Goal: Task Accomplishment & Management: Manage account settings

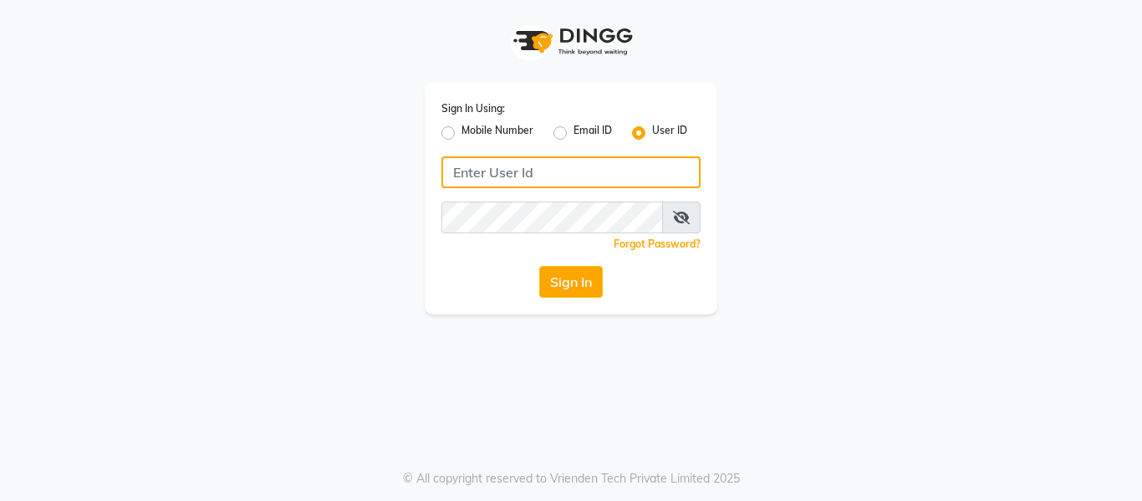
type input "soul"
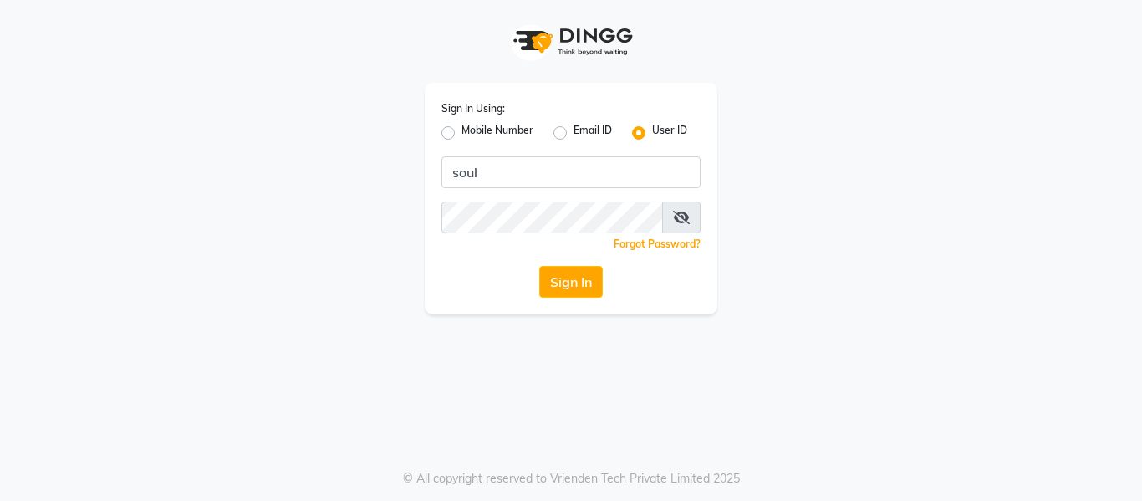
click at [688, 214] on icon at bounding box center [681, 217] width 17 height 13
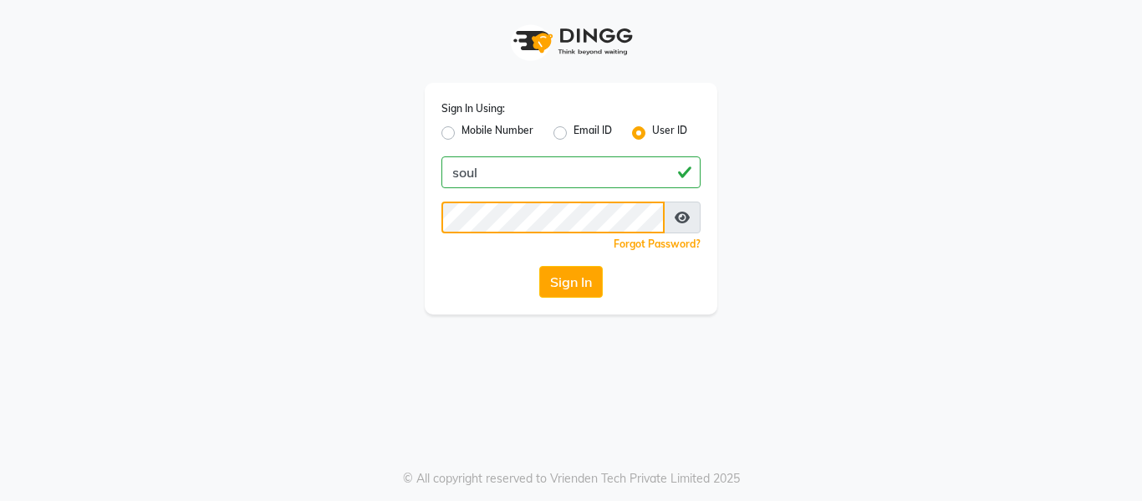
click at [426, 212] on div "Sign In Using: Mobile Number Email ID User ID soul Remember me Forgot Password?…" at bounding box center [571, 199] width 293 height 232
click at [384, 201] on div "Sign In Using: Mobile Number Email ID User ID soul Remember me Forgot Password?…" at bounding box center [570, 157] width 953 height 314
click at [573, 267] on button "Sign In" at bounding box center [571, 282] width 64 height 32
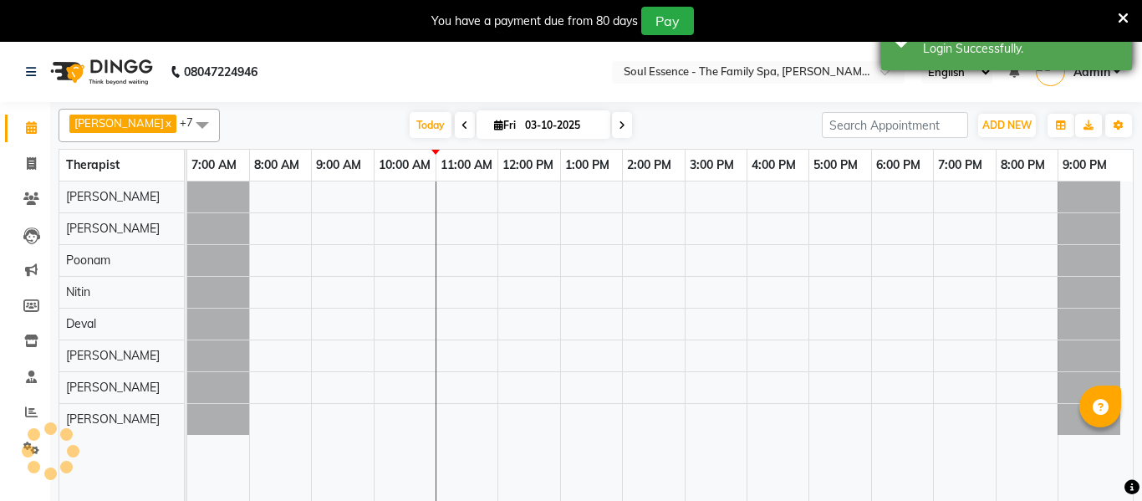
drag, startPoint x: 1113, startPoint y: 17, endPoint x: 1034, endPoint y: 32, distance: 80.0
click at [1118, 17] on icon at bounding box center [1123, 18] width 11 height 15
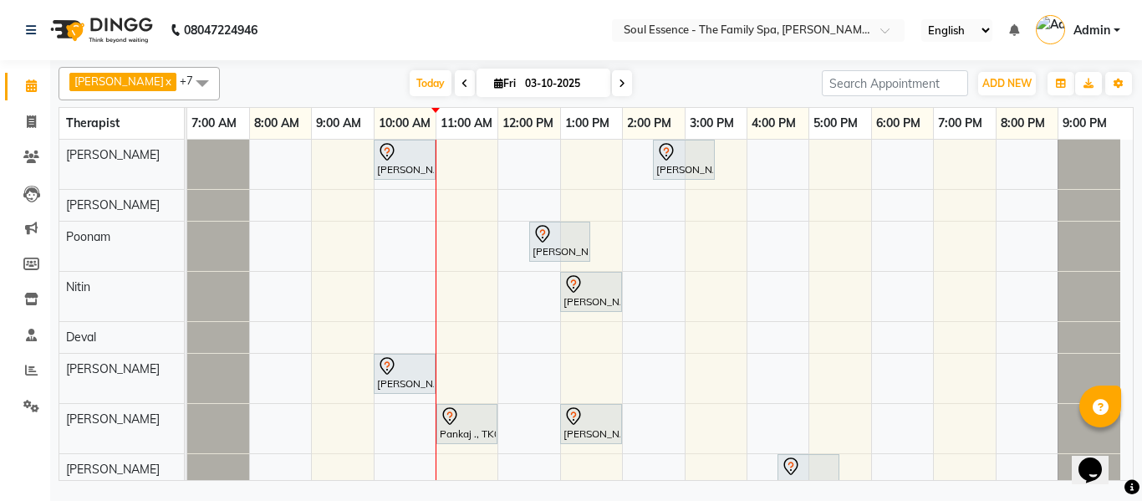
click at [392, 58] on nav "08047224946 Select Location × Soul Essence - The Family Spa, [PERSON_NAME] Colo…" at bounding box center [571, 30] width 1142 height 60
click at [18, 42] on div "08047224946" at bounding box center [141, 30] width 257 height 47
click at [21, 36] on div "08047224946" at bounding box center [141, 30] width 257 height 47
click at [26, 34] on div "08047224946" at bounding box center [141, 30] width 257 height 47
click at [26, 34] on icon at bounding box center [31, 30] width 10 height 12
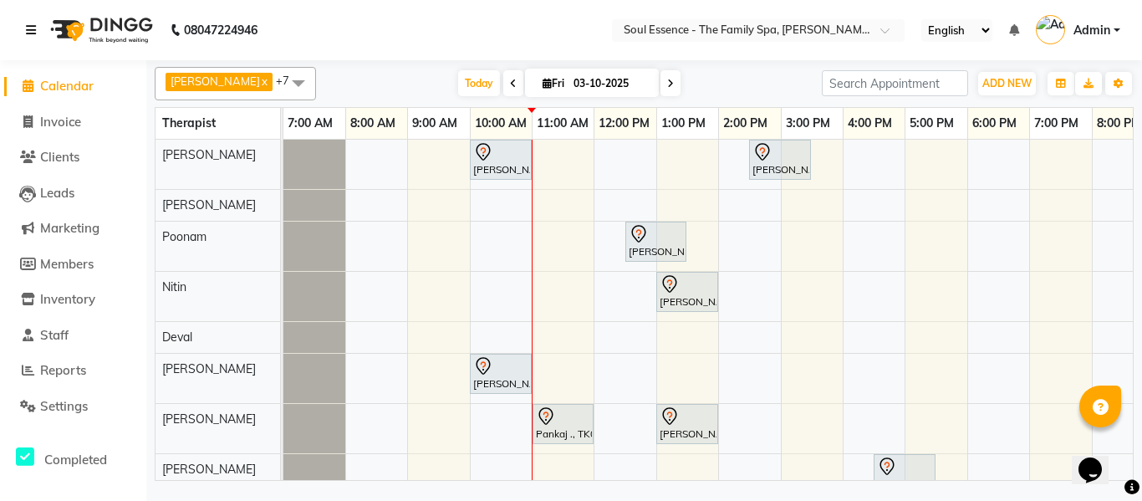
click at [33, 30] on icon at bounding box center [31, 30] width 10 height 12
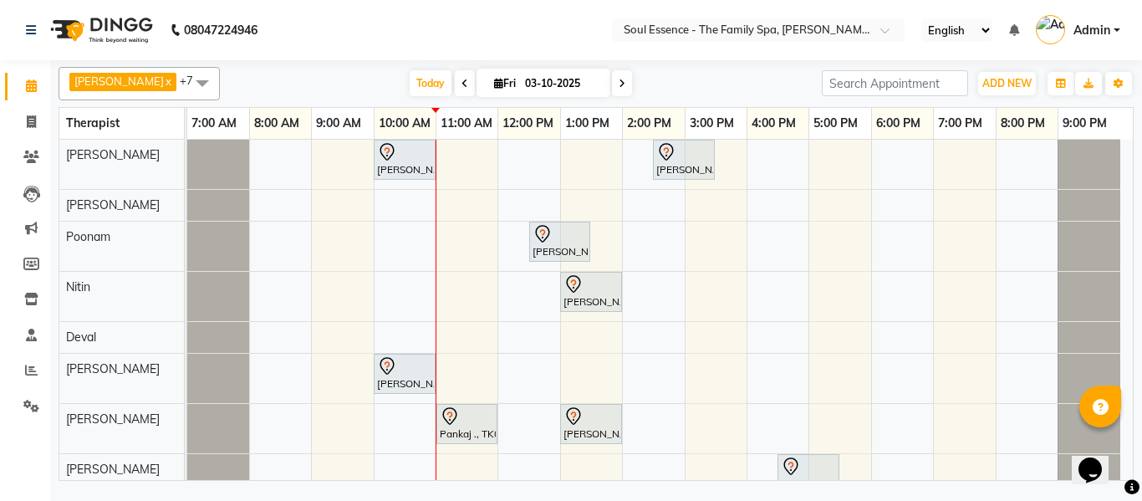
click at [180, 81] on span "+7" at bounding box center [193, 80] width 26 height 13
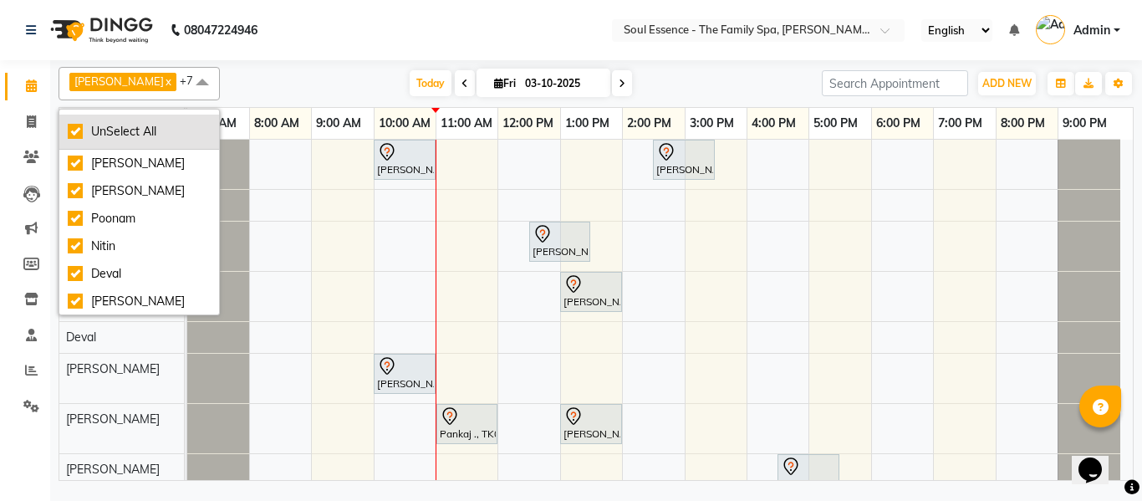
click at [141, 127] on div "UnSelect All" at bounding box center [139, 132] width 143 height 18
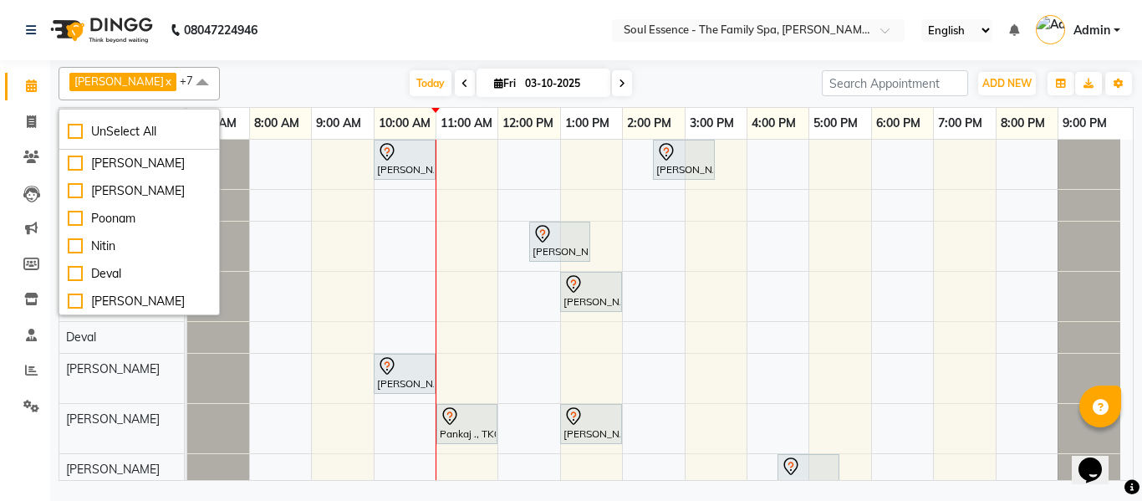
checkbox input "false"
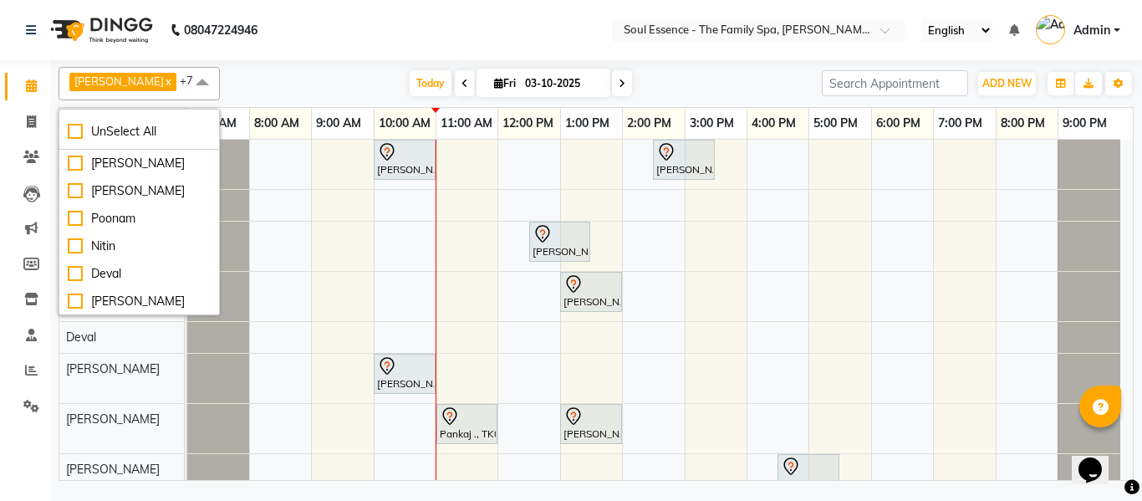
checkbox input "false"
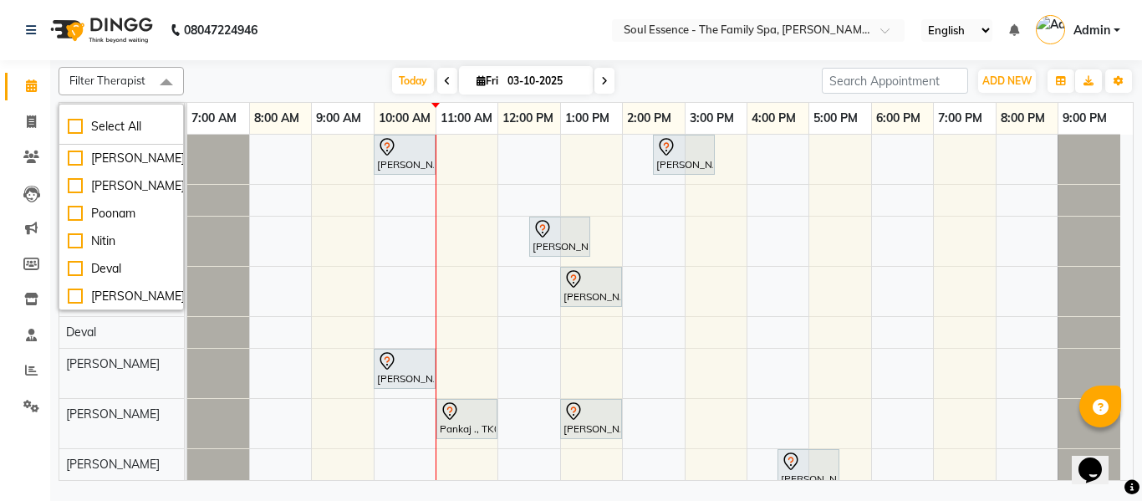
click at [295, 95] on div "Filter Therapist Select All Surma Gauri Thorath Poonam Nitin Deval pradyumna Sh…" at bounding box center [596, 270] width 1075 height 421
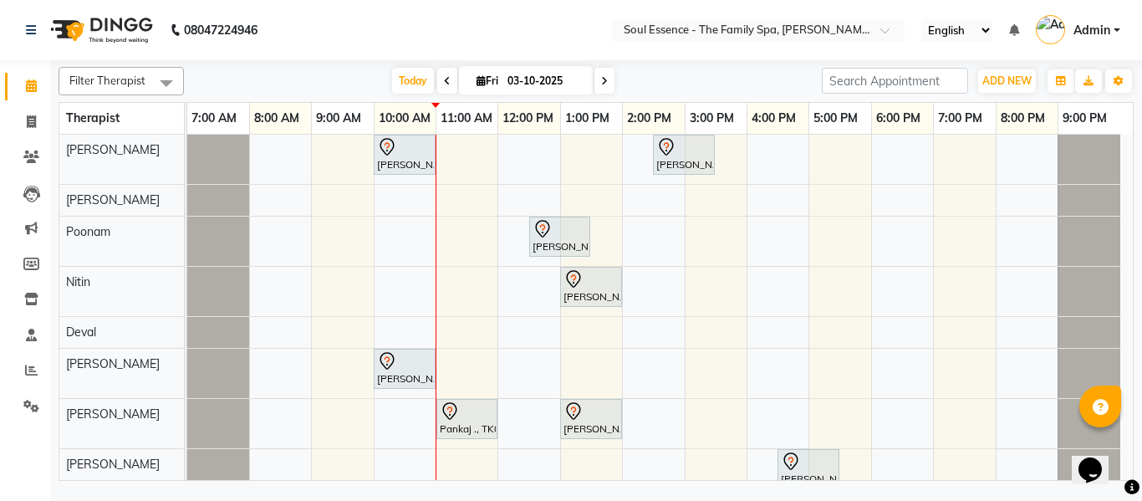
drag, startPoint x: 1016, startPoint y: 33, endPoint x: 1034, endPoint y: 41, distance: 19.4
click at [1015, 34] on icon at bounding box center [1014, 30] width 10 height 12
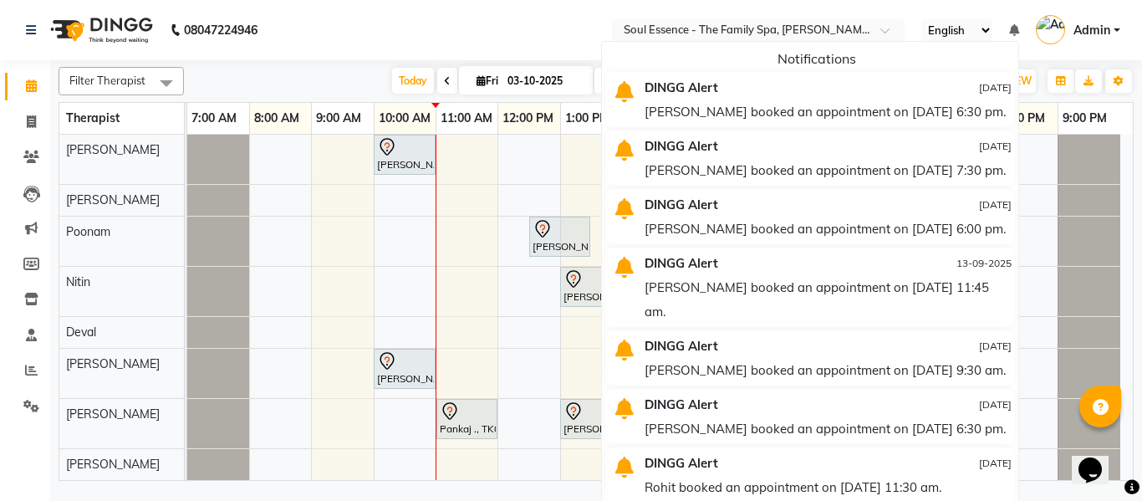
click at [406, 37] on nav "08047224946 Select Location × Soul Essence - The Family Spa, Mayur Colony Engli…" at bounding box center [571, 30] width 1142 height 60
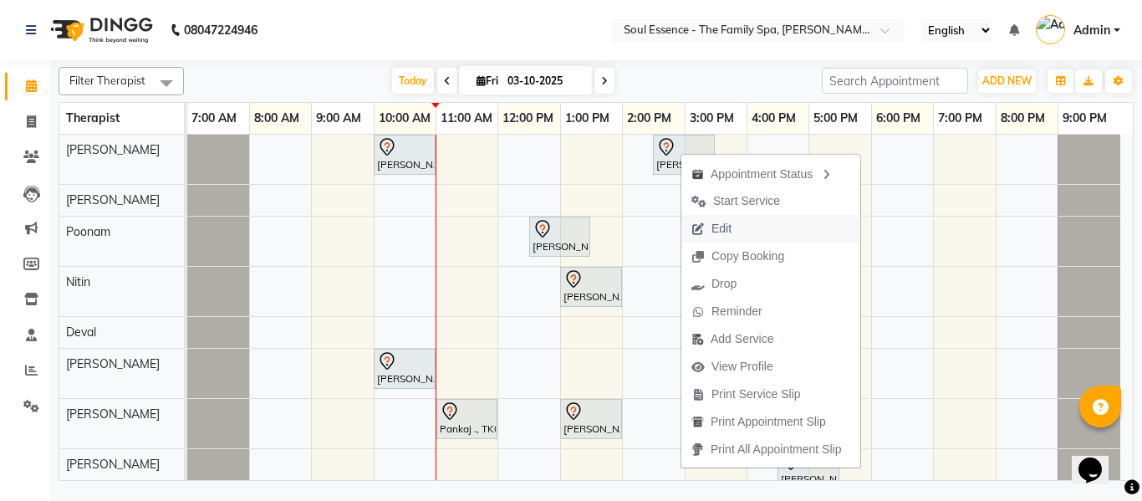
click at [712, 224] on span "Edit" at bounding box center [711, 229] width 60 height 28
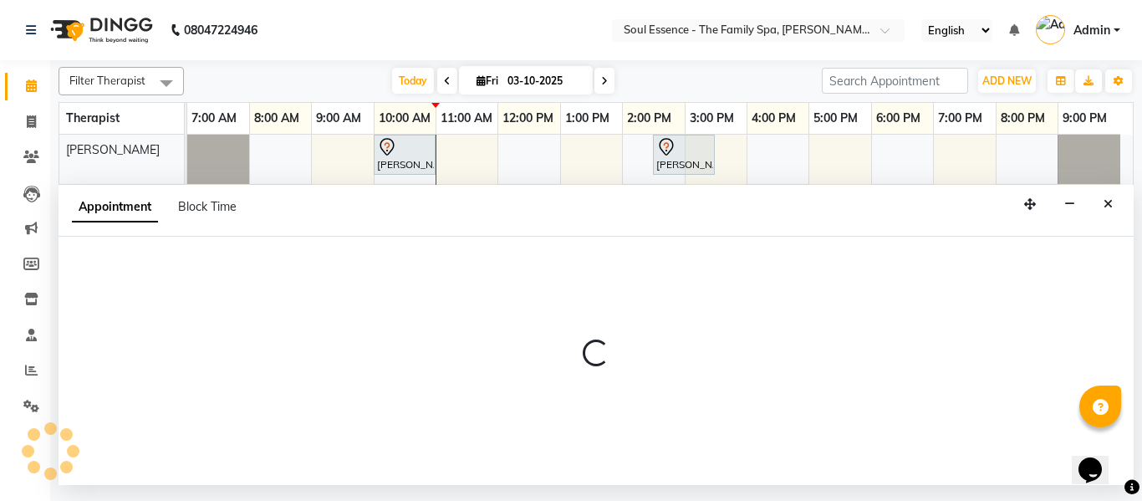
select select "tentative"
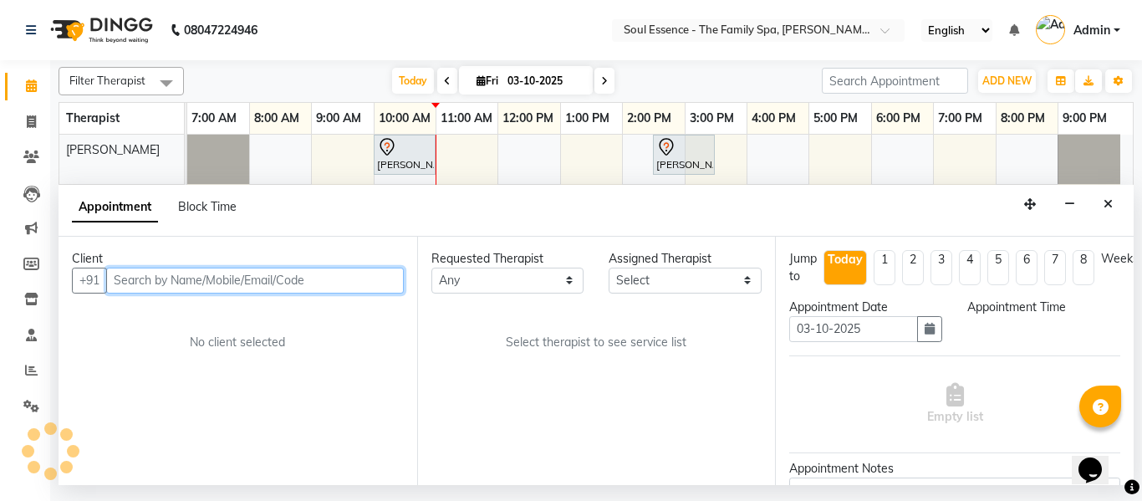
select select "870"
select select "64215"
select select "1188"
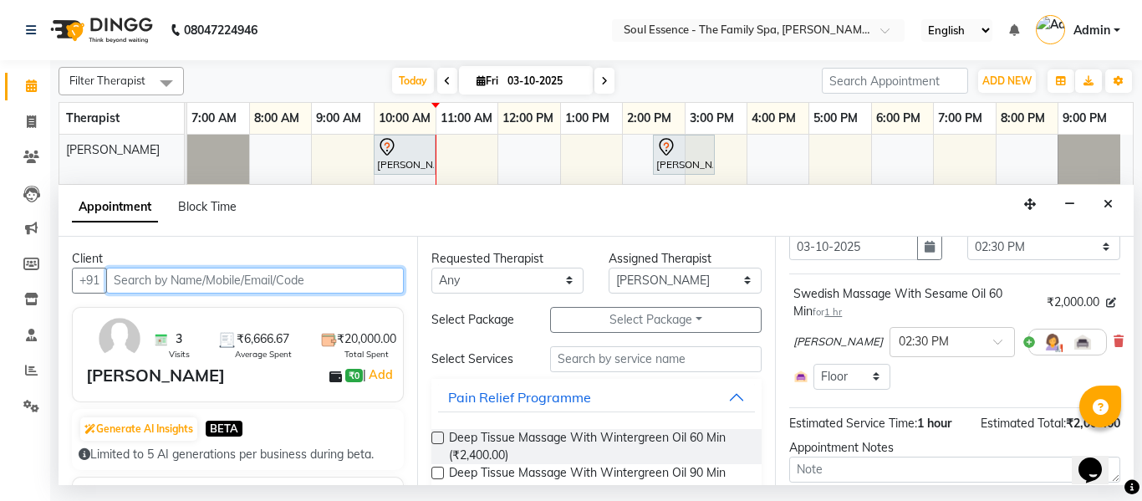
scroll to position [84, 0]
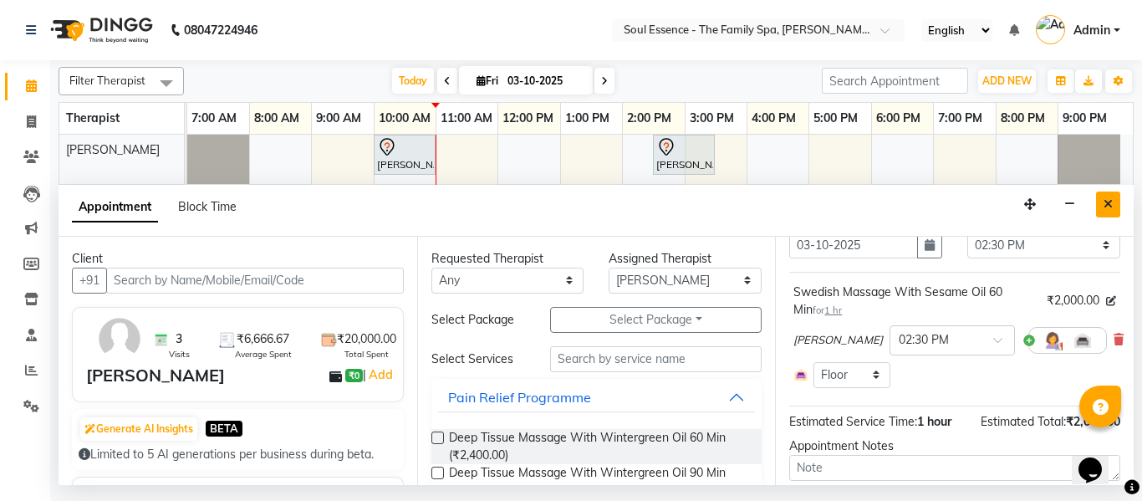
click at [1118, 197] on button "Close" at bounding box center [1108, 204] width 24 height 26
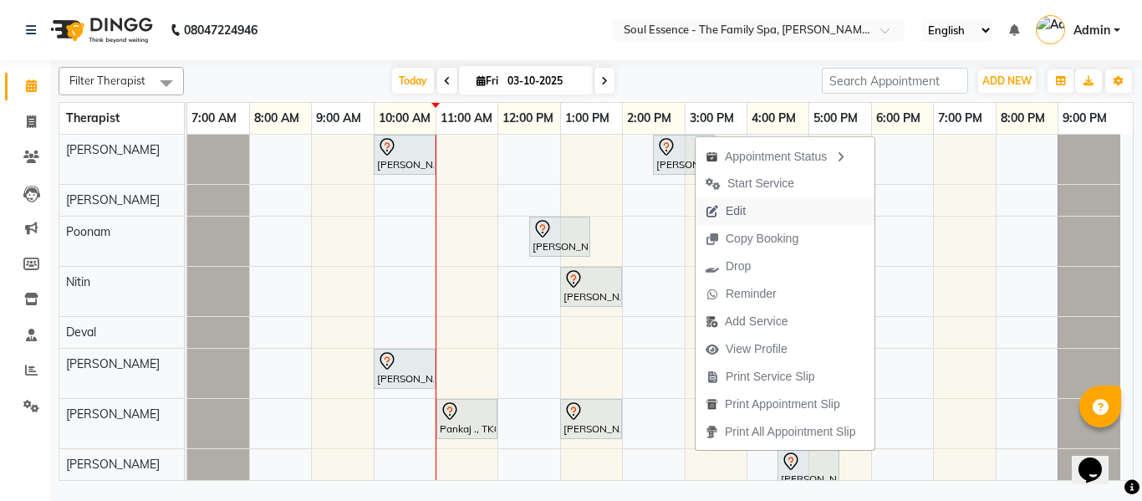
click at [744, 217] on span "Edit" at bounding box center [736, 211] width 20 height 18
select select "tentative"
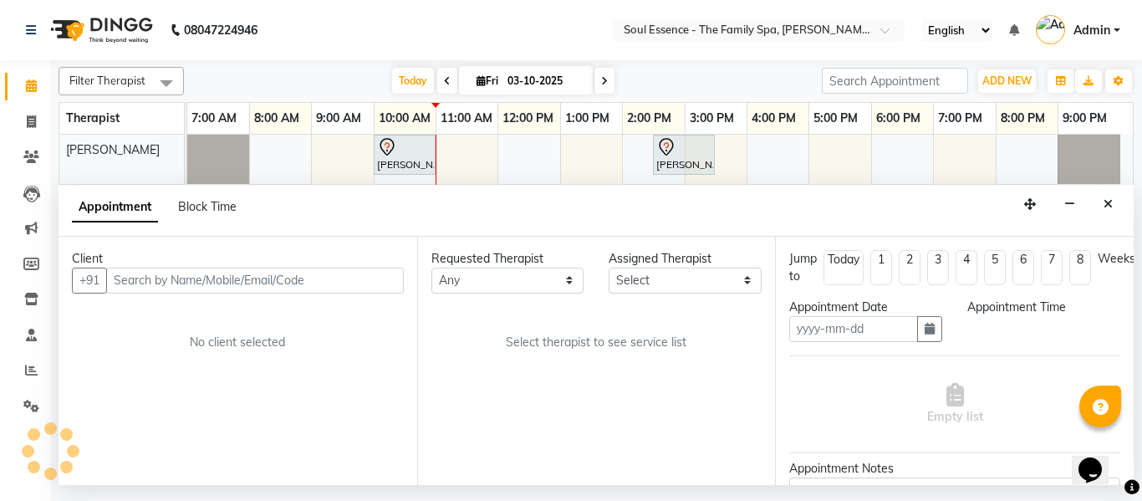
type input "03-10-2025"
select select "870"
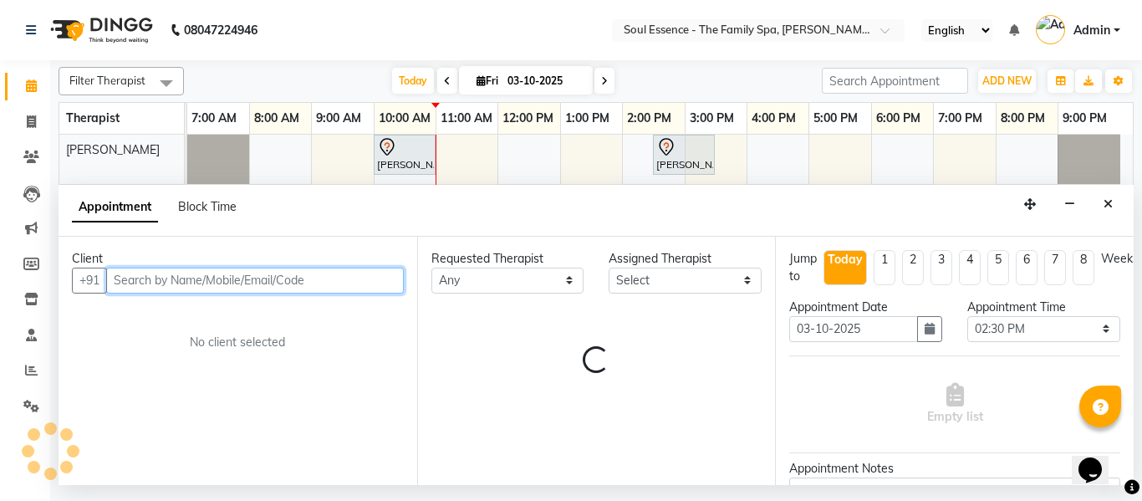
select select "64215"
select select "1188"
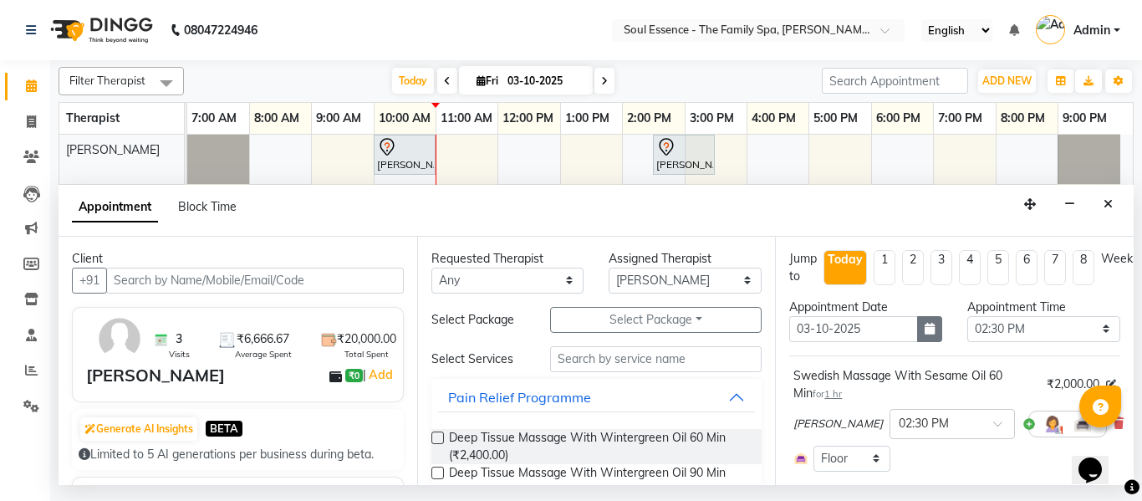
click at [917, 340] on button "button" at bounding box center [929, 329] width 25 height 26
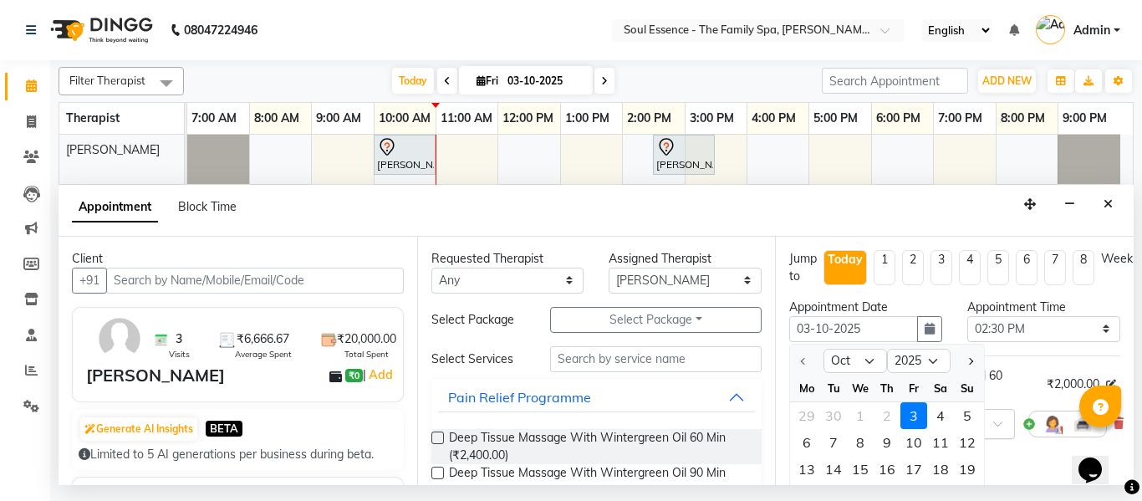
click at [942, 409] on div "4" at bounding box center [940, 415] width 27 height 27
type input "04-10-2025"
select select "870"
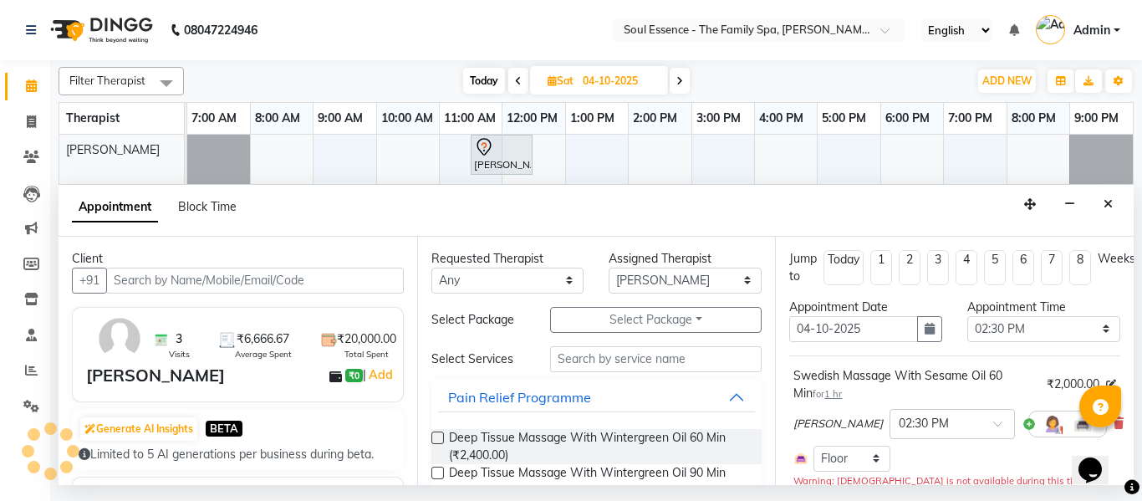
scroll to position [199, 0]
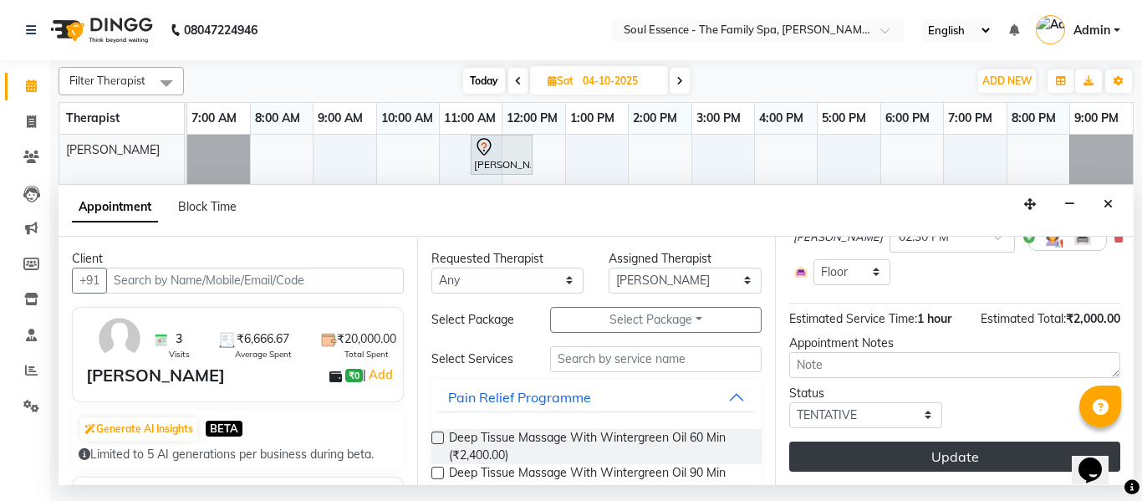
click at [929, 441] on button "Update" at bounding box center [954, 456] width 331 height 30
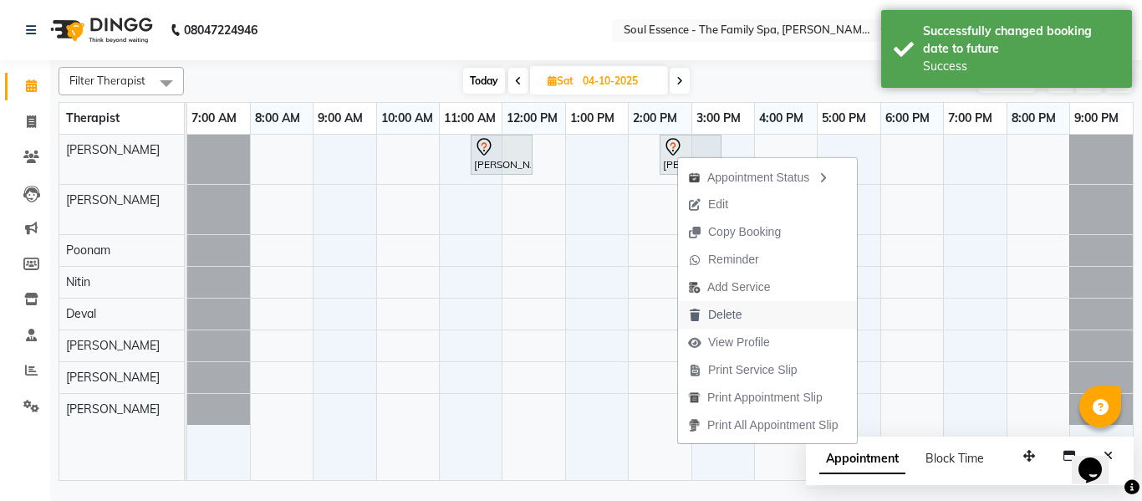
click at [720, 308] on span "Delete" at bounding box center [724, 315] width 33 height 18
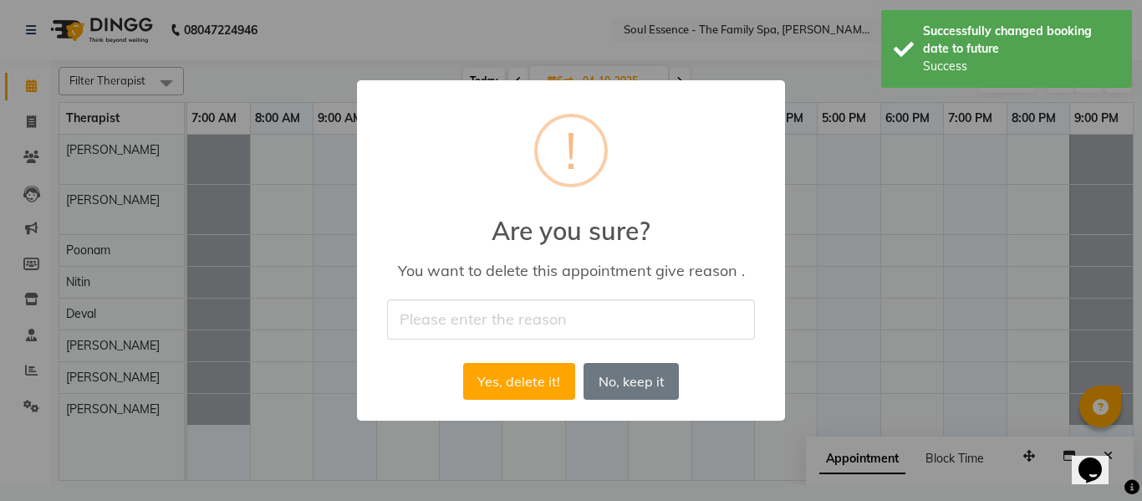
click at [517, 334] on input "text" at bounding box center [571, 318] width 368 height 39
type input "yes"
click at [510, 403] on div "Yes, delete it! No No, keep it" at bounding box center [571, 381] width 224 height 45
click at [519, 381] on button "Yes, delete it!" at bounding box center [519, 381] width 112 height 37
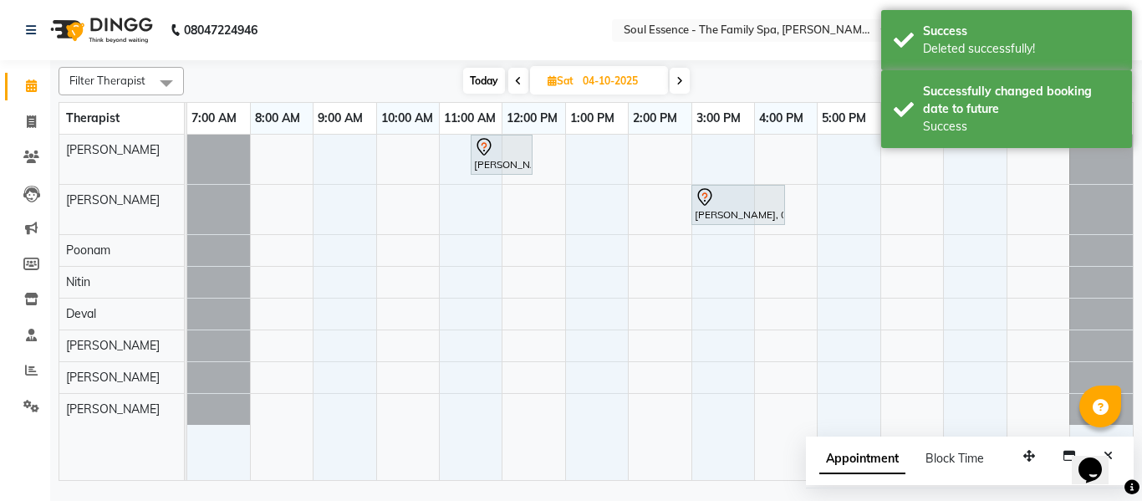
click at [484, 89] on span "Today" at bounding box center [484, 81] width 42 height 26
type input "03-10-2025"
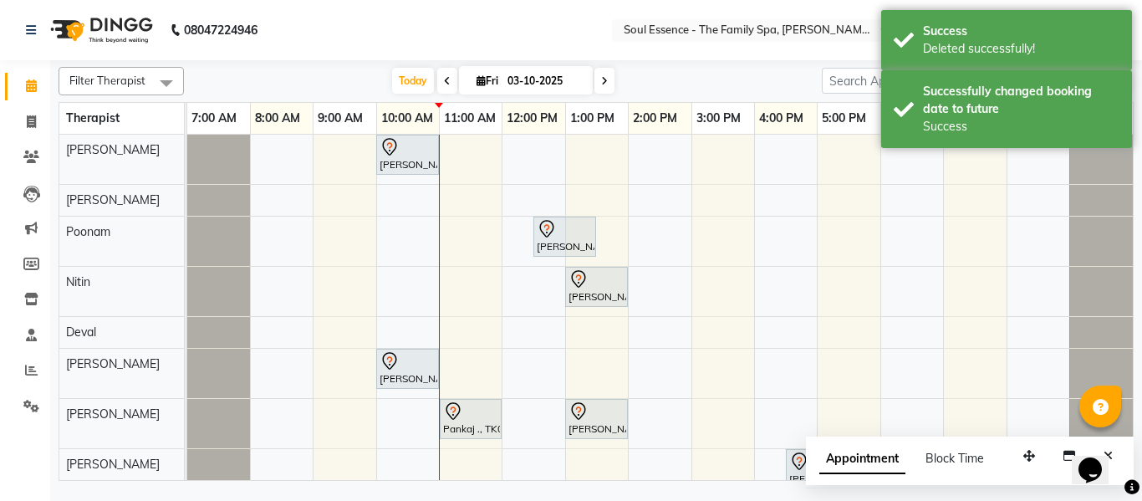
click at [675, 151] on div "Kartiki Umrani, TK04, 10:00 AM-11:00 AM, Swedish Massage With Sesame Oil 60 Min…" at bounding box center [660, 317] width 946 height 364
select select "64215"
select select "840"
select select "tentative"
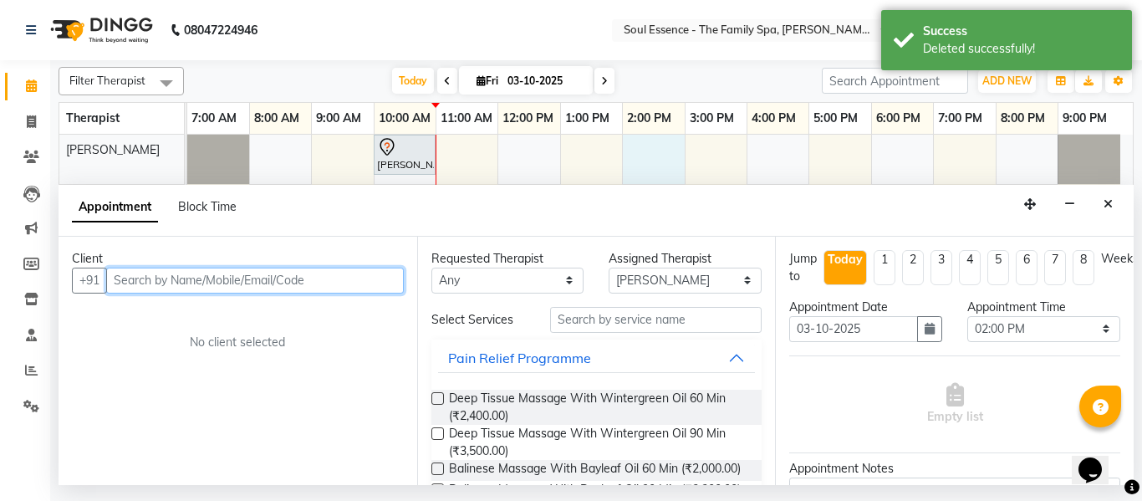
click at [193, 286] on input "text" at bounding box center [255, 281] width 298 height 26
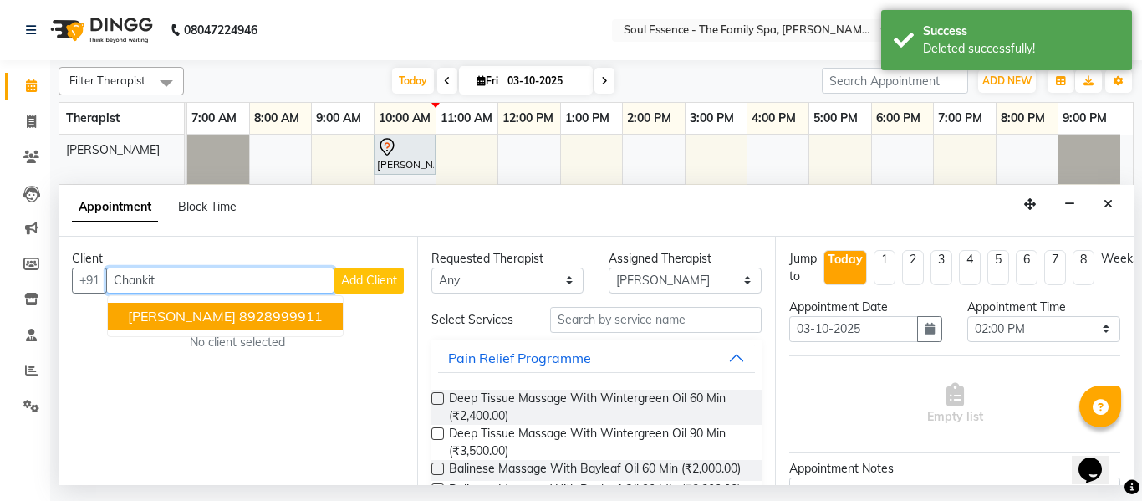
click at [228, 314] on span "Chankit Dhanuka" at bounding box center [182, 316] width 108 height 17
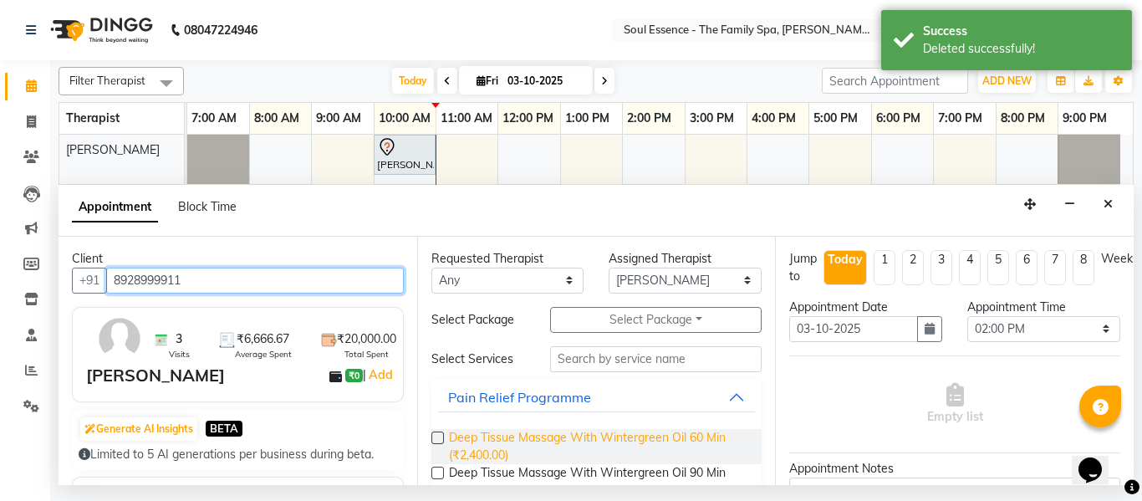
type input "8928999911"
click at [495, 441] on span "Deep Tissue Massage With Wintergreen Oil 60 Min (₹2,400.00)" at bounding box center [599, 446] width 300 height 35
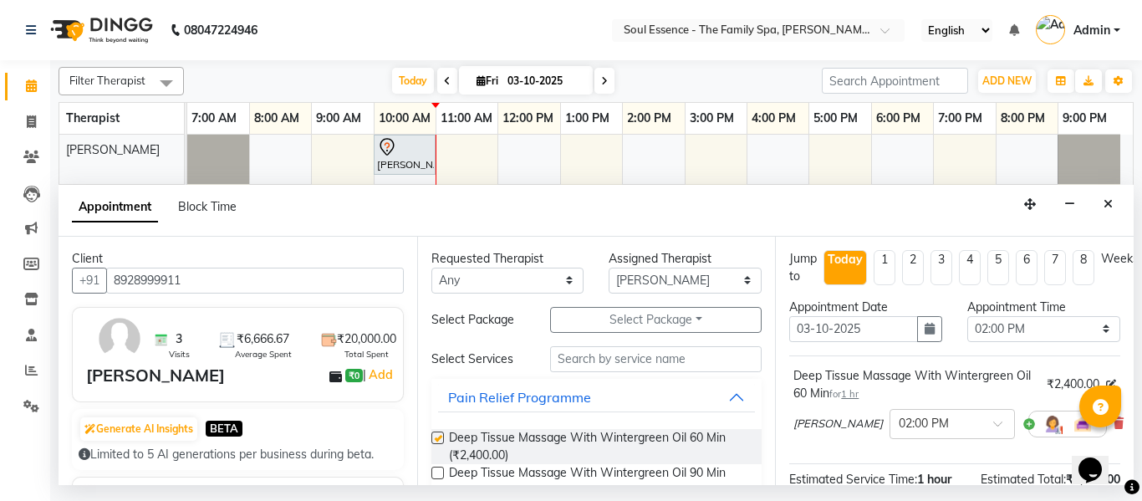
checkbox input "false"
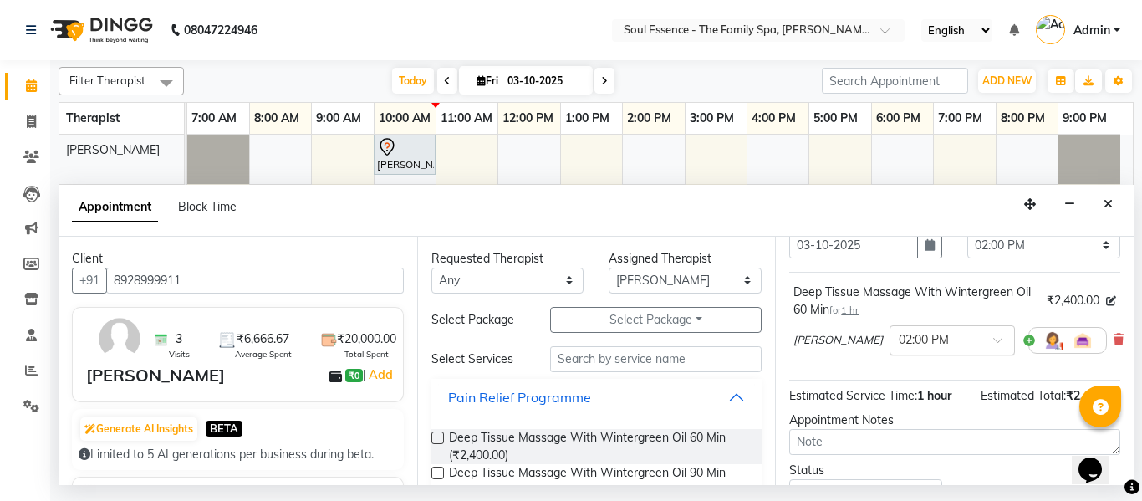
click at [899, 342] on input "text" at bounding box center [936, 339] width 74 height 18
click at [891, 417] on div "02:30 PM" at bounding box center [953, 432] width 124 height 31
click at [669, 281] on select "Select Deval Gauri Thorath Nitin Poonam pradyumna Shivraj Sonali Surma" at bounding box center [685, 281] width 153 height 26
select select "66088"
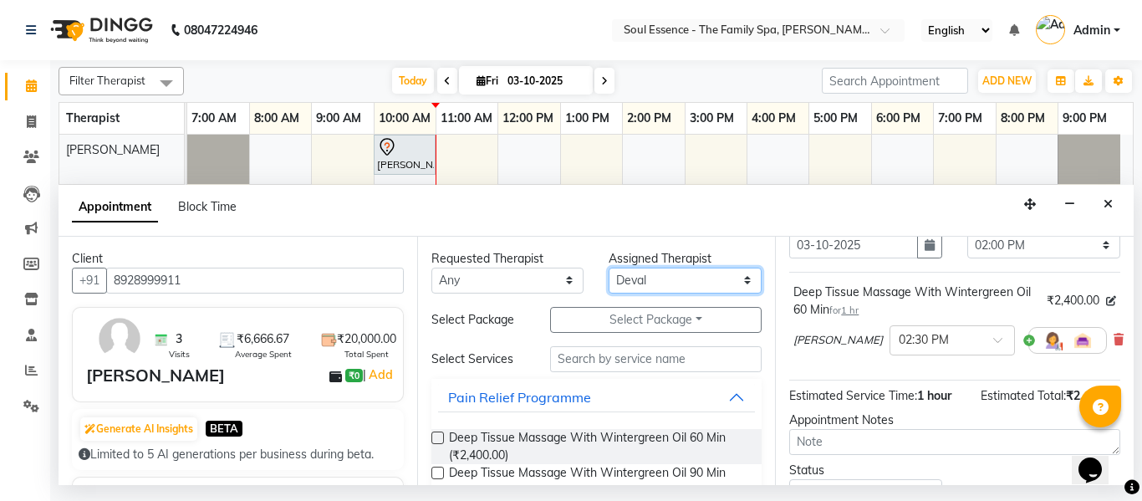
click at [609, 268] on select "Select Deval Gauri Thorath Nitin Poonam pradyumna Shivraj Sonali Surma" at bounding box center [685, 281] width 153 height 26
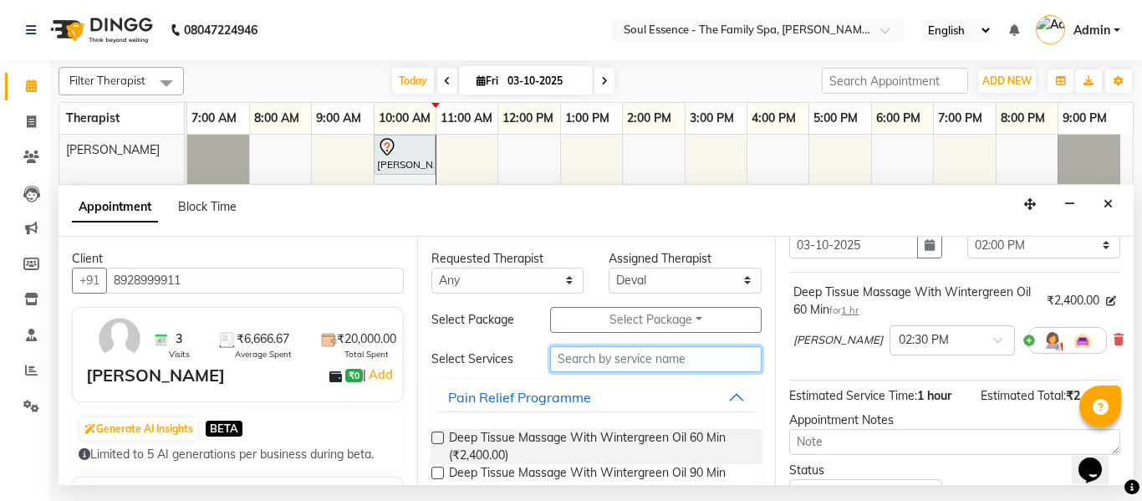
click at [610, 358] on input "text" at bounding box center [656, 359] width 212 height 26
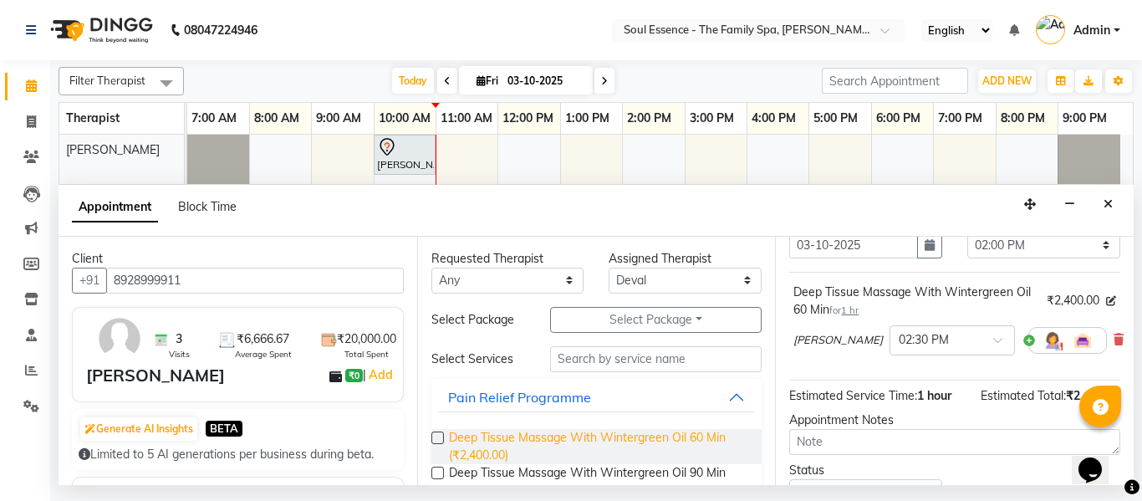
drag, startPoint x: 508, startPoint y: 455, endPoint x: 534, endPoint y: 436, distance: 33.0
click at [508, 454] on span "Deep Tissue Massage With Wintergreen Oil 60 Min (₹2,400.00)" at bounding box center [599, 446] width 300 height 35
checkbox input "false"
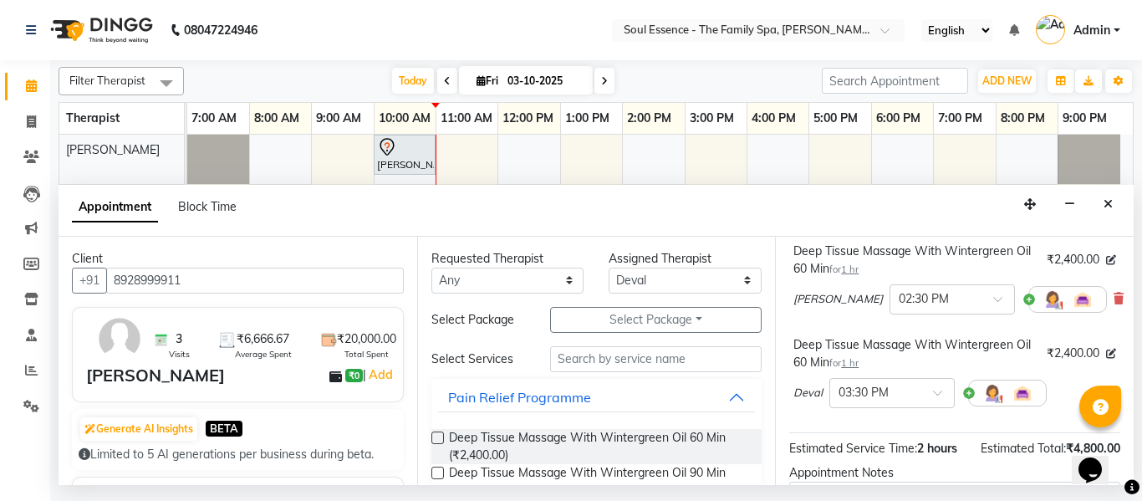
scroll to position [251, 0]
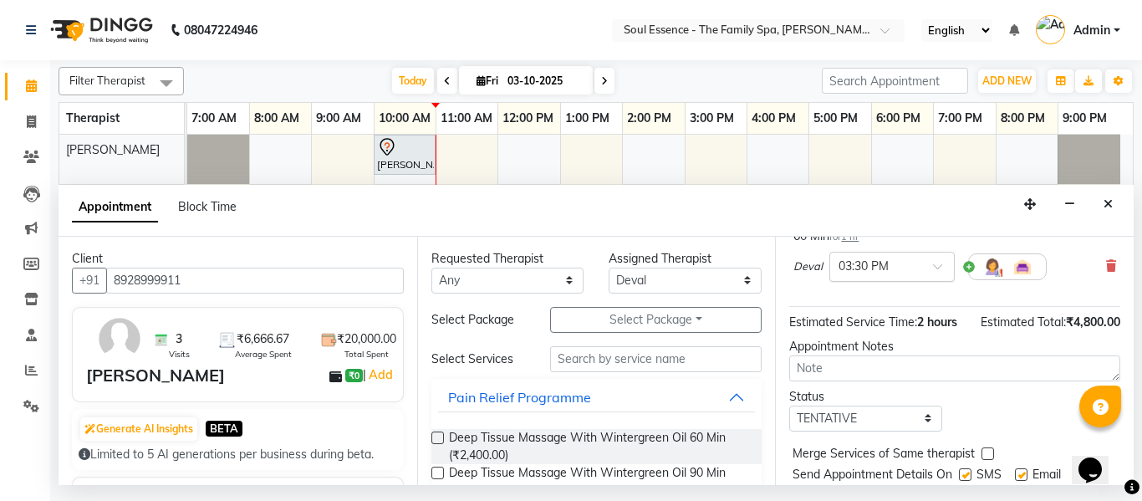
click at [889, 278] on div "× 03:30 PM" at bounding box center [891, 267] width 125 height 30
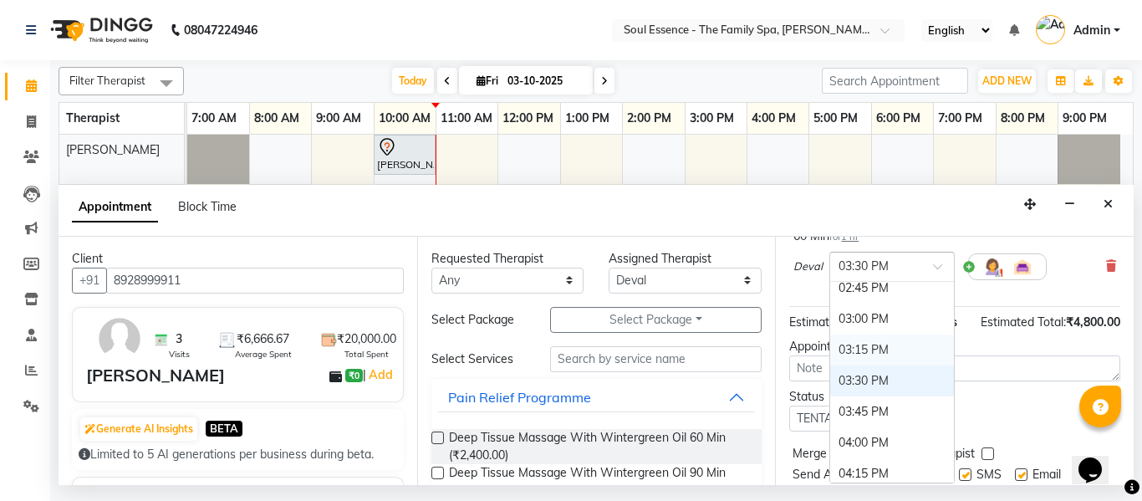
scroll to position [761, 0]
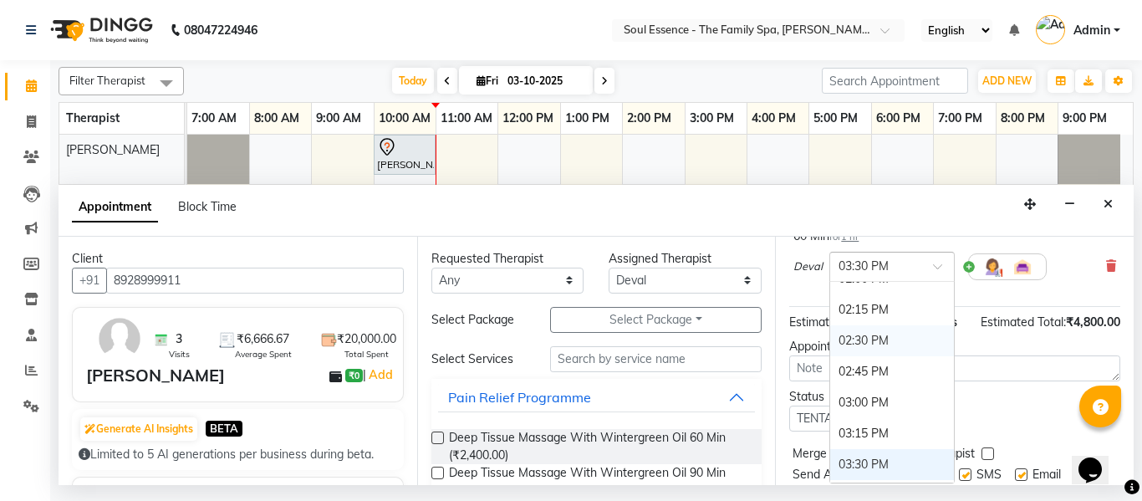
click at [865, 339] on div "02:30 PM" at bounding box center [892, 340] width 124 height 31
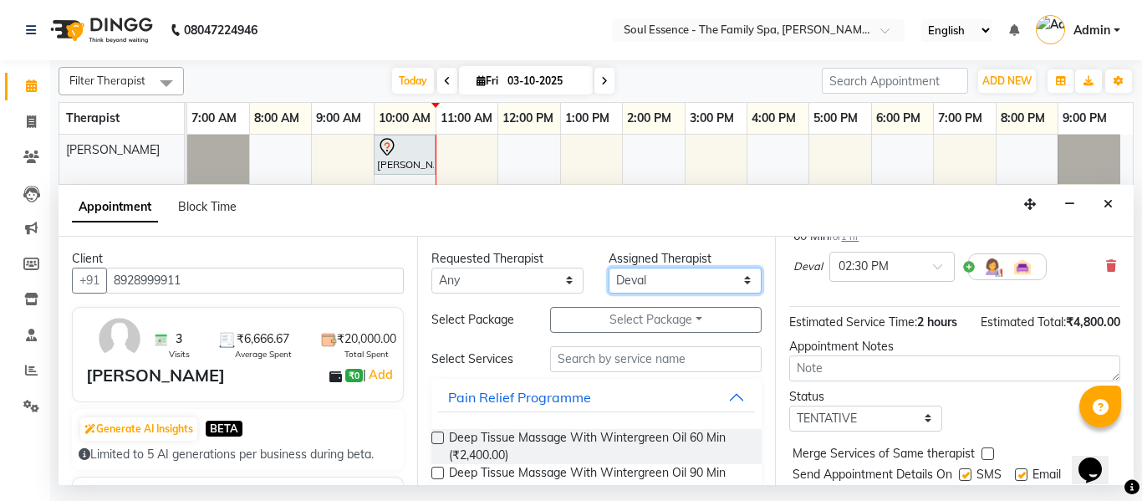
click at [630, 278] on select "Select Deval Gauri Thorath Nitin Poonam pradyumna Shivraj Sonali Surma" at bounding box center [685, 281] width 153 height 26
select select "70213"
click at [609, 268] on select "Select Deval Gauri Thorath Nitin Poonam pradyumna Shivraj Sonali Surma" at bounding box center [685, 281] width 153 height 26
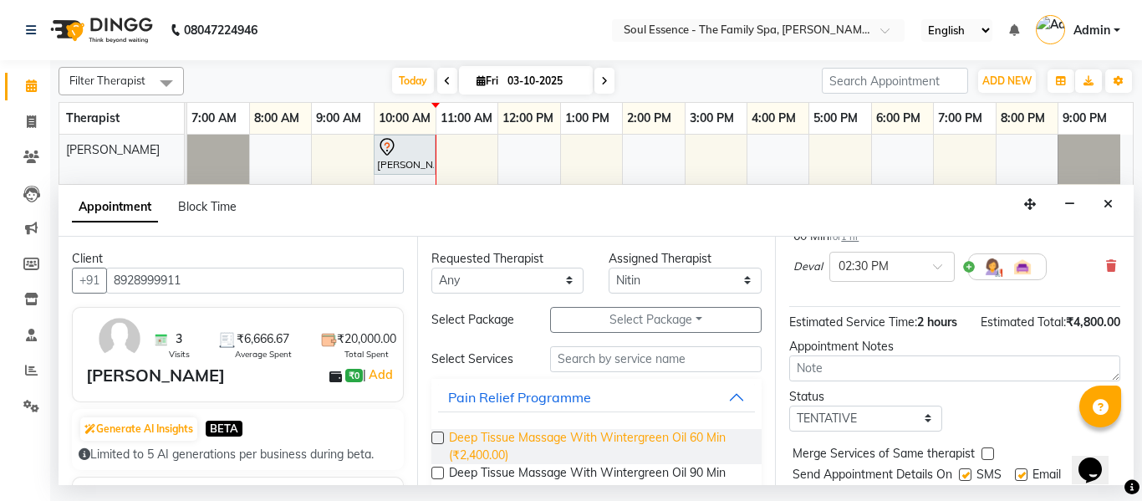
drag, startPoint x: 528, startPoint y: 452, endPoint x: 543, endPoint y: 437, distance: 20.7
click at [528, 451] on span "Deep Tissue Massage With Wintergreen Oil 60 Min (₹2,400.00)" at bounding box center [599, 446] width 300 height 35
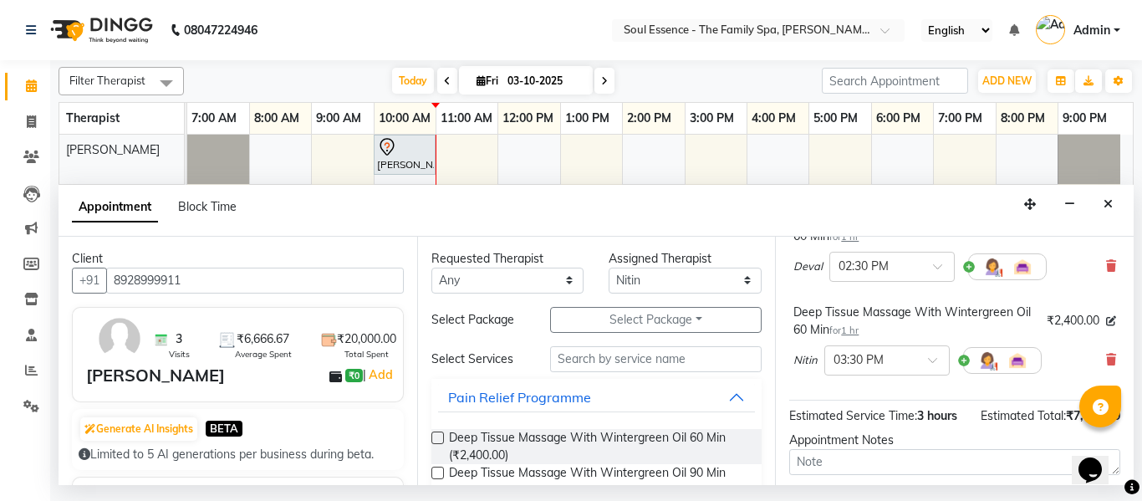
checkbox input "false"
click at [930, 373] on span at bounding box center [938, 365] width 21 height 18
click at [879, 434] on div "02:30 PM" at bounding box center [887, 434] width 124 height 31
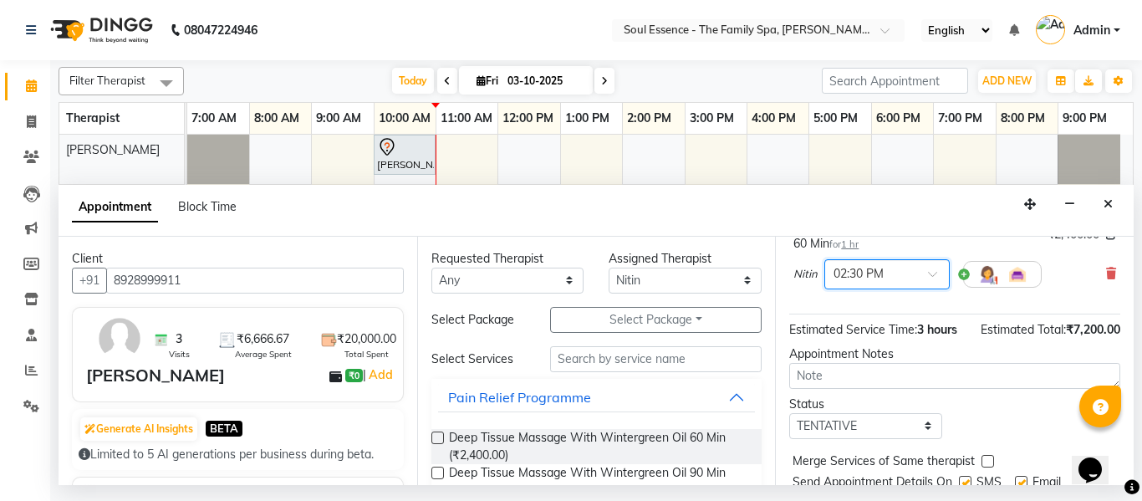
scroll to position [444, 0]
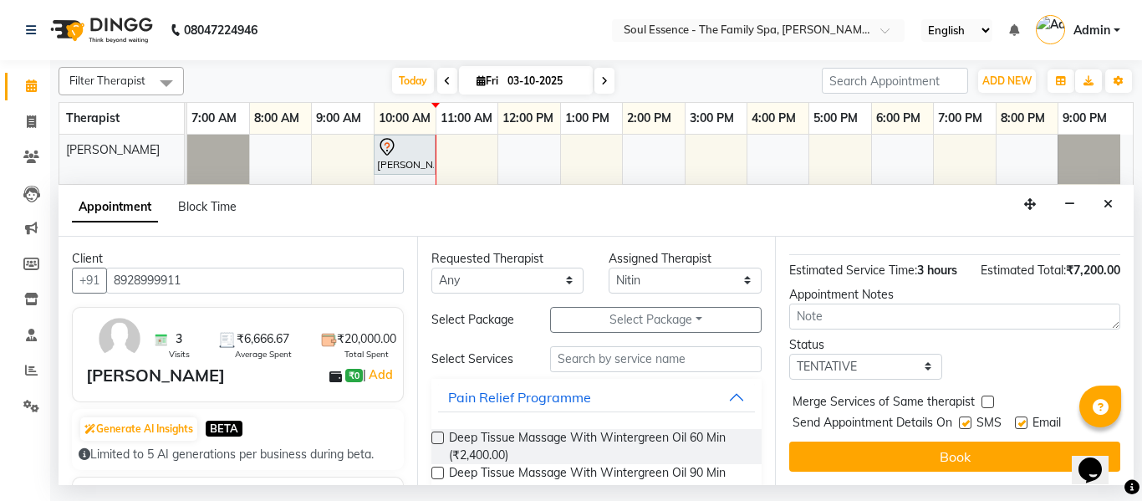
click at [970, 416] on label at bounding box center [965, 422] width 13 height 13
click at [970, 419] on input "checkbox" at bounding box center [964, 424] width 11 height 11
checkbox input "false"
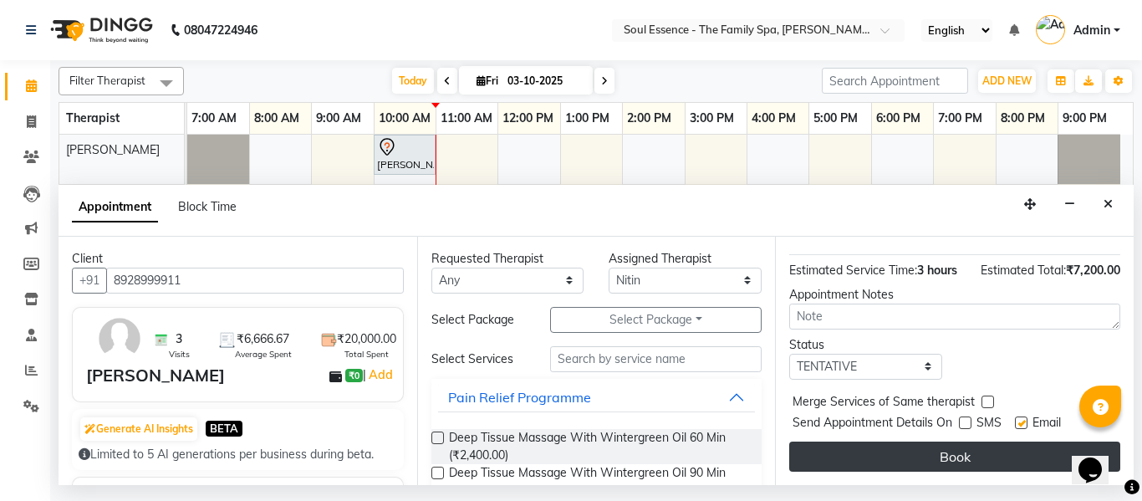
click at [956, 448] on button "Book" at bounding box center [954, 456] width 331 height 30
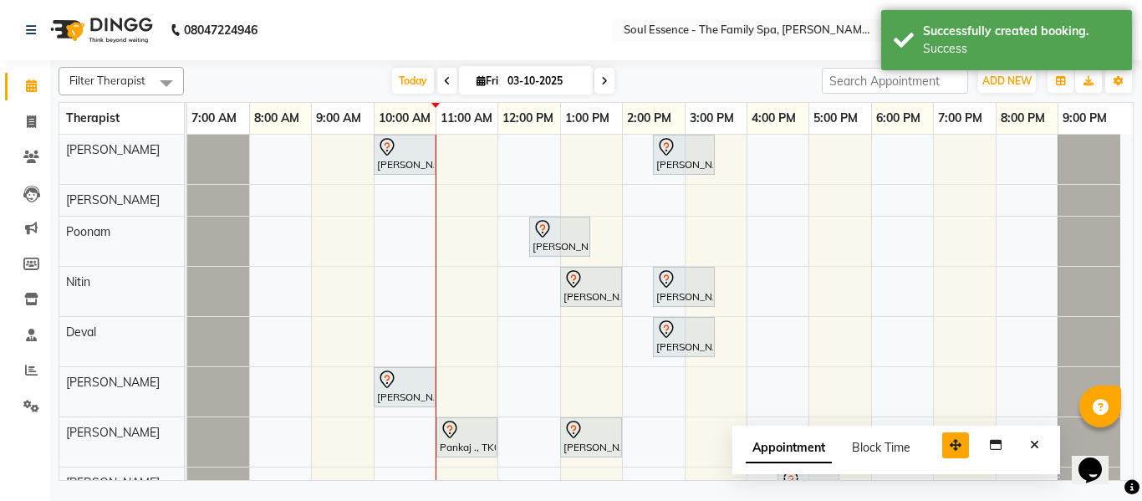
drag, startPoint x: 1029, startPoint y: 451, endPoint x: 938, endPoint y: 431, distance: 93.1
click at [950, 439] on icon "button" at bounding box center [956, 445] width 12 height 12
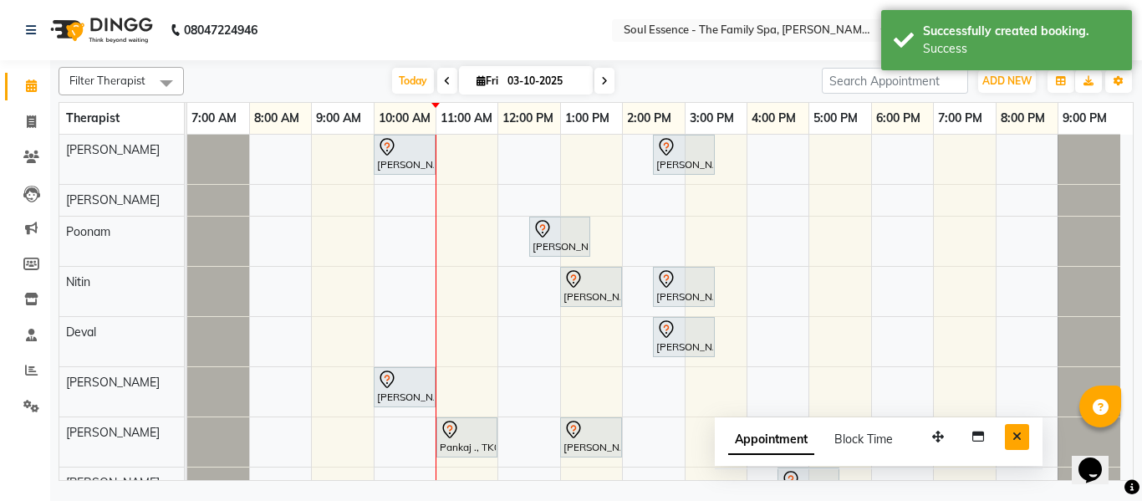
click at [1018, 436] on icon "Close" at bounding box center [1017, 437] width 9 height 12
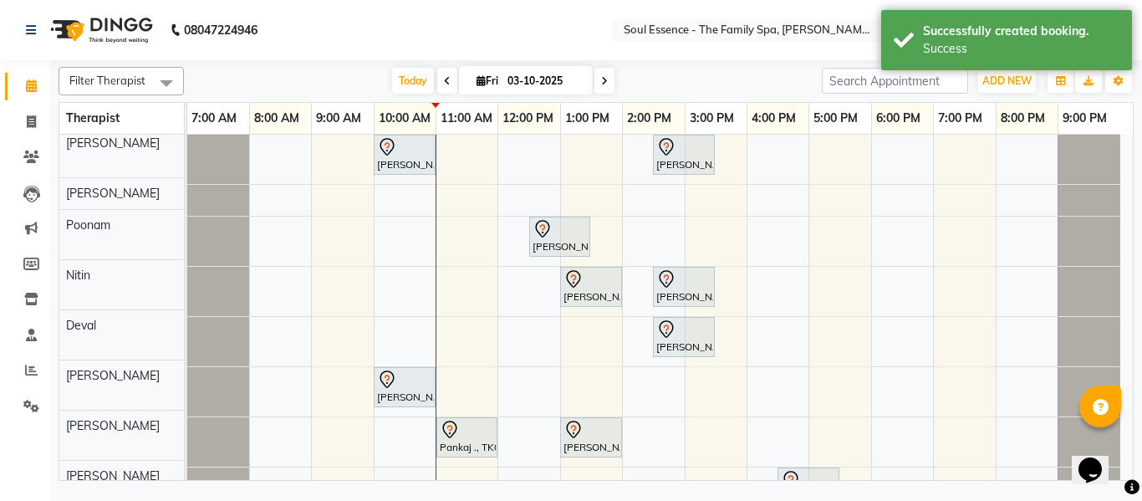
scroll to position [0, 0]
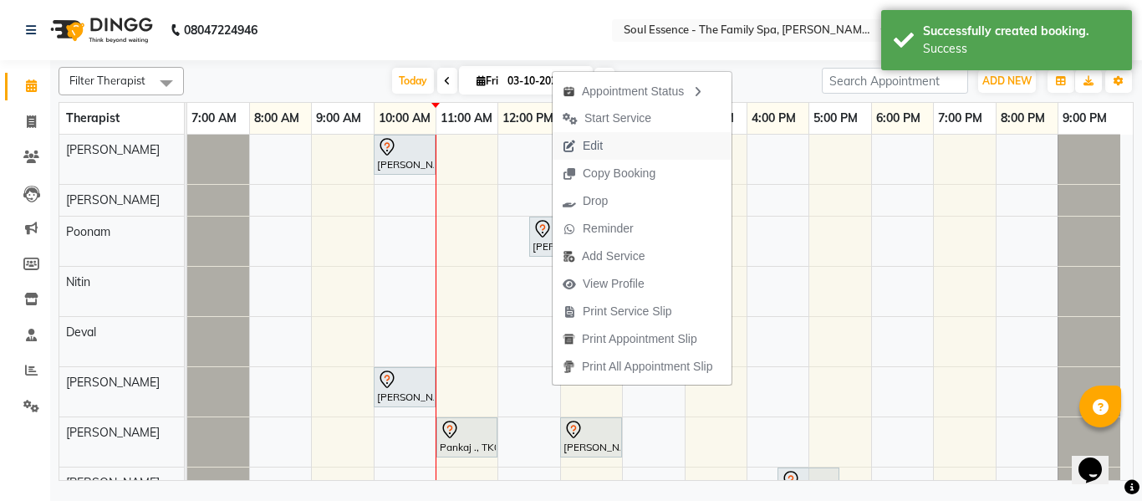
click at [579, 145] on span "Edit" at bounding box center [583, 146] width 60 height 28
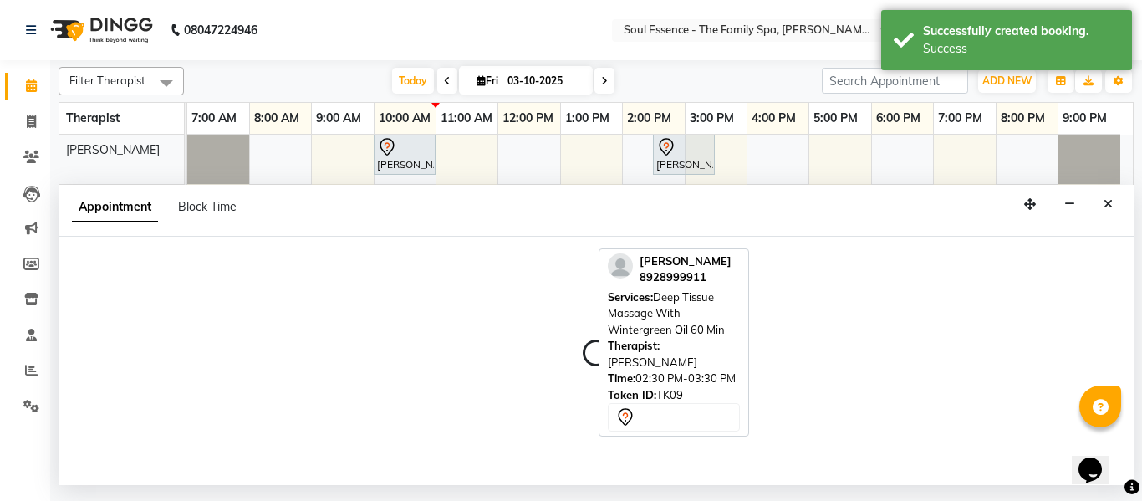
select select "45892"
select select "750"
select select "tentative"
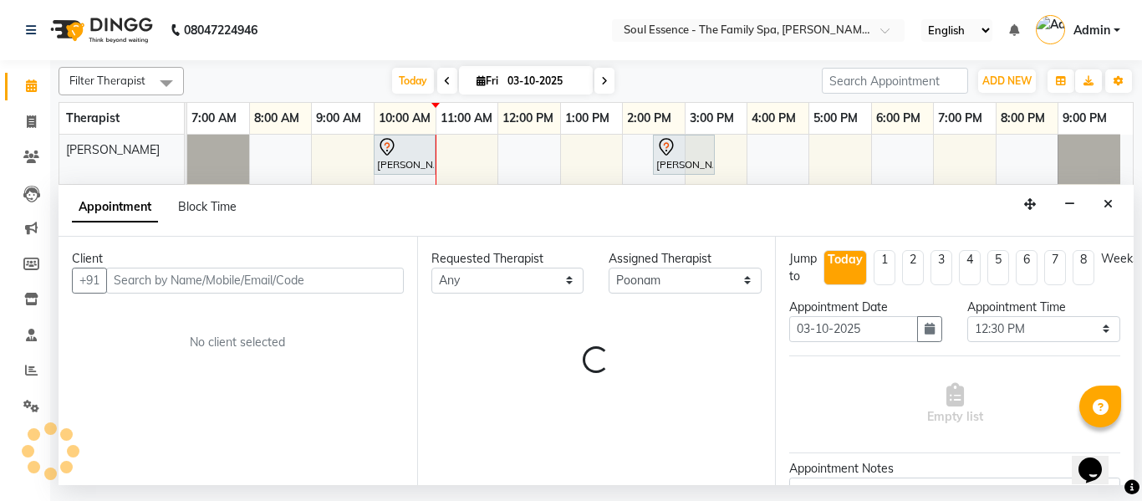
select select "1188"
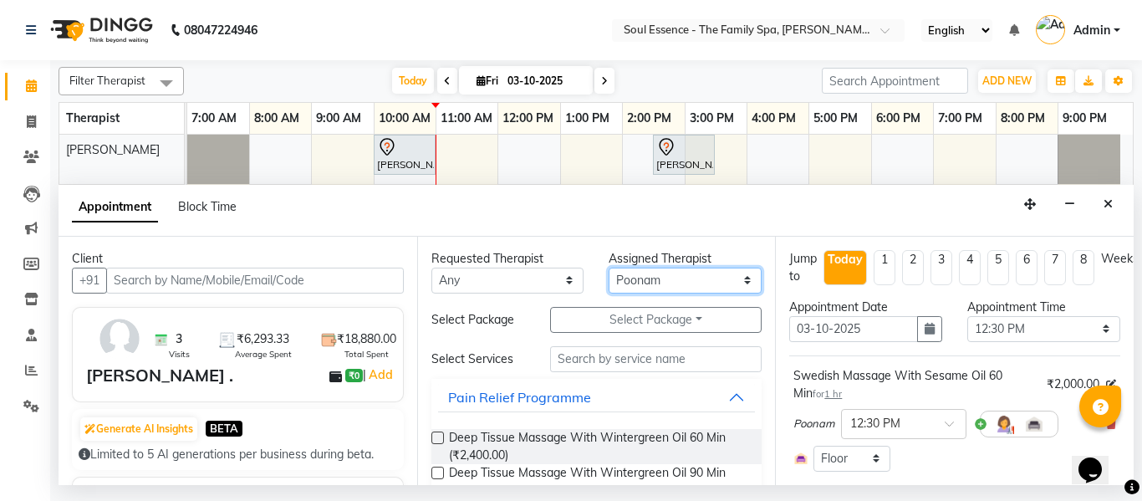
click at [655, 281] on select "Select Deval Gauri Thorath Nitin Poonam pradyumna Shivraj Sonali Surma" at bounding box center [685, 281] width 153 height 26
select select "66088"
click at [609, 268] on select "Select Deval Gauri Thorath Nitin Poonam pradyumna Shivraj Sonali Surma" at bounding box center [685, 281] width 153 height 26
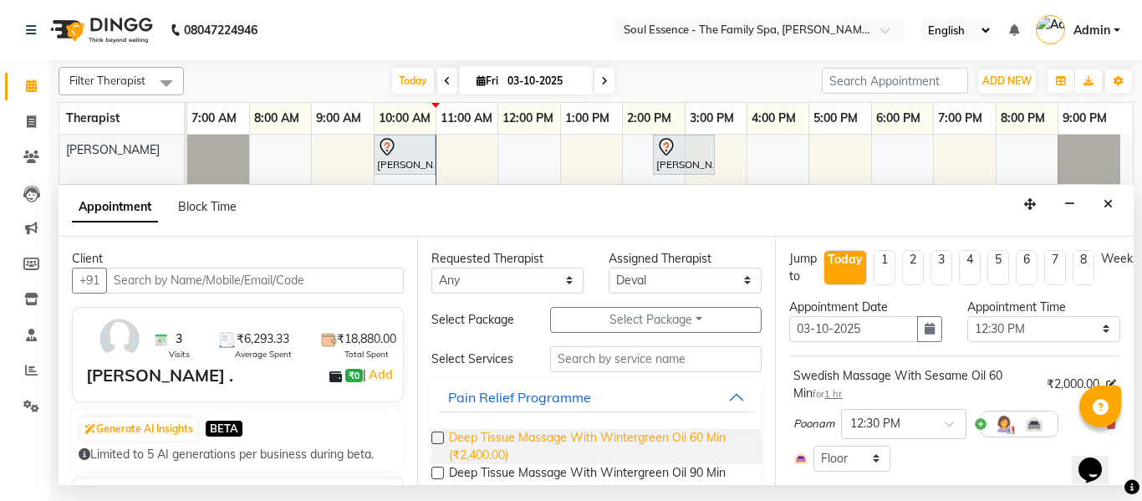
click at [543, 440] on span "Deep Tissue Massage With Wintergreen Oil 60 Min (₹2,400.00)" at bounding box center [599, 446] width 300 height 35
checkbox input "false"
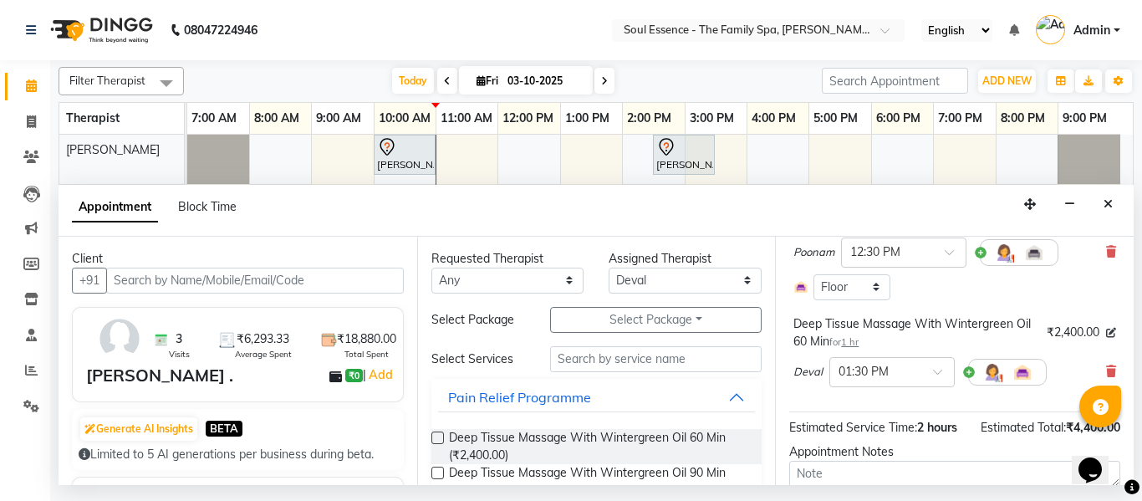
scroll to position [251, 0]
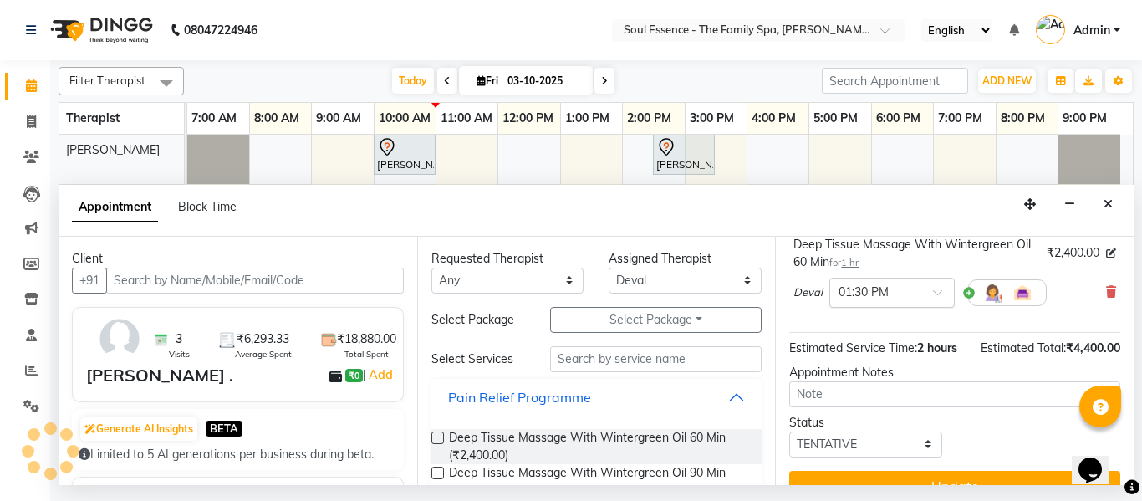
click at [900, 303] on div "× 01:30 PM" at bounding box center [891, 293] width 125 height 30
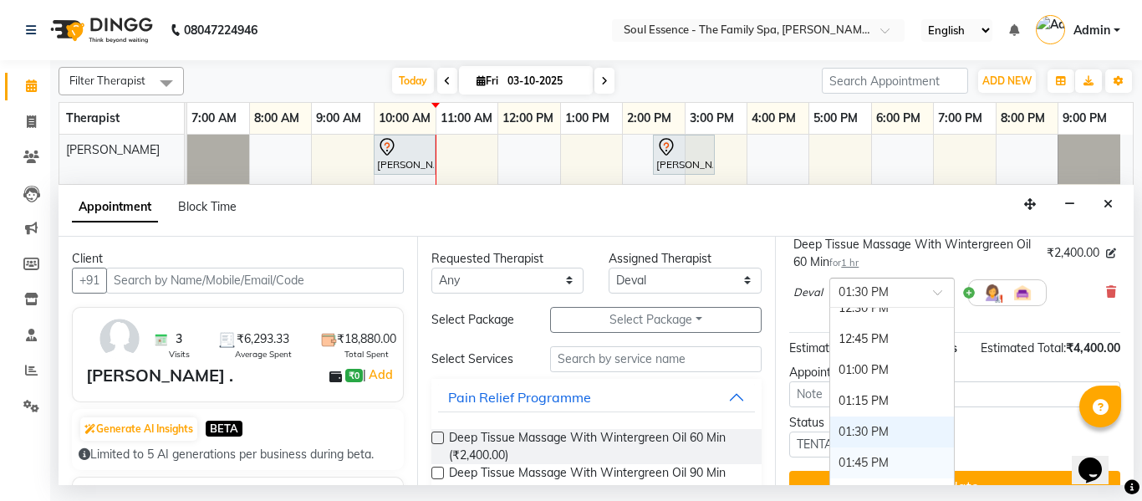
scroll to position [513, 0]
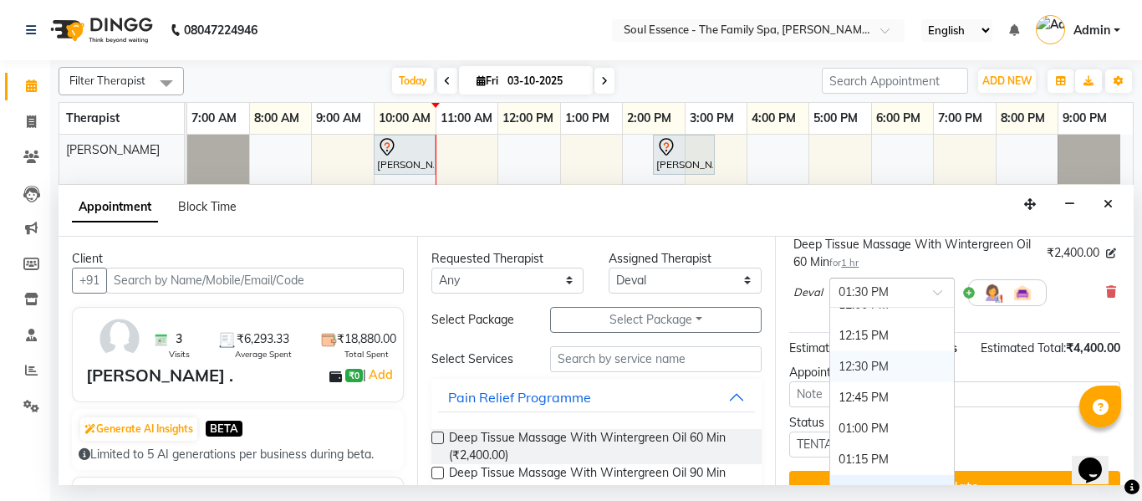
click at [879, 371] on div "12:30 PM" at bounding box center [892, 366] width 124 height 31
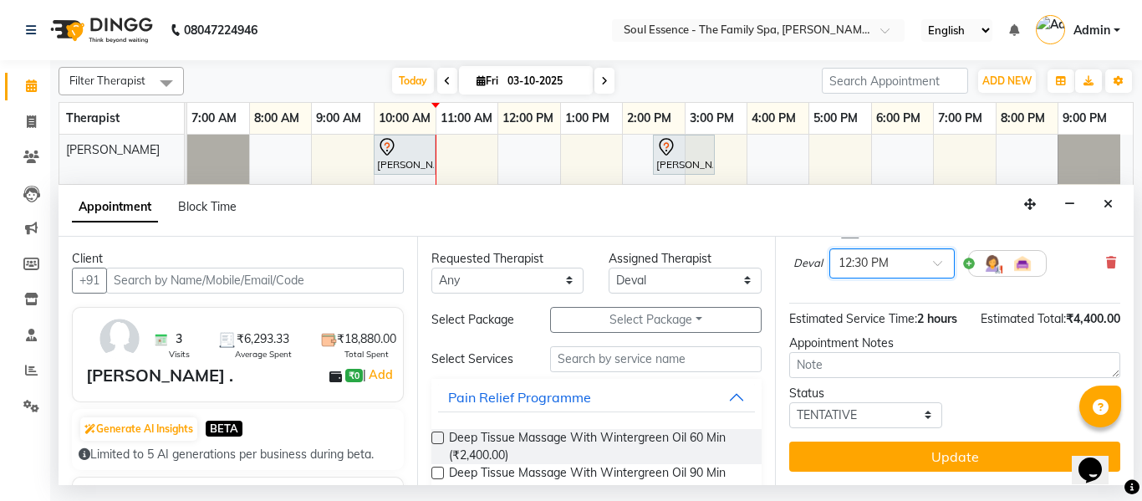
scroll to position [328, 0]
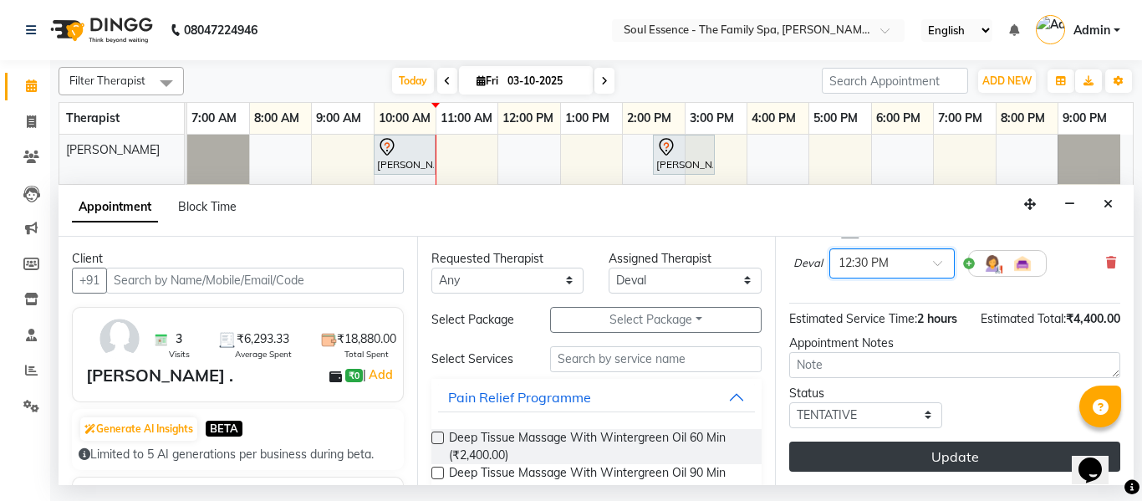
click at [945, 441] on button "Update" at bounding box center [954, 456] width 331 height 30
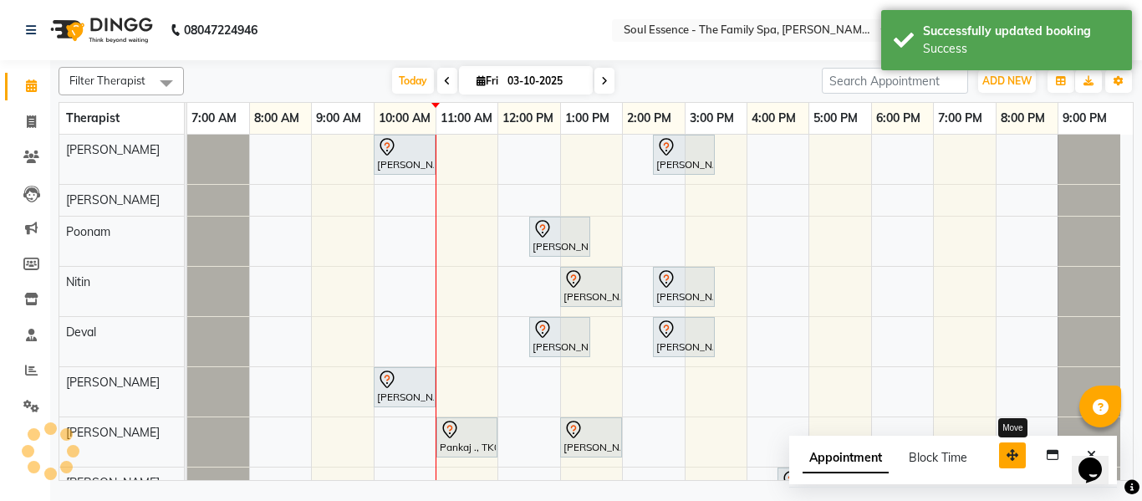
drag, startPoint x: 1027, startPoint y: 455, endPoint x: 972, endPoint y: 446, distance: 55.1
click at [1007, 449] on icon "button" at bounding box center [1013, 455] width 12 height 12
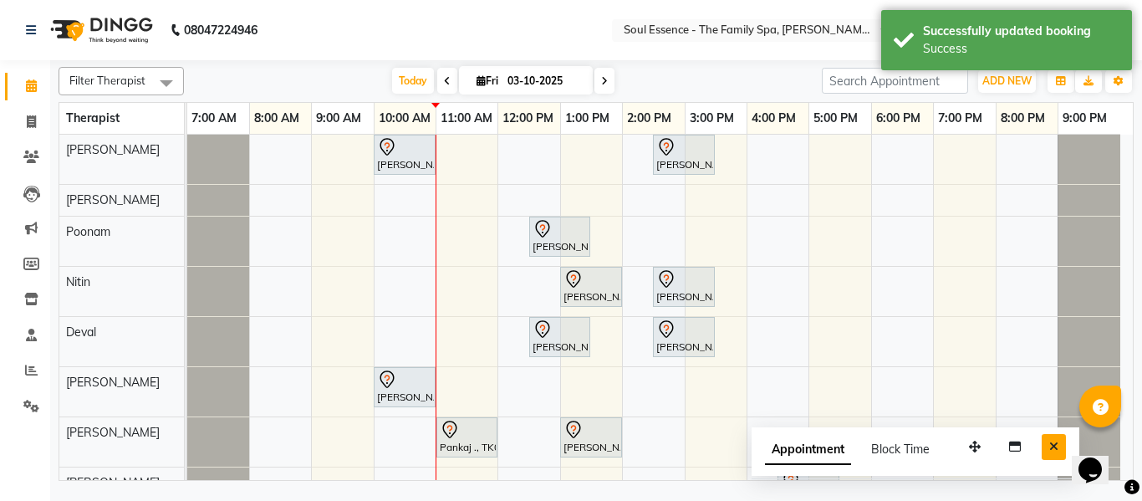
click at [1052, 447] on icon "Close" at bounding box center [1053, 447] width 9 height 12
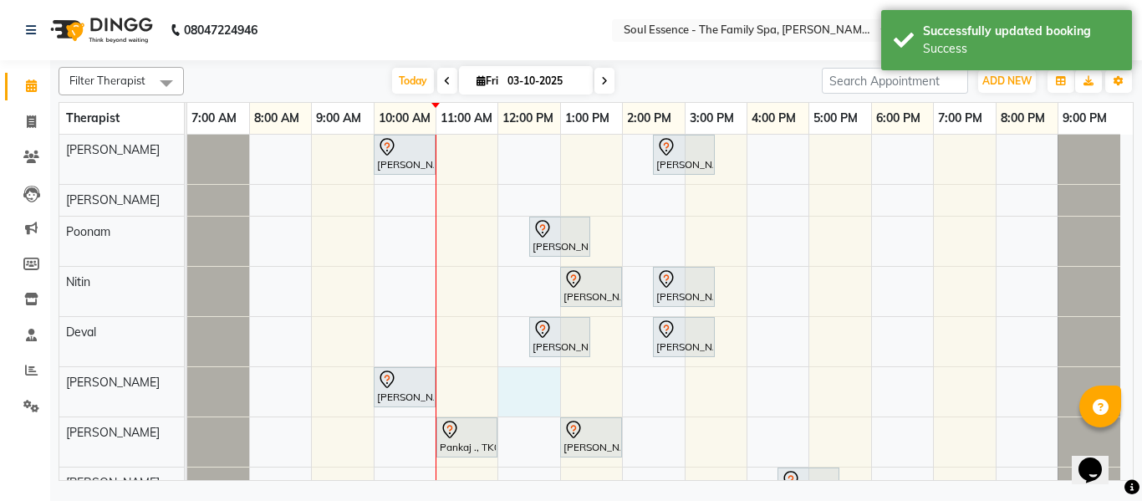
click at [505, 396] on div "Kartiki Umrani, TK04, 10:00 AM-11:00 AM, Swedish Massage With Sesame Oil 60 Min…" at bounding box center [660, 326] width 946 height 382
select select "37932"
select select "720"
select select "tentative"
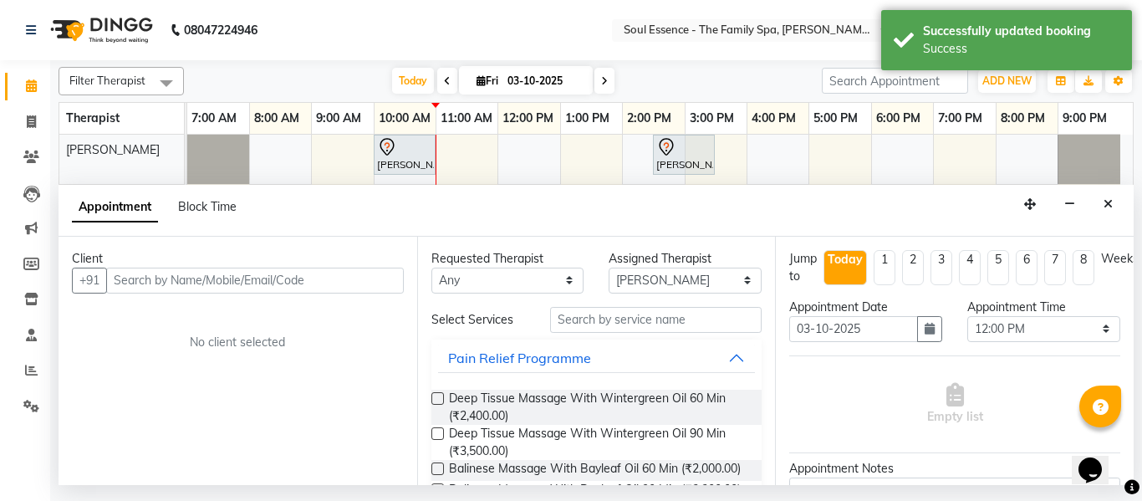
click at [277, 278] on input "text" at bounding box center [255, 281] width 298 height 26
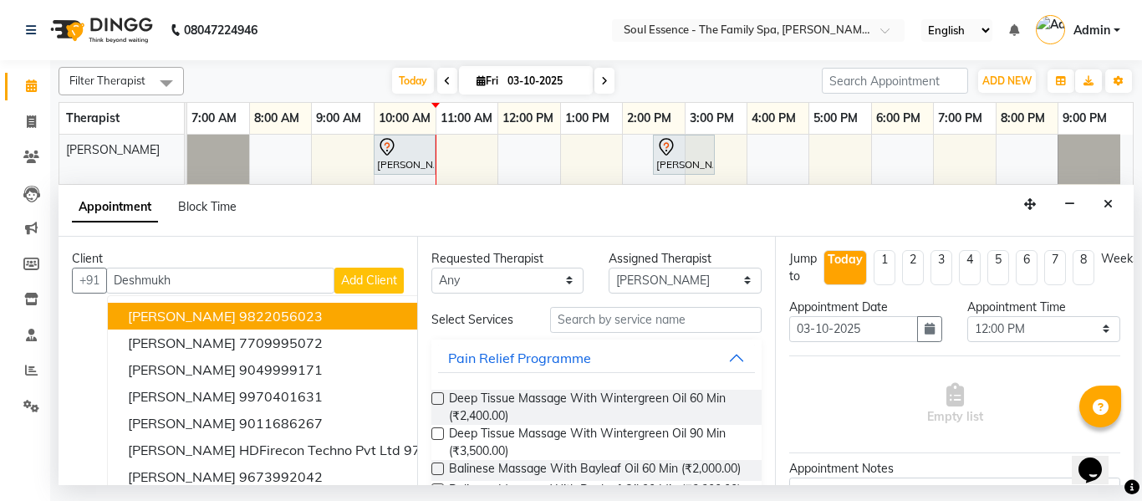
click at [318, 307] on button "Narendra Deshmukh 9822056023" at bounding box center [308, 316] width 400 height 27
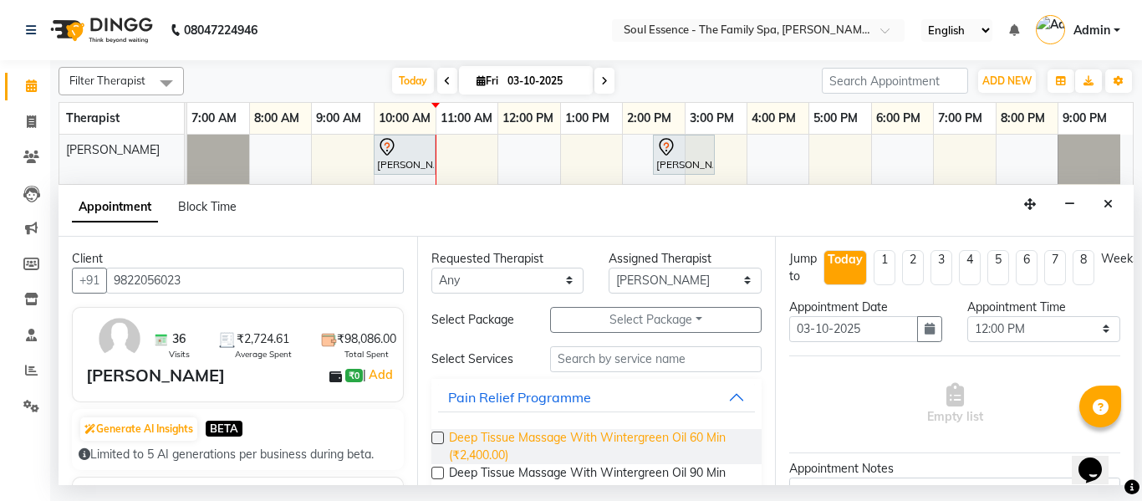
type input "9822056023"
click at [475, 457] on span "Deep Tissue Massage With Wintergreen Oil 60 Min (₹2,400.00)" at bounding box center [599, 446] width 300 height 35
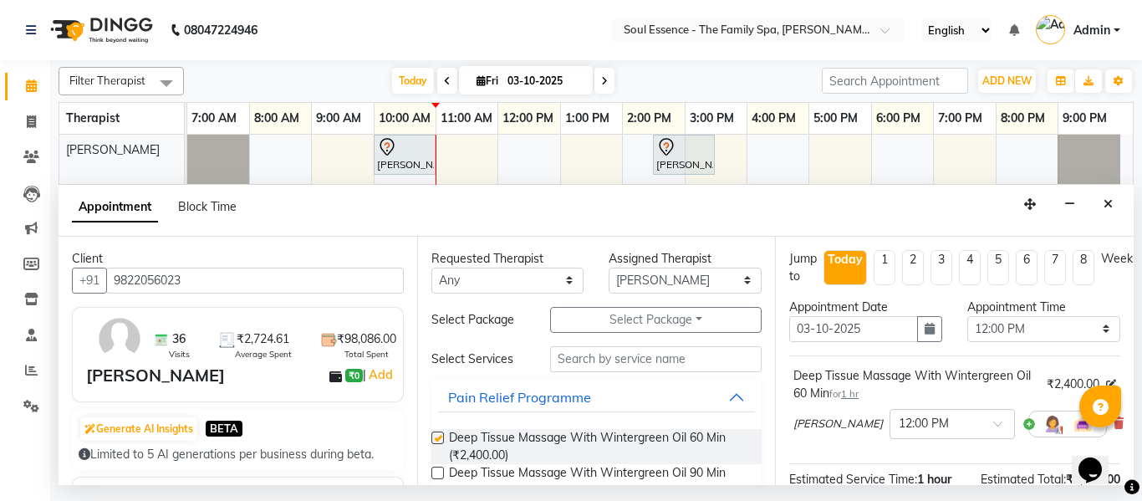
checkbox input "false"
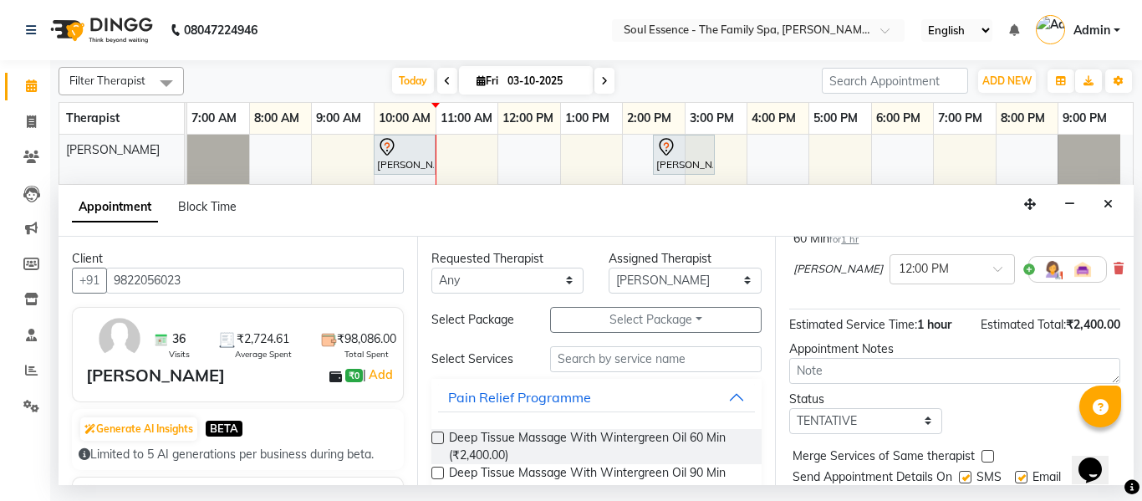
scroll to position [222, 0]
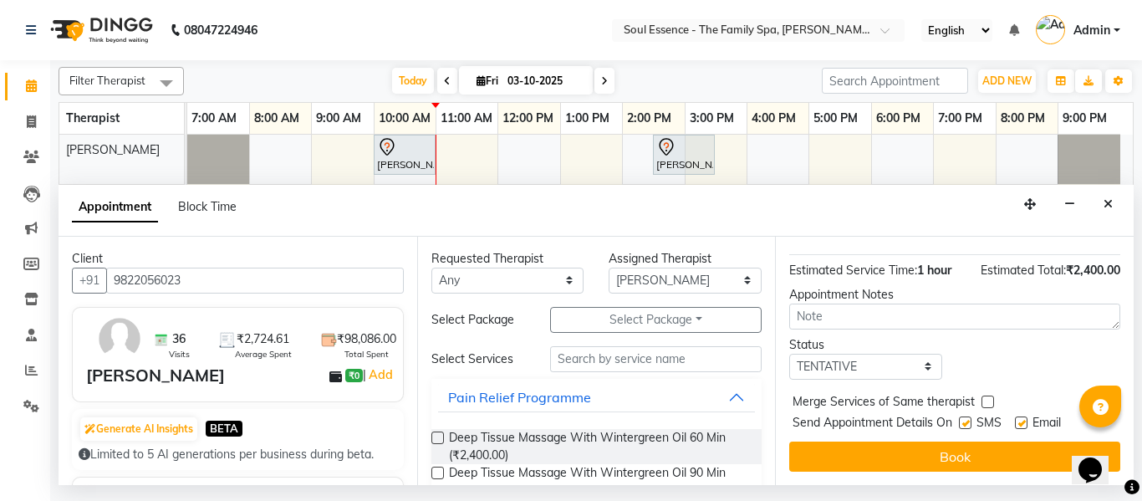
click at [963, 416] on label at bounding box center [965, 422] width 13 height 13
click at [963, 419] on input "checkbox" at bounding box center [964, 424] width 11 height 11
checkbox input "false"
drag, startPoint x: 1013, startPoint y: 435, endPoint x: 1006, endPoint y: 426, distance: 10.7
click at [1012, 441] on button "Book" at bounding box center [954, 456] width 331 height 30
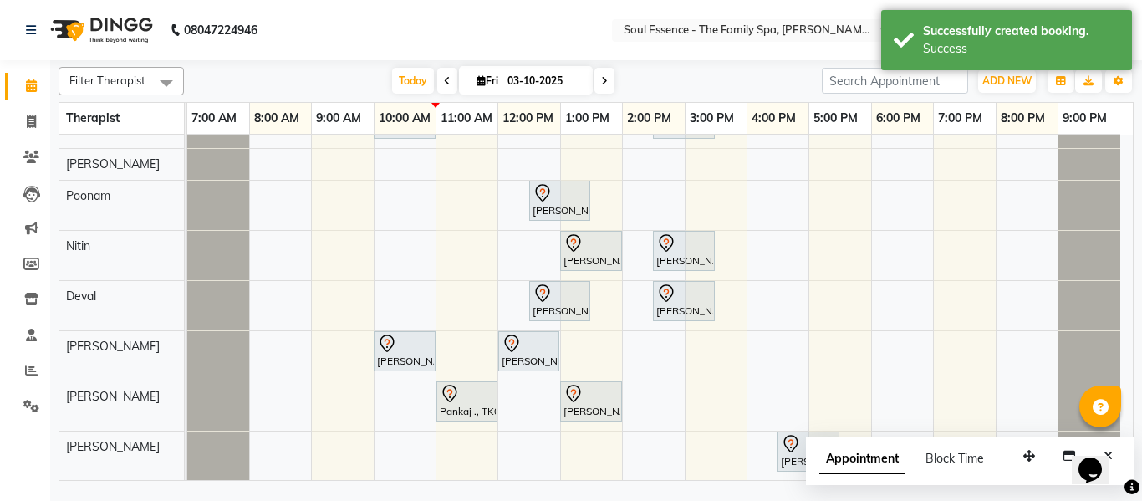
scroll to position [37, 0]
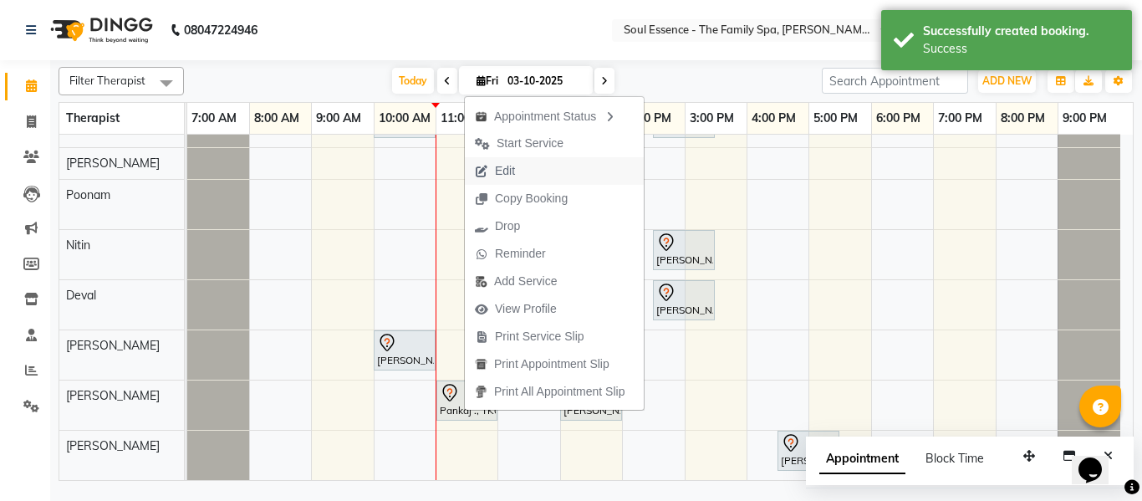
click at [536, 171] on button "Edit" at bounding box center [554, 171] width 179 height 28
select select "tentative"
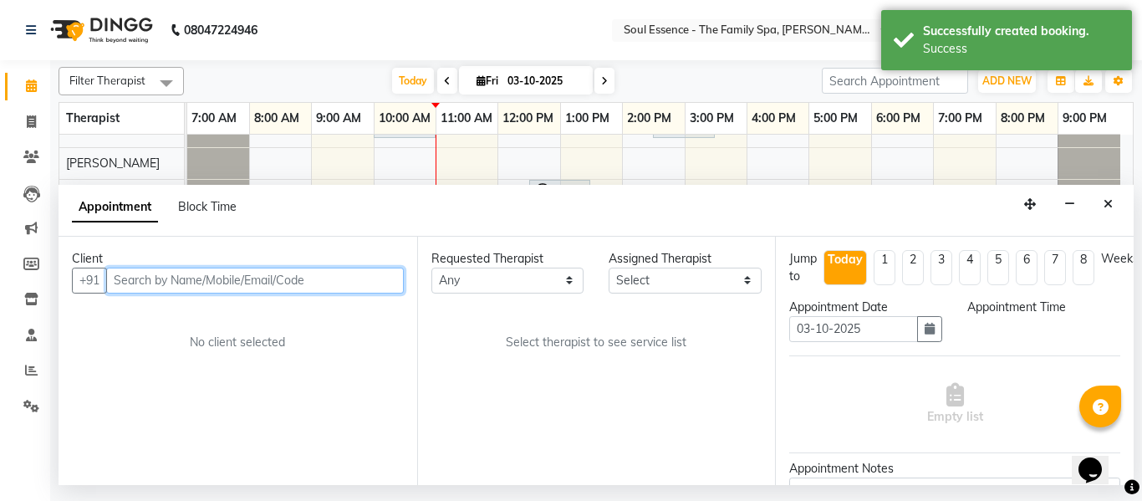
select select "93406"
select select "660"
select select "1188"
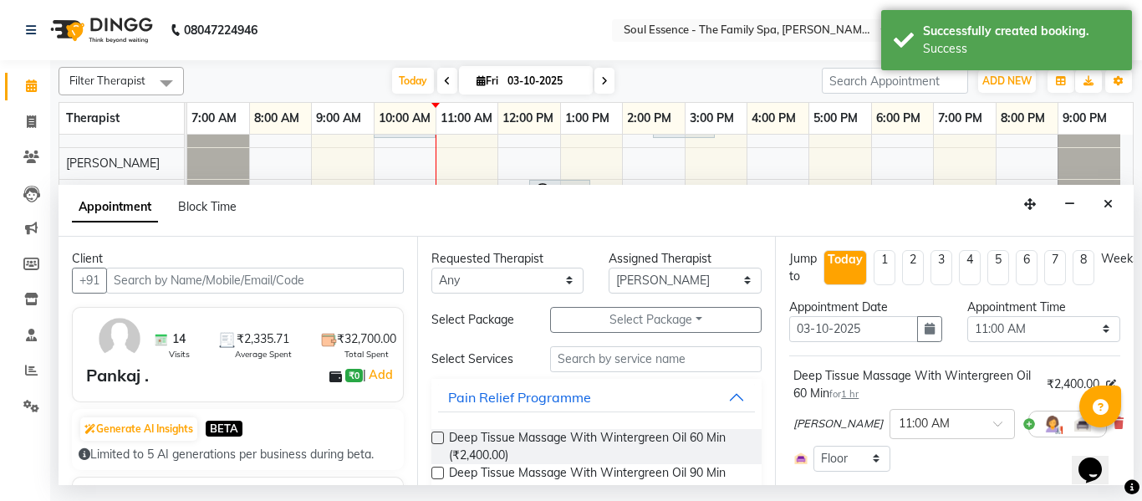
click at [940, 332] on div "Appointment Date 03-10-2025" at bounding box center [866, 327] width 178 height 57
click at [925, 335] on button "button" at bounding box center [929, 329] width 25 height 26
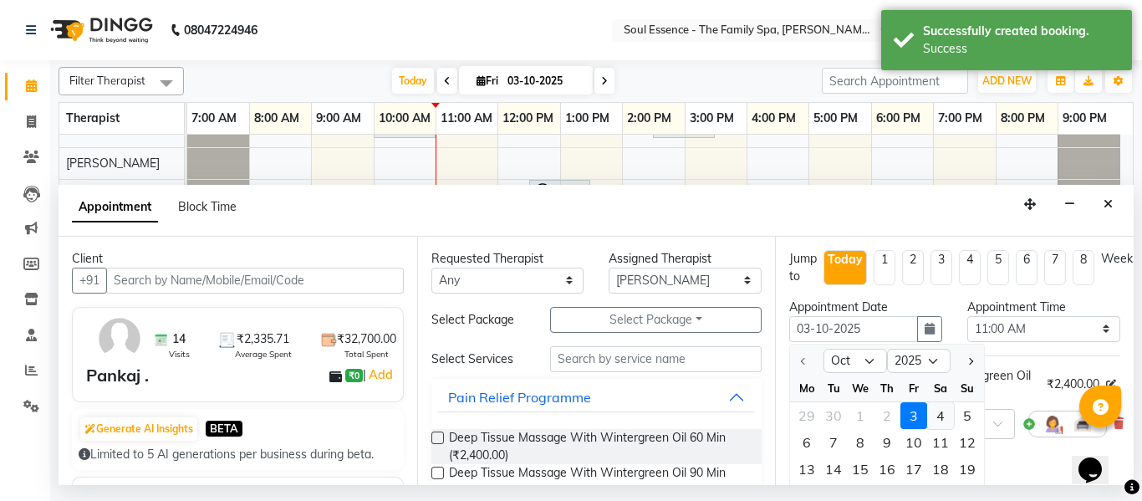
click at [939, 406] on div "4" at bounding box center [940, 415] width 27 height 27
type input "04-10-2025"
select select "660"
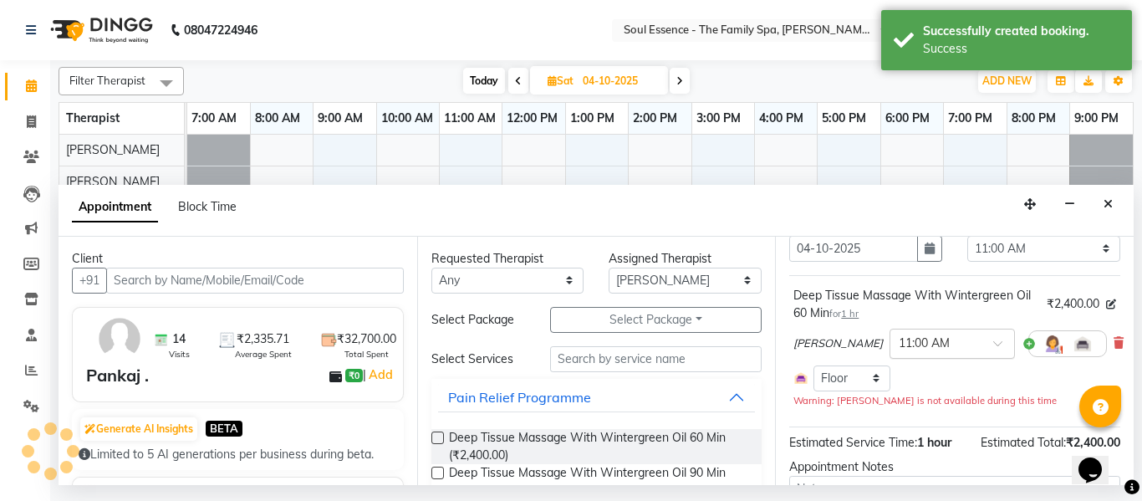
scroll to position [199, 0]
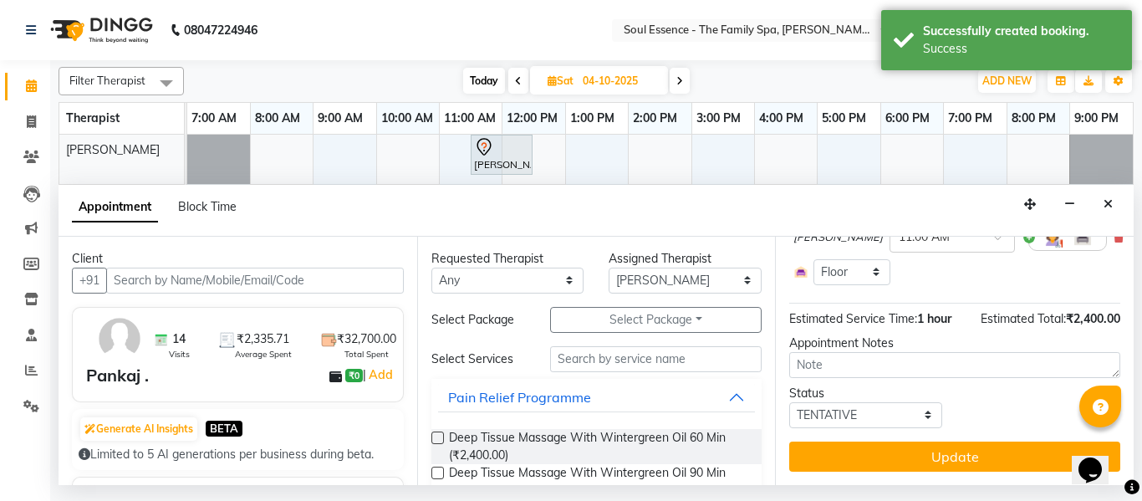
click at [921, 420] on div "Jump to Today 1 2 3 4 5 6 7 8 Weeks Appointment Date 04-10-2025 Appointment Tim…" at bounding box center [954, 361] width 359 height 248
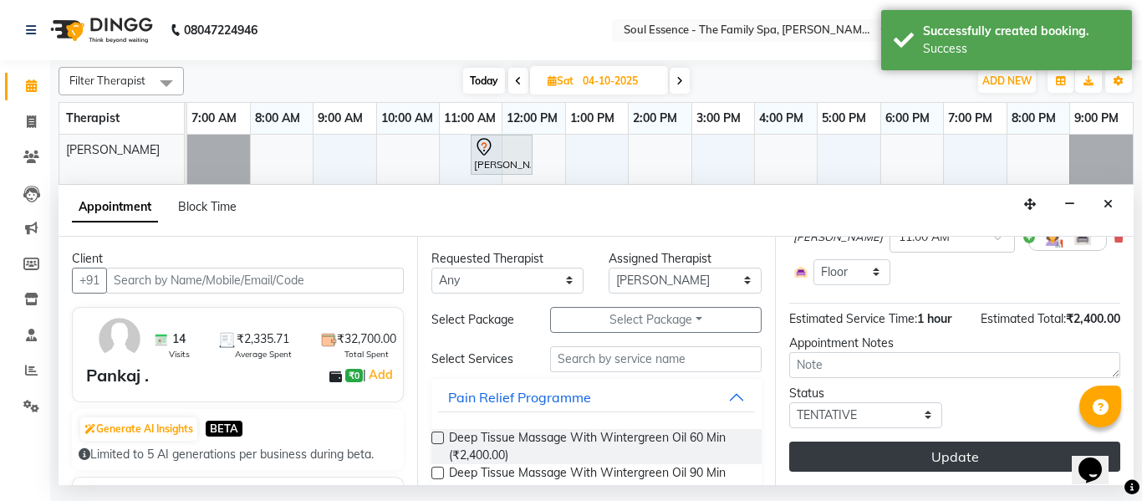
click at [923, 441] on button "Update" at bounding box center [954, 456] width 331 height 30
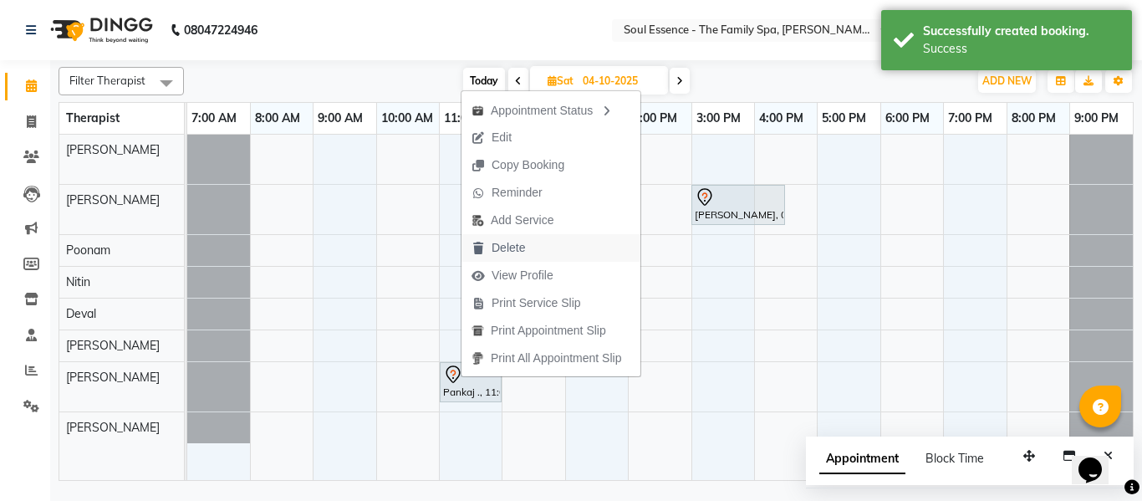
click at [496, 246] on span "Delete" at bounding box center [508, 248] width 33 height 18
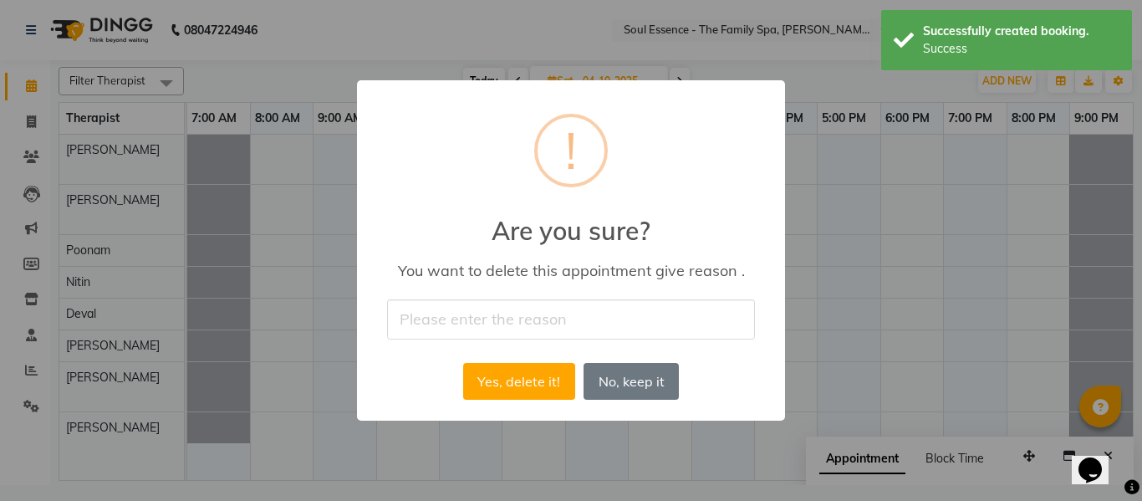
click at [505, 312] on input "text" at bounding box center [571, 318] width 368 height 39
type input "yes"
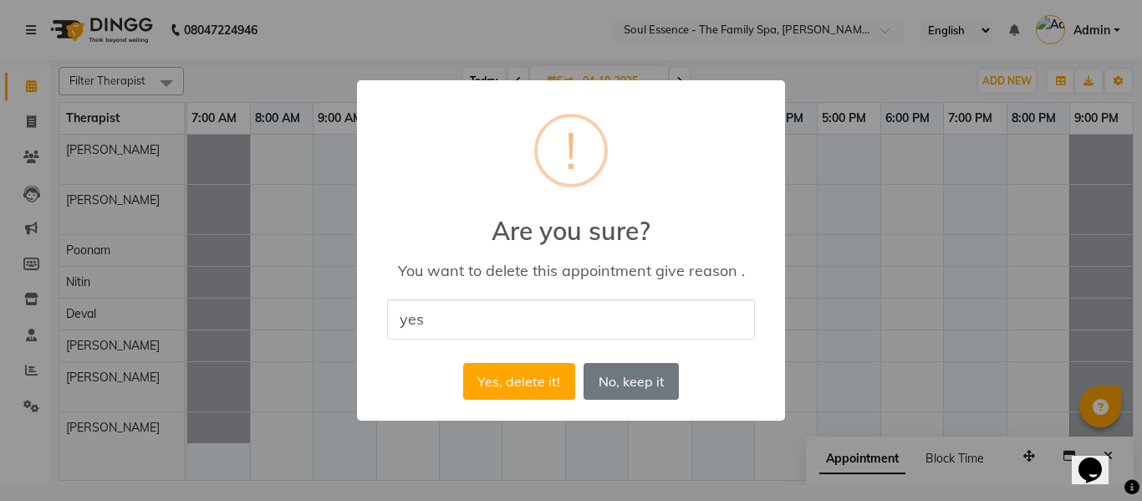
click at [534, 376] on button "Yes, delete it!" at bounding box center [519, 381] width 112 height 37
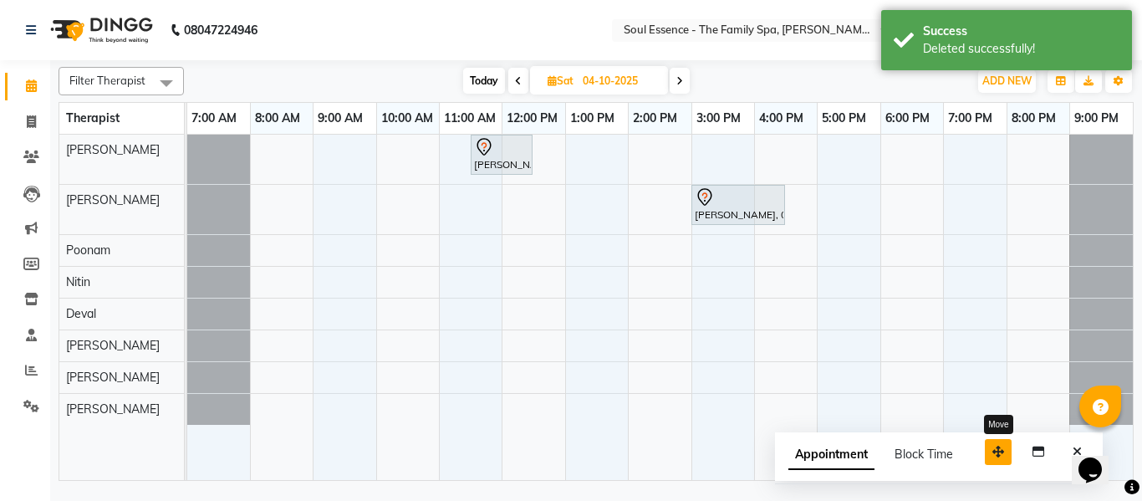
drag, startPoint x: 1029, startPoint y: 457, endPoint x: 921, endPoint y: 430, distance: 111.1
click at [993, 446] on icon "button" at bounding box center [999, 452] width 12 height 12
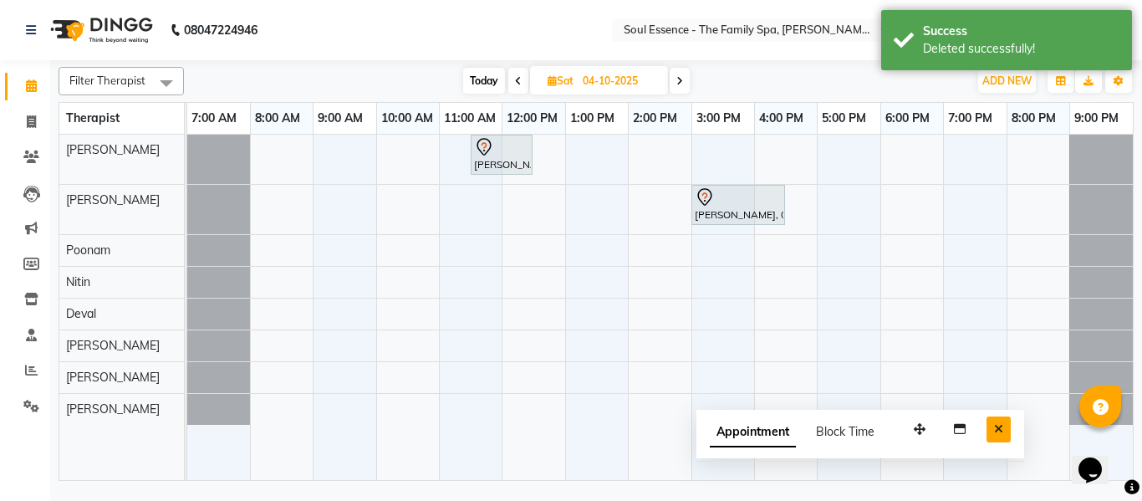
click at [1009, 418] on button "Close" at bounding box center [999, 429] width 24 height 26
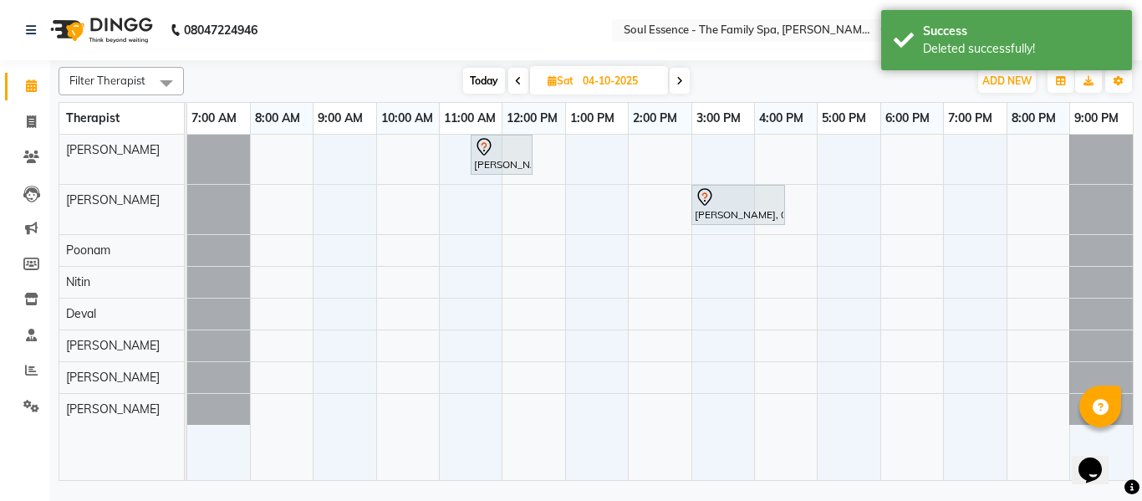
click at [486, 76] on span "Today" at bounding box center [484, 81] width 42 height 26
type input "03-10-2025"
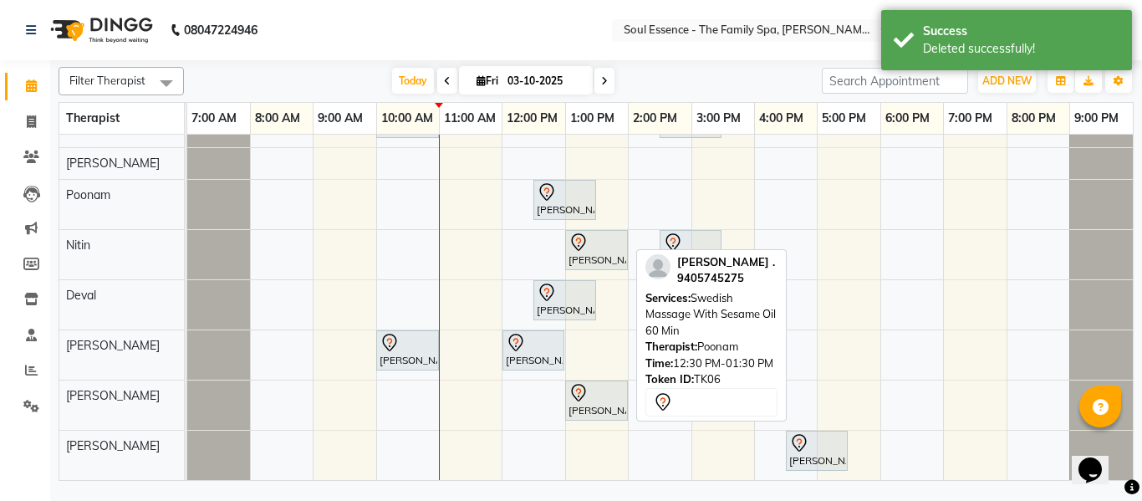
scroll to position [0, 0]
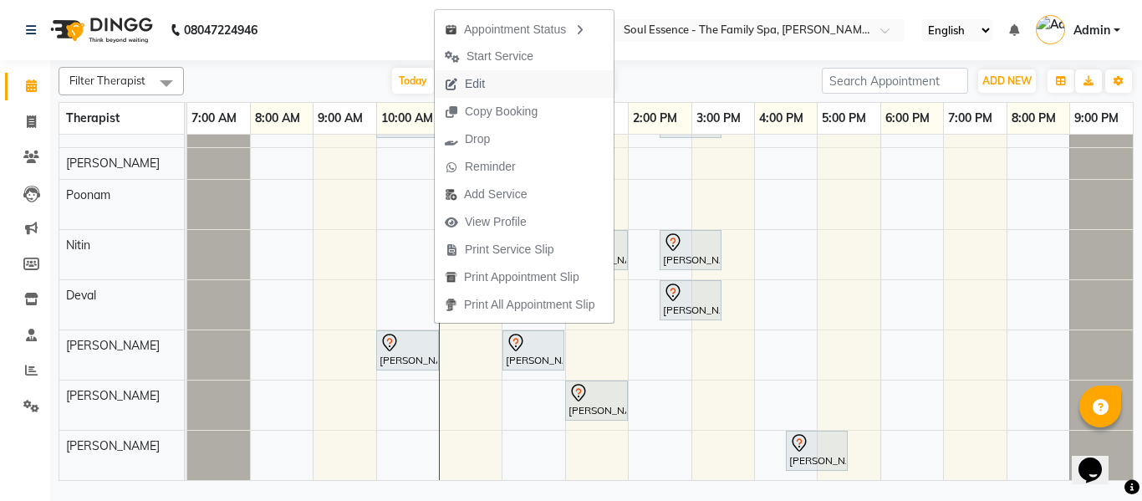
click at [481, 93] on span "Edit" at bounding box center [465, 84] width 60 height 28
select select "tentative"
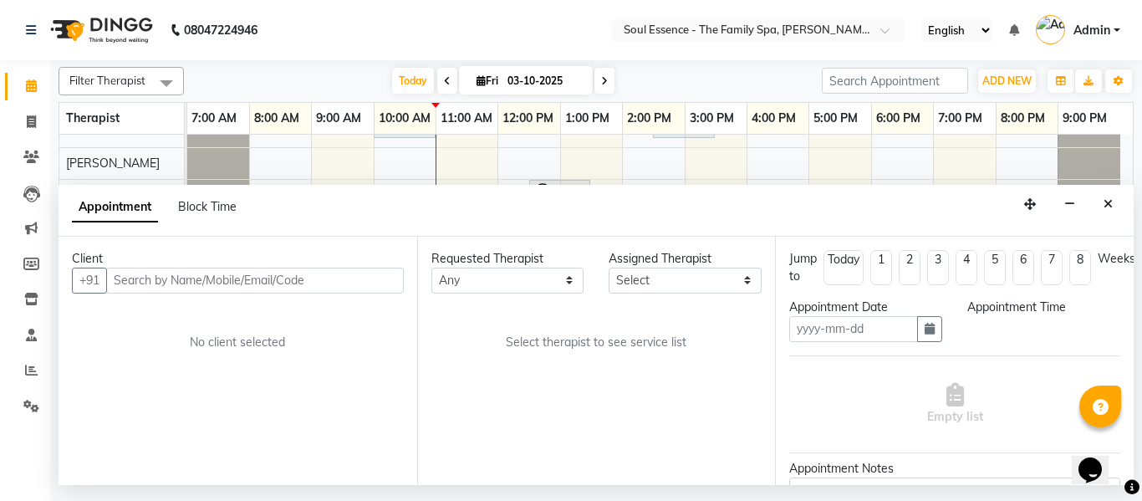
type input "03-10-2025"
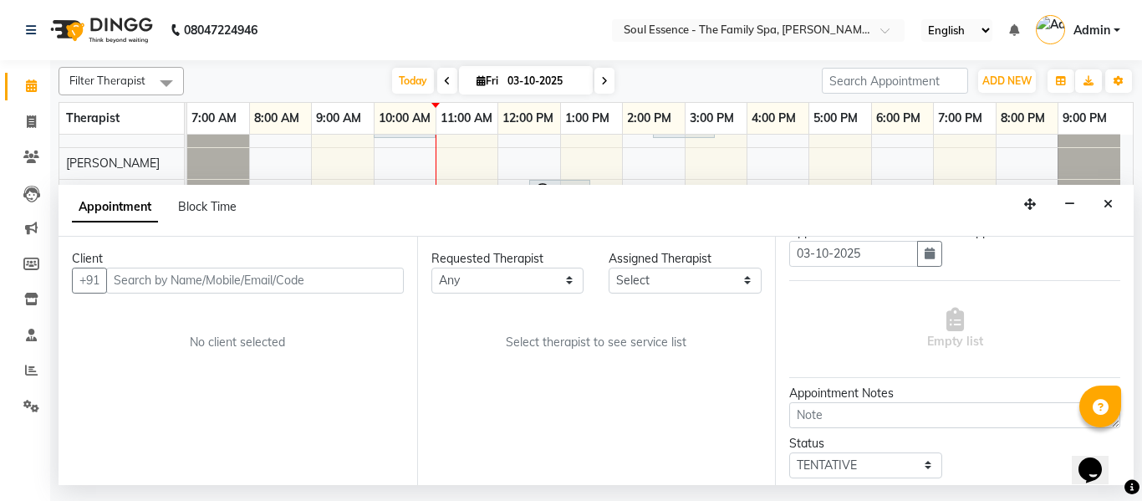
select select "37932"
select select "600"
select select "1188"
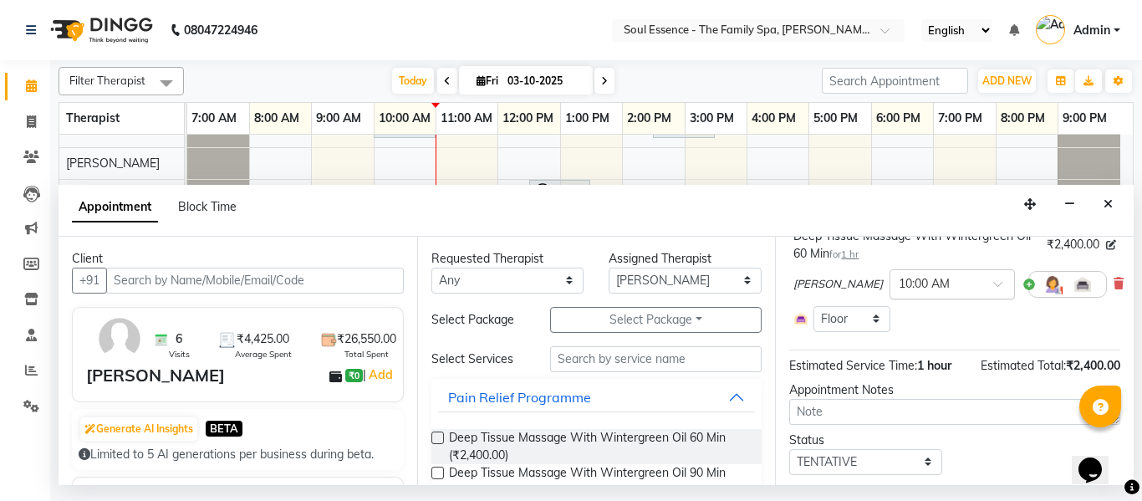
click at [899, 290] on input "text" at bounding box center [936, 283] width 74 height 18
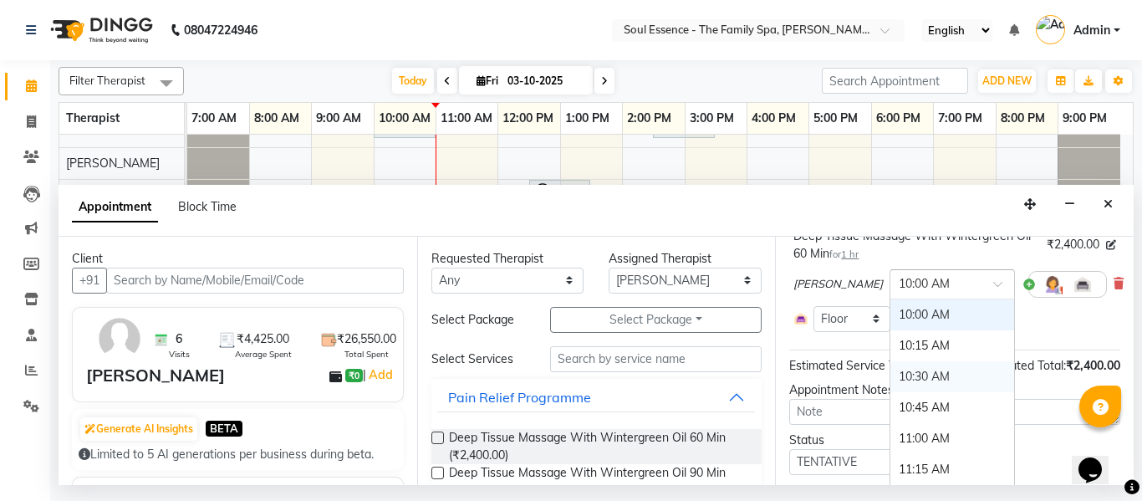
click at [905, 375] on div "10:30 AM" at bounding box center [953, 376] width 124 height 31
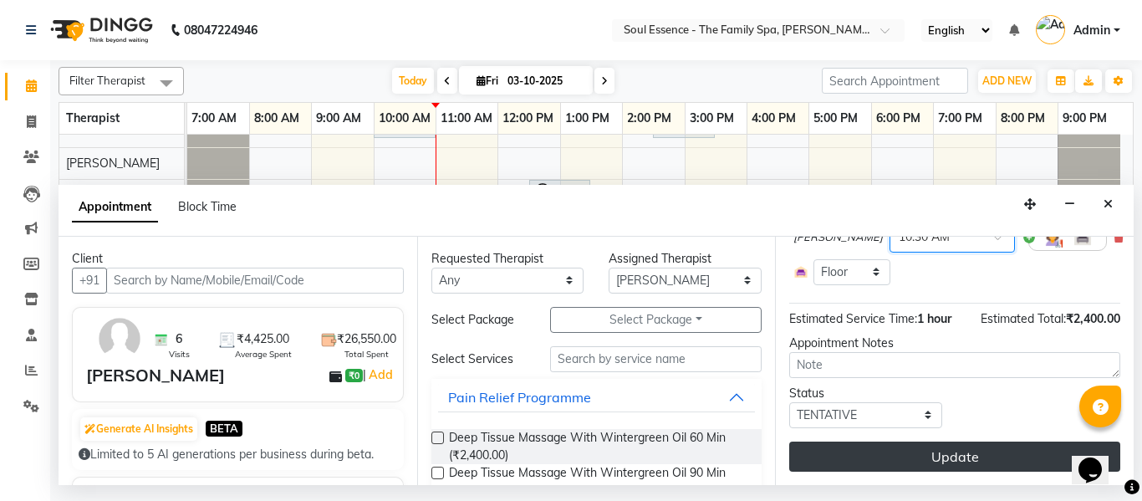
click at [949, 441] on button "Update" at bounding box center [954, 456] width 331 height 30
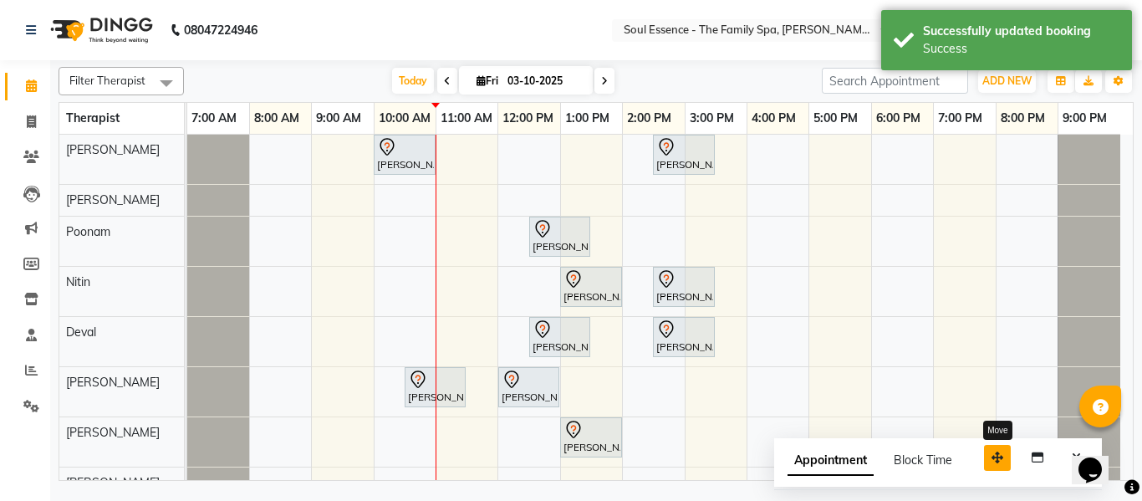
drag, startPoint x: 1035, startPoint y: 450, endPoint x: 970, endPoint y: 441, distance: 65.8
click at [992, 452] on icon "button" at bounding box center [998, 458] width 12 height 12
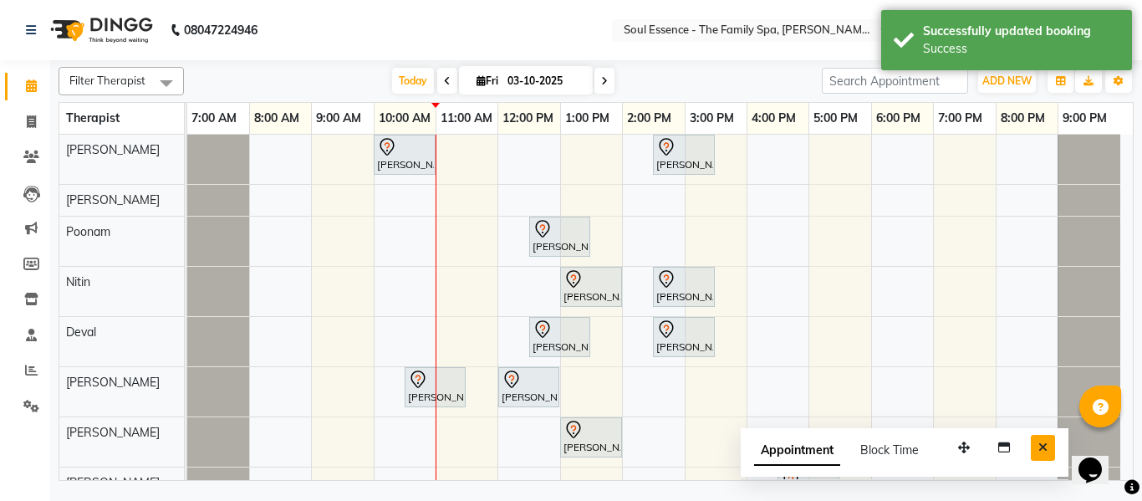
click at [1051, 452] on button "Close" at bounding box center [1043, 448] width 24 height 26
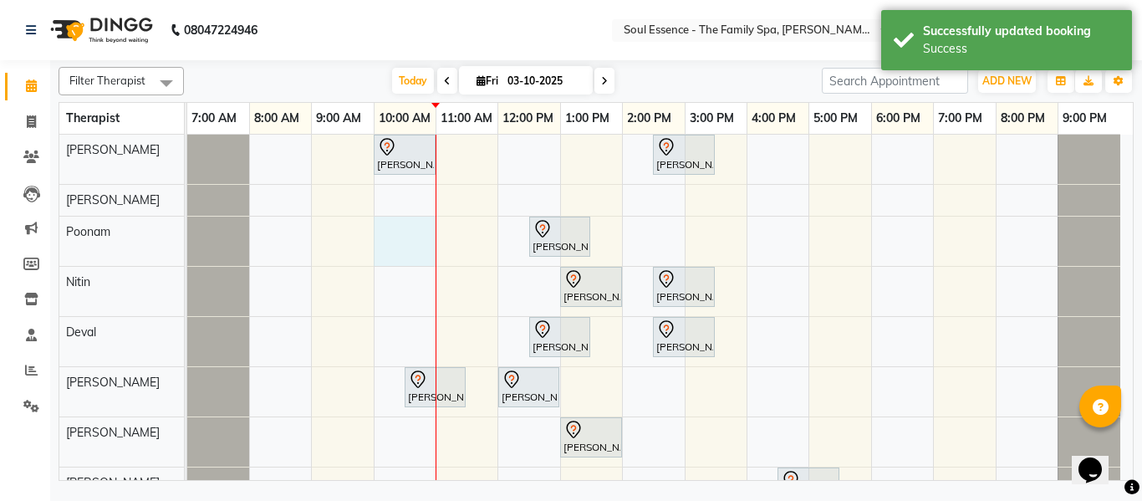
click at [420, 232] on div "Kartiki Umrani, TK04, 10:00 AM-11:00 AM, Swedish Massage With Sesame Oil 60 Min…" at bounding box center [660, 326] width 946 height 382
select select "45892"
select select "600"
select select "tentative"
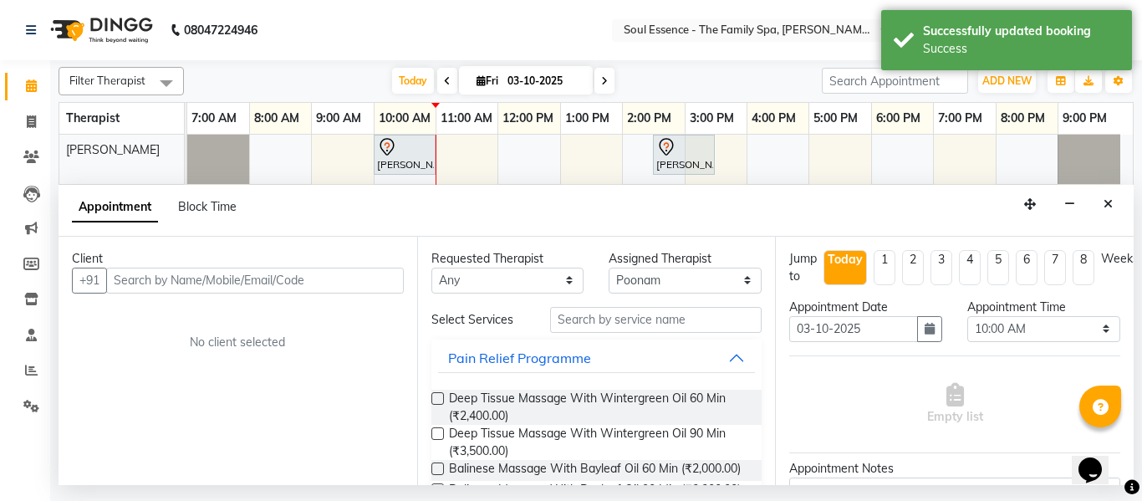
click at [226, 277] on input "text" at bounding box center [255, 281] width 298 height 26
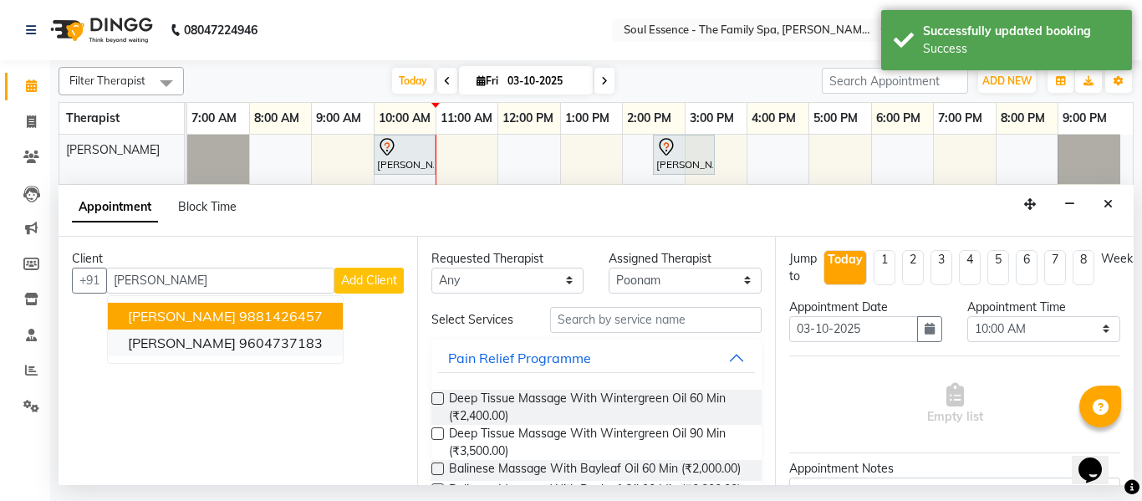
click at [200, 329] on button "Deepti Shidore 9604737183" at bounding box center [225, 342] width 235 height 27
type input "9604737183"
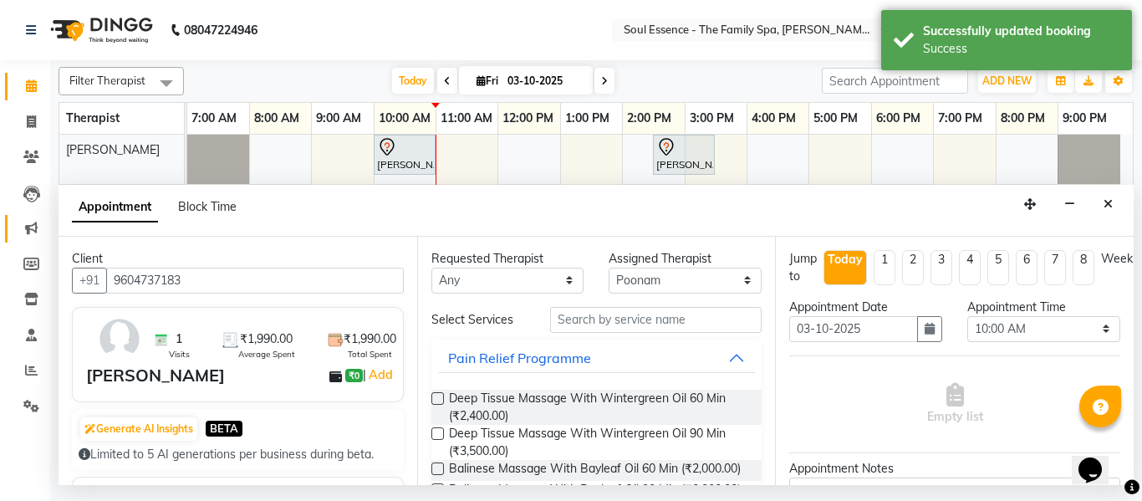
drag, startPoint x: 202, startPoint y: 284, endPoint x: 16, endPoint y: 230, distance: 194.2
click at [32, 237] on app-home "08047224946 Select Location × Soul Essence - The Family Spa, Mayur Colony Engli…" at bounding box center [571, 242] width 1142 height 485
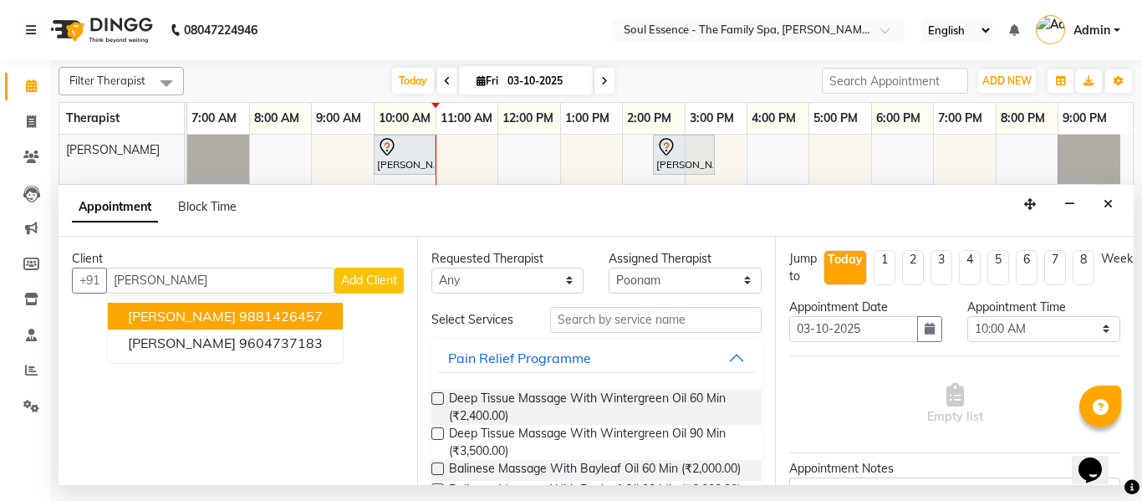
click at [343, 319] on button "Mrs.Hemangi Shidore 9881426457" at bounding box center [225, 316] width 235 height 27
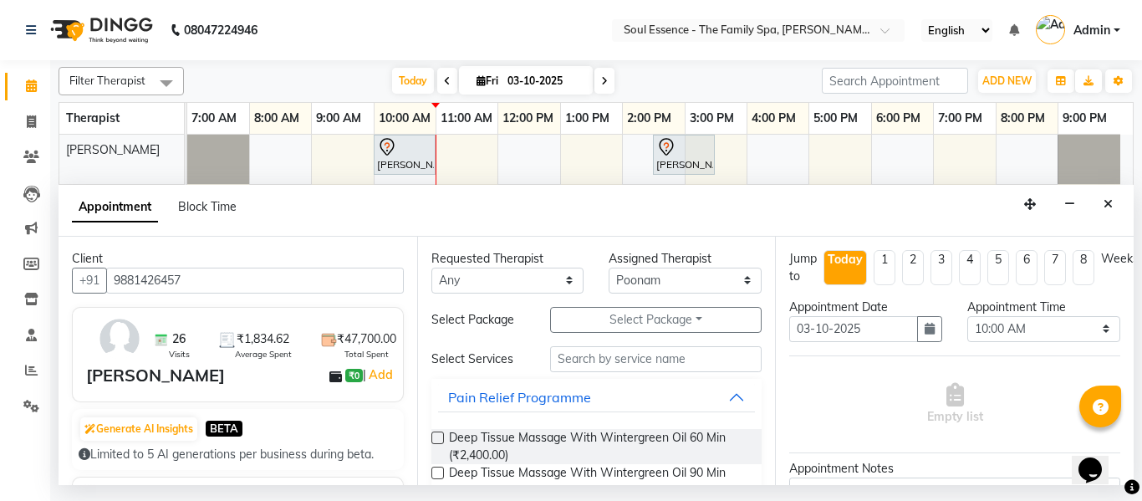
type input "9881426457"
click at [623, 350] on input "text" at bounding box center [656, 359] width 212 height 26
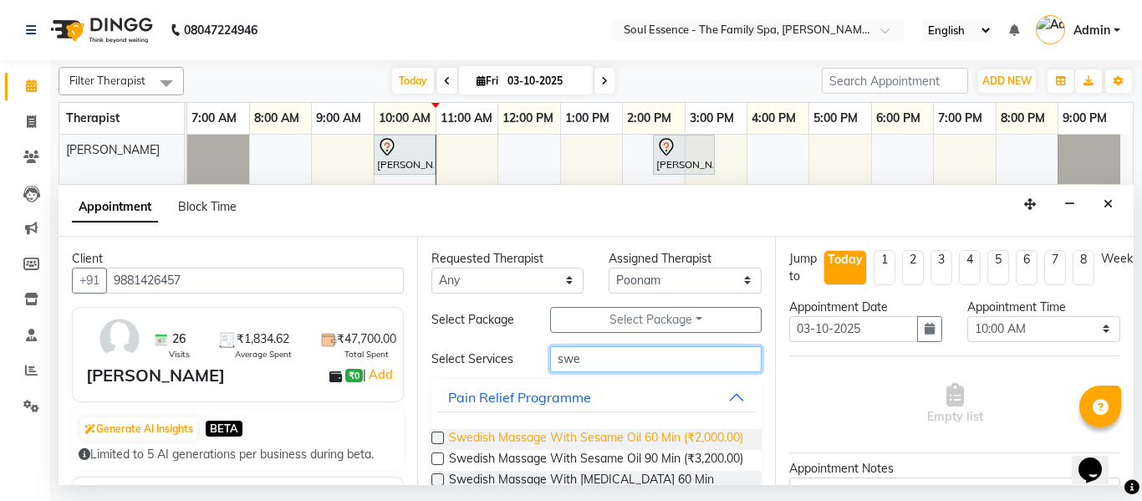
type input "swe"
click at [547, 430] on span "Swedish Massage With Sesame Oil 60 Min (₹2,000.00)" at bounding box center [596, 439] width 294 height 21
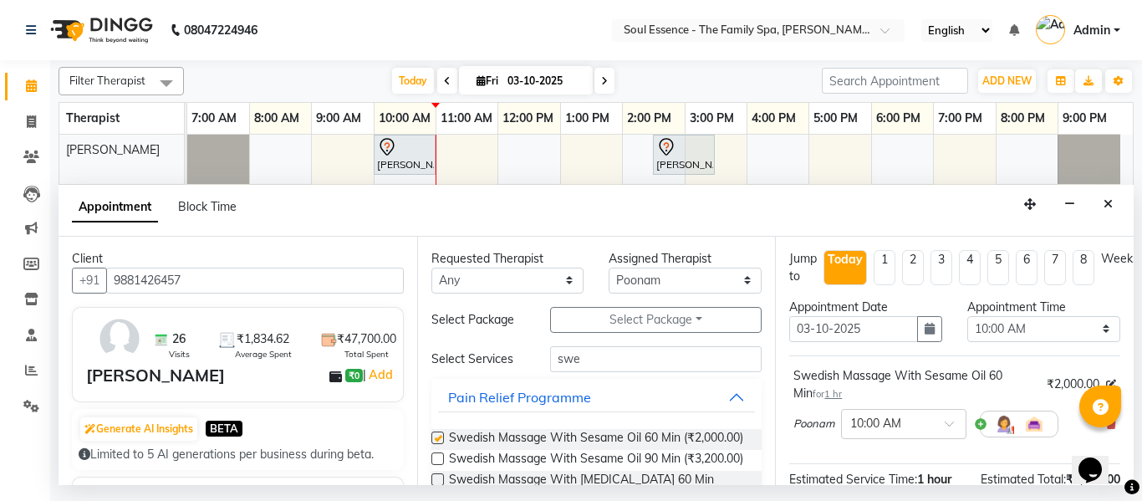
checkbox input "false"
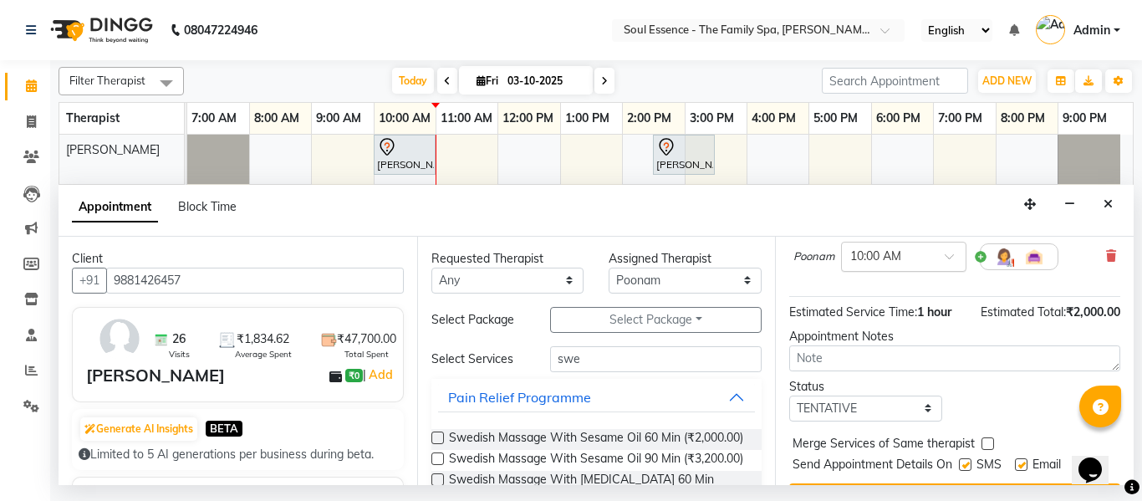
click at [927, 263] on div at bounding box center [904, 256] width 124 height 18
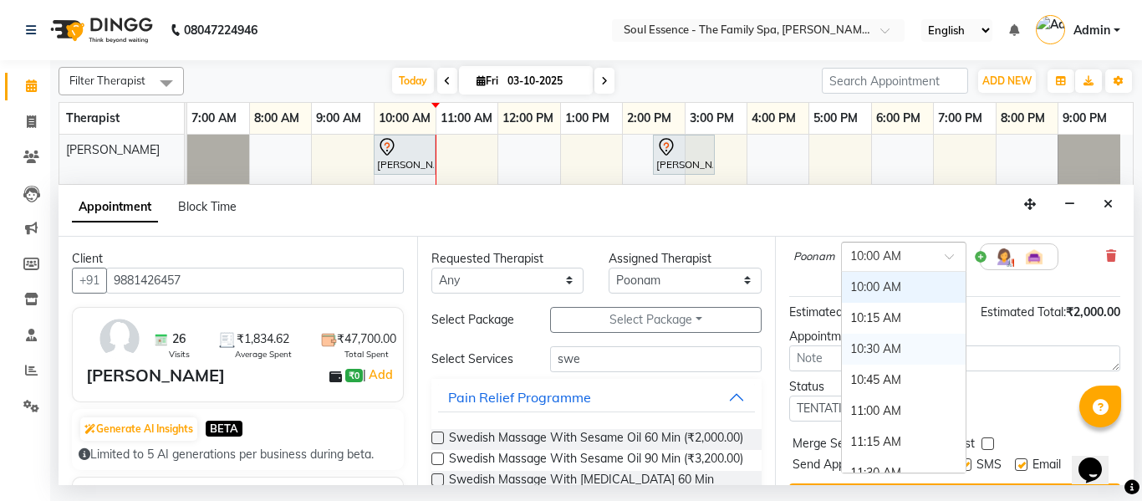
click at [896, 334] on div "10:30 AM" at bounding box center [904, 349] width 124 height 31
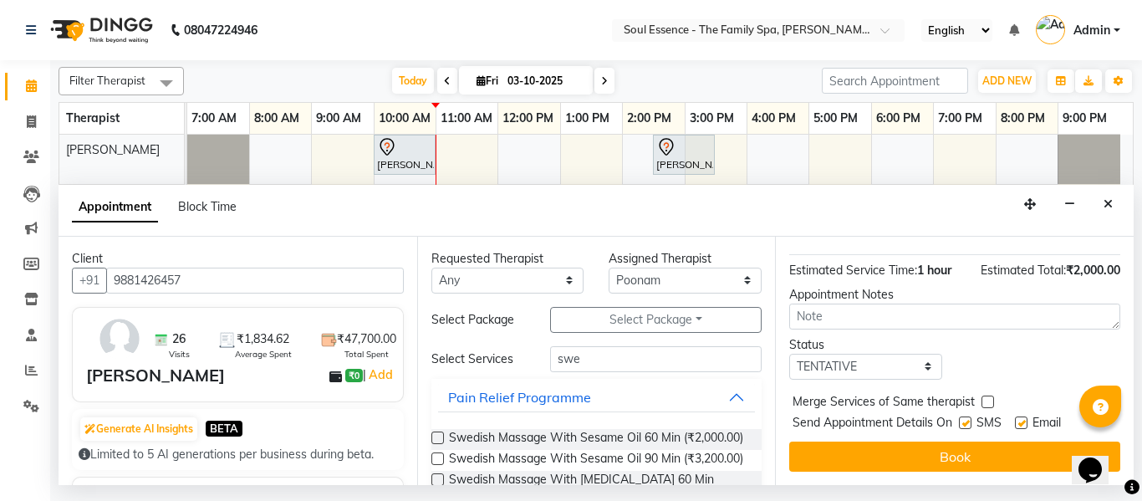
click at [967, 416] on label at bounding box center [965, 422] width 13 height 13
click at [967, 419] on input "checkbox" at bounding box center [964, 424] width 11 height 11
checkbox input "false"
click at [962, 426] on div "Jump to Today 1 2 3 4 5 6 7 8 Weeks Appointment Date 03-10-2025 Appointment Tim…" at bounding box center [954, 361] width 359 height 248
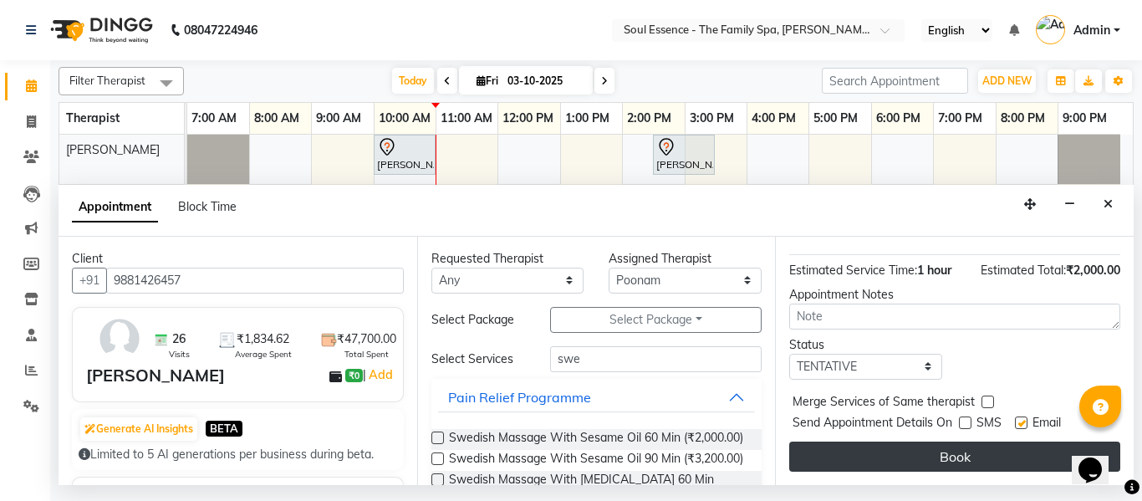
click at [957, 441] on button "Book" at bounding box center [954, 456] width 331 height 30
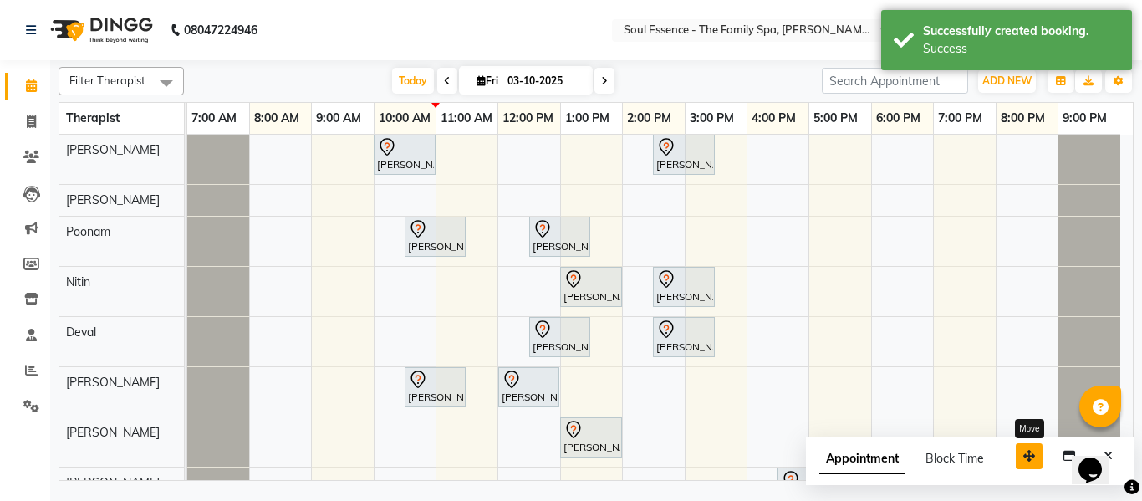
drag, startPoint x: 1029, startPoint y: 463, endPoint x: 974, endPoint y: 460, distance: 55.3
click at [1016, 460] on button "button" at bounding box center [1029, 456] width 27 height 26
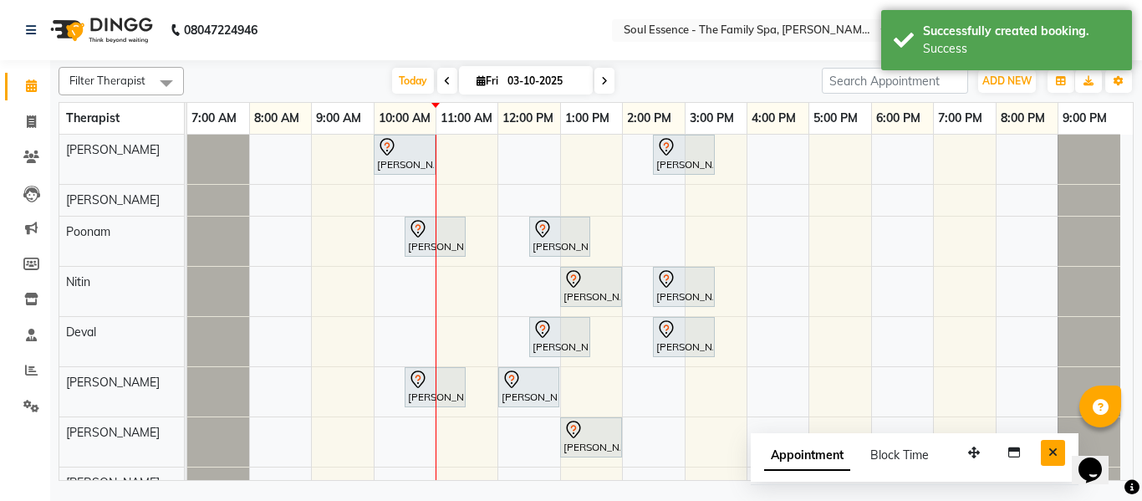
click at [1054, 447] on icon "Close" at bounding box center [1053, 453] width 9 height 12
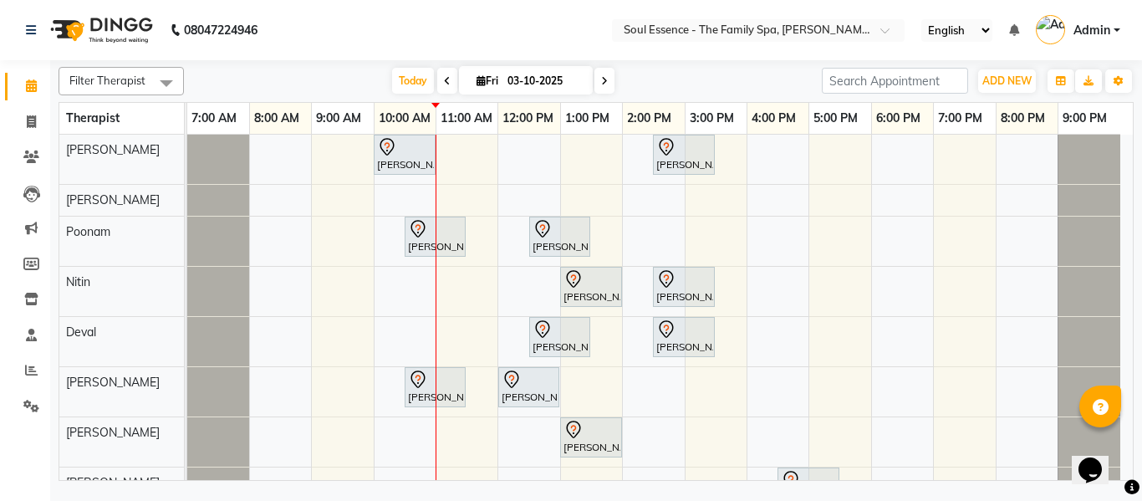
scroll to position [20, 0]
click at [703, 24] on input "text" at bounding box center [741, 31] width 242 height 17
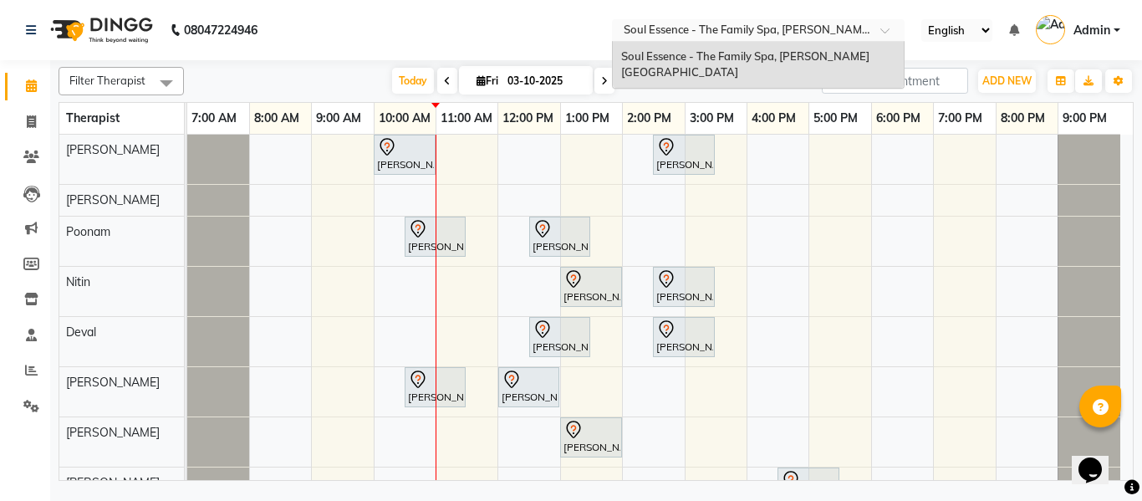
click at [589, 29] on nav "08047224946 Select Location × Soul Essence - The Family Spa, Mayur Colony Soul …" at bounding box center [571, 30] width 1142 height 60
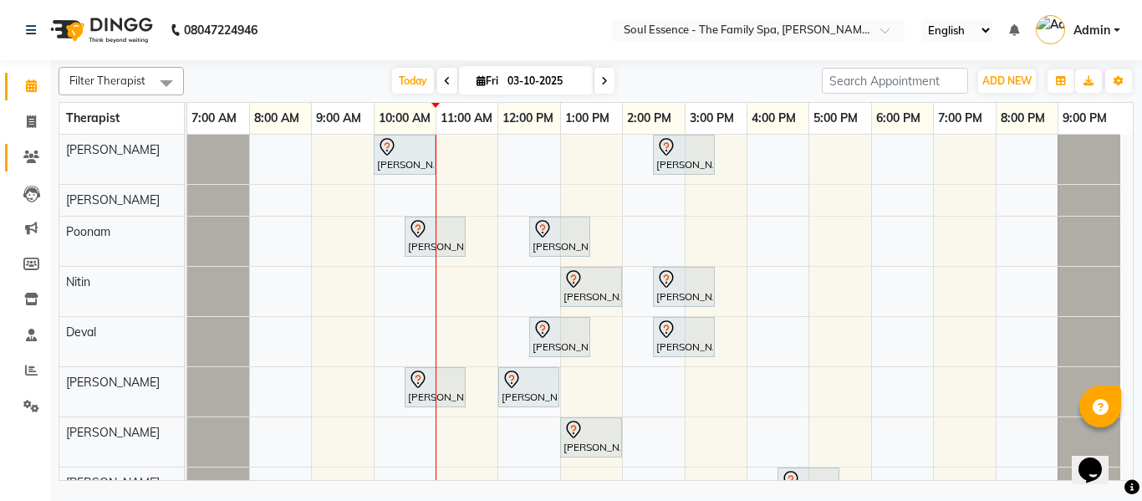
click at [32, 145] on link "Clients" at bounding box center [25, 158] width 40 height 28
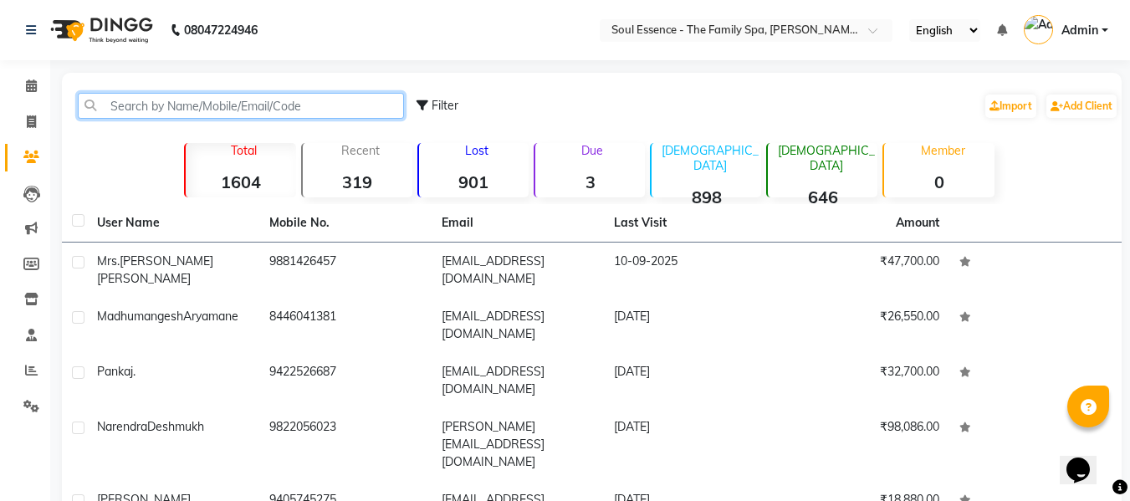
click at [139, 108] on input "text" at bounding box center [241, 106] width 326 height 26
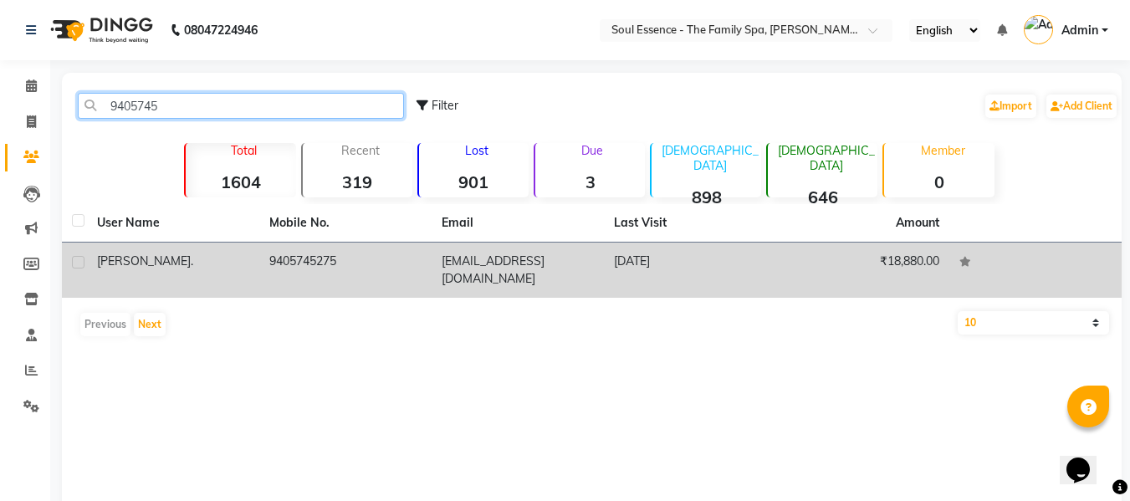
type input "9405745"
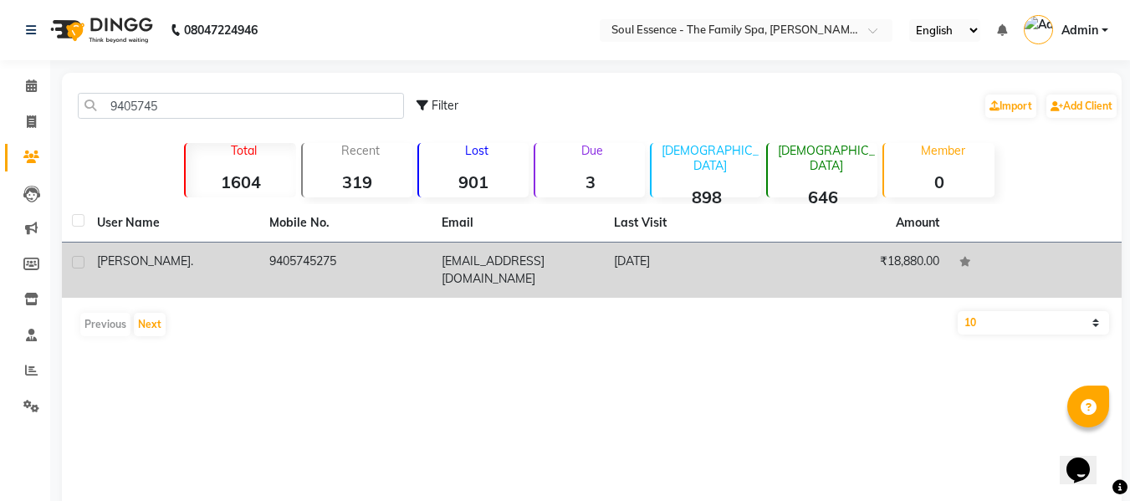
click at [419, 278] on td "9405745275" at bounding box center [345, 269] width 172 height 55
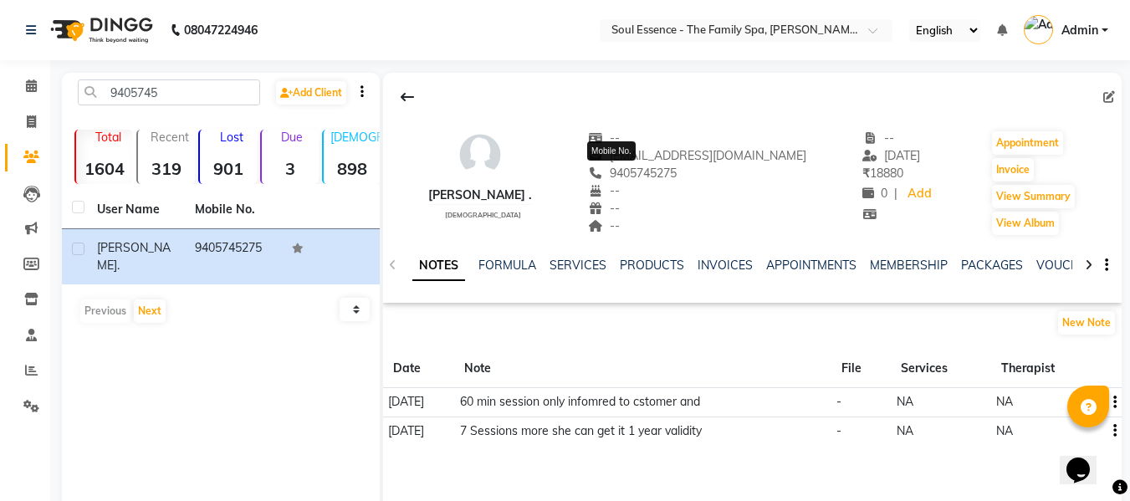
click at [605, 178] on span "9405745275" at bounding box center [632, 173] width 89 height 15
copy span "9405745275"
click at [982, 260] on link "PACKAGES" at bounding box center [992, 265] width 62 height 15
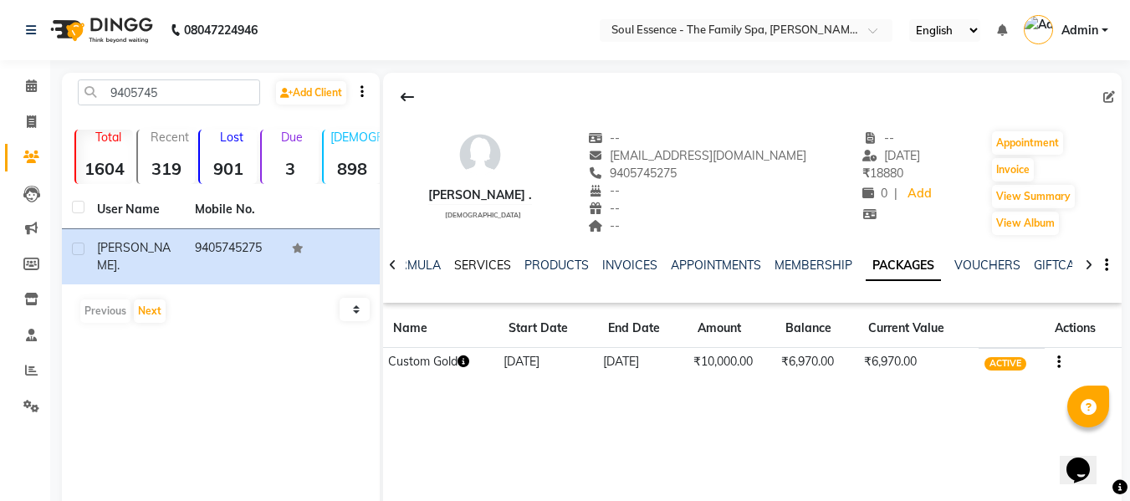
click at [482, 262] on link "SERVICES" at bounding box center [482, 265] width 57 height 15
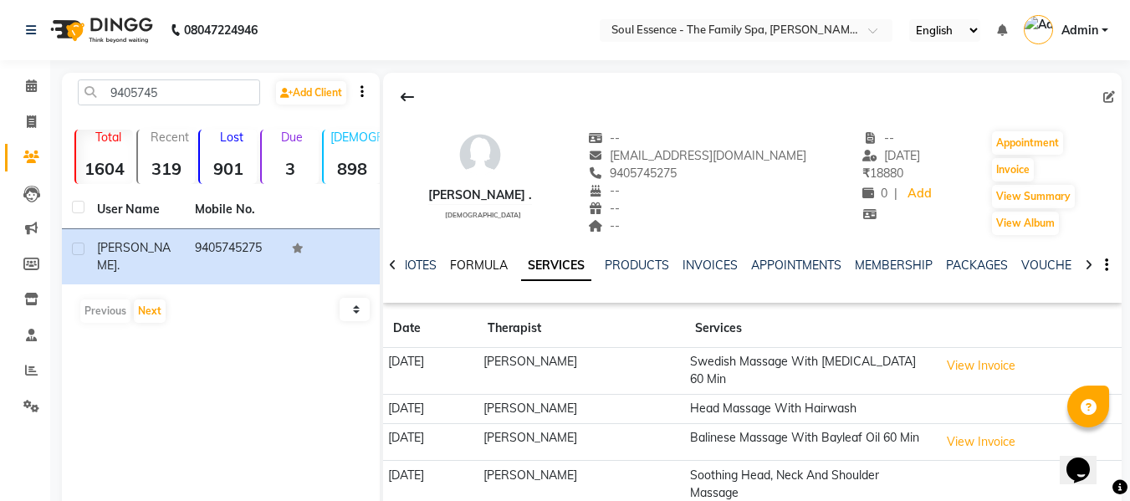
click at [473, 263] on link "FORMULA" at bounding box center [479, 265] width 58 height 15
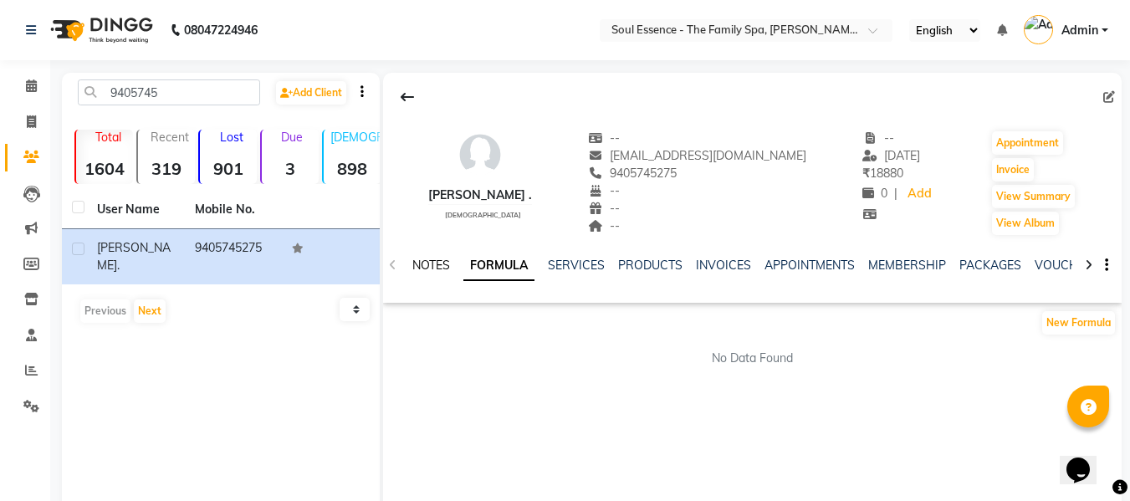
click at [439, 269] on link "NOTES" at bounding box center [431, 265] width 38 height 15
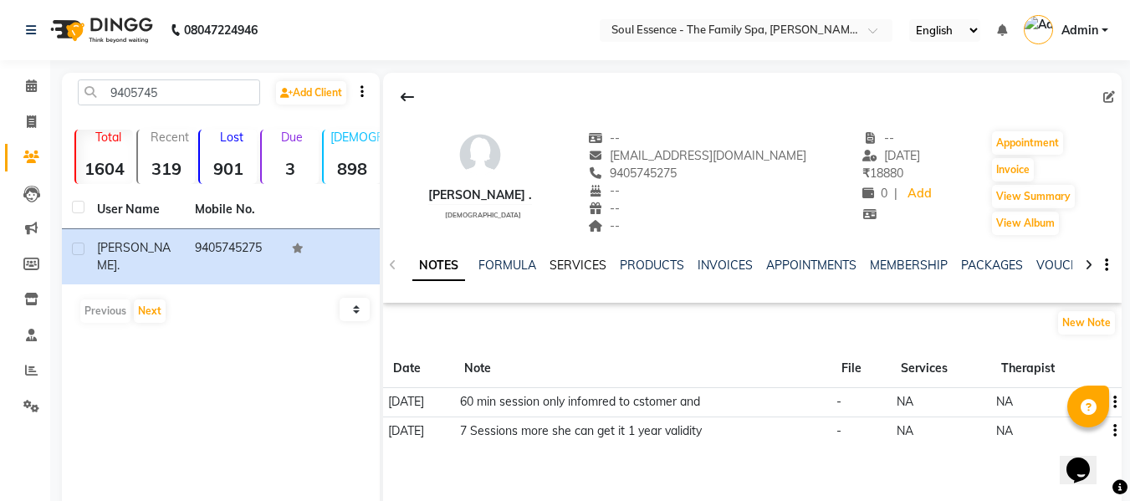
click at [570, 263] on link "SERVICES" at bounding box center [577, 265] width 57 height 15
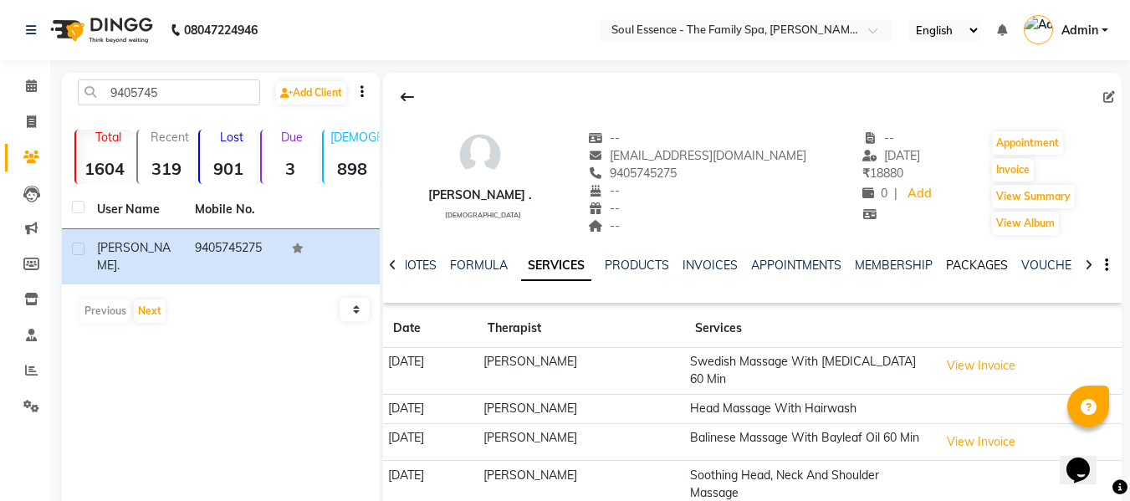
click at [967, 263] on link "PACKAGES" at bounding box center [977, 265] width 62 height 15
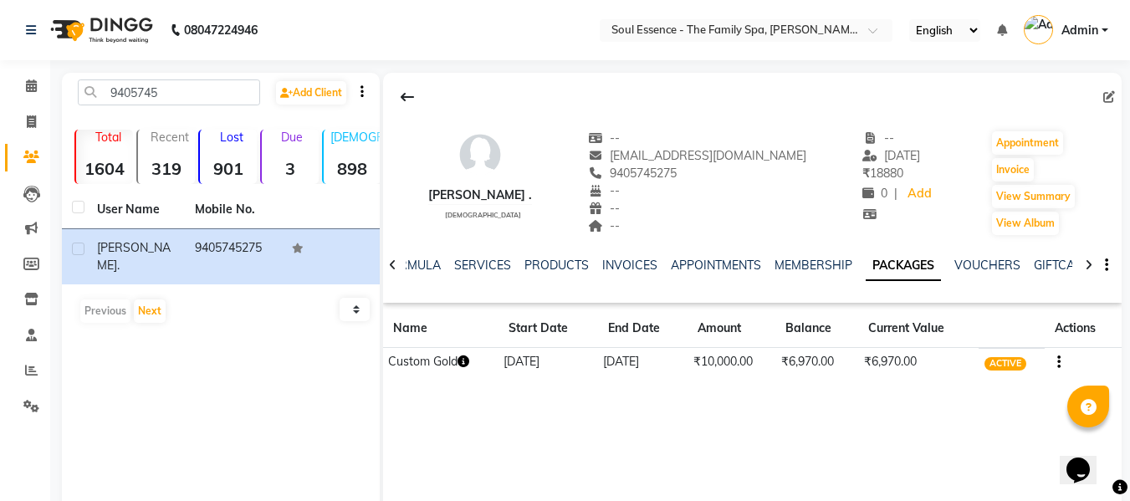
click at [585, 262] on ul "NOTES FORMULA SERVICES PRODUCTS INVOICES APPOINTMENTS MEMBERSHIP PACKAGES VOUCH…" at bounding box center [862, 266] width 1060 height 18
click at [602, 259] on link "INVOICES" at bounding box center [629, 265] width 55 height 15
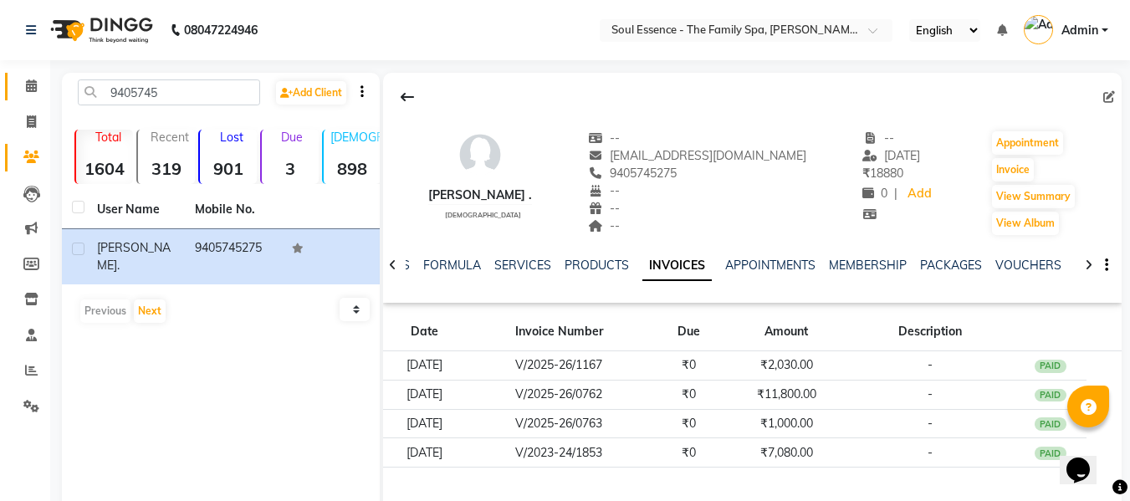
click at [36, 76] on link "Calendar" at bounding box center [25, 87] width 40 height 28
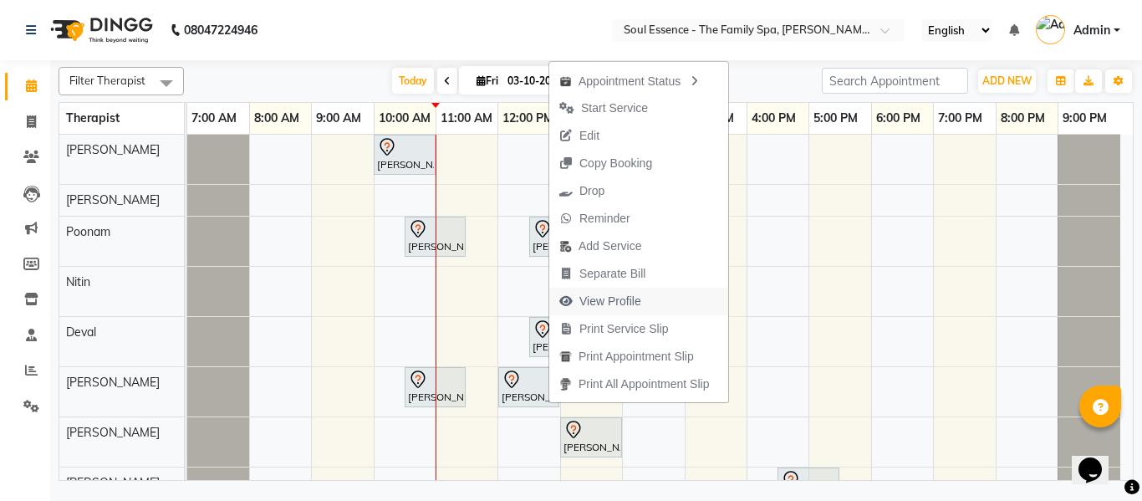
click at [601, 306] on span "View Profile" at bounding box center [610, 302] width 62 height 18
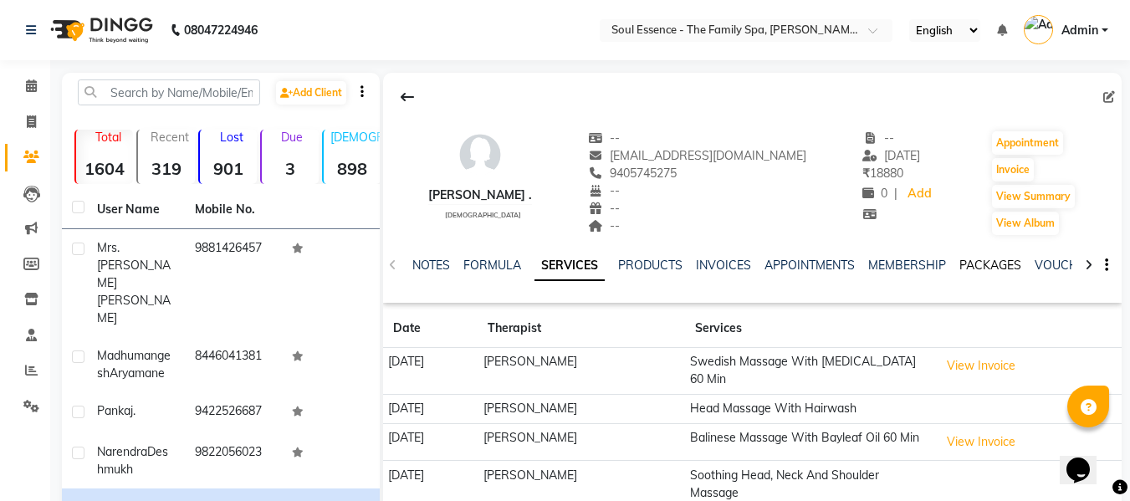
click at [994, 273] on div "PACKAGES" at bounding box center [990, 266] width 62 height 18
click at [994, 268] on link "PACKAGES" at bounding box center [990, 265] width 62 height 15
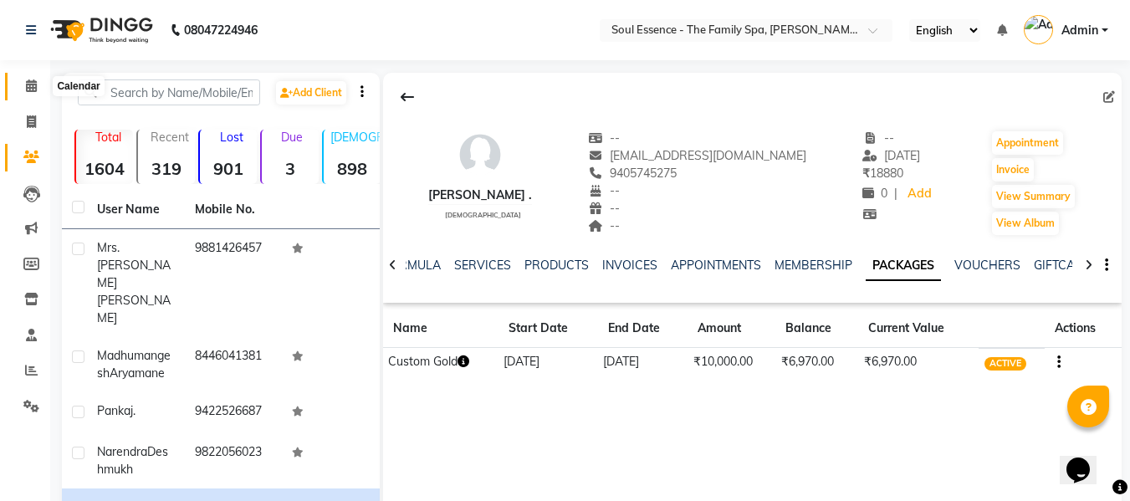
click at [26, 84] on icon at bounding box center [31, 85] width 11 height 13
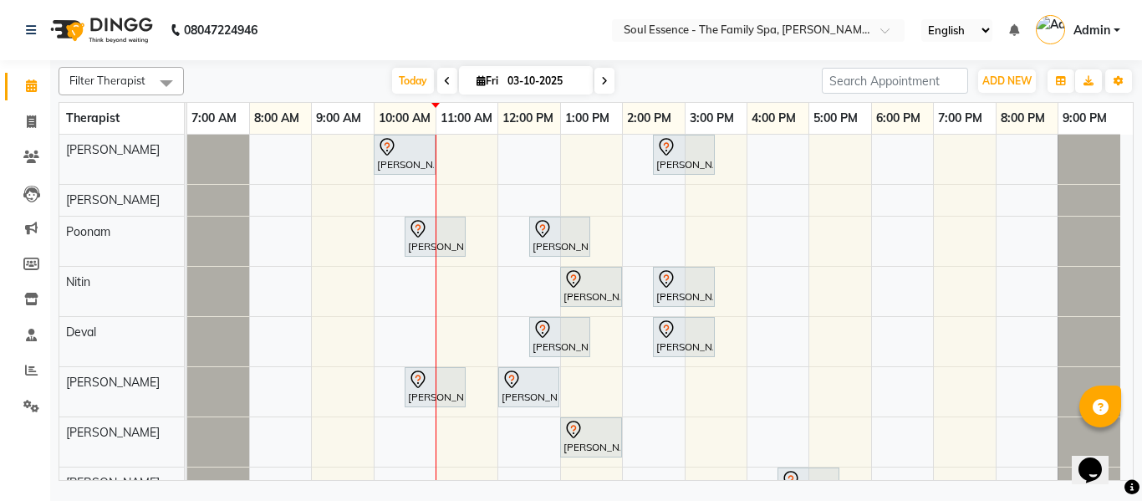
click at [600, 90] on span at bounding box center [605, 81] width 20 height 26
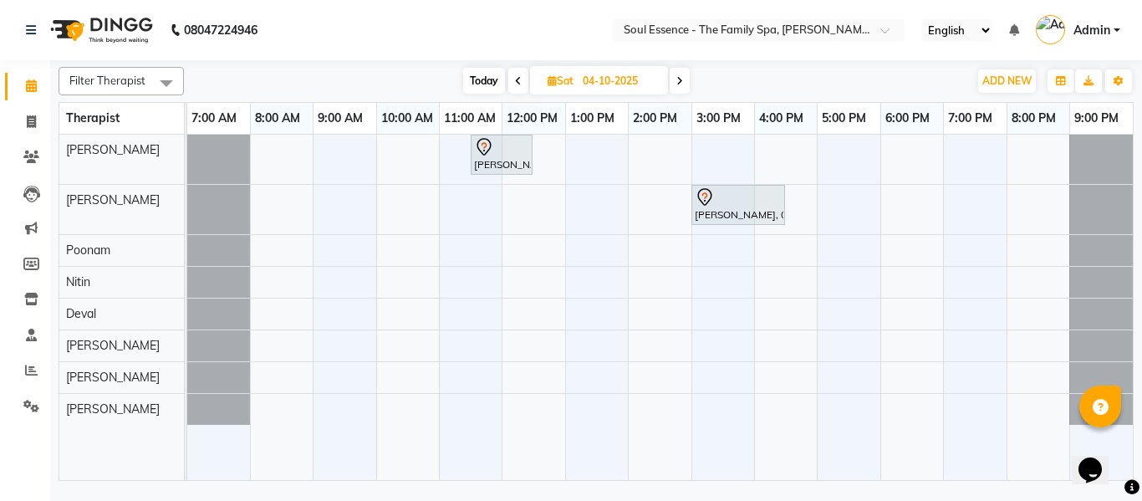
click at [495, 86] on span "Today" at bounding box center [484, 81] width 42 height 26
type input "03-10-2025"
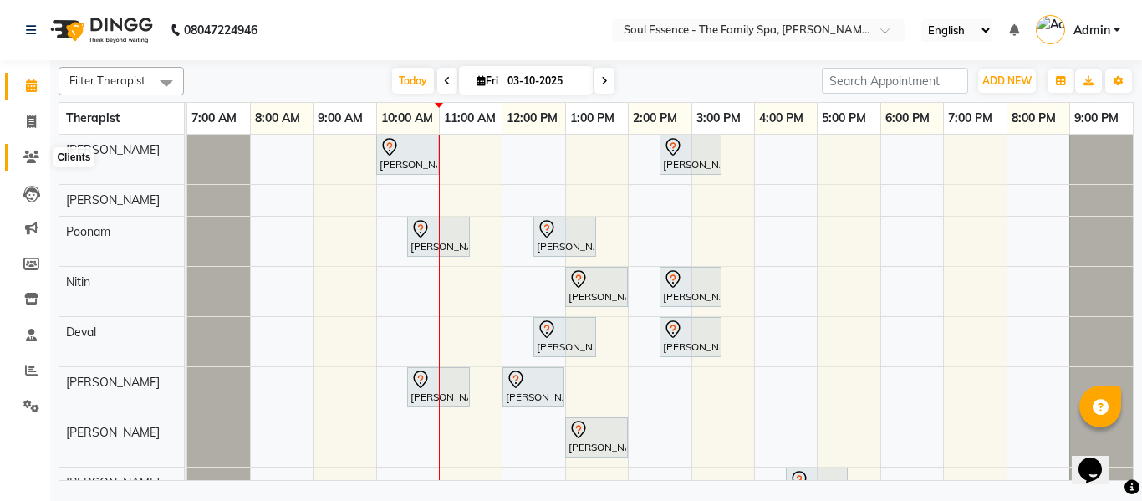
click at [34, 158] on icon at bounding box center [31, 157] width 16 height 13
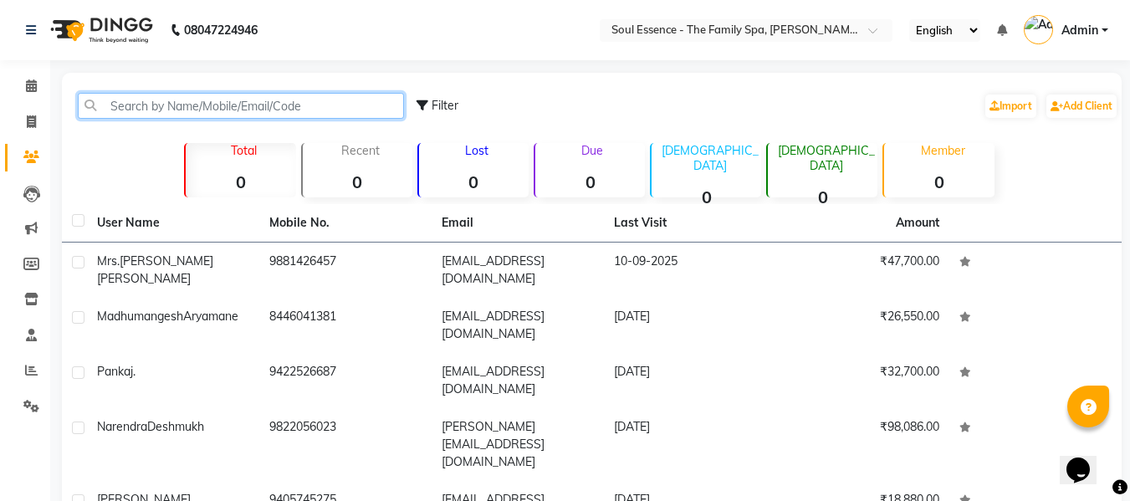
click at [192, 114] on input "text" at bounding box center [241, 106] width 326 height 26
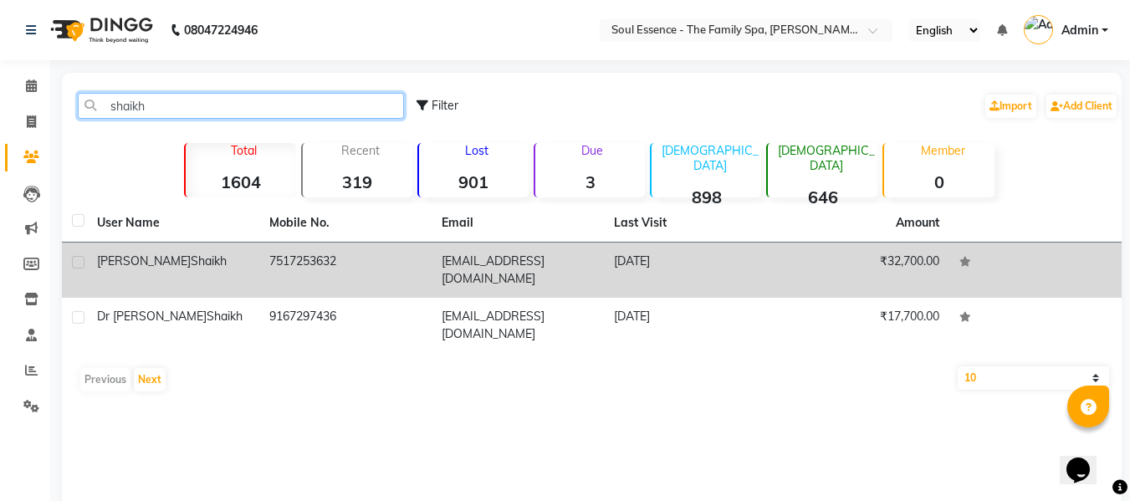
type input "shaikh"
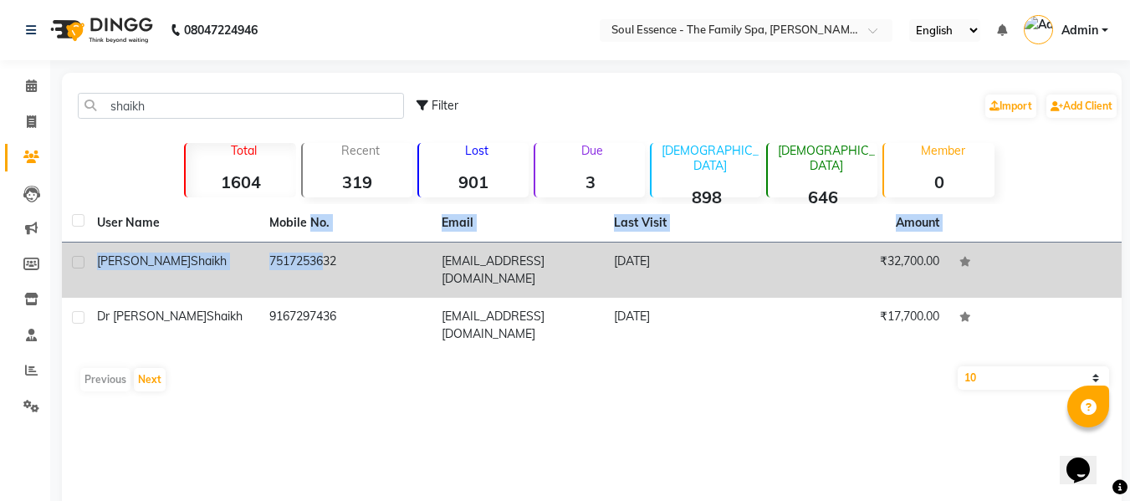
click at [311, 242] on table "User Name Mobile No. Email Last Visit Amount Faheem Shaikh 7517253632 babuc0482…" at bounding box center [591, 278] width 1059 height 149
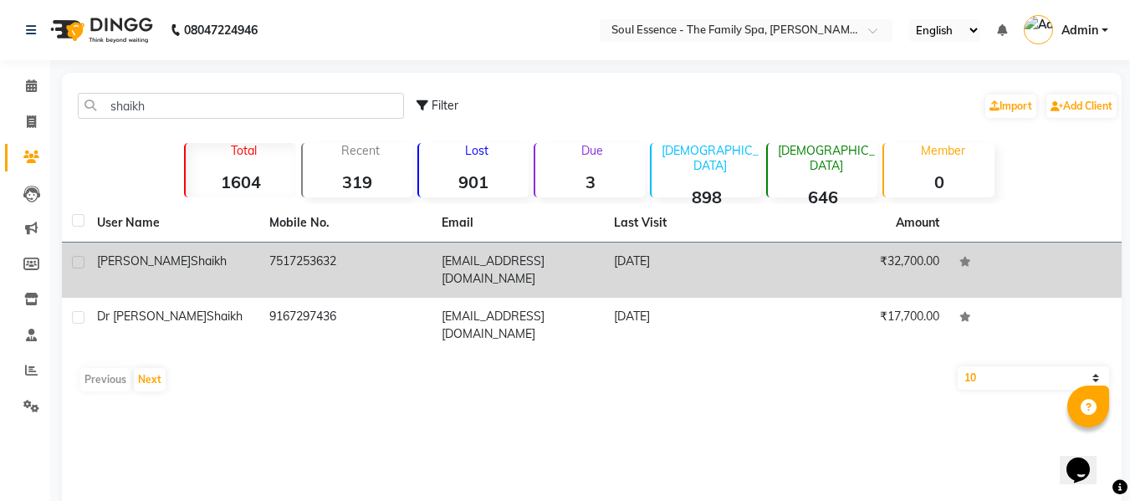
click at [318, 256] on td "7517253632" at bounding box center [345, 269] width 172 height 55
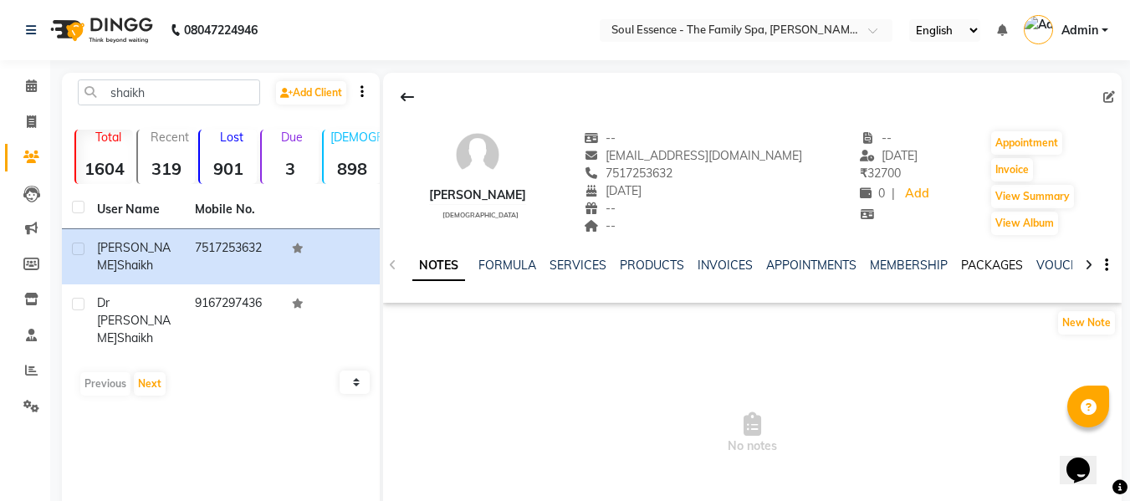
click at [962, 261] on link "PACKAGES" at bounding box center [992, 265] width 62 height 15
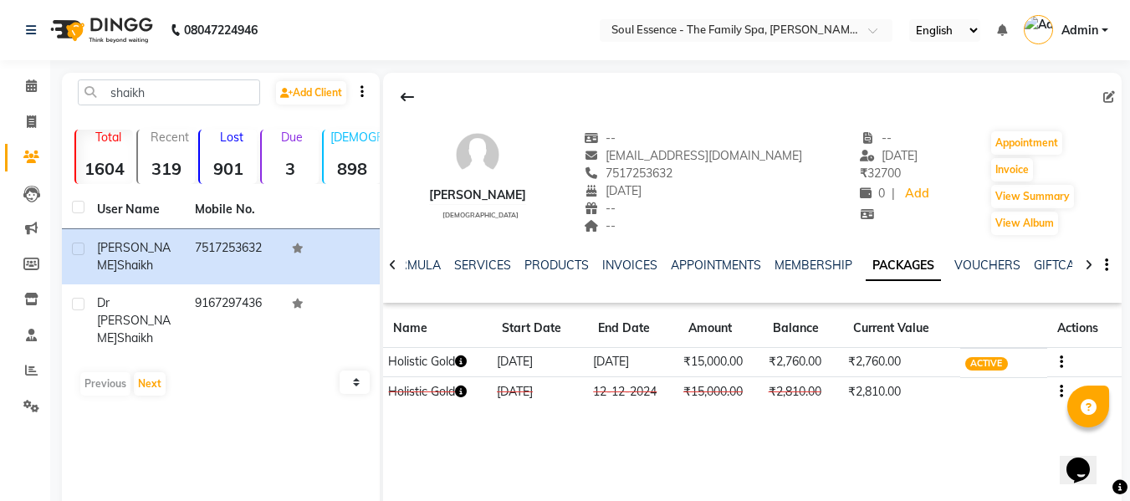
click at [30, 71] on li "Calendar" at bounding box center [25, 87] width 50 height 36
click at [36, 73] on li "Calendar" at bounding box center [25, 87] width 50 height 36
click at [37, 76] on link "Calendar" at bounding box center [25, 87] width 40 height 28
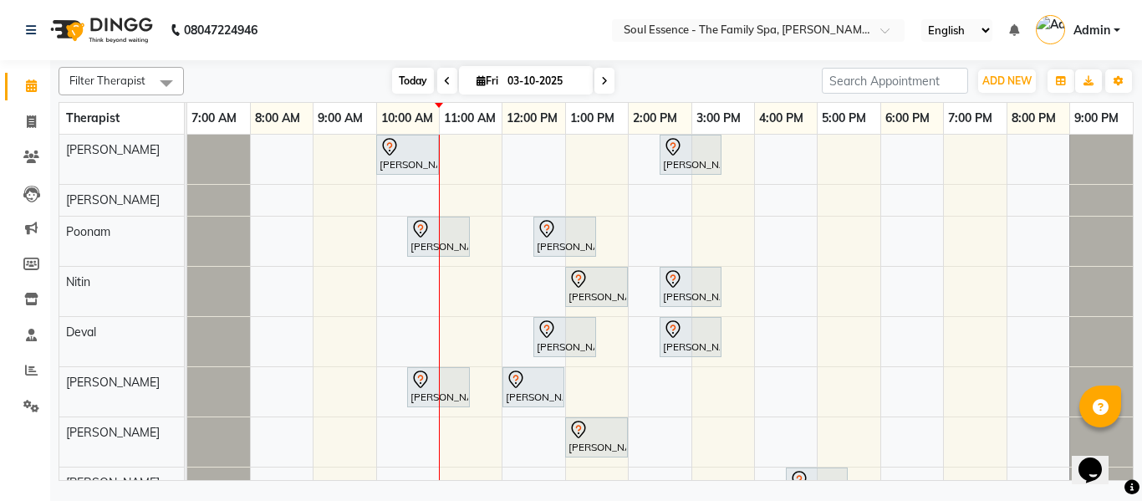
click at [393, 87] on span "Today" at bounding box center [413, 81] width 42 height 26
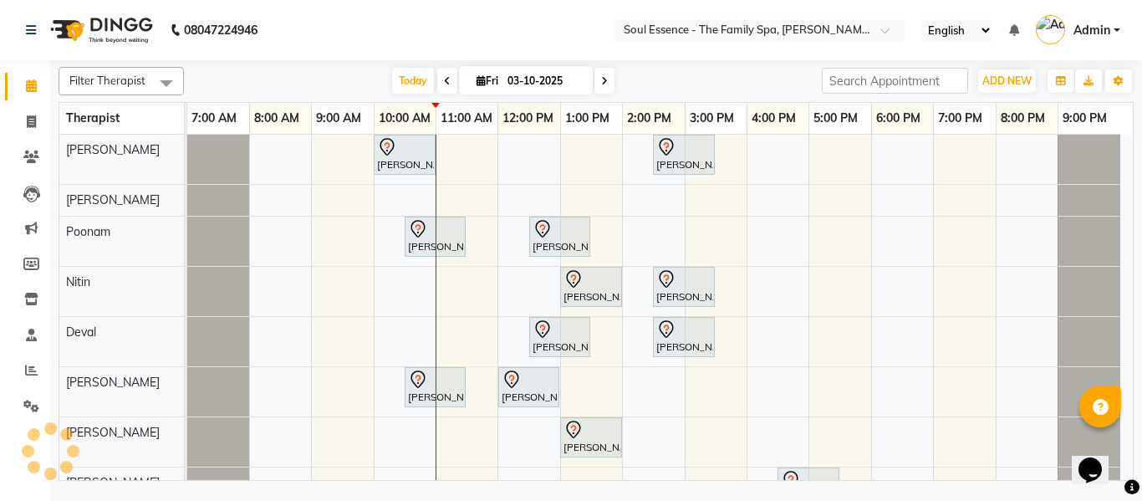
click at [408, 43] on nav "08047224946 Select Location × Soul Essence - The Family Spa, Mayur Colony Engli…" at bounding box center [571, 30] width 1142 height 60
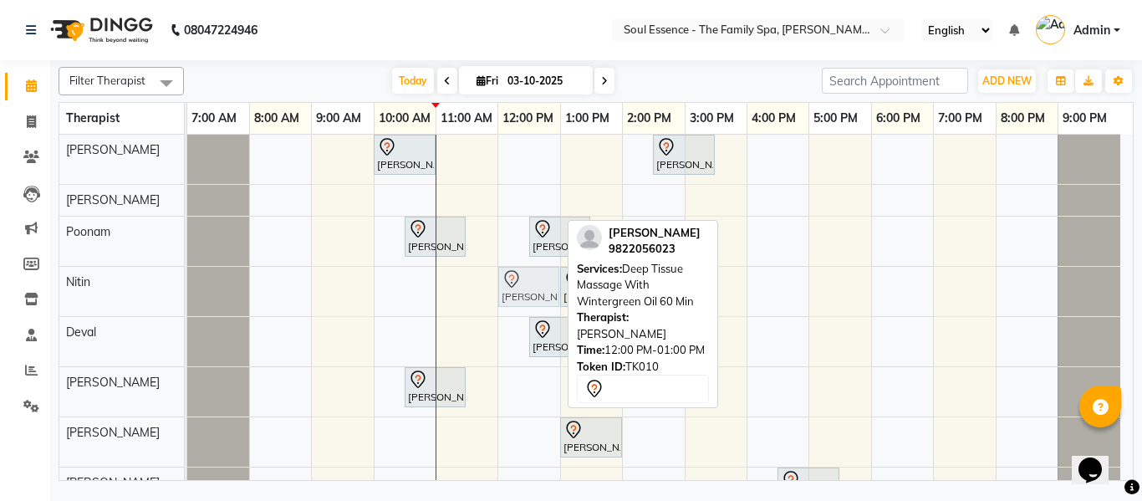
drag, startPoint x: 528, startPoint y: 387, endPoint x: 523, endPoint y: 291, distance: 96.3
click at [523, 291] on tbody "Kartiki Umrani, TK04, 10:00 AM-11:00 AM, Swedish Massage With Sesame Oil 60 Min…" at bounding box center [653, 326] width 933 height 382
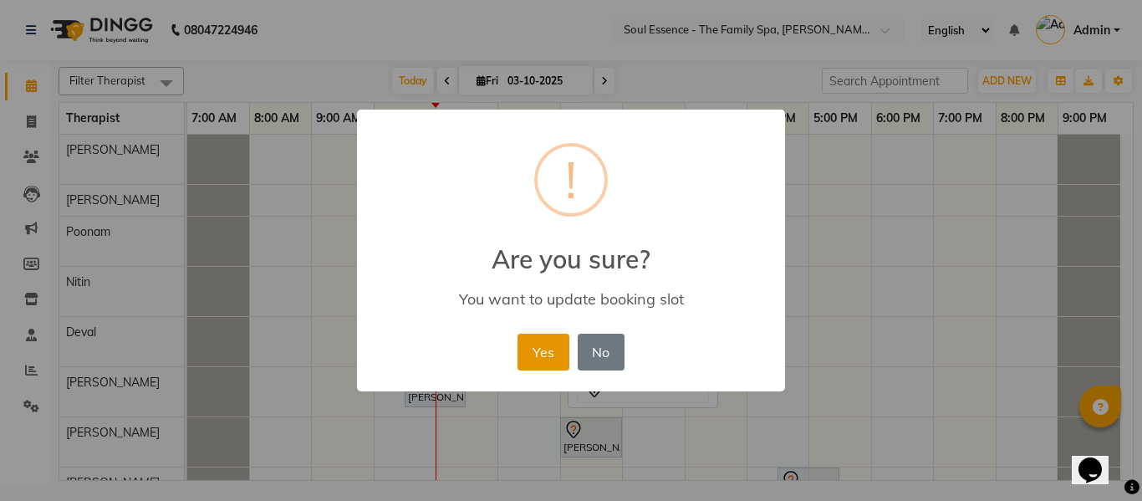
click at [540, 348] on button "Yes" at bounding box center [543, 352] width 51 height 37
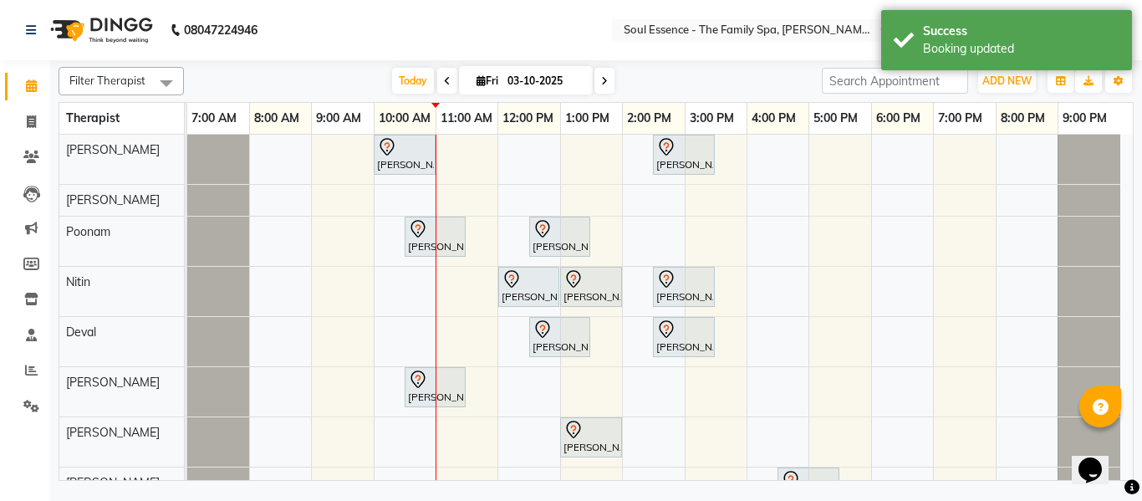
click at [528, 19] on nav "08047224946 Select Location × Soul Essence - The Family Spa, Mayur Colony Engli…" at bounding box center [571, 30] width 1142 height 60
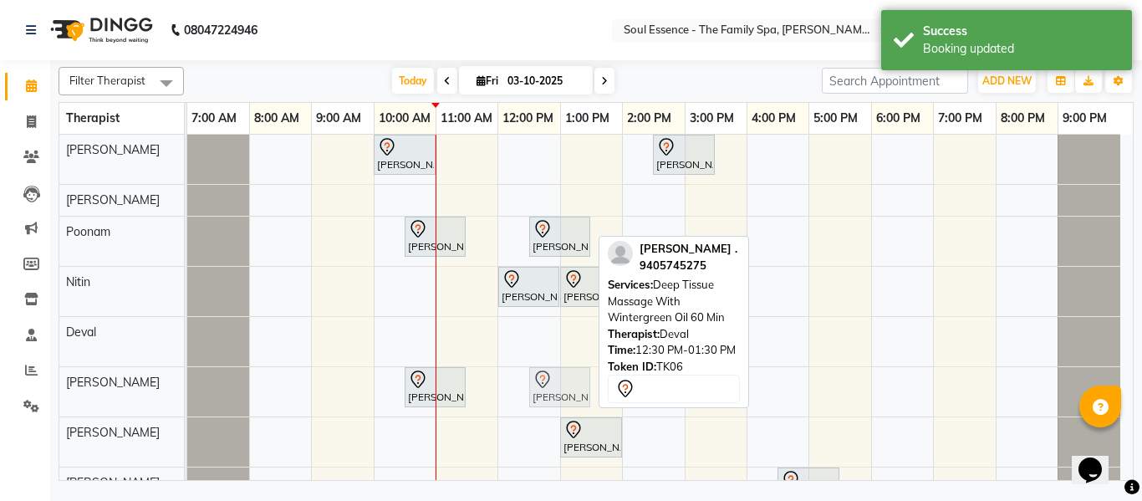
drag, startPoint x: 560, startPoint y: 335, endPoint x: 566, endPoint y: 375, distance: 40.6
click at [566, 375] on tbody "Kartiki Umrani, TK04, 10:00 AM-11:00 AM, Swedish Massage With Sesame Oil 60 Min…" at bounding box center [653, 326] width 933 height 382
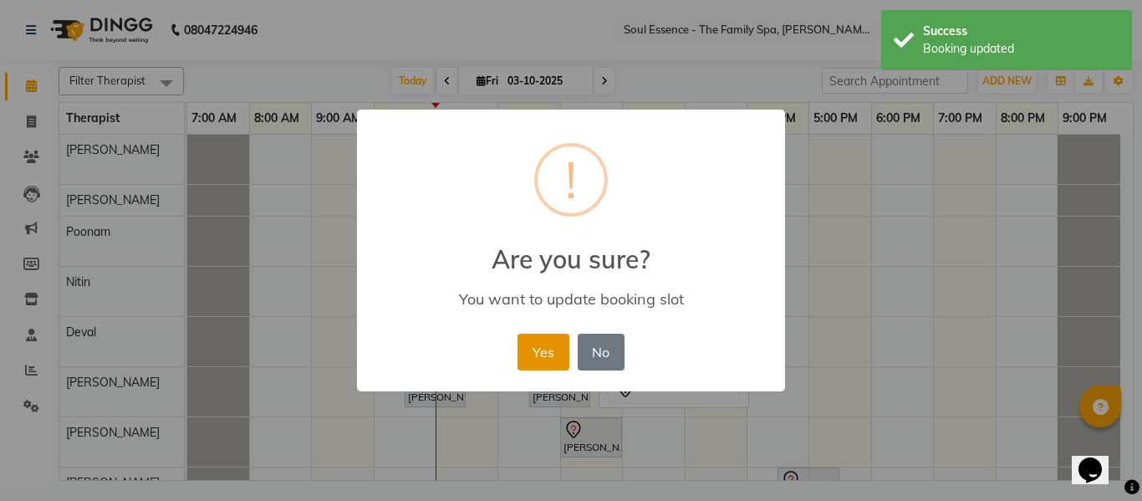
click at [552, 356] on button "Yes" at bounding box center [543, 352] width 51 height 37
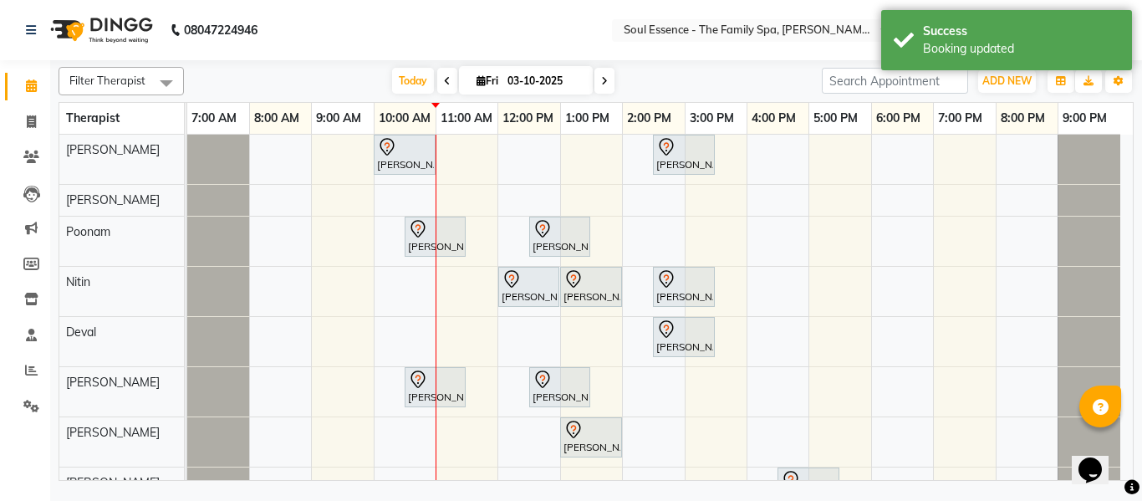
click at [578, 41] on nav "08047224946 Select Location × Soul Essence - The Family Spa, Mayur Colony Engli…" at bounding box center [571, 30] width 1142 height 60
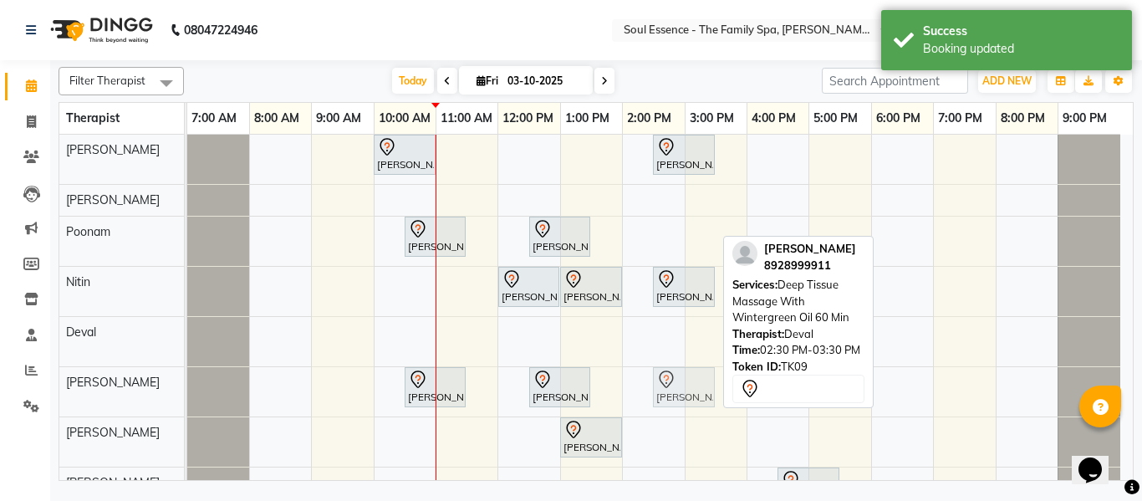
drag, startPoint x: 691, startPoint y: 344, endPoint x: 694, endPoint y: 392, distance: 48.6
click at [694, 392] on tbody "Kartiki Umrani, TK04, 10:00 AM-11:00 AM, Swedish Massage With Sesame Oil 60 Min…" at bounding box center [653, 326] width 933 height 382
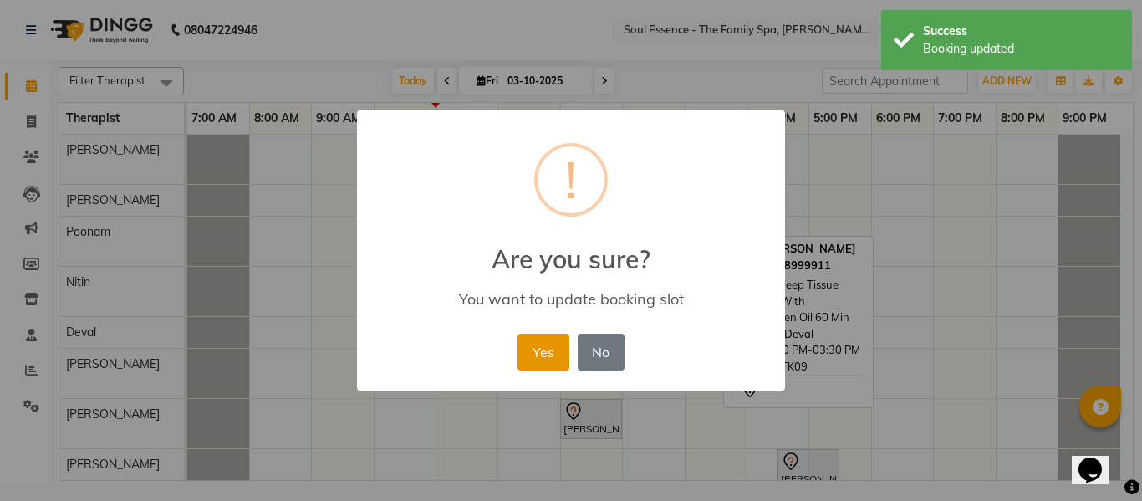
click at [538, 345] on button "Yes" at bounding box center [543, 352] width 51 height 37
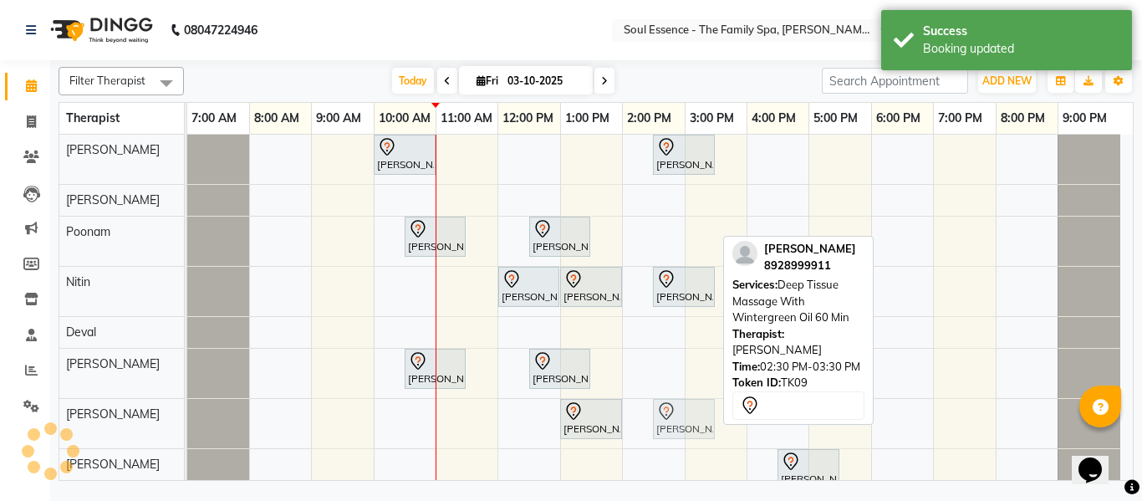
drag, startPoint x: 673, startPoint y: 363, endPoint x: 675, endPoint y: 395, distance: 31.8
click at [673, 406] on tbody "Kartiki Umrani, TK04, 10:00 AM-11:00 AM, Swedish Massage With Sesame Oil 60 Min…" at bounding box center [653, 317] width 933 height 364
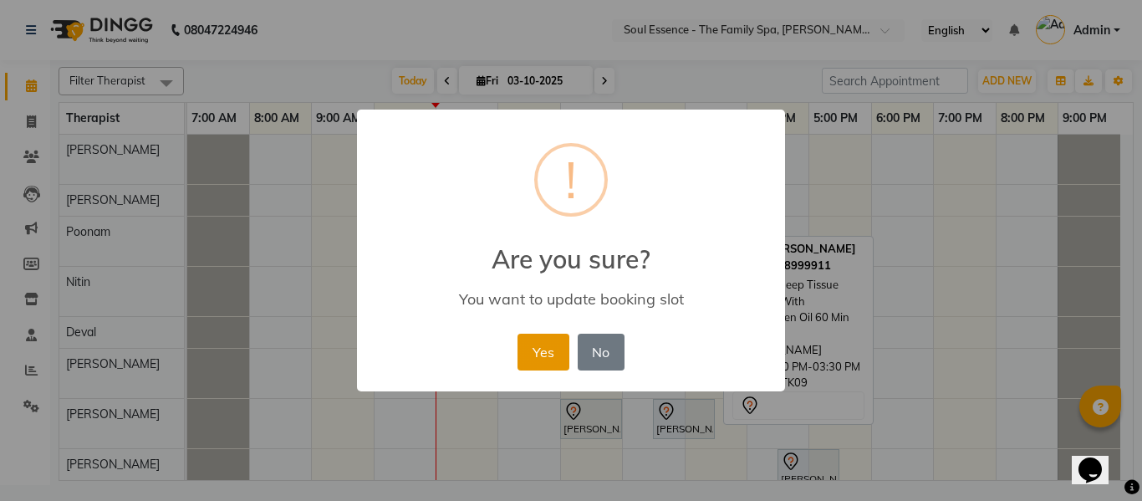
click at [545, 365] on button "Yes" at bounding box center [543, 352] width 51 height 37
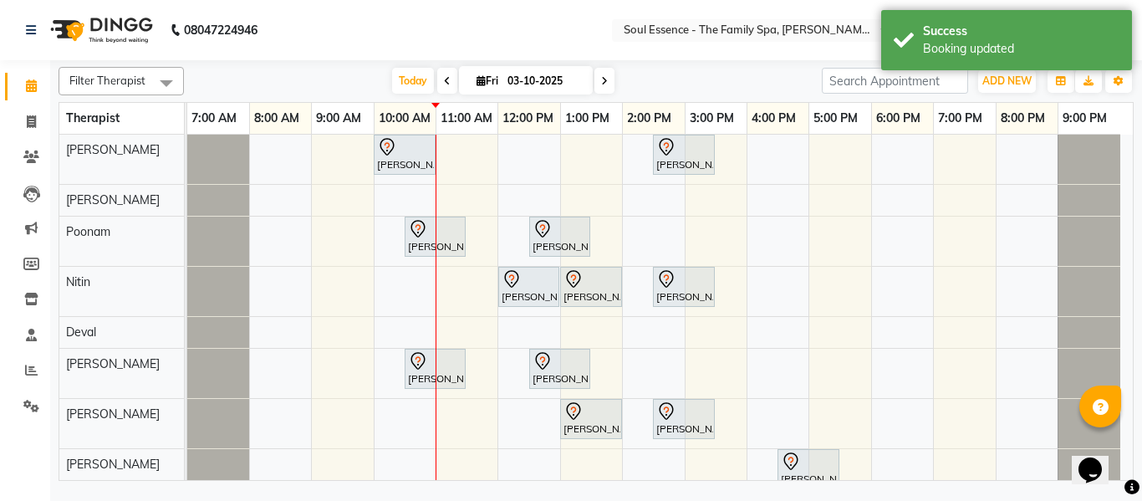
click at [557, 46] on nav "08047224946 Select Location × Soul Essence - The Family Spa, Mayur Colony Engli…" at bounding box center [571, 30] width 1142 height 60
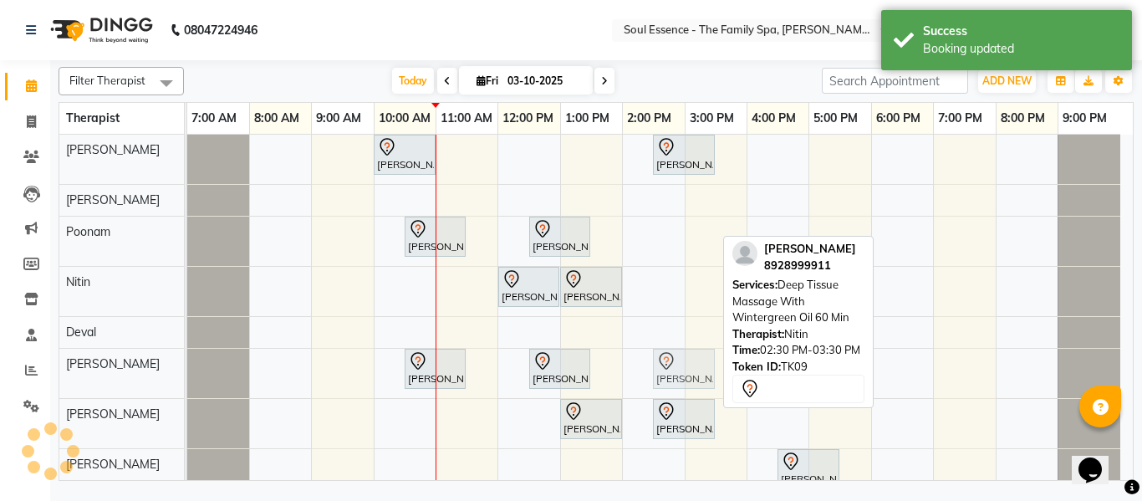
drag, startPoint x: 686, startPoint y: 280, endPoint x: 686, endPoint y: 355, distance: 74.4
click at [686, 359] on tbody "Kartiki Umrani, TK04, 10:00 AM-11:00 AM, Swedish Massage With Sesame Oil 60 Min…" at bounding box center [653, 317] width 933 height 364
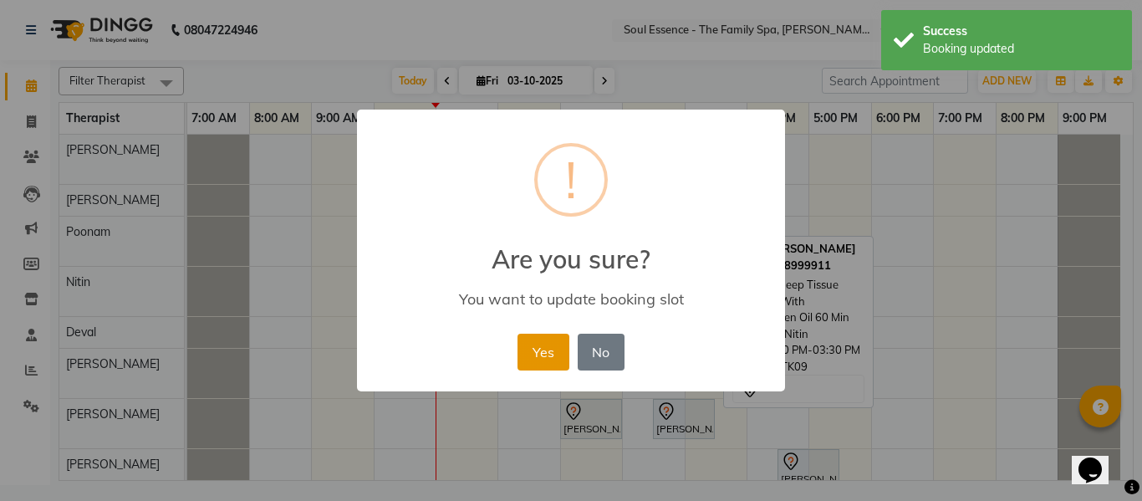
click at [538, 340] on button "Yes" at bounding box center [543, 352] width 51 height 37
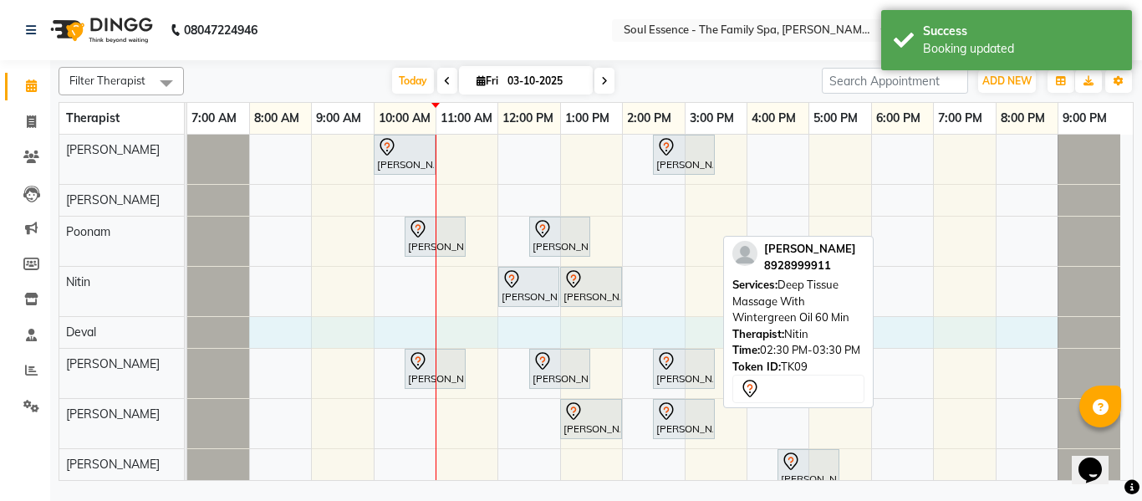
drag, startPoint x: 266, startPoint y: 325, endPoint x: 1021, endPoint y: 326, distance: 755.1
click at [1021, 326] on div "Kartiki Umrani, TK04, 10:00 AM-11:00 AM, Swedish Massage With Sesame Oil 60 Min…" at bounding box center [660, 317] width 946 height 364
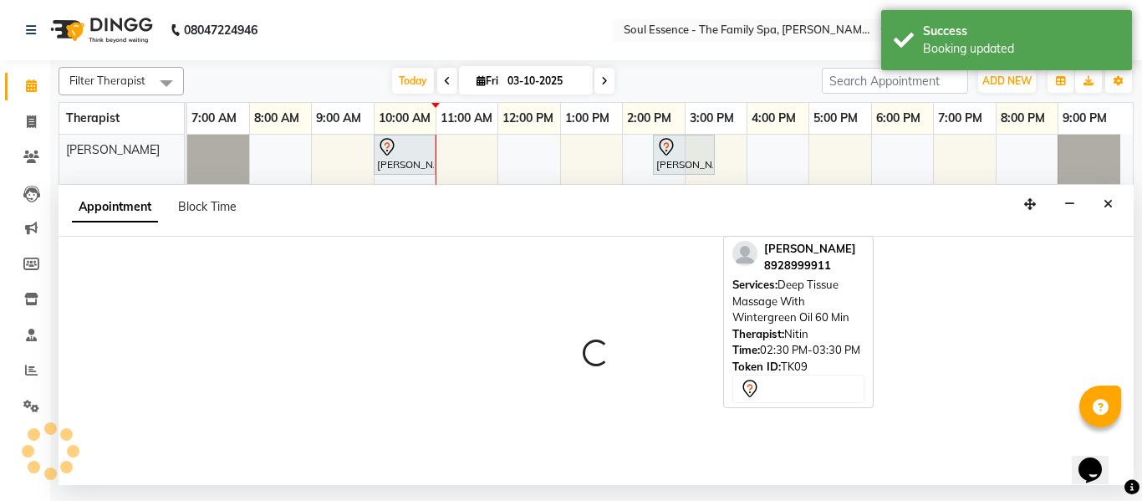
select select "66088"
select select "480"
select select "tentative"
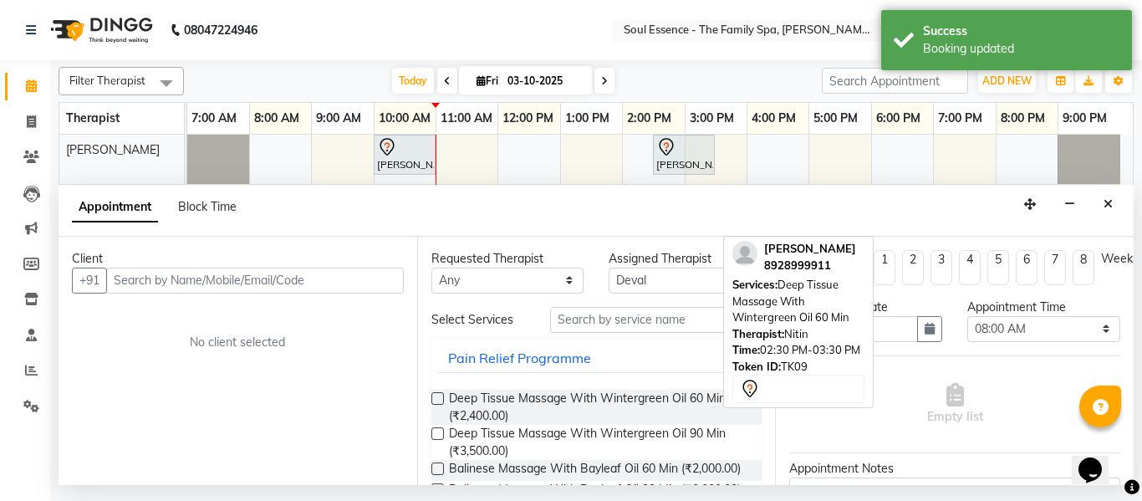
click at [190, 193] on div "Appointment Block Time" at bounding box center [164, 210] width 185 height 38
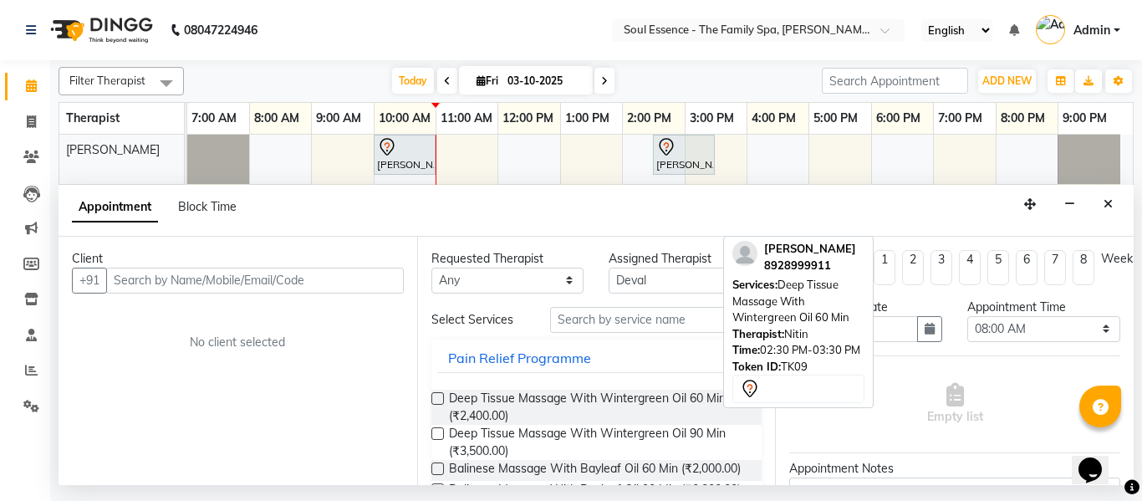
click at [195, 197] on div "Appointment Block Time" at bounding box center [164, 210] width 185 height 38
click at [202, 207] on span "Block Time" at bounding box center [207, 206] width 59 height 15
select select "66088"
select select "480"
select select "1260"
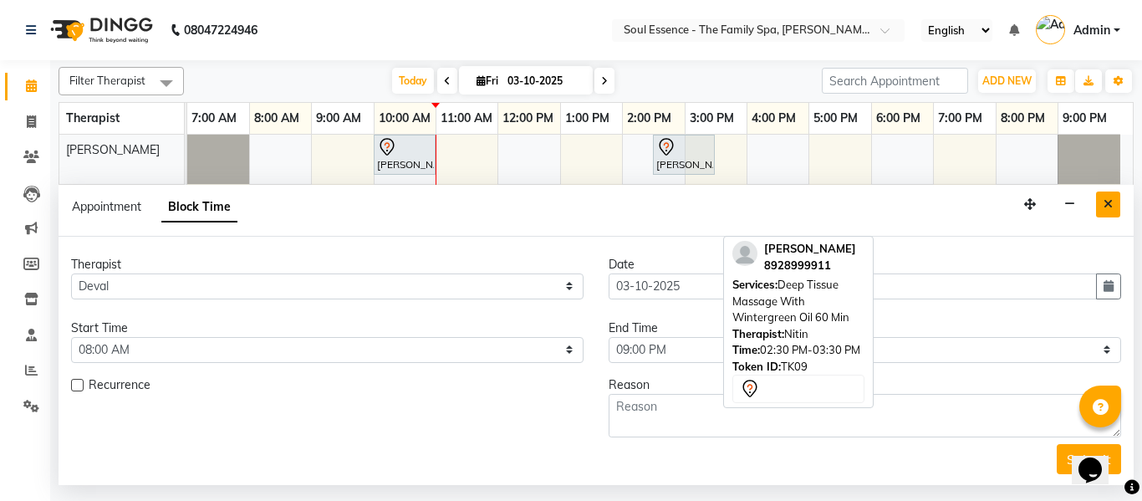
click at [1106, 202] on icon "Close" at bounding box center [1108, 204] width 9 height 12
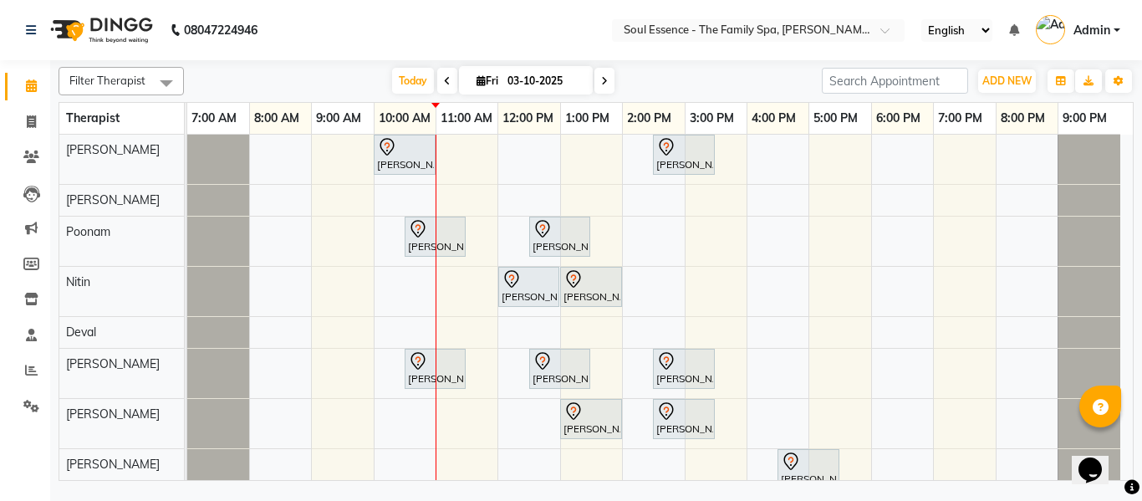
click at [489, 64] on div "Filter Therapist Select All Surma Gauri Thorath Poonam Nitin Deval pradyumna Sh…" at bounding box center [596, 270] width 1075 height 421
click at [416, 85] on span "Today" at bounding box center [413, 81] width 42 height 26
click at [604, 21] on nav "08047224946 Select Location × Soul Essence - The Family Spa, Mayur Colony Engli…" at bounding box center [571, 30] width 1142 height 60
click at [643, 19] on div "Select Location × Soul Essence - The Family Spa, Mayur Colony" at bounding box center [758, 30] width 293 height 23
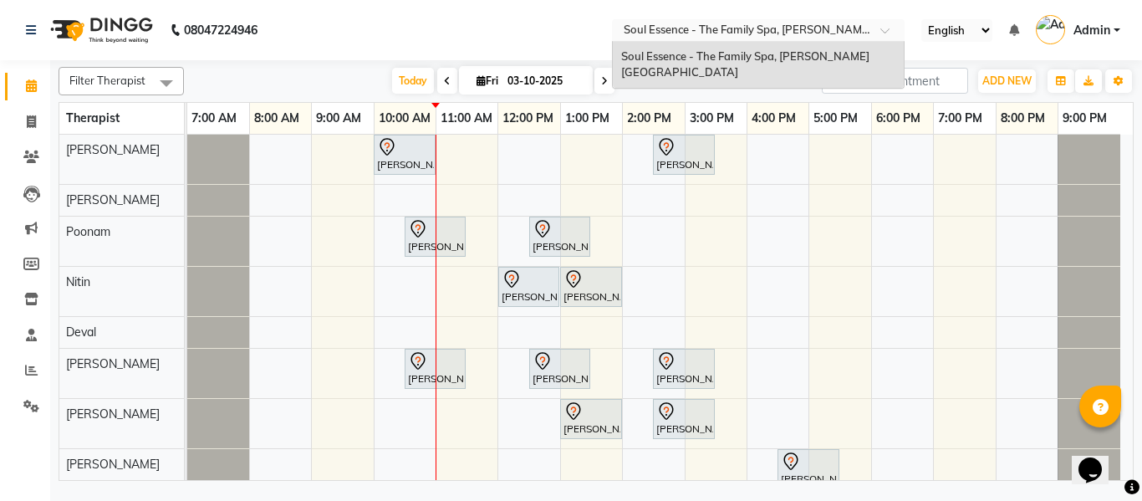
click at [560, 14] on nav "08047224946 Select Location × Soul Essence - The Family Spa, Mayur Colony Soul …" at bounding box center [571, 30] width 1142 height 60
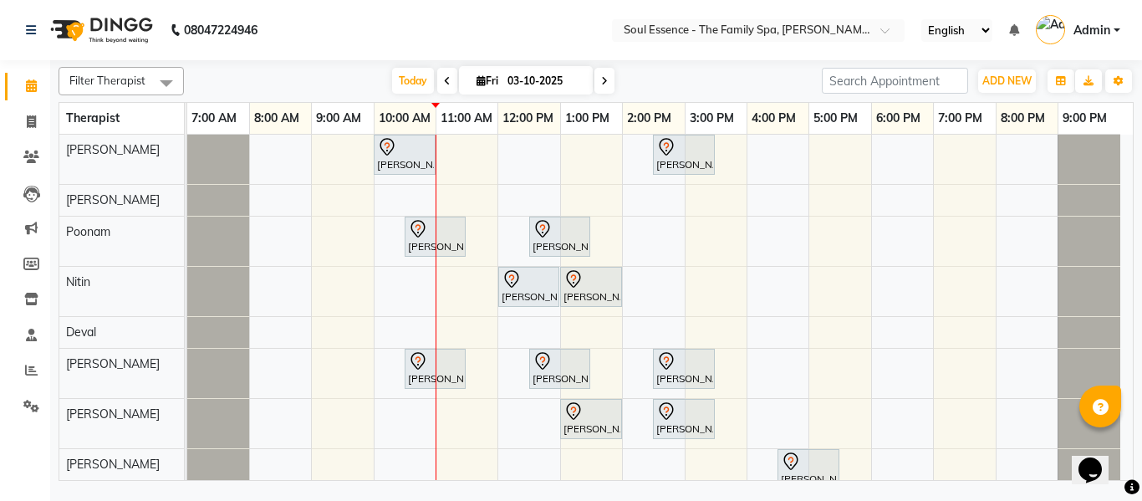
click at [578, 20] on nav "08047224946 Select Location × Soul Essence - The Family Spa, Mayur Colony Engli…" at bounding box center [571, 30] width 1142 height 60
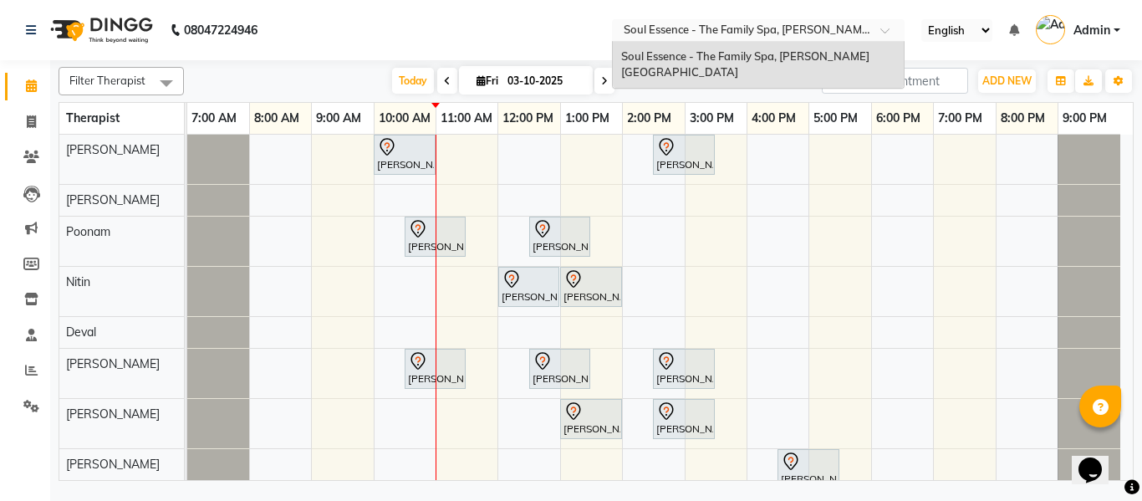
click at [691, 28] on input "text" at bounding box center [741, 31] width 242 height 17
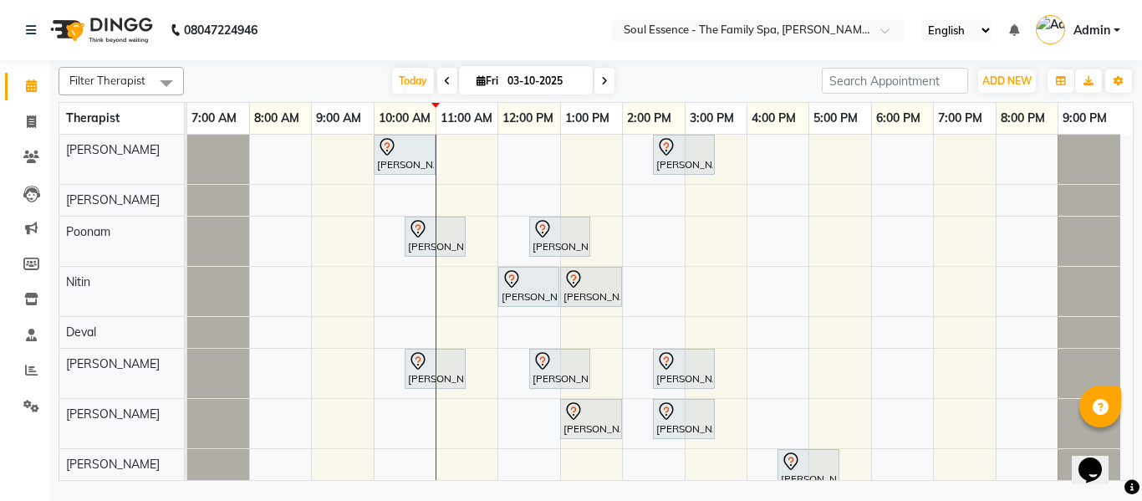
click at [580, 23] on nav "08047224946 Select Location × Soul Essence - The Family Spa, Mayur Colony Engli…" at bounding box center [571, 30] width 1142 height 60
click at [356, 13] on nav "08047224946 Select Location × Soul Essence - The Family Spa, Mayur Colony Engli…" at bounding box center [571, 30] width 1142 height 60
click at [593, 25] on nav "08047224946 Select Location × Soul Essence - The Family Spa, Mayur Colony Engli…" at bounding box center [571, 30] width 1142 height 60
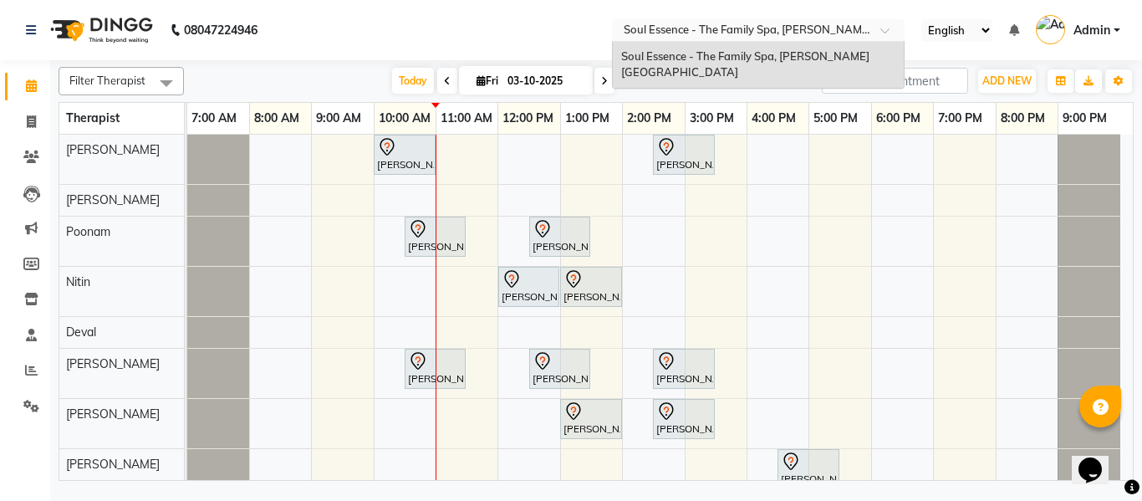
click at [655, 35] on input "text" at bounding box center [741, 31] width 242 height 17
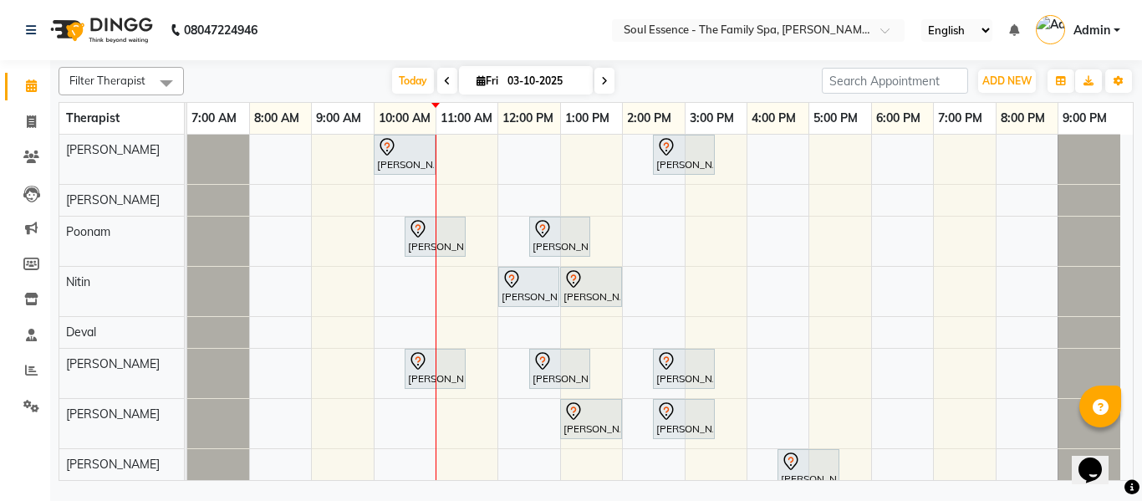
click at [478, 33] on nav "08047224946 Select Location × Soul Essence - The Family Spa, Mayur Colony Engli…" at bounding box center [571, 30] width 1142 height 60
click at [480, 34] on nav "08047224946 Select Location × Soul Essence - The Family Spa, Mayur Colony Engli…" at bounding box center [571, 30] width 1142 height 60
click at [410, 88] on span "Today" at bounding box center [413, 81] width 42 height 26
click at [471, 52] on nav "08047224946 Select Location × Soul Essence - The Family Spa, Mayur Colony Engli…" at bounding box center [571, 30] width 1142 height 60
click at [536, 55] on nav "08047224946 Select Location × Soul Essence - The Family Spa, Mayur Colony Engli…" at bounding box center [571, 30] width 1142 height 60
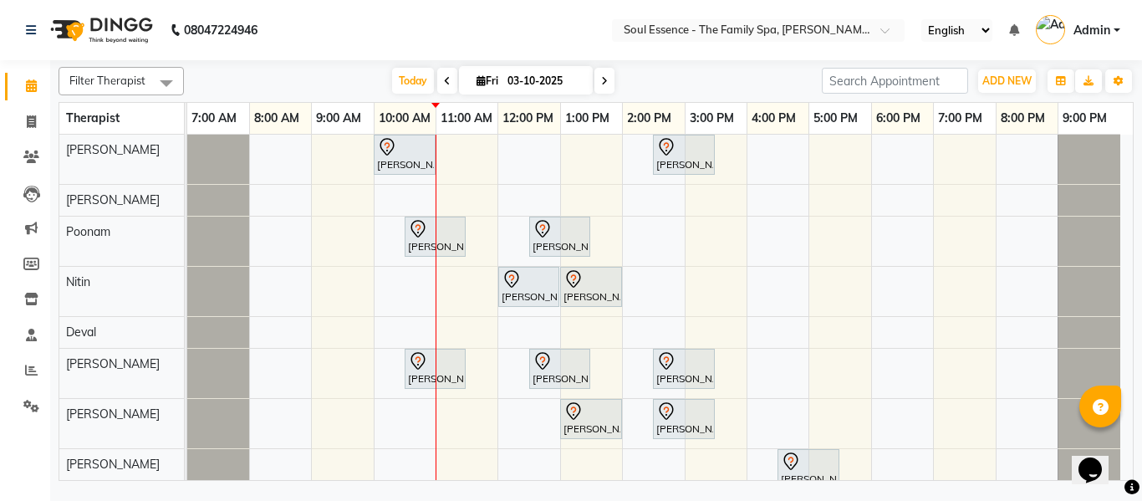
click at [439, 78] on span at bounding box center [447, 81] width 20 height 26
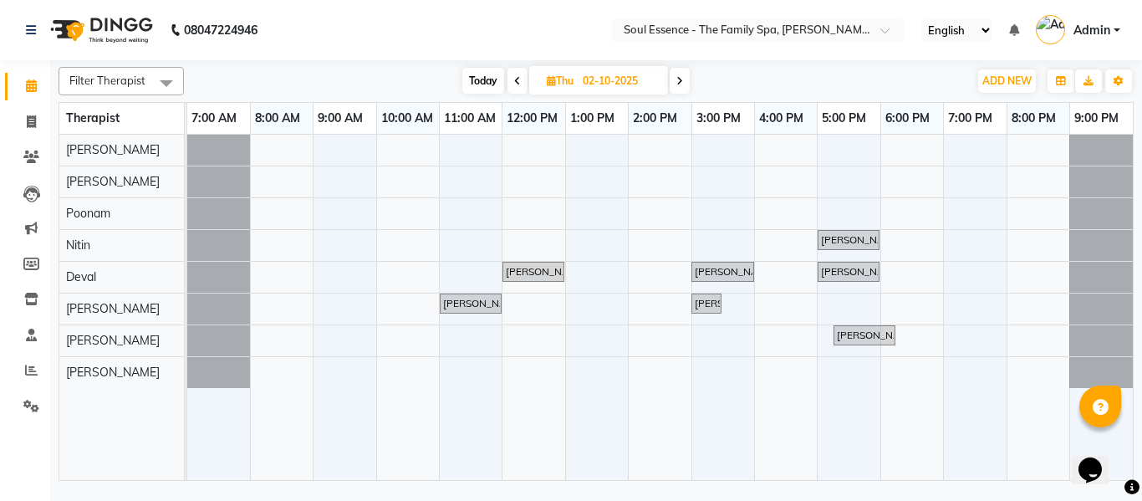
click at [486, 78] on span "Today" at bounding box center [483, 81] width 42 height 26
type input "03-10-2025"
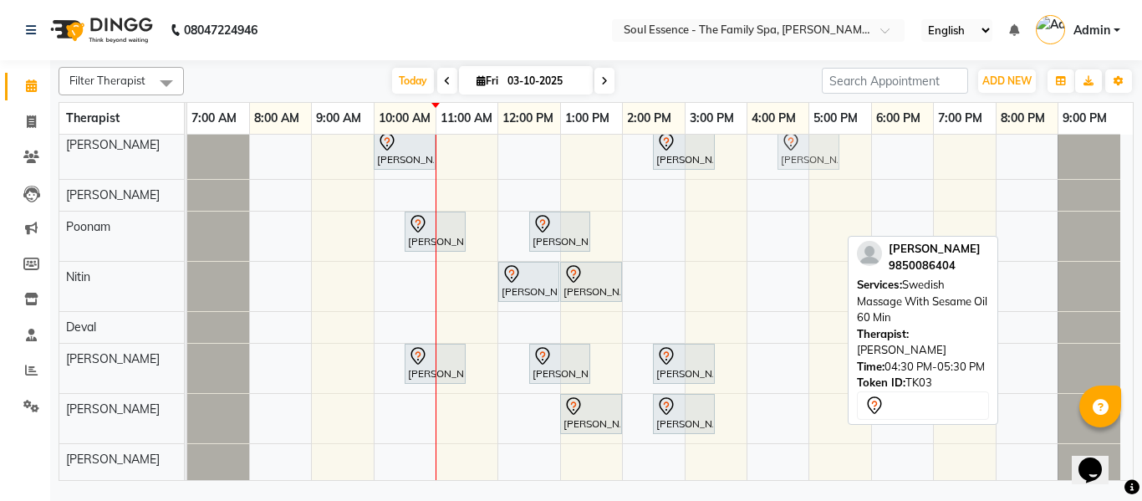
scroll to position [1, 0]
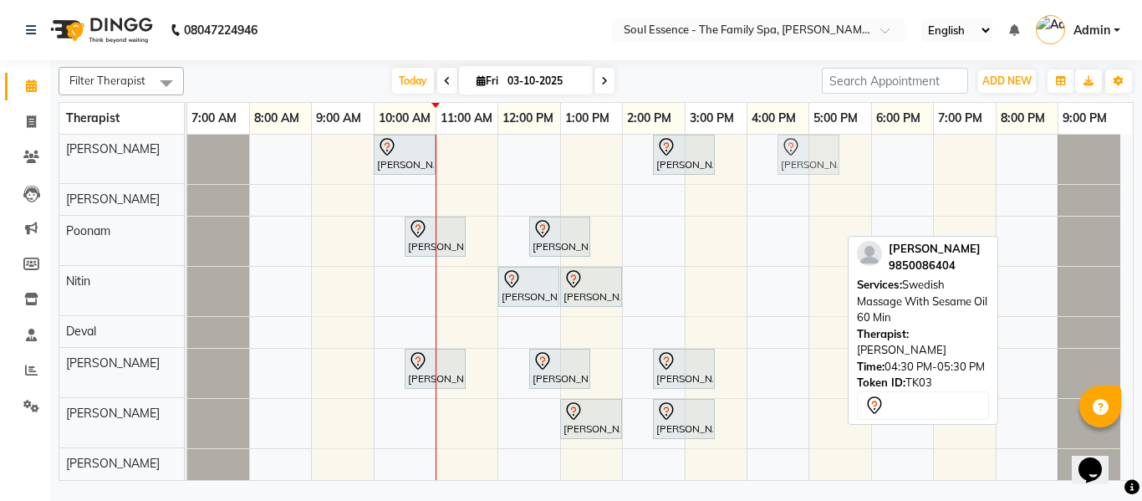
drag, startPoint x: 800, startPoint y: 449, endPoint x: 783, endPoint y: 162, distance: 287.3
click at [783, 162] on tbody "Kartiki Umrani, TK04, 10:00 AM-11:00 AM, Swedish Massage With Sesame Oil 60 Min…" at bounding box center [653, 317] width 933 height 364
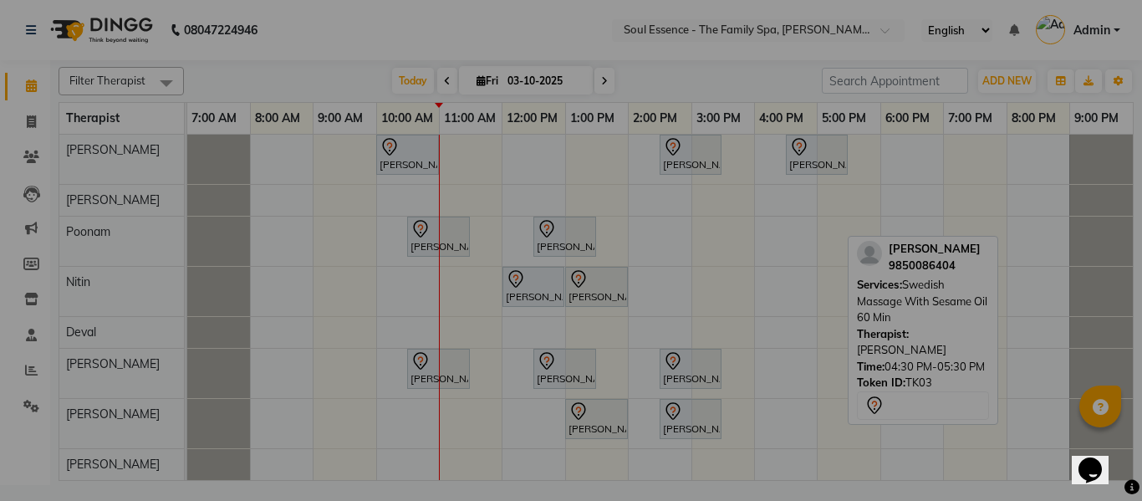
scroll to position [0, 0]
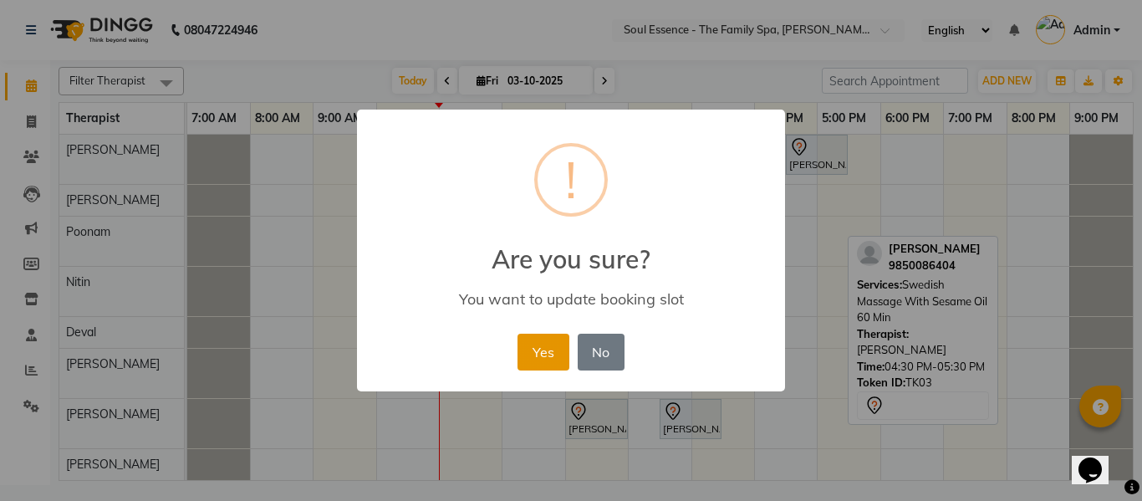
click at [558, 347] on button "Yes" at bounding box center [543, 352] width 51 height 37
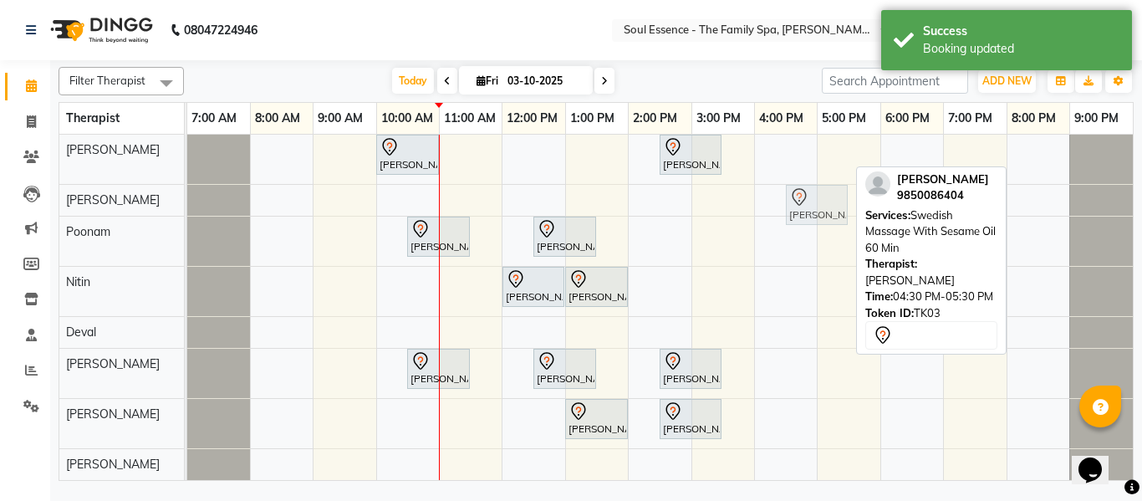
drag, startPoint x: 814, startPoint y: 156, endPoint x: 816, endPoint y: 191, distance: 36.0
click at [815, 199] on tbody "Kartiki Umrani, TK04, 10:00 AM-11:00 AM, Swedish Massage With Sesame Oil 60 Min…" at bounding box center [660, 307] width 946 height 345
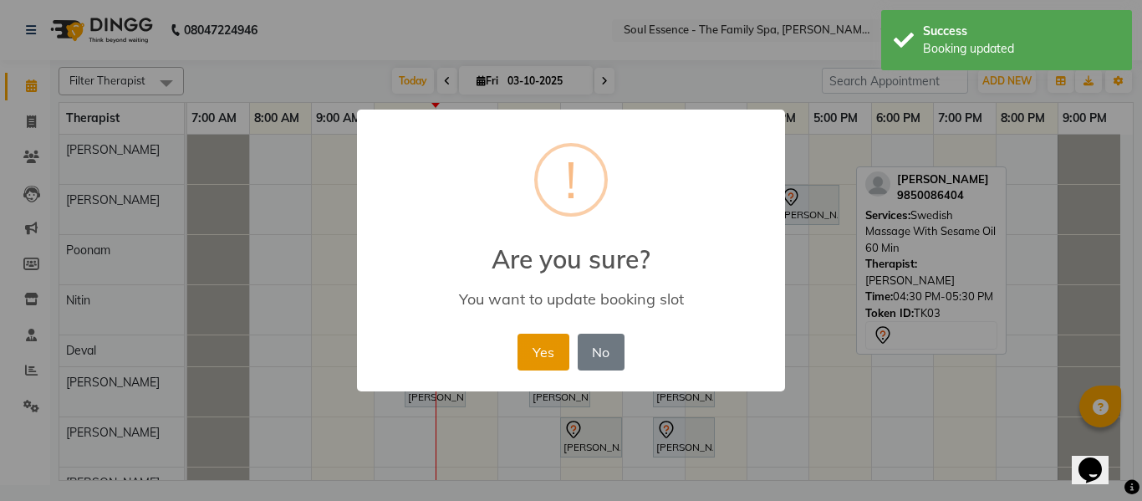
click at [555, 365] on button "Yes" at bounding box center [543, 352] width 51 height 37
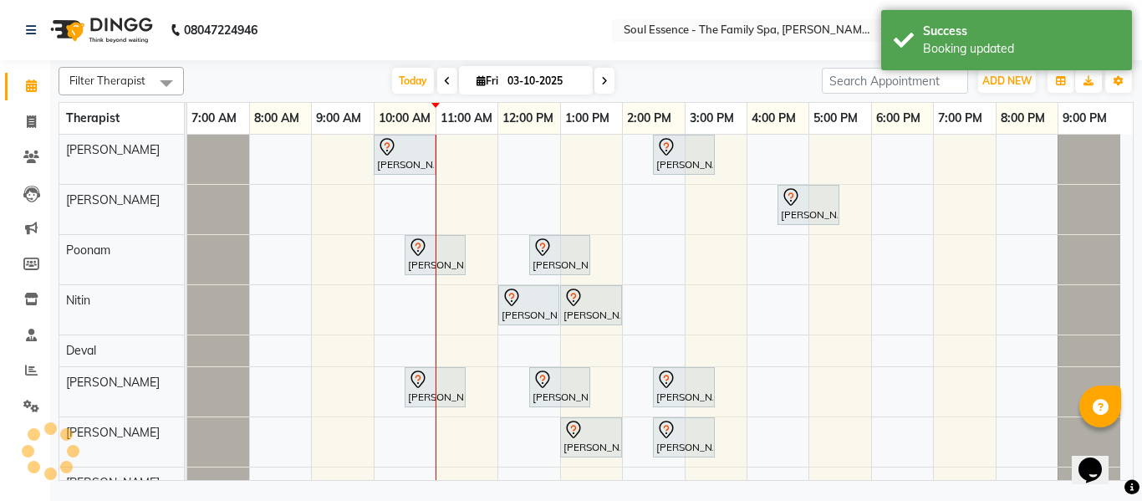
click at [593, 53] on nav "08047224946 Select Location × Soul Essence - The Family Spa, Mayur Colony Engli…" at bounding box center [571, 30] width 1142 height 60
click at [301, 44] on nav "08047224946 Select Location × Soul Essence - The Family Spa, Mayur Colony Engli…" at bounding box center [571, 30] width 1142 height 60
click at [362, 21] on nav "08047224946 Select Location × Soul Essence - The Family Spa, Mayur Colony Engli…" at bounding box center [571, 30] width 1142 height 60
click at [401, 90] on span "Today" at bounding box center [413, 81] width 42 height 26
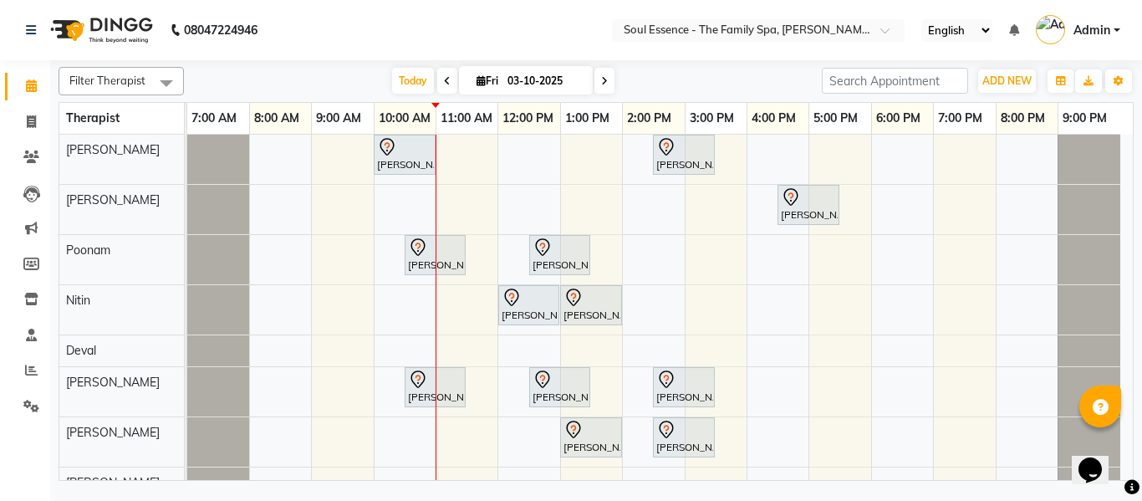
drag, startPoint x: 494, startPoint y: 47, endPoint x: 513, endPoint y: 7, distance: 44.2
click at [494, 44] on nav "08047224946 Select Location × Soul Essence - The Family Spa, Mayur Colony Engli…" at bounding box center [571, 30] width 1142 height 60
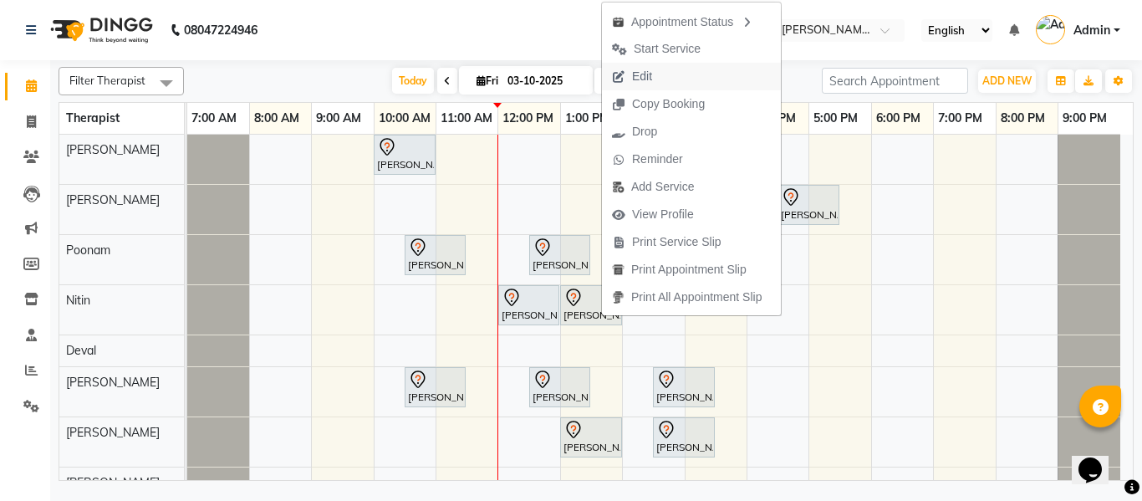
click at [651, 81] on span "Edit" at bounding box center [642, 77] width 20 height 18
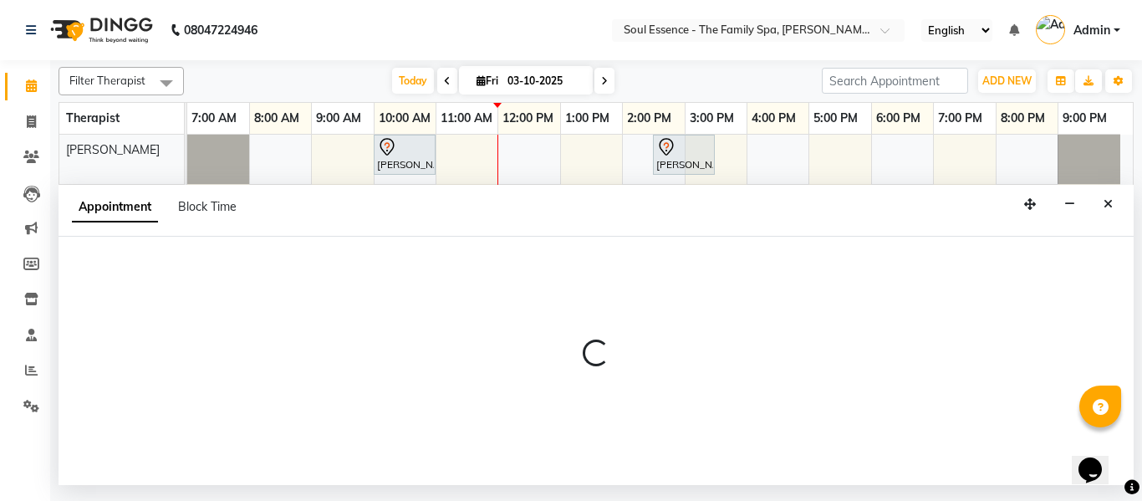
select select "tentative"
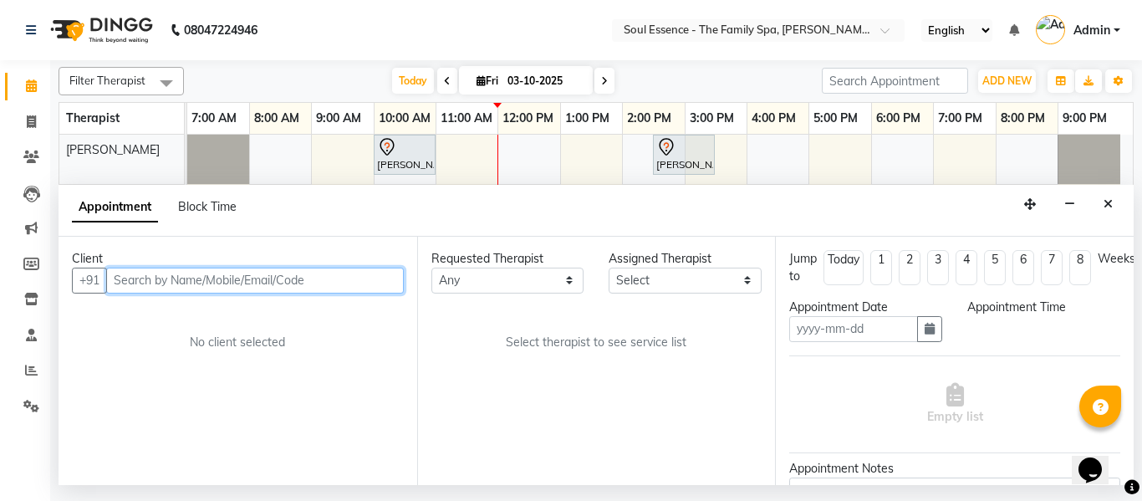
type input "03-10-2025"
select select "70213"
select select "780"
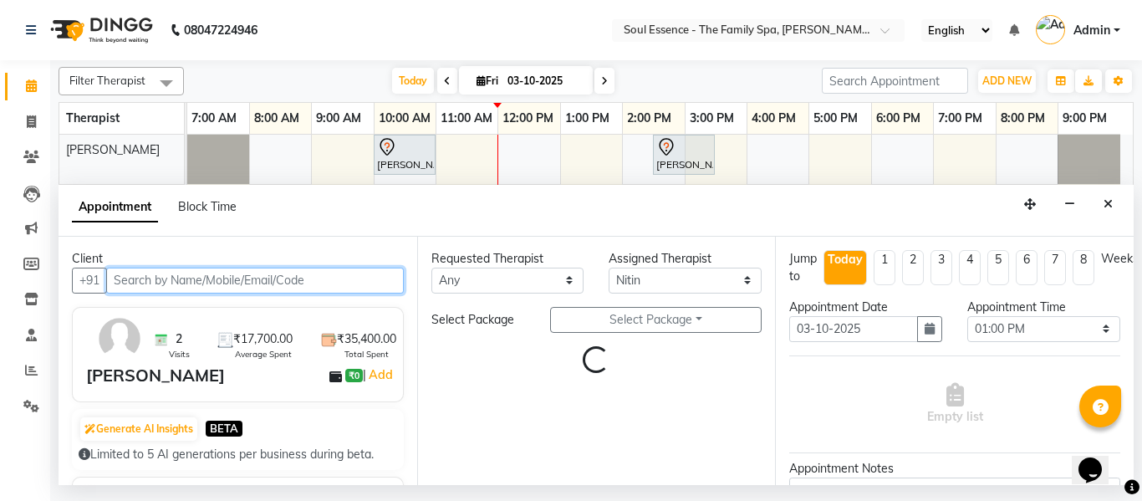
select select "1188"
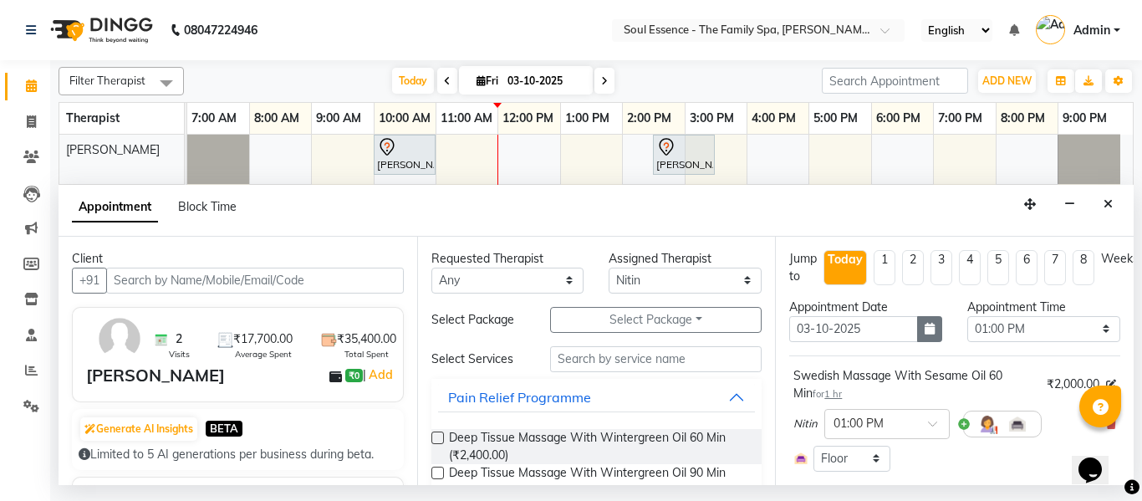
click at [934, 327] on button "button" at bounding box center [929, 329] width 25 height 26
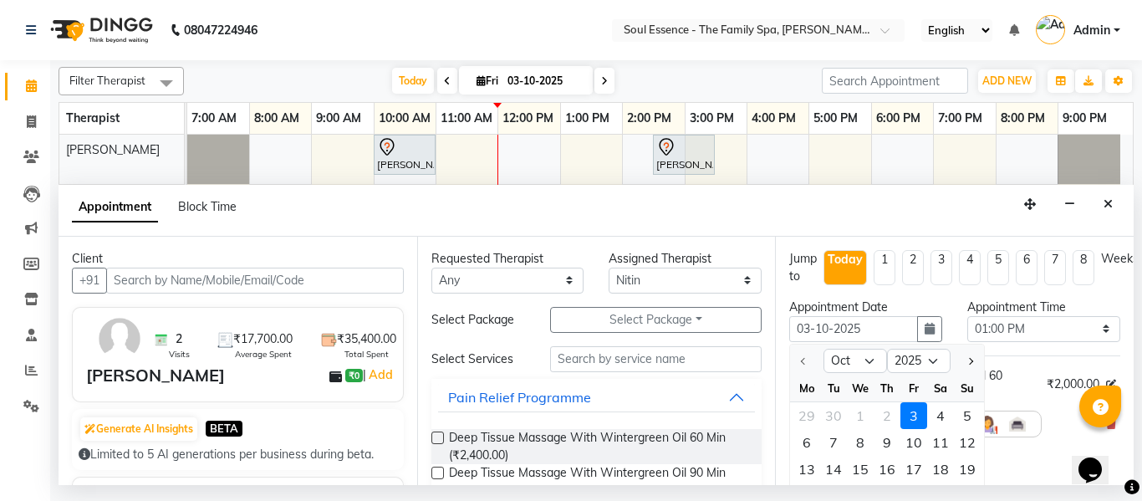
click at [973, 290] on div "Jump to Today 1 2 3 4 5 6 7 8 Weeks" at bounding box center [955, 274] width 356 height 48
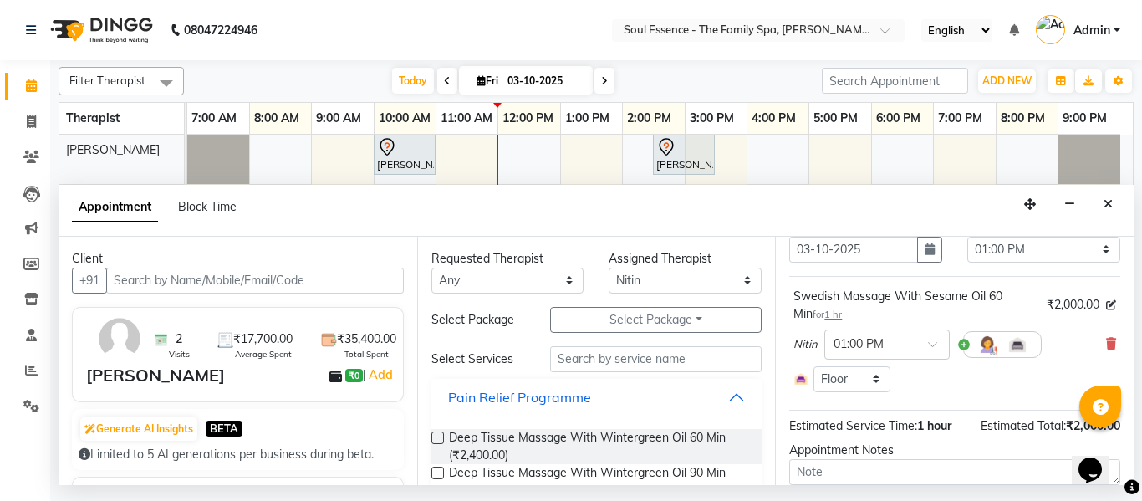
scroll to position [167, 0]
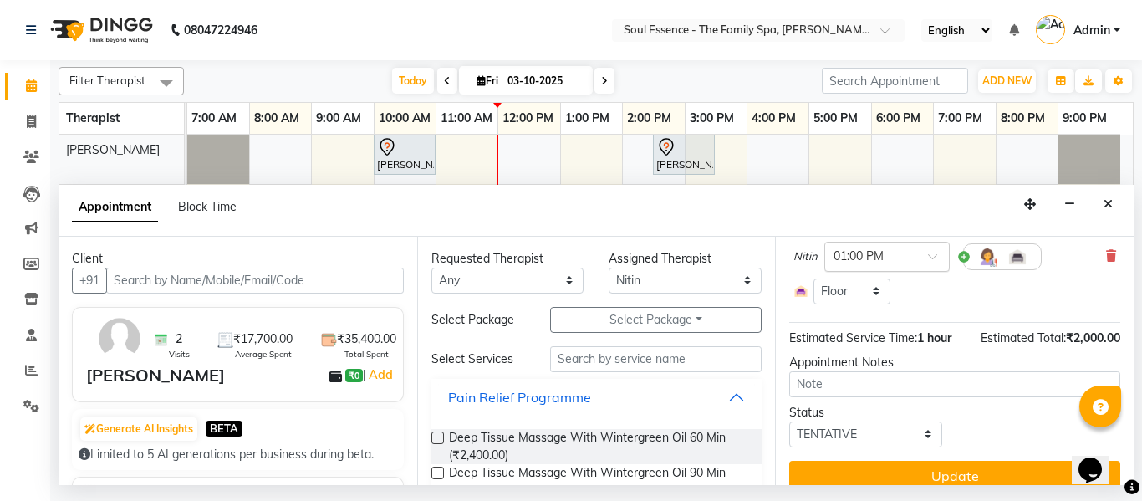
click at [896, 248] on input "text" at bounding box center [871, 256] width 74 height 18
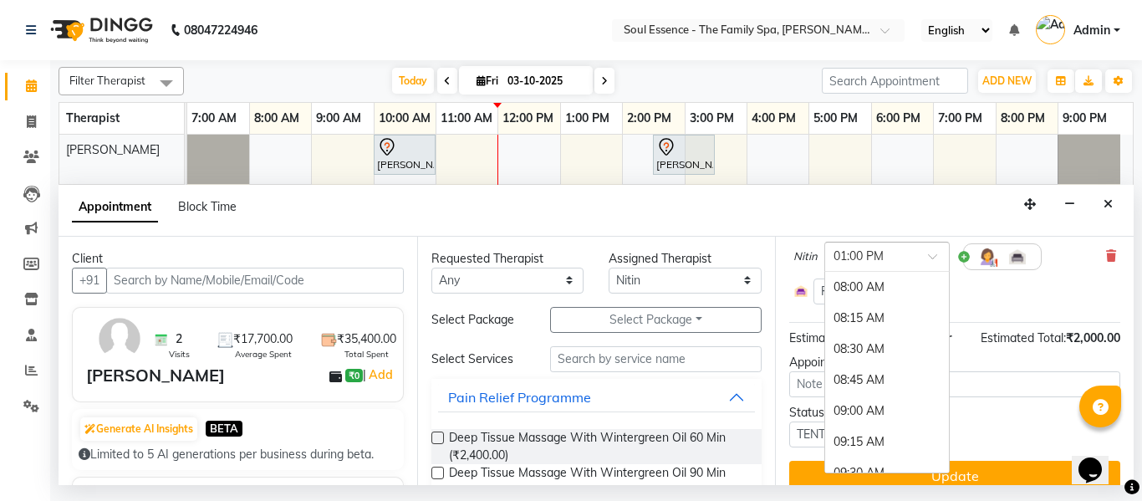
scroll to position [625, 0]
click at [864, 353] on div "01:30 PM" at bounding box center [887, 349] width 124 height 31
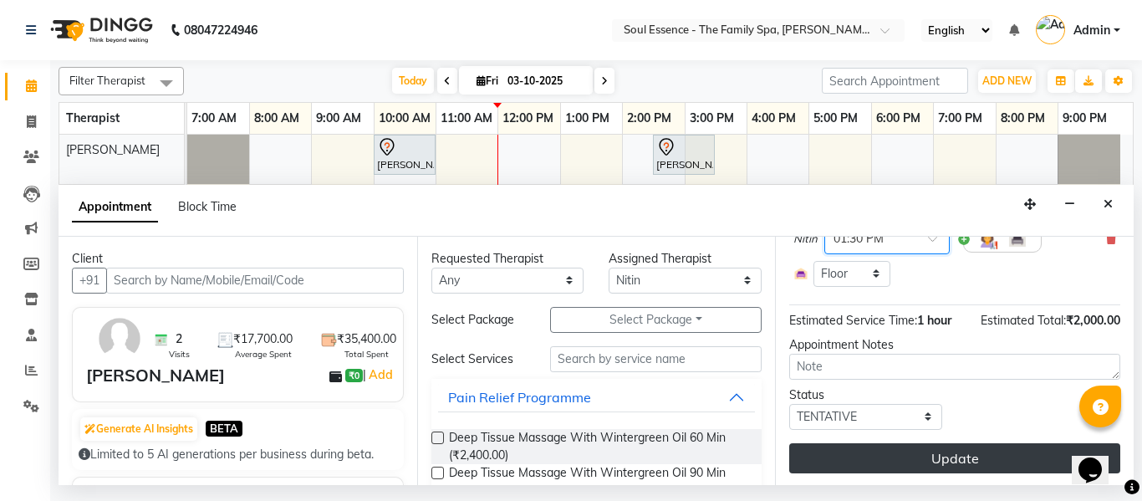
scroll to position [199, 0]
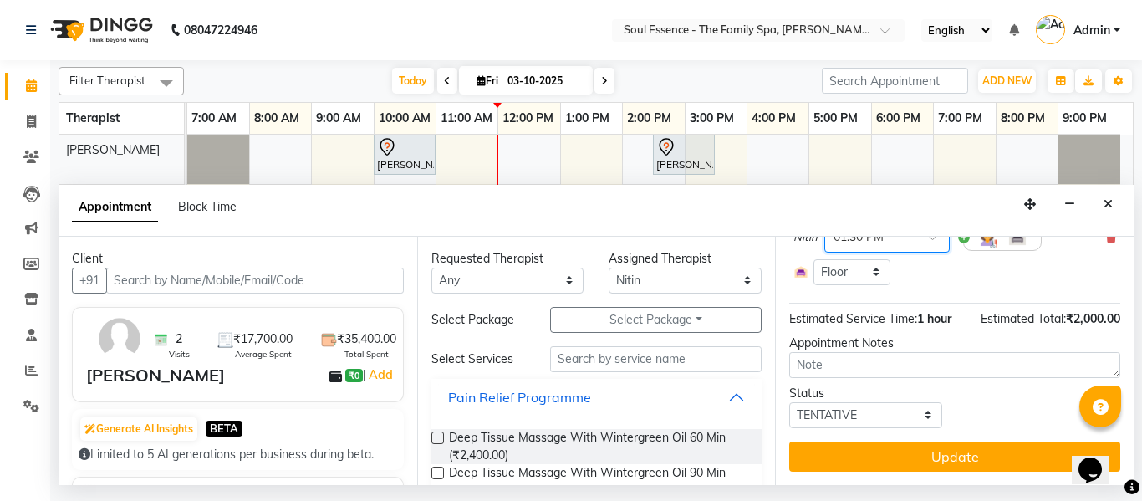
click at [967, 441] on button "Update" at bounding box center [954, 456] width 331 height 30
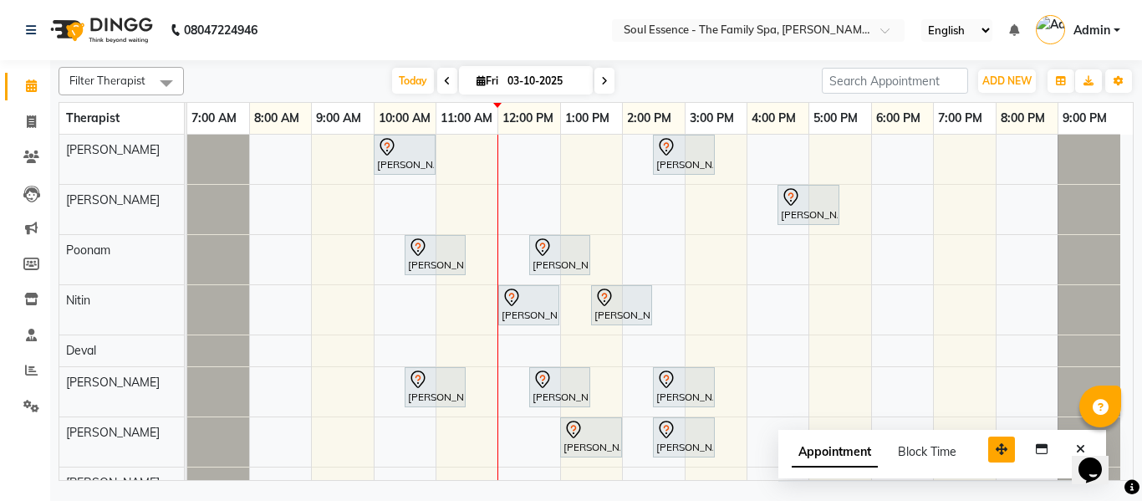
drag, startPoint x: 1024, startPoint y: 459, endPoint x: 1005, endPoint y: 452, distance: 20.7
click at [996, 452] on icon "button" at bounding box center [1002, 449] width 12 height 12
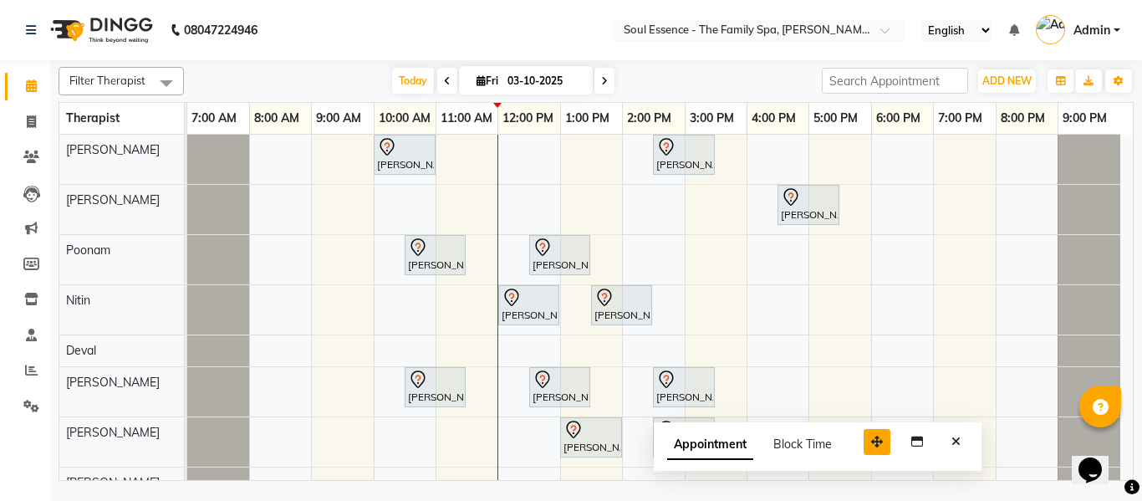
drag, startPoint x: 997, startPoint y: 451, endPoint x: 868, endPoint y: 444, distance: 128.9
click at [871, 444] on icon "button" at bounding box center [877, 442] width 12 height 12
click at [955, 445] on icon "Close" at bounding box center [951, 442] width 9 height 12
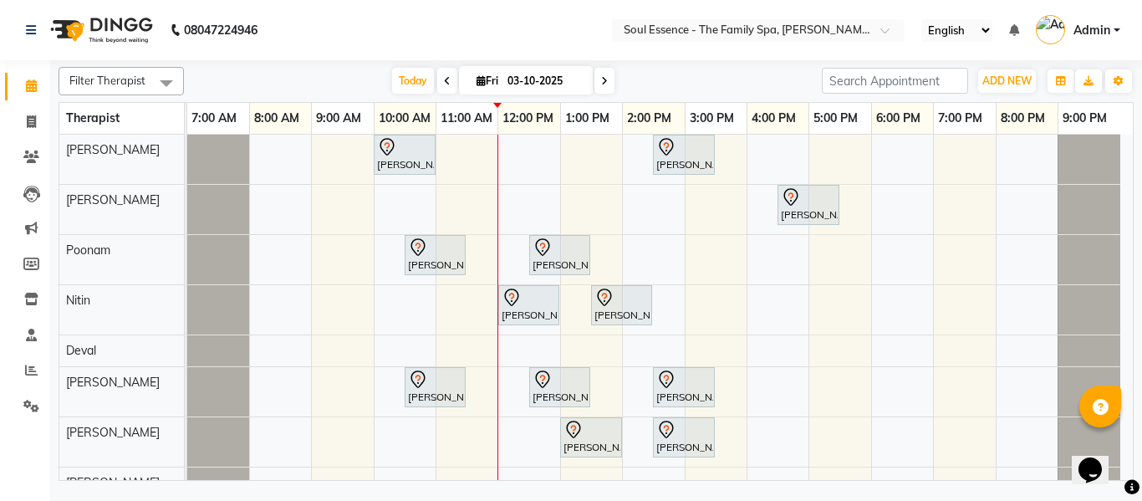
click at [493, 12] on nav "08047224946 Select Location × Soul Essence - The Family Spa, Mayur Colony Engli…" at bounding box center [571, 30] width 1142 height 60
click at [387, 23] on nav "08047224946 Select Location × Soul Essence - The Family Spa, Mayur Colony Engli…" at bounding box center [571, 30] width 1142 height 60
click at [400, 75] on span "Today" at bounding box center [413, 81] width 42 height 26
click at [417, 73] on span "Today" at bounding box center [413, 81] width 42 height 26
click at [476, 19] on nav "08047224946 Select Location × Soul Essence - The Family Spa, Mayur Colony Engli…" at bounding box center [571, 30] width 1142 height 60
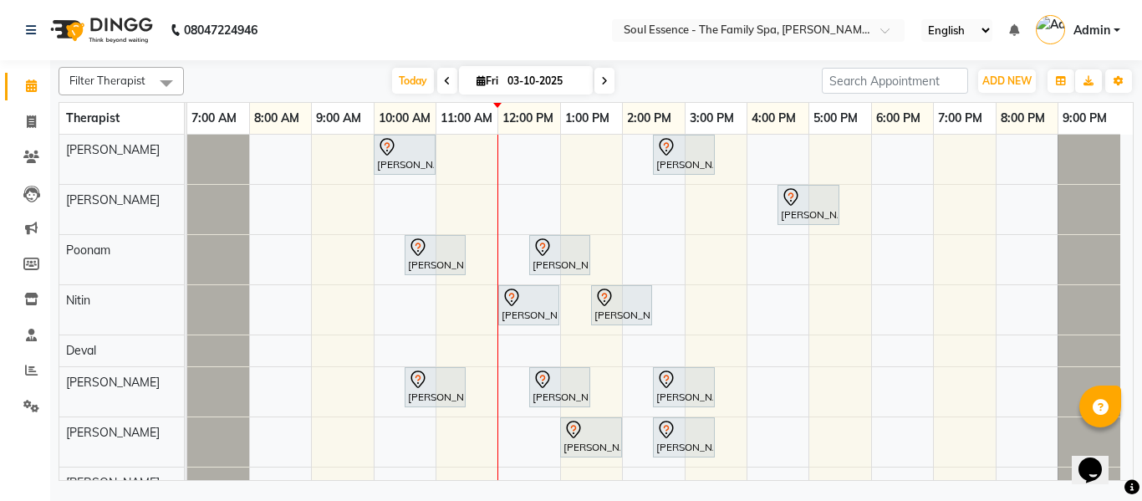
click at [555, 47] on nav "08047224946 Select Location × Soul Essence - The Family Spa, Mayur Colony Engli…" at bounding box center [571, 30] width 1142 height 60
click at [622, 83] on div "Today Fri 03-10-2025" at bounding box center [502, 81] width 621 height 25
click at [634, 55] on nav "08047224946 Select Location × Soul Essence - The Family Spa, Mayur Colony Engli…" at bounding box center [571, 30] width 1142 height 60
click at [645, 43] on nav "08047224946 Select Location × Soul Essence - The Family Spa, Mayur Colony Engli…" at bounding box center [571, 30] width 1142 height 60
click at [647, 38] on input "text" at bounding box center [741, 31] width 242 height 17
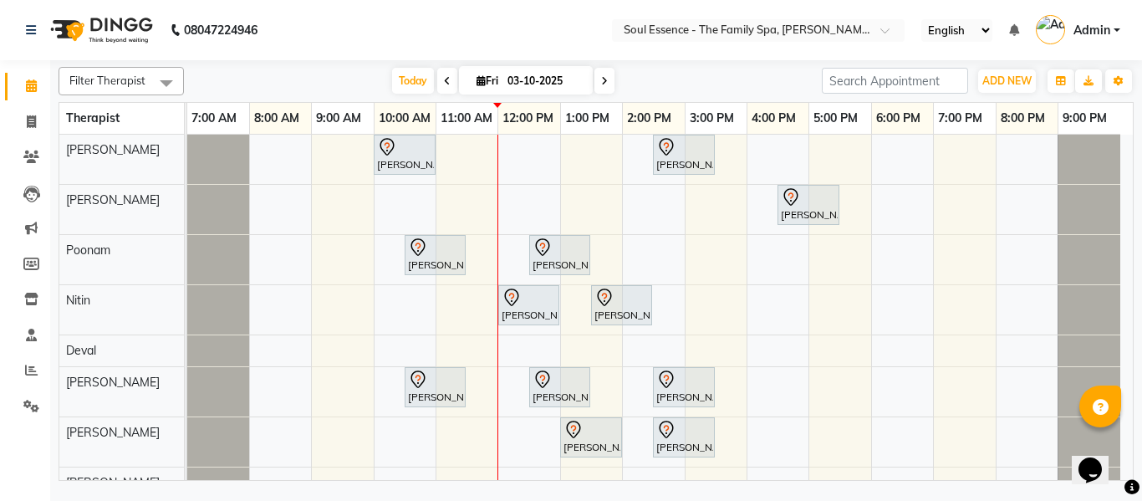
click at [571, 39] on nav "08047224946 Select Location × Soul Essence - The Family Spa, Mayur Colony Engli…" at bounding box center [571, 30] width 1142 height 60
click at [524, 54] on nav "08047224946 Select Location × Soul Essence - The Family Spa, Mayur Colony Engli…" at bounding box center [571, 30] width 1142 height 60
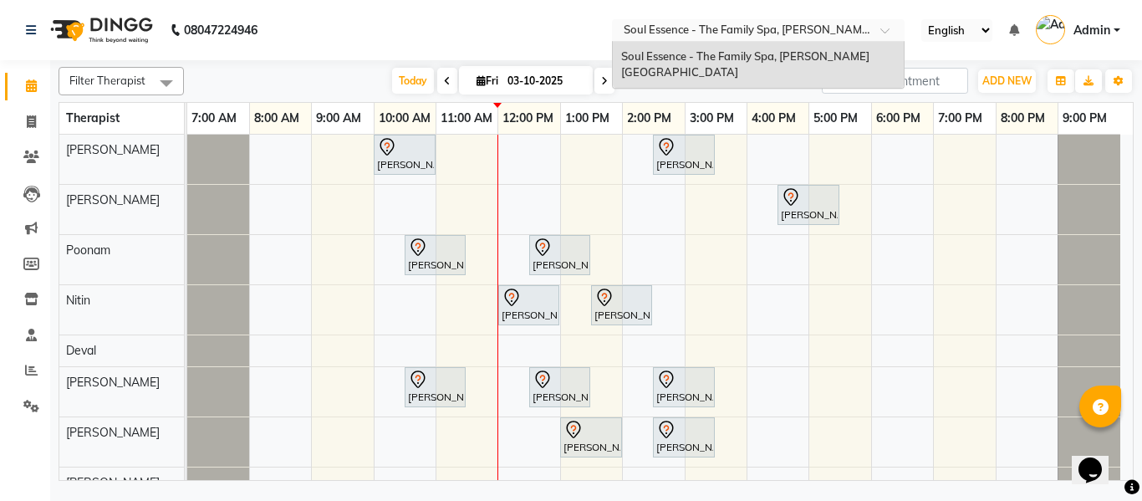
click at [768, 35] on input "text" at bounding box center [741, 31] width 242 height 17
click at [505, 70] on input "03-10-2025" at bounding box center [545, 81] width 84 height 25
select select "10"
select select "2025"
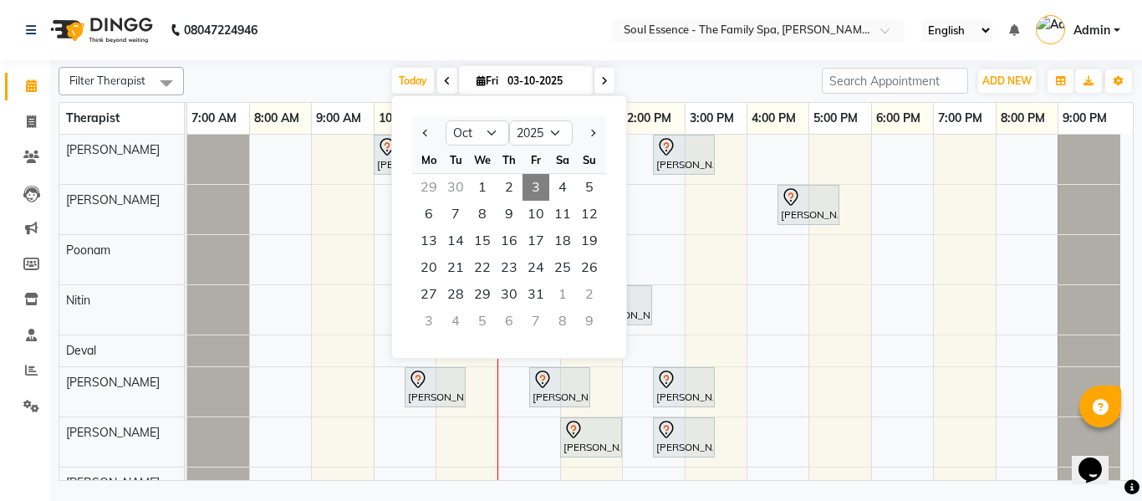
click at [559, 45] on nav "08047224946 Select Location × Soul Essence - The Family Spa, Mayur Colony Engli…" at bounding box center [571, 30] width 1142 height 60
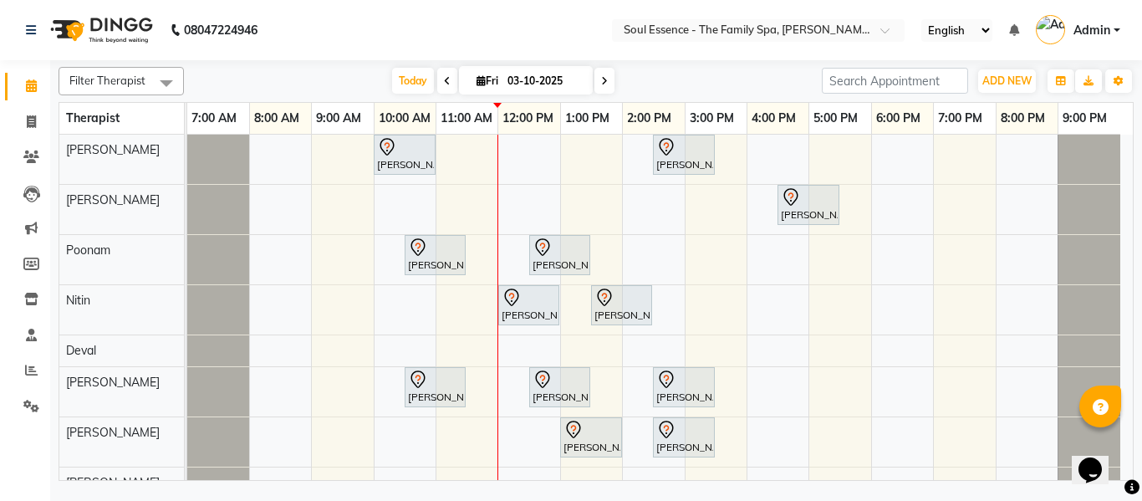
click at [723, 64] on div "Filter Therapist Select All Surma Gauri Thorath Poonam Nitin Deval pradyumna Sh…" at bounding box center [596, 270] width 1075 height 421
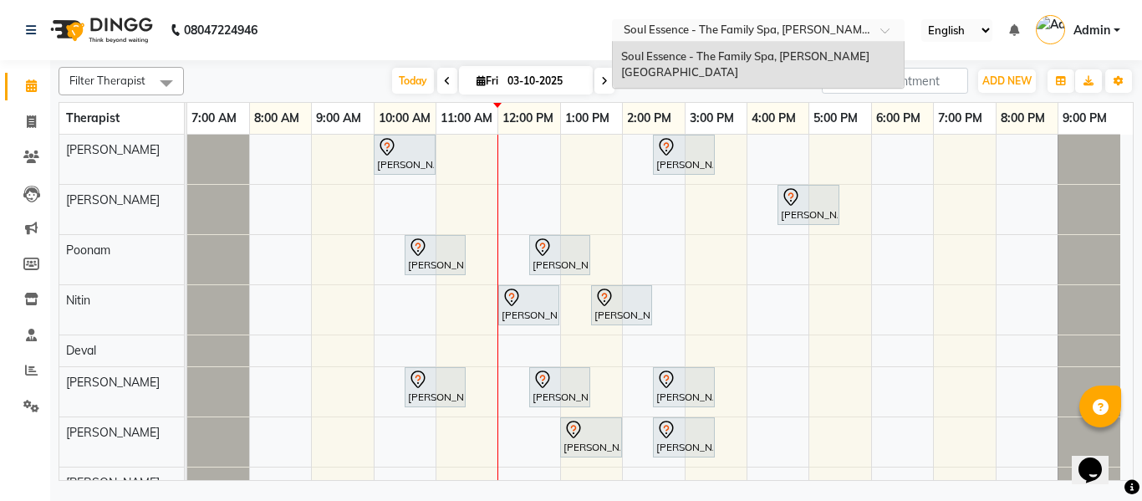
click at [884, 27] on span at bounding box center [890, 35] width 21 height 17
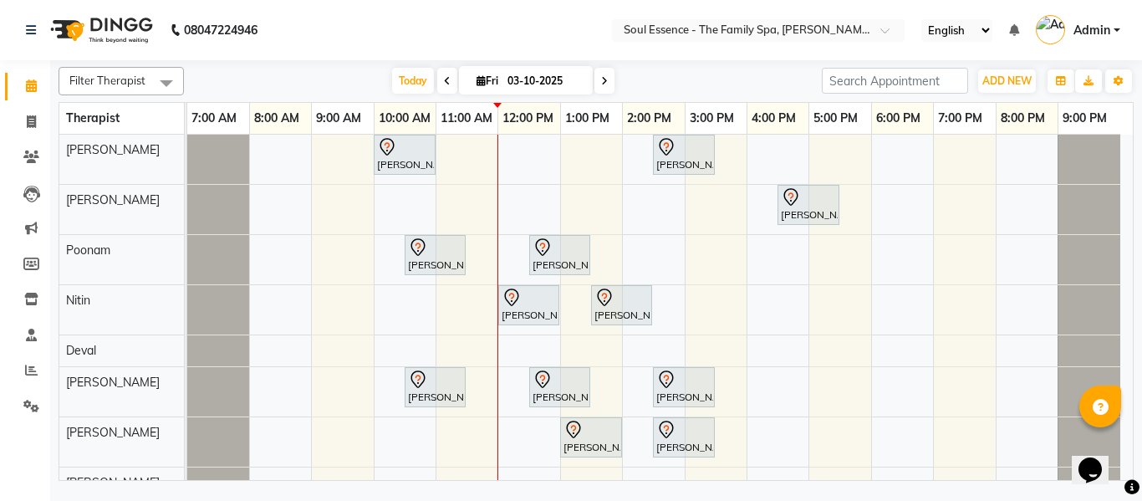
click at [531, 31] on nav "08047224946 Select Location × Soul Essence - The Family Spa, Mayur Colony Engli…" at bounding box center [571, 30] width 1142 height 60
click at [417, 74] on span "Today" at bounding box center [413, 81] width 42 height 26
click at [455, 54] on nav "08047224946 Select Location × Soul Essence - The Family Spa, Mayur Colony Engli…" at bounding box center [571, 30] width 1142 height 60
click at [620, 63] on div "Filter Therapist Select All Surma Gauri Thorath Poonam Nitin Deval pradyumna Sh…" at bounding box center [596, 270] width 1075 height 421
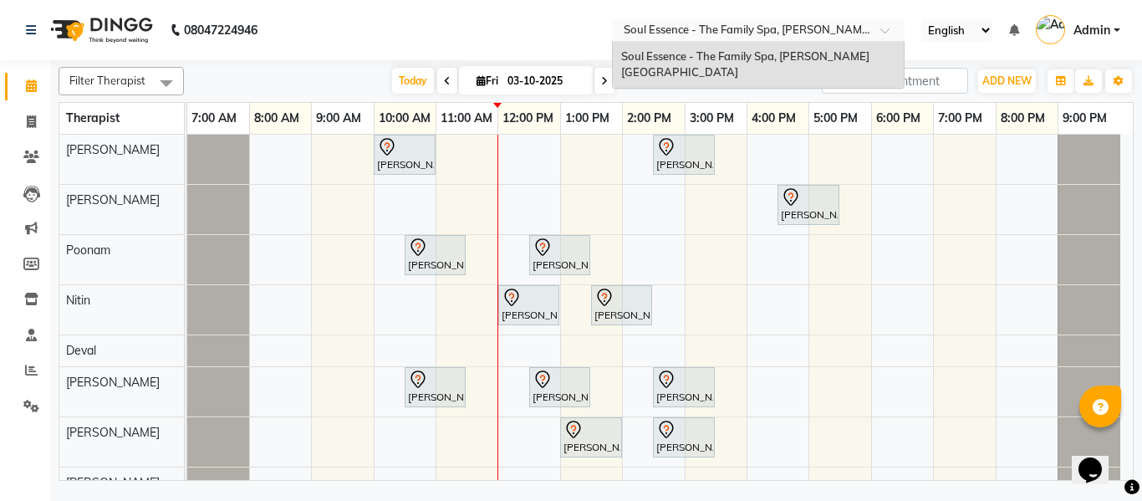
click at [685, 38] on input "text" at bounding box center [741, 31] width 242 height 17
click at [587, 32] on nav "08047224946 Select Location × Soul Essence - The Family Spa, Mayur Colony Soul …" at bounding box center [571, 30] width 1142 height 60
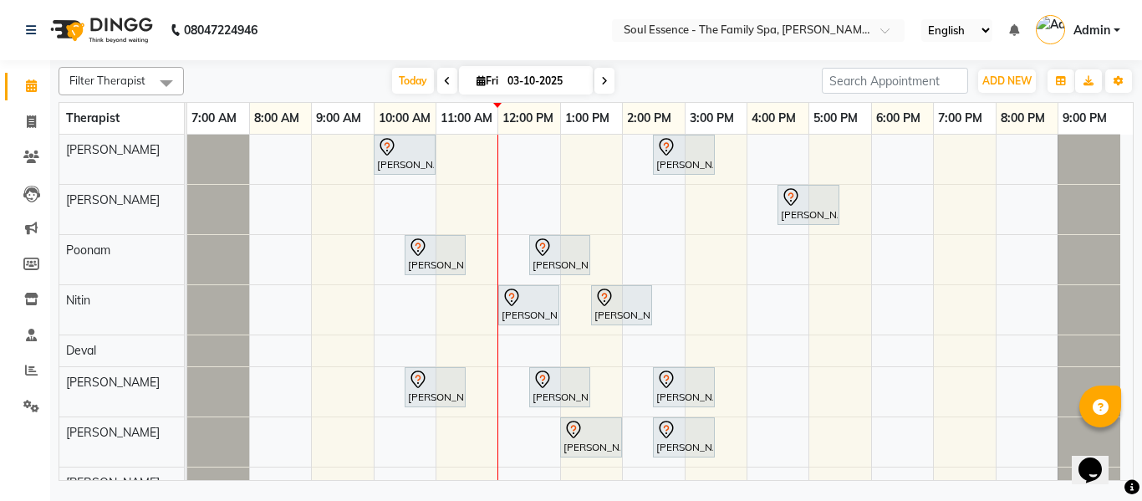
click at [430, 41] on nav "08047224946 Select Location × Soul Essence - The Family Spa, Mayur Colony Engli…" at bounding box center [571, 30] width 1142 height 60
click at [343, 12] on nav "08047224946 Select Location × Soul Essence - The Family Spa, Mayur Colony Engli…" at bounding box center [571, 30] width 1142 height 60
click at [700, 71] on div "Today Fri 03-10-2025" at bounding box center [502, 81] width 621 height 25
click at [666, 8] on nav "08047224946 Select Location × Soul Essence - The Family Spa, Mayur Colony Engli…" at bounding box center [571, 30] width 1142 height 60
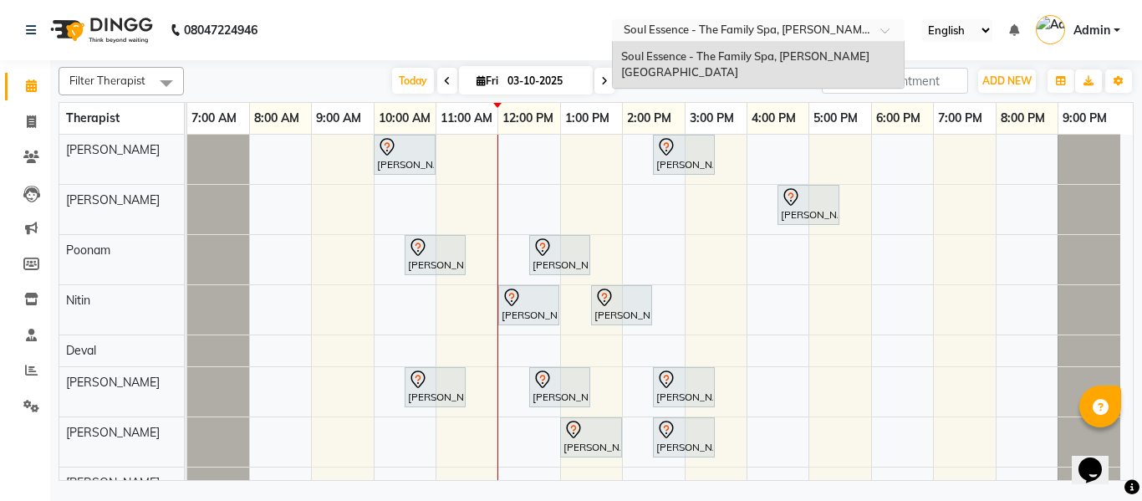
click at [667, 32] on input "text" at bounding box center [741, 31] width 242 height 17
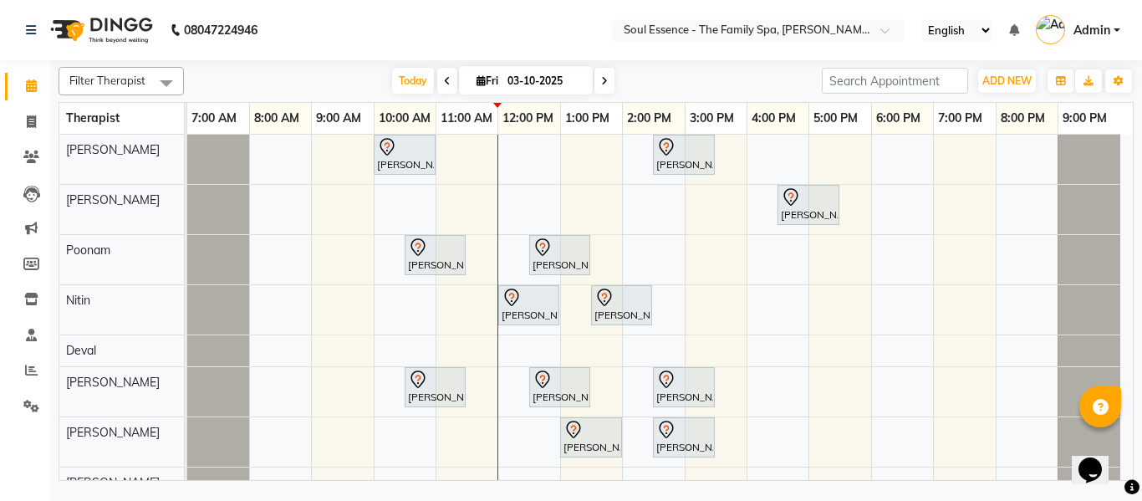
click at [515, 3] on nav "08047224946 Select Location × Soul Essence - The Family Spa, Mayur Colony Engli…" at bounding box center [571, 30] width 1142 height 60
click at [773, 157] on div "Kartiki Umrani, TK04, 10:00 AM-11:00 AM, Swedish Massage With Sesame Oil 60 Min…" at bounding box center [660, 317] width 946 height 364
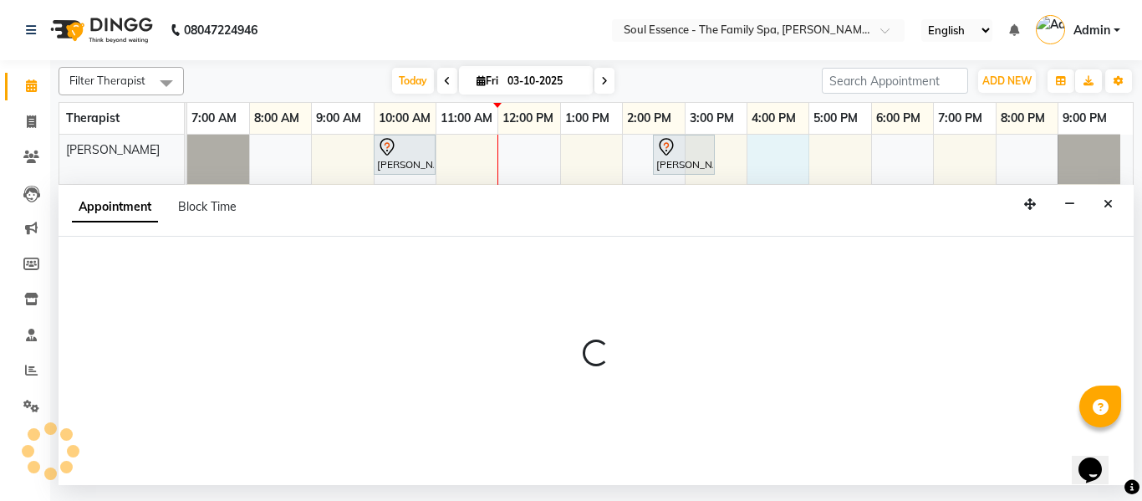
select select "64215"
select select "960"
select select "tentative"
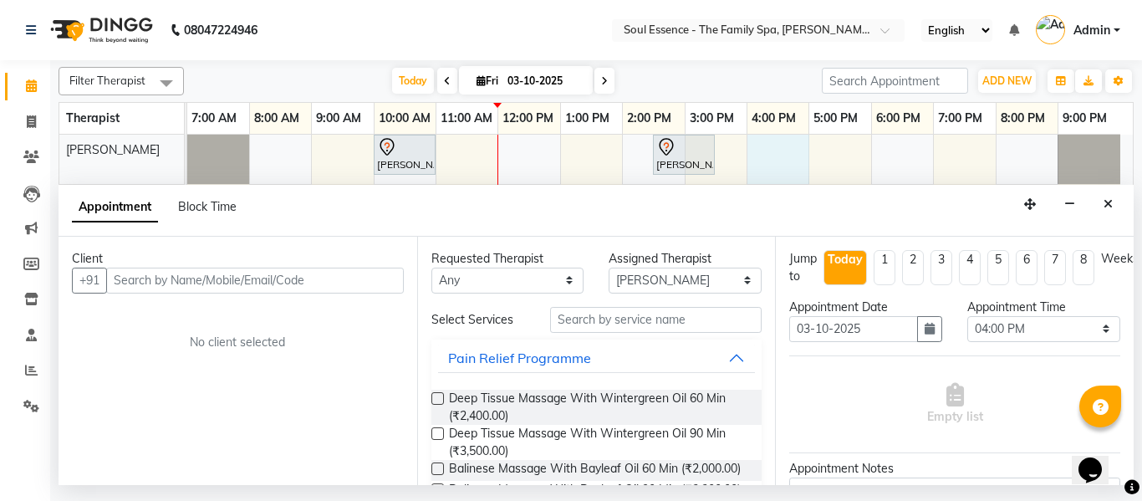
click at [314, 271] on input "text" at bounding box center [255, 281] width 298 height 26
click at [1107, 199] on icon "Close" at bounding box center [1108, 204] width 9 height 12
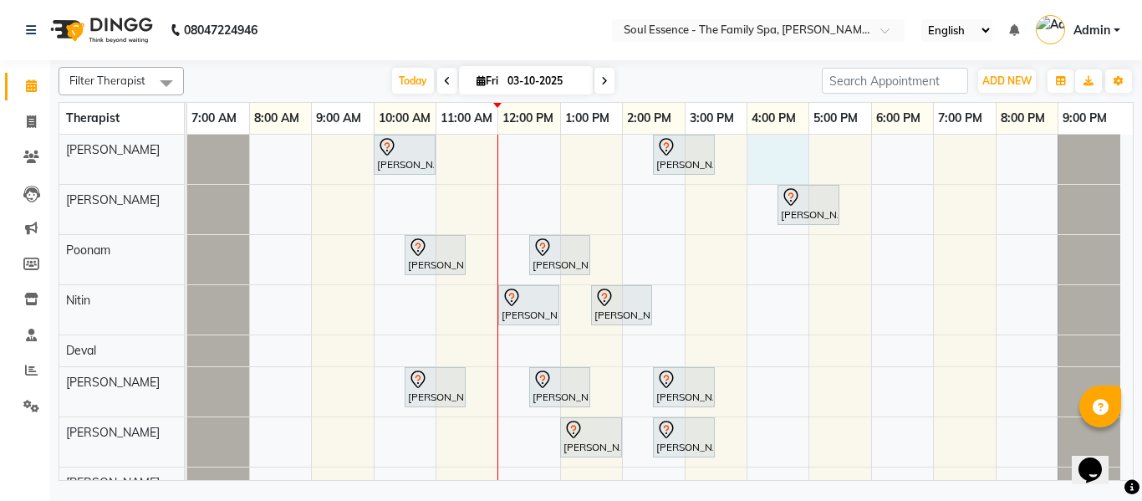
click at [777, 148] on div "Kartiki Umrani, TK04, 10:00 AM-11:00 AM, Swedish Massage With Sesame Oil 60 Min…" at bounding box center [660, 317] width 946 height 364
select select "64215"
select select "960"
select select "tentative"
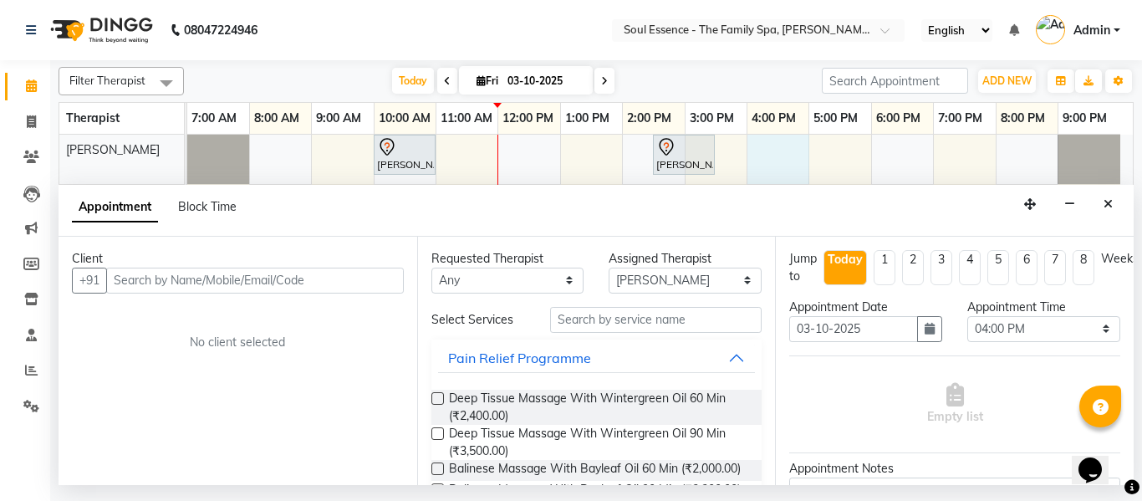
click at [190, 277] on input "text" at bounding box center [255, 281] width 298 height 26
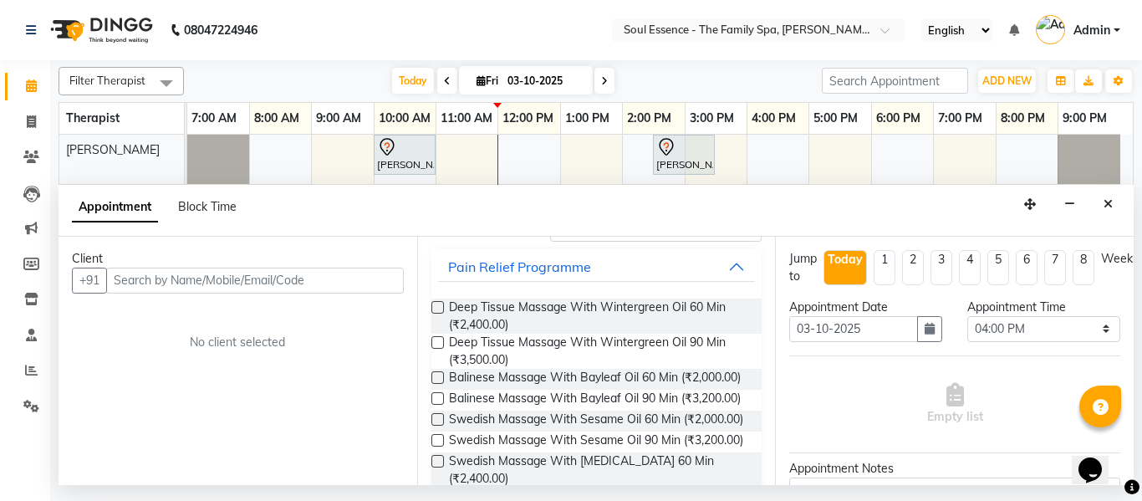
scroll to position [0, 0]
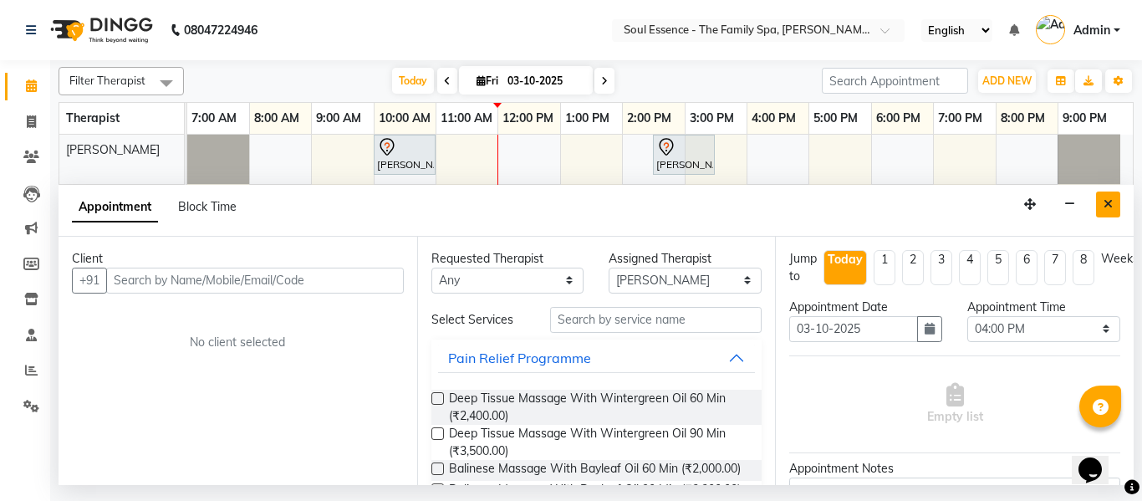
click at [1110, 206] on icon "Close" at bounding box center [1108, 204] width 9 height 12
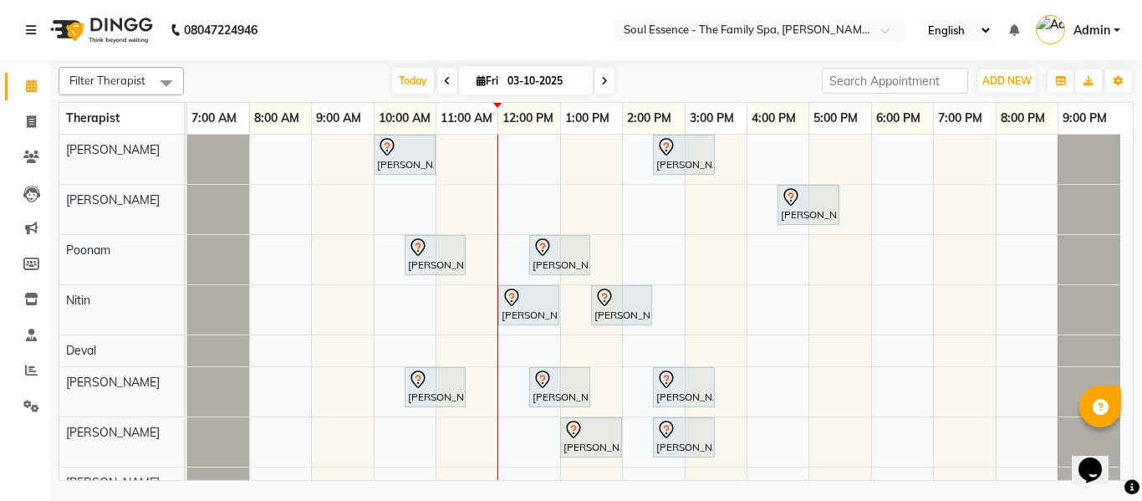
click at [783, 146] on div "Kartiki Umrani, TK04, 10:00 AM-11:00 AM, Swedish Massage With Sesame Oil 60 Min…" at bounding box center [660, 317] width 946 height 364
select select "64215"
select select "960"
select select "tentative"
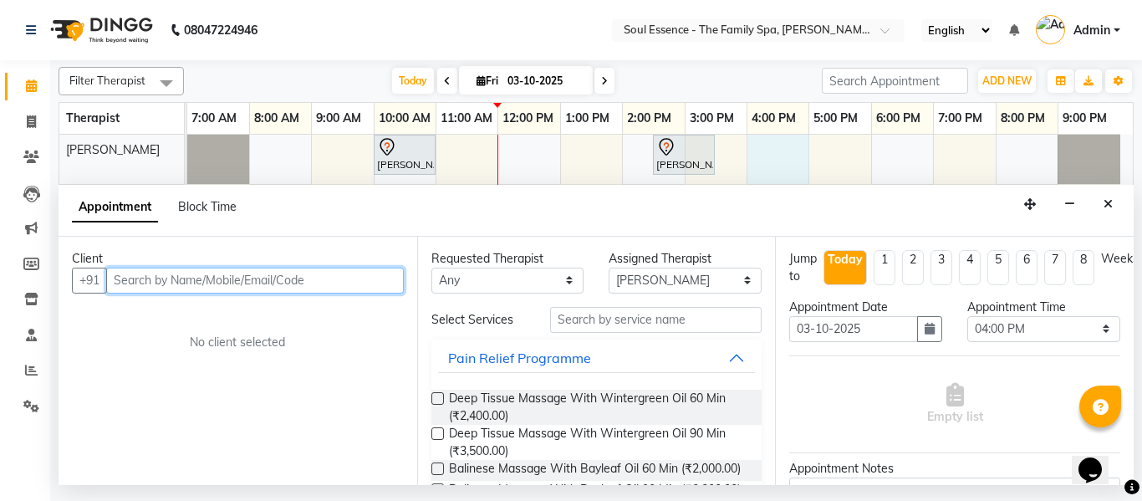
click at [287, 278] on input "text" at bounding box center [255, 281] width 298 height 26
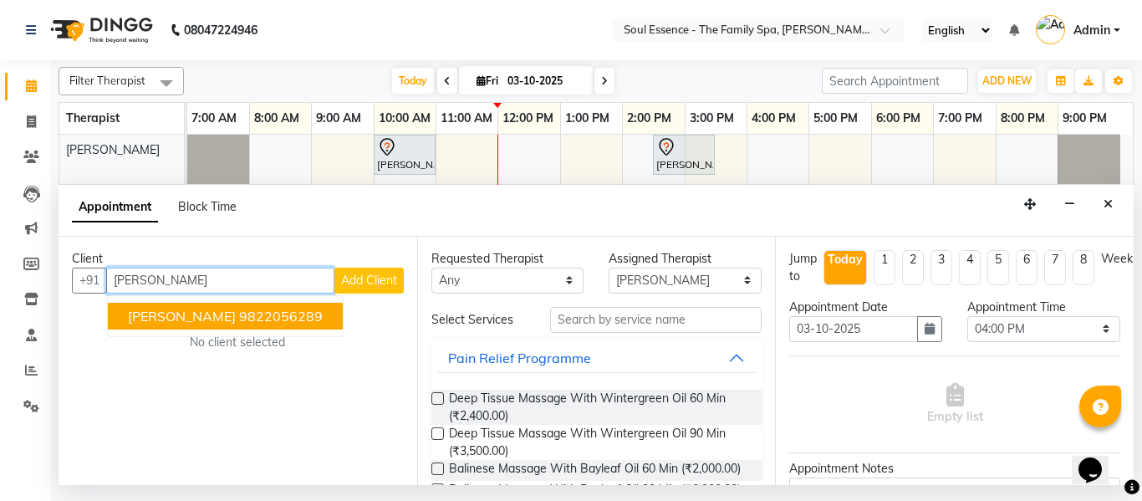
click at [158, 325] on button "Mohan Karpe 9822056289" at bounding box center [225, 316] width 235 height 27
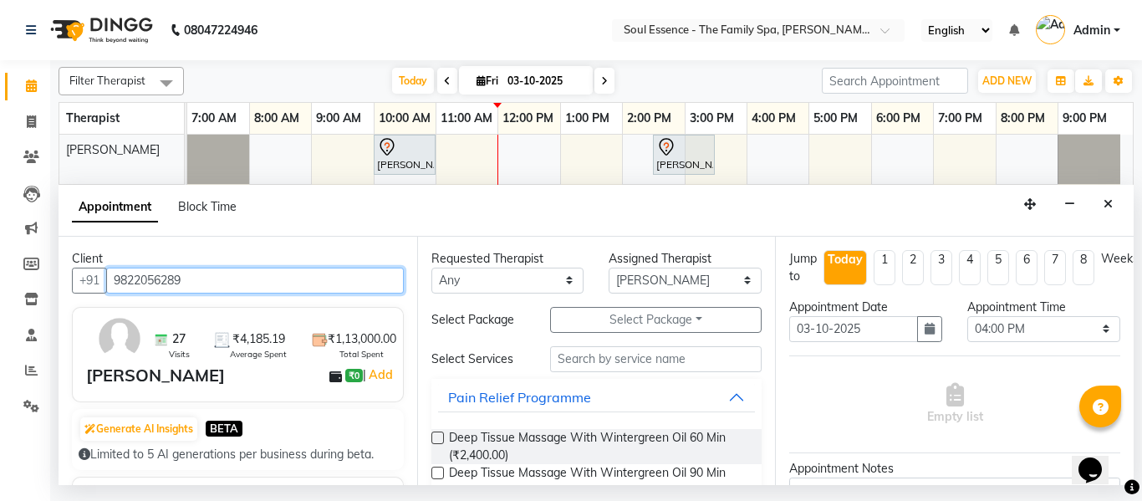
type input "9822056289"
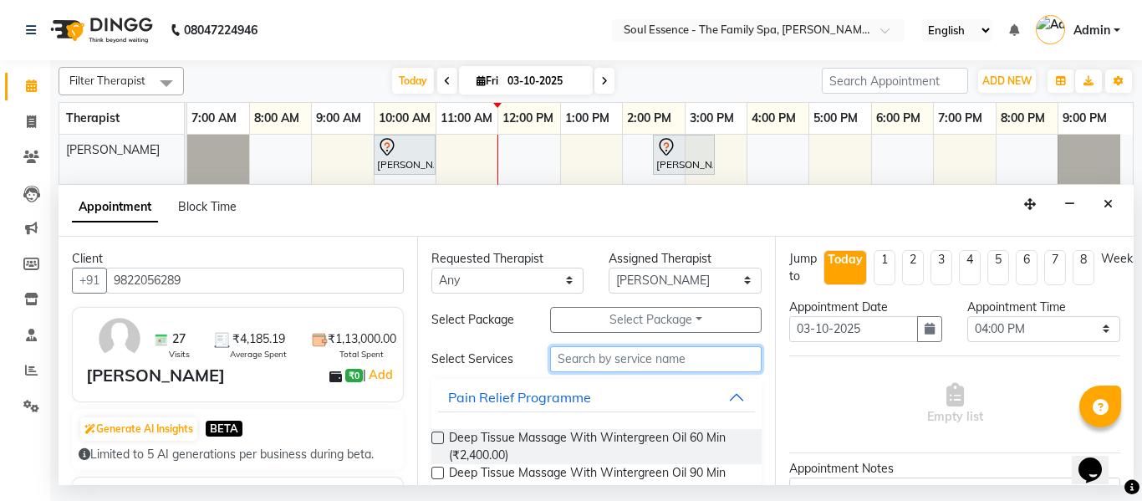
click at [579, 367] on input "text" at bounding box center [656, 359] width 212 height 26
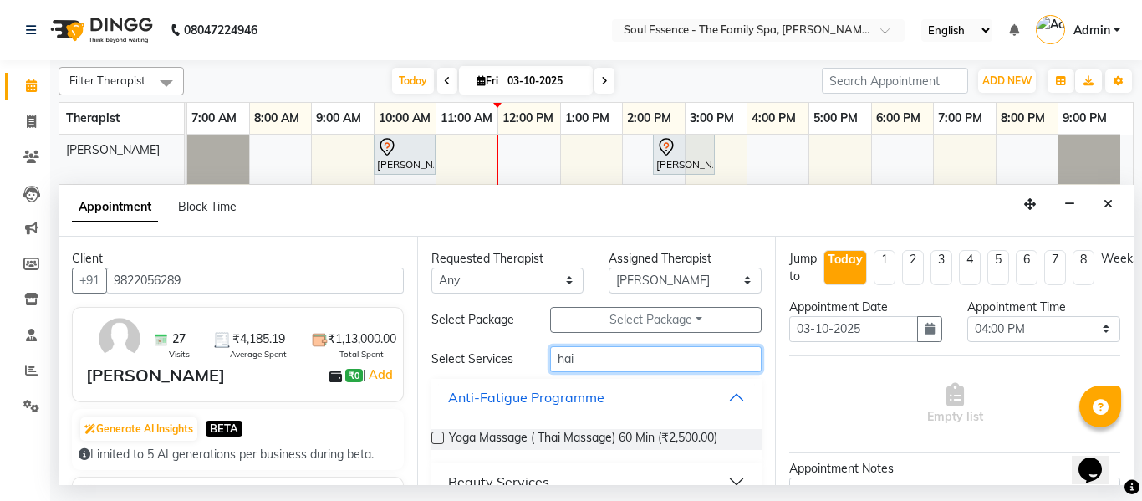
type input "hair"
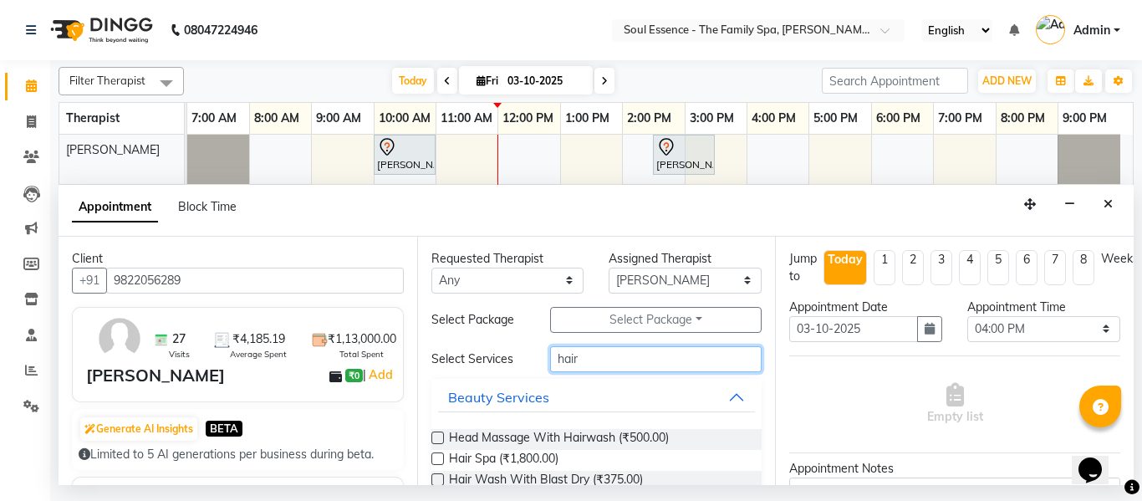
scroll to position [33, 0]
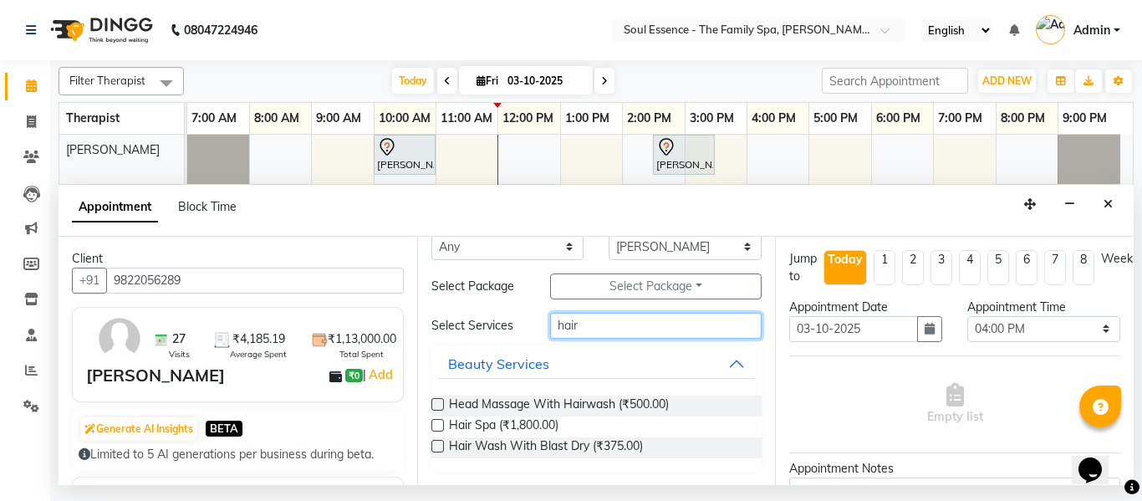
drag, startPoint x: 619, startPoint y: 324, endPoint x: 246, endPoint y: 313, distance: 373.1
click at [257, 314] on div "Client +91 9822056289 27 Visits ₹4,185.19 Average Spent ₹1,13,000.00 Total Spen…" at bounding box center [596, 361] width 1075 height 248
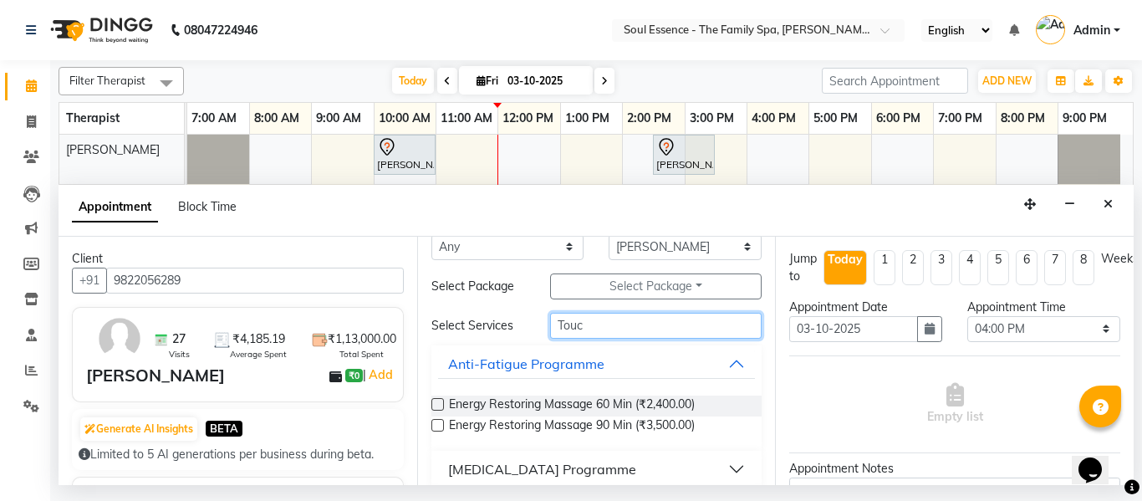
scroll to position [0, 0]
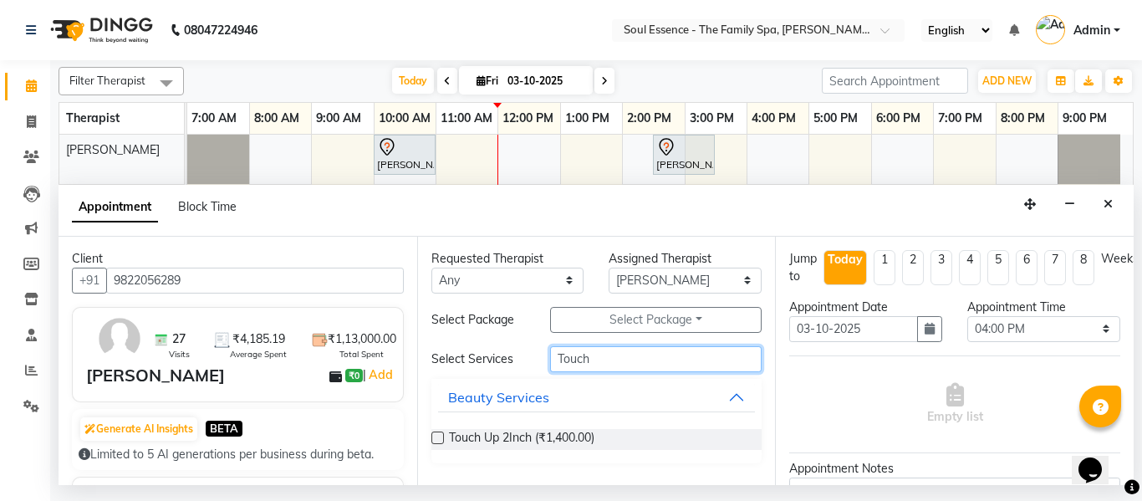
type input "Touch"
click at [1109, 190] on div "Appointment Block Time" at bounding box center [596, 211] width 1075 height 52
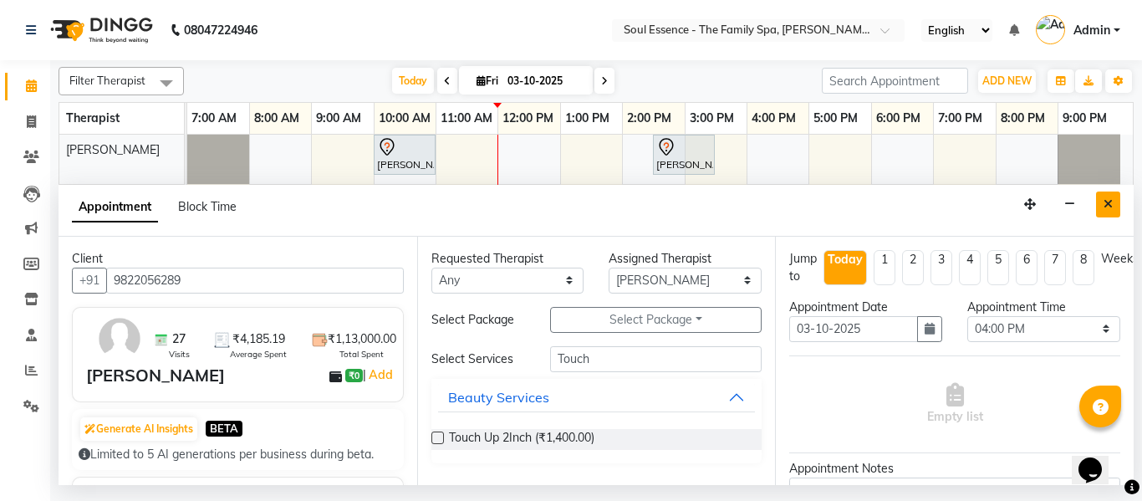
click at [1099, 203] on button "Close" at bounding box center [1108, 204] width 24 height 26
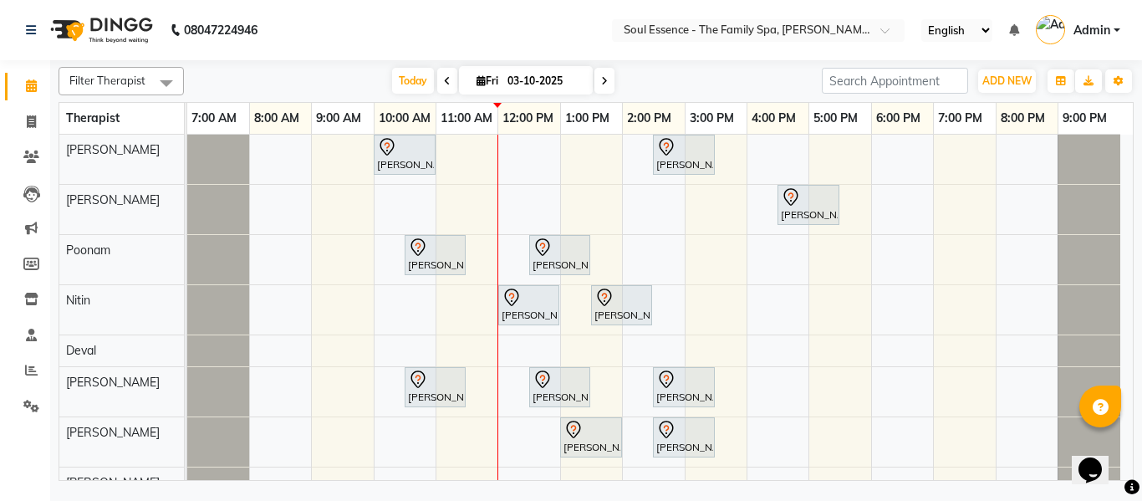
click at [754, 155] on div "Kartiki Umrani, TK04, 10:00 AM-11:00 AM, Swedish Massage With Sesame Oil 60 Min…" at bounding box center [660, 317] width 946 height 364
select select "64215"
select select "960"
select select "tentative"
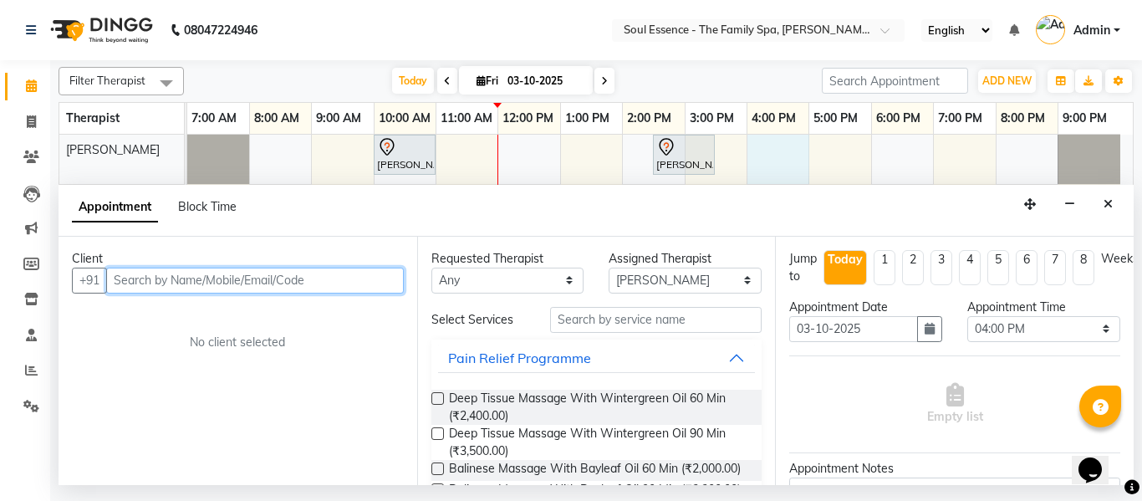
click at [257, 278] on input "text" at bounding box center [255, 281] width 298 height 26
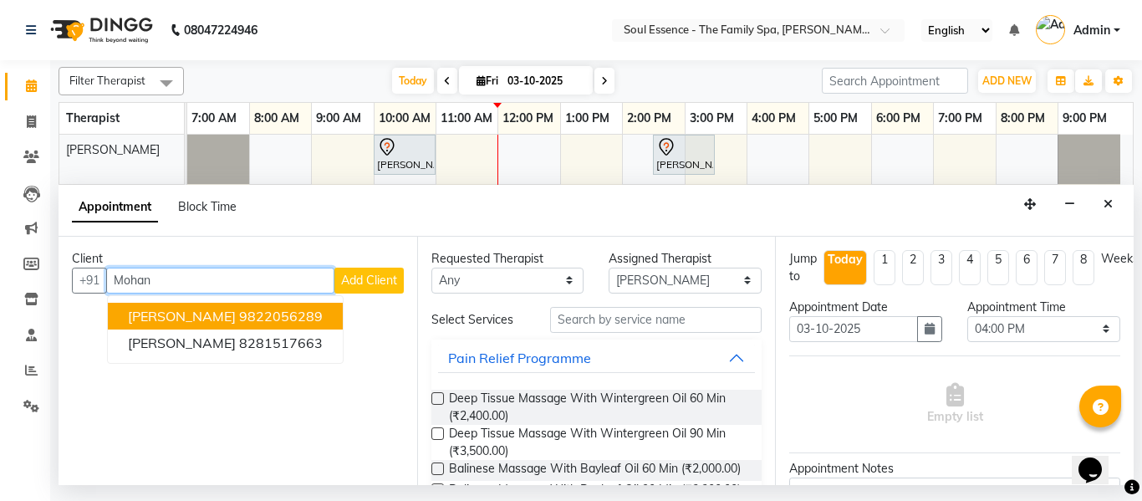
click at [248, 310] on ngb-highlight "9822056289" at bounding box center [281, 316] width 84 height 17
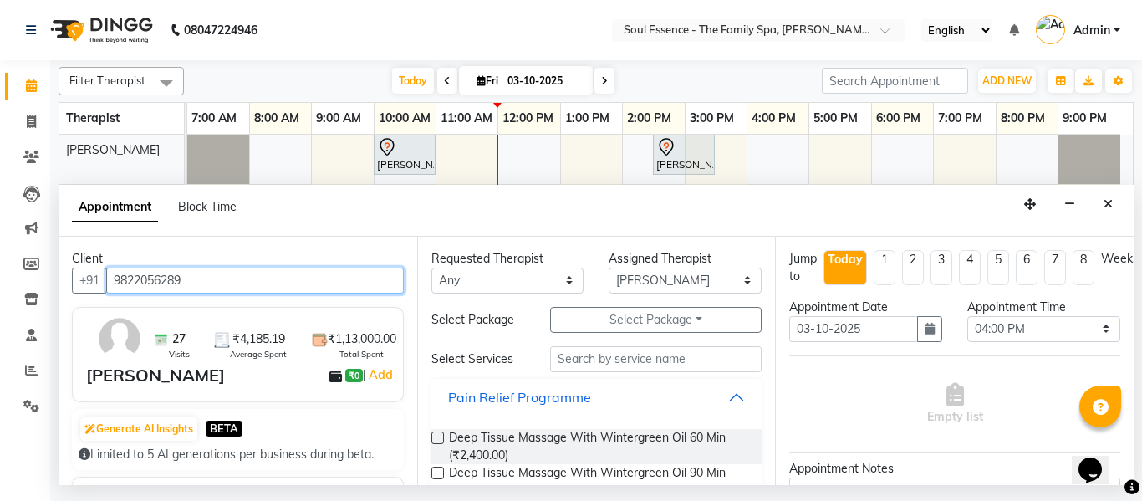
type input "9822056289"
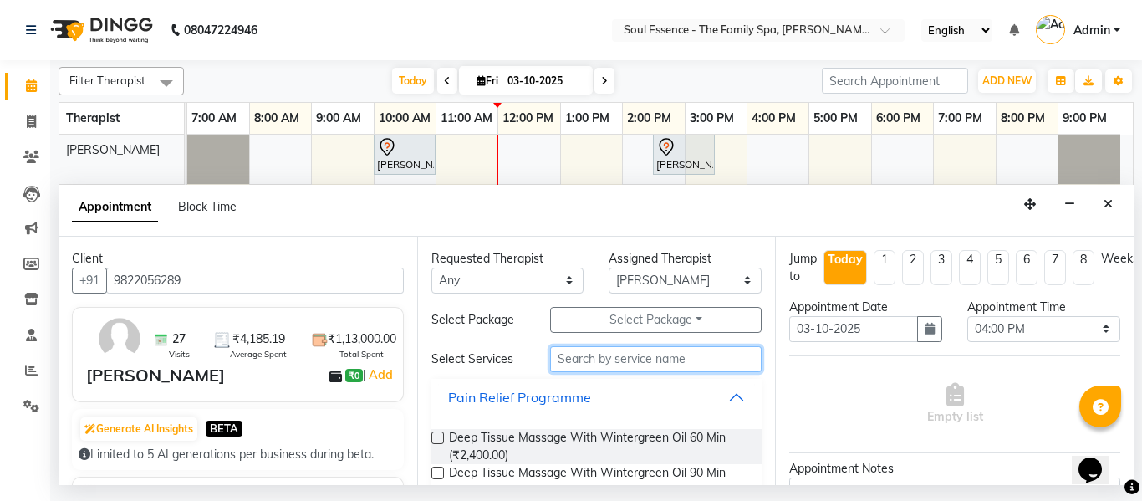
click at [614, 355] on input "text" at bounding box center [656, 359] width 212 height 26
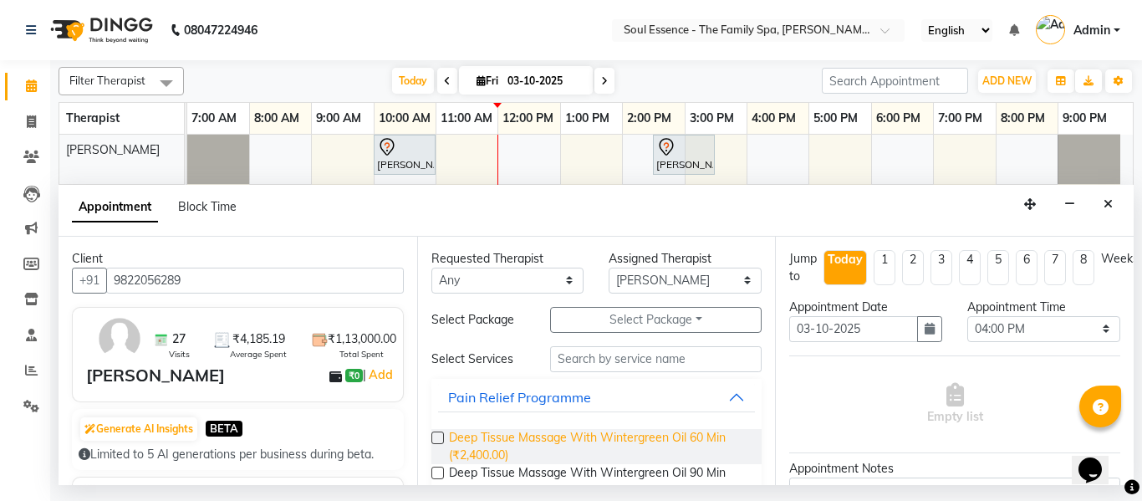
click at [486, 439] on span "Deep Tissue Massage With Wintergreen Oil 60 Min (₹2,400.00)" at bounding box center [599, 446] width 300 height 35
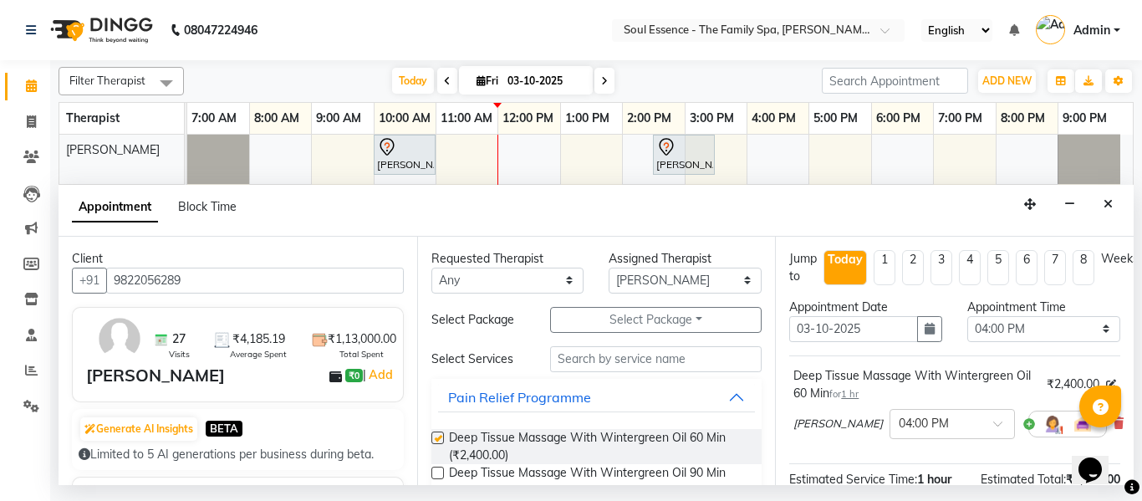
checkbox input "false"
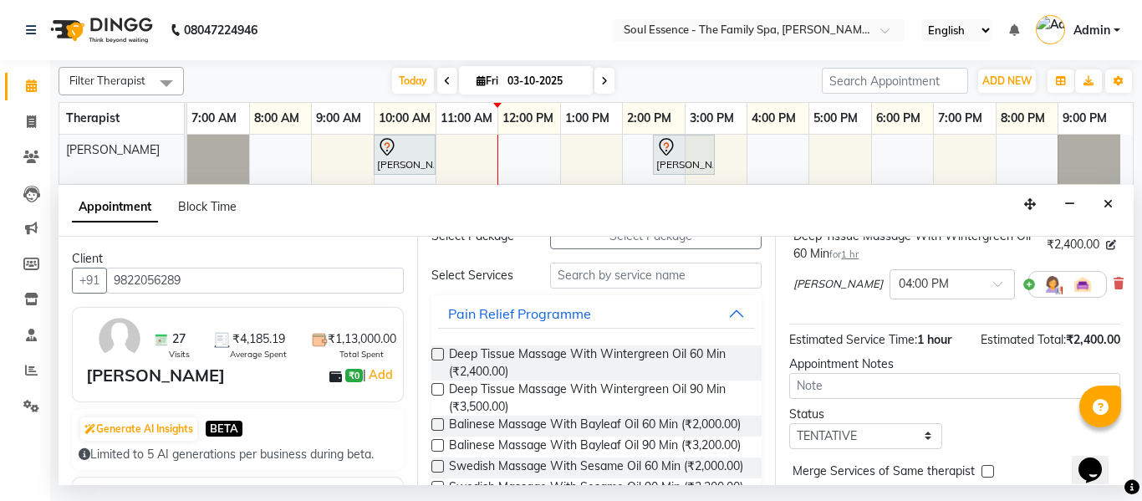
scroll to position [222, 0]
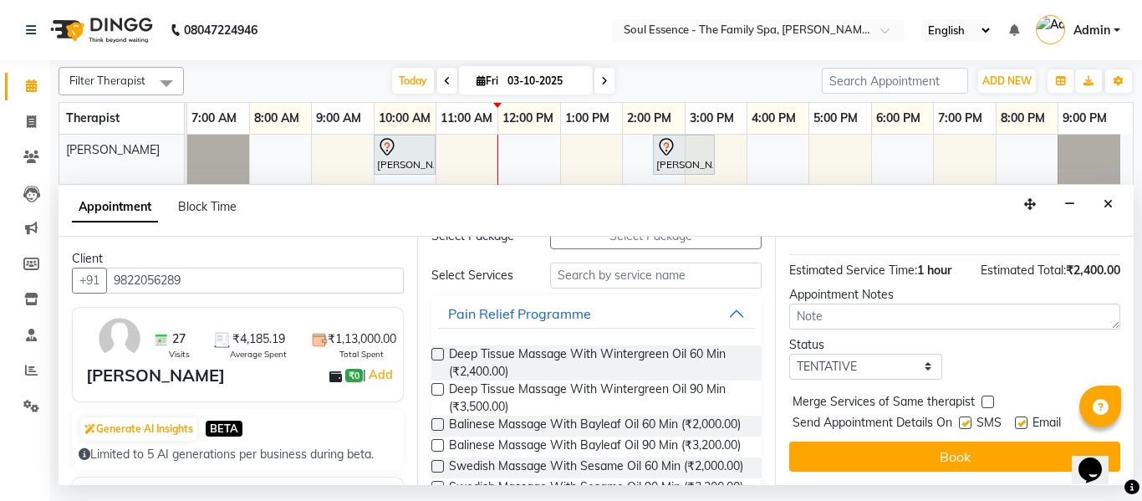
click at [967, 416] on label at bounding box center [965, 422] width 13 height 13
click at [967, 419] on input "checkbox" at bounding box center [964, 424] width 11 height 11
checkbox input "false"
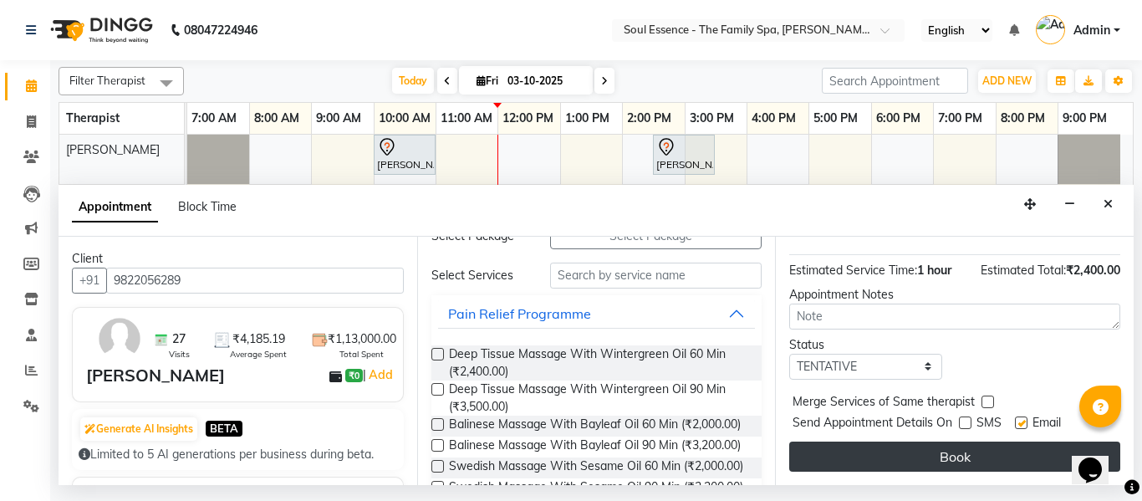
click at [968, 441] on button "Book" at bounding box center [954, 456] width 331 height 30
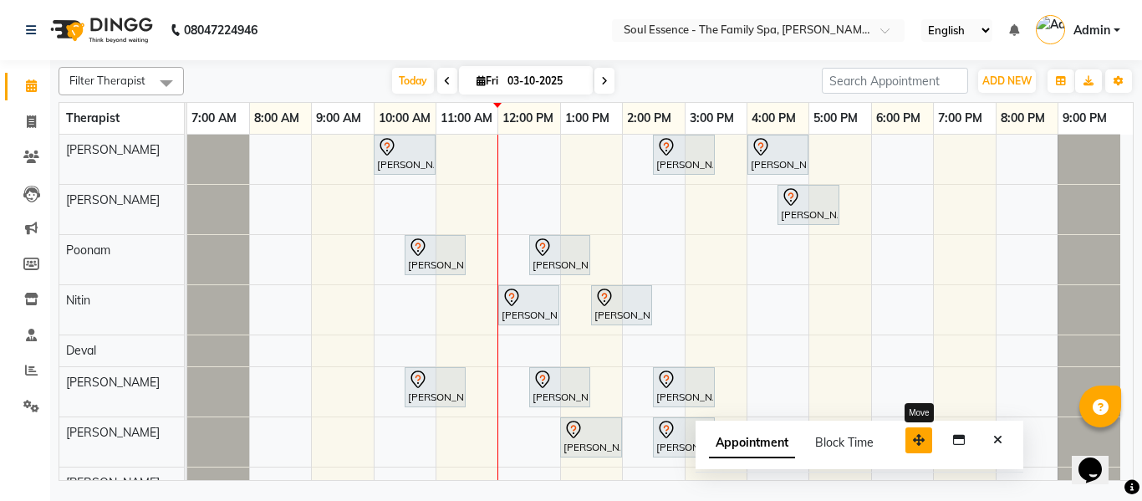
drag, startPoint x: 1037, startPoint y: 461, endPoint x: 926, endPoint y: 445, distance: 111.5
click at [926, 445] on button "button" at bounding box center [919, 440] width 27 height 26
click at [1004, 436] on button "Close" at bounding box center [998, 440] width 24 height 26
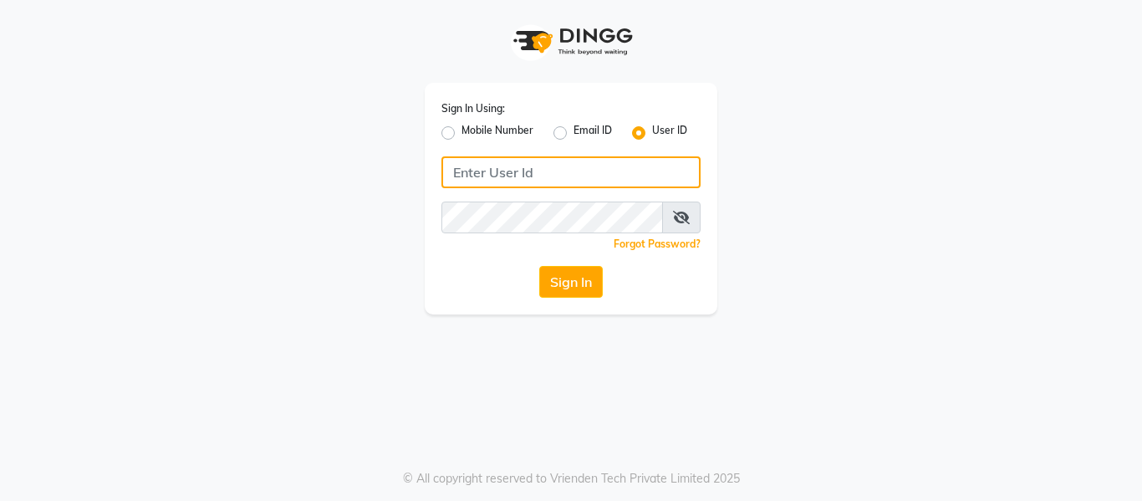
type input "soul"
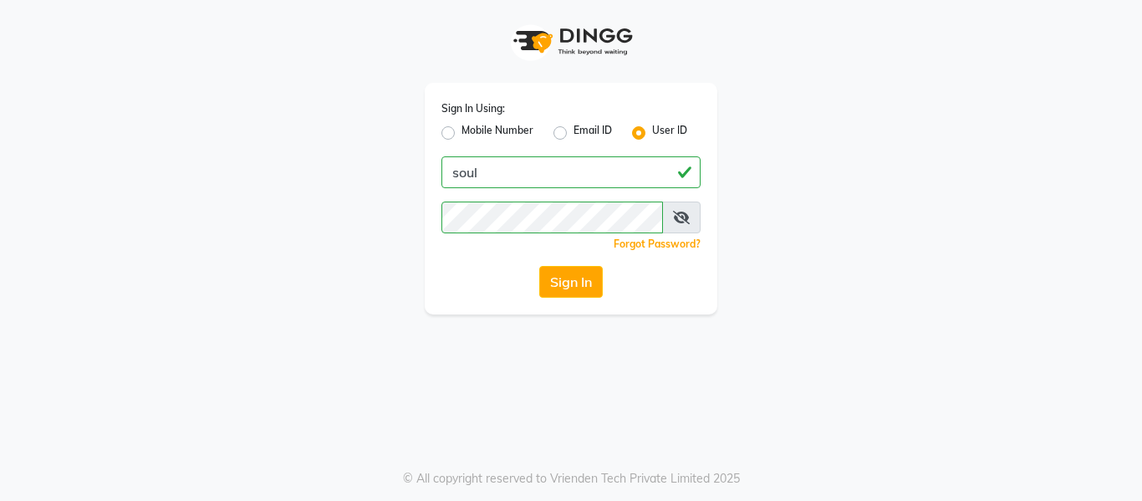
click at [683, 222] on icon at bounding box center [681, 217] width 17 height 13
click at [430, 258] on div "Sign In Using: Mobile Number Email ID User ID soul Remember me Forgot Password?…" at bounding box center [571, 199] width 293 height 232
click at [554, 271] on button "Sign In" at bounding box center [571, 282] width 64 height 32
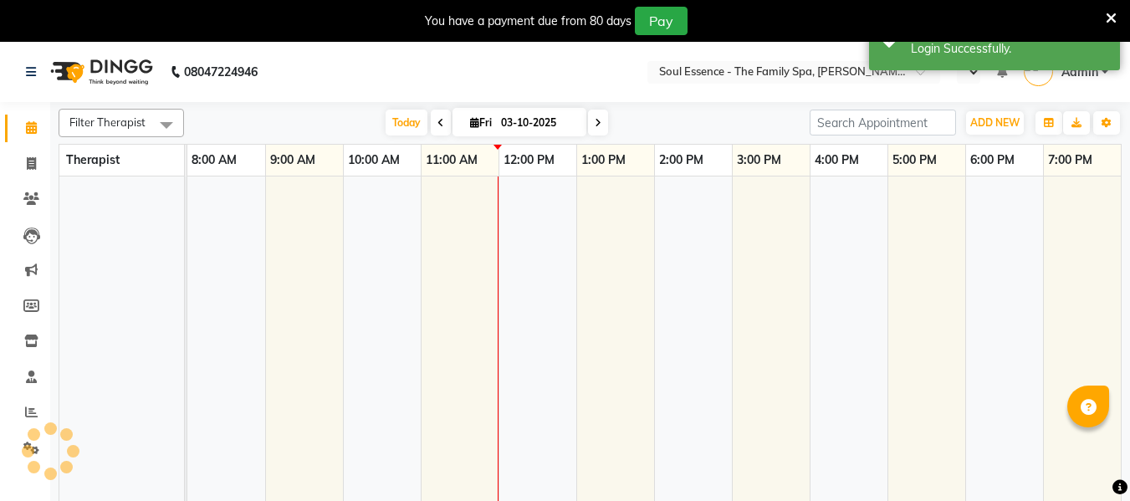
select select "en"
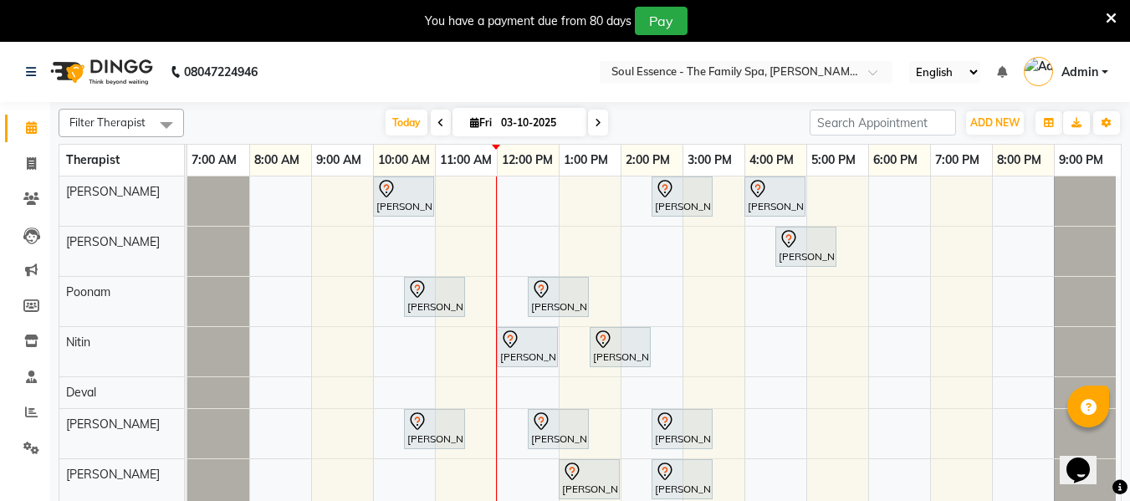
drag, startPoint x: 1117, startPoint y: 16, endPoint x: 1103, endPoint y: 8, distance: 16.1
click at [1117, 17] on div "You have a payment due from 80 days Pay" at bounding box center [565, 21] width 1130 height 42
click at [1103, 8] on div "You have a payment due from 80 days Pay" at bounding box center [556, 21] width 1099 height 28
click at [1111, 20] on icon at bounding box center [1110, 18] width 11 height 15
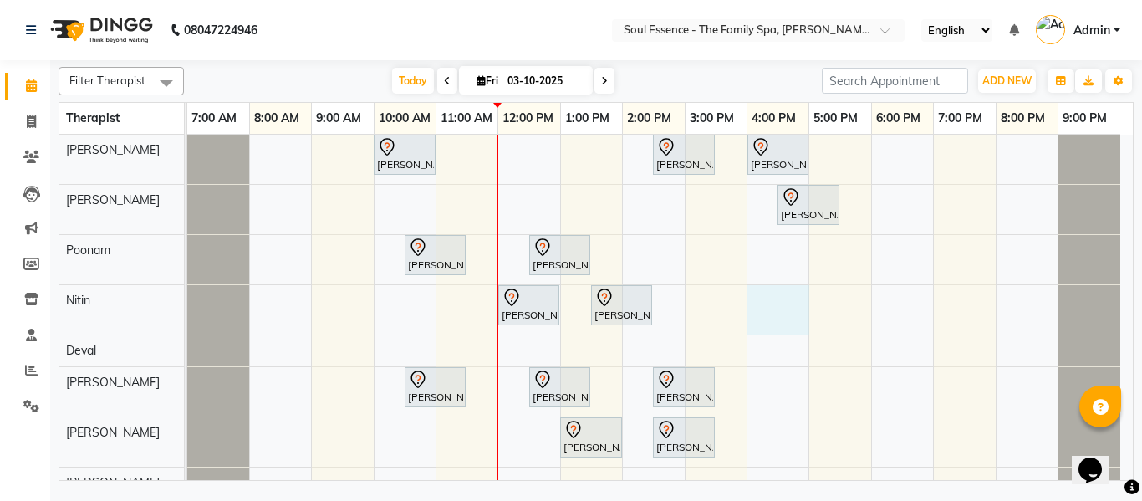
click at [763, 302] on div "Kartiki Umrani, TK04, 10:00 AM-11:00 AM, Swedish Massage With Sesame Oil 60 Min…" at bounding box center [660, 317] width 946 height 364
select select "70213"
select select "tentative"
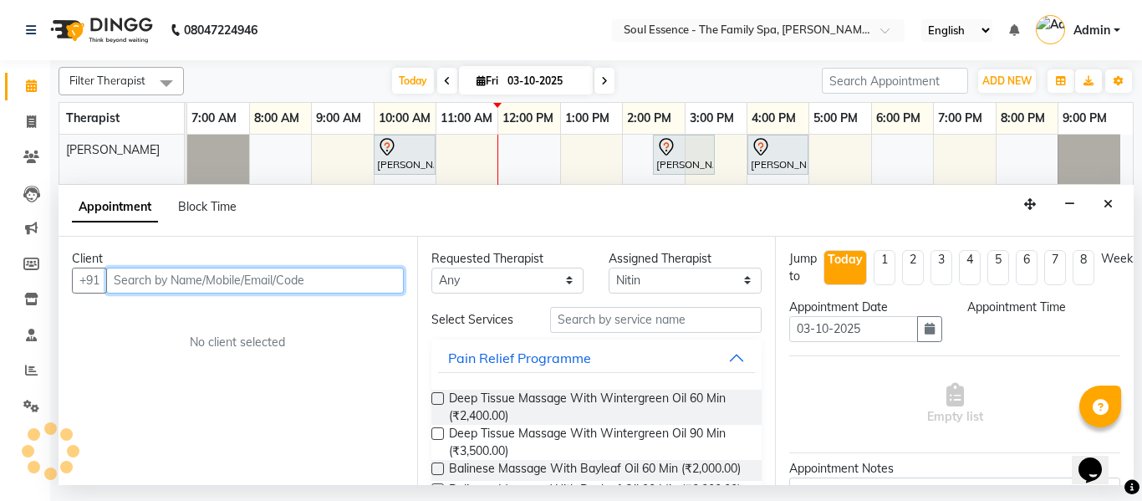
select select "960"
click at [316, 286] on input "text" at bounding box center [255, 281] width 298 height 26
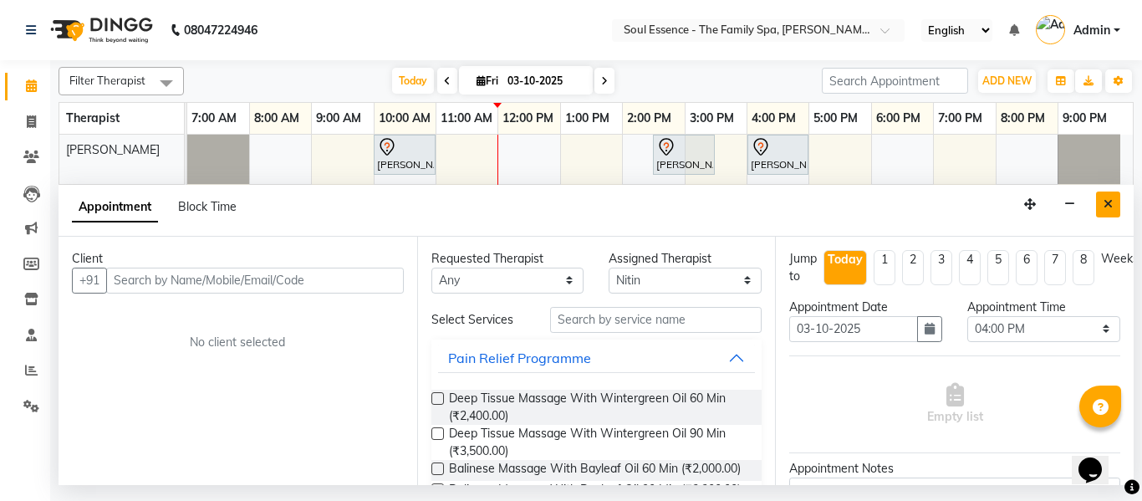
click at [1114, 196] on button "Close" at bounding box center [1108, 204] width 24 height 26
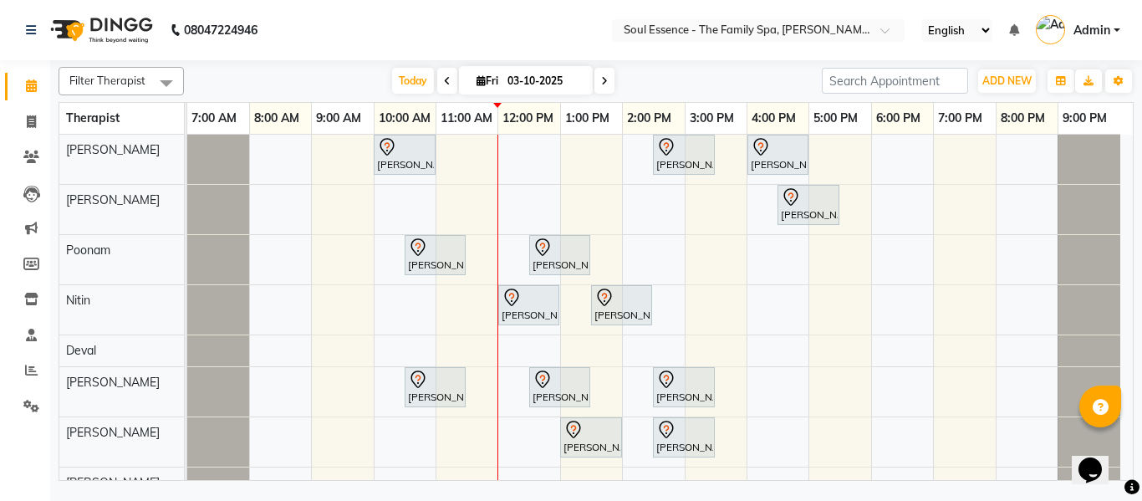
click at [762, 303] on div "Kartiki Umrani, TK04, 10:00 AM-11:00 AM, Swedish Massage With Sesame Oil 60 Min…" at bounding box center [660, 317] width 946 height 364
select select "70213"
select select "tentative"
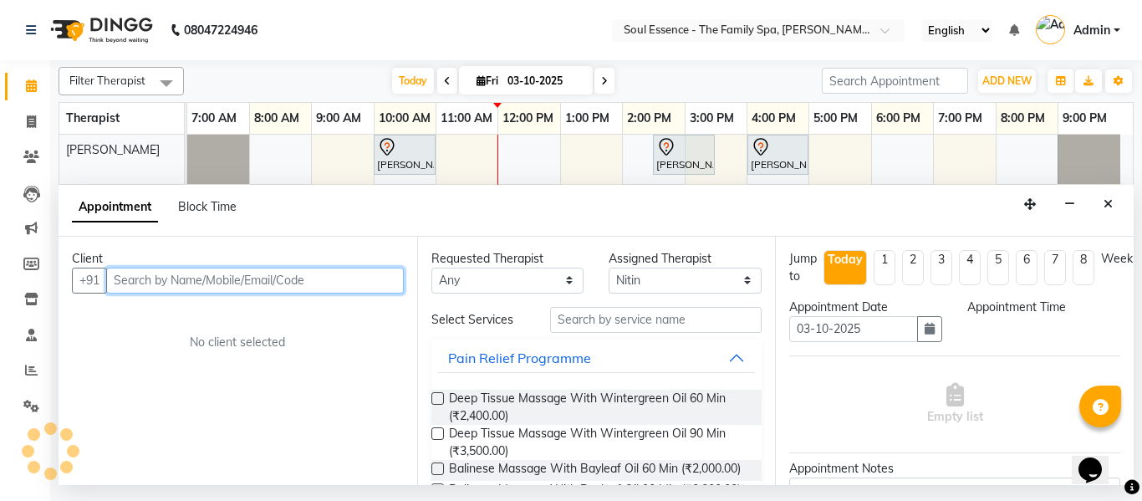
select select "960"
click at [367, 273] on input "text" at bounding box center [255, 281] width 298 height 26
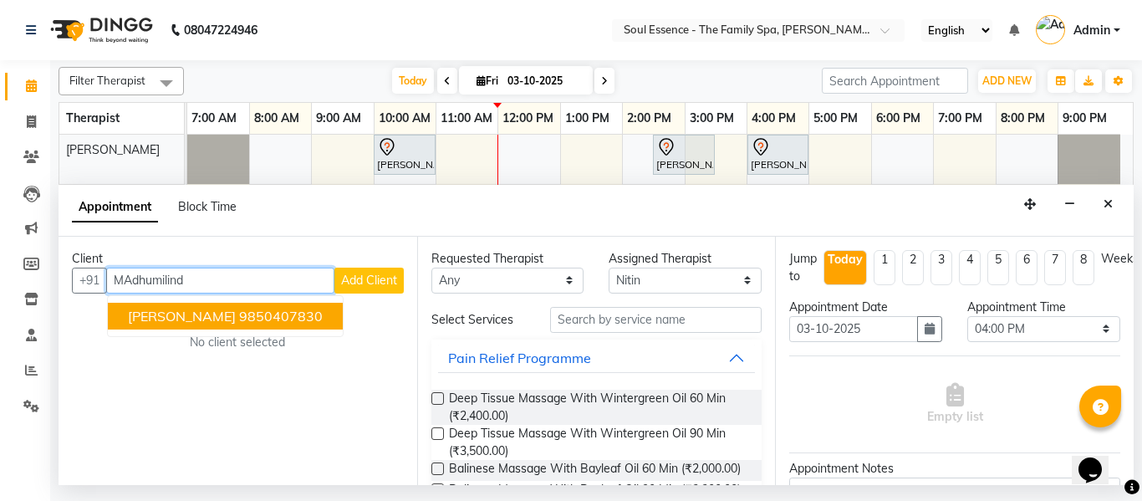
click at [323, 313] on ngb-highlight "9850407830" at bounding box center [281, 316] width 84 height 17
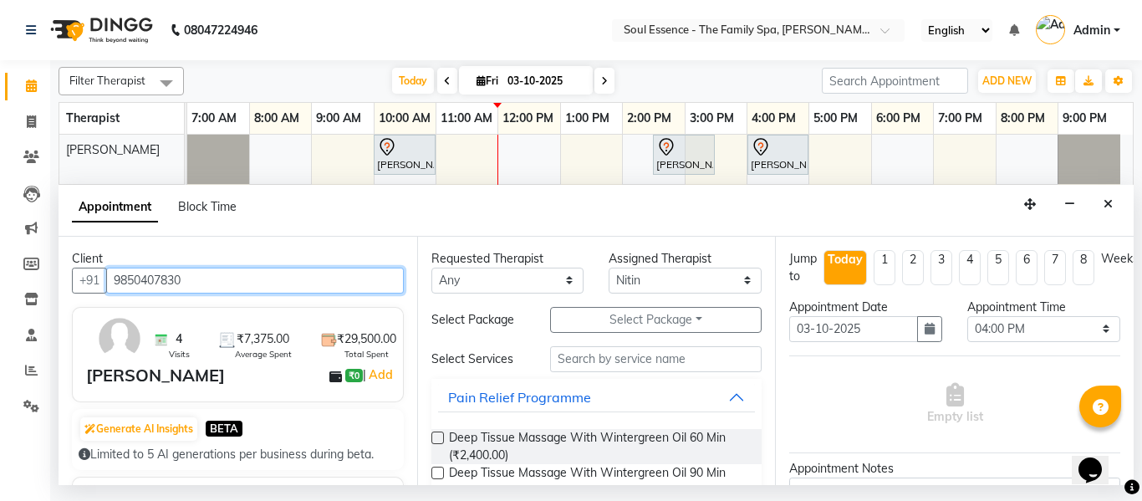
type input "9850407830"
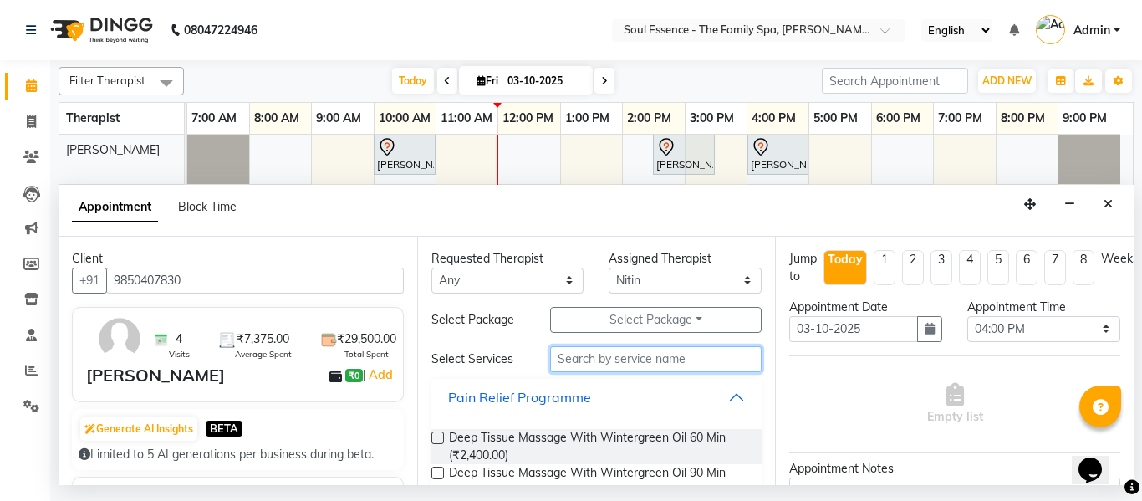
click at [642, 350] on input "text" at bounding box center [656, 359] width 212 height 26
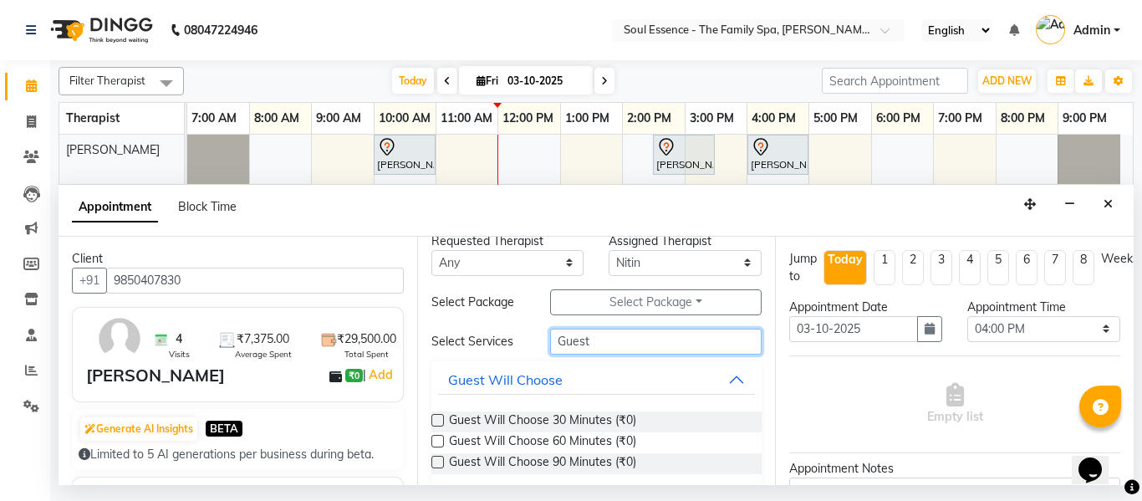
scroll to position [33, 0]
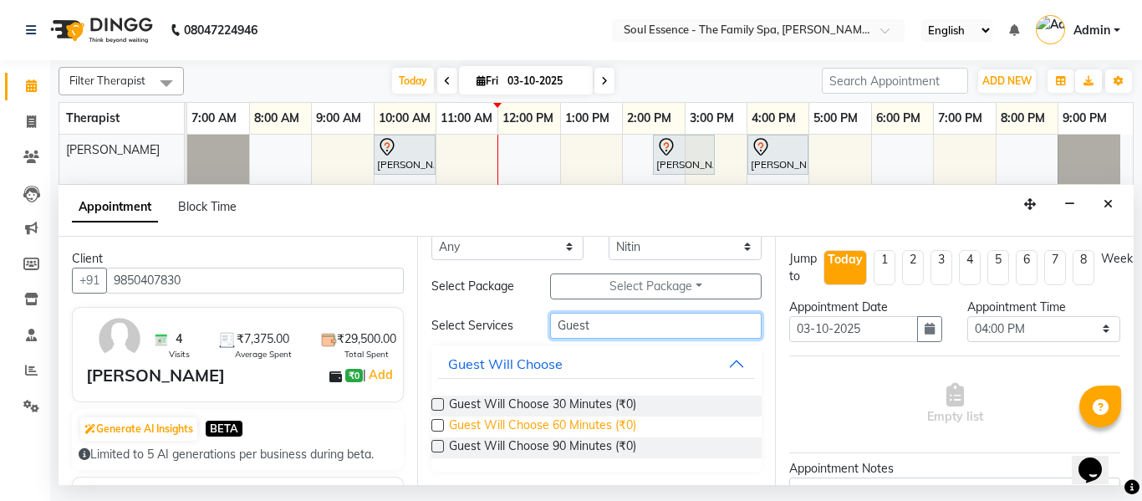
type input "Guest"
click at [607, 432] on span "Guest Will Choose 60 Minutes (₹0)" at bounding box center [542, 426] width 187 height 21
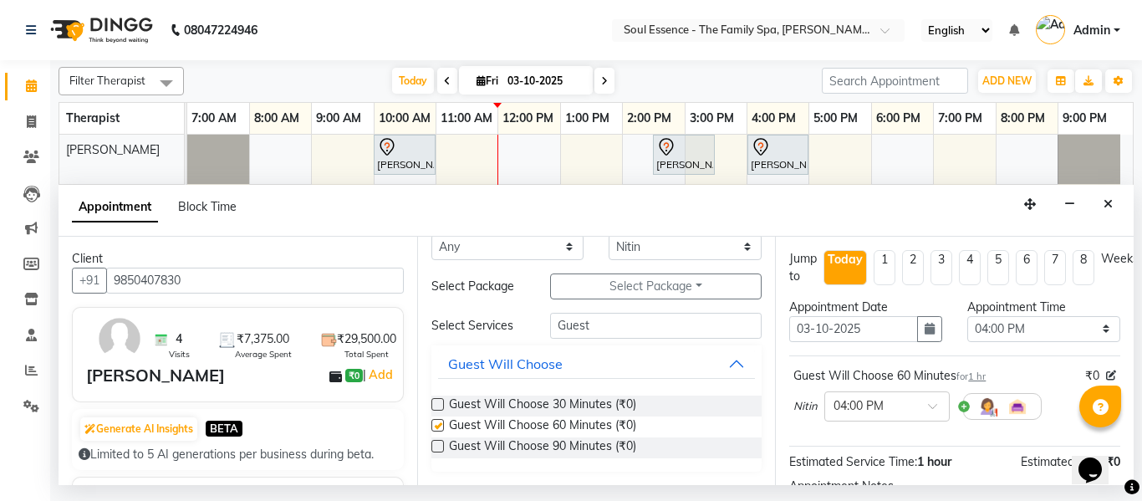
checkbox input "false"
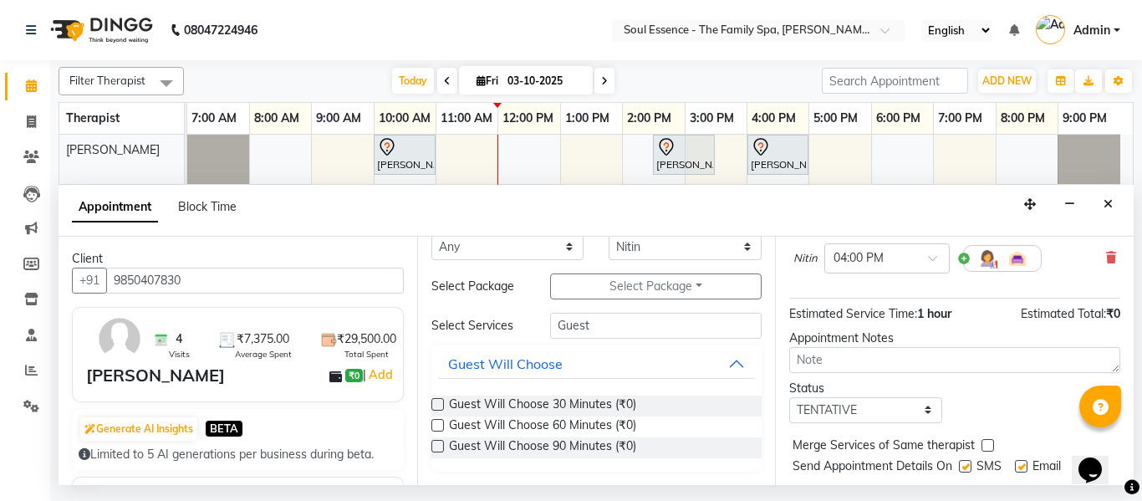
scroll to position [204, 0]
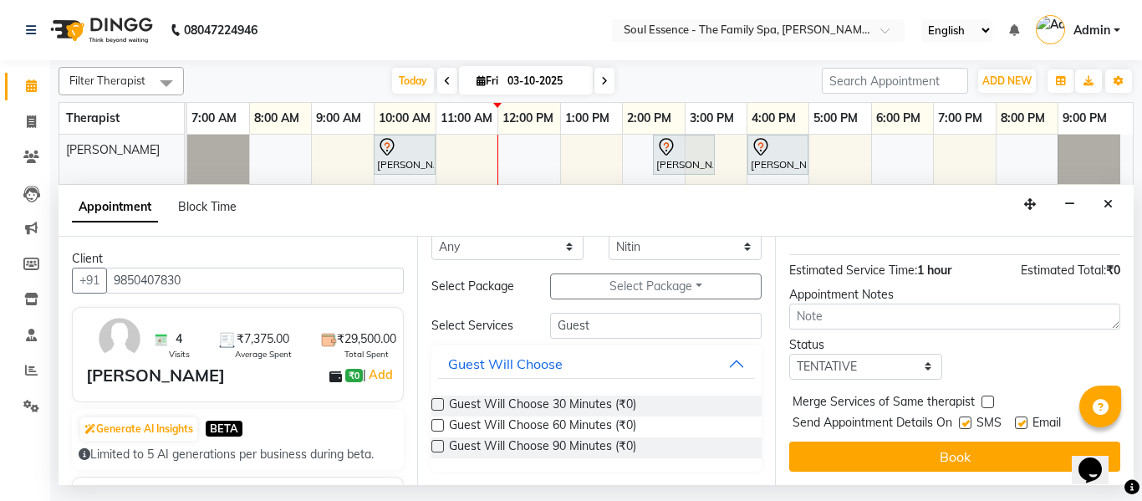
drag, startPoint x: 963, startPoint y: 409, endPoint x: 984, endPoint y: 415, distance: 21.7
click at [965, 416] on label at bounding box center [965, 422] width 13 height 13
click at [965, 419] on input "checkbox" at bounding box center [964, 424] width 11 height 11
checkbox input "false"
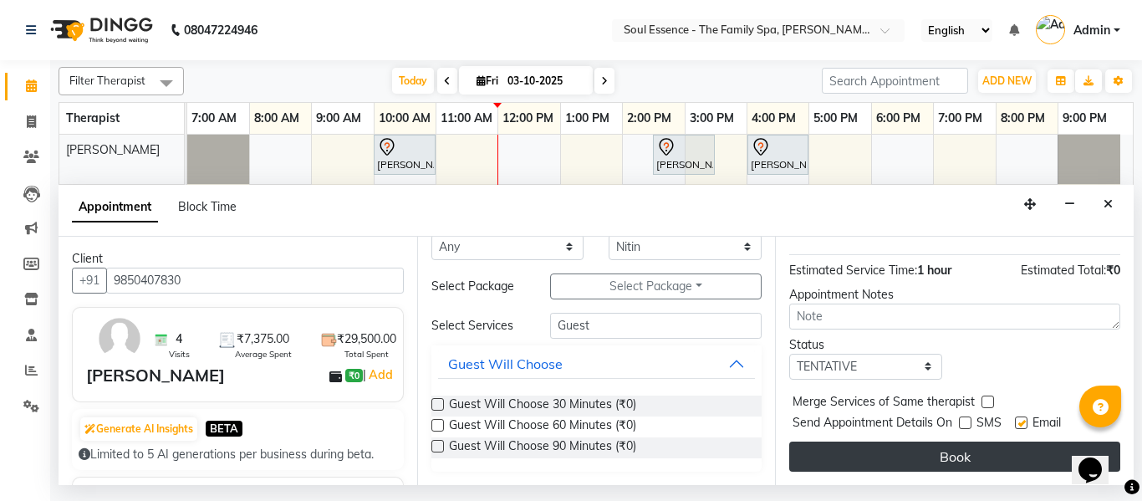
click at [1007, 441] on button "Book" at bounding box center [954, 456] width 331 height 30
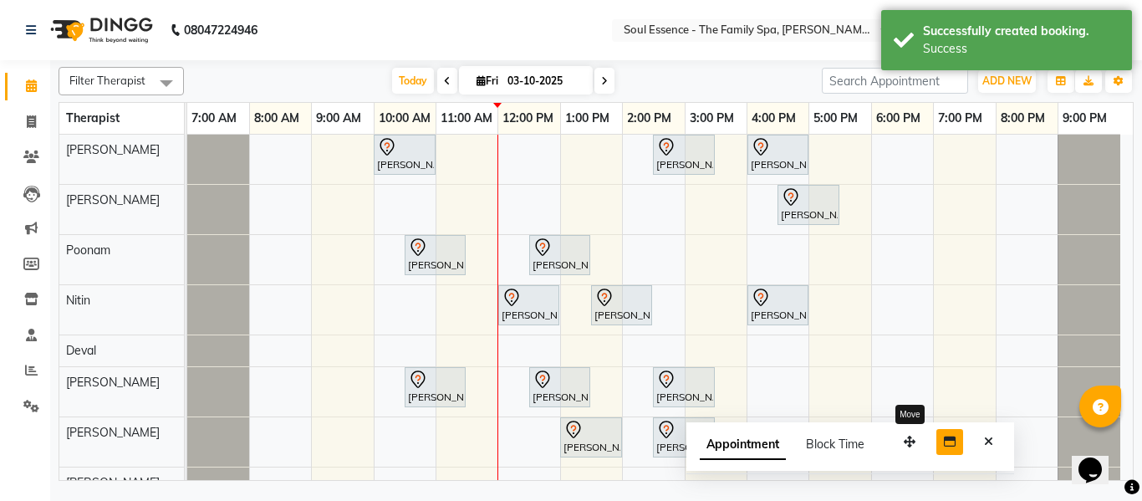
drag, startPoint x: 1025, startPoint y: 468, endPoint x: 942, endPoint y: 443, distance: 86.5
click at [903, 452] on button "button" at bounding box center [909, 442] width 27 height 26
click at [978, 441] on button "Close" at bounding box center [986, 440] width 24 height 26
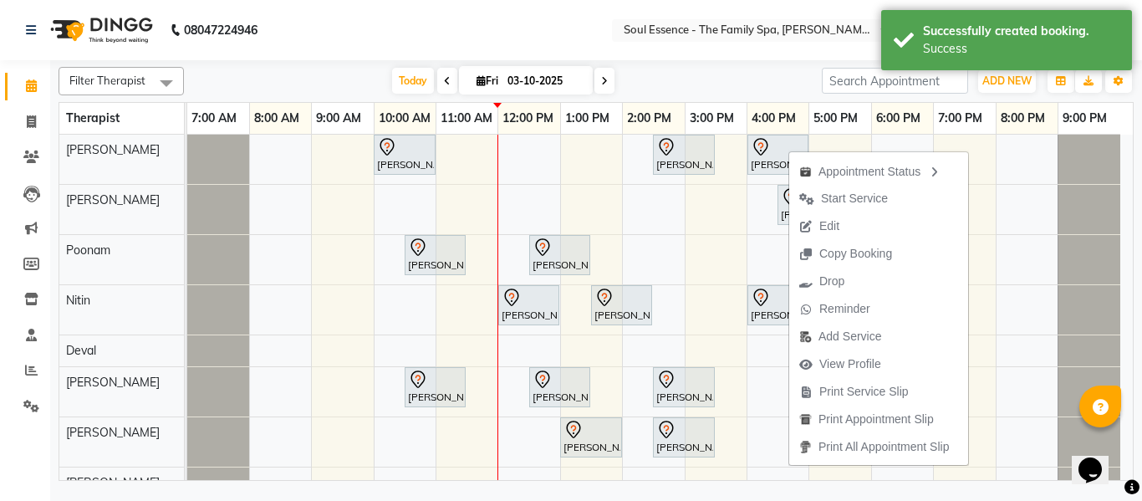
click at [829, 224] on span "Edit" at bounding box center [829, 226] width 20 height 18
select select "tentative"
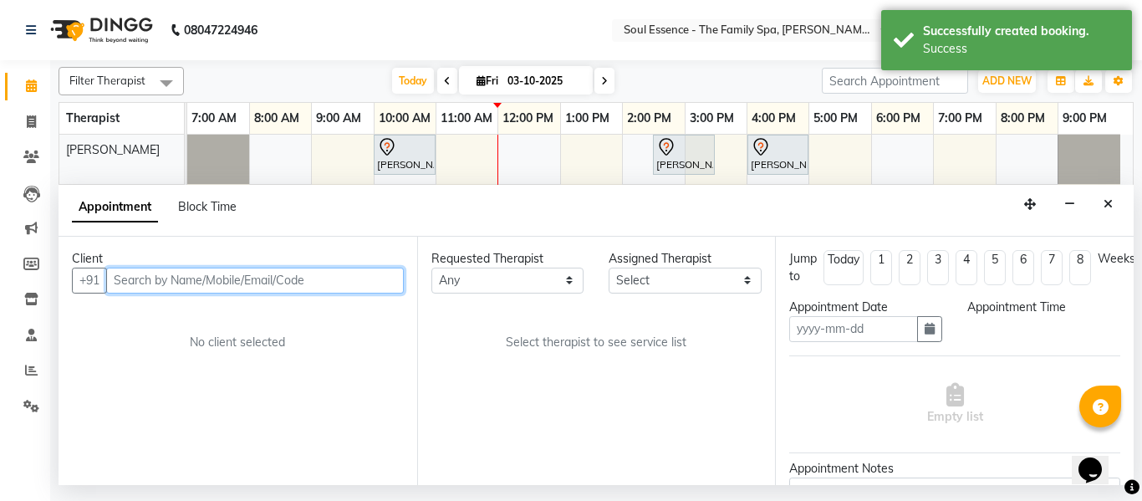
type input "03-10-2025"
select select "64215"
select select "960"
select select "1188"
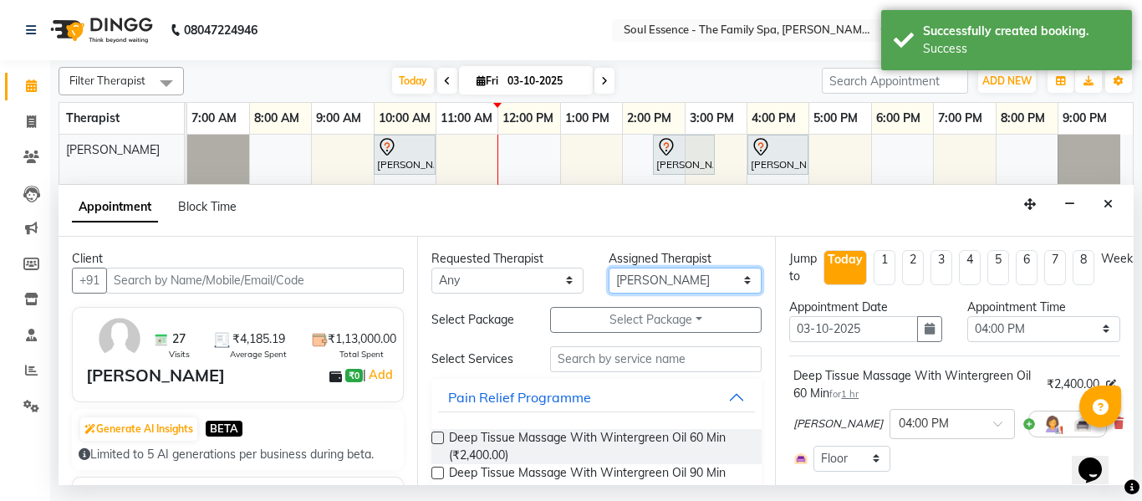
click at [649, 272] on select "Select Deval Gauri Thorath Nitin Poonam pradyumna Shivraj Sonali Surma" at bounding box center [685, 281] width 153 height 26
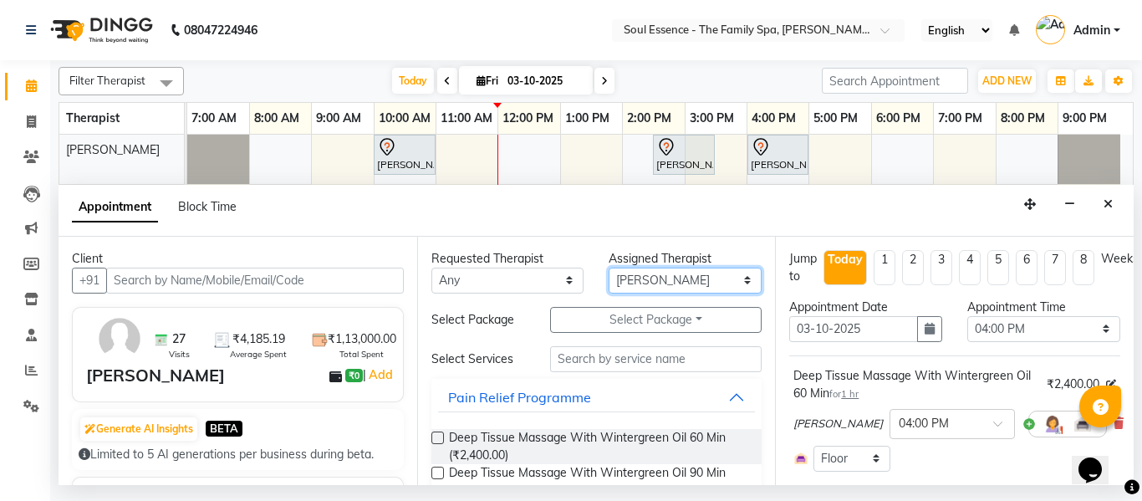
select select "12594"
click at [609, 268] on select "Select Deval Gauri Thorath Nitin Poonam pradyumna Shivraj Sonali Surma" at bounding box center [685, 281] width 153 height 26
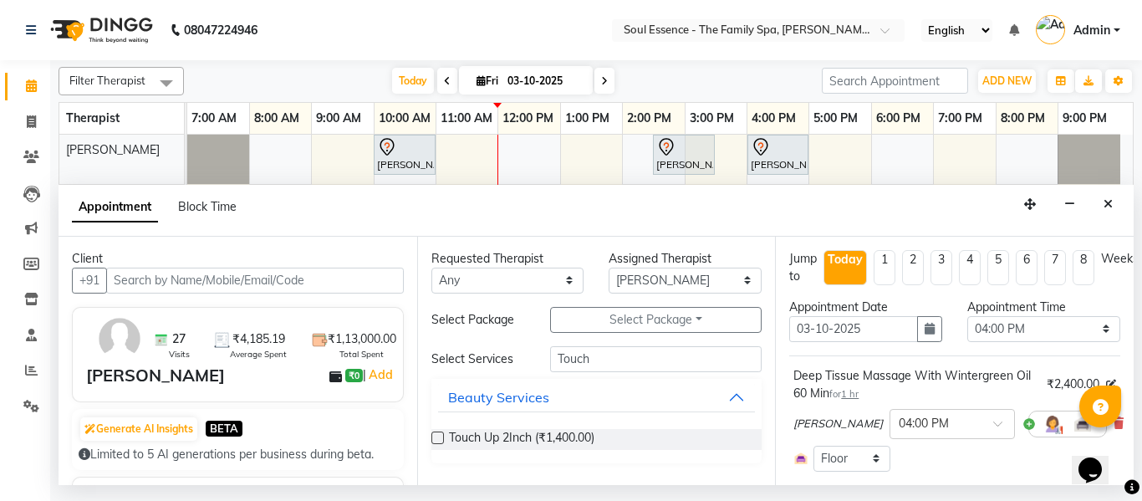
type input "Touch"
click at [554, 462] on div "Touch Up 2Inch (₹1,400.00)" at bounding box center [596, 440] width 331 height 48
click at [567, 447] on span "Touch Up 2Inch (₹1,400.00)" at bounding box center [521, 439] width 145 height 21
checkbox input "false"
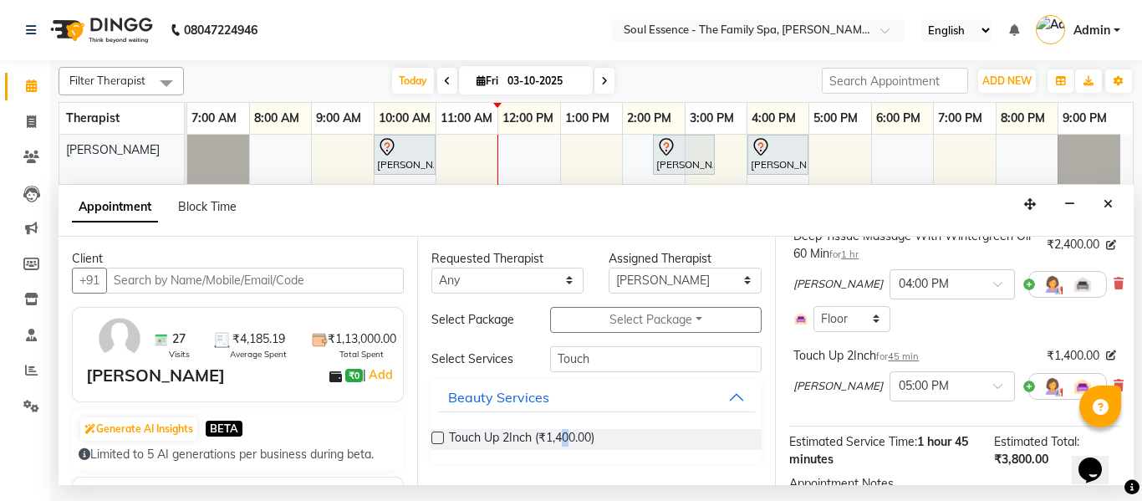
scroll to position [251, 0]
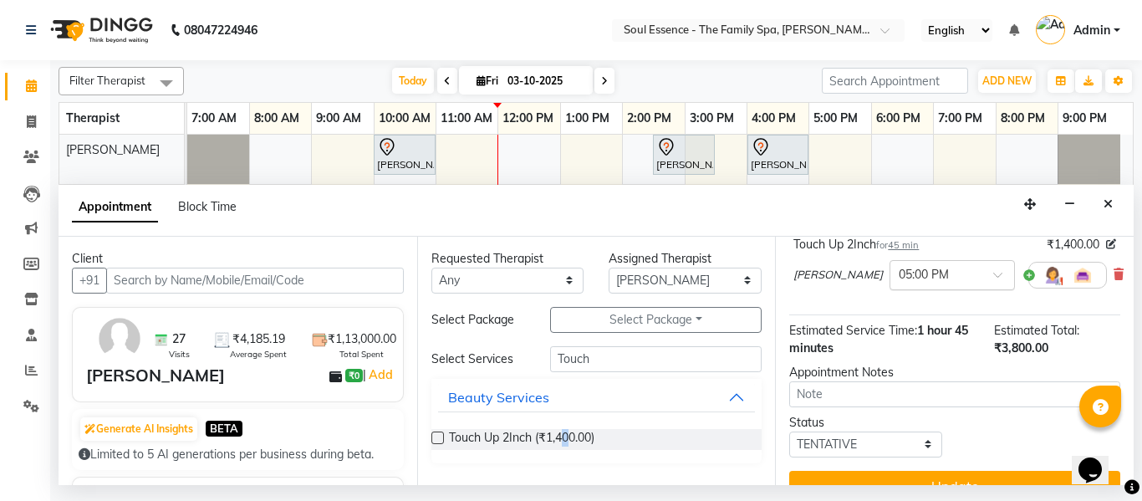
click at [927, 262] on div "× 05:00 PM" at bounding box center [952, 275] width 125 height 30
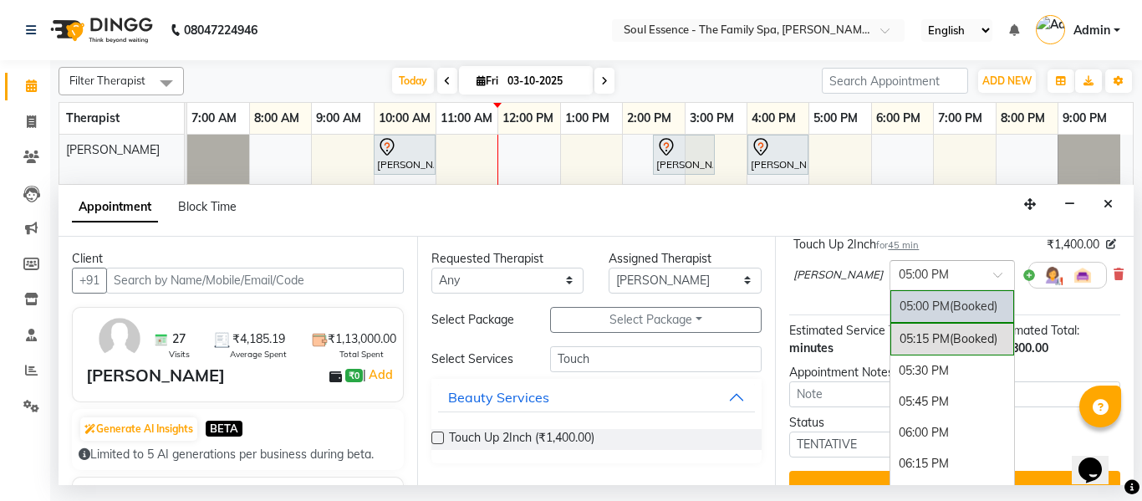
click at [926, 268] on input "text" at bounding box center [936, 274] width 74 height 18
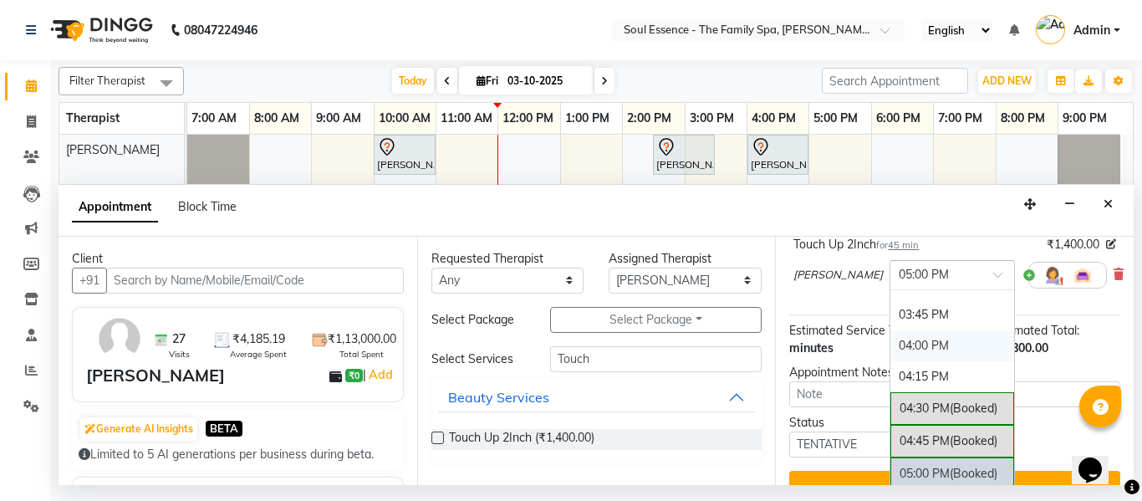
click at [945, 341] on div "04:00 PM" at bounding box center [953, 345] width 124 height 31
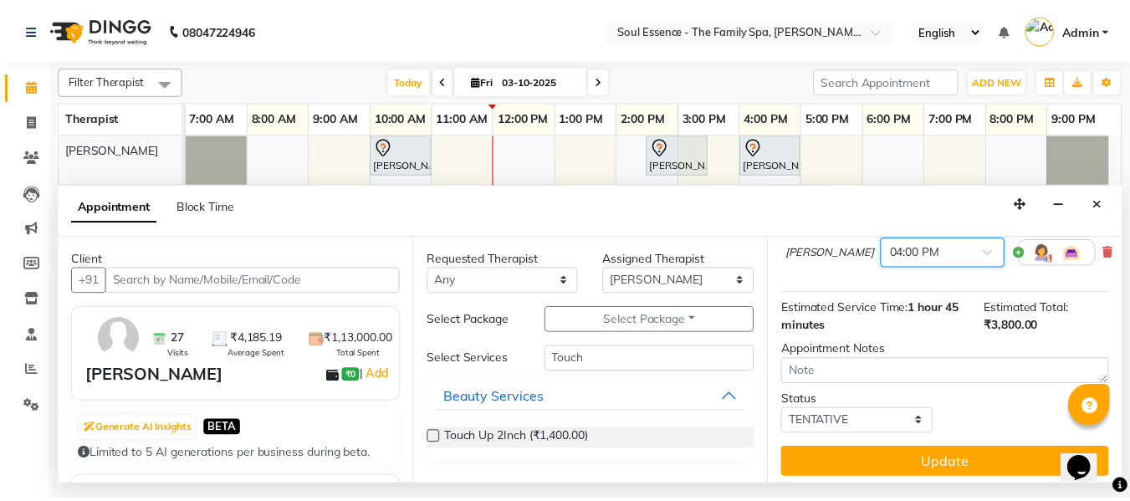
scroll to position [313, 0]
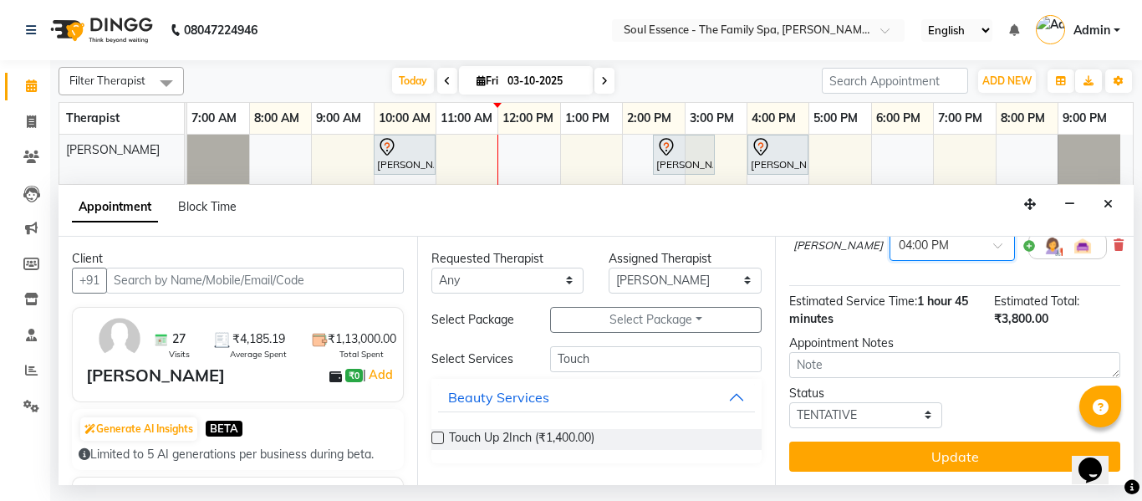
click at [956, 441] on button "Update" at bounding box center [954, 456] width 331 height 30
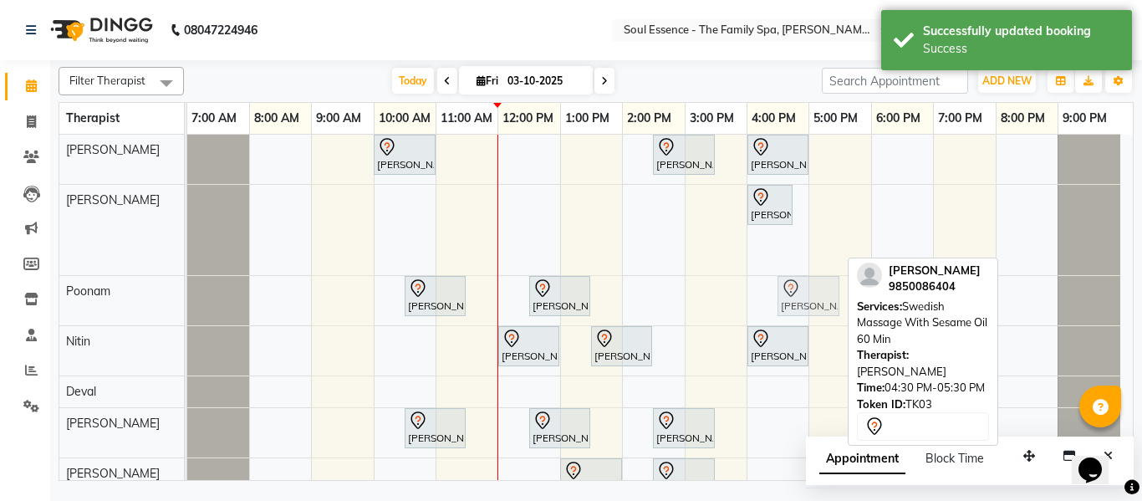
drag, startPoint x: 815, startPoint y: 251, endPoint x: 819, endPoint y: 281, distance: 30.3
click at [819, 283] on tbody "Kartiki Umrani, TK04, 10:00 AM-11:00 AM, Swedish Massage With Sesame Oil 60 Min…" at bounding box center [653, 337] width 933 height 405
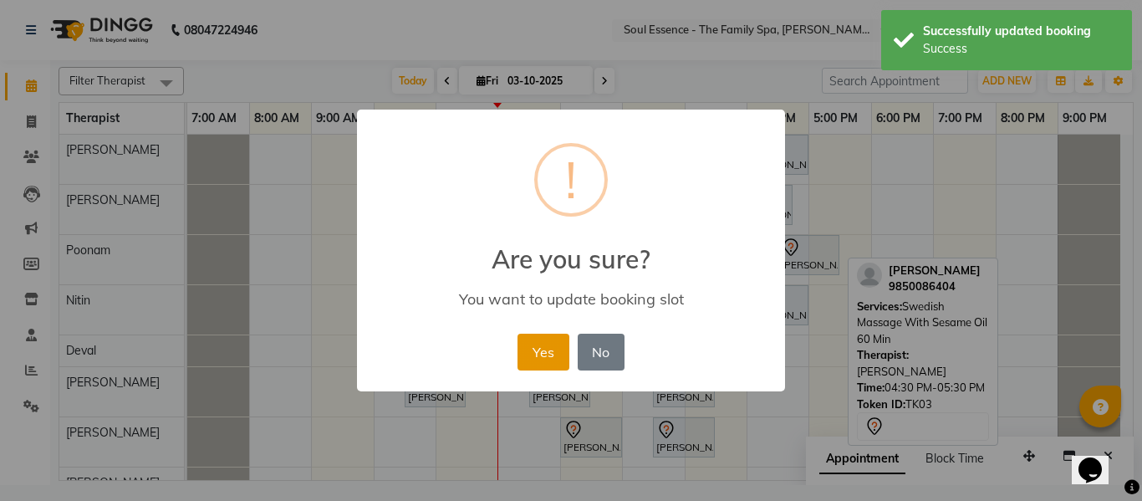
click at [547, 354] on button "Yes" at bounding box center [543, 352] width 51 height 37
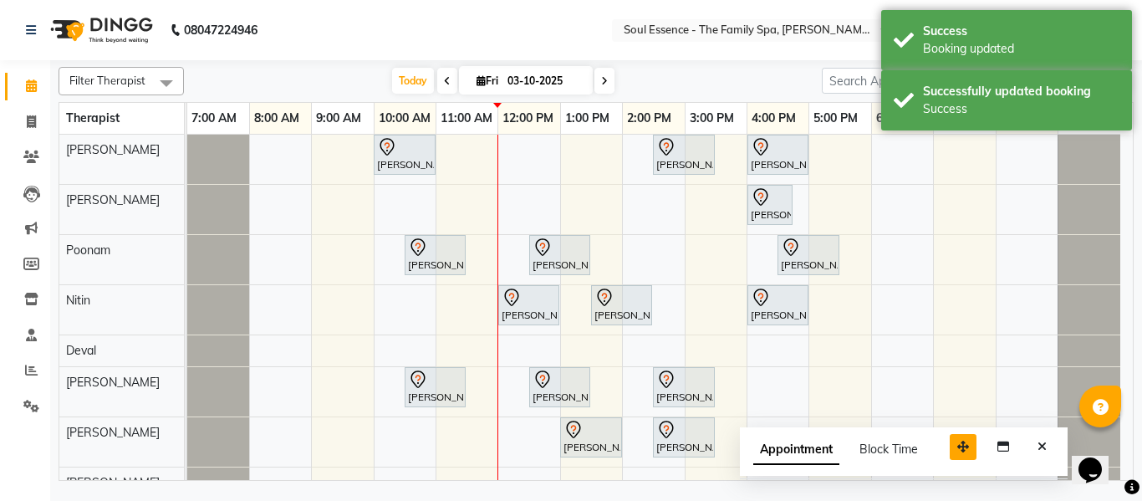
drag, startPoint x: 1024, startPoint y: 452, endPoint x: 961, endPoint y: 441, distance: 64.5
click at [957, 441] on icon "button" at bounding box center [963, 447] width 12 height 12
click at [1039, 443] on icon "Close" at bounding box center [1041, 446] width 9 height 12
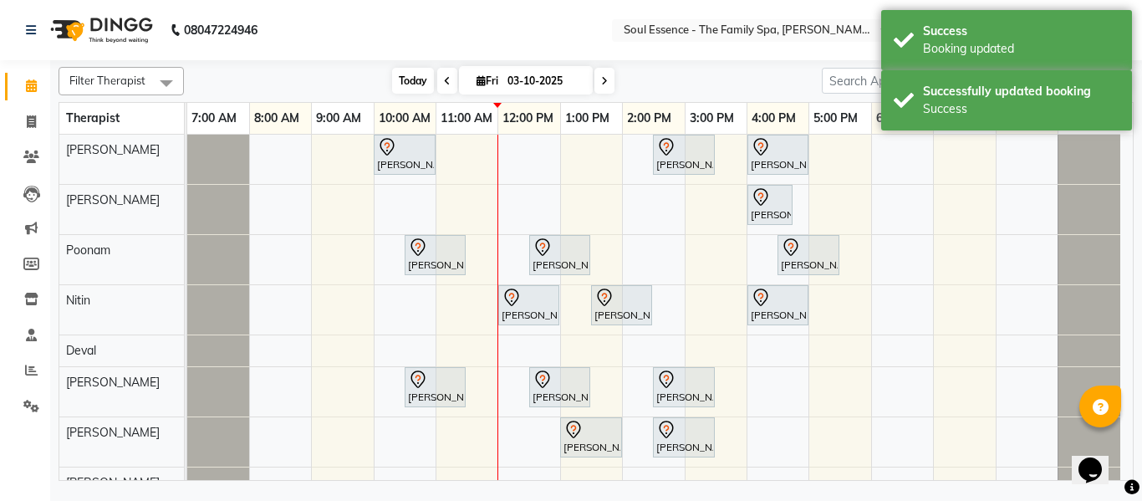
click at [413, 72] on span "Today" at bounding box center [413, 81] width 42 height 26
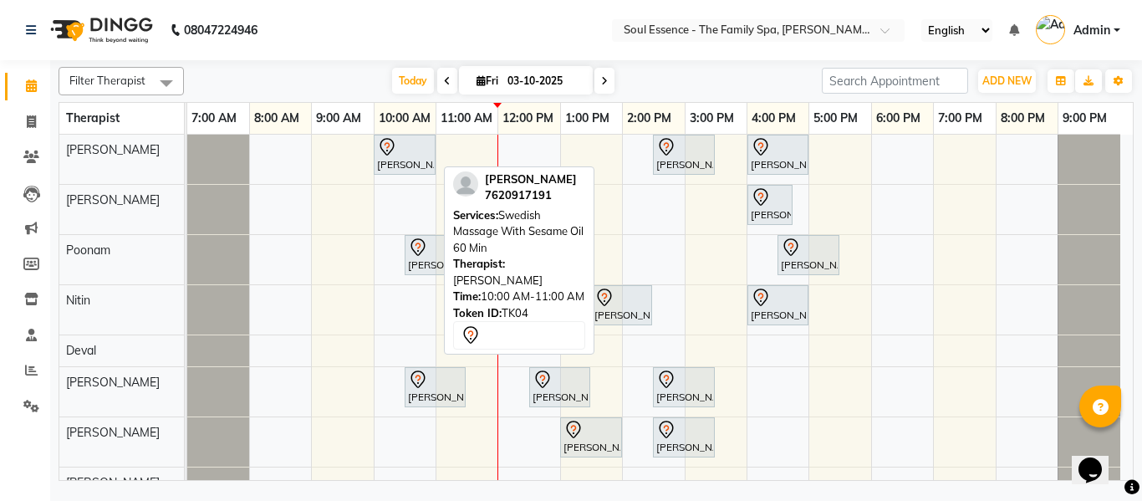
click at [417, 156] on div at bounding box center [404, 147] width 55 height 20
click at [392, 151] on icon at bounding box center [387, 147] width 20 height 20
select select "7"
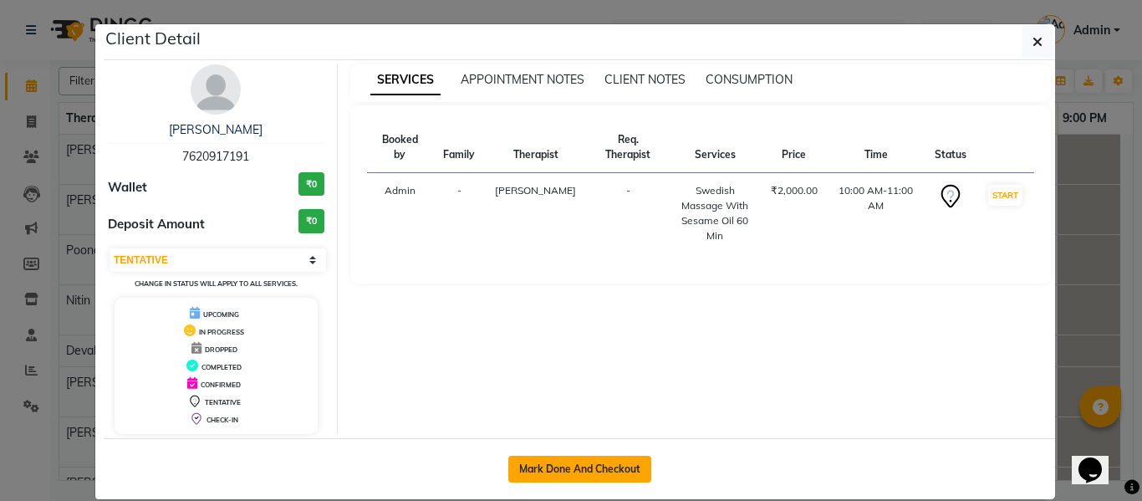
click at [595, 465] on button "Mark Done And Checkout" at bounding box center [579, 469] width 143 height 27
select select "service"
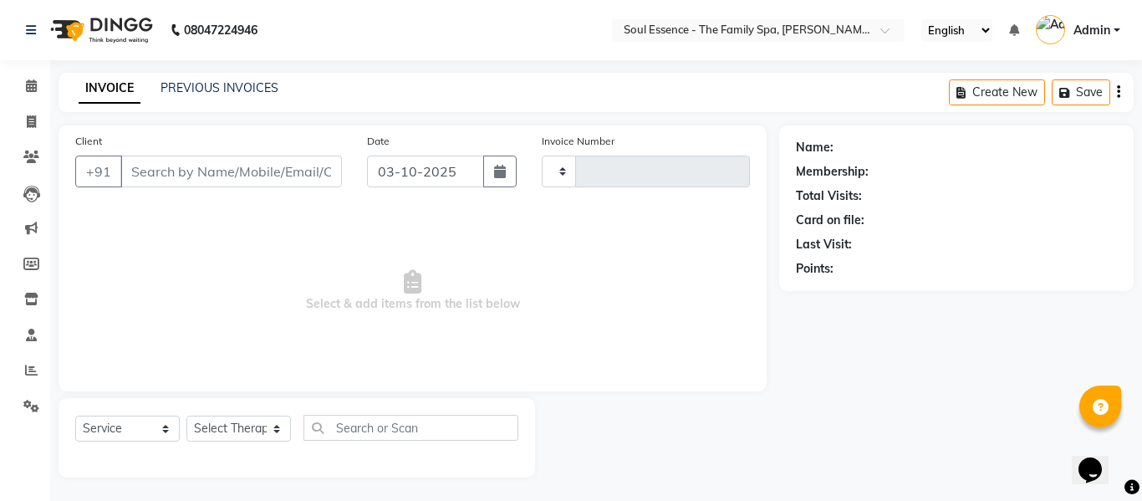
type input "1709"
select select "774"
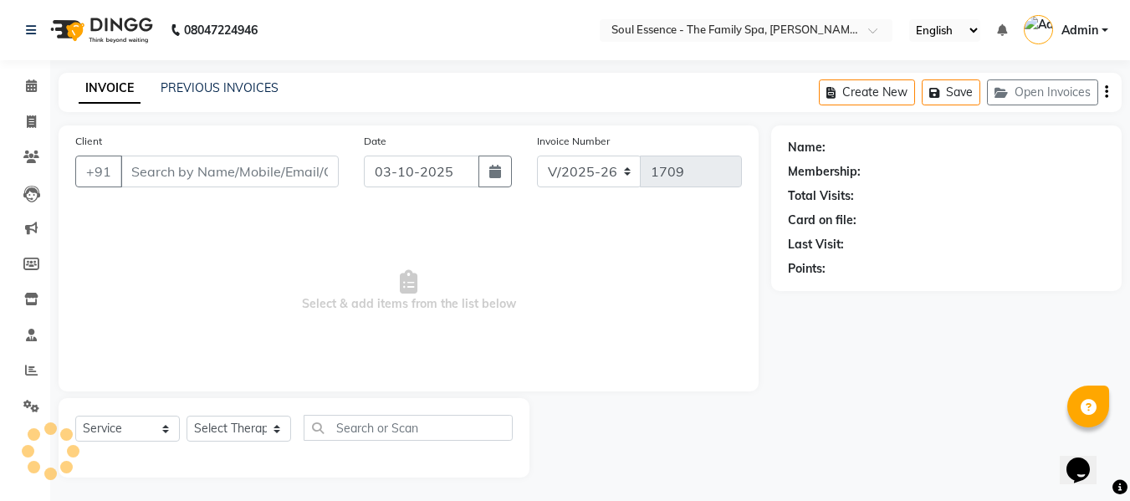
type input "7620917191"
select select "64215"
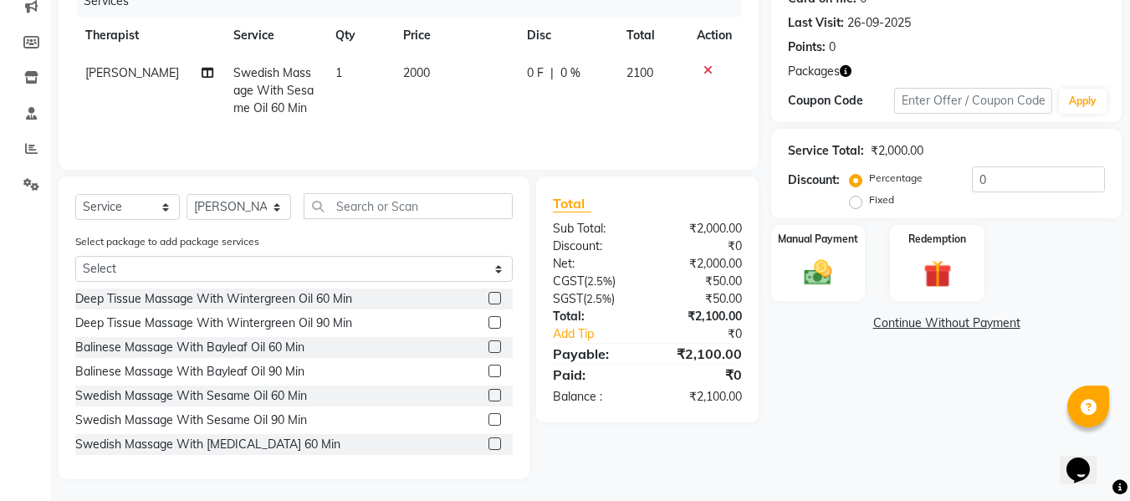
scroll to position [225, 0]
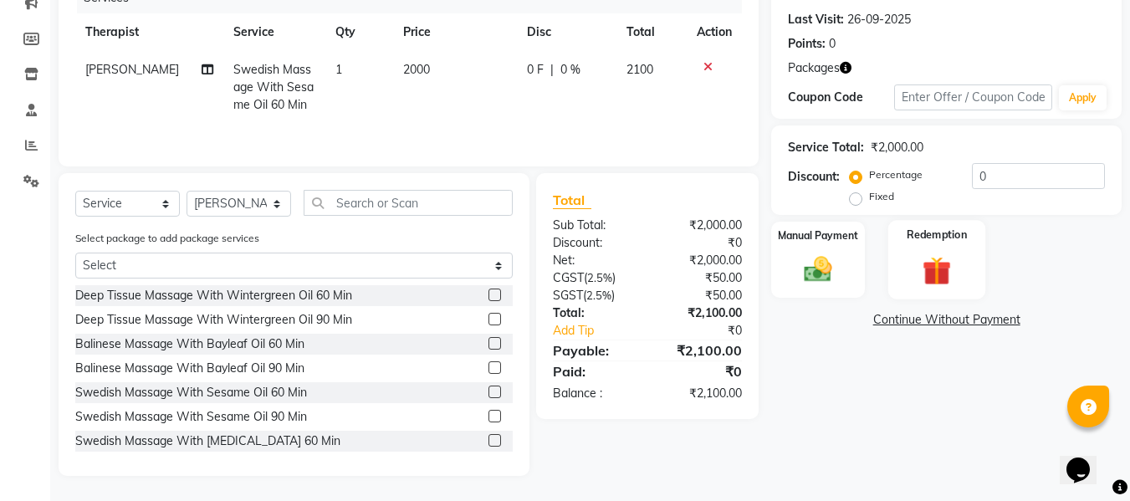
click at [949, 268] on img at bounding box center [936, 271] width 47 height 36
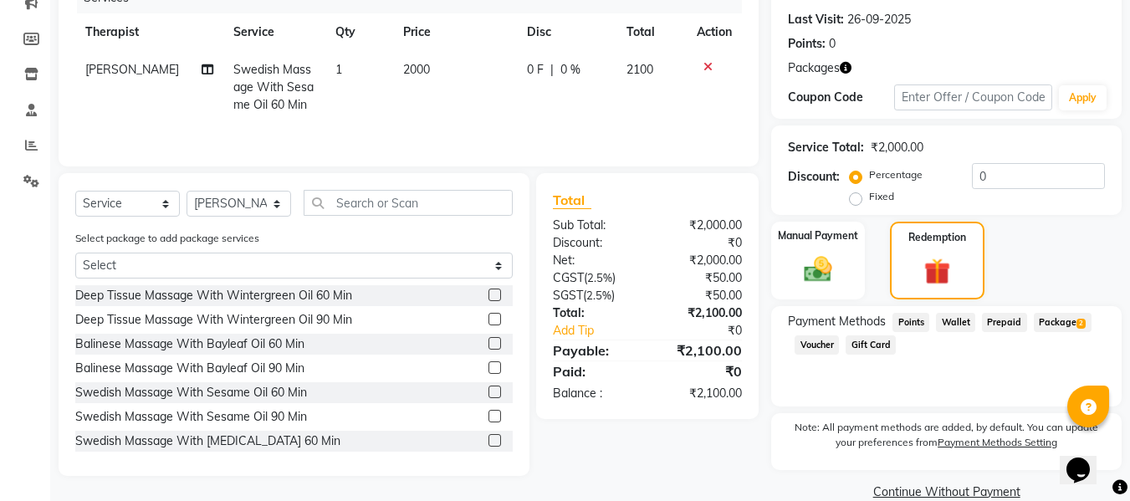
click at [1048, 330] on span "Package 2" at bounding box center [1063, 322] width 58 height 19
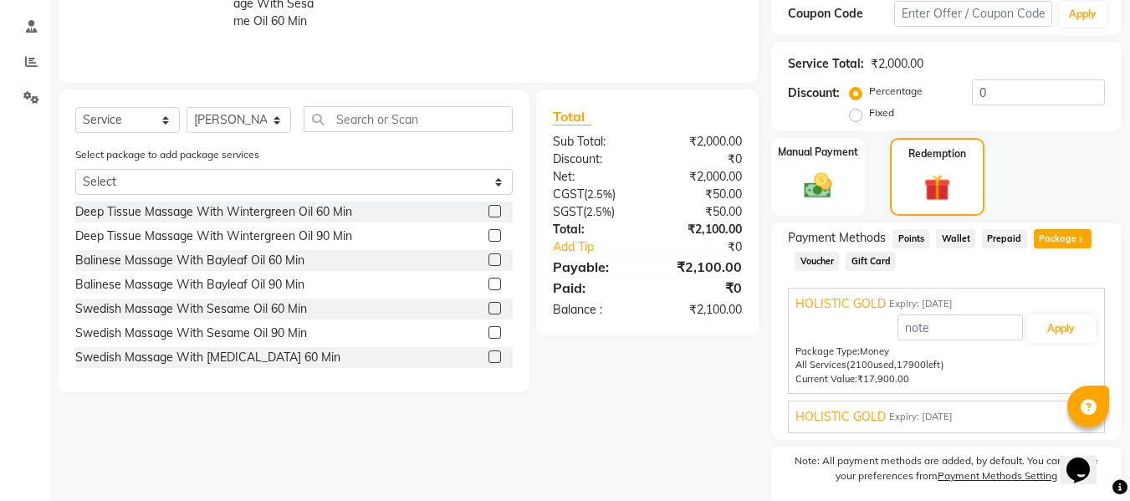
scroll to position [370, 0]
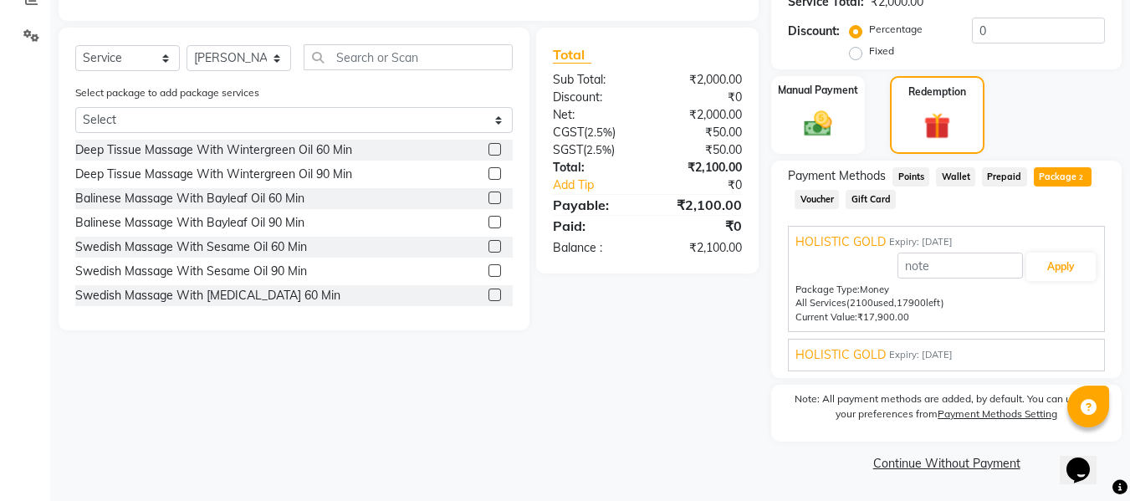
click at [998, 356] on div "HOLISTIC GOLD Expiry: 29-08-2026" at bounding box center [946, 355] width 302 height 18
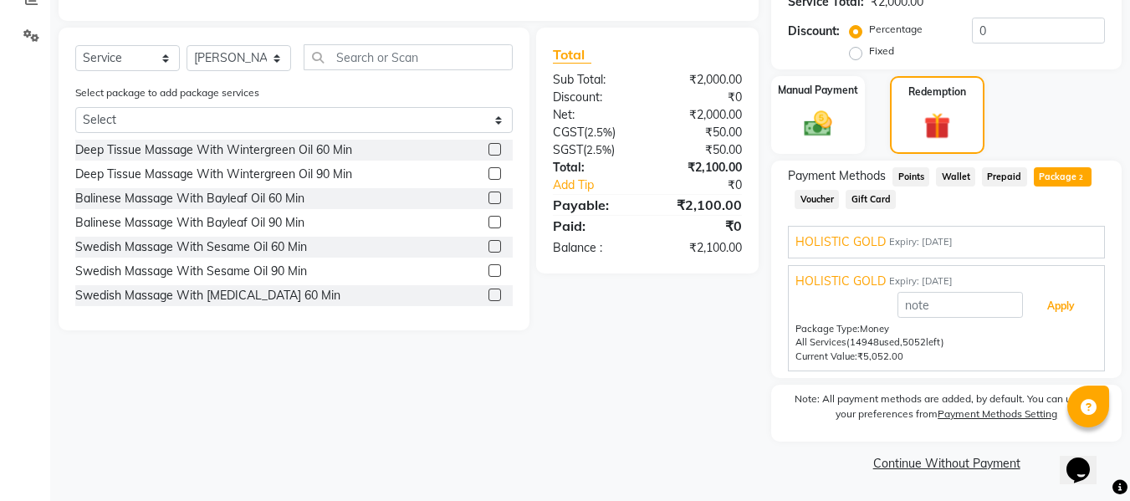
click at [1058, 312] on button "Apply" at bounding box center [1060, 306] width 69 height 28
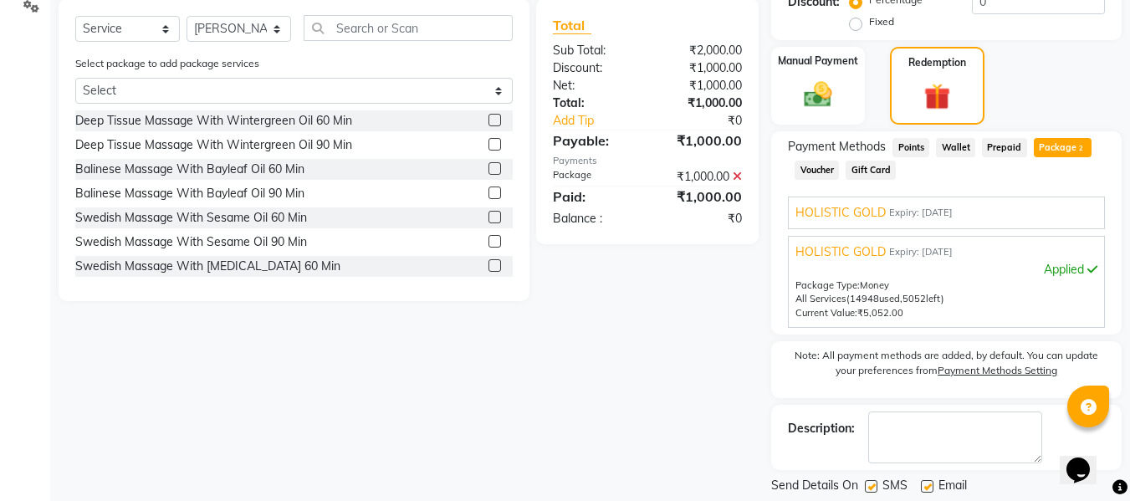
scroll to position [451, 0]
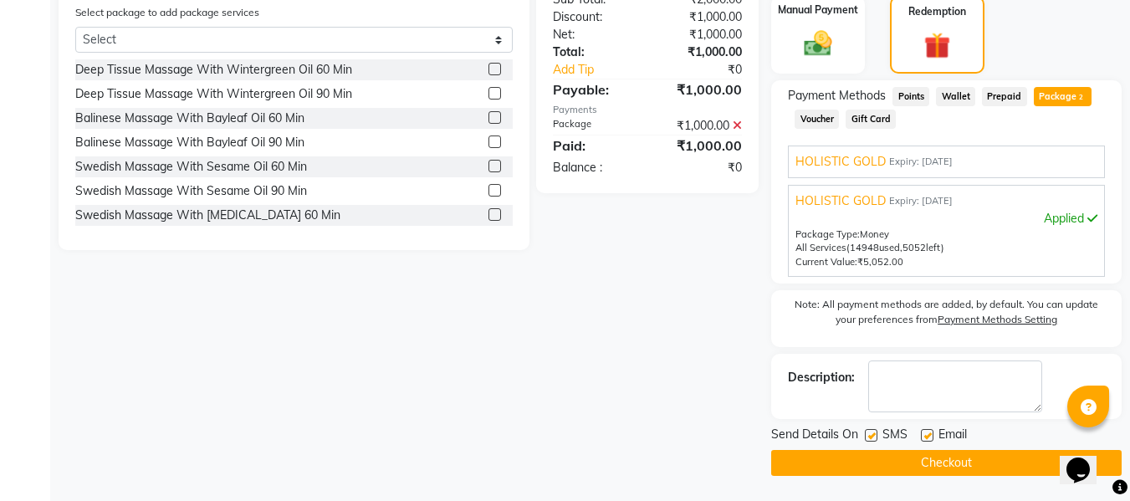
click at [925, 430] on label at bounding box center [927, 435] width 13 height 13
click at [925, 431] on input "checkbox" at bounding box center [926, 436] width 11 height 11
checkbox input "false"
click at [868, 436] on label at bounding box center [871, 435] width 13 height 13
click at [868, 436] on input "checkbox" at bounding box center [870, 436] width 11 height 11
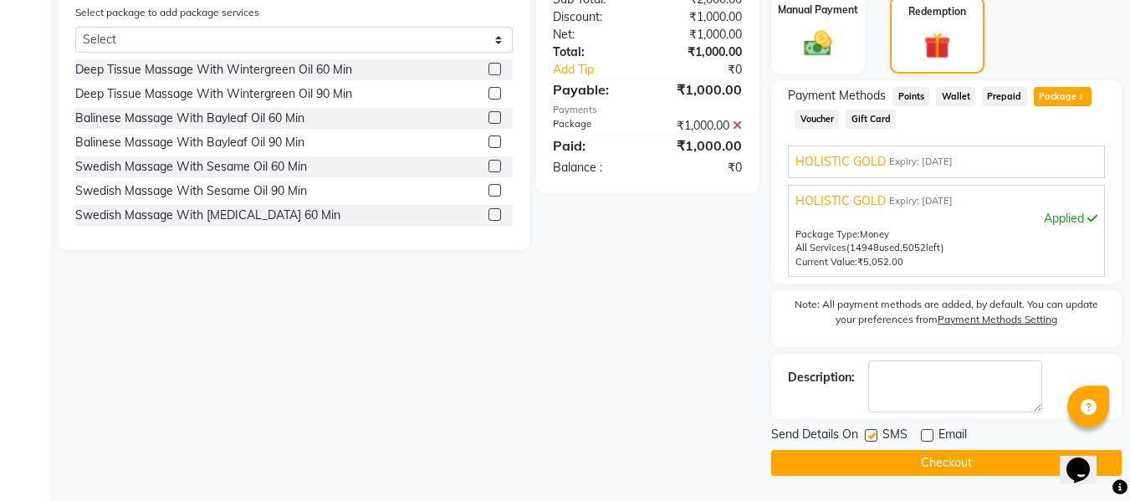
checkbox input "false"
click at [876, 450] on button "Checkout" at bounding box center [946, 463] width 350 height 26
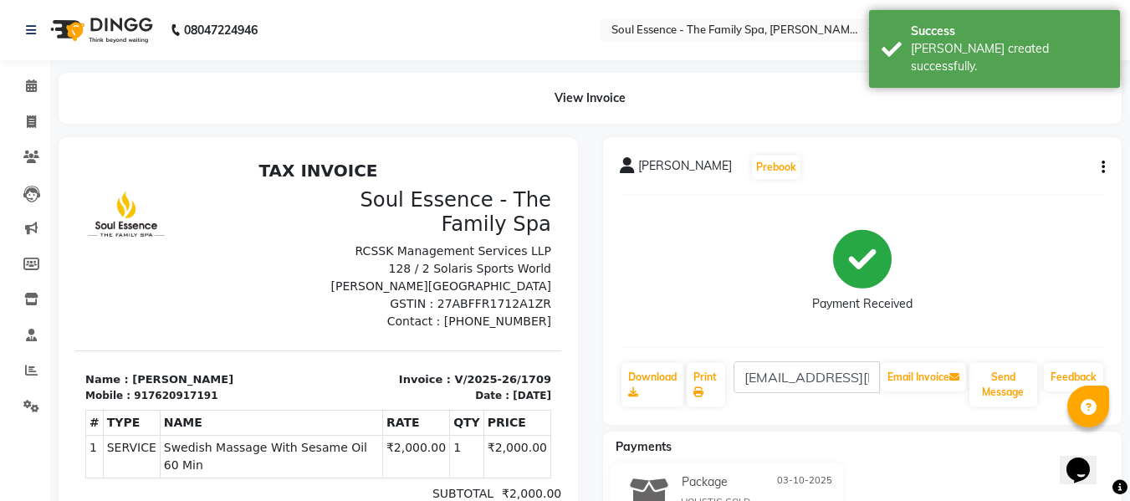
click at [51, 85] on div "View Invoice" at bounding box center [590, 98] width 1088 height 51
click at [46, 85] on div "View Invoice" at bounding box center [590, 98] width 1088 height 51
click at [39, 87] on span at bounding box center [31, 86] width 29 height 19
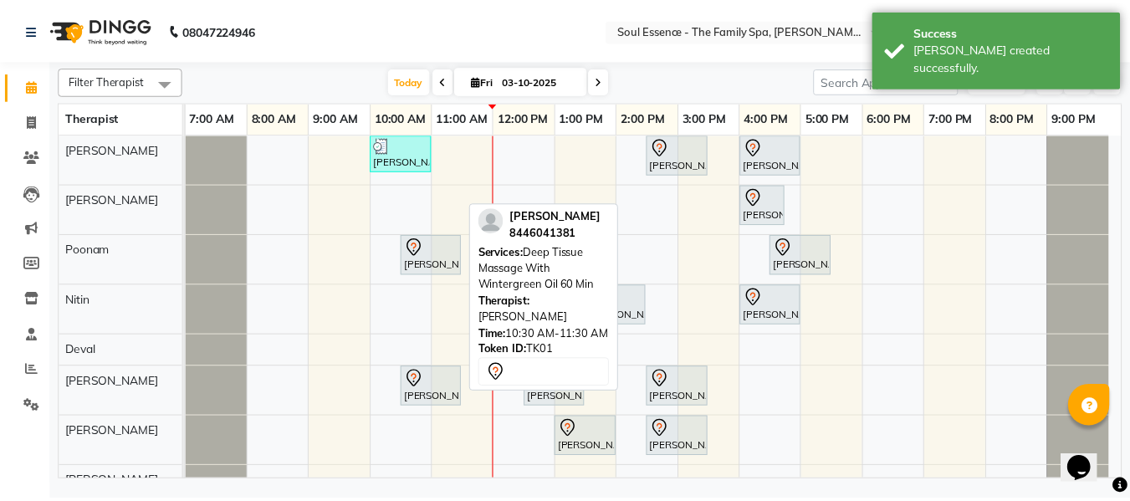
scroll to position [18, 0]
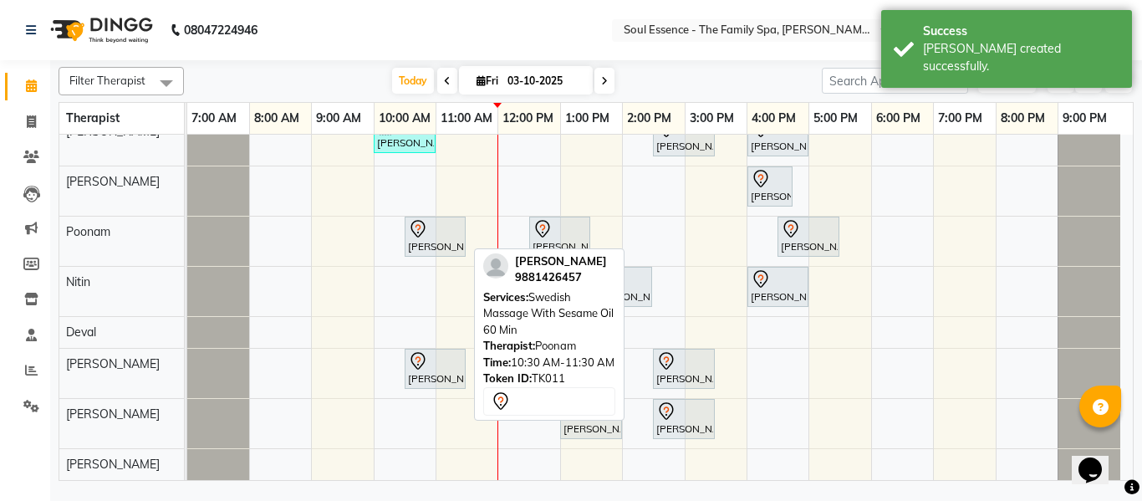
click at [441, 239] on div "Mrs.Hemangi Shidore, TK11, 10:30 AM-11:30 AM, Swedish Massage With Sesame Oil 6…" at bounding box center [435, 236] width 58 height 35
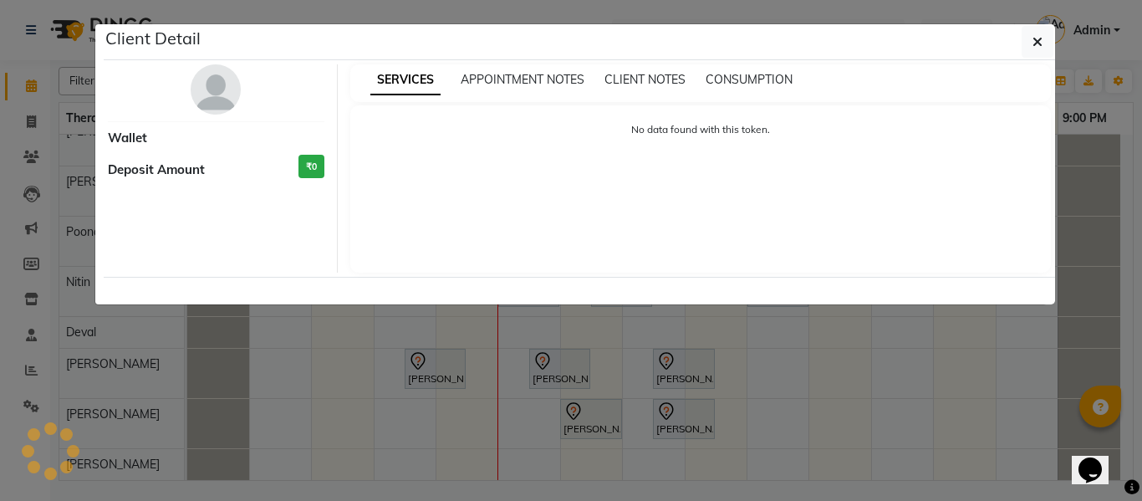
select select "7"
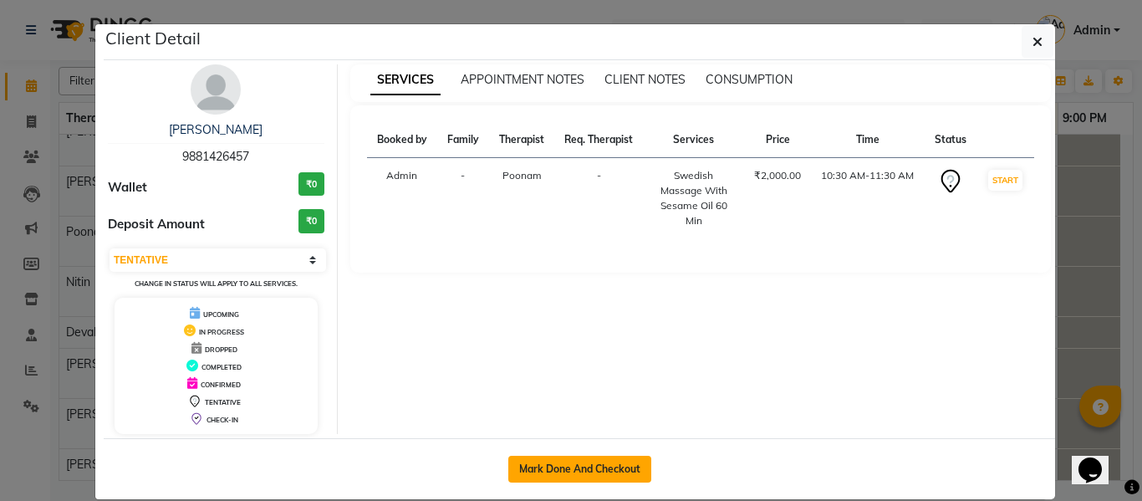
click at [526, 471] on button "Mark Done And Checkout" at bounding box center [579, 469] width 143 height 27
select select "service"
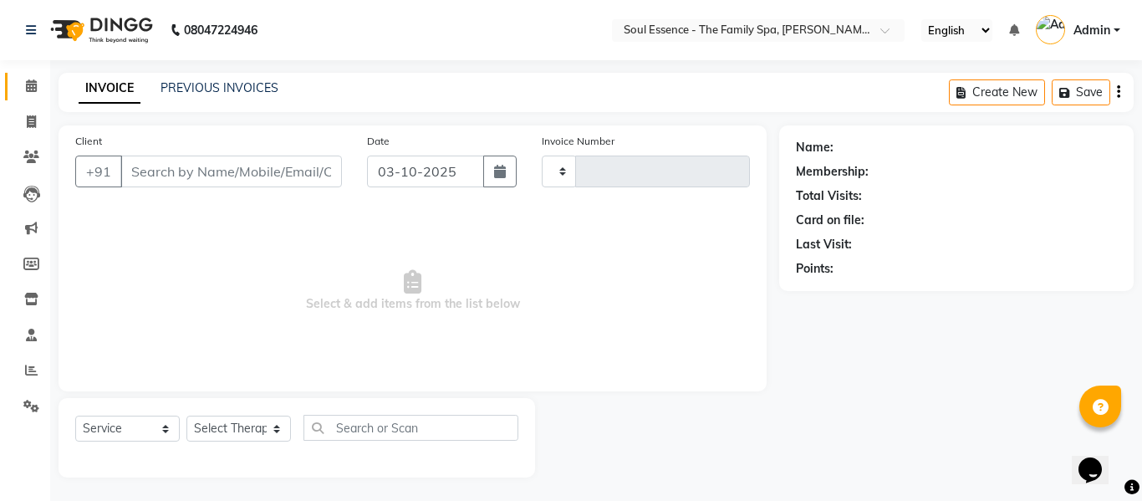
type input "1710"
select select "774"
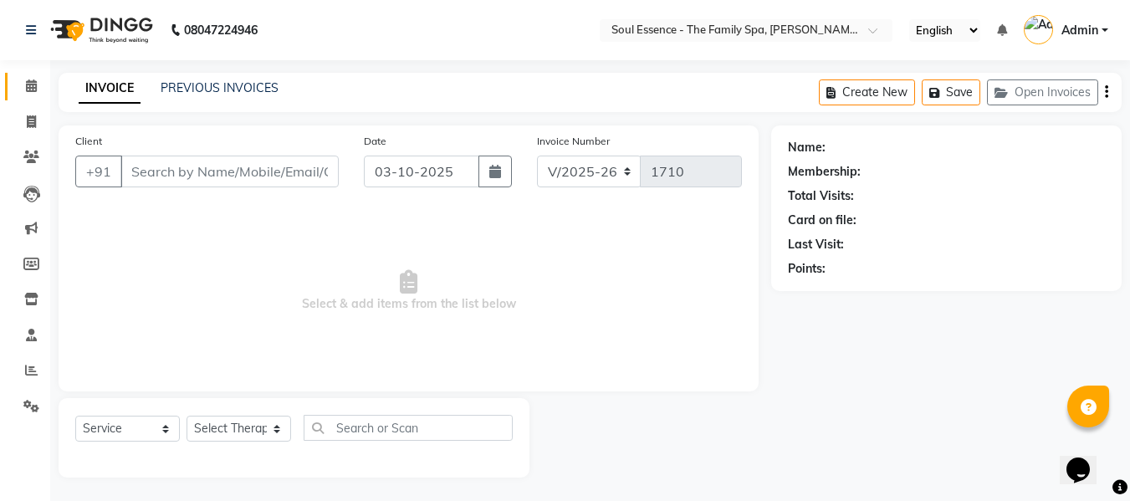
type input "9881426457"
select select "45892"
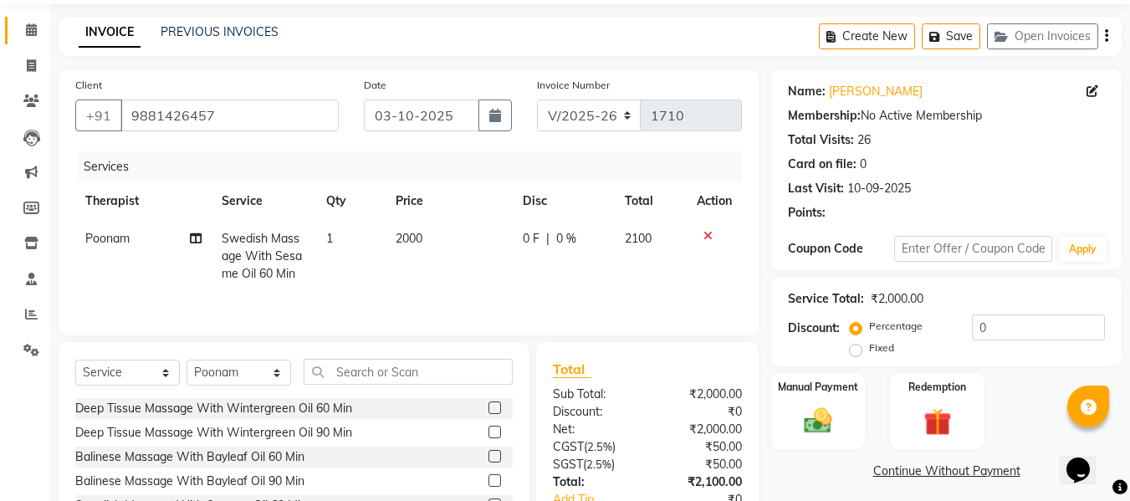
scroll to position [225, 0]
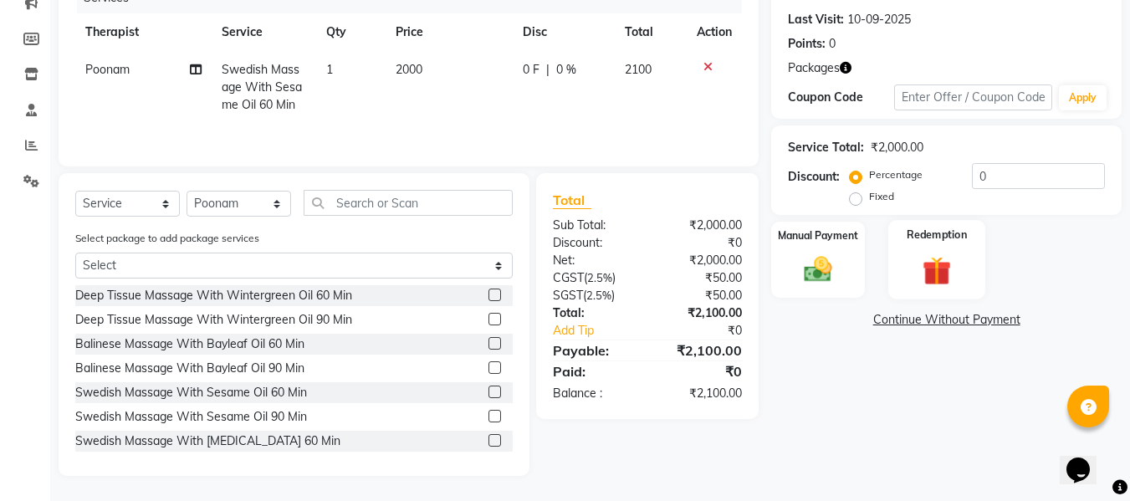
click at [949, 258] on img at bounding box center [936, 271] width 47 height 36
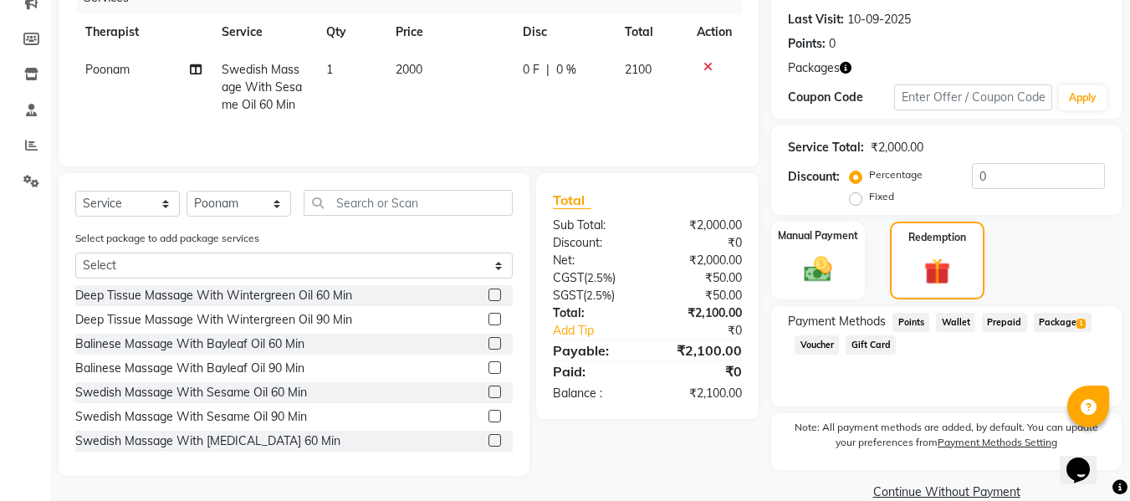
click at [1077, 322] on span "1" at bounding box center [1080, 324] width 9 height 10
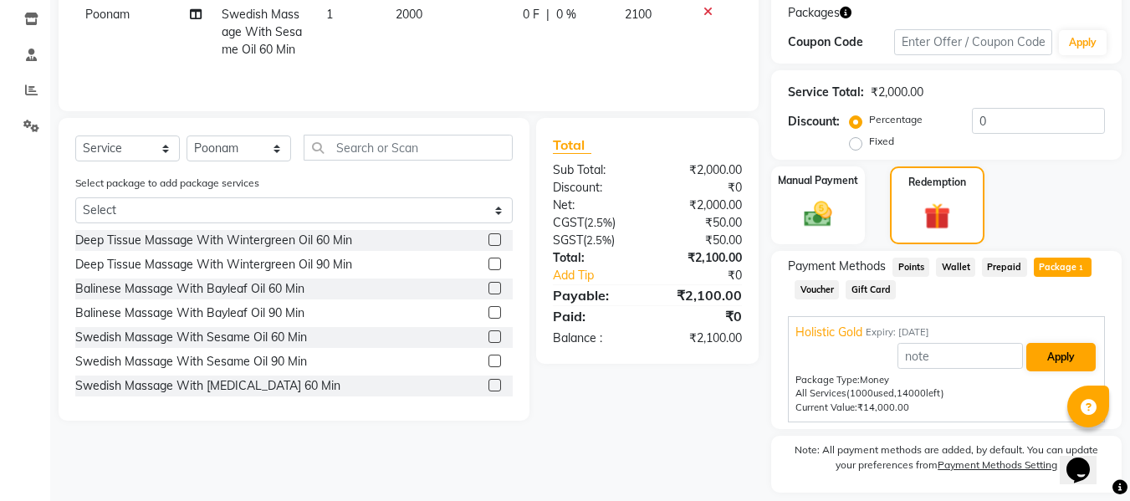
scroll to position [331, 0]
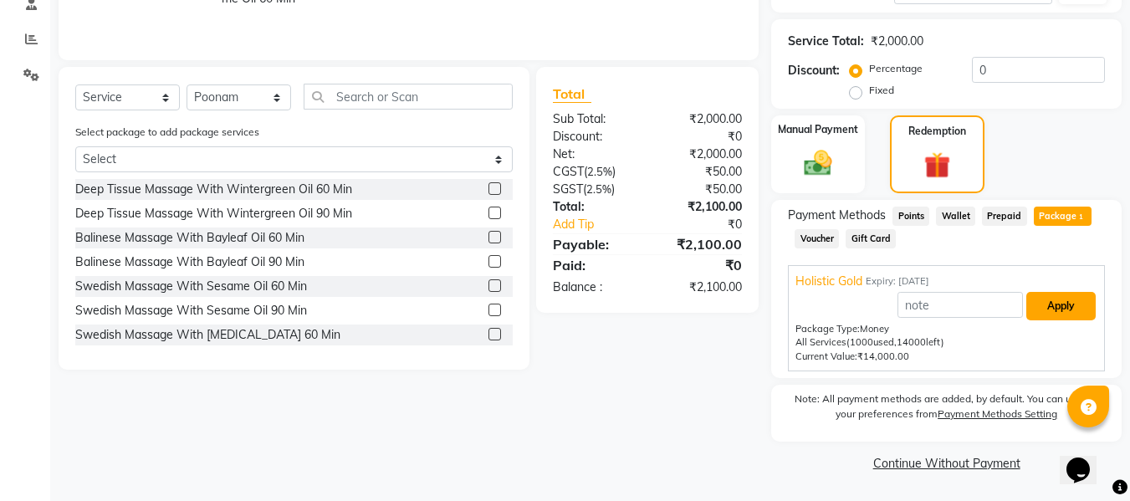
click at [1070, 304] on button "Apply" at bounding box center [1060, 306] width 69 height 28
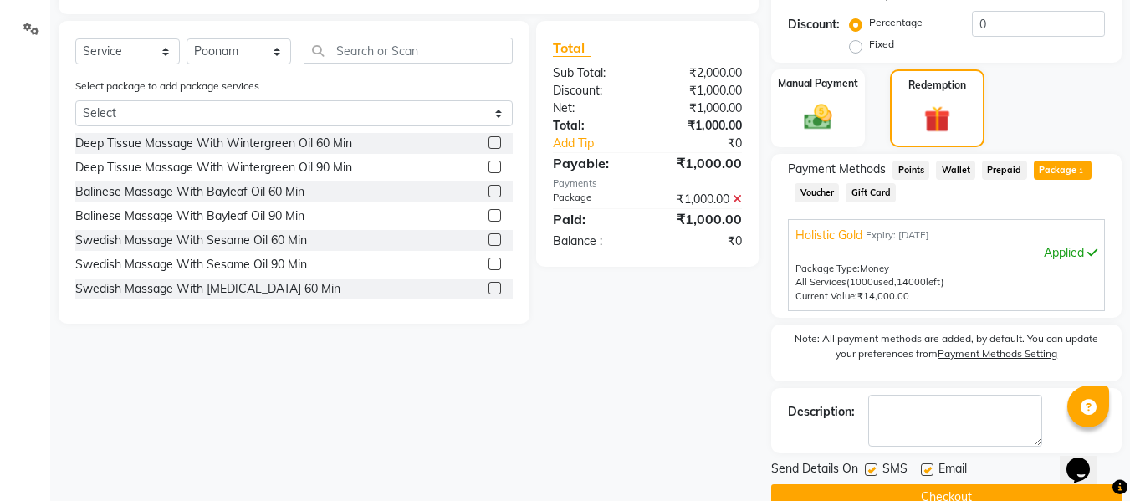
scroll to position [411, 0]
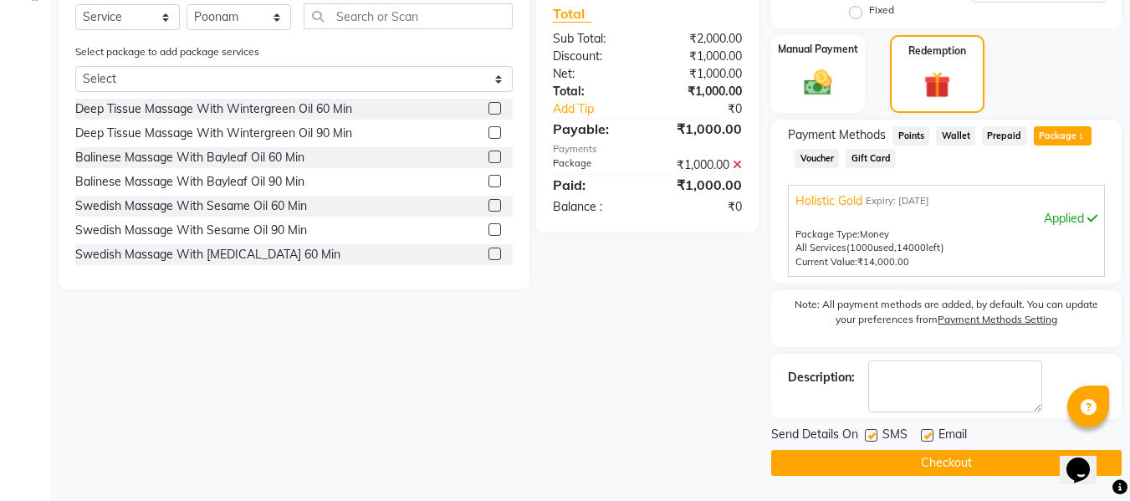
click at [929, 435] on label at bounding box center [927, 435] width 13 height 13
click at [929, 435] on input "checkbox" at bounding box center [926, 436] width 11 height 11
checkbox input "false"
click at [870, 434] on label at bounding box center [871, 435] width 13 height 13
click at [870, 434] on input "checkbox" at bounding box center [870, 436] width 11 height 11
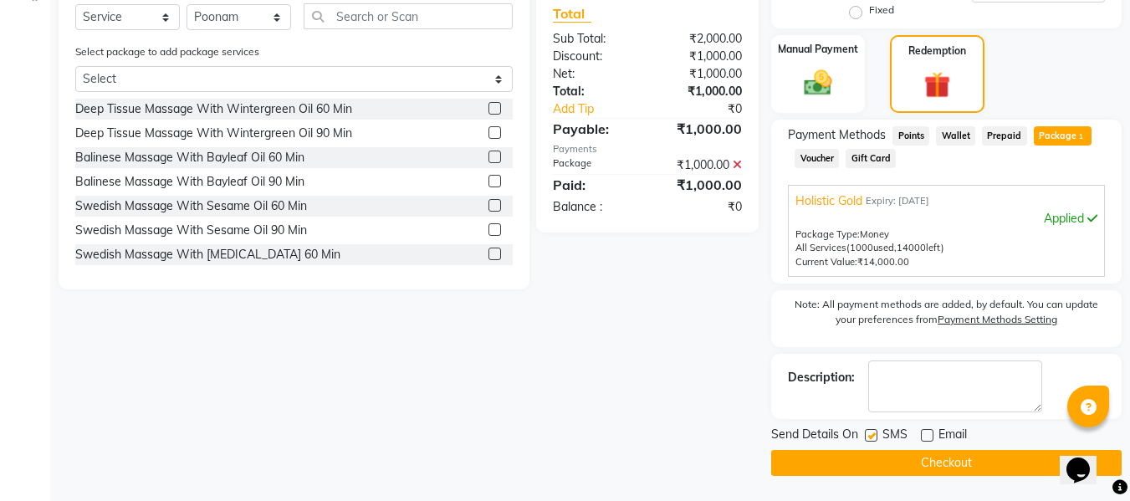
checkbox input "false"
click at [881, 462] on button "Checkout" at bounding box center [946, 463] width 350 height 26
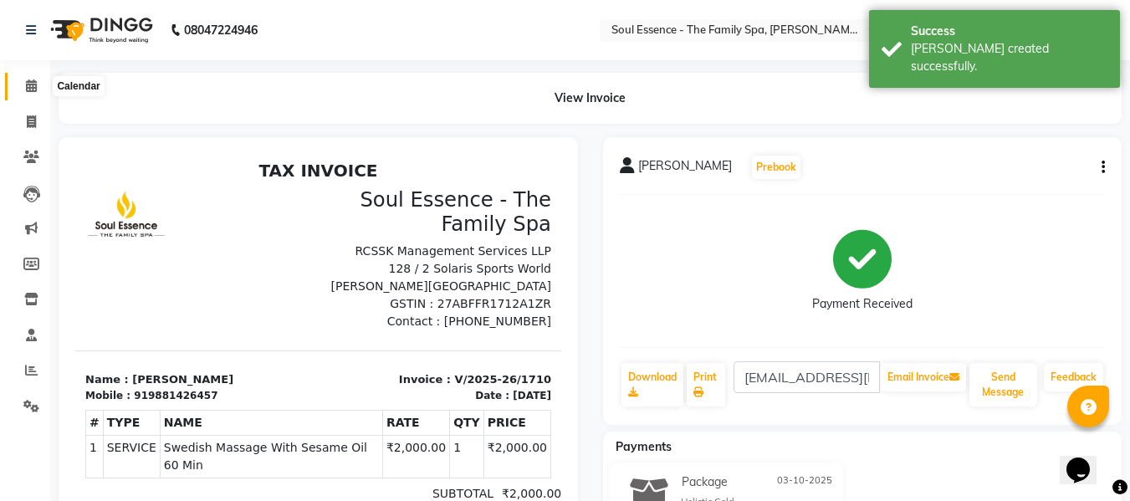
click at [32, 78] on span at bounding box center [31, 86] width 29 height 19
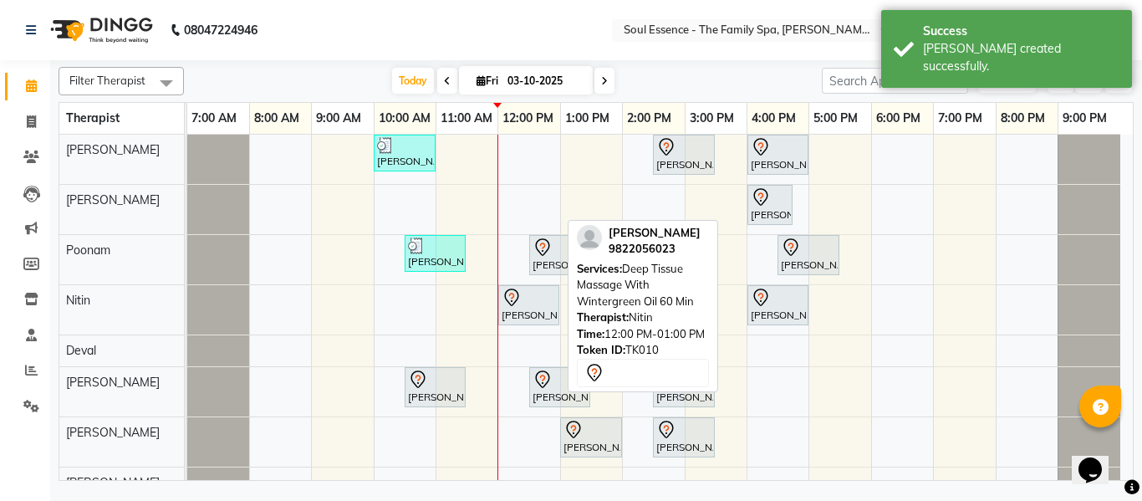
click at [542, 303] on div at bounding box center [529, 298] width 54 height 20
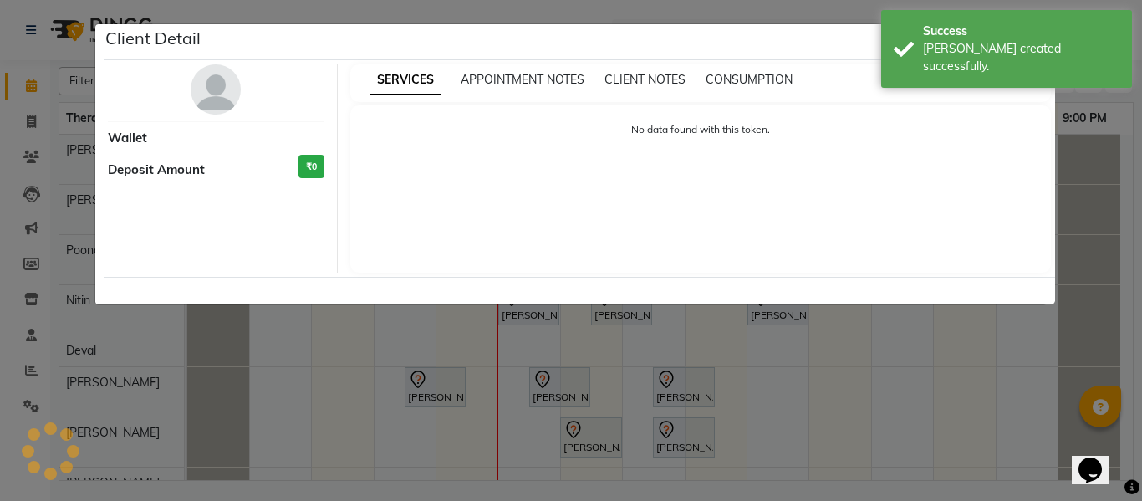
select select "7"
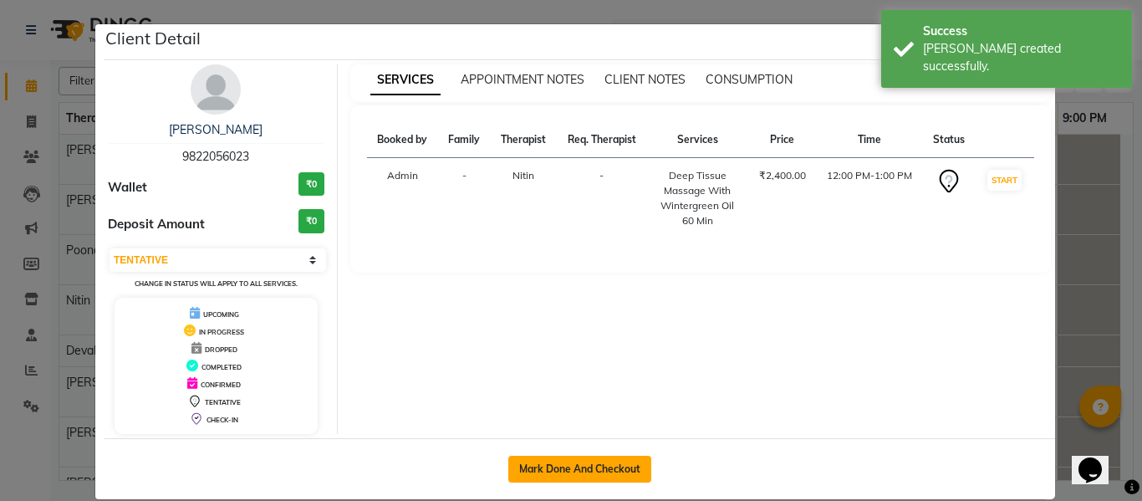
click at [564, 465] on button "Mark Done And Checkout" at bounding box center [579, 469] width 143 height 27
select select "service"
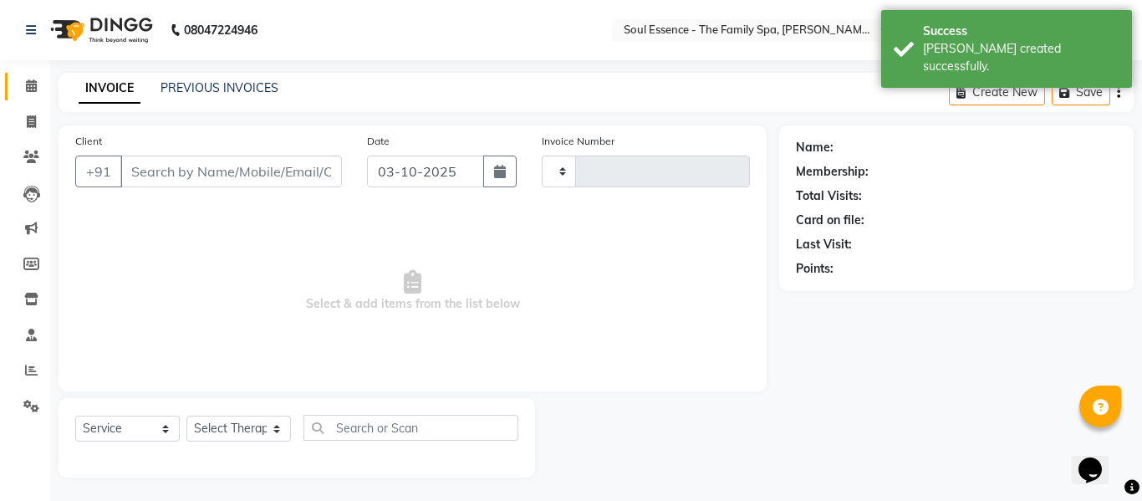
type input "1711"
select select "774"
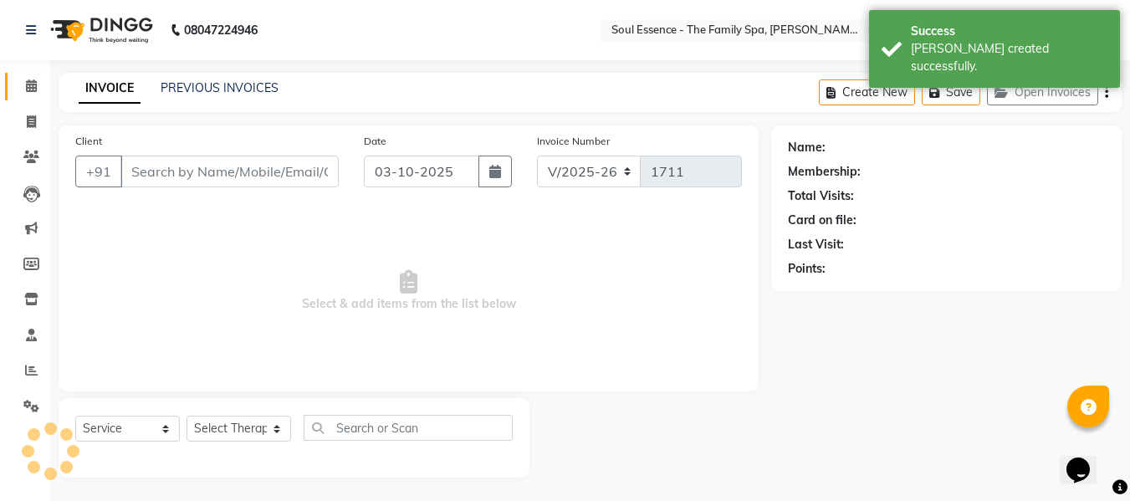
scroll to position [2, 0]
type input "9822056023"
select select "70213"
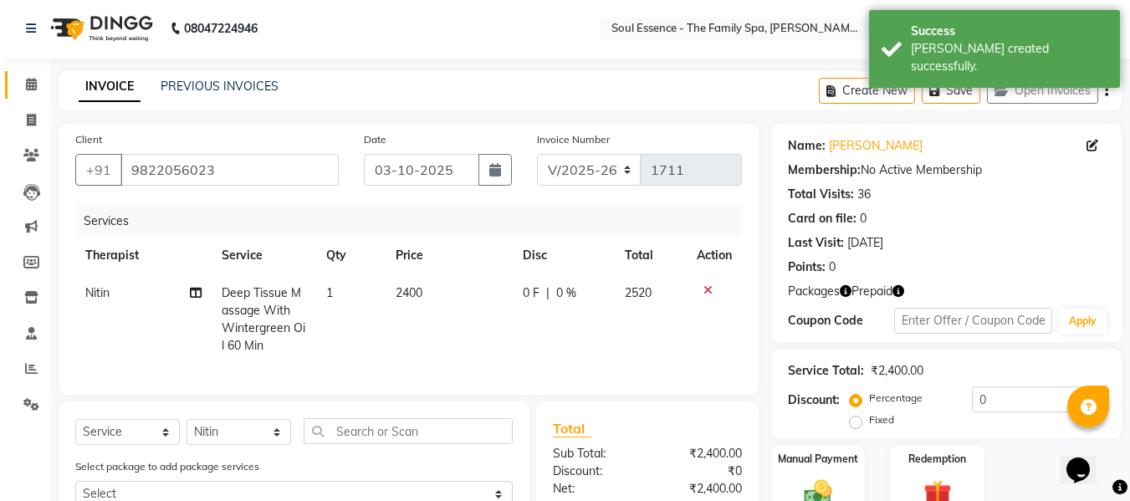
scroll to position [242, 0]
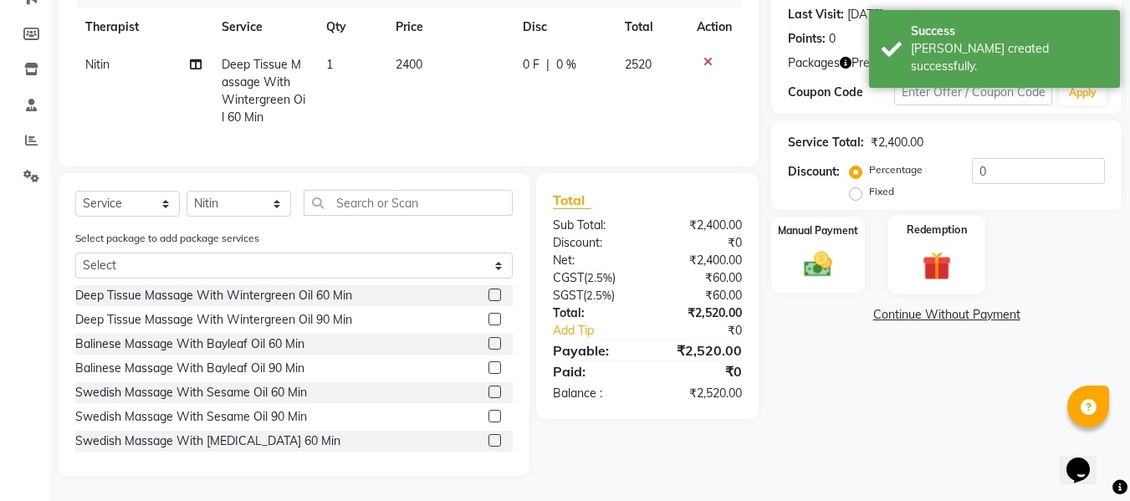
click at [943, 248] on img at bounding box center [936, 266] width 47 height 36
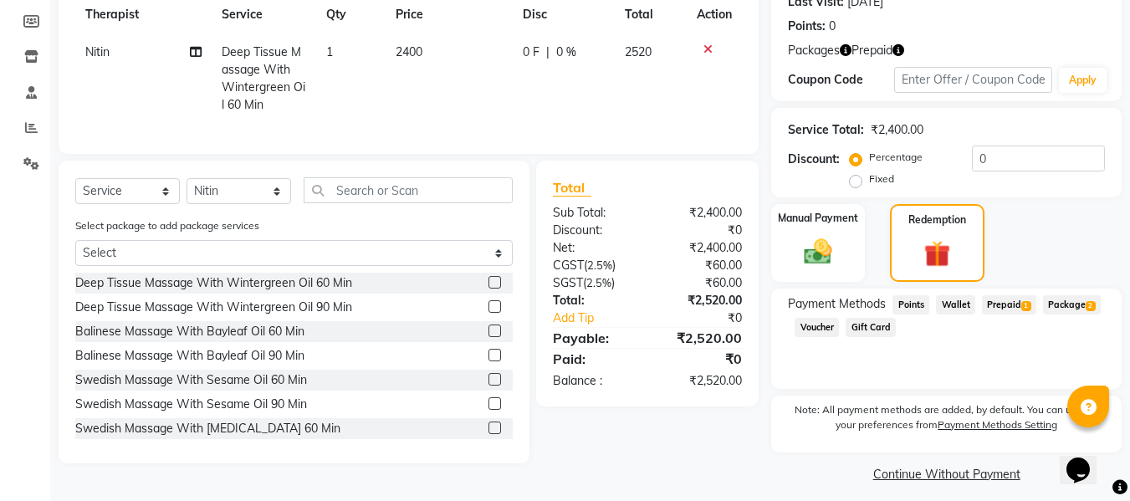
click at [1064, 313] on span "Package 2" at bounding box center [1072, 304] width 58 height 19
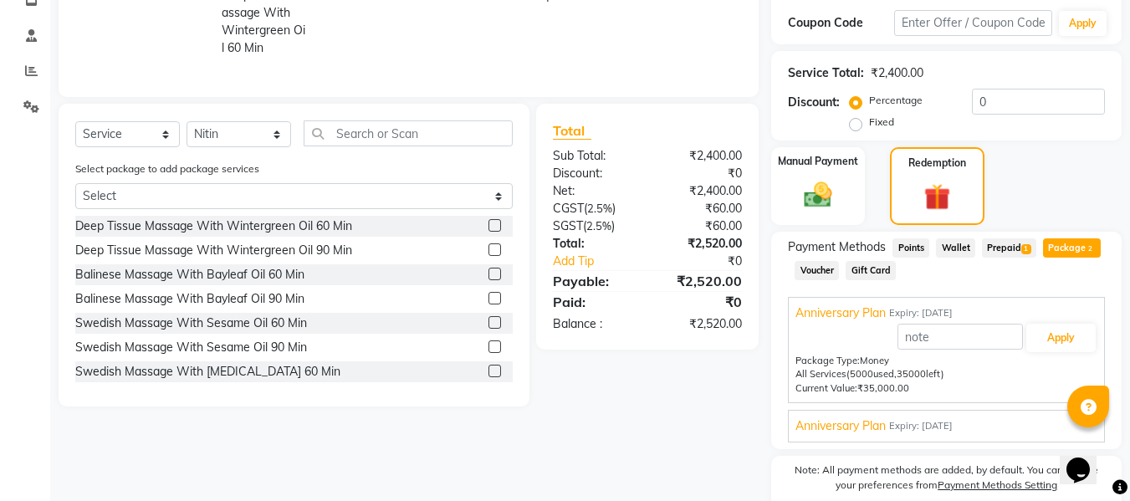
scroll to position [370, 0]
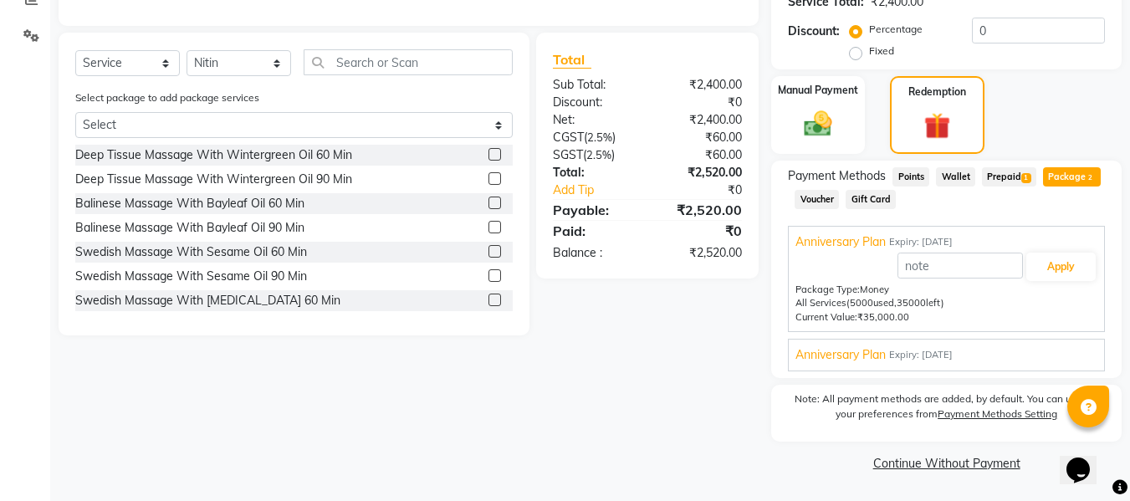
click at [1032, 350] on div "Anniversary Plan Expiry: 06-08-2026" at bounding box center [946, 355] width 302 height 18
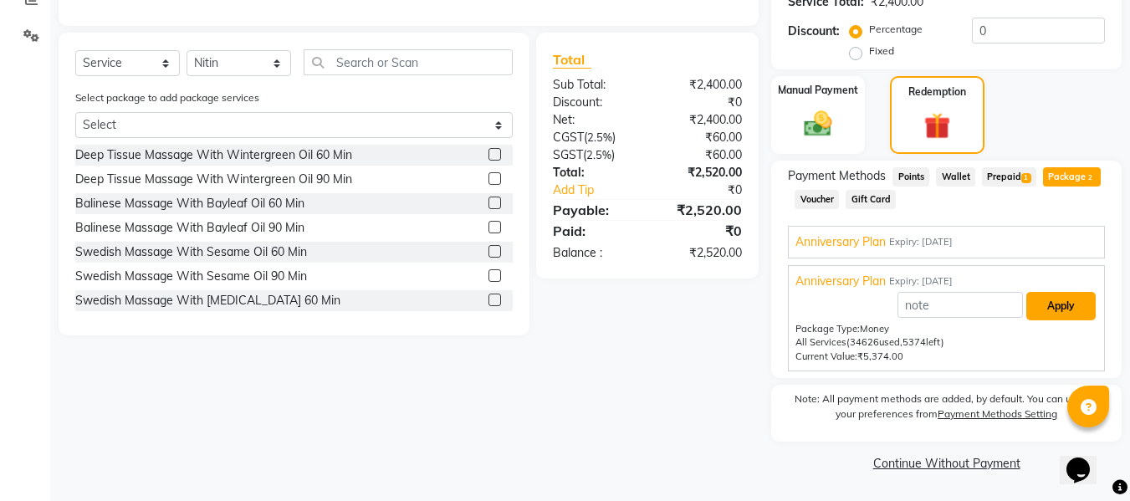
click at [1076, 314] on button "Apply" at bounding box center [1060, 306] width 69 height 28
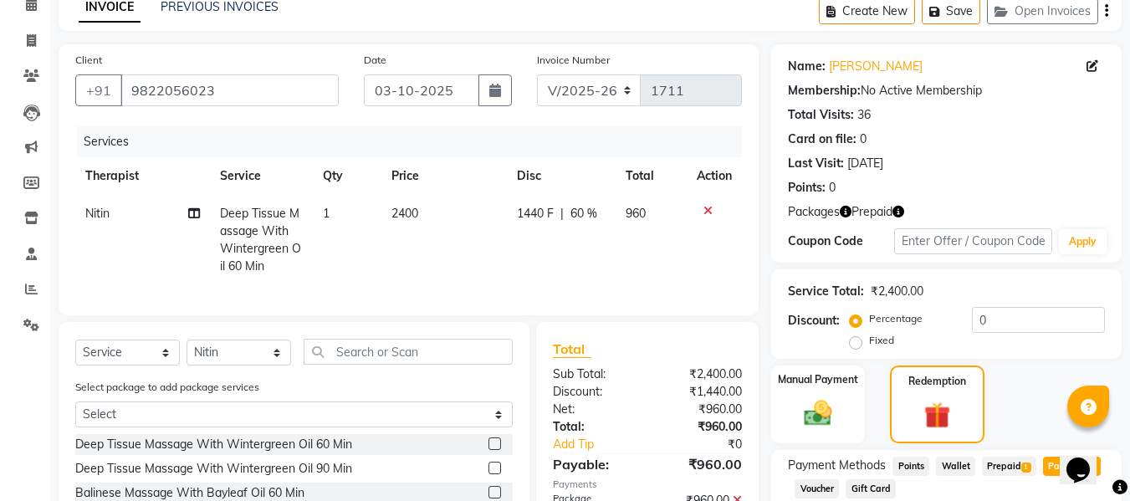
scroll to position [36, 0]
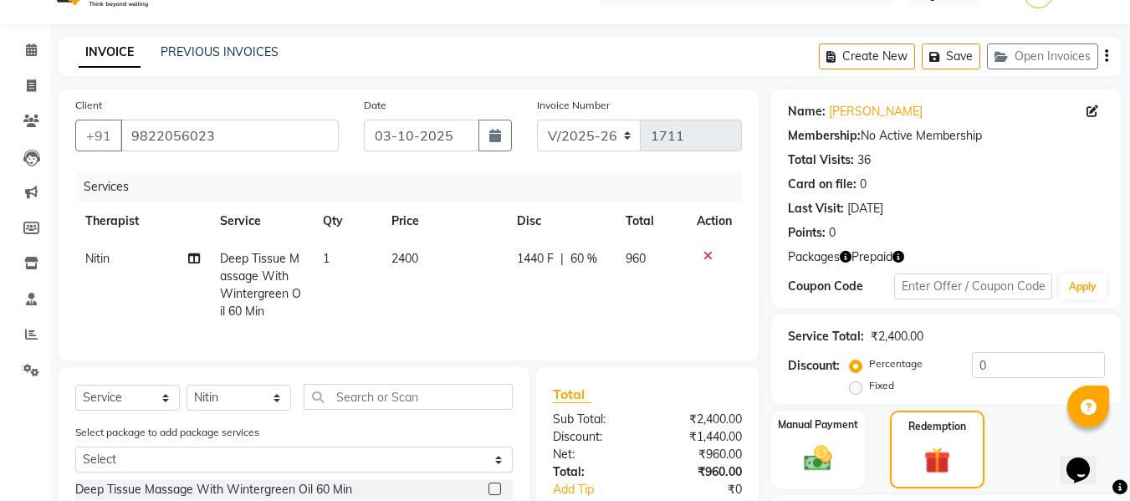
click at [533, 278] on td "1440 F | 60 %" at bounding box center [561, 285] width 109 height 90
select select "70213"
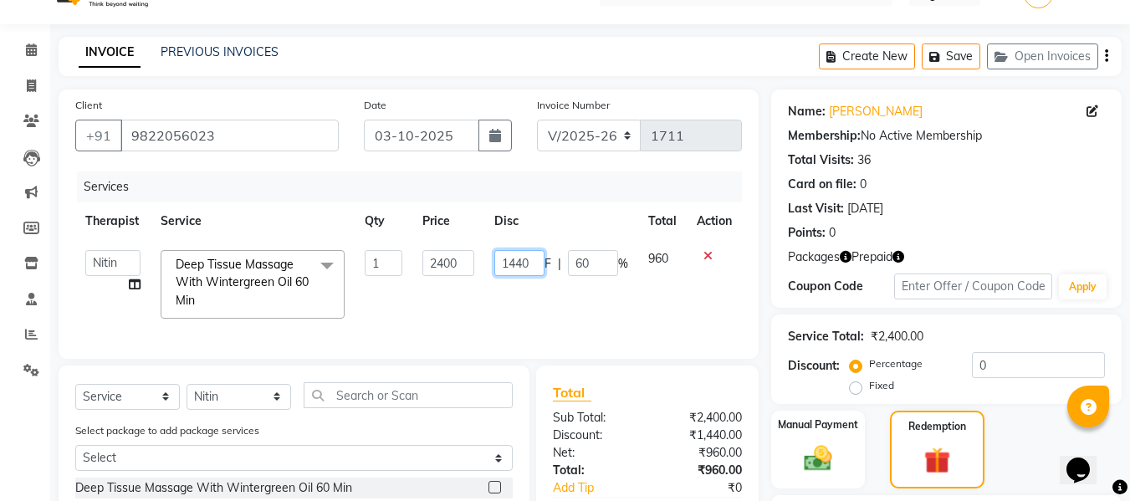
click at [521, 263] on input "1440" at bounding box center [519, 263] width 50 height 26
type input "1400"
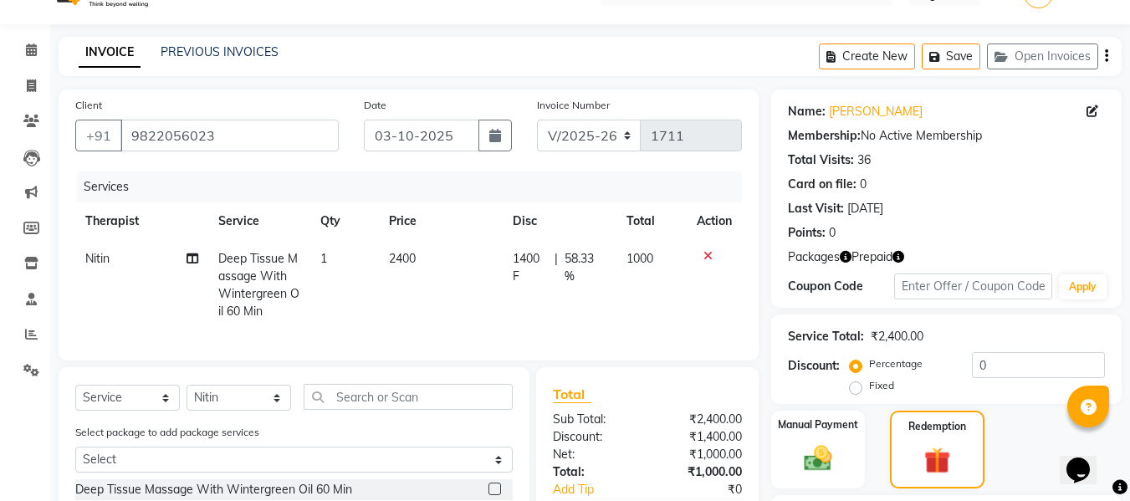
click at [583, 212] on th "Disc" at bounding box center [560, 221] width 114 height 38
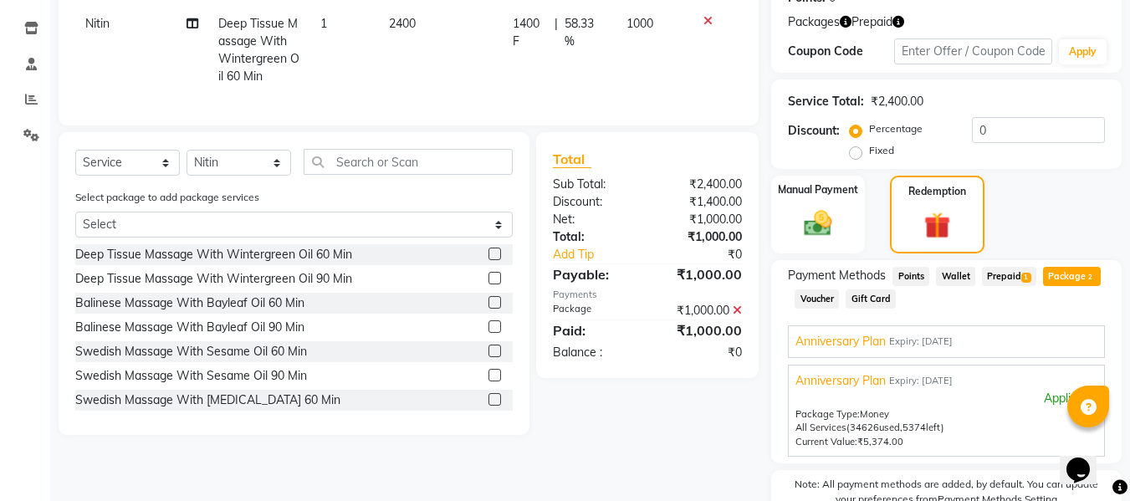
scroll to position [451, 0]
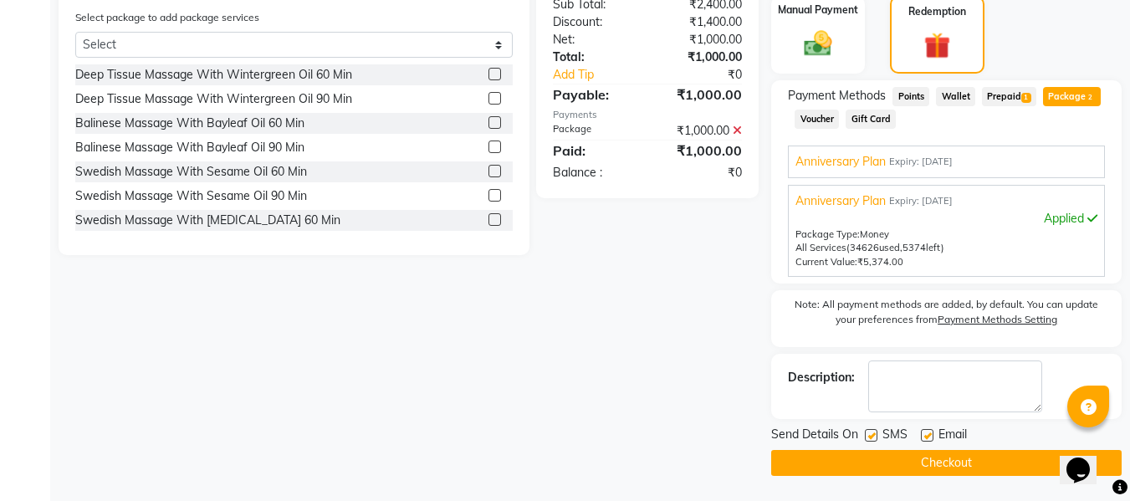
click at [931, 434] on label at bounding box center [927, 435] width 13 height 13
click at [931, 434] on input "checkbox" at bounding box center [926, 436] width 11 height 11
checkbox input "false"
click at [860, 440] on div "Send Details On SMS Email" at bounding box center [946, 436] width 350 height 21
click at [876, 424] on div "Name: Narendra Deshmukh Membership: No Active Membership Total Visits: 36 Card …" at bounding box center [952, 75] width 363 height 801
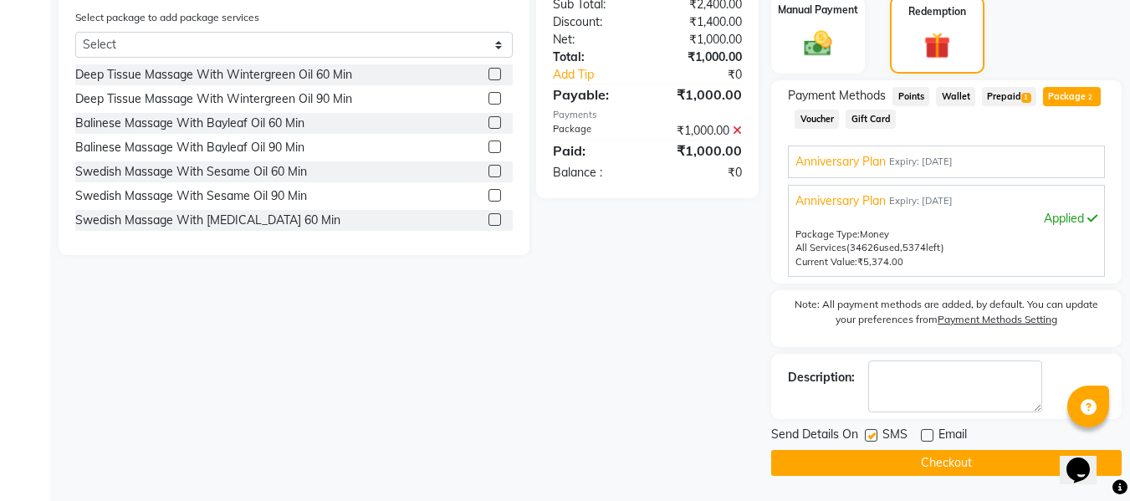
click at [870, 435] on label at bounding box center [871, 435] width 13 height 13
click at [870, 435] on input "checkbox" at bounding box center [870, 436] width 11 height 11
checkbox input "false"
click at [951, 168] on span "Expiry: 06-08-2026" at bounding box center [921, 162] width 64 height 14
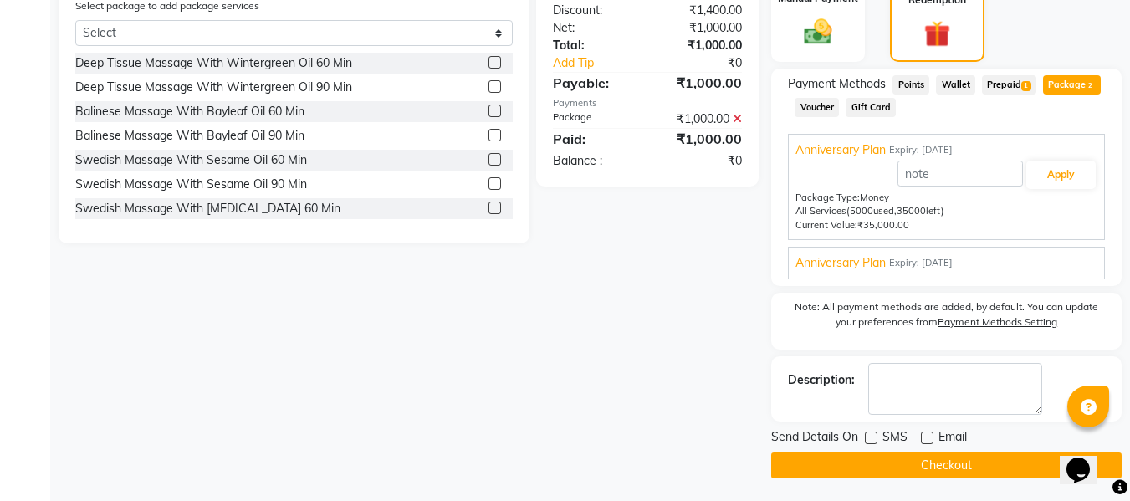
scroll to position [465, 0]
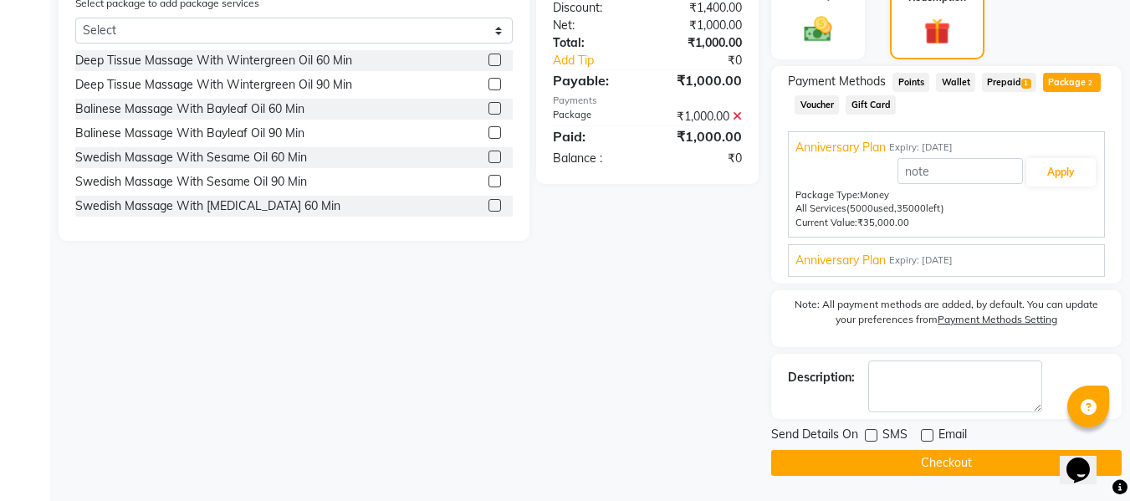
click at [924, 466] on button "Checkout" at bounding box center [946, 463] width 350 height 26
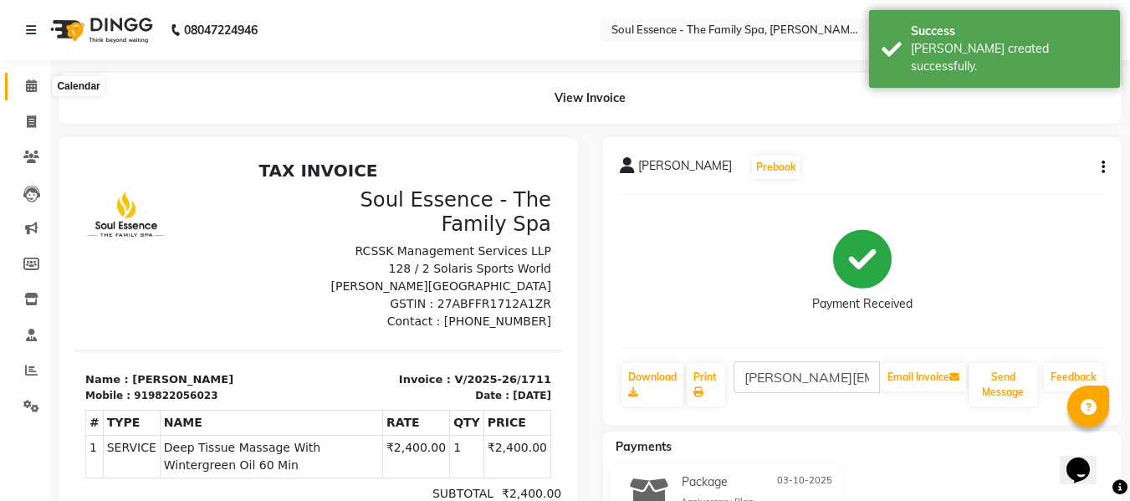
click at [26, 79] on icon at bounding box center [31, 85] width 11 height 13
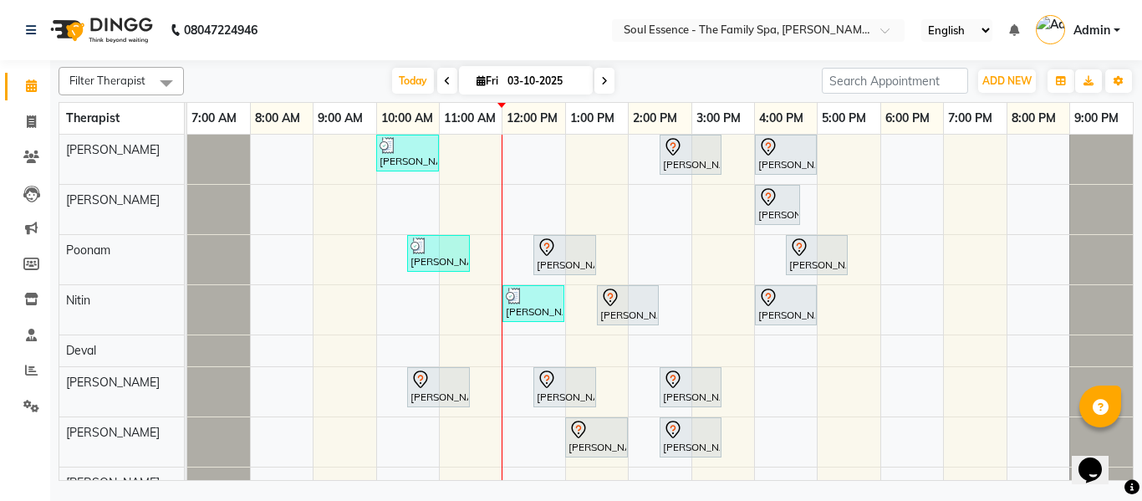
click at [539, 21] on nav "08047224946 Select Location × Soul Essence - The Family Spa, Mayur Colony Engli…" at bounding box center [571, 30] width 1142 height 60
click at [411, 84] on span "Today" at bounding box center [413, 81] width 42 height 26
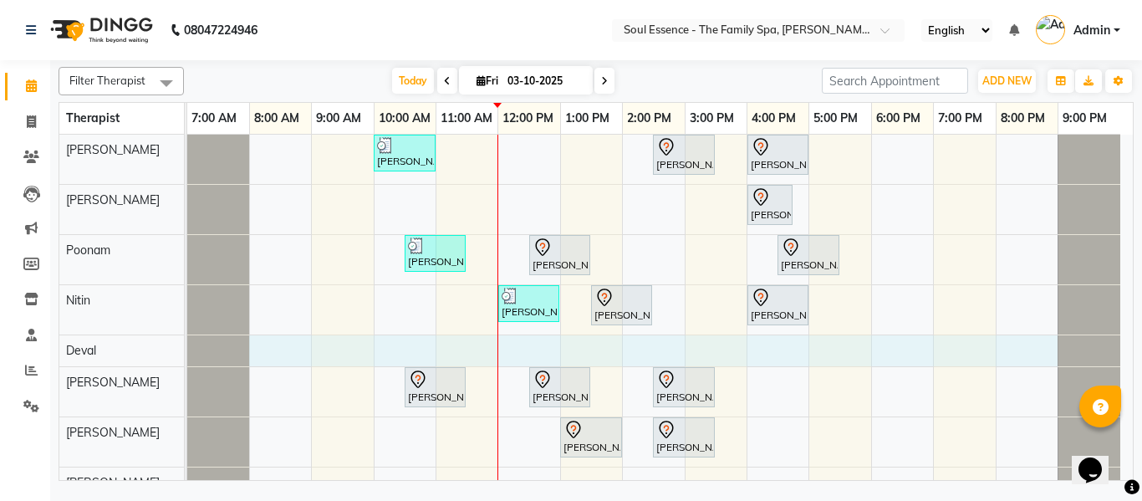
drag, startPoint x: 262, startPoint y: 352, endPoint x: 1035, endPoint y: 337, distance: 773.6
click at [1035, 337] on div "Kartiki Umrani, TK04, 10:00 AM-11:00 AM, Swedish Massage With Sesame Oil 60 Min…" at bounding box center [660, 317] width 946 height 364
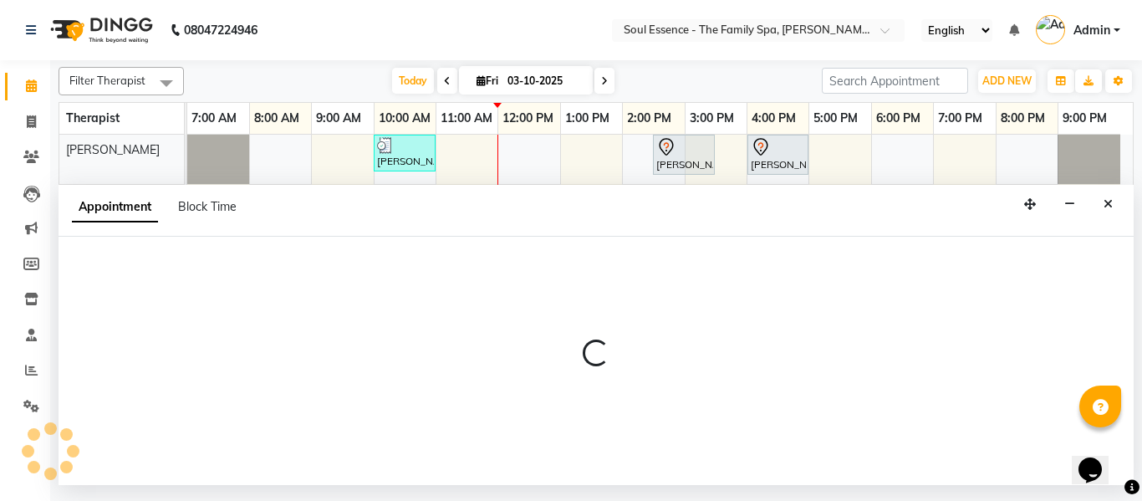
select select "66088"
select select "480"
select select "tentative"
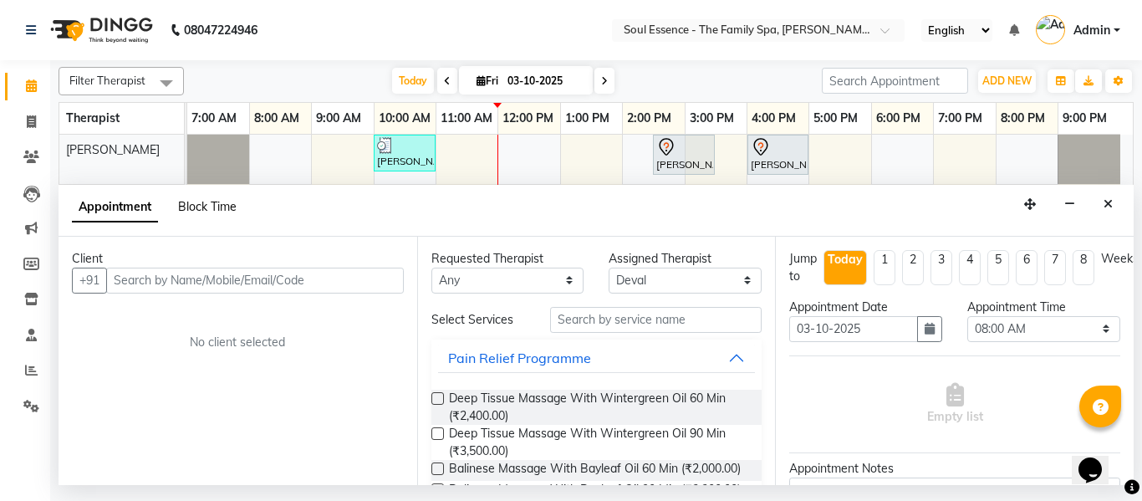
click at [194, 207] on span "Block Time" at bounding box center [207, 206] width 59 height 15
select select "66088"
select select "480"
select select "1260"
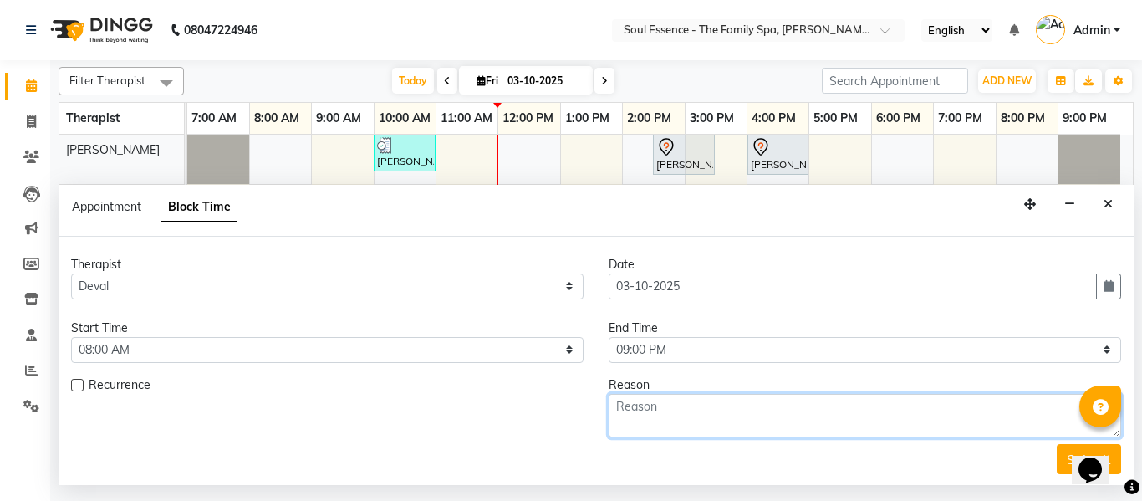
click at [645, 411] on textarea at bounding box center [865, 415] width 513 height 43
type textarea "NA"
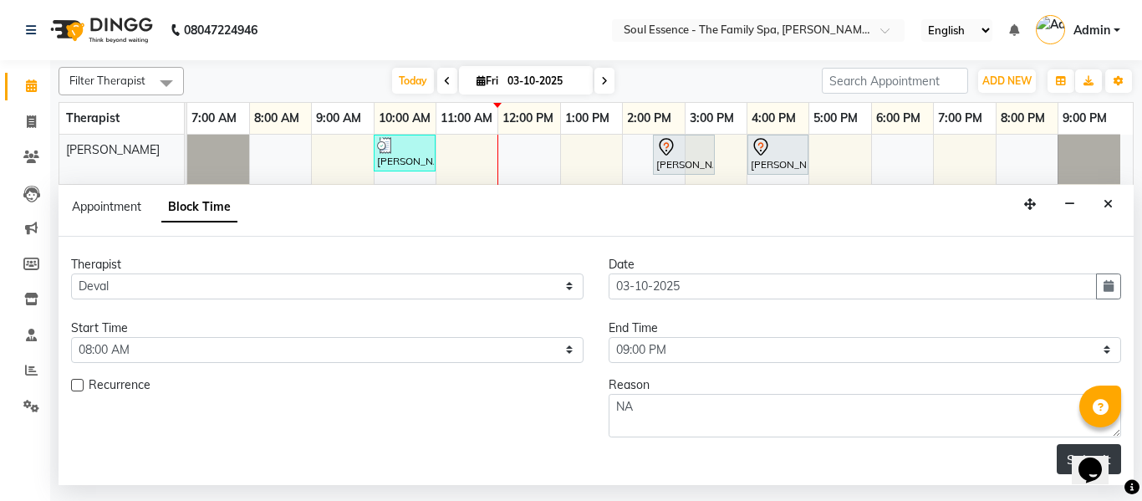
click at [1057, 470] on button "Submit" at bounding box center [1089, 459] width 64 height 30
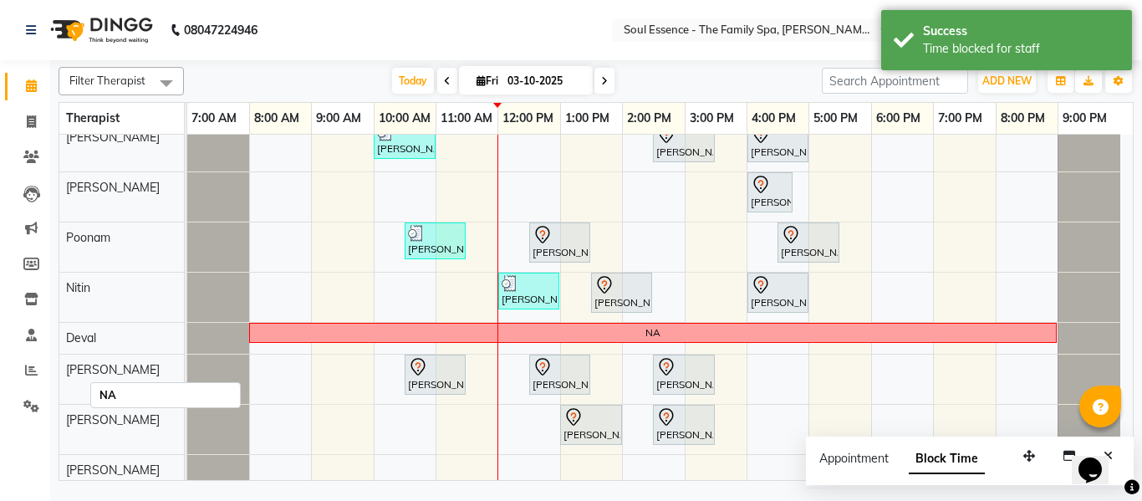
scroll to position [18, 0]
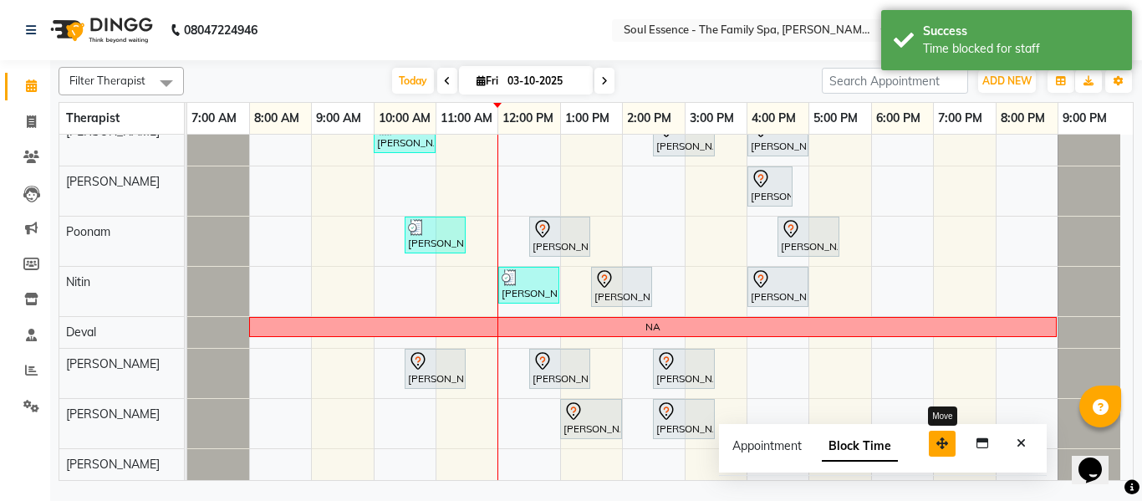
drag, startPoint x: 1034, startPoint y: 461, endPoint x: 946, endPoint y: 446, distance: 89.9
click at [946, 446] on icon "button" at bounding box center [943, 443] width 12 height 12
click at [1018, 432] on button "Close" at bounding box center [1020, 441] width 24 height 26
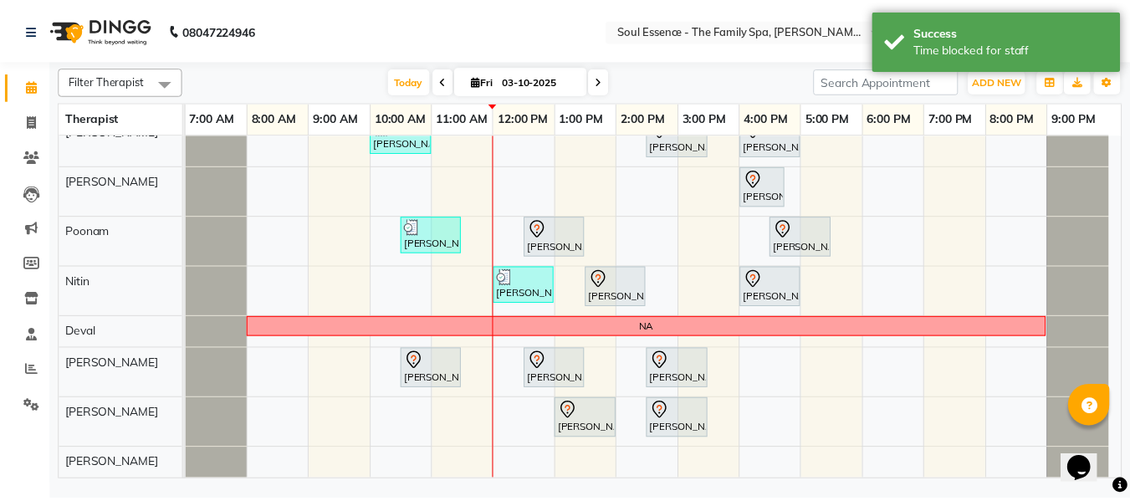
scroll to position [0, 0]
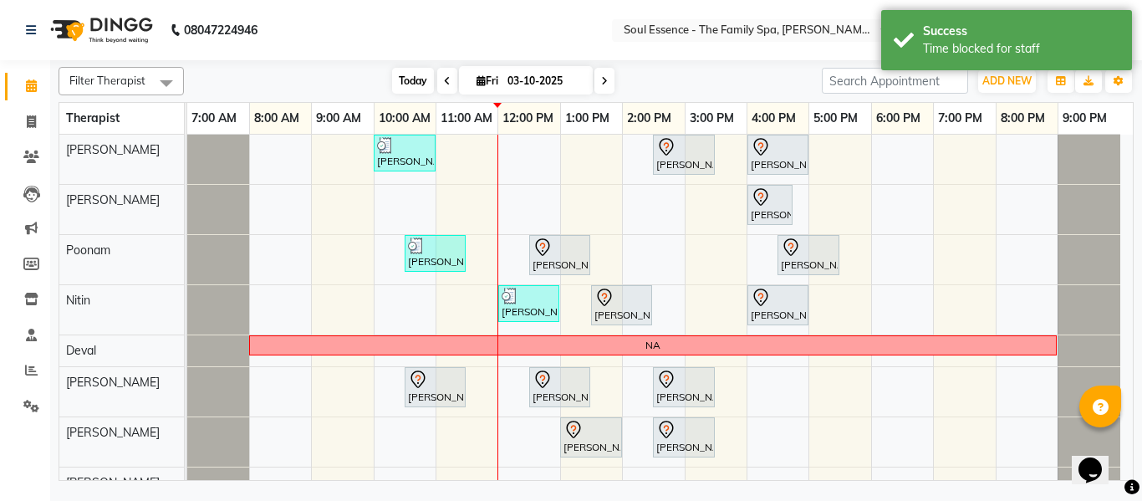
click at [413, 72] on span "Today" at bounding box center [413, 81] width 42 height 26
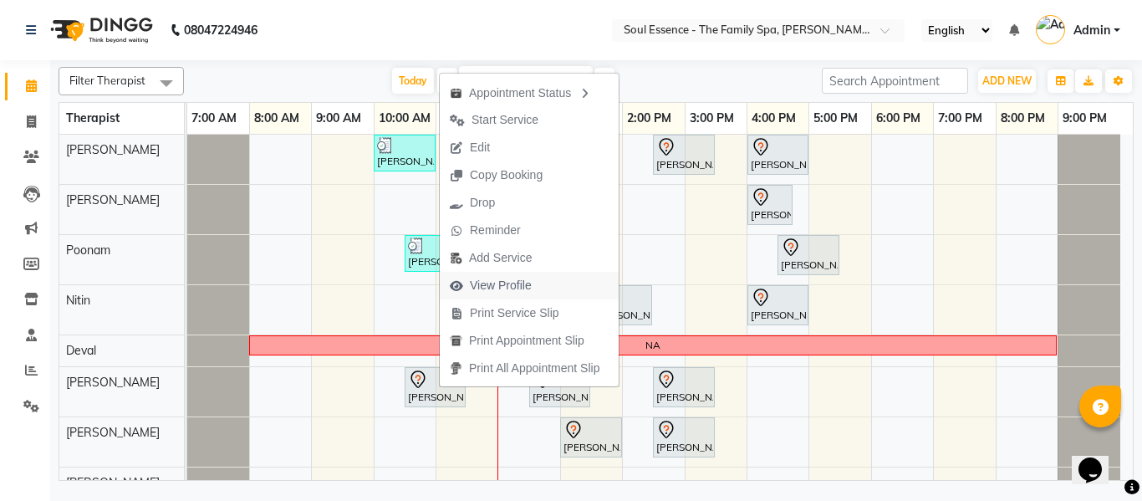
click at [500, 282] on span "View Profile" at bounding box center [501, 286] width 62 height 18
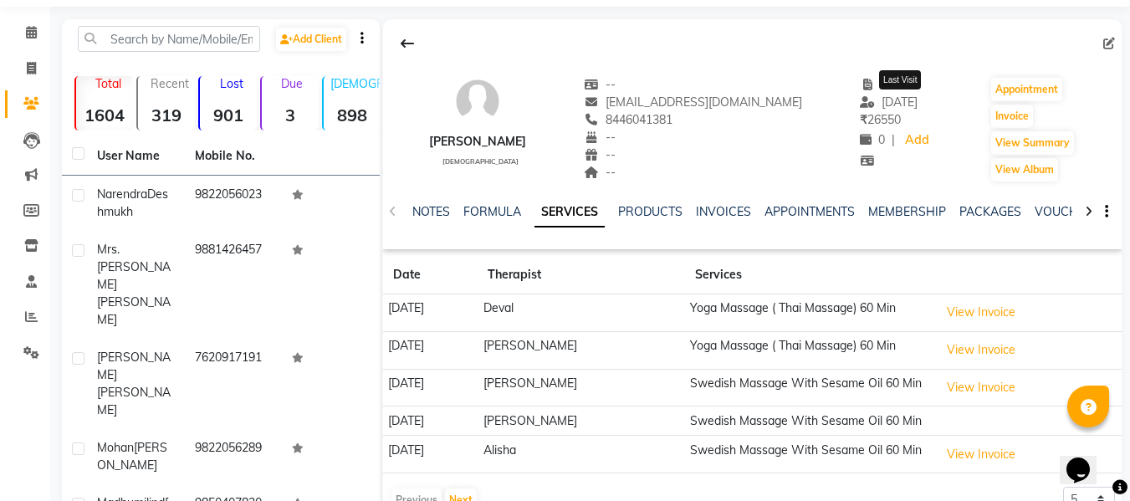
scroll to position [44, 0]
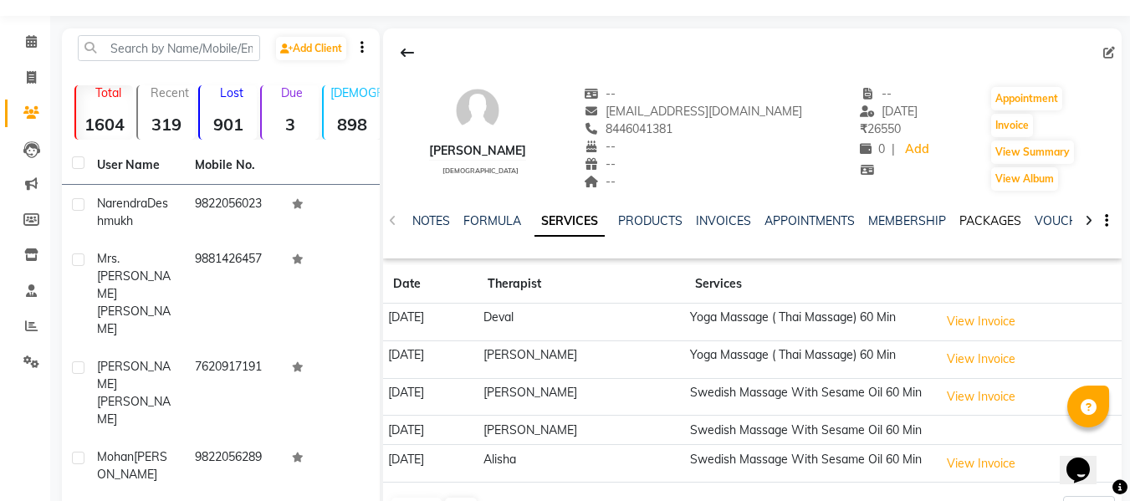
click at [971, 225] on link "PACKAGES" at bounding box center [990, 220] width 62 height 15
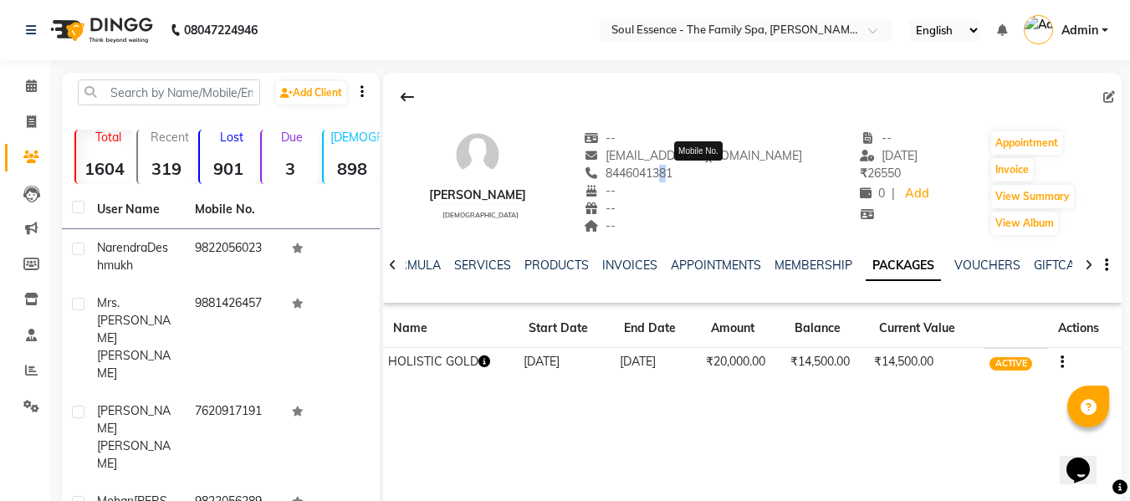
click at [672, 177] on span "8446041381" at bounding box center [628, 173] width 89 height 15
click at [672, 176] on span "8446041381" at bounding box center [628, 173] width 89 height 15
click at [29, 79] on icon at bounding box center [31, 85] width 11 height 13
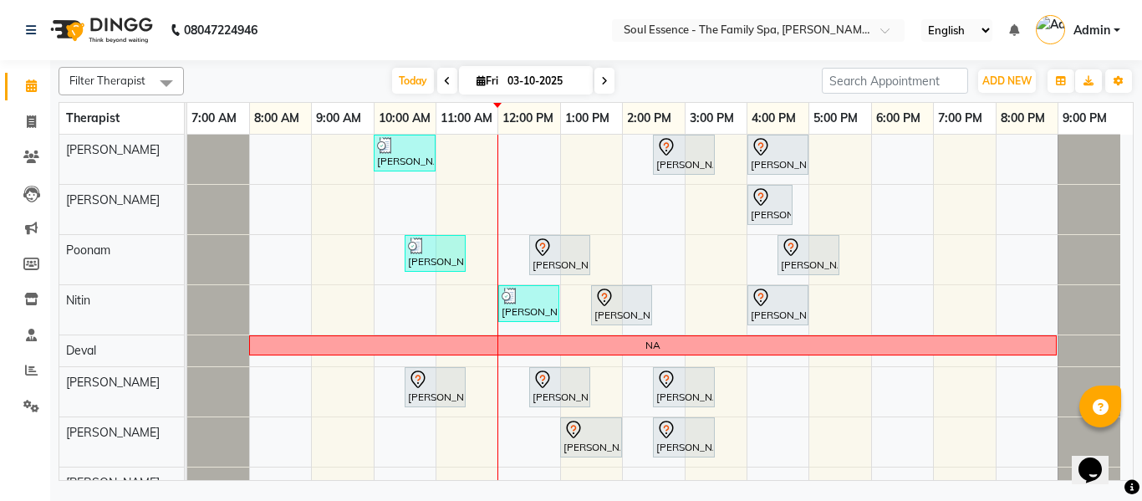
click at [603, 86] on span at bounding box center [605, 81] width 20 height 26
type input "04-10-2025"
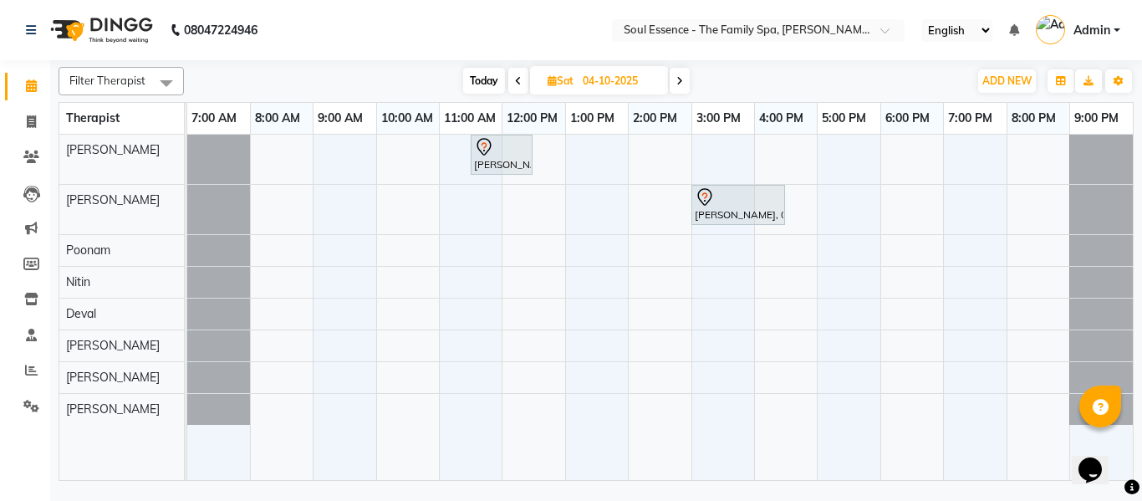
click at [450, 195] on div "Jayshree Diwakar, 11:30 AM-12:30 PM, Deep Tissue Massage With Wintergreen Oil 6…" at bounding box center [660, 307] width 946 height 345
select select "12594"
select select "tentative"
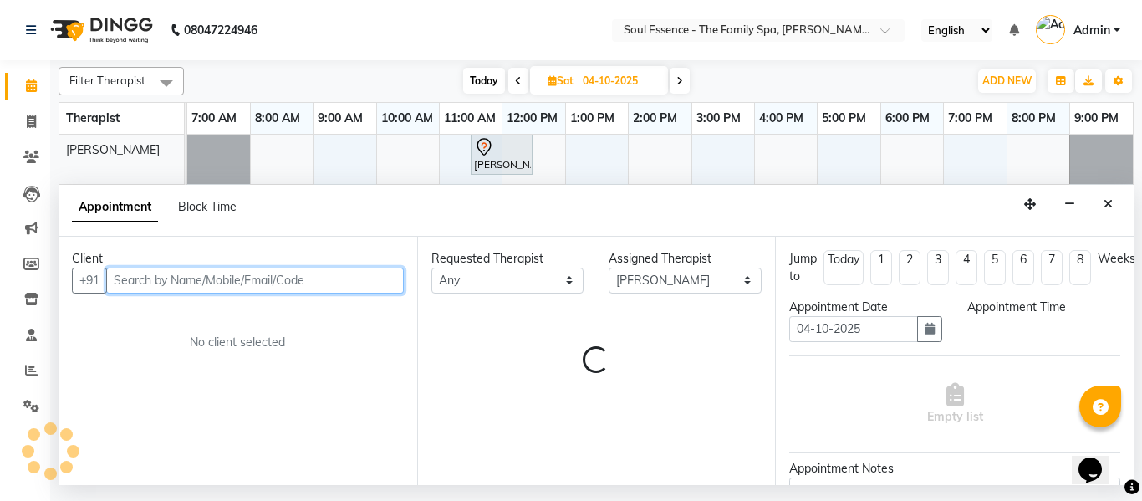
select select "660"
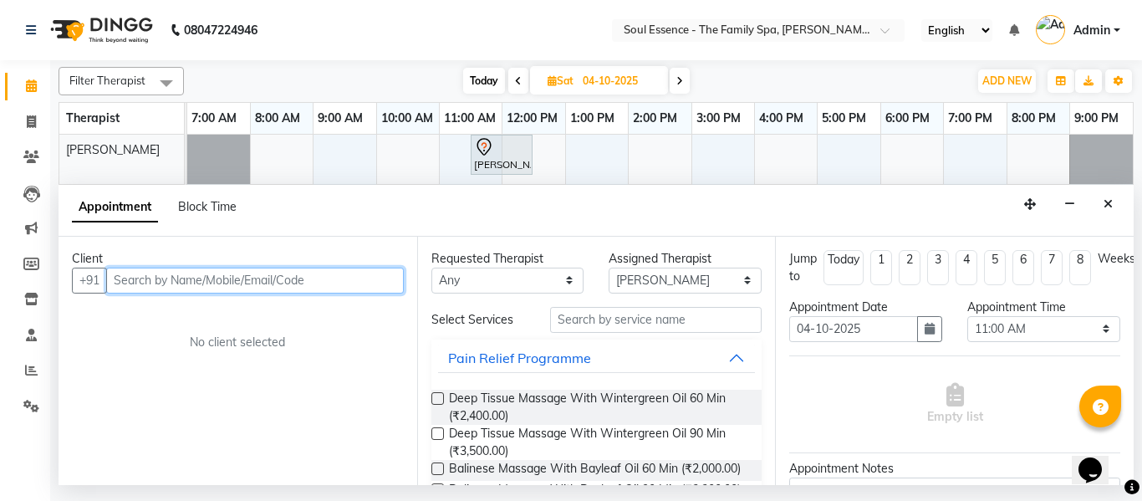
click at [312, 284] on input "text" at bounding box center [255, 281] width 298 height 26
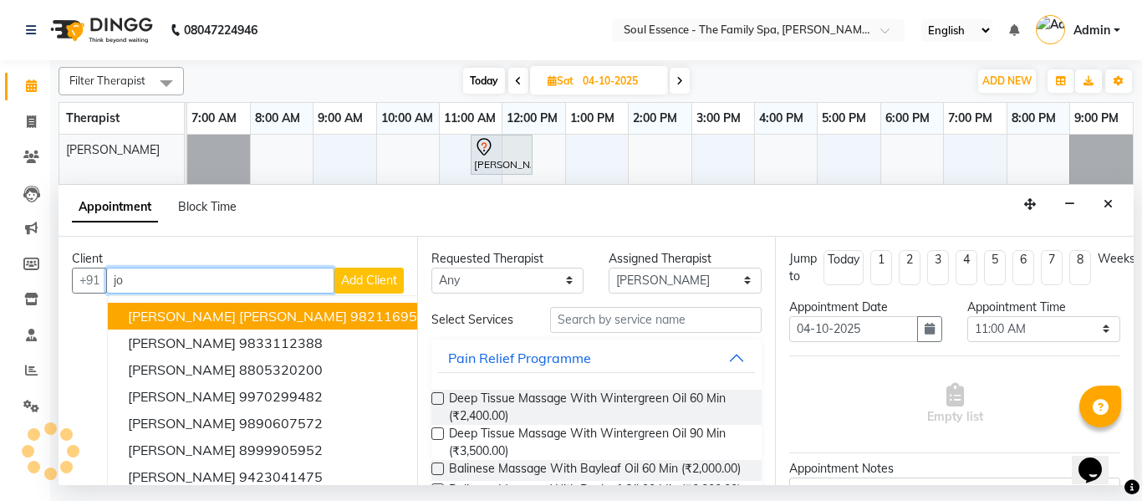
type input "j"
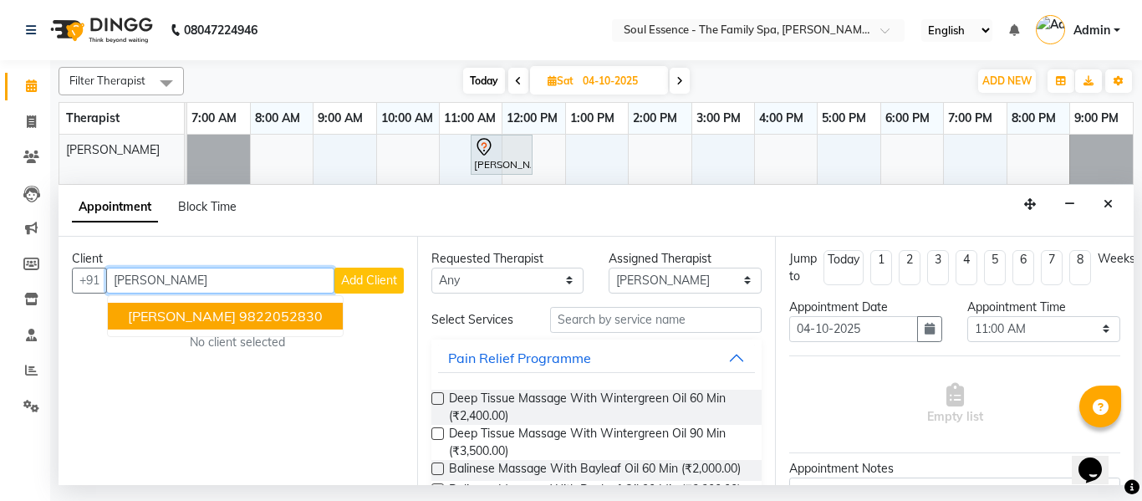
click at [205, 339] on div "Client +91 Ashok Joshi Ashok Joshi 9822052830 Add Client No client selected" at bounding box center [238, 361] width 359 height 248
click at [239, 324] on ngb-highlight "9822052830" at bounding box center [281, 316] width 84 height 17
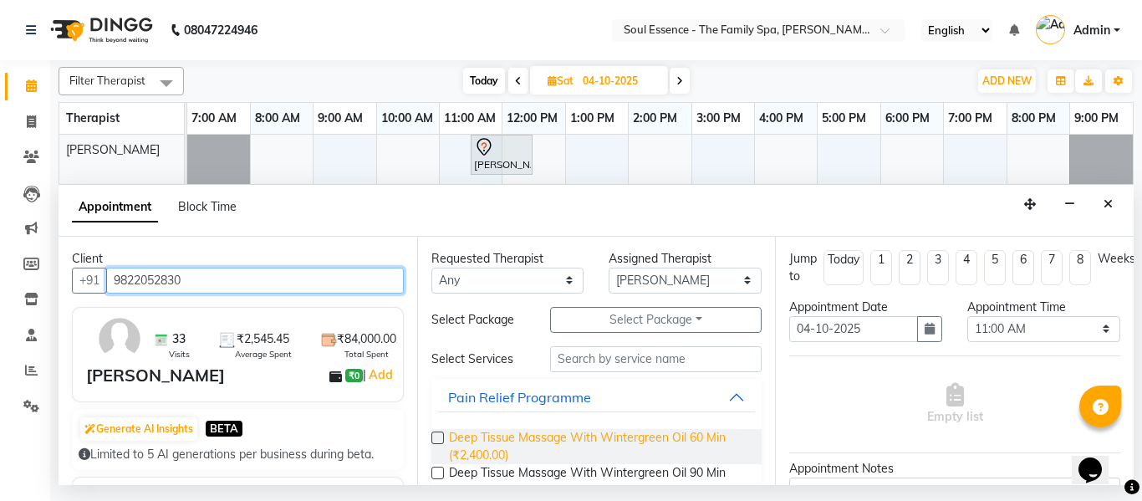
type input "9822052830"
click at [491, 437] on span "Deep Tissue Massage With Wintergreen Oil 60 Min (₹2,400.00)" at bounding box center [599, 446] width 300 height 35
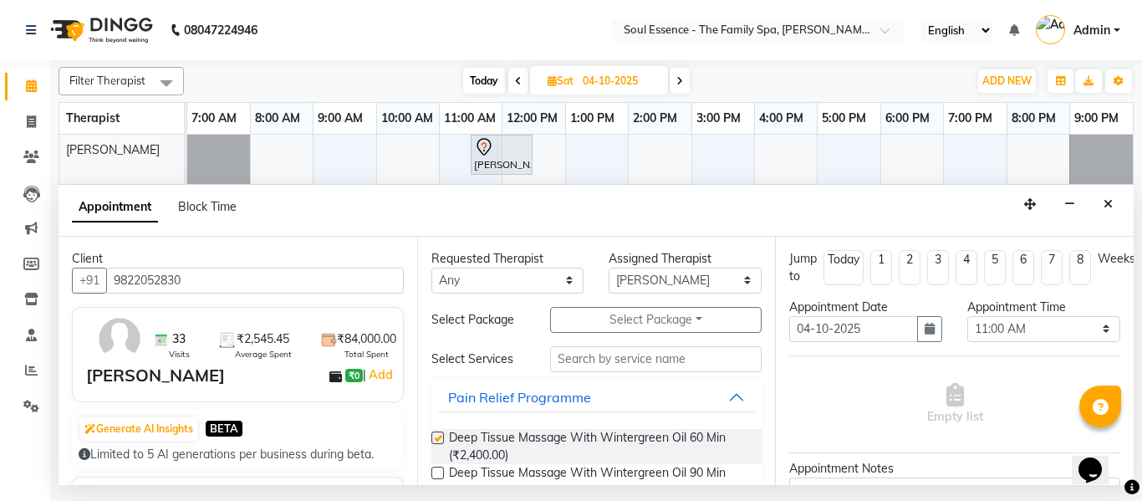
checkbox input "false"
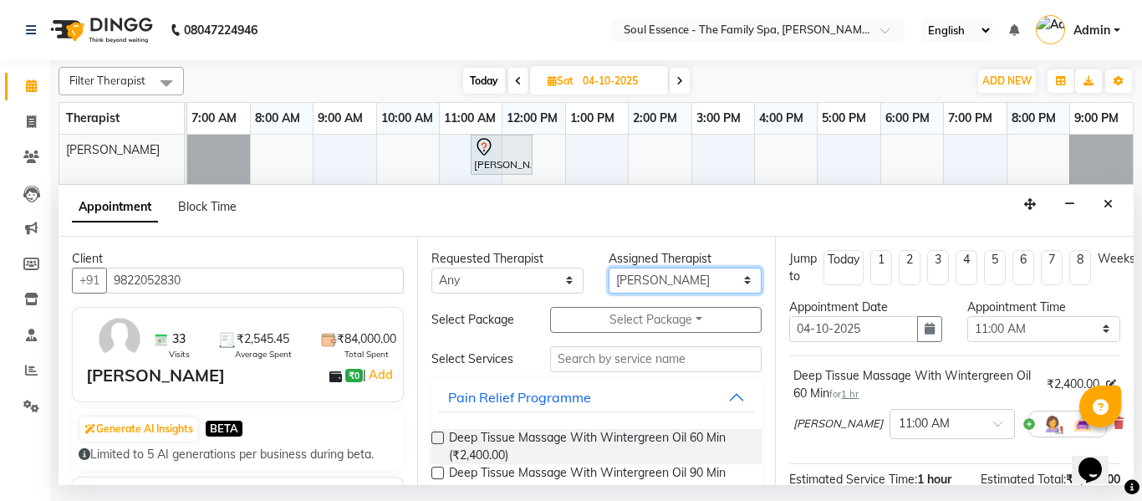
click at [624, 275] on select "Select Deval Gauri Thorath Nitin Poonam pradyumna Shivraj Sonali Surma" at bounding box center [685, 281] width 153 height 26
select select "70213"
click at [609, 268] on select "Select Deval Gauri Thorath Nitin Poonam pradyumna Shivraj Sonali Surma" at bounding box center [685, 281] width 153 height 26
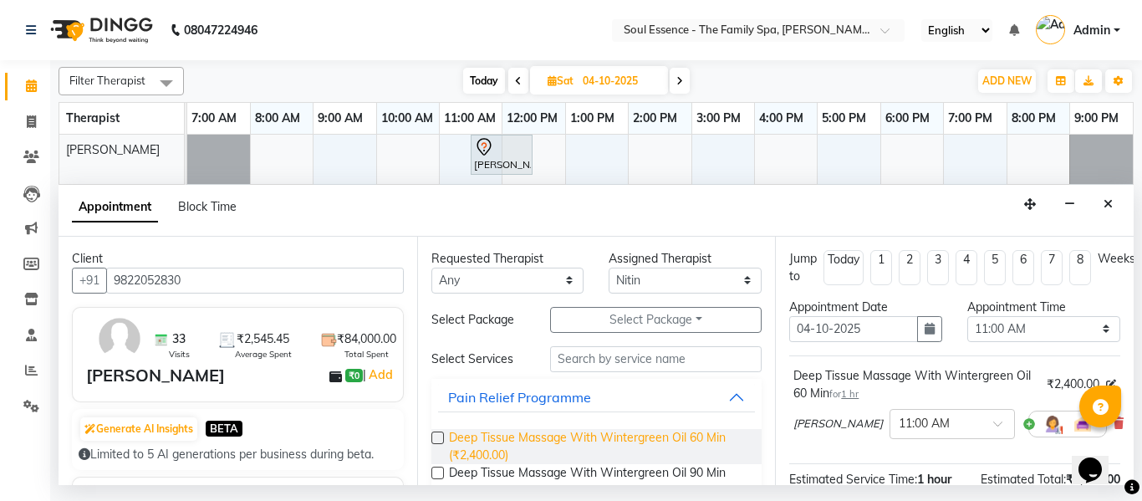
click at [477, 434] on span "Deep Tissue Massage With Wintergreen Oil 60 Min (₹2,400.00)" at bounding box center [599, 446] width 300 height 35
checkbox input "false"
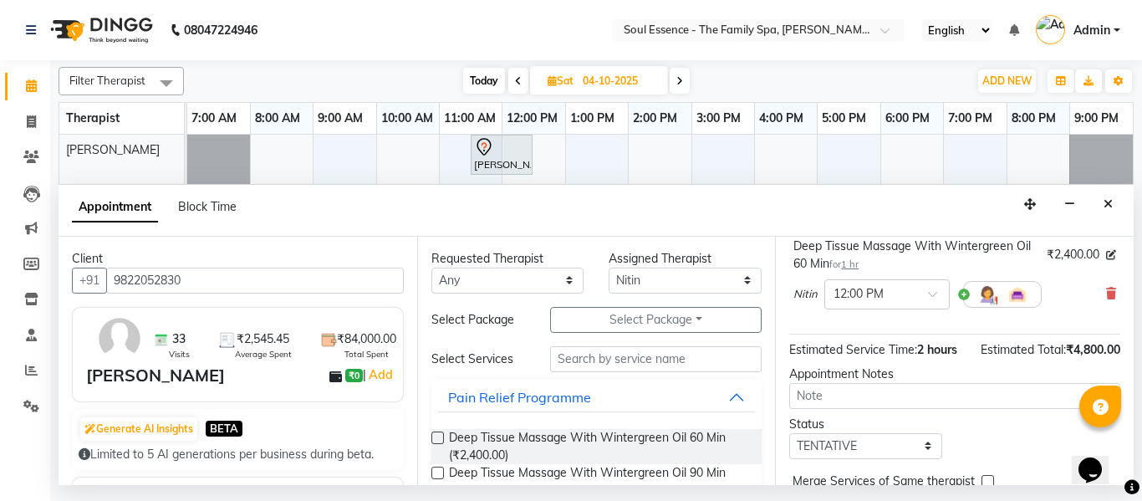
scroll to position [251, 0]
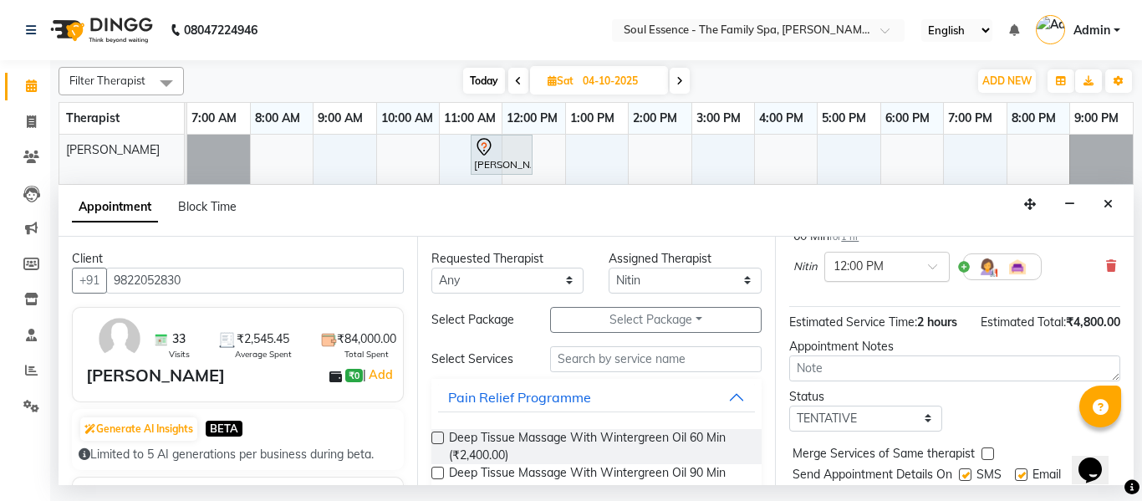
click at [914, 282] on ng-select "× 12:00 PM" at bounding box center [886, 267] width 125 height 30
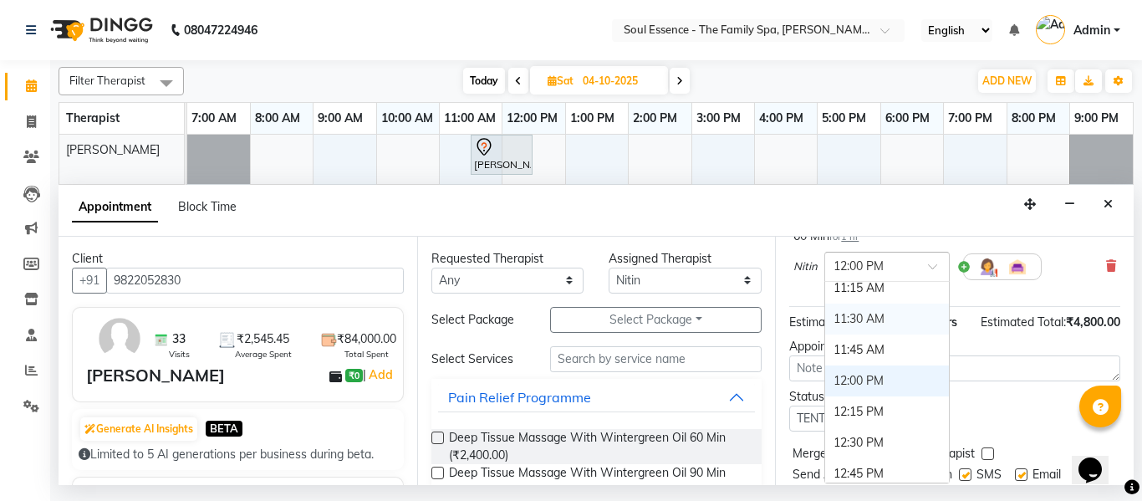
scroll to position [328, 0]
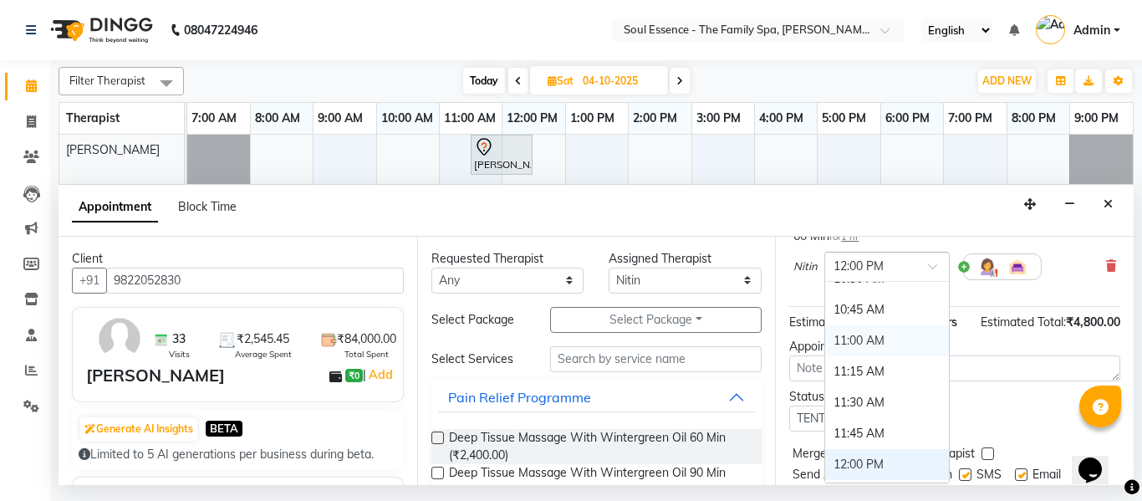
click at [861, 338] on div "11:00 AM" at bounding box center [887, 340] width 124 height 31
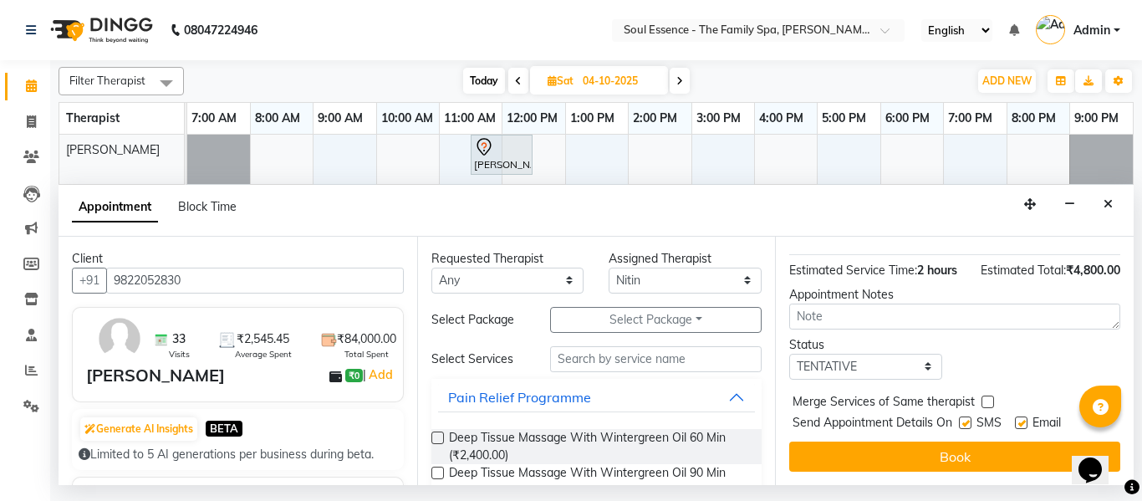
scroll to position [353, 0]
click at [967, 416] on label at bounding box center [965, 422] width 13 height 13
click at [967, 419] on input "checkbox" at bounding box center [964, 424] width 11 height 11
checkbox input "false"
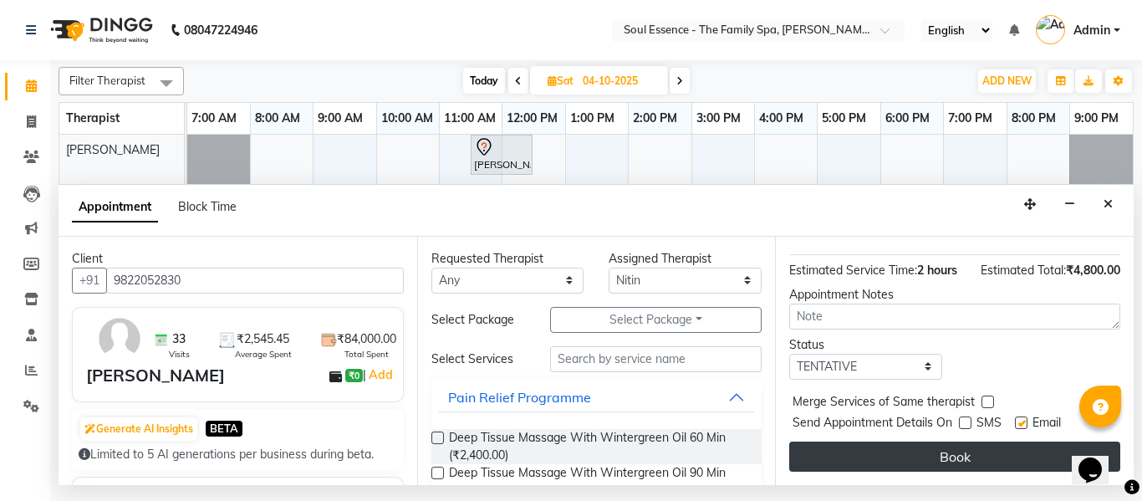
click at [963, 441] on button "Book" at bounding box center [954, 456] width 331 height 30
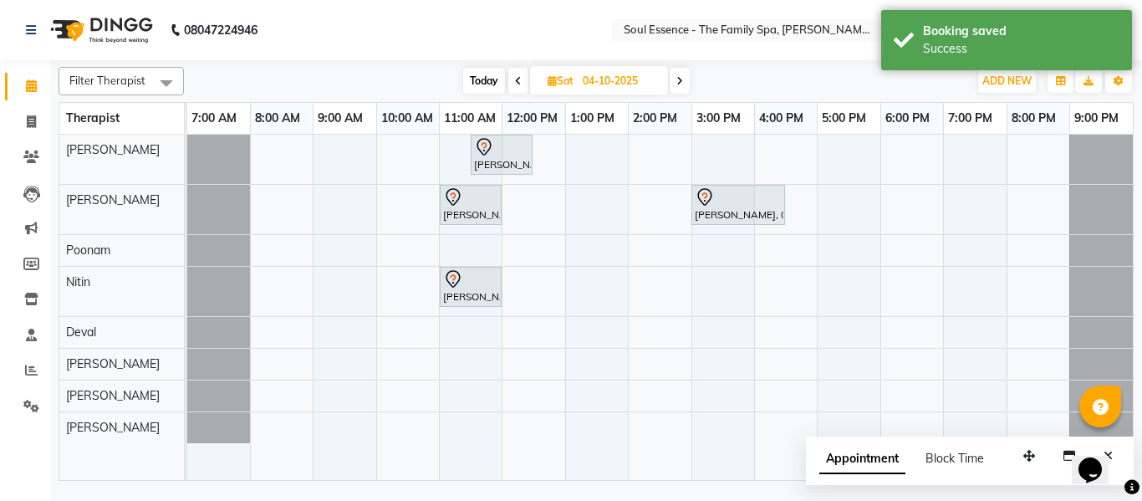
click at [580, 72] on input "04-10-2025" at bounding box center [620, 81] width 84 height 25
select select "10"
select select "2025"
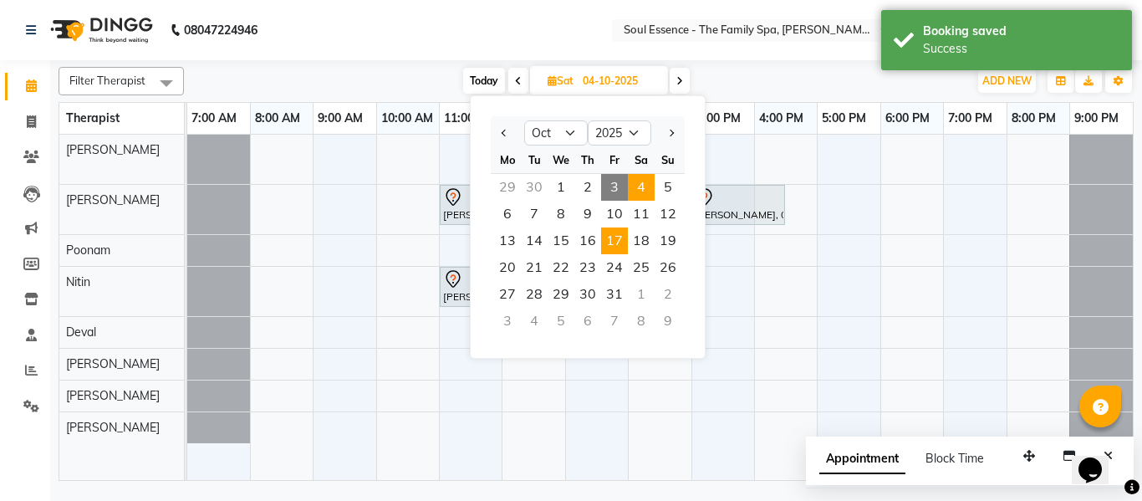
click at [611, 242] on span "17" at bounding box center [614, 240] width 27 height 27
type input "17-10-2025"
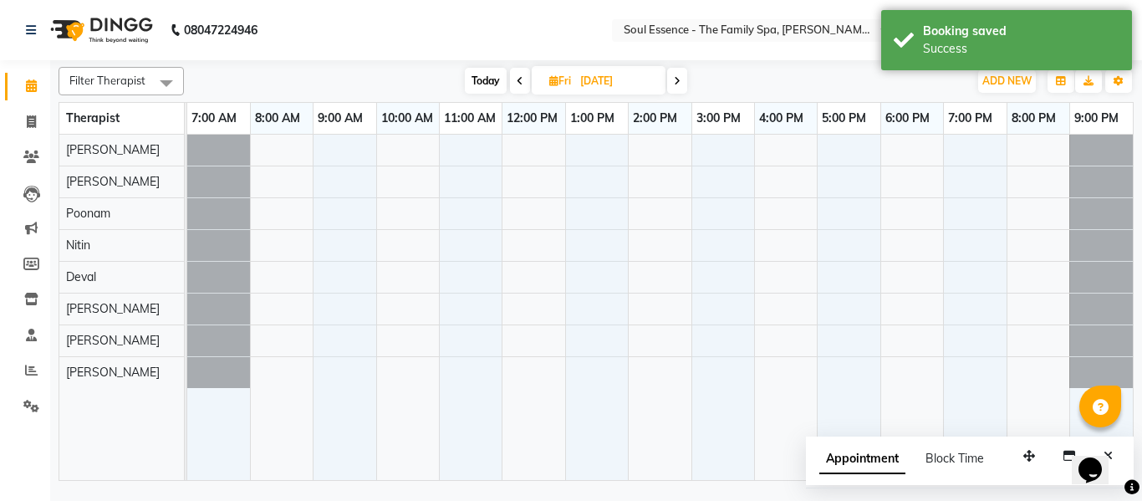
click at [393, 298] on div at bounding box center [660, 307] width 946 height 345
select select "37932"
select select "tentative"
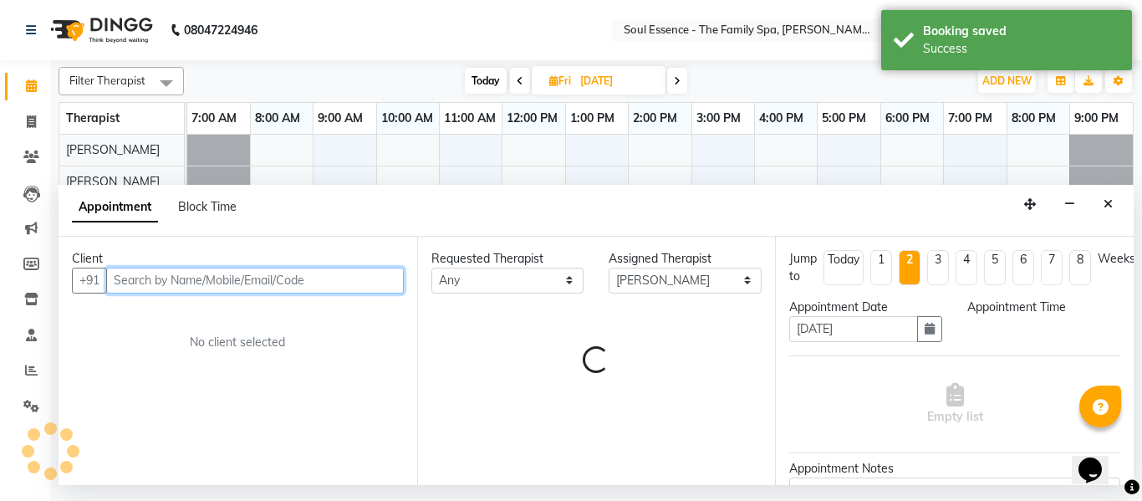
select select "600"
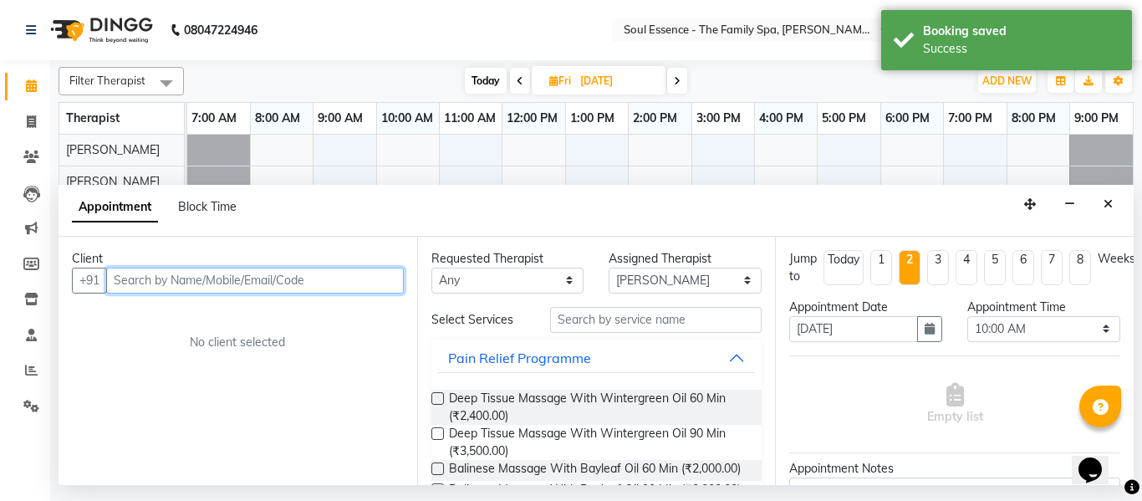
click at [296, 288] on input "text" at bounding box center [255, 281] width 298 height 26
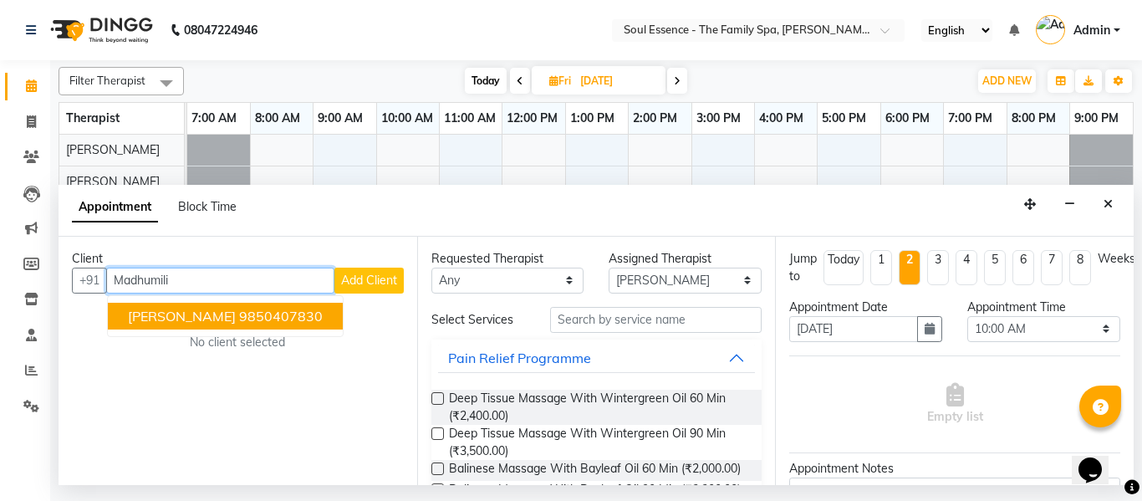
click at [323, 321] on ngb-highlight "9850407830" at bounding box center [281, 316] width 84 height 17
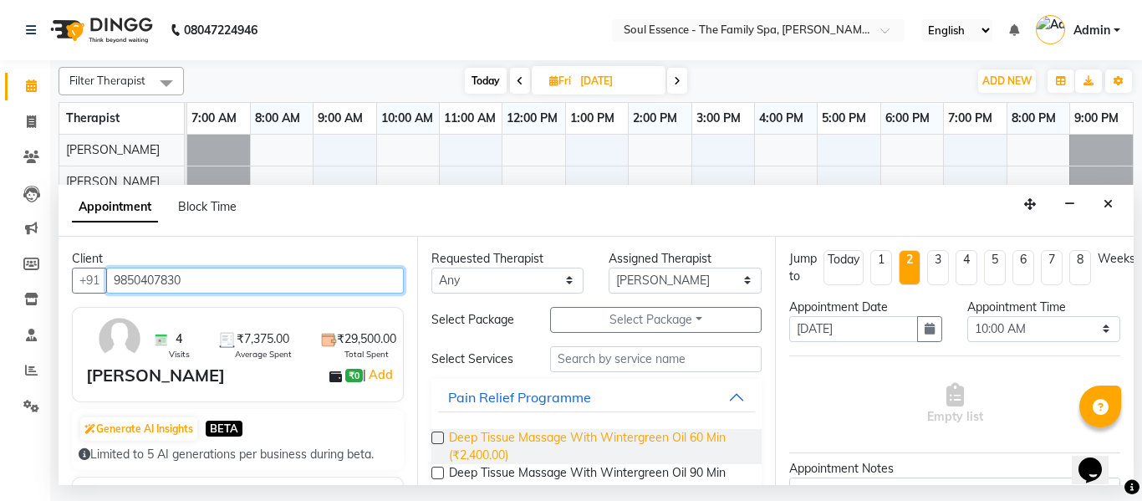
type input "9850407830"
click at [478, 439] on span "Deep Tissue Massage With Wintergreen Oil 60 Min (₹2,400.00)" at bounding box center [599, 446] width 300 height 35
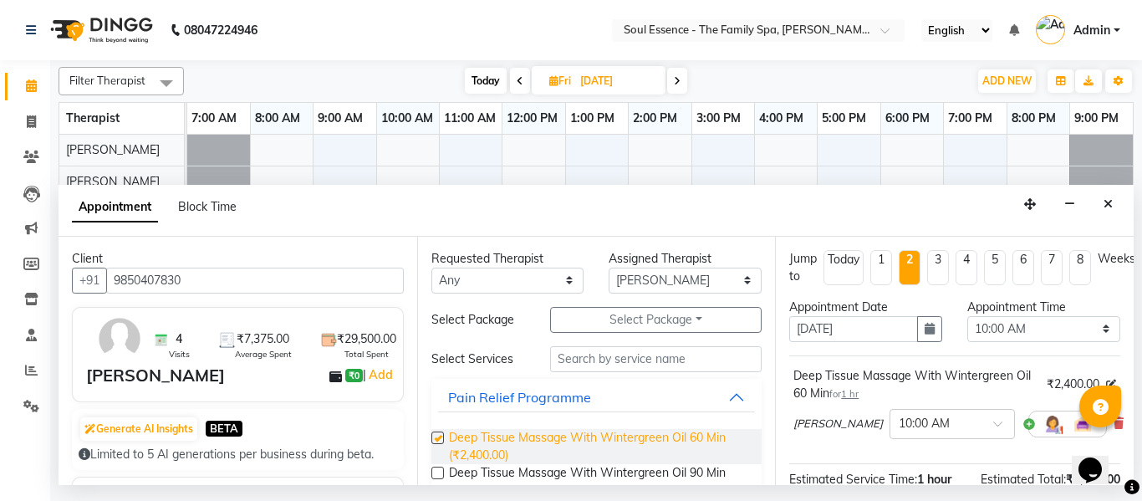
checkbox input "false"
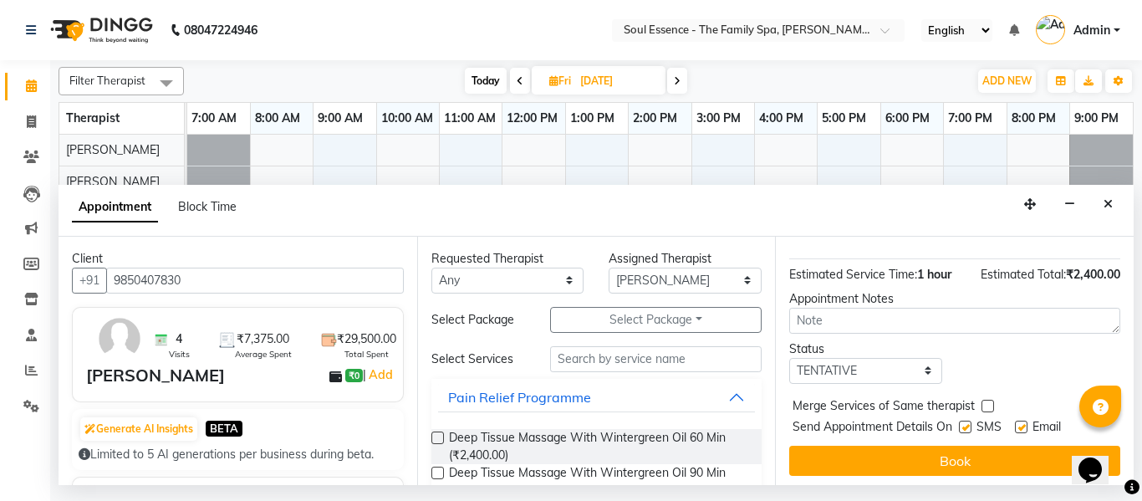
scroll to position [222, 0]
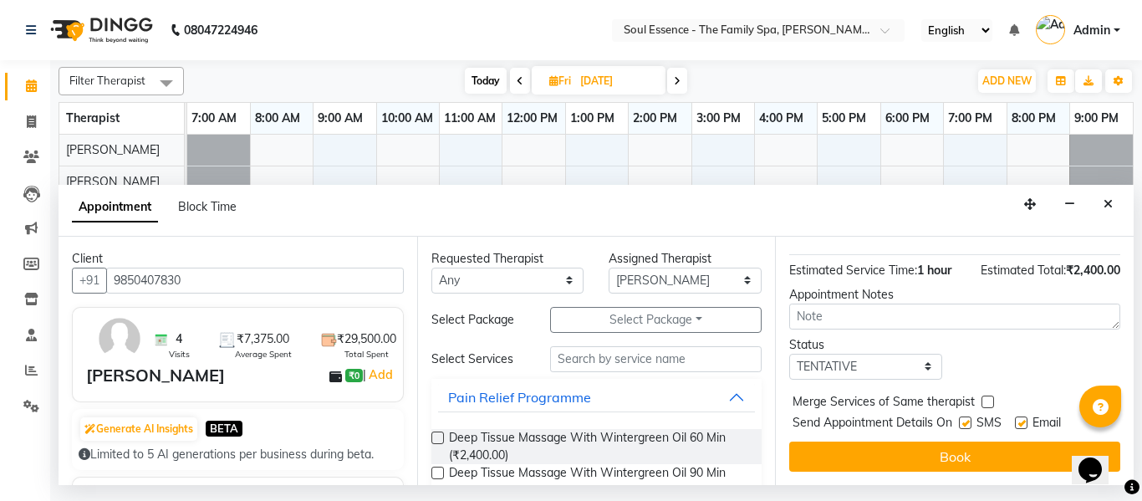
click at [964, 416] on label at bounding box center [965, 422] width 13 height 13
click at [964, 419] on input "checkbox" at bounding box center [964, 424] width 11 height 11
checkbox input "false"
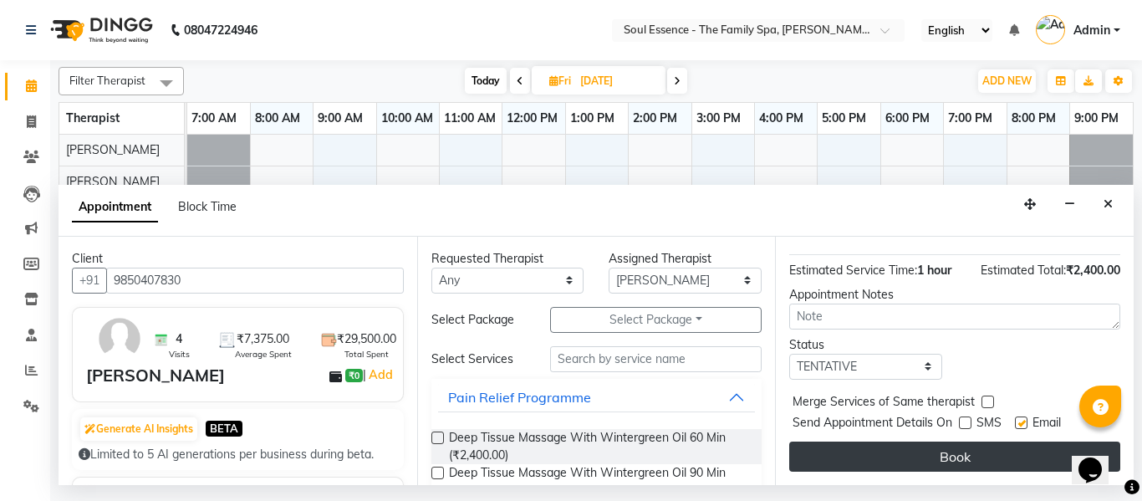
click at [988, 441] on button "Book" at bounding box center [954, 456] width 331 height 30
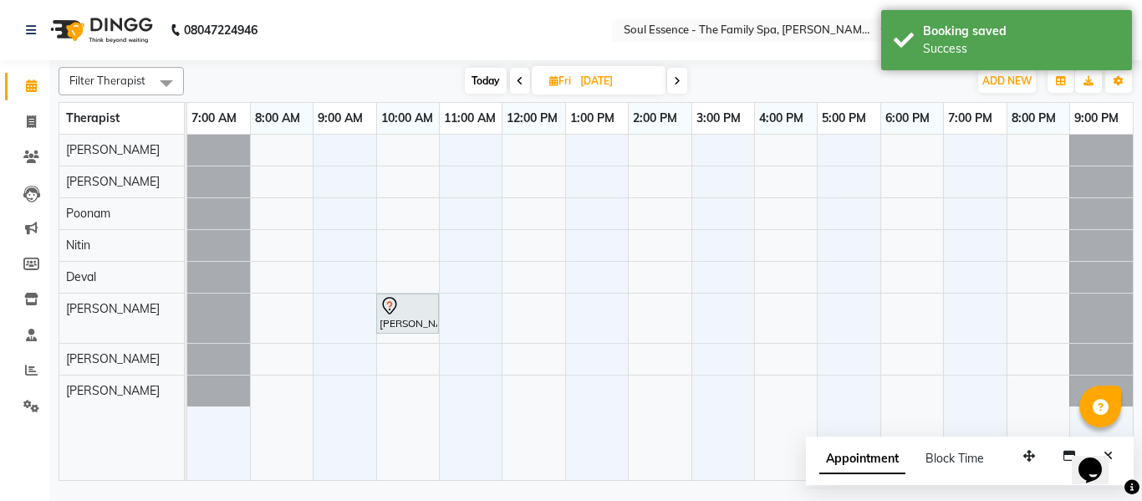
click at [452, 83] on div "Today Fri 17-10-2025" at bounding box center [576, 81] width 768 height 25
click at [475, 77] on span "Today" at bounding box center [486, 81] width 42 height 26
type input "03-10-2025"
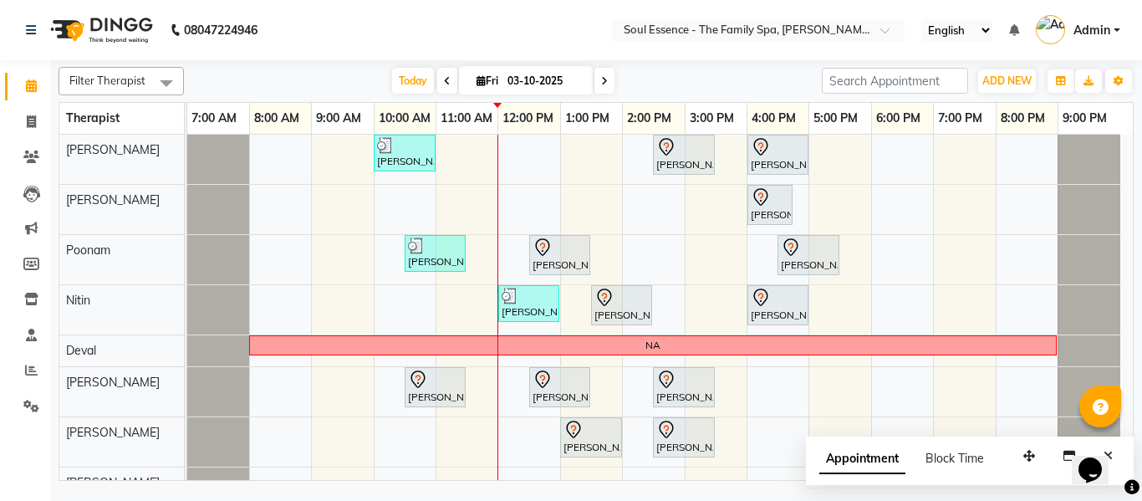
click at [1027, 472] on div "Appointment Block Time" at bounding box center [970, 462] width 328 height 52
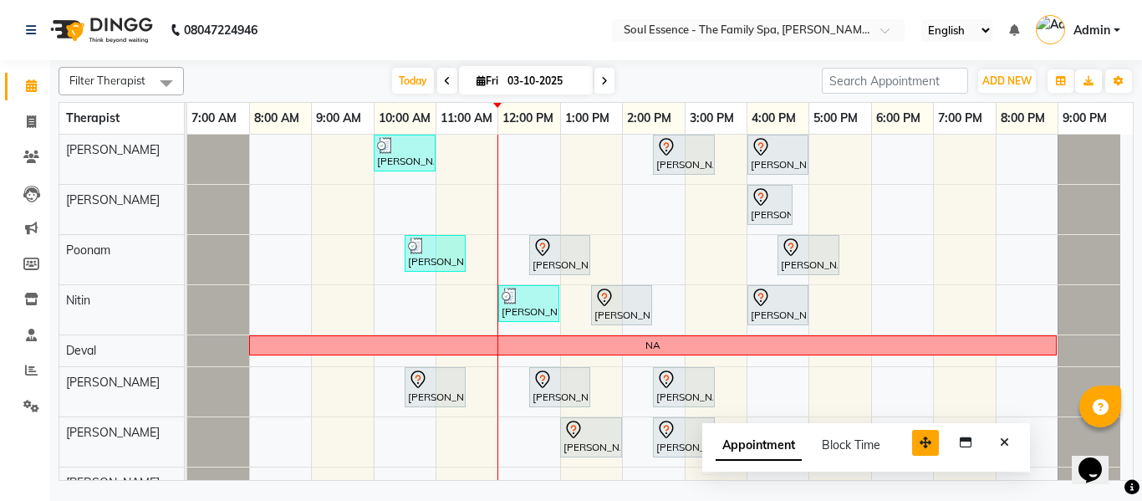
drag, startPoint x: 1028, startPoint y: 462, endPoint x: 910, endPoint y: 448, distance: 118.8
click at [912, 448] on button "button" at bounding box center [925, 443] width 27 height 26
click at [986, 438] on icon "Close" at bounding box center [990, 442] width 9 height 12
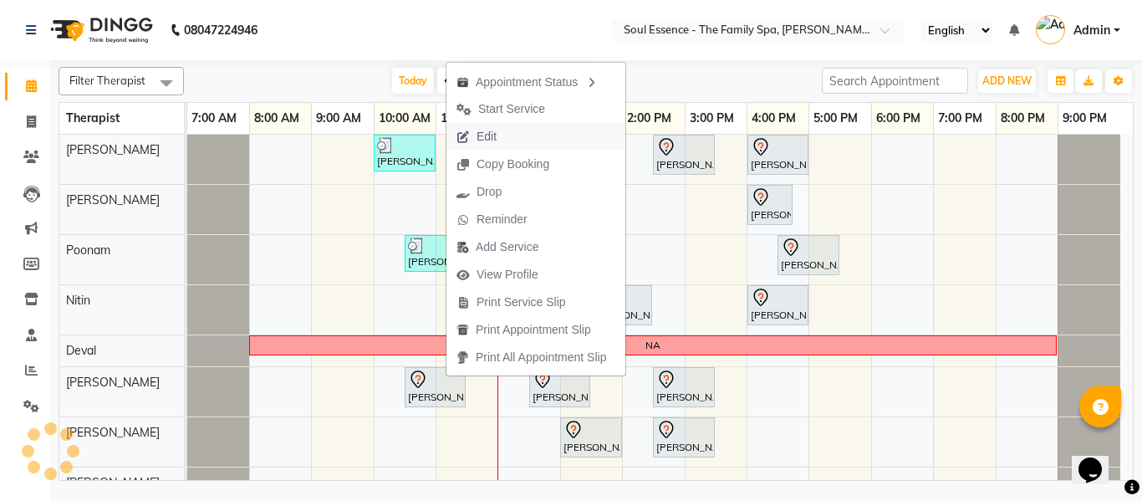
click at [476, 130] on span "Edit" at bounding box center [477, 137] width 60 height 28
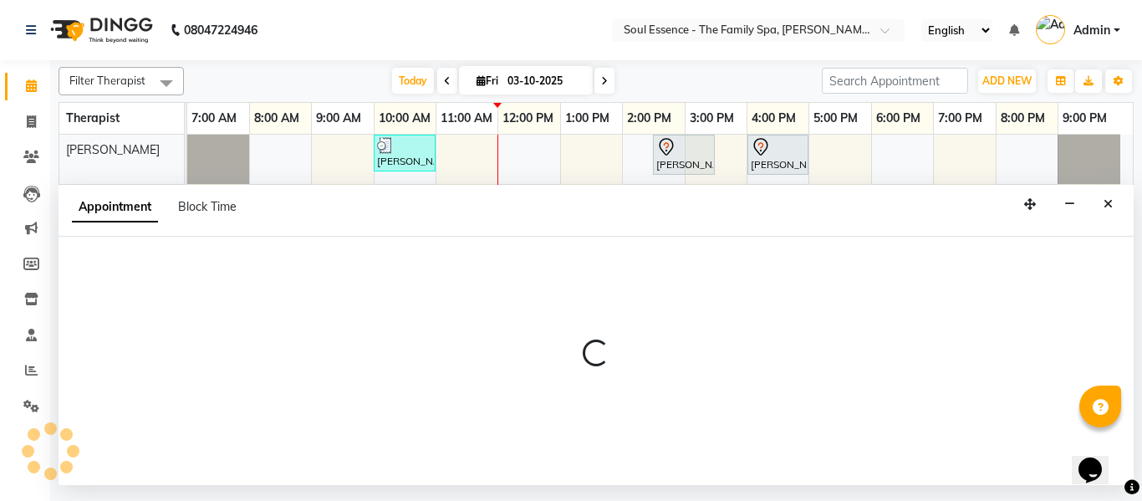
select select "tentative"
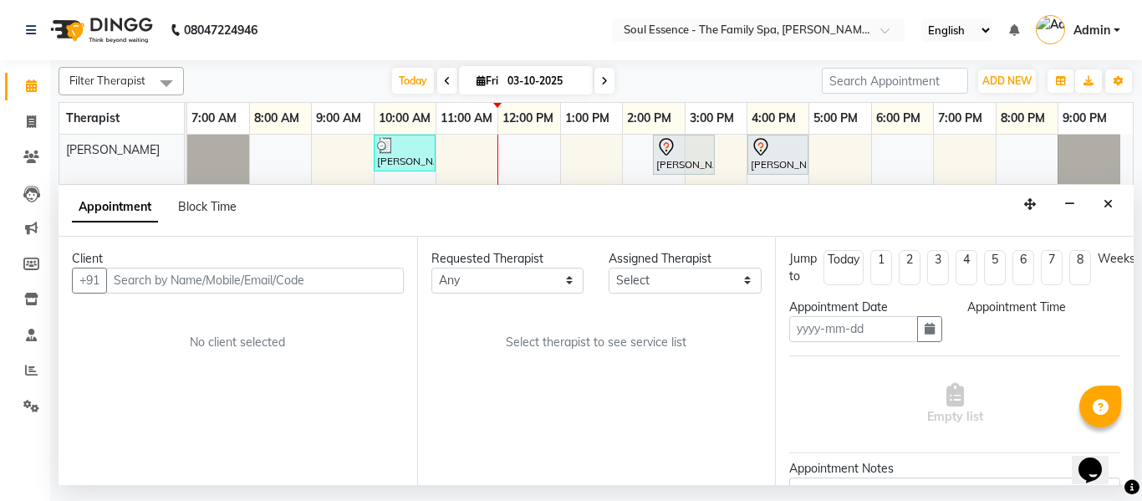
type input "03-10-2025"
select select "630"
select select "37932"
select select "1188"
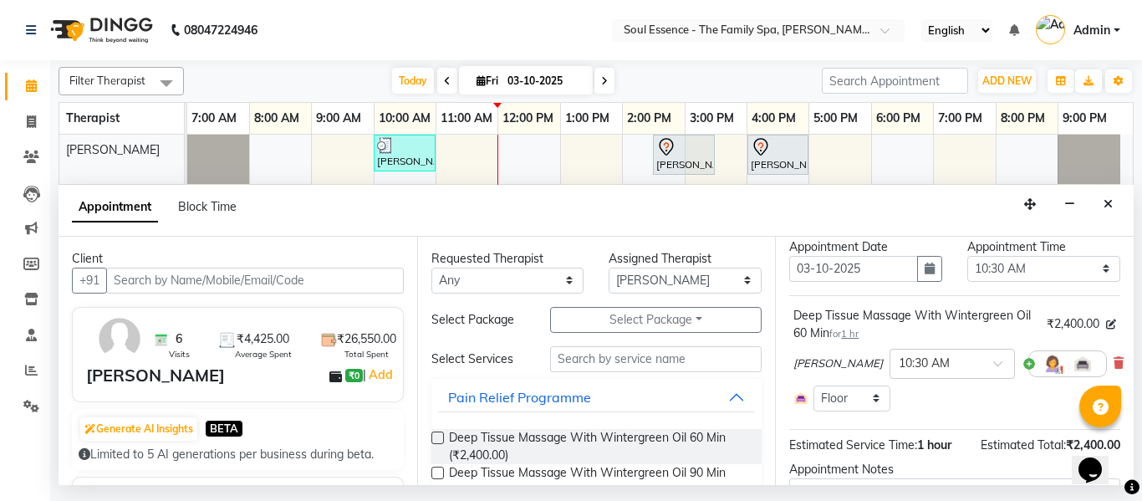
scroll to position [84, 0]
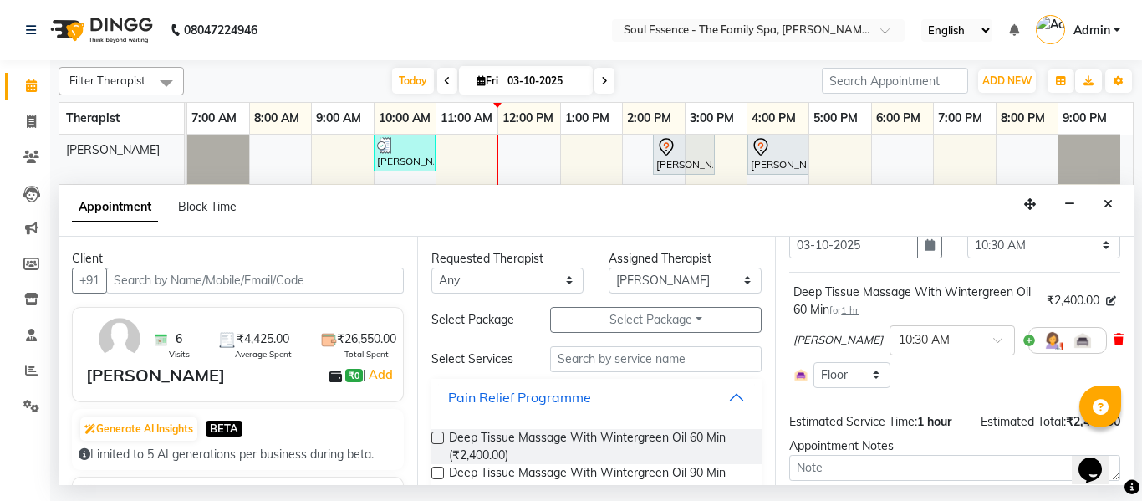
click at [1114, 339] on icon at bounding box center [1119, 340] width 10 height 12
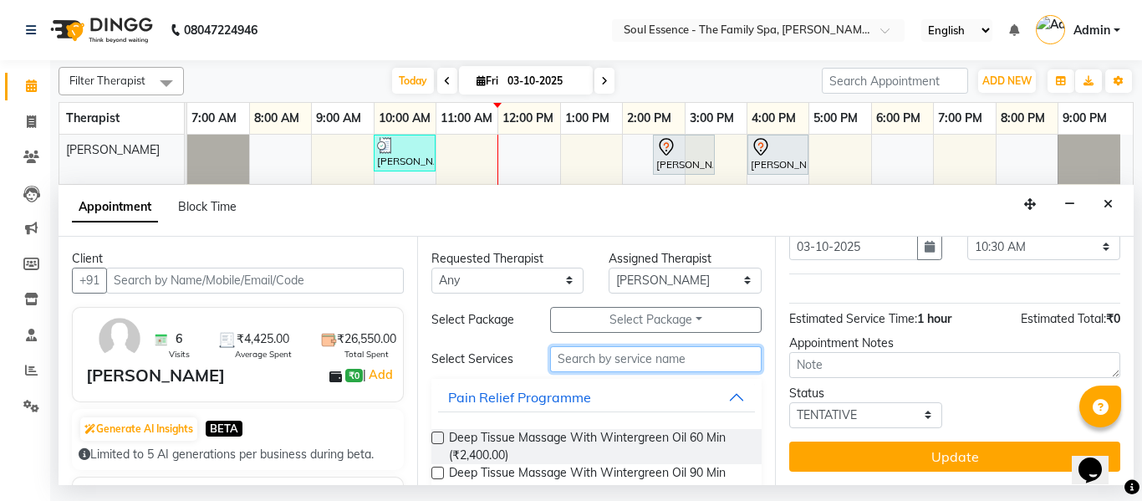
click at [648, 353] on input "text" at bounding box center [656, 359] width 212 height 26
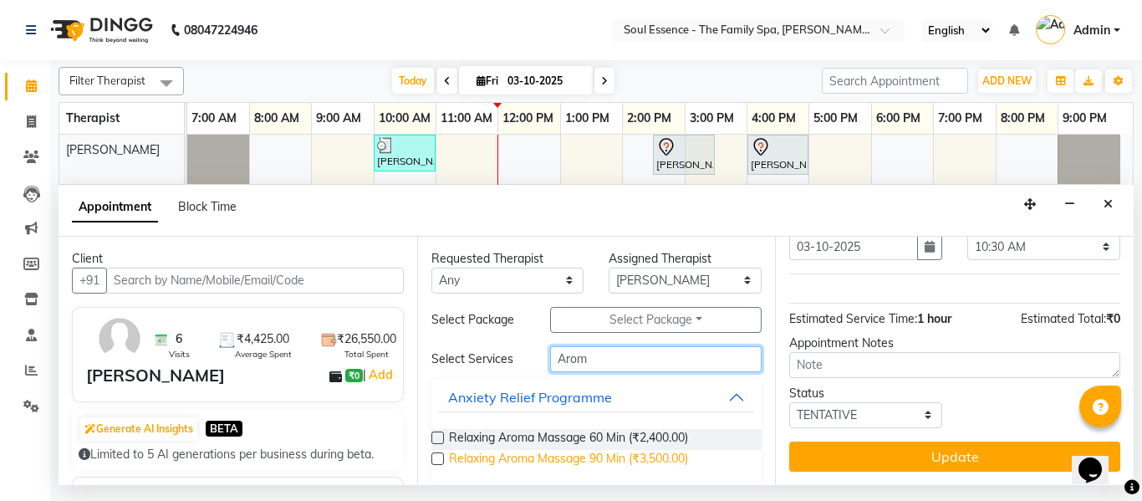
type input "Arom"
click at [637, 457] on span "Relaxing Aroma Massage 90 Min (₹3,500.00)" at bounding box center [568, 460] width 239 height 21
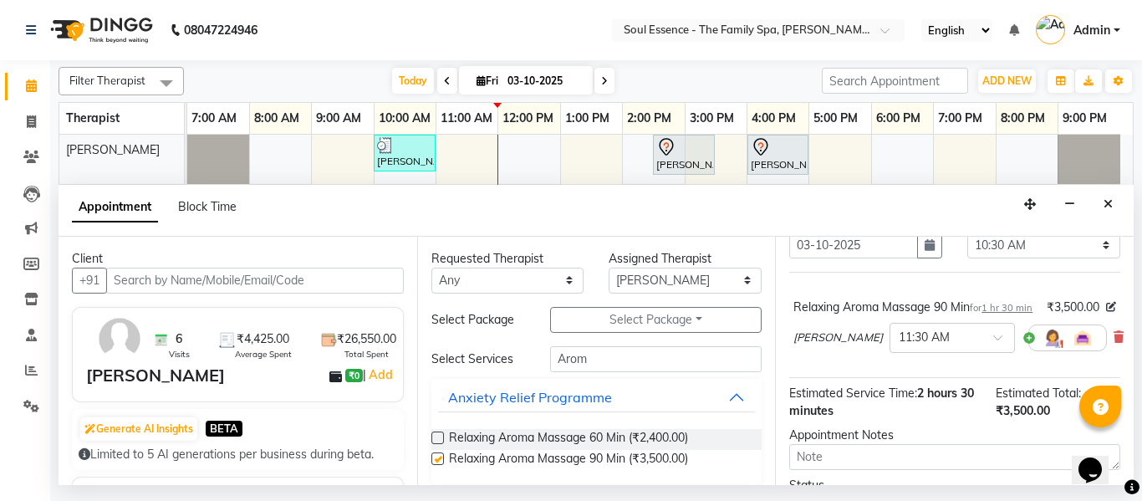
checkbox input "false"
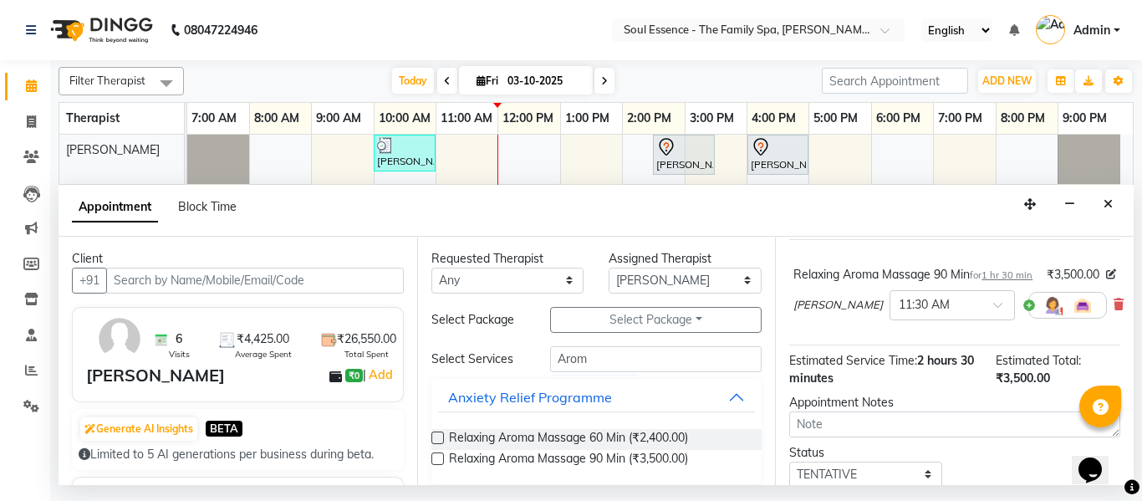
scroll to position [167, 0]
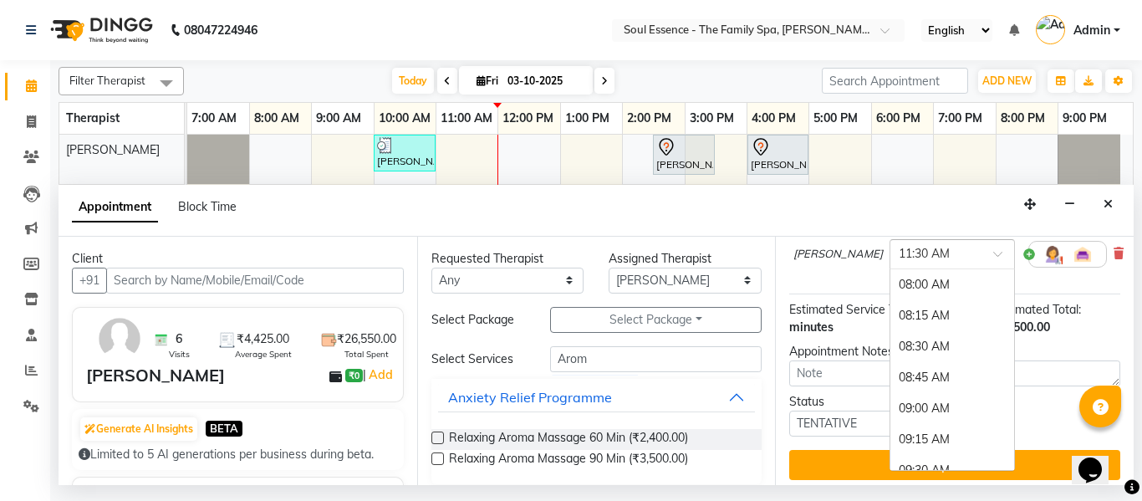
click at [909, 262] on input "text" at bounding box center [936, 253] width 74 height 18
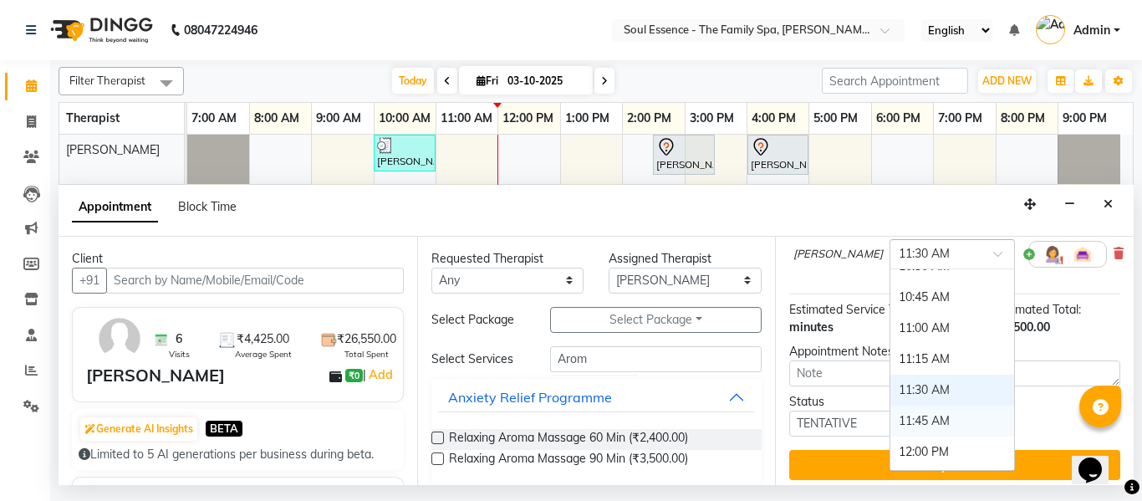
scroll to position [266, 0]
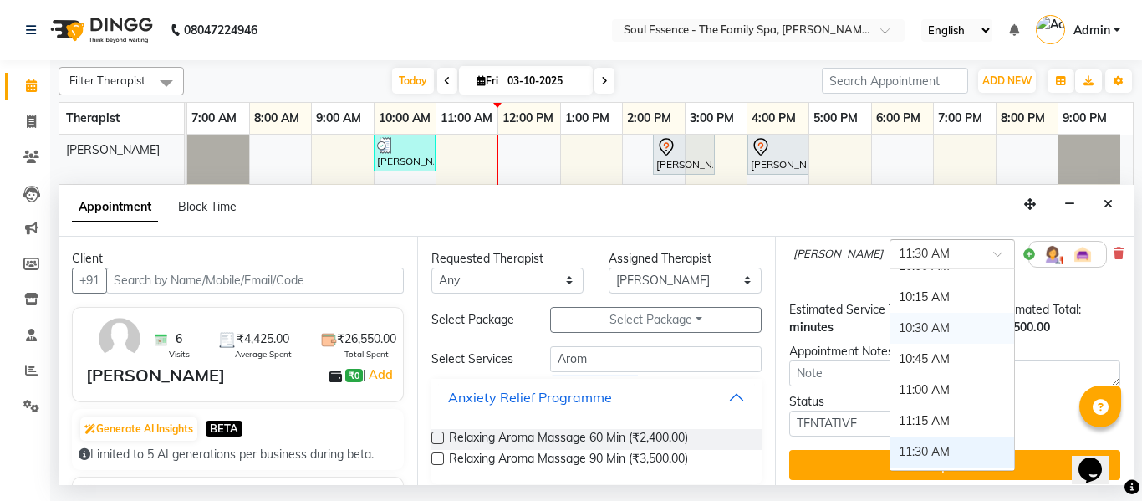
click at [908, 337] on div "10:30 AM" at bounding box center [953, 328] width 124 height 31
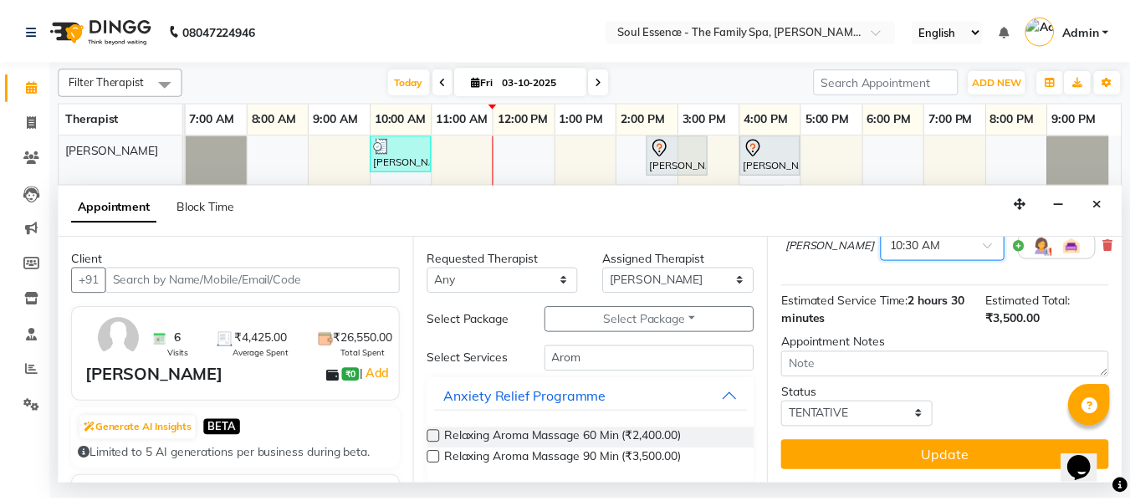
scroll to position [206, 0]
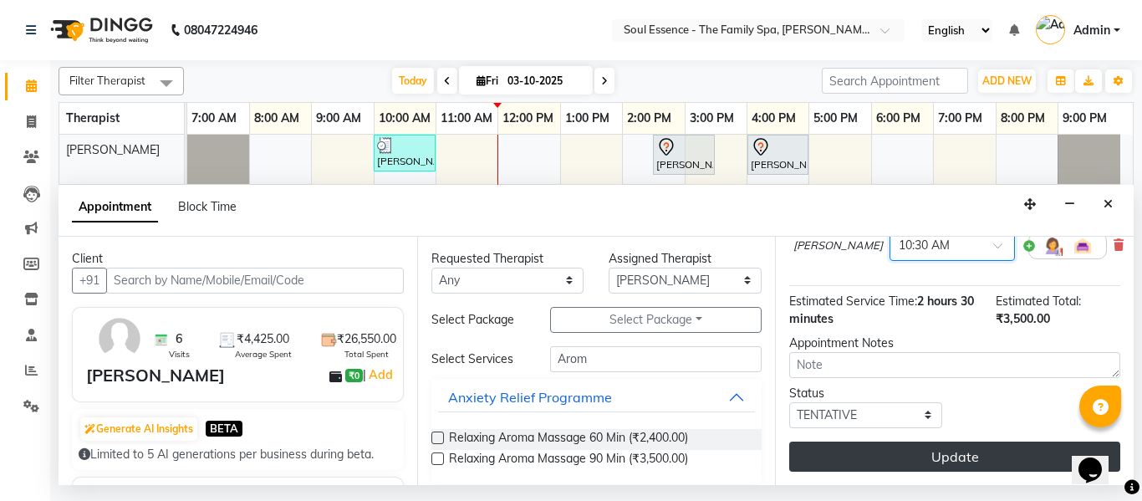
click at [901, 441] on button "Update" at bounding box center [954, 456] width 331 height 30
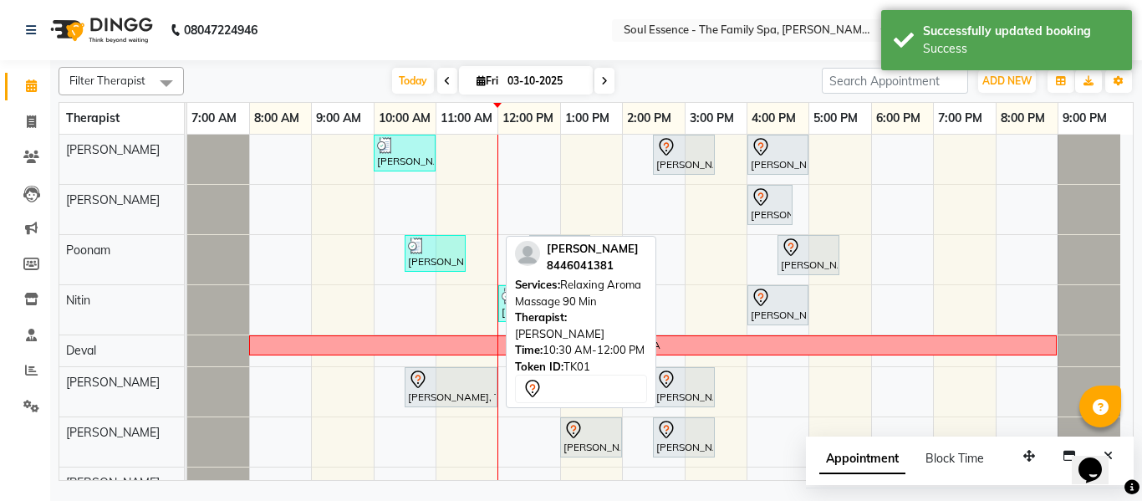
click at [452, 367] on link "Madhumangesh Aryamane, TK01, 10:30 AM-12:00 PM, Relaxing Aroma Massage 90 Min" at bounding box center [451, 387] width 93 height 40
select select "7"
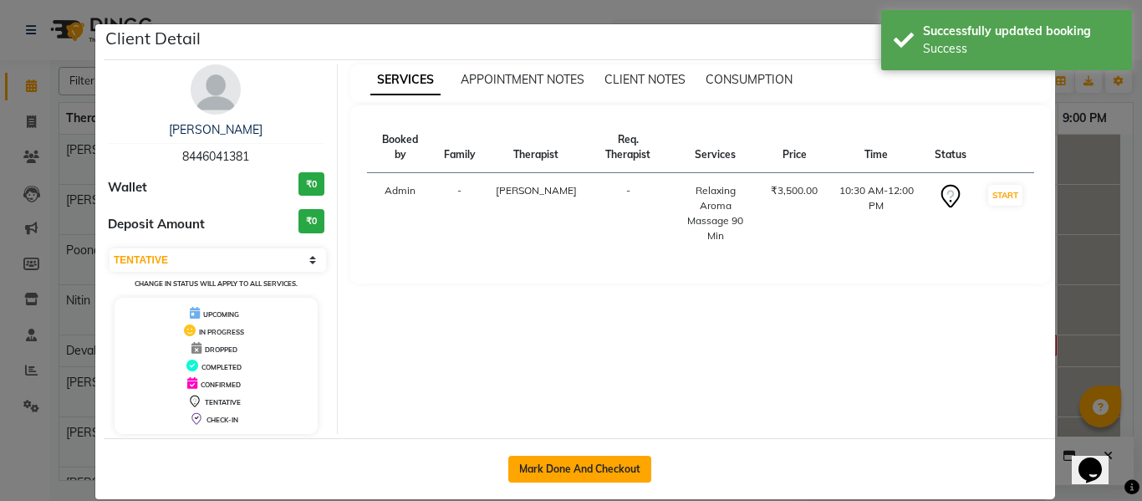
click at [561, 461] on button "Mark Done And Checkout" at bounding box center [579, 469] width 143 height 27
select select "service"
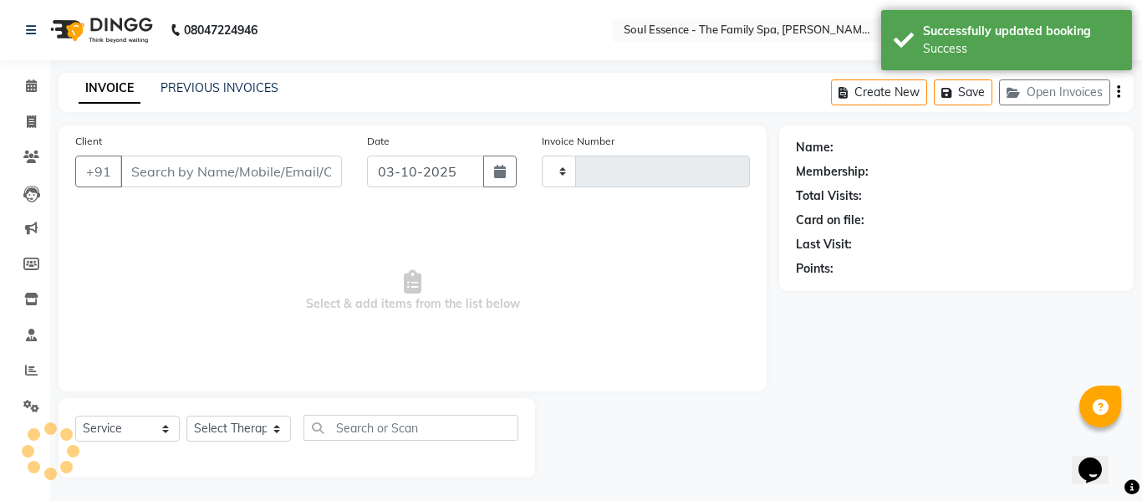
type input "1712"
select select "774"
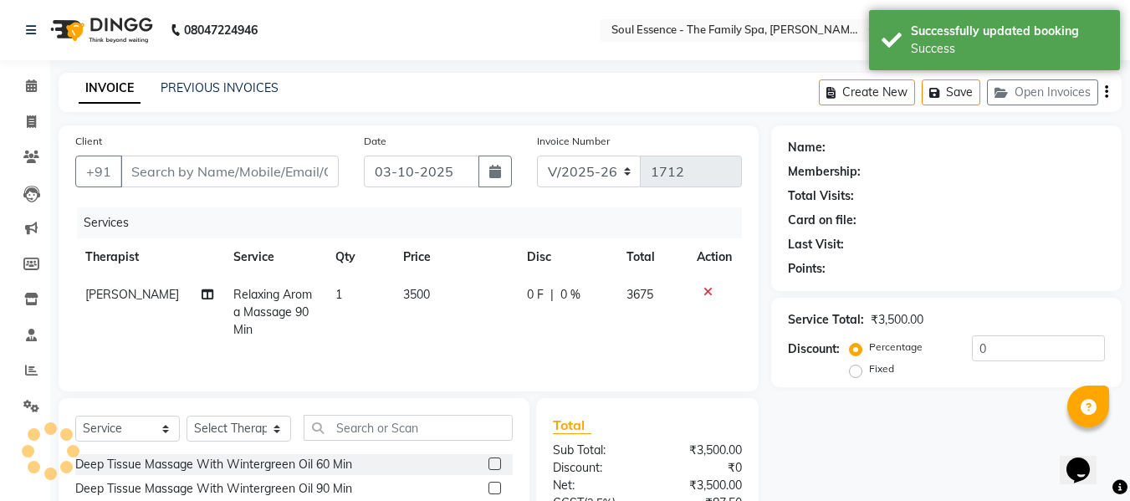
type input "8446041381"
select select "37932"
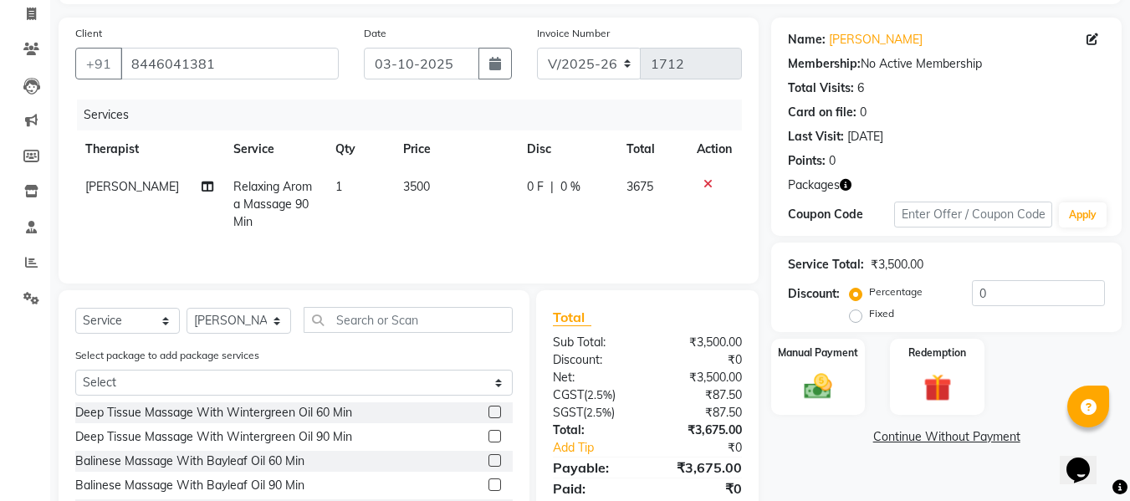
scroll to position [225, 0]
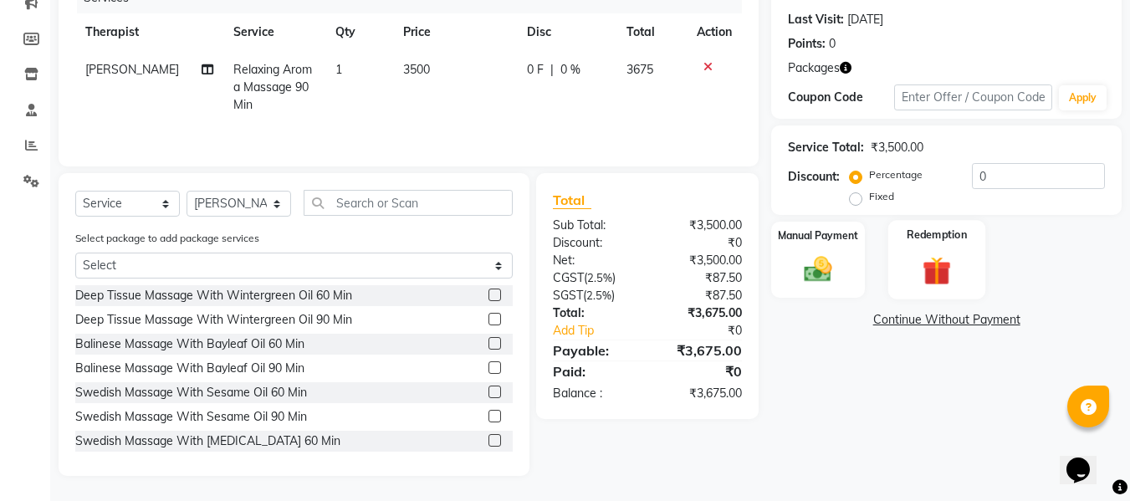
click at [969, 266] on div "Redemption" at bounding box center [937, 259] width 98 height 79
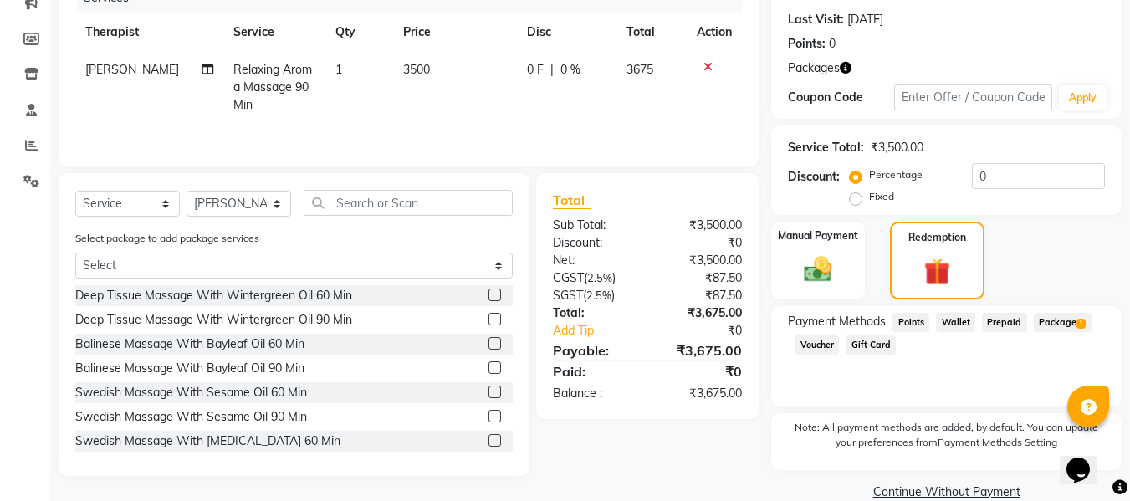
click at [1041, 307] on div "Payment Methods Points Wallet Prepaid Package 1 Voucher Gift Card" at bounding box center [946, 356] width 350 height 100
click at [1034, 330] on span "Package 1" at bounding box center [1063, 322] width 58 height 19
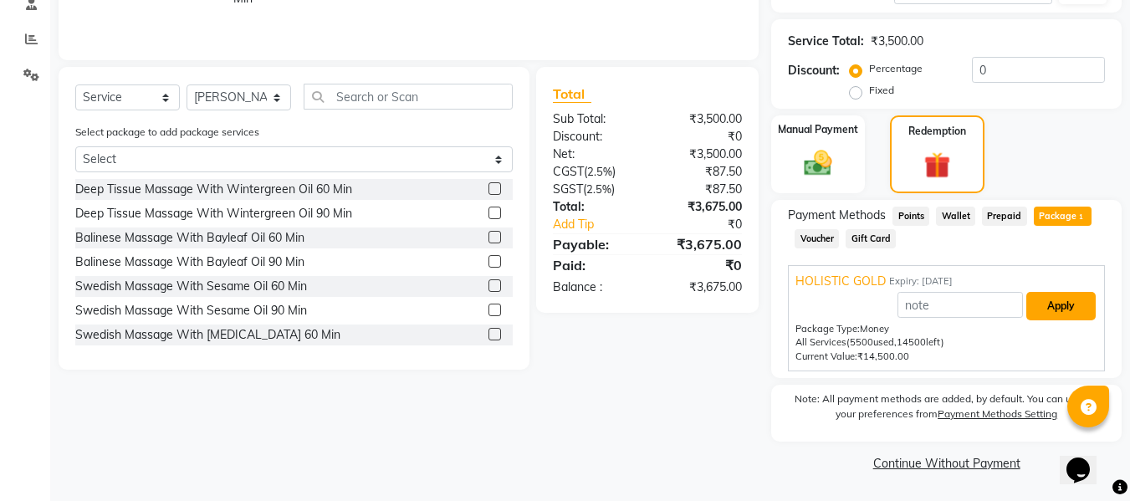
click at [1051, 312] on button "Apply" at bounding box center [1060, 306] width 69 height 28
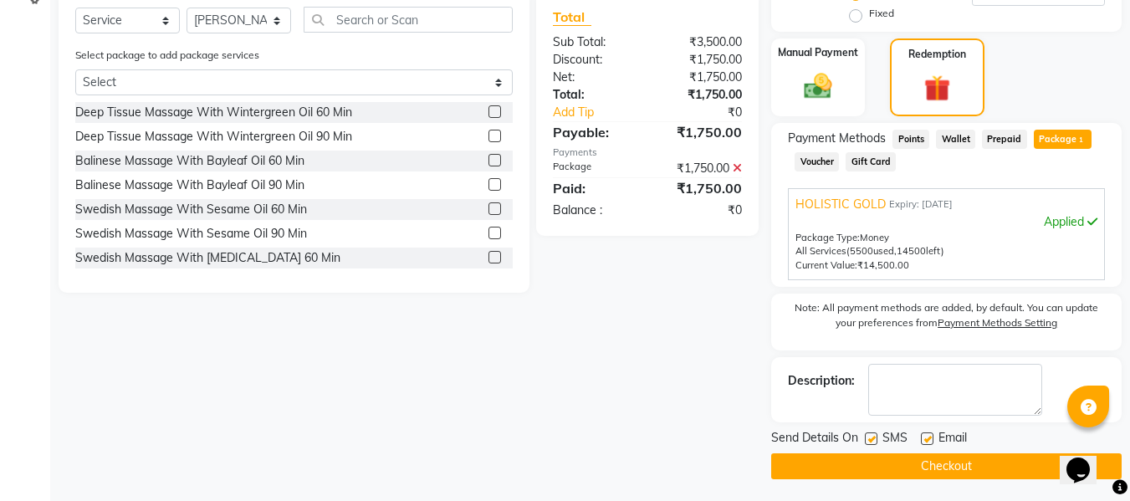
scroll to position [411, 0]
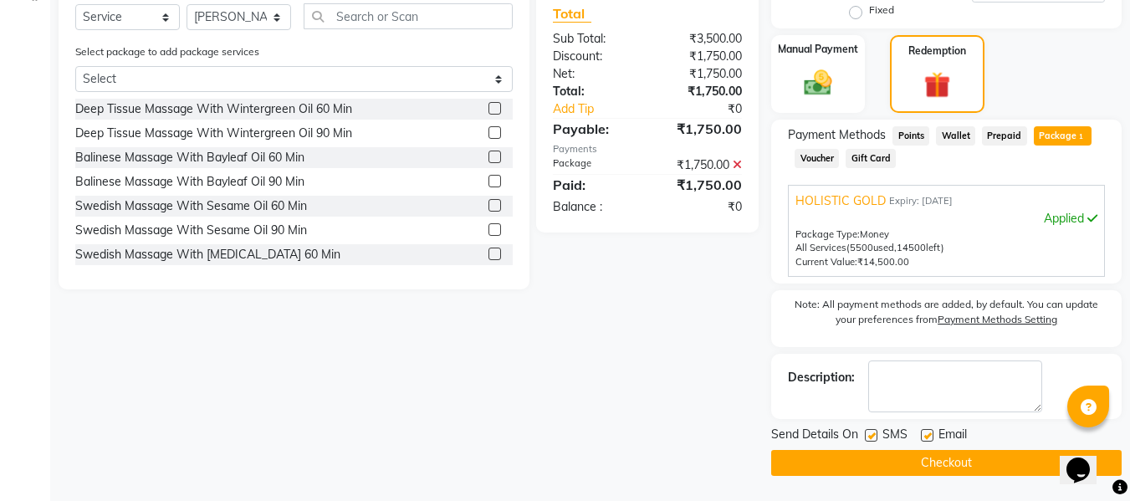
click at [870, 436] on label at bounding box center [871, 435] width 13 height 13
click at [870, 436] on input "checkbox" at bounding box center [870, 436] width 11 height 11
checkbox input "false"
click at [928, 434] on label at bounding box center [927, 435] width 13 height 13
click at [928, 434] on input "checkbox" at bounding box center [926, 436] width 11 height 11
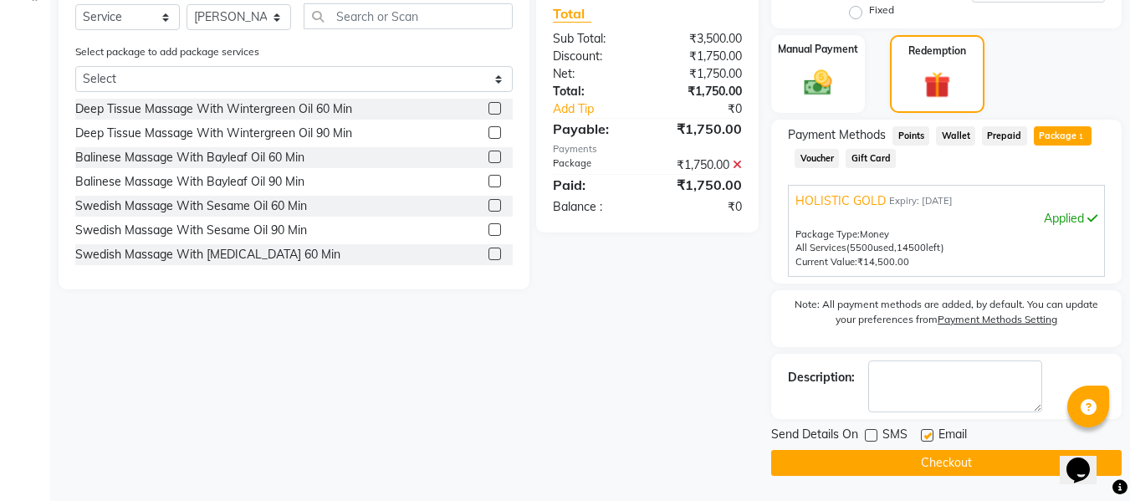
checkbox input "false"
click at [901, 465] on button "Checkout" at bounding box center [946, 463] width 350 height 26
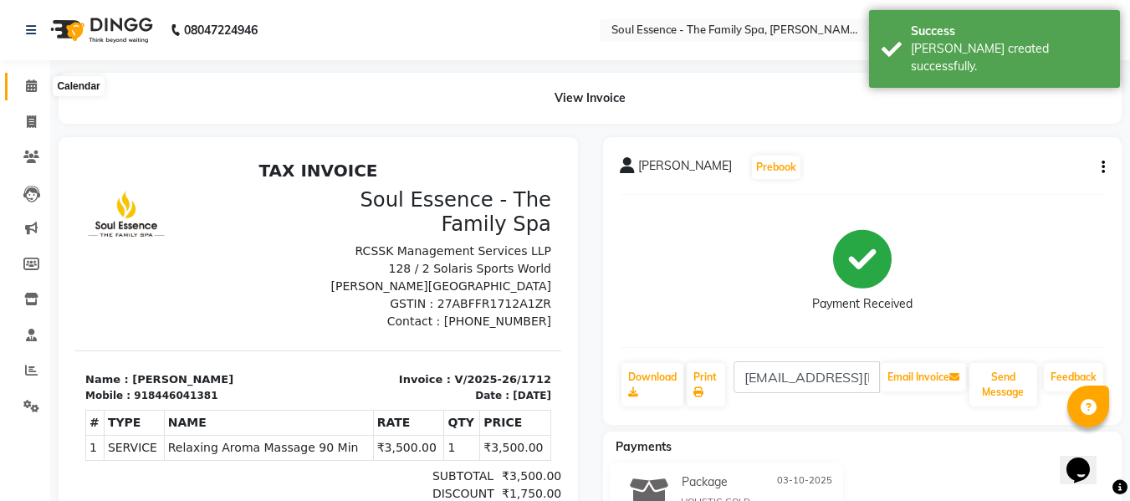
click at [27, 84] on icon at bounding box center [31, 85] width 11 height 13
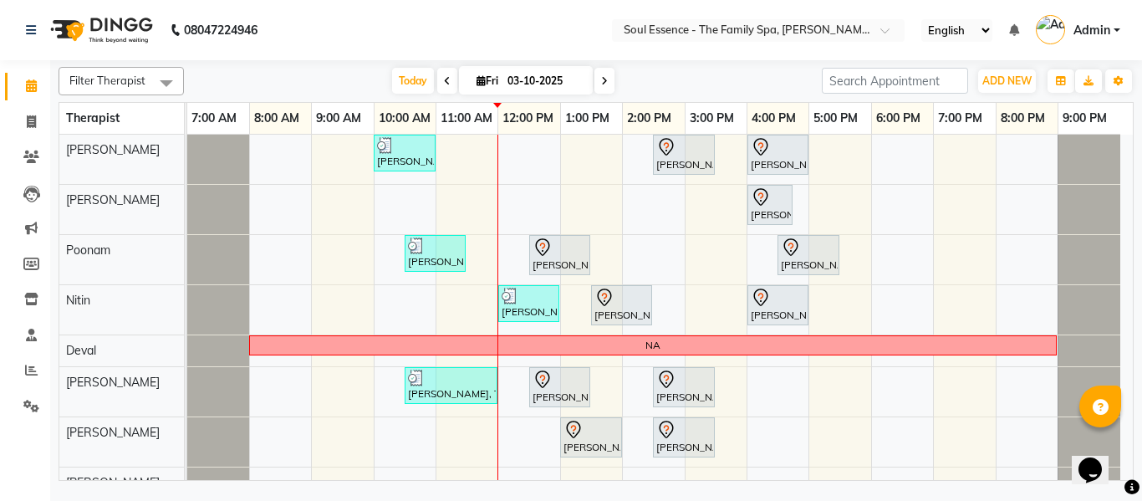
click at [605, 78] on span at bounding box center [605, 81] width 20 height 26
type input "04-10-2025"
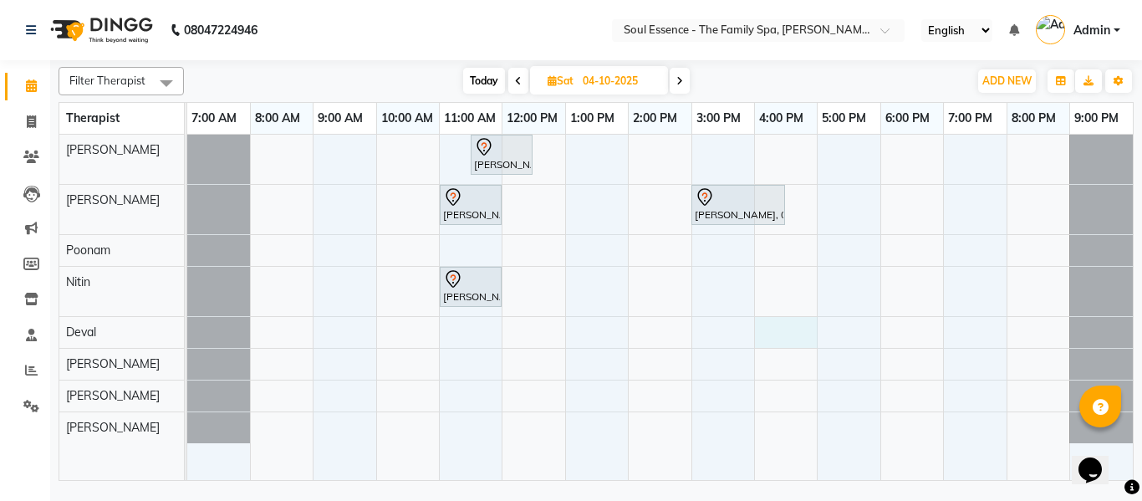
click at [766, 333] on div "Jayshree Diwakar, 11:30 AM-12:30 PM, Deep Tissue Massage With Wintergreen Oil 6…" at bounding box center [660, 307] width 946 height 345
select select "66088"
select select "960"
select select "tentative"
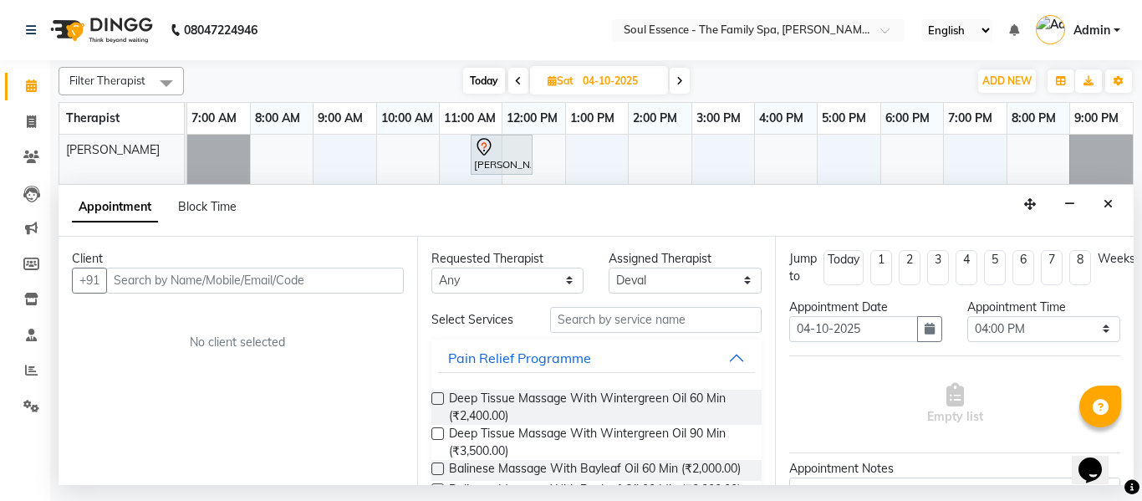
click at [345, 270] on input "text" at bounding box center [255, 281] width 298 height 26
type input "S"
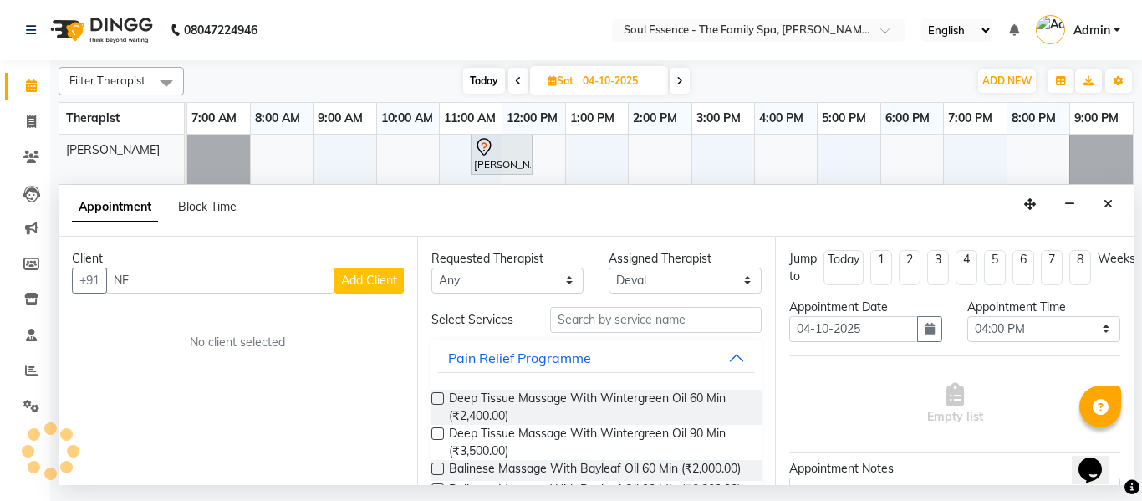
type input "N"
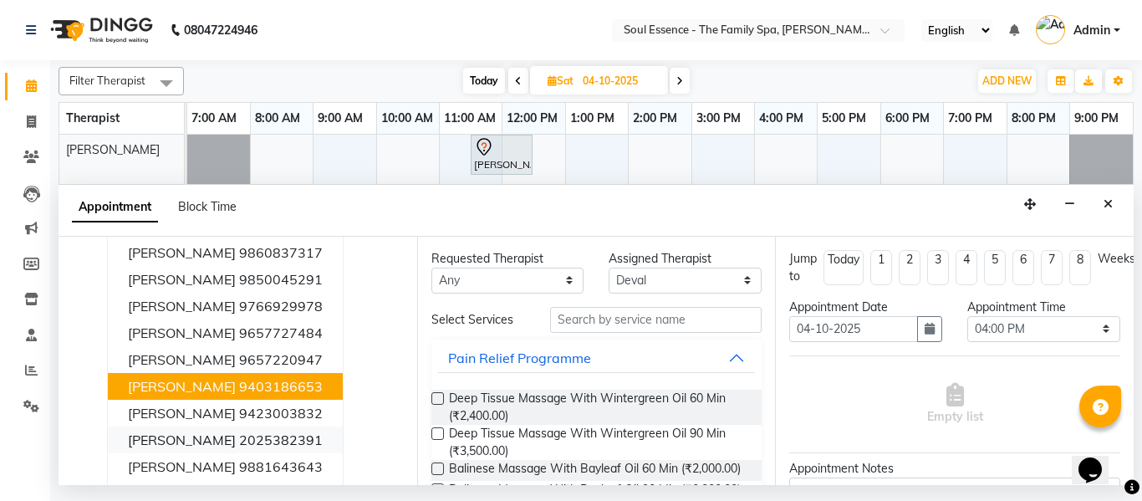
scroll to position [93, 0]
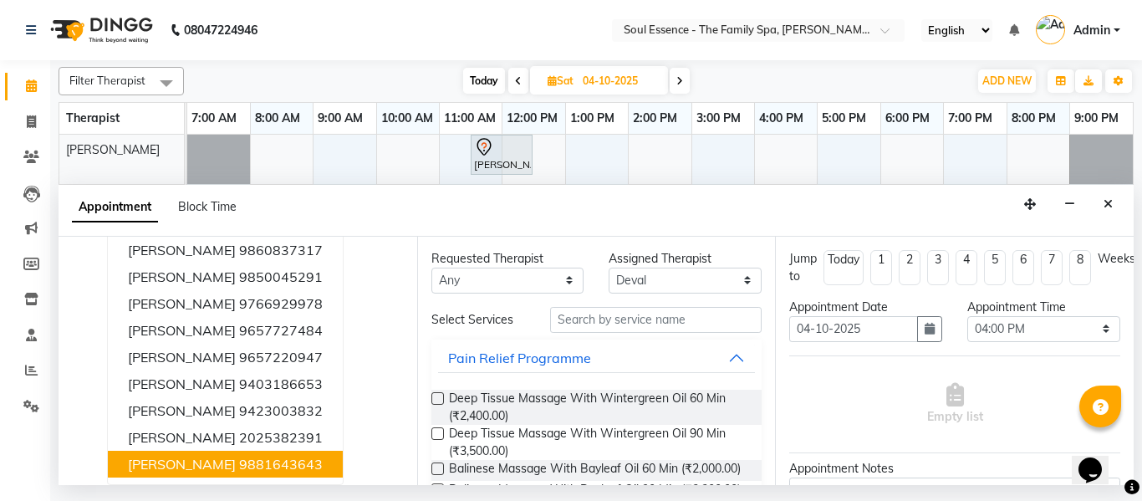
click at [197, 452] on button "Vinod Desai 9881643643" at bounding box center [225, 464] width 235 height 27
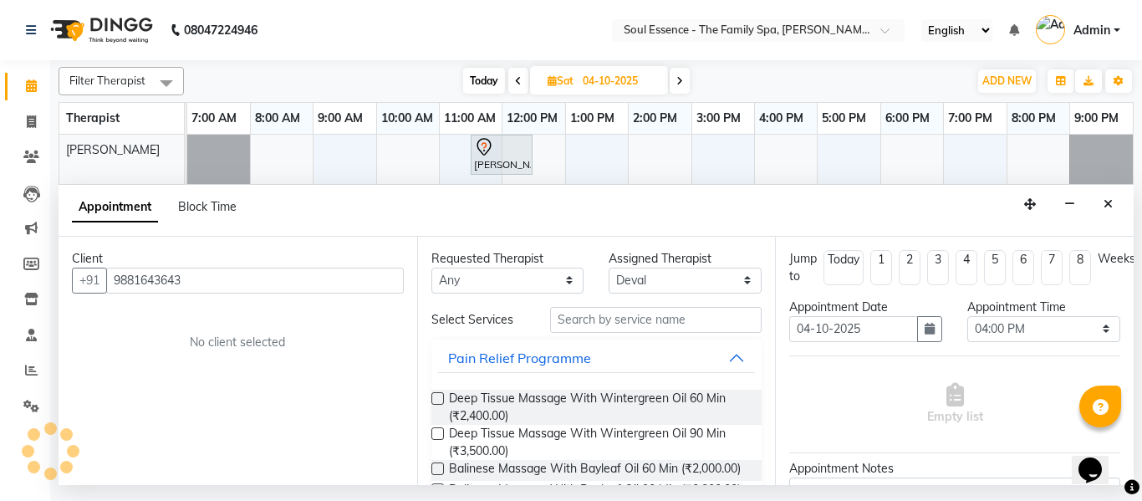
scroll to position [0, 0]
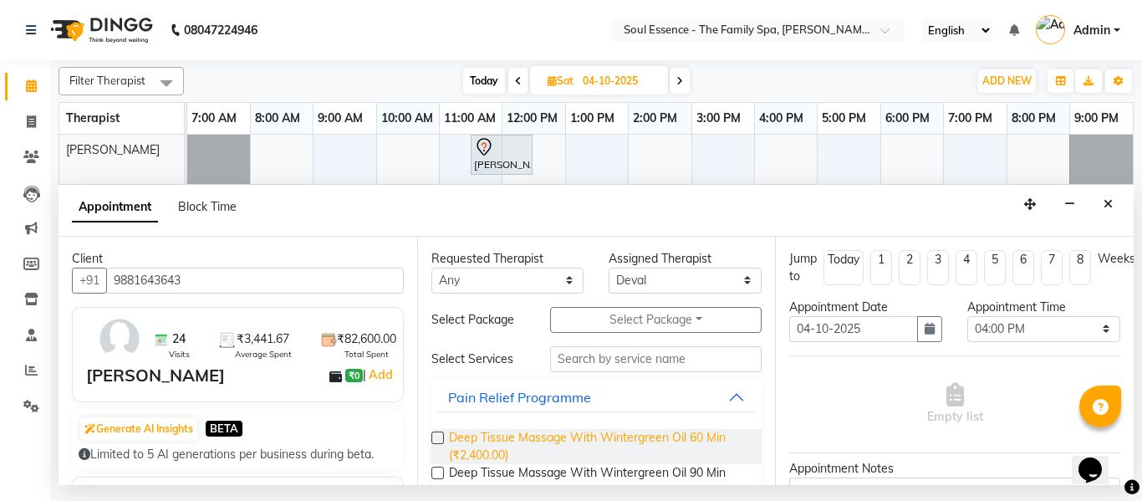
type input "9881643643"
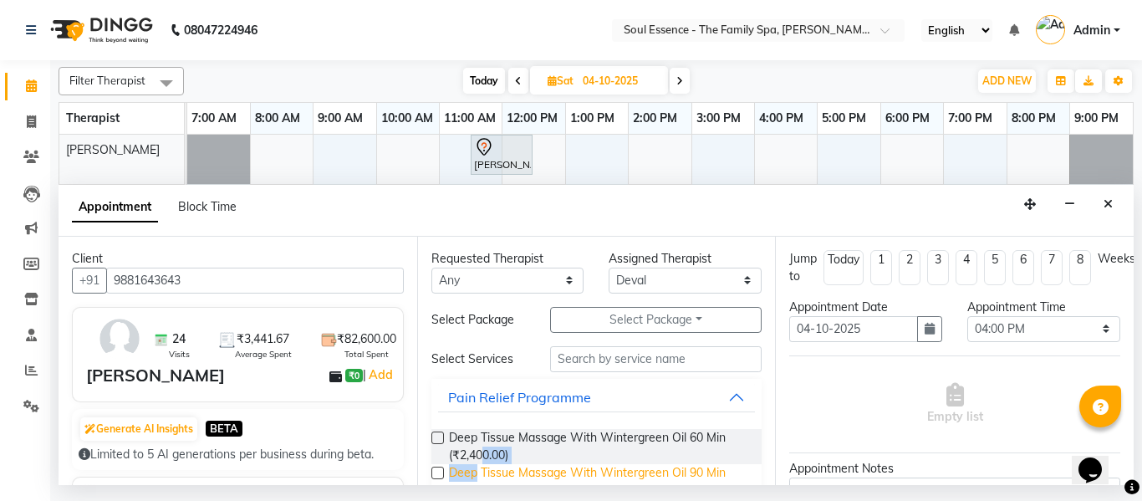
drag, startPoint x: 480, startPoint y: 454, endPoint x: 477, endPoint y: 465, distance: 11.2
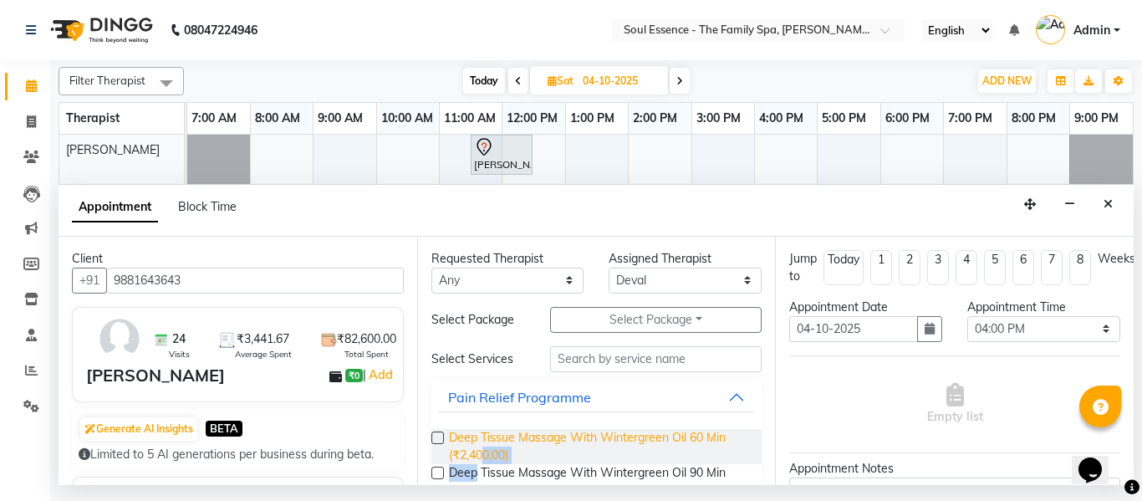
click at [477, 467] on span "Deep Tissue Massage With Wintergreen Oil 90 Min (₹3,500.00)" at bounding box center [599, 481] width 300 height 35
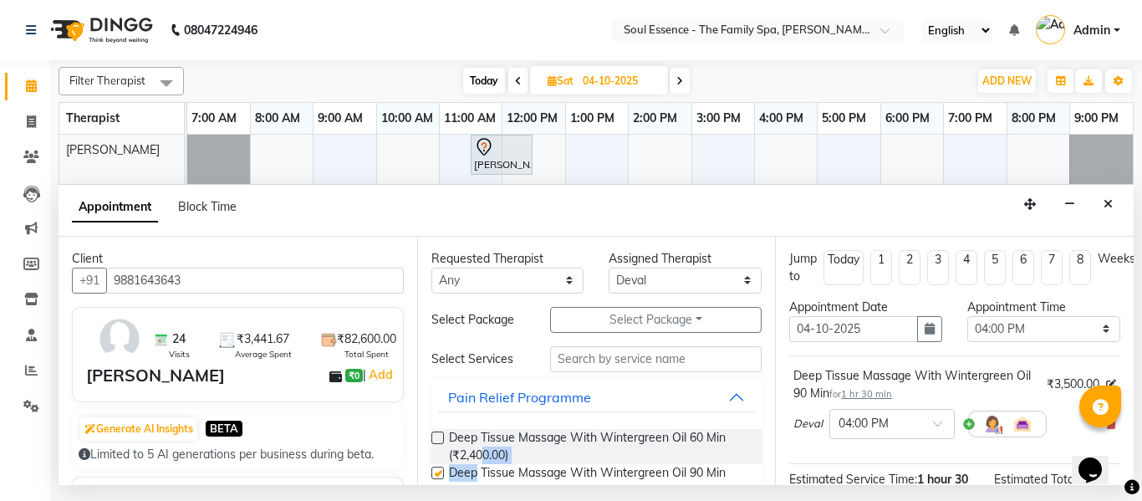
checkbox input "false"
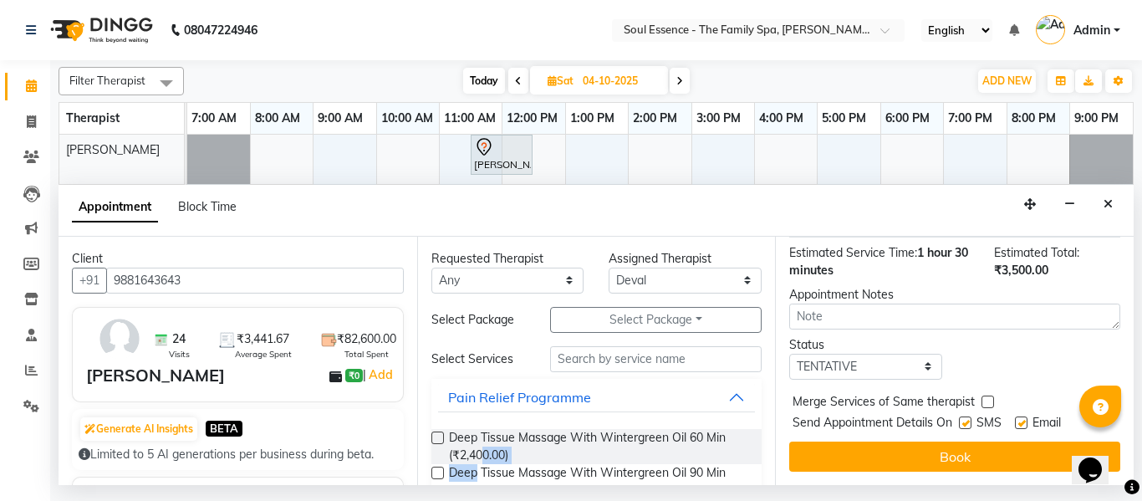
scroll to position [239, 0]
click at [967, 416] on label at bounding box center [965, 422] width 13 height 13
click at [967, 419] on input "checkbox" at bounding box center [964, 424] width 11 height 11
checkbox input "false"
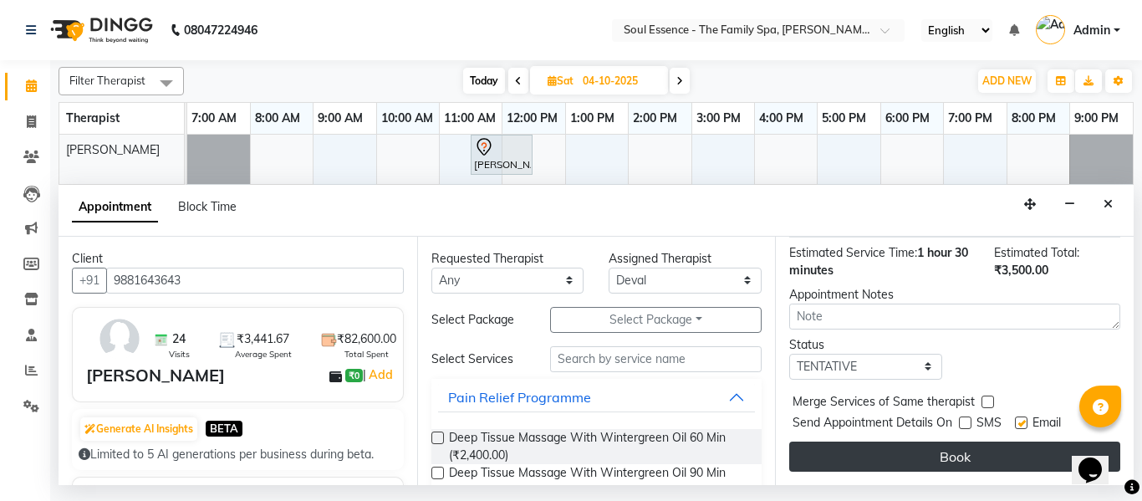
click at [1015, 441] on button "Book" at bounding box center [954, 456] width 331 height 30
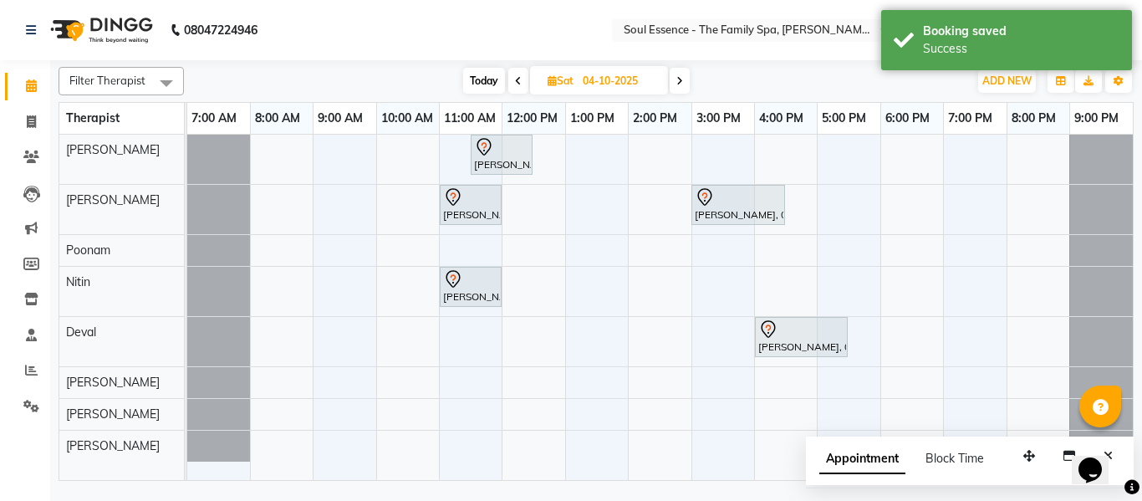
click at [480, 74] on span "Today" at bounding box center [484, 81] width 42 height 26
type input "03-10-2025"
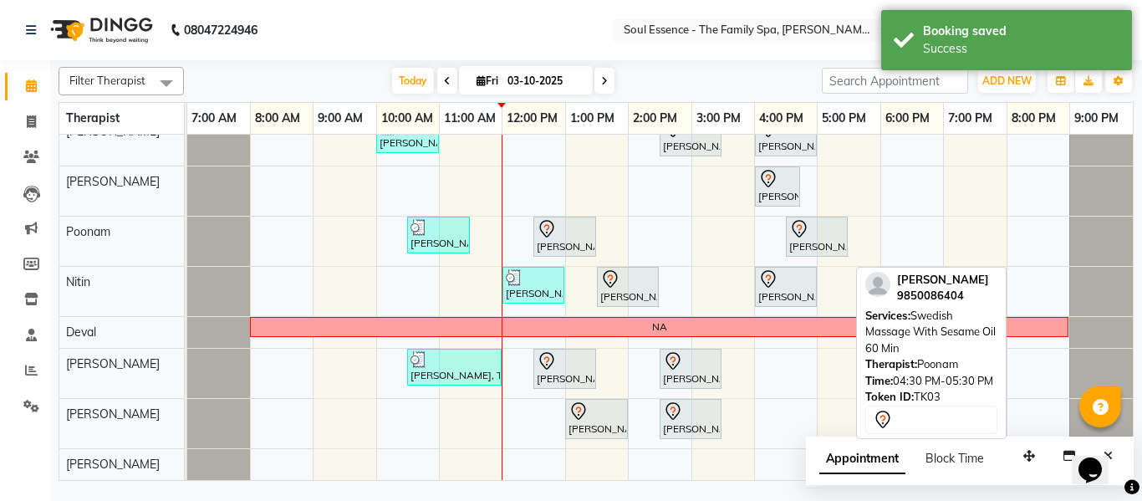
scroll to position [31, 0]
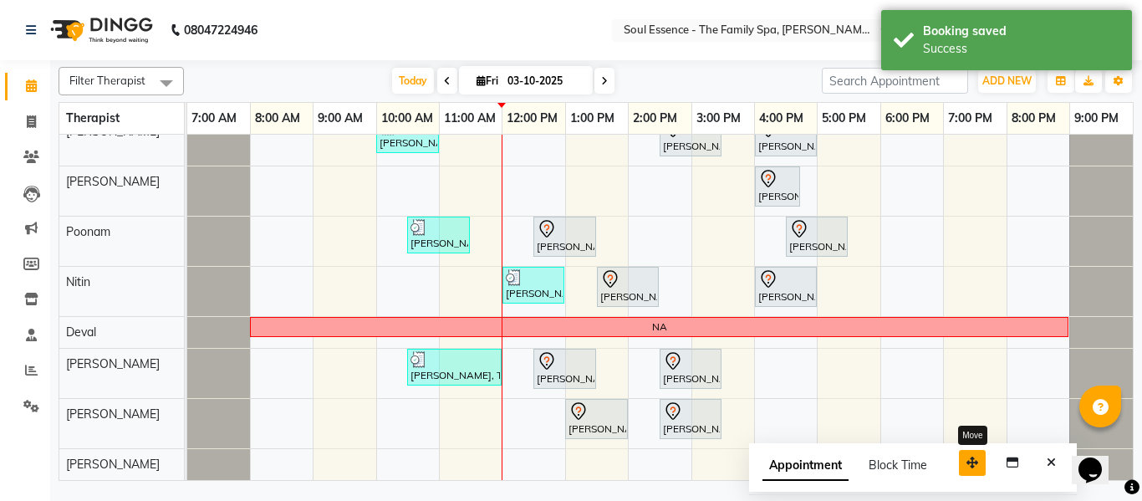
drag, startPoint x: 1029, startPoint y: 457, endPoint x: 955, endPoint y: 469, distance: 75.3
click at [967, 468] on icon "button" at bounding box center [973, 463] width 12 height 12
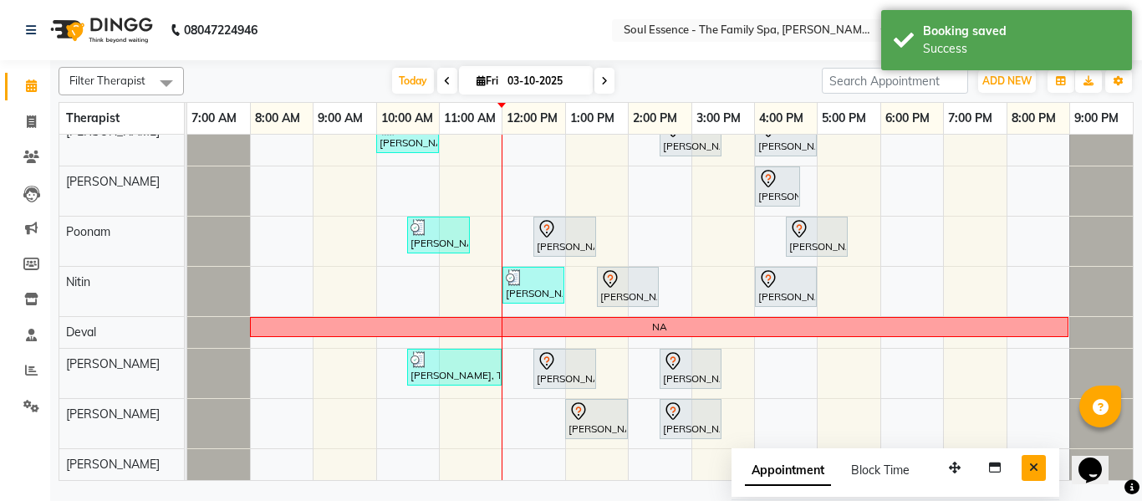
click at [1035, 467] on icon "Close" at bounding box center [1033, 468] width 9 height 12
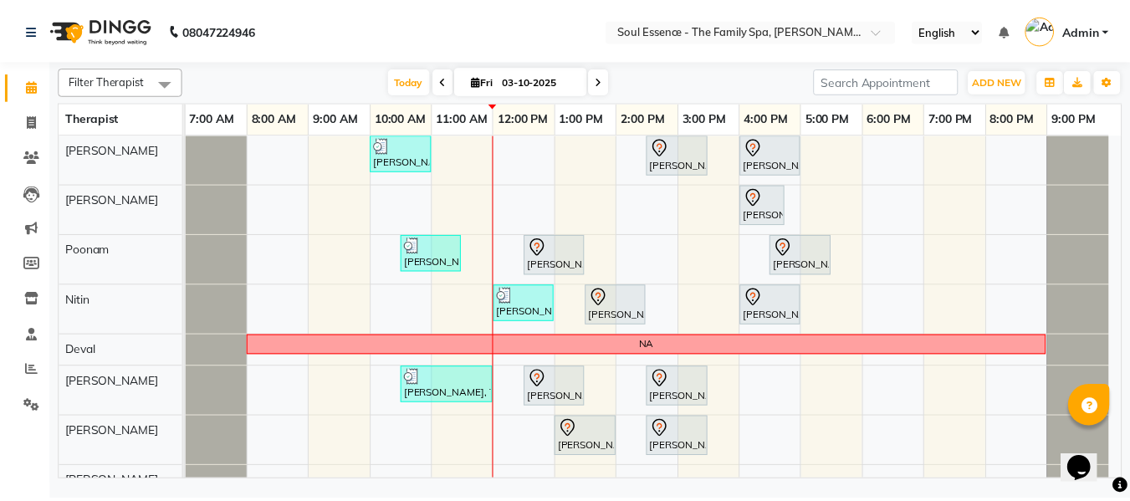
scroll to position [18, 0]
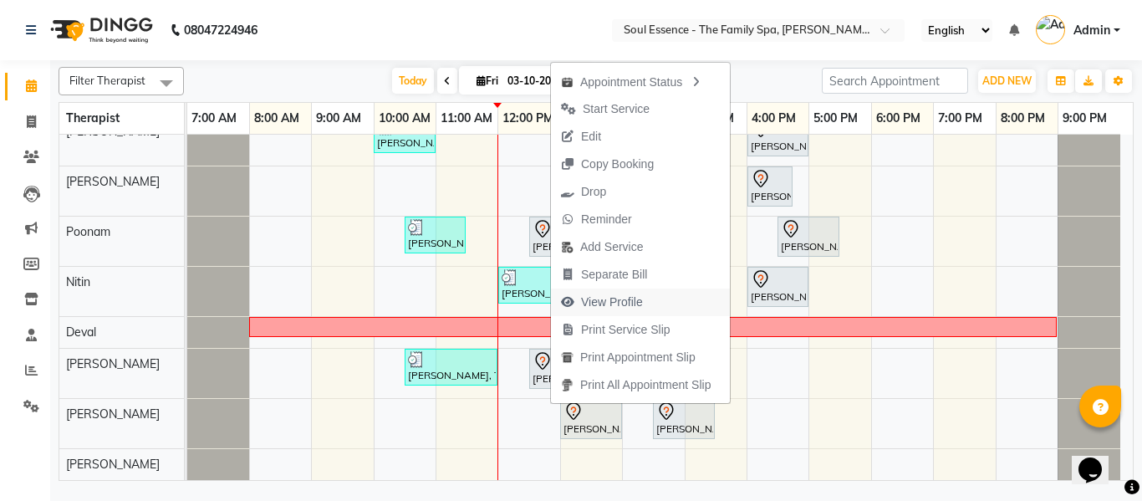
click at [582, 299] on span "View Profile" at bounding box center [612, 302] width 62 height 18
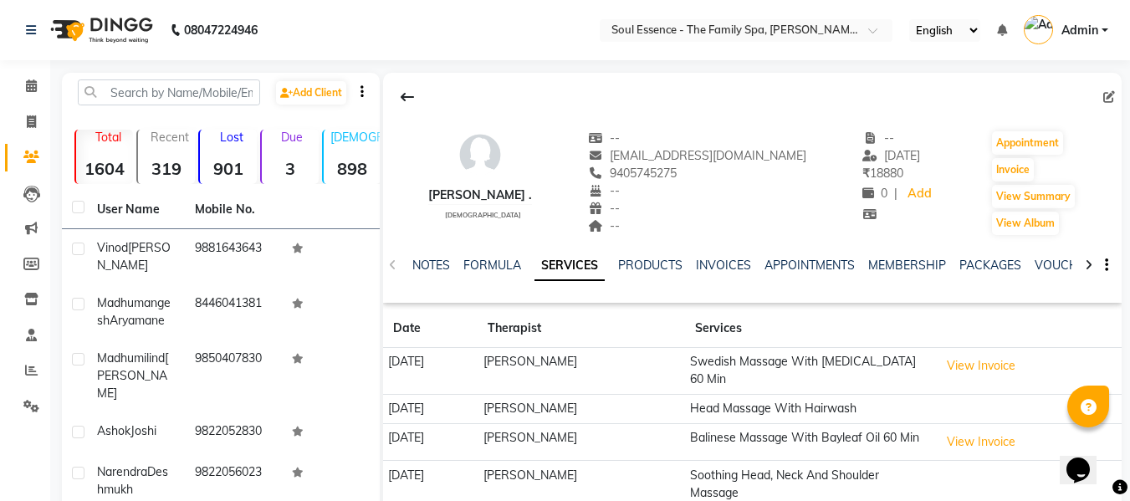
click at [979, 253] on div "NOTES FORMULA SERVICES PRODUCTS INVOICES APPOINTMENTS MEMBERSHIP PACKAGES VOUCH…" at bounding box center [752, 266] width 738 height 58
click at [979, 261] on link "PACKAGES" at bounding box center [990, 265] width 62 height 15
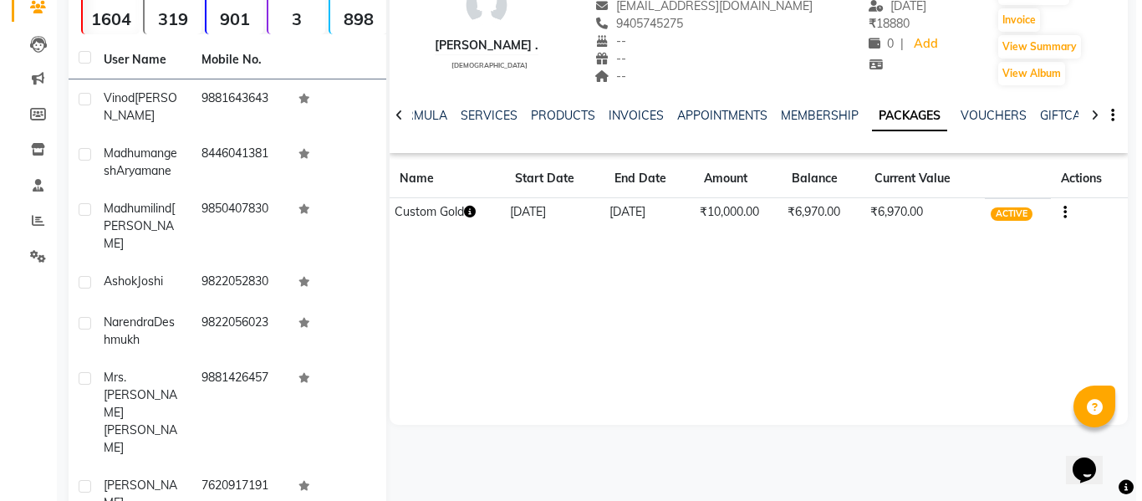
scroll to position [251, 0]
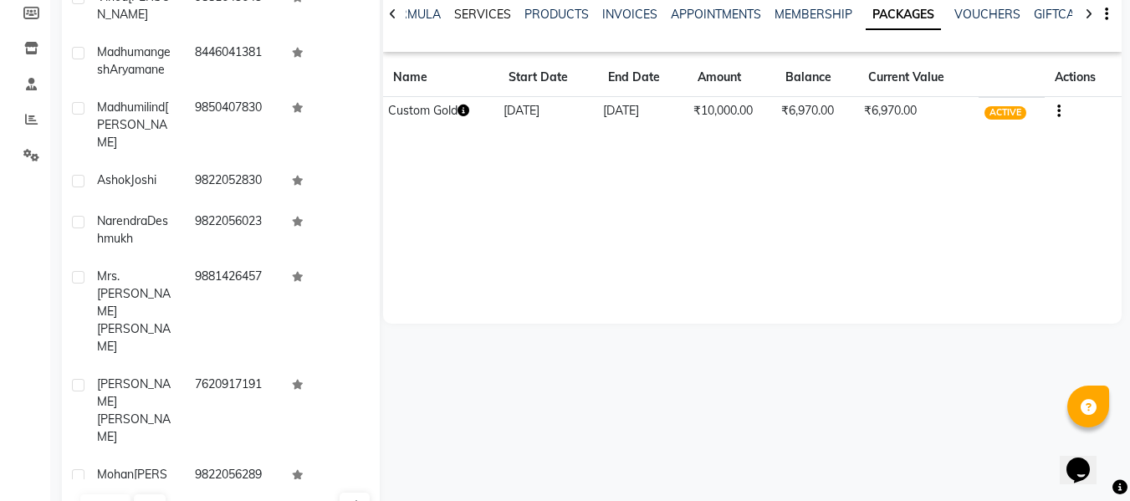
click at [479, 22] on div "SERVICES" at bounding box center [482, 15] width 57 height 18
click at [477, 20] on link "SERVICES" at bounding box center [482, 14] width 57 height 15
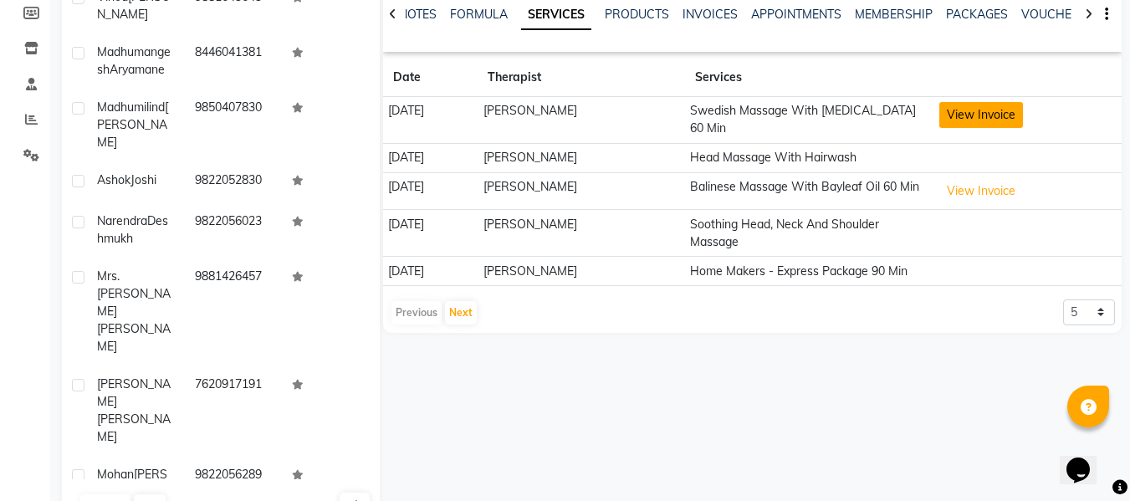
click at [947, 111] on button "View Invoice" at bounding box center [981, 115] width 84 height 26
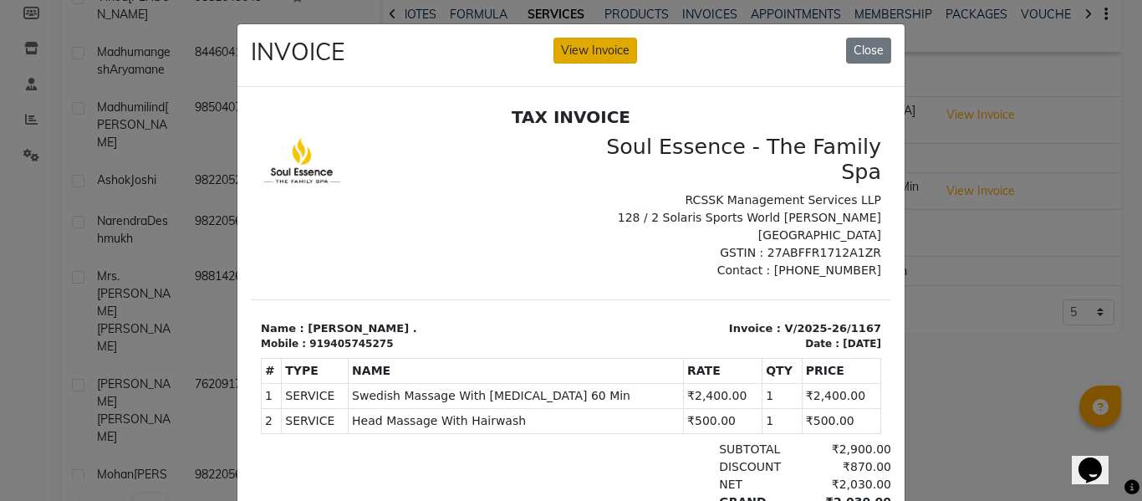
click at [590, 50] on button "View Invoice" at bounding box center [596, 51] width 84 height 26
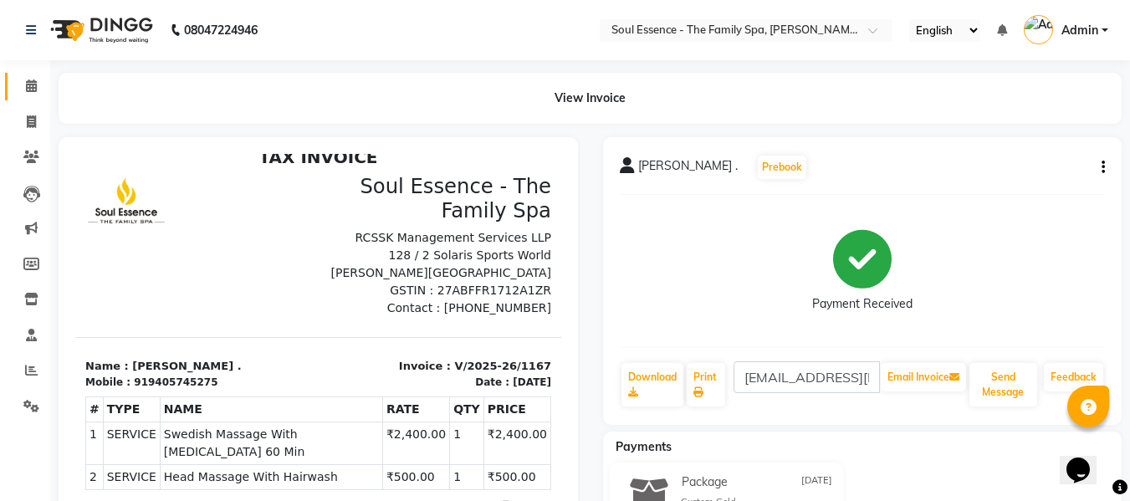
click at [26, 81] on icon at bounding box center [31, 85] width 11 height 13
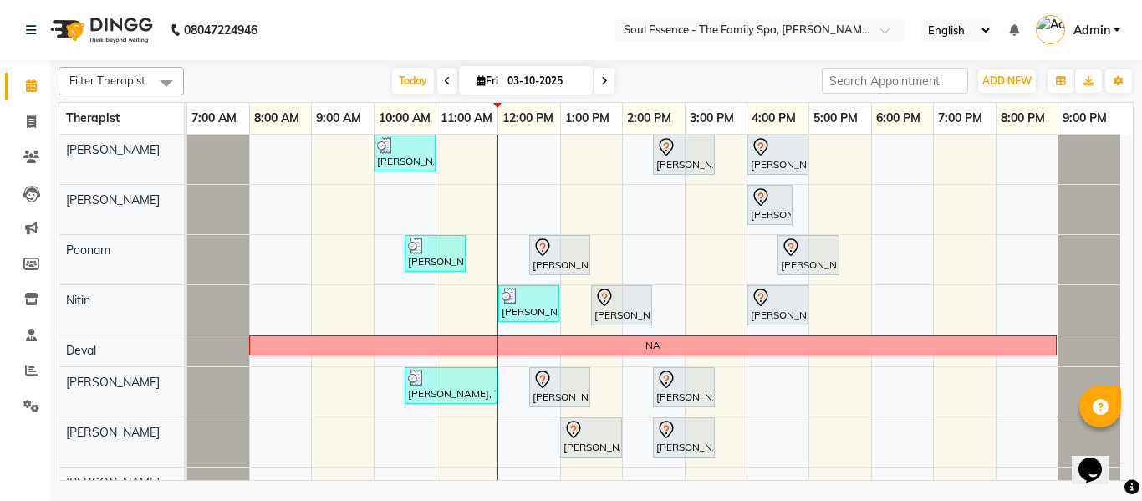
scroll to position [18, 0]
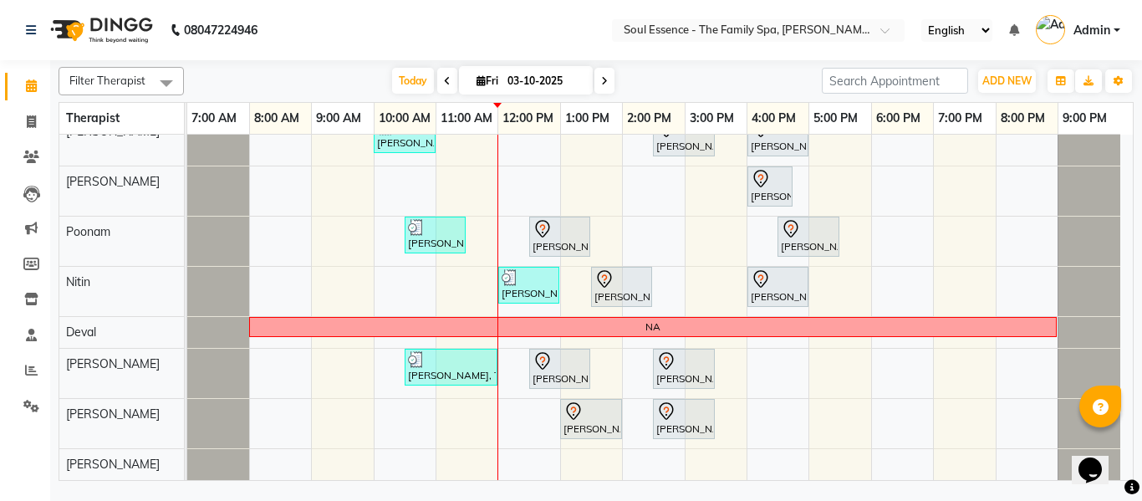
click at [530, 19] on nav "08047224946 Select Location × Soul Essence - The Family Spa, Mayur Colony Engli…" at bounding box center [571, 30] width 1142 height 60
click at [33, 159] on icon at bounding box center [31, 157] width 16 height 13
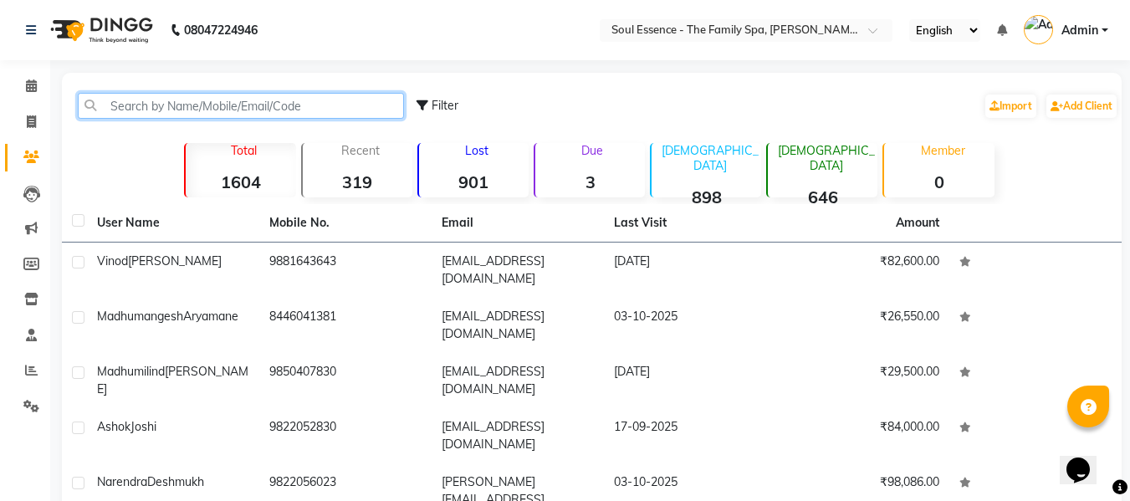
click at [145, 109] on input "text" at bounding box center [241, 106] width 326 height 26
click at [271, 101] on input "text" at bounding box center [241, 106] width 326 height 26
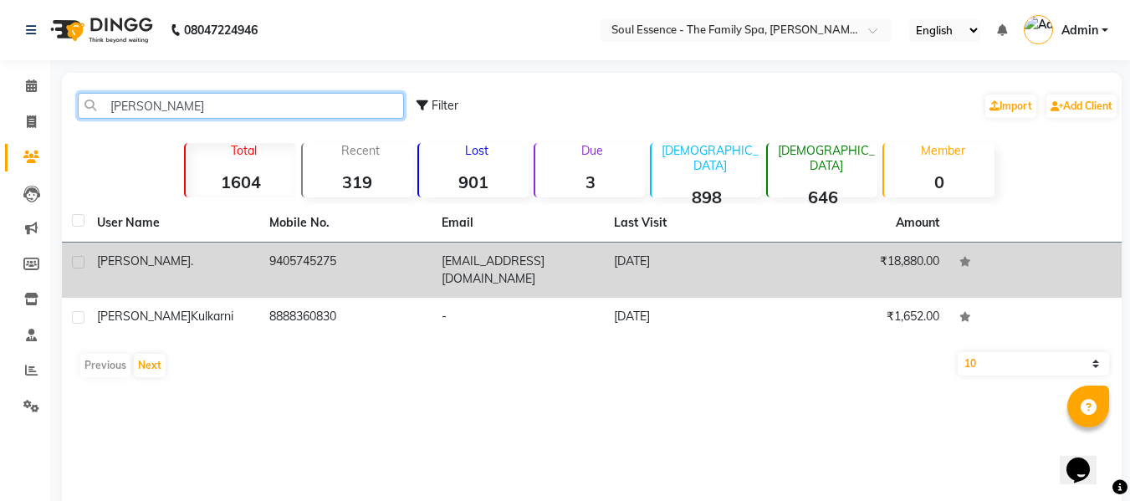
type input "tanmayee"
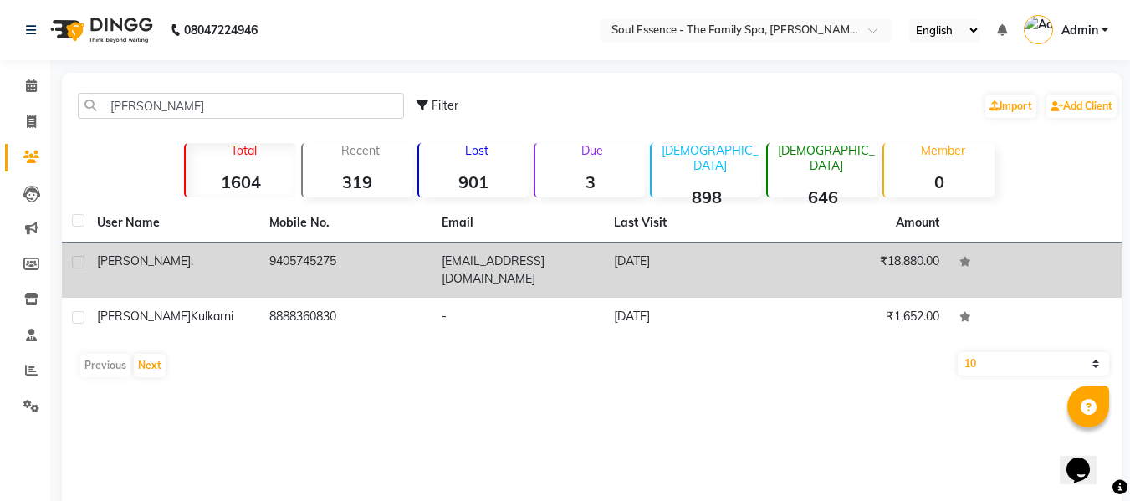
click at [300, 258] on td "9405745275" at bounding box center [345, 269] width 172 height 55
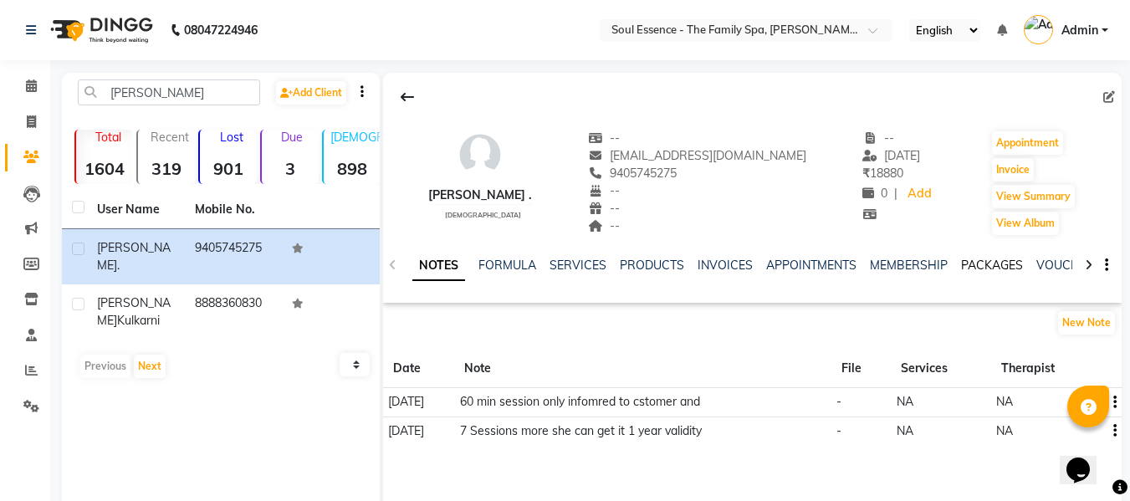
click at [997, 258] on link "PACKAGES" at bounding box center [992, 265] width 62 height 15
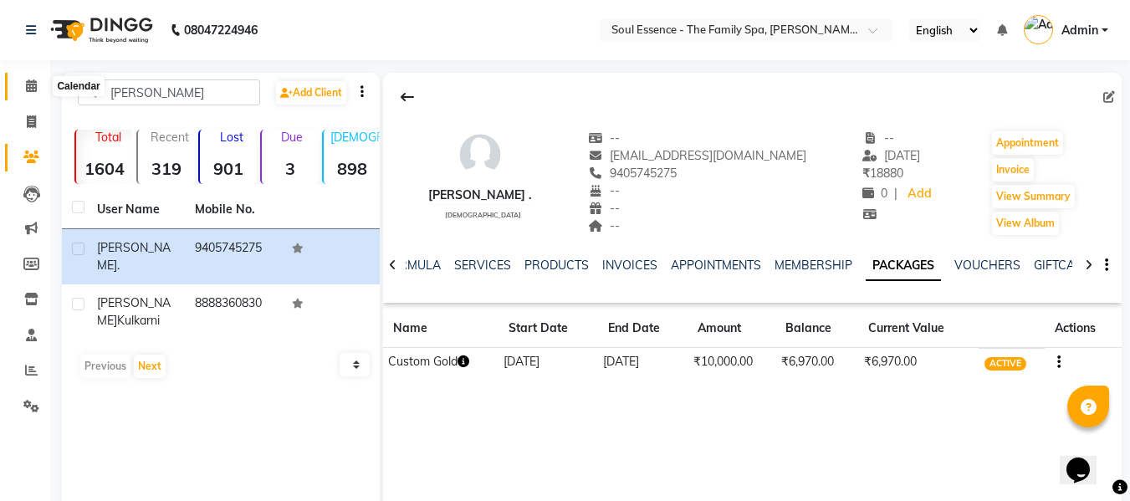
click at [25, 85] on span at bounding box center [31, 86] width 29 height 19
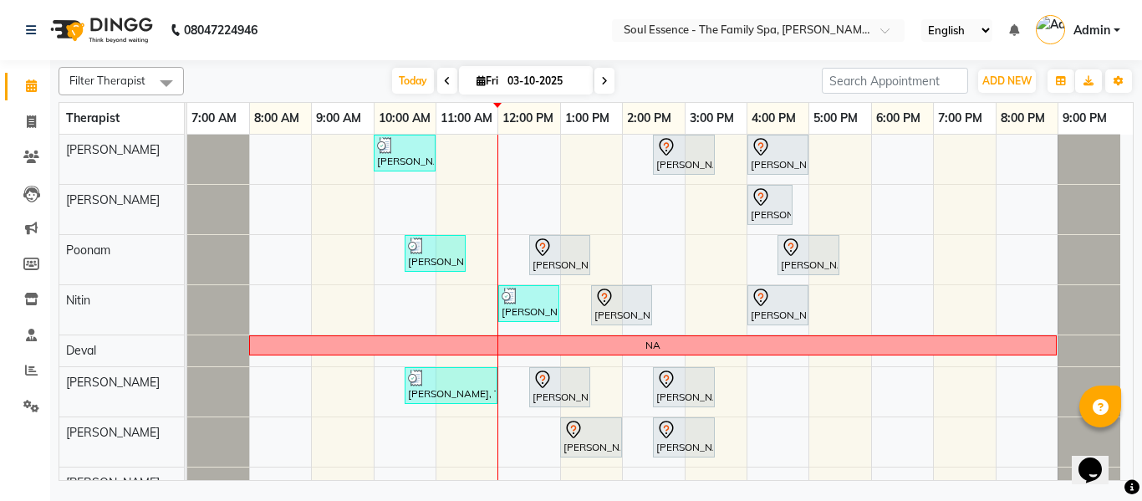
click at [378, 42] on nav "08047224946 Select Location × Soul Essence - The Family Spa, Mayur Colony Engli…" at bounding box center [571, 30] width 1142 height 60
click at [538, 60] on div "Filter Therapist Select All Surma Gauri Thorath Poonam Nitin Deval pradyumna Sh…" at bounding box center [596, 270] width 1075 height 421
click at [540, 16] on nav "08047224946 Select Location × Soul Essence - The Family Spa, Mayur Colony Engli…" at bounding box center [571, 30] width 1142 height 60
click at [410, 64] on div "Filter Therapist Select All Surma Gauri Thorath Poonam Nitin Deval pradyumna Sh…" at bounding box center [596, 270] width 1075 height 421
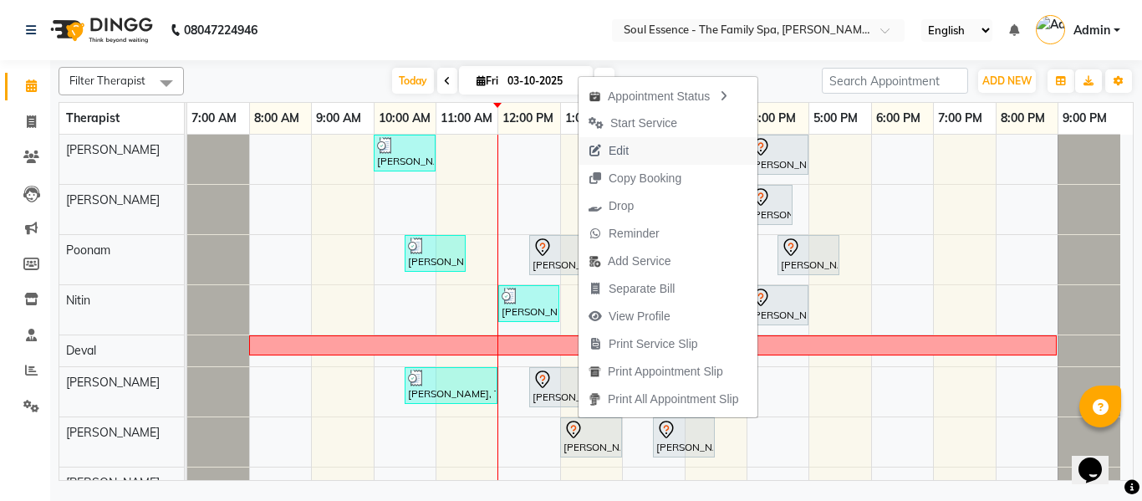
click at [638, 156] on span "Edit" at bounding box center [609, 151] width 60 height 28
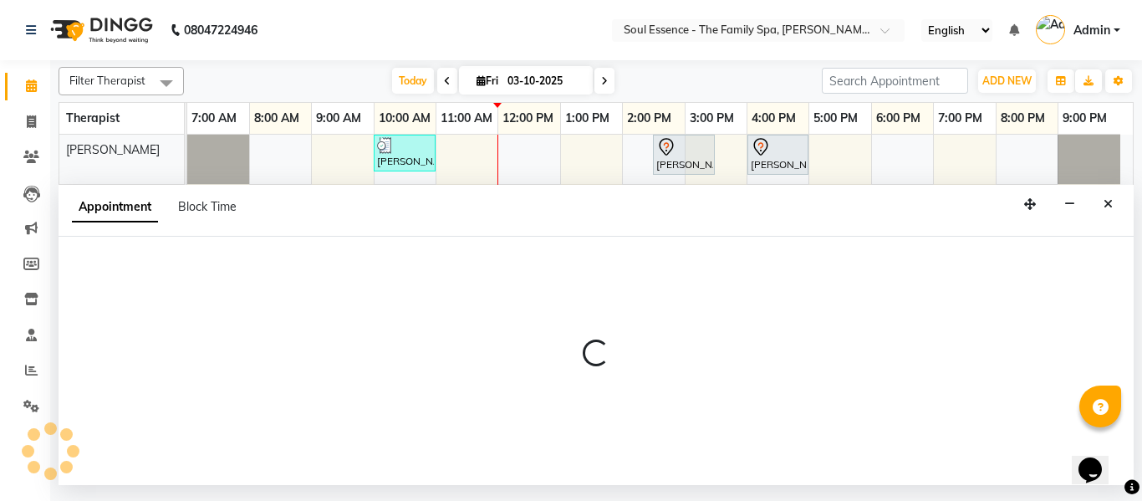
select select "tentative"
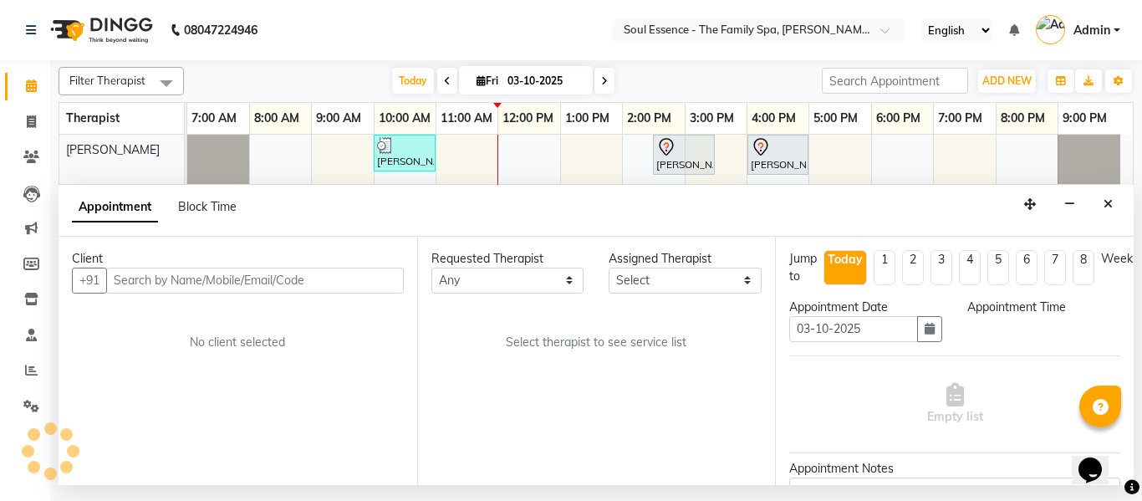
select select "45892"
select select "750"
select select "1188"
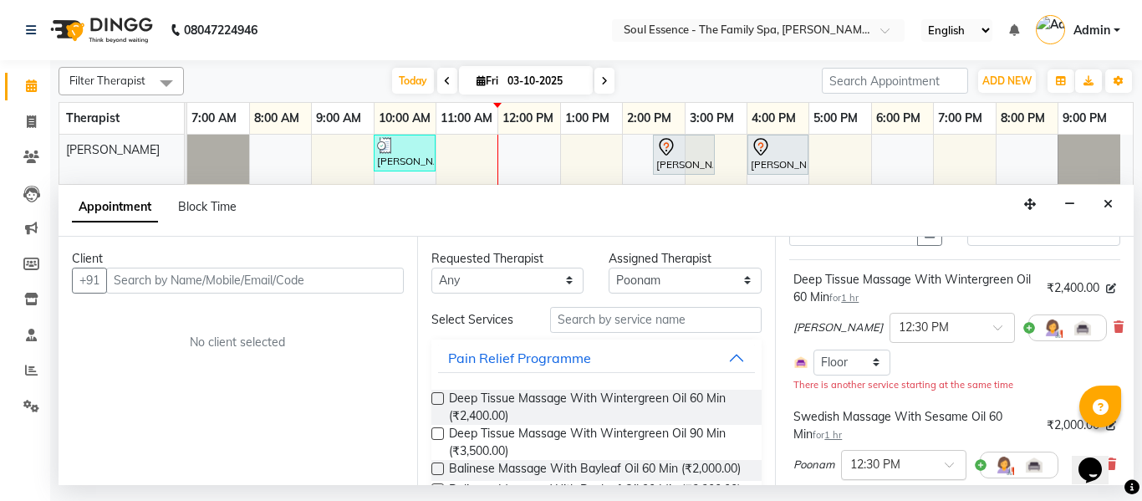
scroll to position [167, 0]
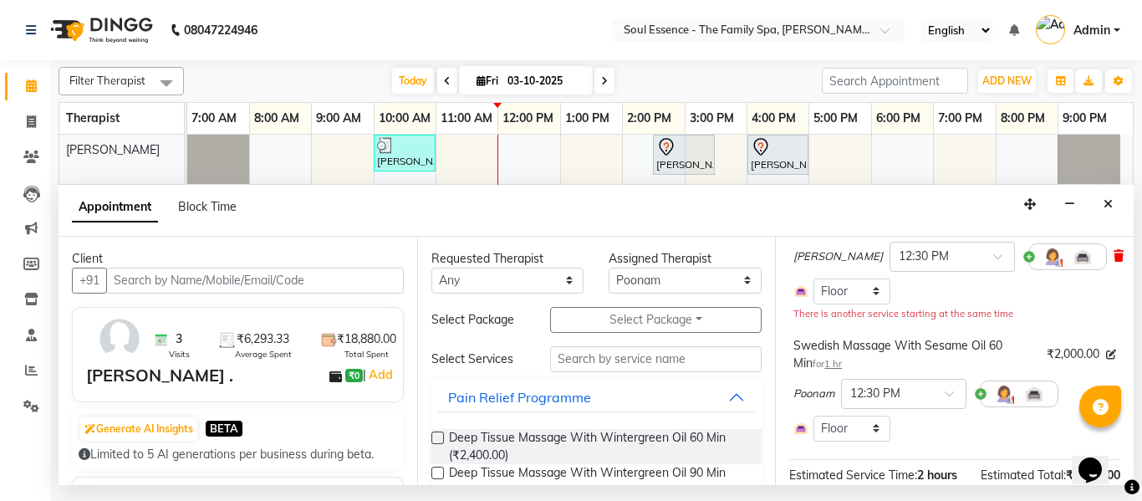
click at [1114, 264] on span at bounding box center [1119, 257] width 10 height 18
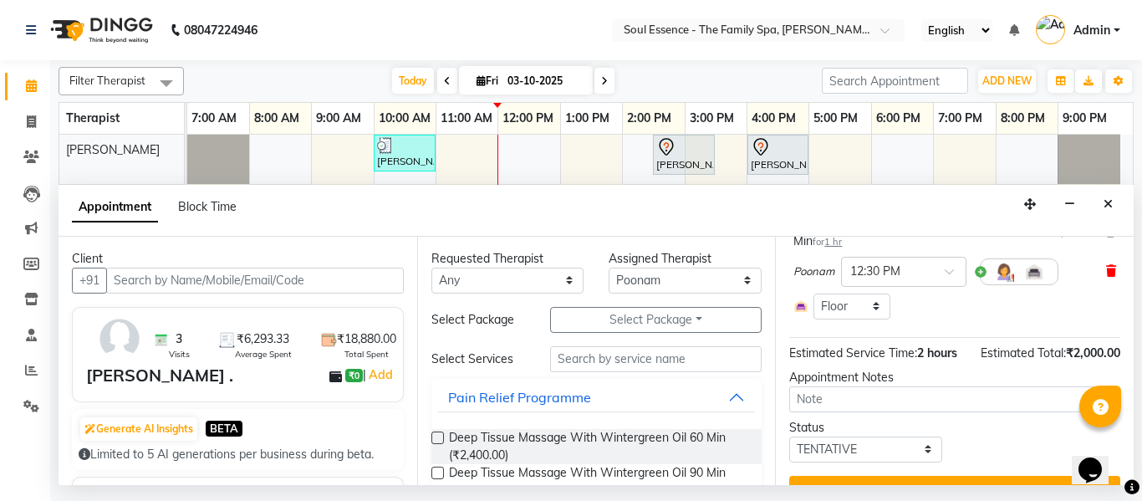
click at [1106, 270] on icon at bounding box center [1111, 271] width 10 height 12
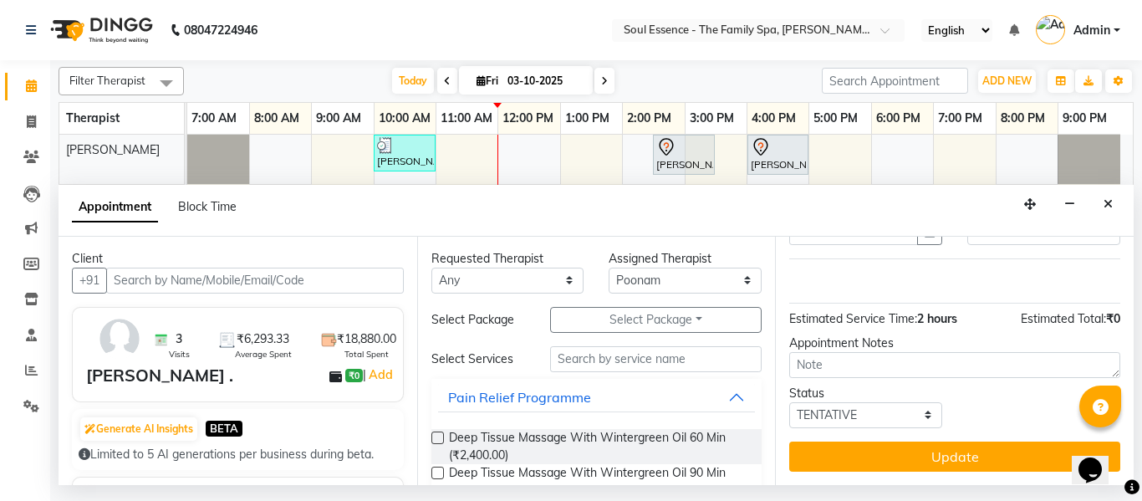
click at [712, 297] on div "Requested Therapist Any Deval Gauri Thorath Nitin Poonam pradyumna Shivraj Sona…" at bounding box center [596, 361] width 359 height 248
click at [712, 285] on select "Select Deval Gauri Thorath Nitin Poonam pradyumna Shivraj Sonali Surma" at bounding box center [685, 281] width 153 height 26
select select "37932"
click at [609, 268] on select "Select Deval Gauri Thorath Nitin Poonam pradyumna Shivraj Sonali Surma" at bounding box center [685, 281] width 153 height 26
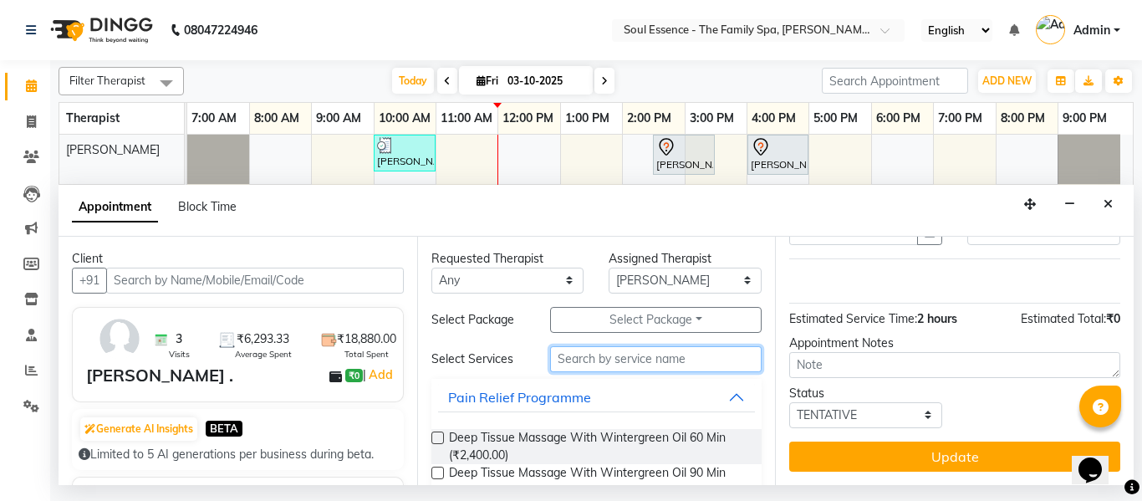
click at [637, 367] on input "text" at bounding box center [656, 359] width 212 height 26
type input "W"
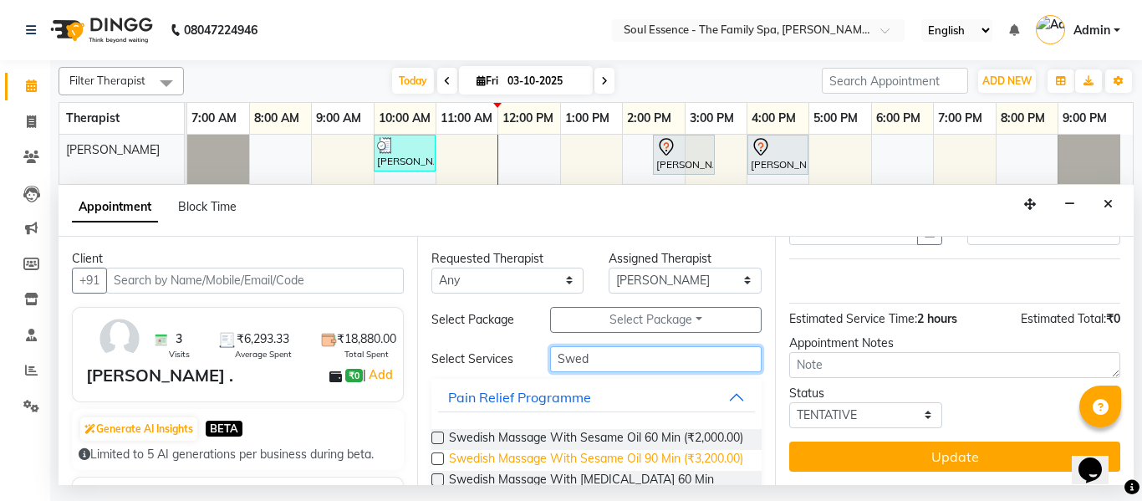
scroll to position [83, 0]
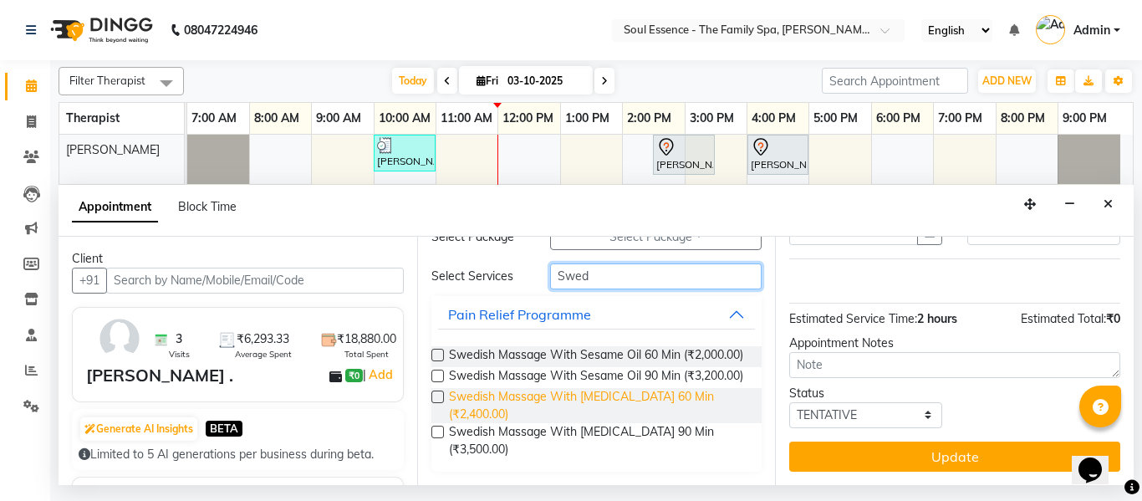
type input "Swed"
drag, startPoint x: 625, startPoint y: 432, endPoint x: 641, endPoint y: 425, distance: 17.6
click at [626, 423] on span "Swedish Massage With Clove Oil 60 Min (₹2,400.00)" at bounding box center [599, 405] width 300 height 35
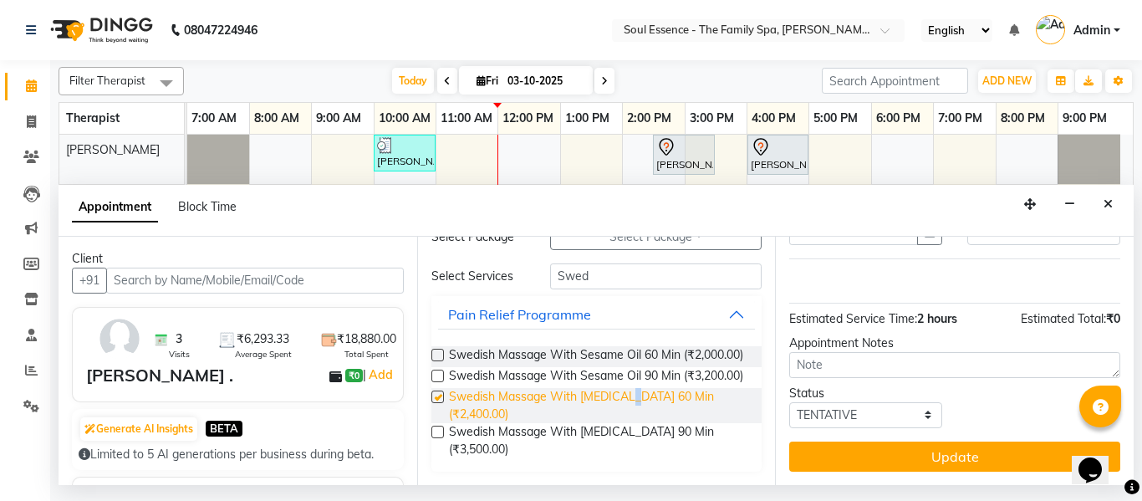
scroll to position [167, 0]
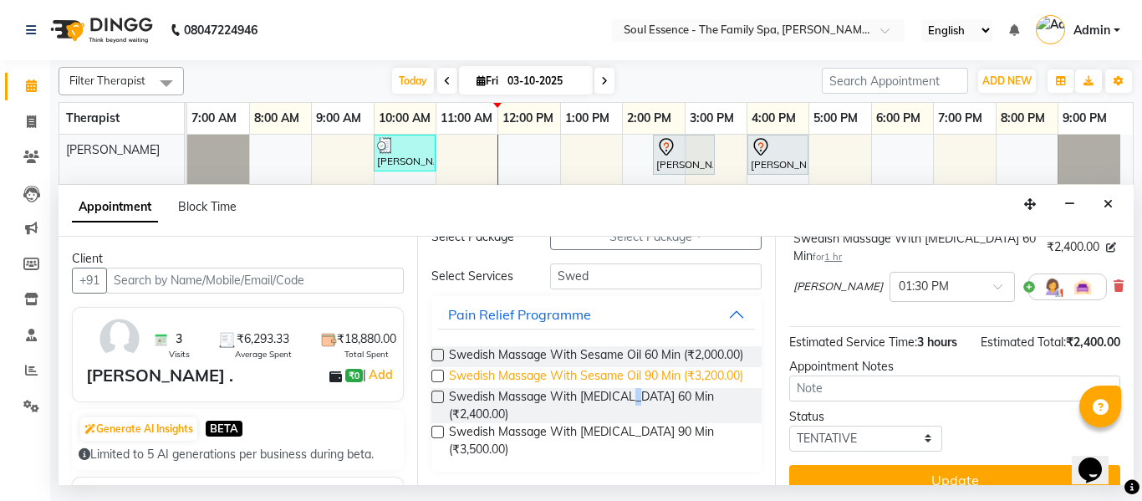
checkbox input "false"
click at [895, 267] on div "pradyumna × 01:30 PM" at bounding box center [951, 286] width 314 height 43
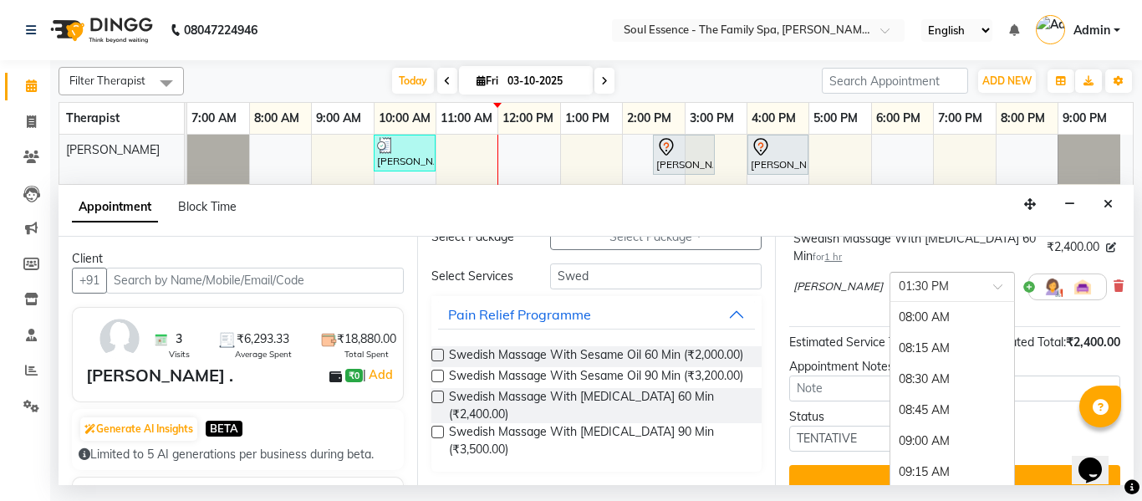
click at [899, 280] on input "text" at bounding box center [936, 286] width 74 height 18
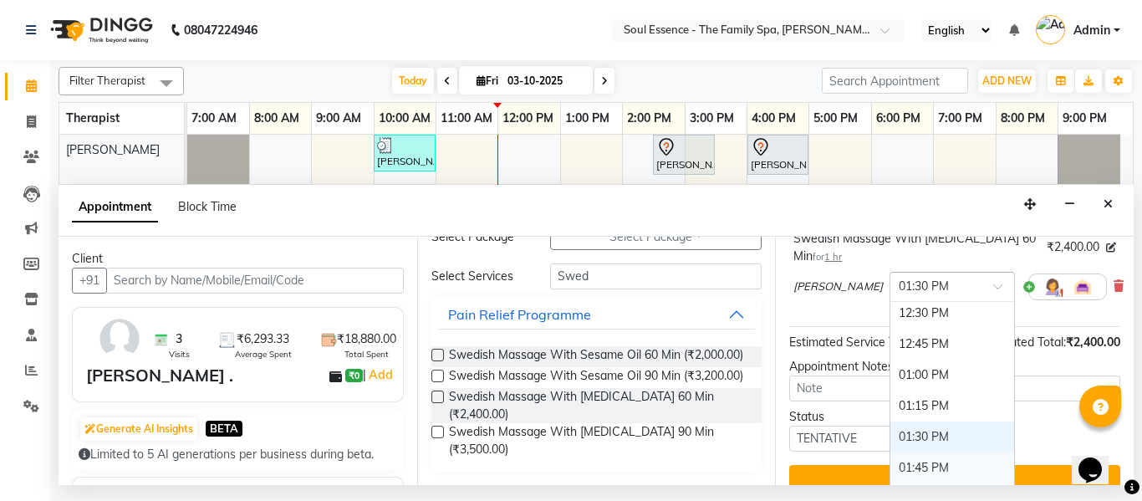
scroll to position [440, 0]
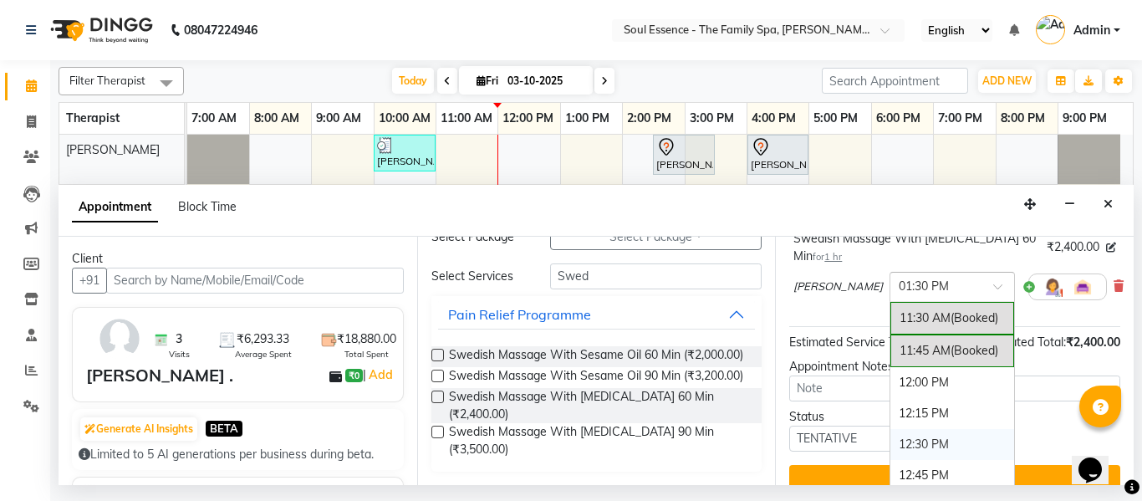
click at [891, 452] on div "12:30 PM" at bounding box center [953, 444] width 124 height 31
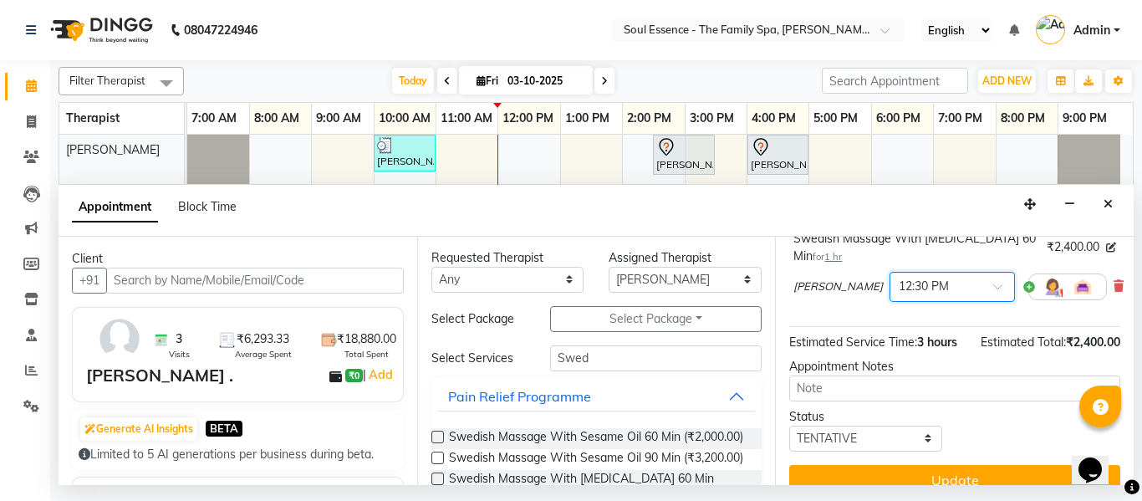
scroll to position [0, 0]
click at [641, 275] on select "Select Deval Gauri Thorath Nitin Poonam pradyumna Shivraj Sonali Surma" at bounding box center [685, 281] width 153 height 26
click at [651, 285] on select "Select Deval Gauri Thorath Nitin Poonam pradyumna Shivraj Sonali Surma" at bounding box center [685, 281] width 153 height 26
select select "12594"
click at [609, 268] on select "Select Deval Gauri Thorath Nitin Poonam pradyumna Shivraj Sonali Surma" at bounding box center [685, 281] width 153 height 26
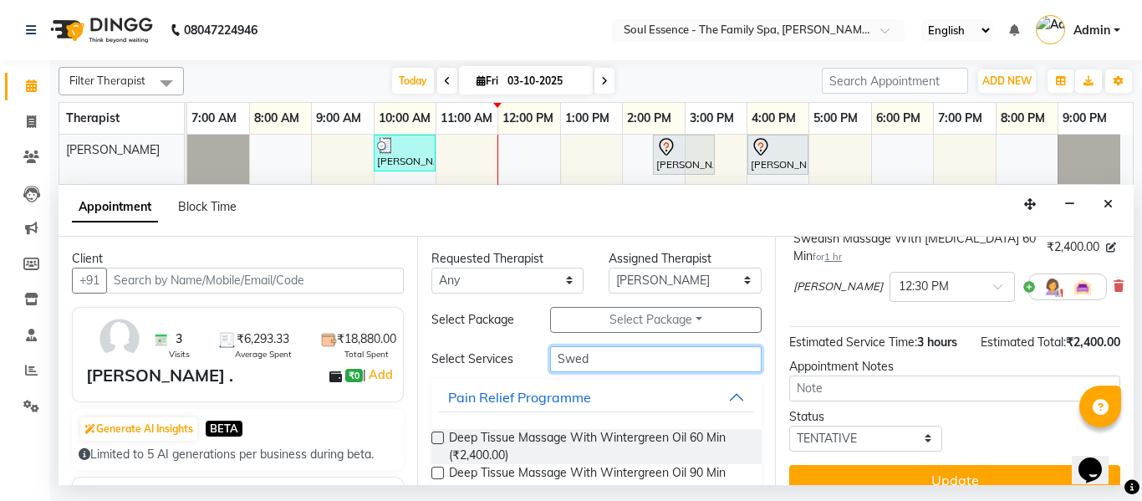
drag, startPoint x: 648, startPoint y: 353, endPoint x: 527, endPoint y: 365, distance: 121.8
click at [527, 365] on div "Select Services Swed" at bounding box center [597, 359] width 356 height 26
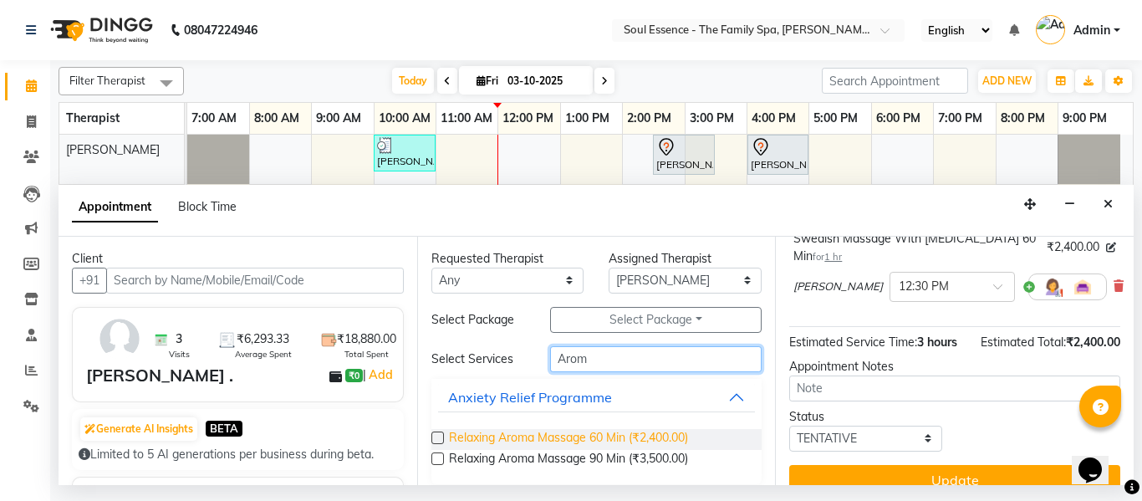
type input "Arom"
click at [608, 432] on span "Relaxing Aroma Massage 60 Min (₹2,400.00)" at bounding box center [568, 439] width 239 height 21
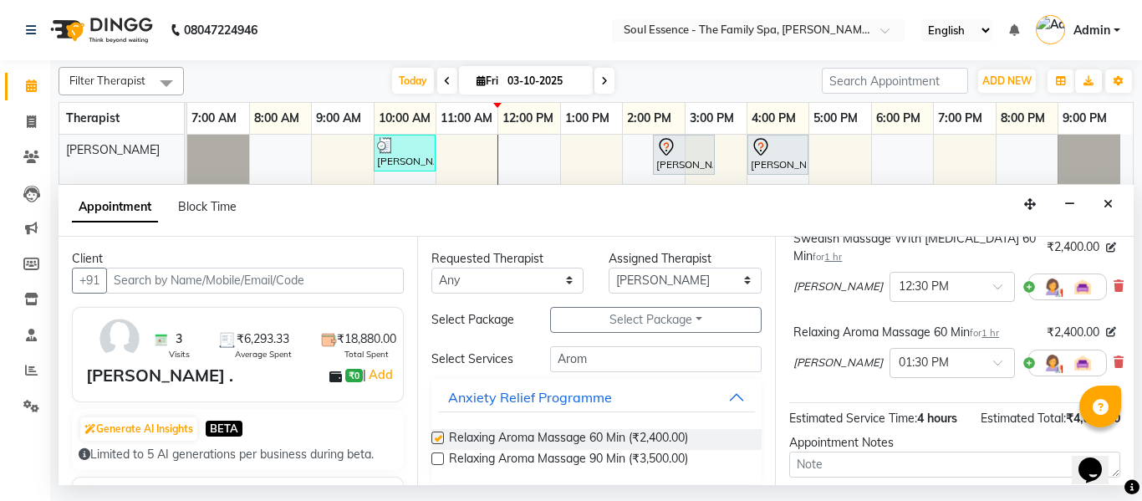
checkbox input "false"
click at [927, 369] on input "text" at bounding box center [936, 362] width 74 height 18
click at [915, 428] on div "12:30 PM" at bounding box center [953, 436] width 124 height 31
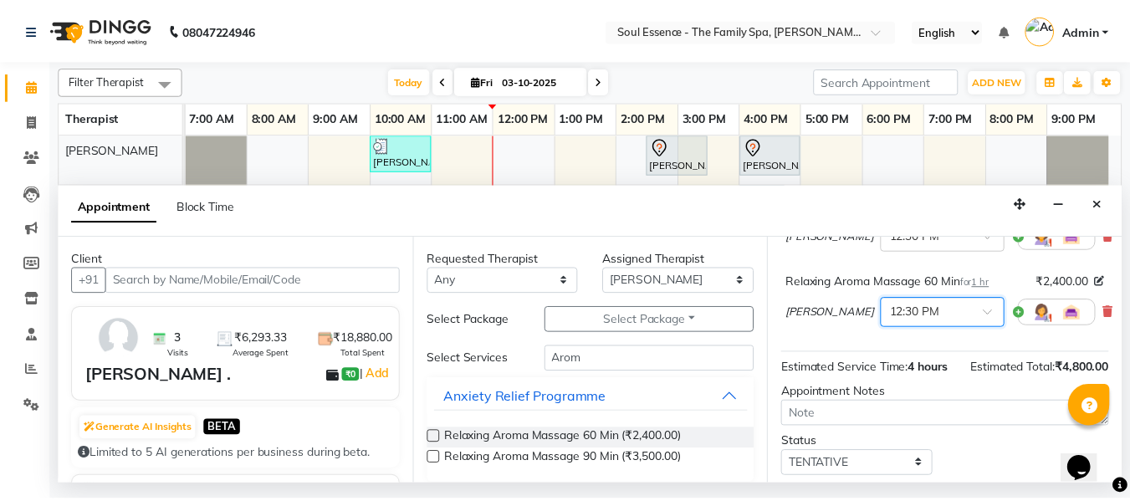
scroll to position [299, 0]
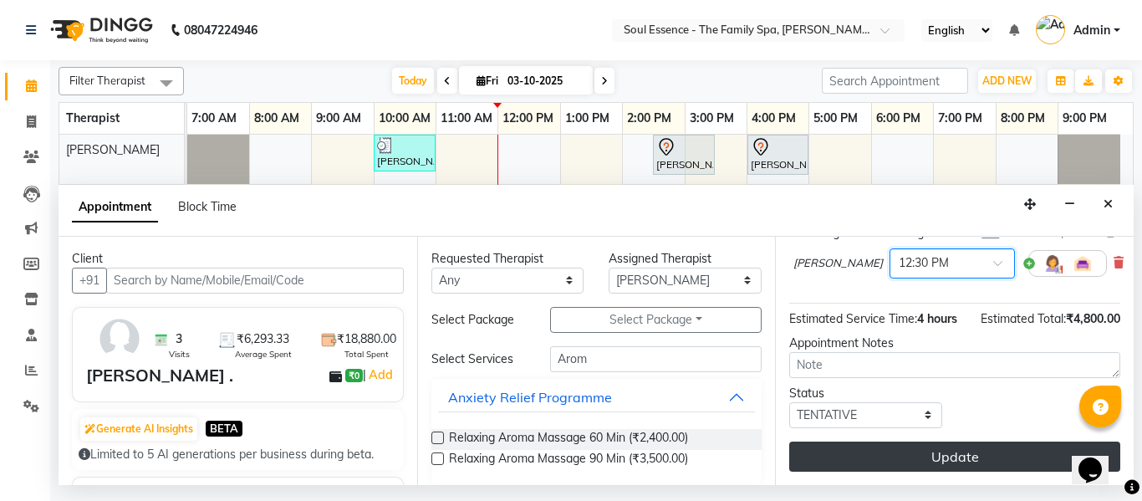
click at [944, 441] on button "Update" at bounding box center [954, 456] width 331 height 30
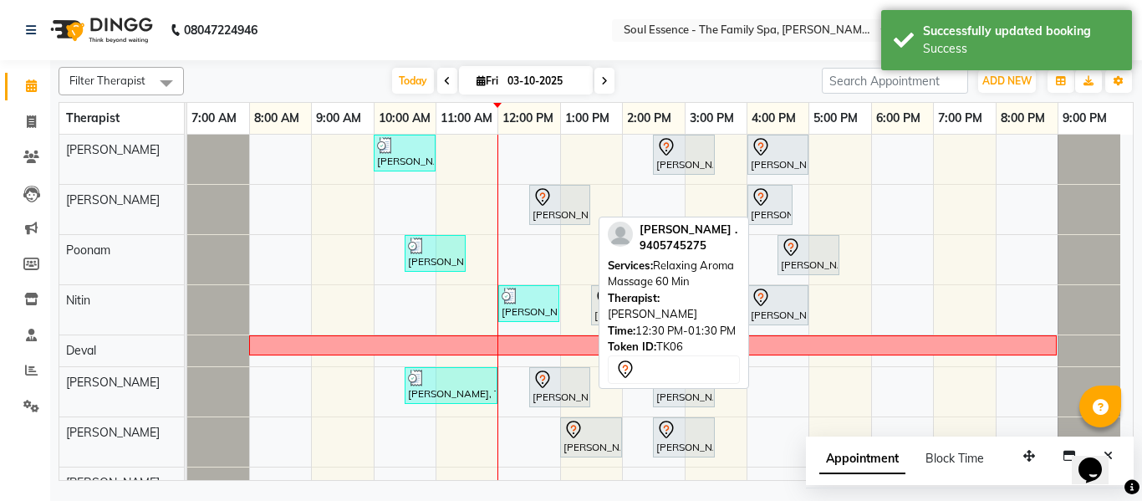
click at [545, 214] on div "Tanmayee ., TK06, 12:30 PM-01:30 PM, Relaxing Aroma Massage 60 Min" at bounding box center [560, 204] width 58 height 35
select select "7"
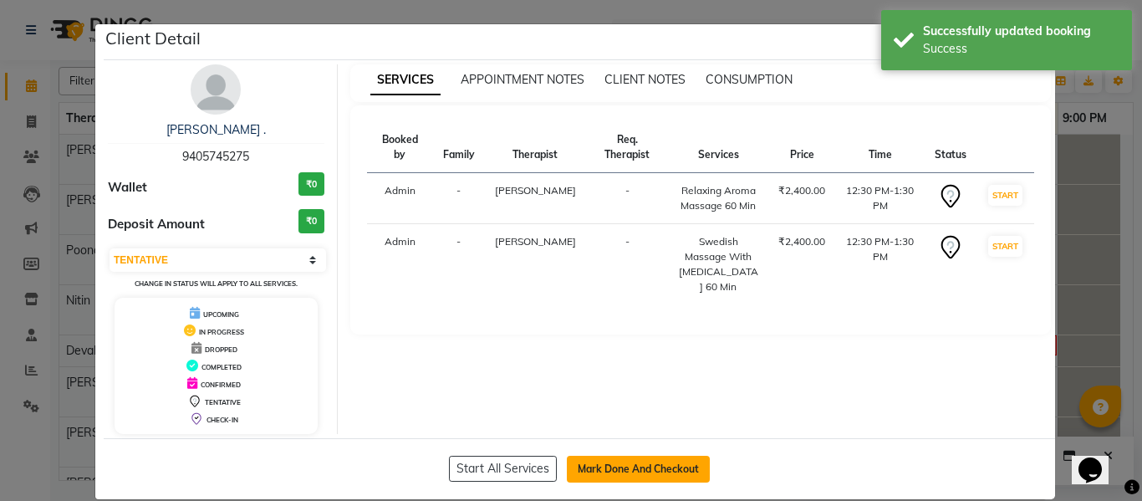
click at [610, 462] on button "Mark Done And Checkout" at bounding box center [638, 469] width 143 height 27
select select "774"
select select "service"
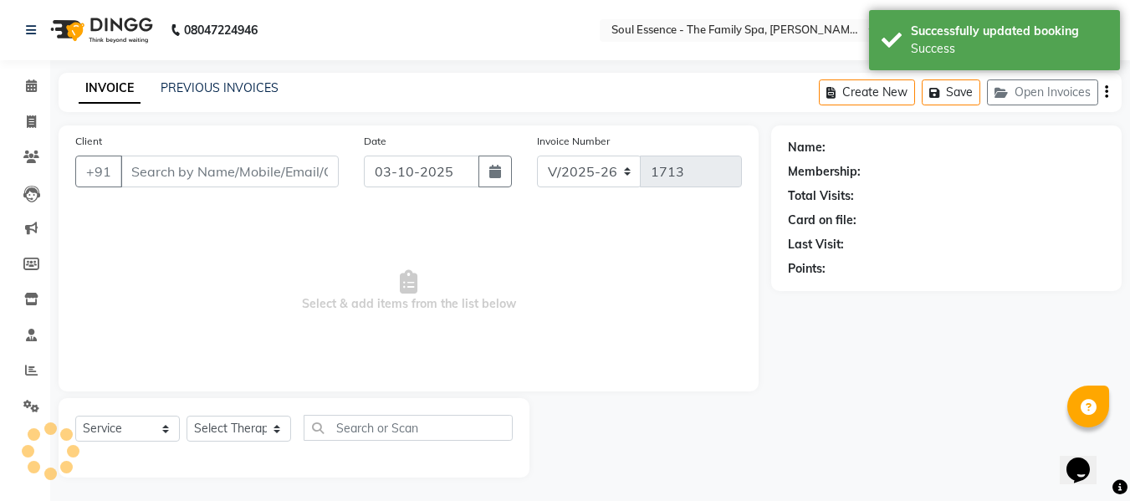
type input "9405745275"
select select "12594"
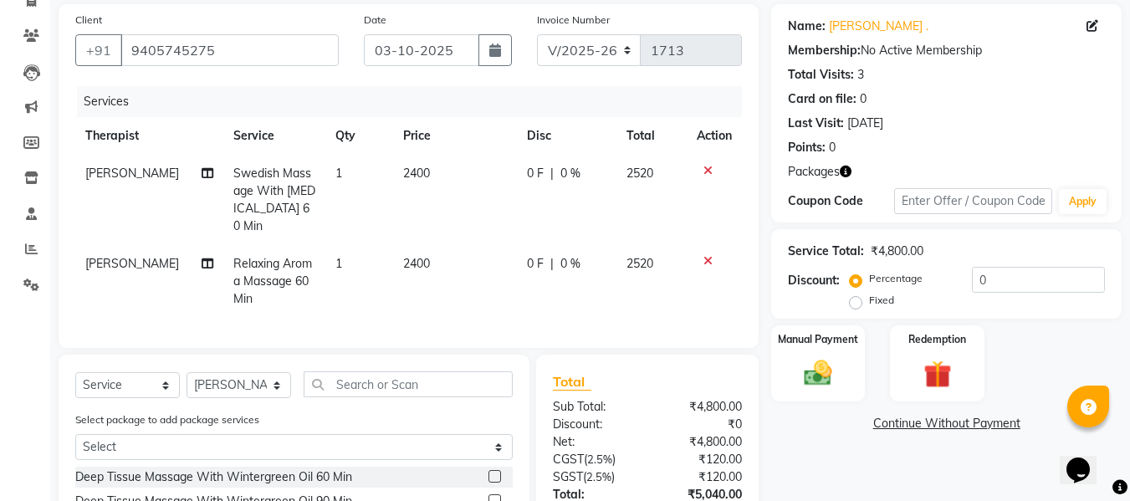
scroll to position [298, 0]
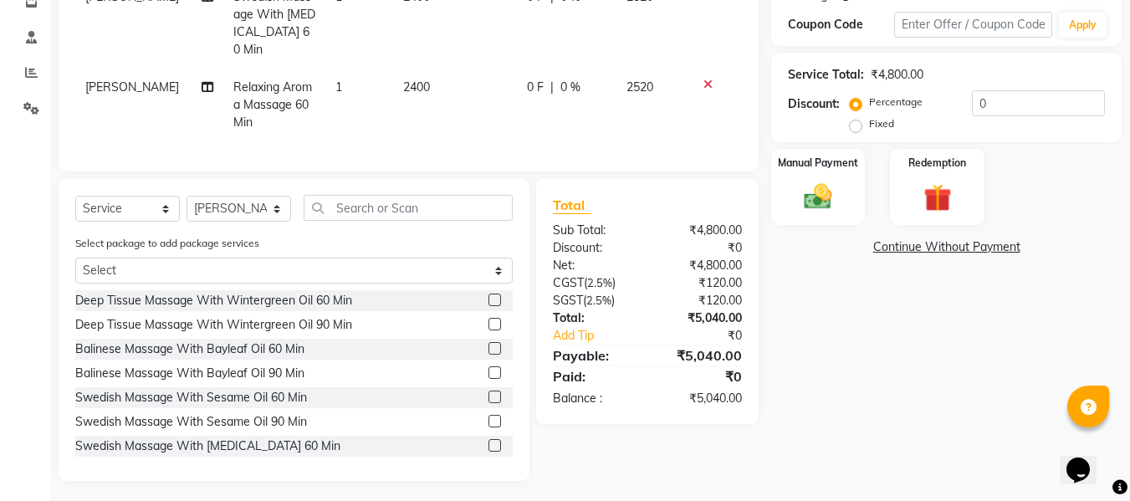
click at [880, 172] on div "Manual Payment Redemption" at bounding box center [945, 187] width 375 height 76
click at [884, 173] on div "Manual Payment Redemption" at bounding box center [945, 187] width 375 height 76
click at [895, 171] on div "Redemption" at bounding box center [937, 186] width 98 height 79
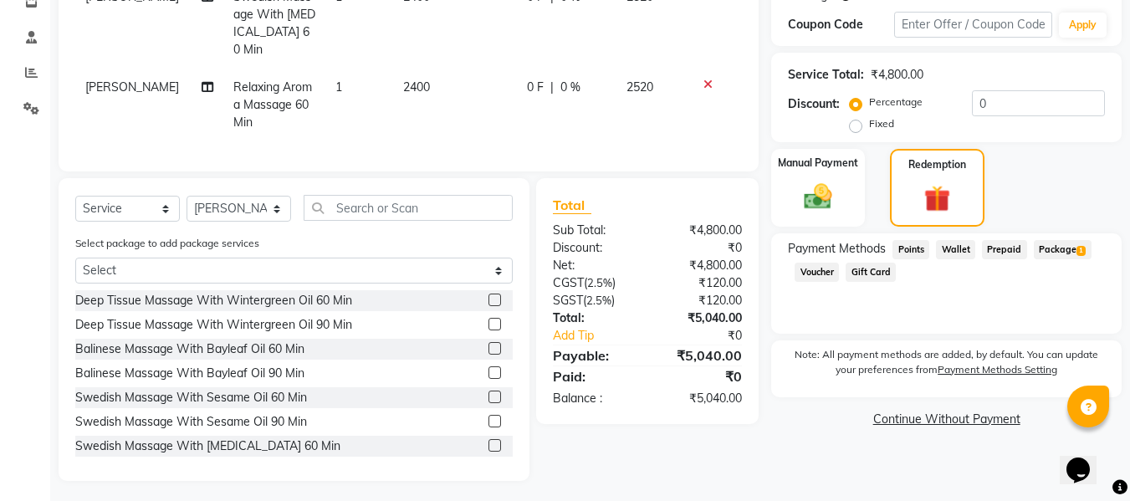
click at [1076, 253] on span "1" at bounding box center [1080, 251] width 9 height 10
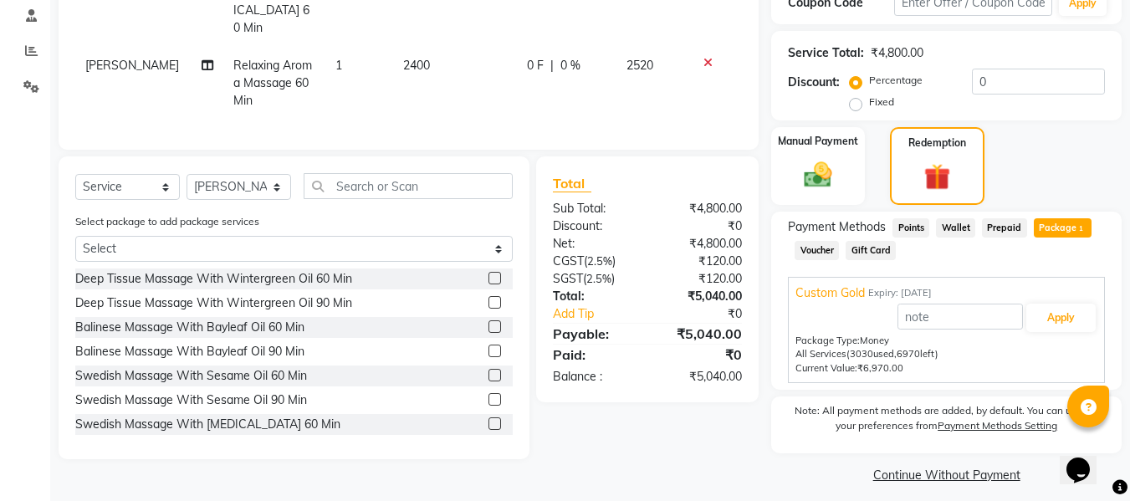
scroll to position [331, 0]
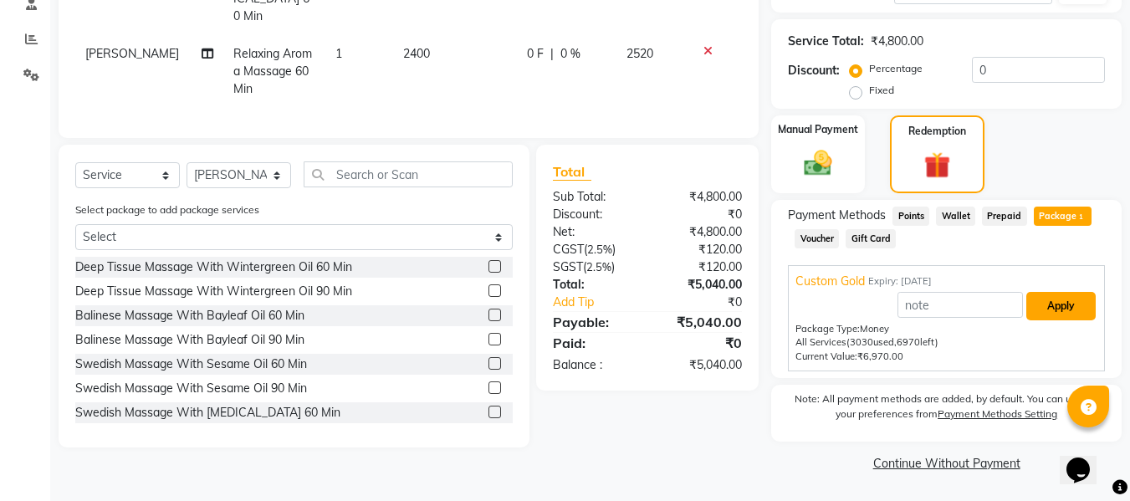
click at [1059, 304] on button "Apply" at bounding box center [1060, 306] width 69 height 28
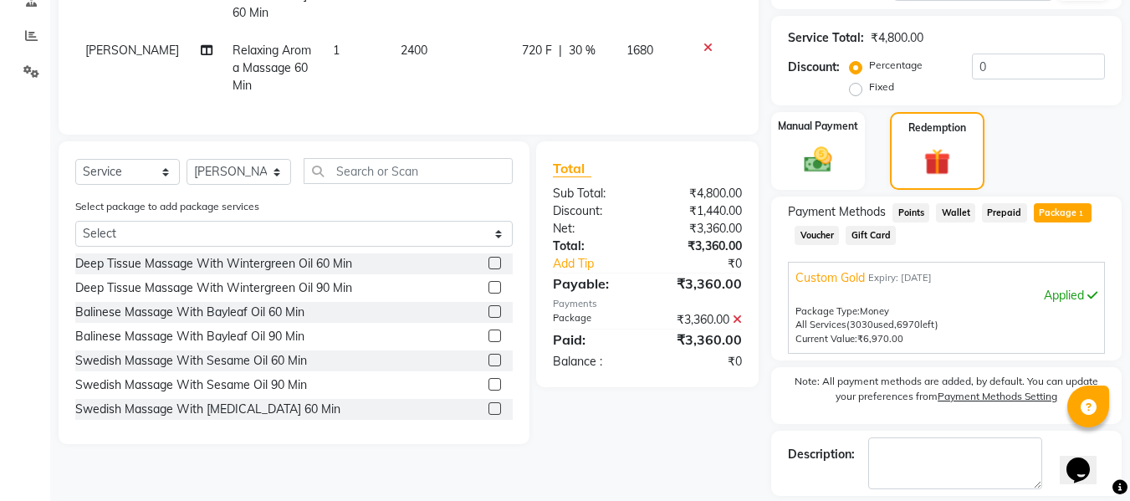
scroll to position [411, 0]
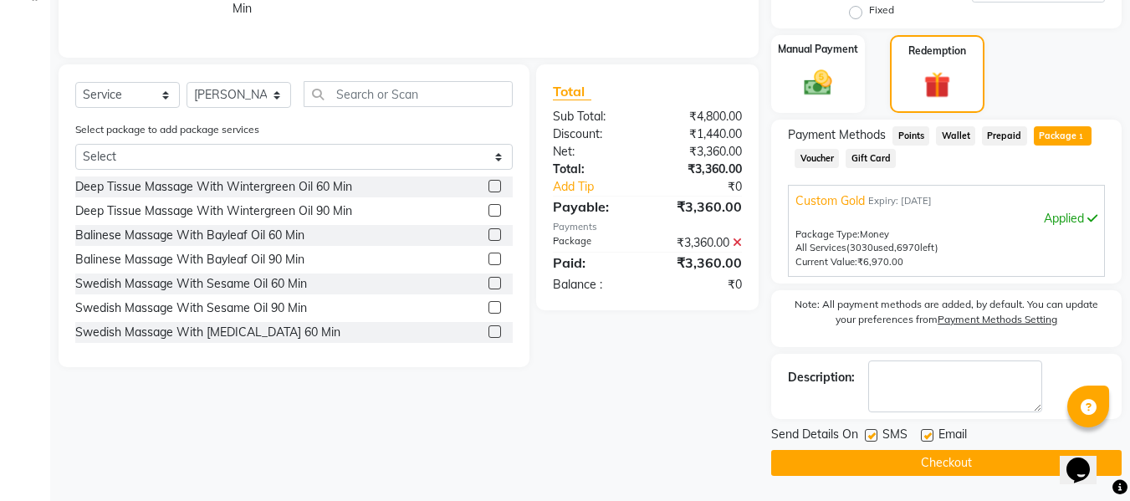
click at [867, 431] on label at bounding box center [871, 435] width 13 height 13
click at [867, 431] on input "checkbox" at bounding box center [870, 436] width 11 height 11
checkbox input "false"
click at [870, 458] on button "Checkout" at bounding box center [946, 463] width 350 height 26
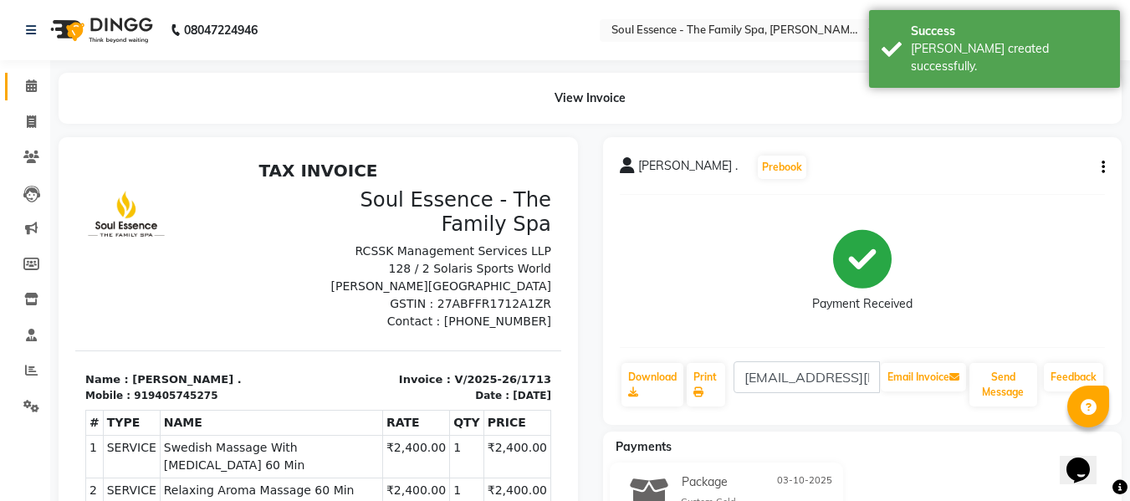
click at [18, 74] on link "Calendar" at bounding box center [25, 87] width 40 height 28
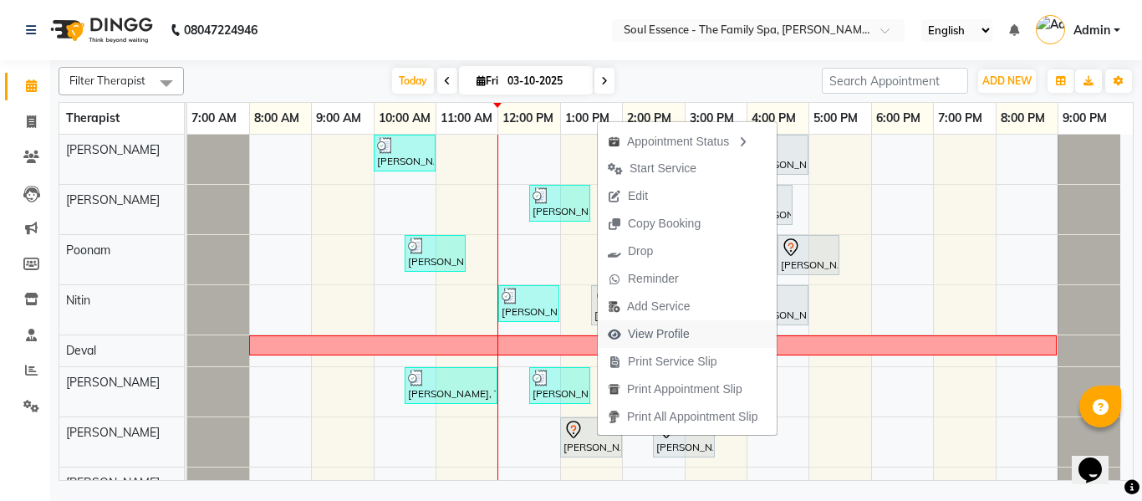
click at [650, 326] on span "View Profile" at bounding box center [659, 334] width 62 height 18
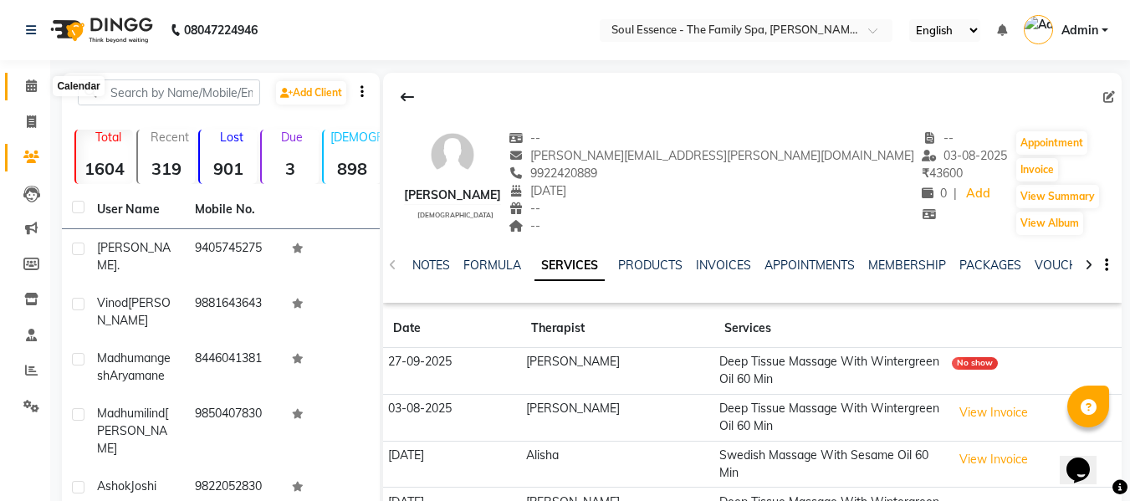
click at [33, 81] on icon at bounding box center [31, 85] width 11 height 13
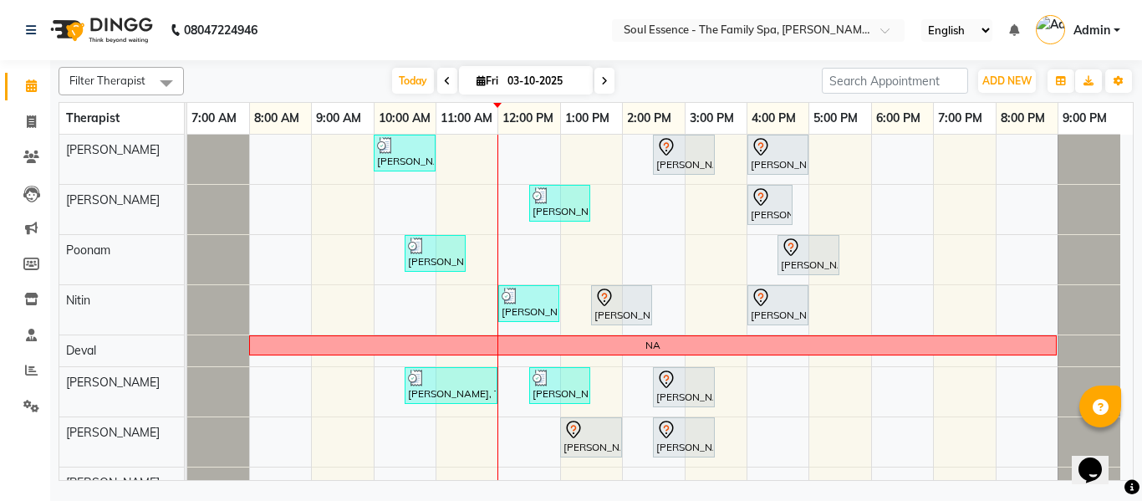
click at [557, 64] on div "Filter Therapist Select All Surma Gauri Thorath Poonam Nitin Deval pradyumna Sh…" at bounding box center [596, 270] width 1075 height 421
click at [572, 46] on nav "08047224946 Select Location × Soul Essence - The Family Spa, Mayur Colony Engli…" at bounding box center [571, 30] width 1142 height 60
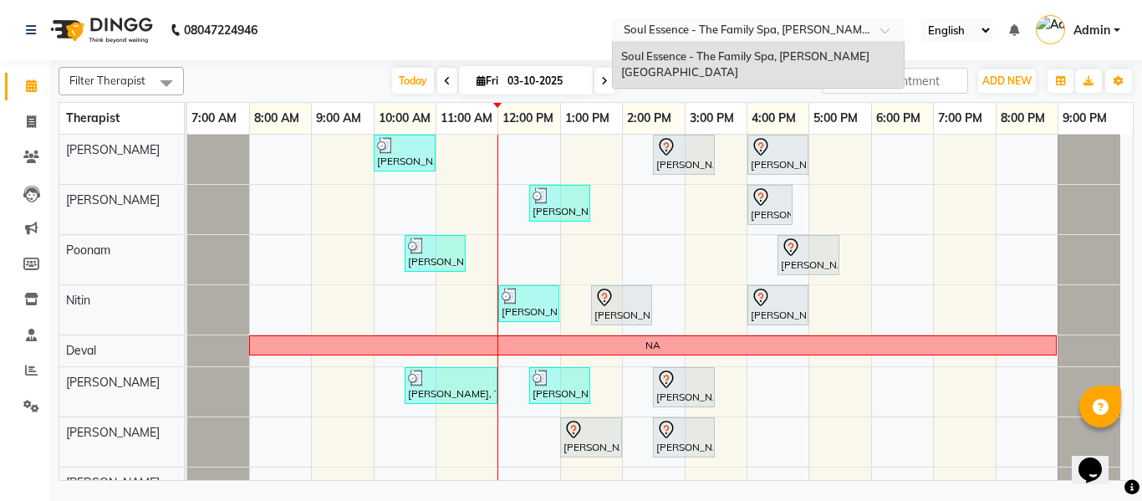
click at [641, 33] on input "text" at bounding box center [741, 31] width 242 height 17
click at [562, 52] on nav "08047224946 Select Location × Soul Essence - The Family Spa, Mayur Colony Soul …" at bounding box center [571, 30] width 1142 height 60
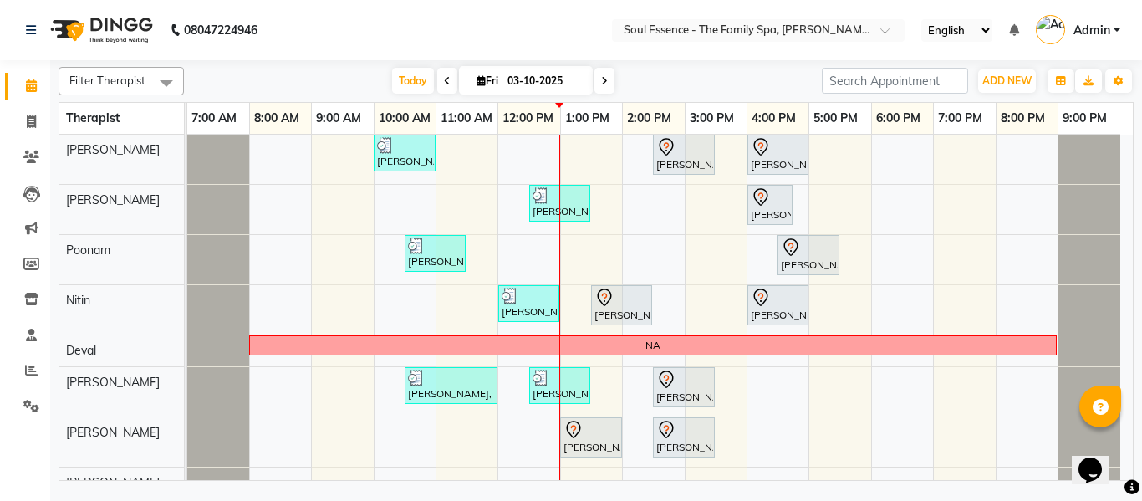
drag, startPoint x: 611, startPoint y: 76, endPoint x: 612, endPoint y: 59, distance: 16.7
click at [613, 76] on div "Today Fri 03-10-2025" at bounding box center [503, 81] width 226 height 25
click at [610, 75] on span at bounding box center [605, 81] width 20 height 26
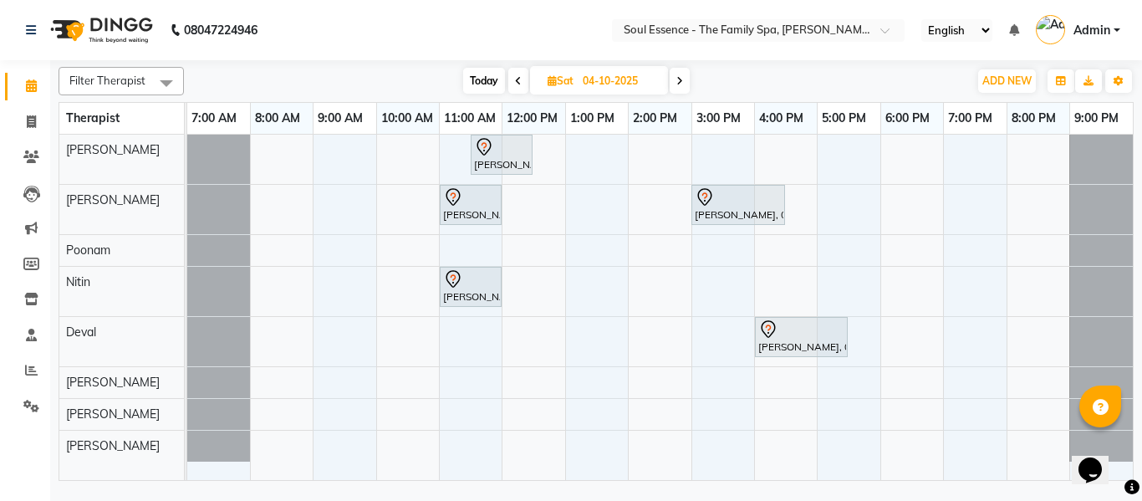
click at [682, 83] on icon at bounding box center [679, 81] width 7 height 10
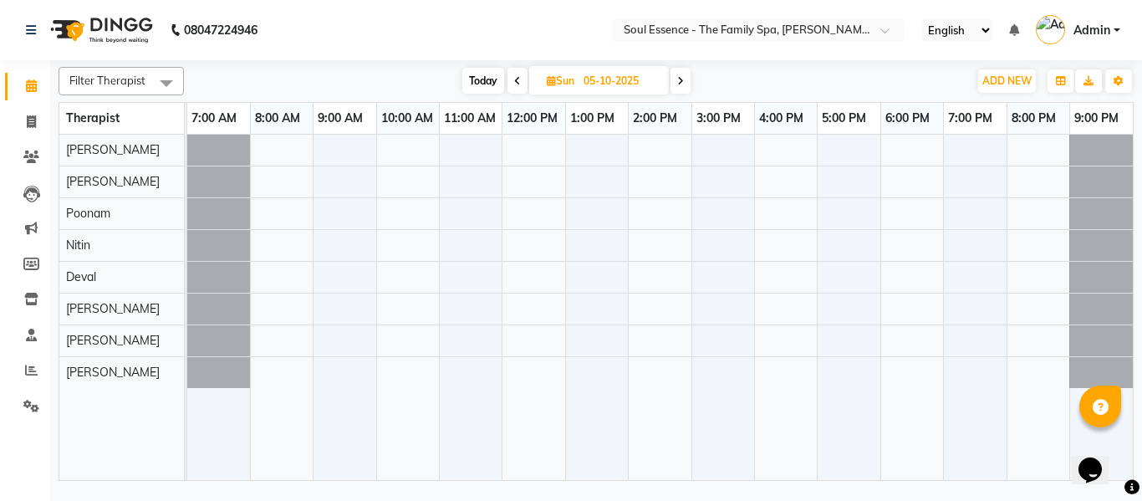
click at [522, 75] on span at bounding box center [518, 81] width 20 height 26
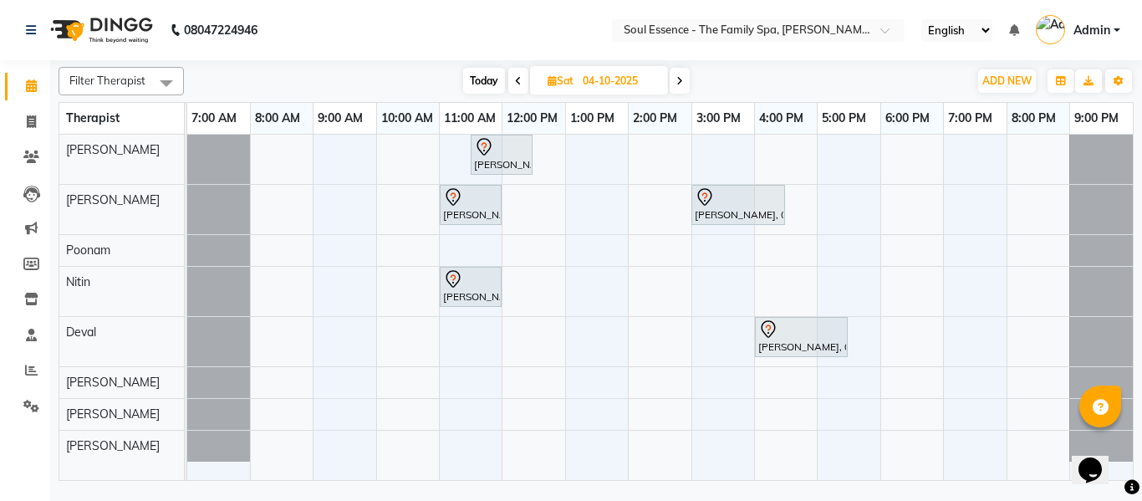
click at [675, 81] on span at bounding box center [680, 81] width 20 height 26
type input "05-10-2025"
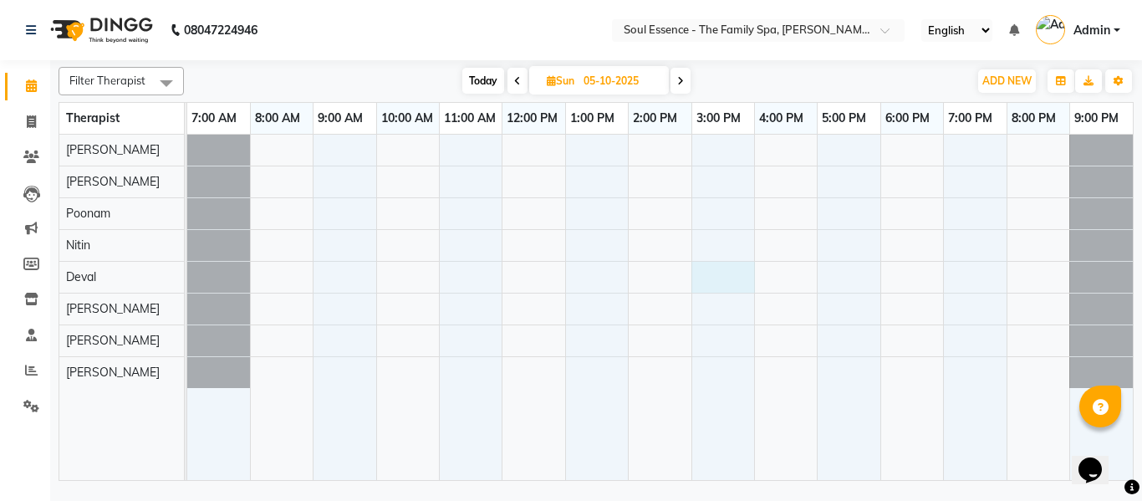
click at [705, 271] on div at bounding box center [660, 307] width 946 height 345
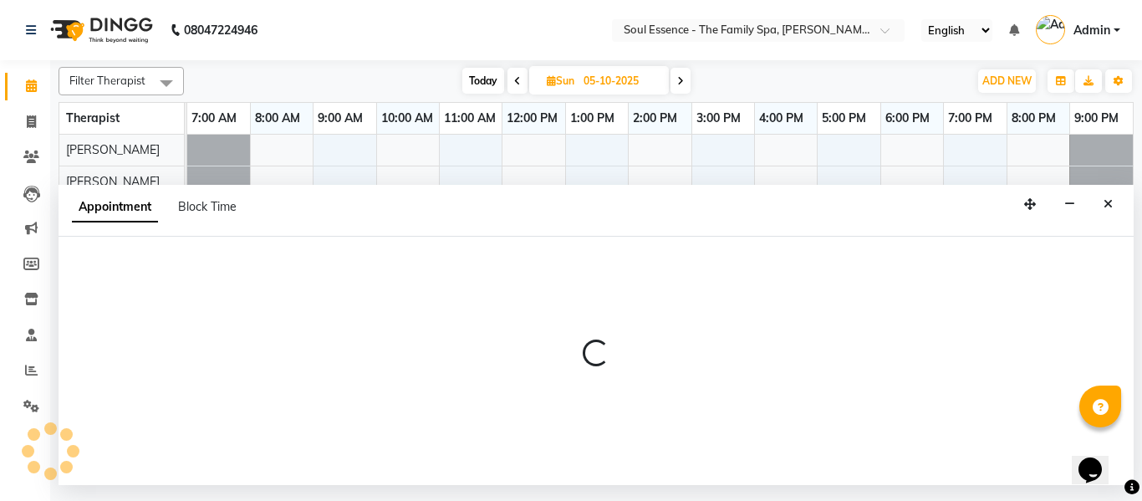
select select "66088"
select select "900"
select select "tentative"
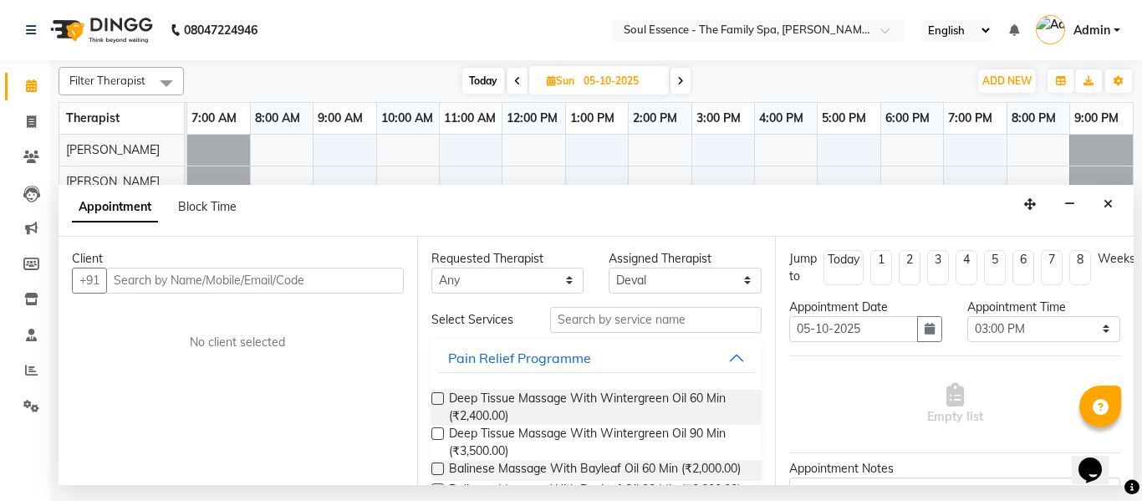
click at [269, 289] on input "text" at bounding box center [255, 281] width 298 height 26
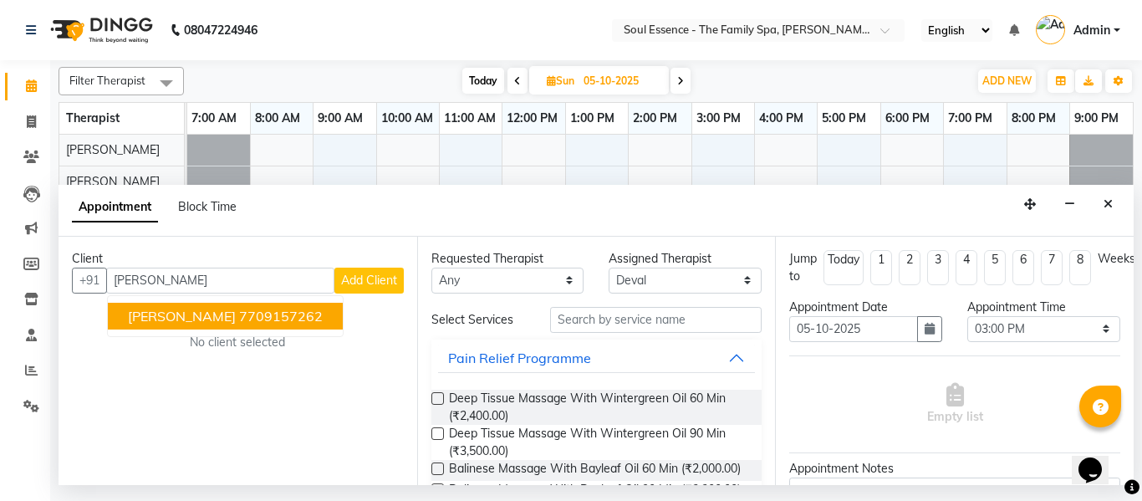
click at [151, 311] on span "chinmay moghe" at bounding box center [182, 316] width 108 height 17
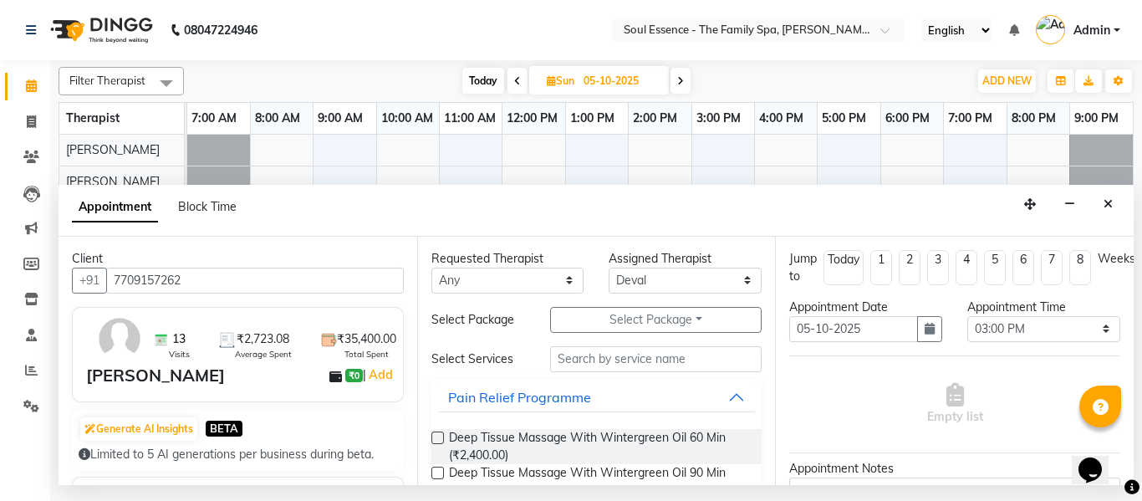
type input "7709157262"
click at [573, 357] on input "text" at bounding box center [656, 359] width 212 height 26
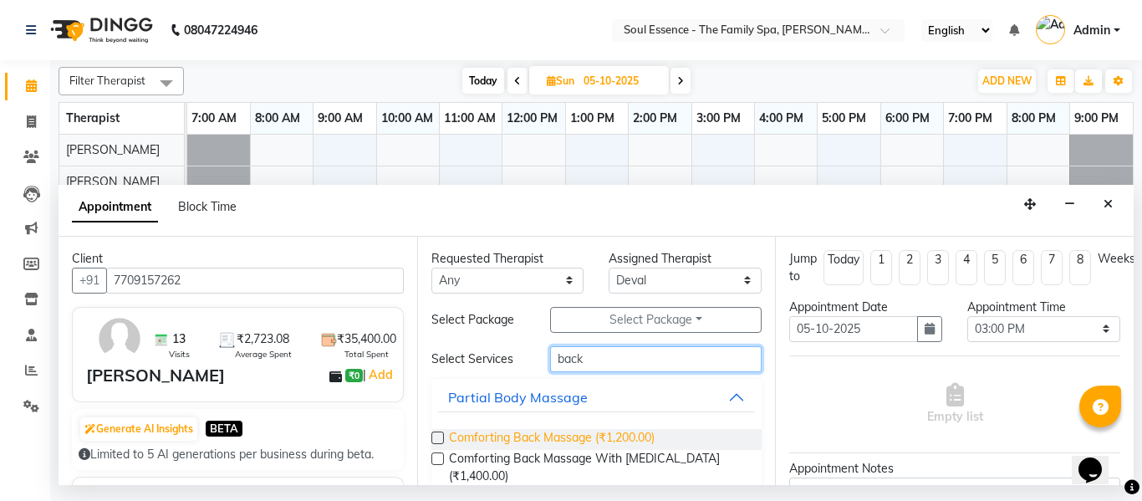
type input "back"
click at [620, 438] on span "Comforting Back Massage (₹1,200.00)" at bounding box center [552, 439] width 206 height 21
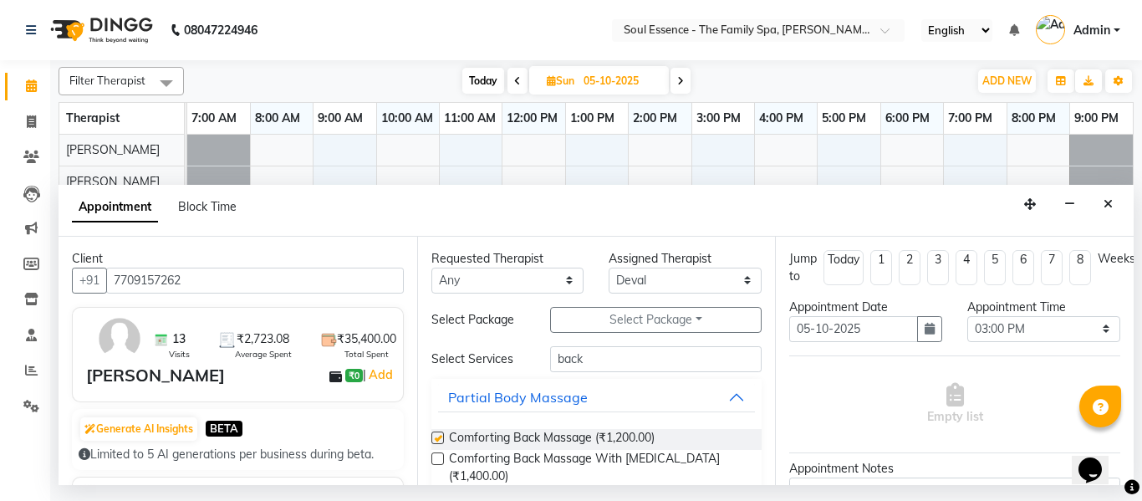
checkbox input "false"
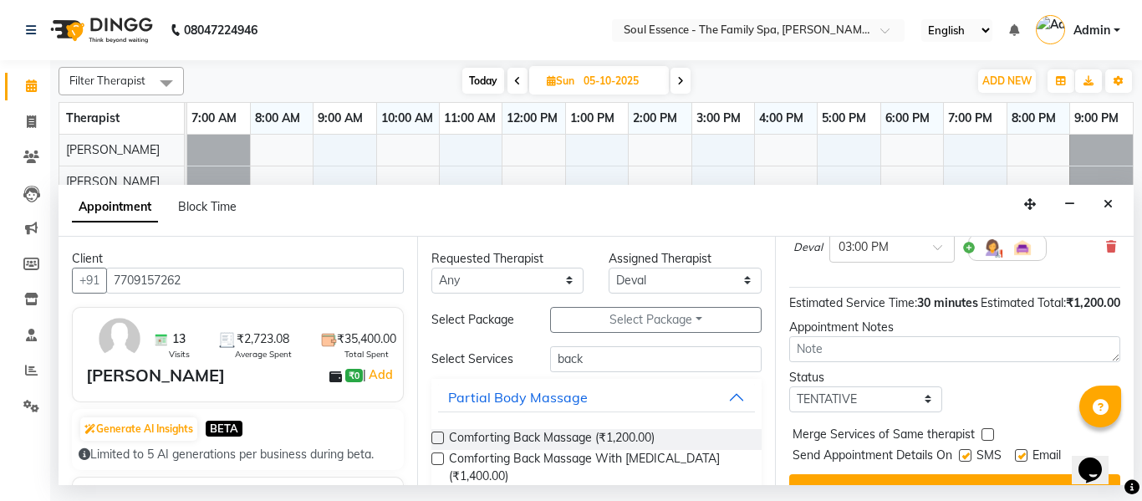
scroll to position [222, 0]
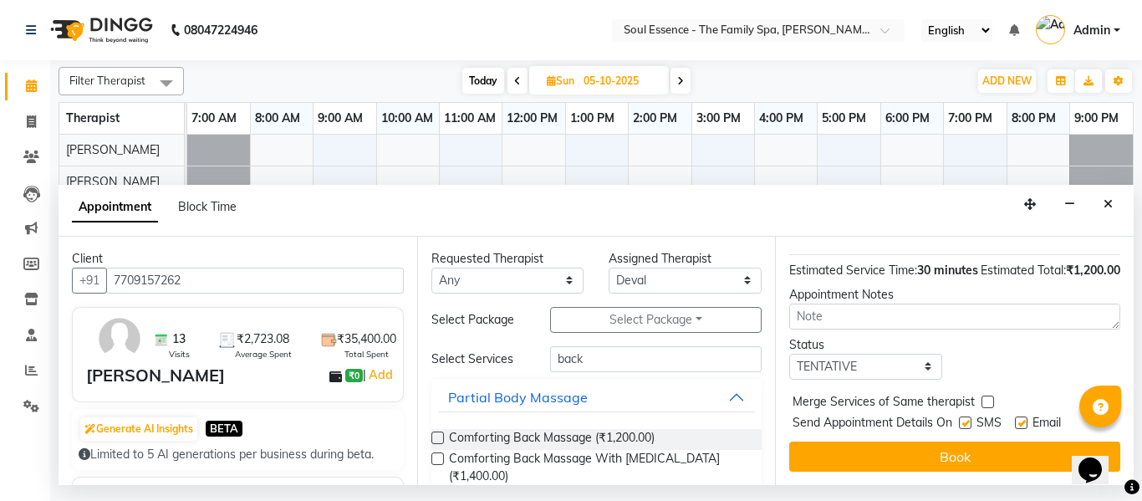
click at [971, 416] on label at bounding box center [965, 422] width 13 height 13
click at [970, 419] on input "checkbox" at bounding box center [964, 424] width 11 height 11
checkbox input "false"
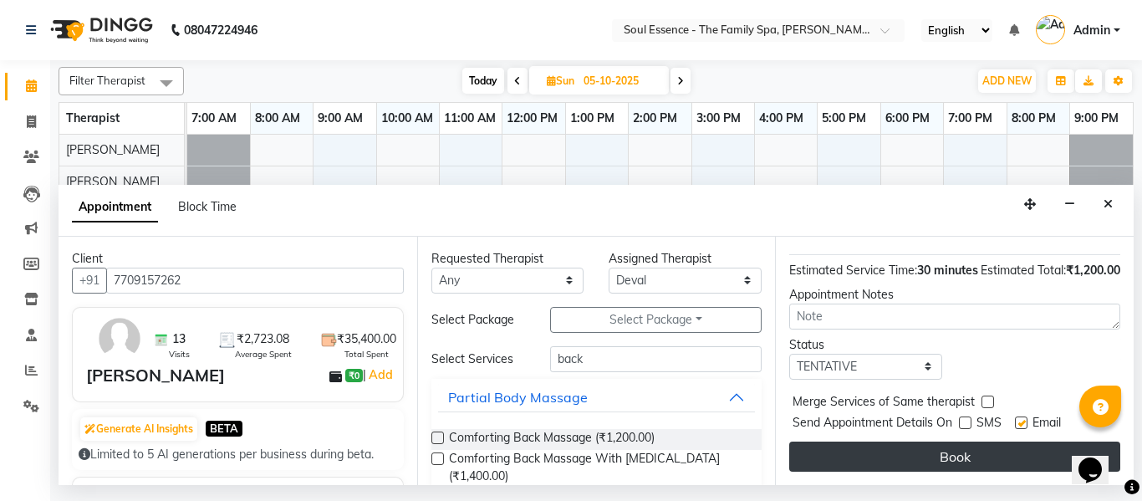
click at [957, 441] on button "Book" at bounding box center [954, 456] width 331 height 30
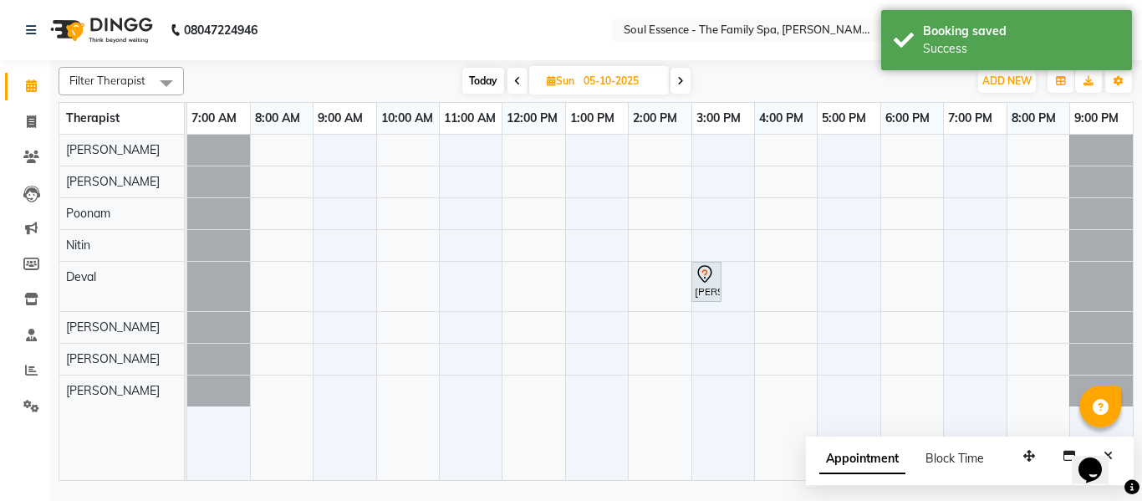
click at [484, 79] on span "Today" at bounding box center [483, 81] width 42 height 26
type input "03-10-2025"
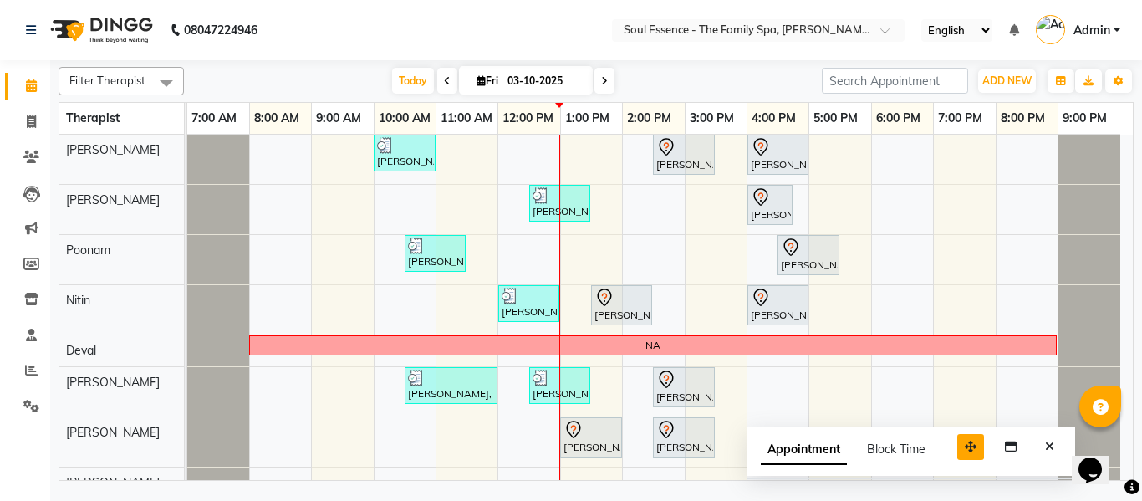
drag, startPoint x: 1028, startPoint y: 452, endPoint x: 940, endPoint y: 440, distance: 88.6
click at [965, 441] on icon "button" at bounding box center [971, 447] width 12 height 12
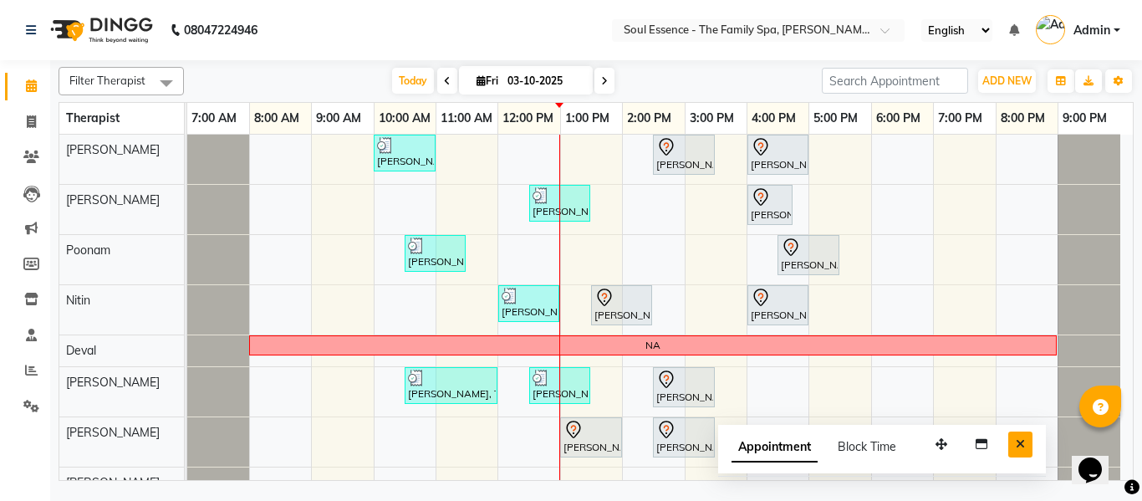
click at [1019, 445] on icon "Close" at bounding box center [1020, 444] width 9 height 12
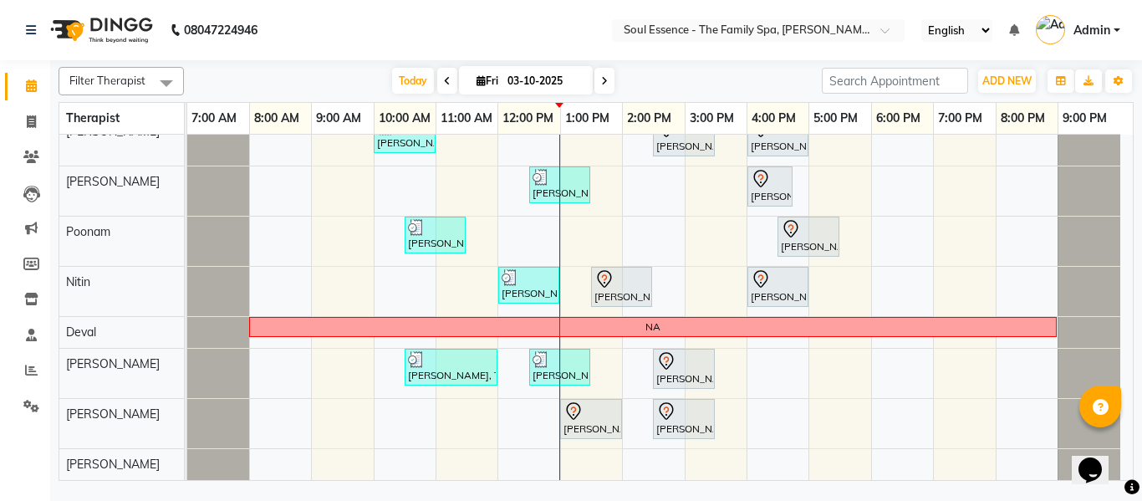
scroll to position [0, 0]
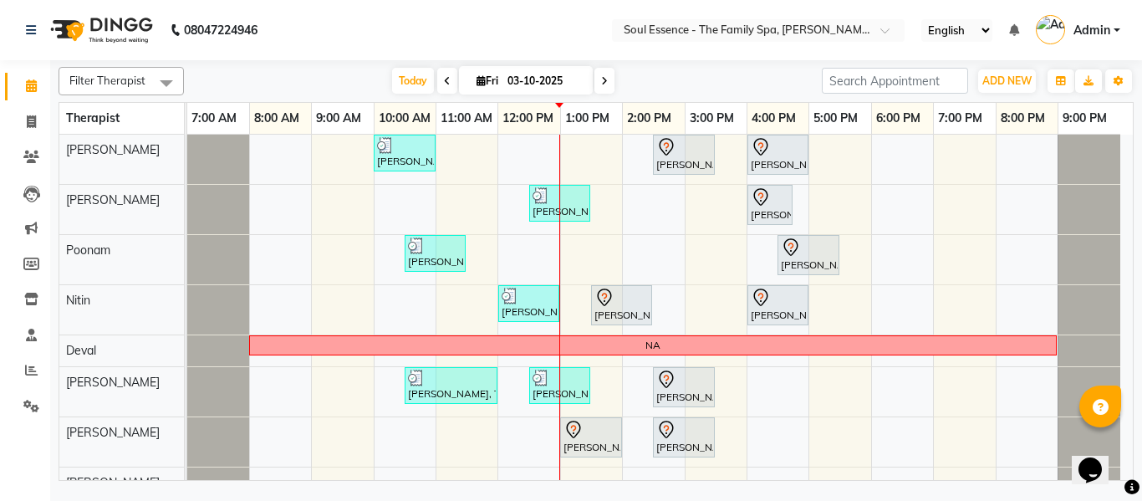
click at [854, 434] on div "Kartiki Umrani, TK04, 10:00 AM-11:00 AM, Swedish Massage With Sesame Oil 60 Min…" at bounding box center [660, 317] width 946 height 364
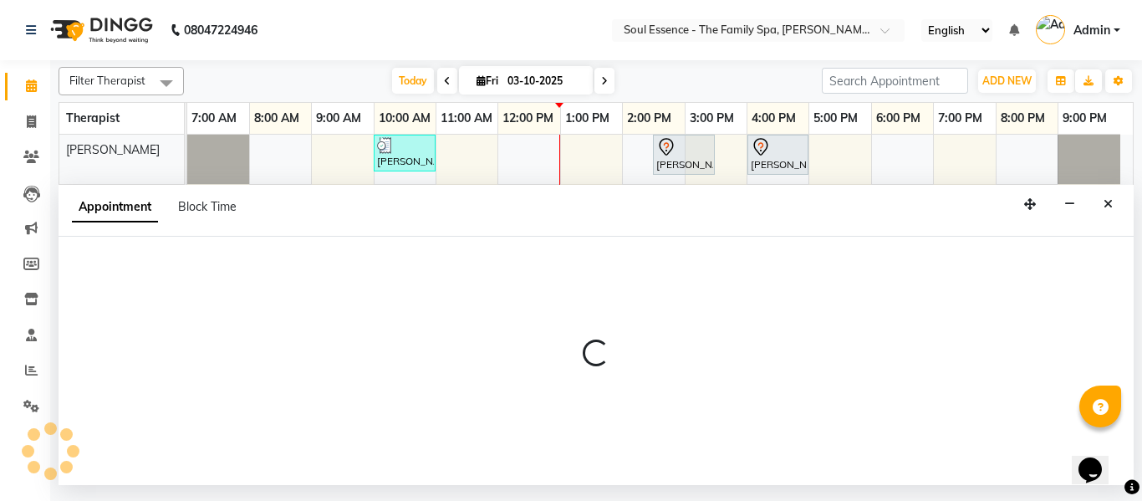
select select "93406"
select select "1020"
select select "tentative"
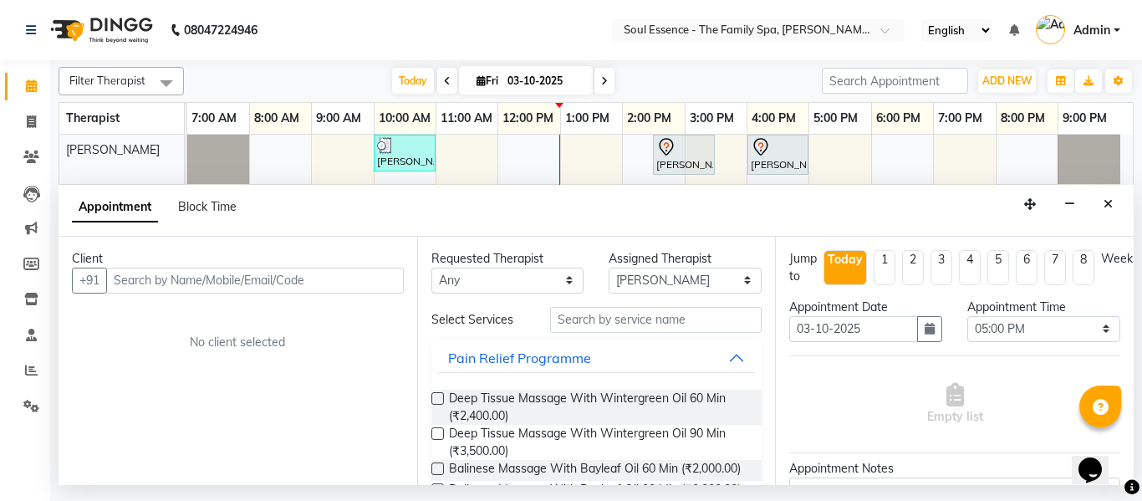
click at [318, 273] on input "text" at bounding box center [255, 281] width 298 height 26
click at [325, 278] on input "text" at bounding box center [255, 281] width 298 height 26
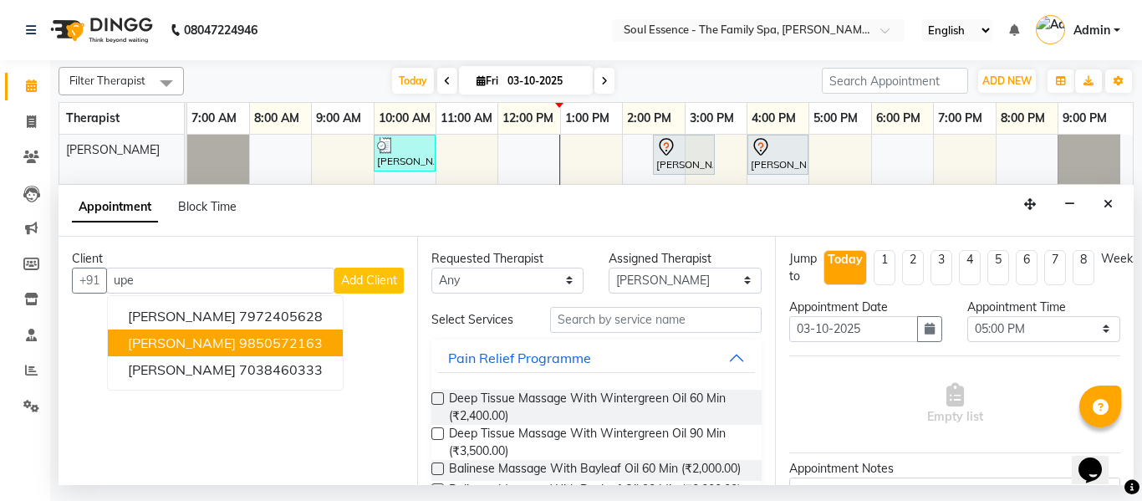
click at [275, 339] on ngb-highlight "9850572163" at bounding box center [281, 342] width 84 height 17
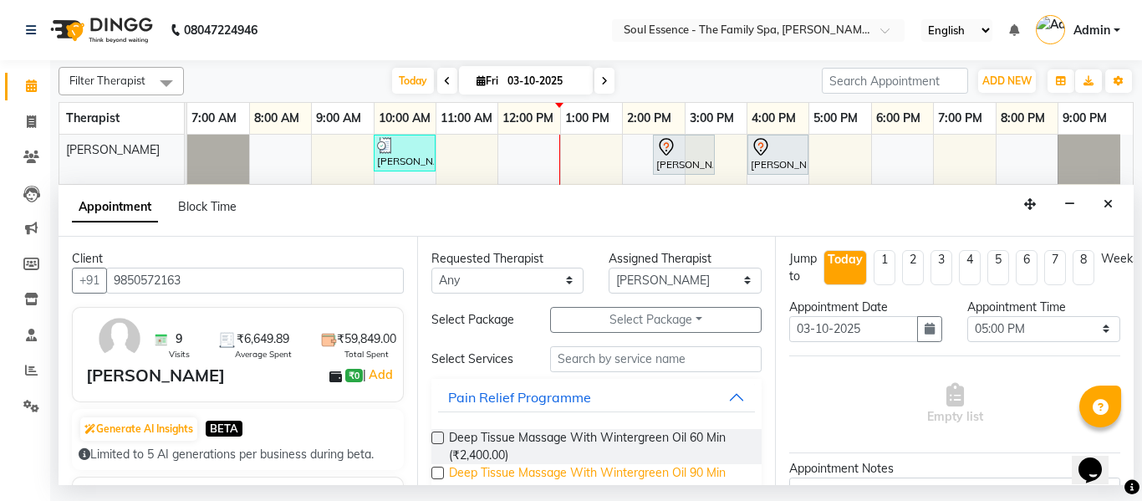
type input "9850572163"
click at [536, 472] on span "Deep Tissue Massage With Wintergreen Oil 90 Min (₹3,500.00)" at bounding box center [599, 481] width 300 height 35
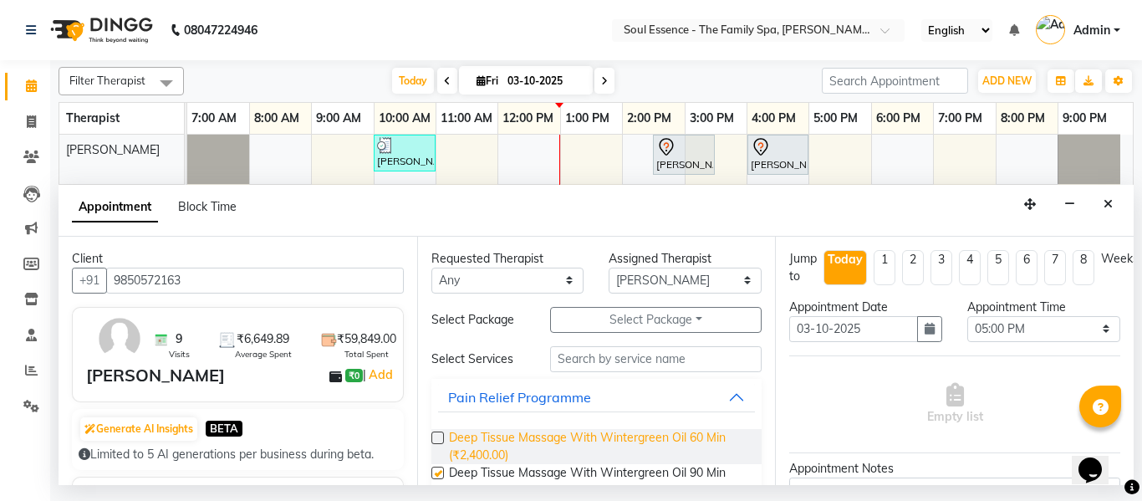
checkbox input "false"
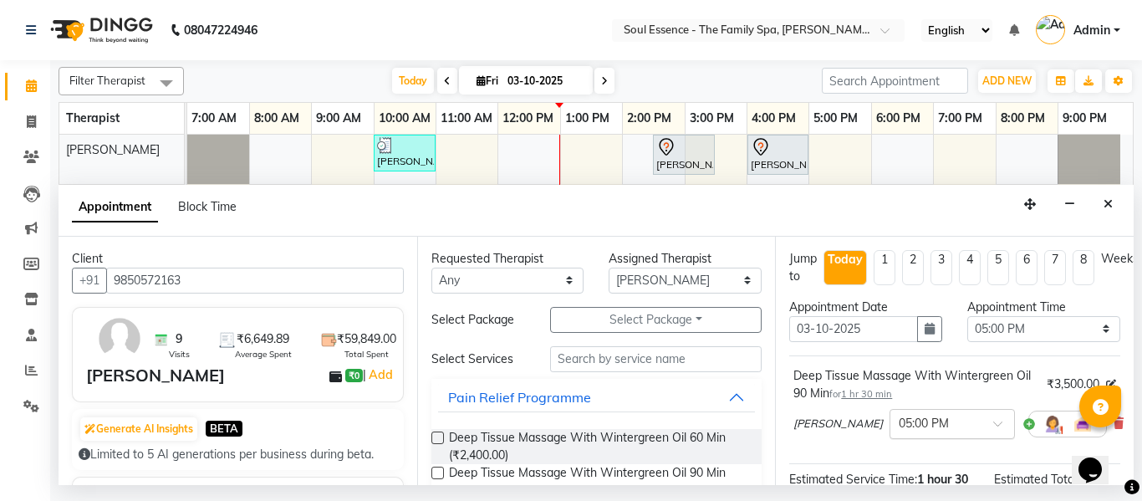
click at [877, 408] on div "Shivraj × 05:00 PM" at bounding box center [951, 423] width 314 height 43
click at [899, 427] on input "text" at bounding box center [936, 423] width 74 height 18
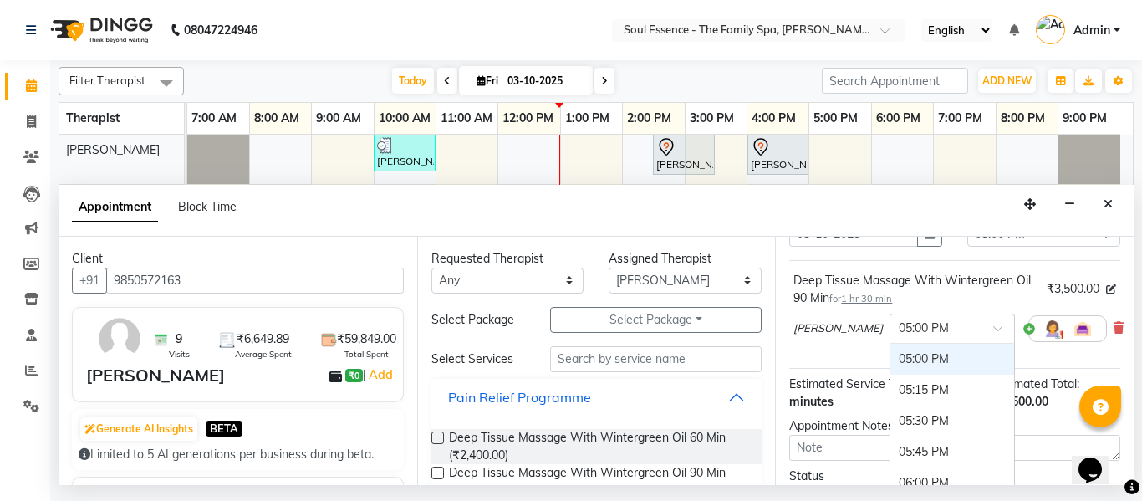
scroll to position [167, 0]
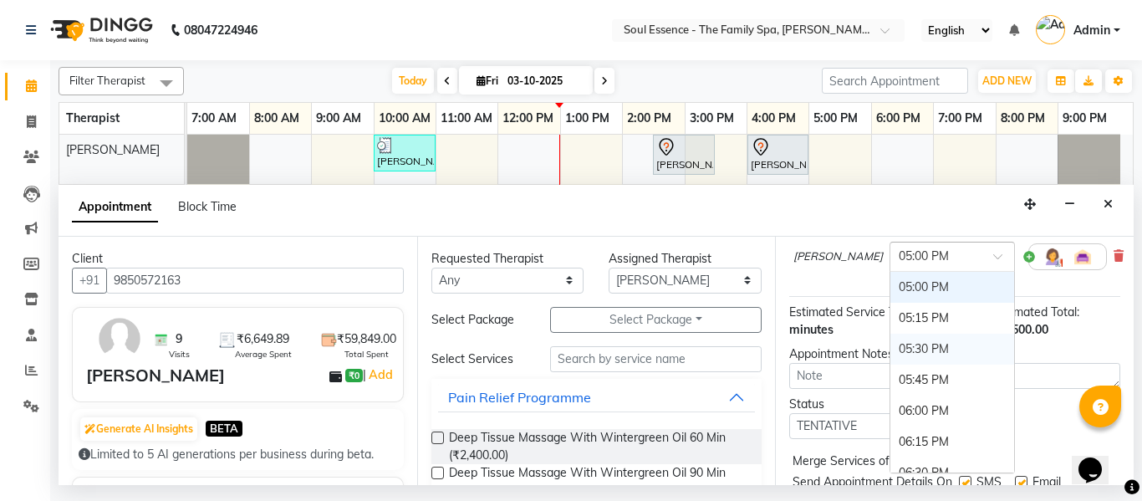
click at [891, 344] on div "05:30 PM" at bounding box center [953, 349] width 124 height 31
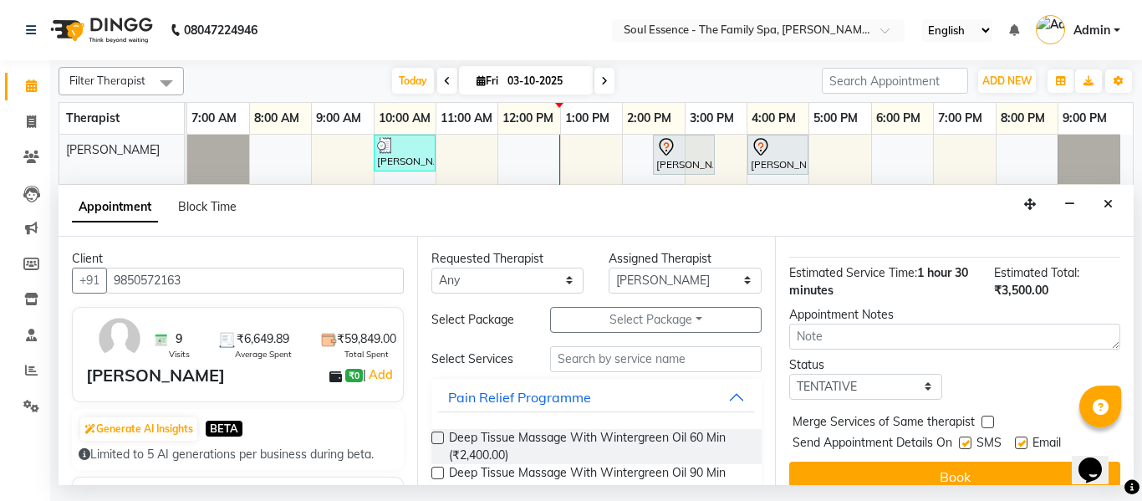
scroll to position [239, 0]
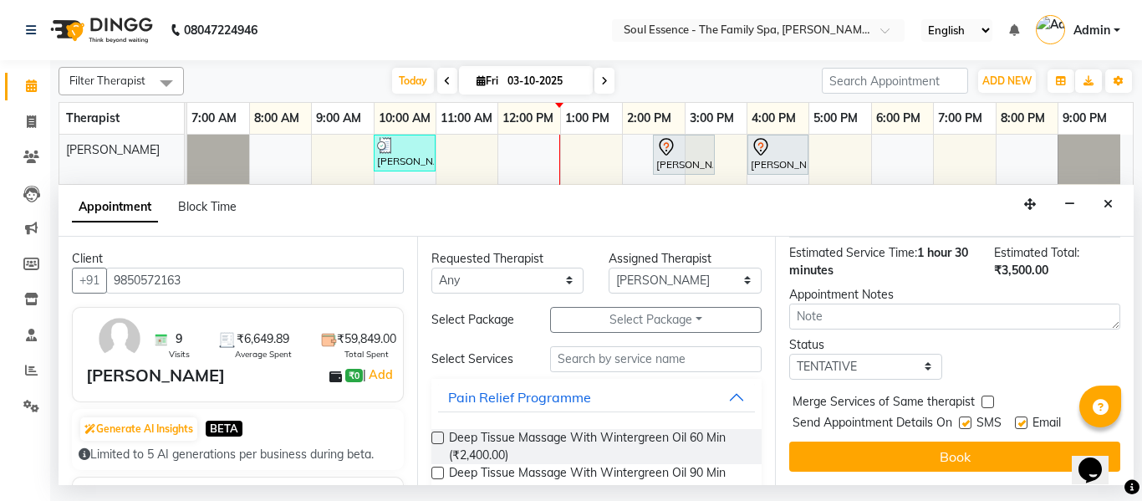
click at [967, 416] on label at bounding box center [965, 422] width 13 height 13
click at [967, 419] on input "checkbox" at bounding box center [964, 424] width 11 height 11
checkbox input "false"
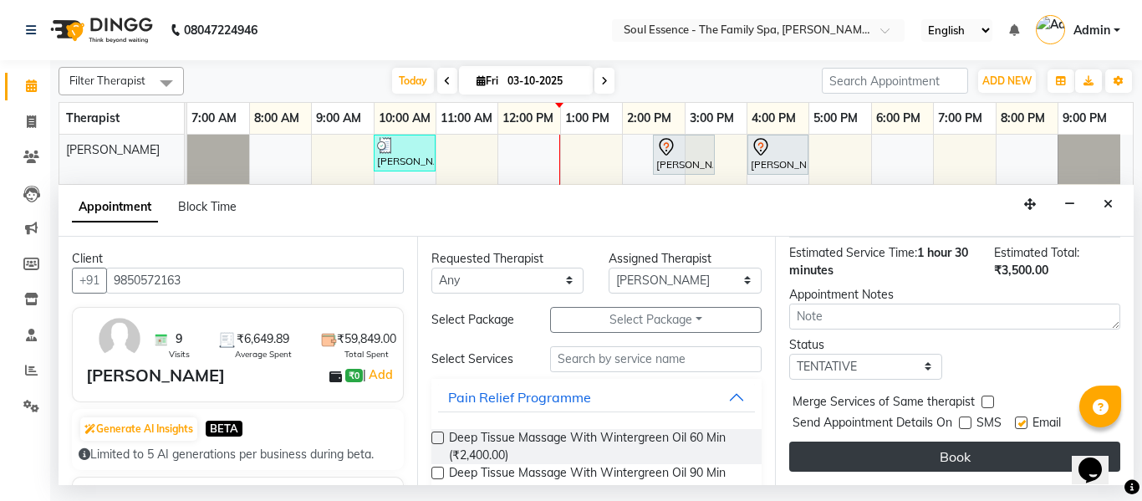
click at [952, 441] on button "Book" at bounding box center [954, 456] width 331 height 30
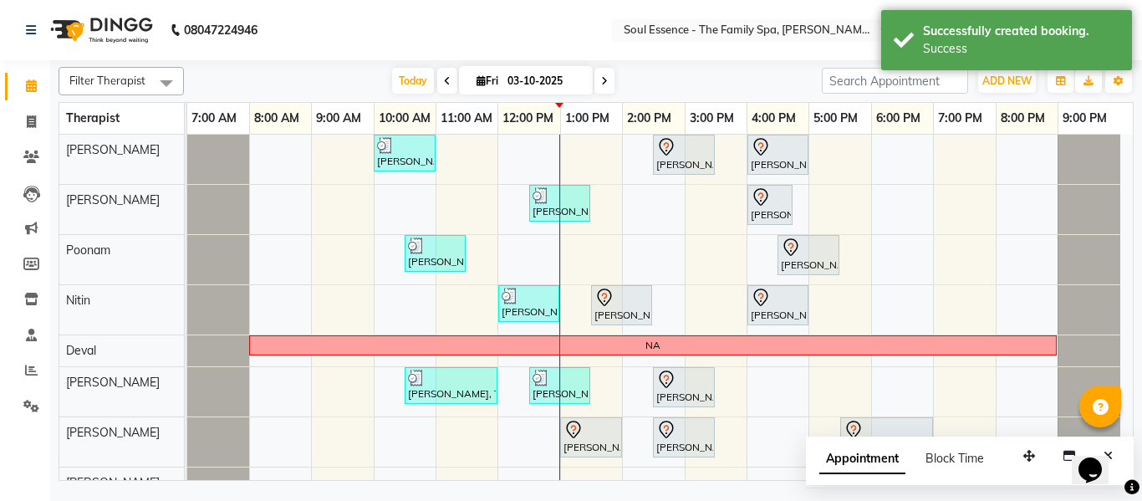
scroll to position [18, 0]
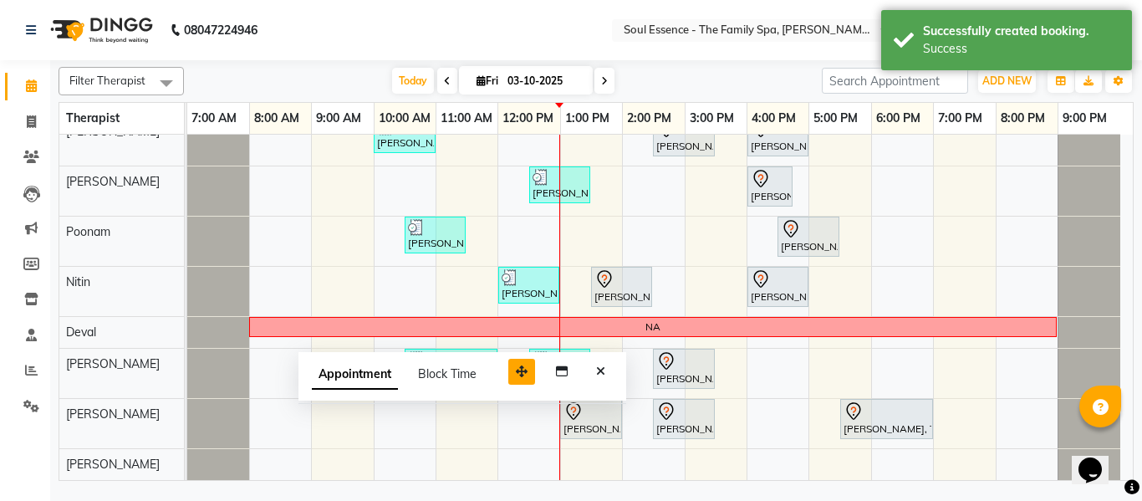
drag, startPoint x: 1025, startPoint y: 457, endPoint x: 539, endPoint y: 365, distance: 494.3
click at [535, 365] on button "button" at bounding box center [521, 372] width 27 height 26
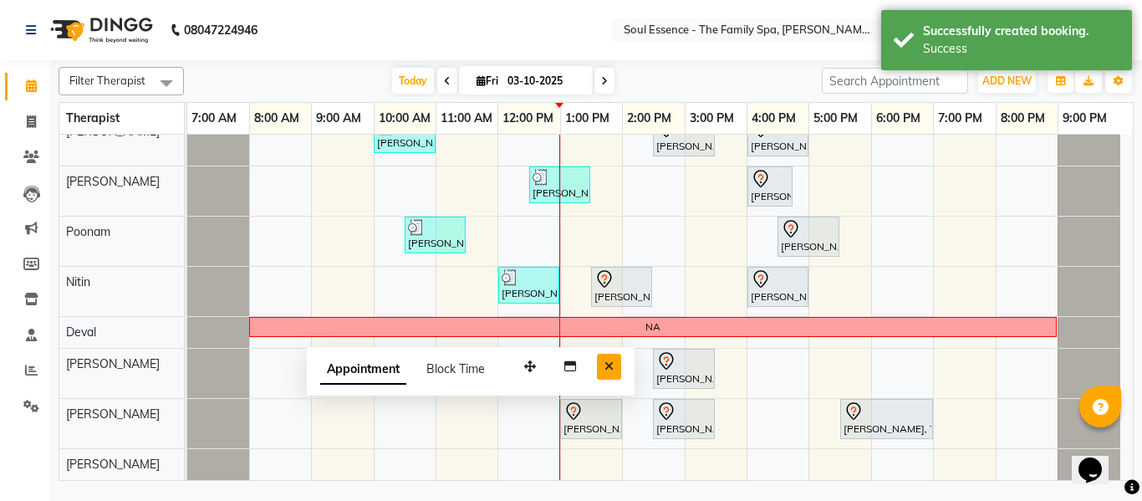
click at [605, 360] on icon "Close" at bounding box center [609, 366] width 9 height 12
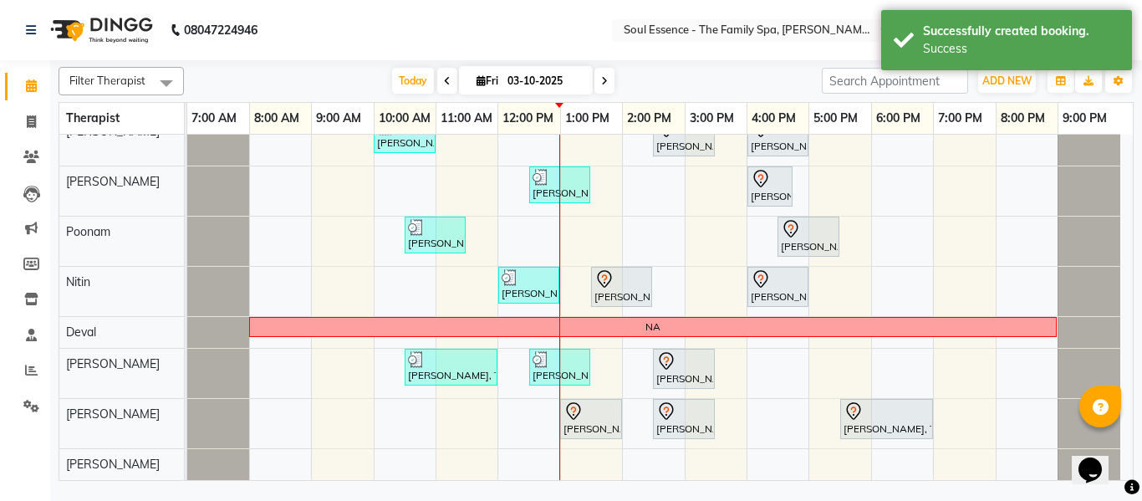
click at [490, 55] on nav "08047224946 Select Location × Soul Essence - The Family Spa, Mayur Colony Engli…" at bounding box center [571, 30] width 1142 height 60
click at [395, 74] on span "Today" at bounding box center [413, 81] width 42 height 26
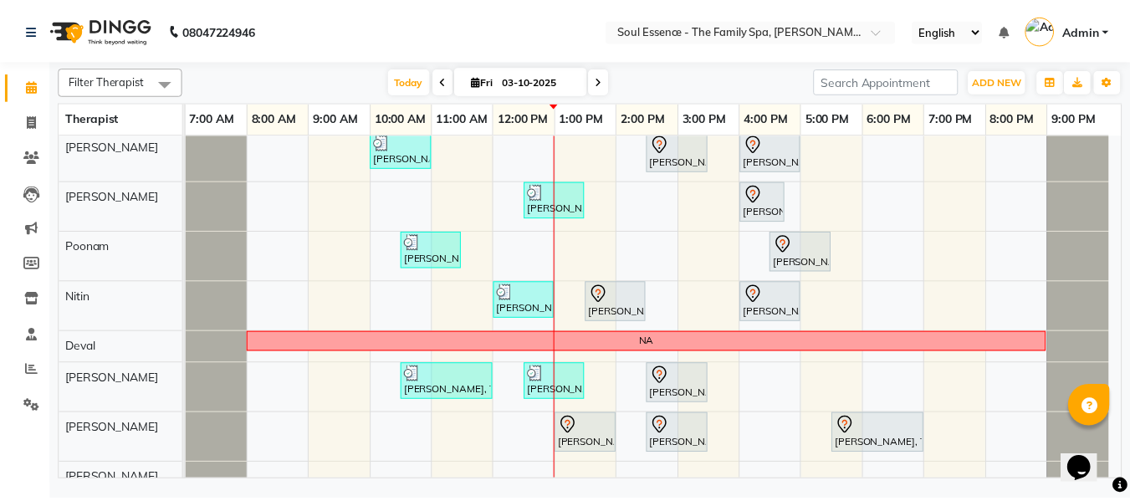
scroll to position [0, 0]
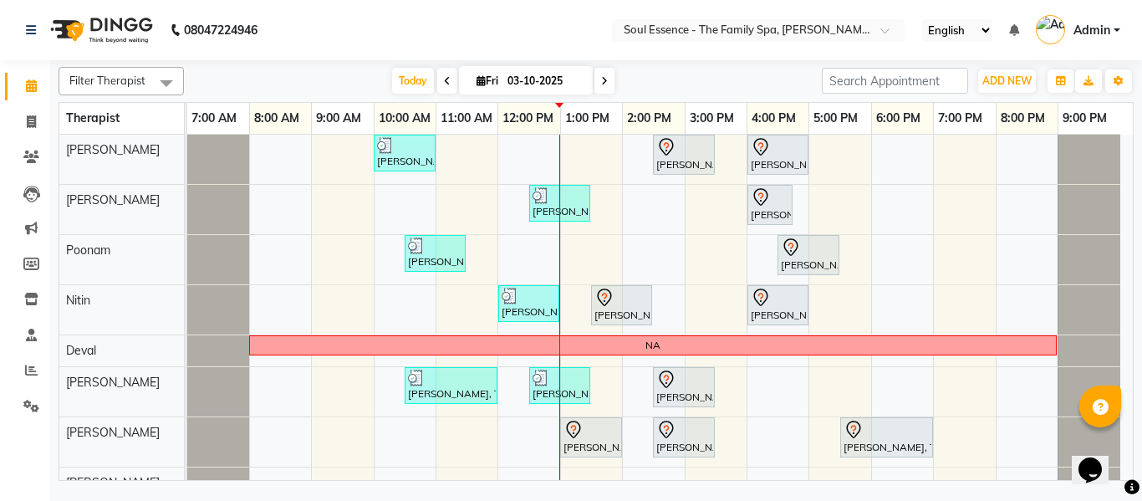
click at [420, 65] on div "Filter Therapist Select All Surma Gauri Thorath Poonam Nitin Deval pradyumna Sh…" at bounding box center [596, 270] width 1075 height 421
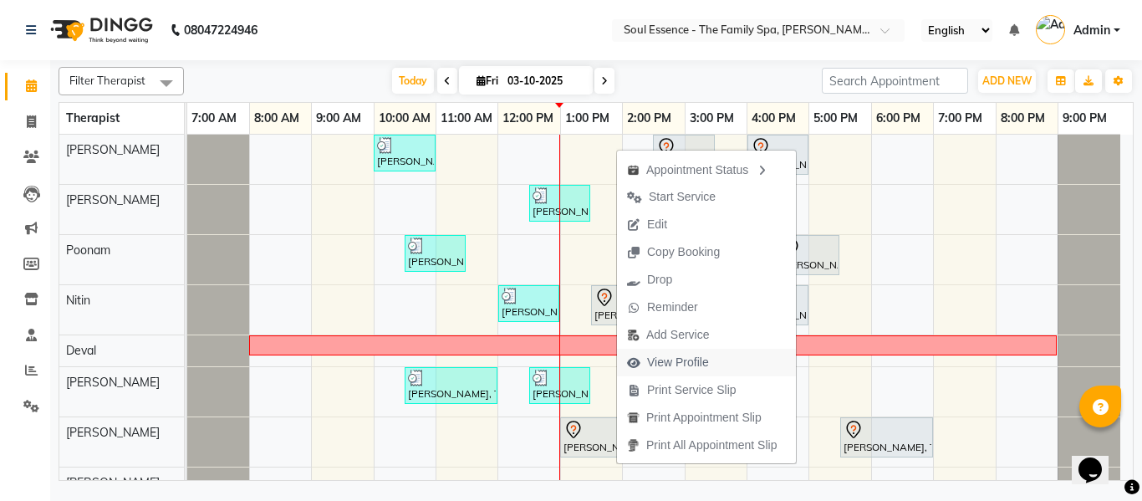
click at [684, 369] on span "View Profile" at bounding box center [678, 363] width 62 height 18
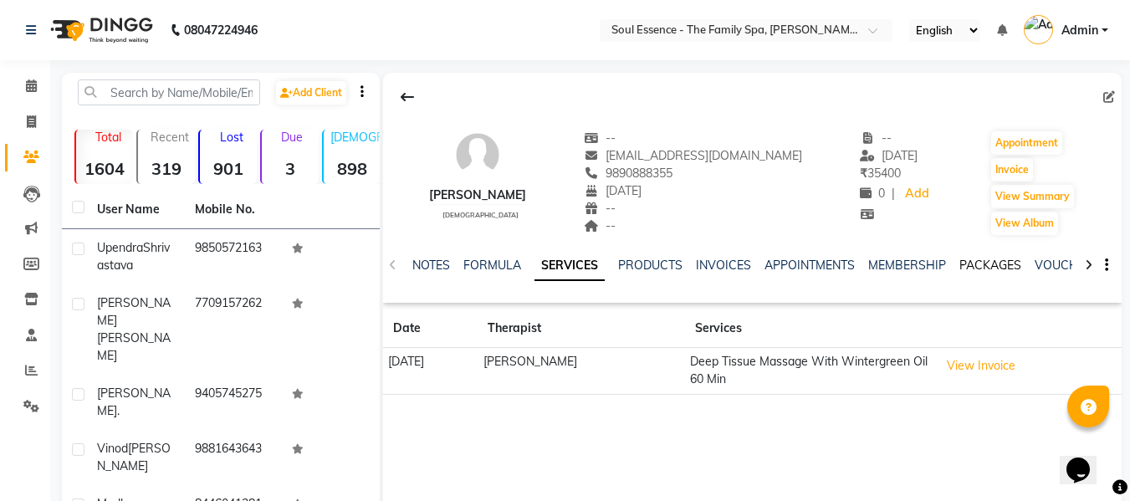
click at [992, 263] on link "PACKAGES" at bounding box center [990, 265] width 62 height 15
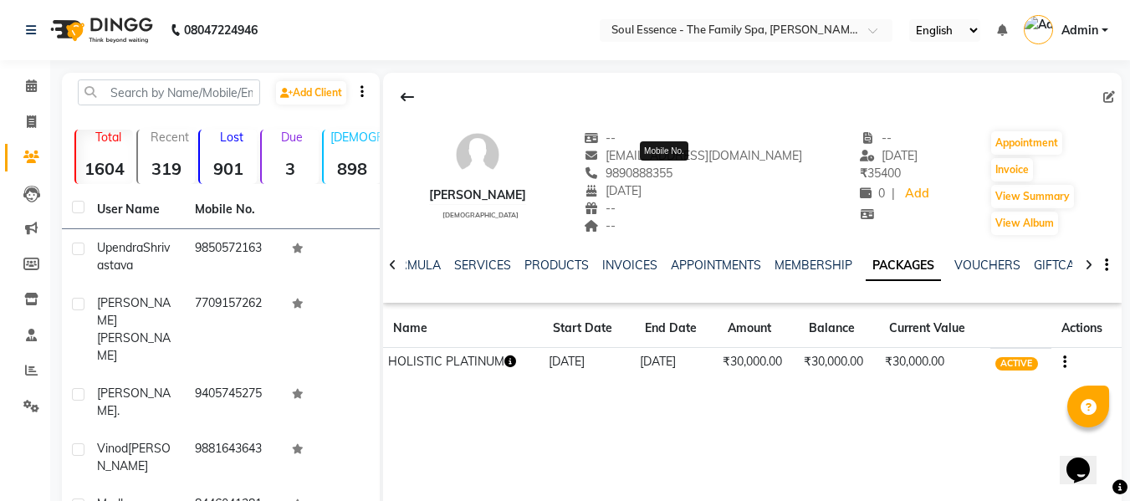
click at [672, 180] on span "9890888355" at bounding box center [628, 173] width 89 height 15
copy span "9890888355"
click at [490, 268] on link "SERVICES" at bounding box center [482, 265] width 57 height 15
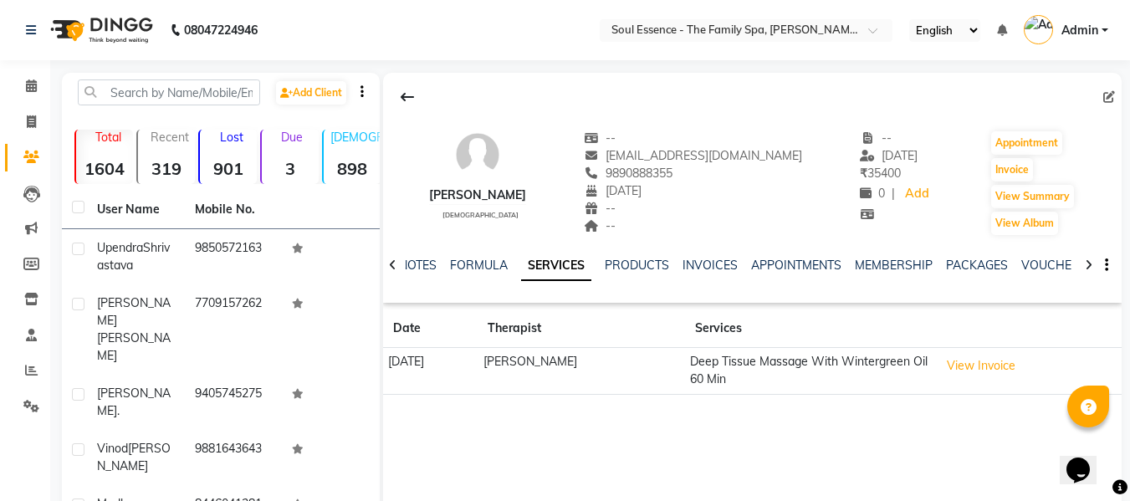
click at [780, 81] on div at bounding box center [752, 97] width 738 height 32
click at [672, 177] on span "9890888355" at bounding box center [628, 173] width 89 height 15
copy span "9890888355"
click at [957, 265] on link "PACKAGES" at bounding box center [977, 265] width 62 height 15
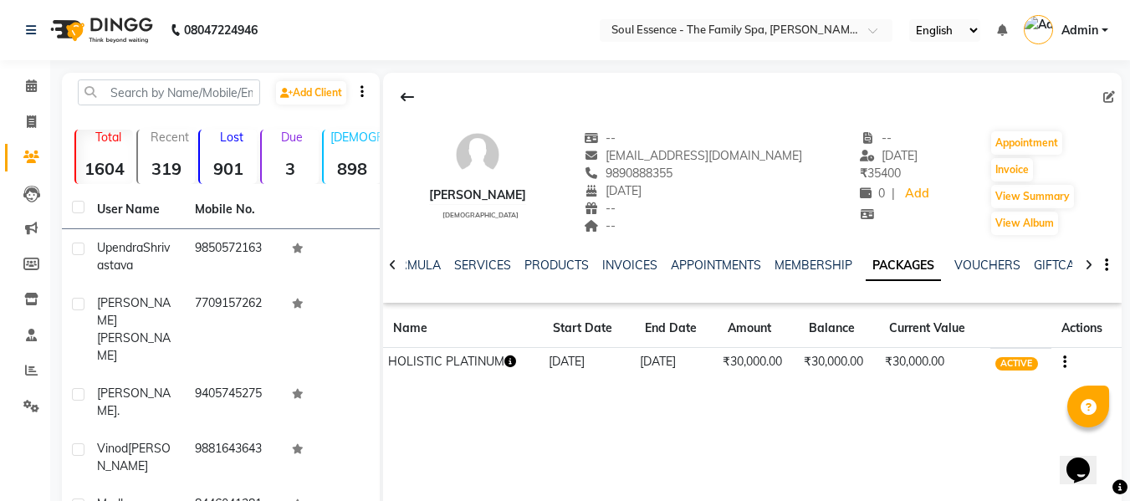
click at [27, 70] on li "Calendar" at bounding box center [25, 87] width 50 height 36
click at [28, 93] on span at bounding box center [31, 86] width 29 height 19
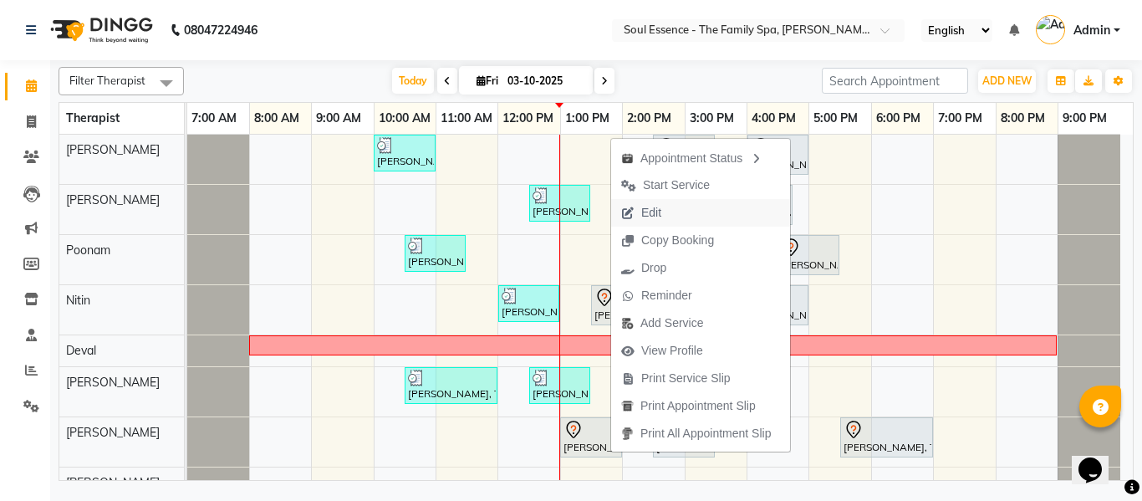
click at [661, 212] on span "Edit" at bounding box center [651, 213] width 20 height 18
select select "tentative"
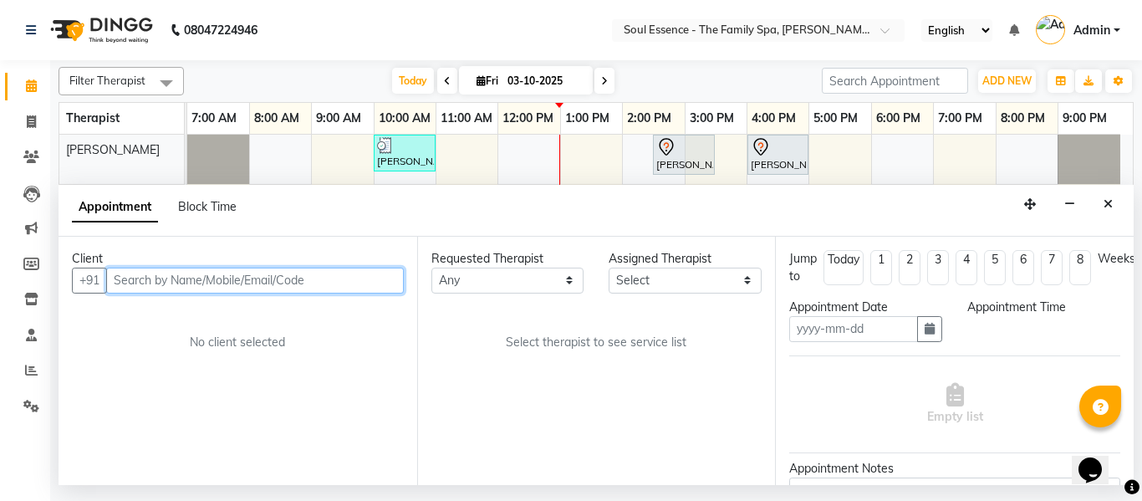
type input "03-10-2025"
select select "810"
select select "70213"
select select "1188"
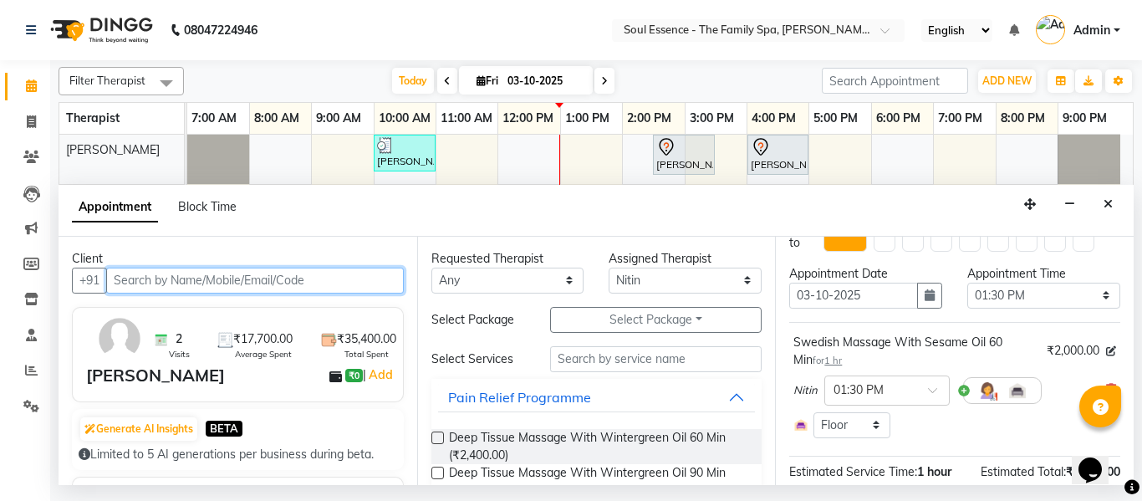
scroll to position [84, 0]
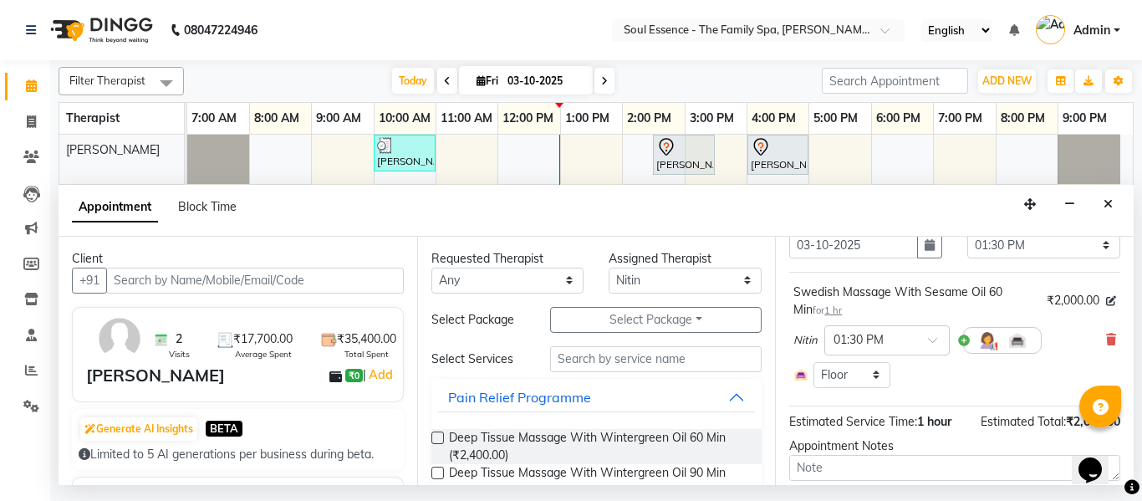
click at [1106, 341] on icon at bounding box center [1111, 340] width 10 height 12
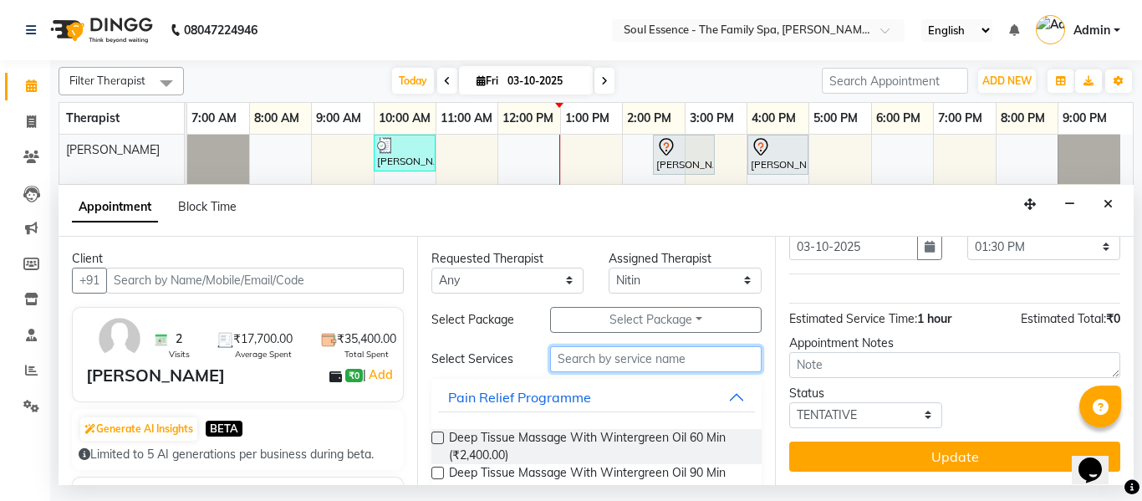
click at [665, 357] on input "text" at bounding box center [656, 359] width 212 height 26
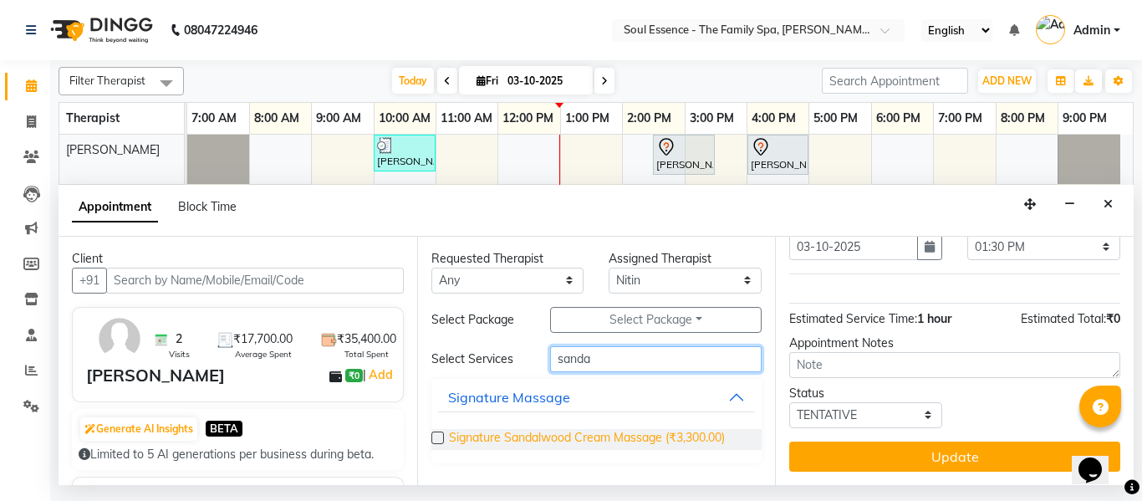
type input "sanda"
click at [572, 438] on span "Signature Sandalwood Cream Massage (₹3,300.00)" at bounding box center [587, 439] width 276 height 21
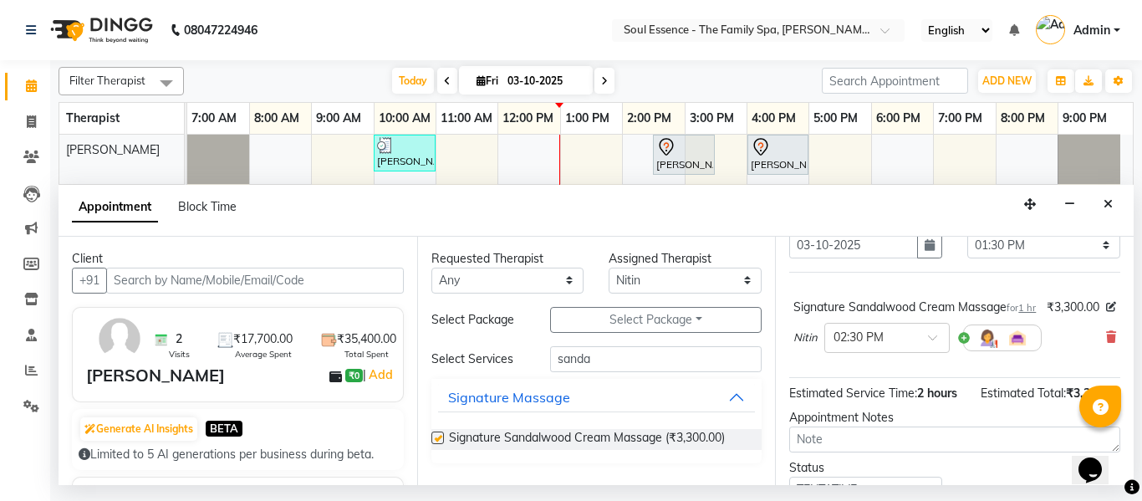
checkbox input "false"
click at [882, 345] on input "text" at bounding box center [871, 337] width 74 height 18
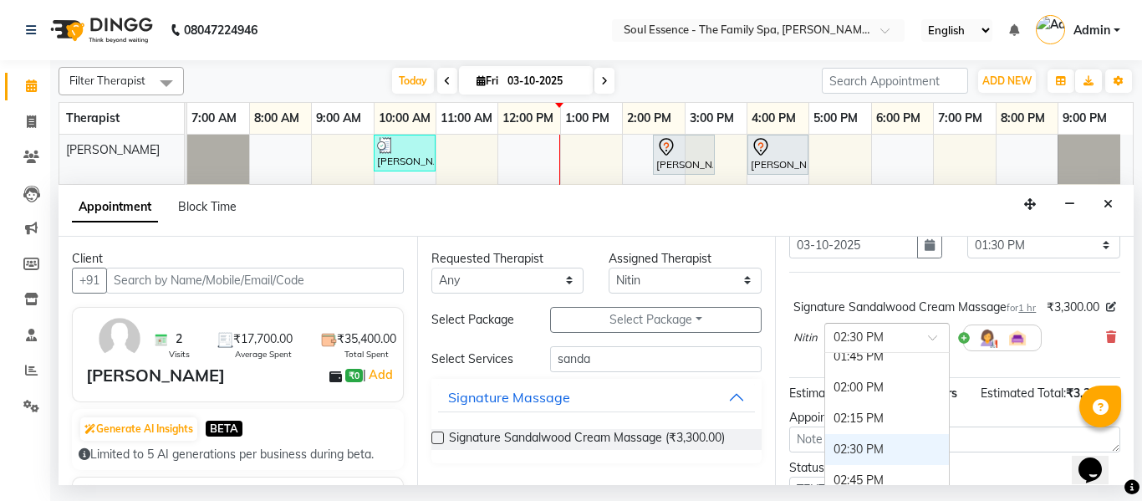
scroll to position [644, 0]
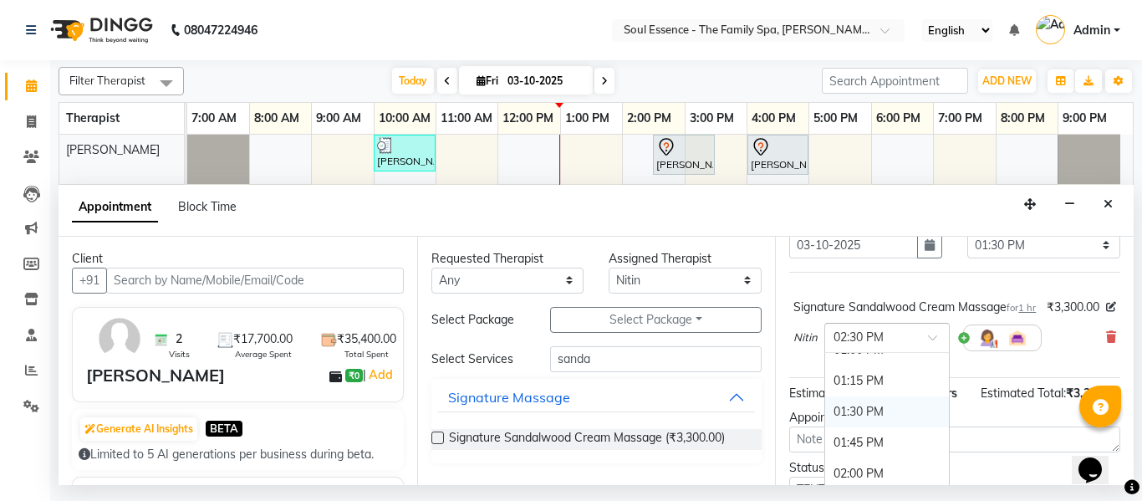
click at [873, 423] on div "01:30 PM" at bounding box center [887, 411] width 124 height 31
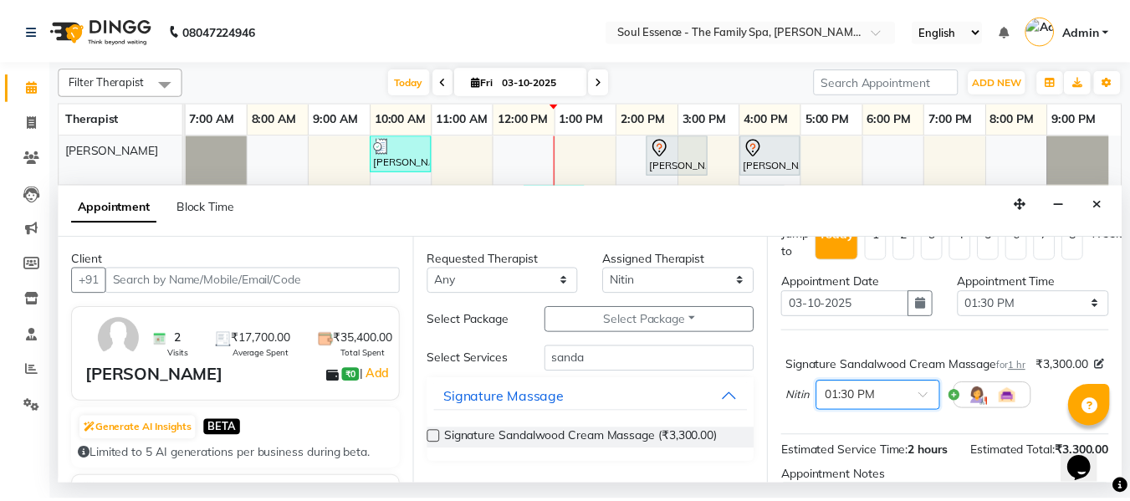
scroll to position [206, 0]
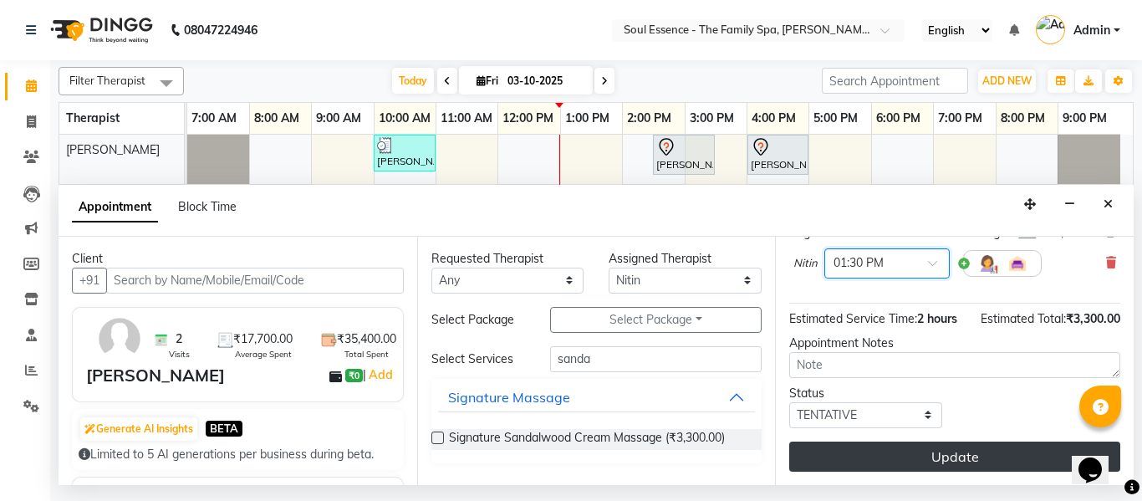
click at [1012, 441] on button "Update" at bounding box center [954, 456] width 331 height 30
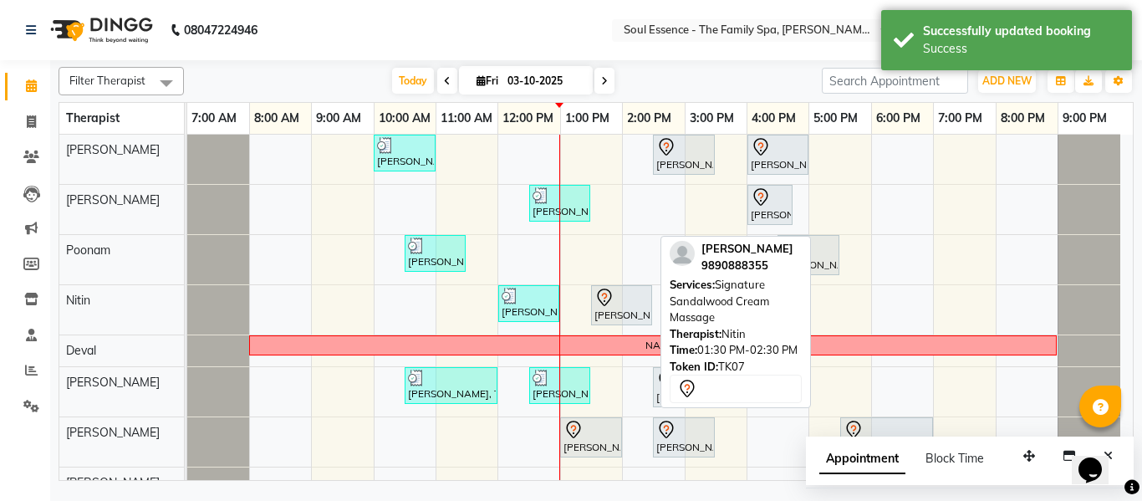
click at [620, 297] on div at bounding box center [622, 298] width 54 height 20
select select "7"
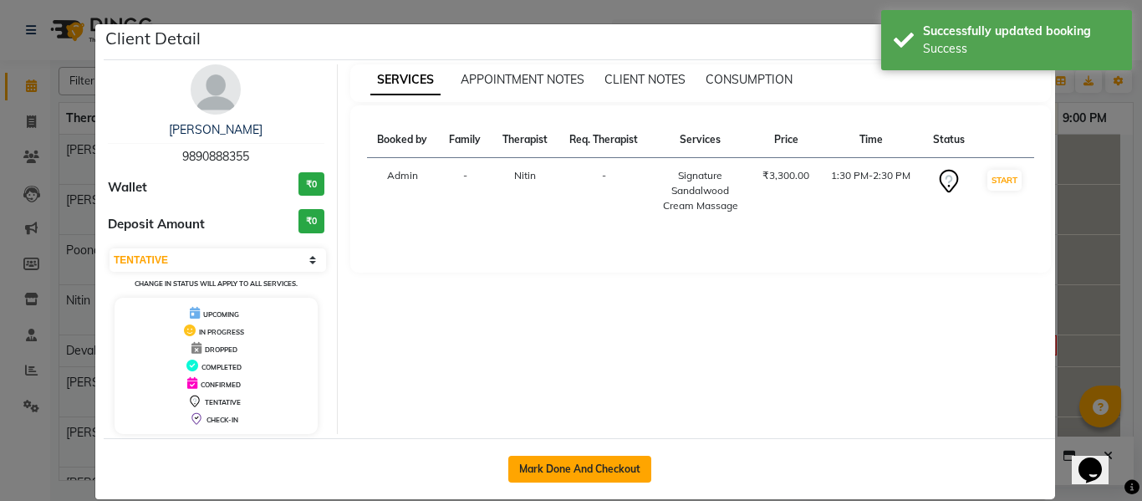
click at [584, 467] on button "Mark Done And Checkout" at bounding box center [579, 469] width 143 height 27
select select "774"
select select "service"
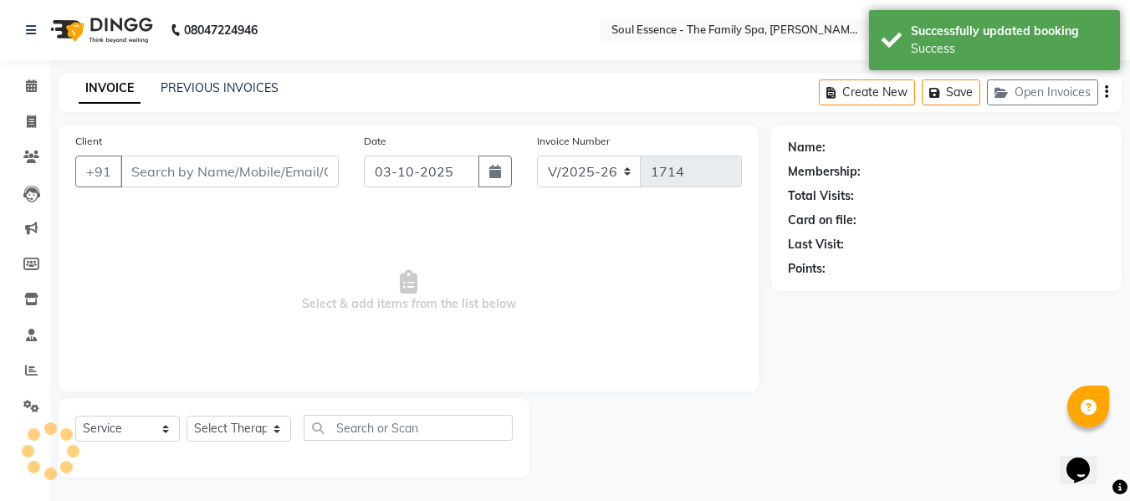
type input "9890888355"
select select "70213"
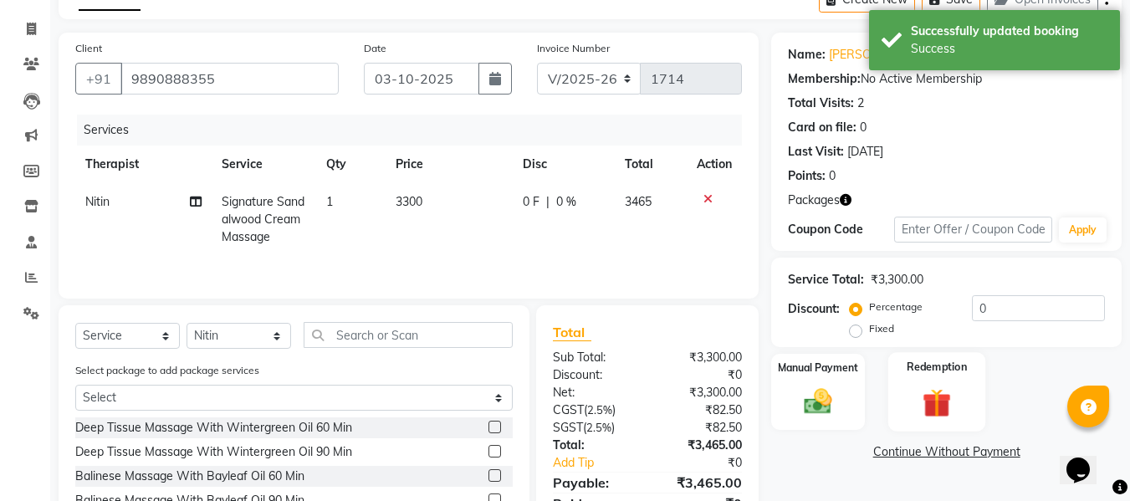
scroll to position [167, 0]
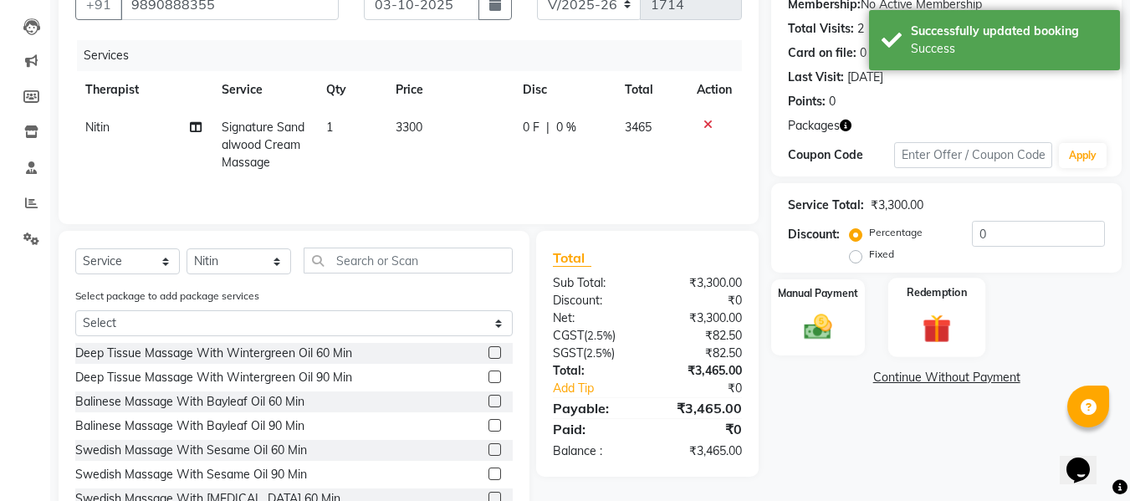
click at [949, 321] on img at bounding box center [936, 328] width 47 height 36
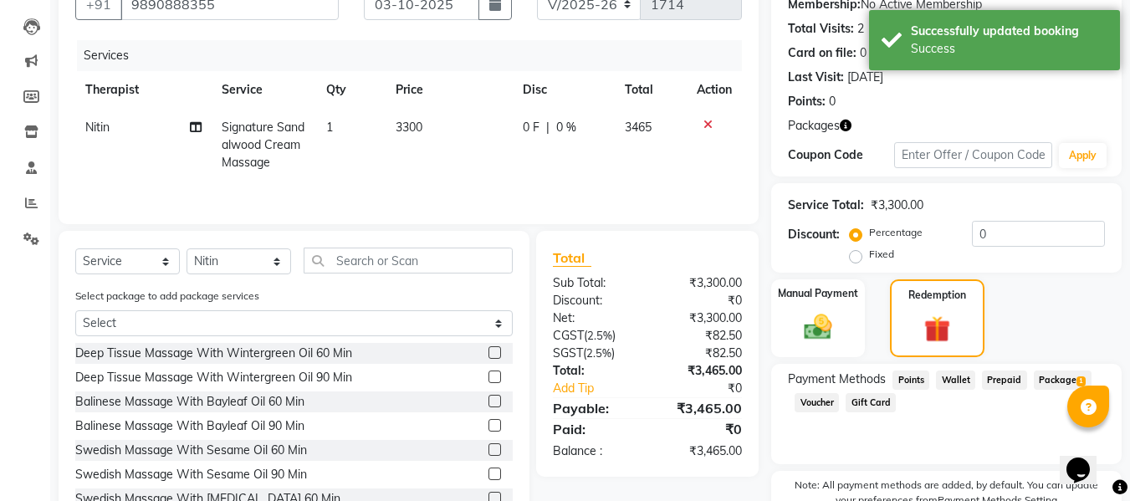
click at [1059, 374] on span "Package 1" at bounding box center [1063, 379] width 58 height 19
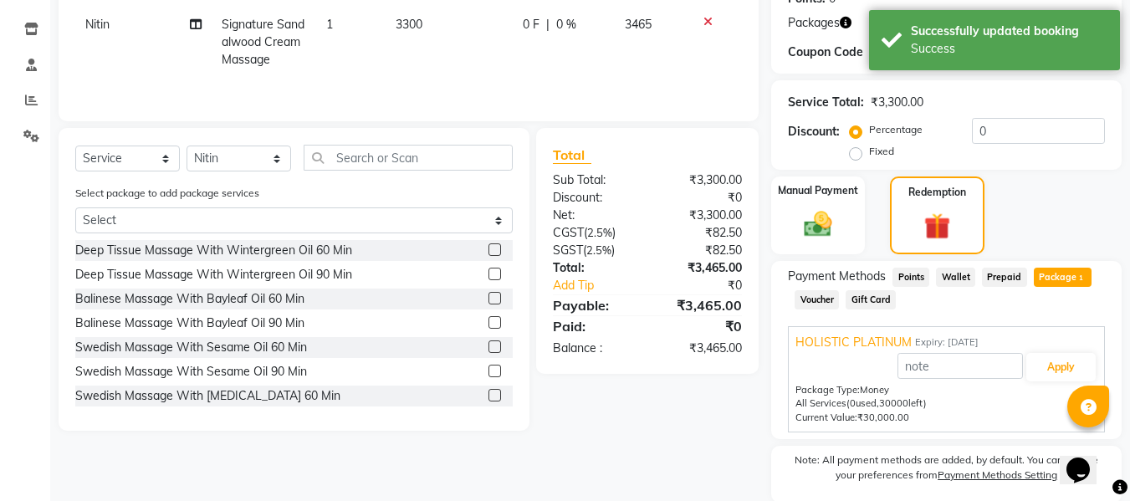
scroll to position [331, 0]
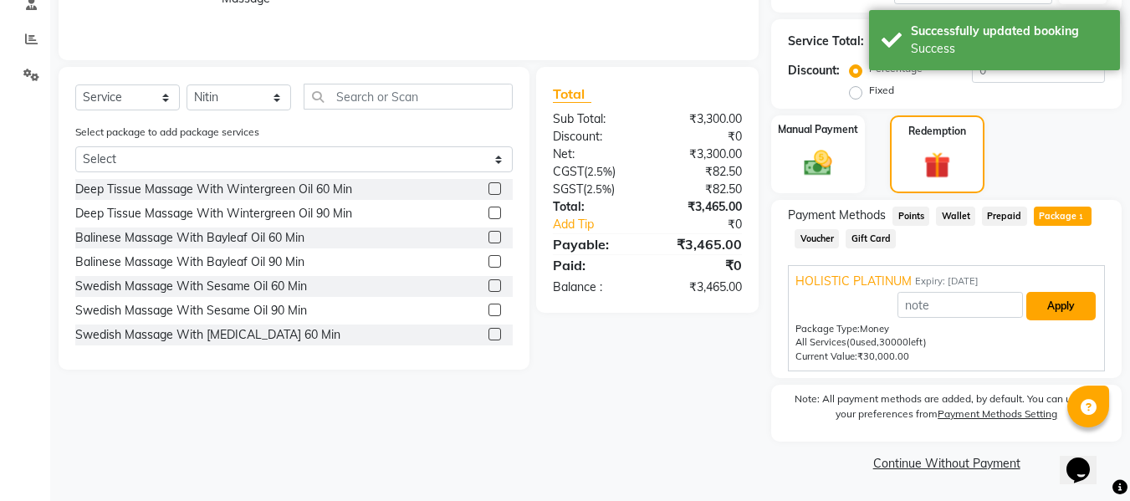
click at [1074, 308] on button "Apply" at bounding box center [1060, 306] width 69 height 28
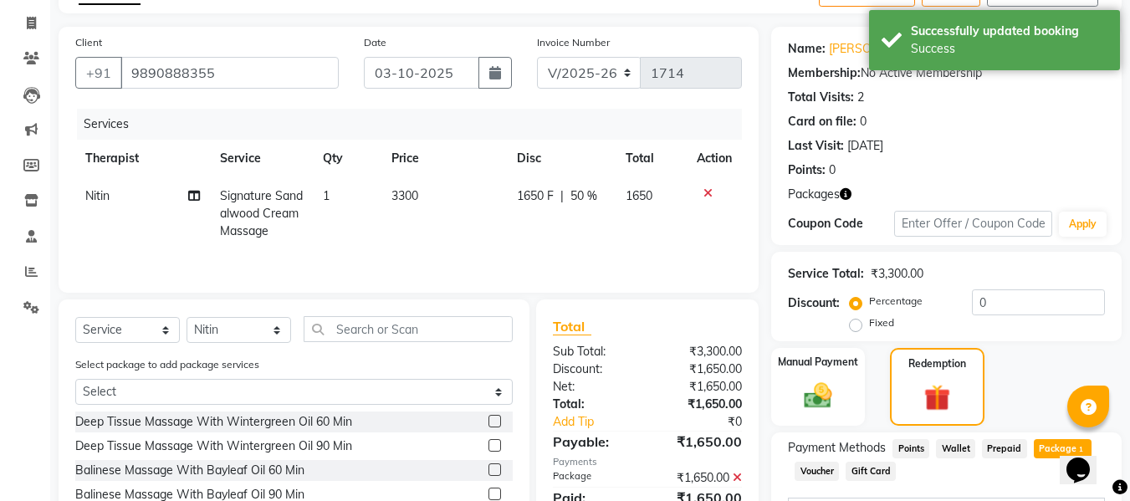
scroll to position [80, 0]
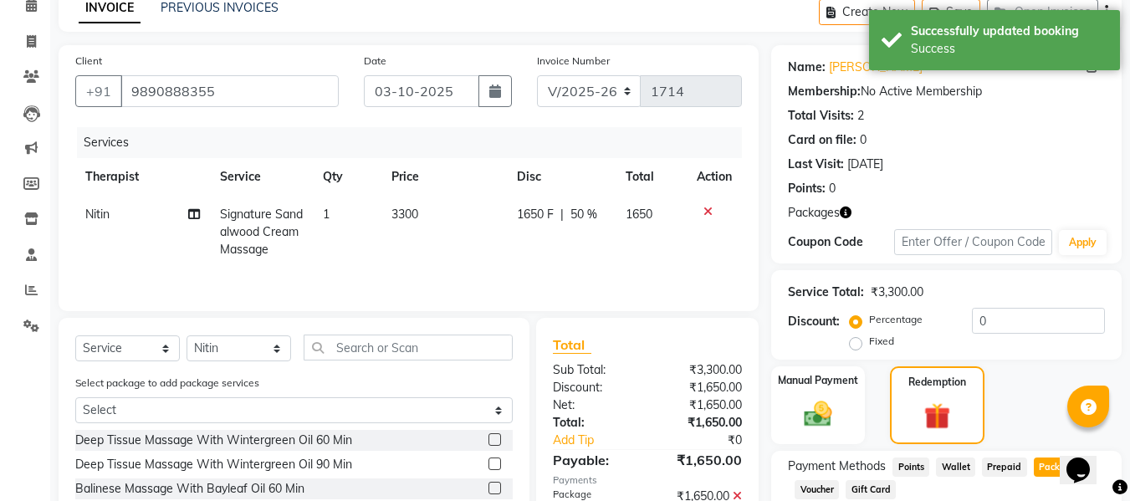
click at [558, 242] on td "1650 F | 50 %" at bounding box center [561, 232] width 109 height 73
select select "70213"
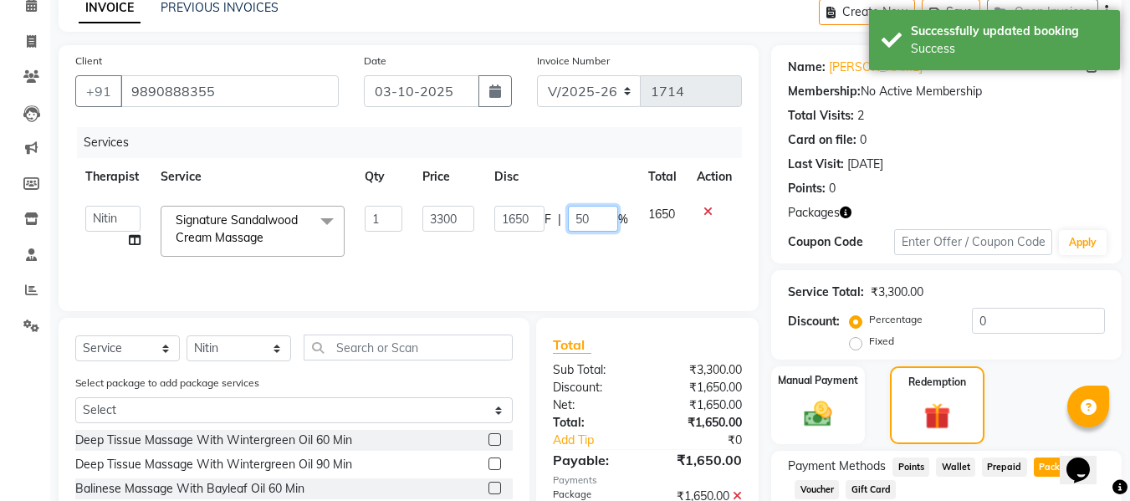
drag, startPoint x: 580, startPoint y: 225, endPoint x: 443, endPoint y: 184, distance: 143.1
click at [444, 185] on table "Therapist Service Qty Price Disc Total Action Deval Gauri Thorath Nitin Poonam …" at bounding box center [408, 212] width 666 height 109
type input "100"
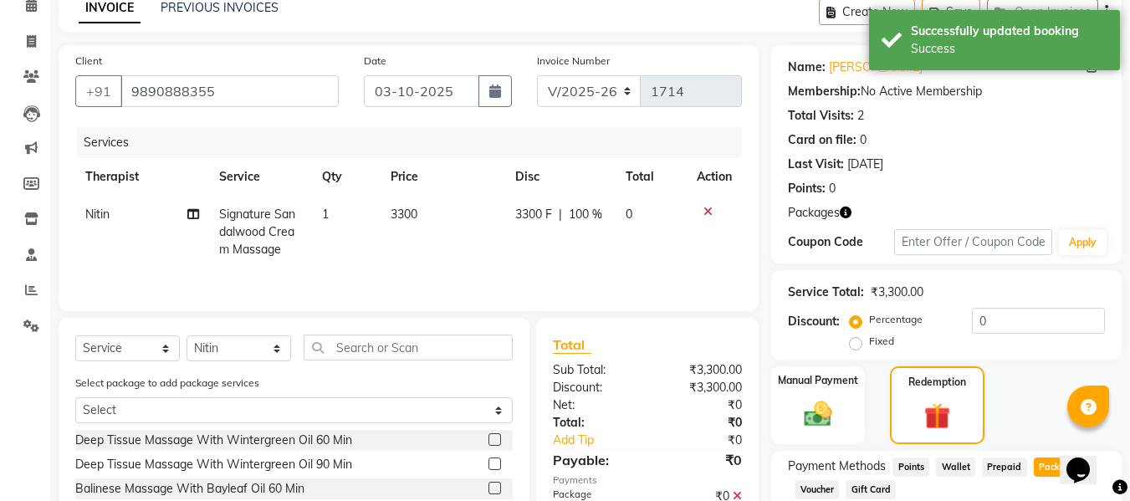
click at [540, 136] on div "Services" at bounding box center [415, 142] width 677 height 31
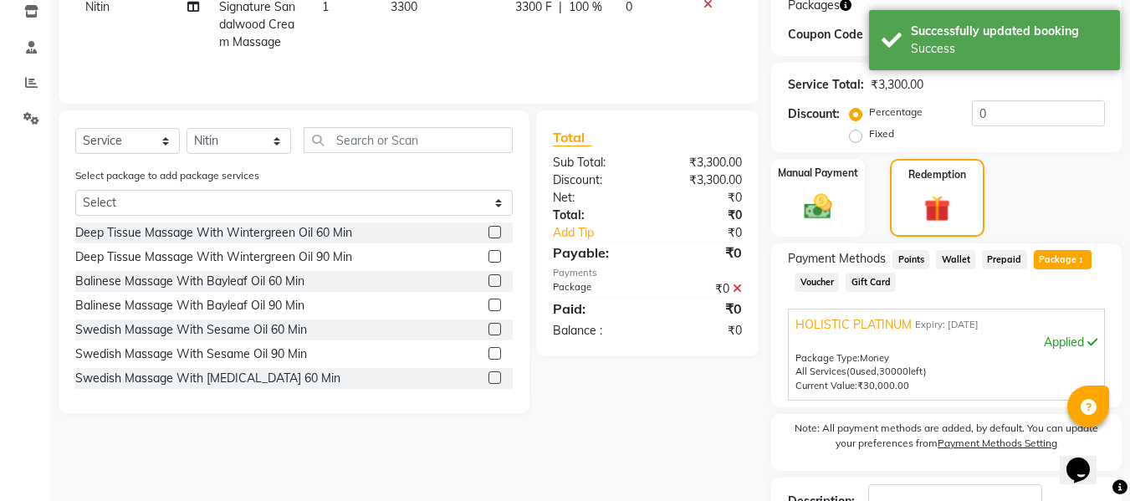
scroll to position [411, 0]
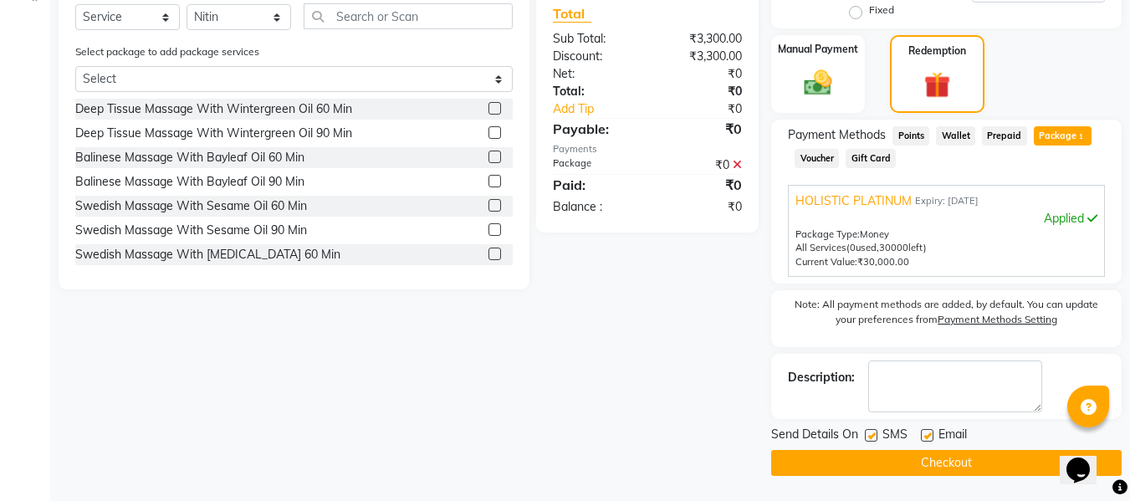
click at [872, 433] on label at bounding box center [871, 435] width 13 height 13
click at [872, 433] on input "checkbox" at bounding box center [870, 436] width 11 height 11
checkbox input "false"
click at [928, 432] on label at bounding box center [927, 435] width 13 height 13
click at [928, 432] on input "checkbox" at bounding box center [926, 436] width 11 height 11
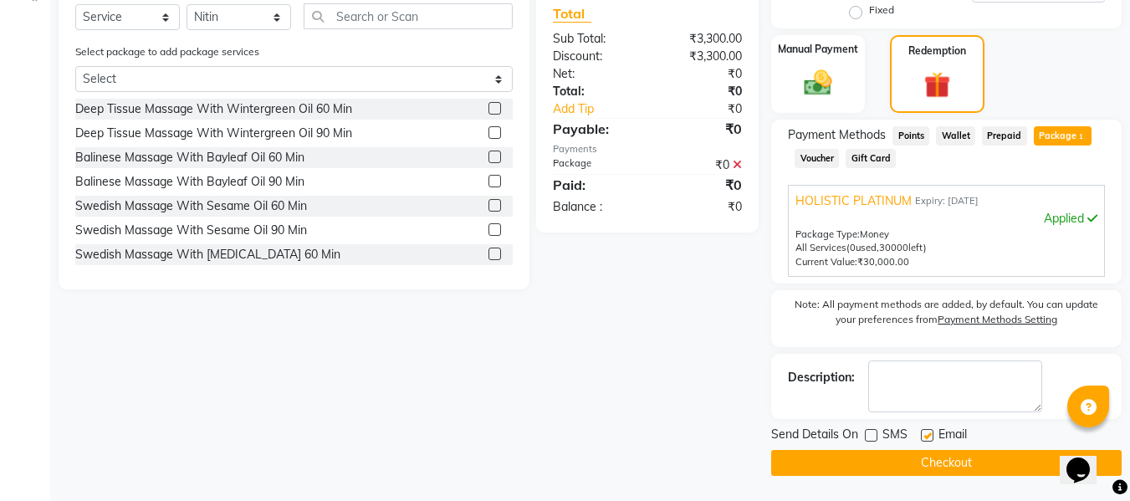
checkbox input "false"
click at [929, 457] on button "Checkout" at bounding box center [946, 463] width 350 height 26
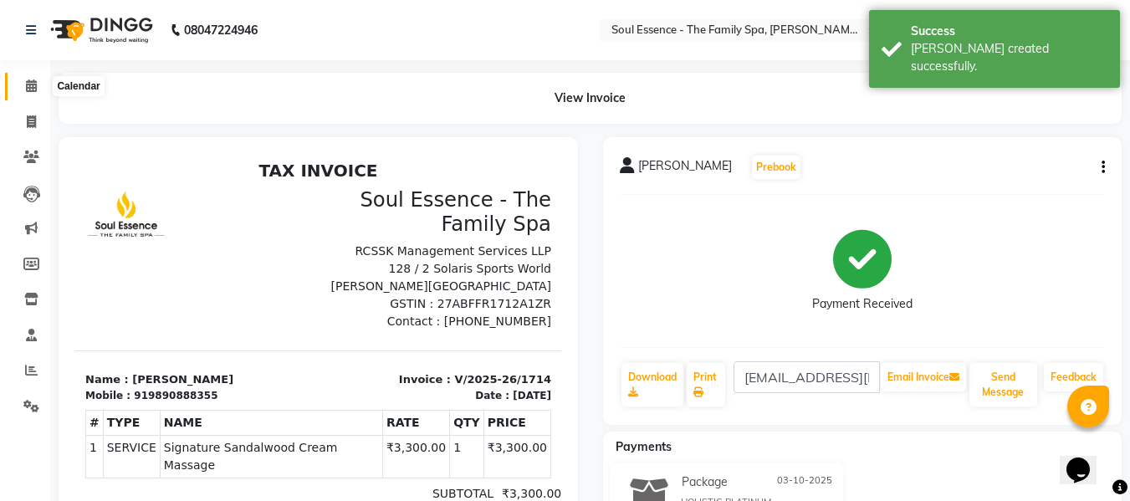
click at [41, 94] on span at bounding box center [31, 86] width 29 height 19
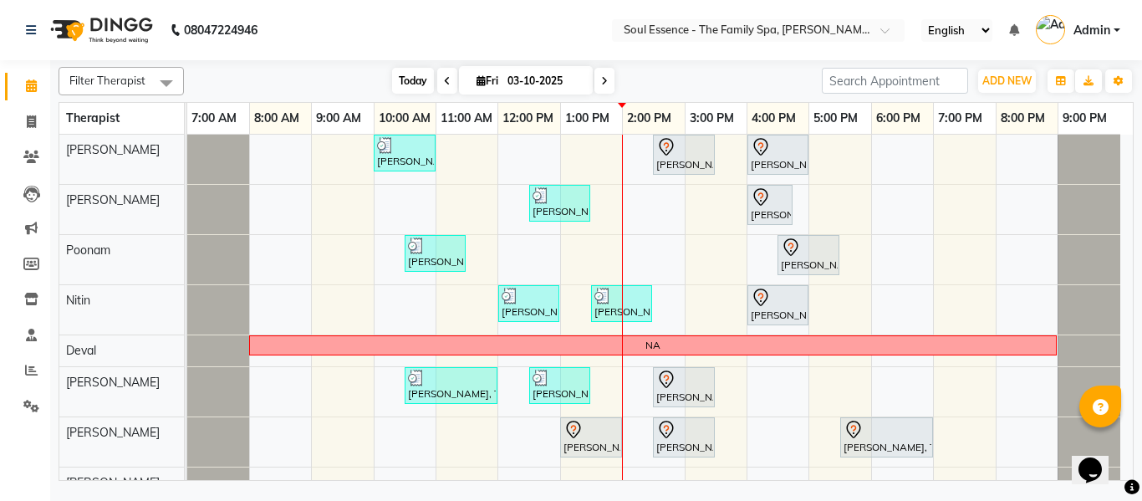
click at [414, 89] on span "Today" at bounding box center [413, 81] width 42 height 26
click at [397, 79] on span "Today" at bounding box center [413, 81] width 42 height 26
click at [44, 156] on span at bounding box center [31, 157] width 29 height 19
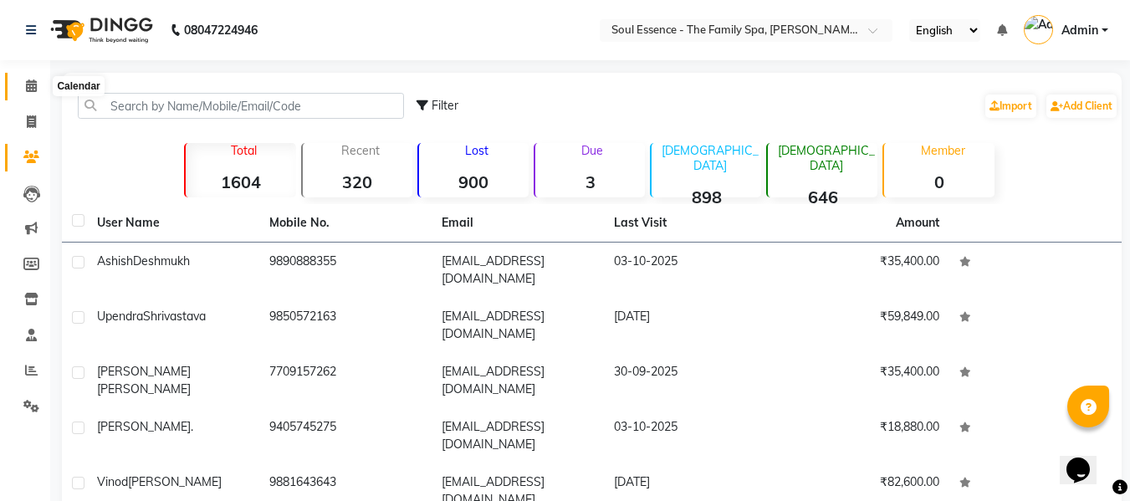
click at [26, 93] on span at bounding box center [31, 86] width 29 height 19
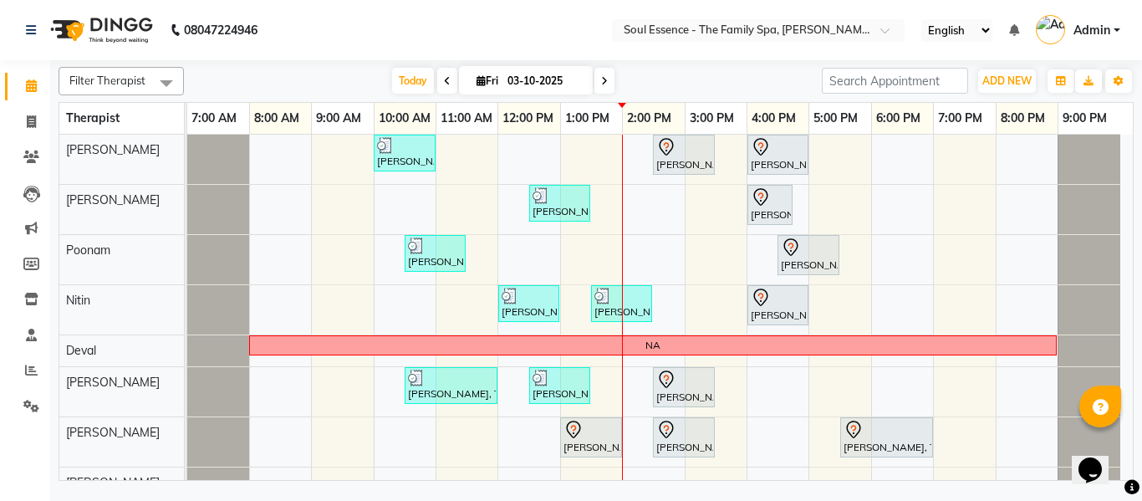
click at [516, 54] on nav "08047224946 Select Location × Soul Essence - The Family Spa, Mayur Colony Engli…" at bounding box center [571, 30] width 1142 height 60
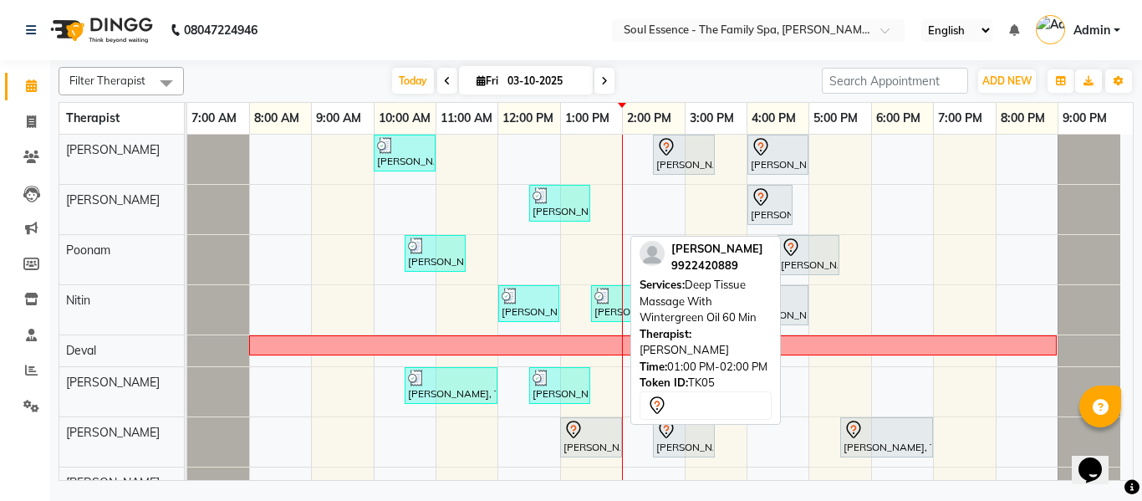
click at [604, 425] on div at bounding box center [591, 430] width 55 height 20
select select "7"
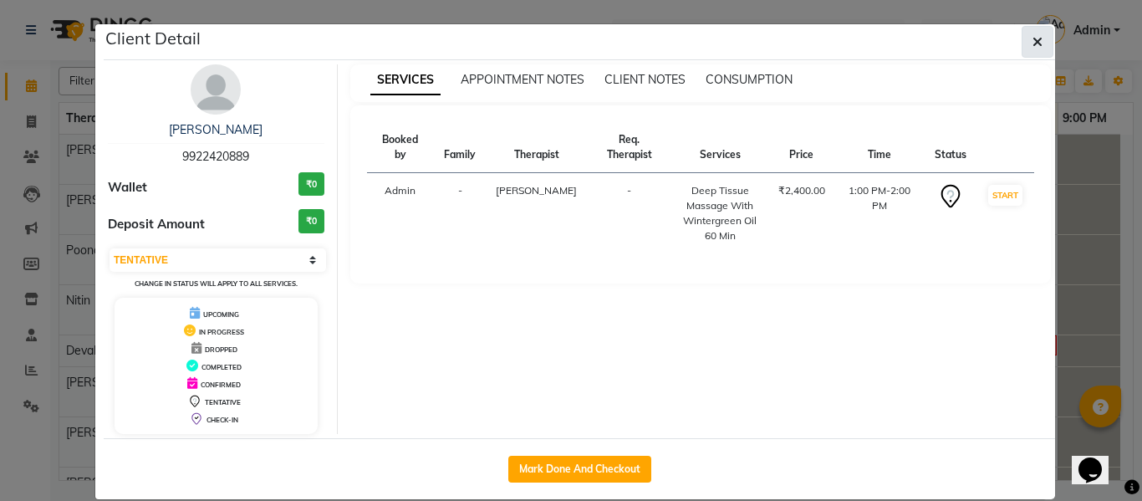
click at [1033, 38] on icon "button" at bounding box center [1038, 41] width 10 height 13
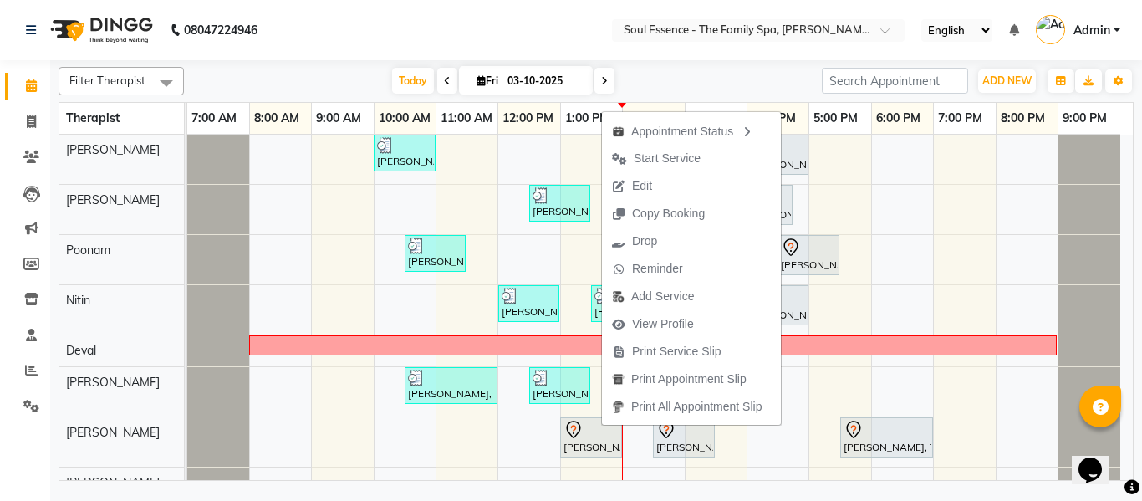
click at [535, 62] on div "Filter Therapist Select All Surma Gauri Thorath Poonam Nitin Deval pradyumna Sh…" at bounding box center [596, 270] width 1075 height 421
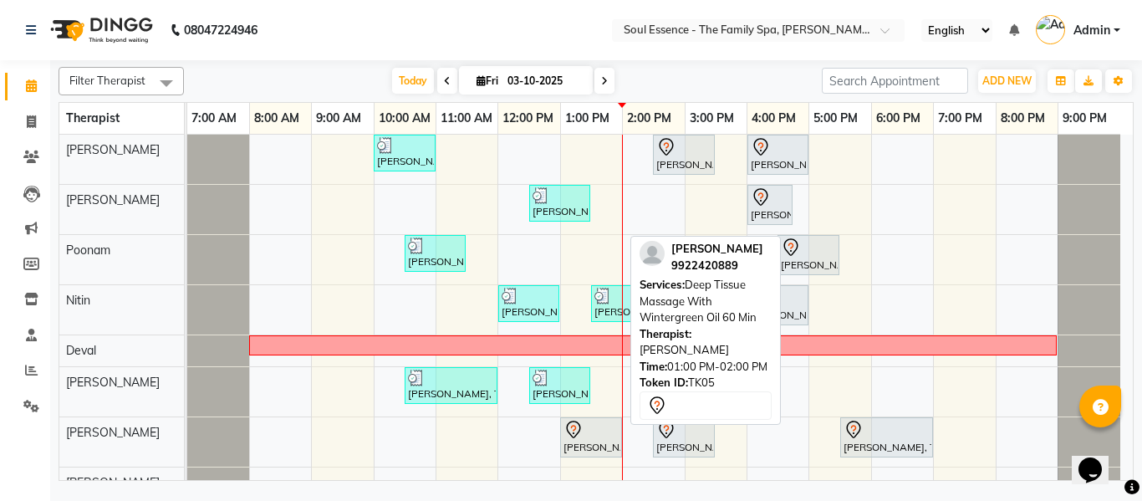
click at [595, 439] on div "Milind Athawale, TK05, 01:00 PM-02:00 PM, Deep Tissue Massage With Wintergreen …" at bounding box center [591, 437] width 59 height 35
select select "7"
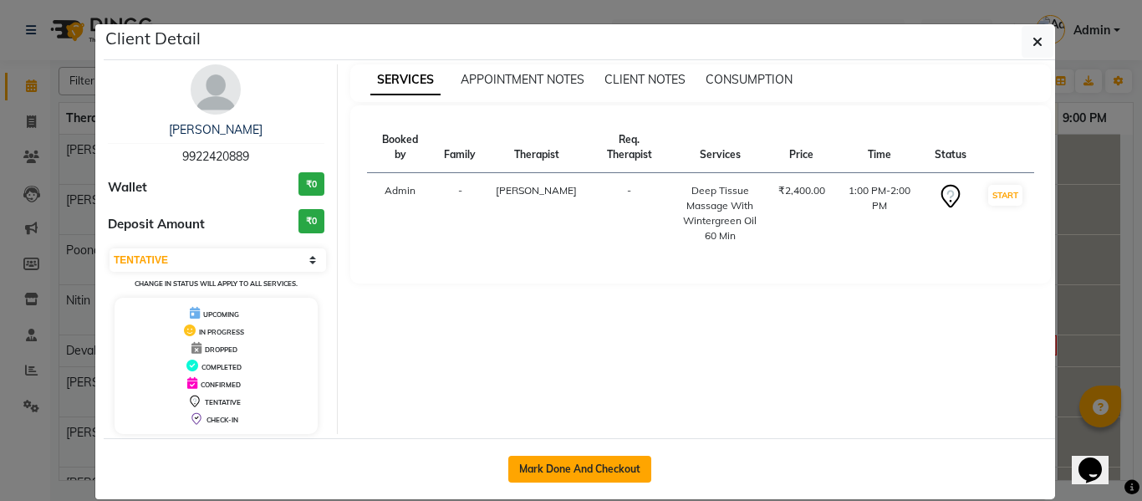
click at [596, 462] on button "Mark Done And Checkout" at bounding box center [579, 469] width 143 height 27
select select "service"
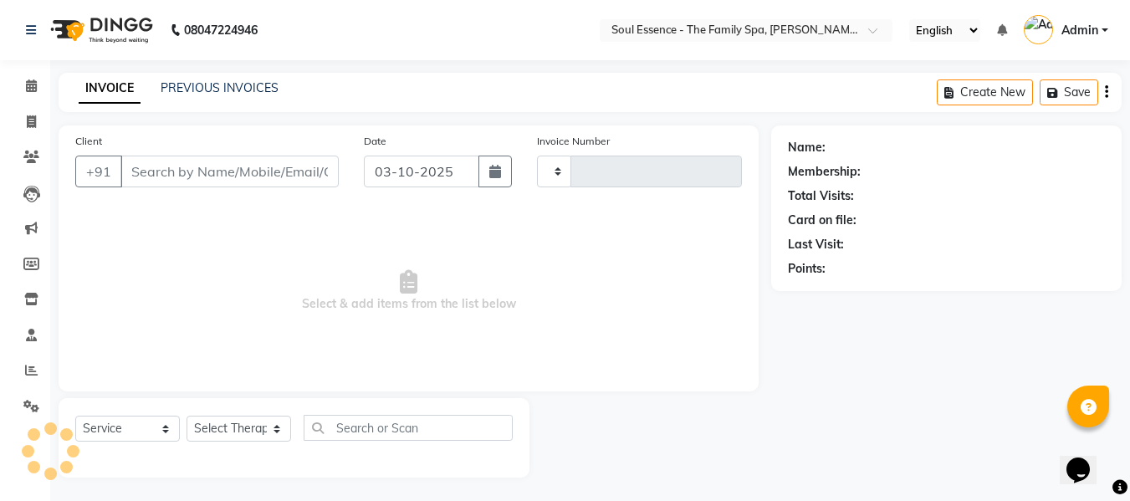
type input "1715"
select select "774"
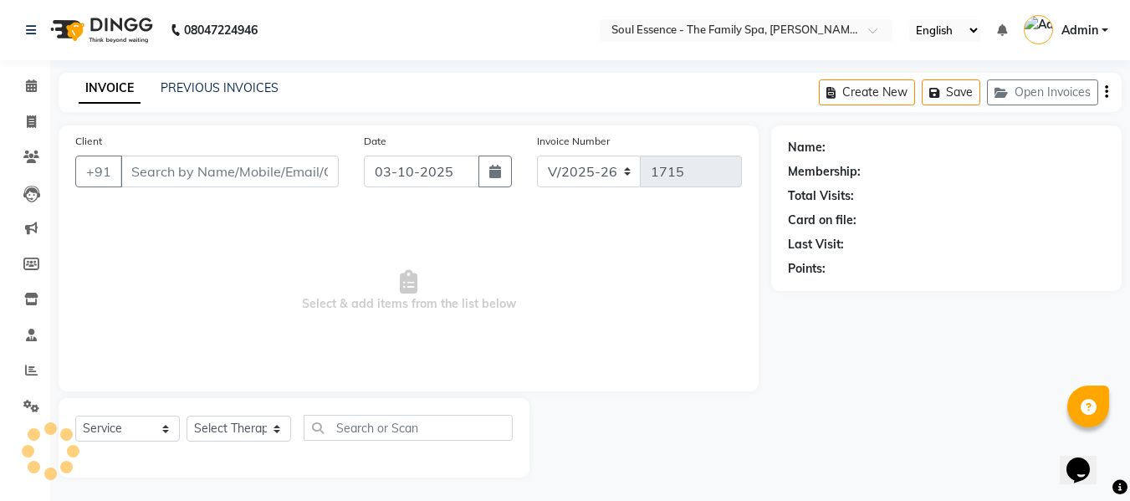
type input "9922420889"
select select "93406"
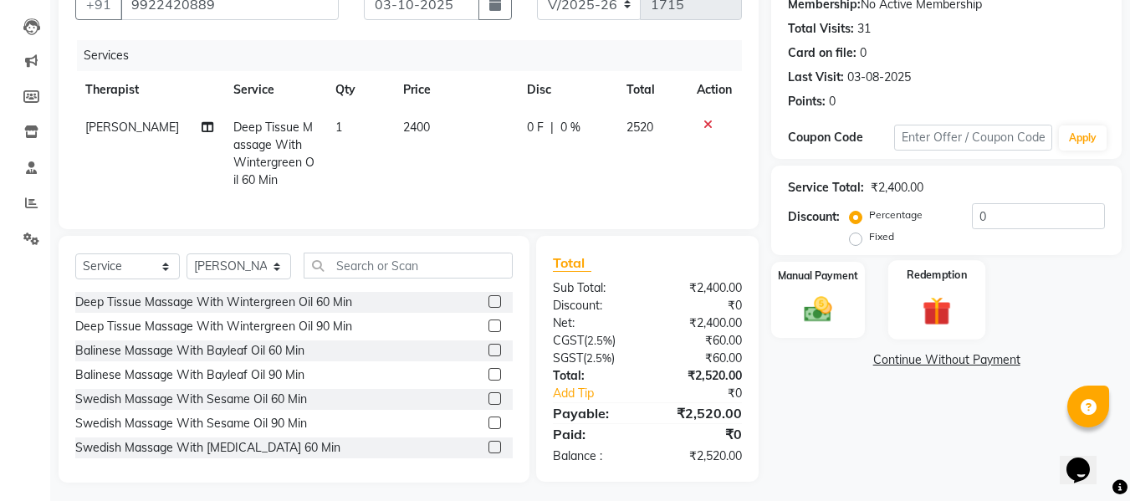
click at [921, 318] on img at bounding box center [936, 311] width 47 height 36
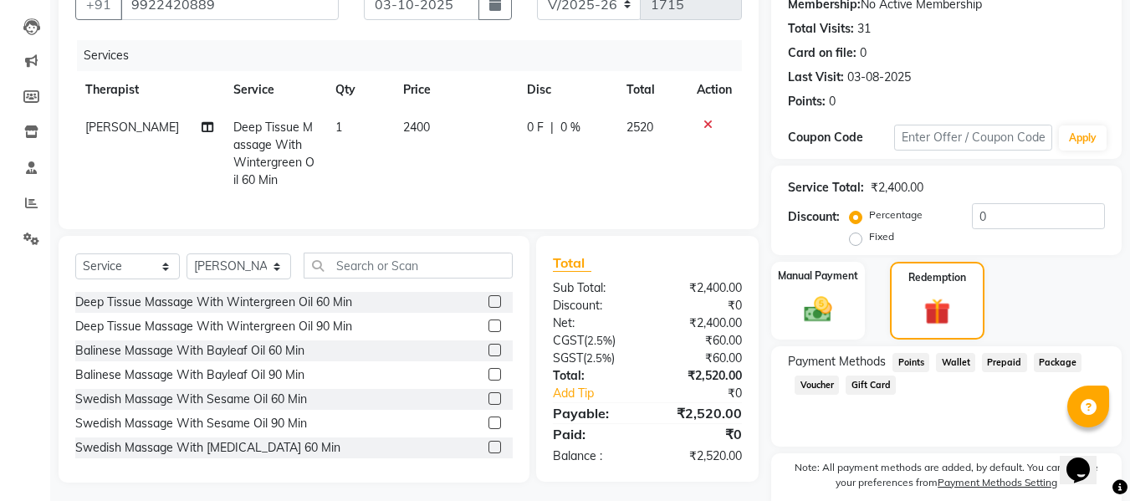
scroll to position [236, 0]
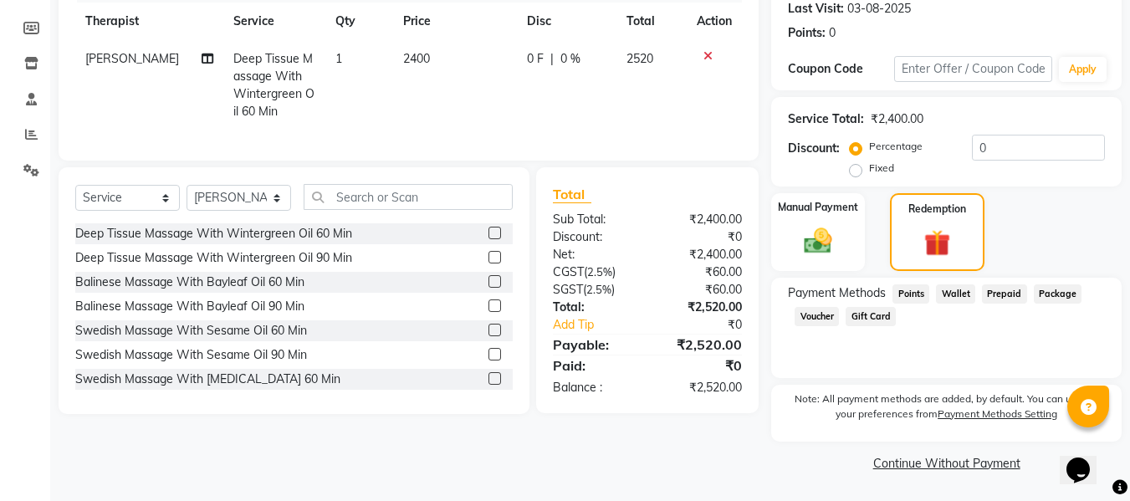
click at [1049, 291] on span "Package" at bounding box center [1058, 293] width 48 height 19
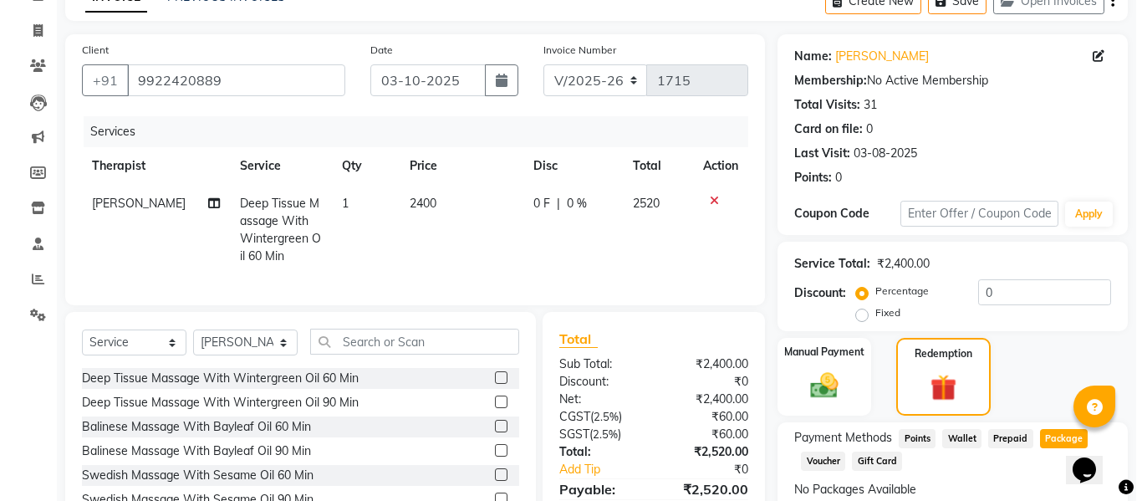
scroll to position [0, 0]
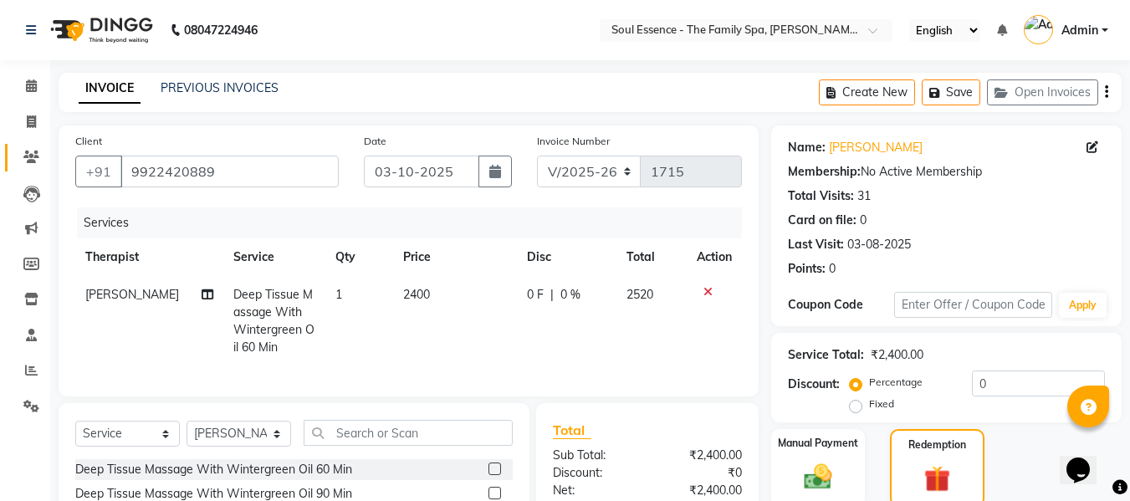
click at [31, 145] on link "Clients" at bounding box center [25, 158] width 40 height 28
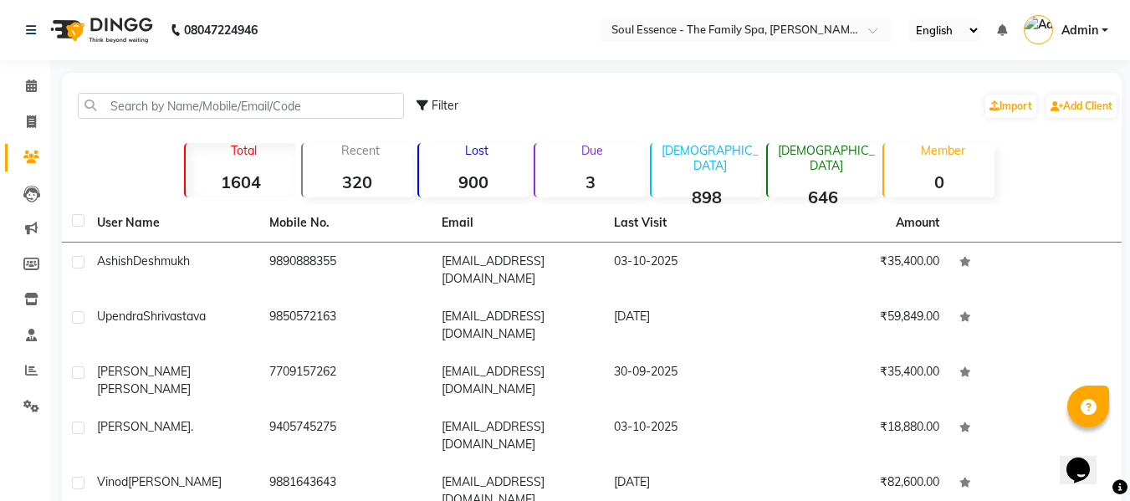
click at [240, 74] on div "Filter Import Add Client Total 1604 Recent 320 Lost 900 Due 3 Male 898 Female 6…" at bounding box center [591, 431] width 1059 height 717
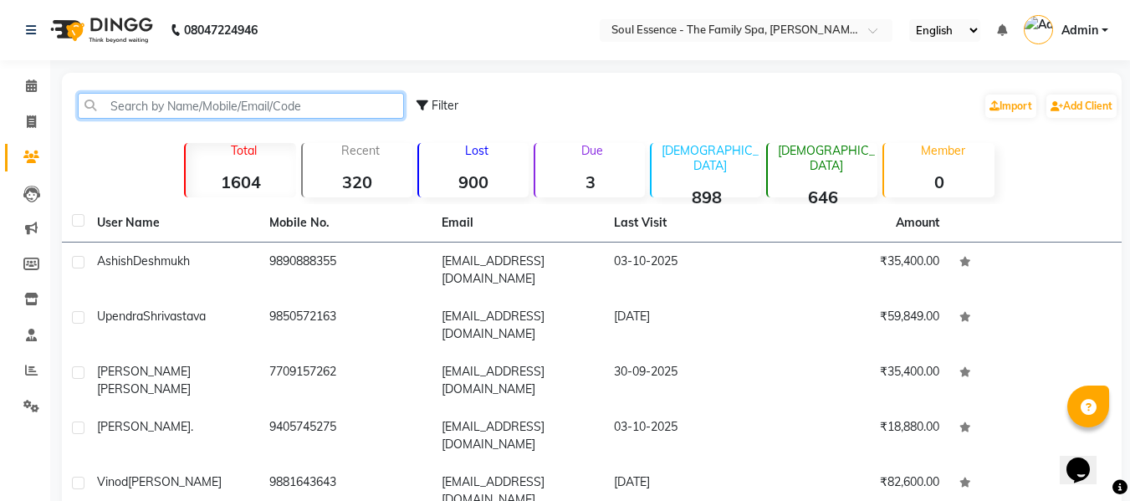
click at [243, 99] on input "text" at bounding box center [241, 106] width 326 height 26
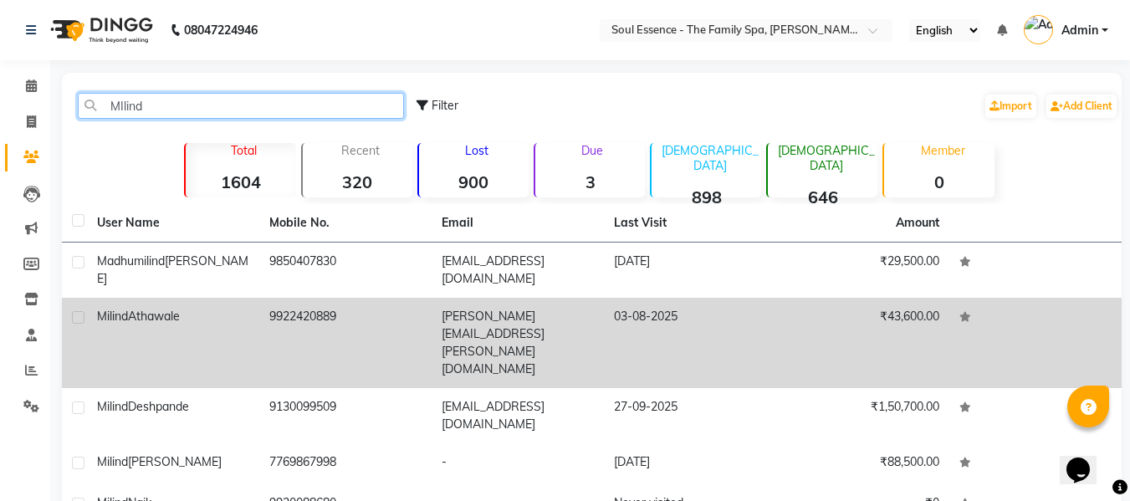
type input "MIlind"
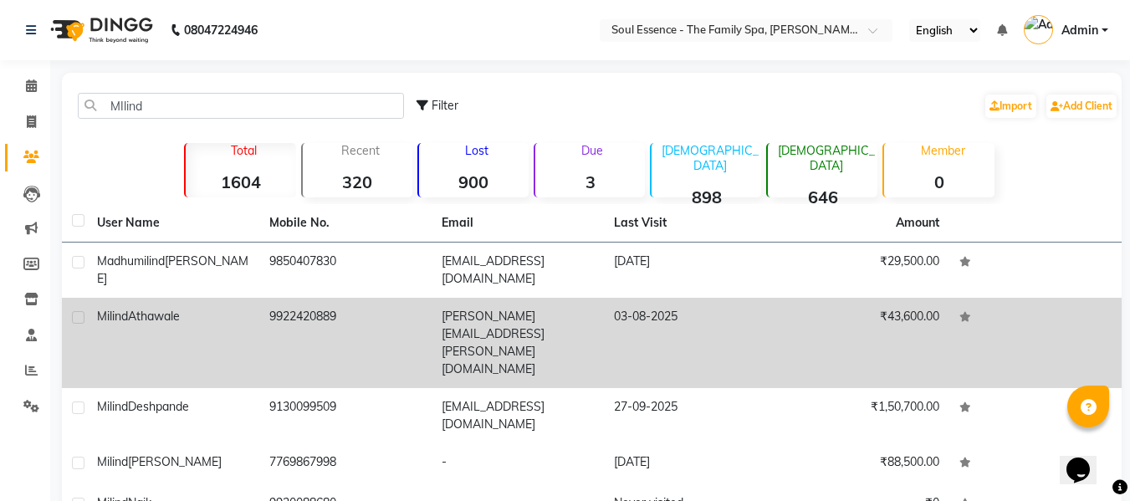
click at [207, 298] on td "Milind Athawale" at bounding box center [173, 343] width 172 height 90
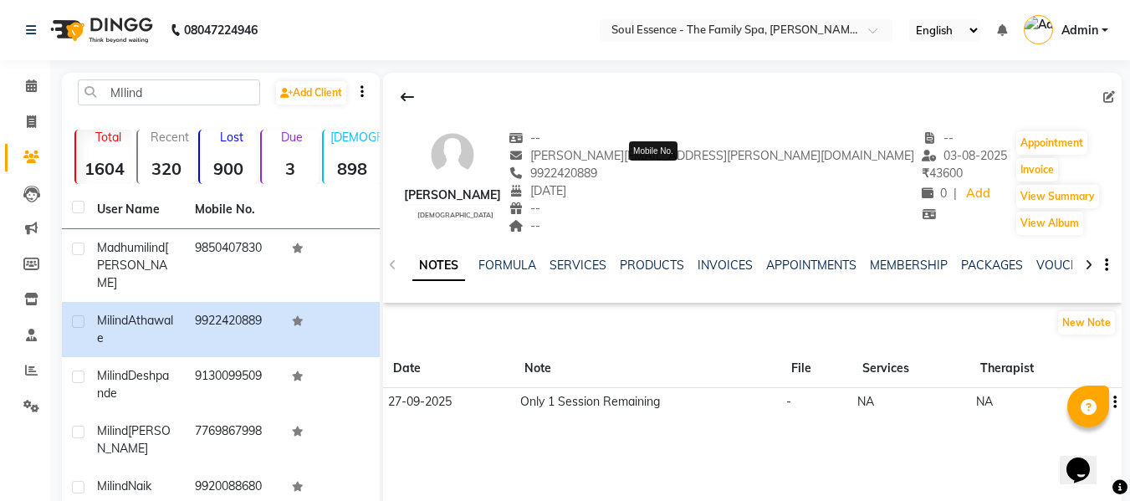
click at [597, 176] on span "9922420889" at bounding box center [552, 173] width 89 height 15
copy span "9922420889"
click at [1006, 261] on link "PACKAGES" at bounding box center [992, 265] width 62 height 15
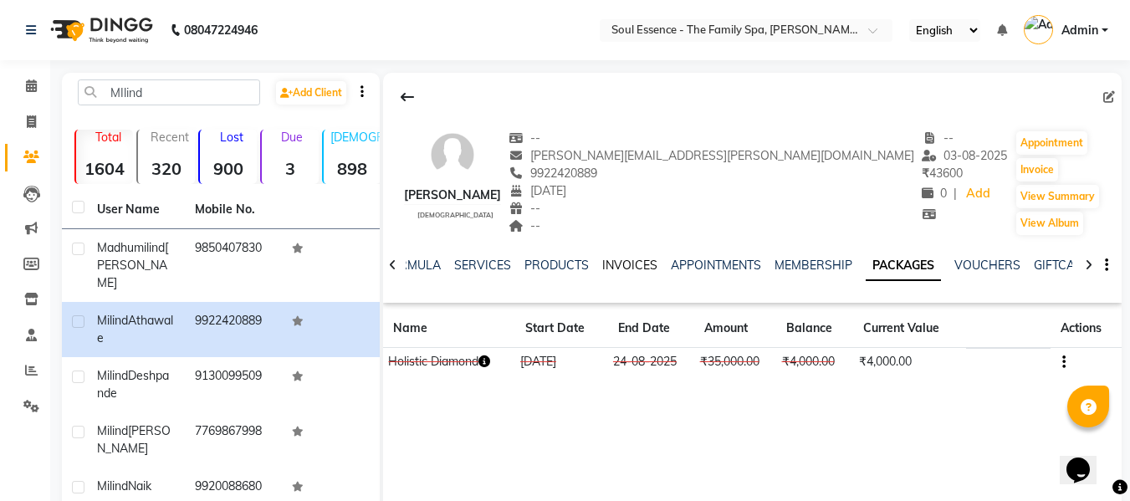
click at [616, 270] on link "INVOICES" at bounding box center [629, 265] width 55 height 15
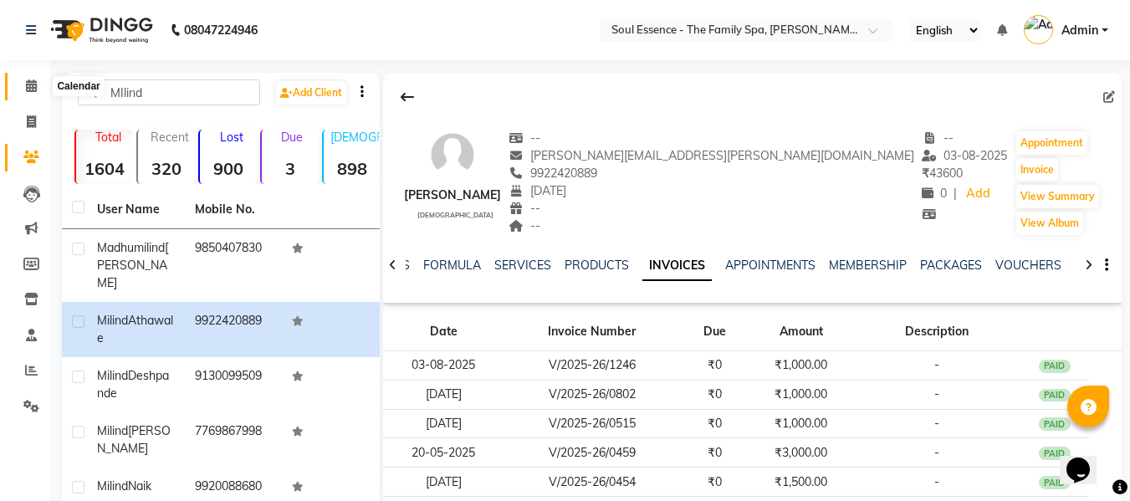
click at [27, 90] on icon at bounding box center [31, 85] width 11 height 13
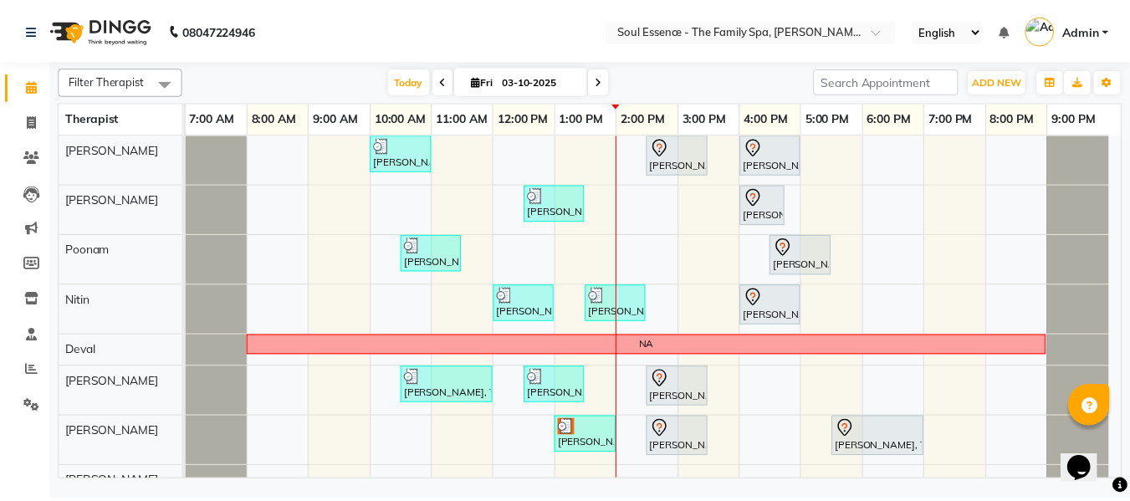
scroll to position [18, 0]
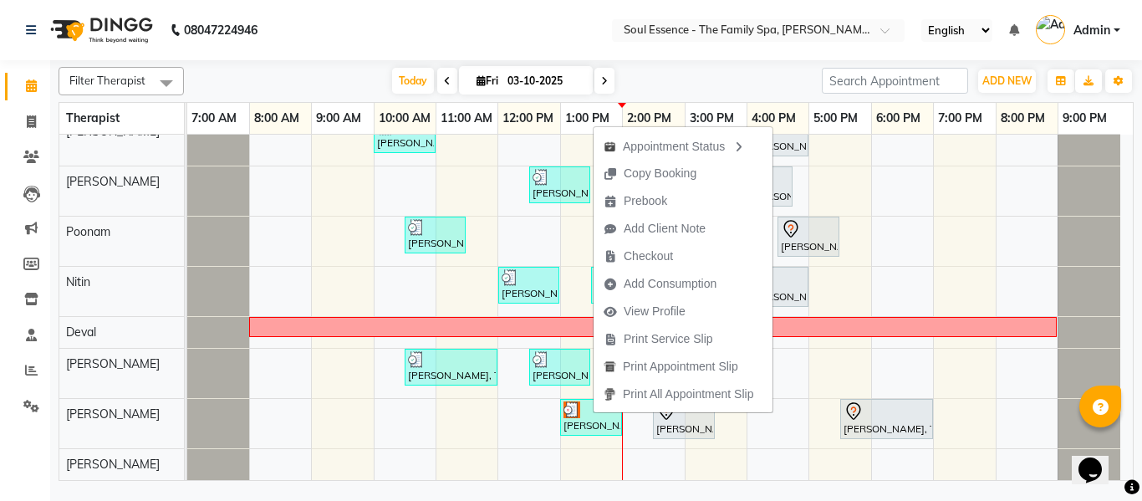
click at [408, 48] on nav "08047224946 Select Location × Soul Essence - The Family Spa, Mayur Colony Engli…" at bounding box center [571, 30] width 1142 height 60
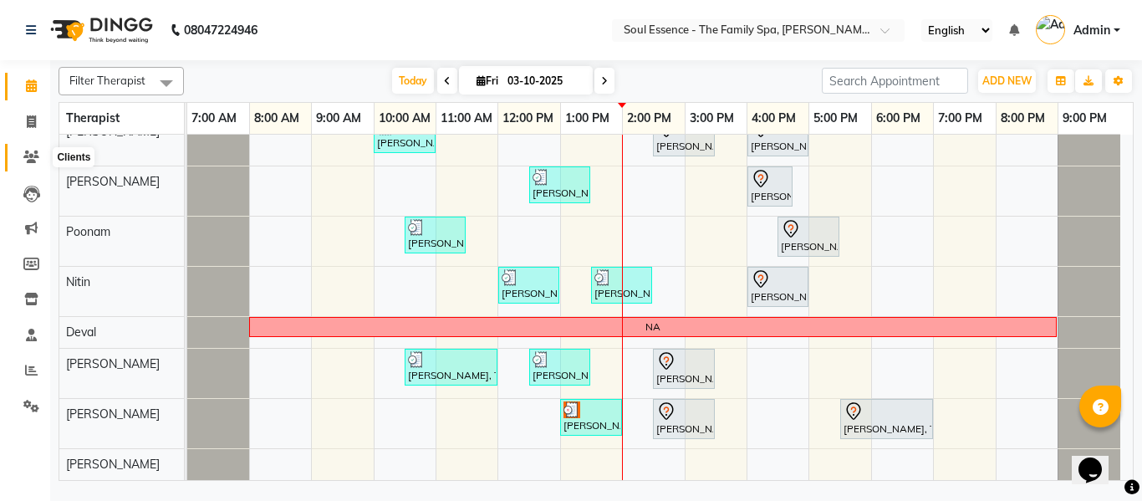
click at [38, 154] on icon at bounding box center [31, 157] width 16 height 13
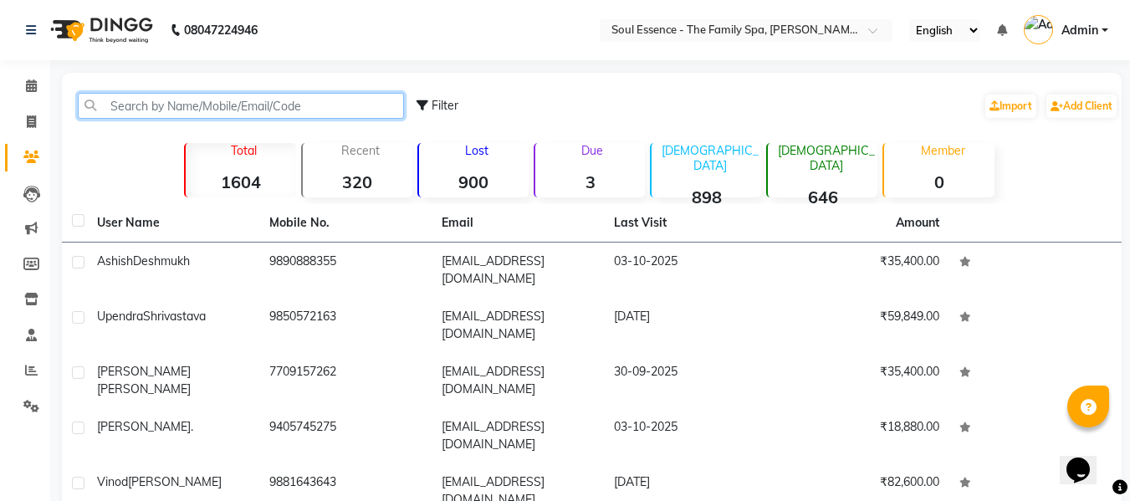
click at [218, 110] on input "text" at bounding box center [241, 106] width 326 height 26
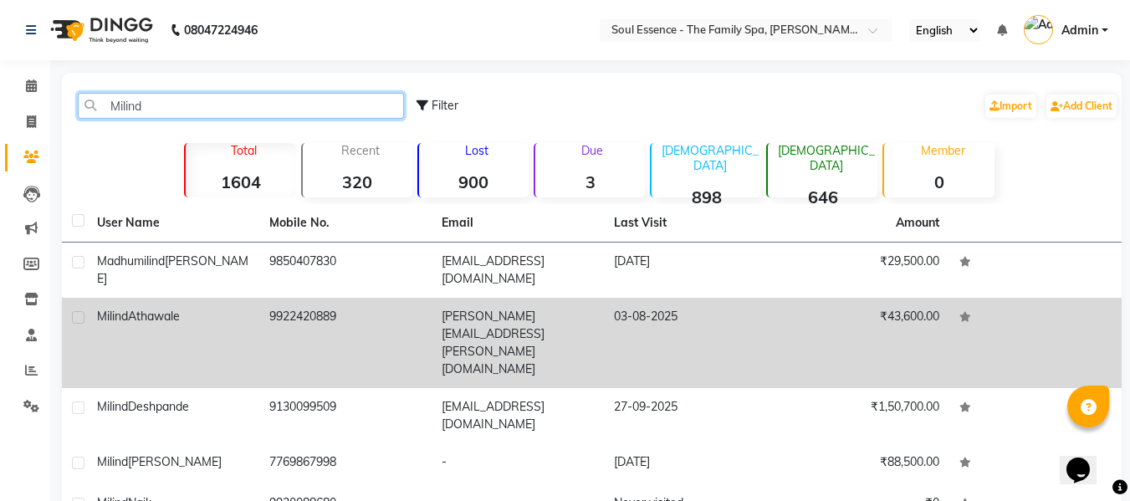
type input "Milind"
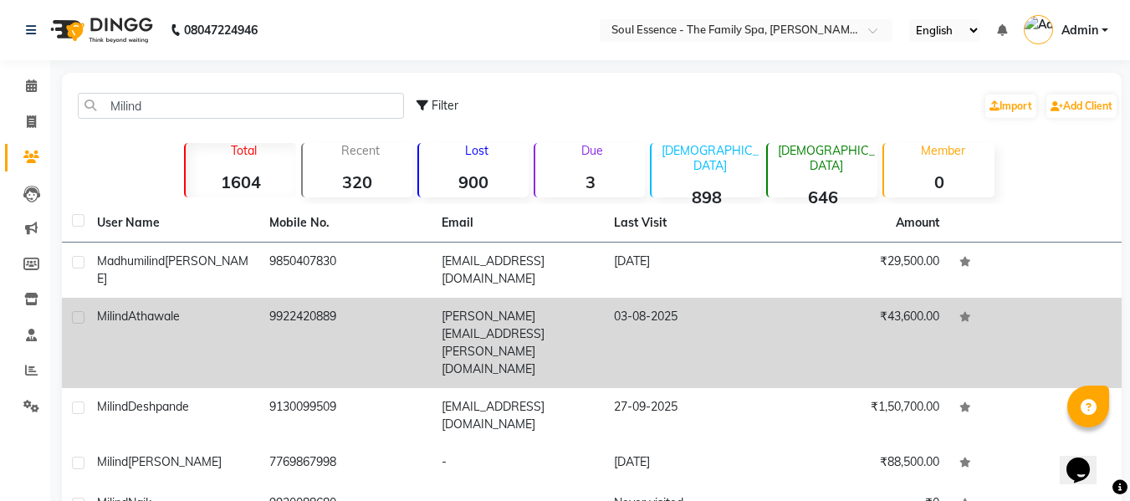
click at [272, 322] on td "9922420889" at bounding box center [345, 343] width 172 height 90
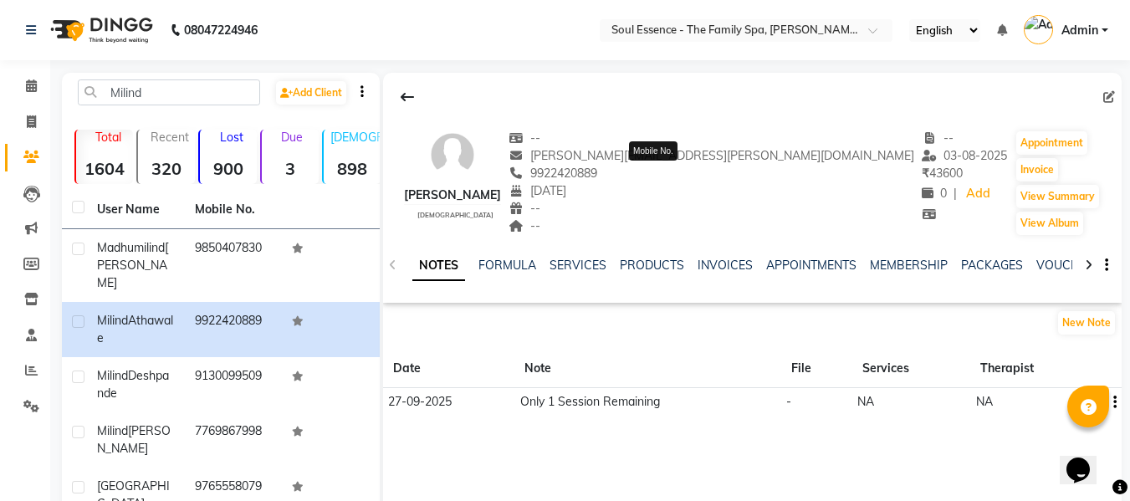
click at [597, 174] on span "9922420889" at bounding box center [552, 173] width 89 height 15
copy span "9922420889"
click at [980, 268] on link "PACKAGES" at bounding box center [992, 265] width 62 height 15
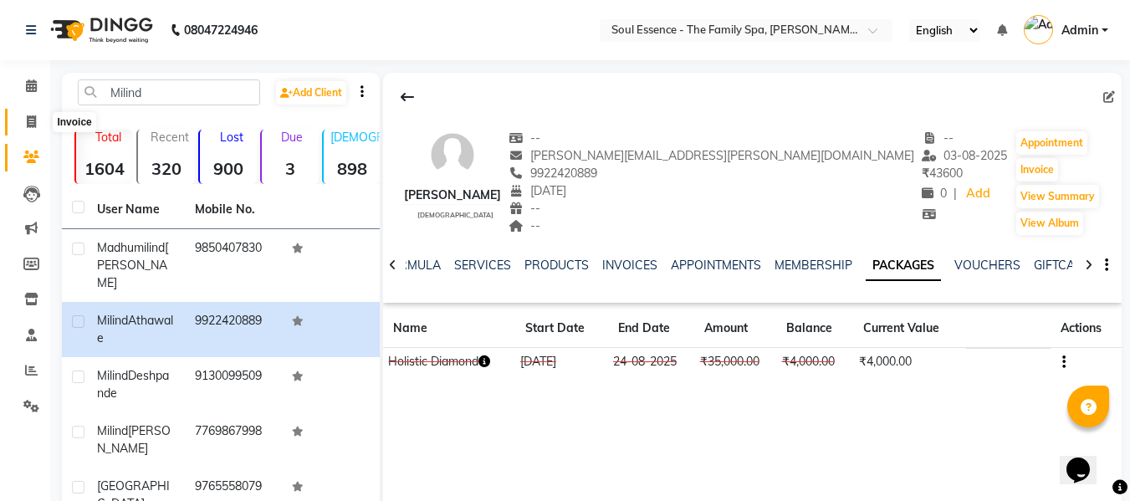
click at [21, 115] on span at bounding box center [31, 122] width 29 height 19
select select "774"
select select "service"
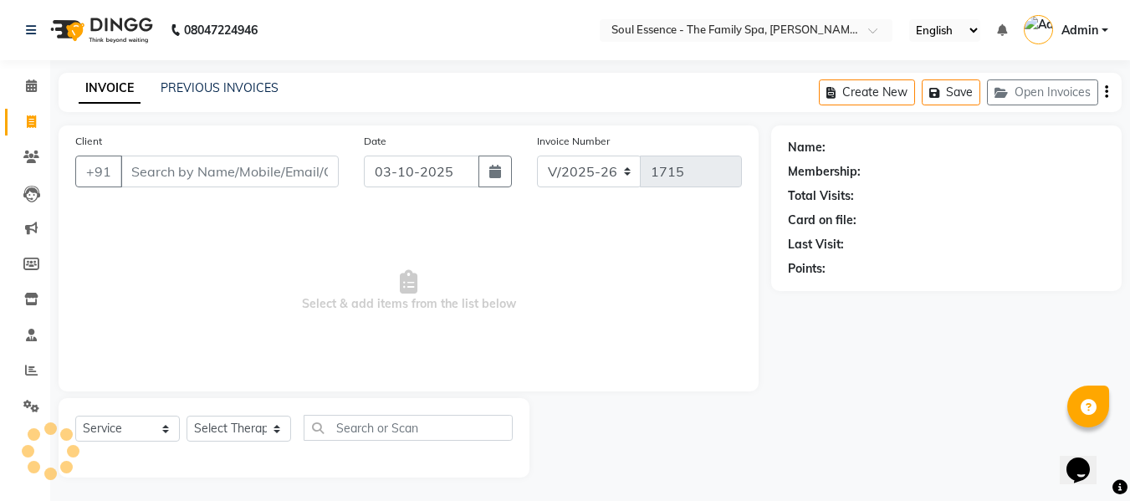
scroll to position [2, 0]
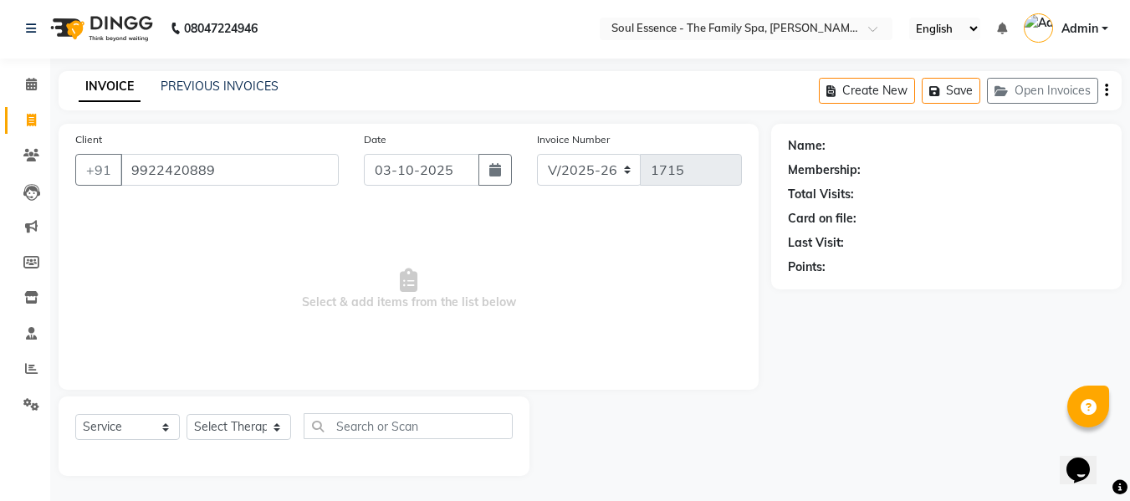
type input "9922420889"
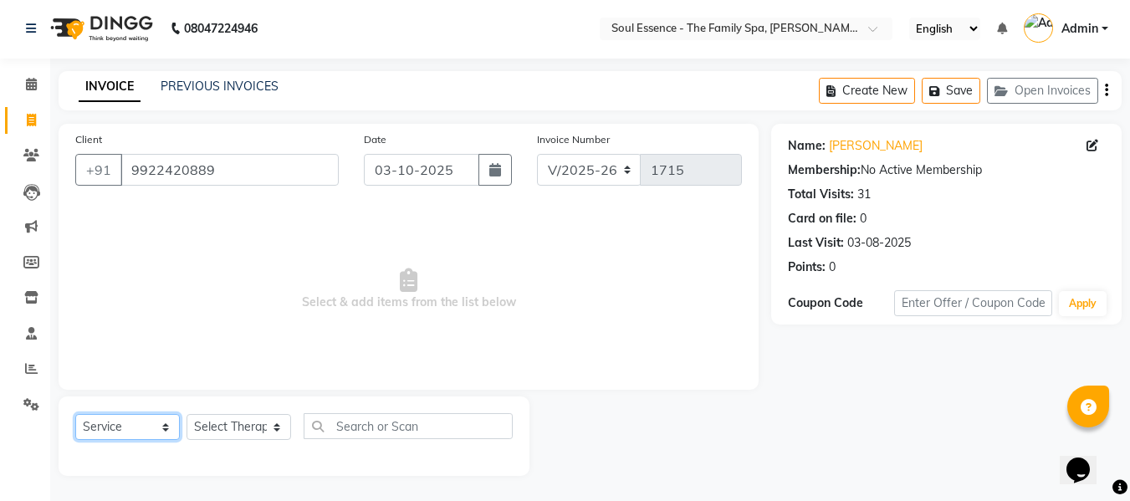
click at [153, 421] on select "Select Service Product Membership Package Voucher Prepaid Gift Card" at bounding box center [127, 427] width 105 height 26
select select "package"
click at [75, 414] on select "Select Service Product Membership Package Voucher Prepaid Gift Card" at bounding box center [127, 427] width 105 height 26
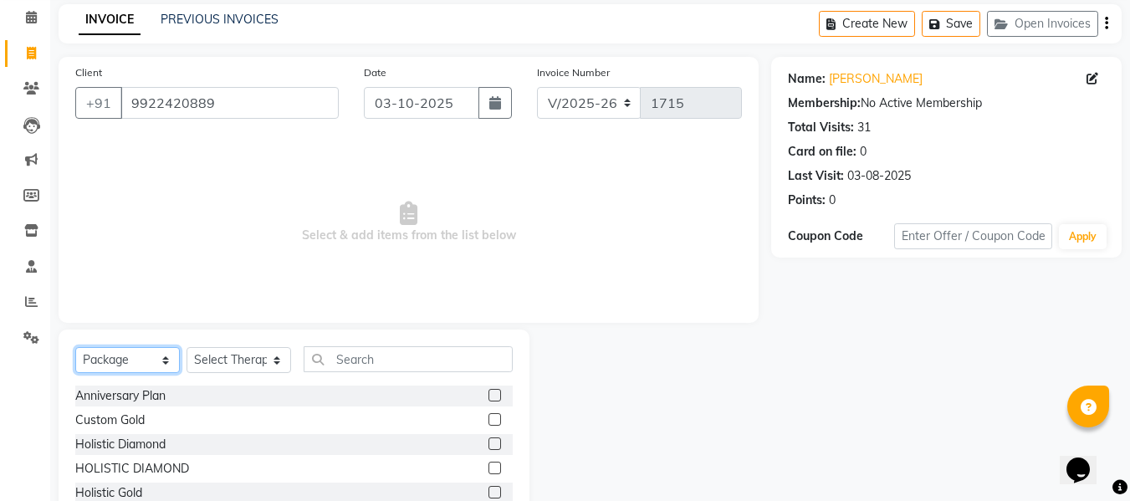
scroll to position [169, 0]
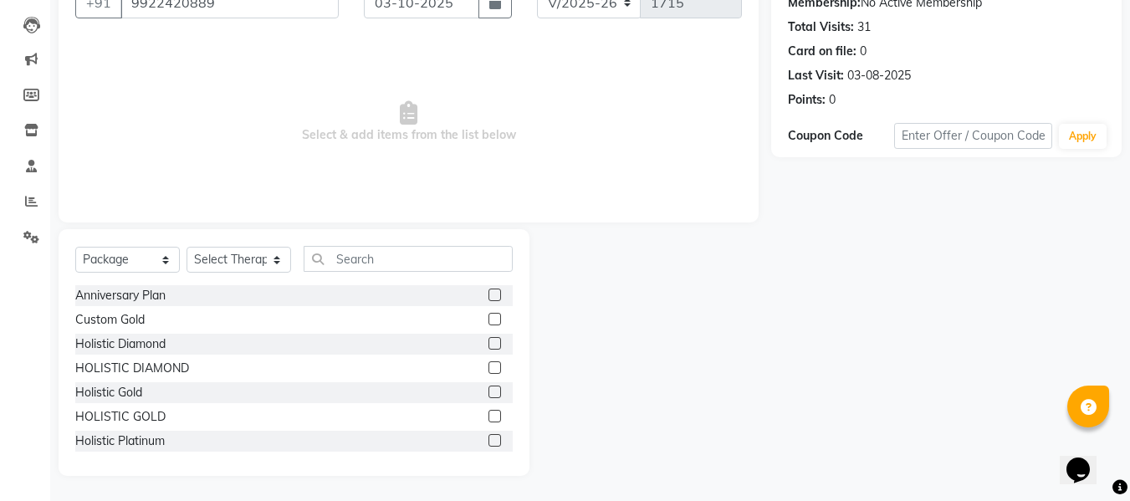
click at [252, 277] on div "Select Service Product Membership Package Voucher Prepaid Gift Card Select Ther…" at bounding box center [293, 265] width 437 height 39
click at [251, 264] on select "Select Therapist Deval Gauri Thorath Nitin Poonam pradyumna Shivraj Sonali Surma" at bounding box center [238, 260] width 105 height 26
select select "66088"
click at [186, 247] on select "Select Therapist Deval Gauri Thorath Nitin Poonam pradyumna Shivraj Sonali Surma" at bounding box center [238, 260] width 105 height 26
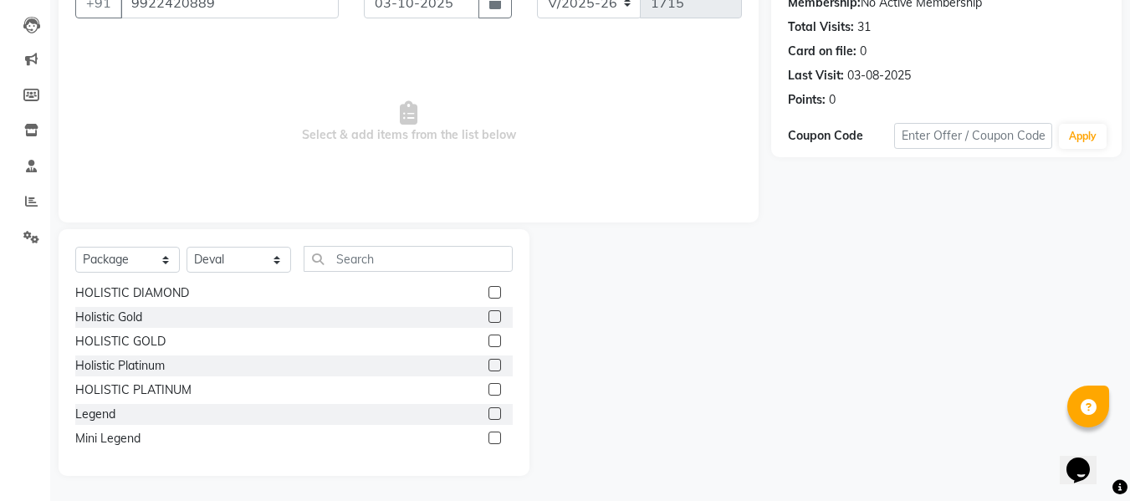
click at [488, 384] on label at bounding box center [494, 389] width 13 height 13
click at [488, 385] on input "checkbox" at bounding box center [493, 390] width 11 height 11
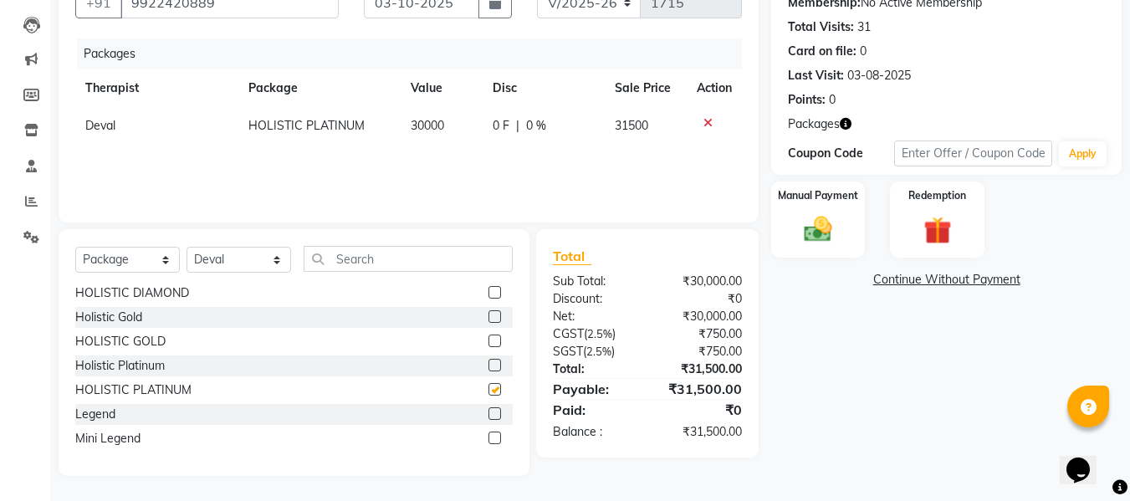
checkbox input "false"
click at [706, 117] on icon at bounding box center [707, 123] width 9 height 12
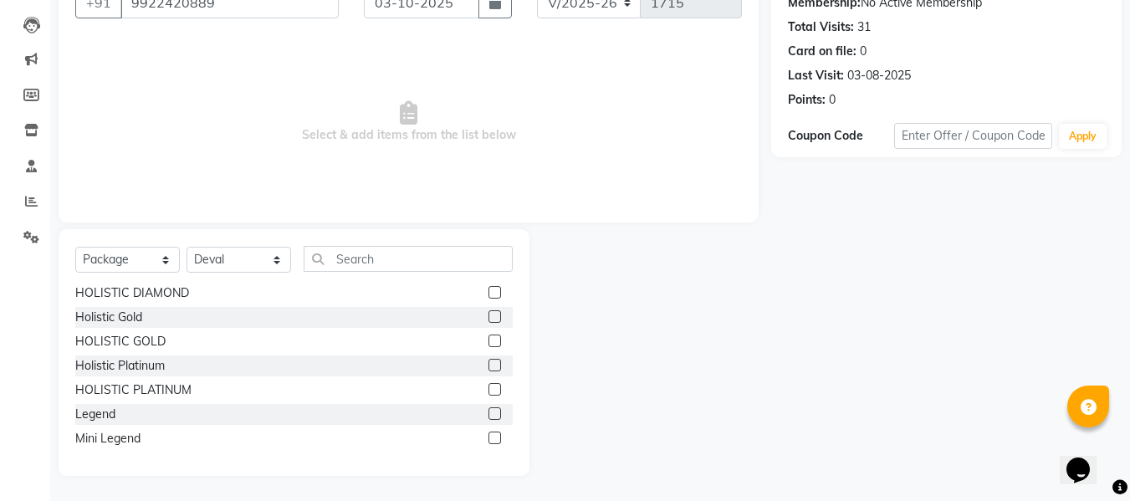
scroll to position [0, 0]
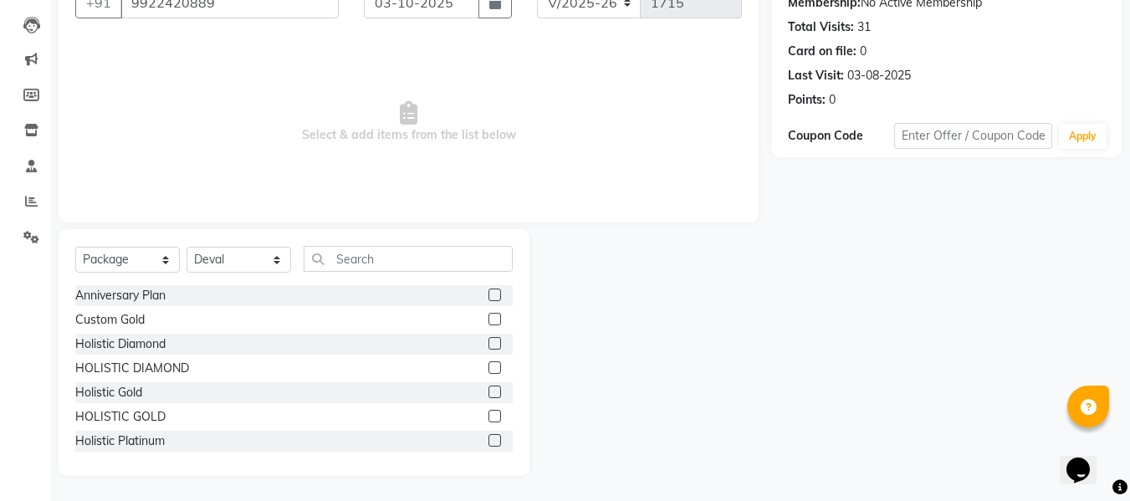
click at [488, 346] on label at bounding box center [494, 343] width 13 height 13
click at [488, 346] on input "checkbox" at bounding box center [493, 344] width 11 height 11
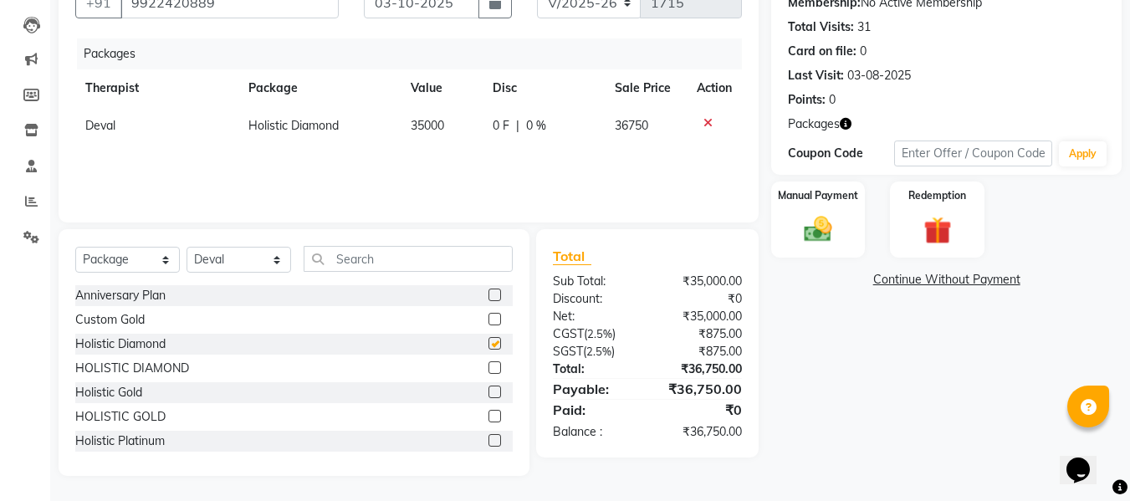
checkbox input "false"
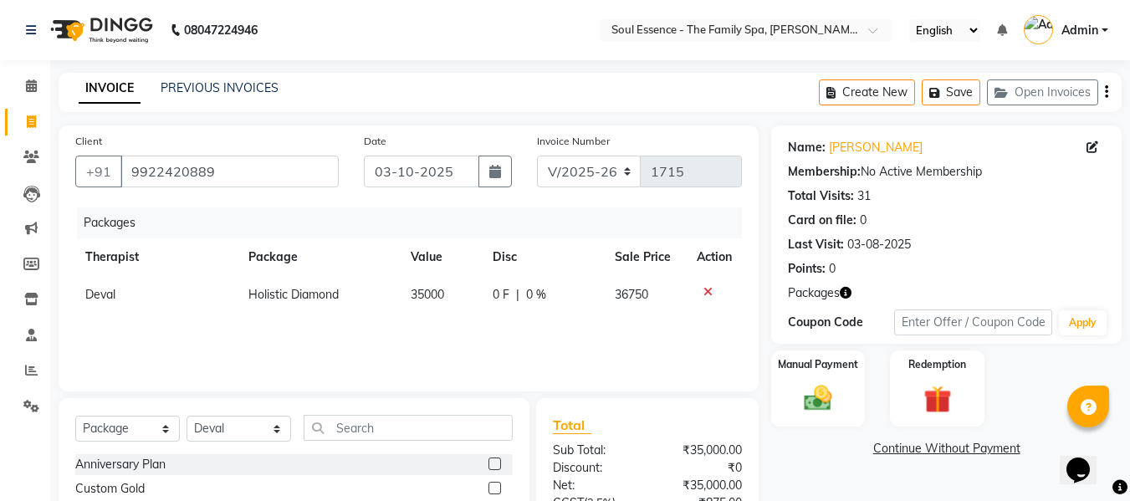
click at [1105, 89] on button "button" at bounding box center [1106, 92] width 3 height 39
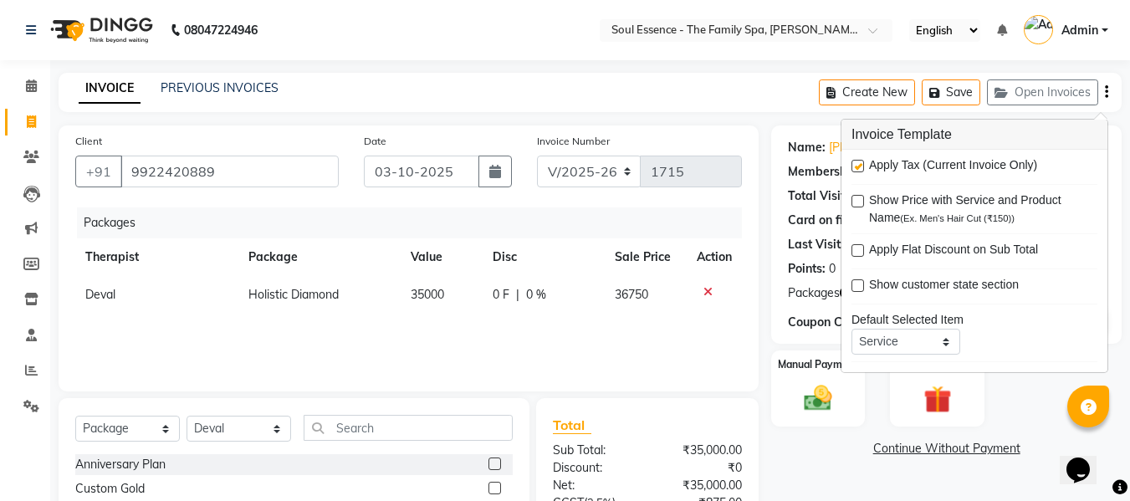
click at [867, 163] on div "Apply Tax (Current Invoice Only)" at bounding box center [974, 166] width 246 height 21
click at [859, 165] on label at bounding box center [857, 166] width 13 height 13
click at [859, 165] on input "checkbox" at bounding box center [856, 166] width 11 height 11
checkbox input "false"
click at [699, 97] on div "INVOICE PREVIOUS INVOICES Create New Save Open Invoices" at bounding box center [590, 92] width 1063 height 39
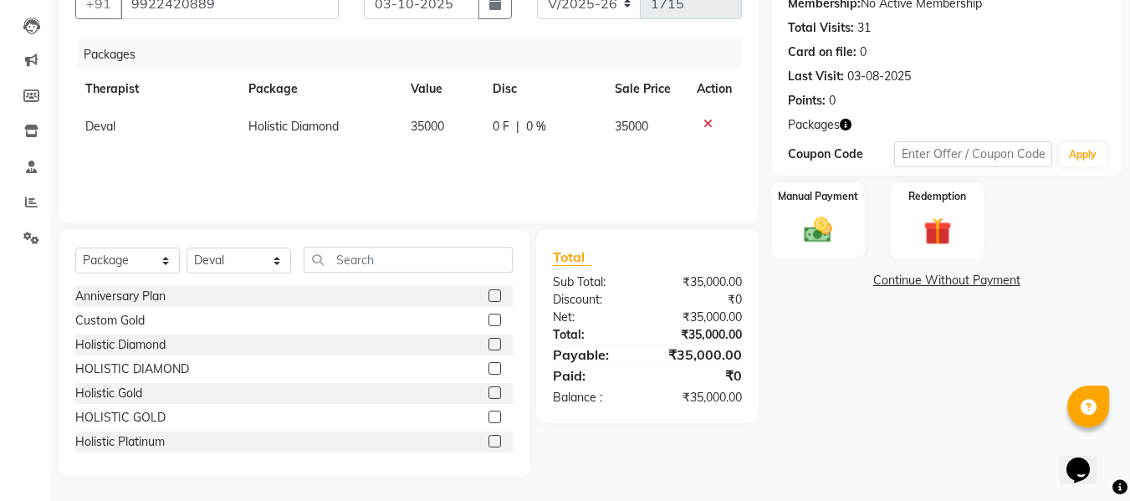
scroll to position [169, 0]
click at [854, 243] on div "Manual Payment" at bounding box center [818, 219] width 98 height 79
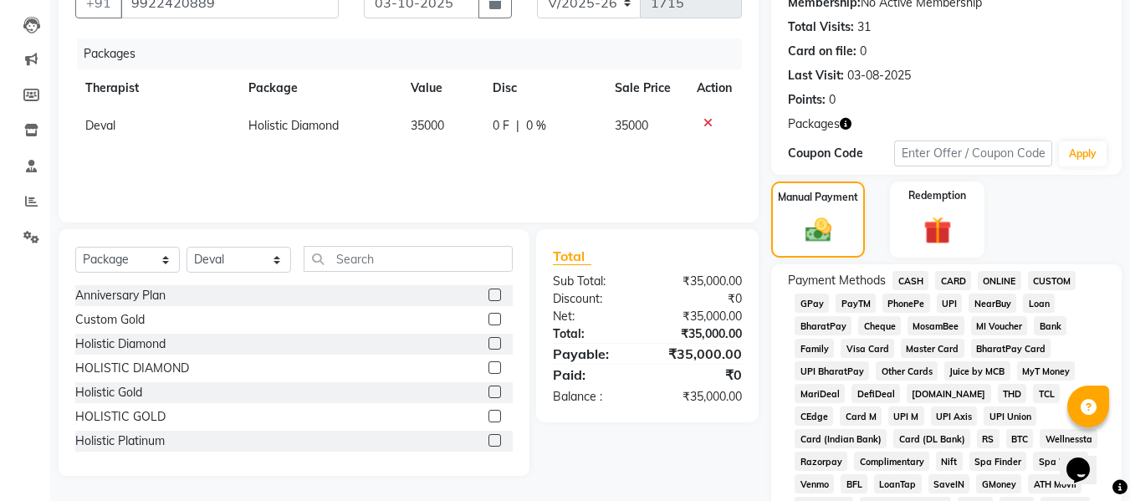
click at [804, 302] on span "GPay" at bounding box center [811, 302] width 34 height 19
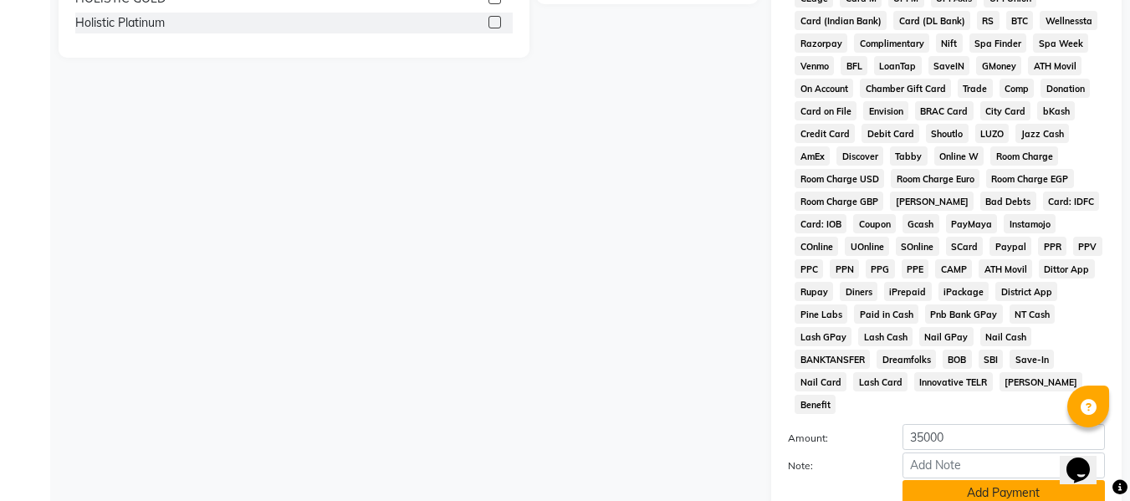
click at [999, 480] on button "Add Payment" at bounding box center [1003, 493] width 202 height 26
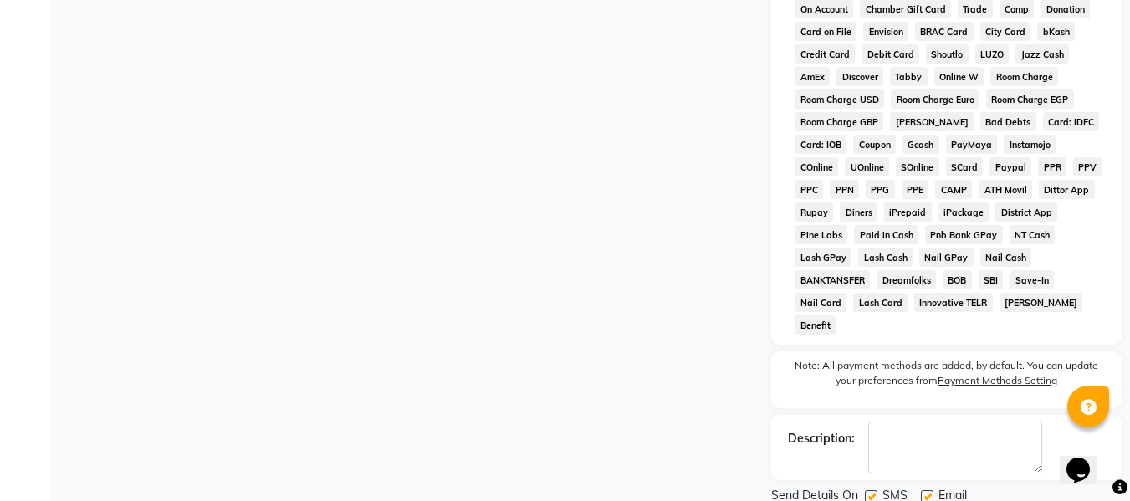
scroll to position [705, 0]
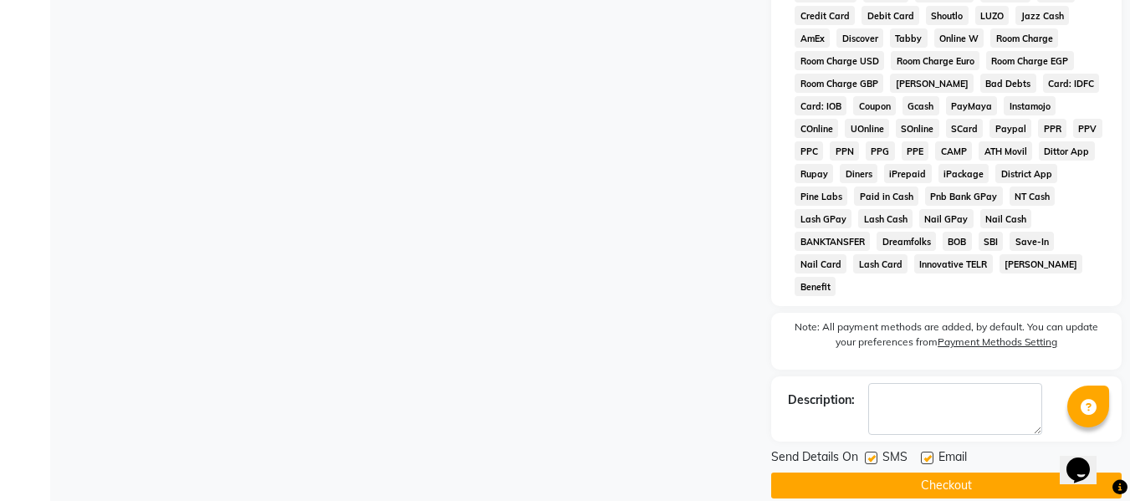
click at [871, 452] on label at bounding box center [871, 458] width 13 height 13
click at [871, 453] on input "checkbox" at bounding box center [870, 458] width 11 height 11
checkbox input "false"
click at [926, 452] on label at bounding box center [927, 458] width 13 height 13
click at [926, 453] on input "checkbox" at bounding box center [926, 458] width 11 height 11
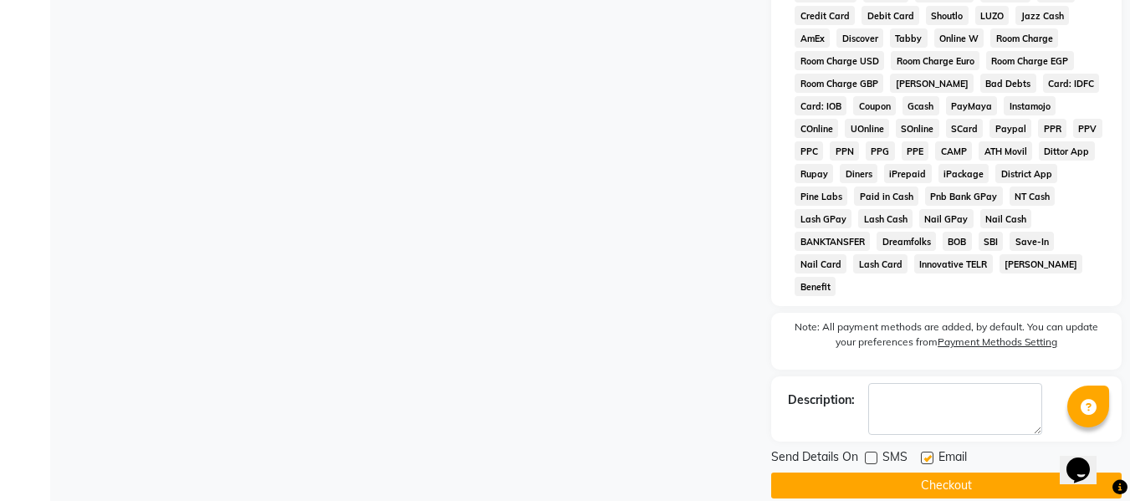
checkbox input "false"
click at [926, 472] on button "Checkout" at bounding box center [946, 485] width 350 height 26
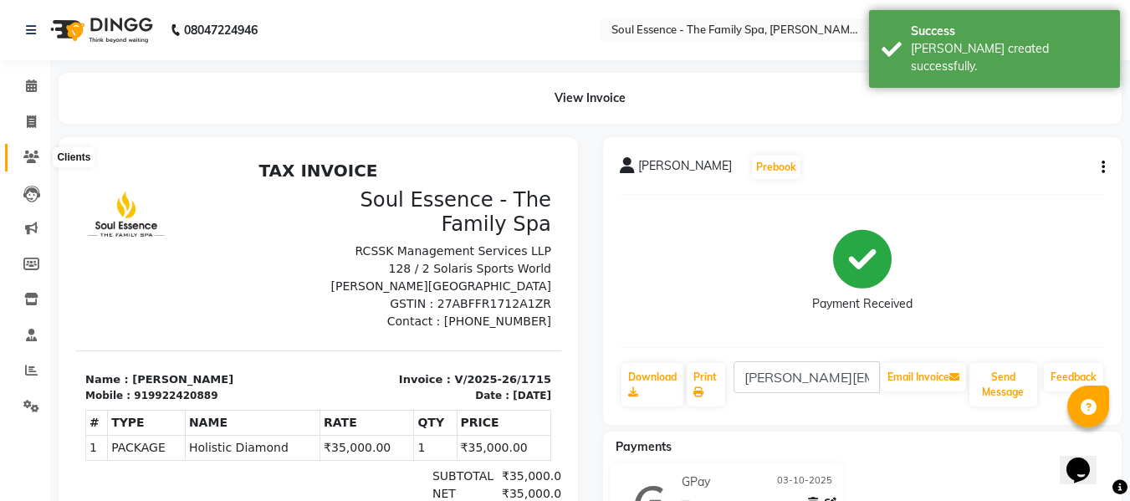
click at [42, 161] on span at bounding box center [31, 157] width 29 height 19
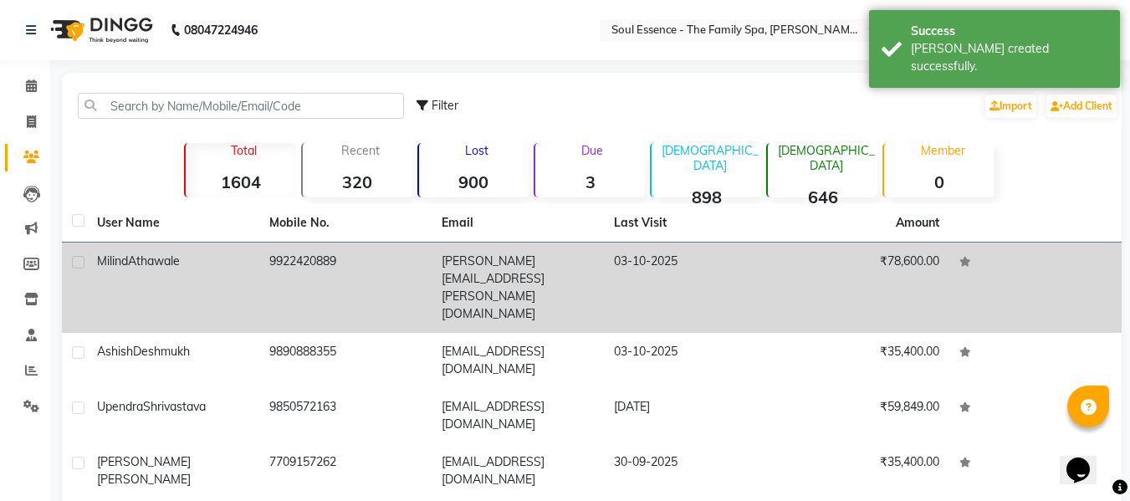
click at [254, 259] on td "Milind Athawale" at bounding box center [173, 287] width 172 height 90
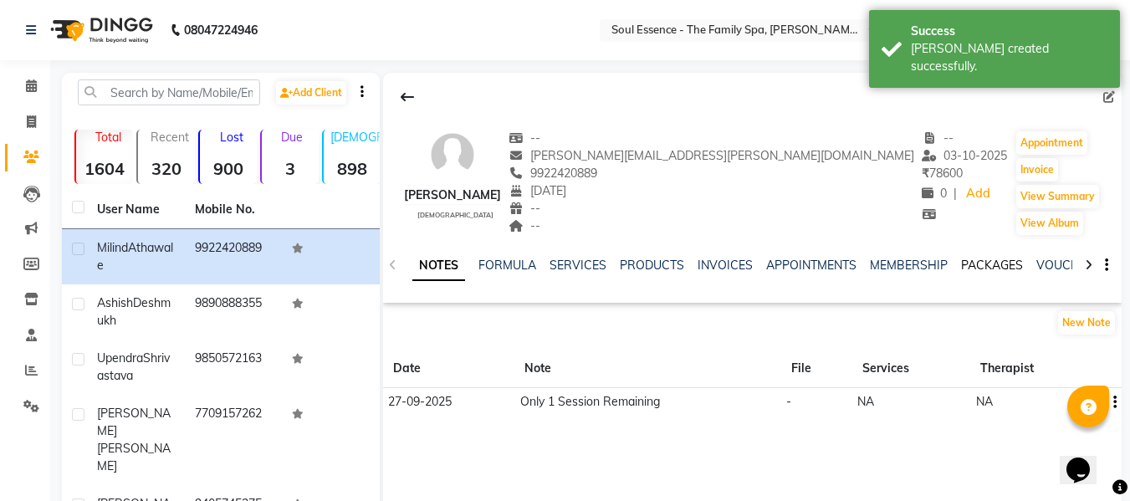
click at [972, 262] on link "PACKAGES" at bounding box center [992, 265] width 62 height 15
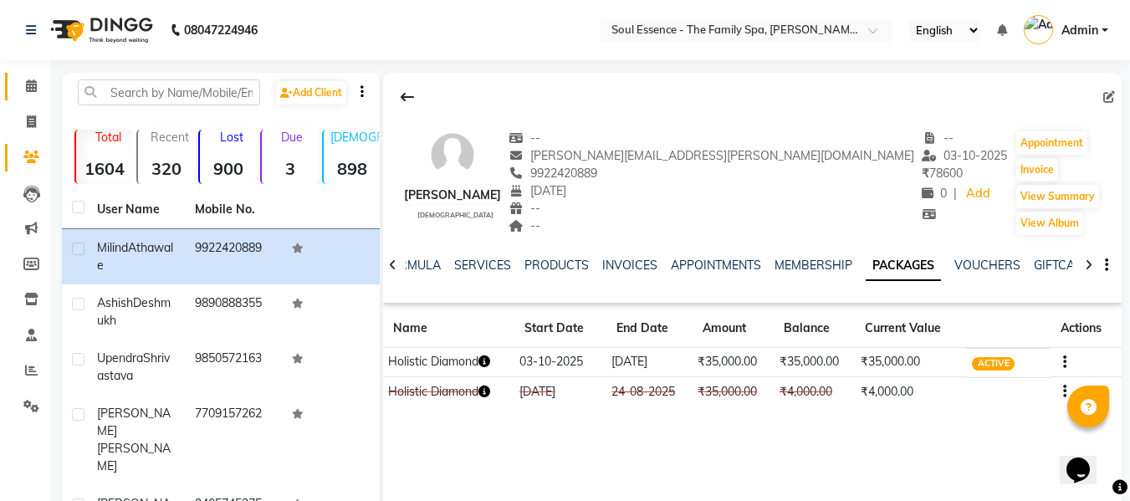
click at [26, 76] on link "Calendar" at bounding box center [25, 87] width 40 height 28
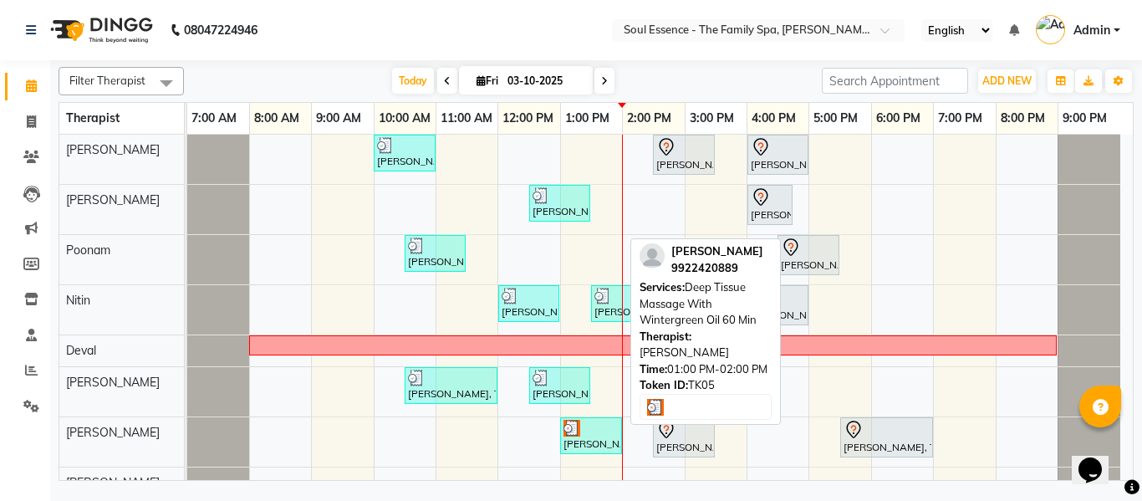
click at [605, 435] on div at bounding box center [591, 428] width 55 height 17
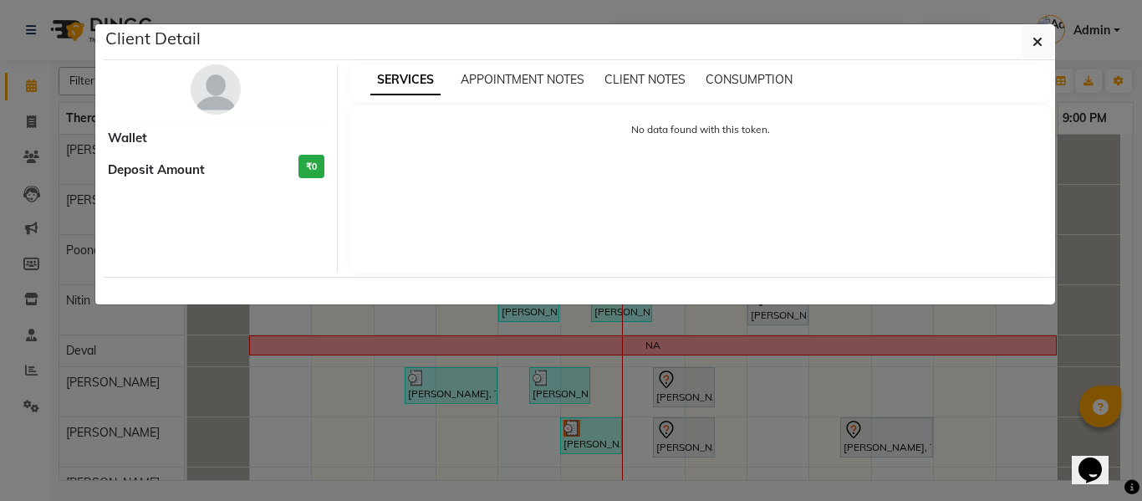
select select "3"
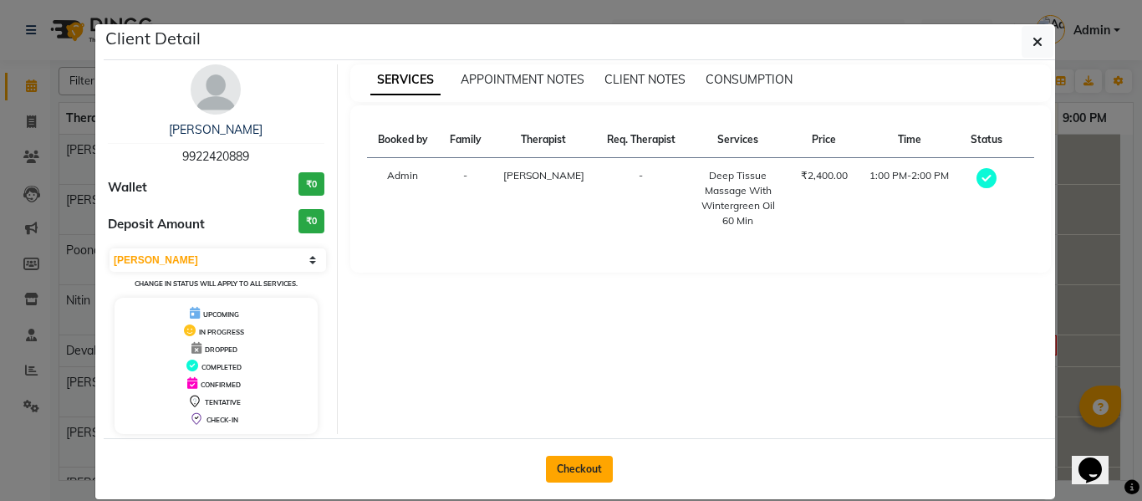
click at [588, 457] on button "Checkout" at bounding box center [579, 469] width 67 height 27
select select "service"
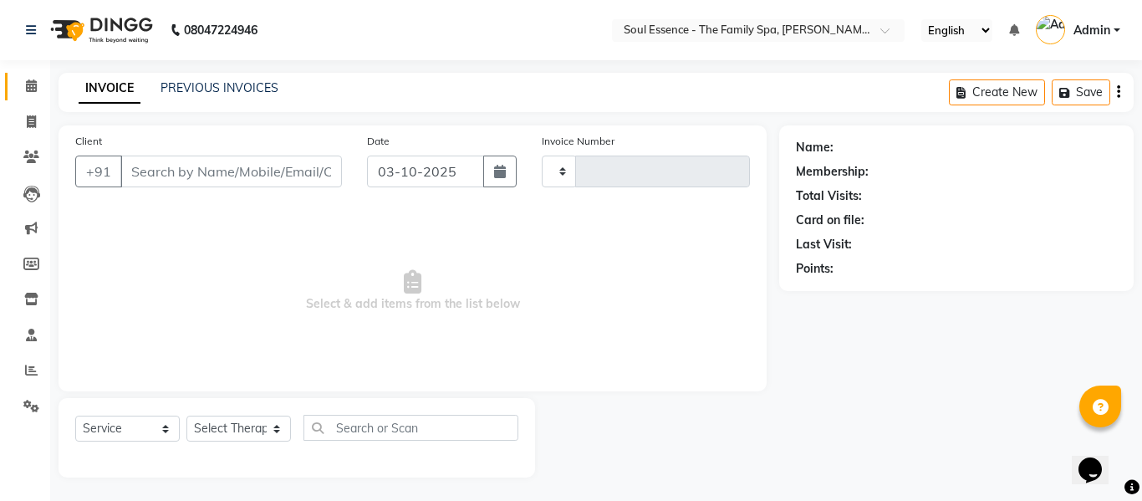
type input "1716"
select select "774"
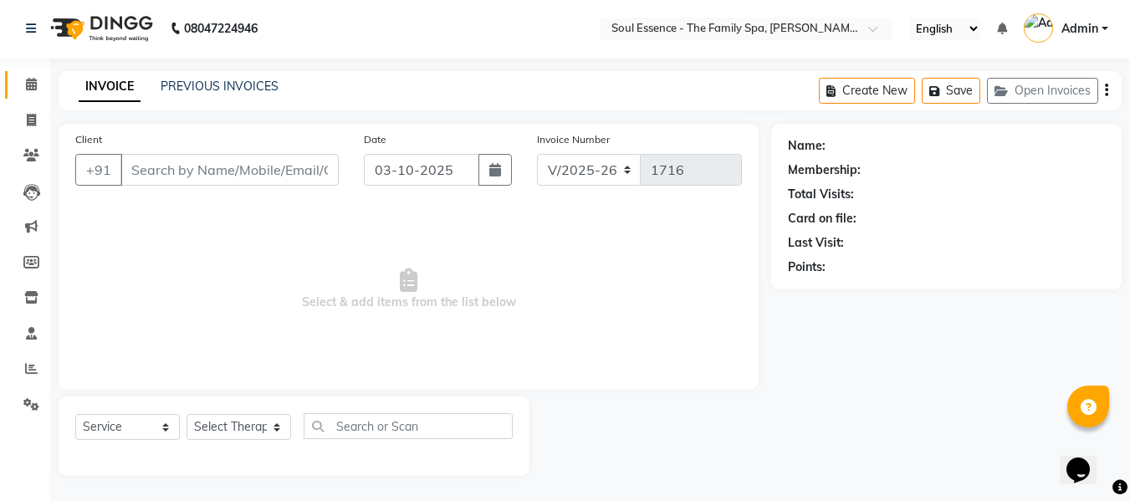
type input "9922420889"
select select "93406"
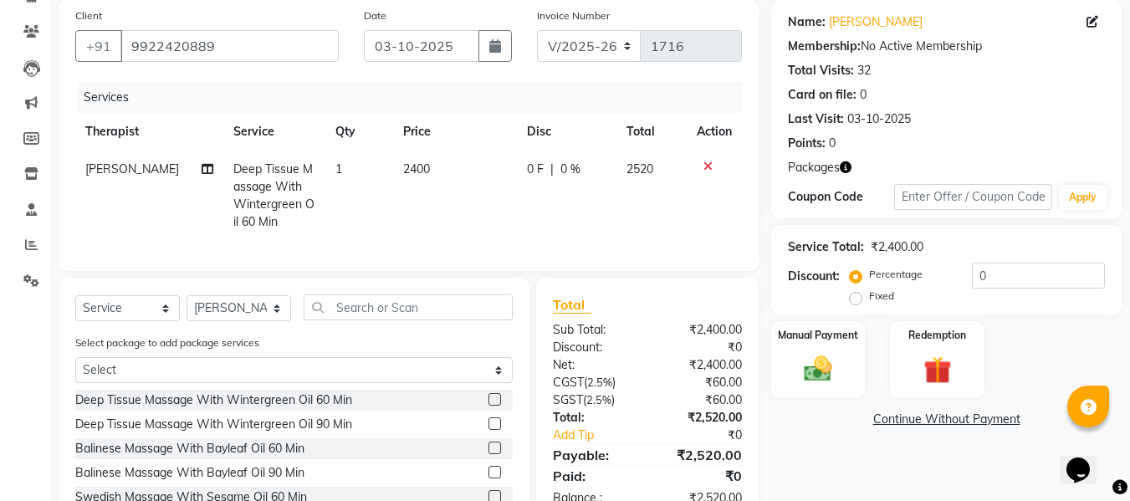
scroll to position [169, 0]
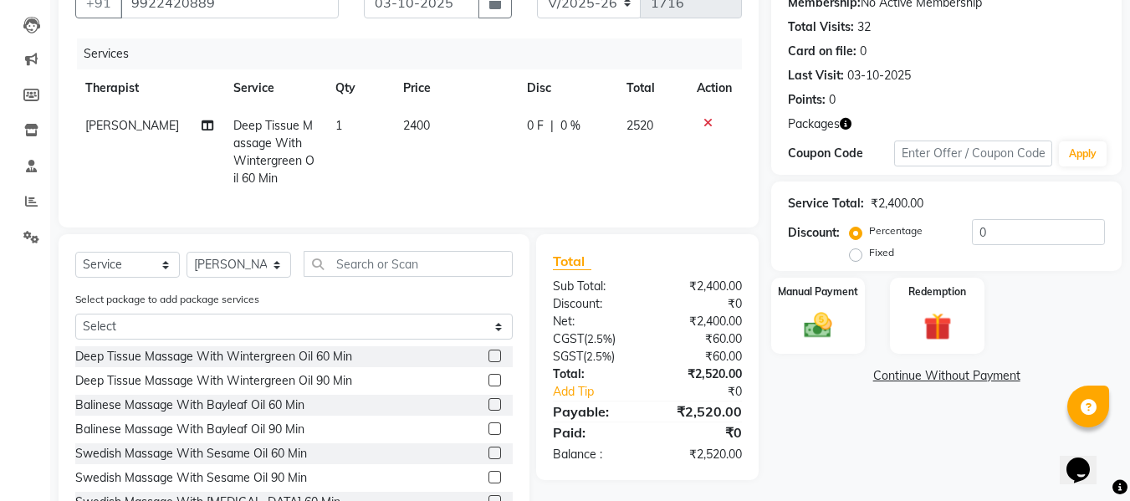
click at [923, 257] on div "Percentage Fixed" at bounding box center [912, 242] width 119 height 43
click at [922, 314] on img at bounding box center [936, 327] width 47 height 36
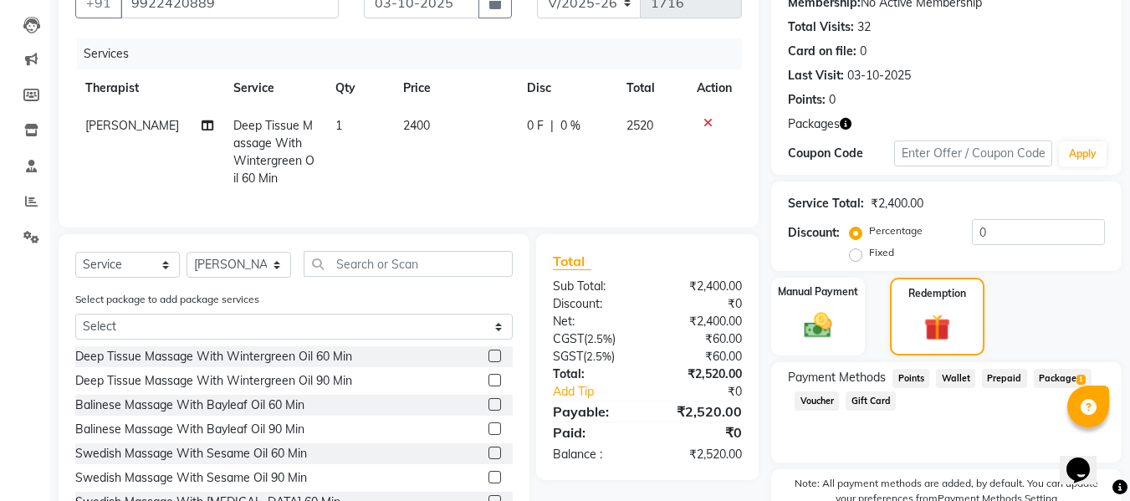
click at [1051, 375] on span "Package 1" at bounding box center [1063, 378] width 58 height 19
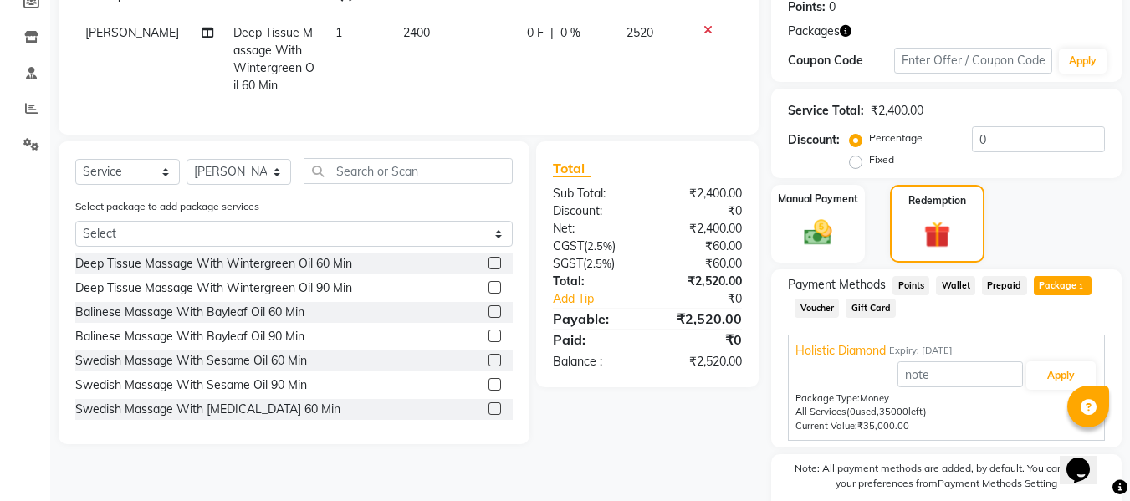
scroll to position [331, 0]
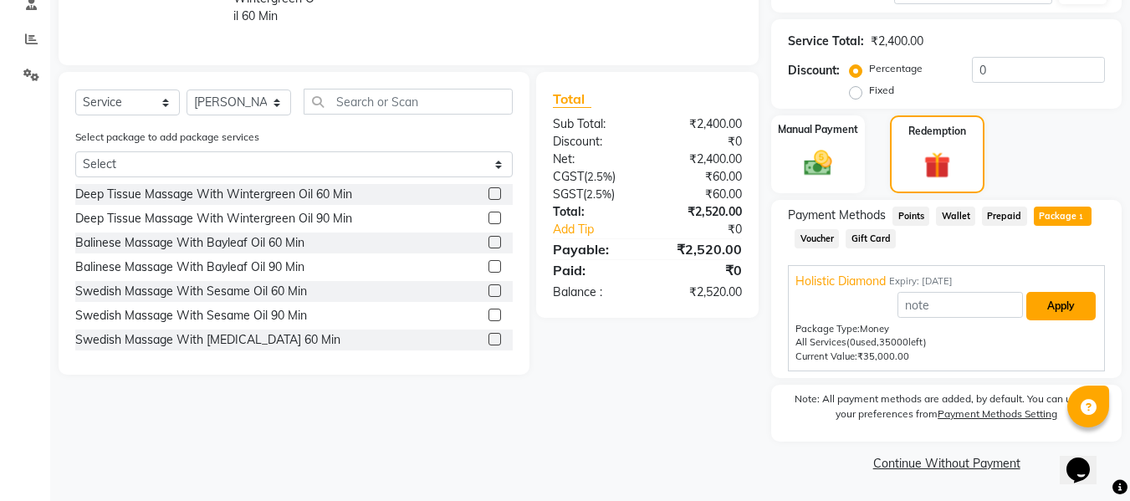
click at [1070, 314] on button "Apply" at bounding box center [1060, 306] width 69 height 28
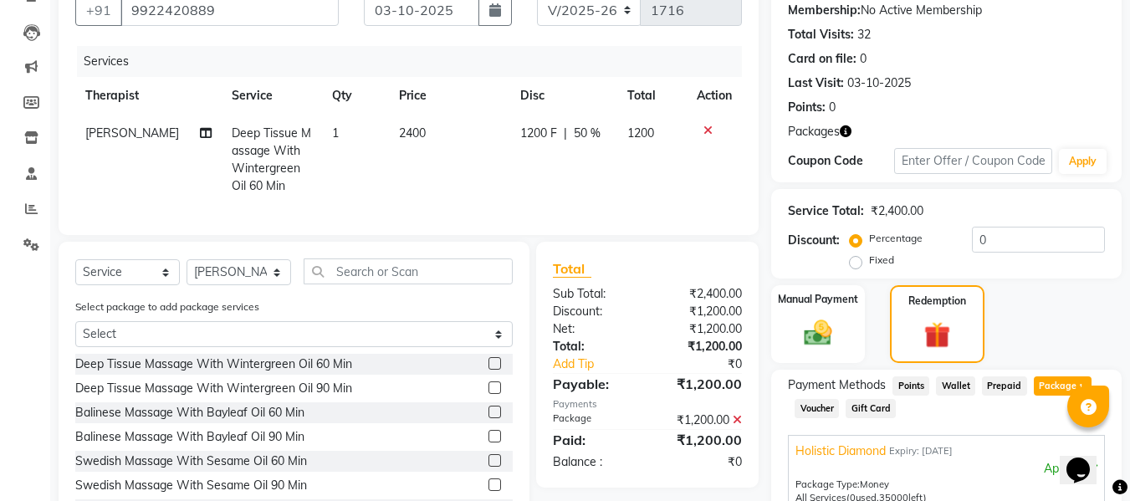
scroll to position [0, 0]
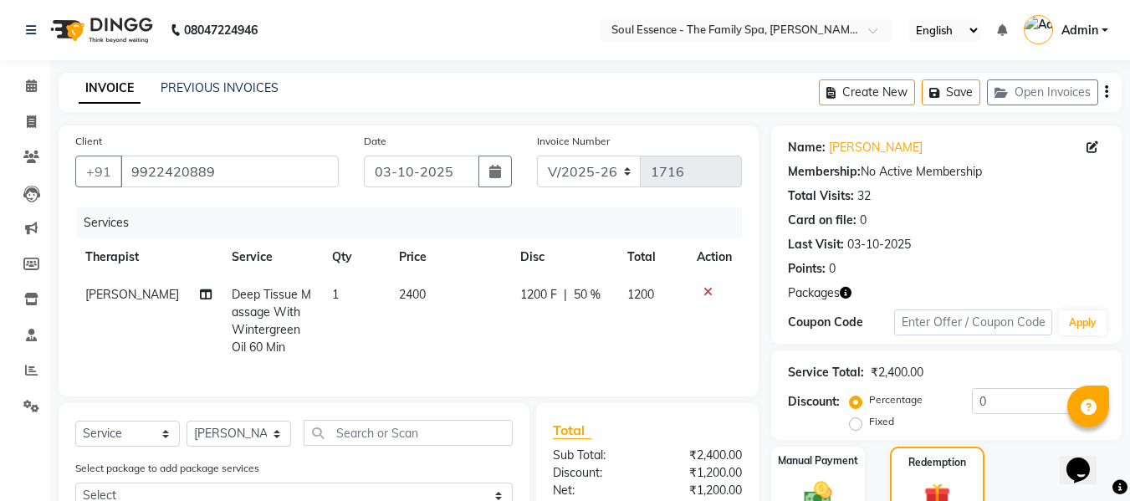
click at [555, 299] on div "1200 F | 50 %" at bounding box center [563, 295] width 87 height 18
select select "93406"
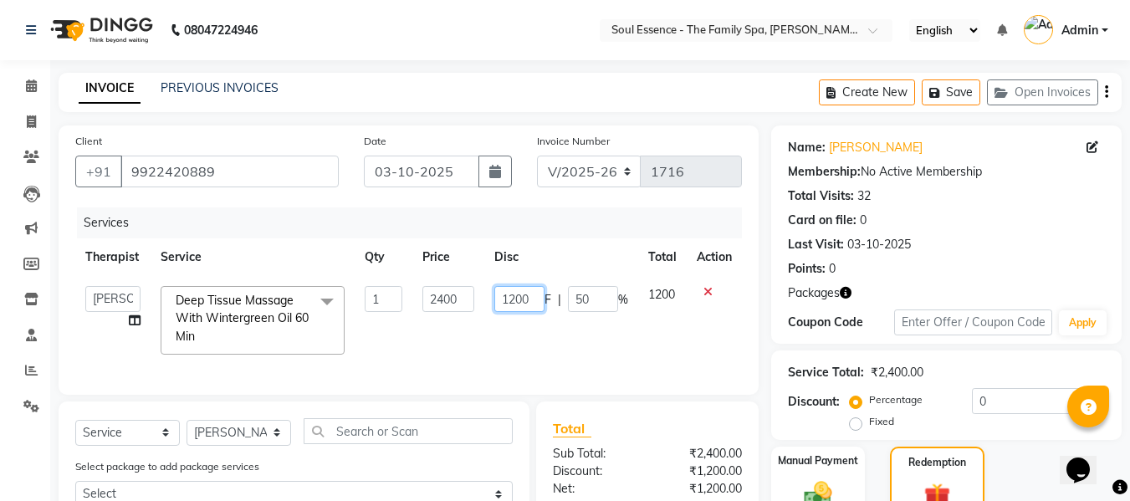
click at [504, 304] on input "1200" at bounding box center [519, 299] width 50 height 26
click at [517, 300] on input "1200" at bounding box center [519, 299] width 50 height 26
type input "1400"
click at [599, 259] on th "Disc" at bounding box center [561, 257] width 154 height 38
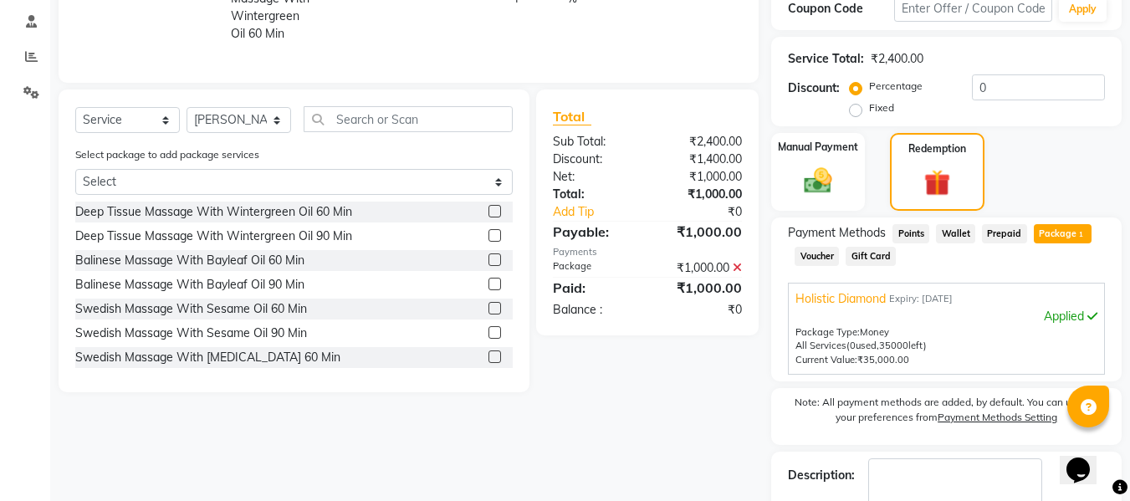
scroll to position [411, 0]
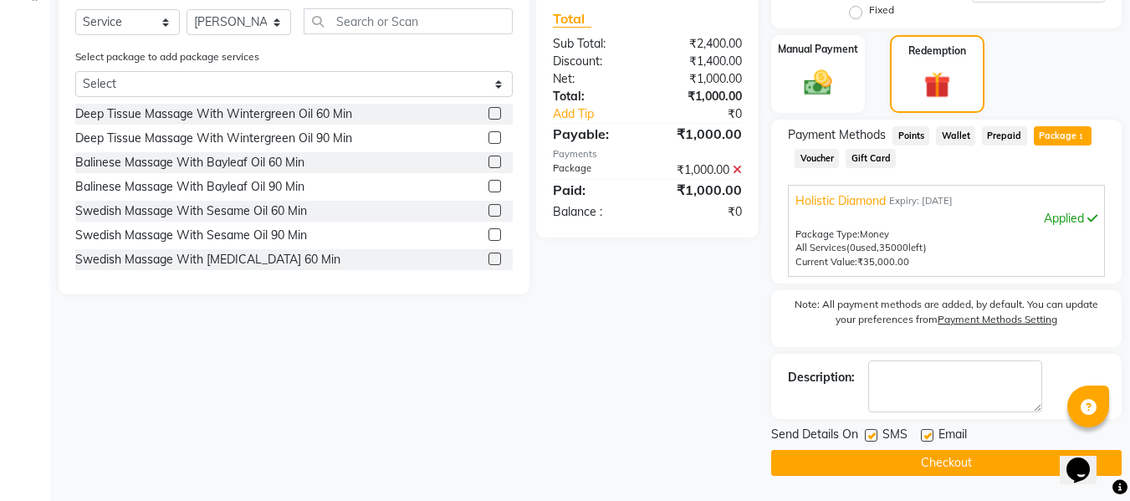
click at [871, 431] on label at bounding box center [871, 435] width 13 height 13
click at [871, 431] on input "checkbox" at bounding box center [870, 436] width 11 height 11
checkbox input "false"
click at [926, 432] on label at bounding box center [927, 435] width 13 height 13
click at [926, 432] on input "checkbox" at bounding box center [926, 436] width 11 height 11
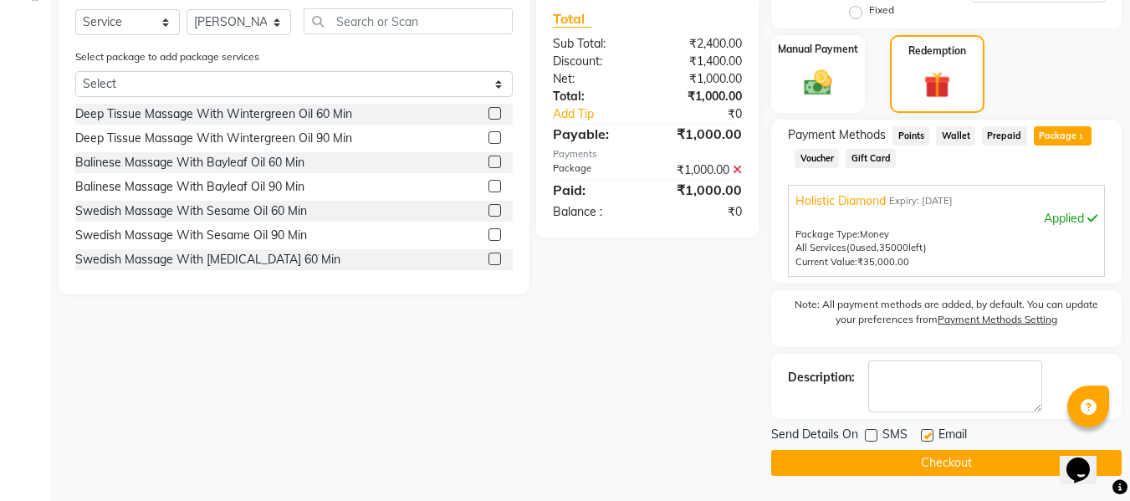
checkbox input "false"
click at [926, 455] on button "Checkout" at bounding box center [946, 463] width 350 height 26
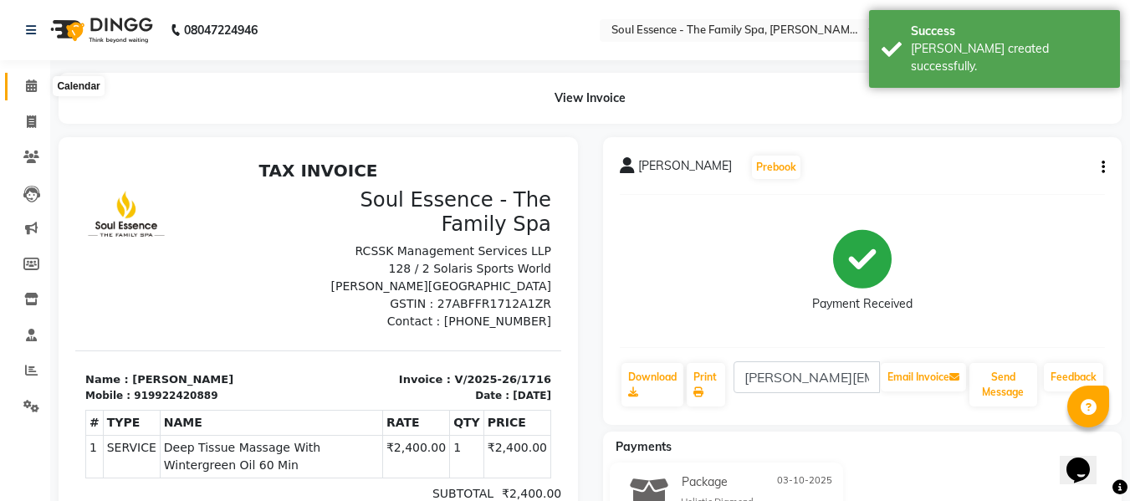
drag, startPoint x: 21, startPoint y: 84, endPoint x: 11, endPoint y: 60, distance: 26.2
click at [21, 84] on span at bounding box center [31, 86] width 29 height 19
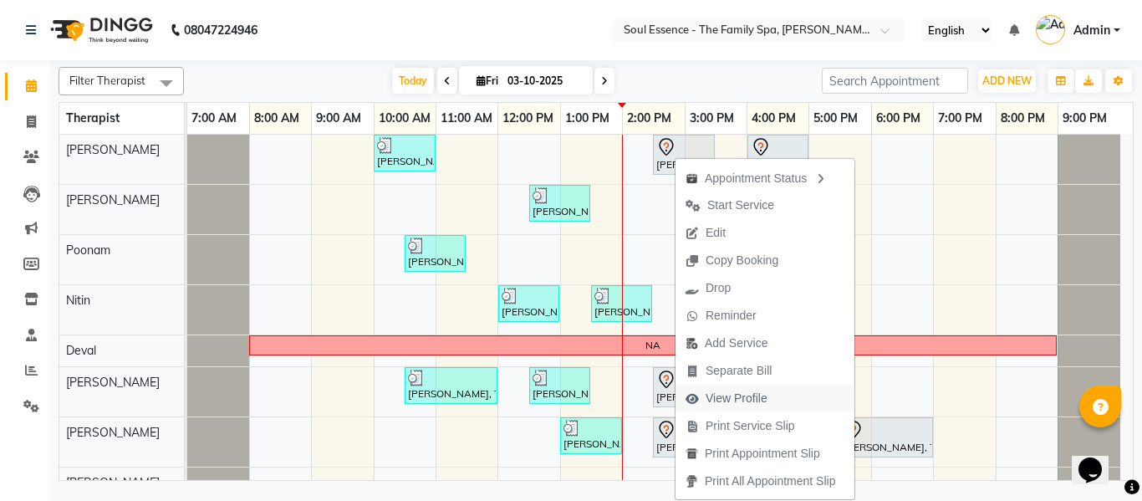
click at [731, 396] on span "View Profile" at bounding box center [737, 399] width 62 height 18
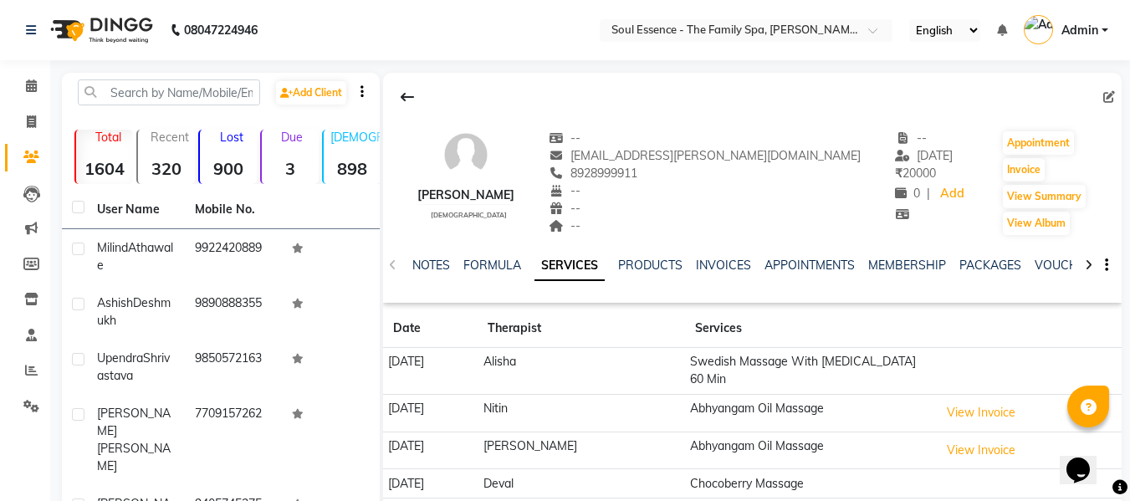
click at [1007, 254] on div "NOTES FORMULA SERVICES PRODUCTS INVOICES APPOINTMENTS MEMBERSHIP PACKAGES VOUCH…" at bounding box center [752, 266] width 738 height 58
click at [1006, 259] on link "PACKAGES" at bounding box center [990, 265] width 62 height 15
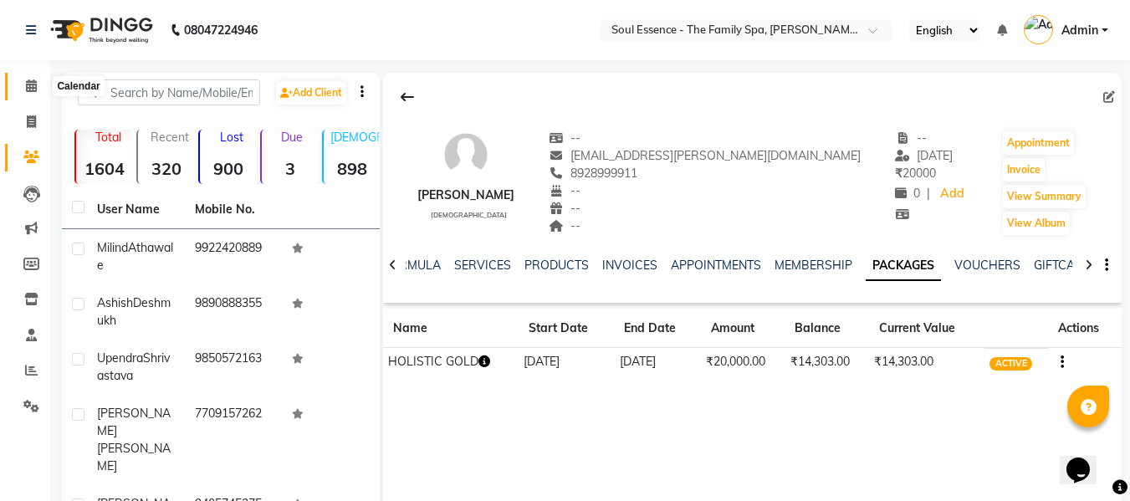
click at [26, 80] on icon at bounding box center [31, 85] width 11 height 13
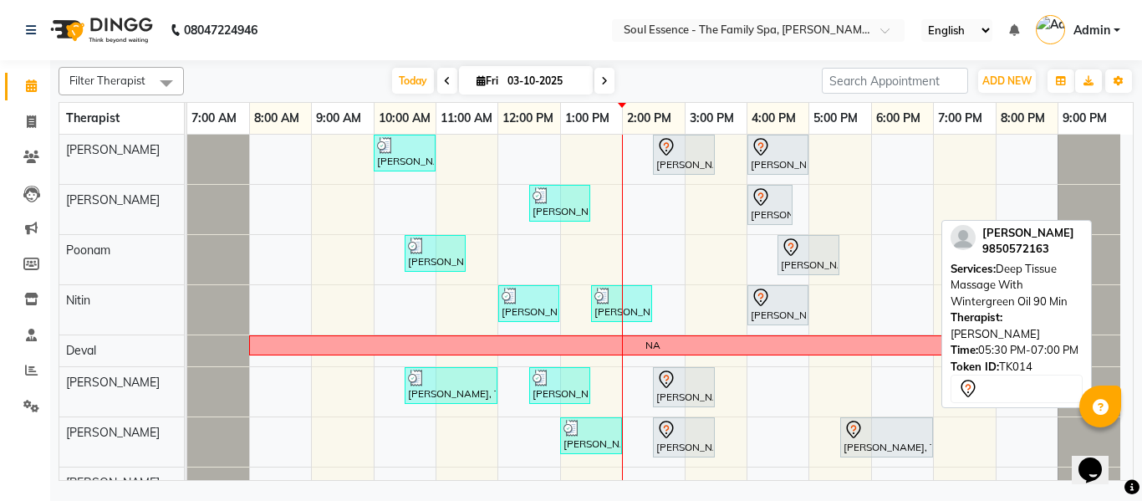
click at [846, 428] on icon at bounding box center [854, 430] width 20 height 20
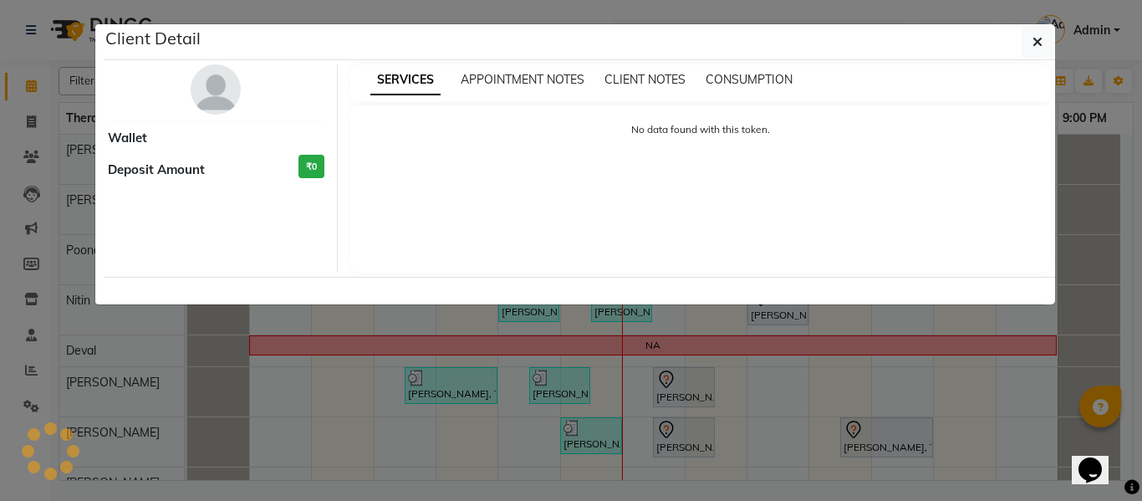
select select "7"
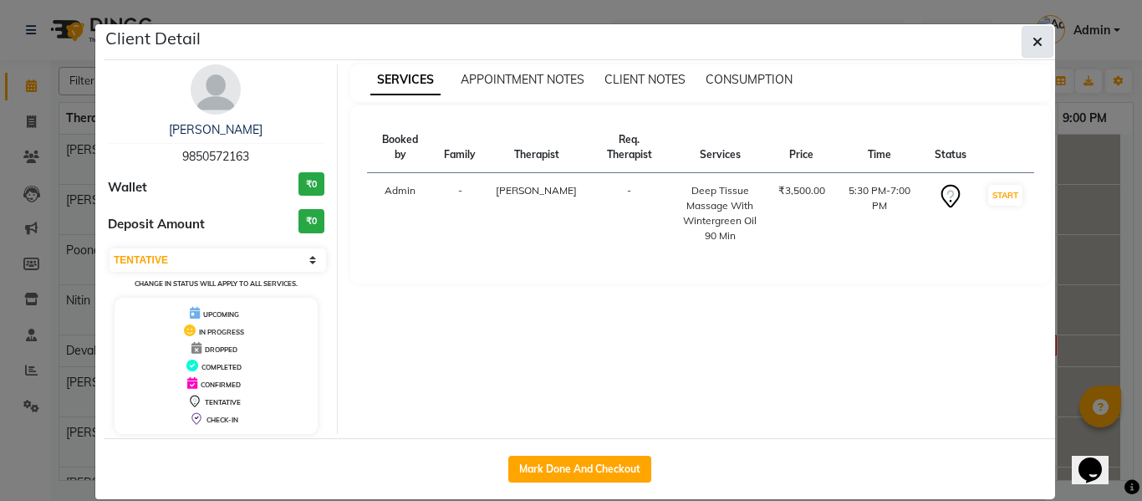
click at [1033, 42] on icon "button" at bounding box center [1038, 41] width 10 height 13
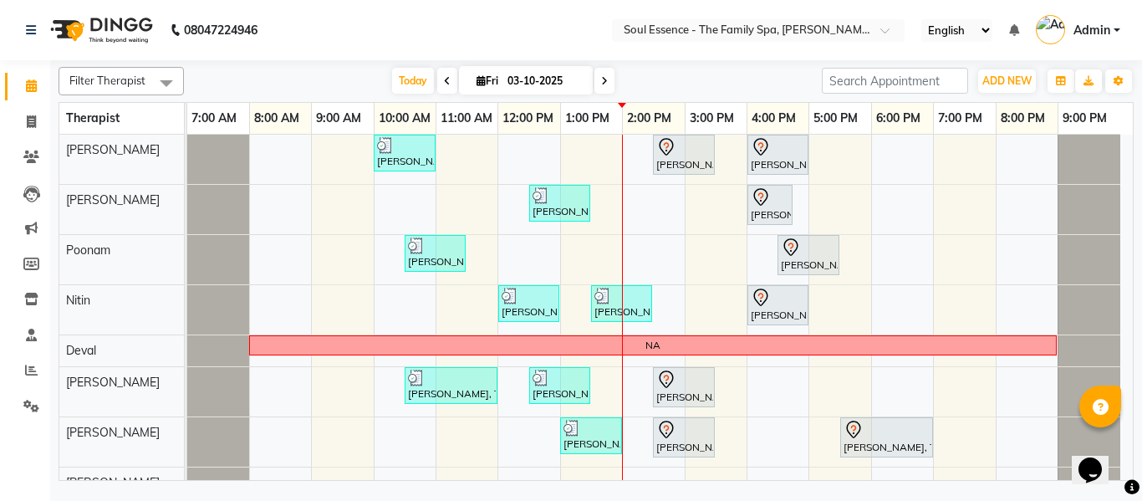
drag, startPoint x: 621, startPoint y: 298, endPoint x: 601, endPoint y: 318, distance: 28.4
click at [601, 318] on div "Ashish Deshmukh, TK07, 01:30 PM-02:30 PM, Signature Sandalwood Cream Massage" at bounding box center [622, 304] width 58 height 32
select select "7"
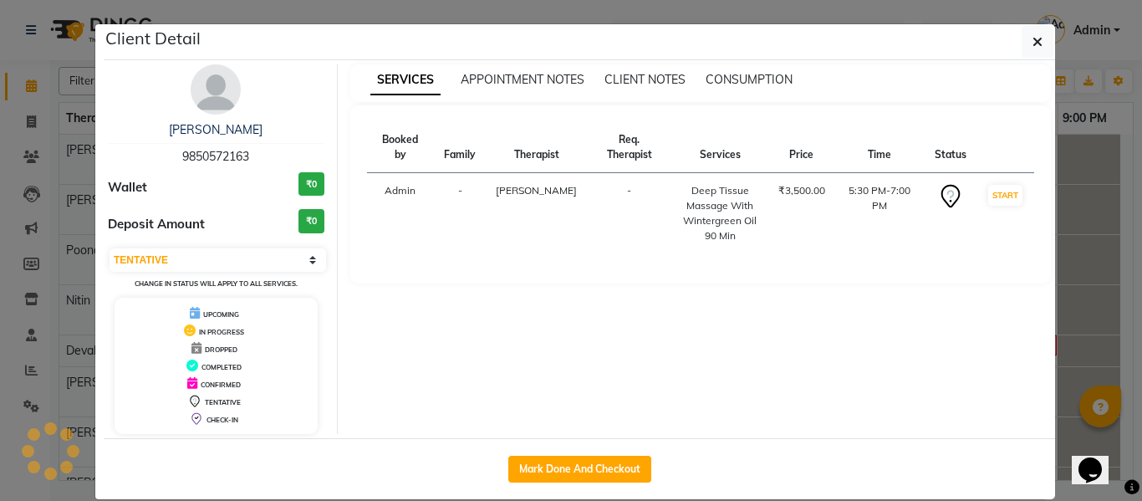
click at [1003, 54] on div "Client Detail" at bounding box center [580, 42] width 952 height 36
click at [1024, 35] on button "button" at bounding box center [1038, 42] width 32 height 32
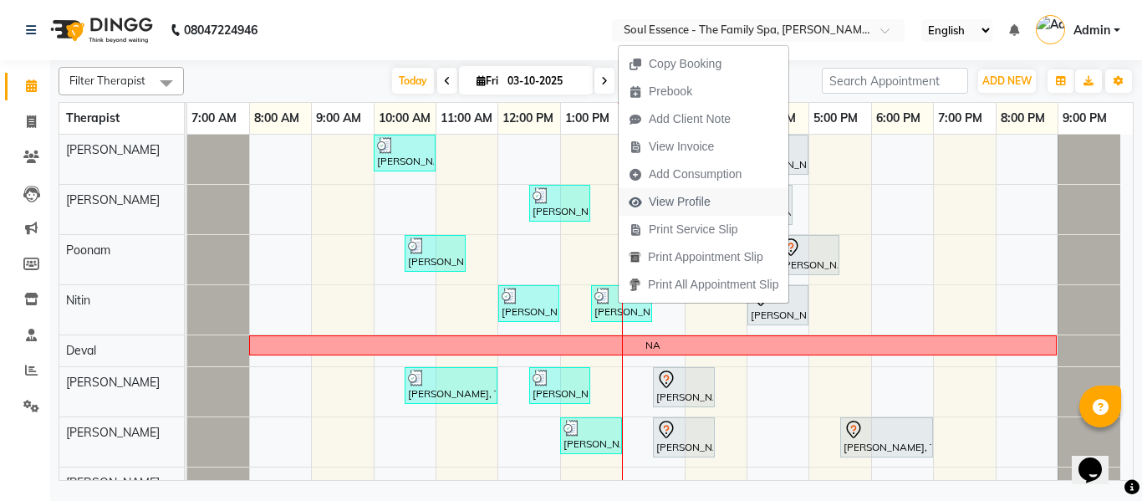
click at [686, 194] on span "View Profile" at bounding box center [680, 202] width 62 height 18
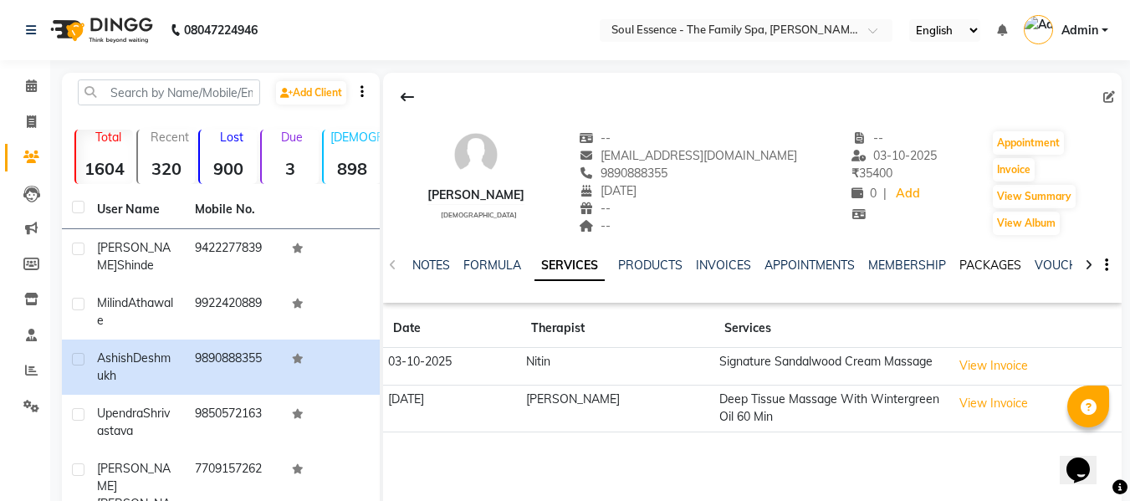
click at [980, 263] on link "PACKAGES" at bounding box center [990, 265] width 62 height 15
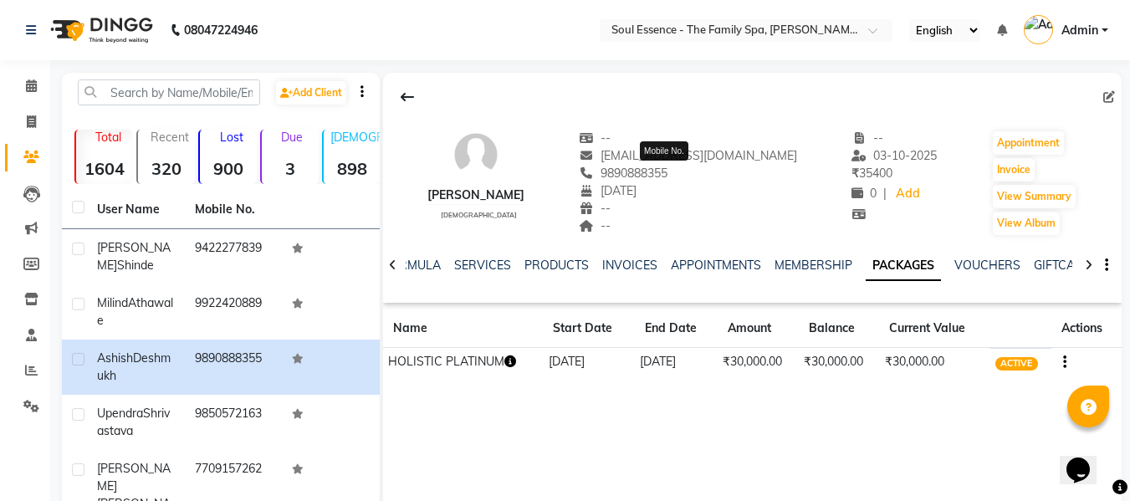
click at [667, 172] on span "9890888355" at bounding box center [623, 173] width 89 height 15
copy span "9890888355"
click at [48, 90] on li "Calendar" at bounding box center [25, 87] width 50 height 36
click at [23, 79] on span at bounding box center [31, 86] width 29 height 19
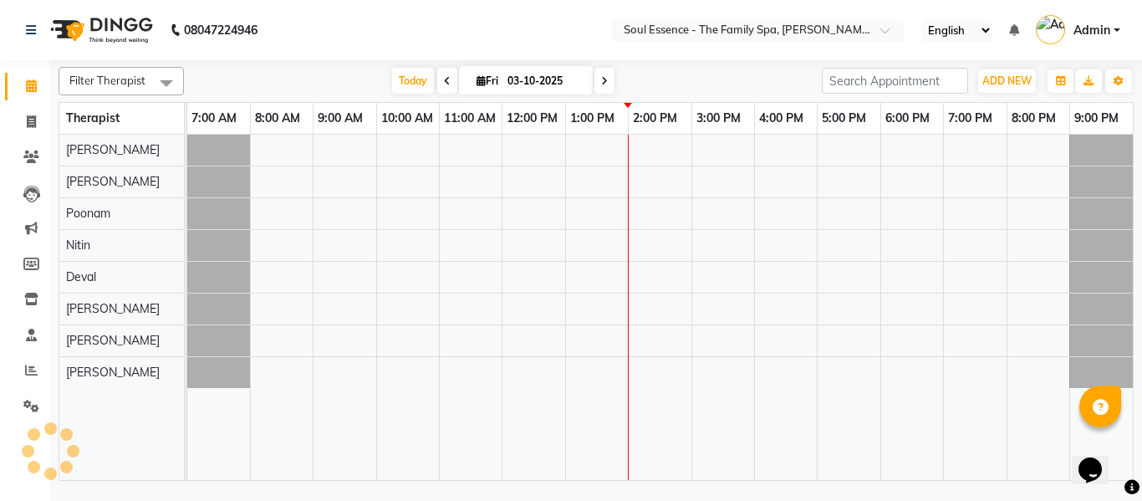
click at [508, 81] on input "03-10-2025" at bounding box center [545, 81] width 84 height 25
select select "10"
select select "2025"
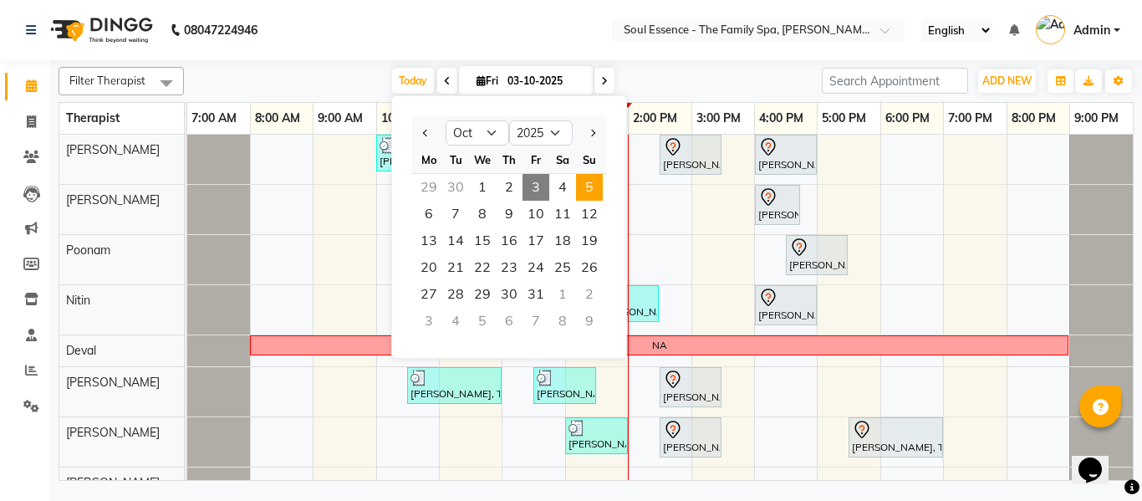
click at [589, 192] on span "5" at bounding box center [589, 187] width 27 height 27
type input "05-10-2025"
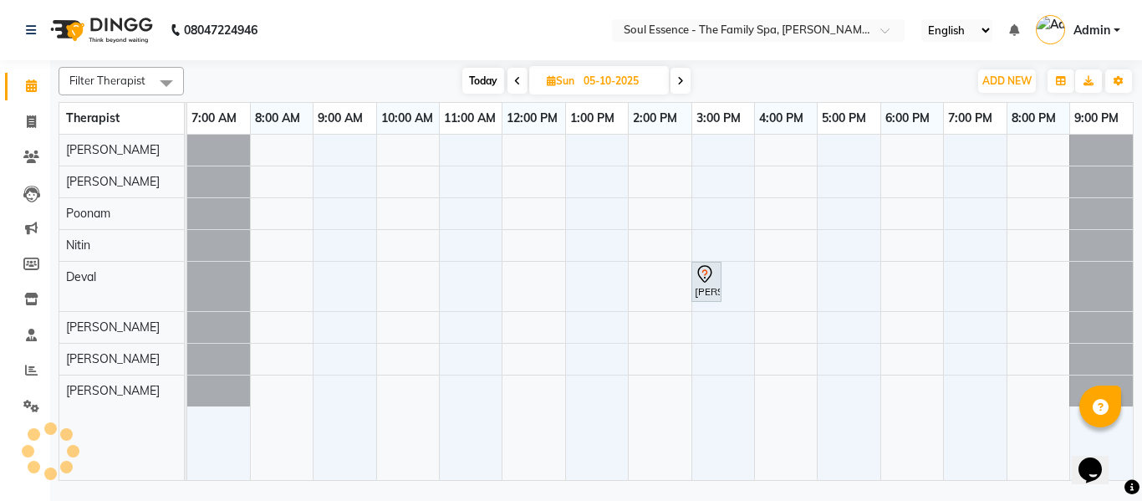
click at [512, 302] on div "chinmay moghe, 03:00 PM-03:30 PM, Comforting Back Massage" at bounding box center [660, 307] width 946 height 345
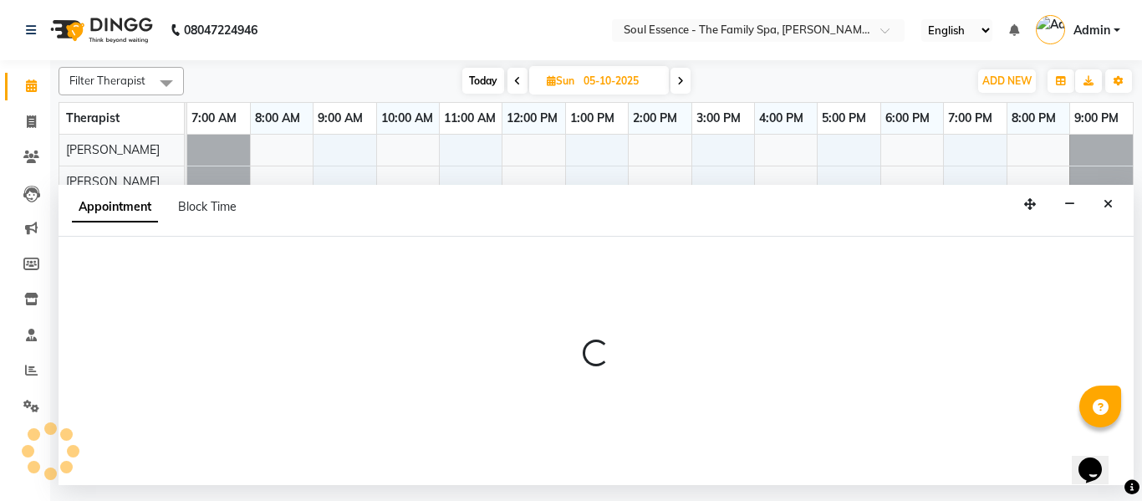
select select "66088"
select select "tentative"
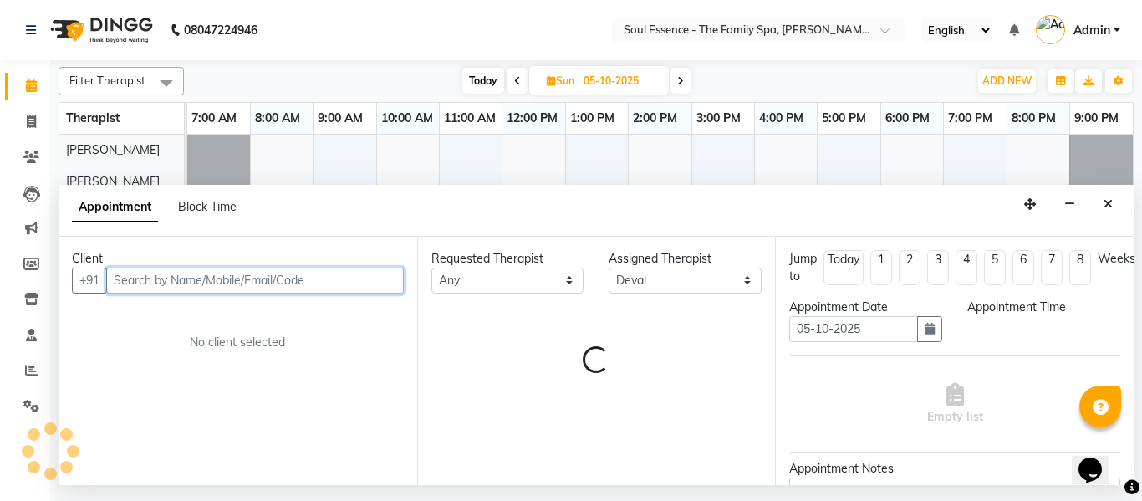
select select "720"
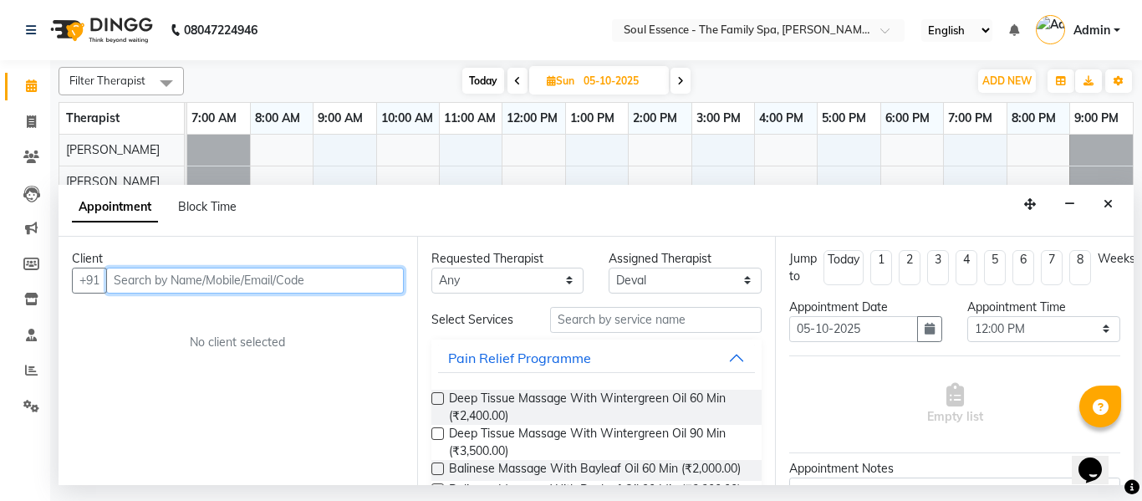
click at [198, 278] on input "text" at bounding box center [255, 281] width 298 height 26
paste input "9890888355"
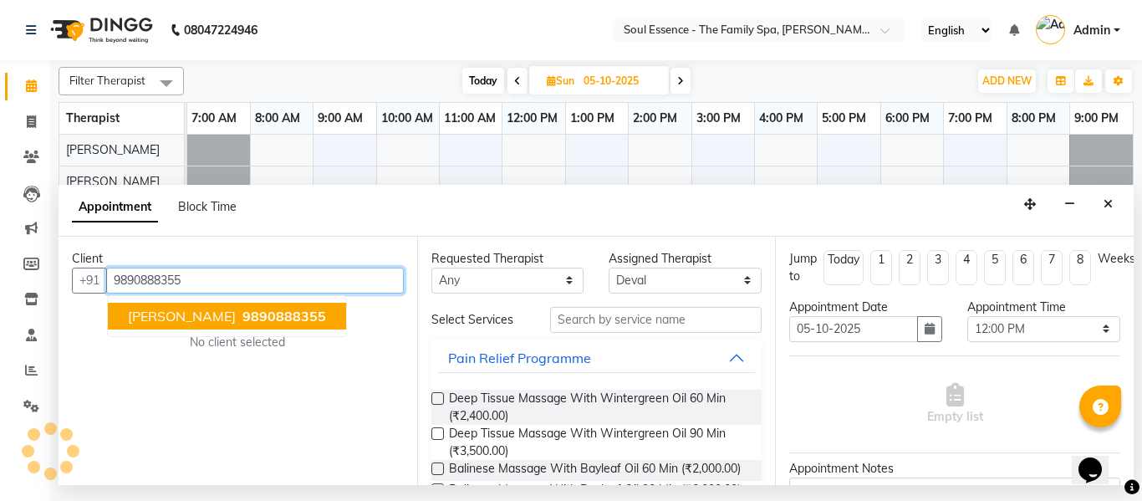
drag, startPoint x: 203, startPoint y: 278, endPoint x: 106, endPoint y: 254, distance: 100.0
click at [33, 243] on app-home "08047224946 Select Location × Soul Essence - The Family Spa, Mayur Colony Engli…" at bounding box center [571, 242] width 1142 height 485
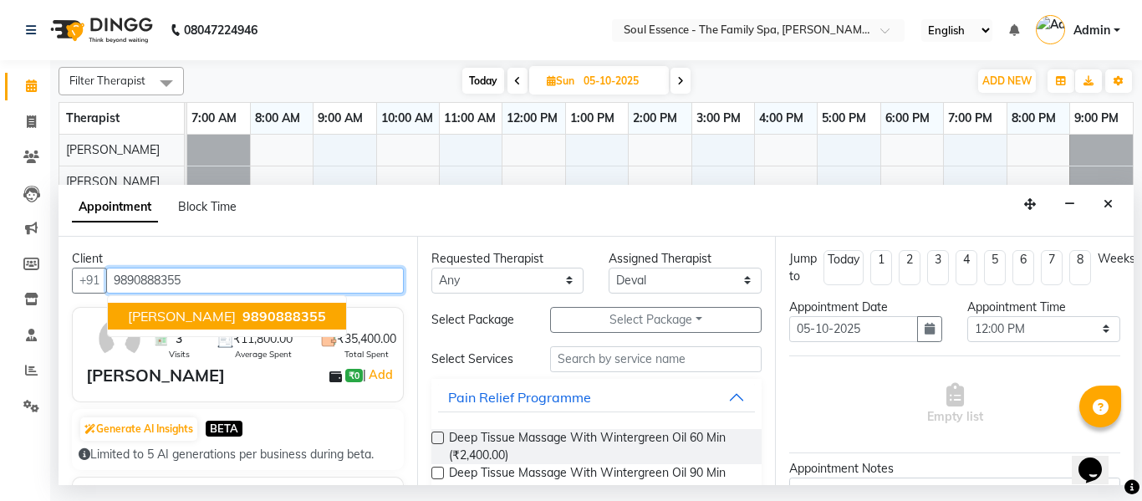
click at [190, 310] on span "Ashish Deshmukh" at bounding box center [182, 316] width 108 height 17
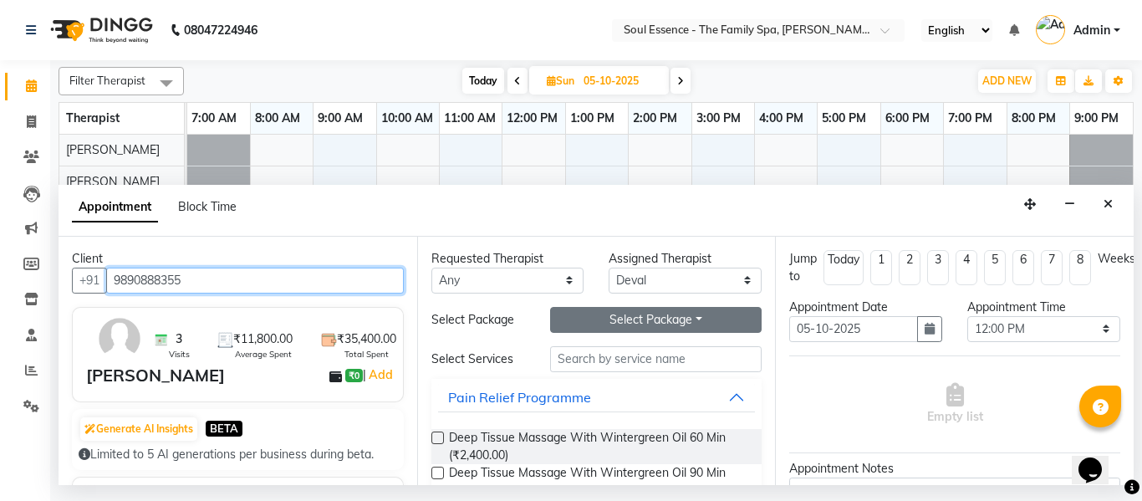
type input "9890888355"
click at [581, 325] on button "Select Package Toggle Dropdown" at bounding box center [656, 320] width 212 height 26
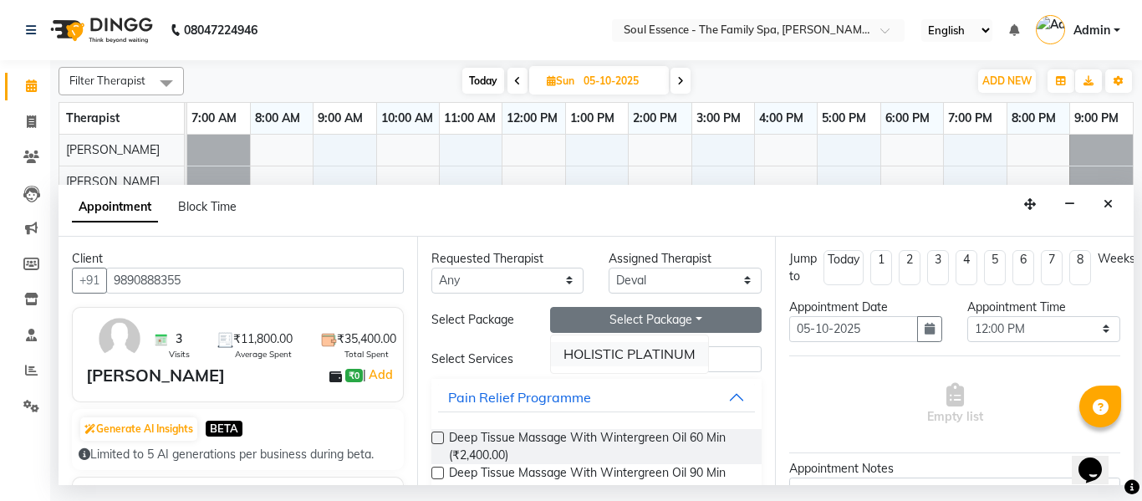
click at [679, 355] on li "HOLISTIC PLATINUM" at bounding box center [629, 354] width 157 height 24
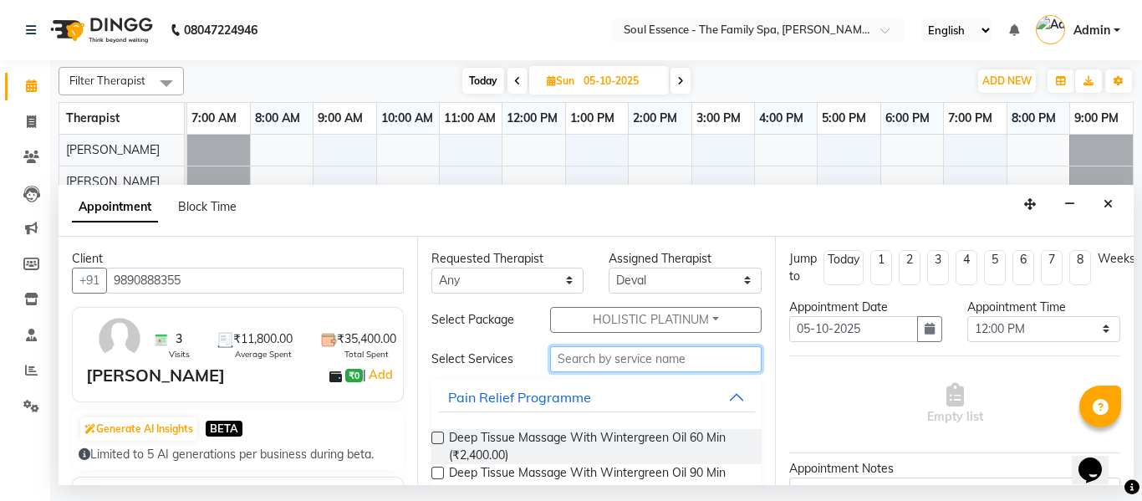
click at [736, 363] on input "text" at bounding box center [656, 359] width 212 height 26
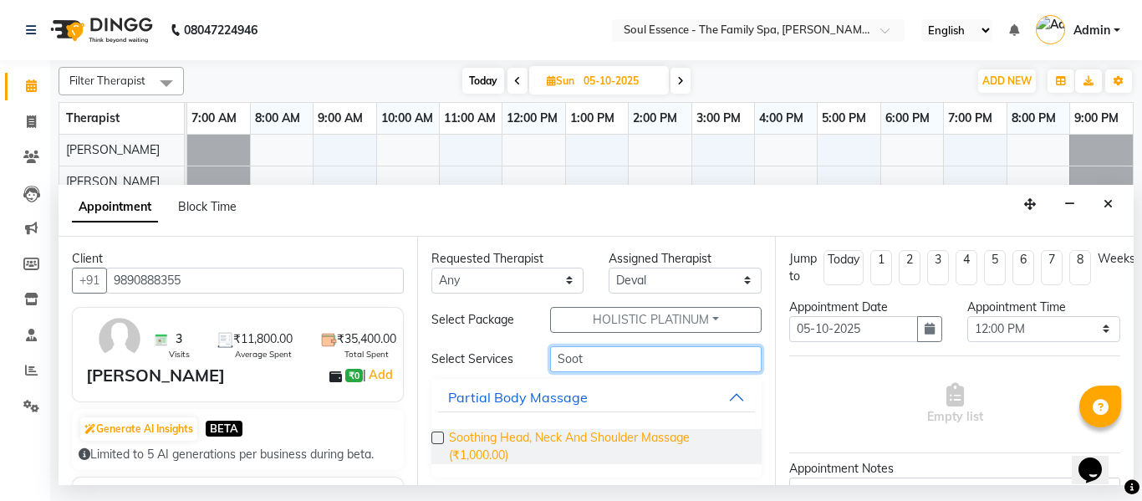
type input "Soot"
click at [465, 441] on span "Soothing Head, Neck And Shoulder Massage (₹1,000.00)" at bounding box center [599, 446] width 300 height 35
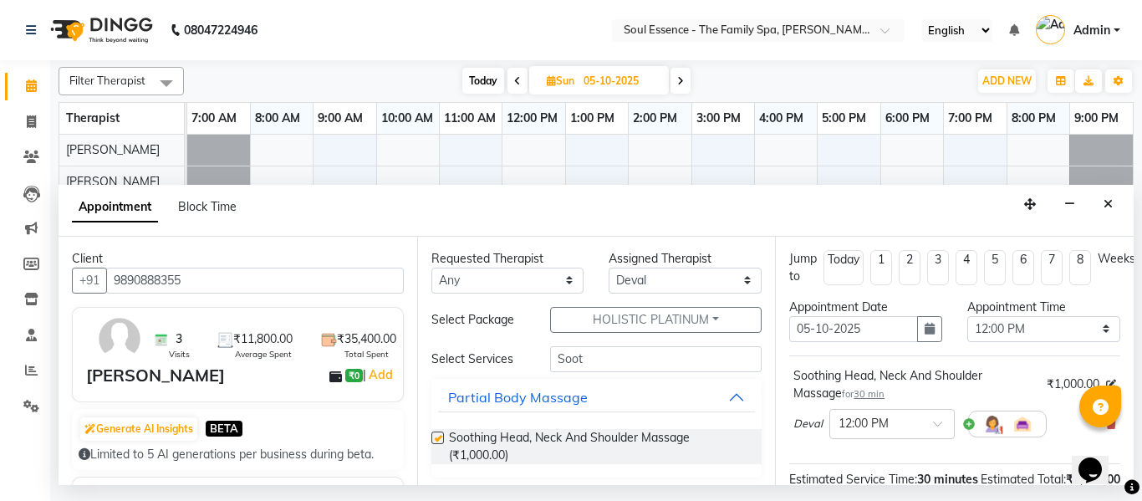
checkbox input "false"
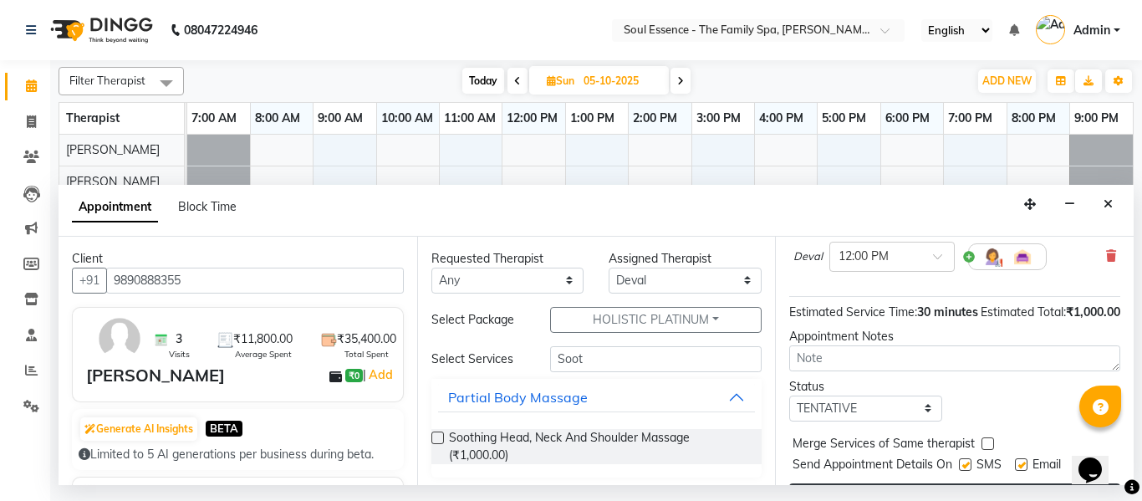
scroll to position [239, 0]
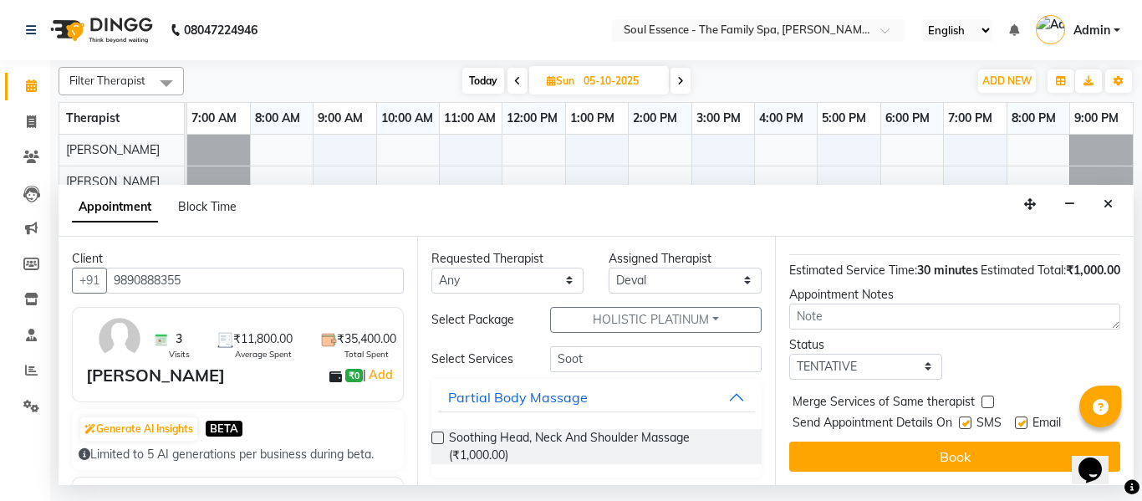
click at [970, 416] on label at bounding box center [965, 422] width 13 height 13
click at [970, 419] on input "checkbox" at bounding box center [964, 424] width 11 height 11
checkbox input "false"
click at [1023, 414] on div "Email" at bounding box center [1044, 424] width 59 height 21
click at [1023, 416] on label at bounding box center [1021, 422] width 13 height 13
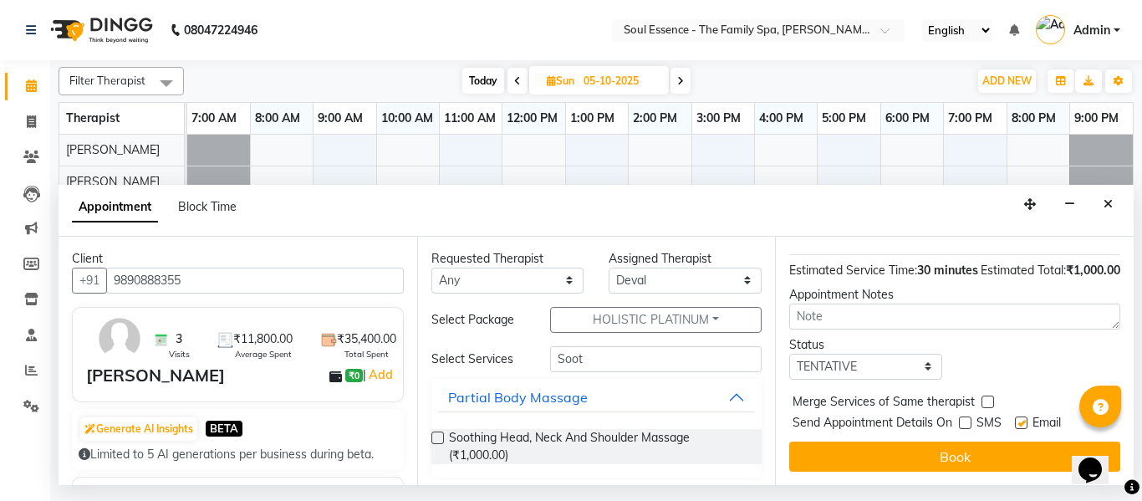
click at [1023, 419] on input "checkbox" at bounding box center [1020, 424] width 11 height 11
checkbox input "false"
click at [1020, 441] on button "Book" at bounding box center [954, 456] width 331 height 30
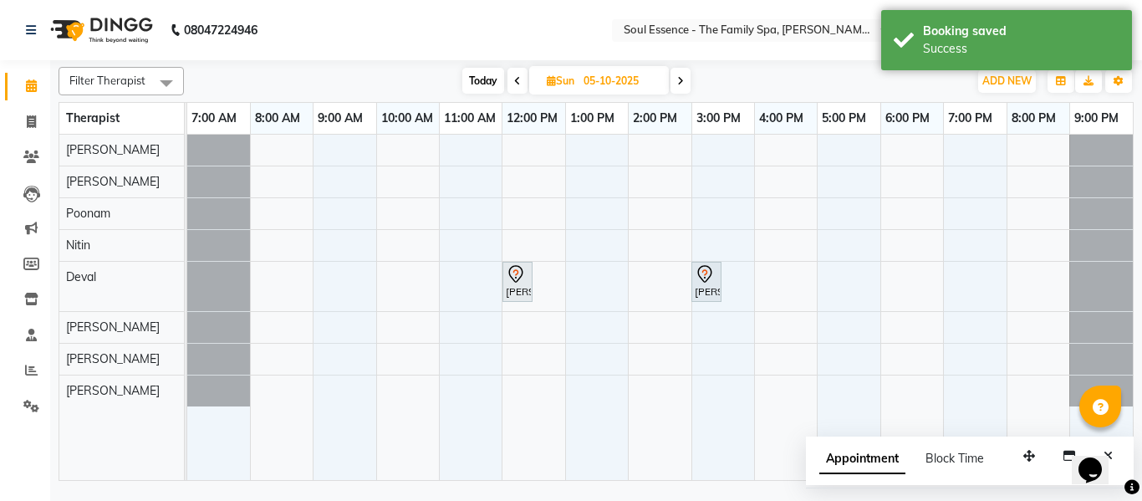
click at [483, 88] on span "Today" at bounding box center [483, 81] width 42 height 26
type input "03-10-2025"
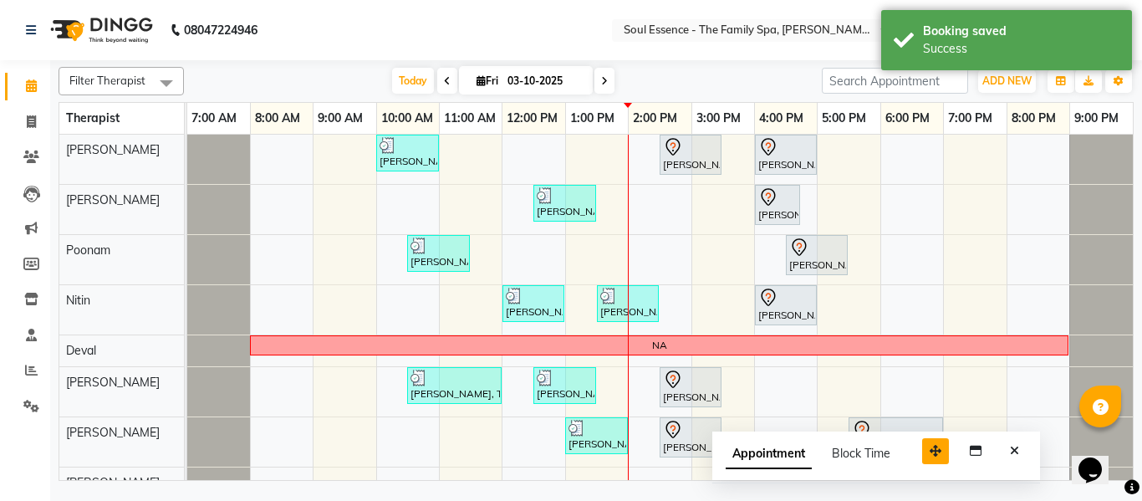
drag, startPoint x: 1017, startPoint y: 453, endPoint x: 932, endPoint y: 447, distance: 84.7
click at [932, 447] on icon "button" at bounding box center [936, 451] width 12 height 12
click at [1018, 448] on icon "Close" at bounding box center [1014, 451] width 9 height 12
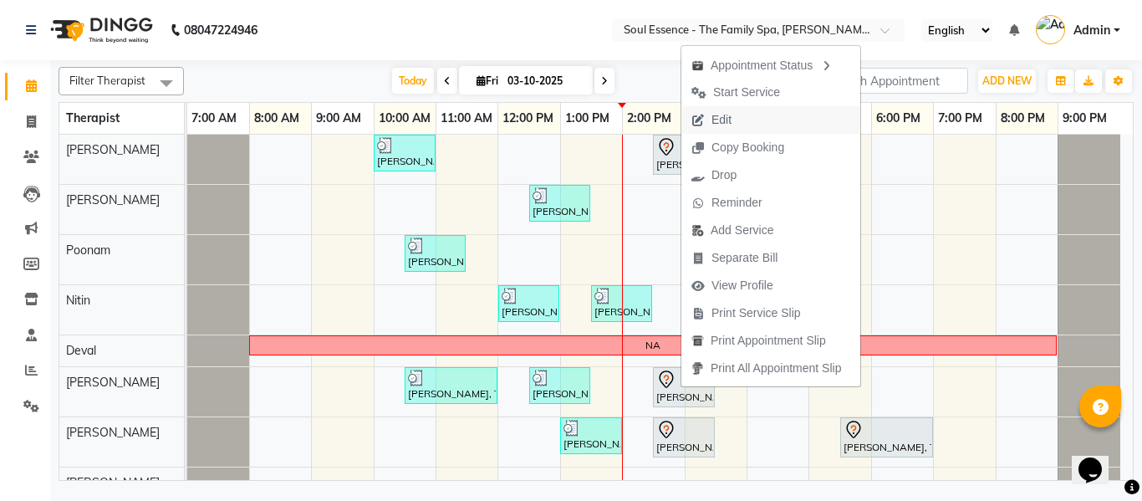
click at [732, 114] on span "Edit" at bounding box center [722, 120] width 20 height 18
select select "tentative"
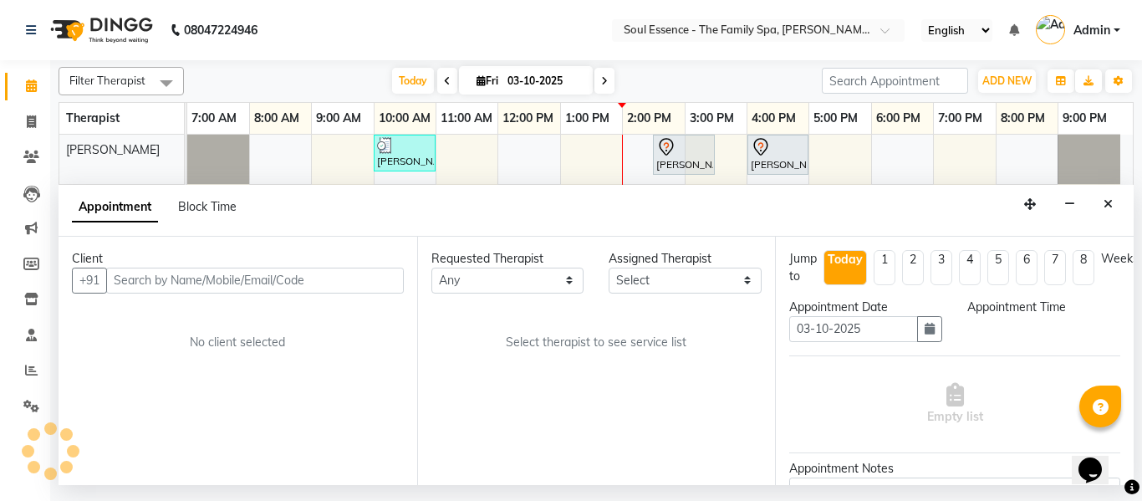
select select "37932"
select select "870"
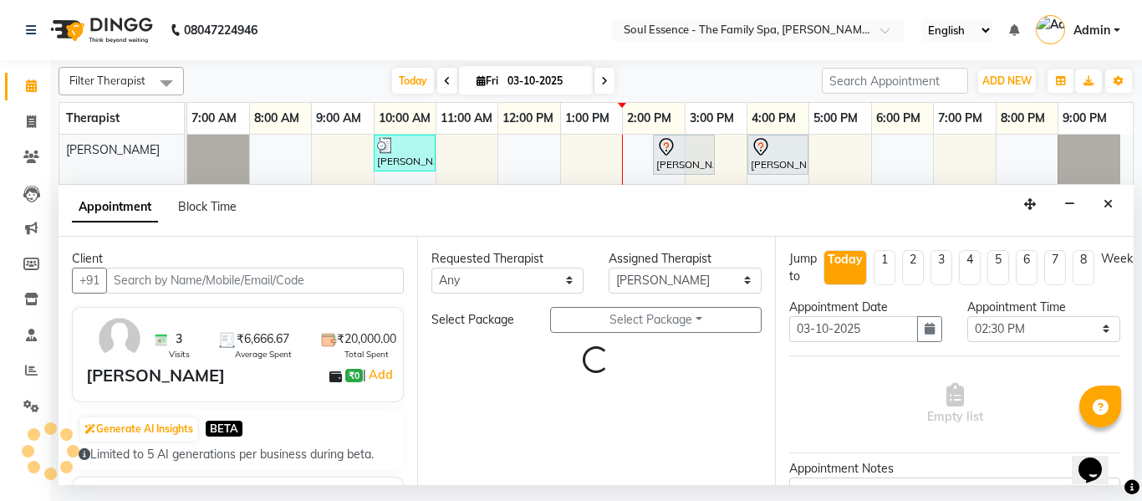
select select "1188"
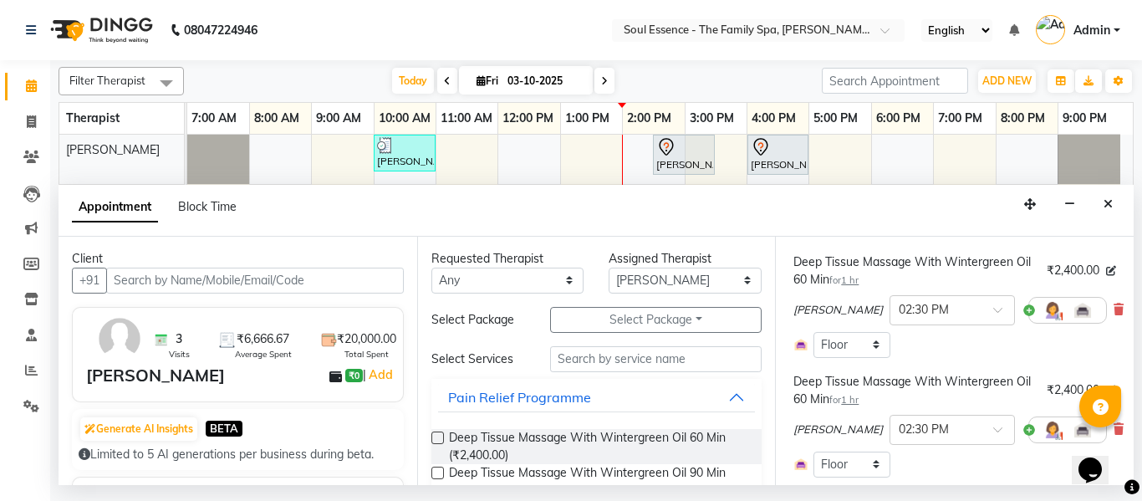
scroll to position [418, 0]
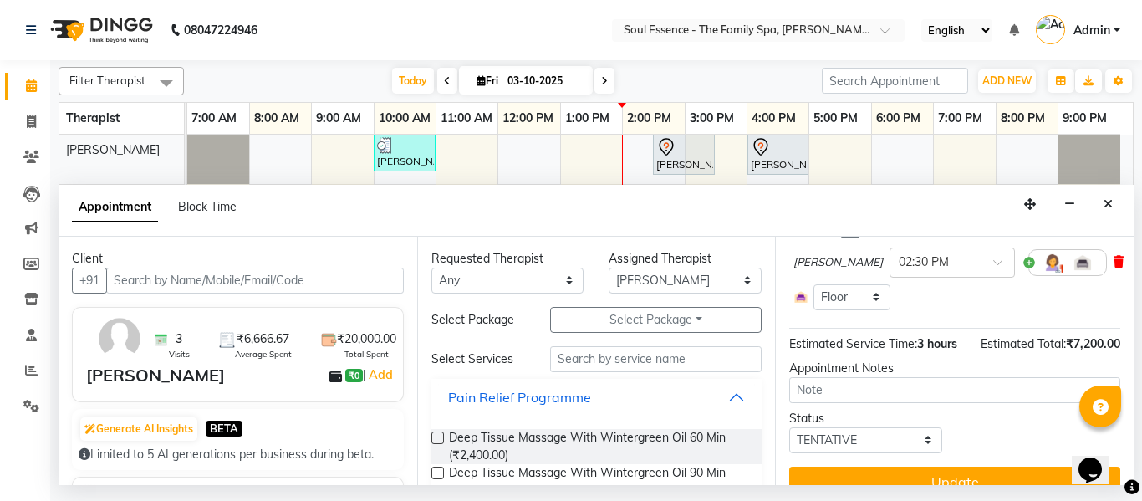
click at [1114, 257] on icon at bounding box center [1119, 262] width 10 height 12
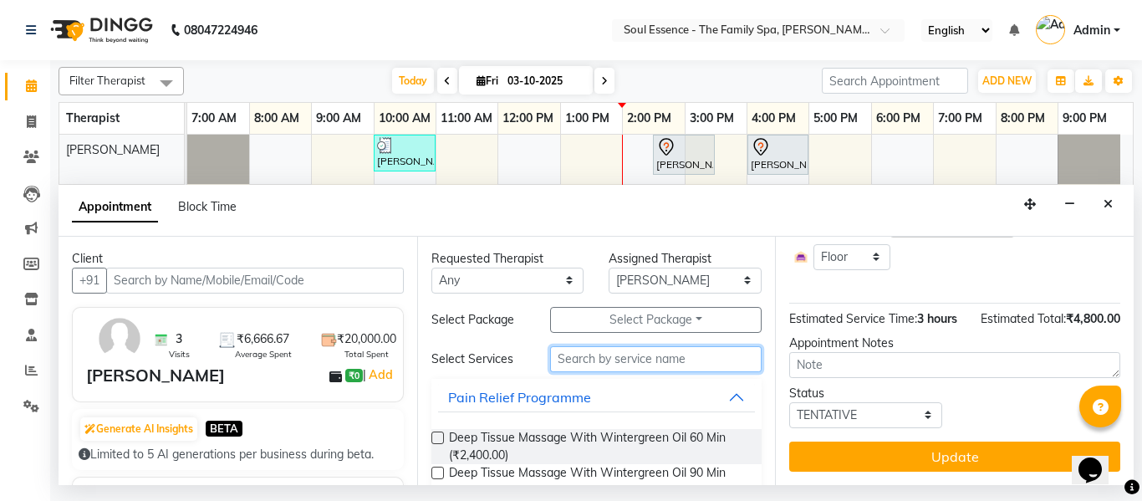
click at [747, 362] on input "text" at bounding box center [656, 359] width 212 height 26
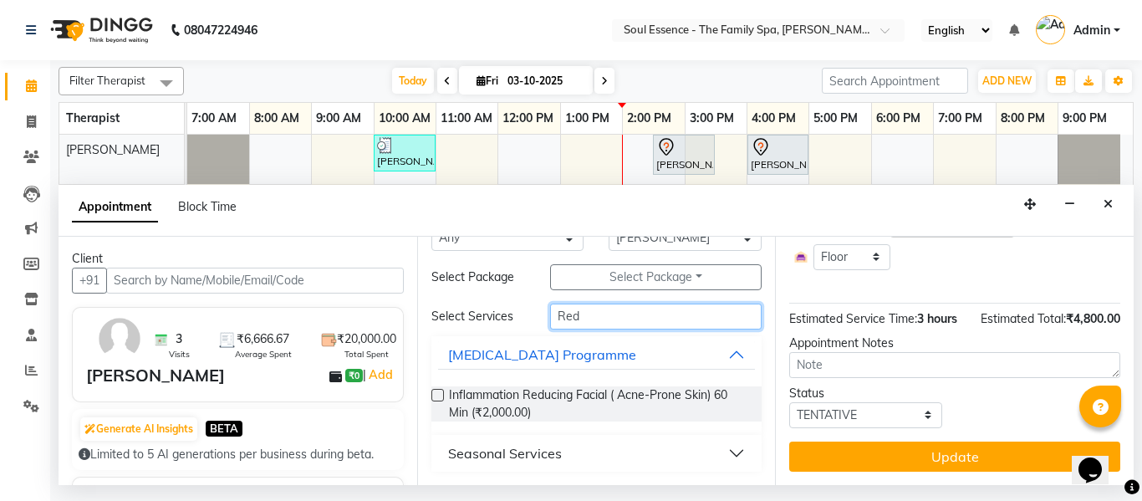
type input "Red"
click at [535, 444] on div "Seasonal Services" at bounding box center [505, 453] width 114 height 20
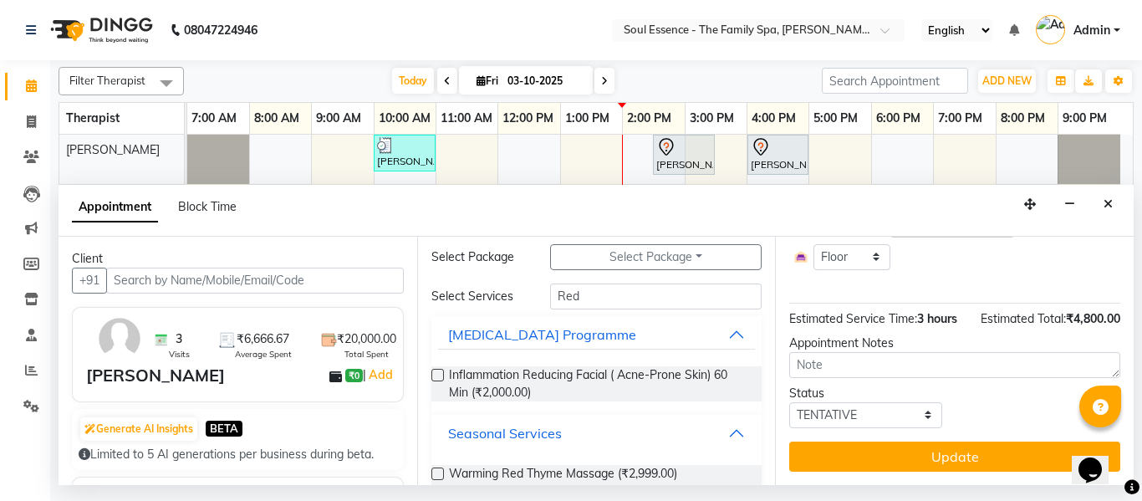
scroll to position [86, 0]
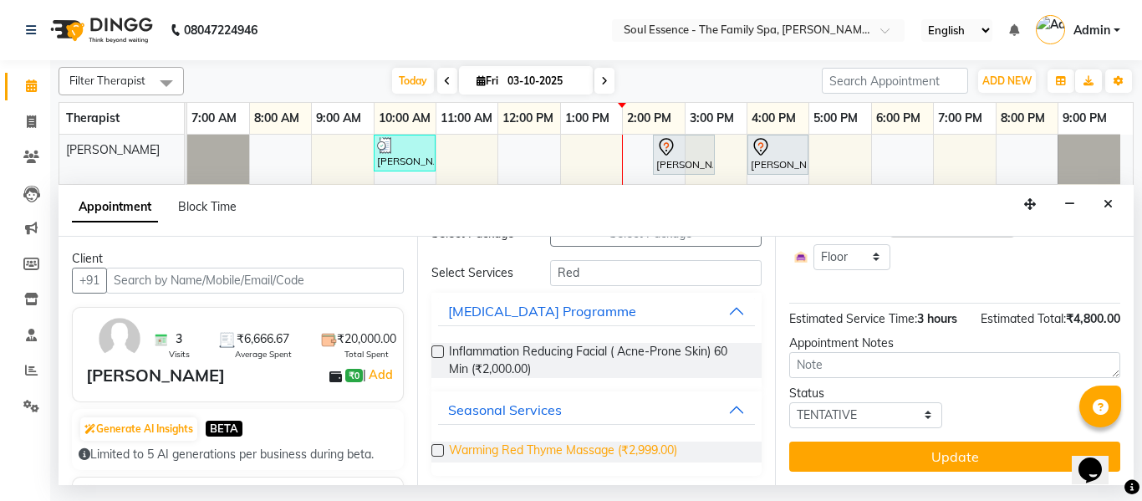
click at [542, 448] on span "Warming Red Thyme Massage (₹2,999.00)" at bounding box center [563, 451] width 228 height 21
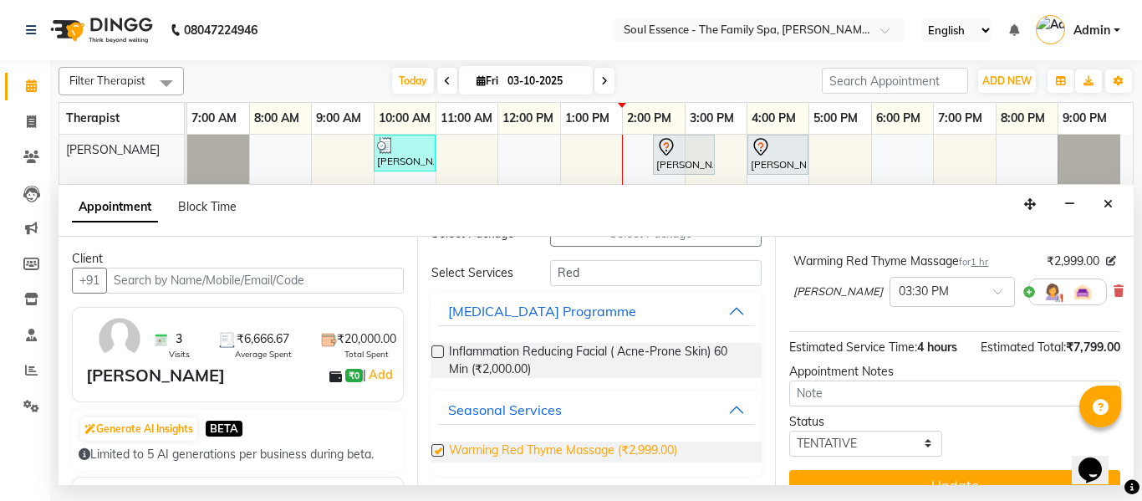
scroll to position [401, 0]
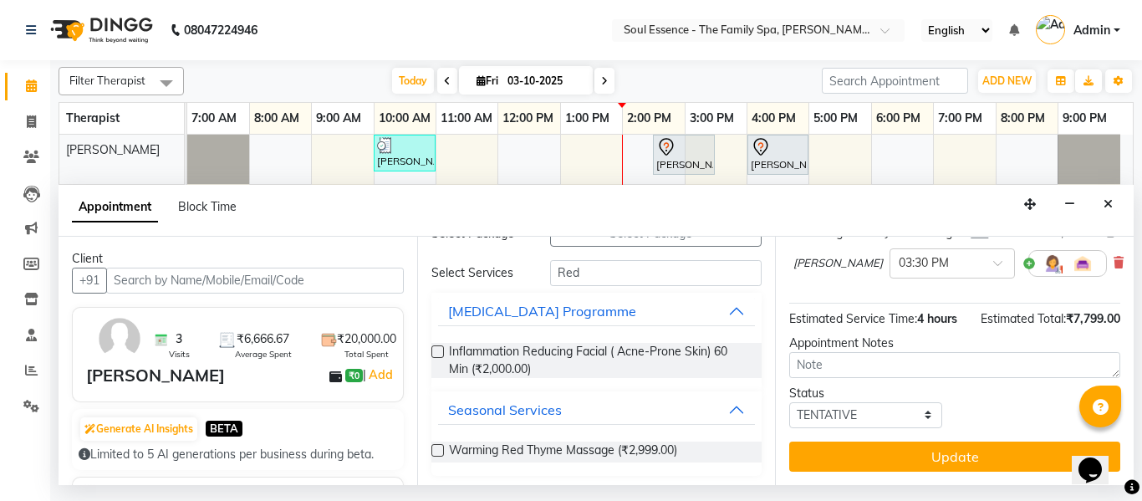
checkbox input "false"
click at [899, 268] on div "× 03:30 PM" at bounding box center [924, 263] width 50 height 18
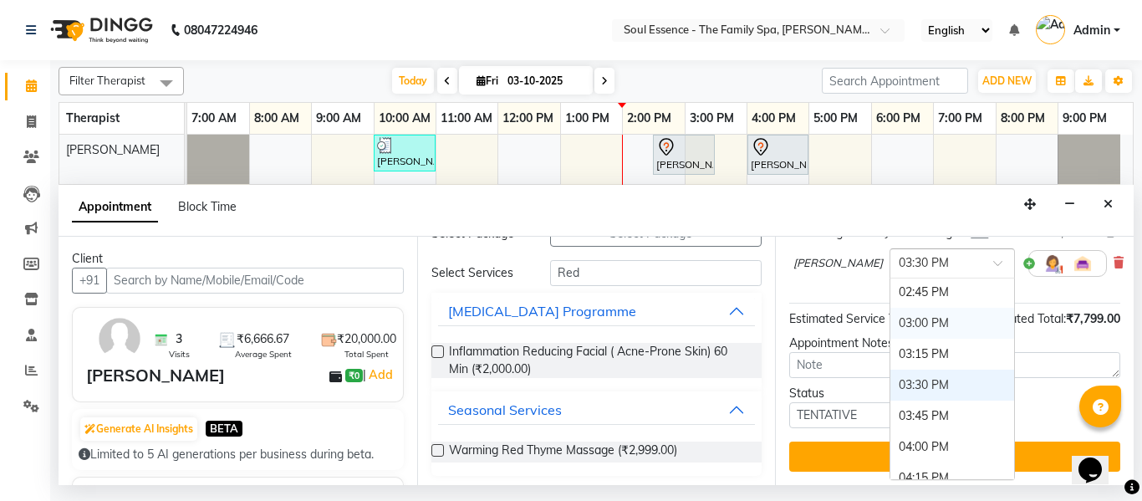
scroll to position [778, 0]
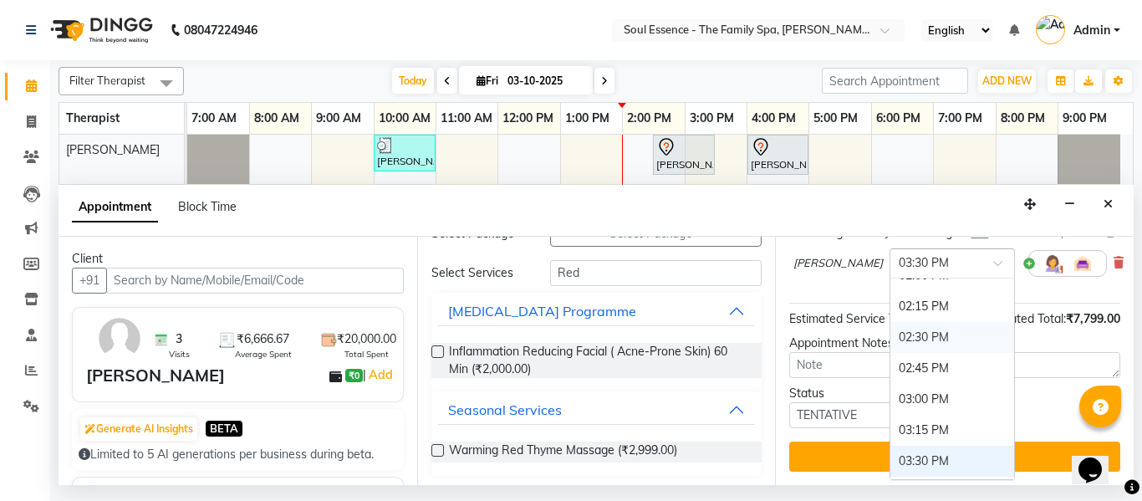
click at [891, 337] on div "02:30 PM" at bounding box center [953, 337] width 124 height 31
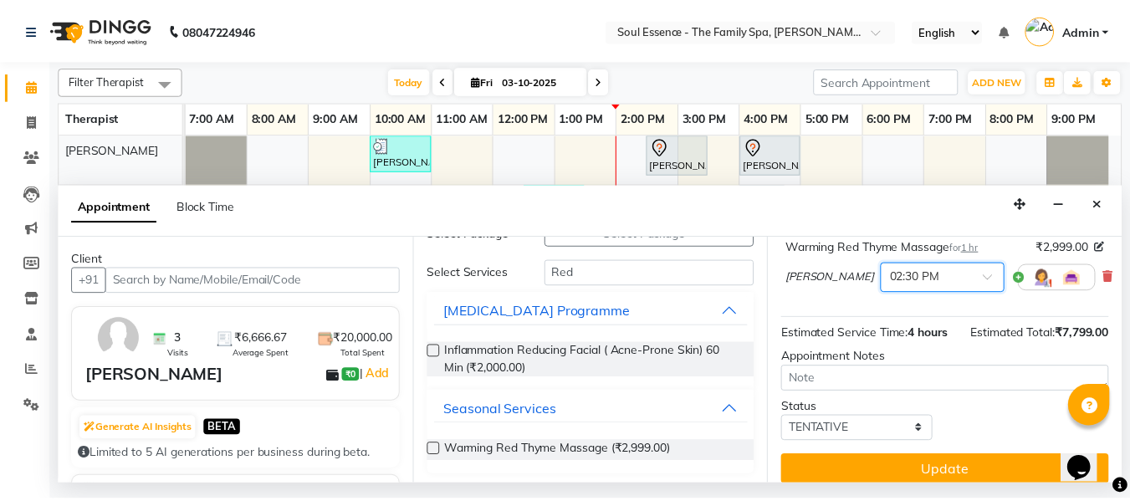
scroll to position [418, 0]
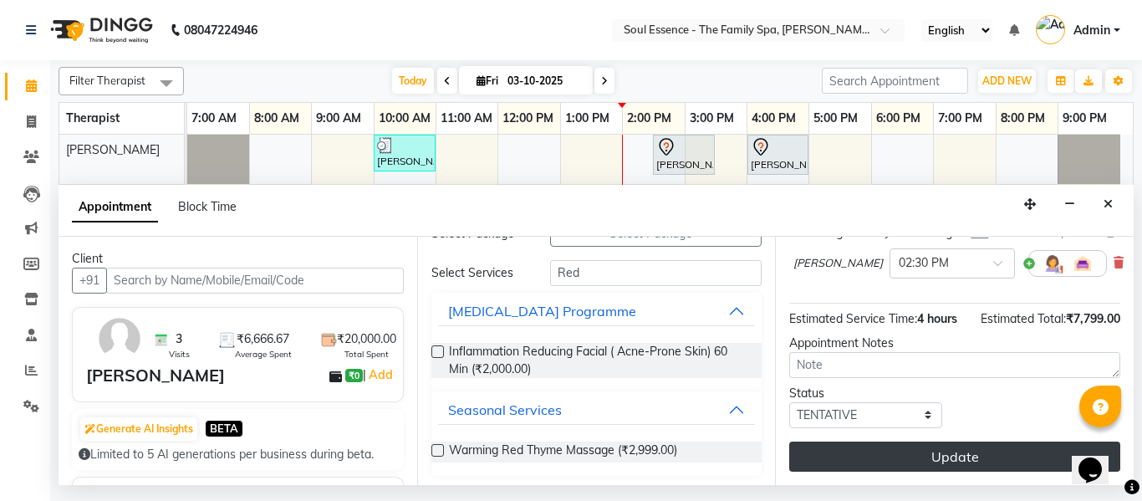
click at [927, 457] on button "Update" at bounding box center [954, 456] width 331 height 30
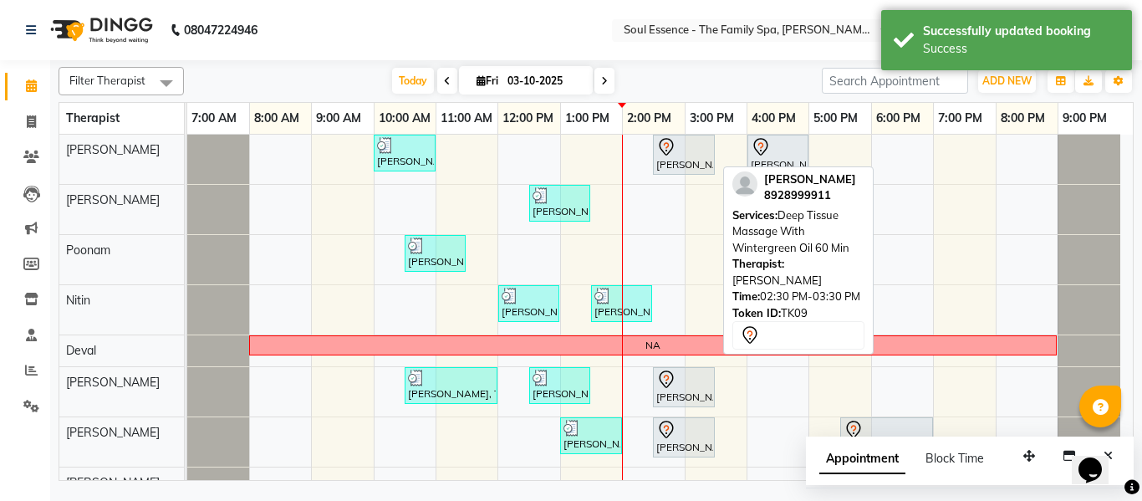
click at [679, 142] on div at bounding box center [683, 147] width 55 height 20
select select "7"
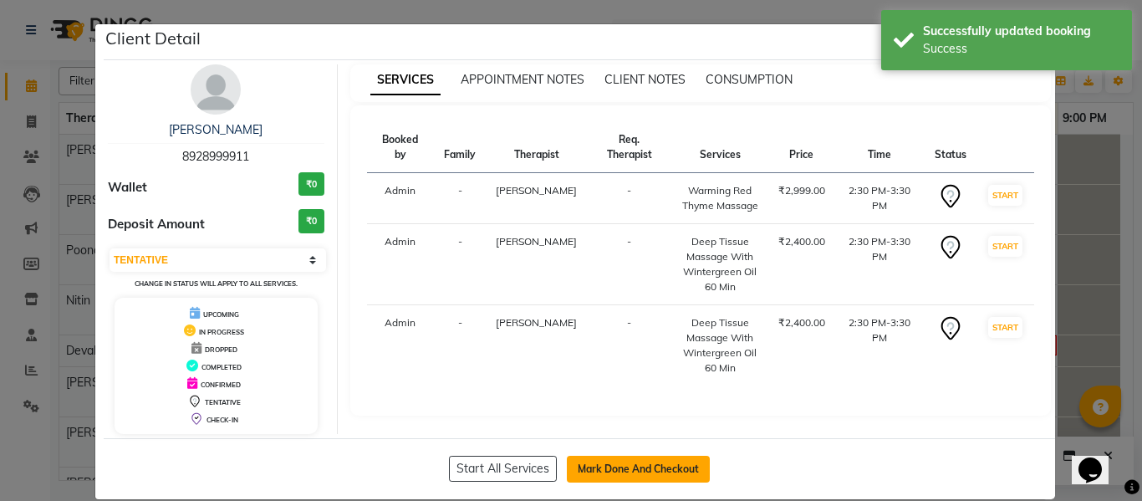
click at [617, 475] on button "Mark Done And Checkout" at bounding box center [638, 469] width 143 height 27
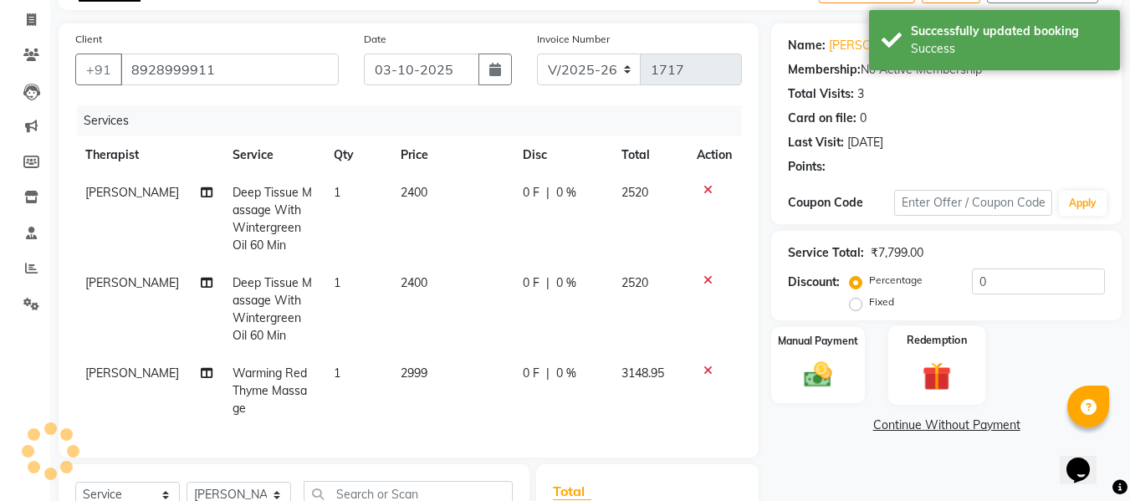
scroll to position [251, 0]
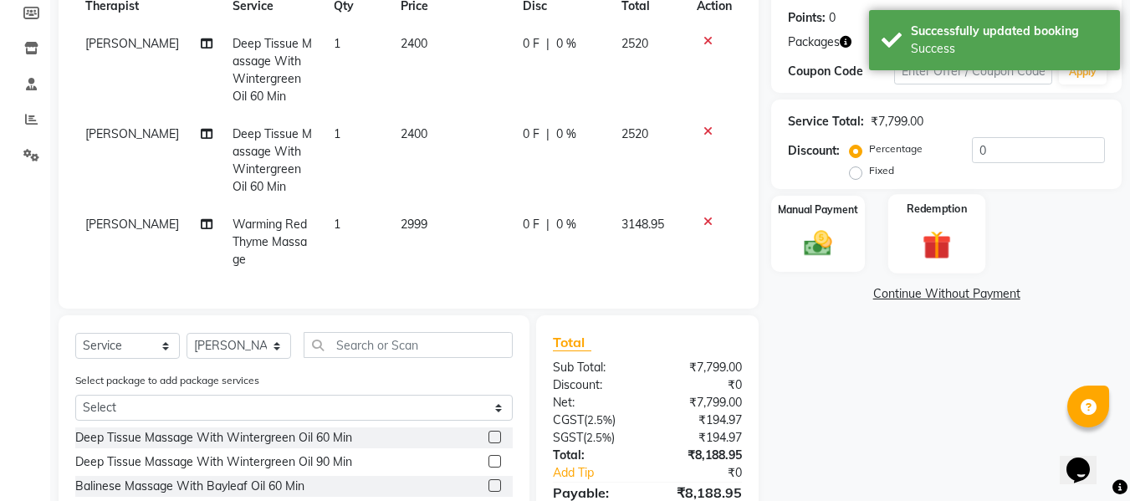
click at [942, 255] on img at bounding box center [936, 245] width 47 height 36
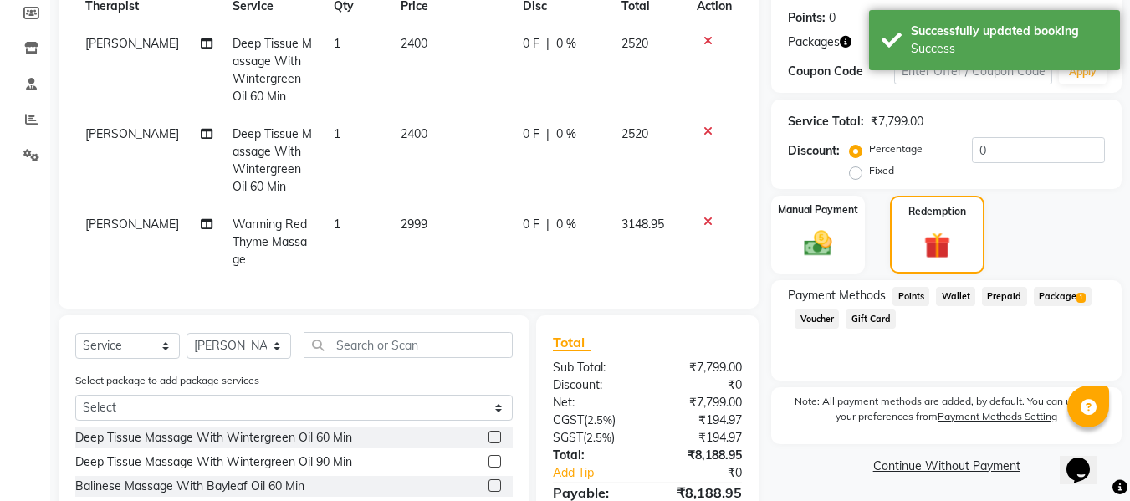
click at [1046, 294] on span "Package 1" at bounding box center [1063, 296] width 58 height 19
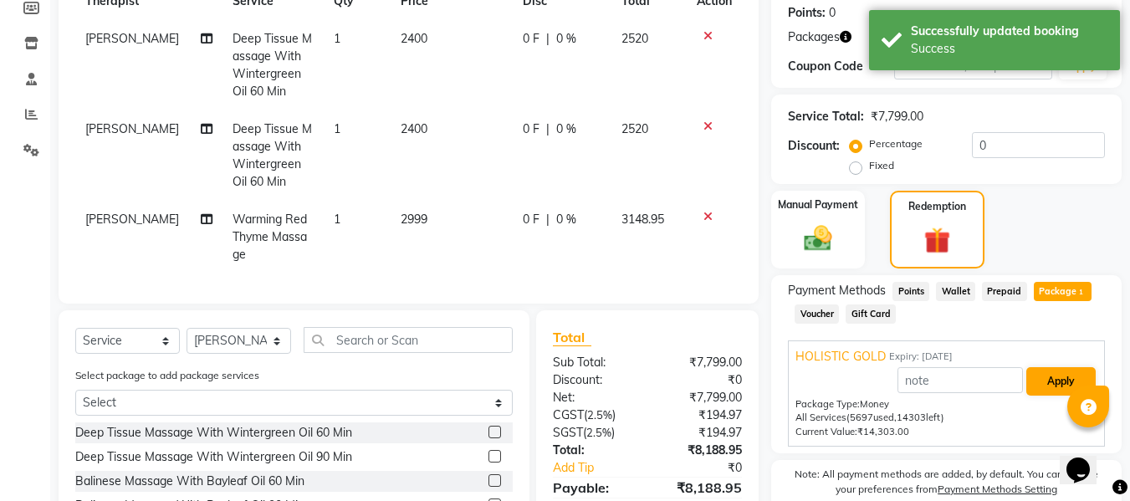
scroll to position [406, 0]
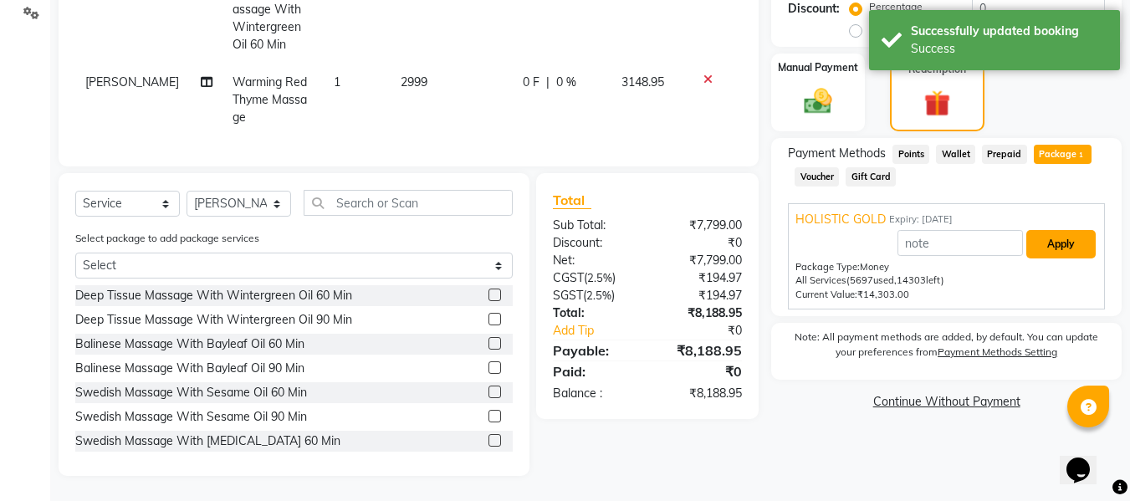
click at [1062, 235] on button "Apply" at bounding box center [1060, 244] width 69 height 28
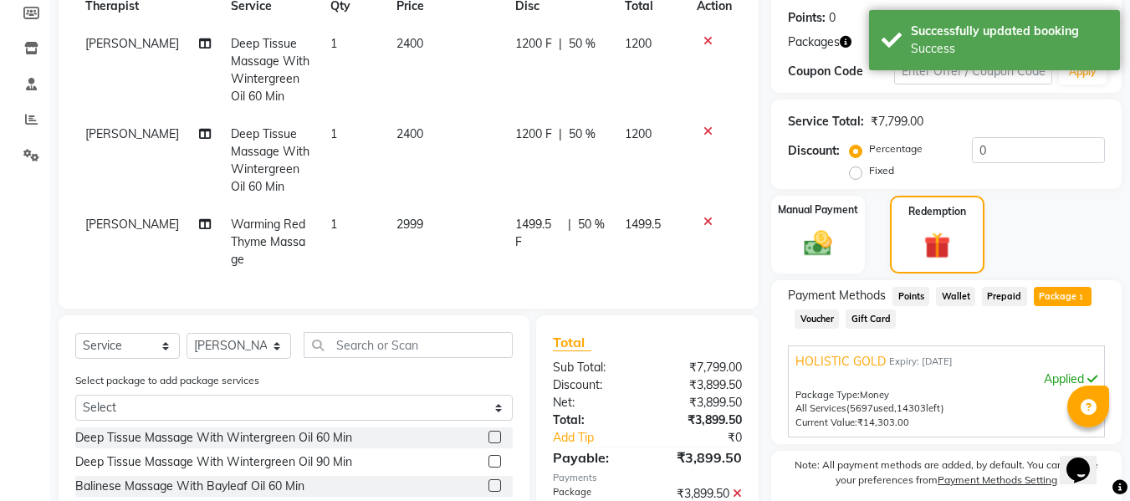
scroll to position [411, 0]
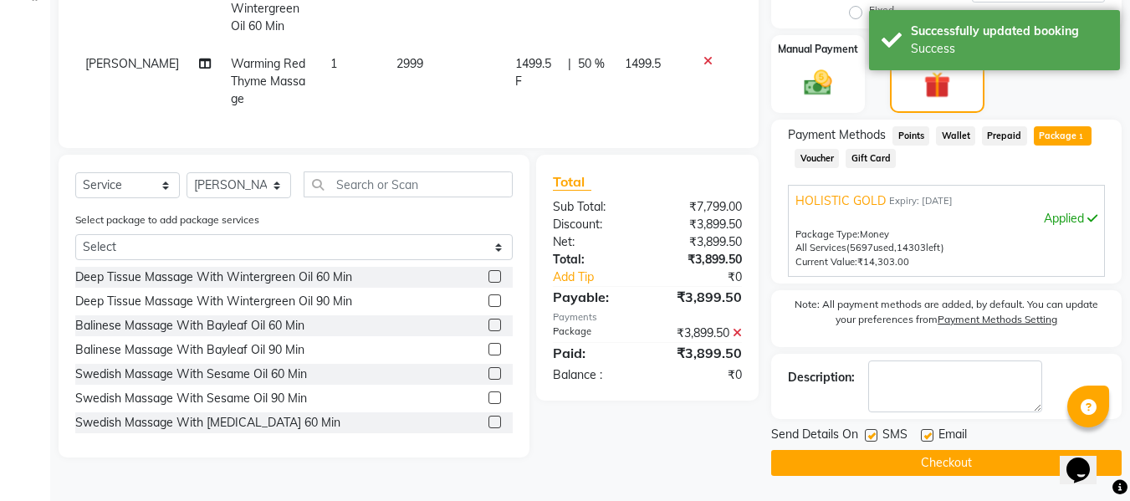
click at [879, 431] on div "SMS" at bounding box center [893, 436] width 56 height 21
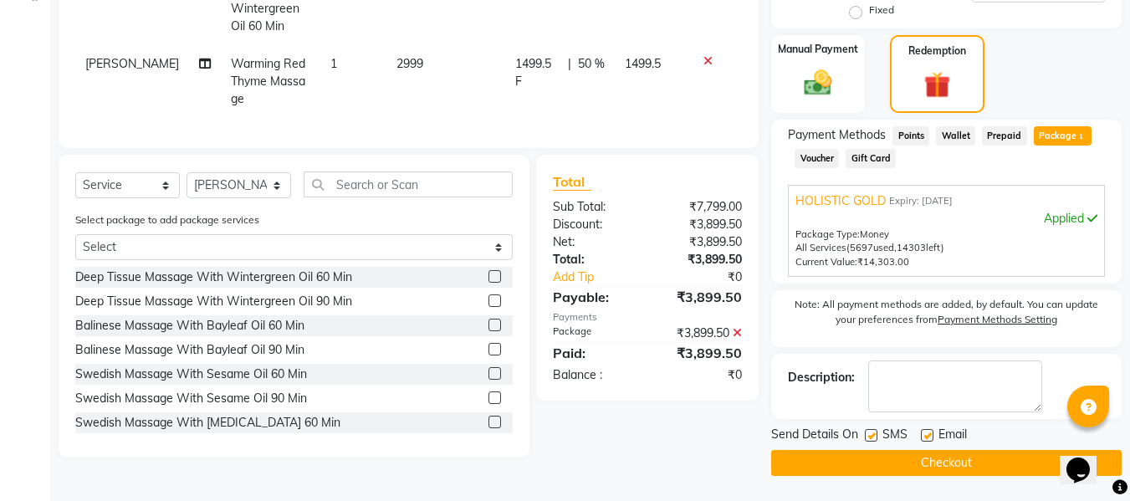
click at [875, 434] on label at bounding box center [871, 435] width 13 height 13
click at [875, 434] on input "checkbox" at bounding box center [870, 436] width 11 height 11
click at [882, 463] on button "Checkout" at bounding box center [946, 463] width 350 height 26
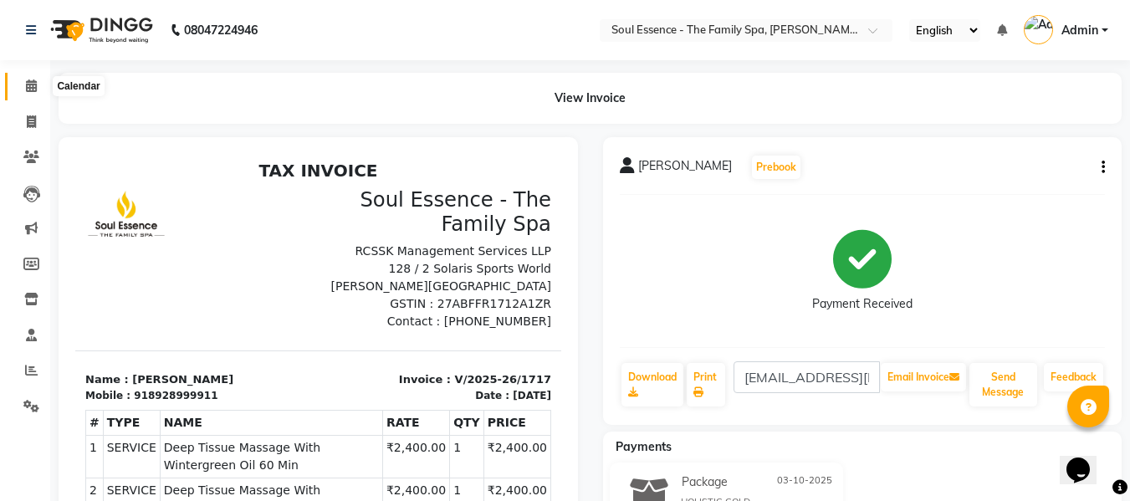
click at [33, 94] on span at bounding box center [31, 86] width 29 height 19
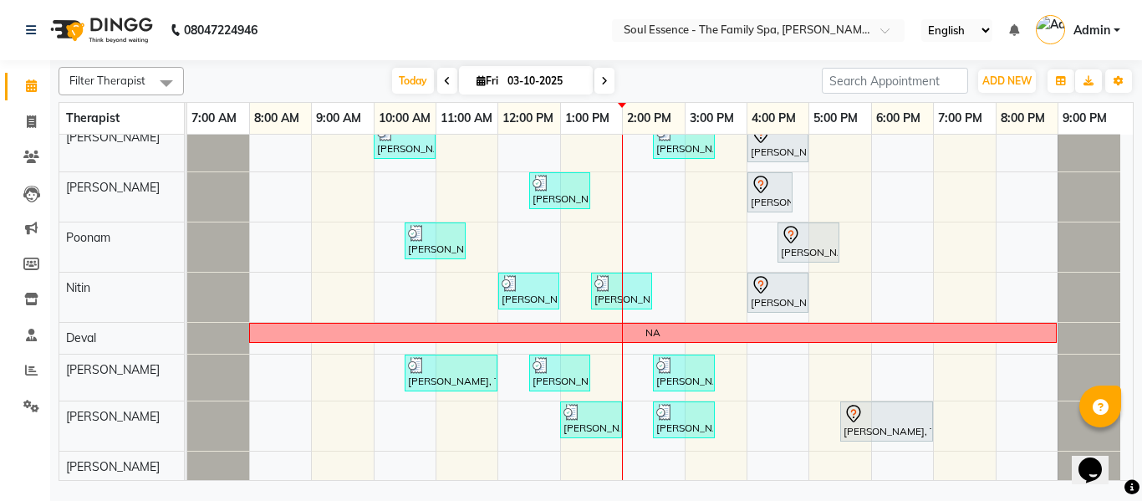
scroll to position [15, 0]
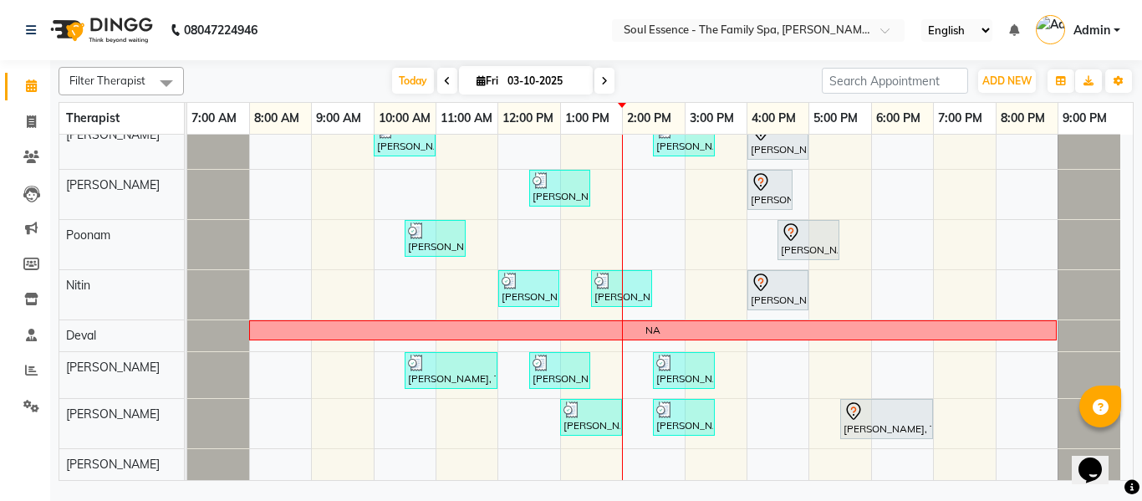
click at [946, 362] on div "Kartiki Umrani, TK04, 10:00 AM-11:00 AM, Swedish Massage With Sesame Oil 60 Min…" at bounding box center [660, 300] width 946 height 360
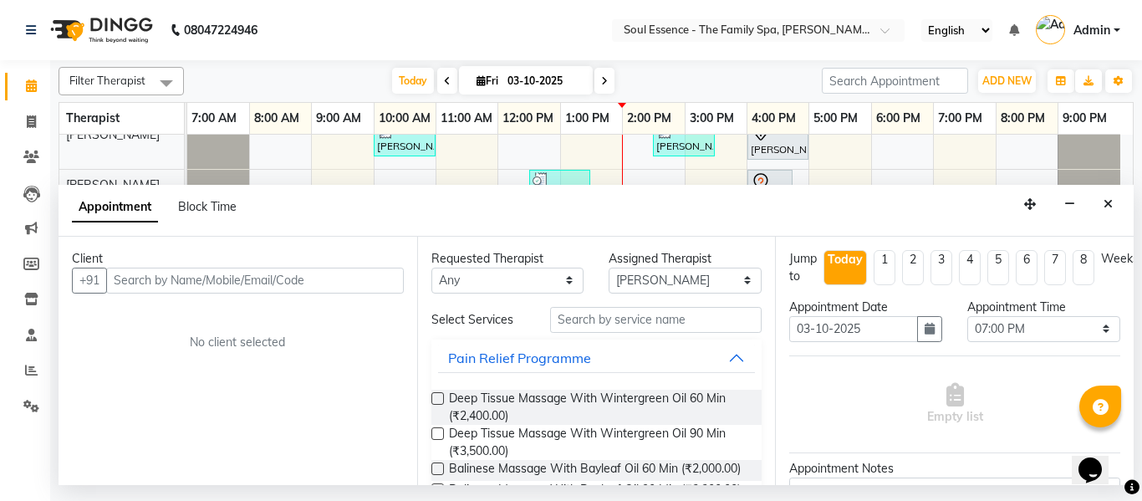
click at [332, 280] on input "text" at bounding box center [255, 281] width 298 height 26
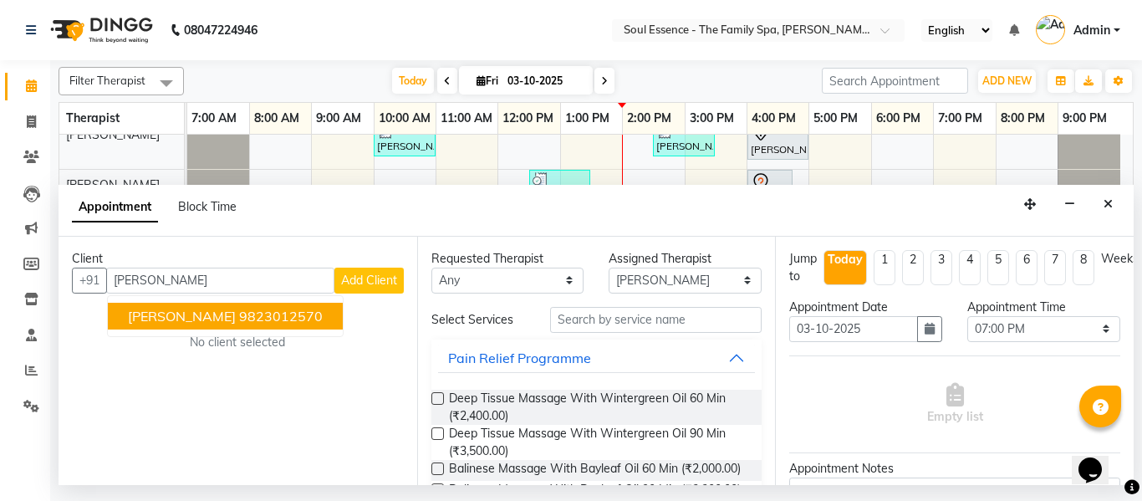
click at [296, 308] on ngb-highlight "9823012570" at bounding box center [281, 316] width 84 height 17
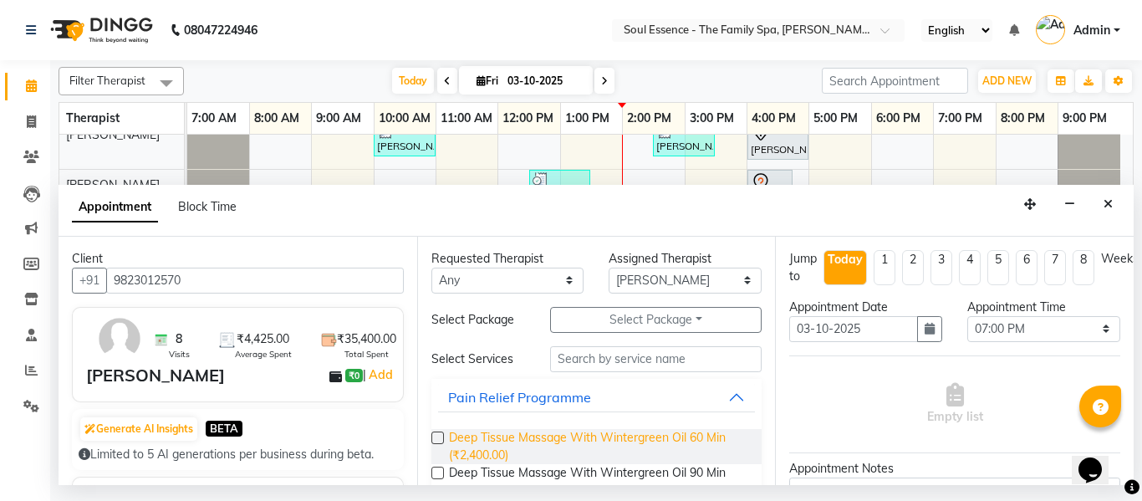
click at [497, 444] on span "Deep Tissue Massage With Wintergreen Oil 60 Min (₹2,400.00)" at bounding box center [599, 446] width 300 height 35
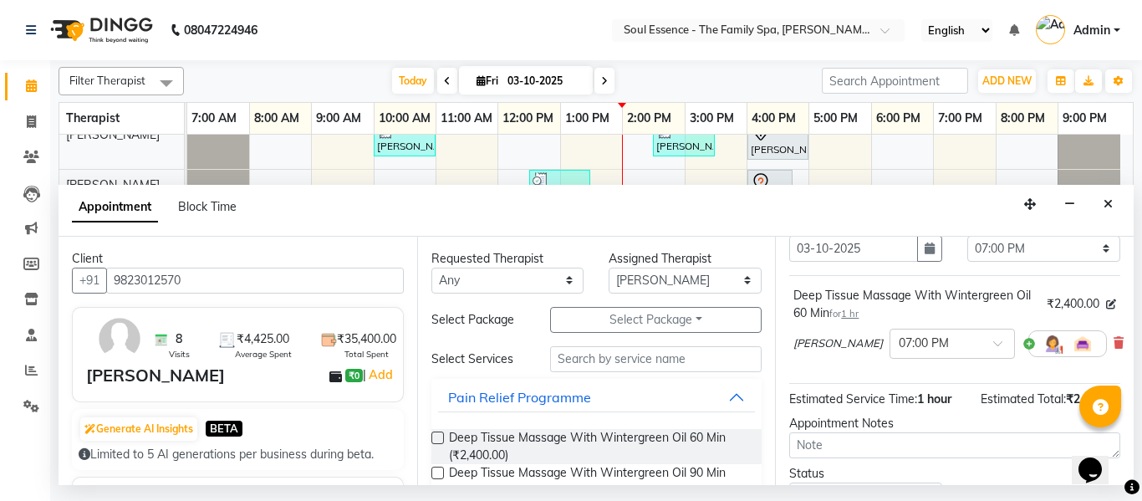
scroll to position [167, 0]
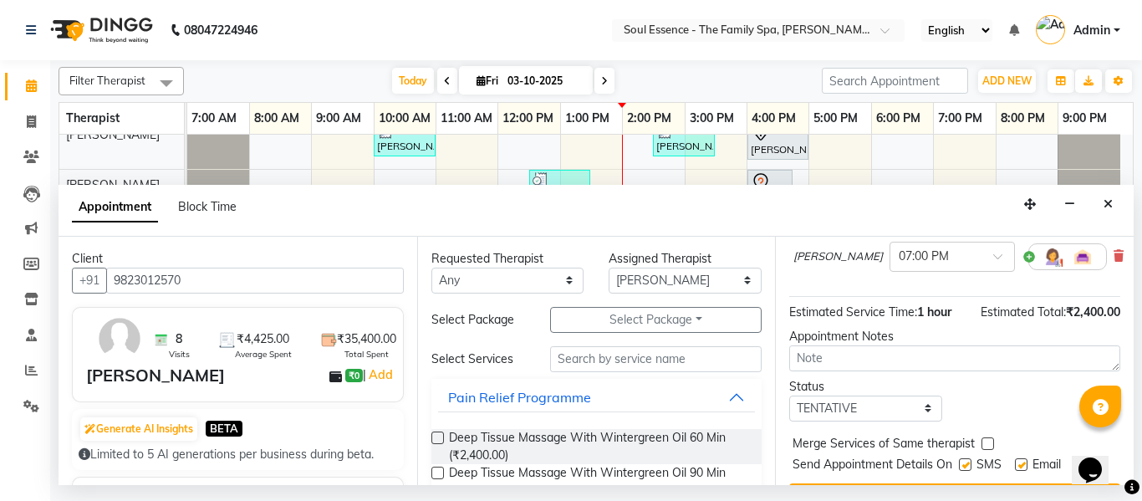
click at [967, 462] on label at bounding box center [965, 464] width 13 height 13
click at [967, 462] on input "checkbox" at bounding box center [964, 466] width 11 height 11
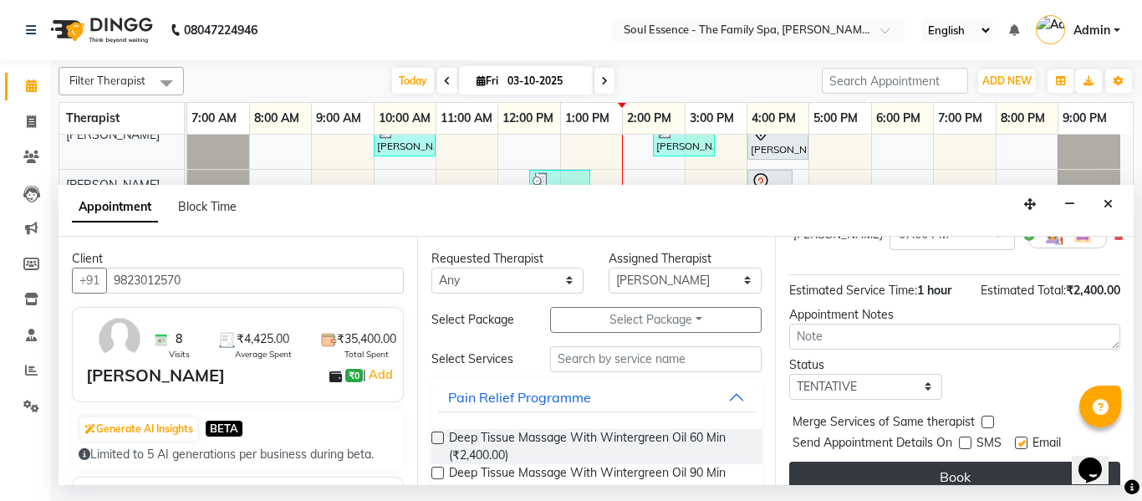
scroll to position [222, 0]
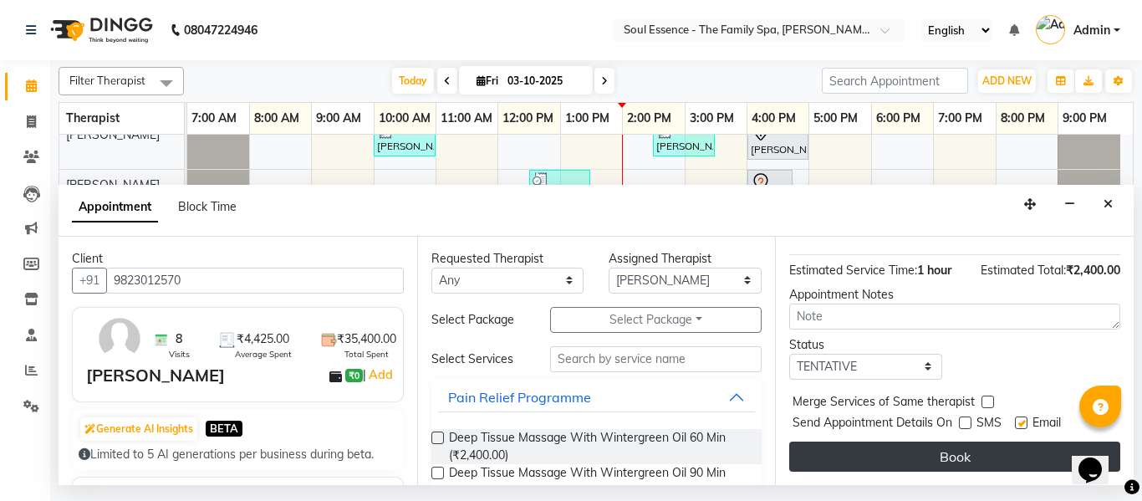
click at [982, 441] on button "Book" at bounding box center [954, 456] width 331 height 30
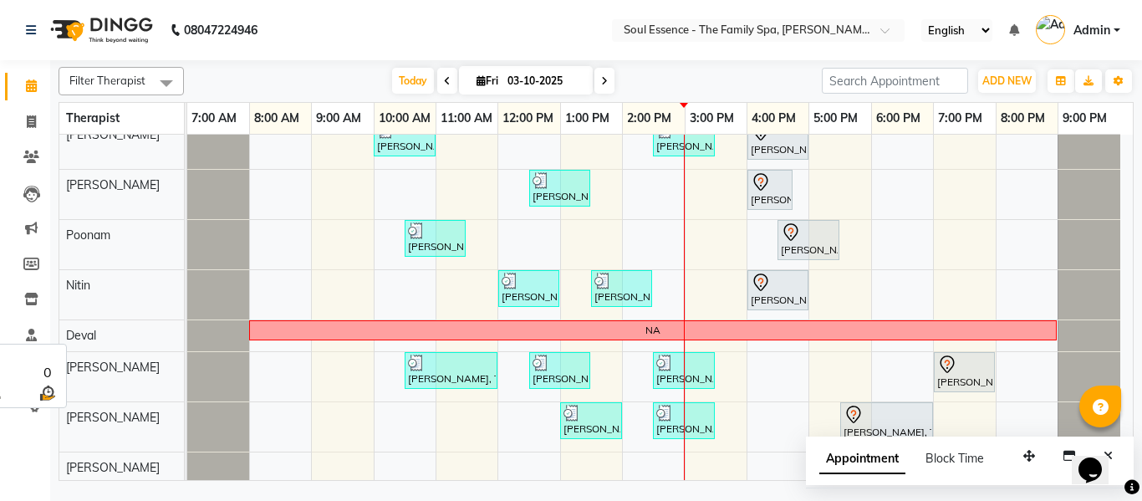
scroll to position [18, 0]
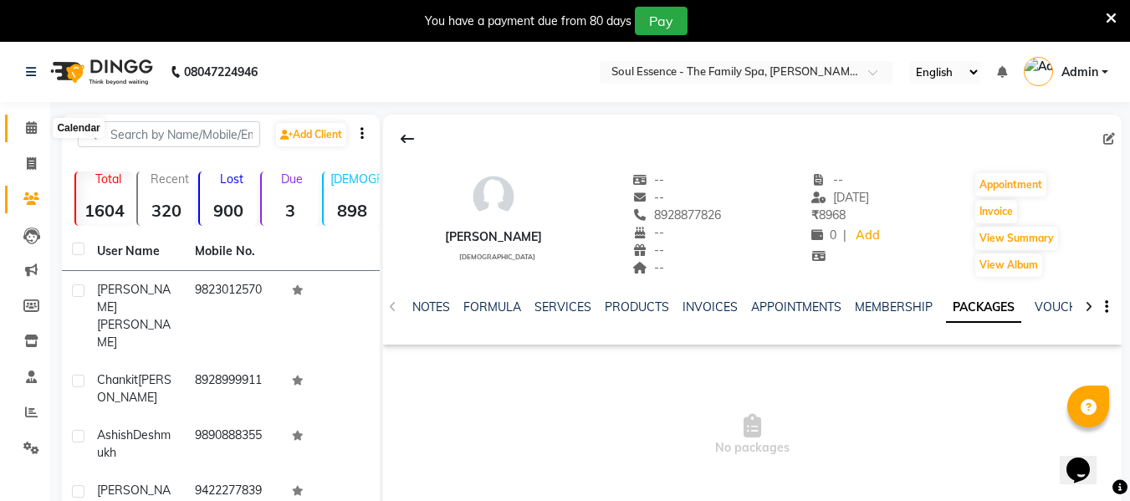
click at [35, 125] on icon at bounding box center [31, 127] width 11 height 13
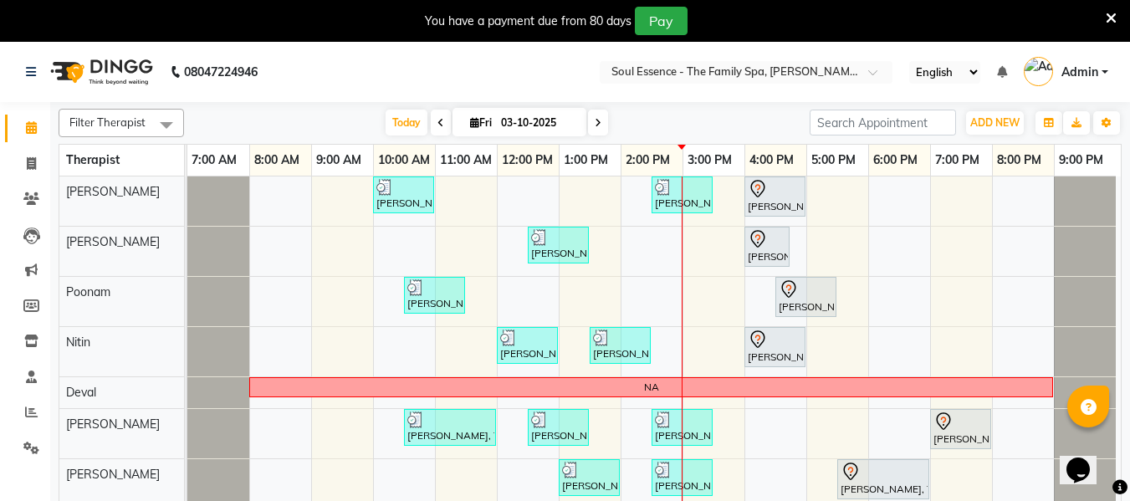
click at [591, 119] on span at bounding box center [598, 123] width 20 height 26
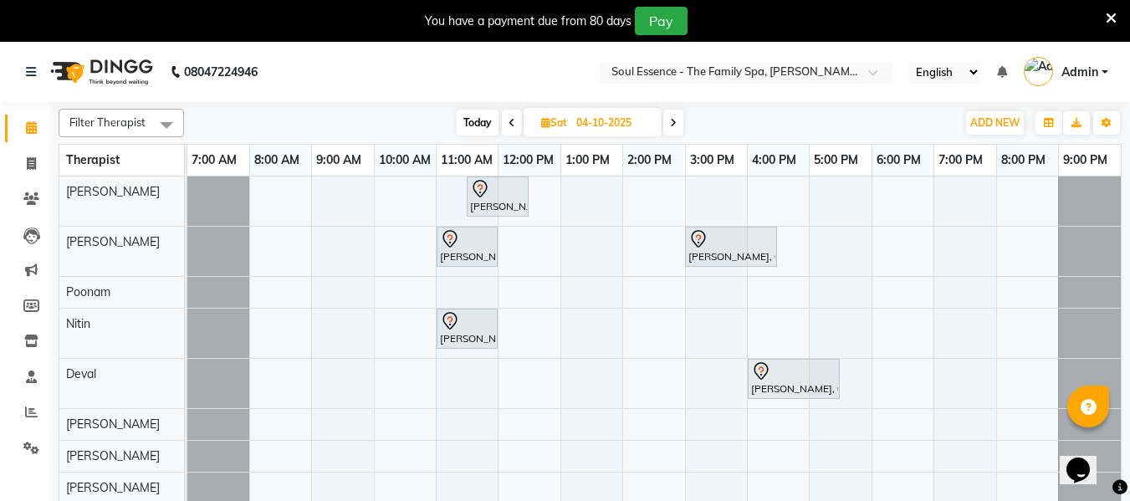
click at [511, 121] on icon at bounding box center [511, 123] width 7 height 10
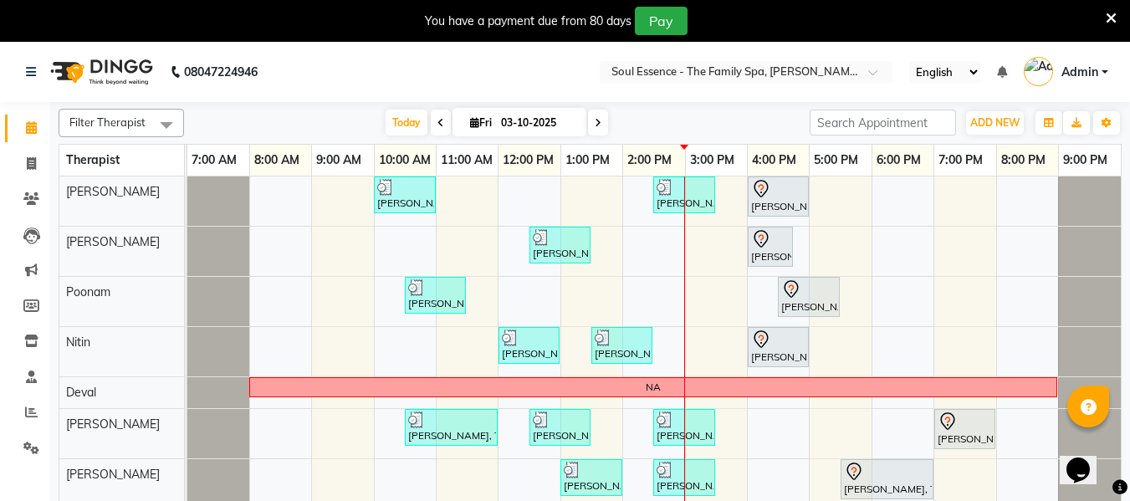
click at [1114, 14] on icon at bounding box center [1110, 18] width 11 height 15
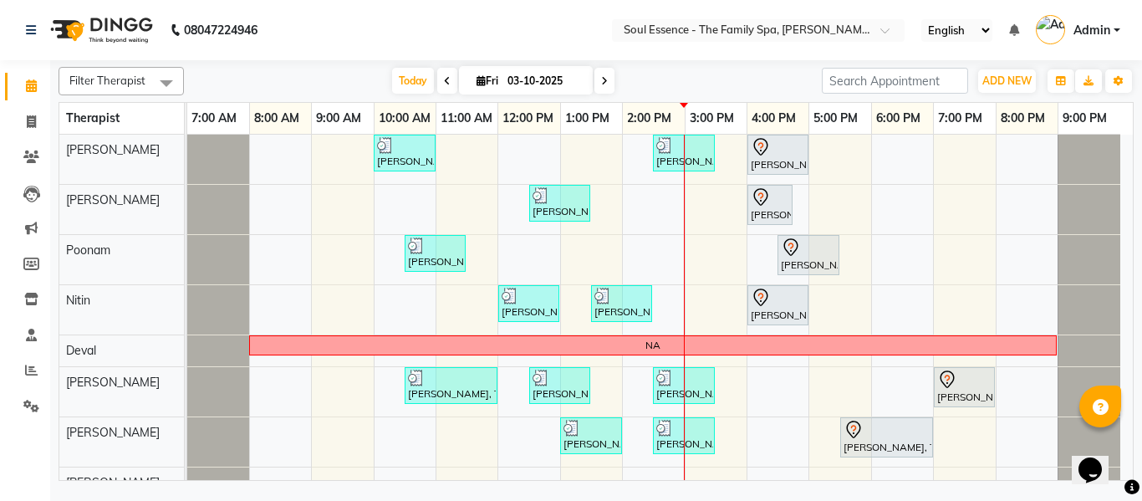
click at [805, 59] on nav "08047224946 Select Location × Soul Essence - The Family Spa, Mayur Colony Engli…" at bounding box center [571, 30] width 1142 height 60
click at [793, 24] on input "text" at bounding box center [741, 31] width 242 height 17
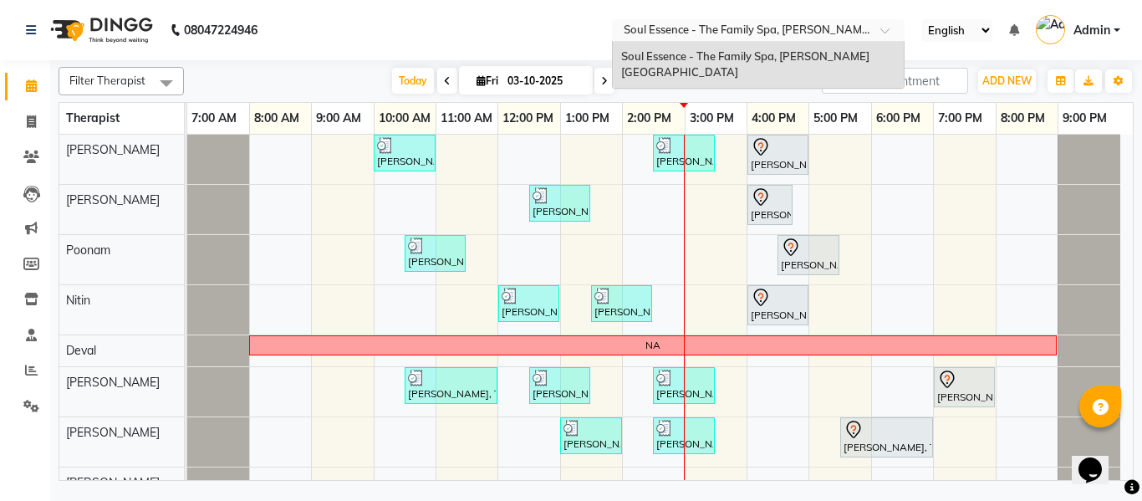
click at [503, 42] on nav "08047224946 Select Location × Soul Essence - The Family Spa, Mayur Colony Soul …" at bounding box center [571, 30] width 1142 height 60
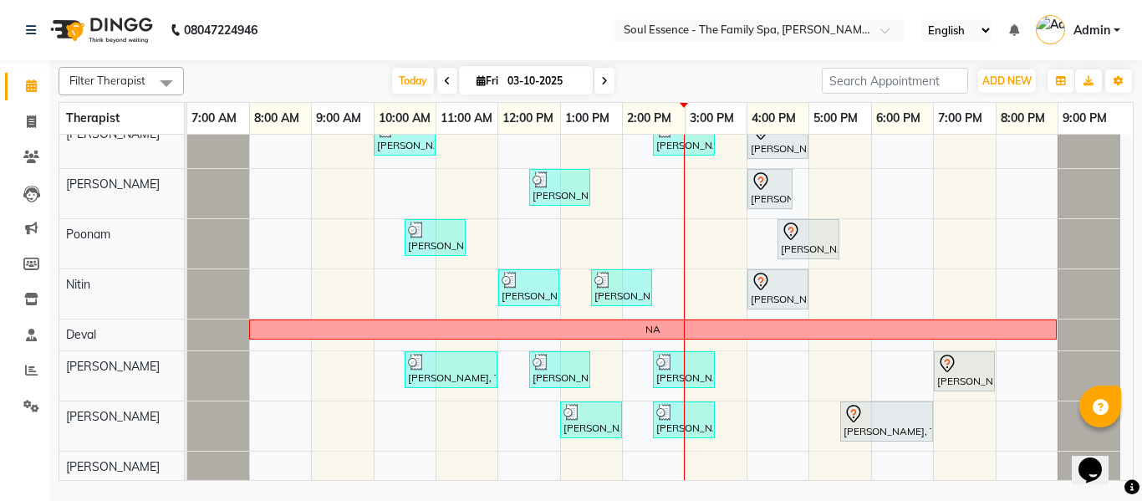
scroll to position [18, 0]
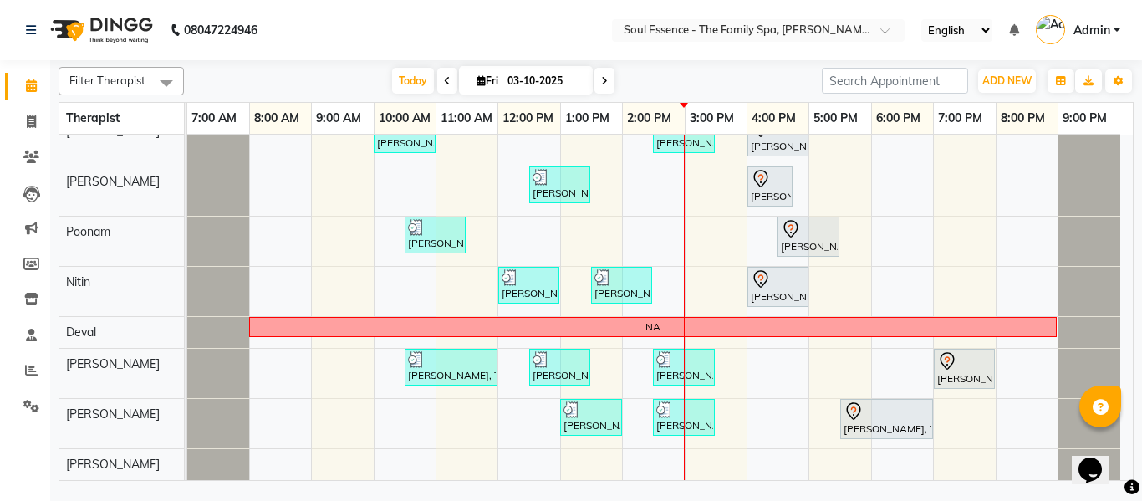
click at [490, 28] on nav "08047224946 Select Location × Soul Essence - The Family Spa, Mayur Colony Engli…" at bounding box center [571, 30] width 1142 height 60
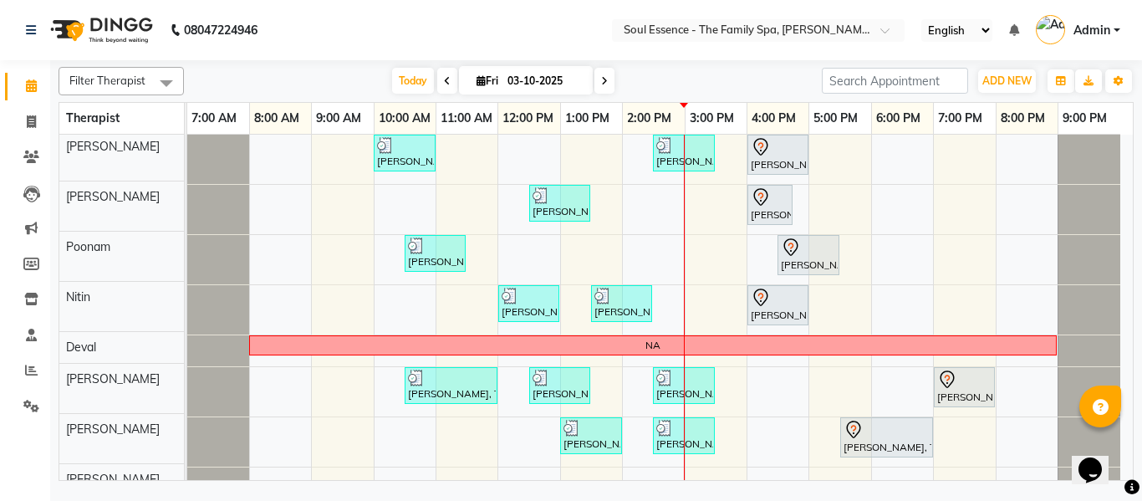
scroll to position [0, 0]
click at [408, 76] on span "Today" at bounding box center [413, 81] width 42 height 26
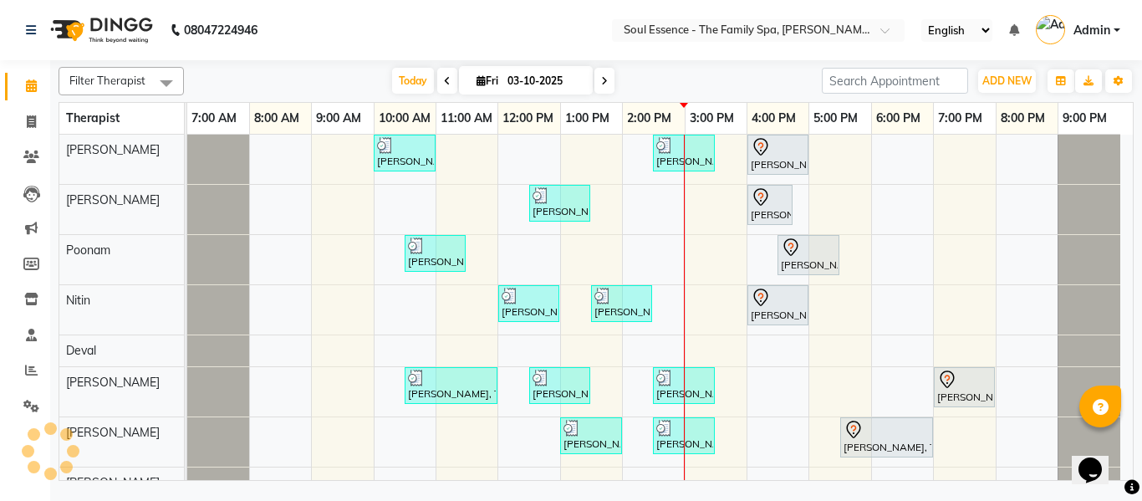
click at [492, 38] on nav "08047224946 Select Location × Soul Essence - The Family Spa, Mayur Colony Engli…" at bounding box center [571, 30] width 1142 height 60
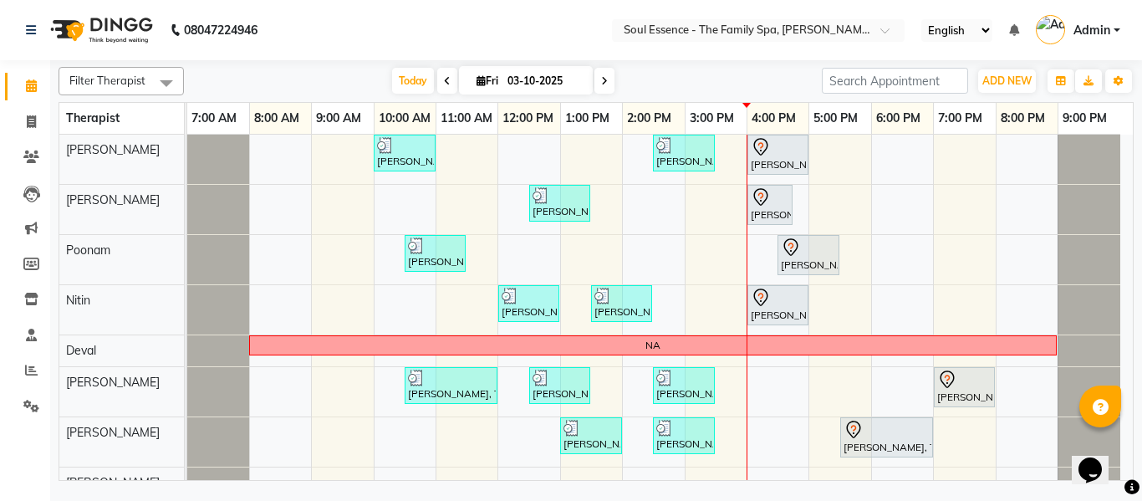
click at [601, 78] on icon at bounding box center [604, 81] width 7 height 10
type input "04-10-2025"
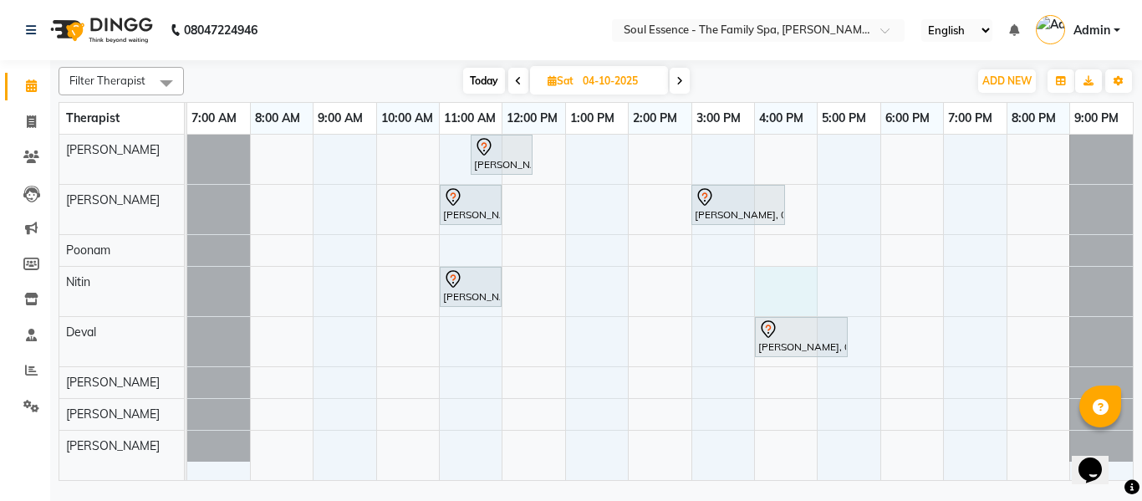
click at [791, 293] on div "Jayshree Diwakar, 11:30 AM-12:30 PM, Deep Tissue Massage With Wintergreen Oil 6…" at bounding box center [660, 307] width 946 height 345
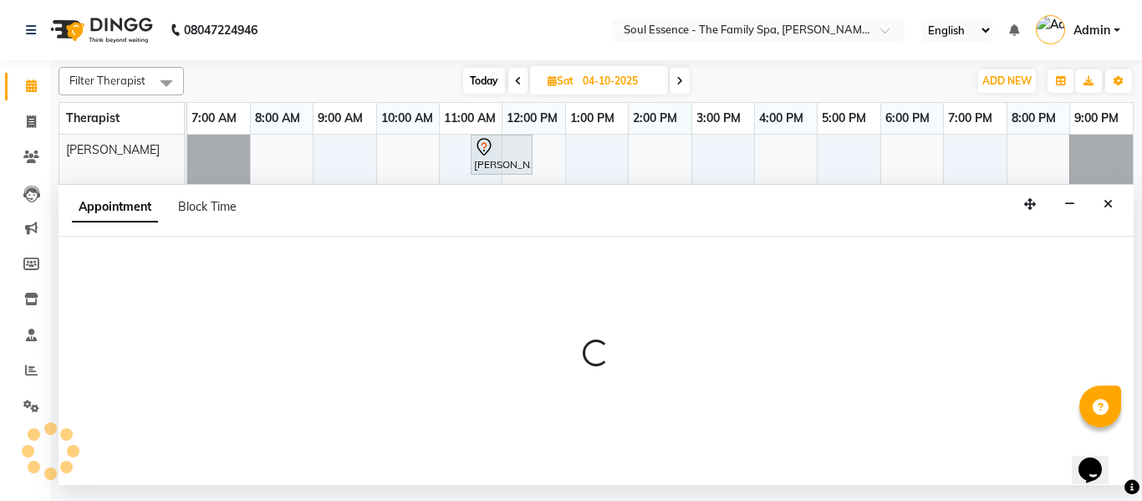
select select "70213"
select select "960"
select select "tentative"
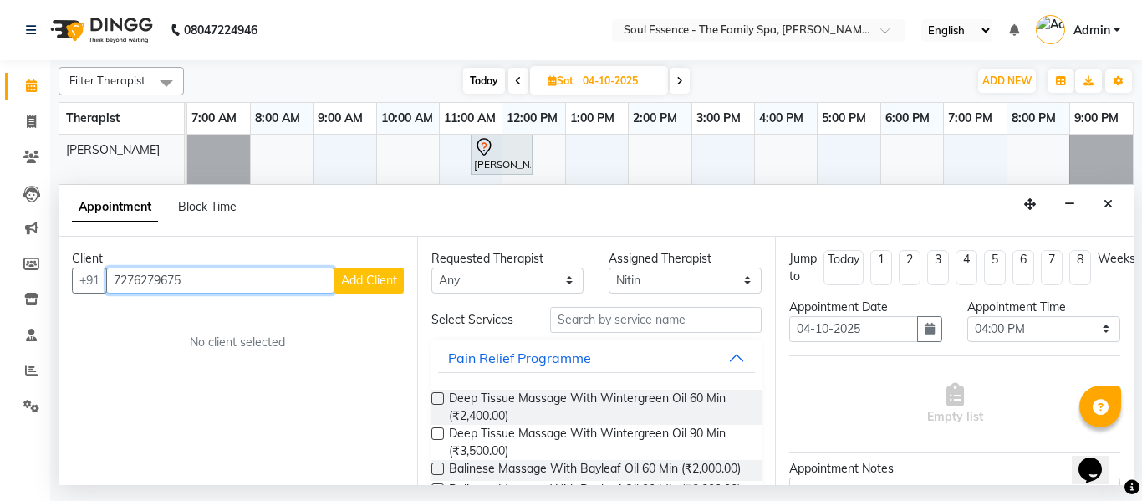
type input "7276279675"
click at [354, 281] on span "Add Client" at bounding box center [369, 280] width 56 height 15
select select "22"
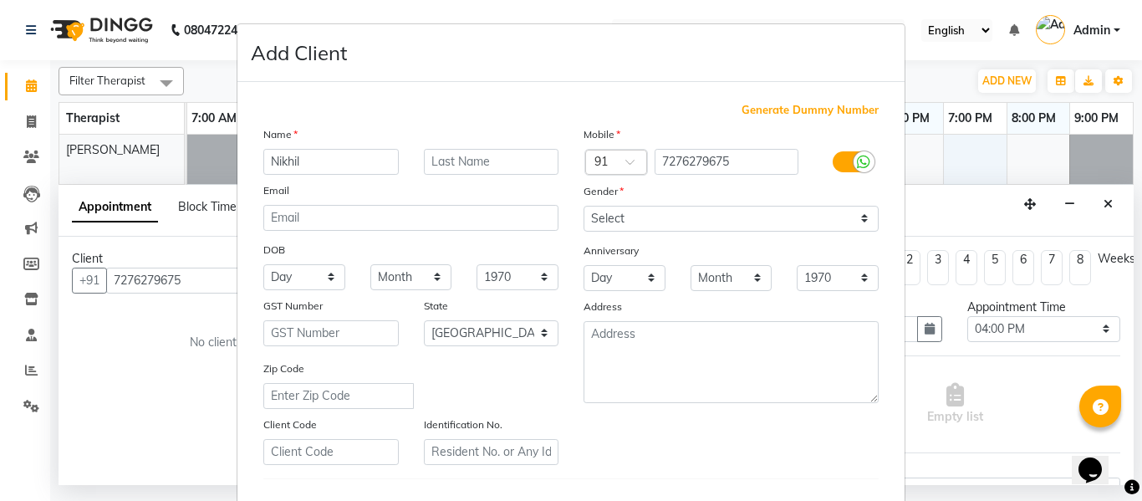
type input "Nikhil"
click at [856, 218] on select "Select Male Female Other Prefer Not To Say" at bounding box center [731, 219] width 295 height 26
select select "male"
click at [584, 206] on select "Select Male Female Other Prefer Not To Say" at bounding box center [731, 219] width 295 height 26
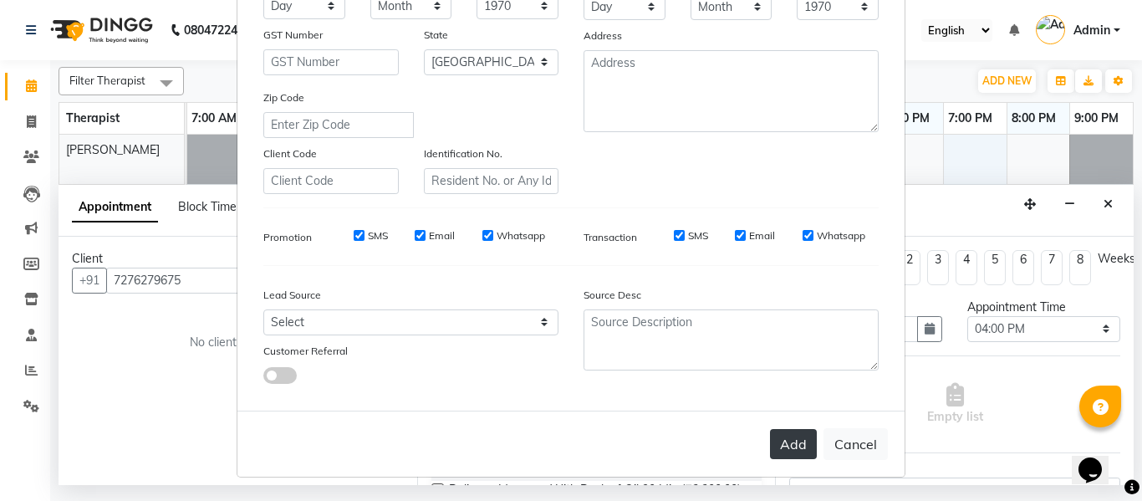
click at [790, 441] on button "Add" at bounding box center [793, 444] width 47 height 30
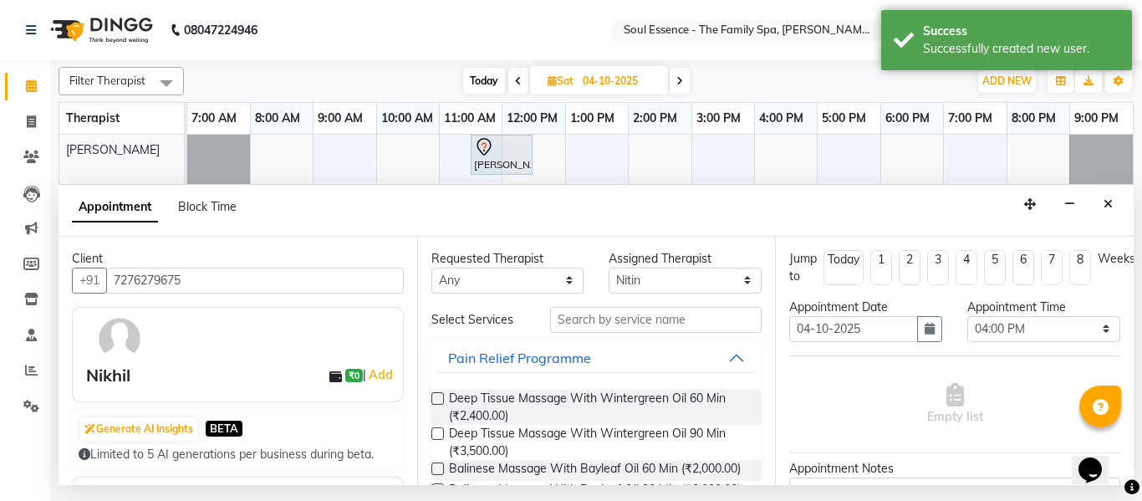
click at [438, 394] on label at bounding box center [437, 398] width 13 height 13
click at [438, 395] on input "checkbox" at bounding box center [436, 400] width 11 height 11
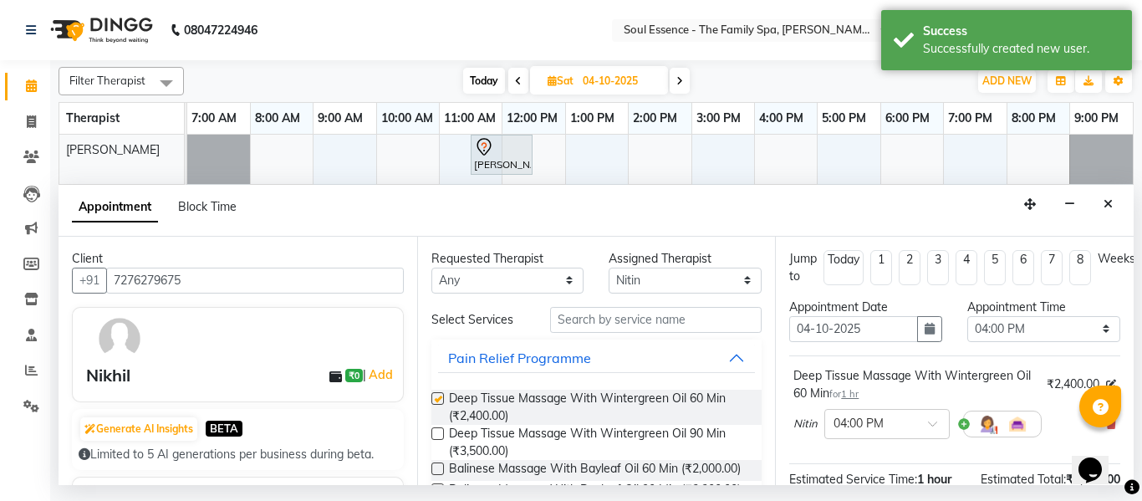
checkbox input "false"
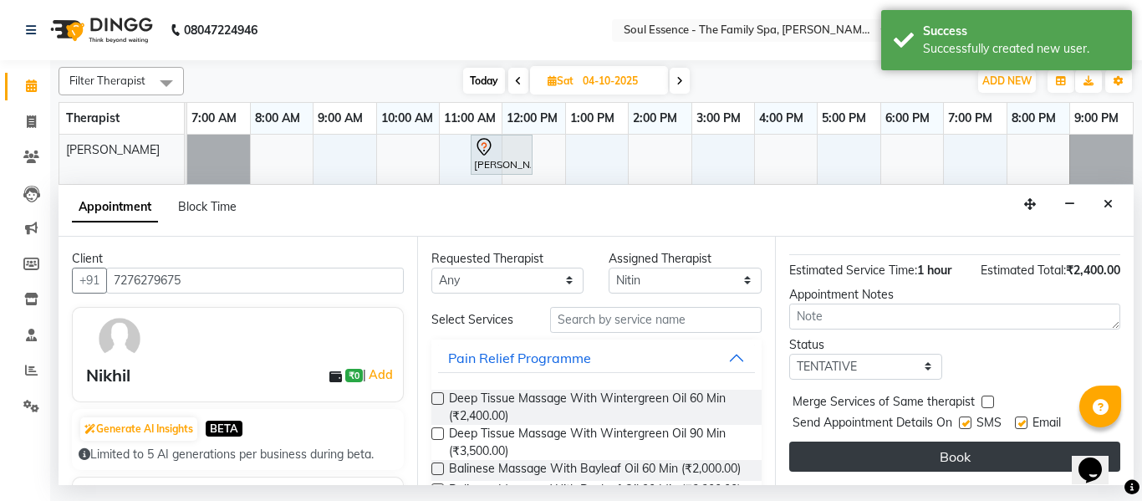
click at [937, 441] on button "Book" at bounding box center [954, 456] width 331 height 30
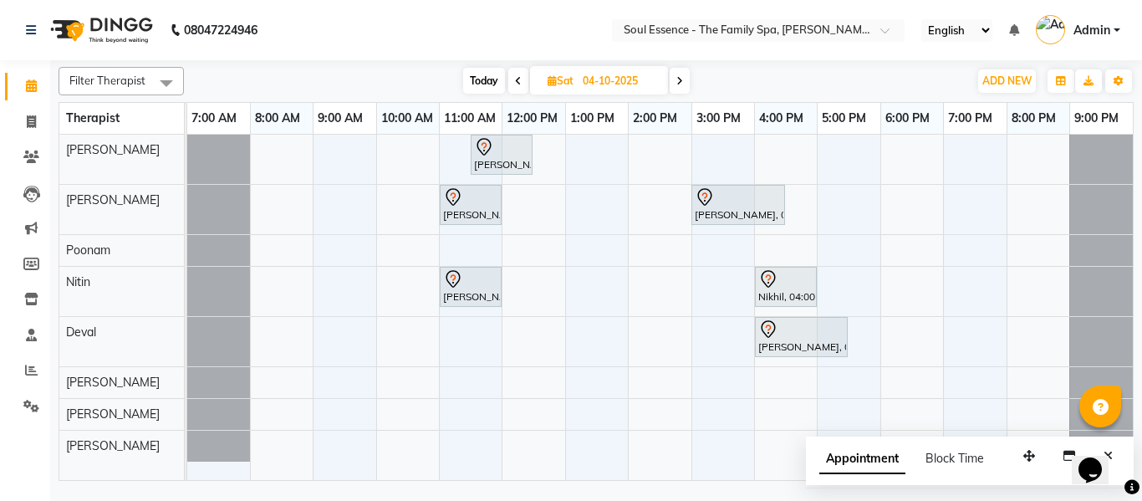
click at [515, 78] on icon at bounding box center [518, 81] width 7 height 10
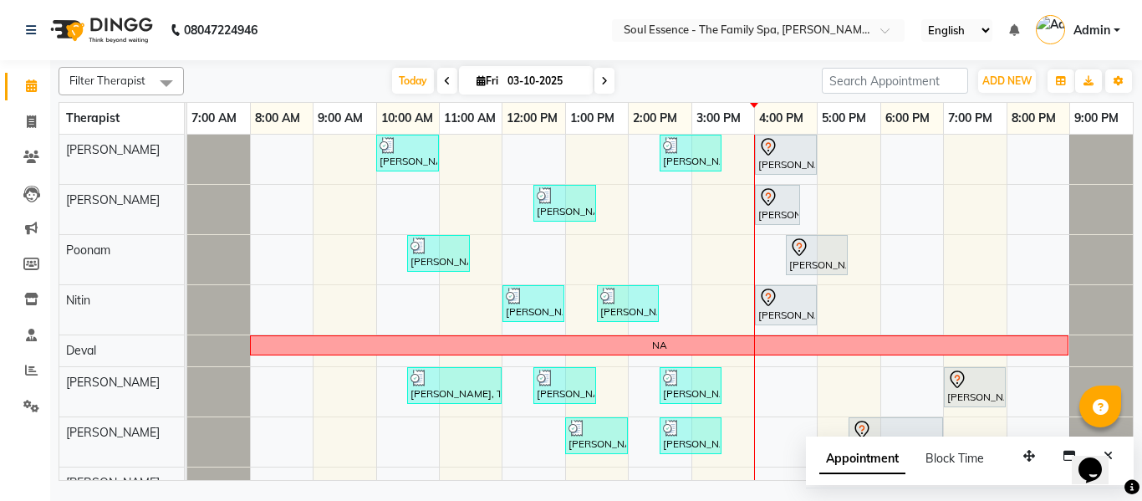
click at [601, 76] on icon at bounding box center [604, 81] width 7 height 10
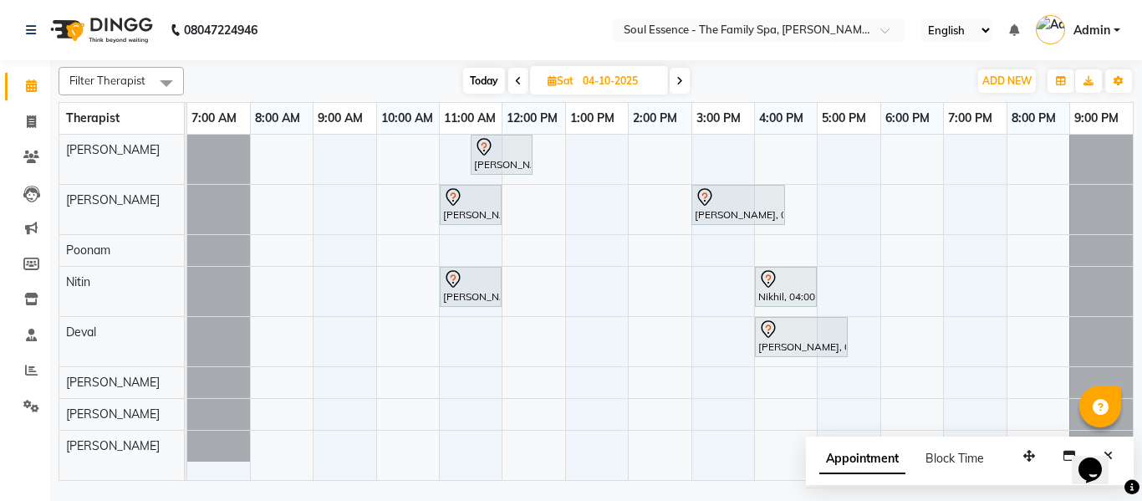
click at [676, 80] on icon at bounding box center [679, 81] width 7 height 10
type input "05-10-2025"
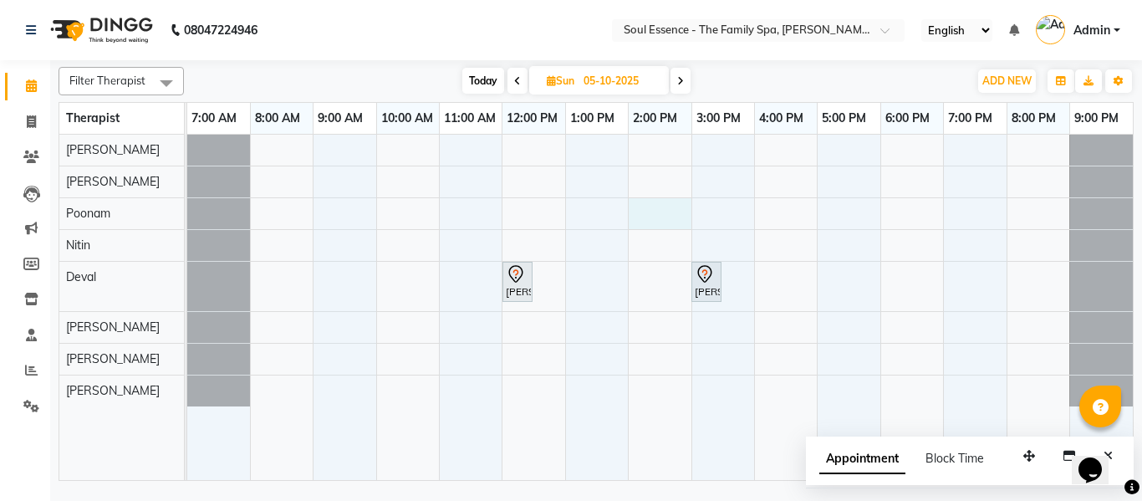
click at [660, 204] on div "Ashish Deshmukh, 12:00 PM-12:30 PM, Soothing Head, Neck And Shoulder Massage ch…" at bounding box center [660, 307] width 946 height 345
select select "45892"
select select "tentative"
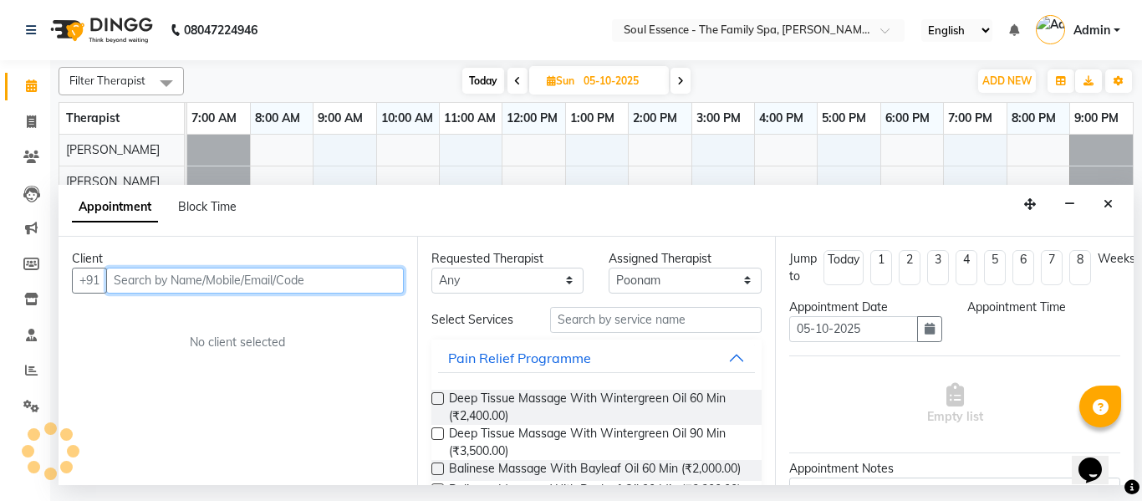
select select "840"
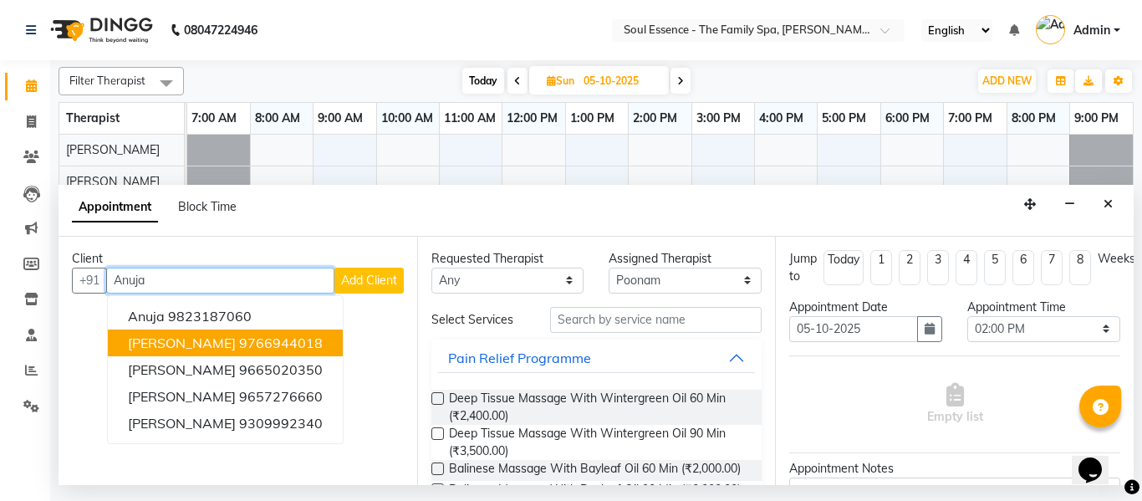
click at [283, 344] on ngb-highlight "9766944018" at bounding box center [281, 342] width 84 height 17
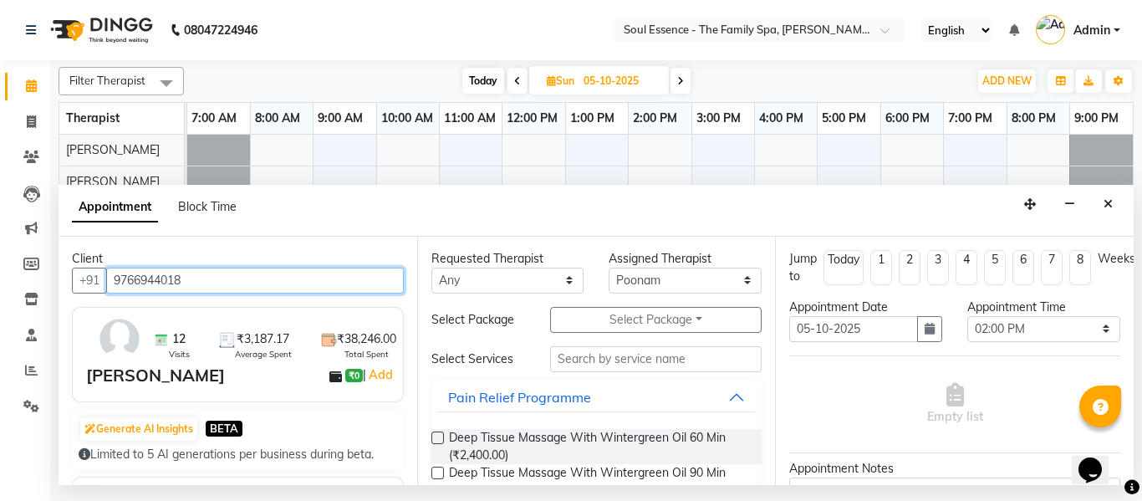
type input "9766944018"
click at [434, 438] on label at bounding box center [437, 437] width 13 height 13
click at [434, 438] on input "checkbox" at bounding box center [436, 439] width 11 height 11
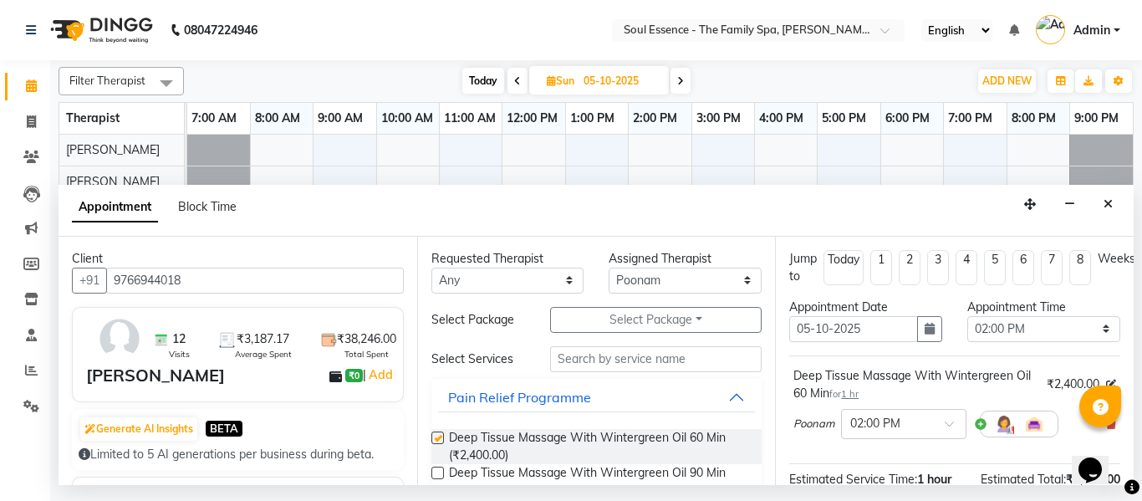
checkbox input "false"
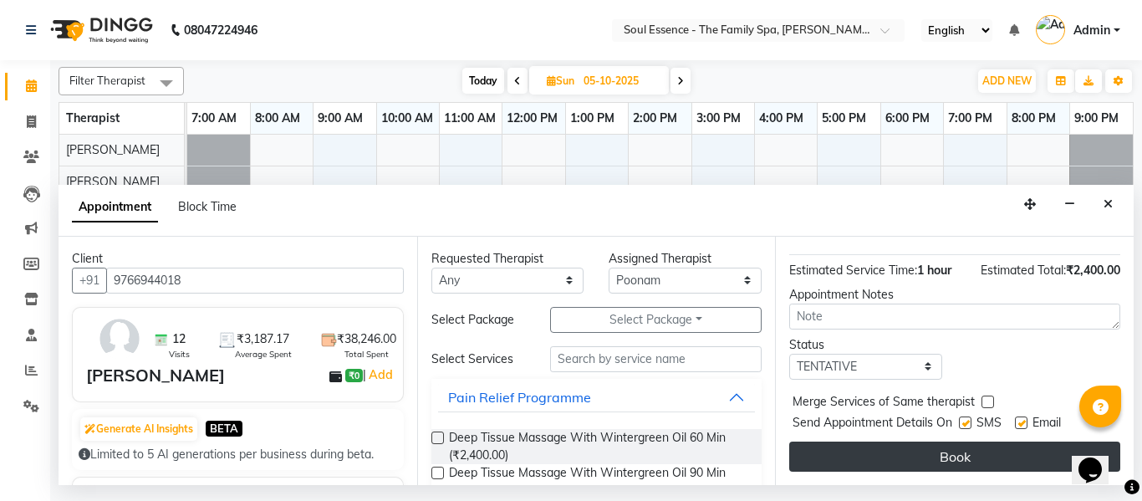
click at [967, 447] on button "Book" at bounding box center [954, 456] width 331 height 30
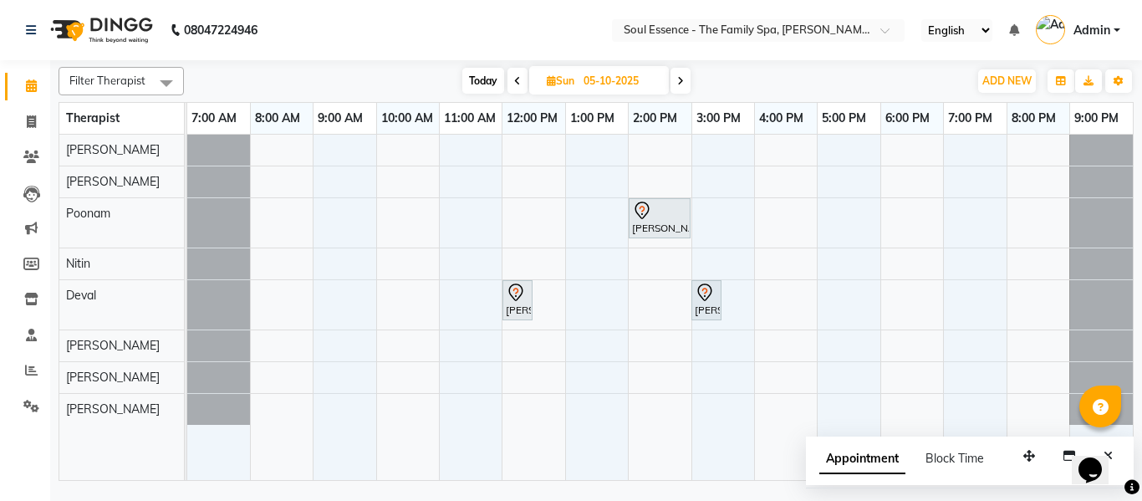
click at [520, 76] on span at bounding box center [518, 81] width 20 height 26
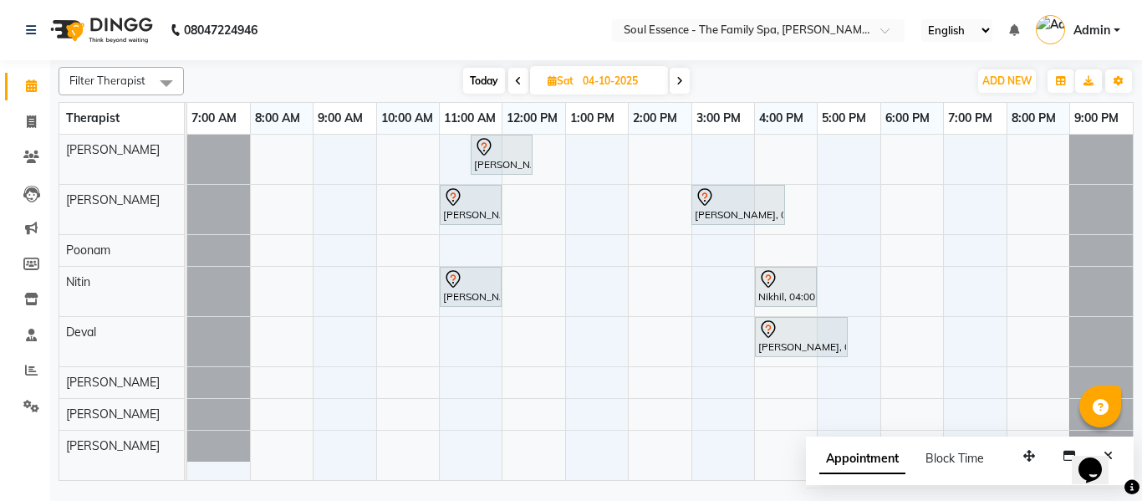
click at [681, 74] on span at bounding box center [680, 81] width 20 height 26
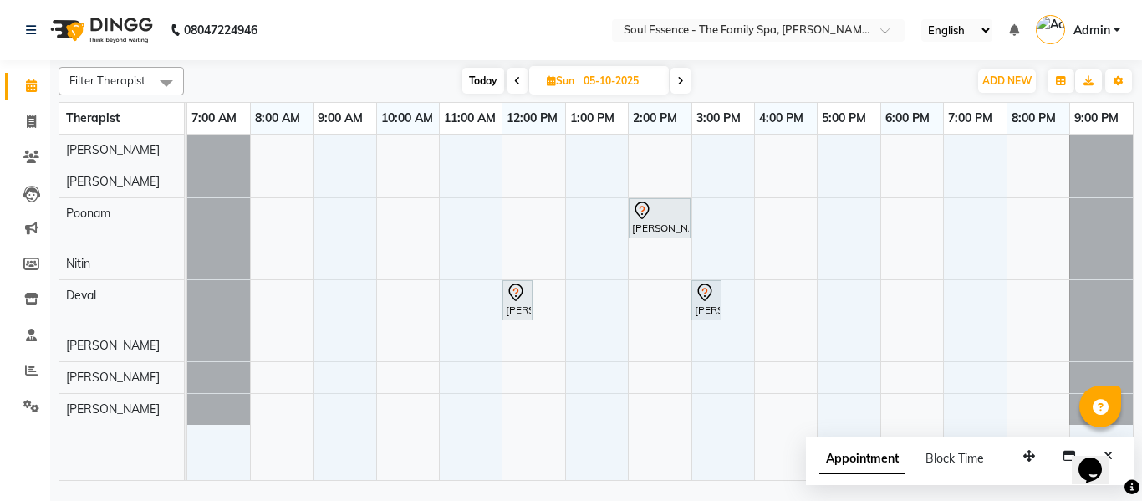
click at [517, 73] on span at bounding box center [518, 81] width 20 height 26
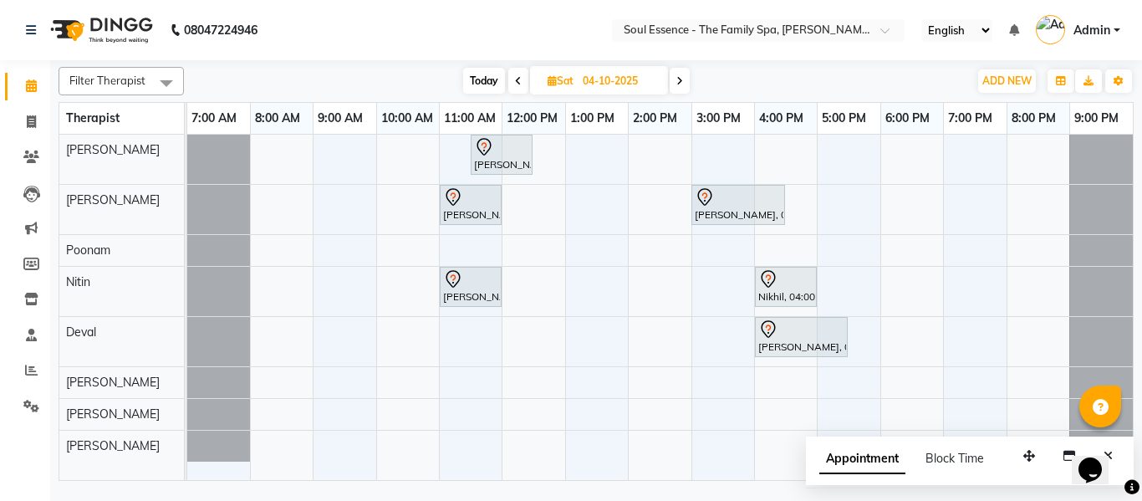
click at [517, 79] on icon at bounding box center [518, 81] width 7 height 10
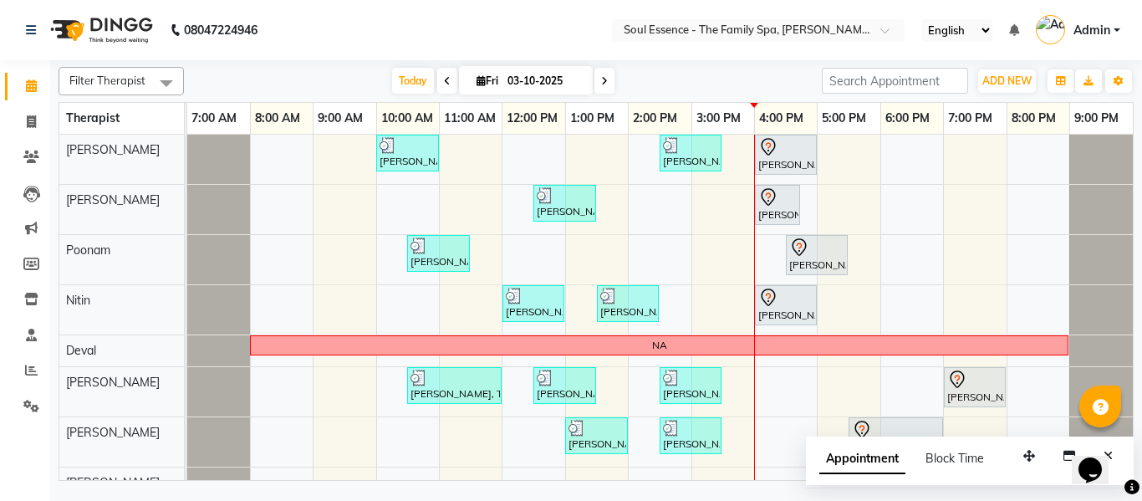
click at [445, 77] on icon at bounding box center [447, 81] width 7 height 10
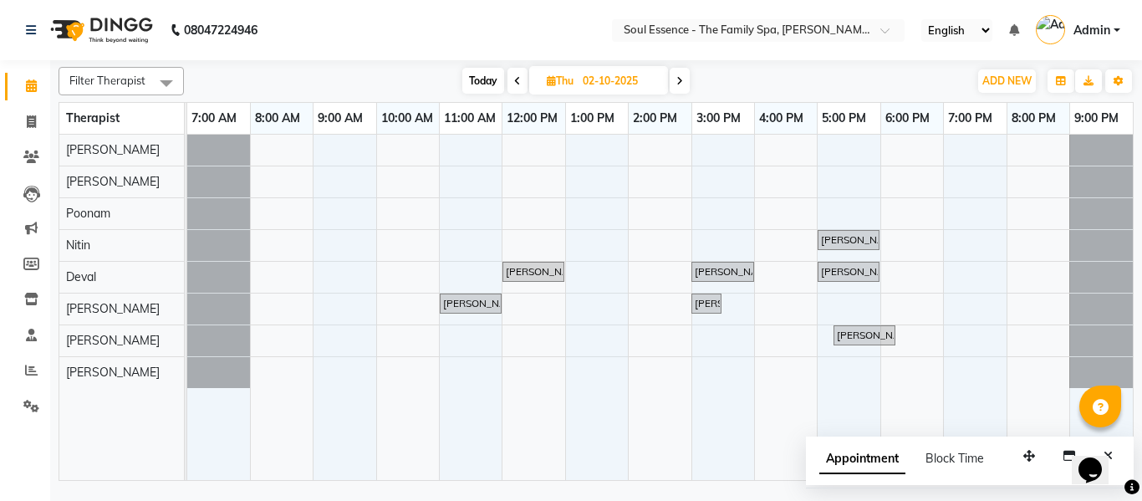
click at [518, 78] on icon at bounding box center [517, 81] width 7 height 10
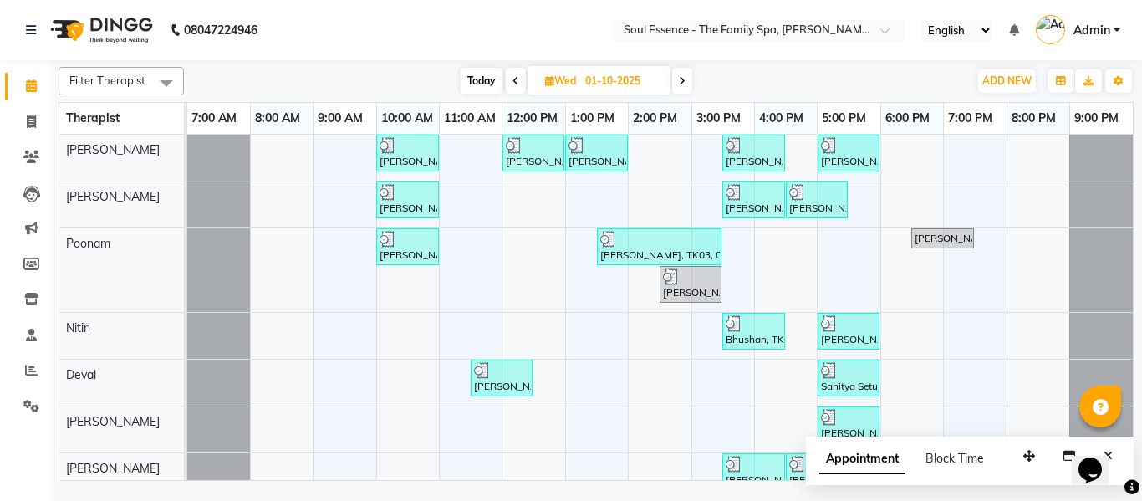
click at [681, 82] on icon at bounding box center [682, 81] width 7 height 10
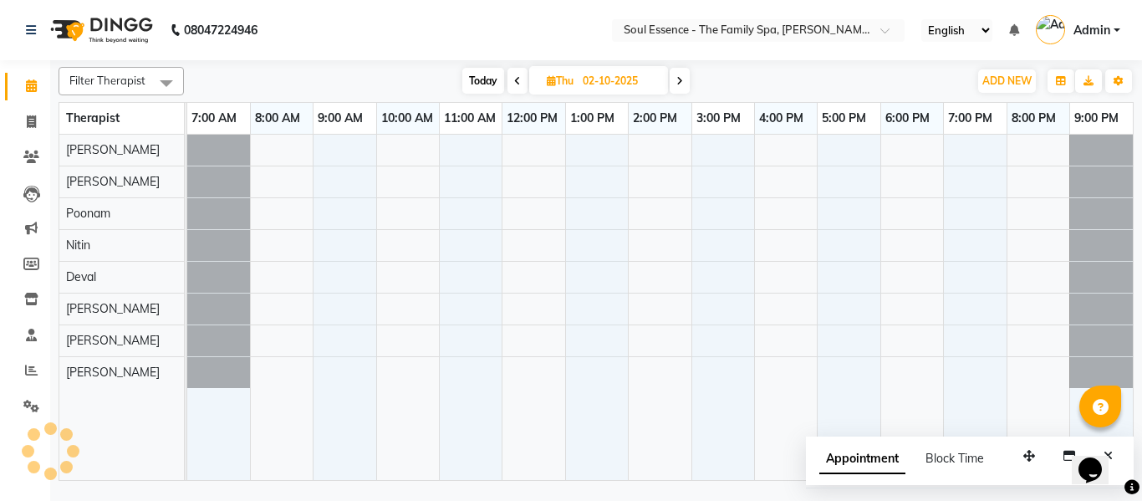
click at [681, 82] on icon at bounding box center [679, 81] width 7 height 10
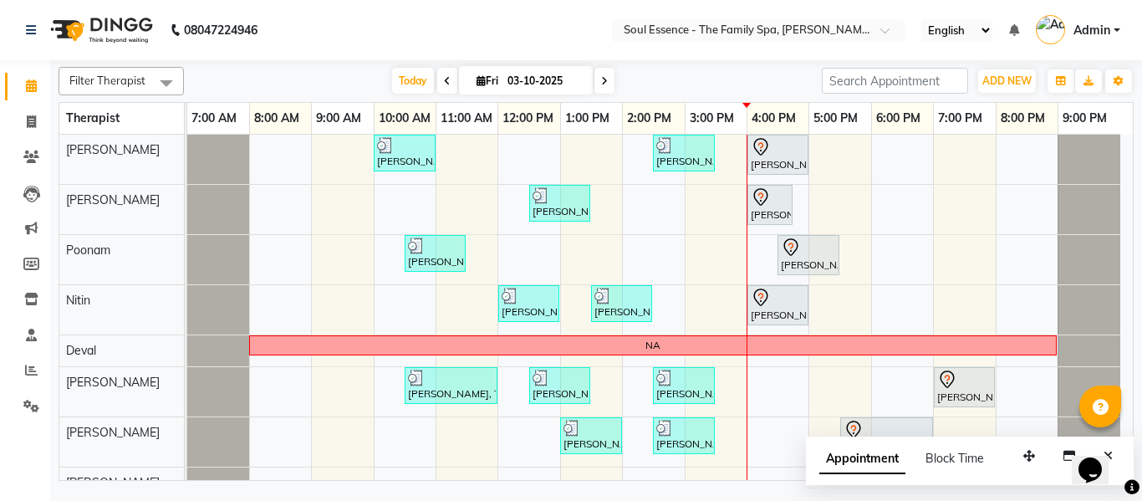
click at [600, 71] on span at bounding box center [605, 81] width 20 height 26
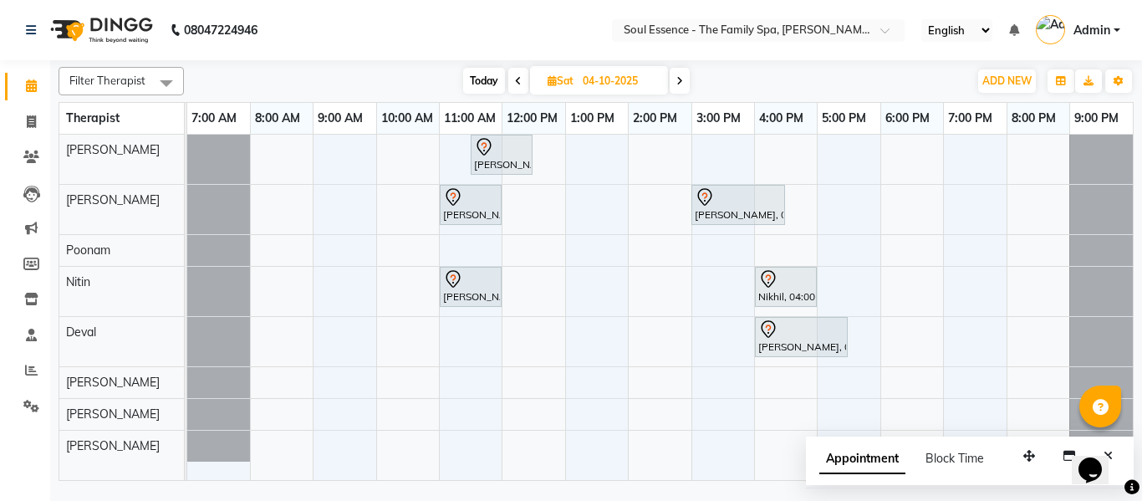
click at [487, 84] on span "Today" at bounding box center [484, 81] width 42 height 26
type input "03-10-2025"
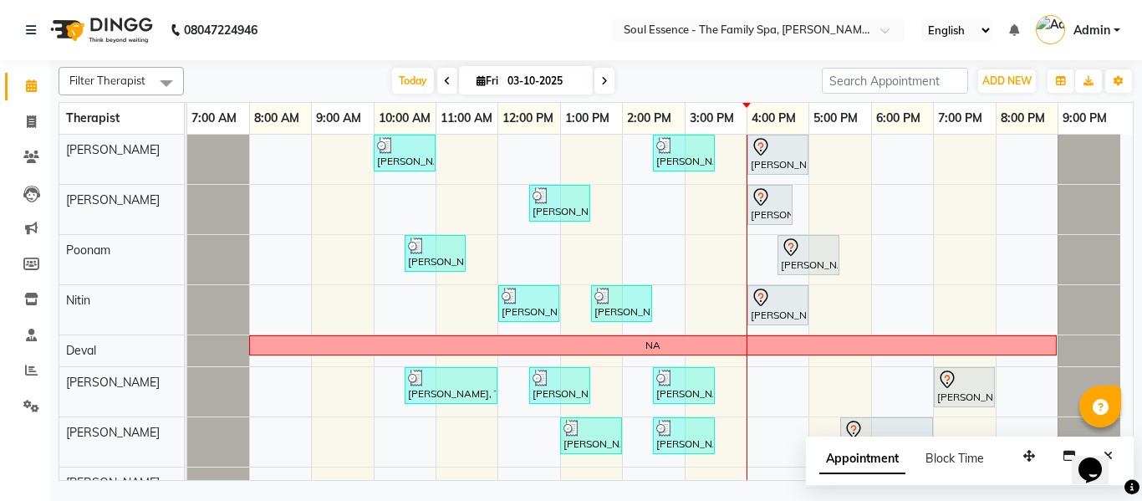
scroll to position [18, 0]
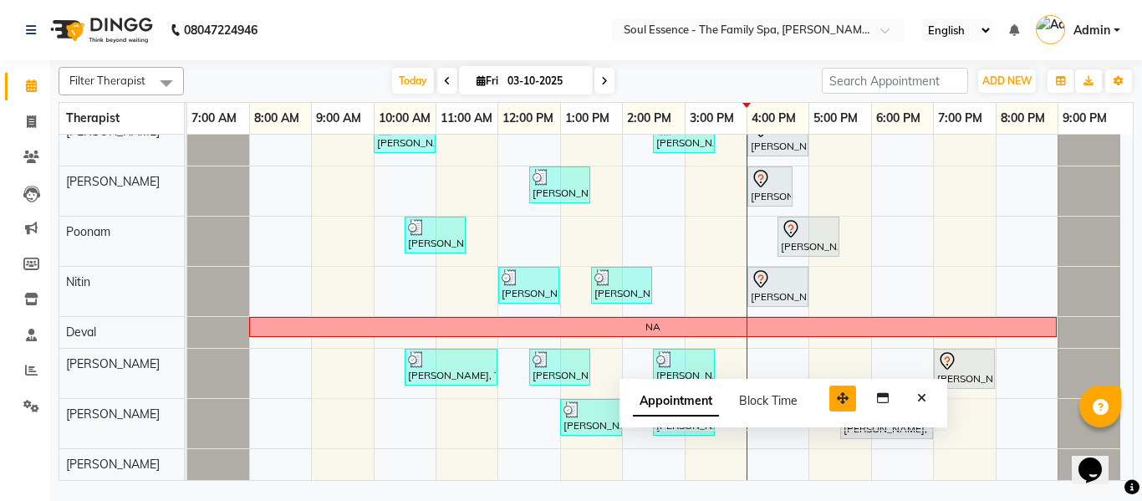
drag, startPoint x: 1026, startPoint y: 464, endPoint x: 849, endPoint y: 406, distance: 186.4
click at [839, 406] on button "button" at bounding box center [842, 398] width 27 height 26
click at [921, 398] on icon "Close" at bounding box center [920, 397] width 9 height 12
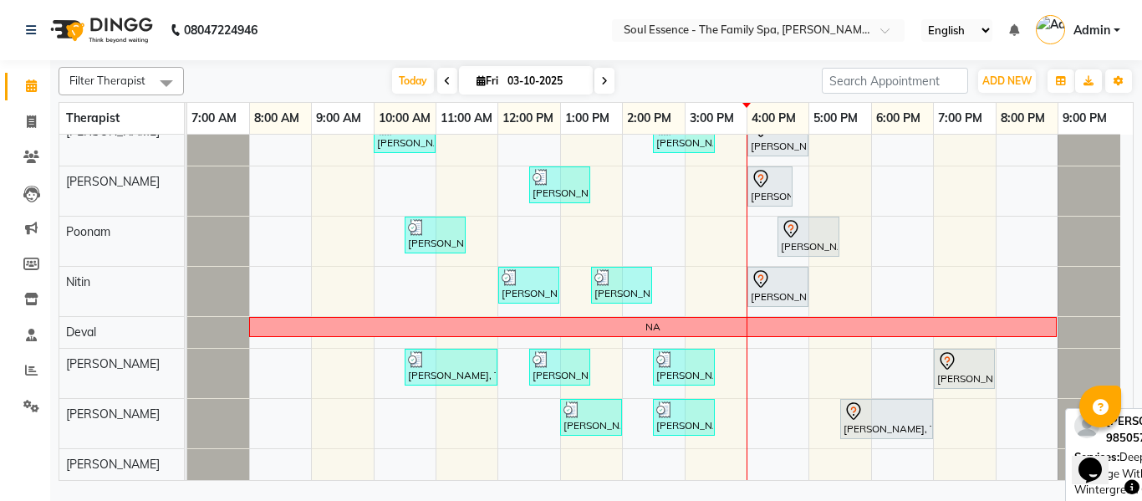
drag, startPoint x: 886, startPoint y: 291, endPoint x: 887, endPoint y: 456, distance: 164.7
drag, startPoint x: 887, startPoint y: 456, endPoint x: 491, endPoint y: 35, distance: 577.9
click at [491, 35] on nav "08047224946 Select Location × Soul Essence - The Family Spa, Mayur Colony Engli…" at bounding box center [571, 30] width 1142 height 60
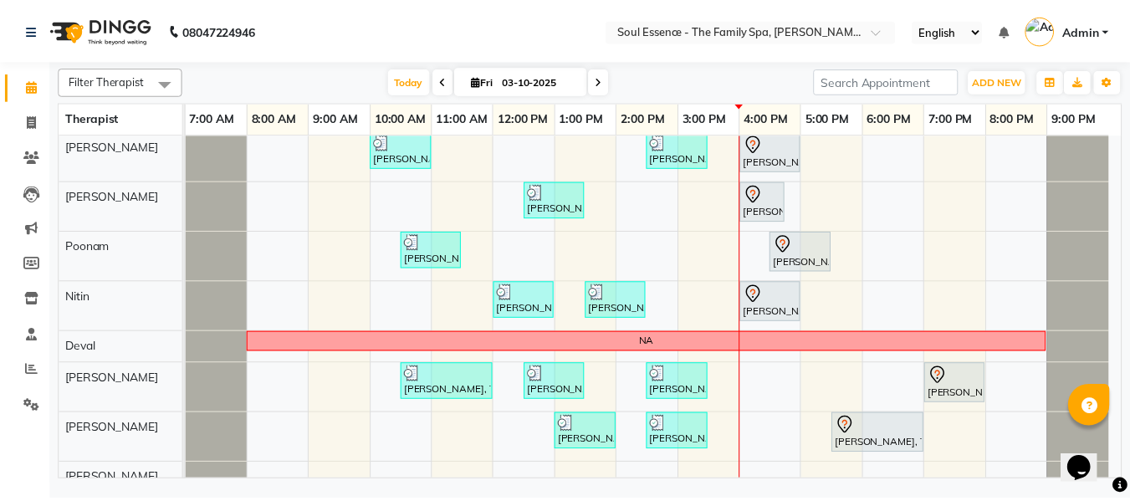
scroll to position [0, 0]
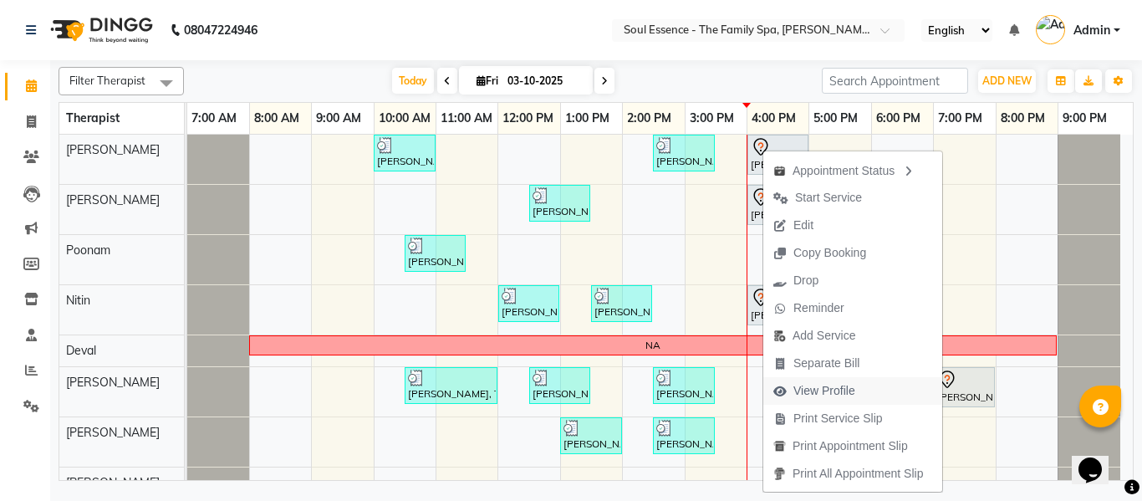
click at [830, 390] on span "View Profile" at bounding box center [825, 391] width 62 height 18
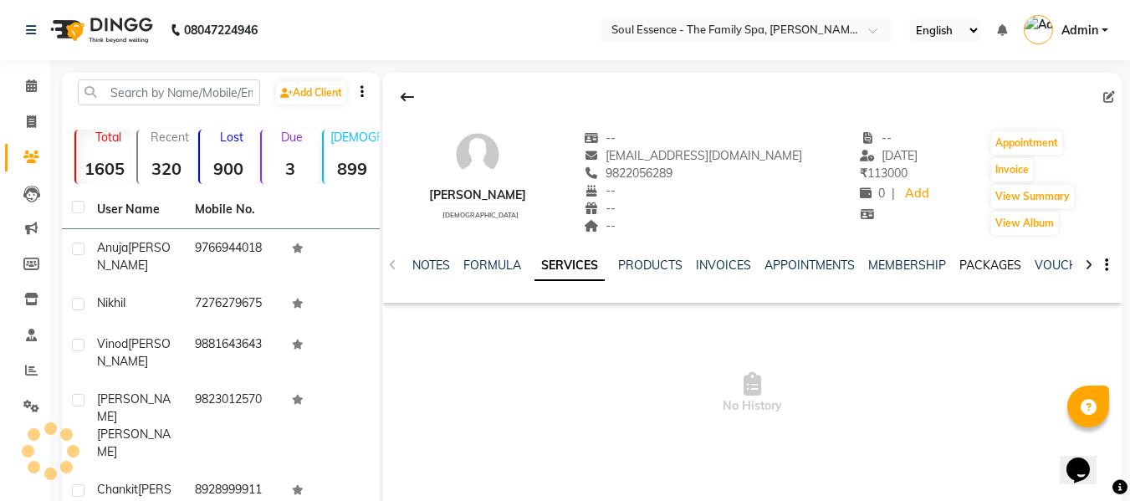
click at [993, 269] on link "PACKAGES" at bounding box center [990, 265] width 62 height 15
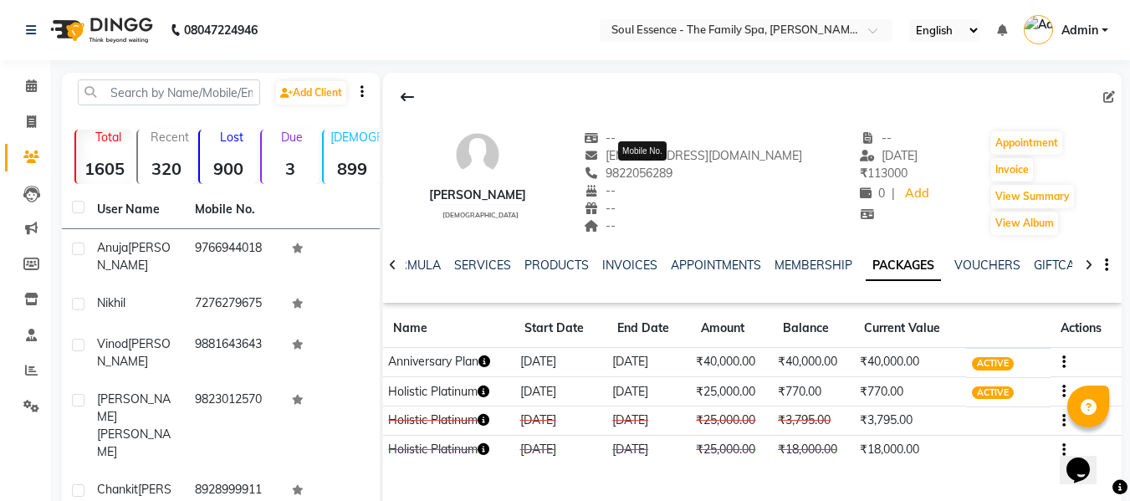
click at [672, 176] on span "9822056289" at bounding box center [628, 173] width 89 height 15
copy span "9822056289"
click at [614, 267] on link "INVOICES" at bounding box center [629, 265] width 55 height 15
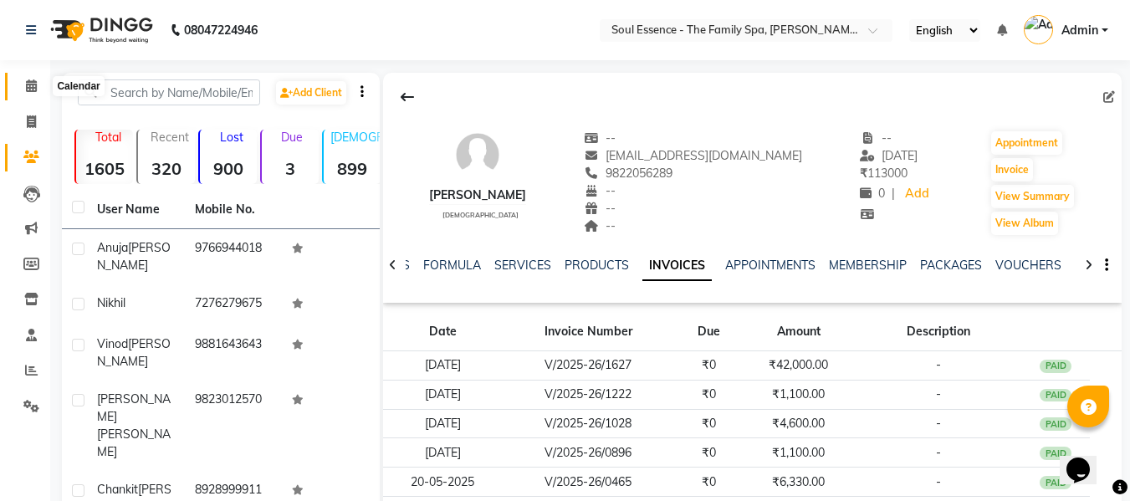
click at [39, 91] on span at bounding box center [31, 86] width 29 height 19
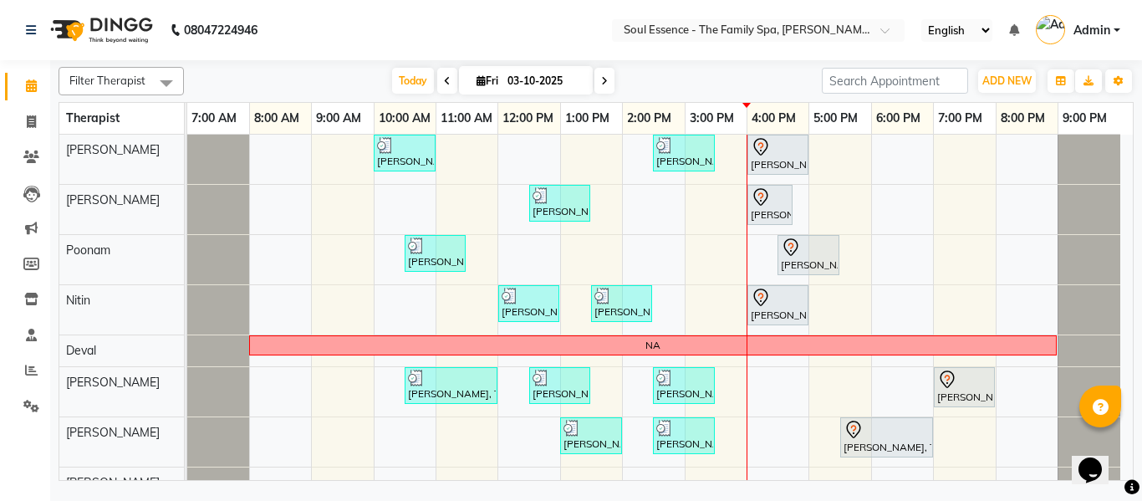
click at [732, 45] on nav "08047224946 Select Location × Soul Essence - The Family Spa, Mayur Colony Engli…" at bounding box center [571, 30] width 1142 height 60
click at [738, 37] on input "text" at bounding box center [741, 31] width 242 height 17
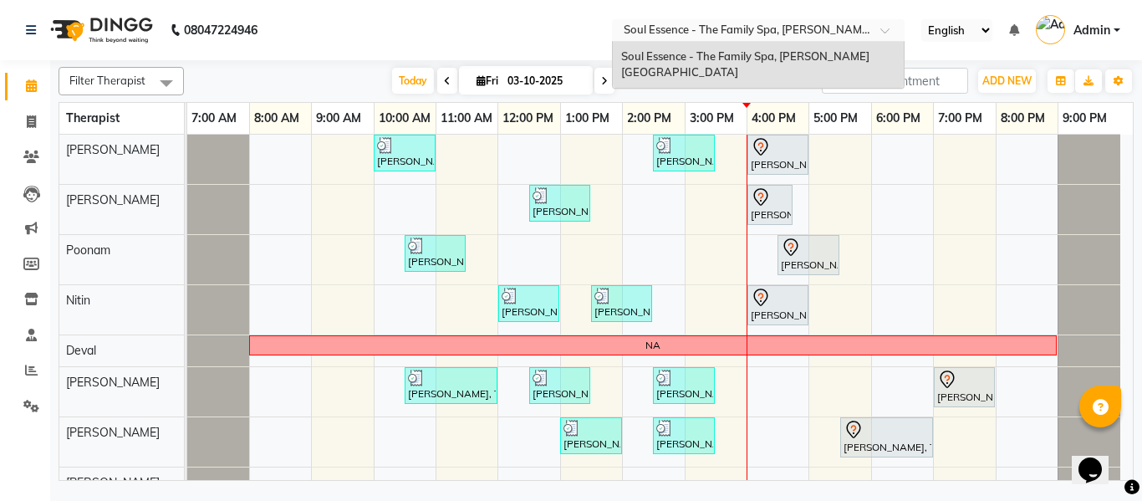
click at [740, 54] on span "Soul Essence - The Family Spa, Mayur Colony" at bounding box center [745, 64] width 248 height 30
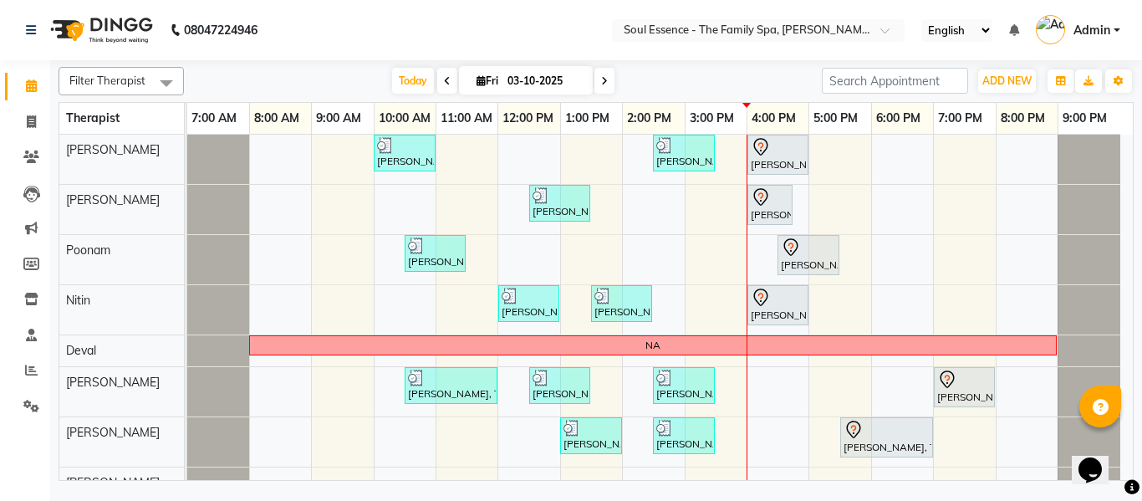
click at [732, 83] on div "Today Fri 03-10-2025" at bounding box center [502, 81] width 621 height 25
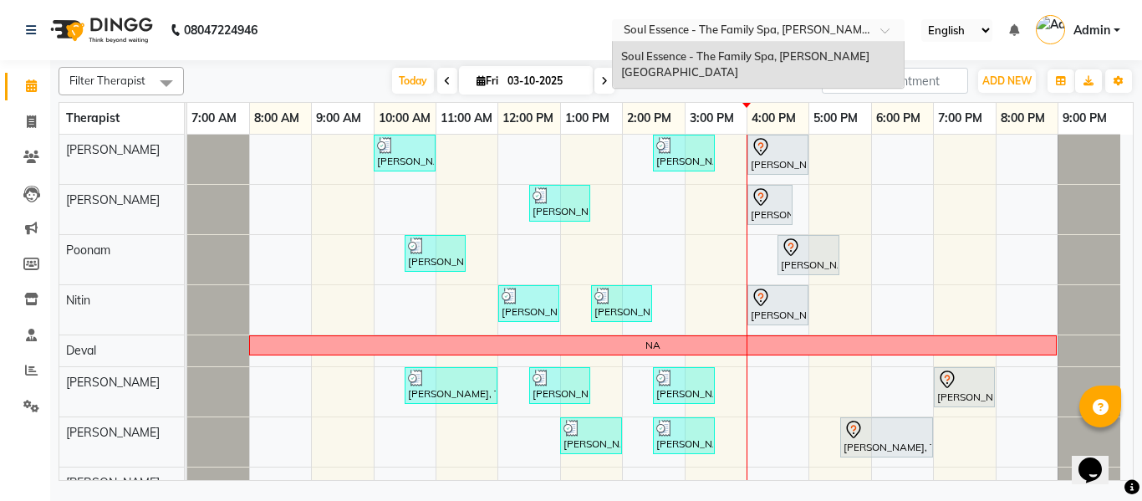
click at [738, 29] on input "text" at bounding box center [741, 31] width 242 height 17
click at [617, 27] on div at bounding box center [758, 31] width 293 height 17
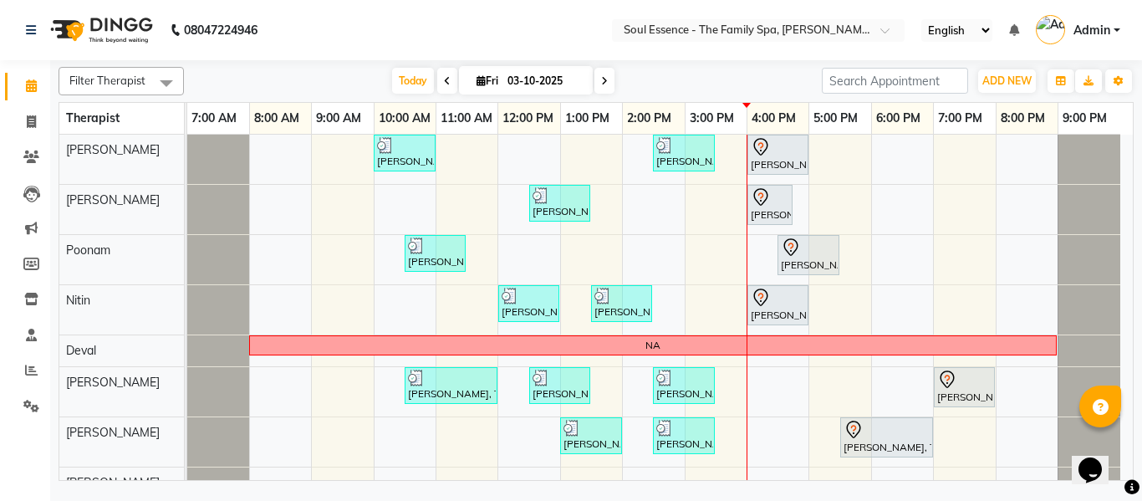
click at [564, 38] on nav "08047224946 Select Location × Soul Essence - The Family Spa, Mayur Colony Engli…" at bounding box center [571, 30] width 1142 height 60
drag, startPoint x: 552, startPoint y: 71, endPoint x: 577, endPoint y: 42, distance: 38.5
click at [551, 73] on input "03-10-2025" at bounding box center [545, 81] width 84 height 25
select select "10"
select select "2025"
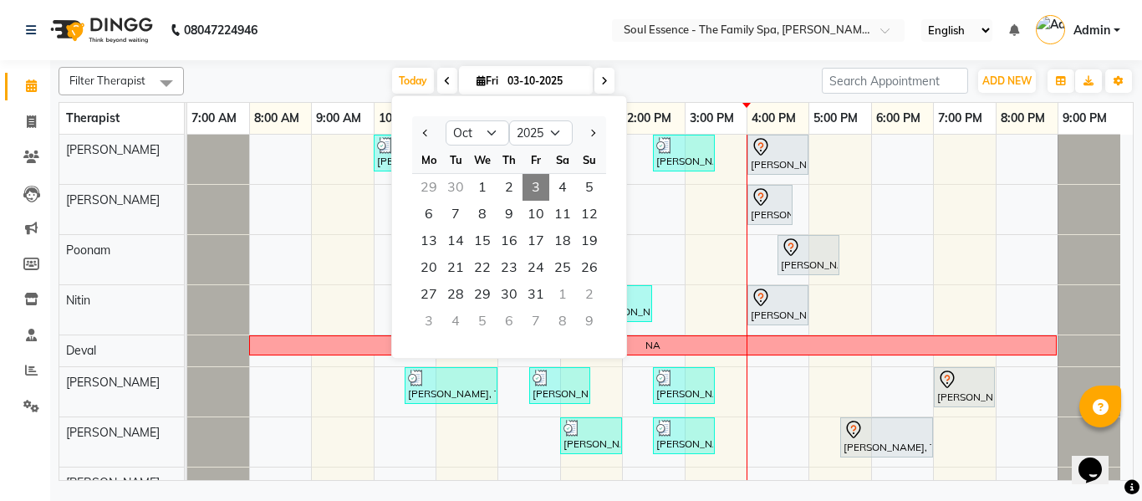
click at [577, 41] on nav "08047224946 Select Location × Soul Essence - The Family Spa, Mayur Colony Engli…" at bounding box center [571, 30] width 1142 height 60
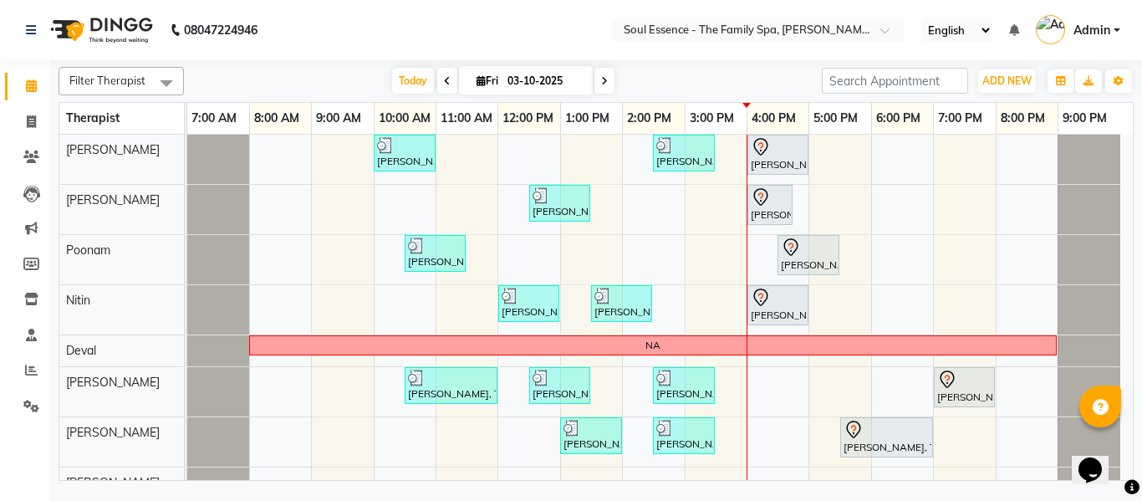
click at [608, 80] on span at bounding box center [605, 81] width 20 height 26
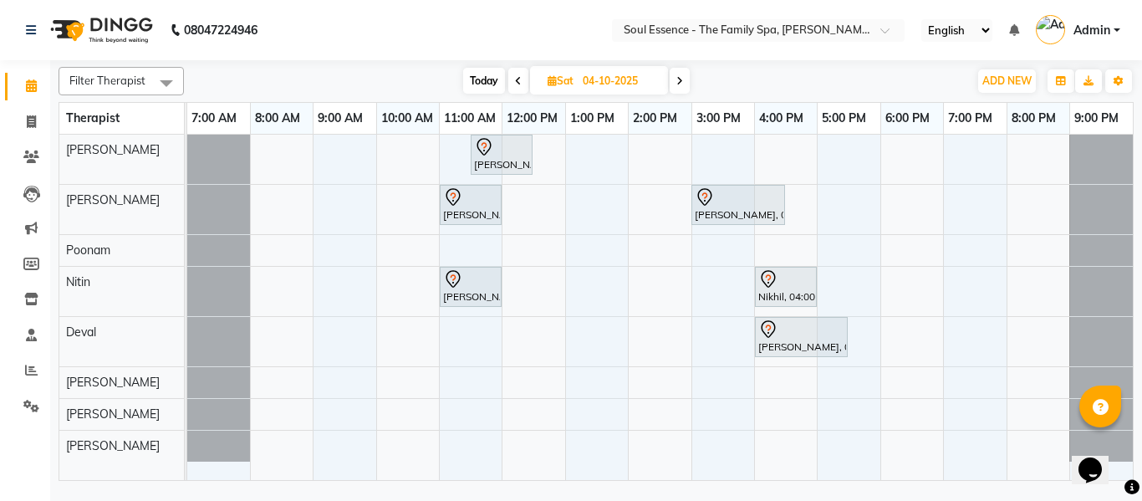
click at [674, 62] on div "Filter Therapist Select All Surma Gauri Thorath Poonam Nitin Deval pradyumna Sh…" at bounding box center [596, 270] width 1075 height 421
click at [682, 94] on div "Filter Therapist Select All Surma Gauri Thorath Poonam Nitin Deval pradyumna Sh…" at bounding box center [596, 81] width 1075 height 28
click at [607, 43] on nav "08047224946 Select Location × Soul Essence - The Family Spa, Mayur Colony Engli…" at bounding box center [571, 30] width 1142 height 60
click at [492, 67] on div "Filter Therapist Select All Surma Gauri Thorath Poonam Nitin Deval pradyumna Sh…" at bounding box center [596, 270] width 1075 height 421
click at [490, 78] on span "Today" at bounding box center [484, 81] width 42 height 26
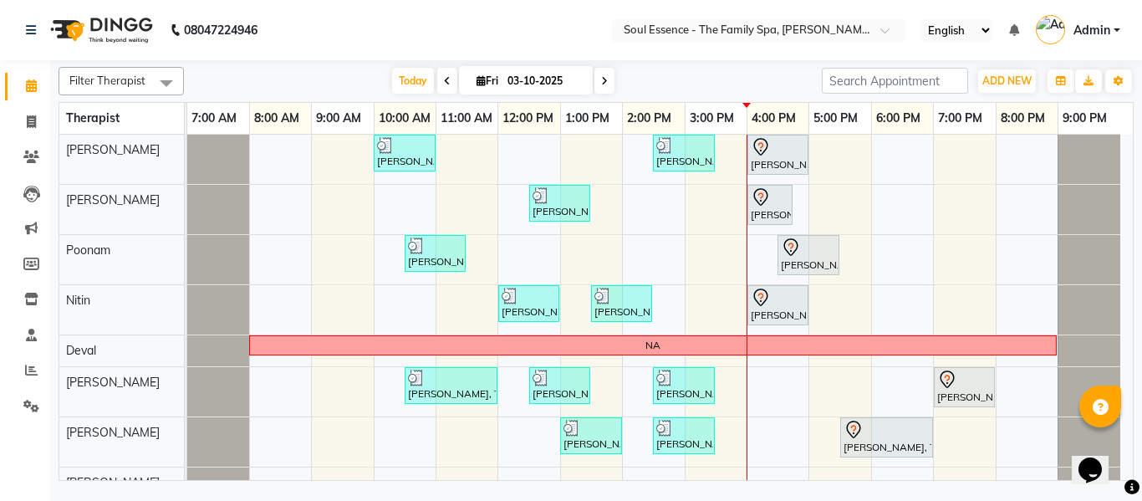
click at [708, 89] on div "Today Fri 03-10-2025" at bounding box center [502, 81] width 621 height 25
click at [446, 74] on span at bounding box center [447, 81] width 20 height 26
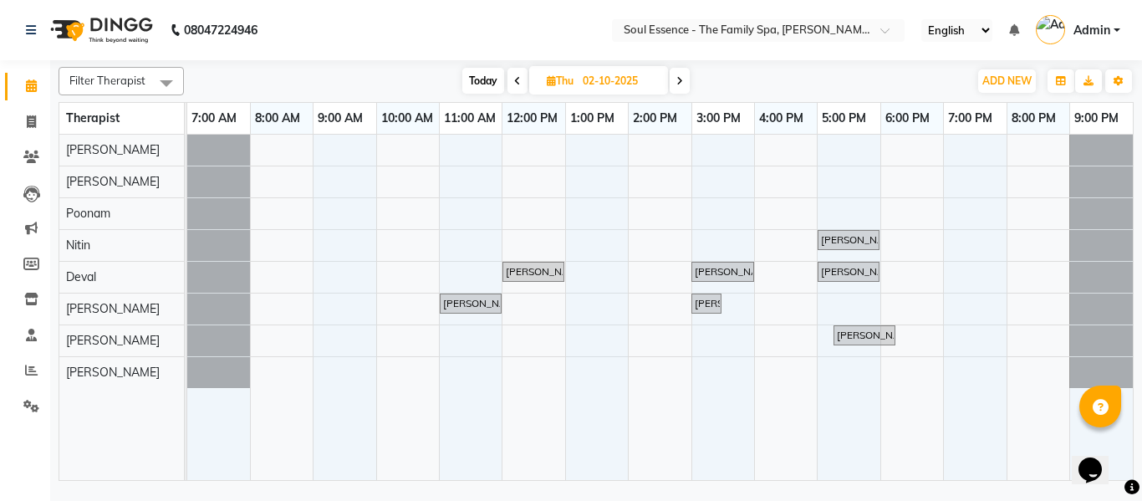
click at [681, 76] on icon at bounding box center [679, 81] width 7 height 10
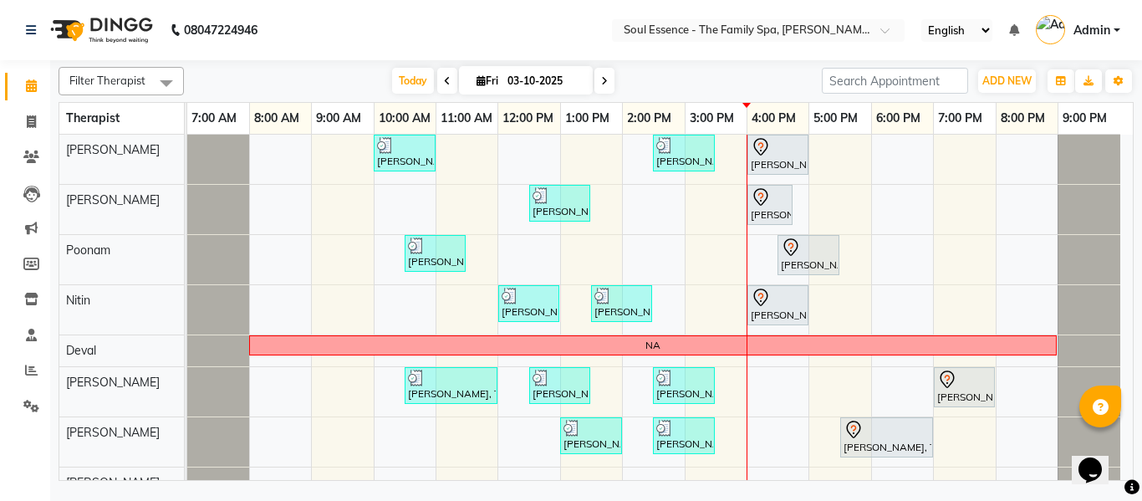
click at [602, 81] on icon at bounding box center [604, 81] width 7 height 10
type input "04-10-2025"
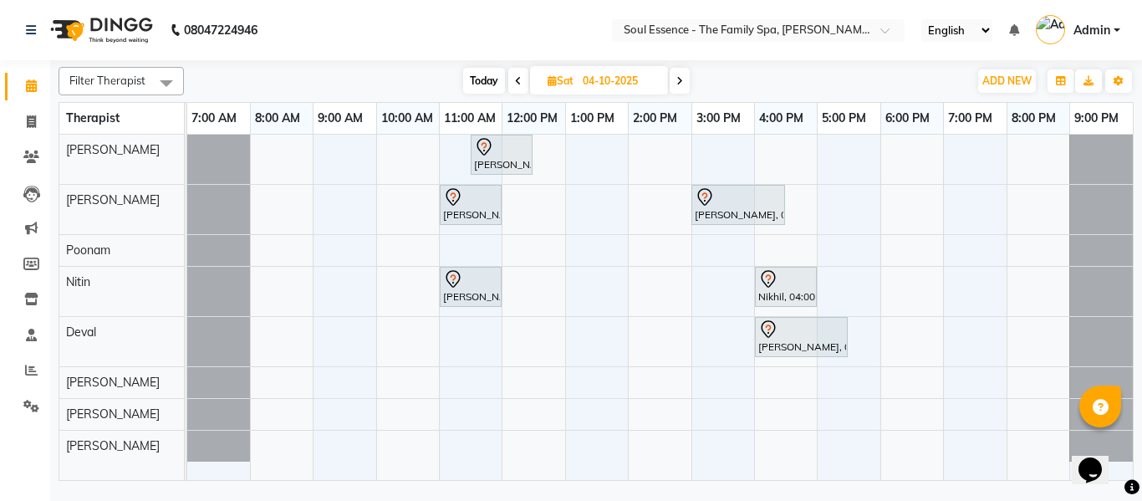
click at [738, 66] on div "Filter Therapist Select All Surma Gauri Thorath Poonam Nitin Deval pradyumna Sh…" at bounding box center [596, 270] width 1075 height 421
click at [670, 59] on nav "08047224946 Select Location × Soul Essence - The Family Spa, Mayur Colony Engli…" at bounding box center [571, 30] width 1142 height 60
click at [636, 290] on div "Jayshree Diwakar, 11:30 AM-12:30 PM, Deep Tissue Massage With Wintergreen Oil 6…" at bounding box center [660, 307] width 946 height 345
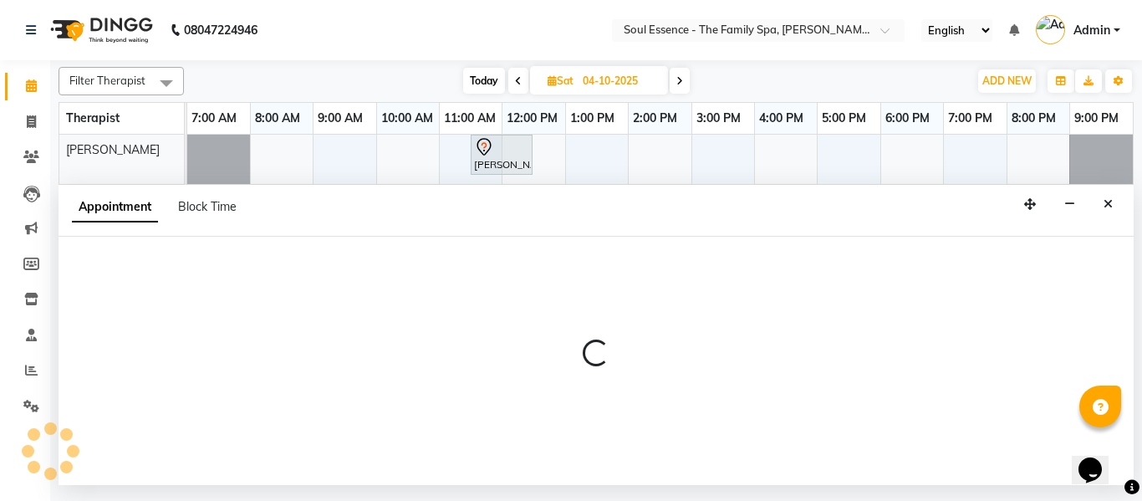
select select "70213"
select select "840"
select select "tentative"
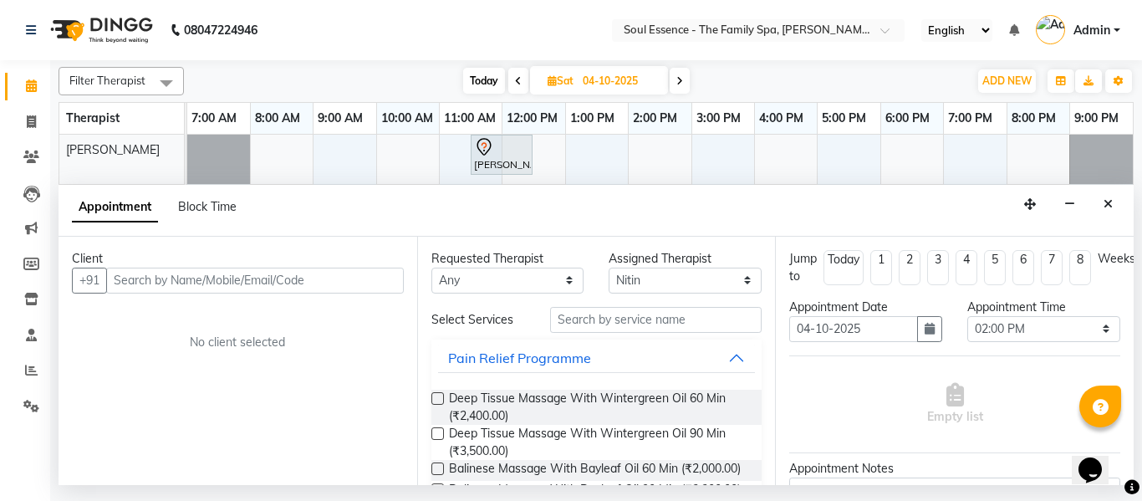
click at [211, 275] on input "text" at bounding box center [255, 281] width 298 height 26
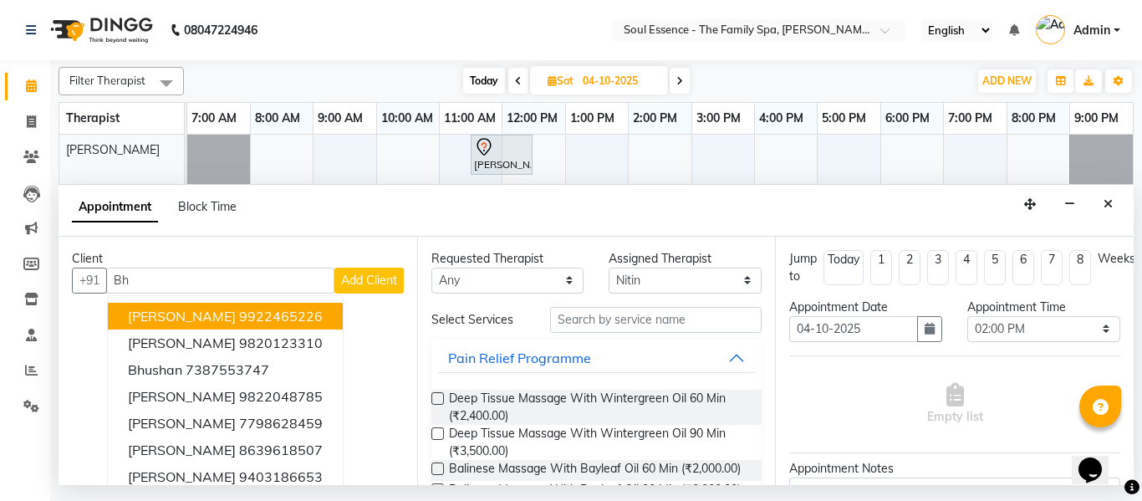
type input "B"
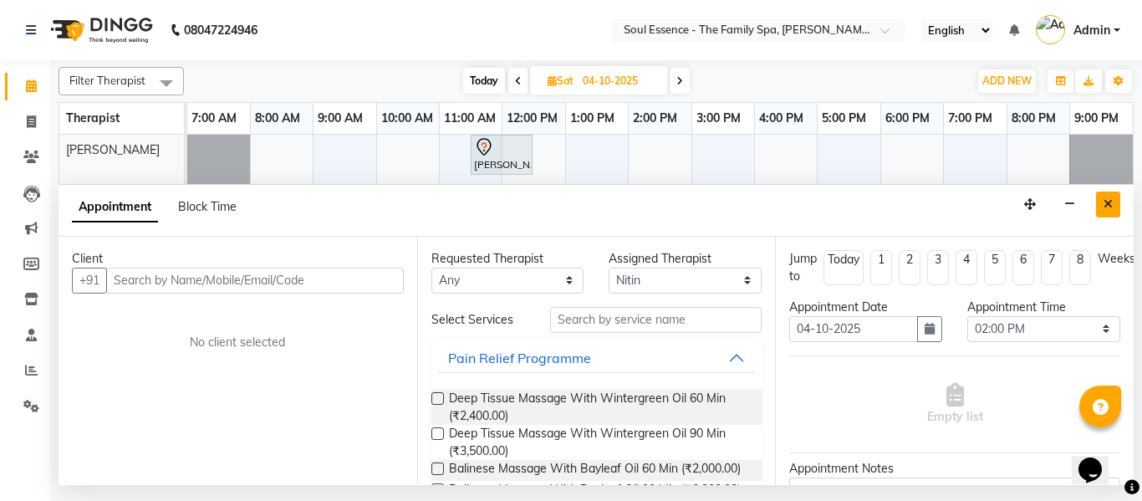
click at [1104, 212] on button "Close" at bounding box center [1108, 204] width 24 height 26
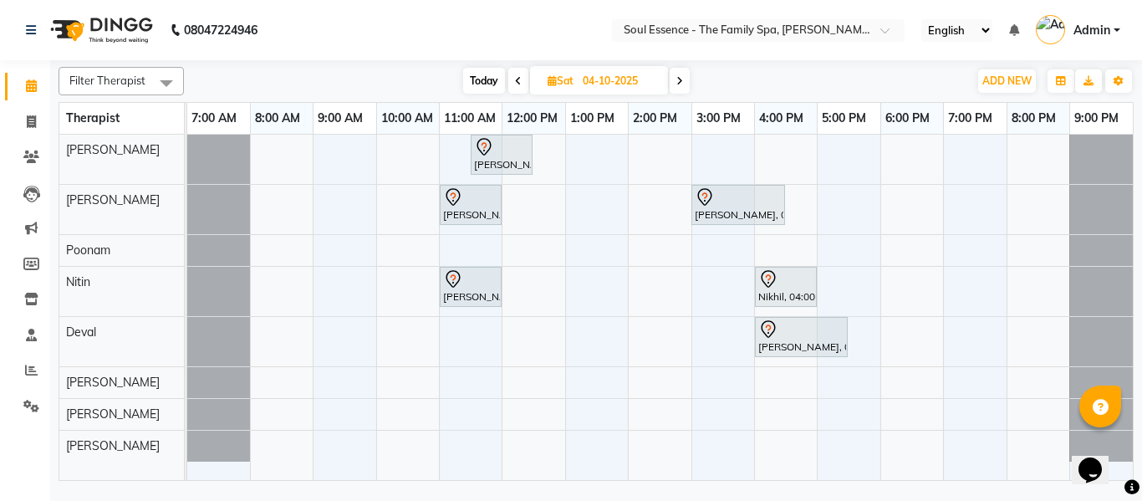
click at [895, 281] on div "Jayshree Diwakar, 11:30 AM-12:30 PM, Deep Tissue Massage With Wintergreen Oil 6…" at bounding box center [660, 307] width 946 height 345
select select "70213"
select select "tentative"
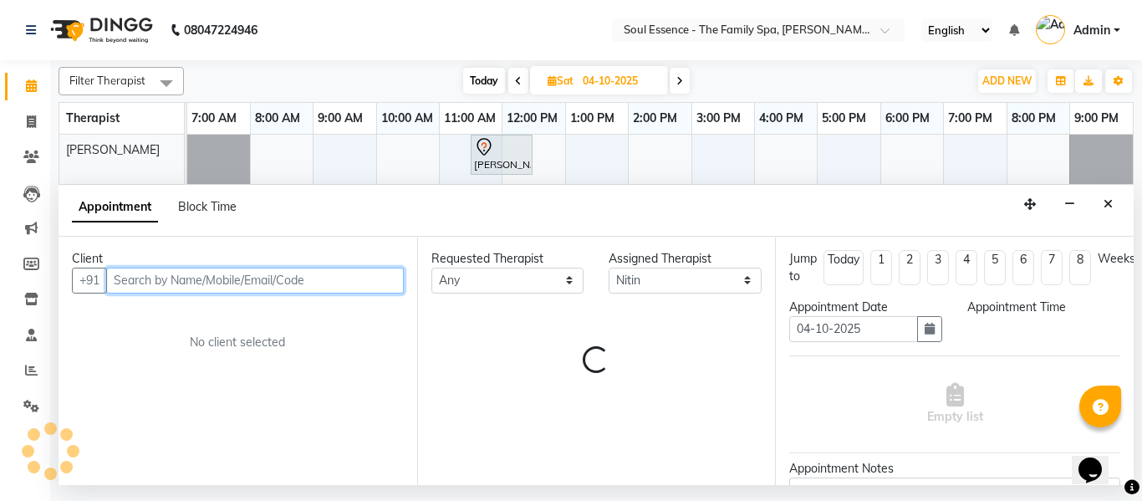
select select "1080"
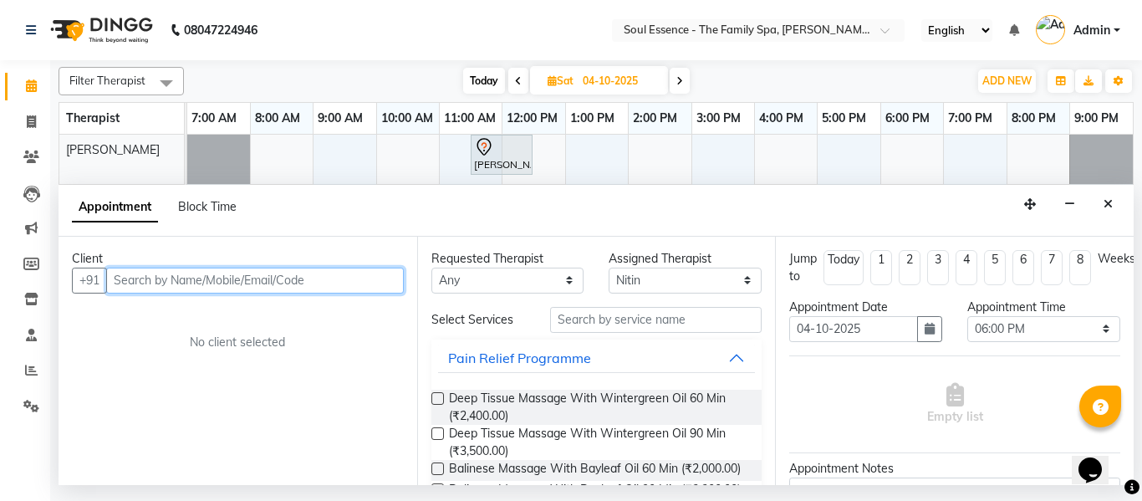
click at [209, 276] on input "text" at bounding box center [255, 281] width 298 height 26
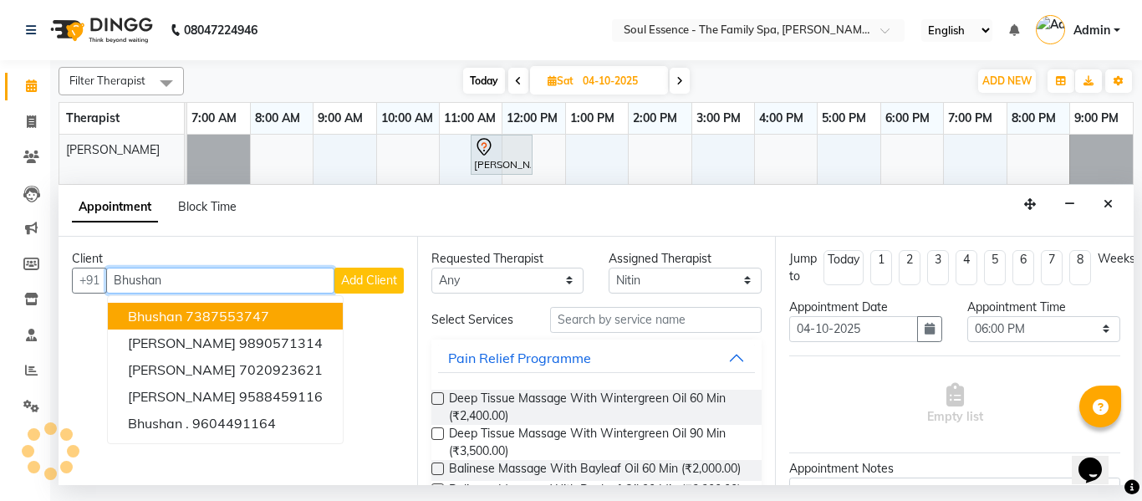
click at [218, 310] on ngb-highlight "7387553747" at bounding box center [228, 316] width 84 height 17
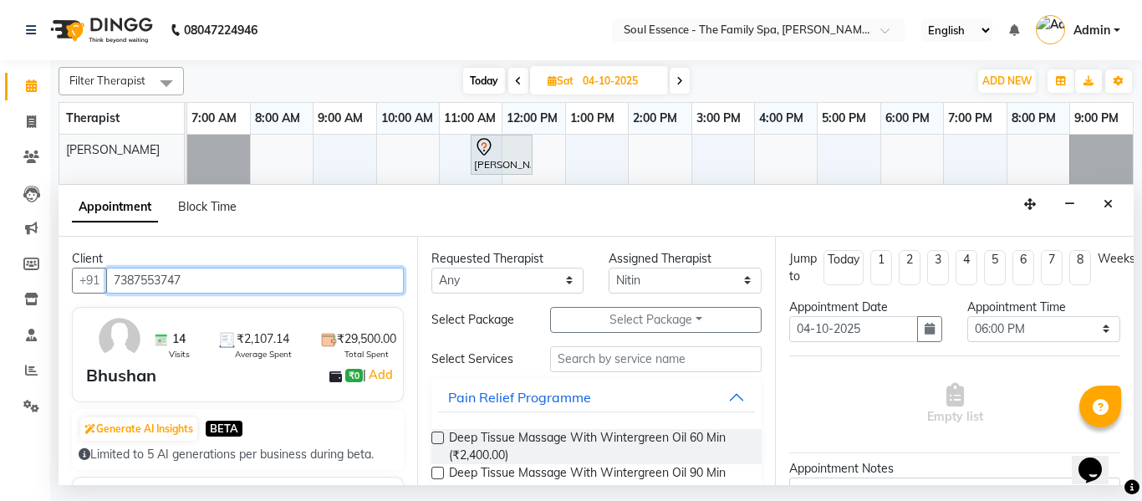
type input "7387553747"
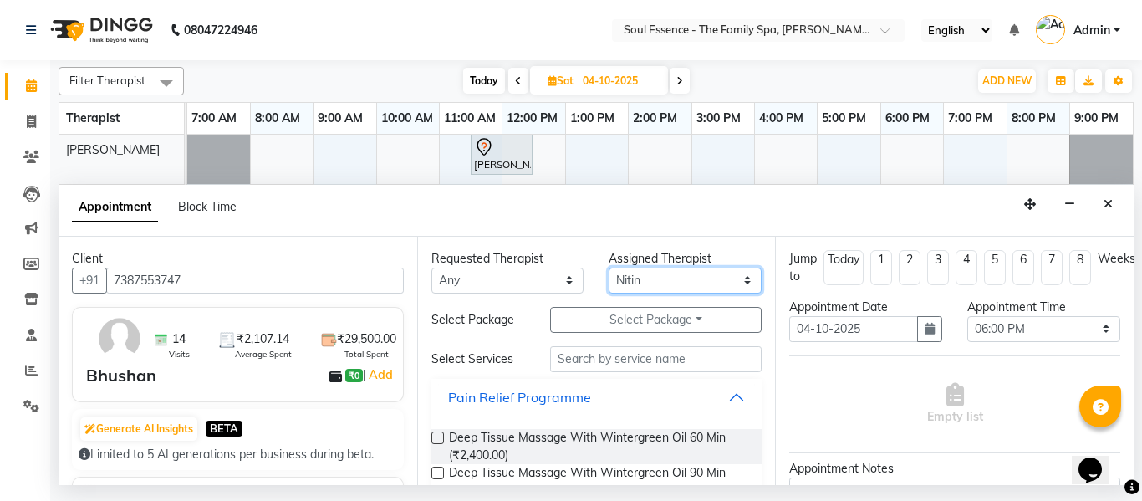
click at [656, 285] on select "Select Deval Gauri Thorath Nitin Poonam pradyumna Shivraj Sonali Surma" at bounding box center [685, 281] width 153 height 26
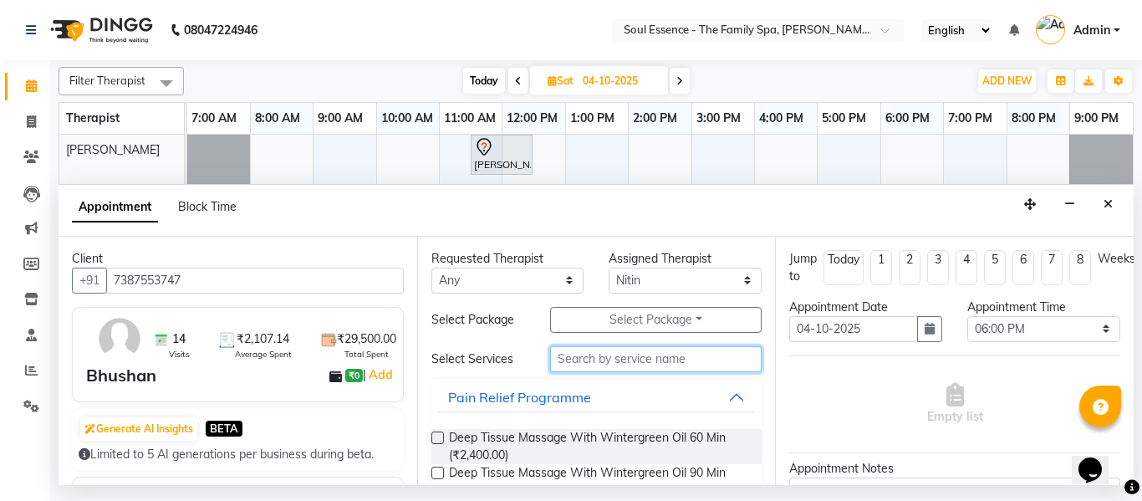
click at [610, 358] on input "text" at bounding box center [656, 359] width 212 height 26
click at [522, 440] on span "Deep Tissue Massage With Wintergreen Oil 60 Min (₹2,400.00)" at bounding box center [599, 446] width 300 height 35
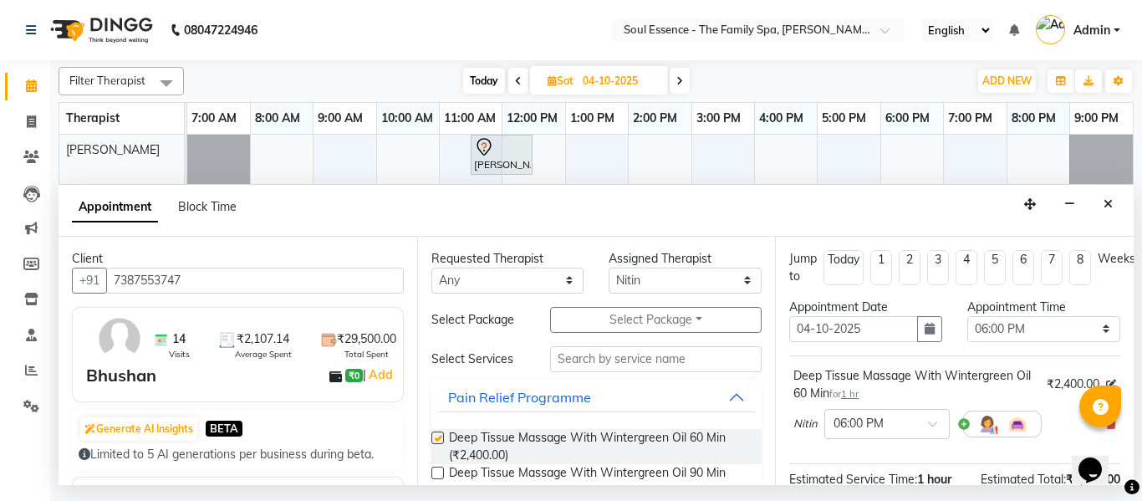
checkbox input "false"
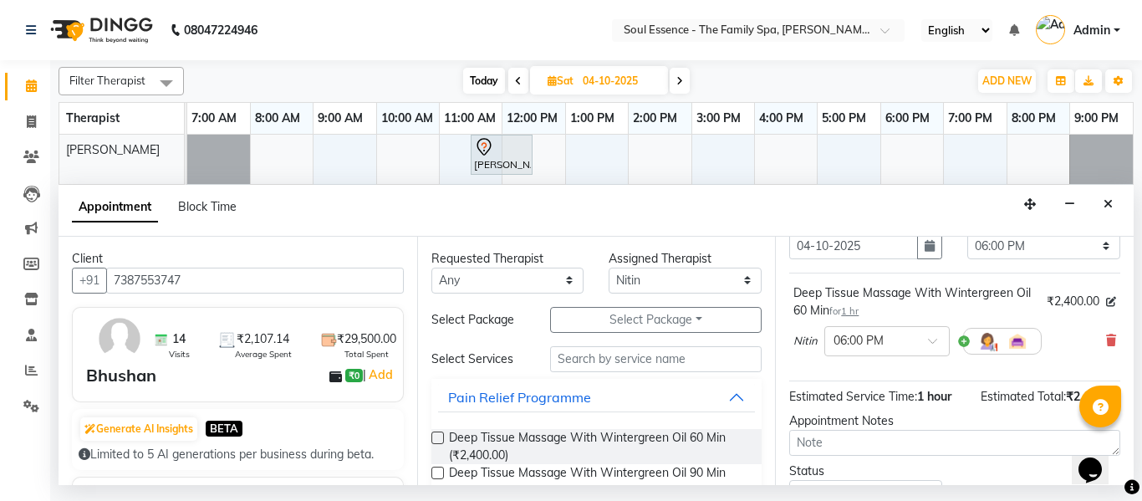
scroll to position [222, 0]
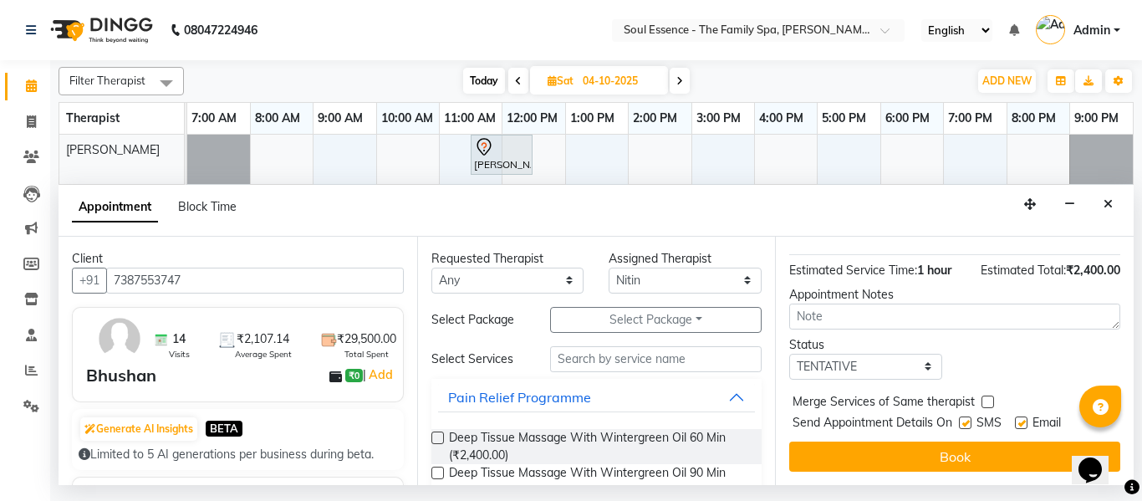
click at [967, 416] on label at bounding box center [965, 422] width 13 height 13
click at [967, 419] on input "checkbox" at bounding box center [964, 424] width 11 height 11
checkbox input "false"
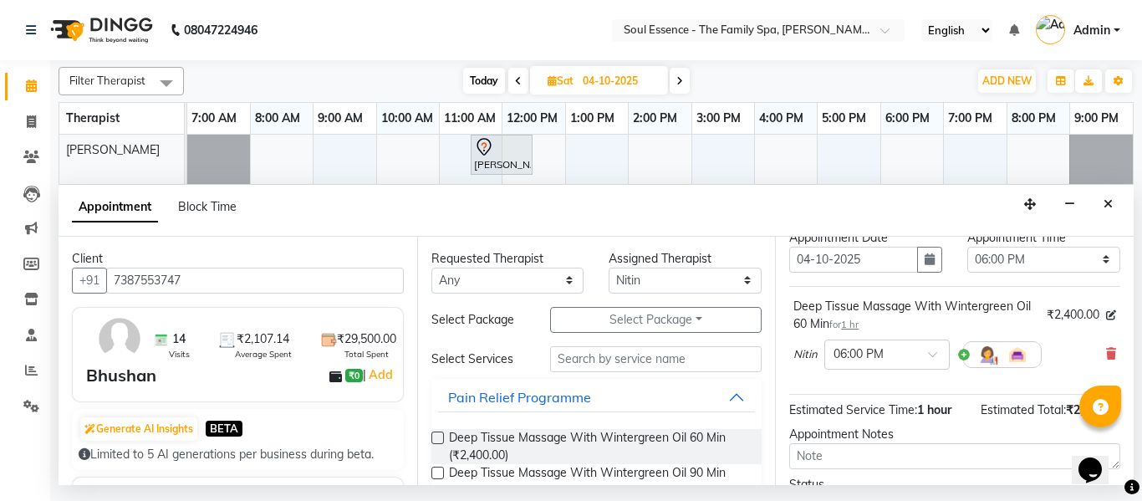
scroll to position [0, 0]
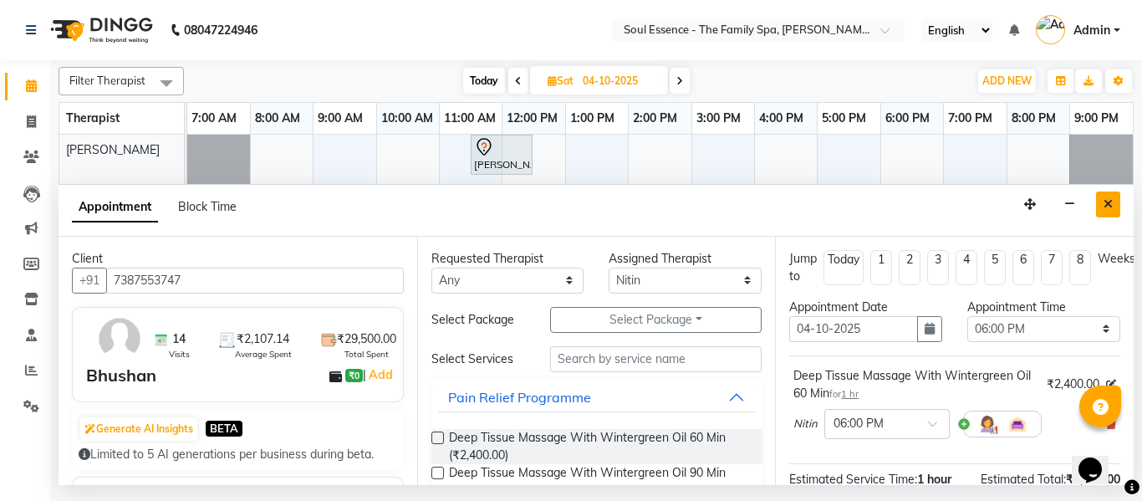
click at [1106, 199] on icon "Close" at bounding box center [1108, 204] width 9 height 12
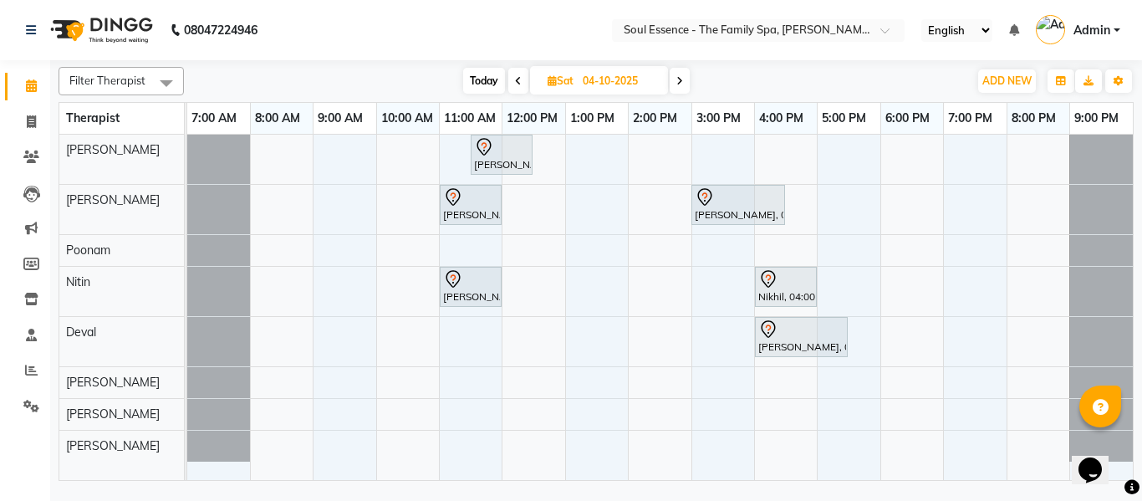
click at [905, 290] on div "Jayshree Diwakar, 11:30 AM-12:30 PM, Deep Tissue Massage With Wintergreen Oil 6…" at bounding box center [660, 307] width 946 height 345
select select "70213"
select select "tentative"
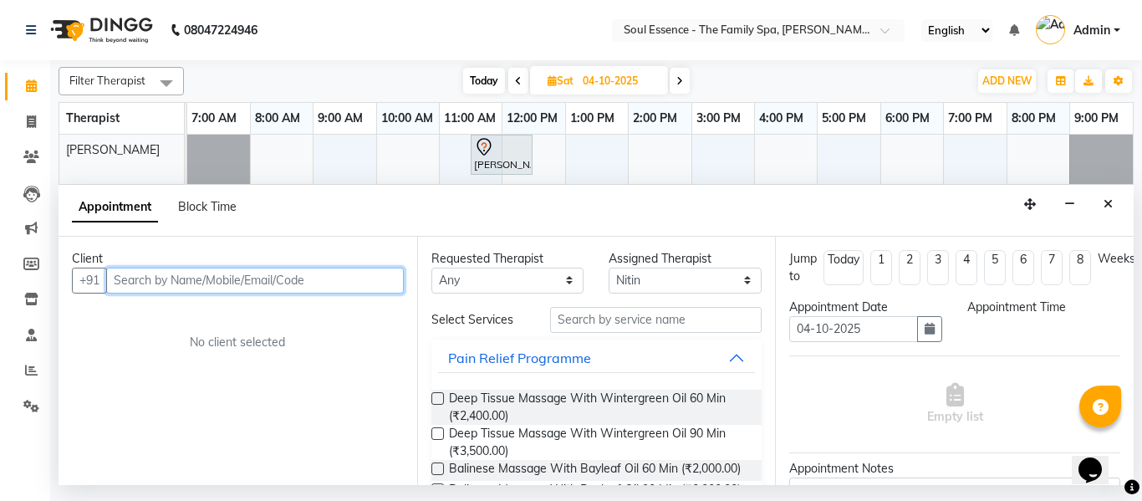
click at [225, 279] on input "text" at bounding box center [255, 281] width 298 height 26
select select "1080"
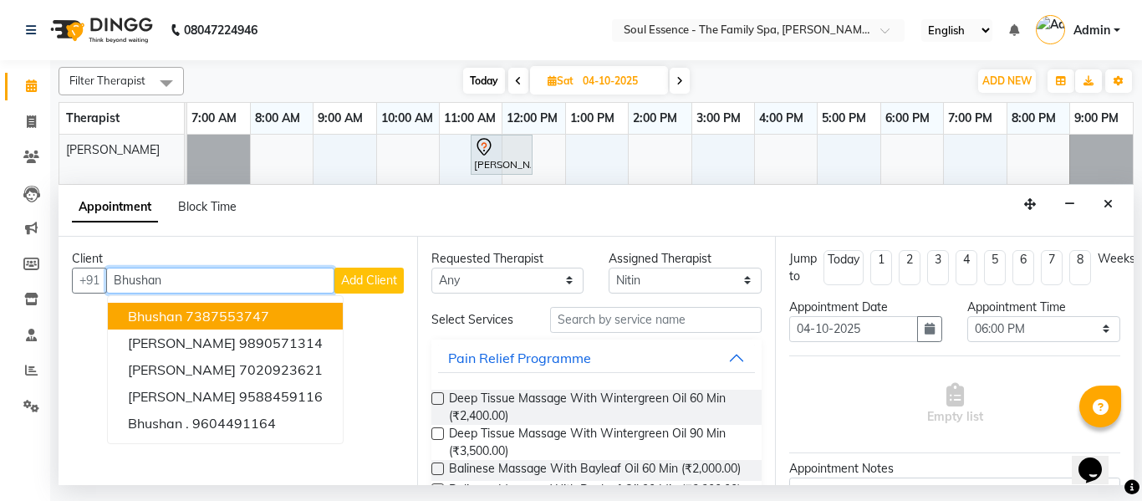
click at [209, 309] on ngb-highlight "7387553747" at bounding box center [228, 316] width 84 height 17
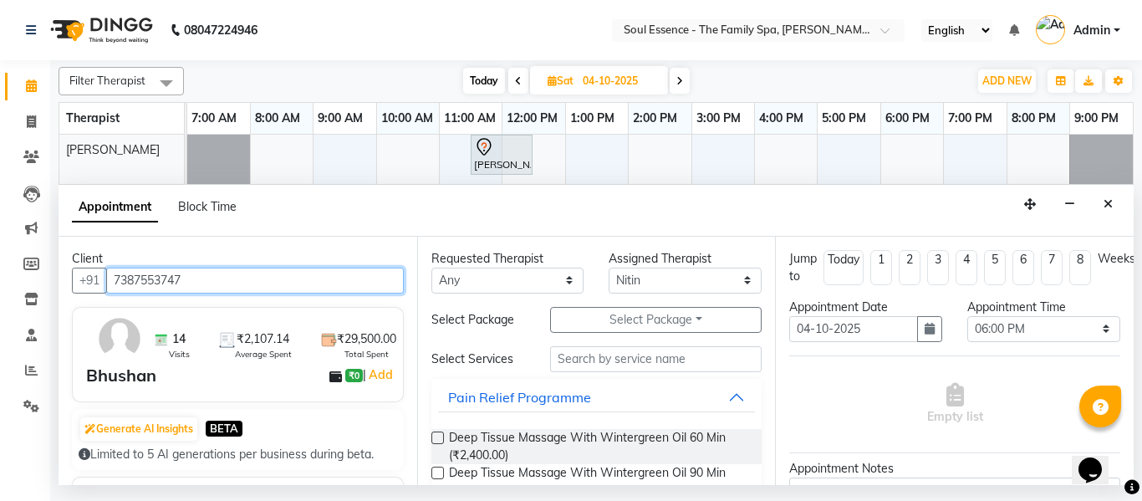
type input "7387553747"
click at [1114, 212] on button "Close" at bounding box center [1108, 204] width 24 height 26
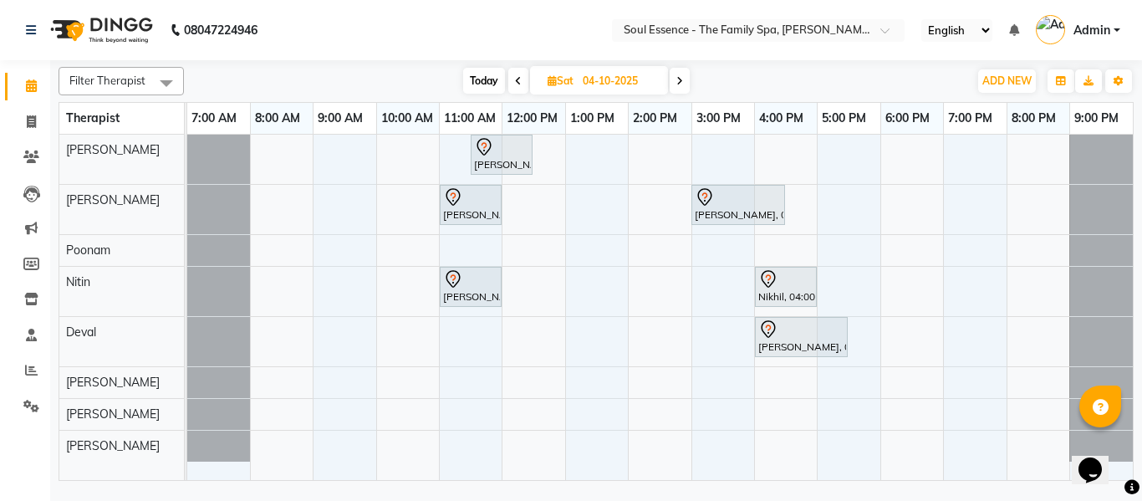
click at [819, 63] on div "Filter Therapist Select All Surma Gauri Thorath Poonam Nitin Deval pradyumna Sh…" at bounding box center [596, 270] width 1075 height 421
click at [781, 47] on nav "08047224946 Select Location × Soul Essence - The Family Spa, Mayur Colony Engli…" at bounding box center [571, 30] width 1142 height 60
click at [878, 277] on div "Jayshree Diwakar, 11:30 AM-12:30 PM, Deep Tissue Massage With Wintergreen Oil 6…" at bounding box center [660, 307] width 946 height 345
select select "70213"
select select "1020"
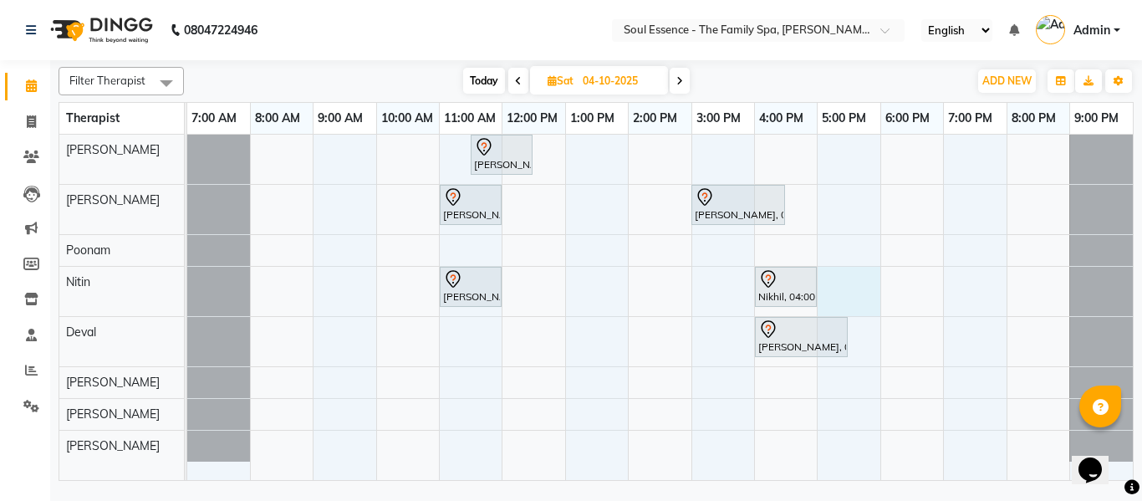
select select "tentative"
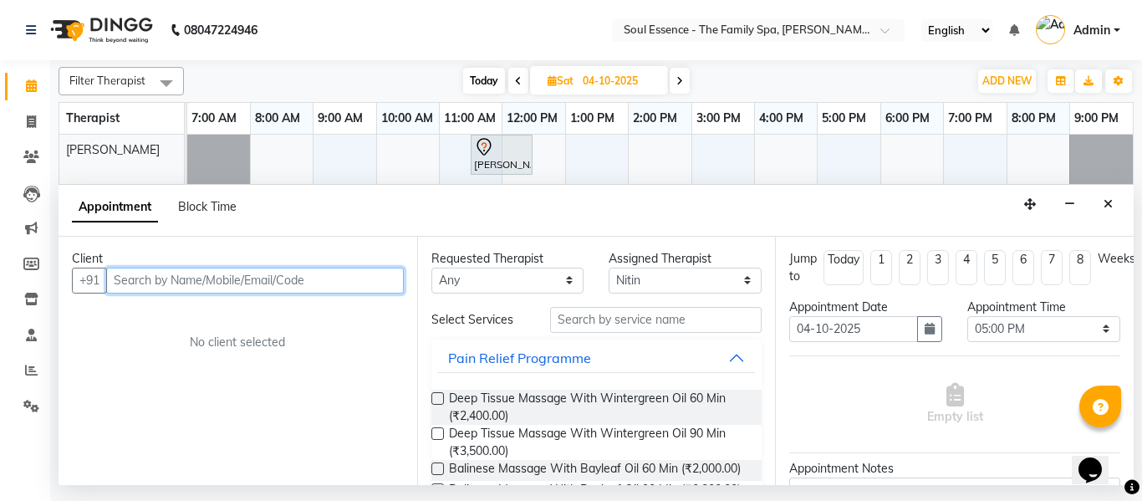
click at [364, 271] on input "text" at bounding box center [255, 281] width 298 height 26
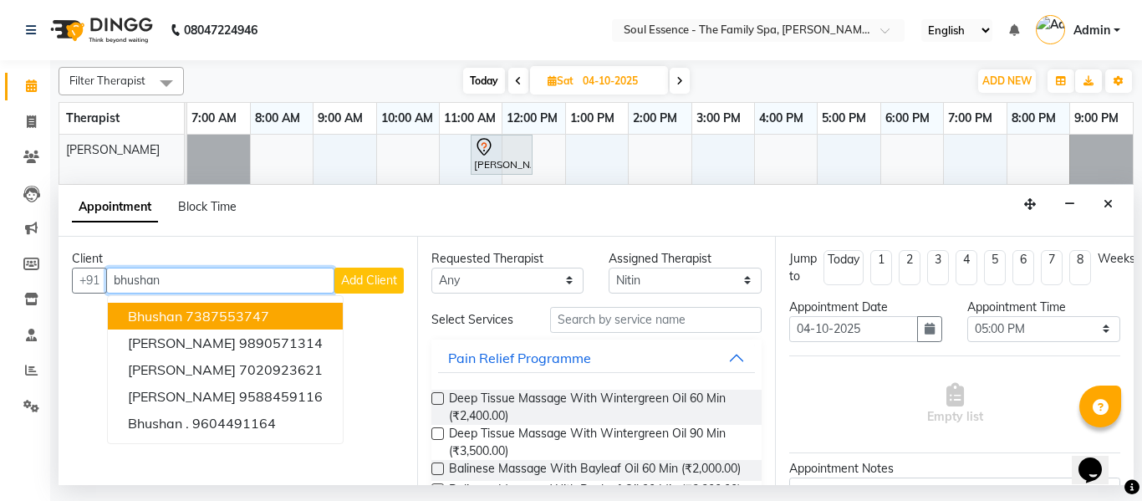
click at [155, 323] on span "Bhushan" at bounding box center [155, 316] width 54 height 17
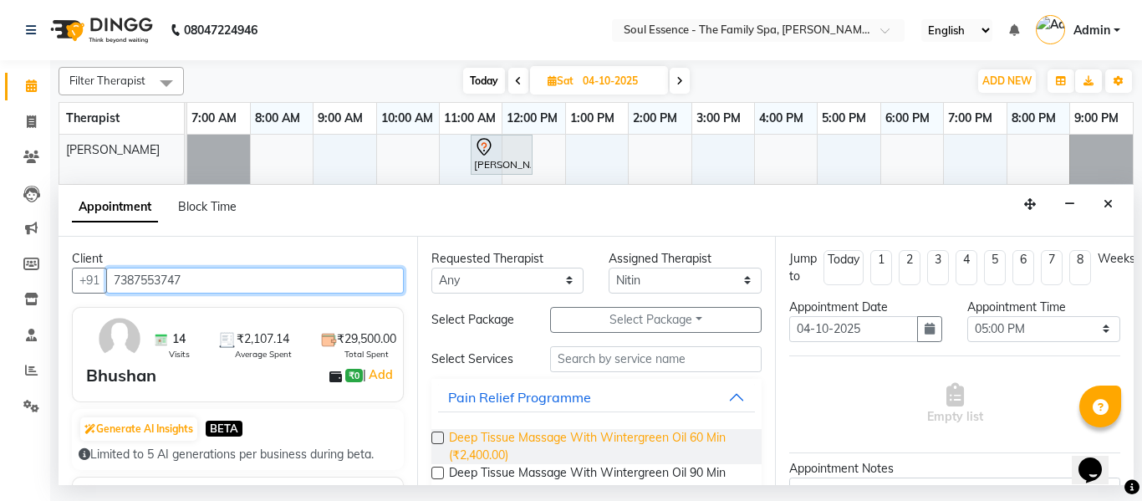
type input "7387553747"
click at [492, 443] on span "Deep Tissue Massage With Wintergreen Oil 60 Min (₹2,400.00)" at bounding box center [599, 446] width 300 height 35
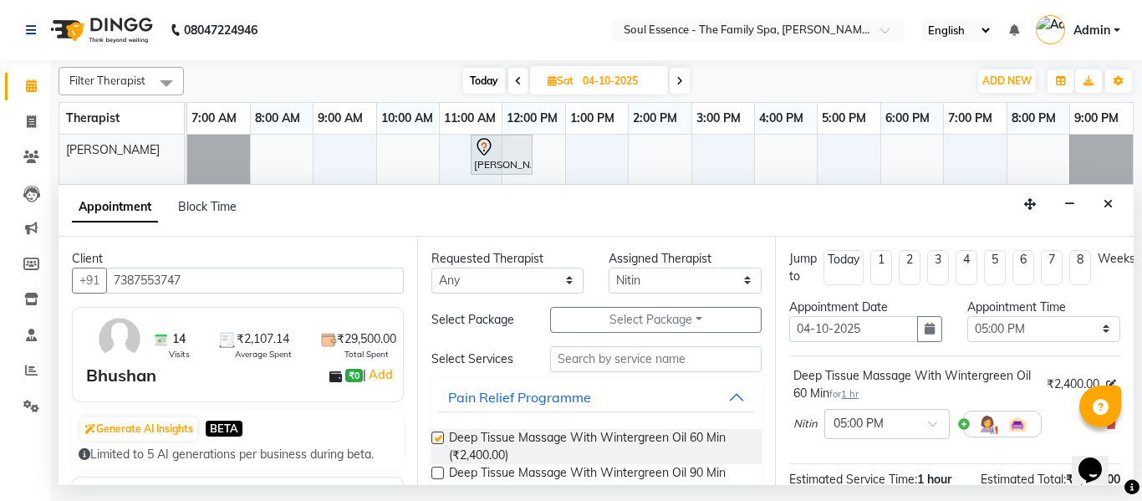
checkbox input "false"
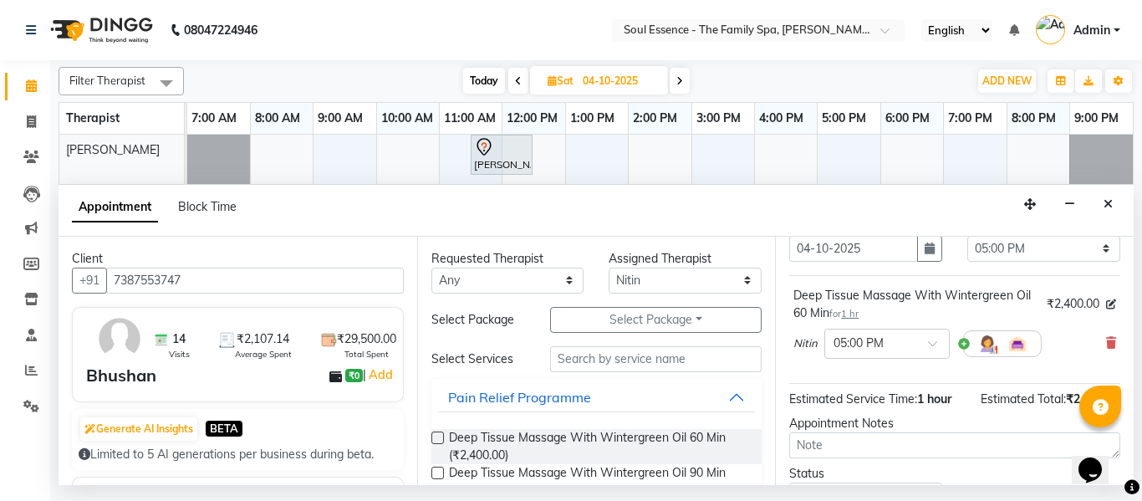
scroll to position [167, 0]
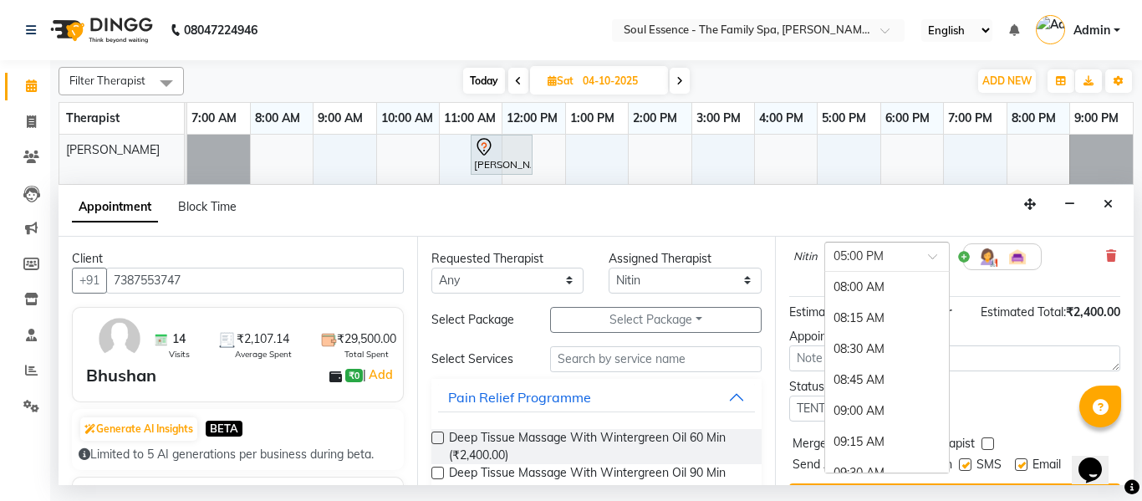
click at [877, 266] on div "× 05:00 PM" at bounding box center [886, 257] width 125 height 30
click at [876, 341] on div "05:30 PM" at bounding box center [887, 349] width 124 height 31
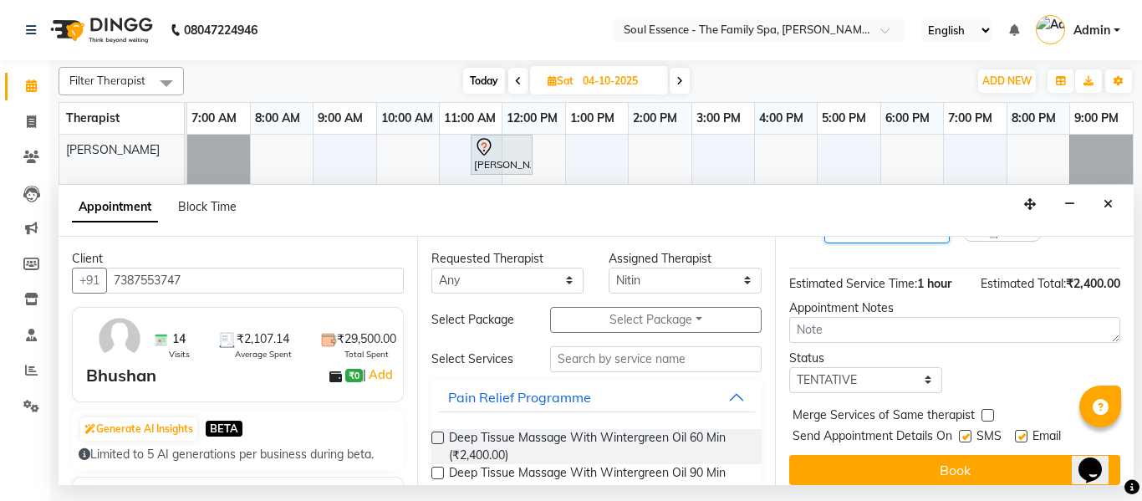
scroll to position [222, 0]
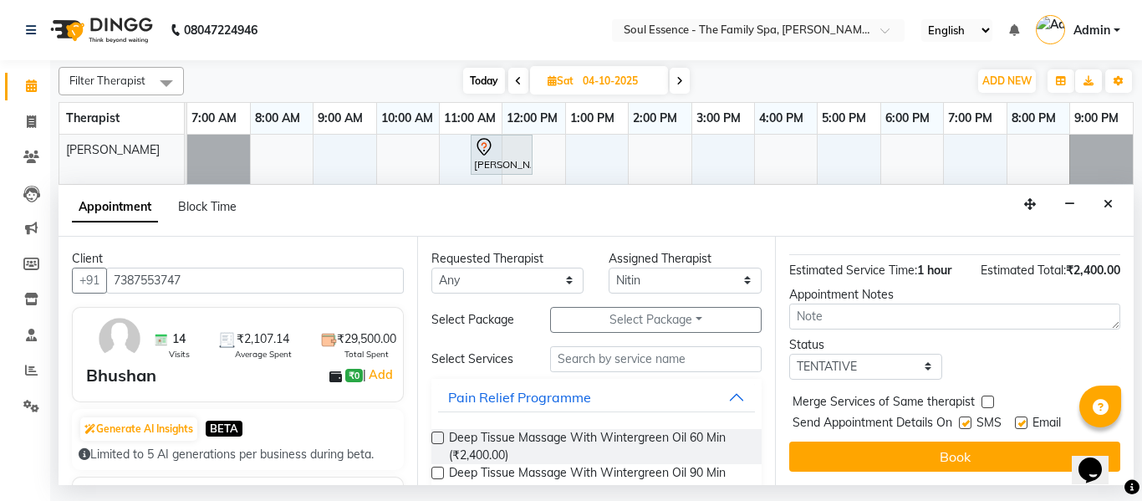
click at [971, 416] on label at bounding box center [965, 422] width 13 height 13
click at [970, 419] on input "checkbox" at bounding box center [964, 424] width 11 height 11
checkbox input "false"
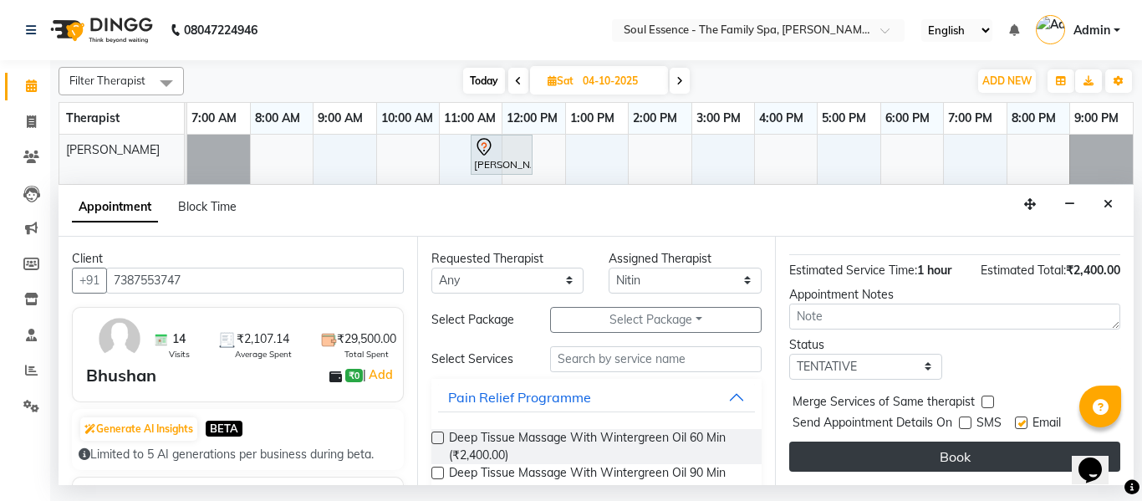
click at [993, 449] on button "Book" at bounding box center [954, 456] width 331 height 30
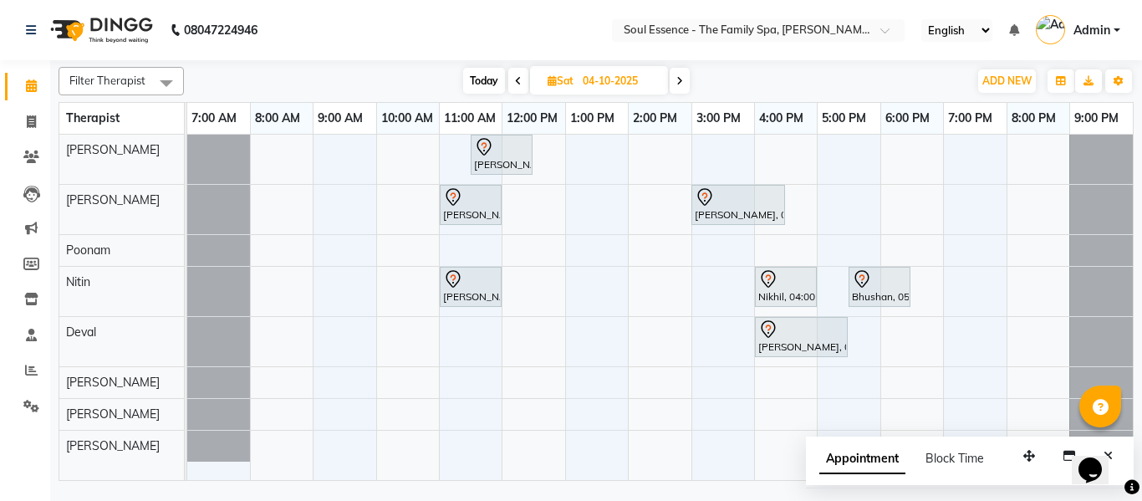
click at [477, 75] on span "Today" at bounding box center [484, 81] width 42 height 26
type input "03-10-2025"
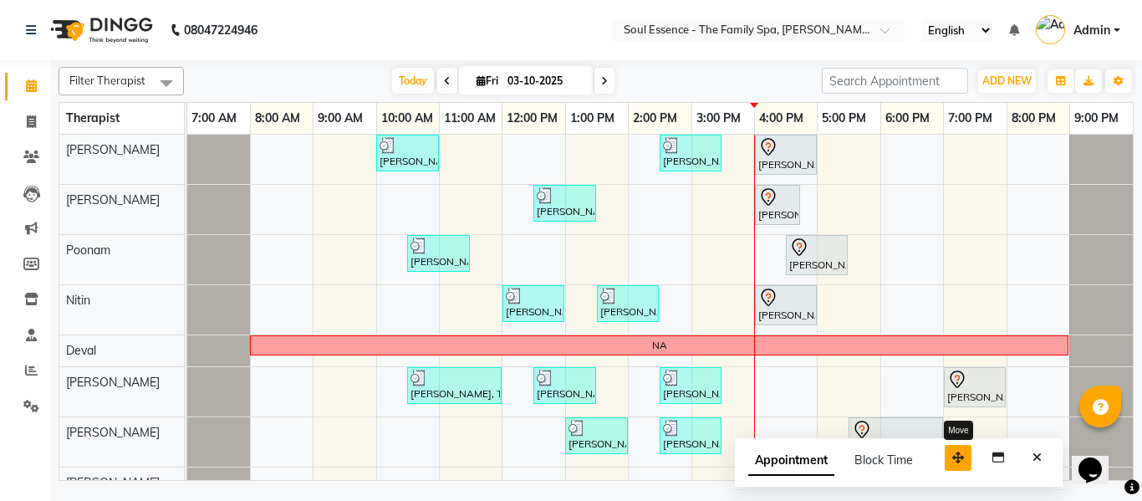
drag, startPoint x: 1025, startPoint y: 460, endPoint x: 960, endPoint y: 460, distance: 65.2
click at [960, 460] on icon "button" at bounding box center [958, 458] width 12 height 12
click at [1039, 456] on icon "Close" at bounding box center [1037, 458] width 9 height 12
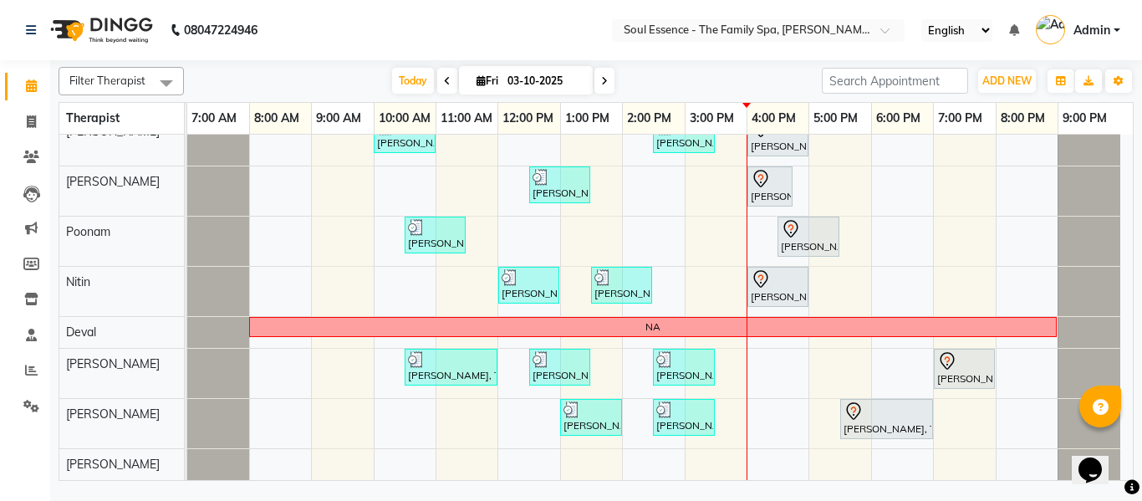
scroll to position [0, 0]
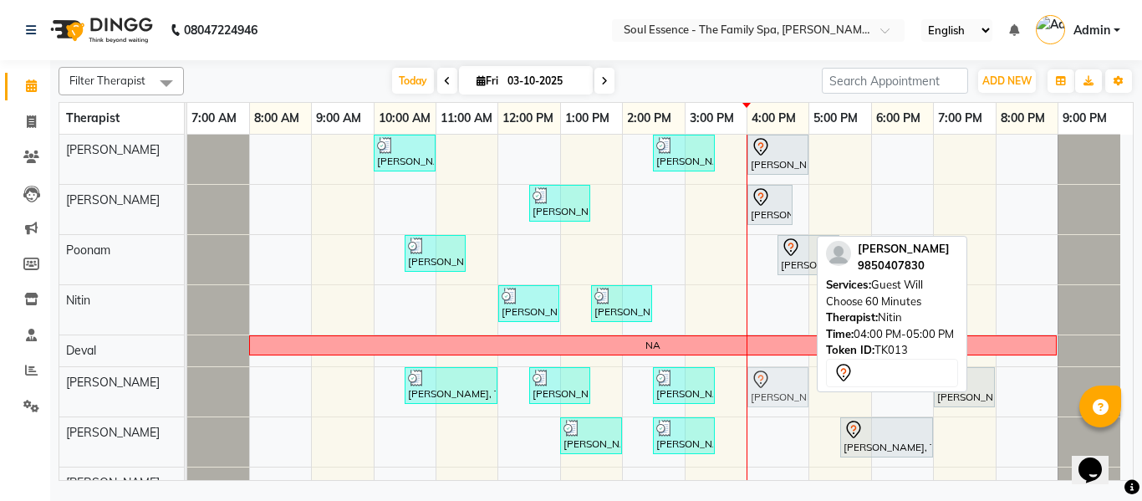
drag, startPoint x: 795, startPoint y: 302, endPoint x: 797, endPoint y: 365, distance: 62.7
click at [794, 389] on tbody "Kartiki Umrani, TK04, 10:00 AM-11:00 AM, Swedish Massage With Sesame Oil 60 Min…" at bounding box center [653, 317] width 933 height 364
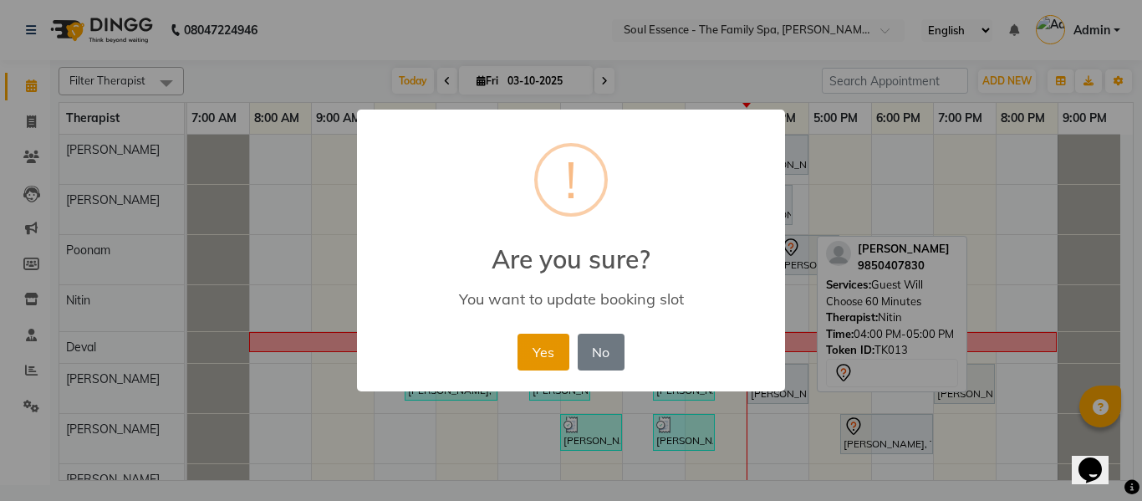
click at [559, 345] on button "Yes" at bounding box center [543, 352] width 51 height 37
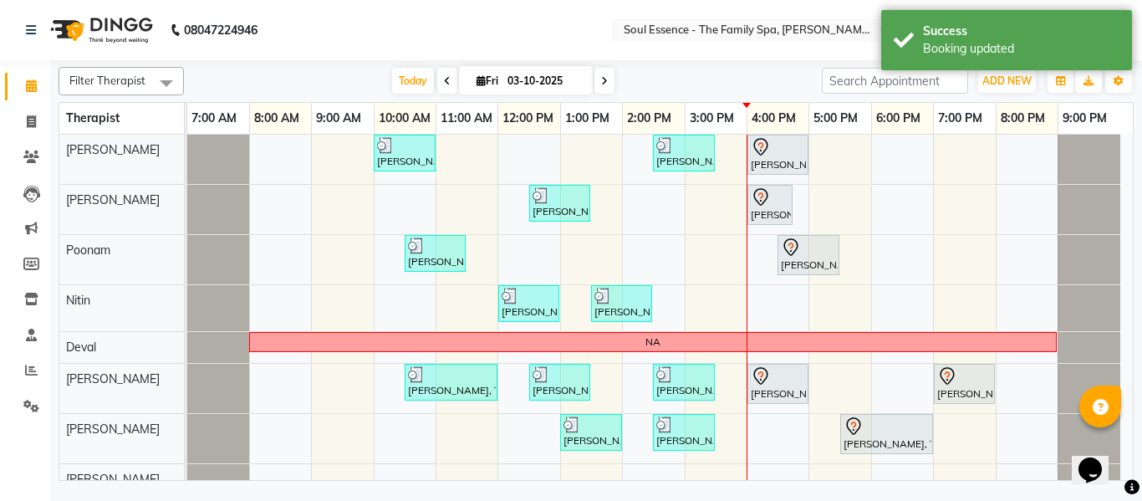
click at [475, 21] on nav "08047224946 Select Location × Soul Essence - The Family Spa, Mayur Colony Engli…" at bounding box center [571, 30] width 1142 height 60
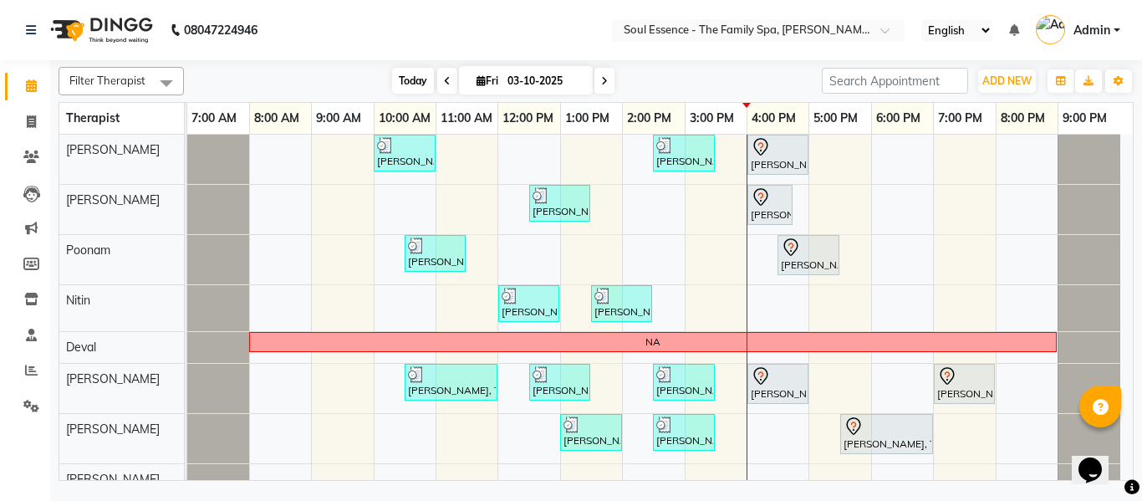
click at [401, 92] on span "Today" at bounding box center [413, 81] width 42 height 26
click at [467, 38] on nav "08047224946 Select Location × Soul Essence - The Family Spa, Mayur Colony Engli…" at bounding box center [571, 30] width 1142 height 60
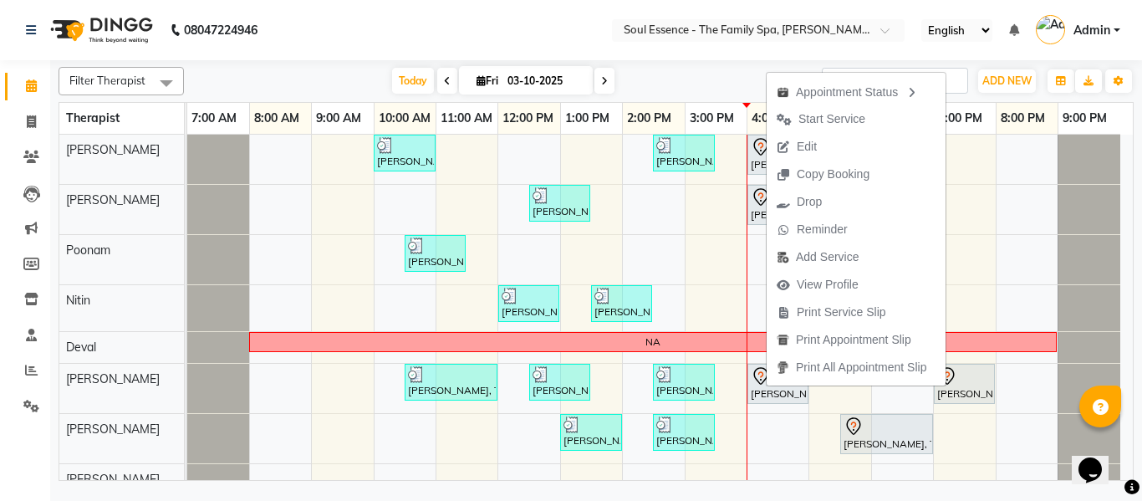
click at [826, 149] on span "Edit" at bounding box center [797, 147] width 60 height 28
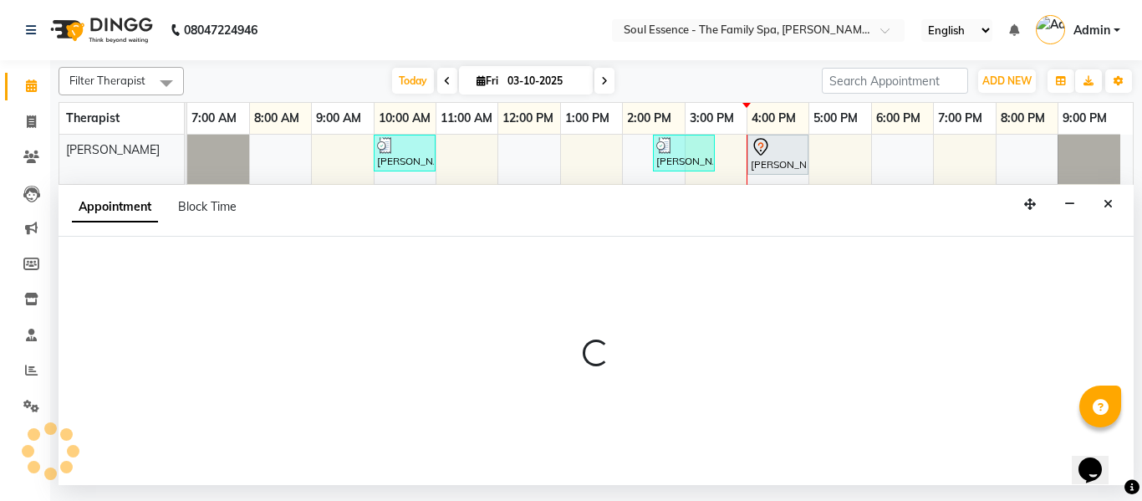
select select "tentative"
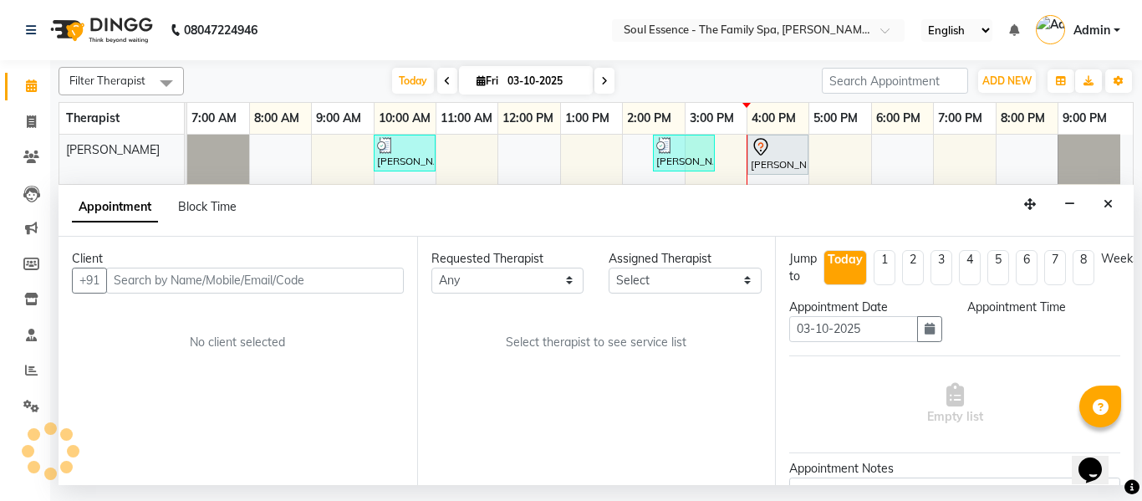
select select "960"
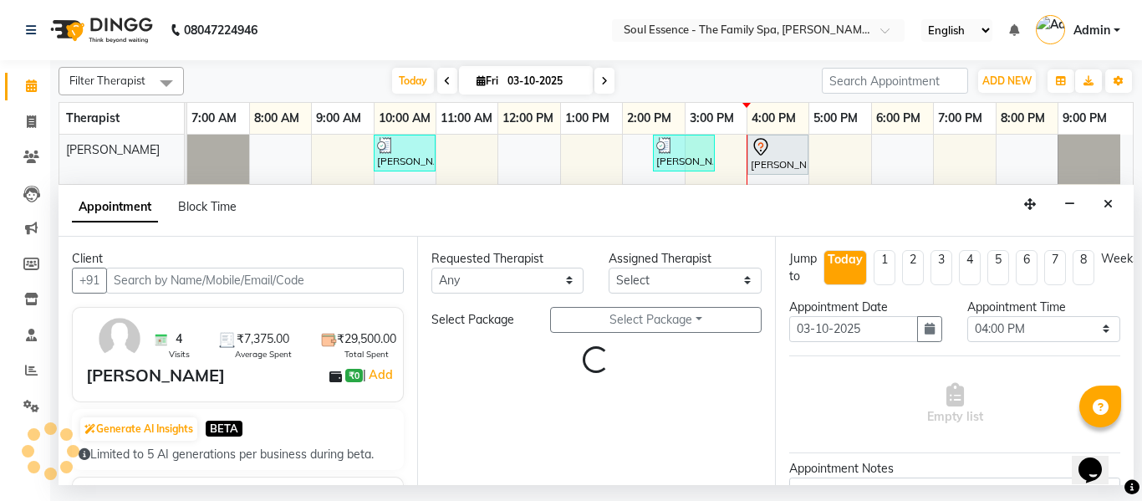
select select "37932"
select select "1188"
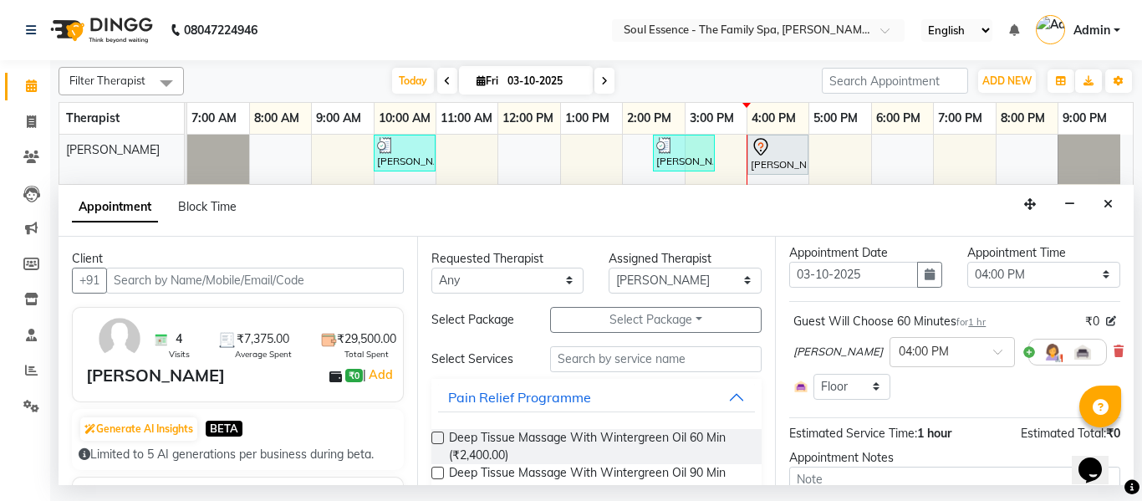
scroll to position [84, 0]
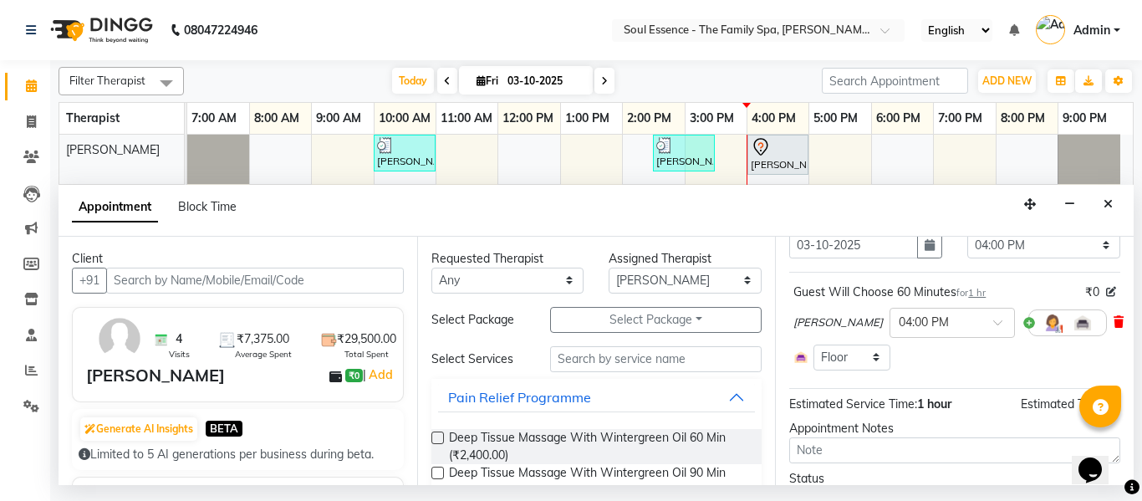
click at [1114, 319] on icon at bounding box center [1119, 322] width 10 height 12
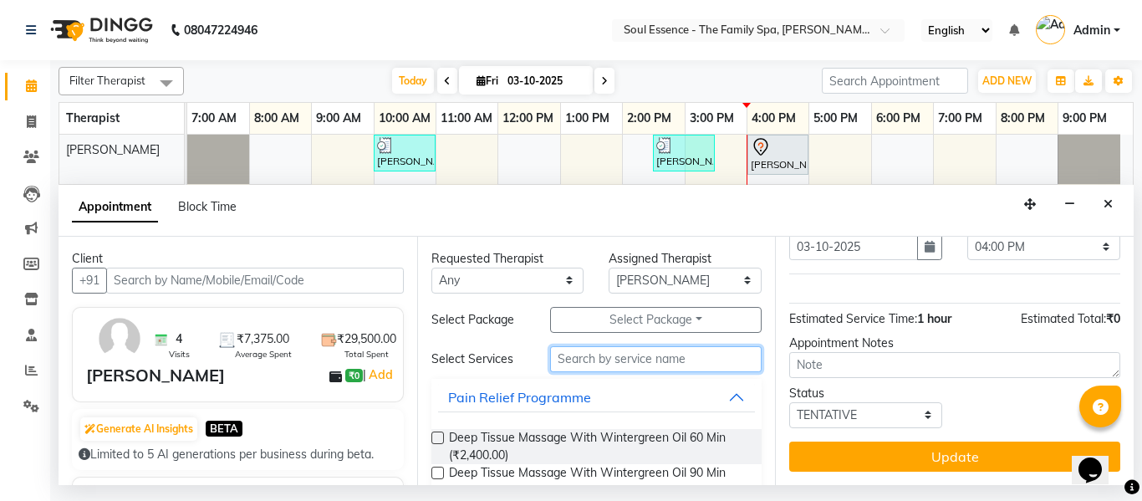
click at [630, 354] on input "text" at bounding box center [656, 359] width 212 height 26
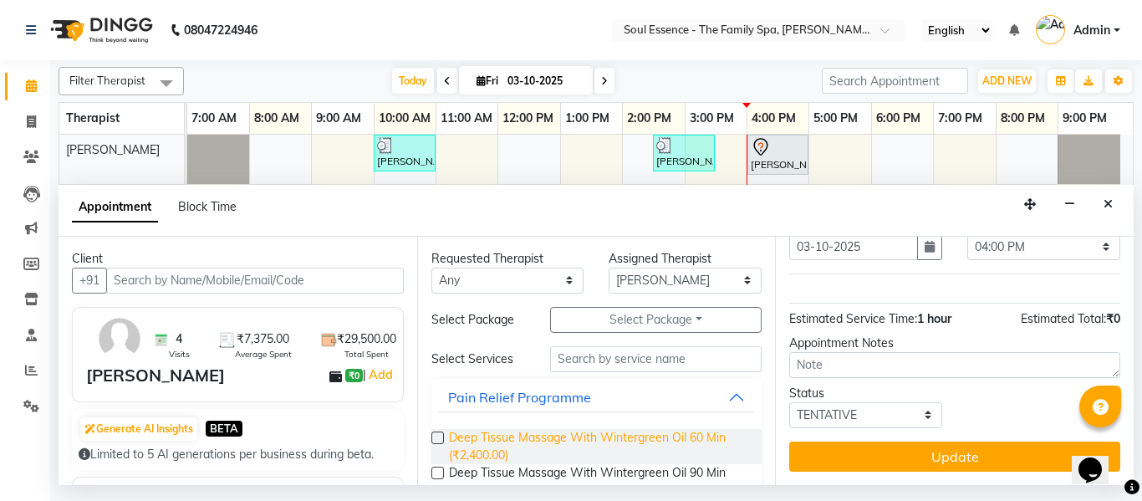
click at [603, 442] on span "Deep Tissue Massage With Wintergreen Oil 60 Min (₹2,400.00)" at bounding box center [599, 446] width 300 height 35
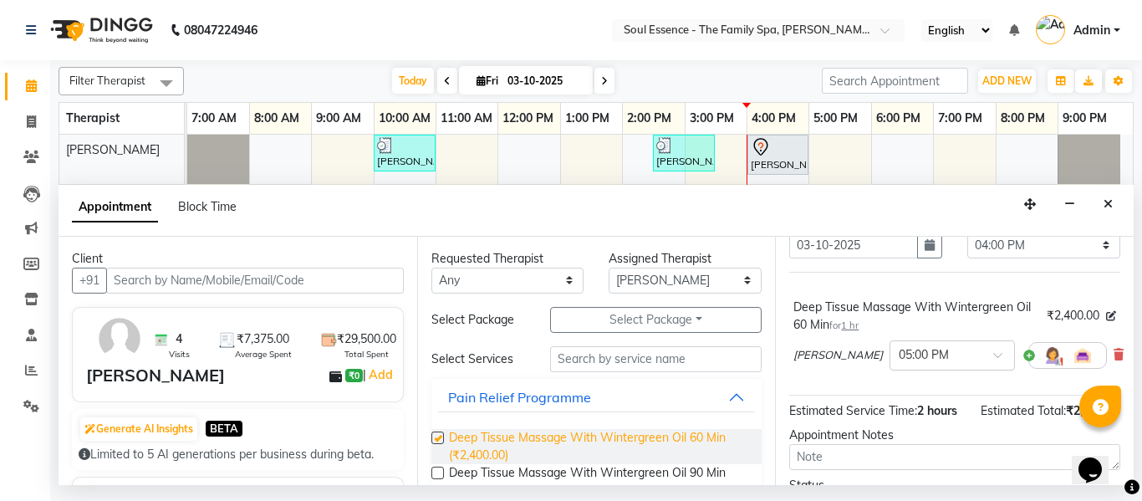
checkbox input "false"
click at [899, 355] on input "text" at bounding box center [936, 354] width 74 height 18
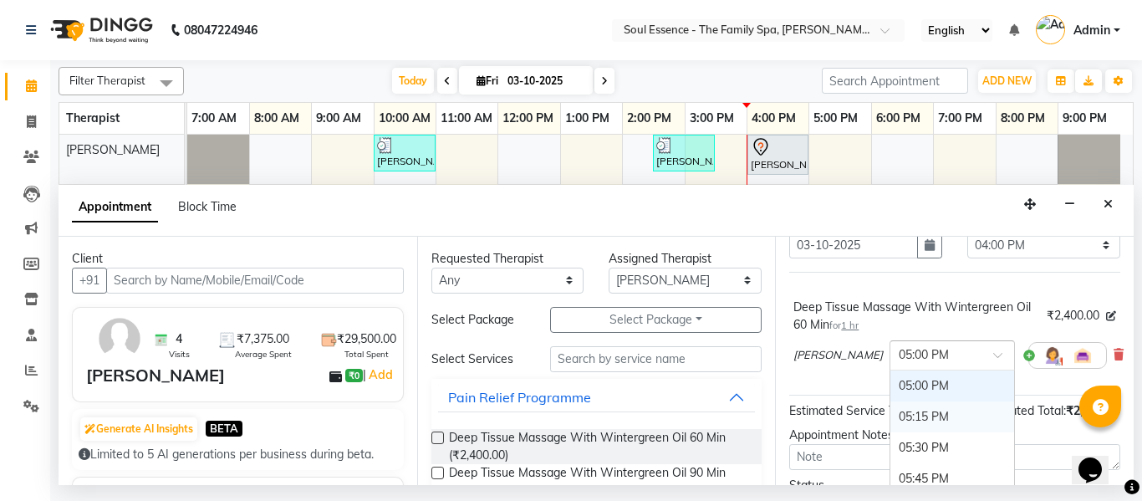
scroll to position [970, 0]
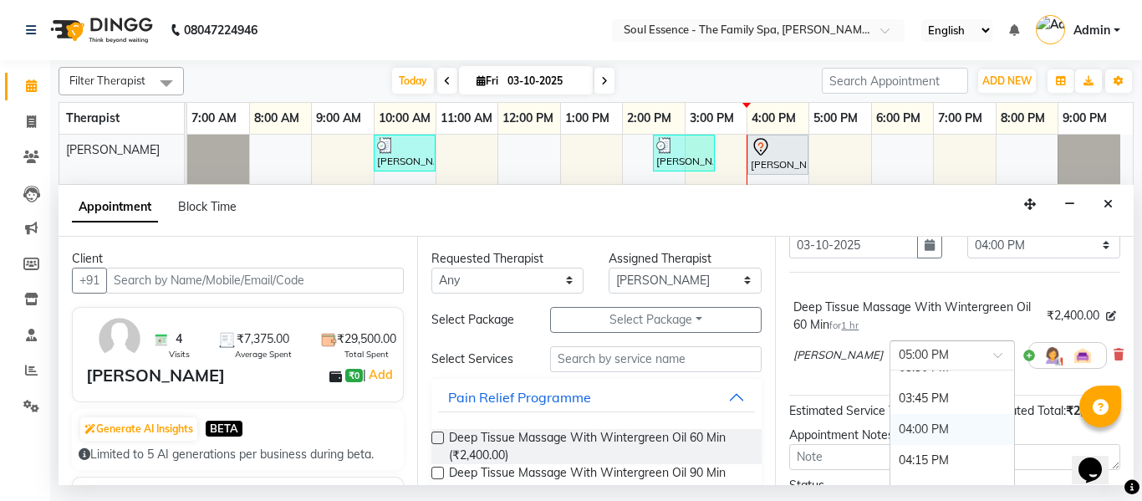
click at [901, 421] on div "04:00 PM" at bounding box center [953, 429] width 124 height 31
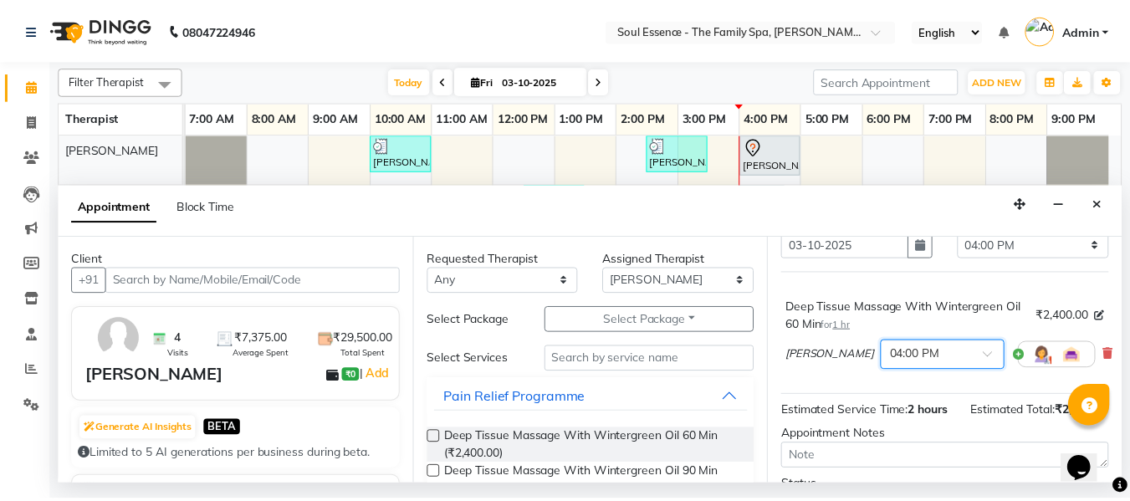
scroll to position [206, 0]
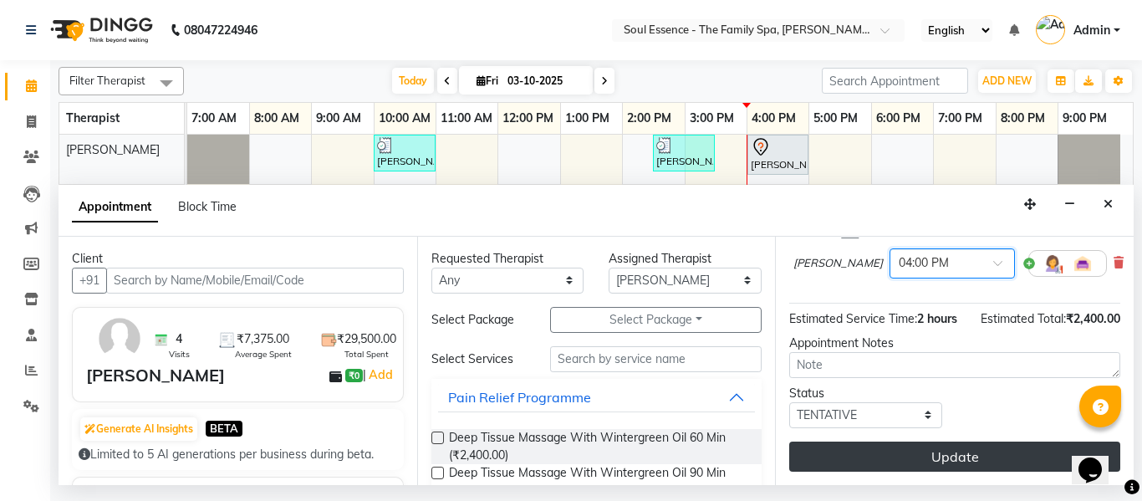
click at [949, 428] on div "Jump to Today 1 2 3 4 5 6 7 8 Weeks Appointment Date 03-10-2025 Appointment Tim…" at bounding box center [954, 361] width 359 height 248
click at [947, 441] on button "Update" at bounding box center [954, 456] width 331 height 30
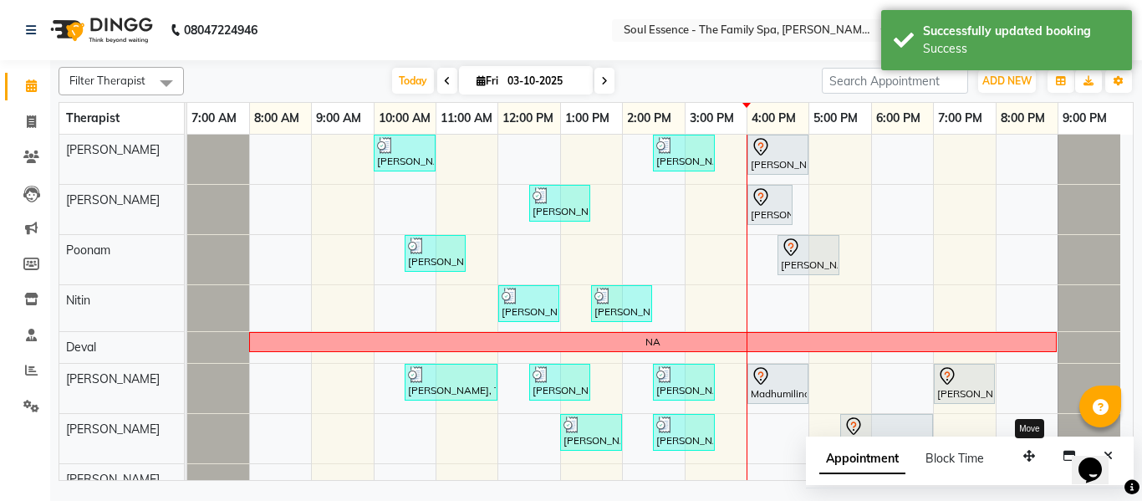
drag, startPoint x: 1029, startPoint y: 459, endPoint x: 909, endPoint y: 440, distance: 121.9
click at [1023, 450] on icon "button" at bounding box center [1029, 456] width 12 height 12
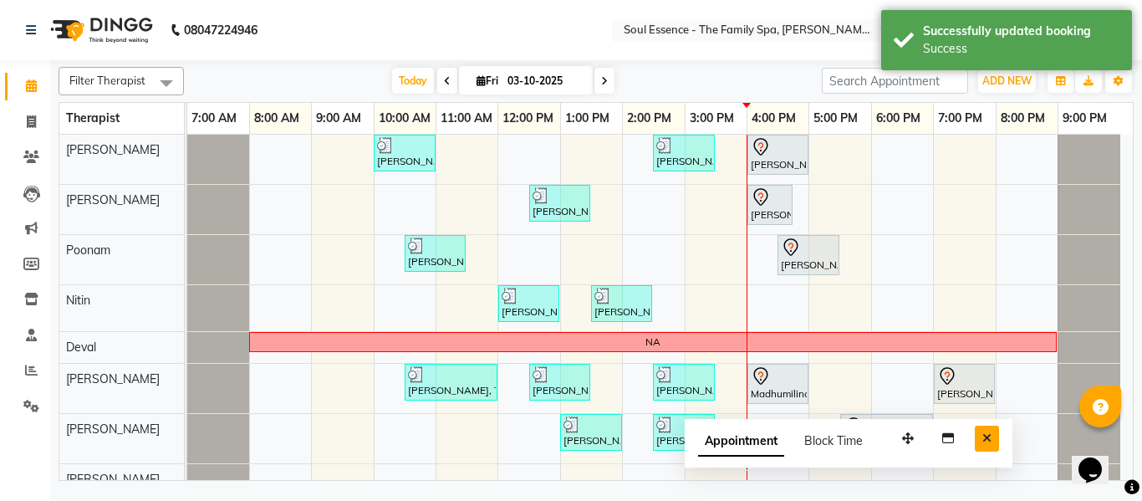
click at [992, 437] on button "Close" at bounding box center [987, 439] width 24 height 26
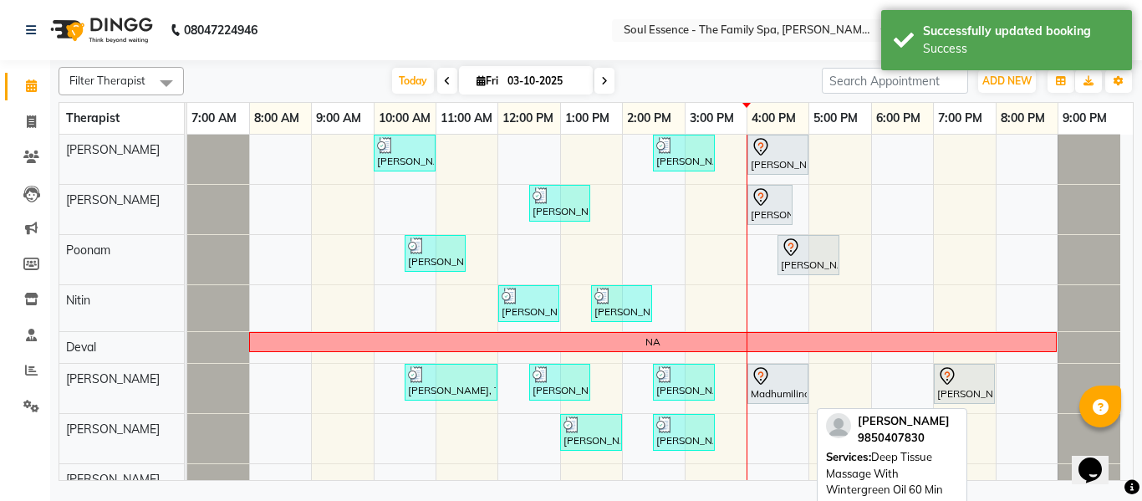
click at [791, 389] on div "Madhumilind Mehandale, TK13, 04:00 PM-05:00 PM, Deep Tissue Massage With Winter…" at bounding box center [778, 383] width 58 height 35
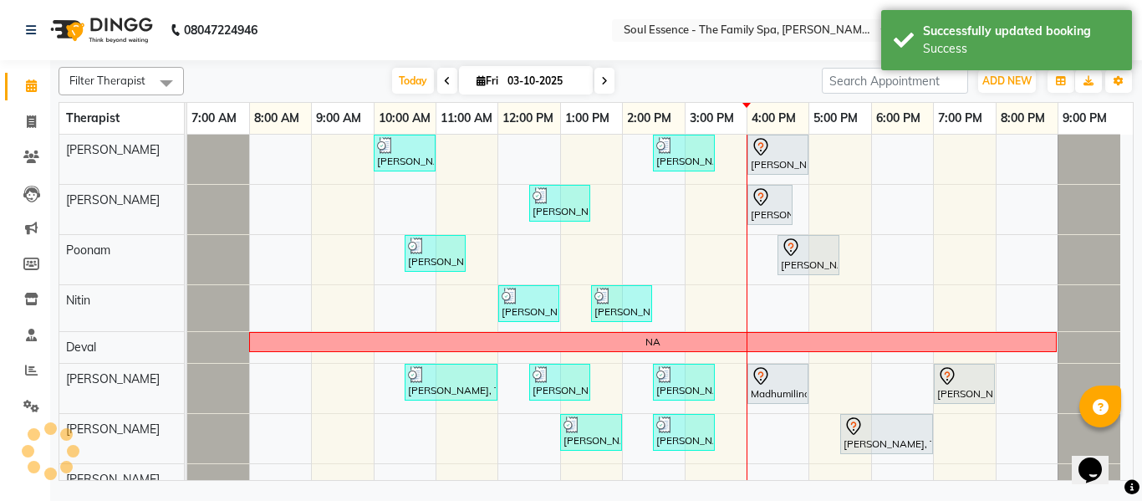
click at [779, 379] on div at bounding box center [778, 376] width 54 height 20
select select "7"
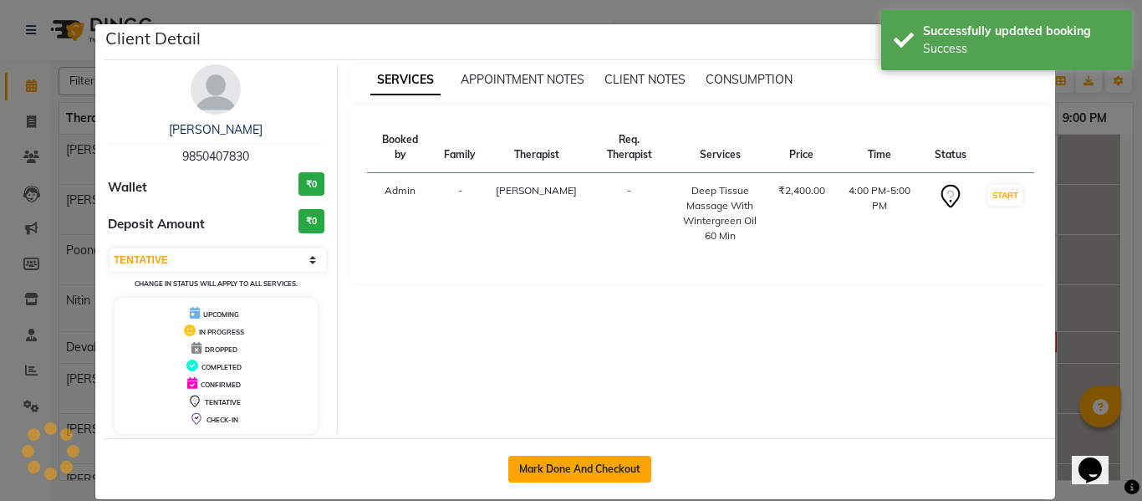
click at [615, 461] on button "Mark Done And Checkout" at bounding box center [579, 469] width 143 height 27
select select "service"
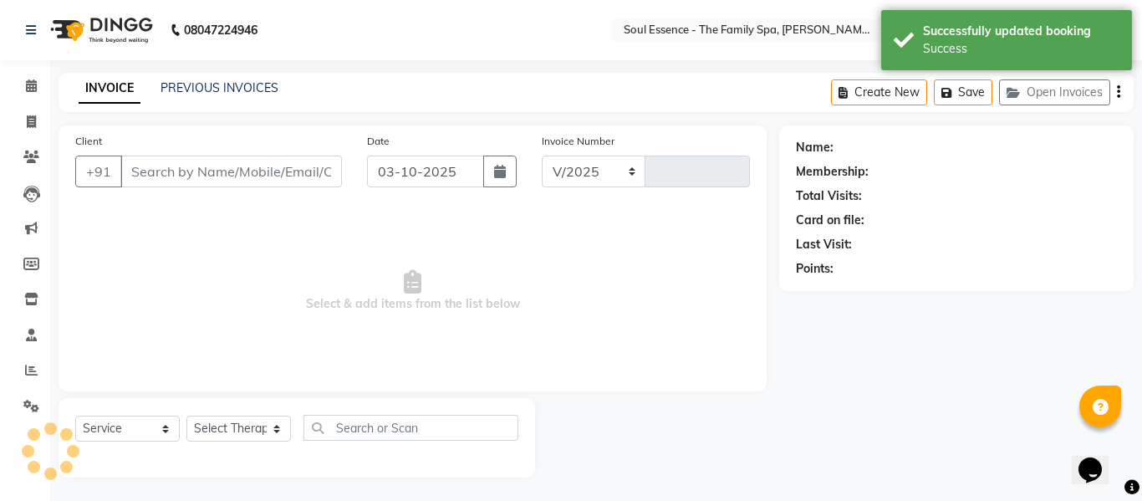
select select "774"
type input "1718"
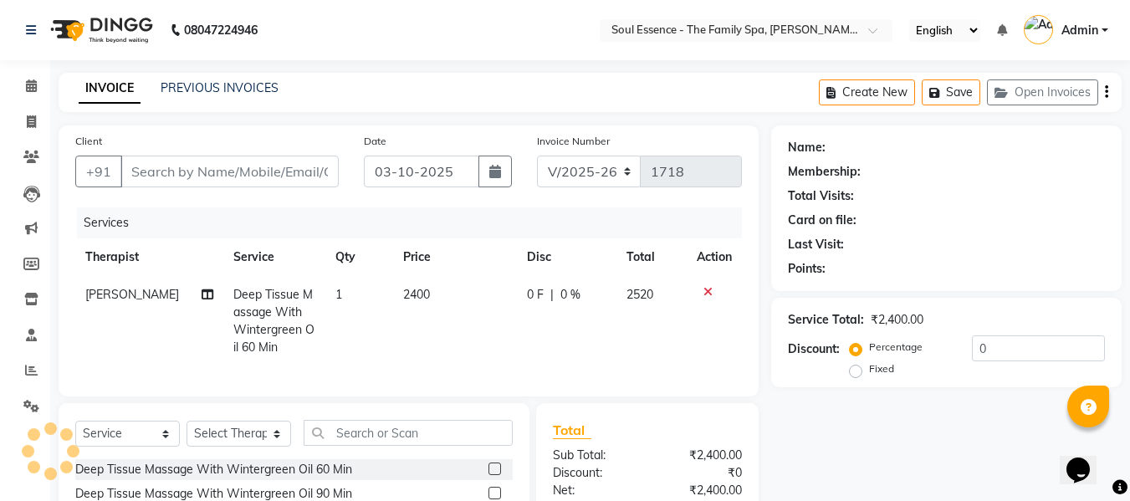
type input "9850407830"
select select "37932"
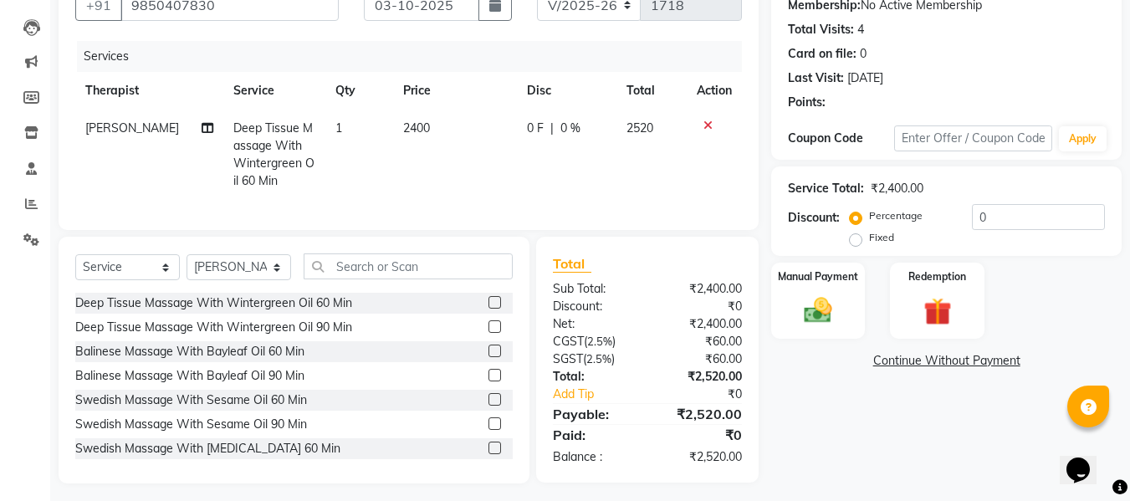
scroll to position [186, 0]
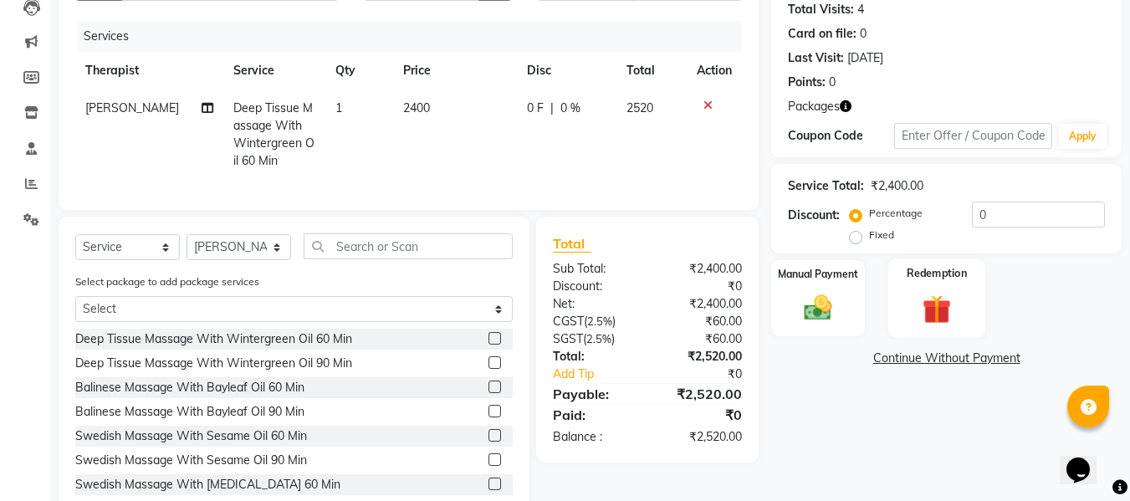
click at [907, 278] on label "Redemption" at bounding box center [937, 273] width 60 height 16
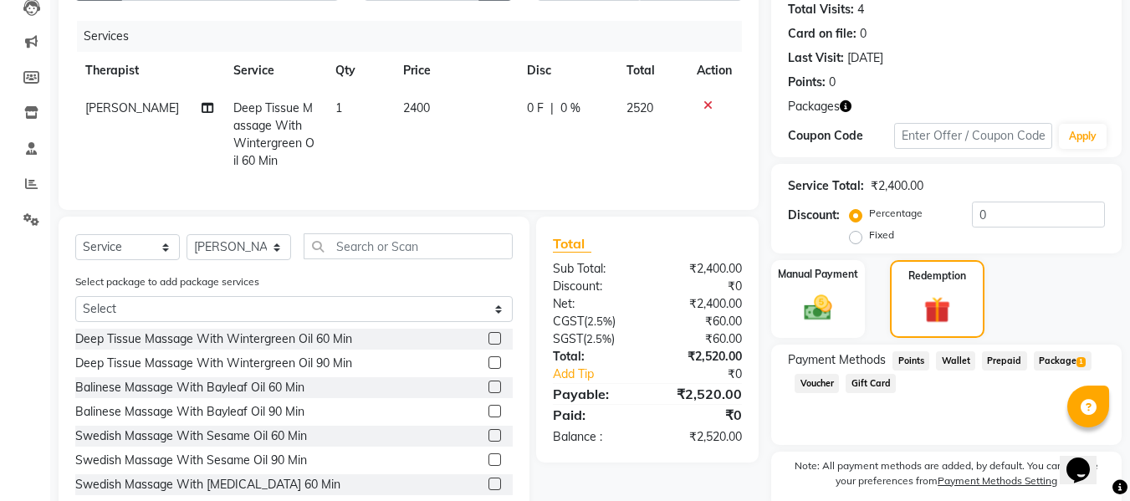
click at [1064, 358] on span "Package 1" at bounding box center [1063, 360] width 58 height 19
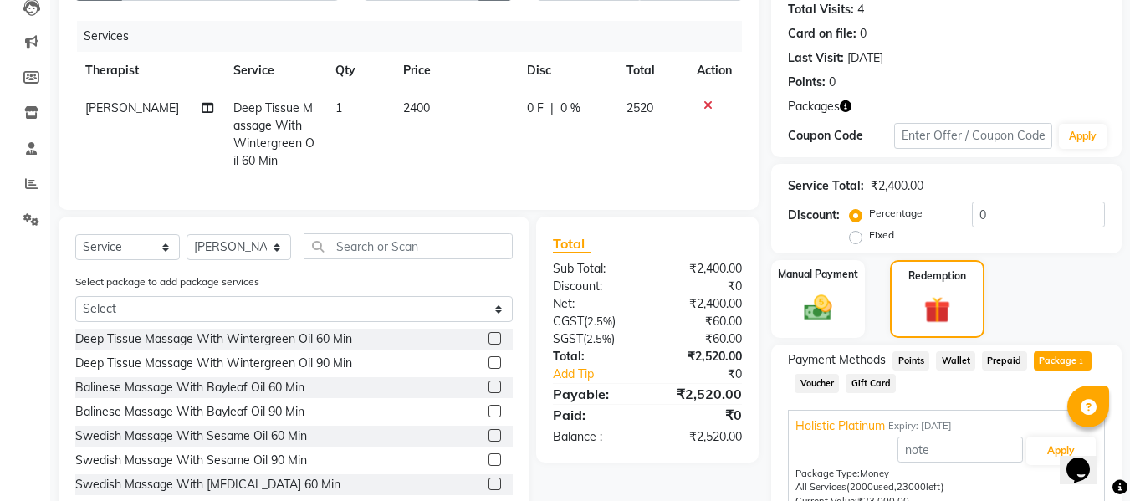
scroll to position [331, 0]
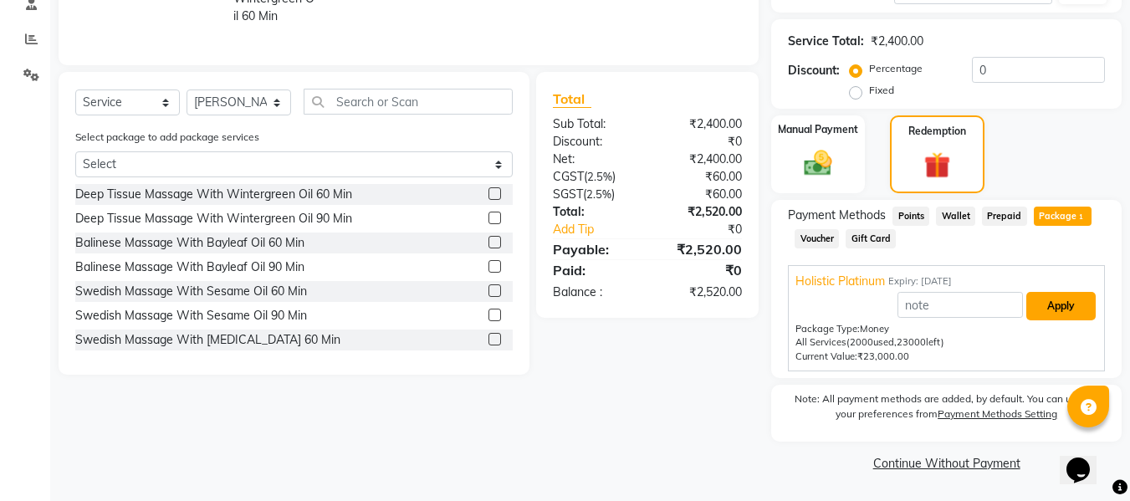
click at [1077, 302] on button "Apply" at bounding box center [1060, 306] width 69 height 28
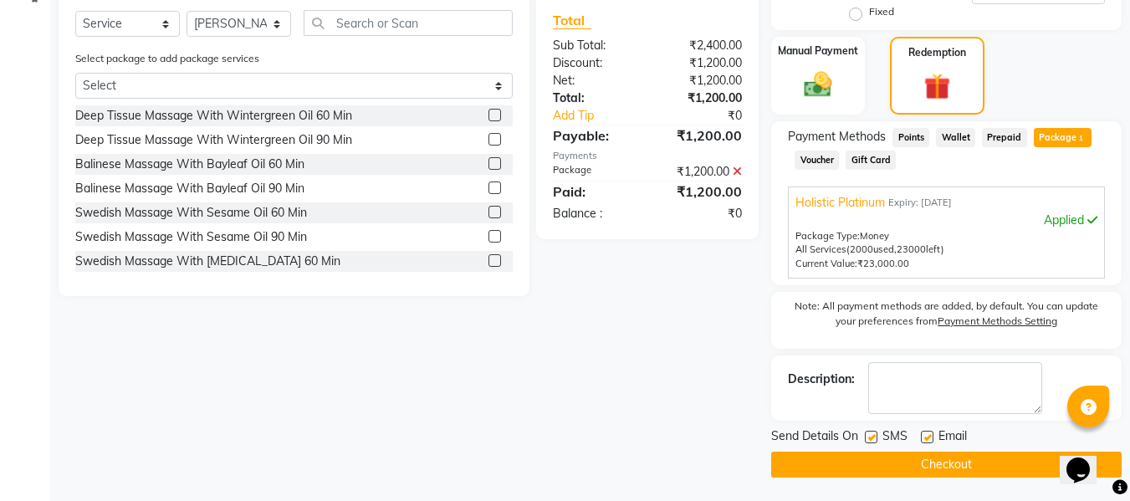
scroll to position [411, 0]
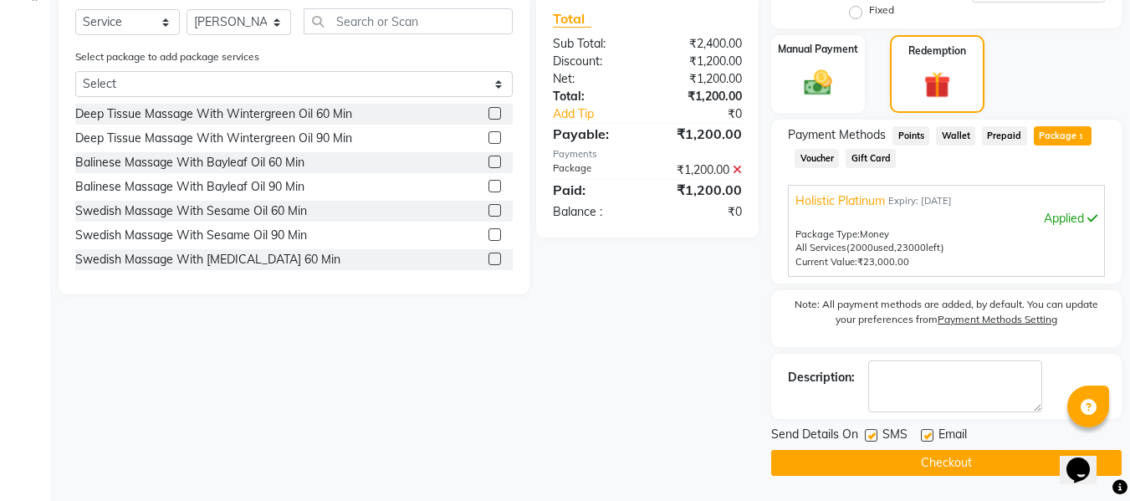
click at [875, 438] on label at bounding box center [871, 435] width 13 height 13
click at [875, 438] on input "checkbox" at bounding box center [870, 436] width 11 height 11
checkbox input "false"
click at [925, 435] on label at bounding box center [927, 435] width 13 height 13
click at [925, 435] on input "checkbox" at bounding box center [926, 436] width 11 height 11
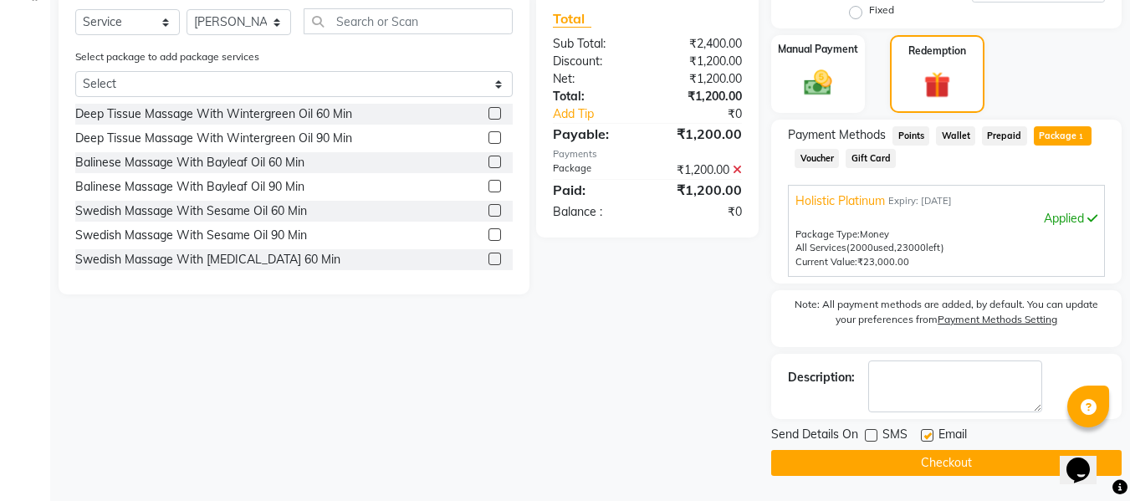
checkbox input "false"
click at [916, 469] on button "Checkout" at bounding box center [946, 463] width 350 height 26
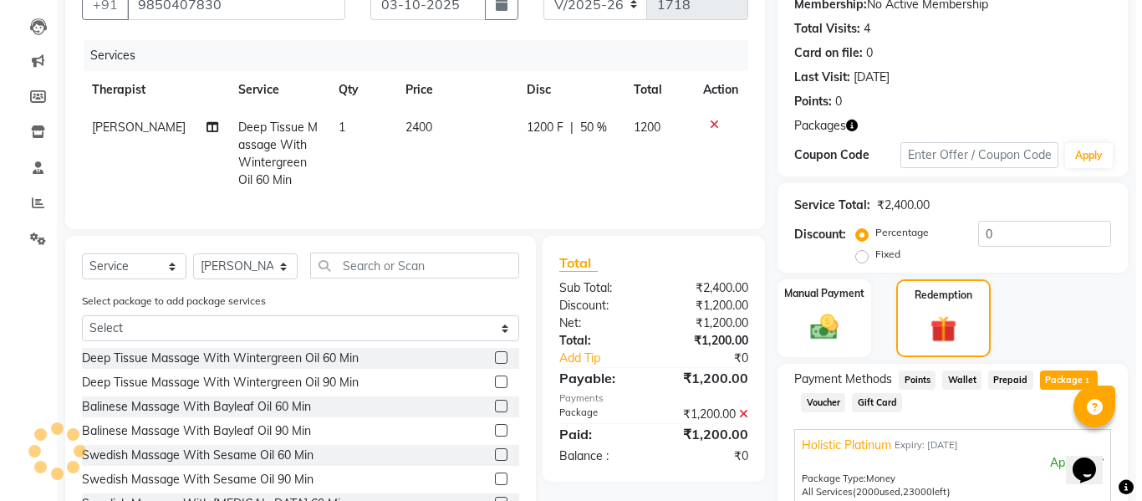
scroll to position [0, 0]
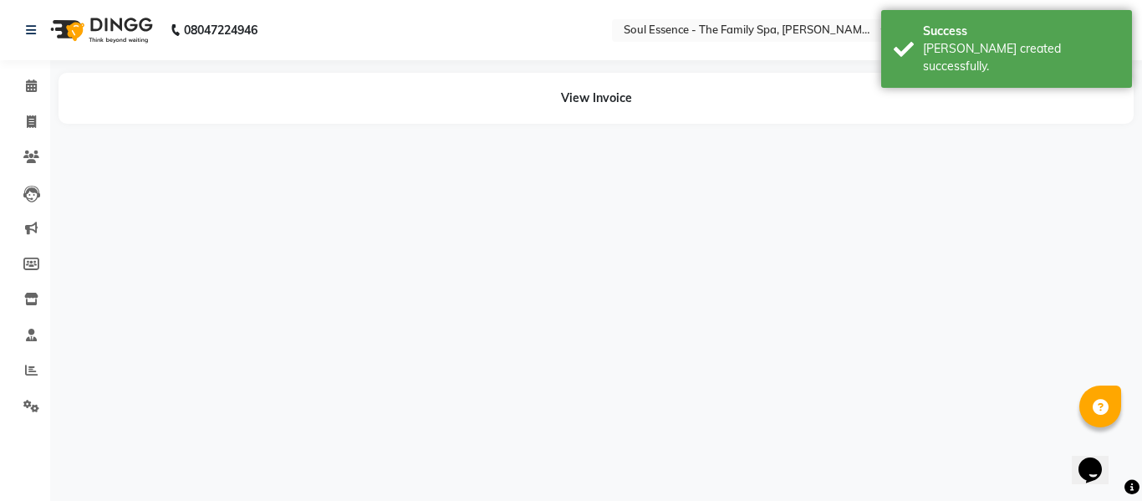
click at [18, 105] on li "Invoice" at bounding box center [25, 123] width 50 height 36
click at [29, 94] on span at bounding box center [31, 86] width 29 height 19
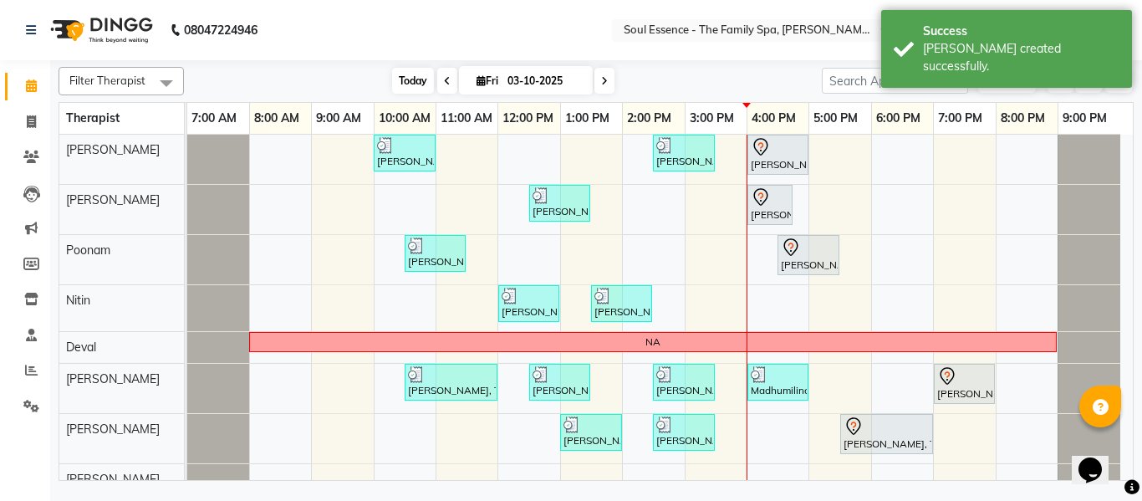
click at [411, 77] on span "Today" at bounding box center [413, 81] width 42 height 26
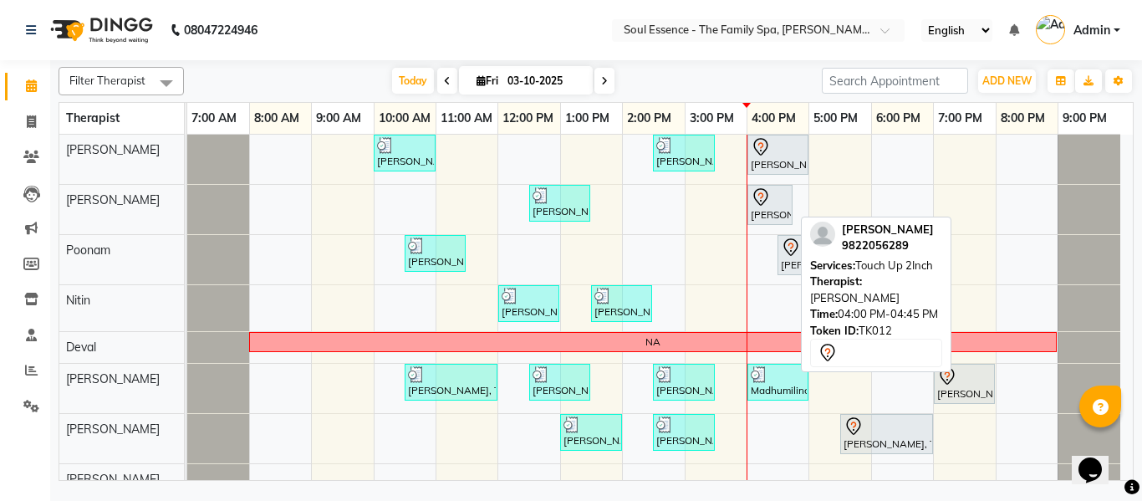
click at [763, 204] on icon at bounding box center [761, 197] width 20 height 20
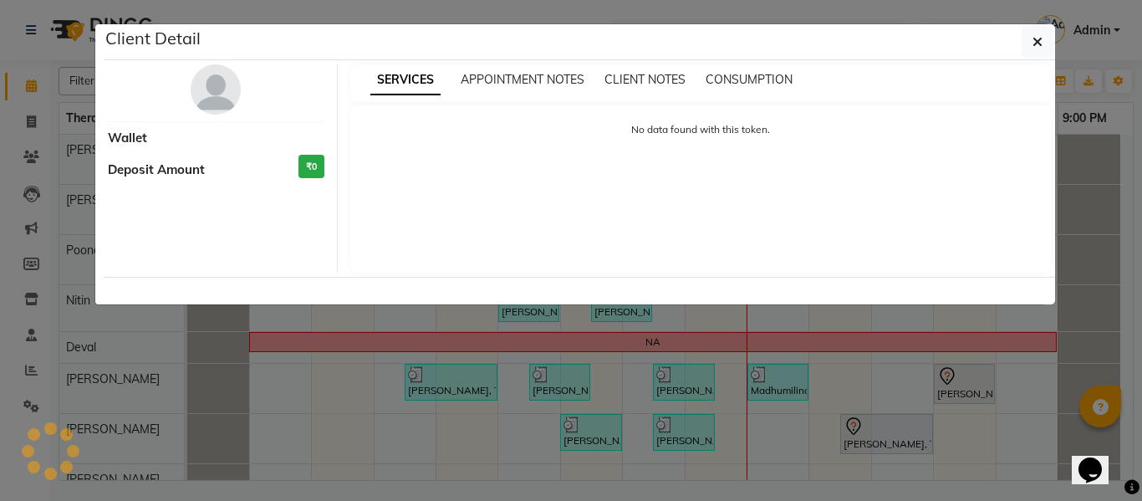
select select "7"
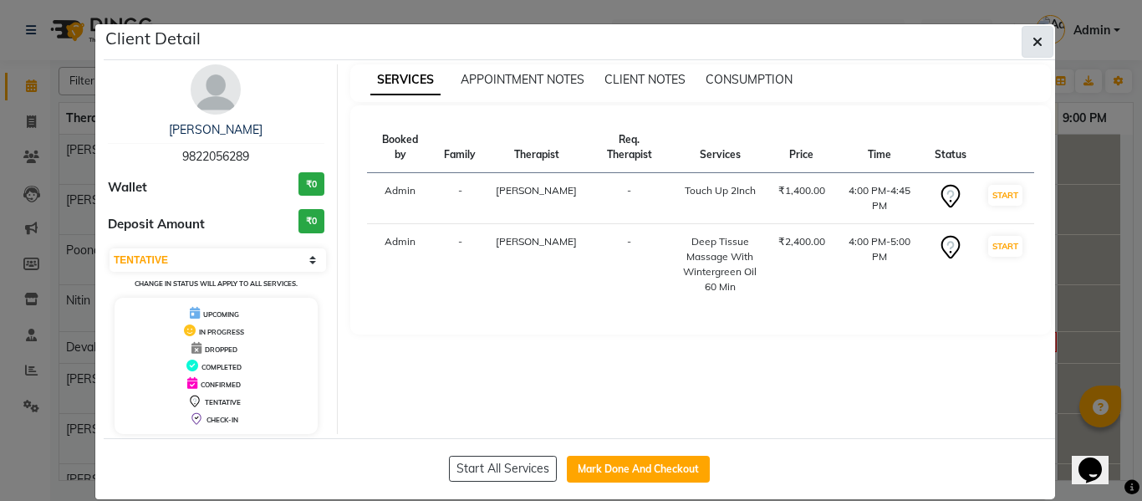
click at [1035, 48] on icon "button" at bounding box center [1038, 41] width 10 height 13
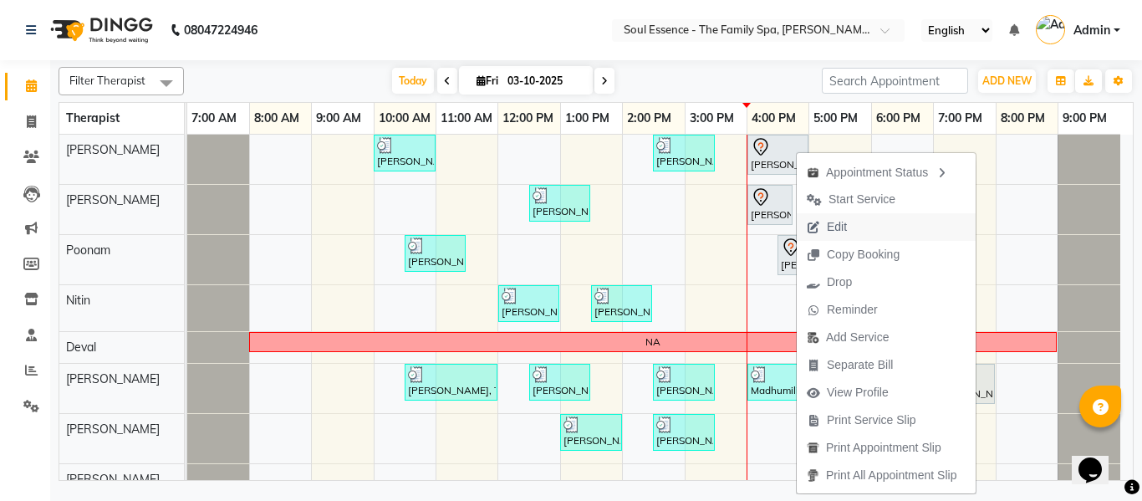
click at [832, 227] on span "Edit" at bounding box center [837, 227] width 20 height 18
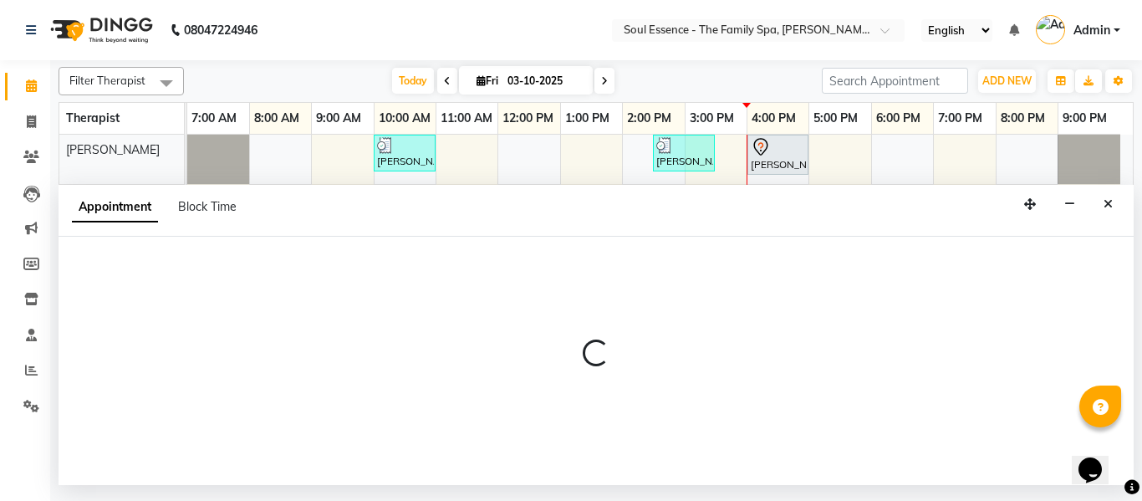
select select "tentative"
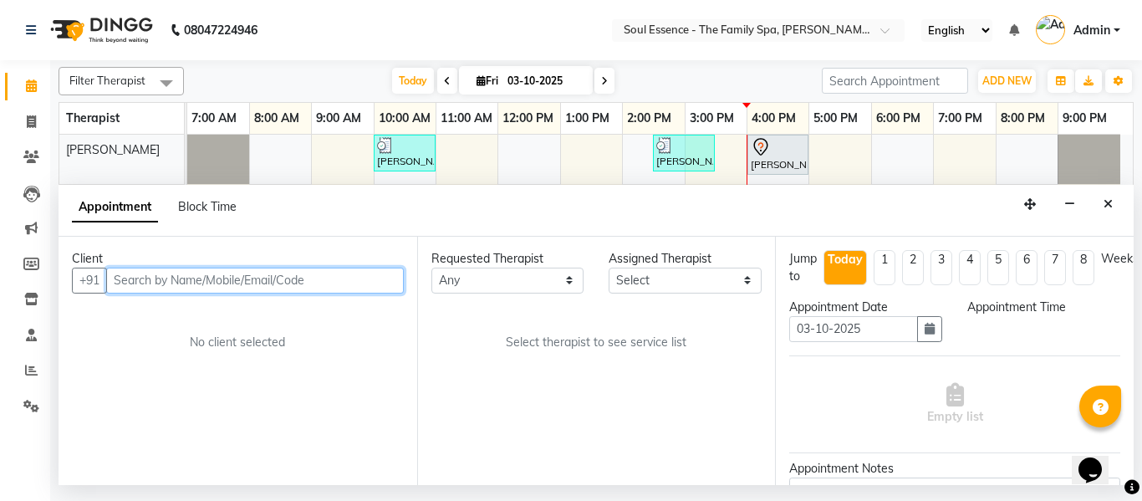
select select "960"
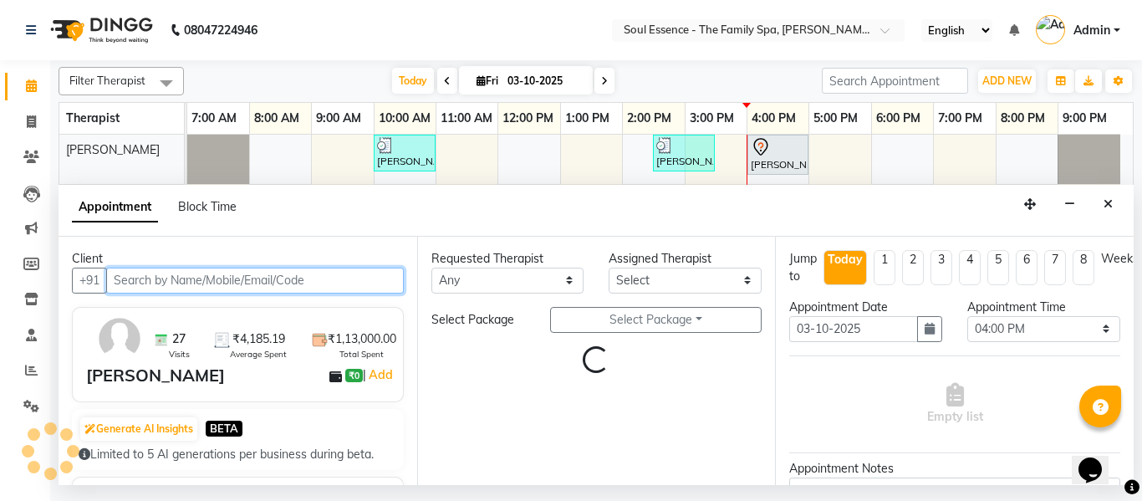
select select "64215"
select select "1188"
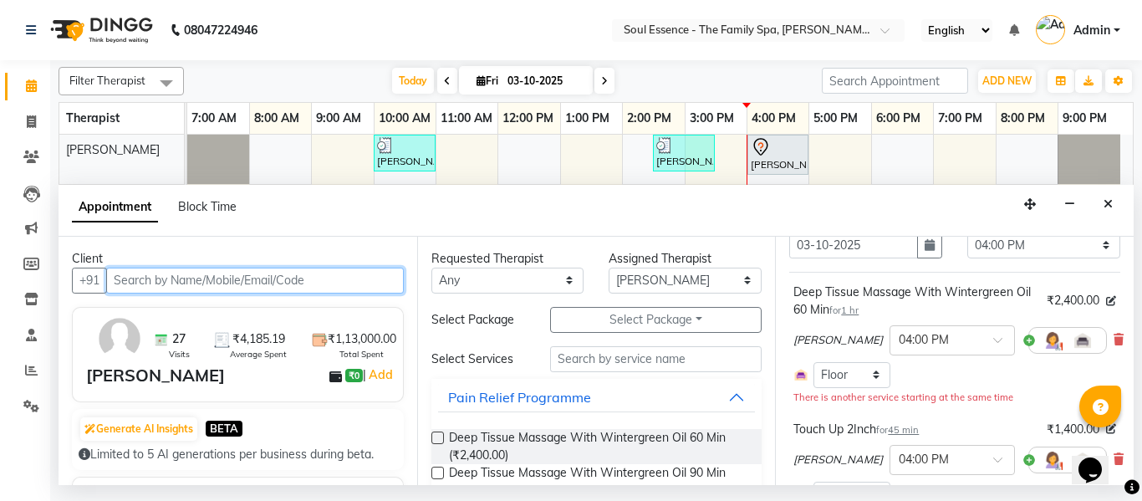
scroll to position [167, 0]
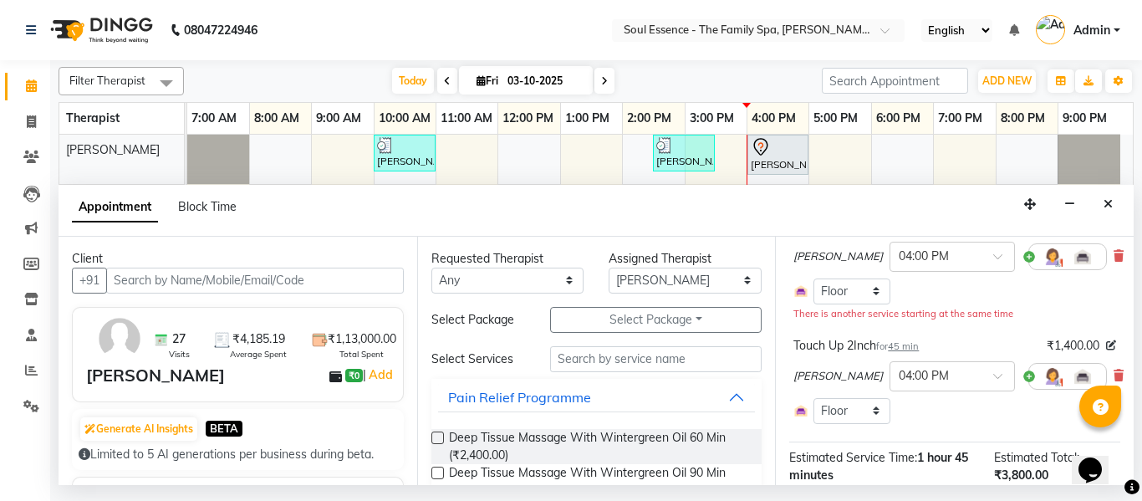
click at [1114, 380] on icon at bounding box center [1119, 376] width 10 height 12
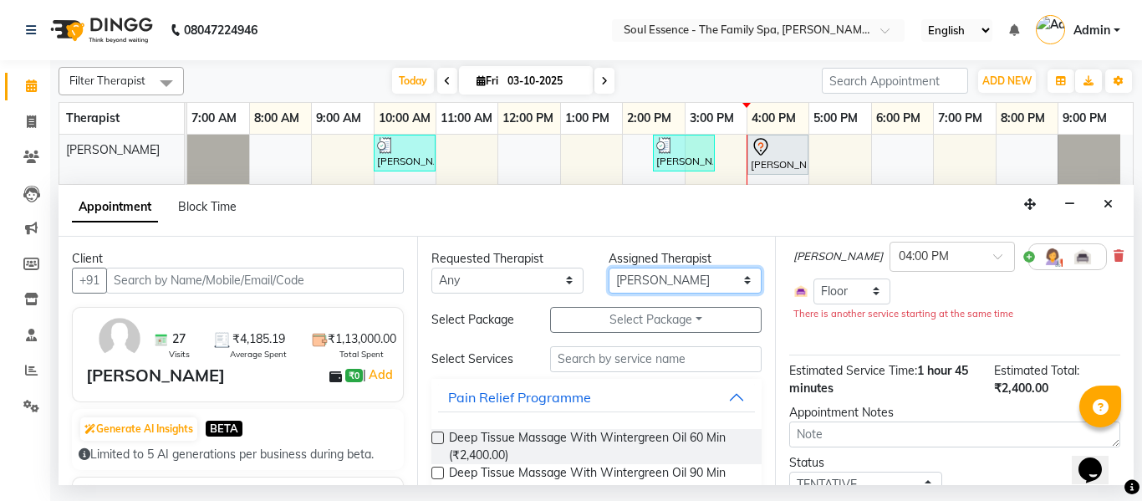
click at [628, 268] on select "Select Deval Gauri Thorath Nitin Poonam pradyumna Shivraj Sonali Surma" at bounding box center [685, 281] width 153 height 26
select select "12594"
click at [609, 268] on select "Select Deval Gauri Thorath Nitin Poonam pradyumna Shivraj Sonali Surma" at bounding box center [685, 281] width 153 height 26
click at [627, 349] on input "text" at bounding box center [656, 359] width 212 height 26
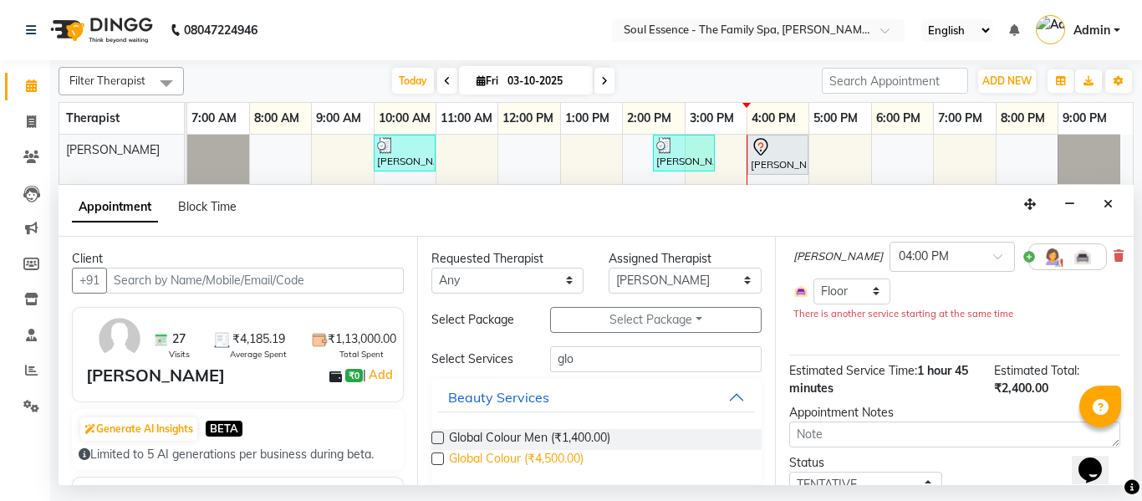
type input "glo"
drag, startPoint x: 549, startPoint y: 457, endPoint x: 569, endPoint y: 455, distance: 19.4
click at [549, 458] on span "Global Colour (₹4,500.00)" at bounding box center [516, 460] width 135 height 21
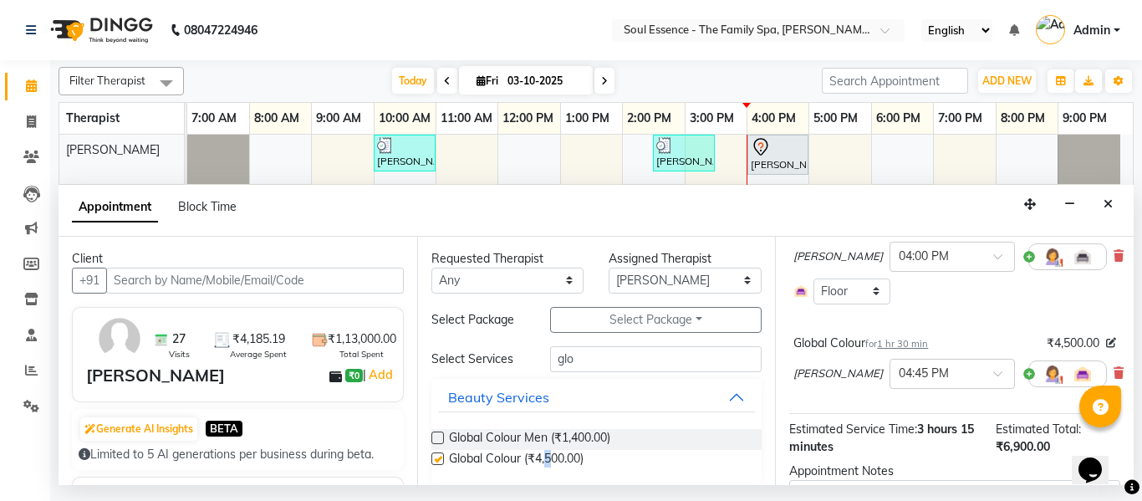
checkbox input "false"
click at [899, 380] on input "text" at bounding box center [936, 373] width 74 height 18
click at [901, 398] on div "04:00 PM" at bounding box center [953, 395] width 124 height 31
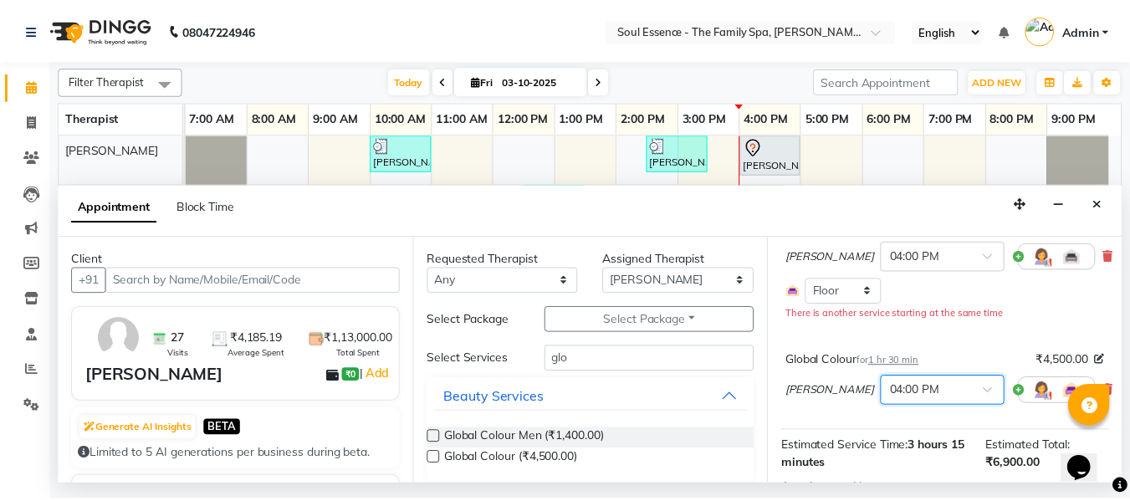
scroll to position [328, 0]
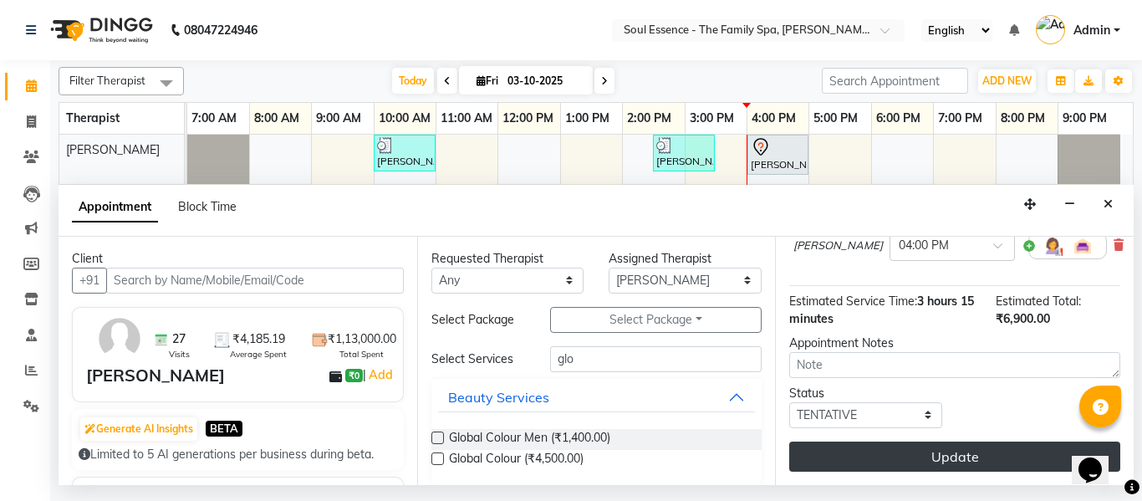
click at [931, 452] on button "Update" at bounding box center [954, 456] width 331 height 30
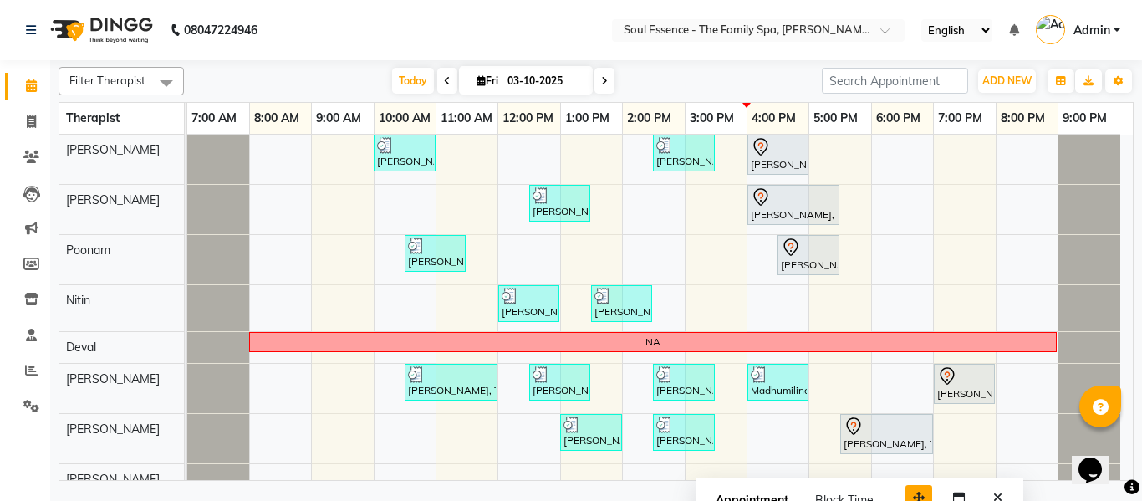
drag, startPoint x: 1023, startPoint y: 456, endPoint x: 882, endPoint y: 497, distance: 146.3
click at [906, 497] on button "button" at bounding box center [919, 498] width 27 height 26
click at [970, 489] on button "Close" at bounding box center [969, 497] width 24 height 26
drag, startPoint x: 20, startPoint y: 166, endPoint x: 60, endPoint y: 149, distance: 43.5
click at [20, 166] on span at bounding box center [31, 157] width 29 height 19
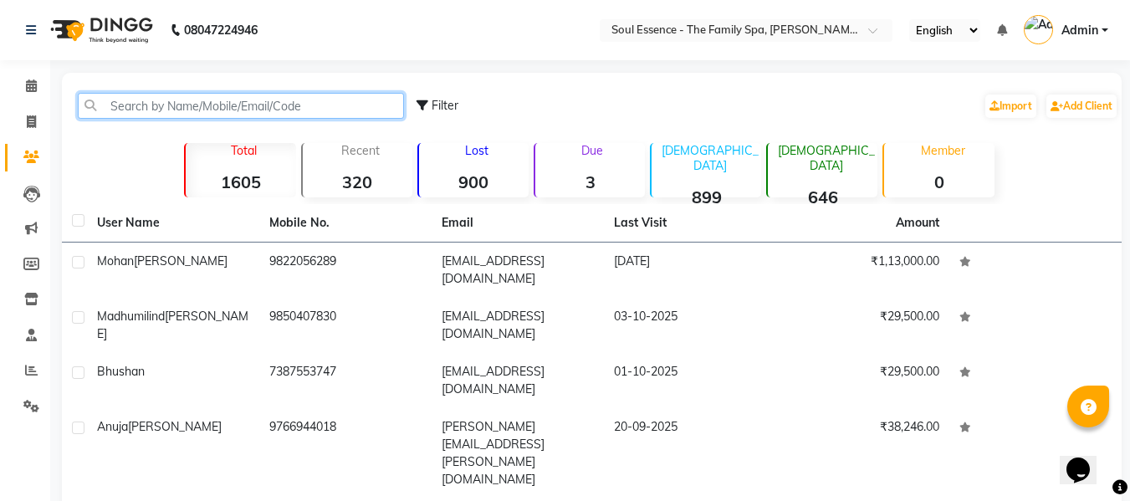
click at [196, 100] on input "text" at bounding box center [241, 106] width 326 height 26
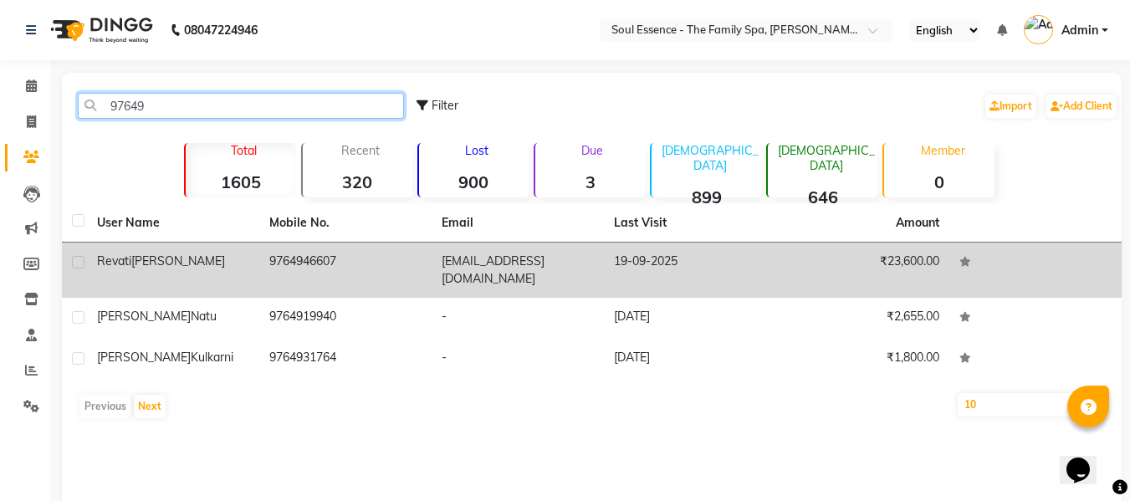
type input "97649"
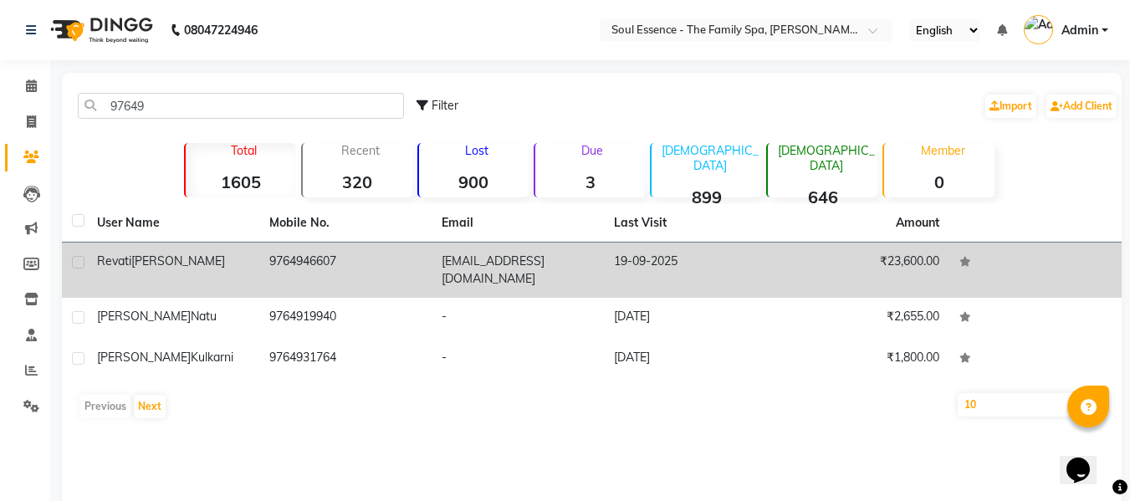
click at [753, 296] on td "19-09-2025" at bounding box center [690, 269] width 172 height 55
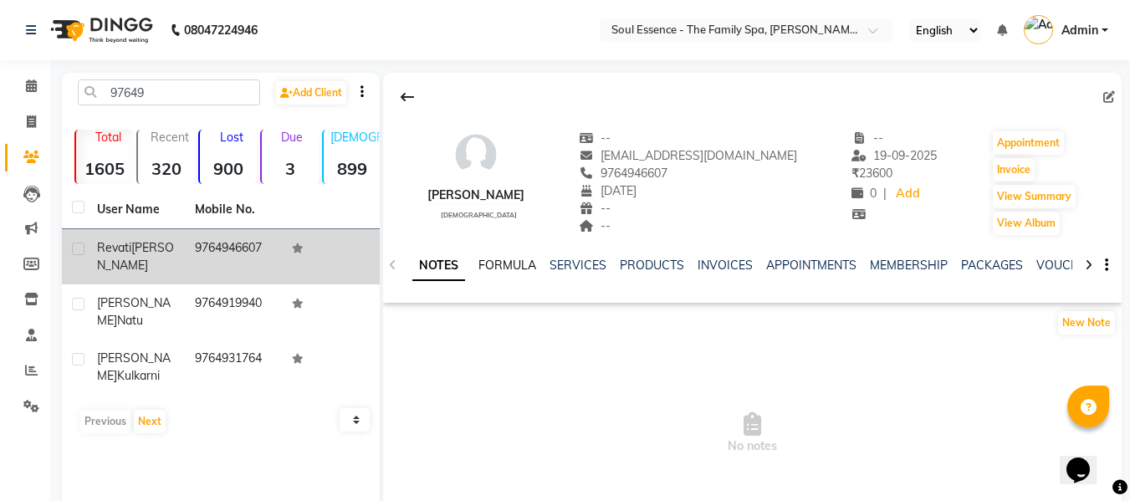
click at [523, 263] on link "FORMULA" at bounding box center [507, 265] width 58 height 15
click at [562, 262] on link "SERVICES" at bounding box center [576, 265] width 57 height 15
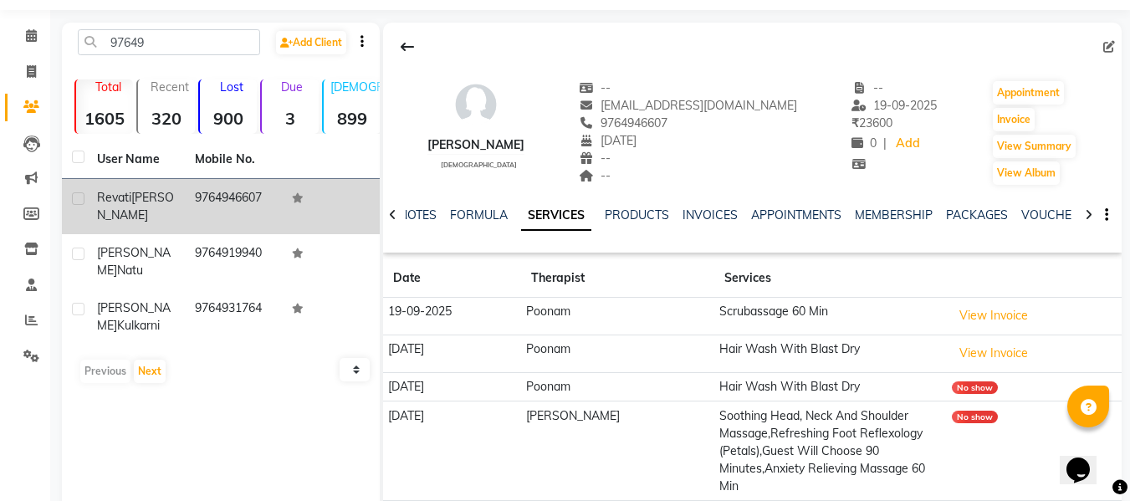
scroll to position [99, 0]
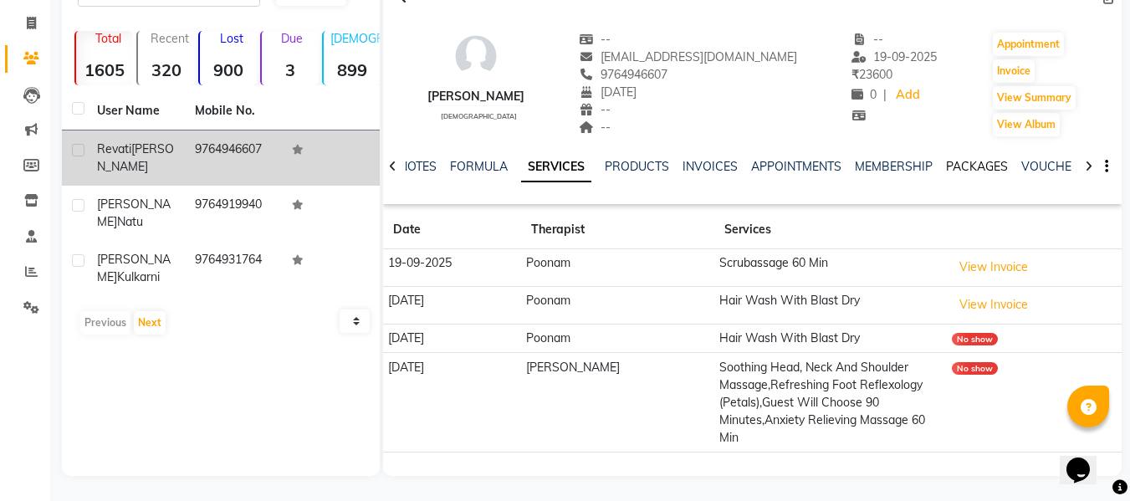
click at [1001, 166] on link "PACKAGES" at bounding box center [977, 166] width 62 height 15
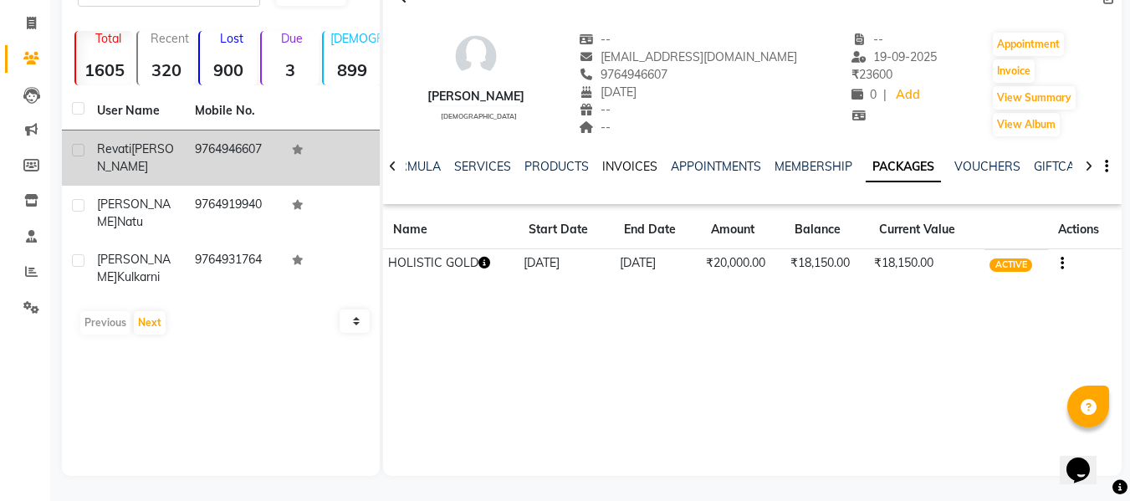
click at [635, 161] on link "INVOICES" at bounding box center [629, 166] width 55 height 15
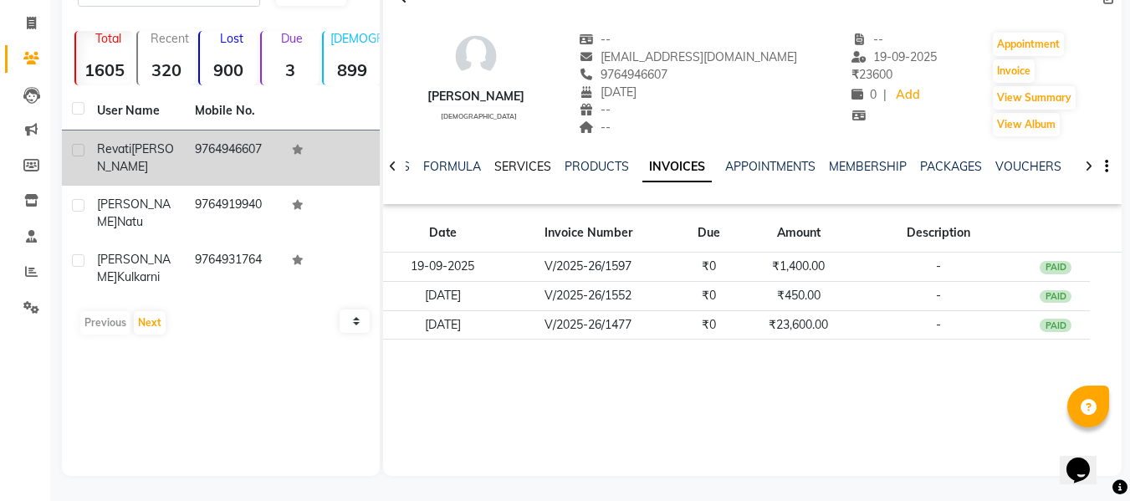
click at [510, 164] on link "SERVICES" at bounding box center [522, 166] width 57 height 15
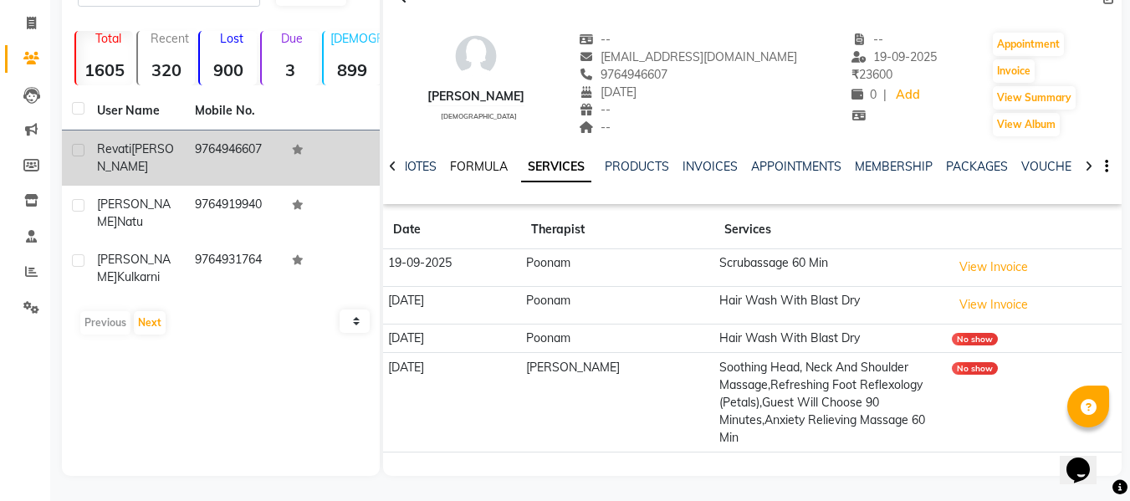
click at [493, 166] on link "FORMULA" at bounding box center [479, 166] width 58 height 15
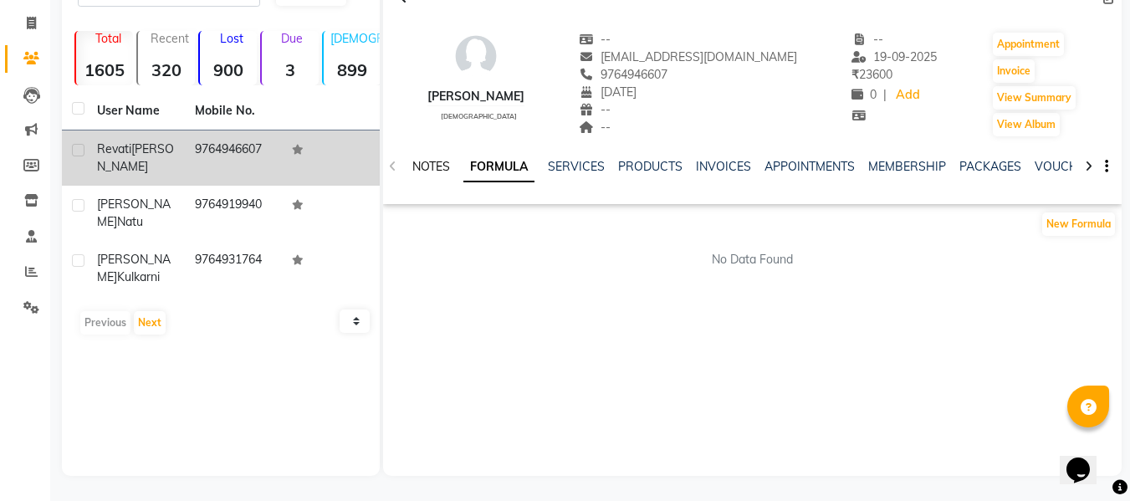
click at [430, 160] on link "NOTES" at bounding box center [431, 166] width 38 height 15
click at [644, 69] on span "9764946607" at bounding box center [623, 74] width 89 height 15
copy span "9764946607"
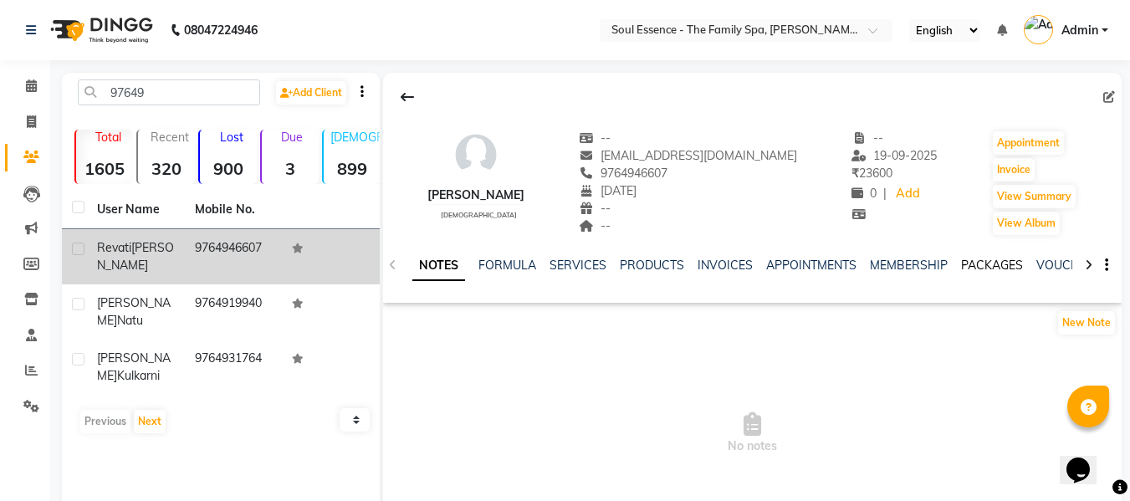
click at [982, 263] on link "PACKAGES" at bounding box center [992, 265] width 62 height 15
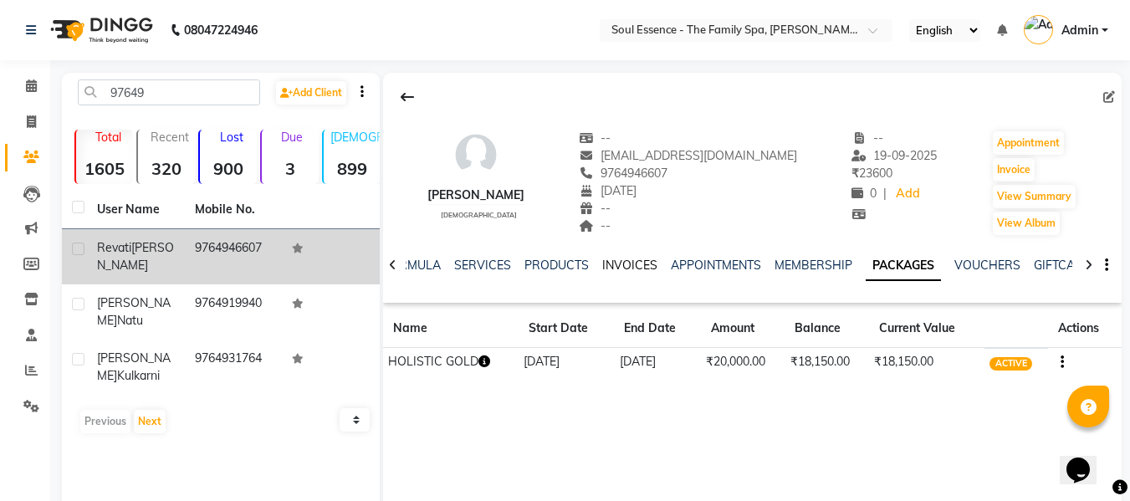
click at [622, 268] on link "INVOICES" at bounding box center [629, 265] width 55 height 15
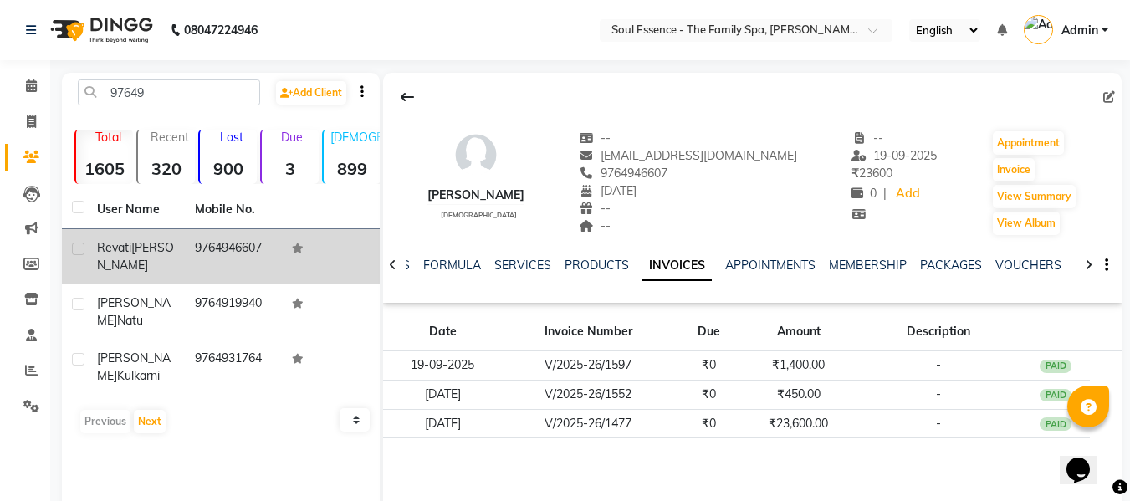
click at [731, 233] on div "--" at bounding box center [688, 226] width 218 height 18
click at [651, 180] on ngb-tooltip-window "Date of birth" at bounding box center [632, 168] width 54 height 30
click at [651, 180] on span "9764946607" at bounding box center [623, 173] width 89 height 15
click at [656, 176] on span "9764946607" at bounding box center [623, 173] width 89 height 15
copy span "9764946607"
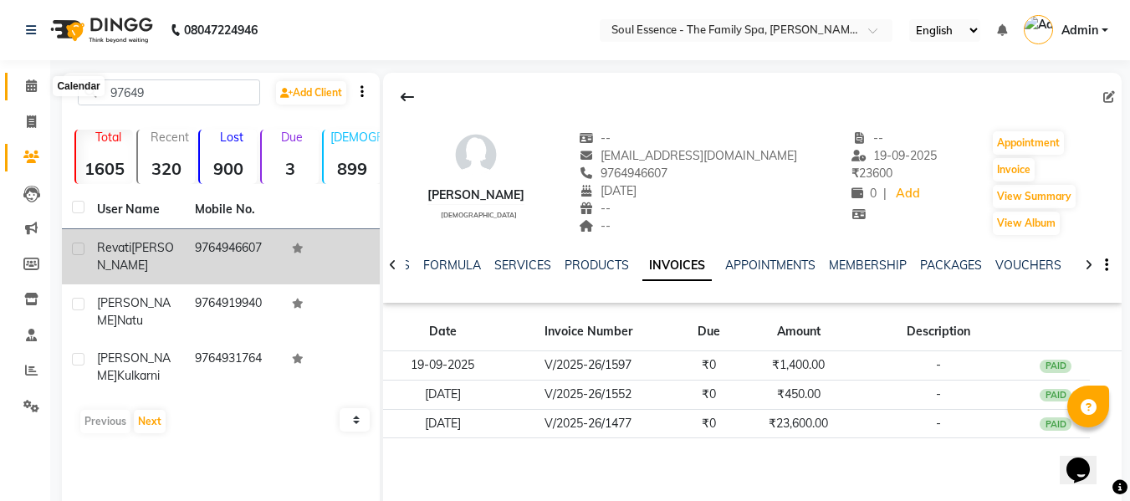
click at [45, 91] on span at bounding box center [31, 86] width 29 height 19
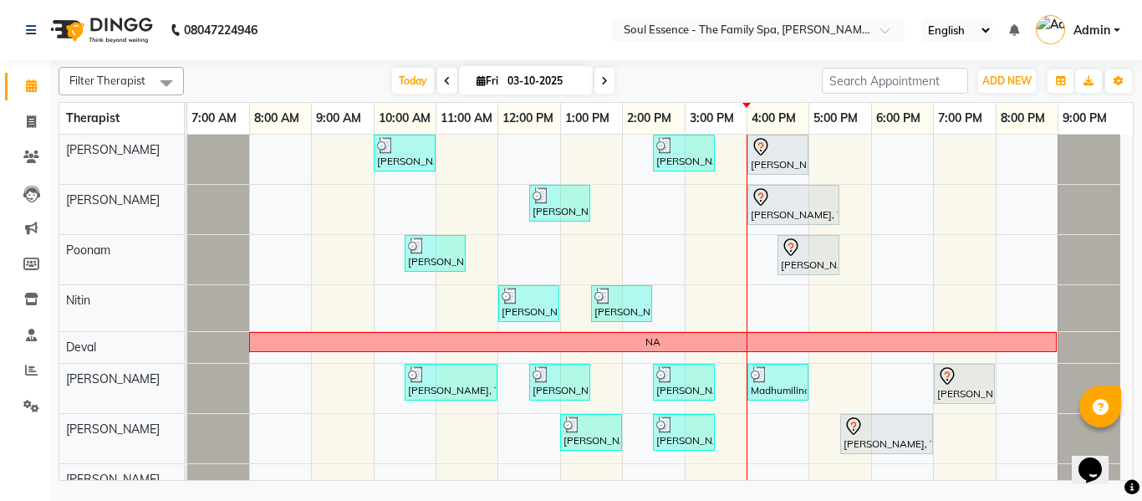
click at [569, 92] on input "03-10-2025" at bounding box center [545, 81] width 84 height 25
select select "10"
select select "2025"
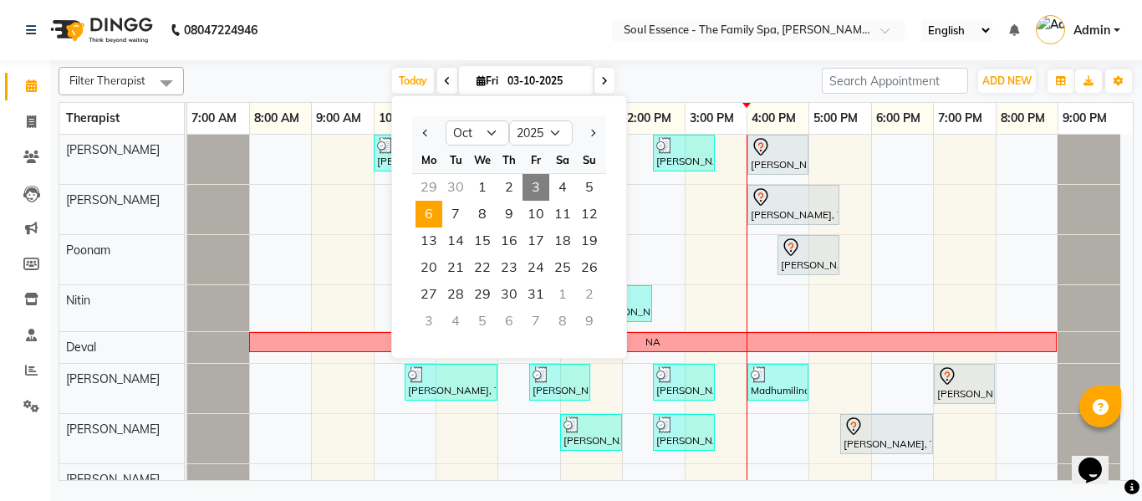
click at [435, 220] on span "6" at bounding box center [429, 214] width 27 height 27
type input "06-10-2025"
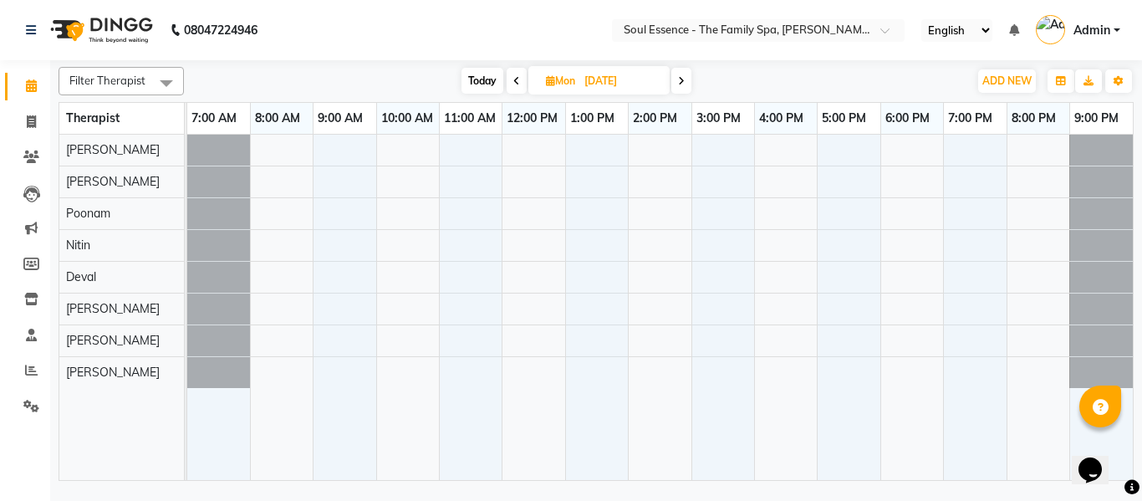
click at [395, 154] on div at bounding box center [660, 307] width 946 height 345
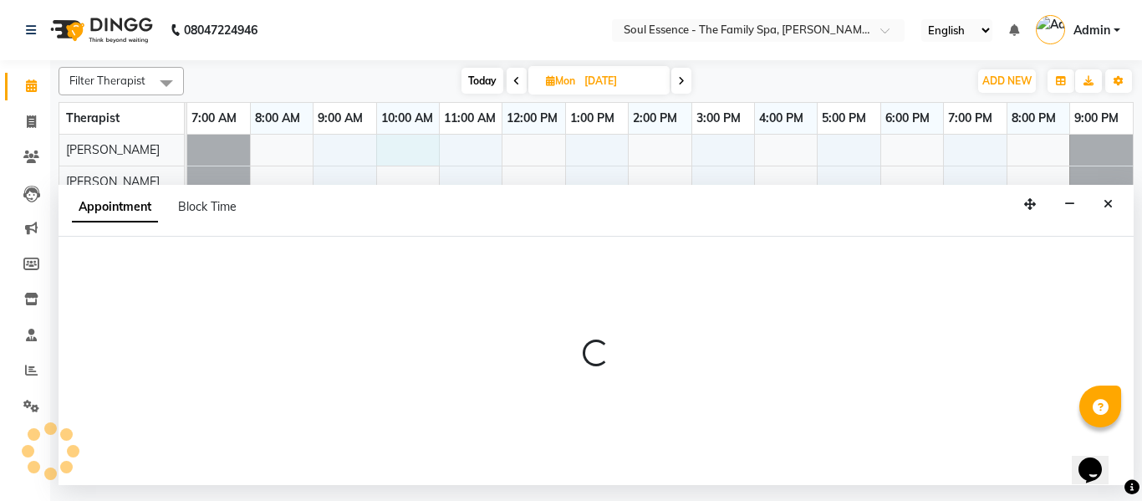
select select "64215"
select select "600"
select select "tentative"
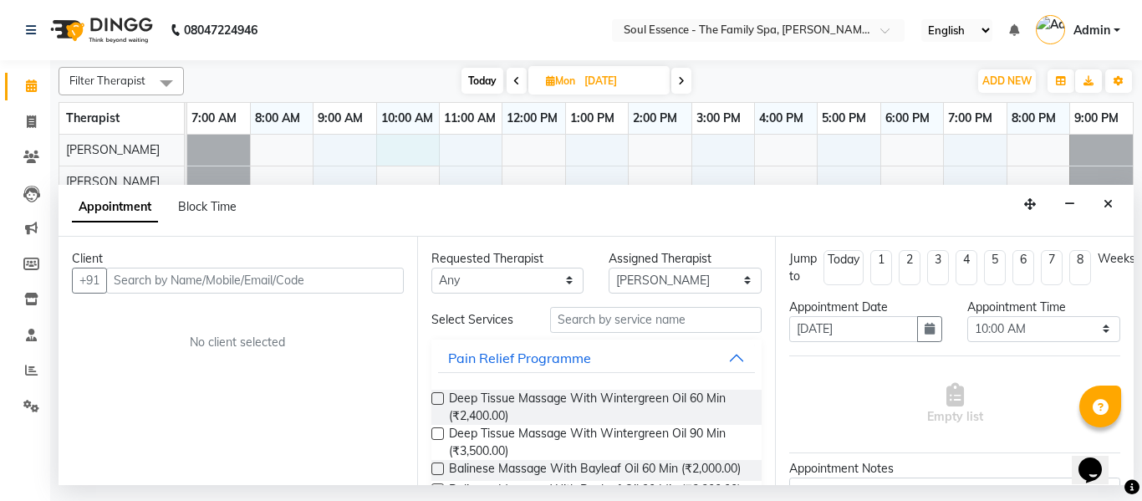
click at [222, 287] on input "text" at bounding box center [255, 281] width 298 height 26
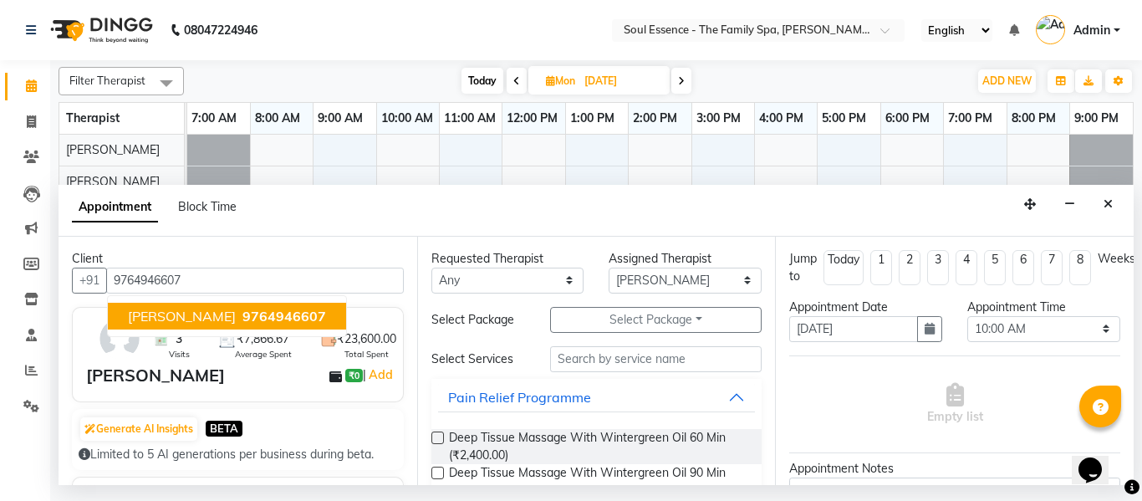
click at [218, 324] on button "Revati Soman 9764946607" at bounding box center [227, 316] width 238 height 27
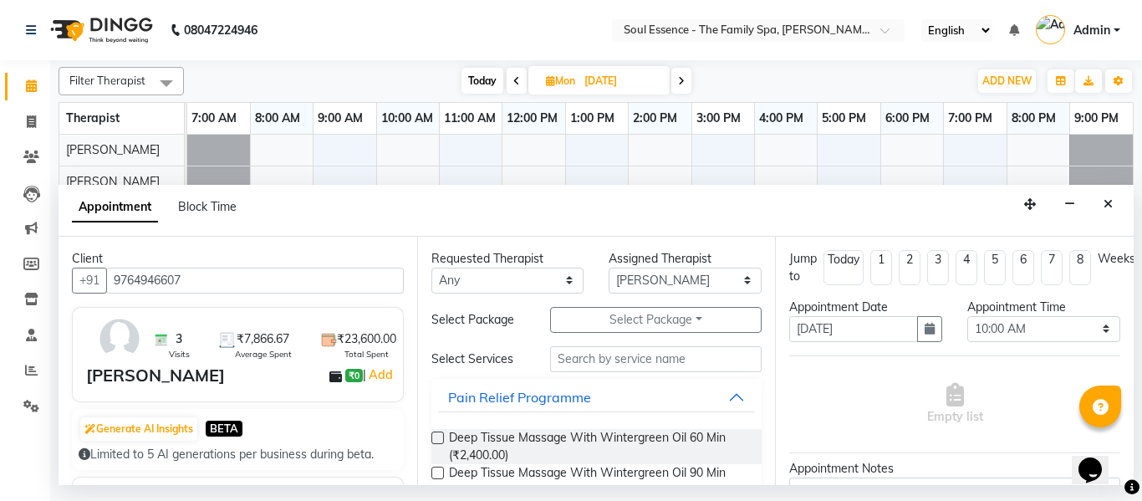
type input "9764946607"
click at [500, 441] on span "Deep Tissue Massage With Wintergreen Oil 60 Min (₹2,400.00)" at bounding box center [599, 446] width 300 height 35
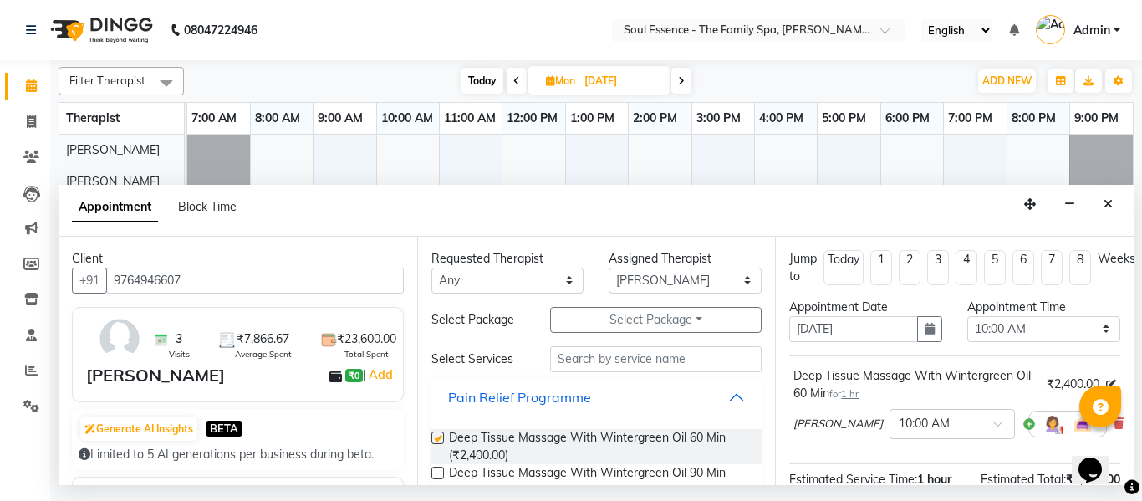
checkbox input "false"
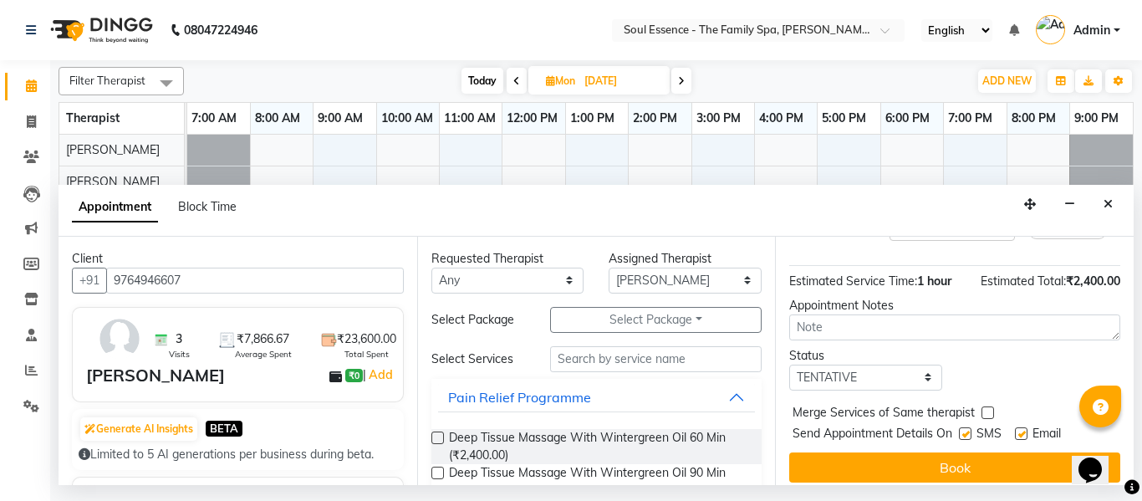
scroll to position [222, 0]
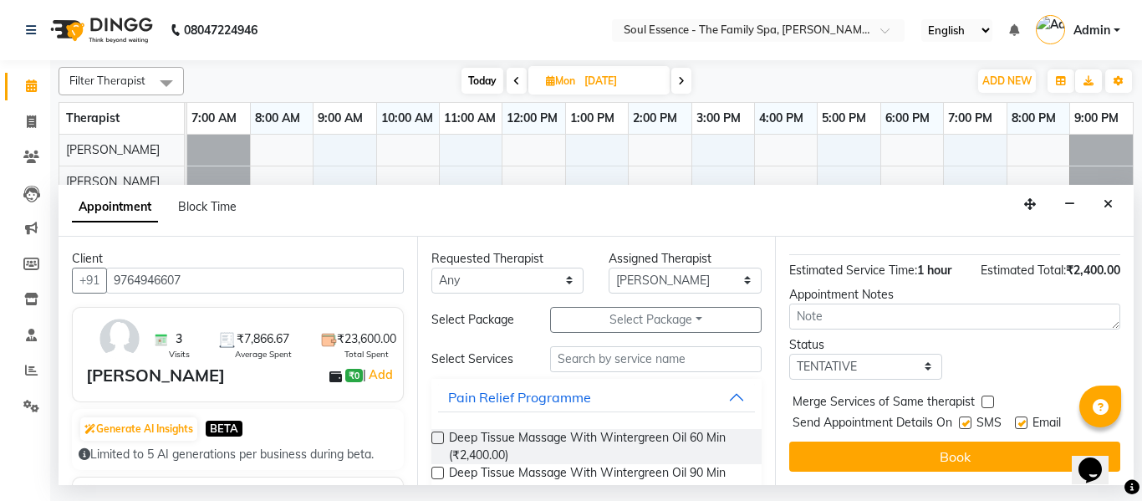
click at [965, 416] on label at bounding box center [965, 422] width 13 height 13
click at [965, 419] on input "checkbox" at bounding box center [964, 424] width 11 height 11
checkbox input "false"
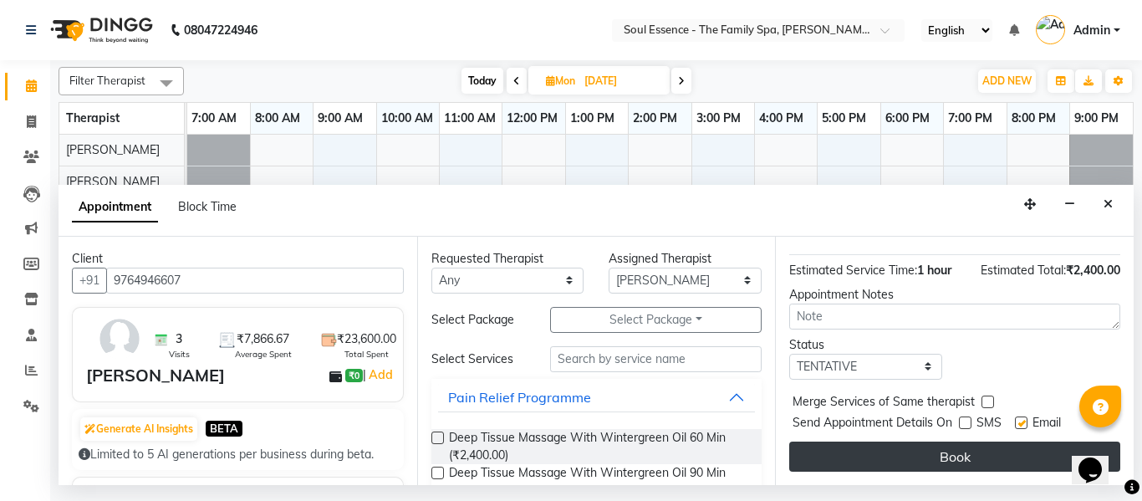
click at [955, 441] on button "Book" at bounding box center [954, 456] width 331 height 30
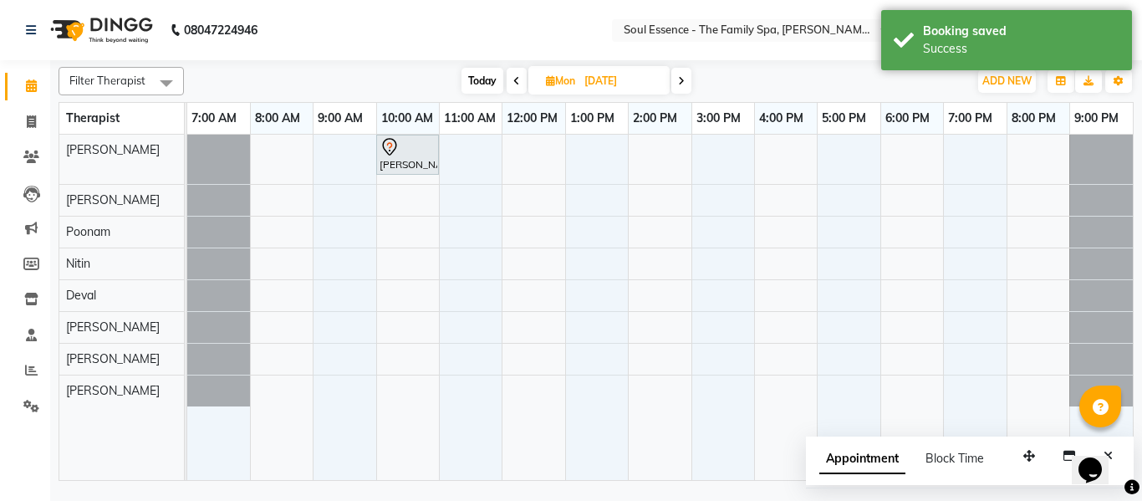
click at [488, 88] on span "Today" at bounding box center [483, 81] width 42 height 26
type input "03-10-2025"
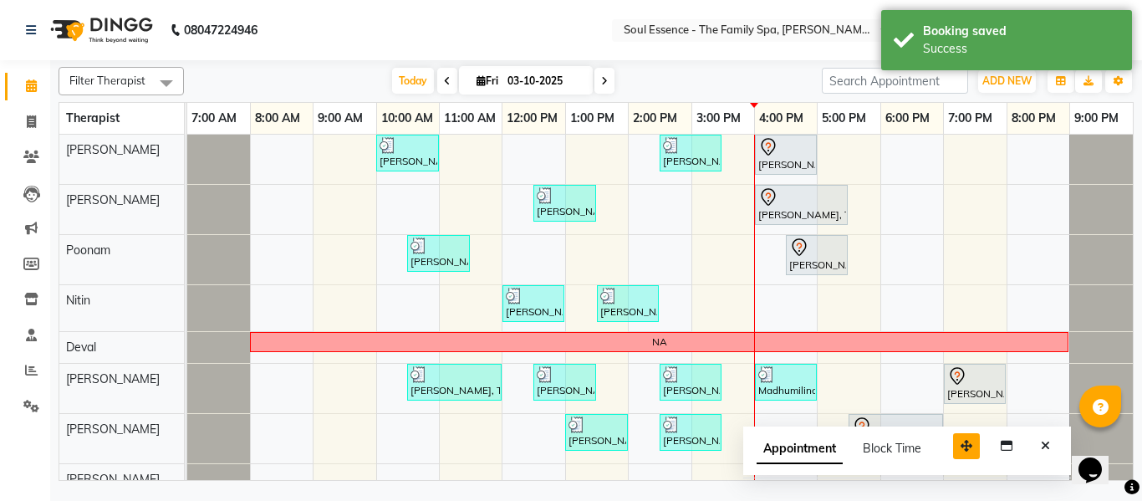
drag, startPoint x: 1023, startPoint y: 452, endPoint x: 893, endPoint y: 431, distance: 132.0
click at [961, 440] on icon "button" at bounding box center [967, 446] width 12 height 12
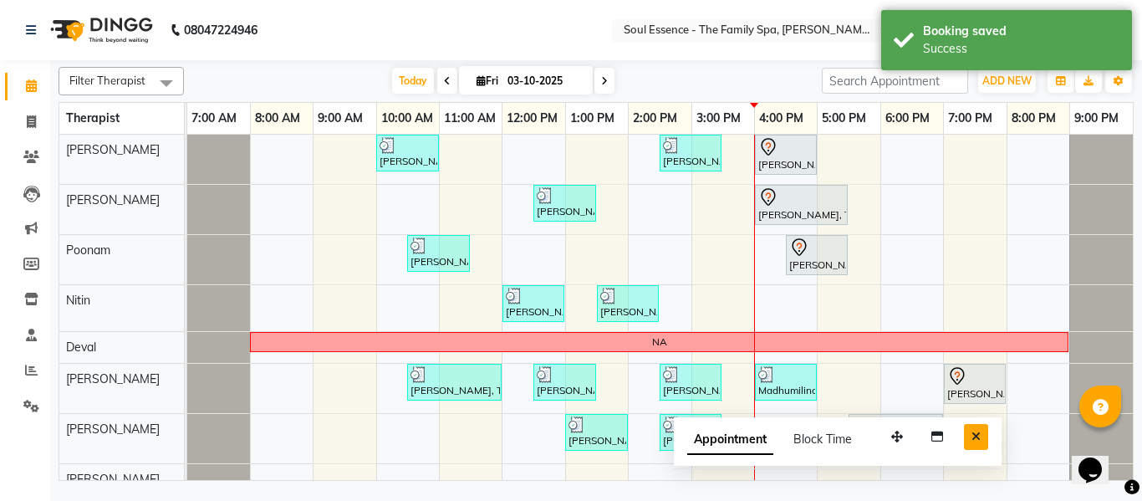
click at [970, 436] on button "Close" at bounding box center [976, 437] width 24 height 26
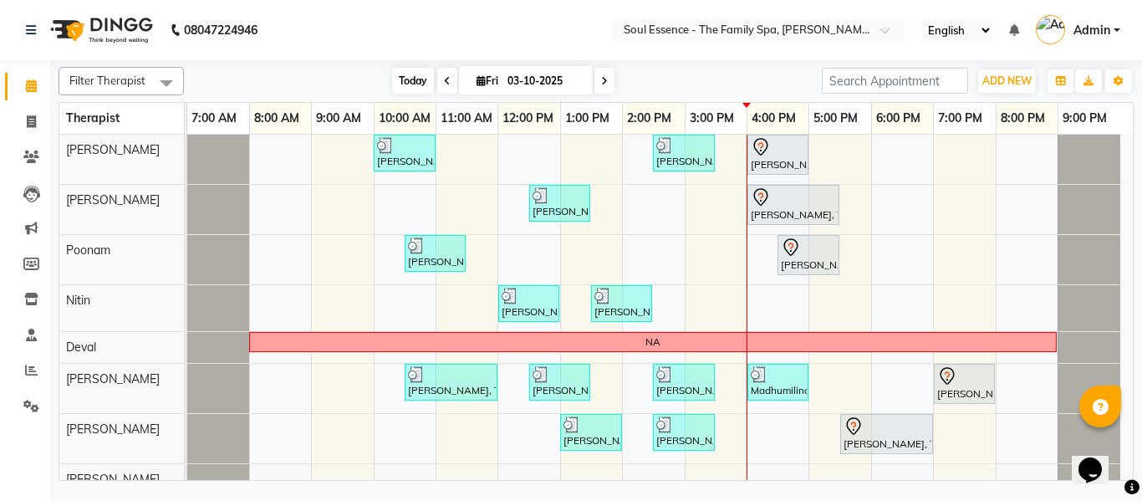
click at [411, 84] on span "Today" at bounding box center [413, 81] width 42 height 26
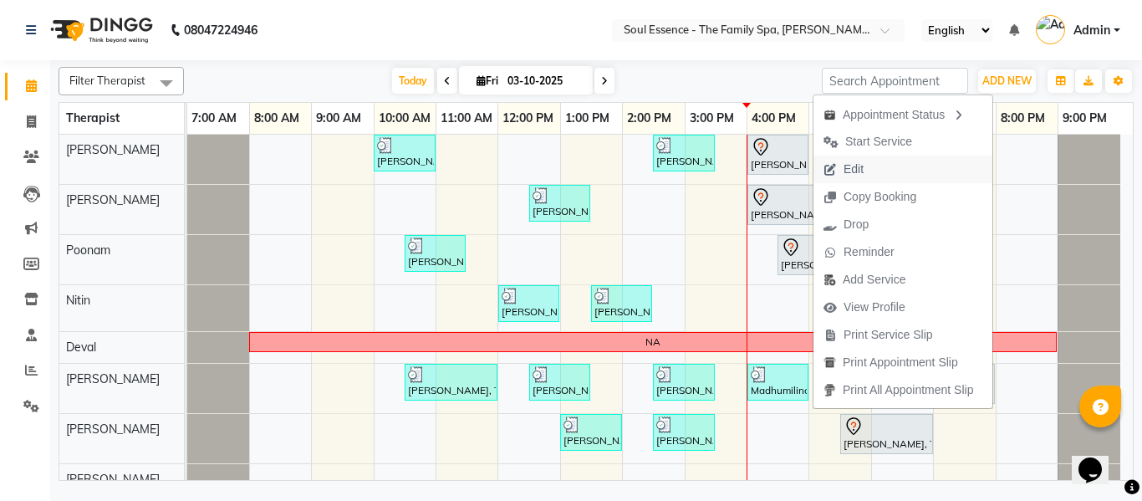
click at [848, 166] on span "Edit" at bounding box center [854, 170] width 20 height 18
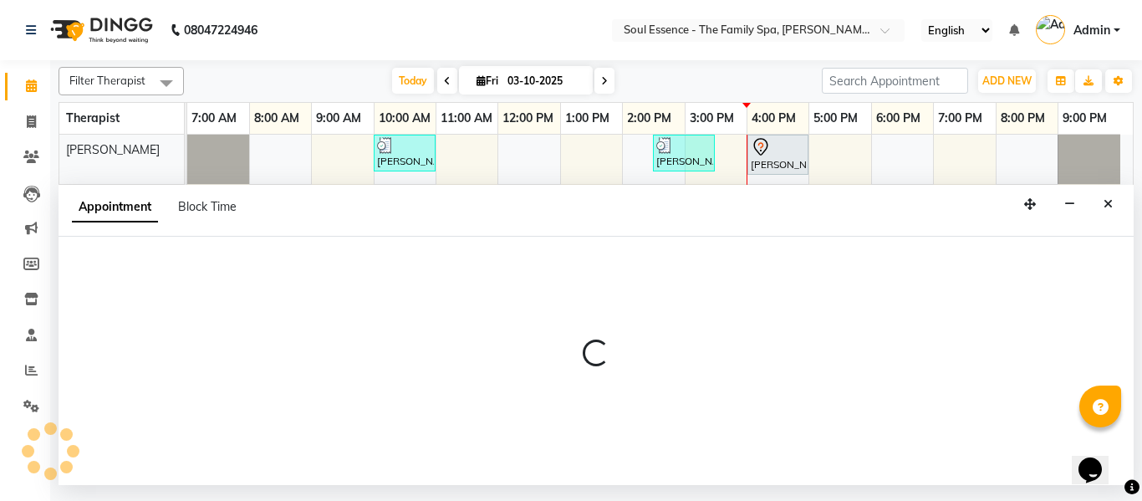
select select "tentative"
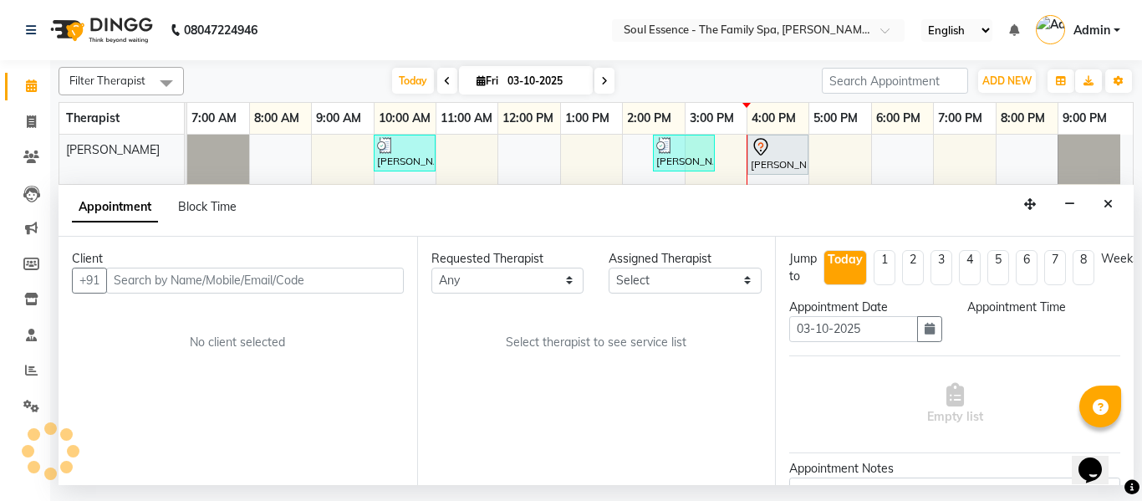
select select "990"
select select "45892"
select select "1188"
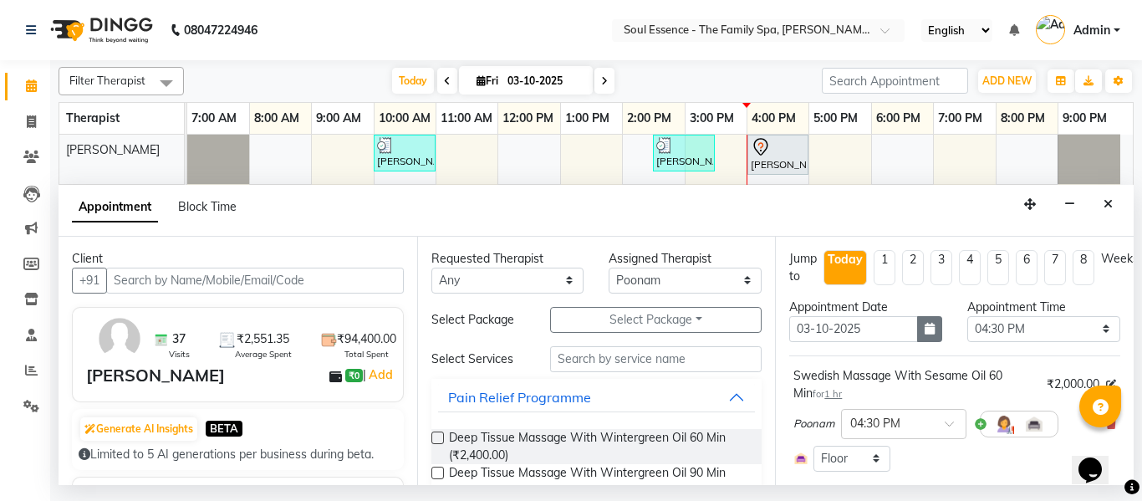
click at [930, 335] on button "button" at bounding box center [929, 329] width 25 height 26
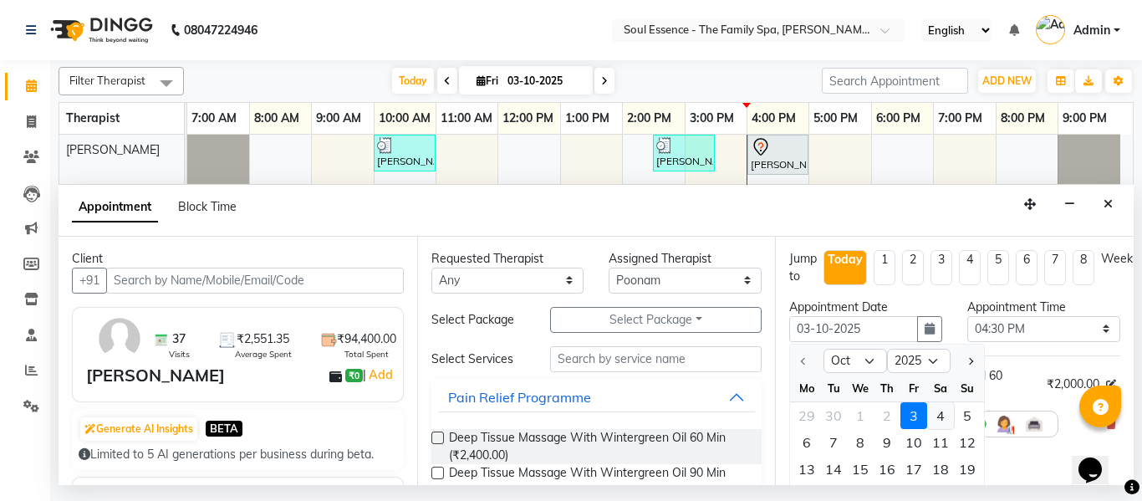
click at [938, 406] on div "4" at bounding box center [940, 415] width 27 height 27
type input "04-10-2025"
select select "990"
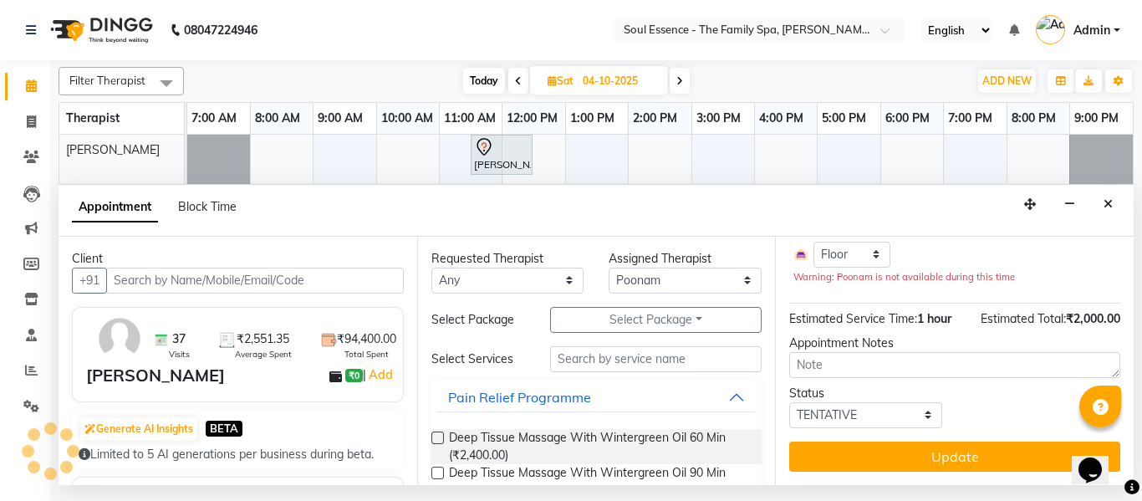
scroll to position [199, 0]
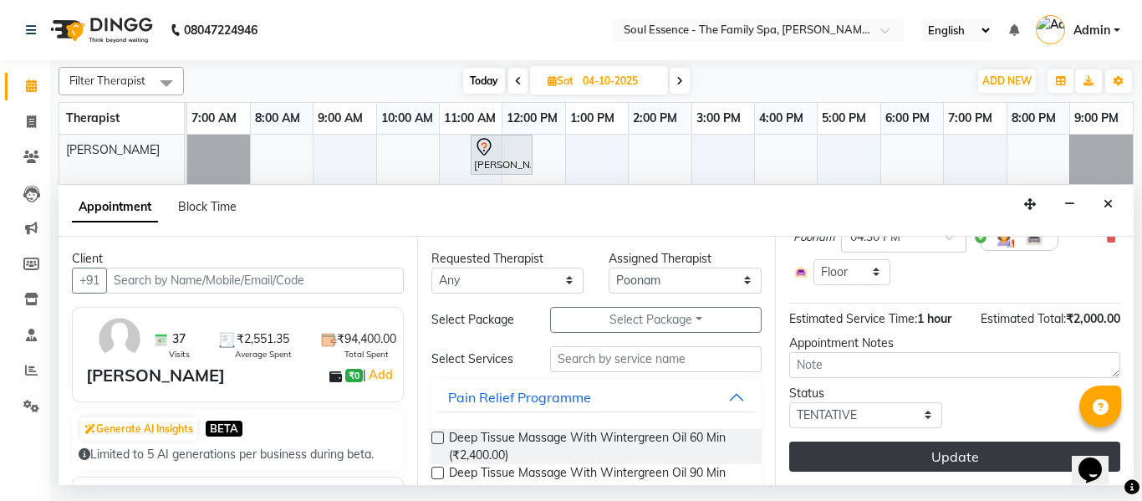
click at [994, 448] on button "Update" at bounding box center [954, 456] width 331 height 30
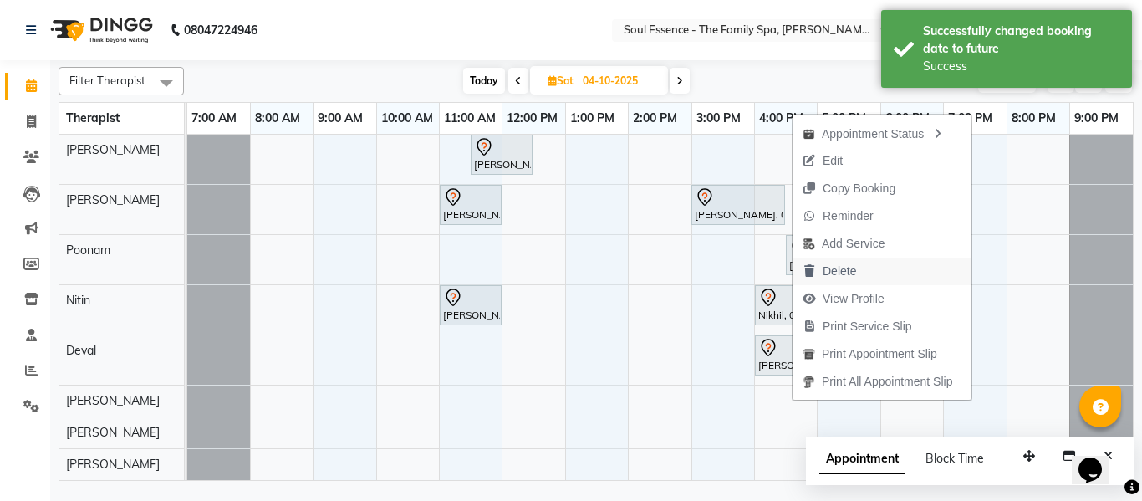
click at [849, 275] on span "Delete" at bounding box center [839, 272] width 33 height 18
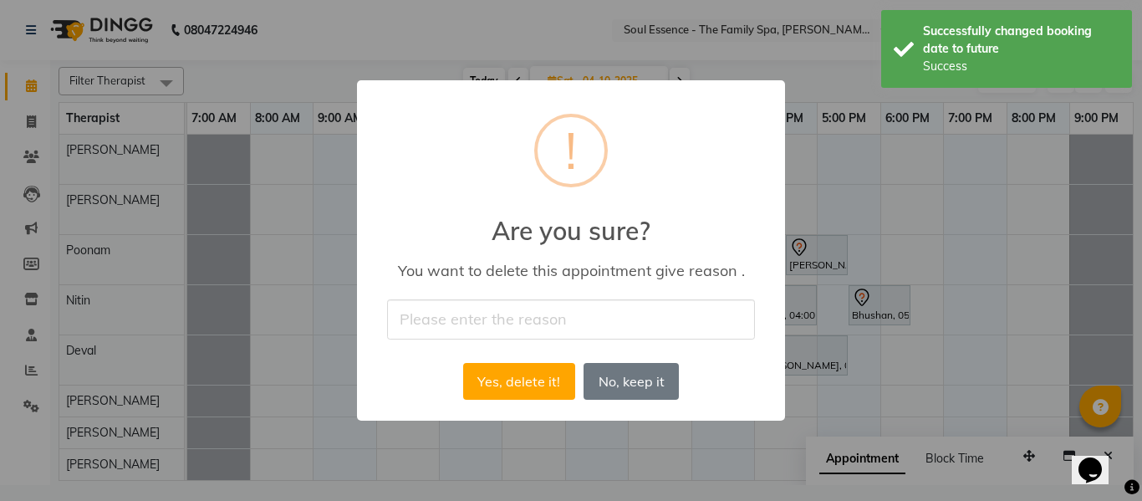
click at [600, 309] on input "text" at bounding box center [571, 318] width 368 height 39
type input "yes"
click at [523, 383] on button "Yes, delete it!" at bounding box center [519, 381] width 112 height 37
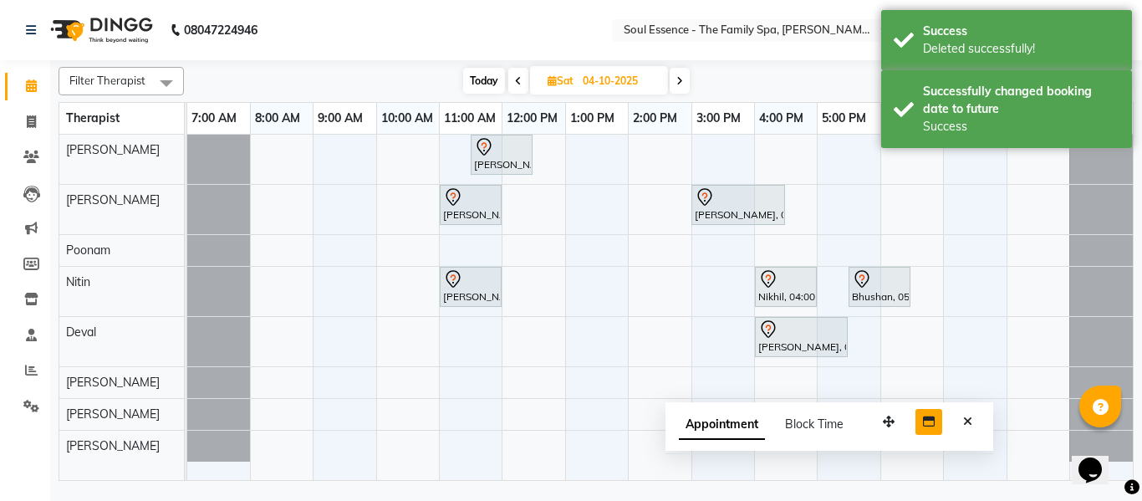
drag, startPoint x: 1038, startPoint y: 453, endPoint x: 926, endPoint y: 416, distance: 117.1
click at [897, 418] on button "button" at bounding box center [888, 422] width 27 height 26
click at [960, 418] on button "Close" at bounding box center [968, 421] width 24 height 26
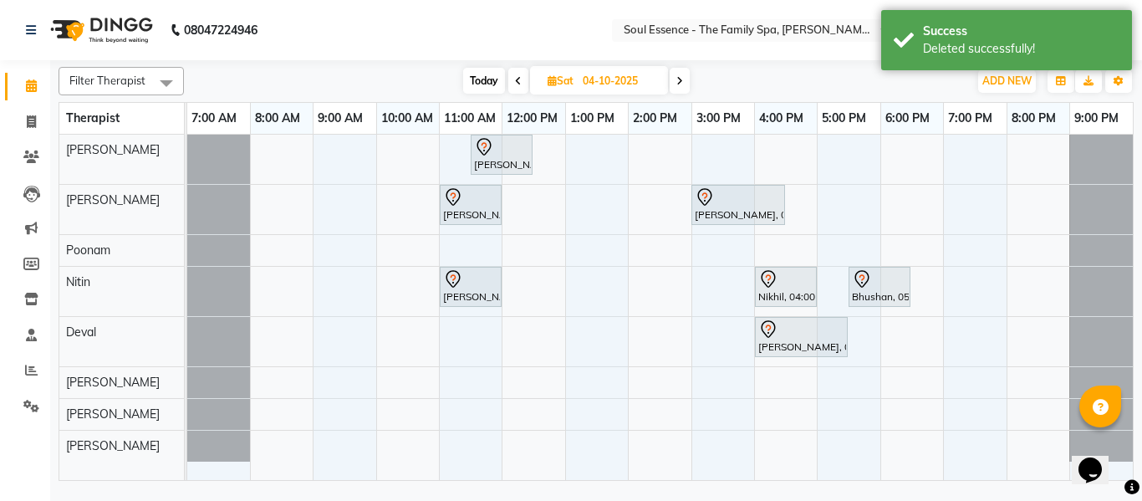
click at [477, 77] on span "Today" at bounding box center [484, 81] width 42 height 26
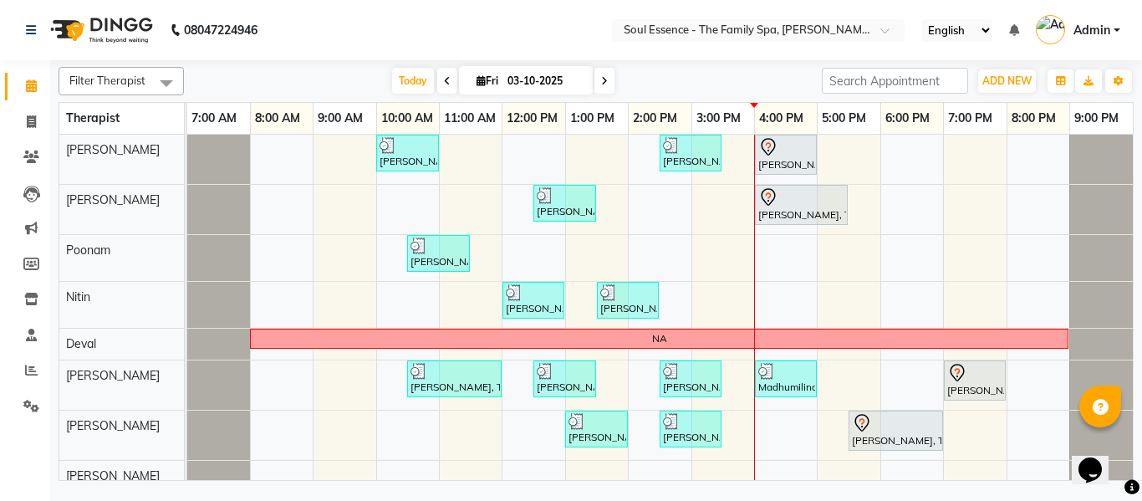
click at [445, 80] on icon at bounding box center [447, 81] width 7 height 10
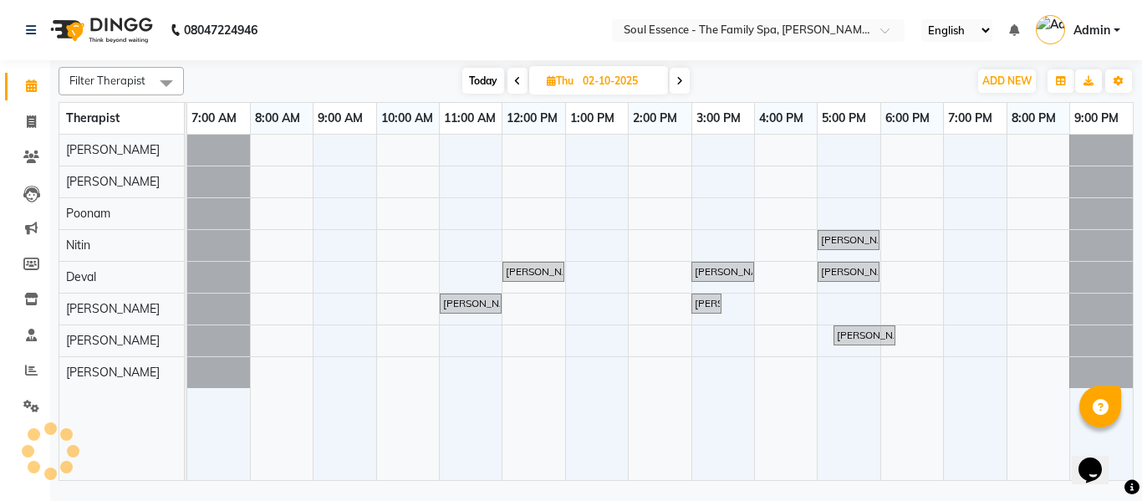
click at [493, 80] on span "Today" at bounding box center [483, 81] width 42 height 26
type input "03-10-2025"
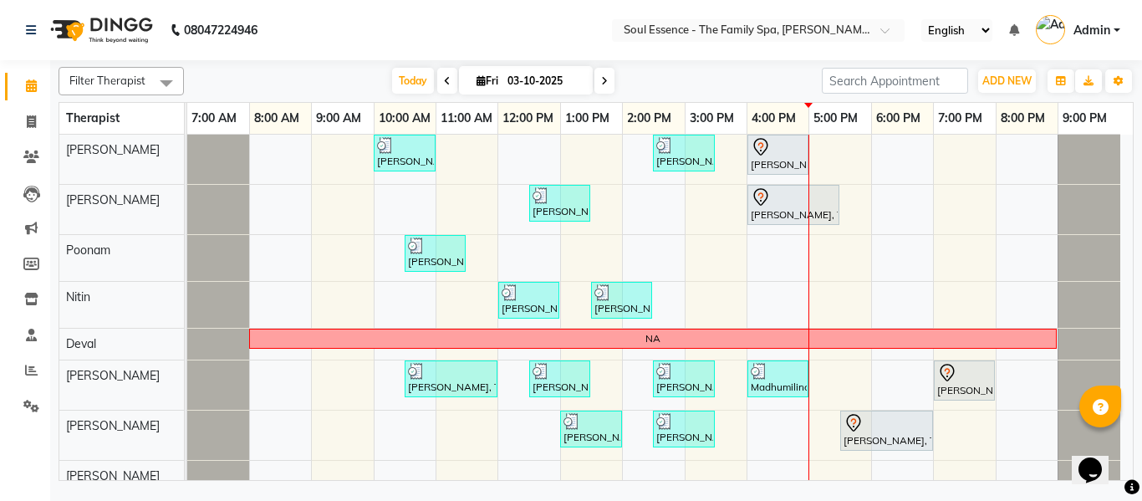
click at [754, 87] on div "Today Fri 03-10-2025" at bounding box center [502, 81] width 621 height 25
click at [530, 10] on nav "08047224946 Select Location × Soul Essence - The Family Spa, Mayur Colony Engli…" at bounding box center [571, 30] width 1142 height 60
click at [423, 28] on nav "08047224946 Select Location × Soul Essence - The Family Spa, Mayur Colony Engli…" at bounding box center [571, 30] width 1142 height 60
click at [677, 61] on div "Filter Therapist Select All Surma Gauri Thorath Poonam Nitin Deval pradyumna Sh…" at bounding box center [596, 270] width 1075 height 421
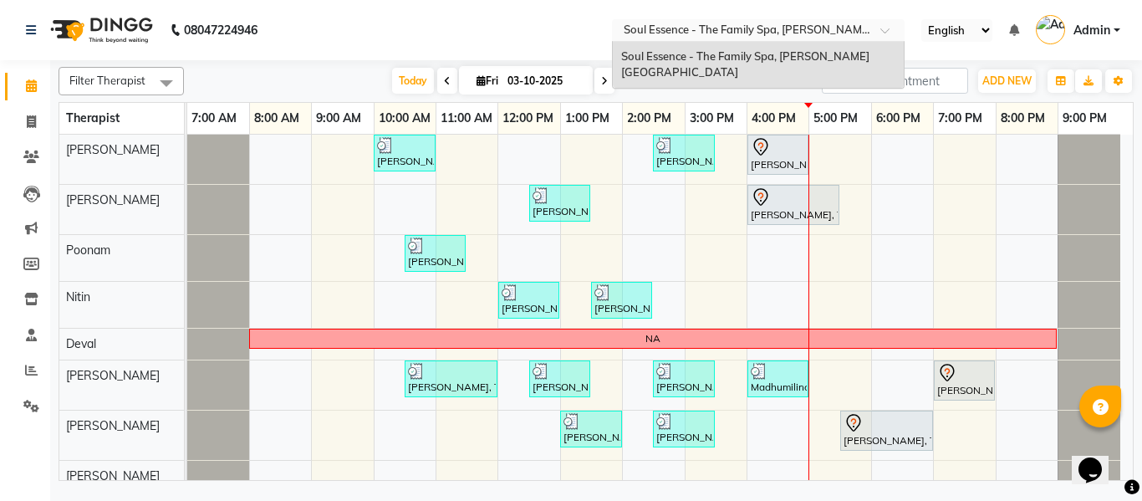
click at [689, 37] on input "text" at bounding box center [741, 31] width 242 height 17
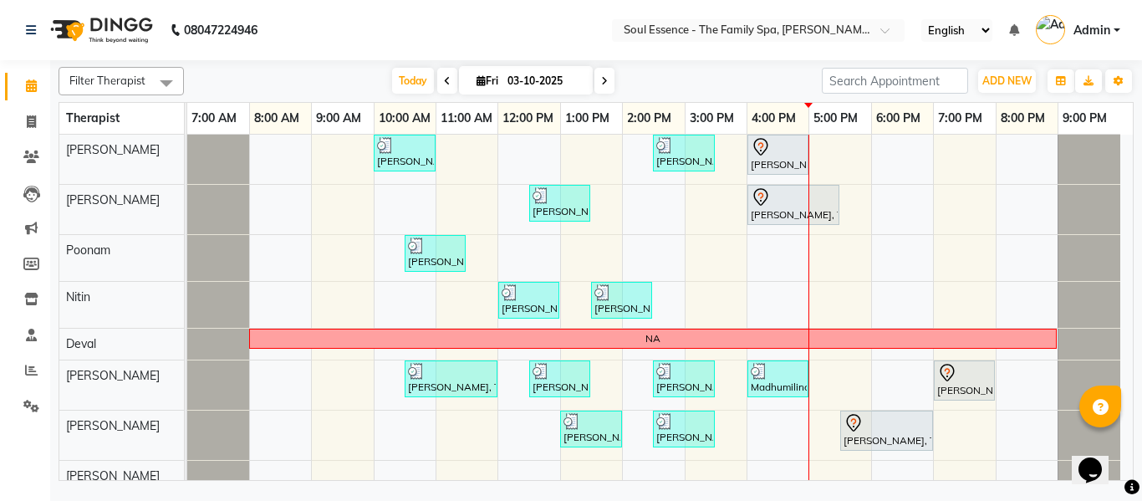
click at [556, 33] on nav "08047224946 Select Location × Soul Essence - The Family Spa, Mayur Colony Engli…" at bounding box center [571, 30] width 1142 height 60
click at [663, 27] on input "text" at bounding box center [741, 31] width 242 height 17
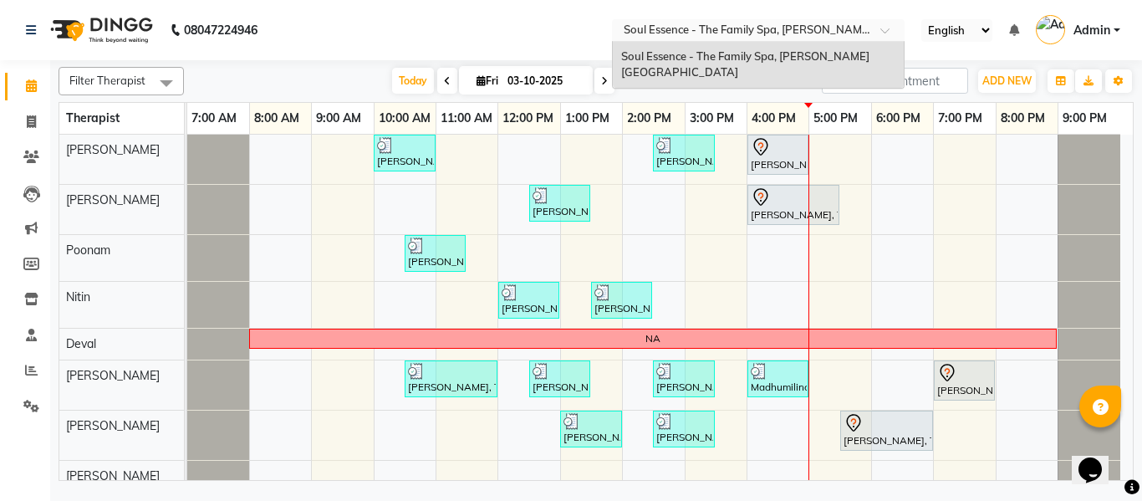
click at [521, 59] on nav "08047224946 Select Location × Soul Essence - The Family Spa, Mayur Colony Soul …" at bounding box center [571, 30] width 1142 height 60
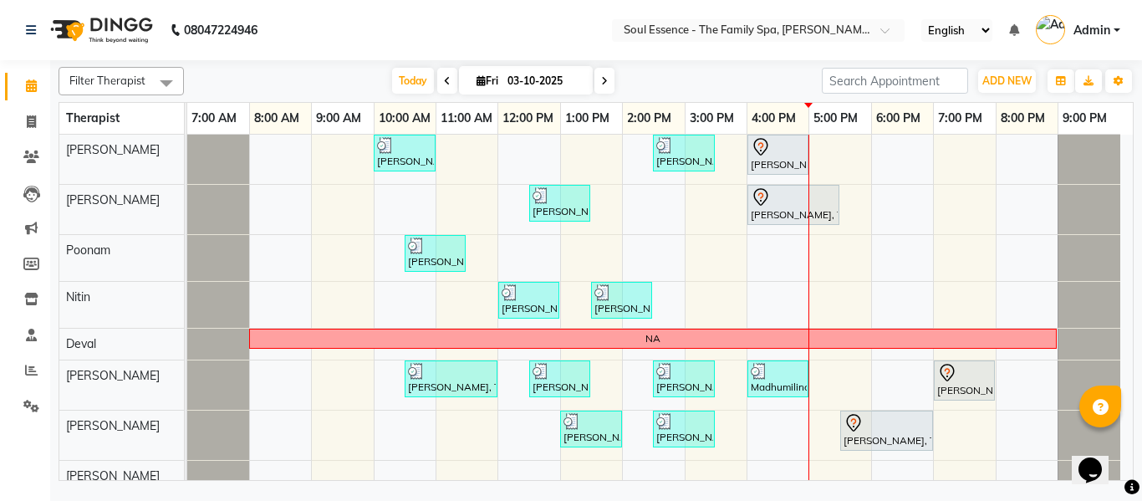
click at [671, 75] on div "Today Fri 03-10-2025" at bounding box center [502, 81] width 621 height 25
click at [678, 29] on input "text" at bounding box center [741, 31] width 242 height 17
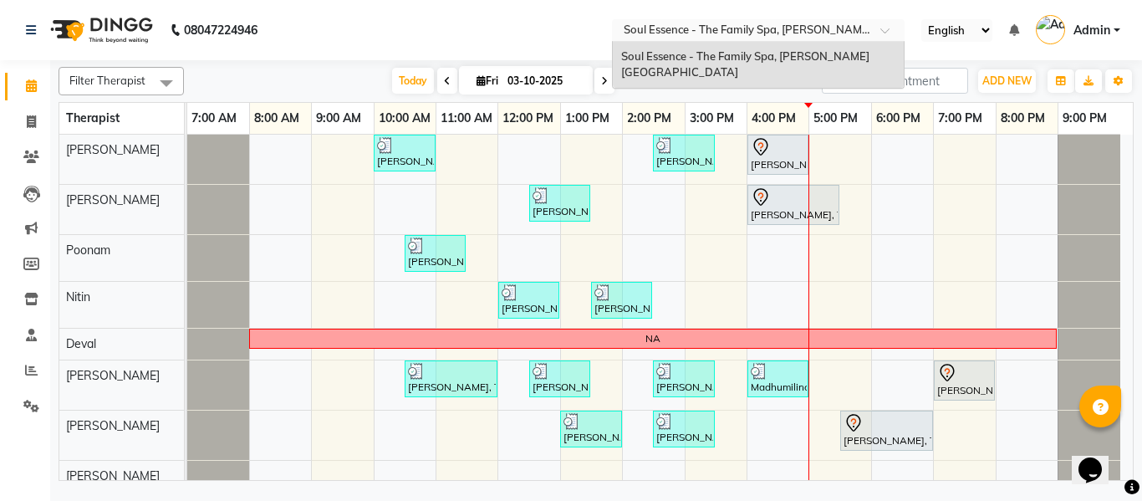
click at [559, 42] on nav "08047224946 Select Location × Soul Essence - The Family Spa, Mayur Colony Soul …" at bounding box center [571, 30] width 1142 height 60
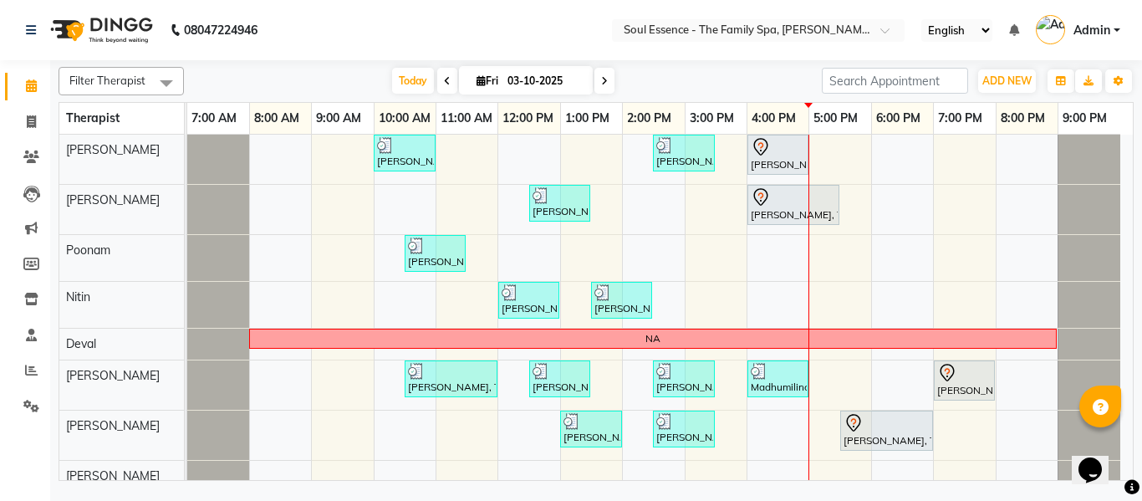
click at [472, 19] on nav "08047224946 Select Location × Soul Essence - The Family Spa, Mayur Colony Engli…" at bounding box center [571, 30] width 1142 height 60
click at [829, 309] on div "Kartiki Umrani, TK04, 10:00 AM-11:00 AM, Swedish Massage With Sesame Oil 60 Min…" at bounding box center [660, 313] width 946 height 357
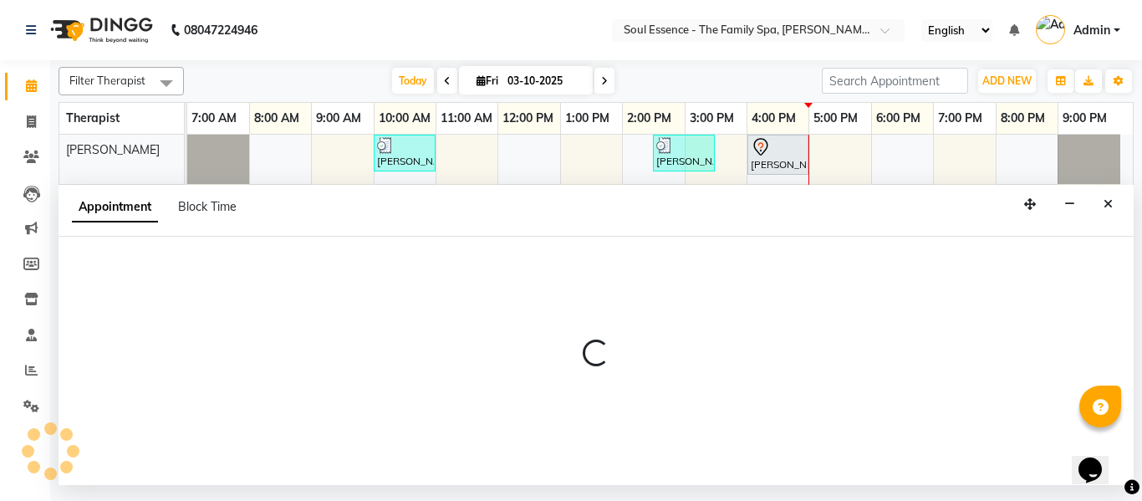
select select "70213"
select select "tentative"
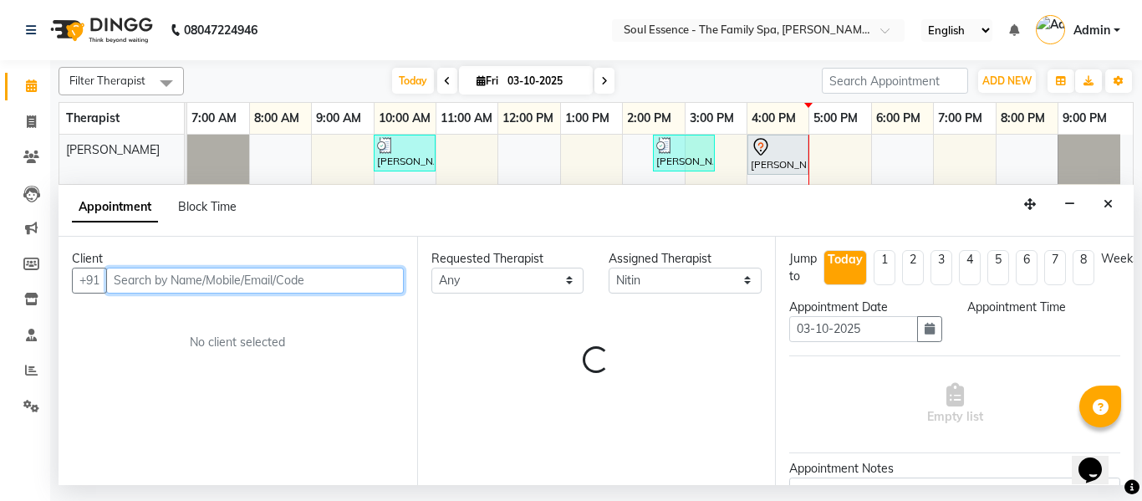
select select "1020"
click at [167, 283] on input "text" at bounding box center [255, 281] width 298 height 26
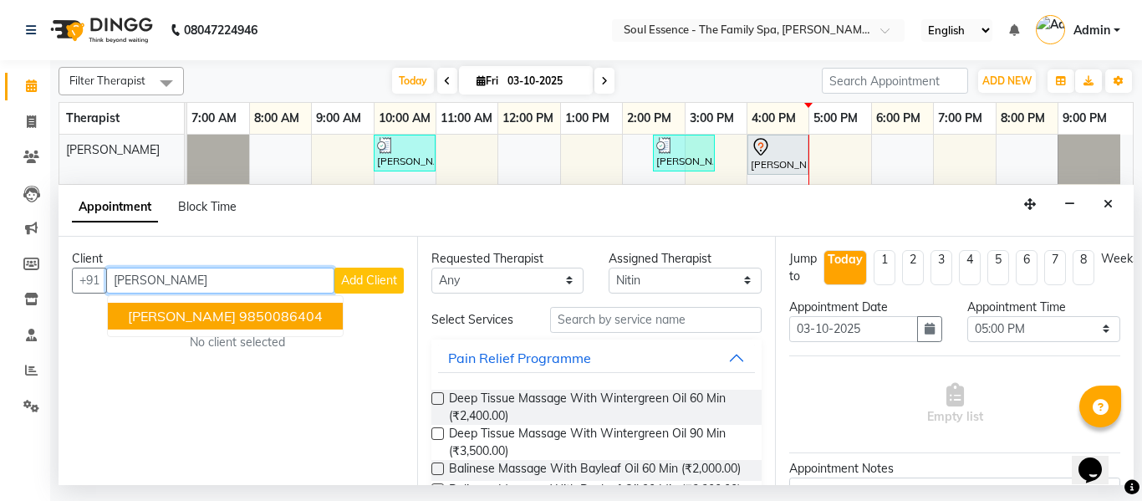
click at [281, 317] on ngb-highlight "9850086404" at bounding box center [281, 316] width 84 height 17
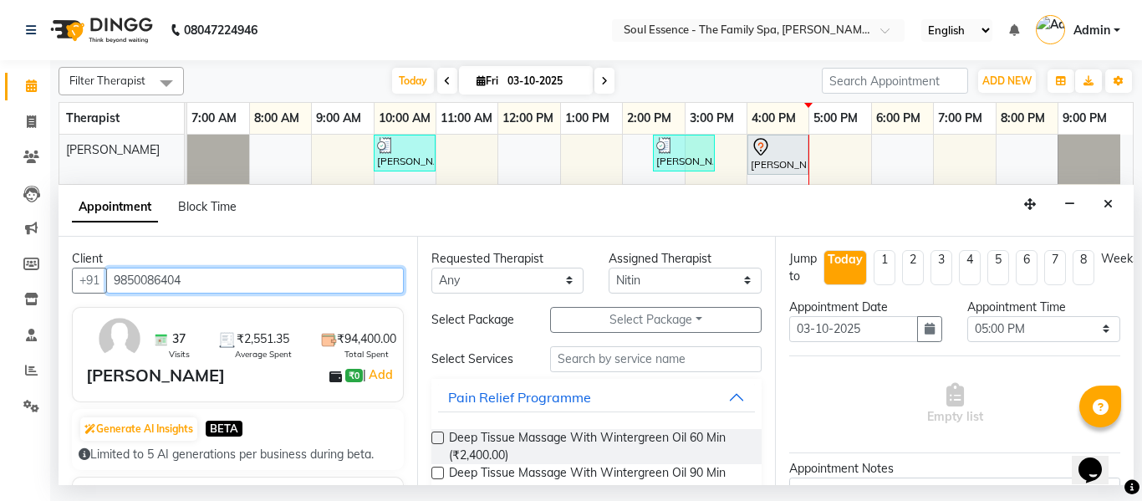
type input "9850086404"
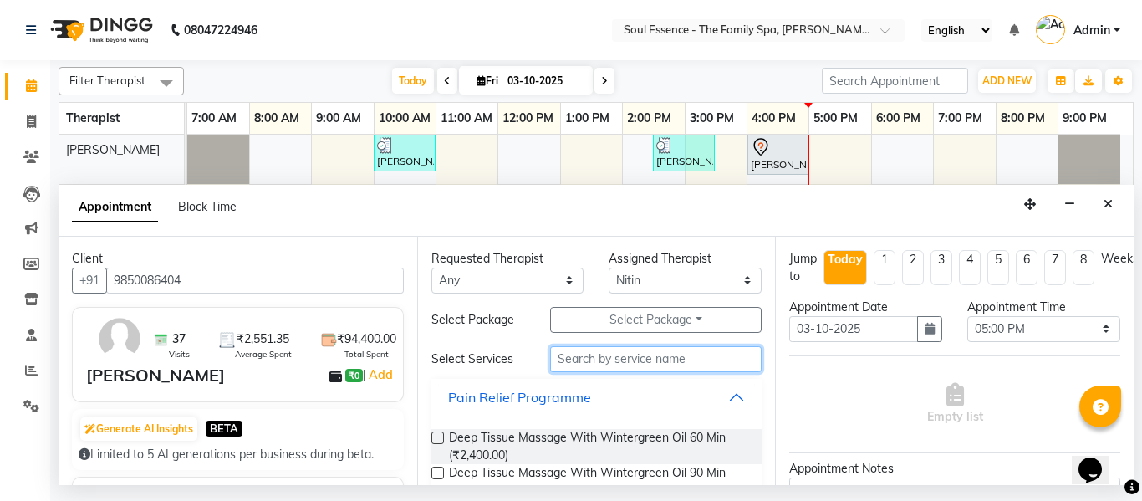
click at [590, 363] on input "text" at bounding box center [656, 359] width 212 height 26
click at [516, 448] on span "Deep Tissue Massage With Wintergreen Oil 60 Min (₹2,400.00)" at bounding box center [599, 446] width 300 height 35
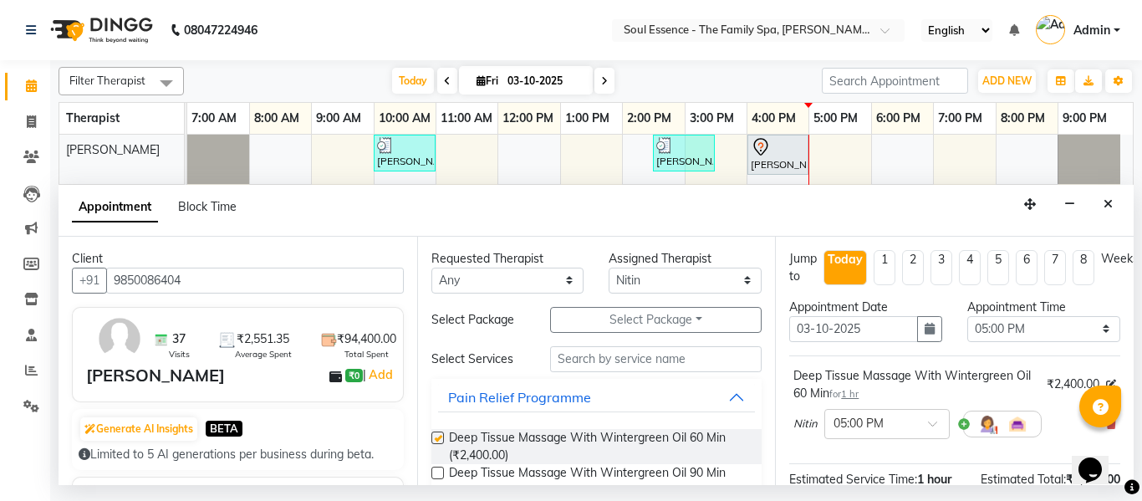
checkbox input "false"
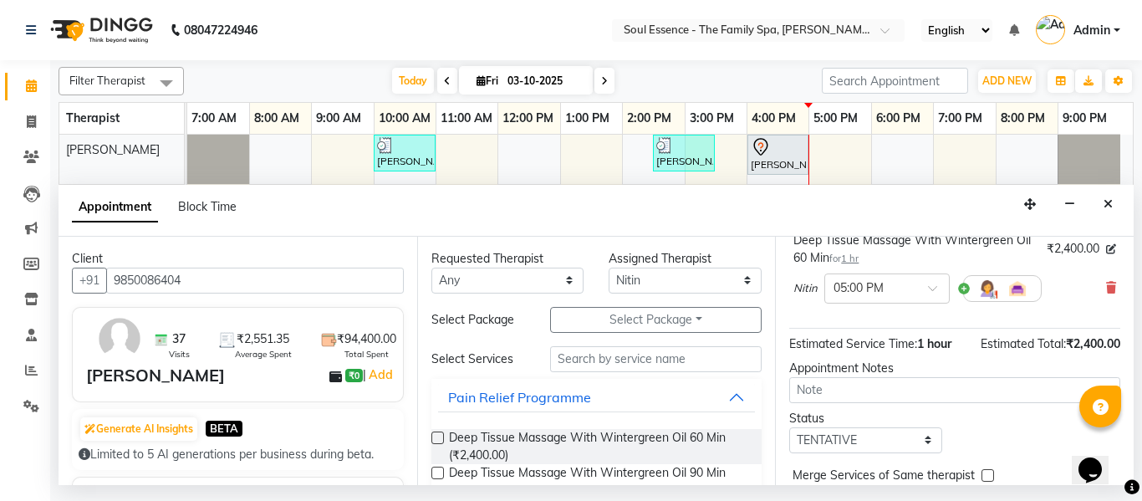
scroll to position [222, 0]
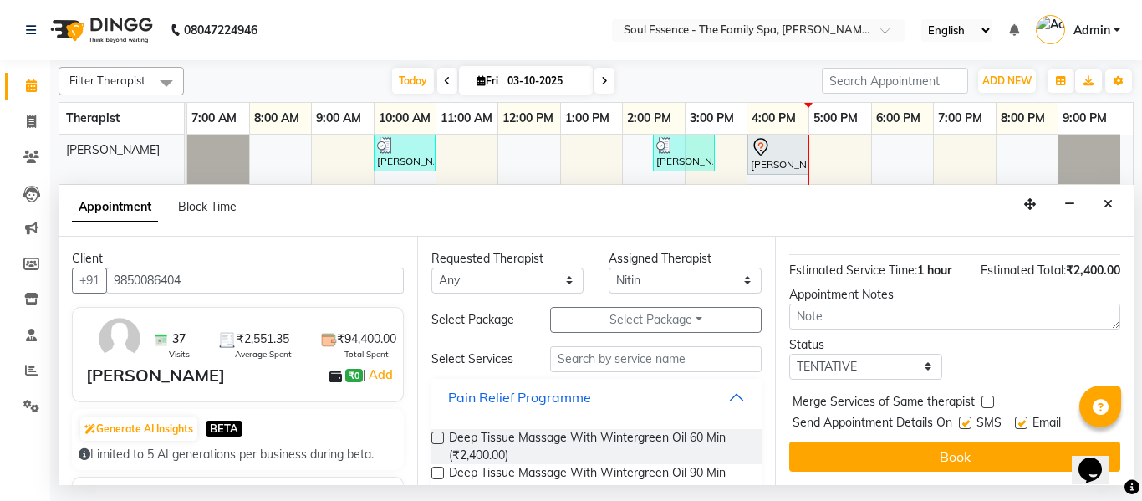
click at [967, 417] on div at bounding box center [964, 426] width 11 height 18
click at [965, 416] on label at bounding box center [965, 422] width 13 height 13
click at [965, 419] on input "checkbox" at bounding box center [964, 424] width 11 height 11
checkbox input "false"
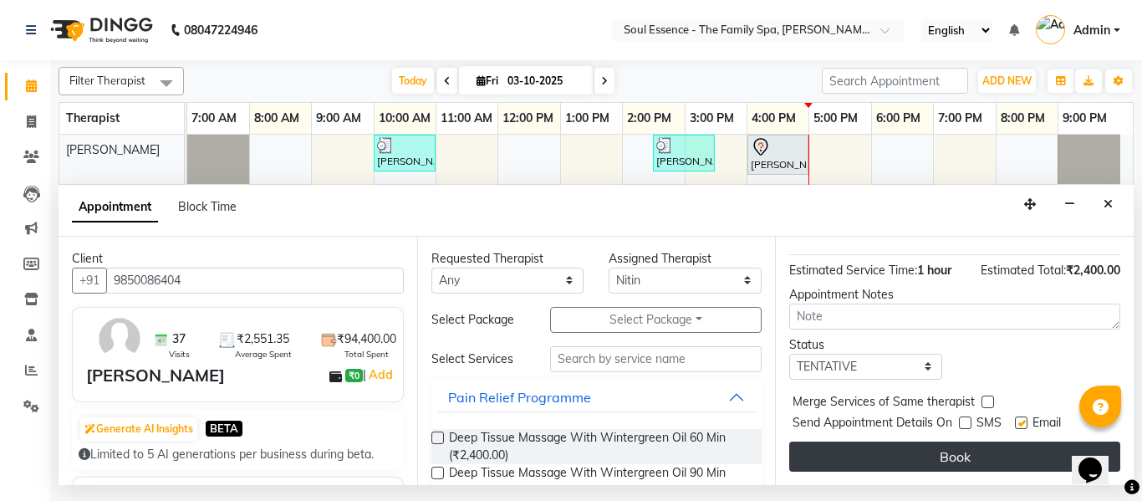
click at [1008, 441] on button "Book" at bounding box center [954, 456] width 331 height 30
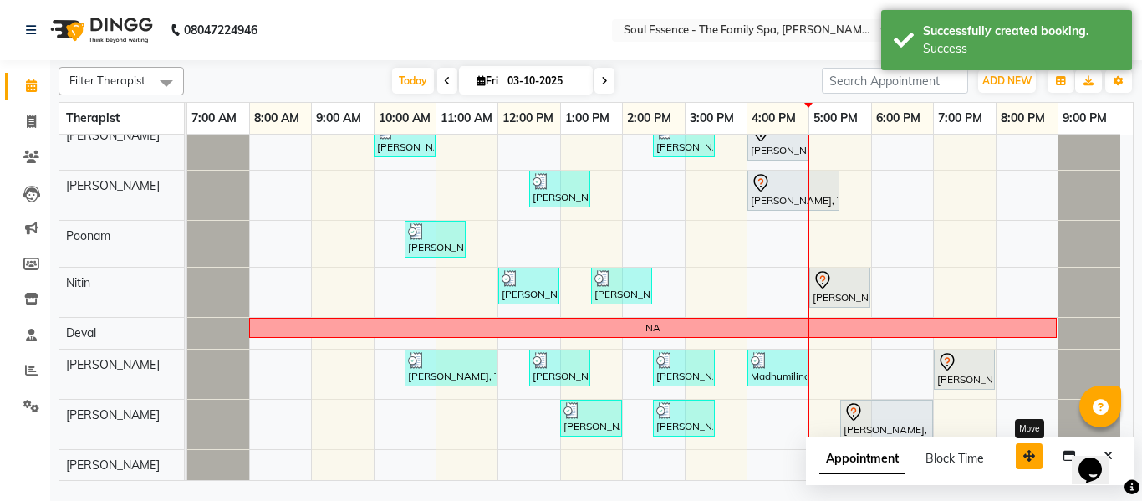
scroll to position [15, 0]
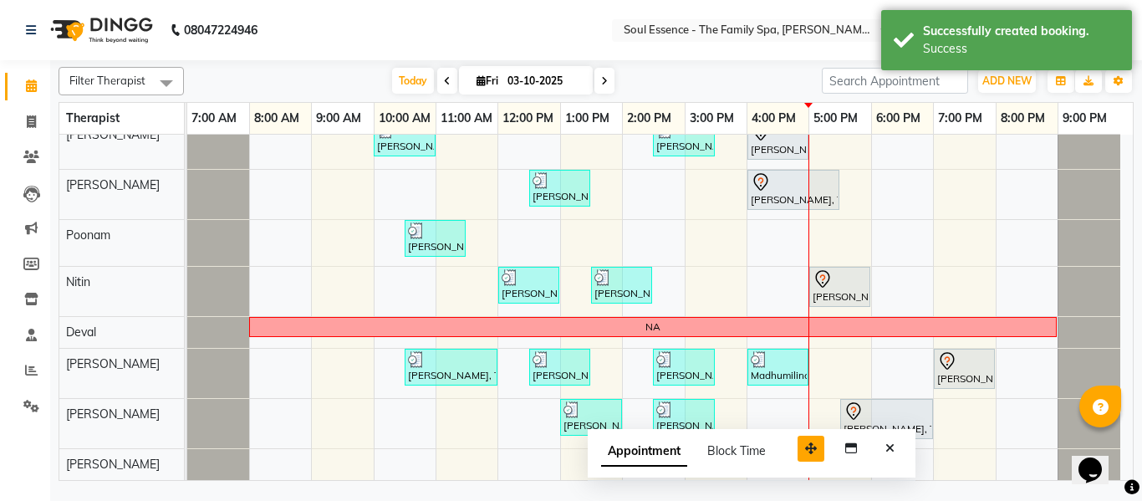
drag, startPoint x: 1043, startPoint y: 451, endPoint x: 824, endPoint y: 441, distance: 219.3
click at [824, 442] on button "button" at bounding box center [811, 449] width 27 height 26
click at [877, 447] on button "Close" at bounding box center [889, 448] width 24 height 26
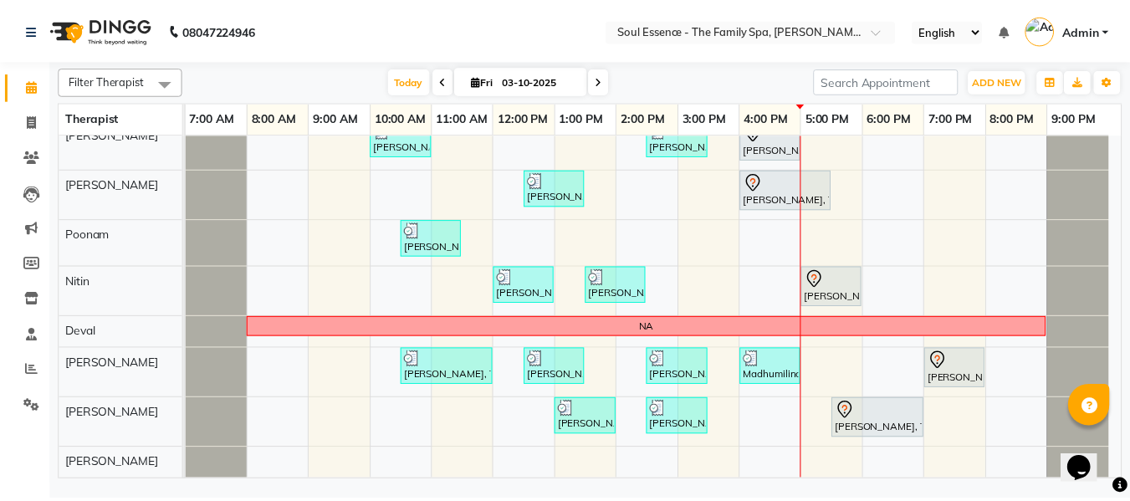
scroll to position [0, 0]
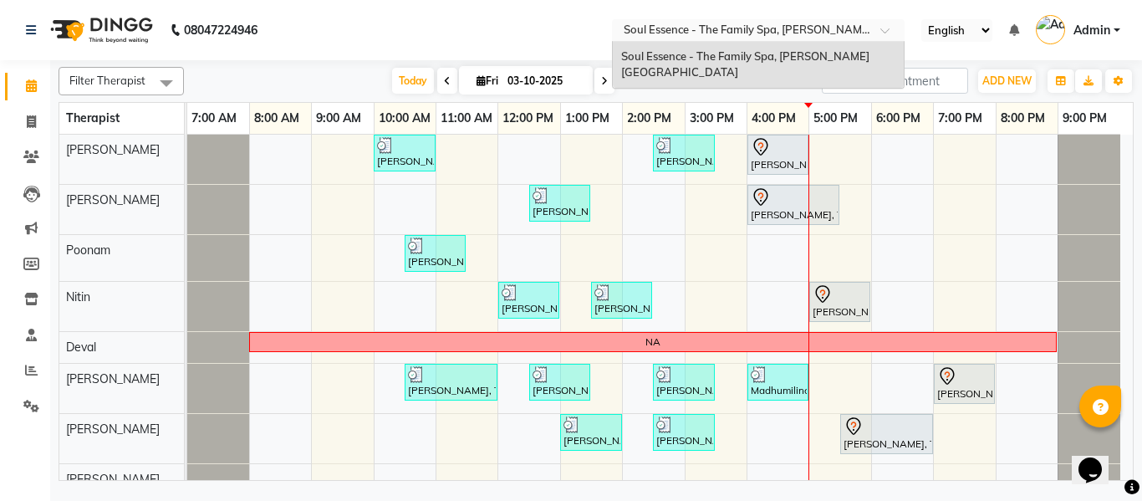
click at [758, 38] on input "text" at bounding box center [741, 31] width 242 height 17
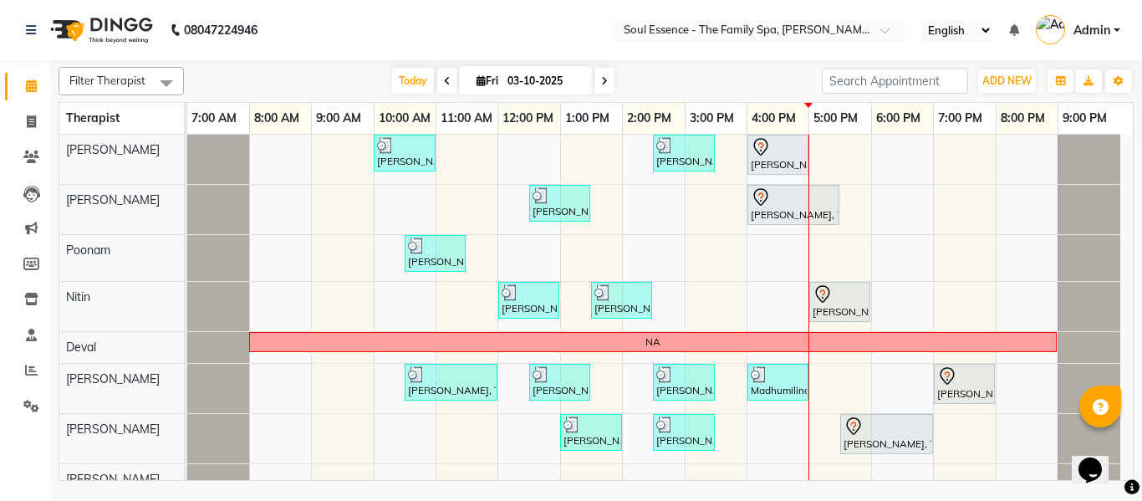
click at [561, 21] on nav "08047224946 Select Location × Soul Essence - The Family Spa, Mayur Colony Engli…" at bounding box center [571, 30] width 1142 height 60
click at [558, 48] on nav "08047224946 Select Location × Soul Essence - The Family Spa, Mayur Colony Engli…" at bounding box center [571, 30] width 1142 height 60
click at [666, 47] on nav "08047224946 Select Location × Soul Essence - The Family Spa, Mayur Colony Engli…" at bounding box center [571, 30] width 1142 height 60
click at [27, 170] on link "Clients" at bounding box center [25, 158] width 40 height 28
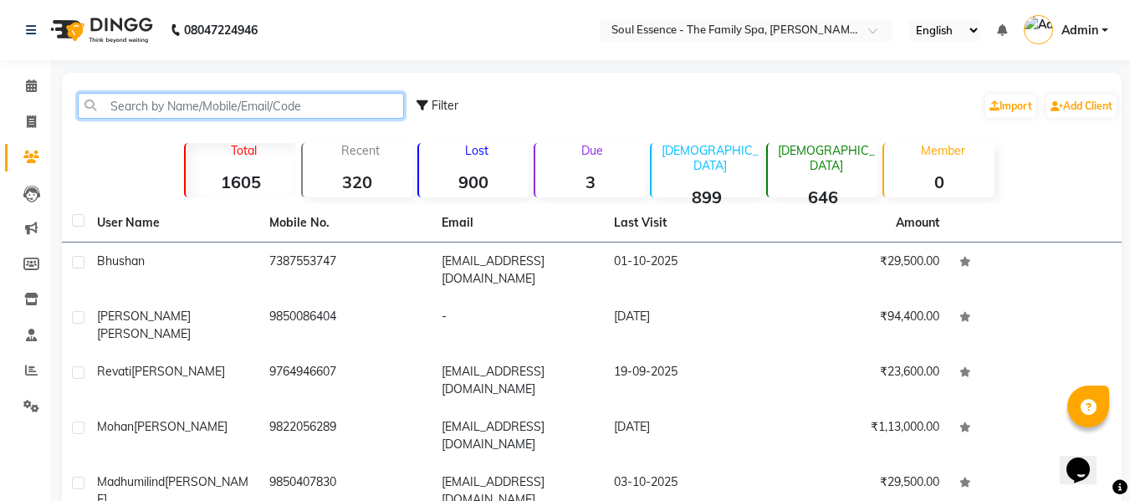
click at [183, 101] on input "text" at bounding box center [241, 106] width 326 height 26
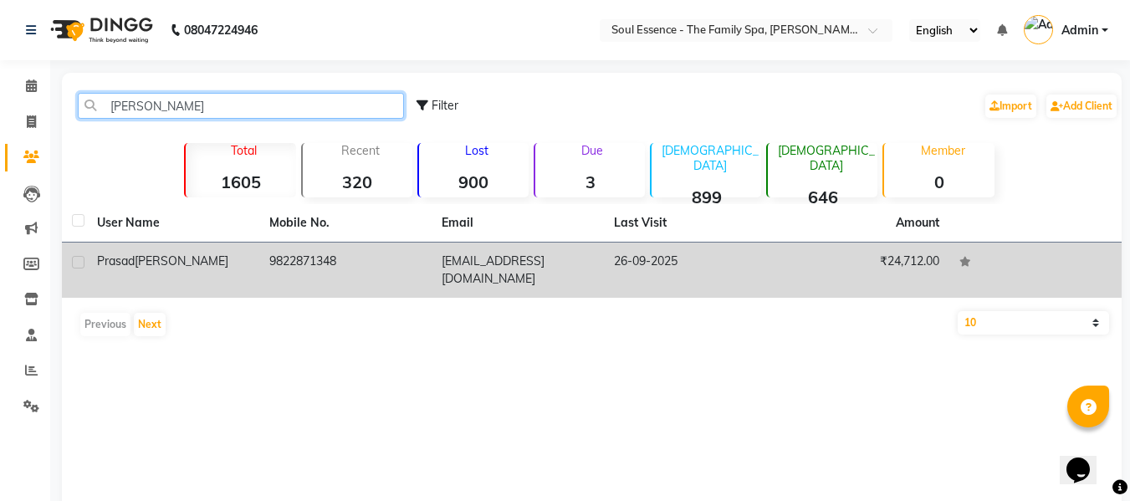
type input "veerkar"
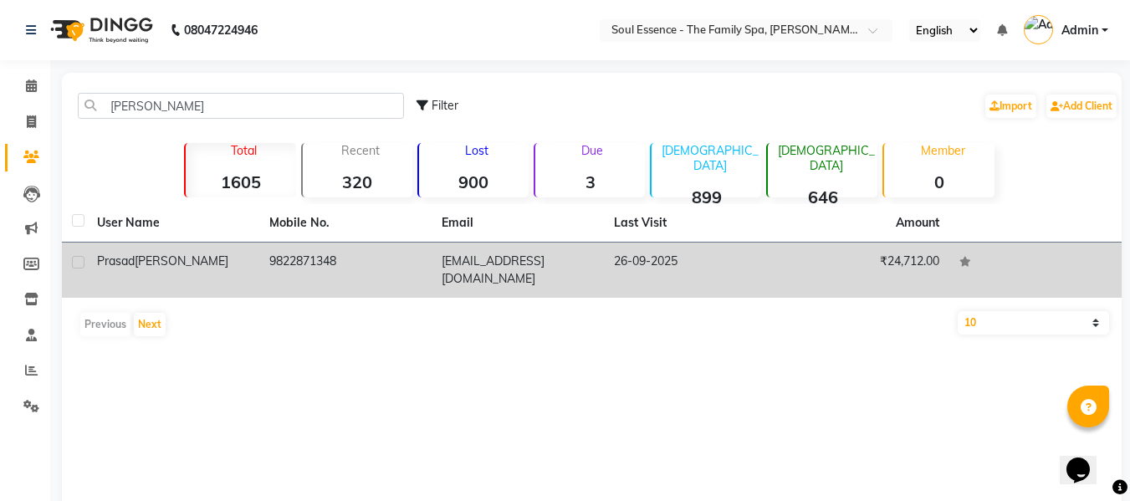
click at [263, 250] on td "9822871348" at bounding box center [345, 269] width 172 height 55
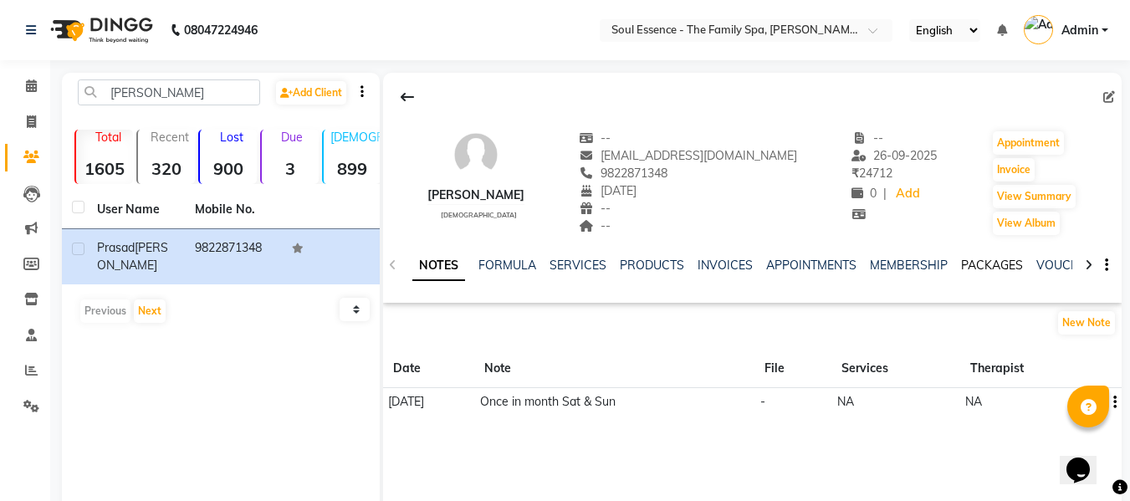
click at [984, 266] on link "PACKAGES" at bounding box center [992, 265] width 62 height 15
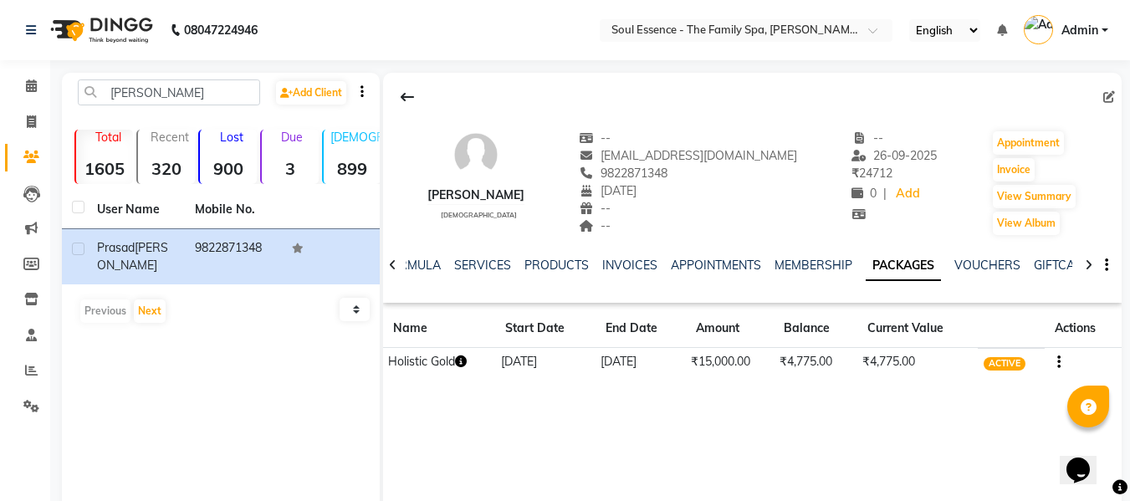
scroll to position [99, 0]
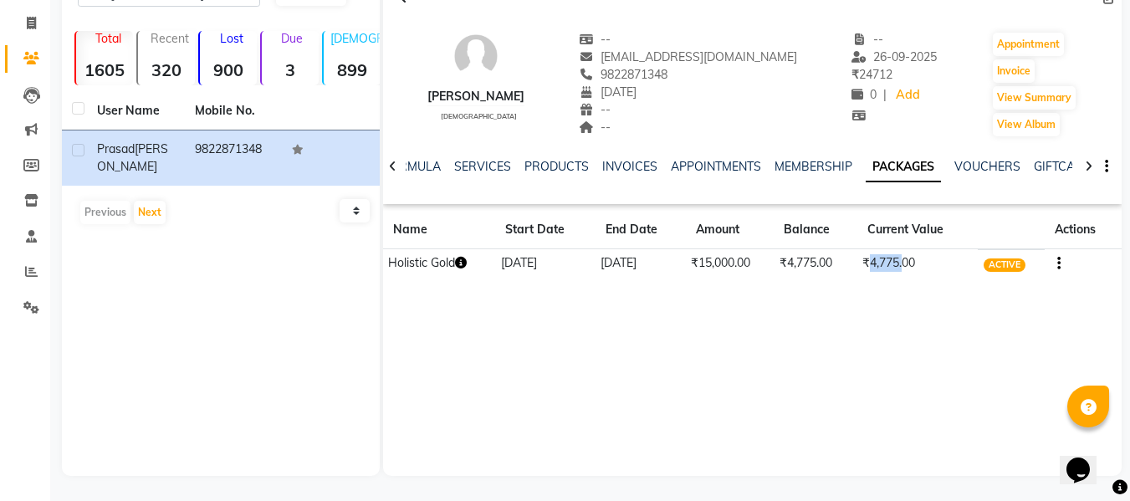
drag, startPoint x: 873, startPoint y: 264, endPoint x: 916, endPoint y: 279, distance: 46.0
click at [907, 267] on td "₹4,775.00" at bounding box center [917, 263] width 121 height 29
click at [918, 292] on div "Prasad Veerkar male -- pveerkar@gmail.com 9822871348 15-08-1947 -- -- -- 26-09-…" at bounding box center [752, 225] width 738 height 502
click at [473, 165] on link "SERVICES" at bounding box center [482, 166] width 57 height 15
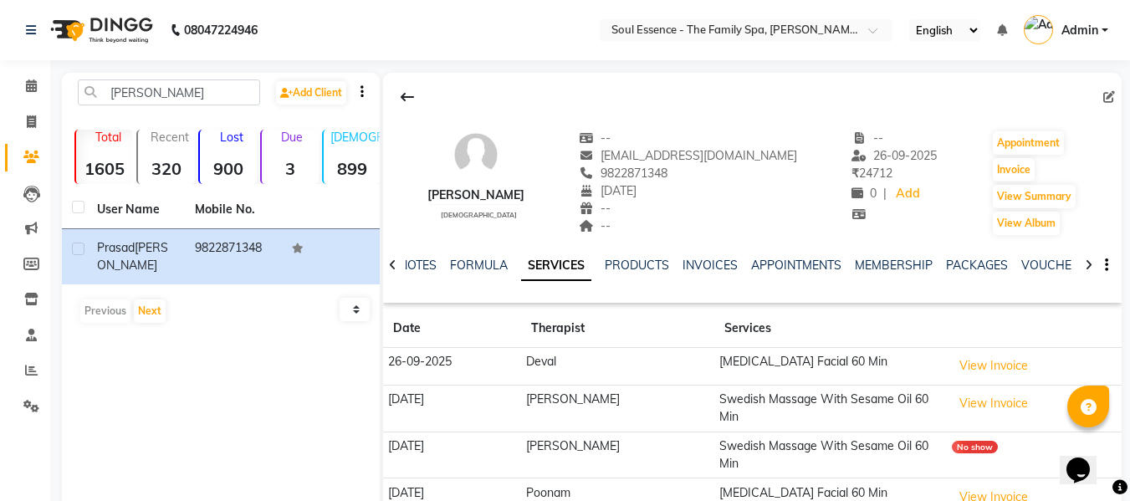
click at [693, 165] on div "9822871348" at bounding box center [688, 174] width 218 height 18
click at [693, 166] on div "9822871348 Mobile No." at bounding box center [688, 174] width 218 height 18
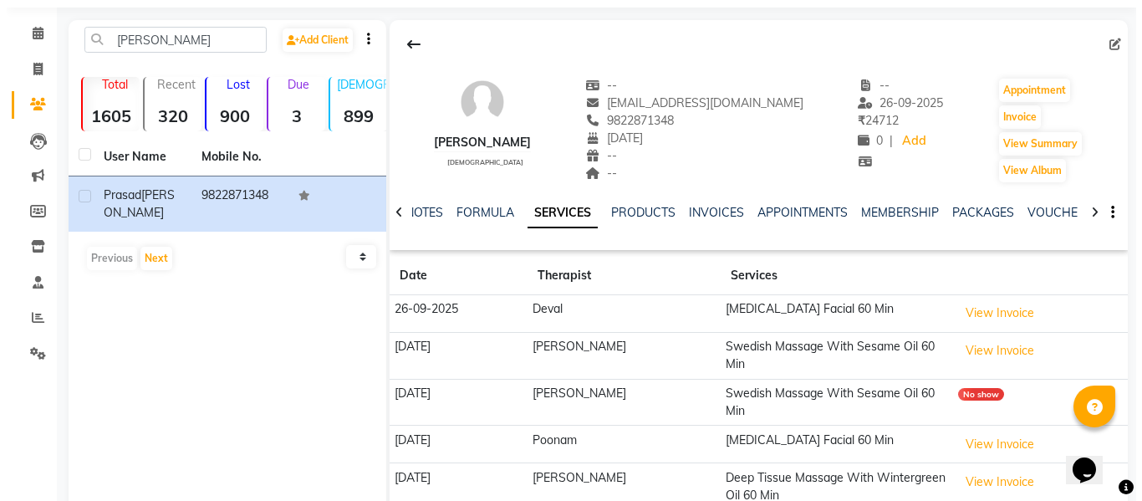
scroll to position [107, 0]
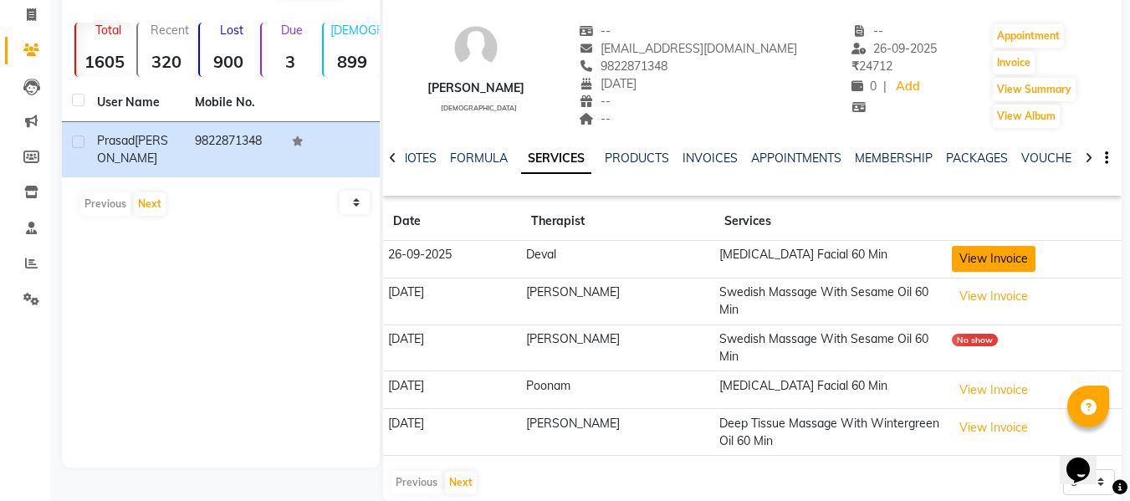
click at [978, 253] on button "View Invoice" at bounding box center [994, 259] width 84 height 26
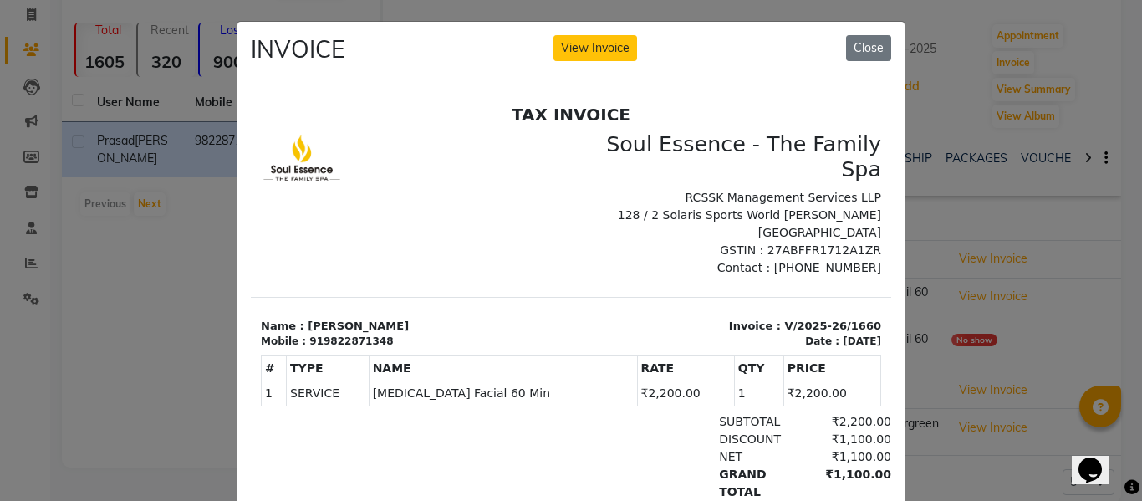
scroll to position [0, 0]
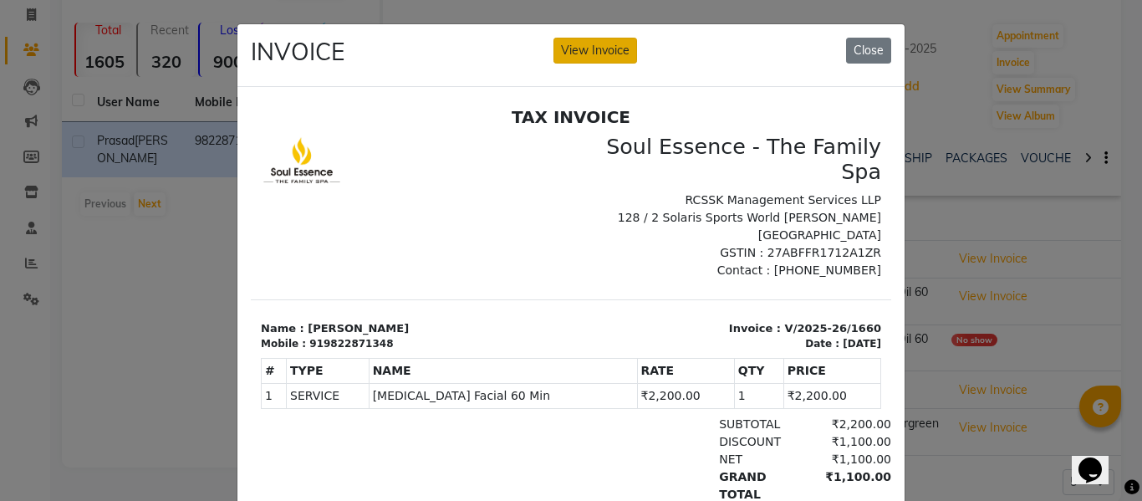
click at [621, 59] on button "View Invoice" at bounding box center [596, 51] width 84 height 26
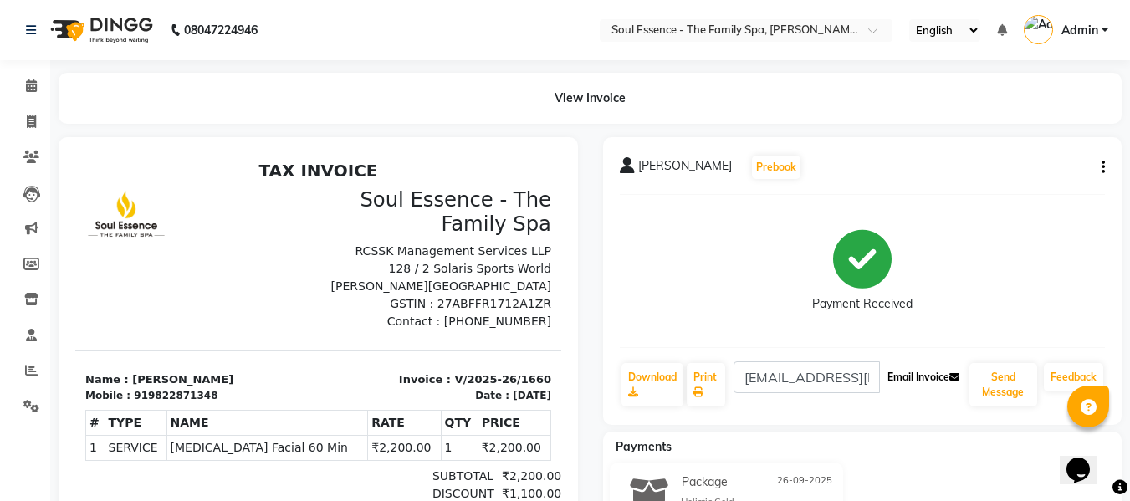
click at [929, 384] on button "Email Invoice" at bounding box center [922, 377] width 85 height 28
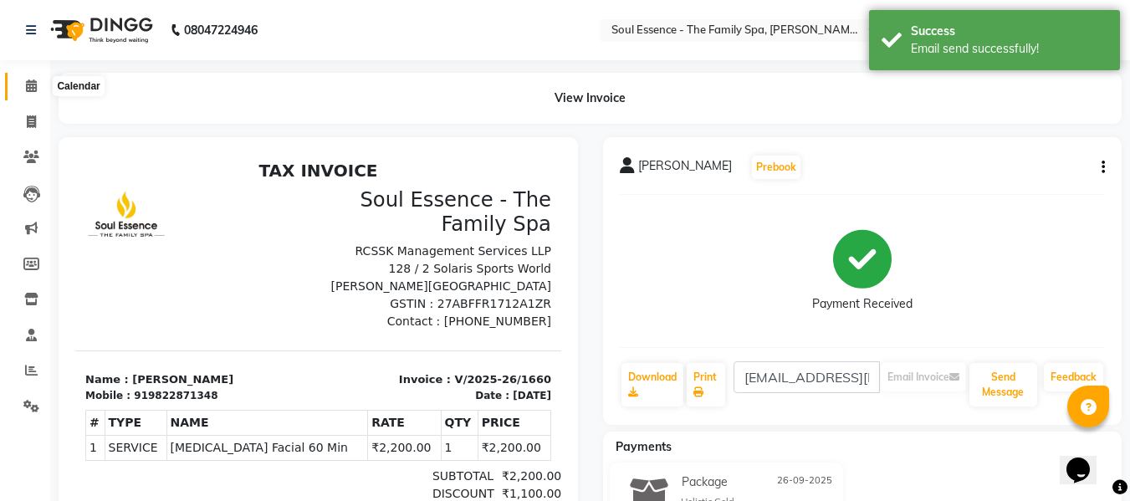
click at [26, 80] on icon at bounding box center [31, 85] width 11 height 13
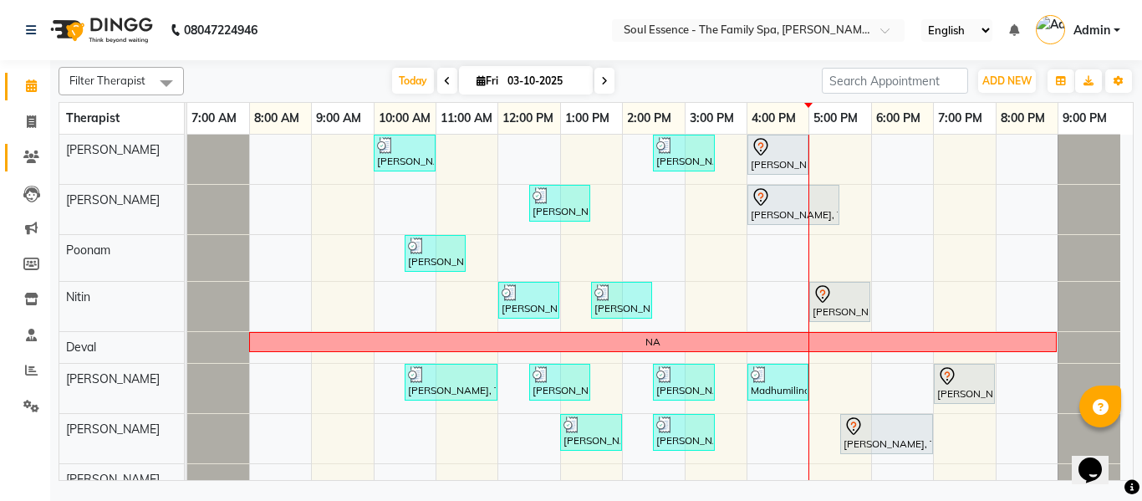
click at [38, 146] on link "Clients" at bounding box center [25, 158] width 40 height 28
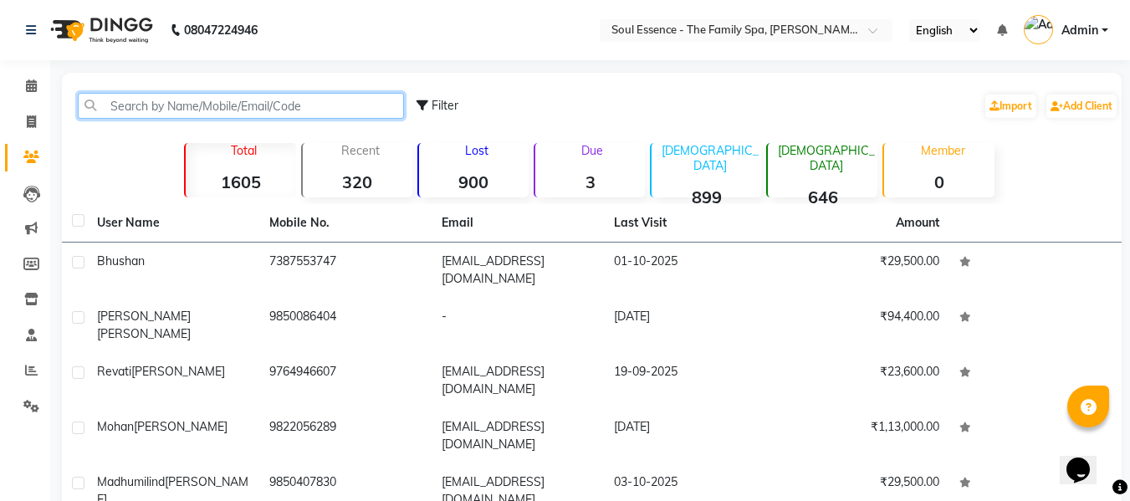
click at [120, 115] on input "text" at bounding box center [241, 106] width 326 height 26
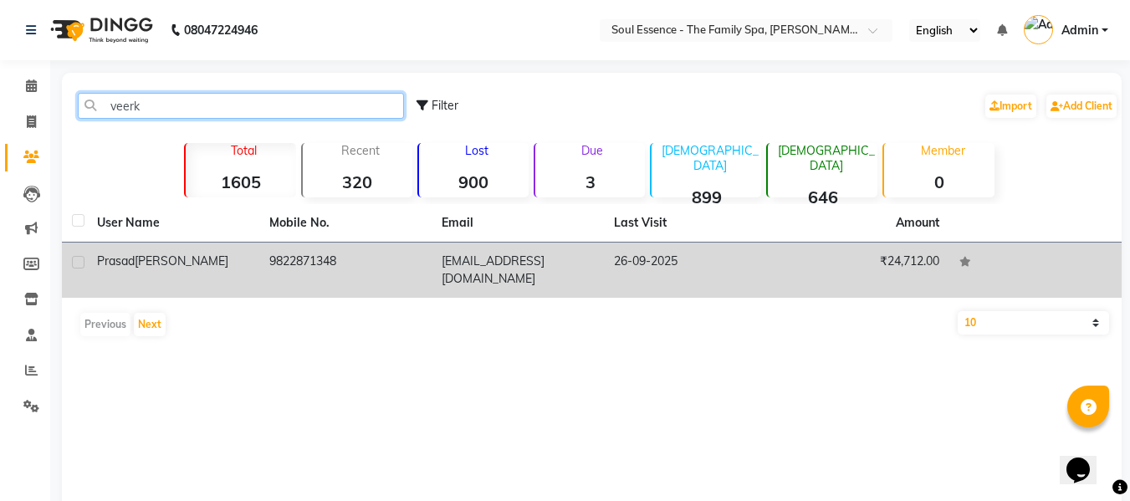
type input "veerk"
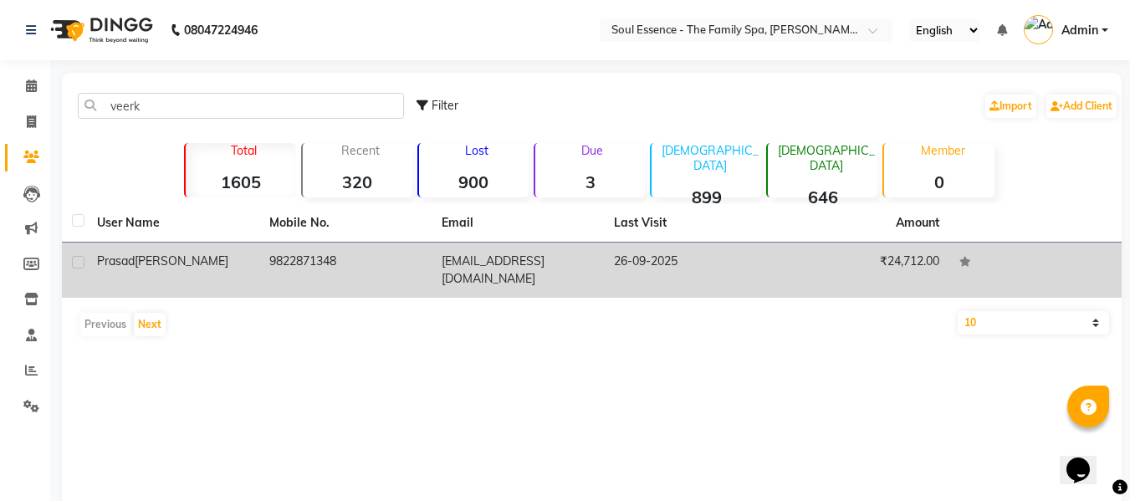
click at [529, 255] on td "pveerkar@gmail.com" at bounding box center [517, 269] width 172 height 55
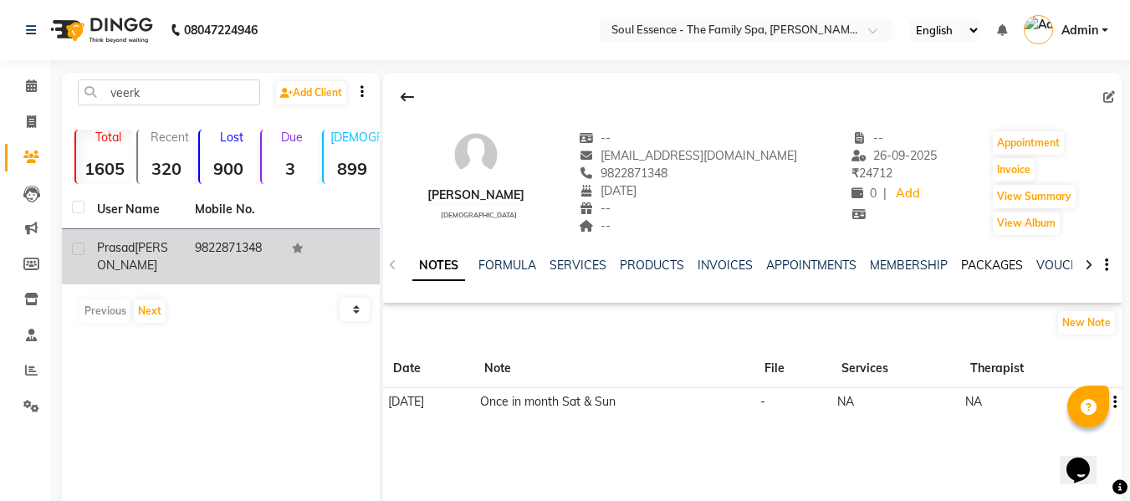
click at [996, 266] on link "PACKAGES" at bounding box center [992, 265] width 62 height 15
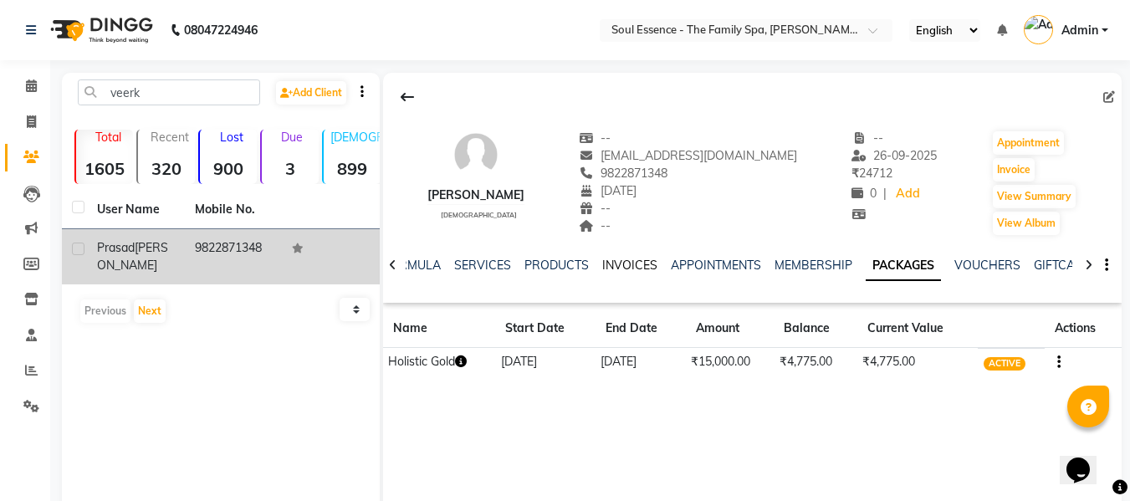
click at [624, 270] on link "INVOICES" at bounding box center [629, 265] width 55 height 15
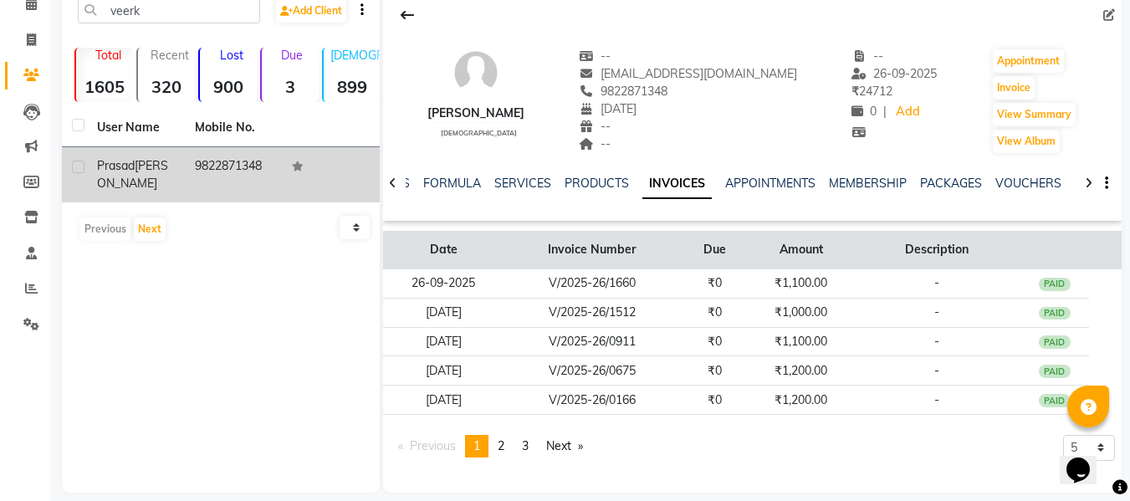
scroll to position [99, 0]
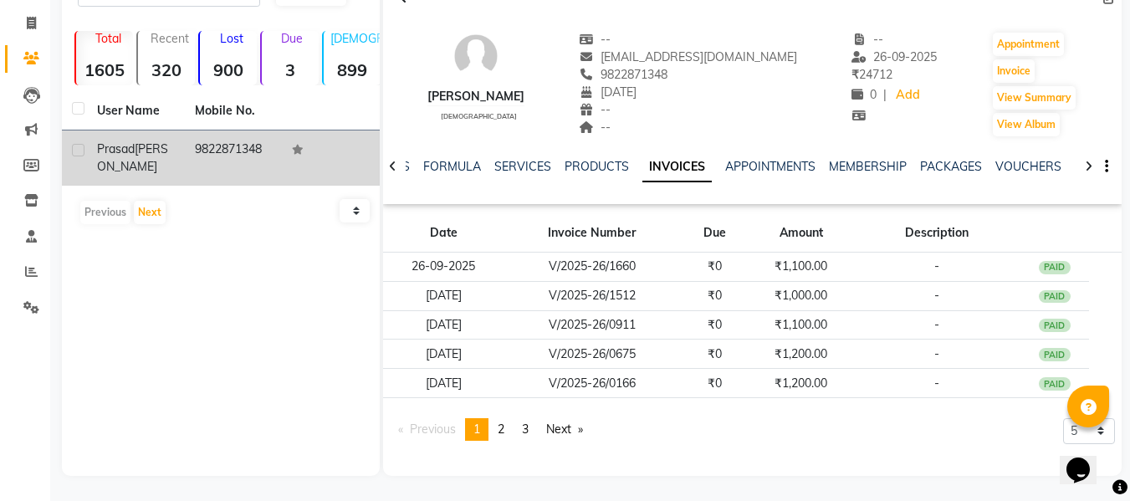
click at [1104, 441] on div "Opens Chat This icon Opens the chat window." at bounding box center [1086, 441] width 40 height 0
click at [1104, 429] on select "5 10 50 100 500" at bounding box center [1089, 431] width 52 height 26
select select "50"
click at [1063, 444] on select "5 10 50 100 500" at bounding box center [1089, 431] width 52 height 26
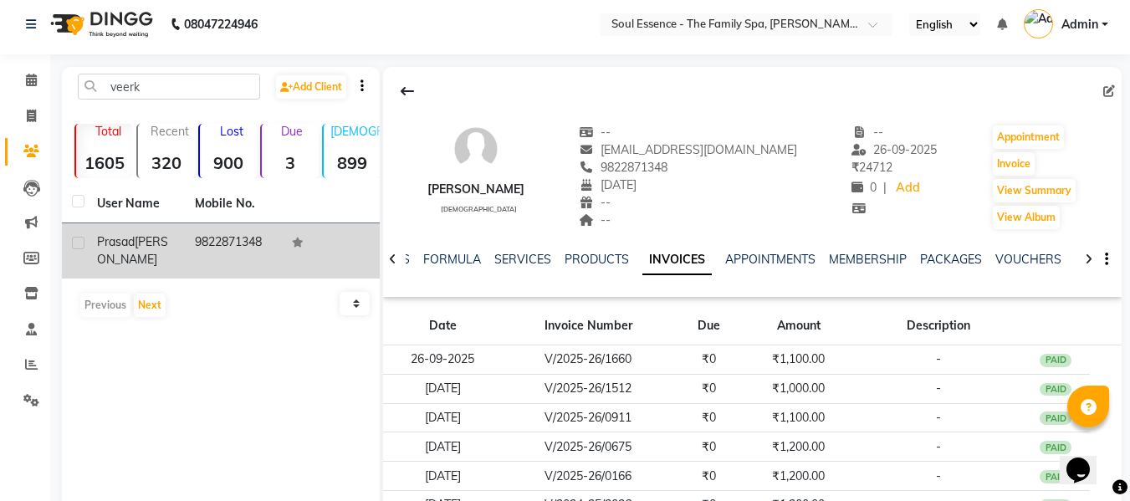
scroll to position [0, 0]
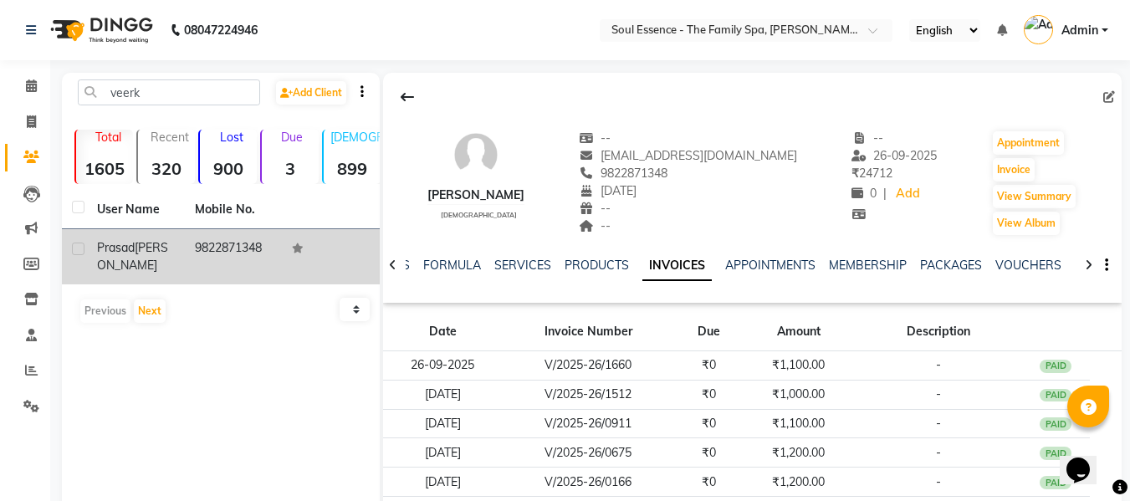
click at [667, 167] on span "9822871348" at bounding box center [623, 173] width 89 height 15
drag, startPoint x: 689, startPoint y: 167, endPoint x: 702, endPoint y: 166, distance: 12.7
click at [667, 168] on span "9822871348" at bounding box center [623, 173] width 89 height 15
copy span "9822871348"
click at [936, 257] on div "NOTES FORMULA SERVICES PRODUCTS INVOICES APPOINTMENTS MEMBERSHIP PACKAGES VOUCH…" at bounding box center [752, 266] width 738 height 58
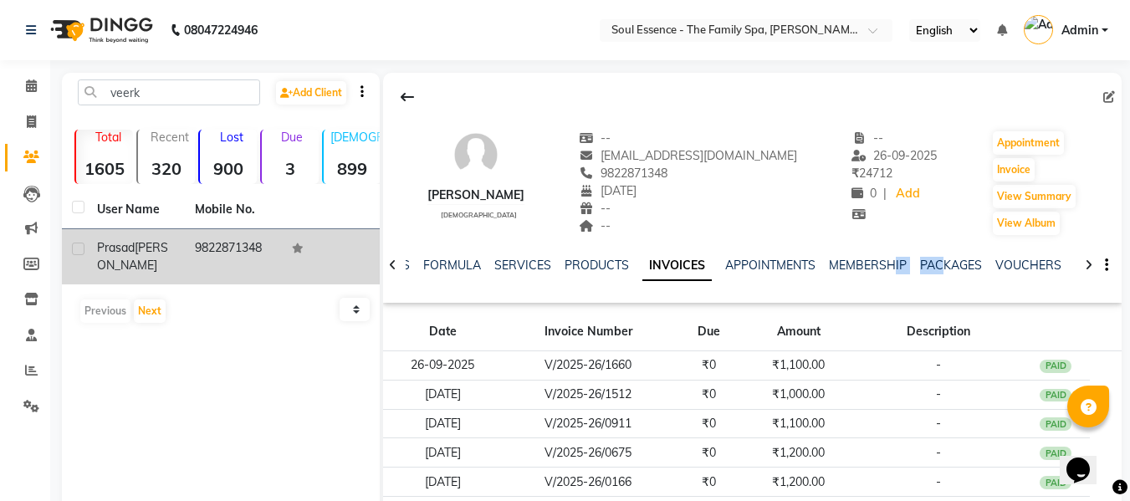
click at [937, 257] on div "PACKAGES" at bounding box center [951, 266] width 62 height 18
click at [937, 266] on link "PACKAGES" at bounding box center [951, 265] width 62 height 15
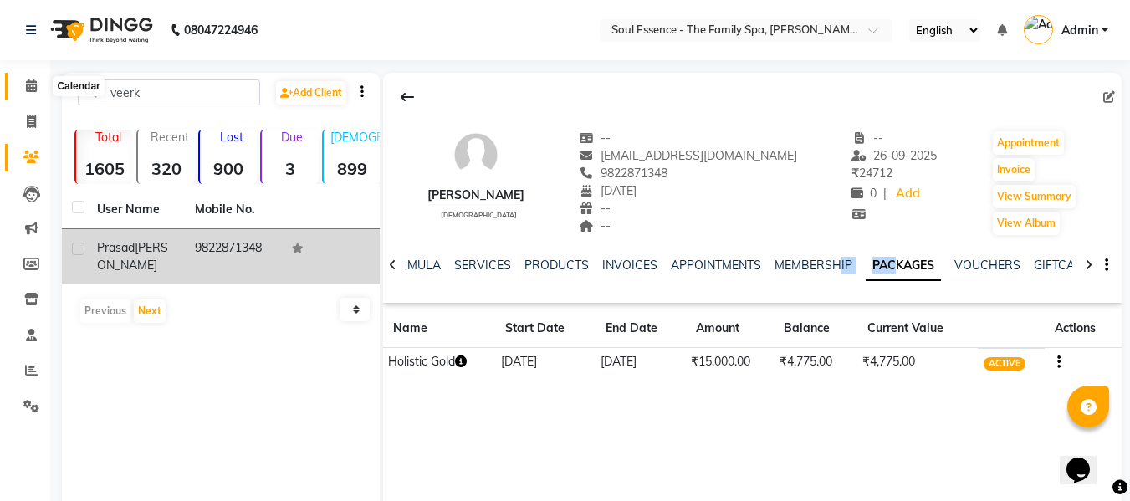
click at [35, 82] on icon at bounding box center [31, 85] width 11 height 13
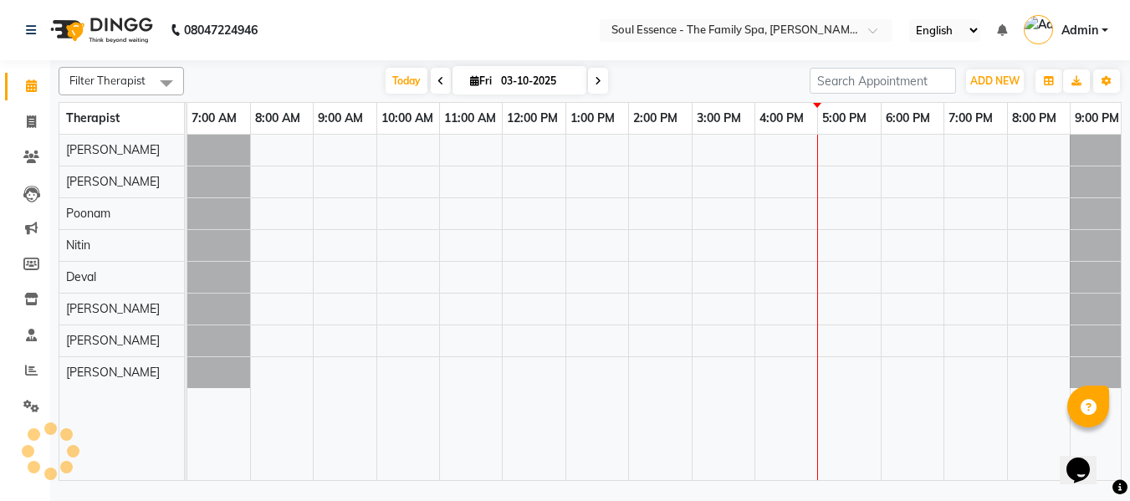
click at [528, 82] on input "03-10-2025" at bounding box center [538, 81] width 84 height 25
select select "10"
select select "2025"
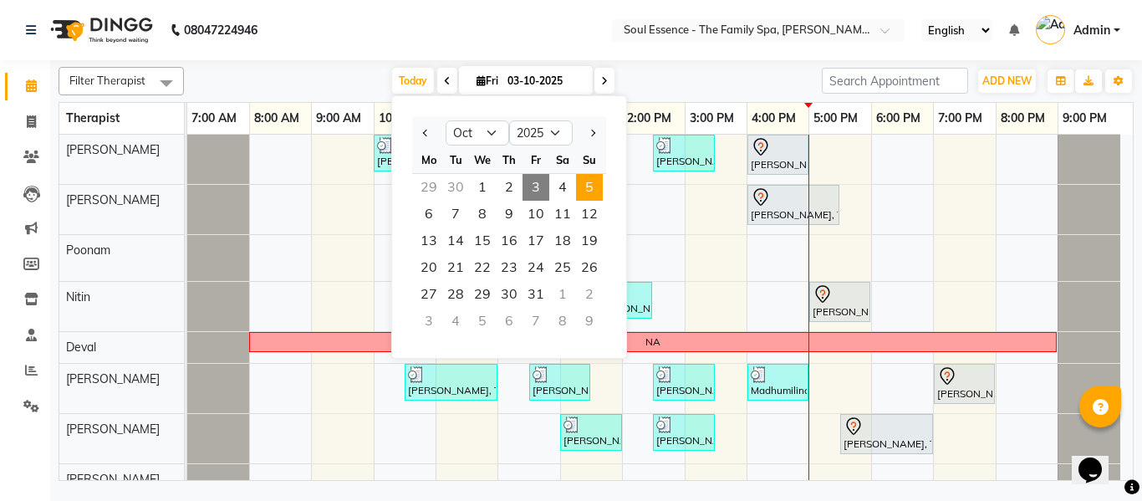
click at [590, 186] on span "5" at bounding box center [589, 187] width 27 height 27
type input "05-10-2025"
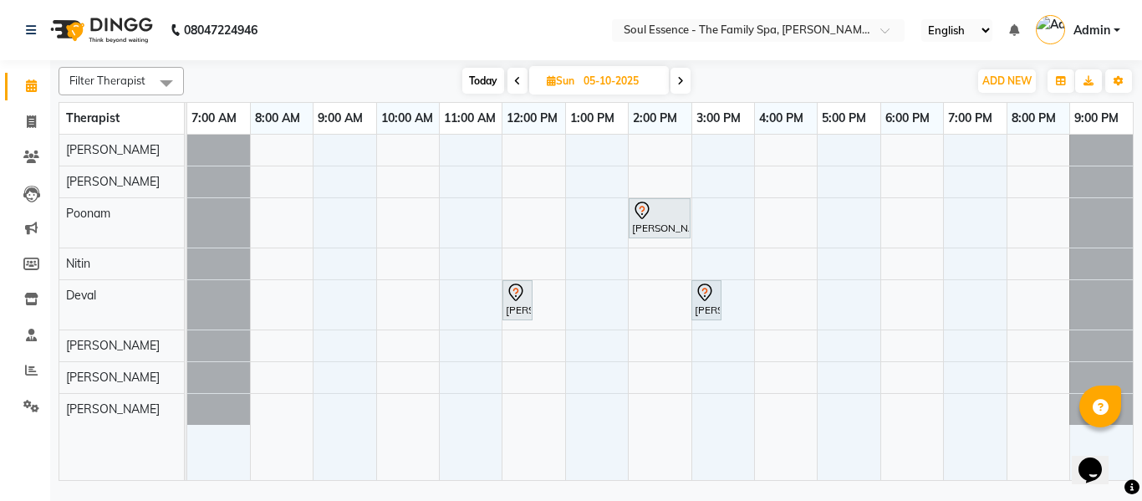
click at [551, 38] on nav "08047224946 Select Location × Soul Essence - The Family Spa, Mayur Colony Engli…" at bounding box center [571, 30] width 1142 height 60
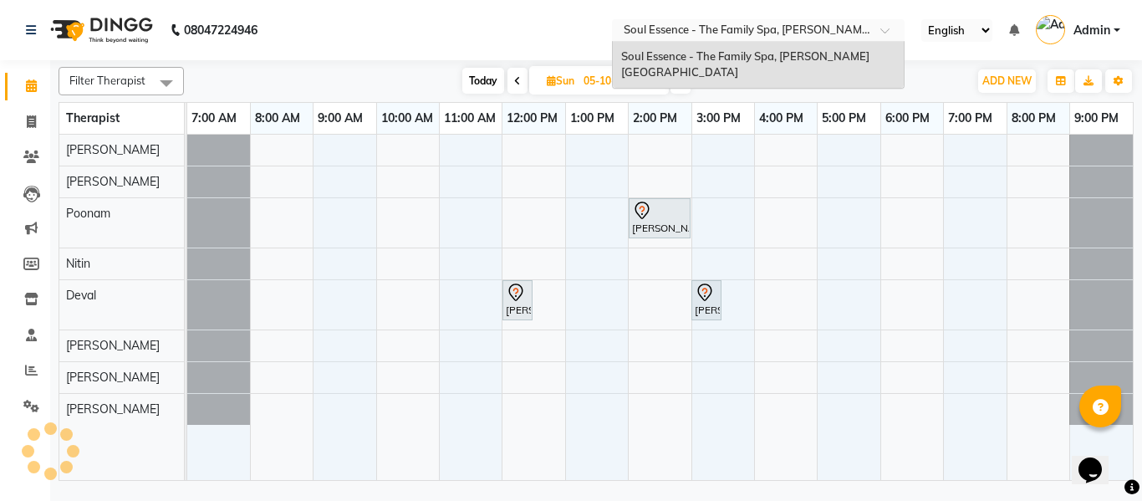
click at [636, 38] on input "text" at bounding box center [741, 31] width 242 height 17
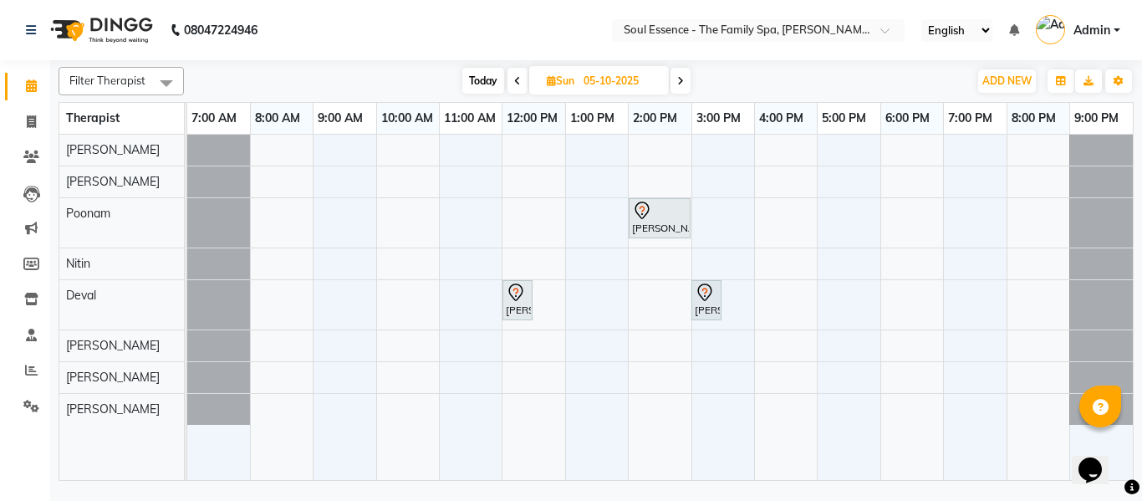
click at [531, 15] on nav "08047224946 Select Location × Soul Essence - The Family Spa, Mayur Colony Engli…" at bounding box center [571, 30] width 1142 height 60
click at [622, 71] on input "05-10-2025" at bounding box center [621, 81] width 84 height 25
select select "10"
select select "2025"
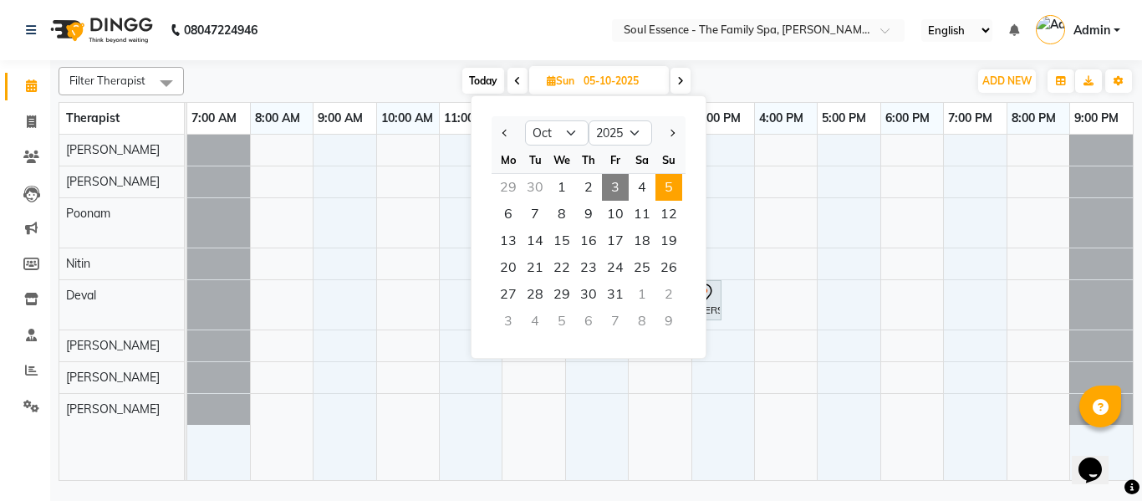
click at [529, 30] on nav "08047224946 Select Location × Soul Essence - The Family Spa, Mayur Colony Engli…" at bounding box center [571, 30] width 1142 height 60
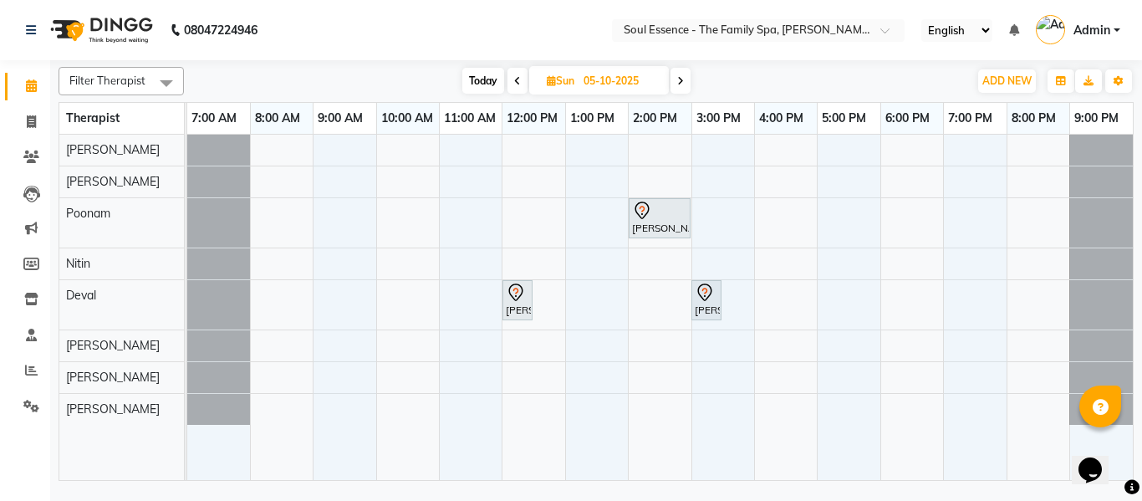
click at [592, 40] on nav "08047224946 Select Location × Soul Essence - The Family Spa, Mayur Colony Engli…" at bounding box center [571, 30] width 1142 height 60
click at [656, 23] on input "text" at bounding box center [741, 31] width 242 height 17
click at [591, 32] on nav "08047224946 Select Location × Soul Essence - The Family Spa, Mayur Colony Engli…" at bounding box center [571, 30] width 1142 height 60
click at [474, 74] on span "Today" at bounding box center [483, 81] width 42 height 26
type input "03-10-2025"
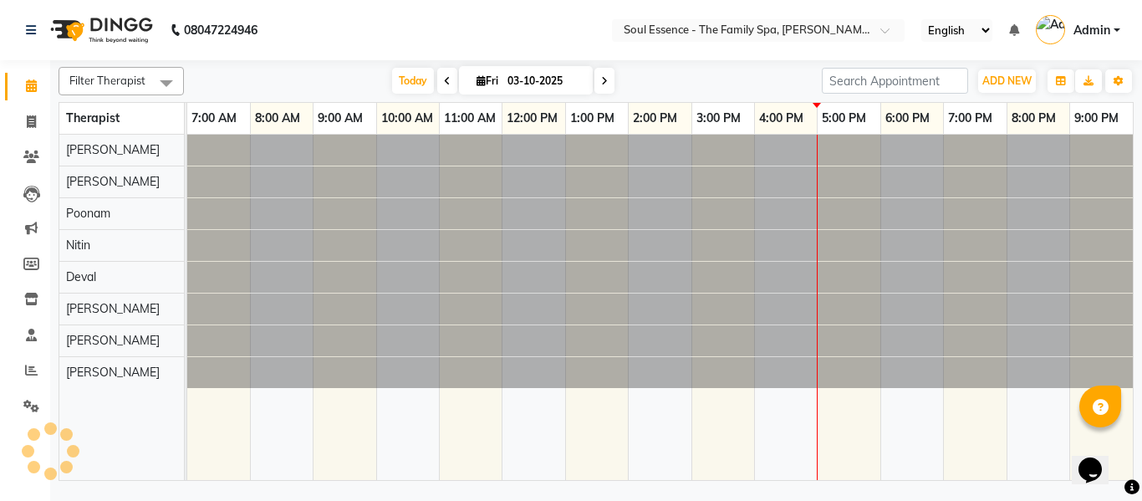
click at [487, 31] on nav "08047224946 Select Location × Soul Essence - The Family Spa, Mayur Colony Engli…" at bounding box center [571, 30] width 1142 height 60
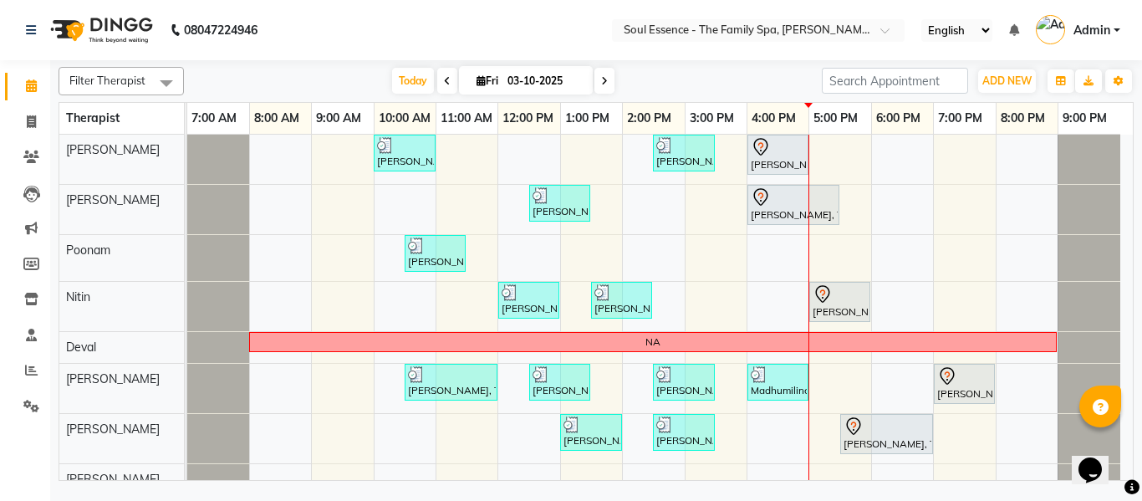
click at [346, 22] on nav "08047224946 Select Location × Soul Essence - The Family Spa, Mayur Colony Engli…" at bounding box center [571, 30] width 1142 height 60
click at [27, 164] on span at bounding box center [31, 157] width 29 height 19
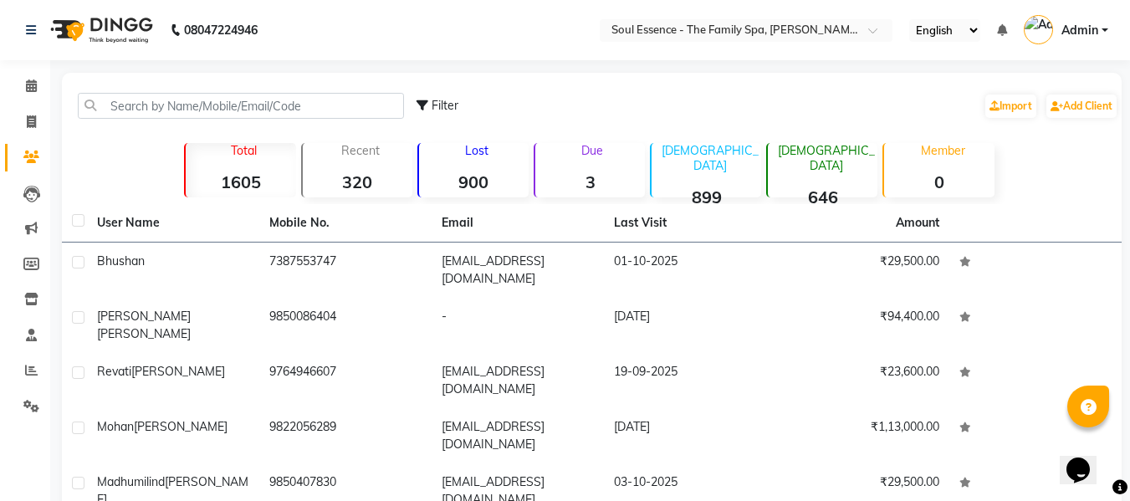
drag, startPoint x: 172, startPoint y: 125, endPoint x: 182, endPoint y: 111, distance: 16.7
click at [176, 125] on div "Filter Import Add Client" at bounding box center [591, 105] width 1053 height 53
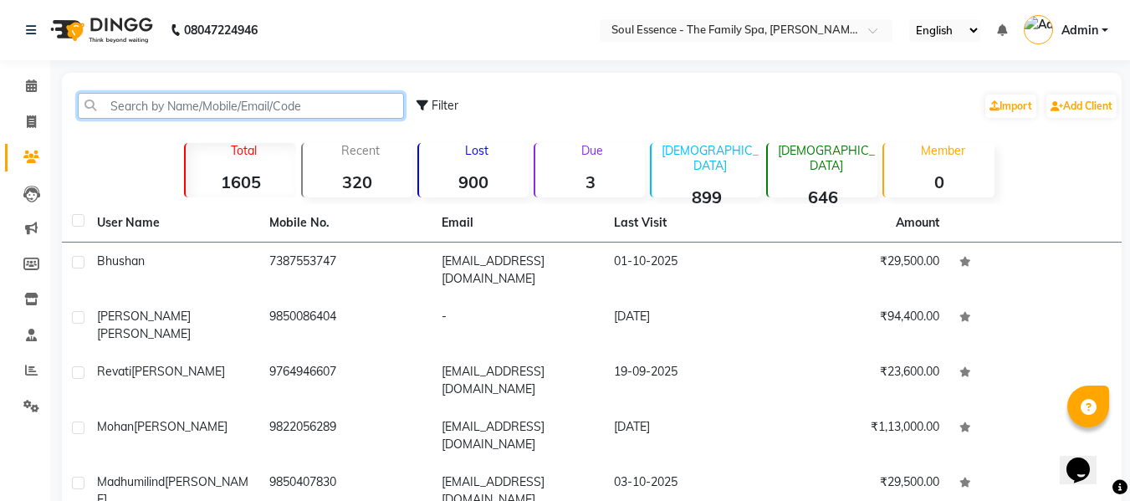
click at [182, 111] on input "text" at bounding box center [241, 106] width 326 height 26
click at [209, 112] on input "text" at bounding box center [241, 106] width 326 height 26
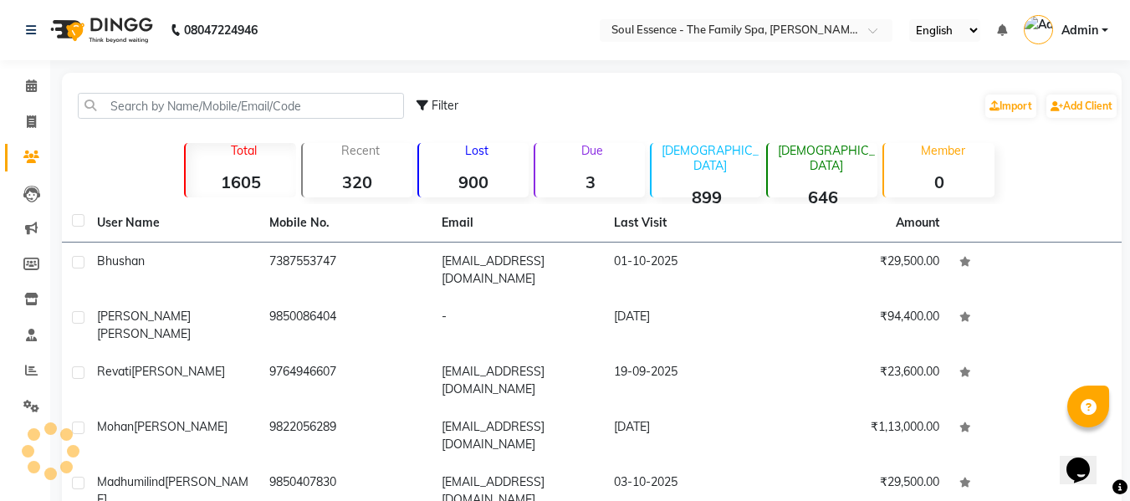
click at [272, 76] on div "Filter Import Add Client Total 1605 Recent 320 Lost 900 Due 3 Male 899 Female 6…" at bounding box center [591, 431] width 1059 height 717
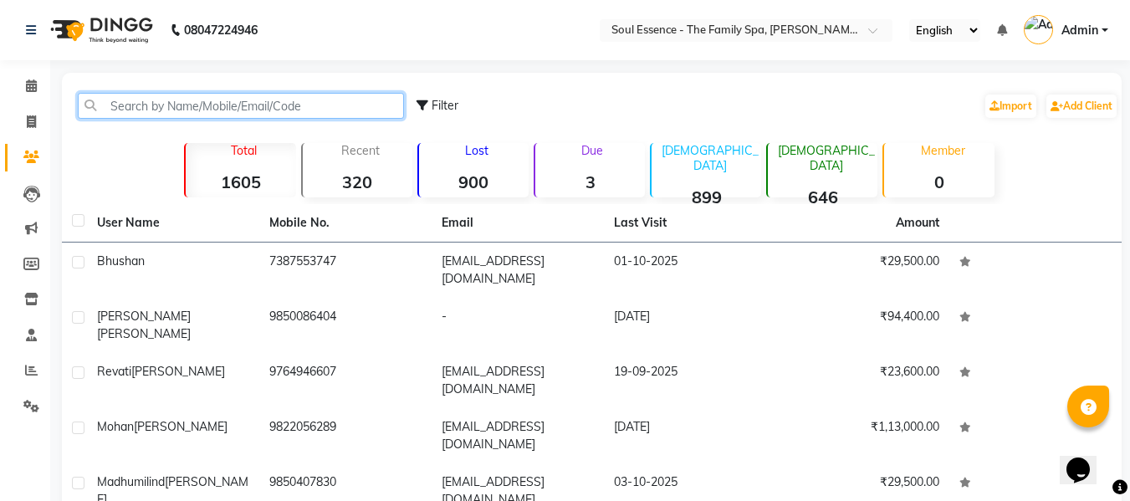
click at [242, 103] on input "text" at bounding box center [241, 106] width 326 height 26
click at [238, 105] on input "text" at bounding box center [241, 106] width 326 height 26
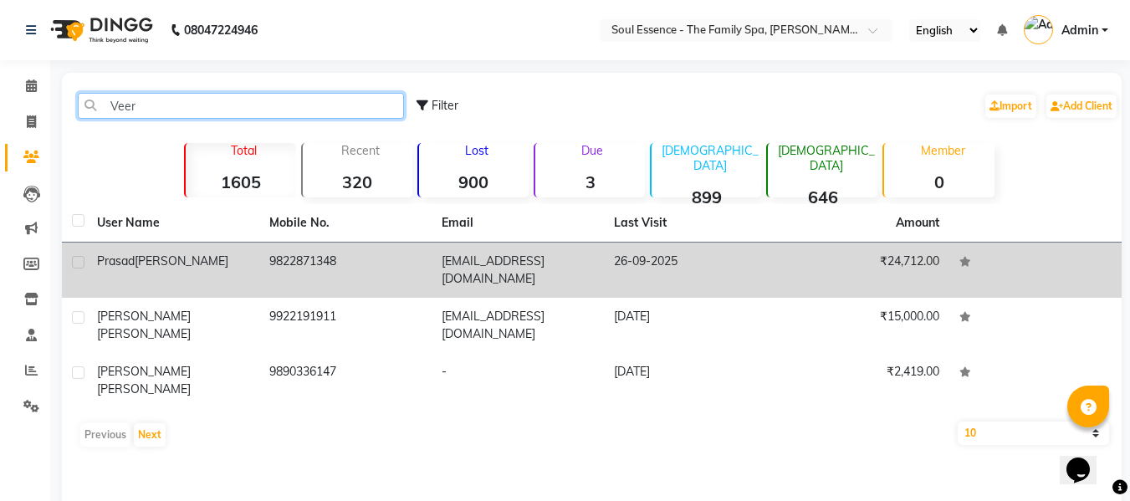
type input "Veer"
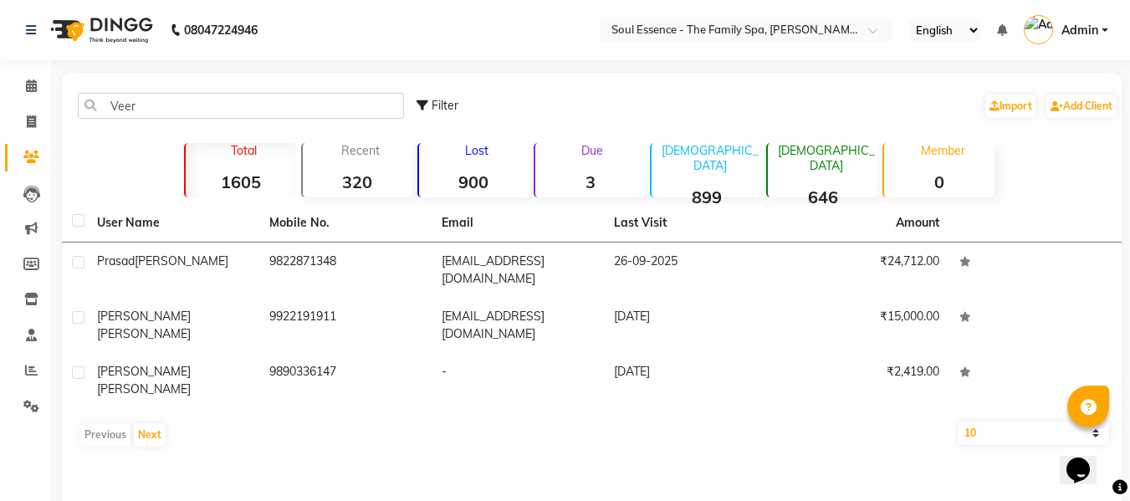
drag, startPoint x: 356, startPoint y: 271, endPoint x: 376, endPoint y: 222, distance: 52.5
click at [356, 270] on td "9822871348" at bounding box center [345, 269] width 172 height 55
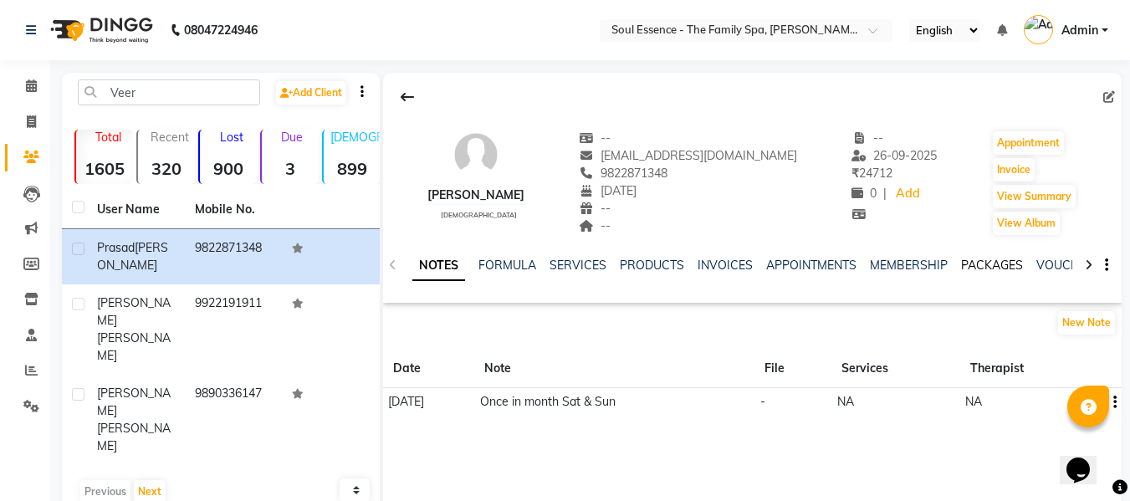
click at [1003, 261] on link "PACKAGES" at bounding box center [992, 265] width 62 height 15
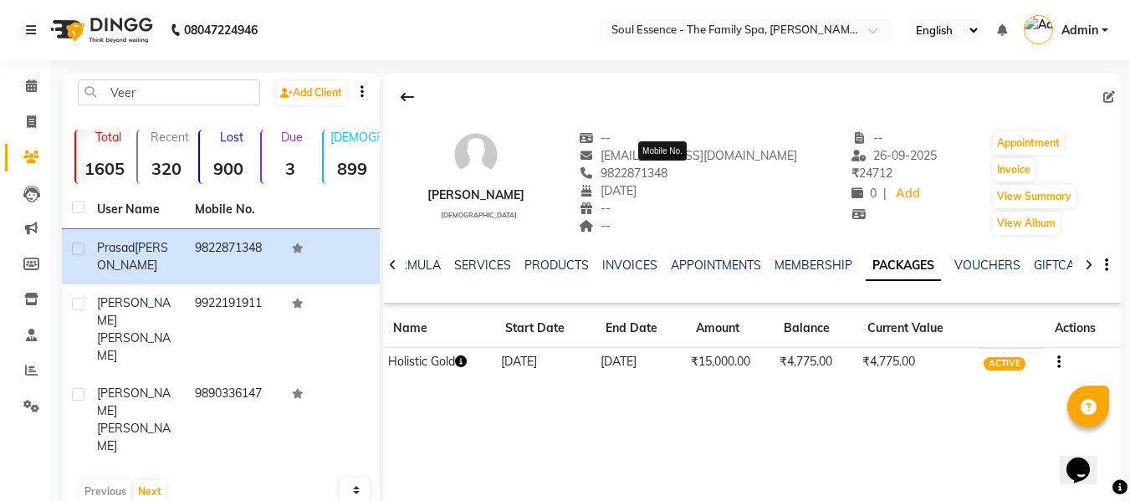
click at [667, 176] on span "9822871348" at bounding box center [623, 173] width 89 height 15
copy span "9822871348"
click at [643, 266] on link "INVOICES" at bounding box center [629, 265] width 55 height 15
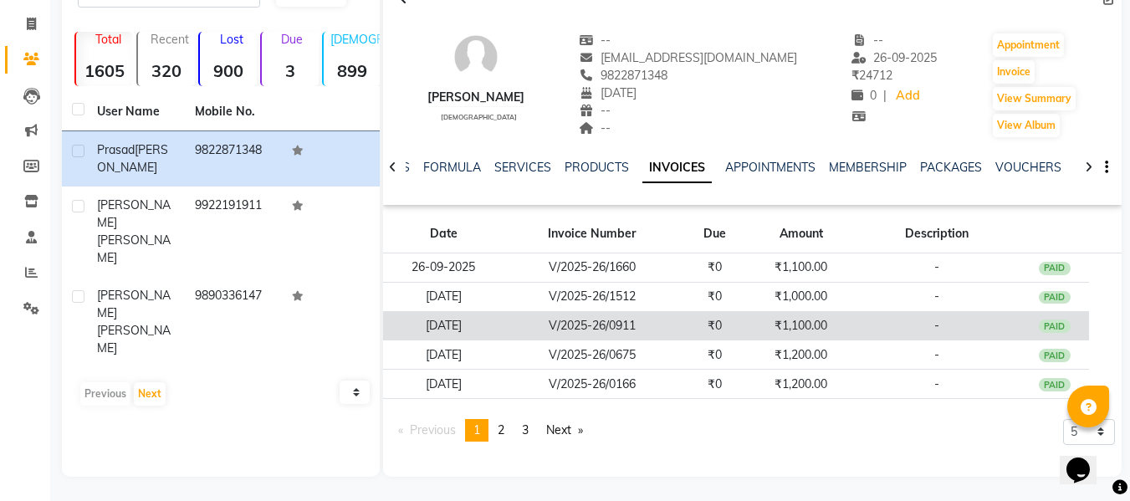
scroll to position [99, 0]
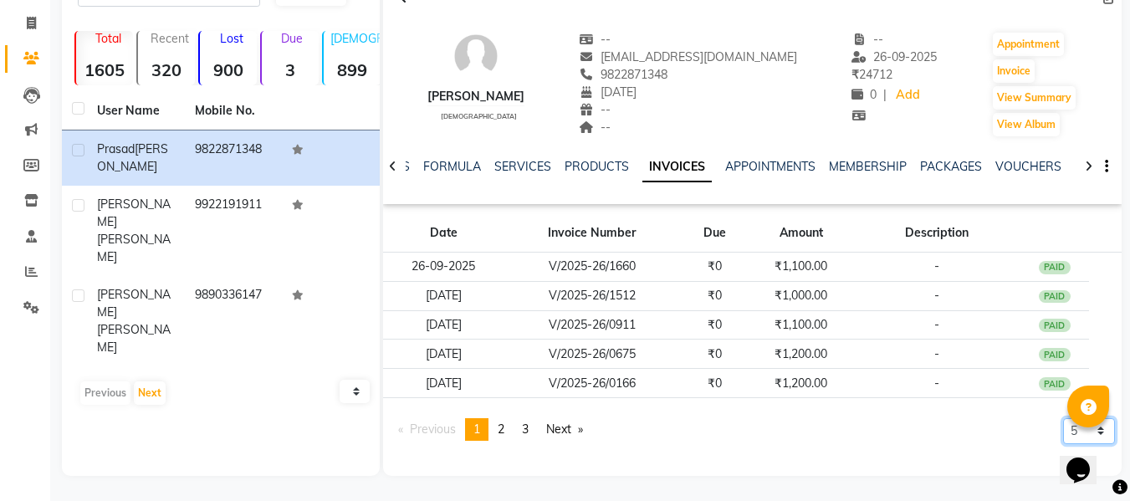
click at [1067, 426] on select "5 10 50 100 500" at bounding box center [1089, 431] width 52 height 26
select select "50"
click at [1063, 444] on select "5 10 50 100 500" at bounding box center [1089, 431] width 52 height 26
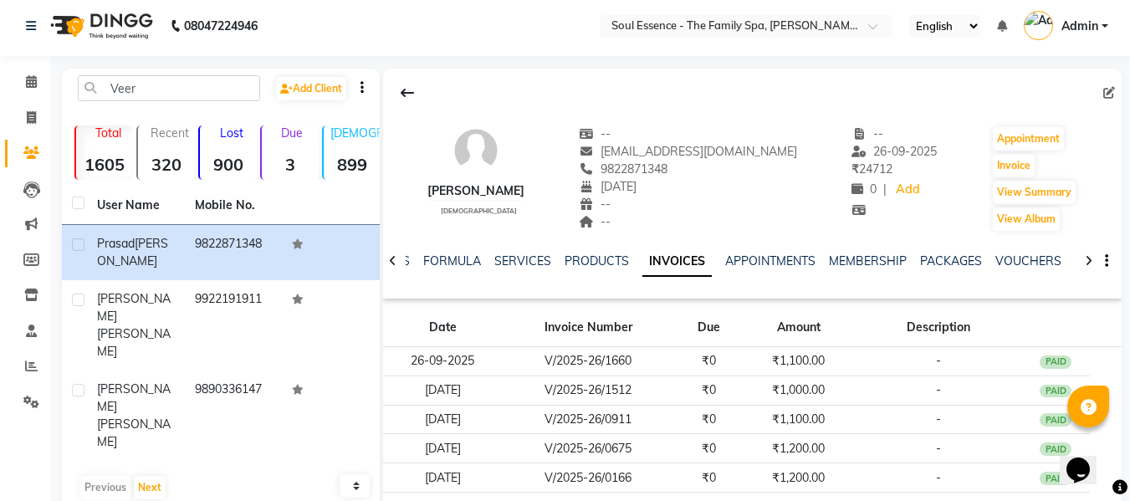
scroll to position [0, 0]
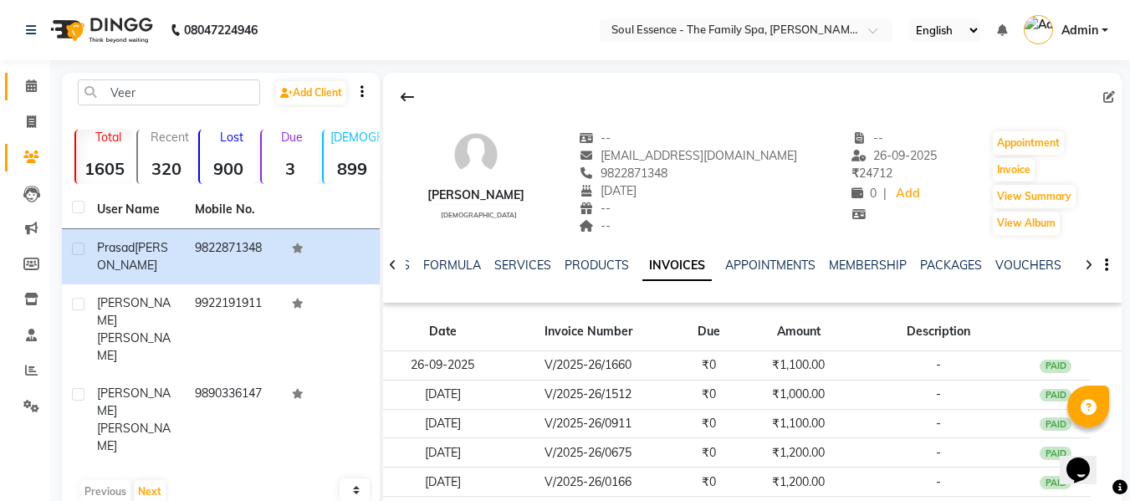
drag, startPoint x: 21, startPoint y: 76, endPoint x: 89, endPoint y: 7, distance: 97.0
click at [22, 77] on link "Calendar" at bounding box center [25, 87] width 40 height 28
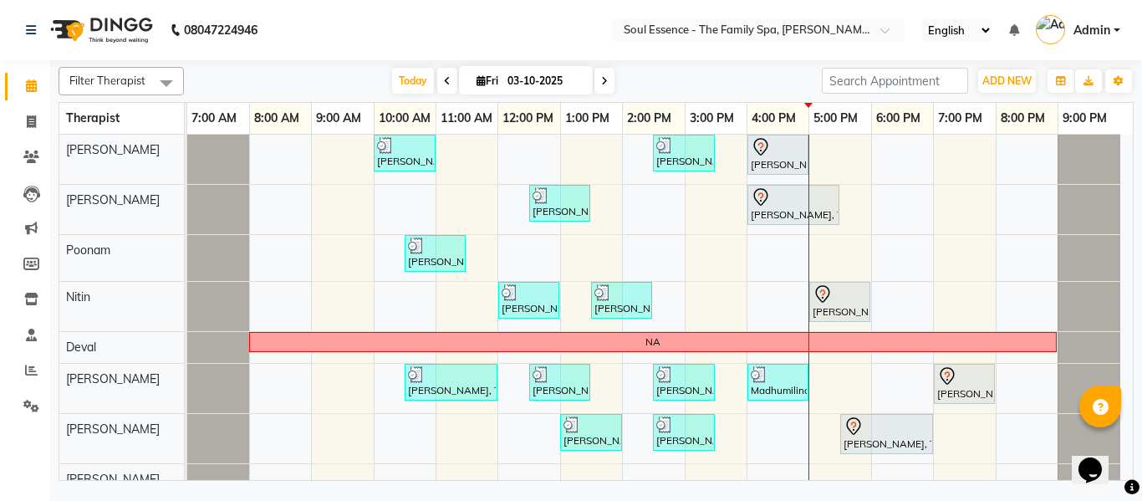
click at [661, 83] on div "Today Fri 03-10-2025" at bounding box center [502, 81] width 621 height 25
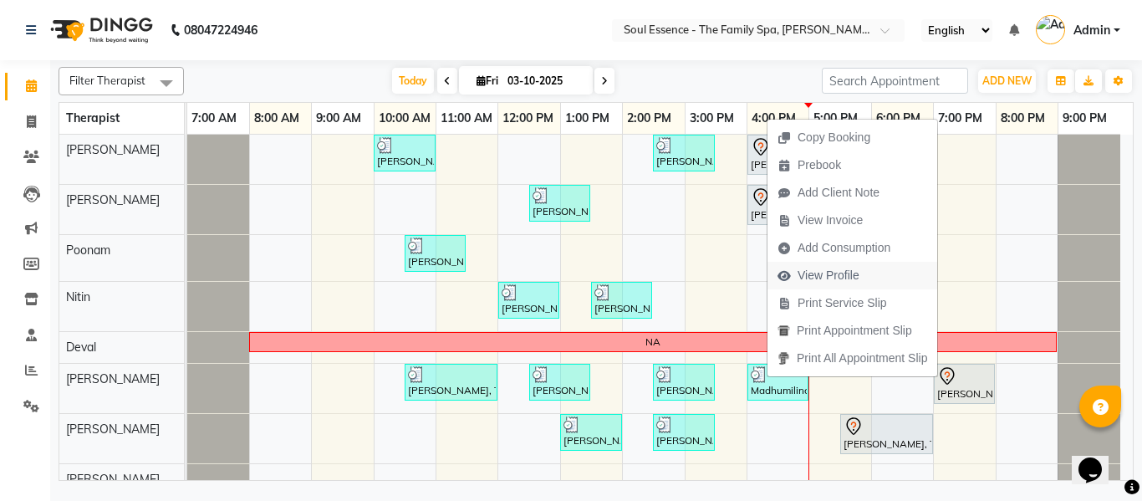
click at [808, 271] on span "View Profile" at bounding box center [829, 276] width 62 height 18
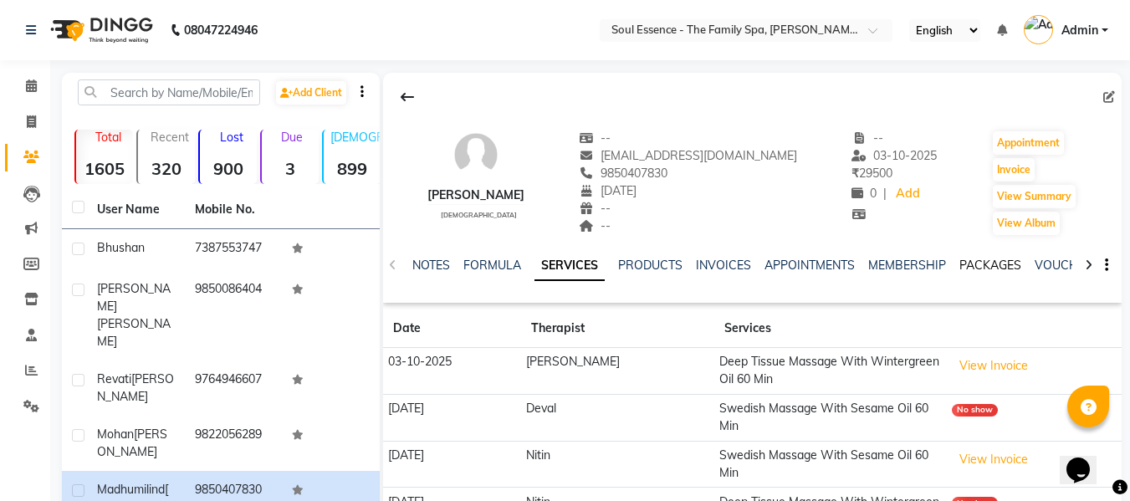
click at [987, 268] on link "PACKAGES" at bounding box center [990, 265] width 62 height 15
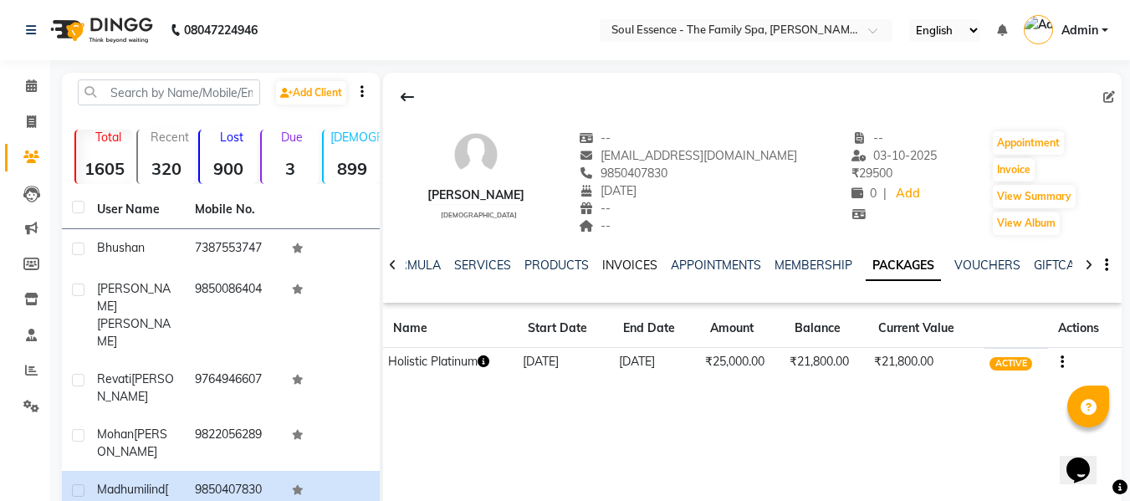
click at [635, 269] on link "INVOICES" at bounding box center [629, 265] width 55 height 15
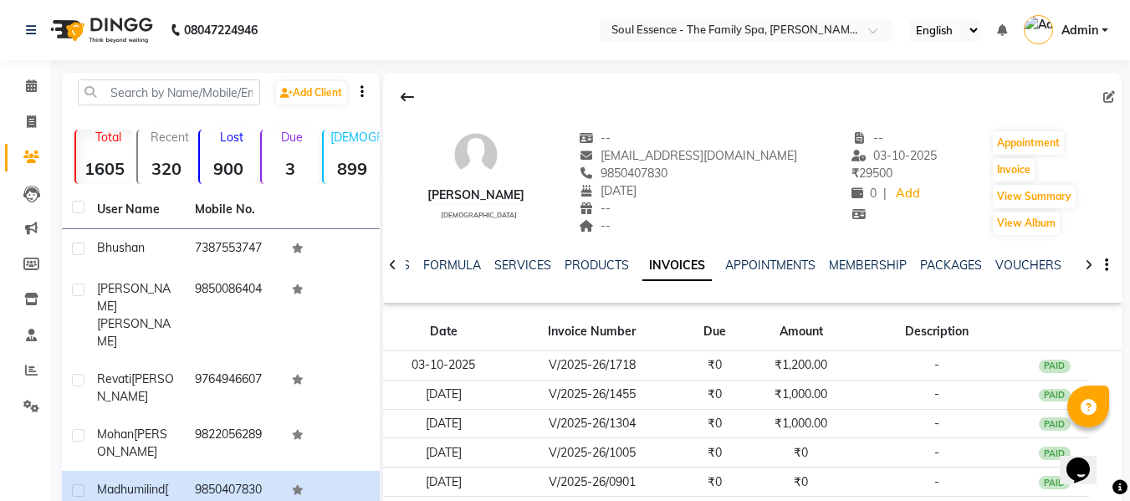
scroll to position [84, 0]
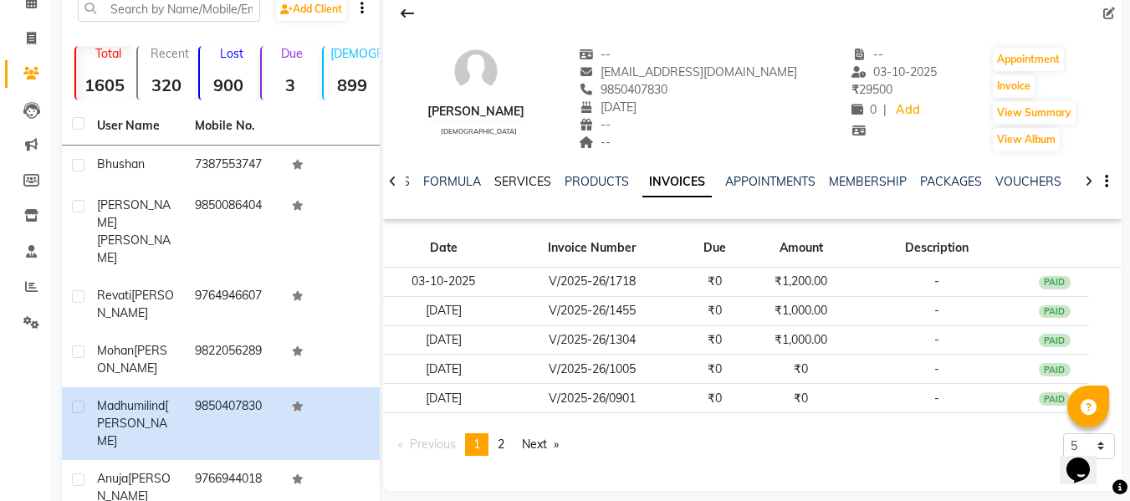
click at [536, 181] on link "SERVICES" at bounding box center [522, 181] width 57 height 15
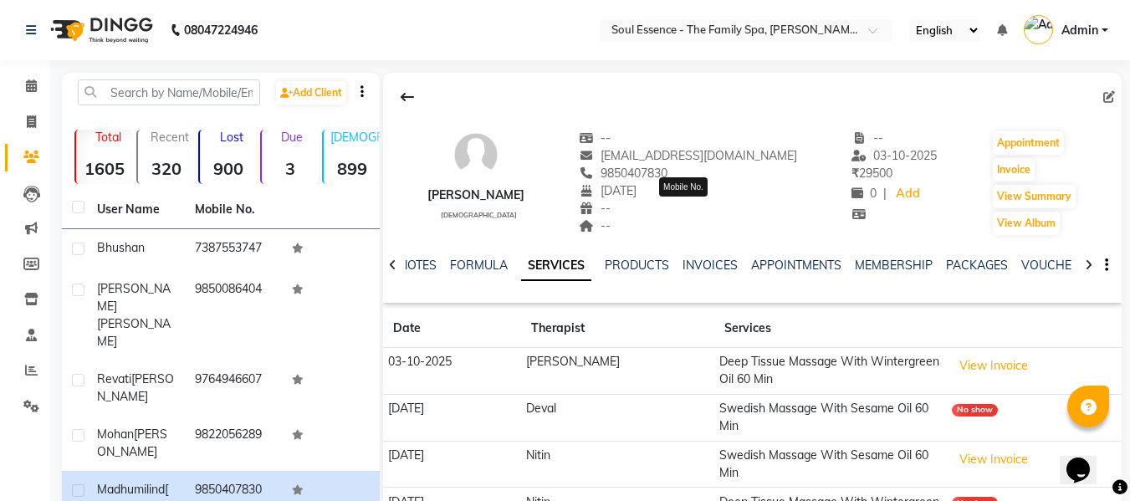
click at [667, 166] on span "9850407830" at bounding box center [623, 173] width 89 height 15
copy span "9850407830"
click at [990, 268] on link "PACKAGES" at bounding box center [977, 265] width 62 height 15
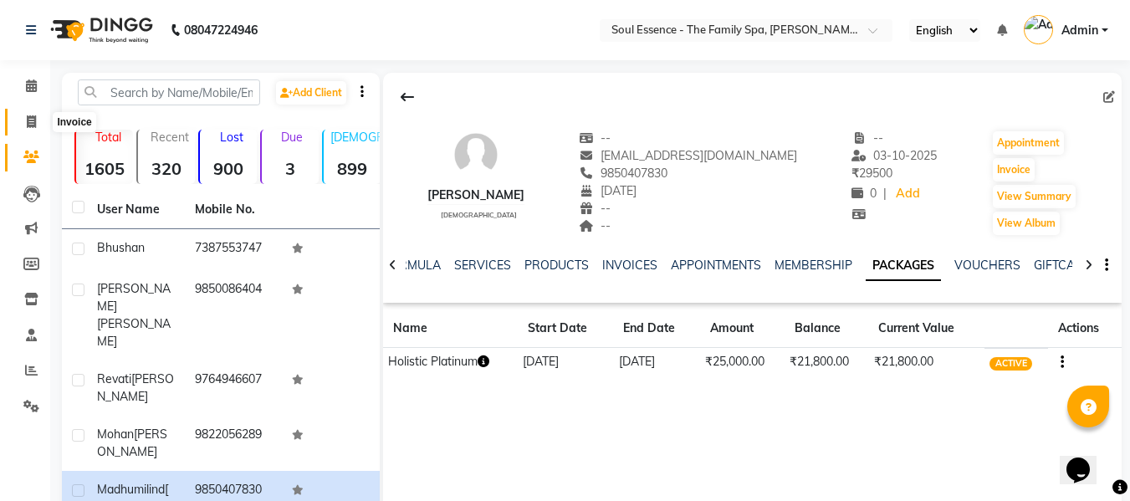
click at [26, 115] on span at bounding box center [31, 122] width 29 height 19
select select "774"
select select "service"
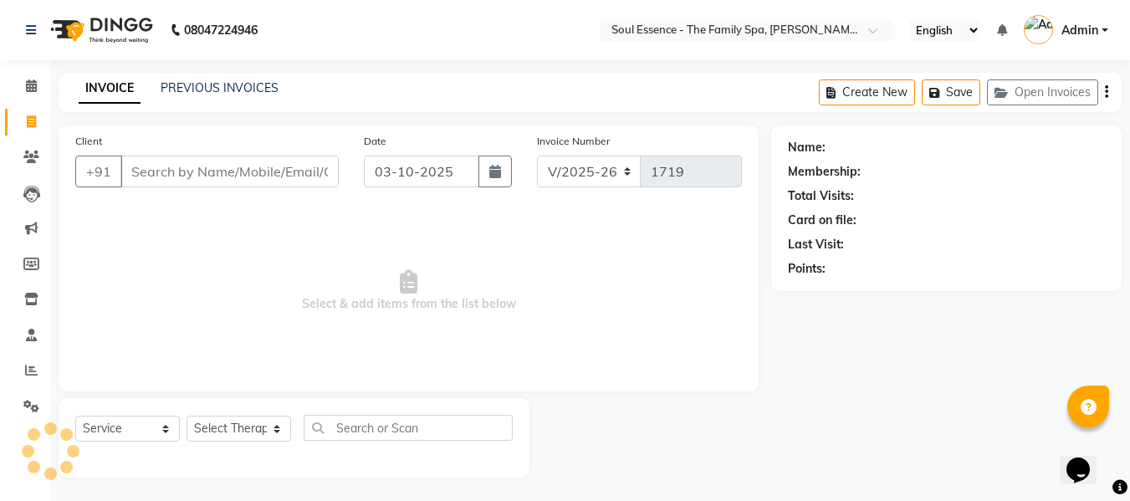
scroll to position [2, 0]
click at [168, 160] on input "Client" at bounding box center [229, 170] width 218 height 32
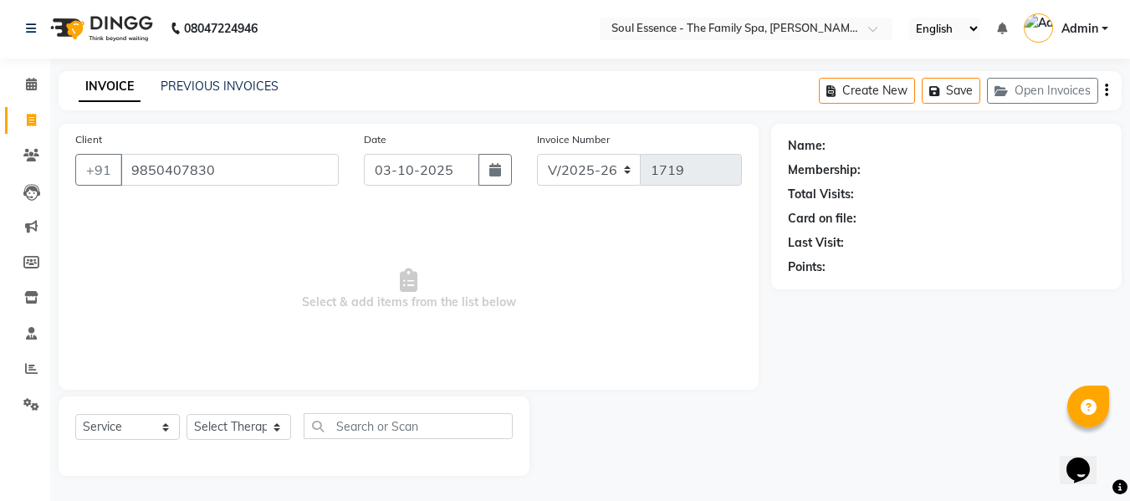
type input "9850407830"
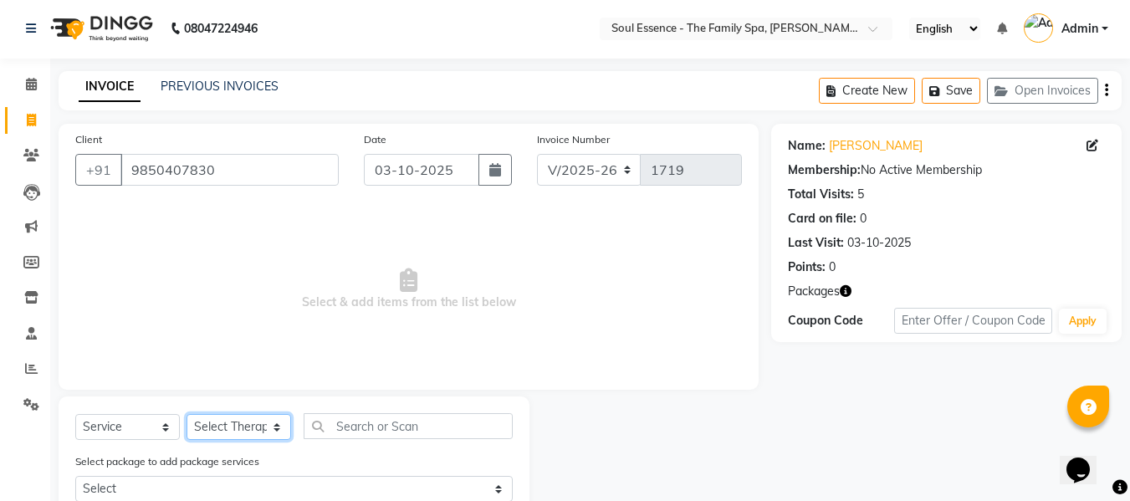
click at [239, 430] on select "Select Therapist Deval Gauri Thorath Nitin Poonam pradyumna Shivraj Sonali Surma" at bounding box center [238, 427] width 105 height 26
select select "66088"
click at [186, 414] on select "Select Therapist Deval Gauri Thorath Nitin Poonam pradyumna Shivraj Sonali Surma" at bounding box center [238, 427] width 105 height 26
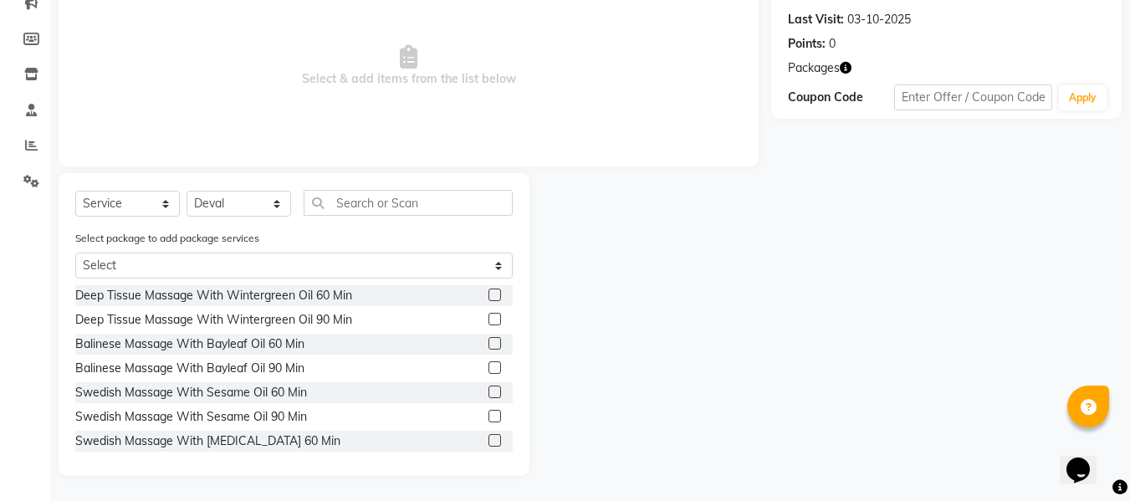
click at [416, 186] on div "Select Service Product Membership Package Voucher Prepaid Gift Card Select Ther…" at bounding box center [294, 324] width 471 height 303
click at [402, 215] on input "text" at bounding box center [408, 203] width 209 height 26
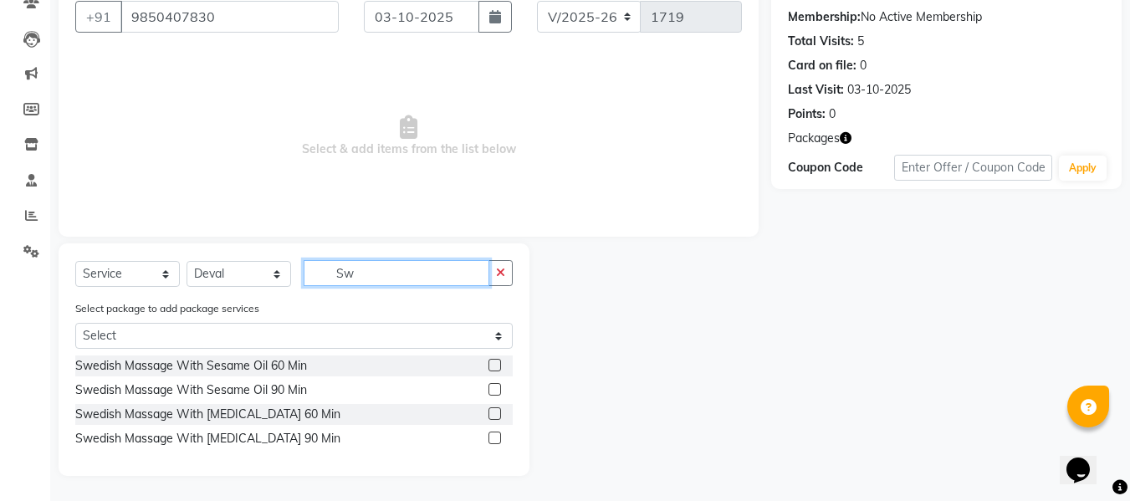
scroll to position [155, 0]
type input "Swe"
click at [491, 371] on div at bounding box center [493, 368] width 11 height 18
drag, startPoint x: 499, startPoint y: 363, endPoint x: 489, endPoint y: 228, distance: 135.0
click at [499, 364] on label at bounding box center [494, 365] width 13 height 13
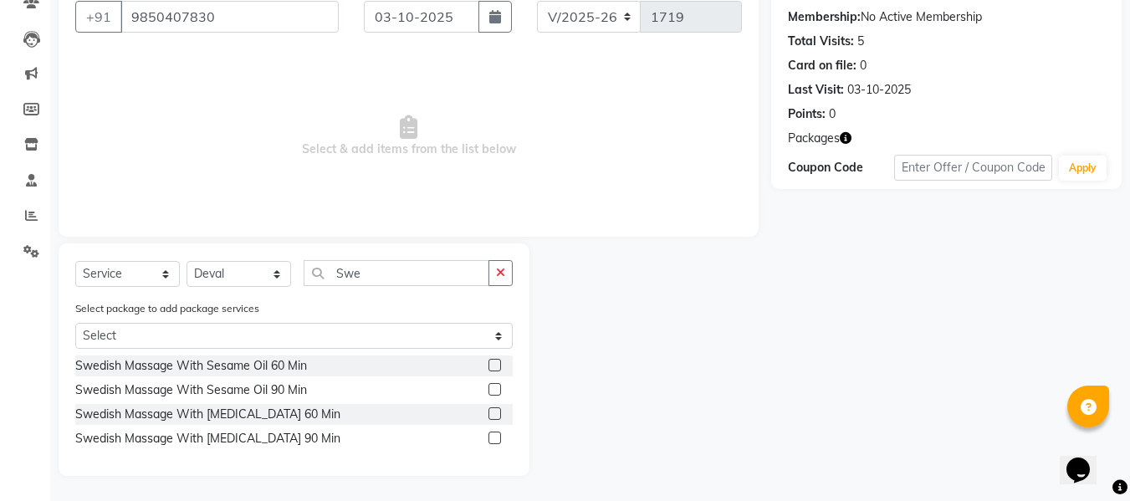
click at [499, 364] on input "checkbox" at bounding box center [493, 365] width 11 height 11
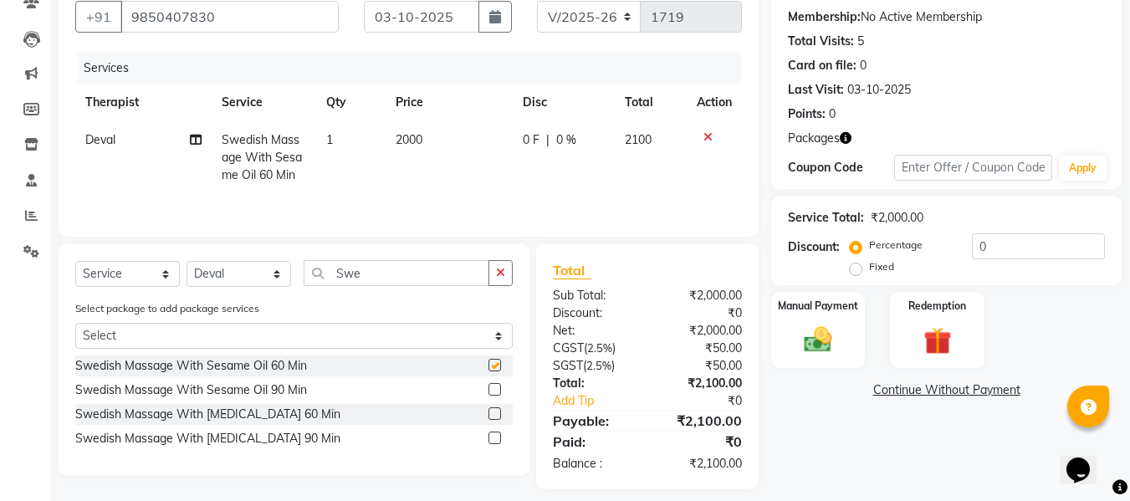
checkbox input "false"
click at [504, 23] on button "button" at bounding box center [494, 17] width 33 height 32
select select "10"
select select "2025"
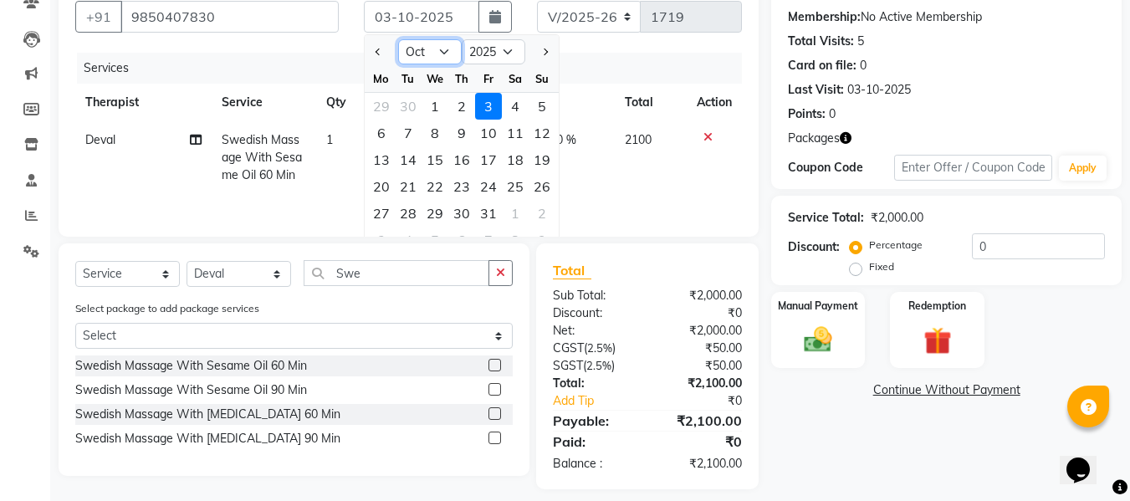
click at [424, 44] on select "Jan Feb Mar Apr May Jun Jul Aug Sep Oct Nov Dec" at bounding box center [430, 51] width 64 height 25
select select "9"
click at [398, 39] on select "Jan Feb Mar Apr May Jun Jul Aug Sep Oct Nov Dec" at bounding box center [430, 51] width 64 height 25
click at [387, 150] on div "15" at bounding box center [381, 159] width 27 height 27
type input "15-09-2025"
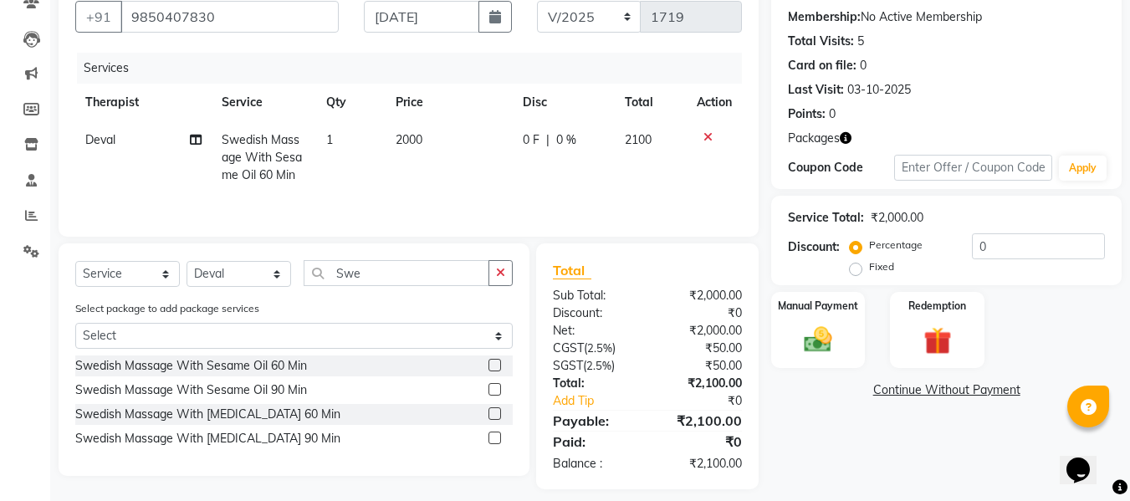
drag, startPoint x: 652, startPoint y: 72, endPoint x: 646, endPoint y: 78, distance: 8.9
click at [653, 74] on div "Services" at bounding box center [415, 68] width 677 height 31
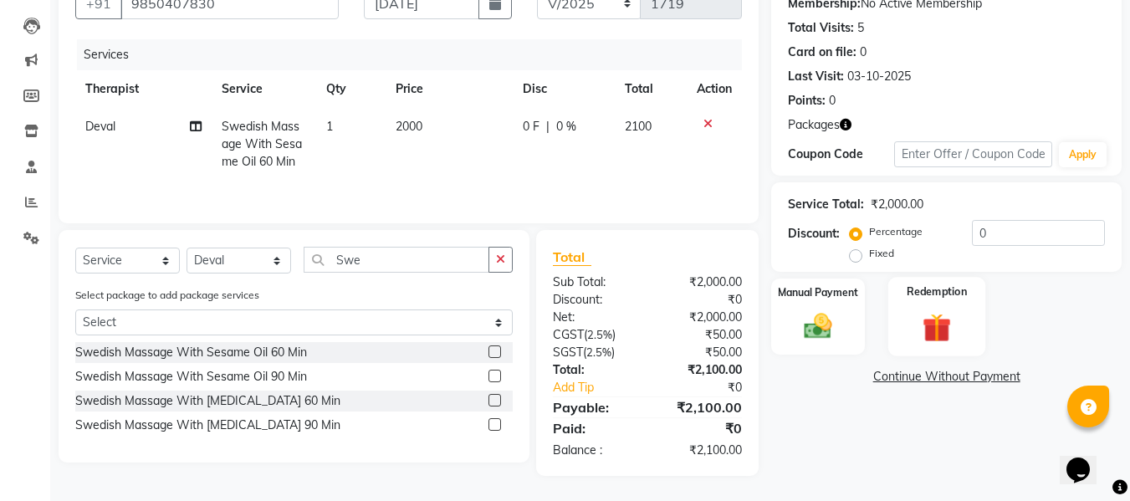
click at [976, 323] on div "Redemption" at bounding box center [937, 316] width 98 height 79
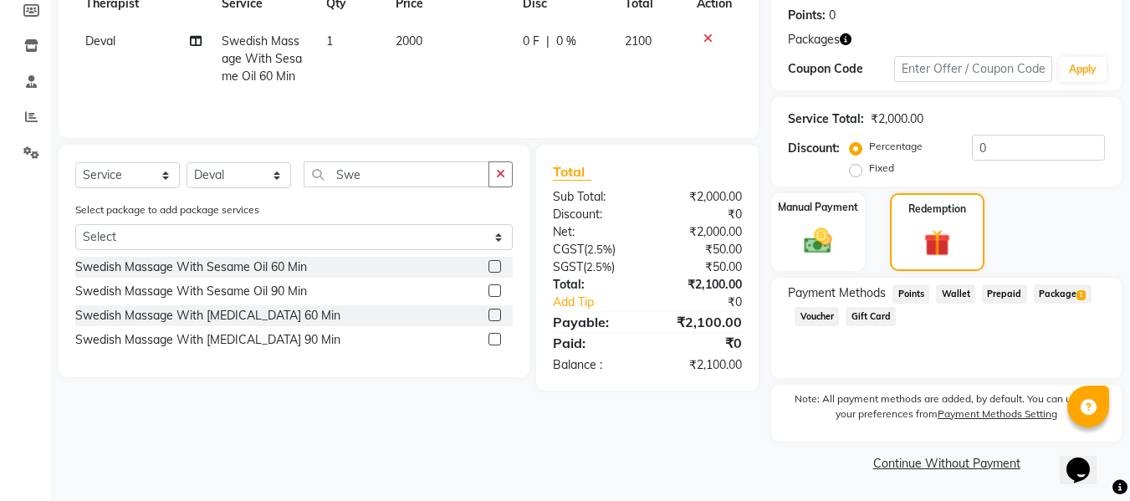
click at [1054, 299] on span "Package 1" at bounding box center [1063, 293] width 58 height 19
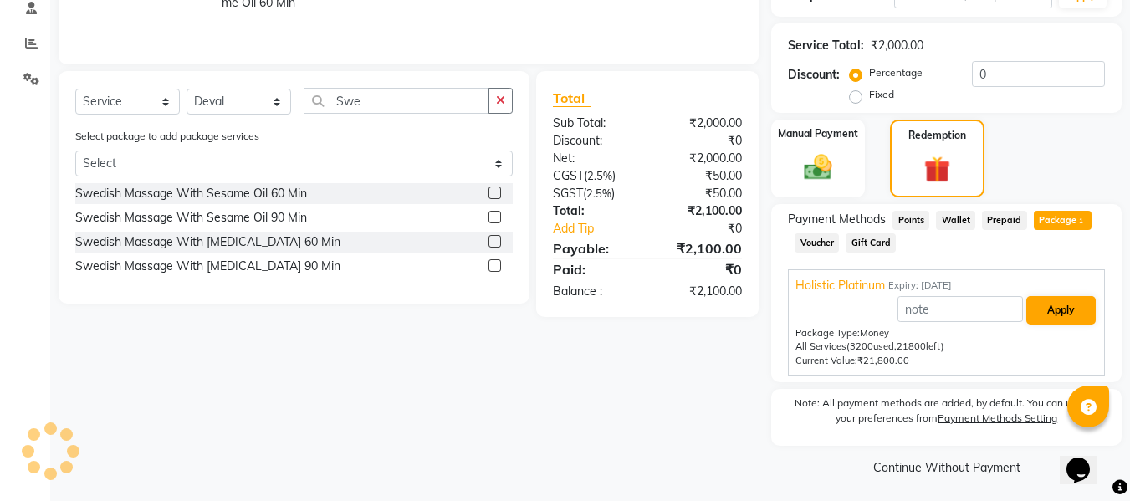
scroll to position [331, 0]
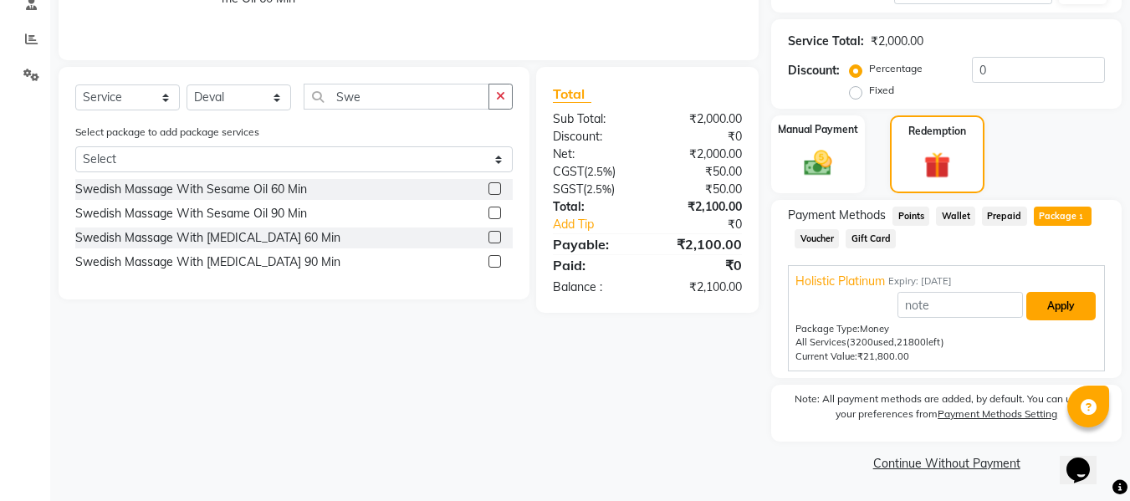
click at [1051, 304] on button "Apply" at bounding box center [1060, 306] width 69 height 28
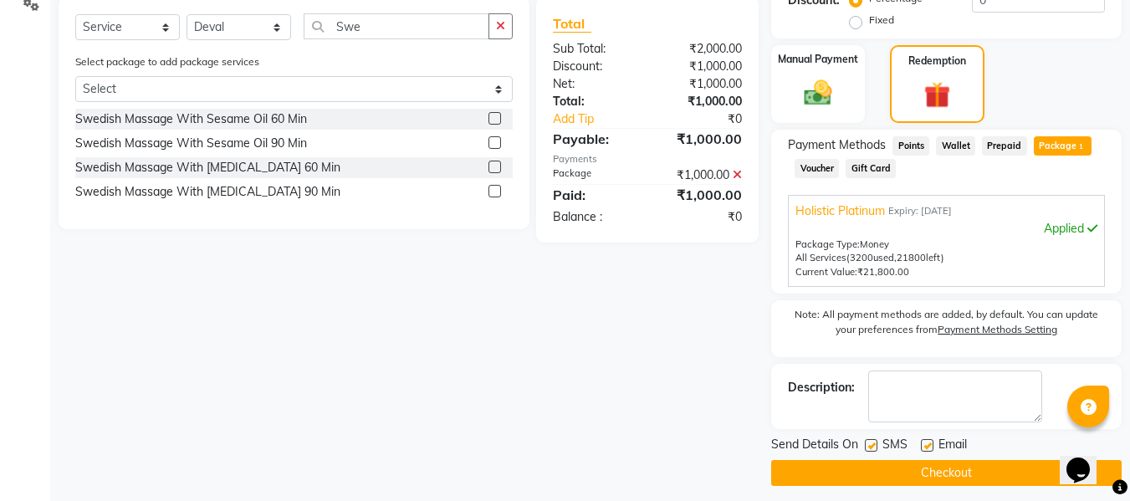
scroll to position [411, 0]
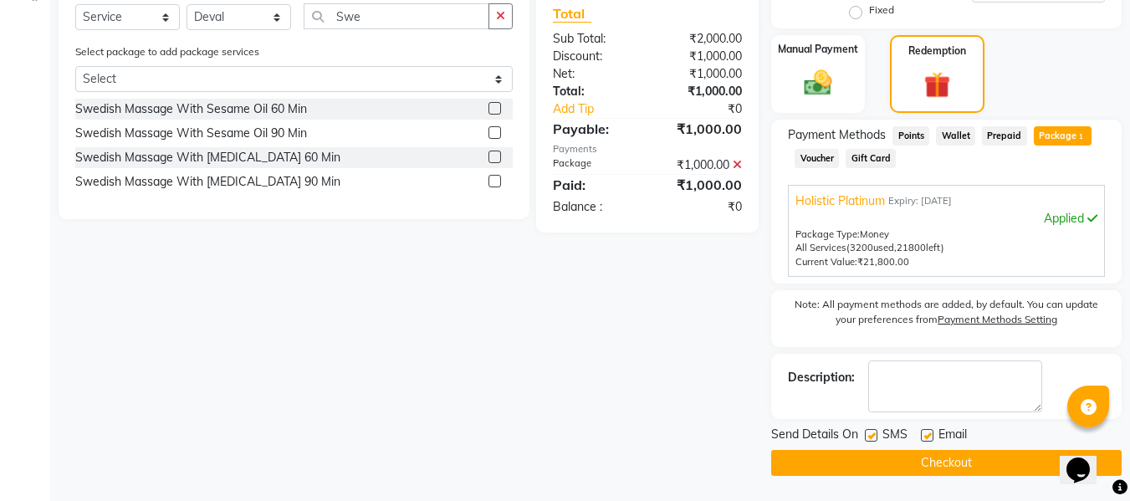
click at [868, 429] on label at bounding box center [871, 435] width 13 height 13
click at [868, 431] on input "checkbox" at bounding box center [870, 436] width 11 height 11
checkbox input "false"
click at [931, 436] on label at bounding box center [927, 435] width 13 height 13
click at [931, 436] on input "checkbox" at bounding box center [926, 436] width 11 height 11
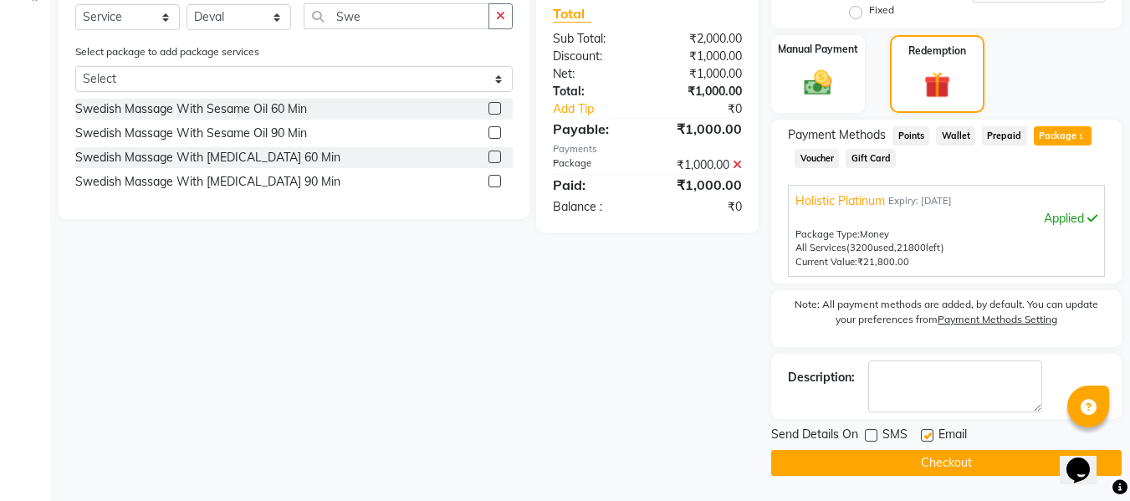
checkbox input "false"
click at [910, 478] on main "INVOICE PREVIOUS INVOICES Create New Save Open Invoices Client +91 9850407830 D…" at bounding box center [589, 81] width 1079 height 840
click at [912, 454] on button "Checkout" at bounding box center [946, 463] width 350 height 26
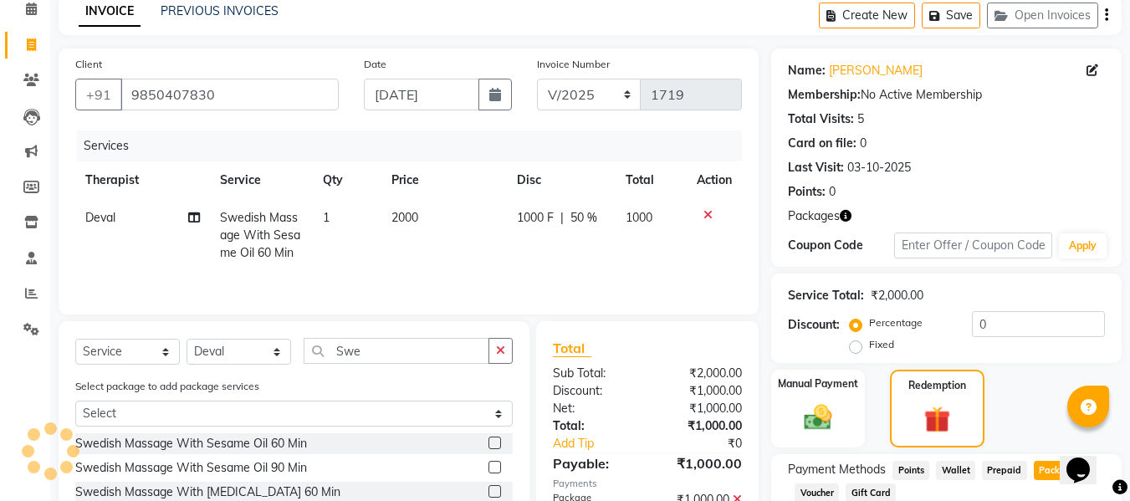
scroll to position [0, 0]
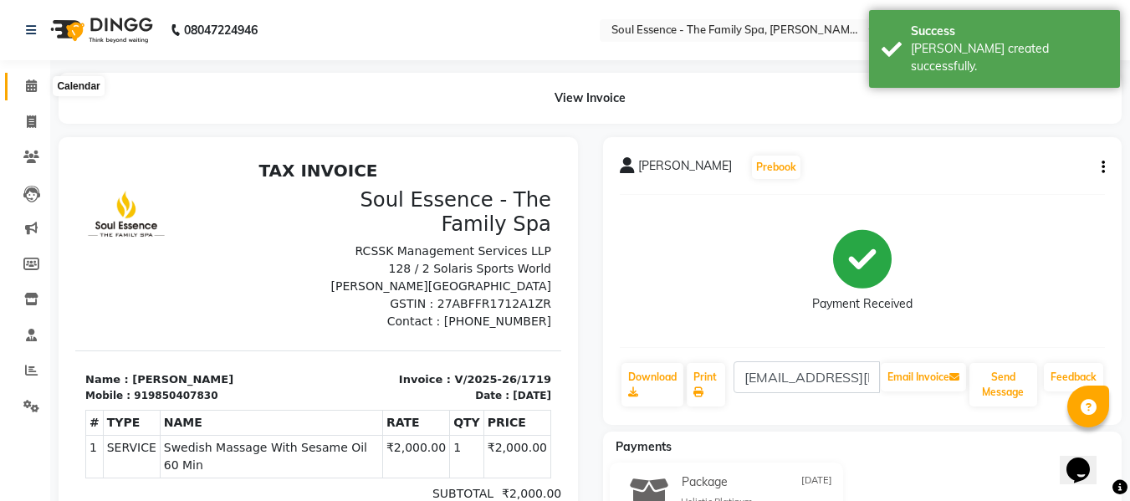
click at [31, 94] on span at bounding box center [31, 86] width 29 height 19
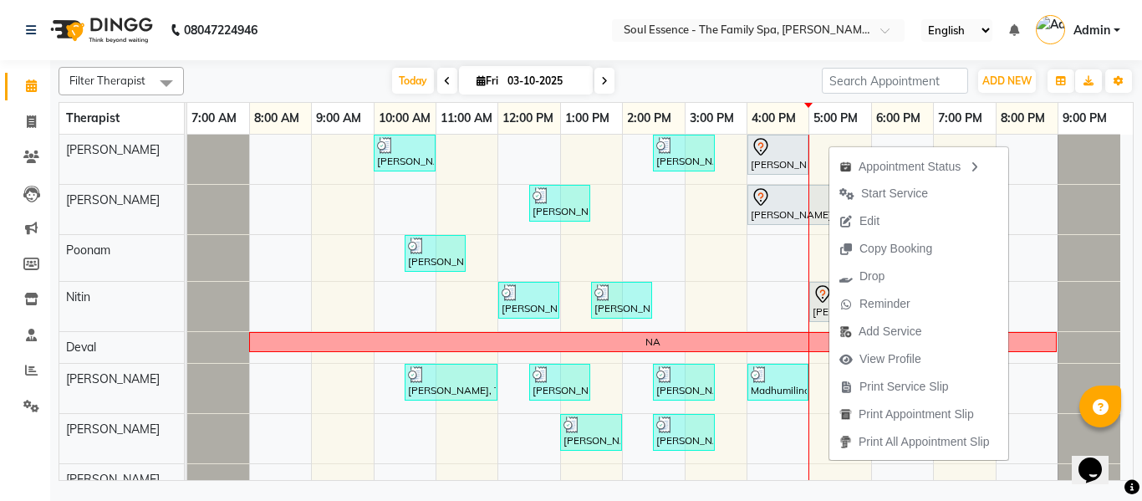
click at [829, 303] on ul "Appointment Status Start Service Edit Copy Booking Drop Reminder Add Service Vi…" at bounding box center [919, 303] width 181 height 314
click at [803, 315] on div "Kartiki Umrani, TK04, 10:00 AM-11:00 AM, Swedish Massage With Sesame Oil 60 Min…" at bounding box center [660, 315] width 946 height 360
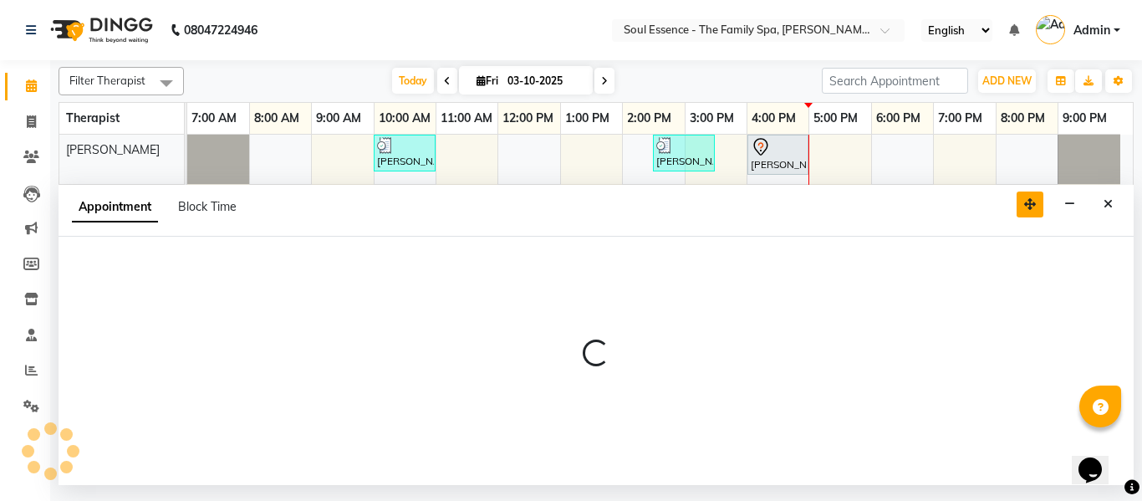
select select "70213"
select select "960"
select select "tentative"
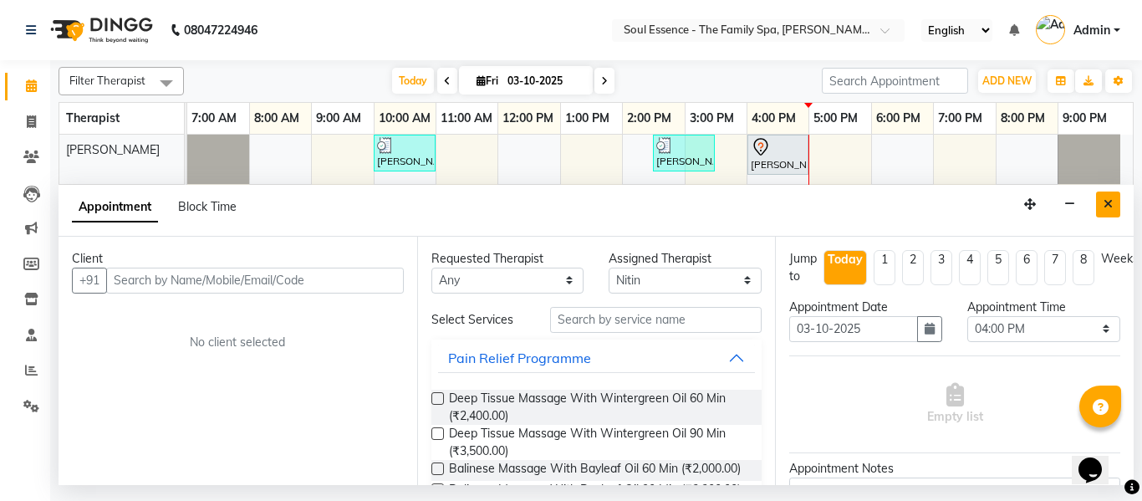
click at [1108, 195] on button "Close" at bounding box center [1108, 204] width 24 height 26
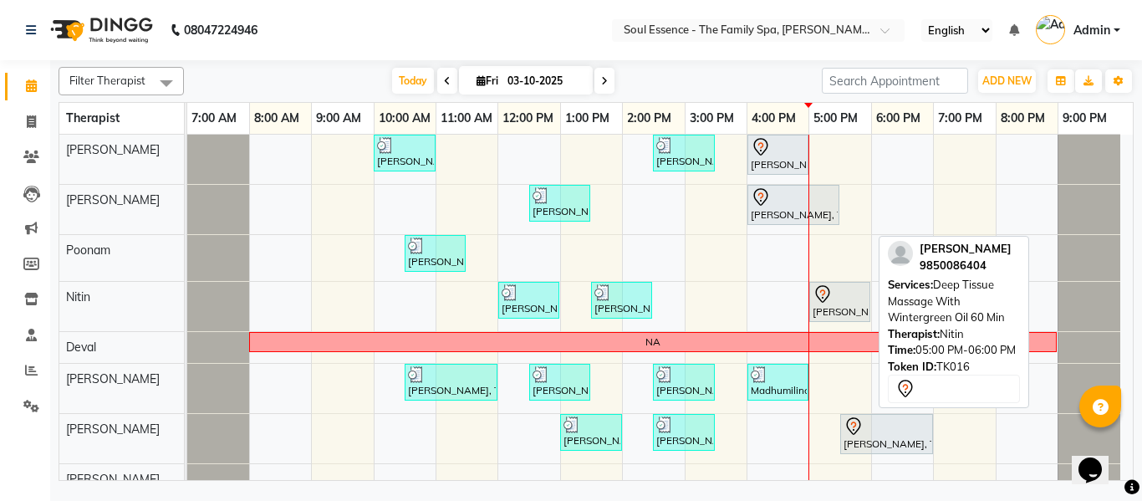
click at [830, 293] on icon at bounding box center [823, 294] width 20 height 20
select select "7"
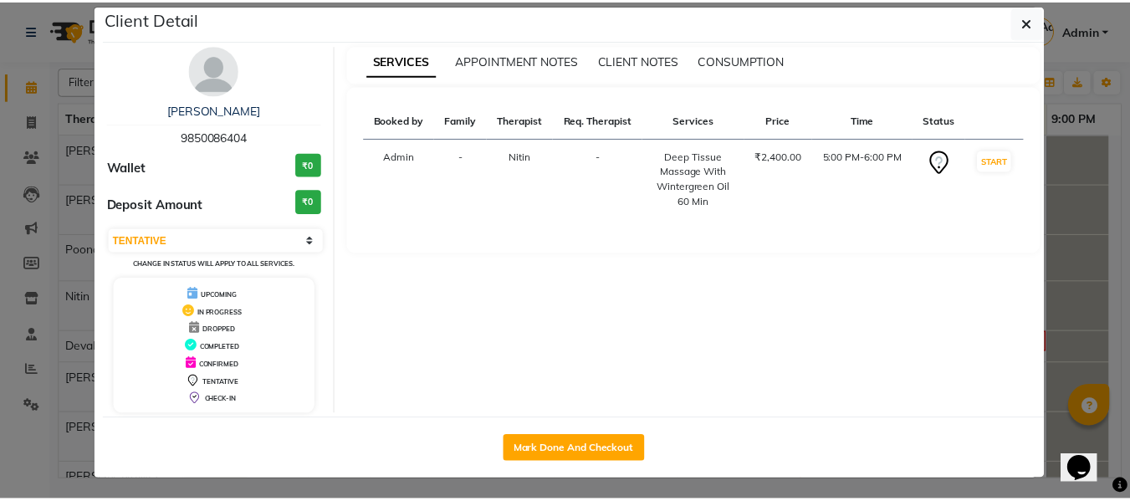
scroll to position [23, 0]
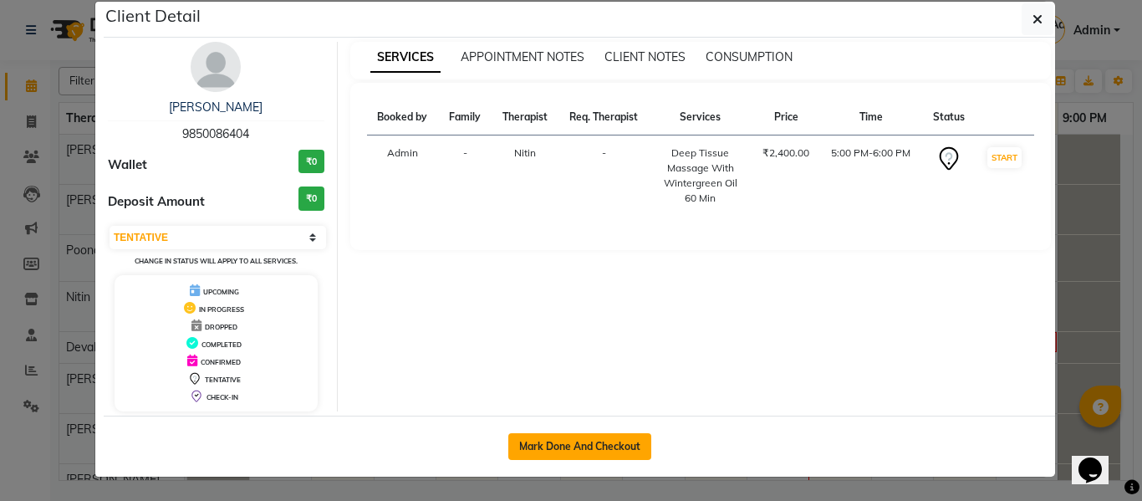
click at [634, 457] on button "Mark Done And Checkout" at bounding box center [579, 446] width 143 height 27
select select "774"
select select "service"
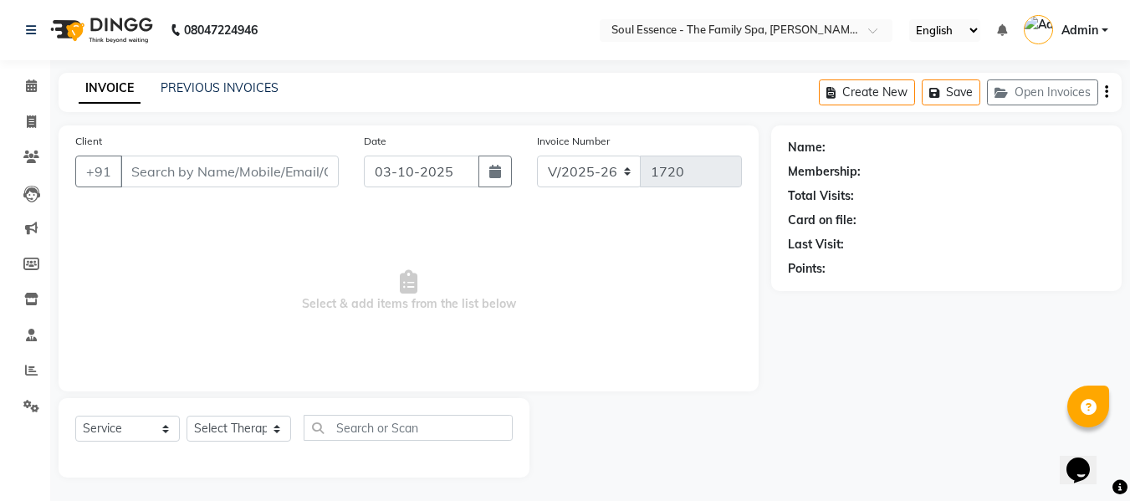
type input "9850086404"
select select "70213"
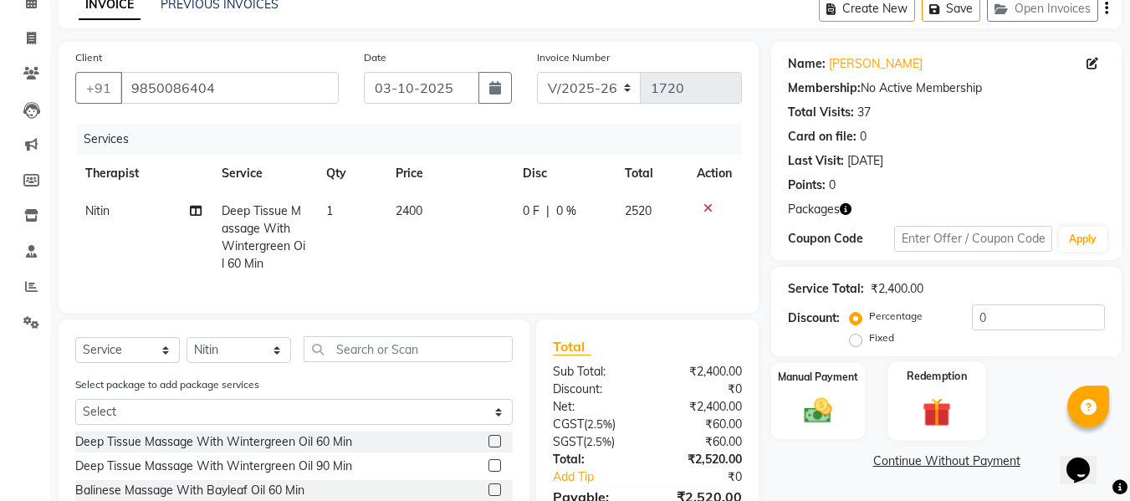
click at [945, 378] on label "Redemption" at bounding box center [937, 376] width 60 height 16
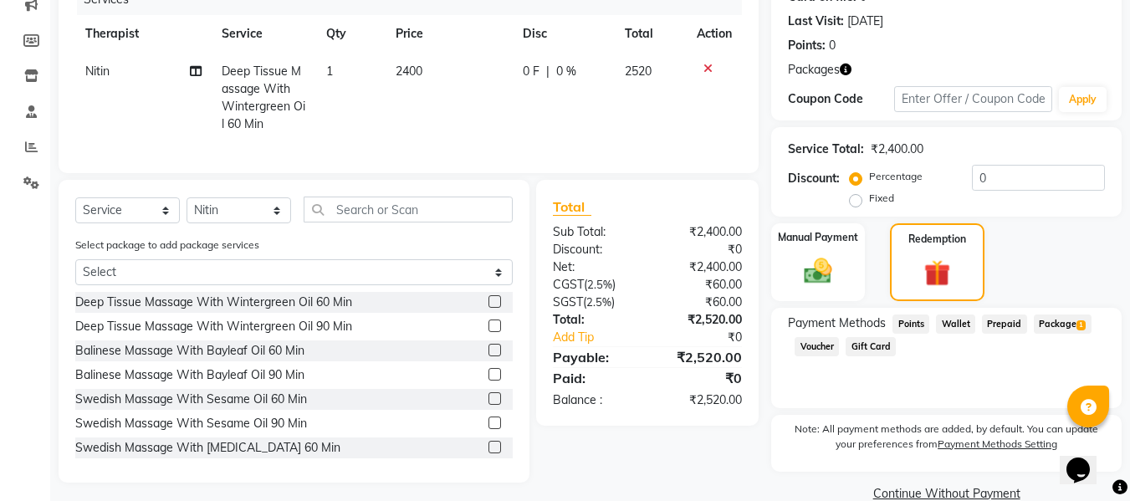
scroll to position [253, 0]
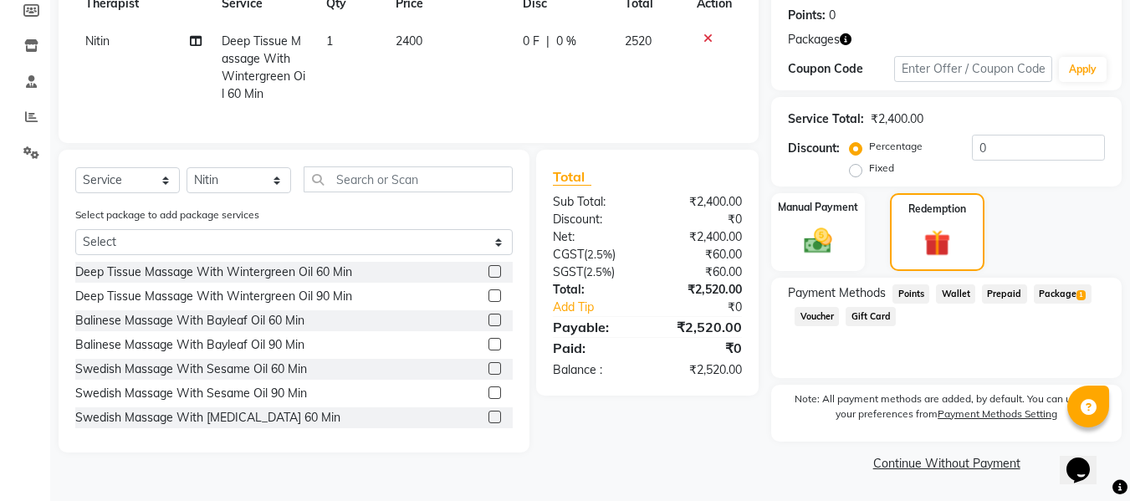
click at [1029, 279] on div "Payment Methods Points Wallet Prepaid Package 1 Voucher Gift Card" at bounding box center [946, 328] width 350 height 100
click at [1039, 293] on span "Package 1" at bounding box center [1063, 293] width 58 height 19
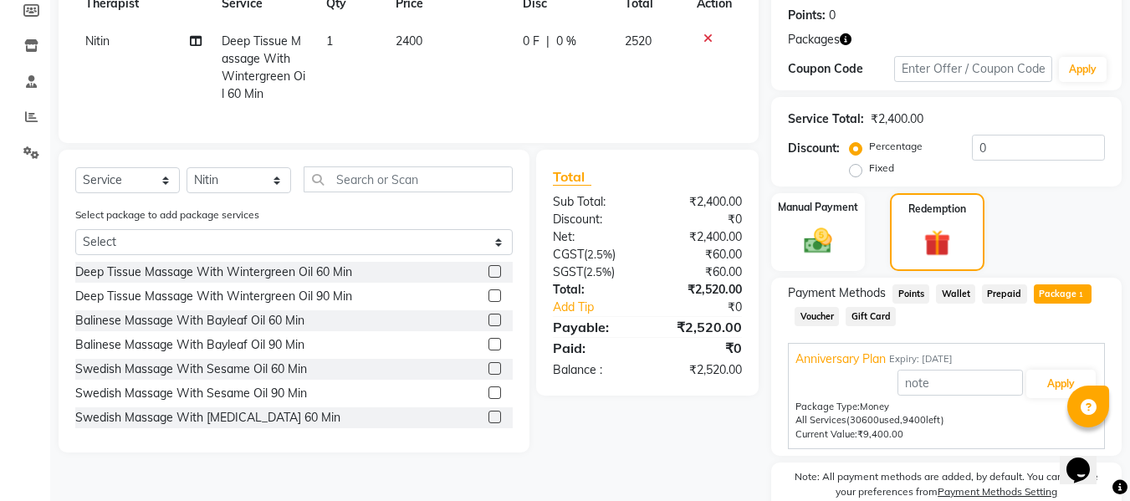
scroll to position [331, 0]
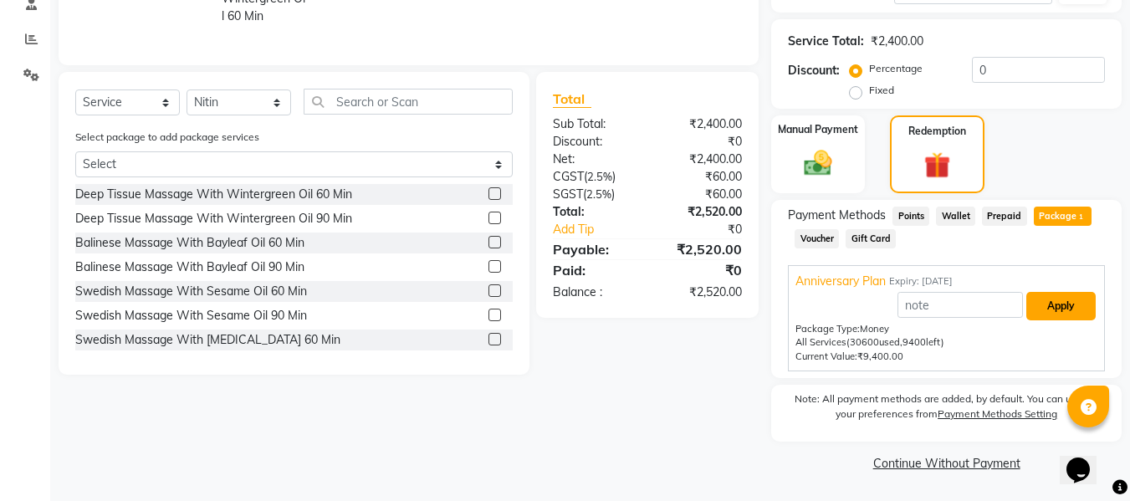
click at [1040, 312] on button "Apply" at bounding box center [1060, 306] width 69 height 28
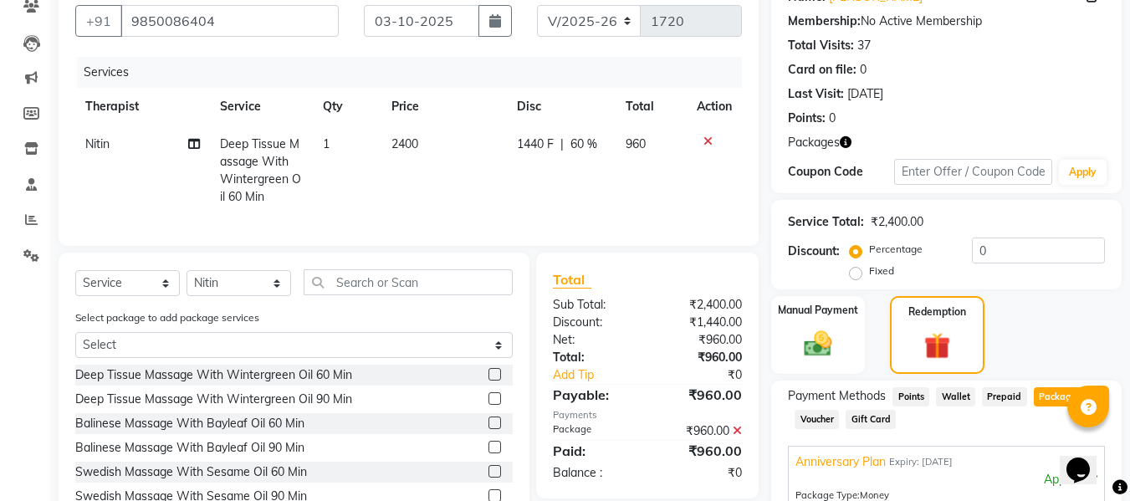
scroll to position [0, 0]
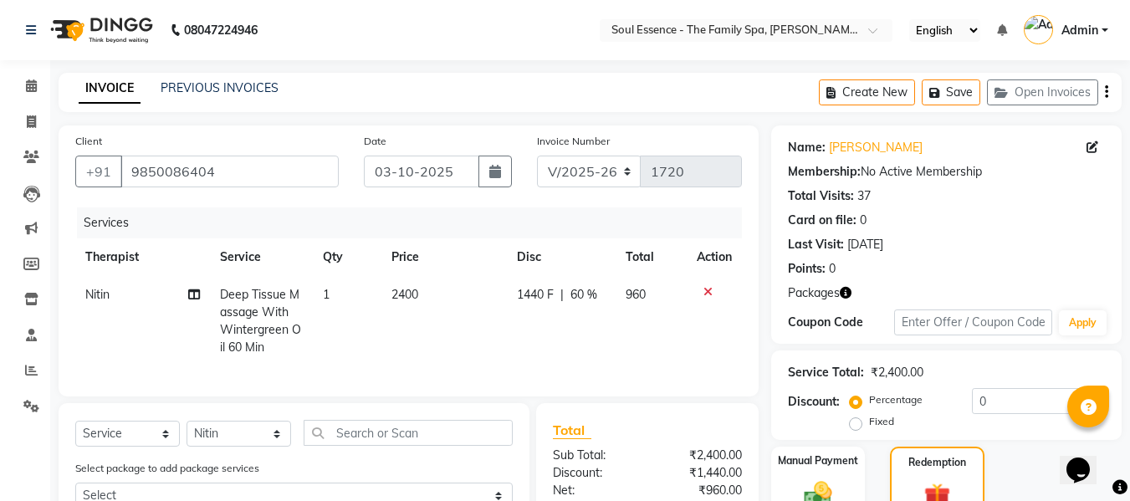
click at [523, 310] on td "1440 F | 60 %" at bounding box center [561, 321] width 109 height 90
select select "70213"
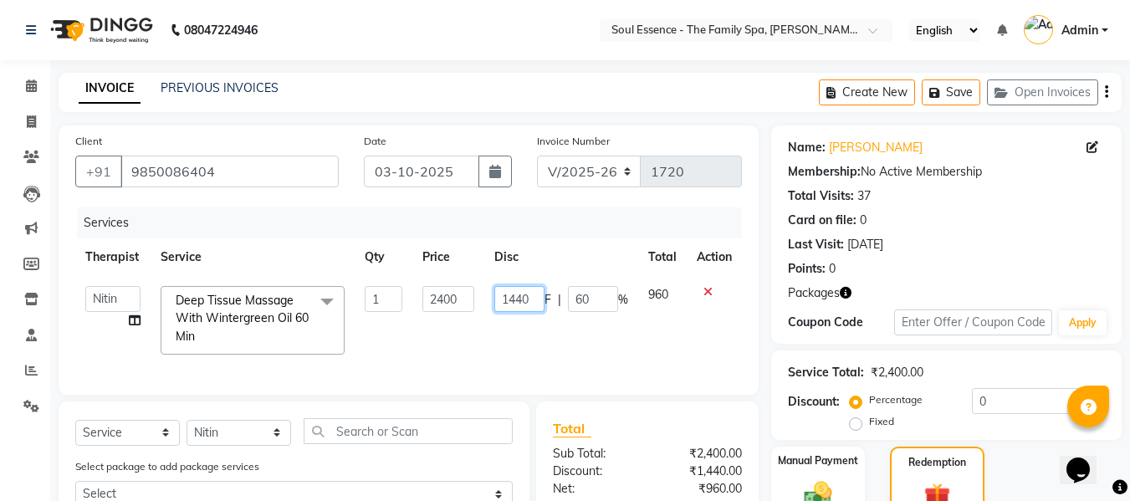
click at [525, 293] on input "1440" at bounding box center [519, 299] width 50 height 26
type input "1400"
click at [667, 215] on div "Services" at bounding box center [415, 222] width 677 height 31
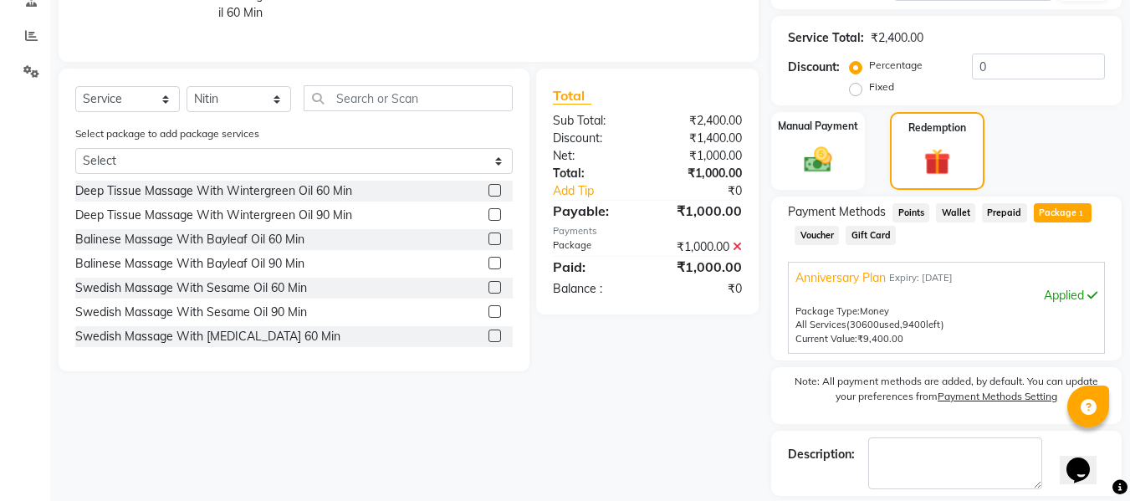
scroll to position [411, 0]
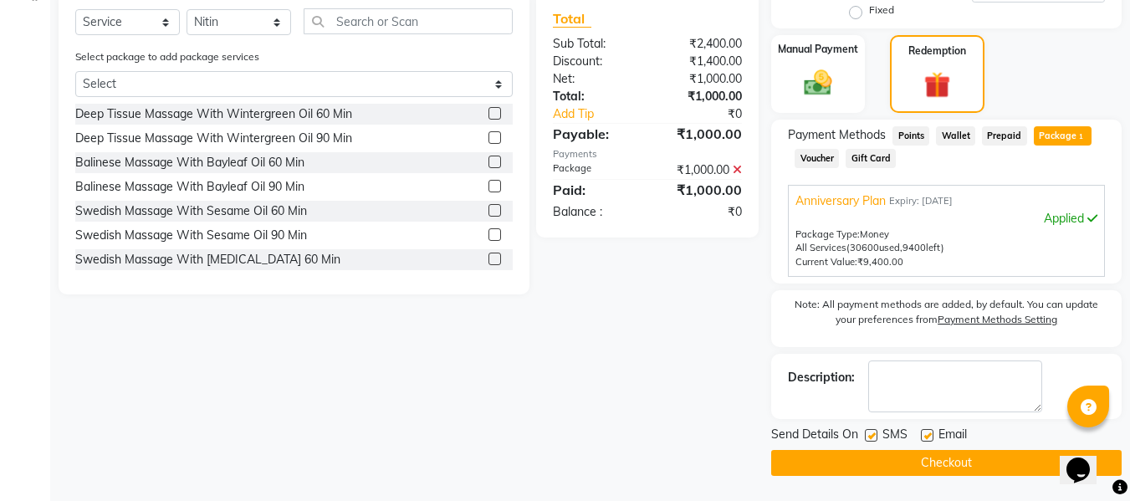
click at [879, 431] on div "SMS" at bounding box center [893, 436] width 56 height 21
click at [873, 439] on label at bounding box center [871, 435] width 13 height 13
click at [873, 439] on input "checkbox" at bounding box center [870, 436] width 11 height 11
checkbox input "false"
click at [927, 436] on label at bounding box center [927, 435] width 13 height 13
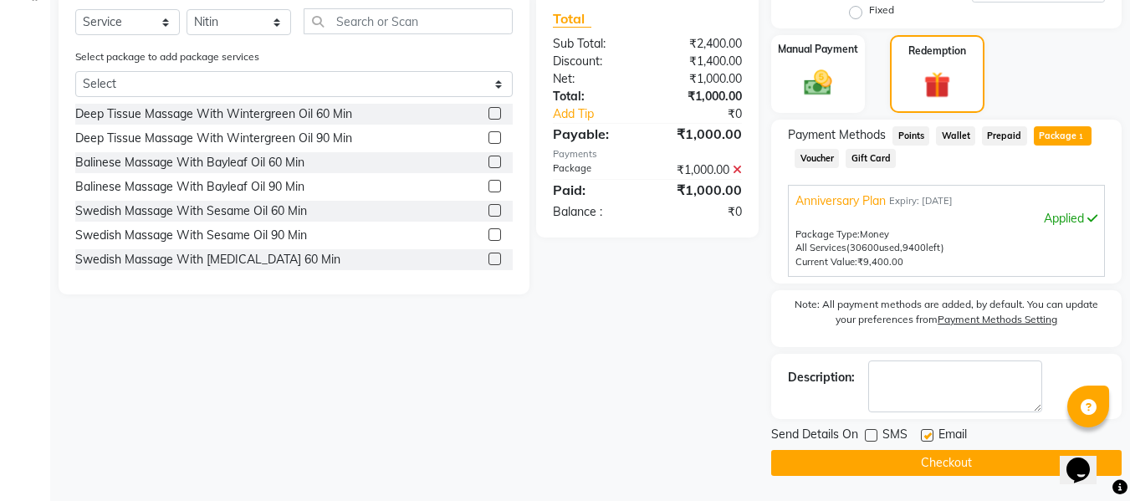
click at [927, 436] on input "checkbox" at bounding box center [926, 436] width 11 height 11
checkbox input "false"
click at [931, 455] on button "Checkout" at bounding box center [946, 463] width 350 height 26
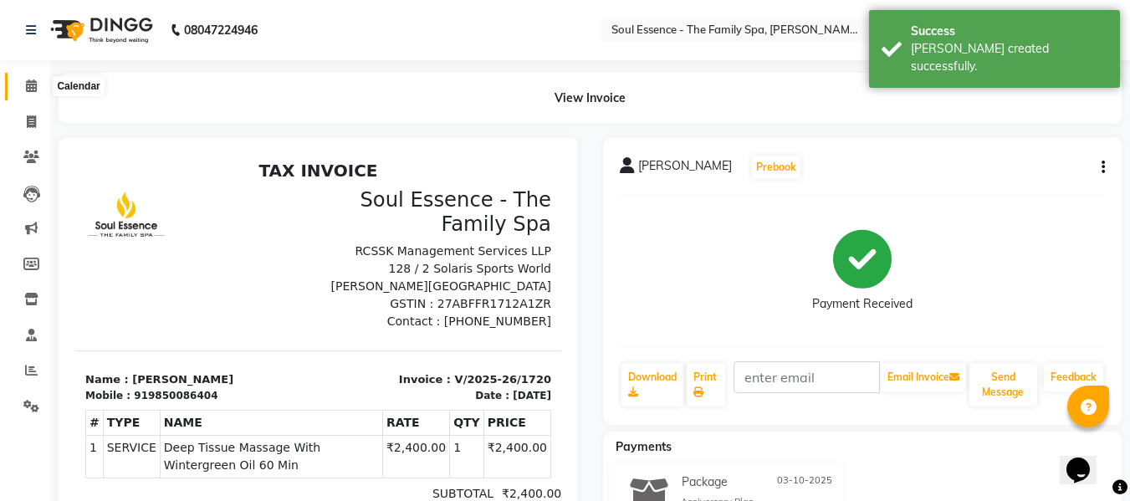
click at [31, 91] on icon at bounding box center [31, 85] width 11 height 13
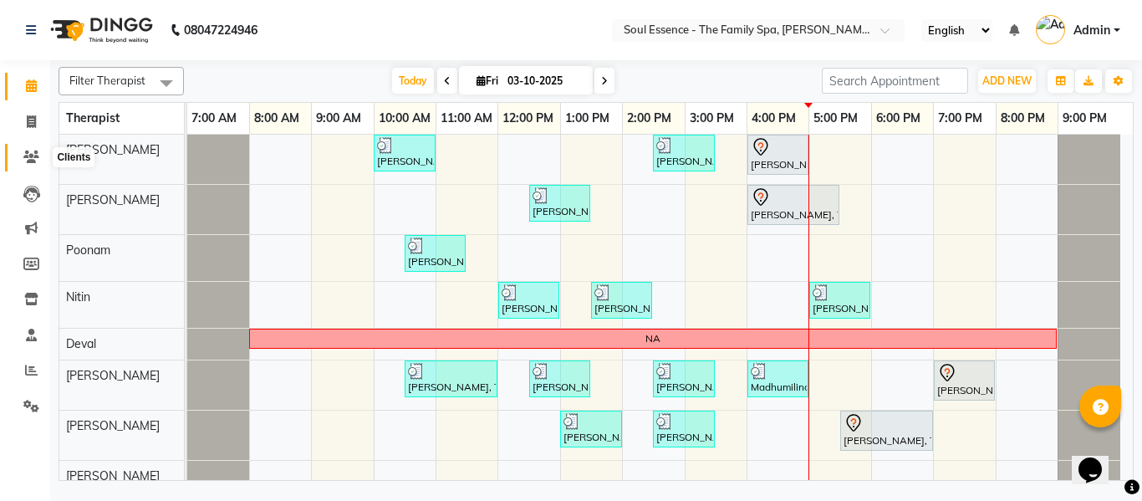
click at [33, 151] on span at bounding box center [31, 157] width 29 height 19
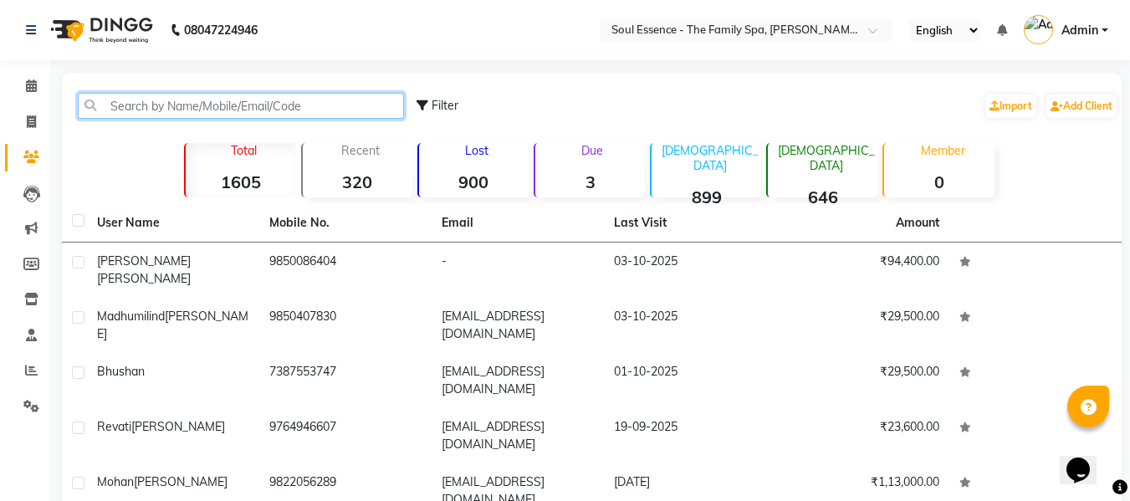
click at [174, 110] on input "text" at bounding box center [241, 106] width 326 height 26
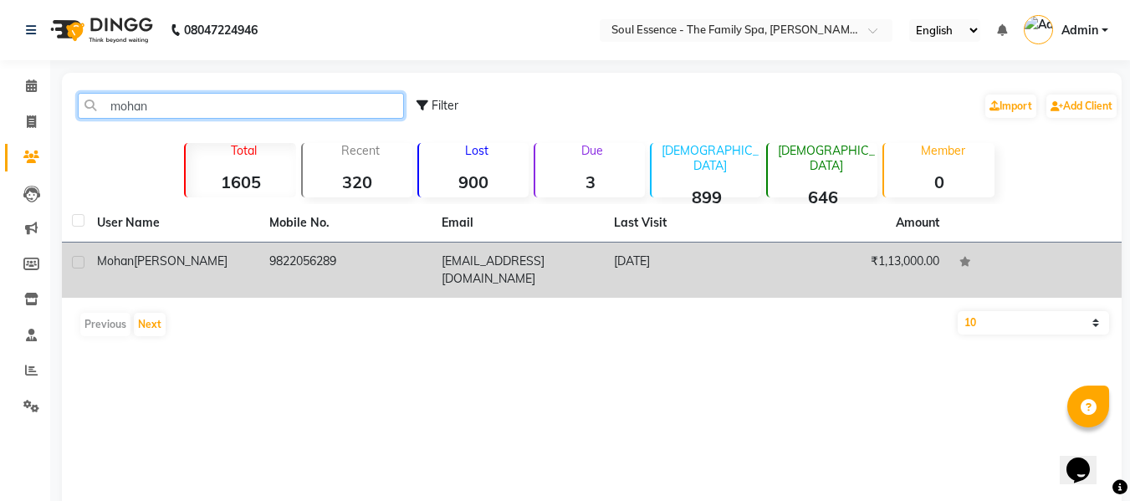
type input "mohan"
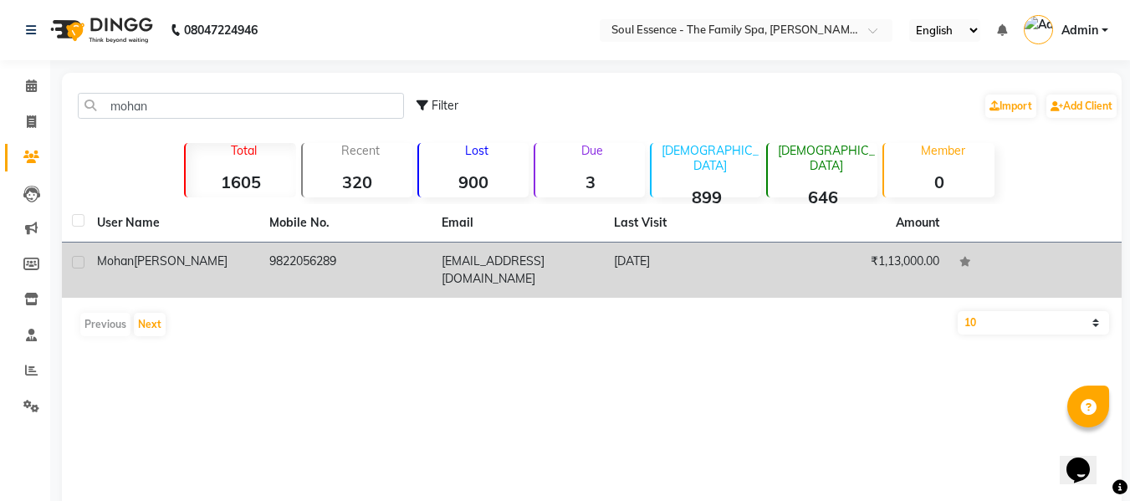
click at [258, 266] on td "Mohan Karpe" at bounding box center [173, 269] width 172 height 55
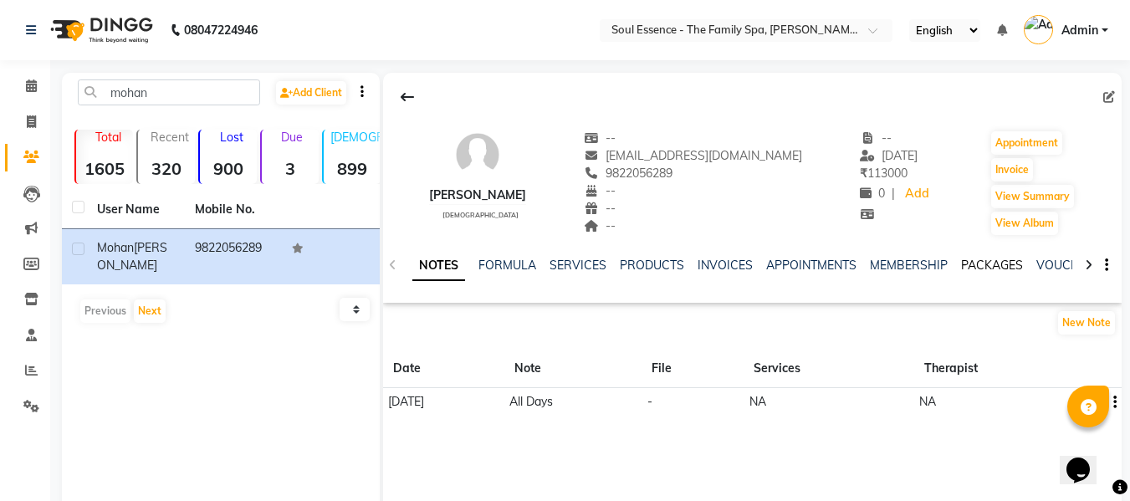
click at [1000, 260] on link "PACKAGES" at bounding box center [992, 265] width 62 height 15
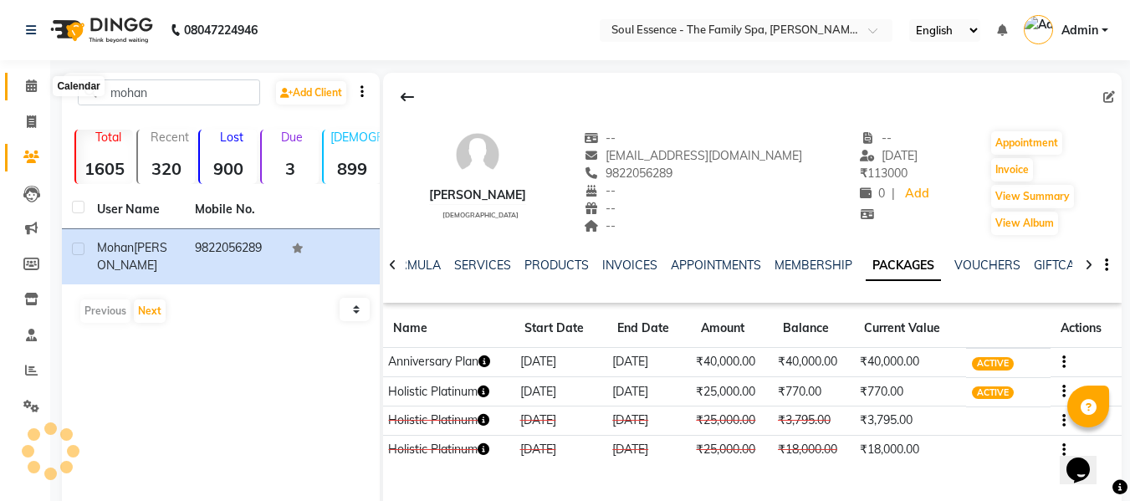
click at [34, 84] on icon at bounding box center [31, 85] width 11 height 13
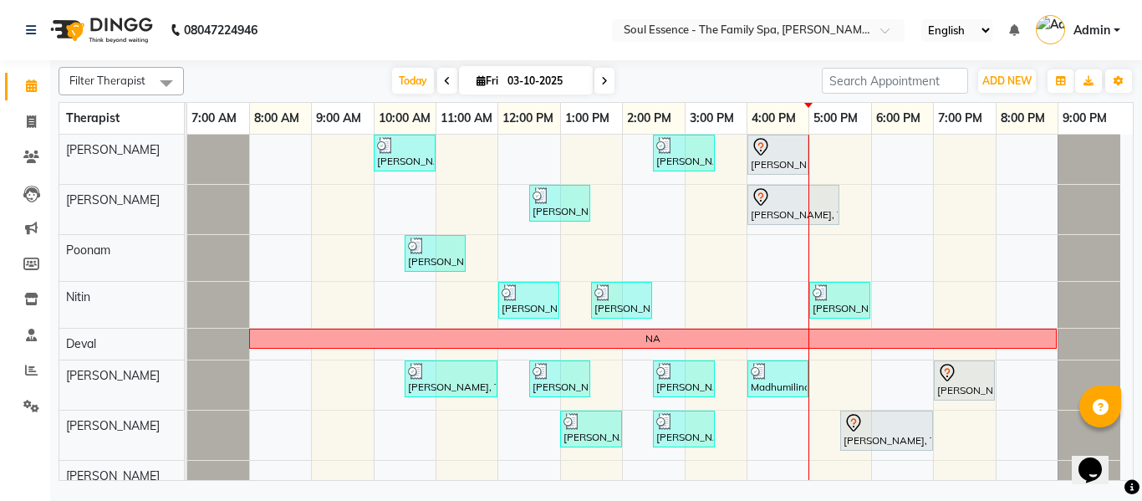
click at [493, 74] on span "Fri 03-10-2025" at bounding box center [526, 80] width 134 height 28
click at [392, 55] on nav "08047224946 Select Location × Soul Essence - The Family Spa, Mayur Colony Engli…" at bounding box center [571, 30] width 1142 height 60
click at [398, 78] on span "Today" at bounding box center [413, 81] width 42 height 26
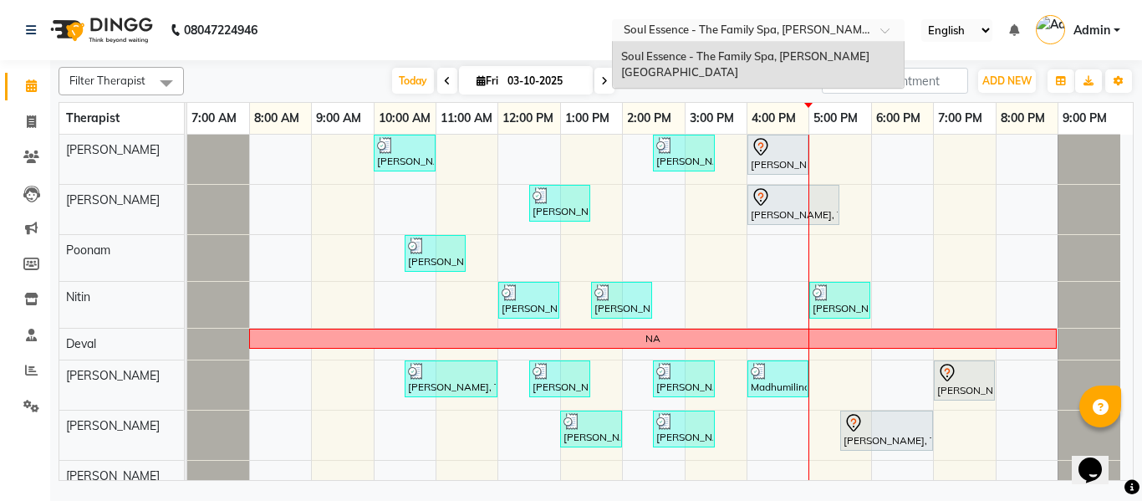
click at [615, 37] on div at bounding box center [758, 31] width 293 height 17
click at [601, 97] on div "Filter Therapist Select All Surma Gauri Thorath Poonam Nitin Deval pradyumna Sh…" at bounding box center [596, 270] width 1075 height 421
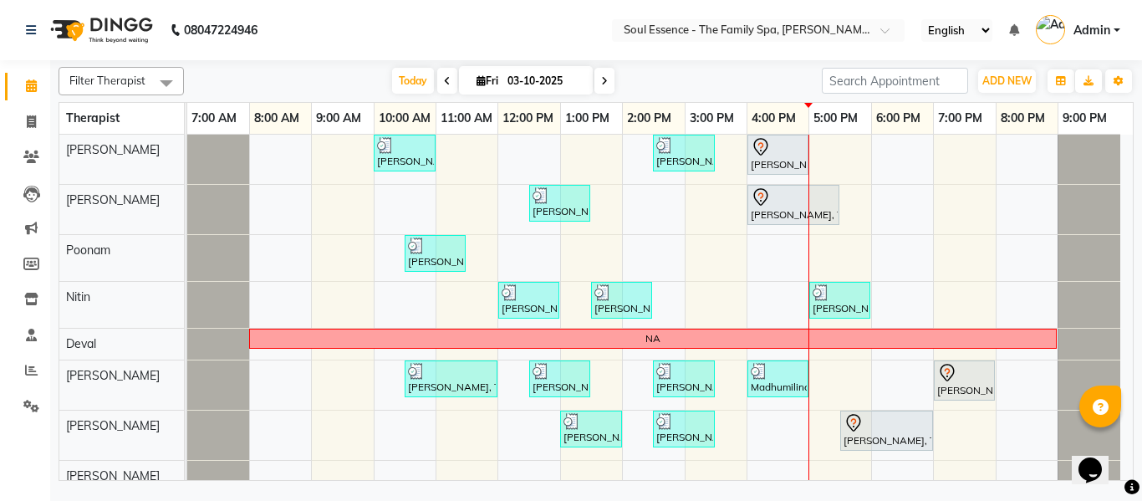
click at [595, 71] on span at bounding box center [605, 81] width 20 height 26
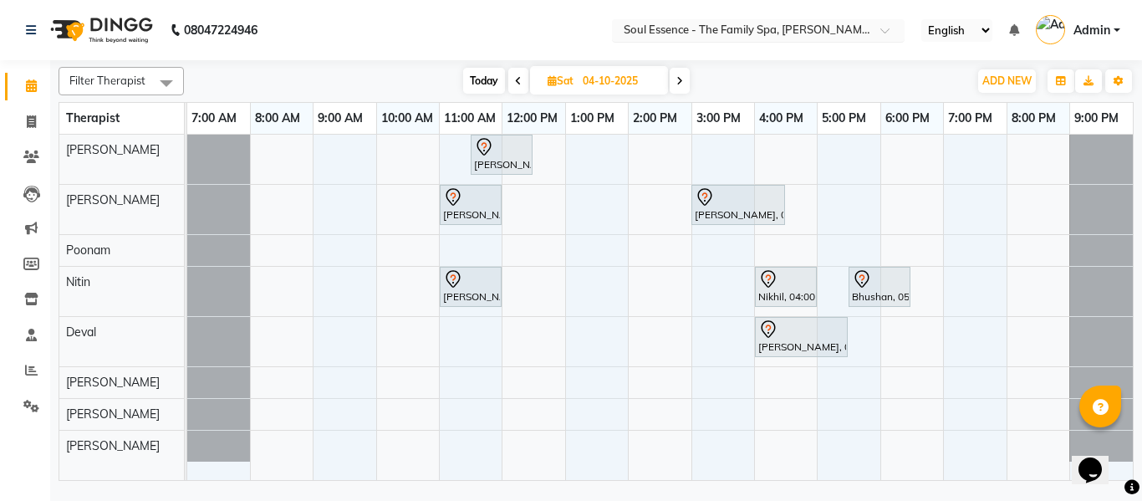
click at [730, 35] on input "text" at bounding box center [741, 31] width 242 height 17
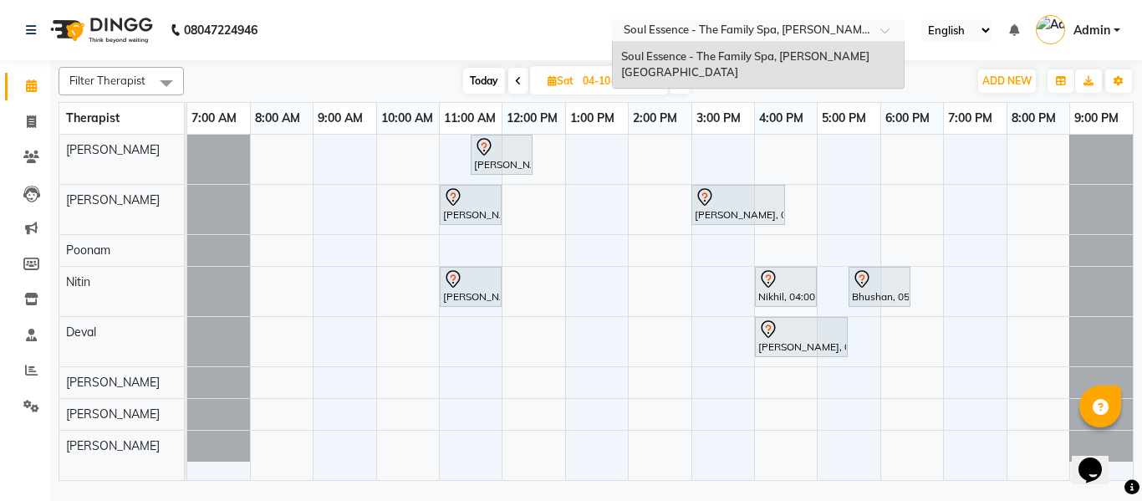
click at [583, 33] on nav "08047224946 Select Location × Soul Essence - The Family Spa, Mayur Colony Soul …" at bounding box center [571, 30] width 1142 height 60
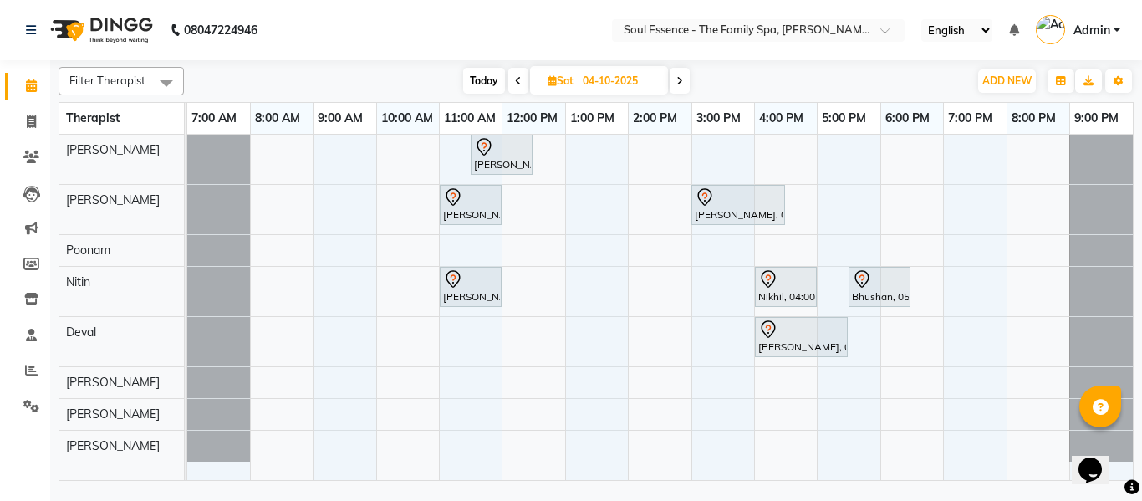
click at [641, 48] on nav "08047224946 Select Location × Soul Essence - The Family Spa, Mayur Colony Engli…" at bounding box center [571, 30] width 1142 height 60
click at [671, 74] on span at bounding box center [680, 81] width 20 height 26
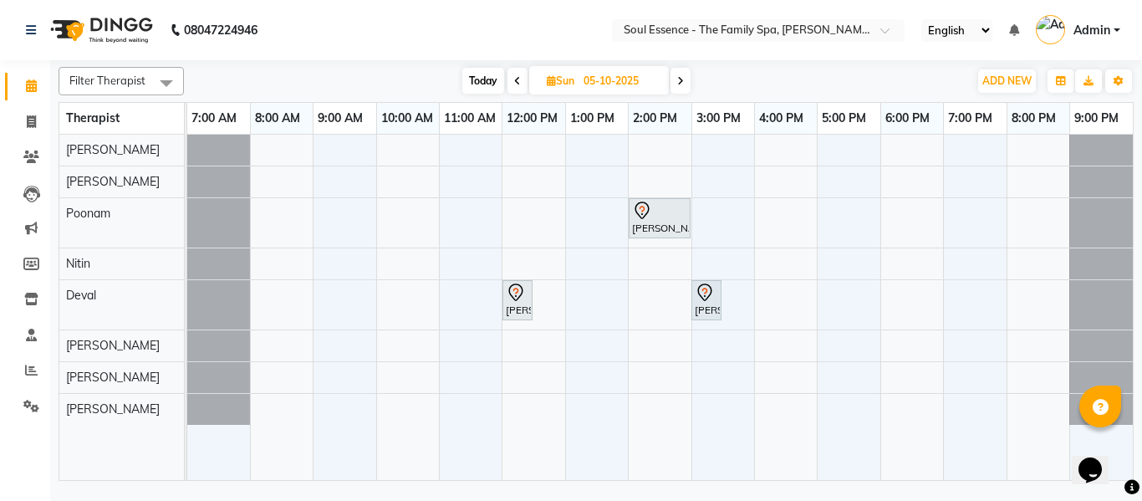
click at [473, 81] on span "Today" at bounding box center [483, 81] width 42 height 26
type input "03-10-2025"
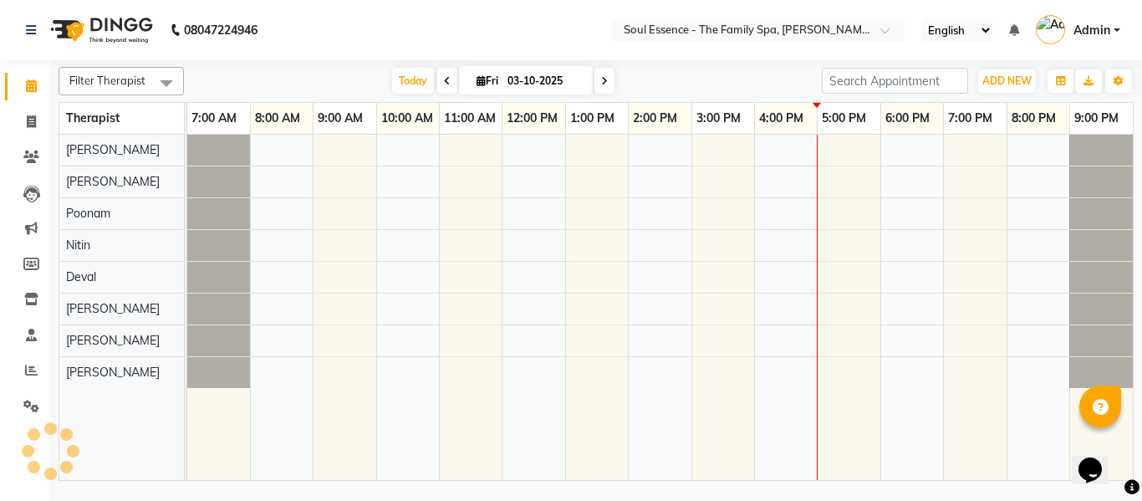
click at [493, 18] on nav "08047224946 Select Location × Soul Essence - The Family Spa, Mayur Colony Engli…" at bounding box center [571, 30] width 1142 height 60
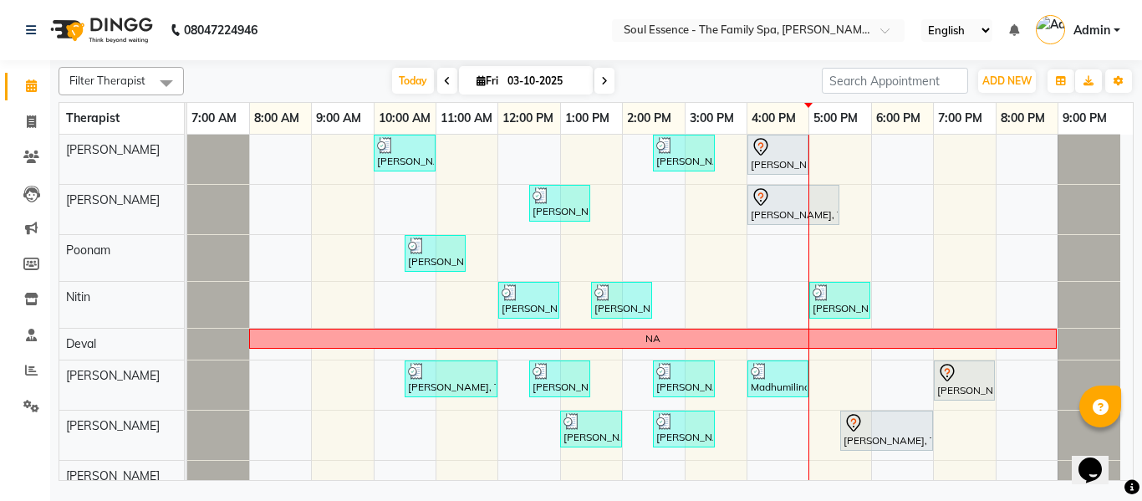
click at [561, 33] on nav "08047224946 Select Location × Soul Essence - The Family Spa, Mayur Colony Engli…" at bounding box center [571, 30] width 1142 height 60
click at [647, 36] on input "text" at bounding box center [741, 31] width 242 height 17
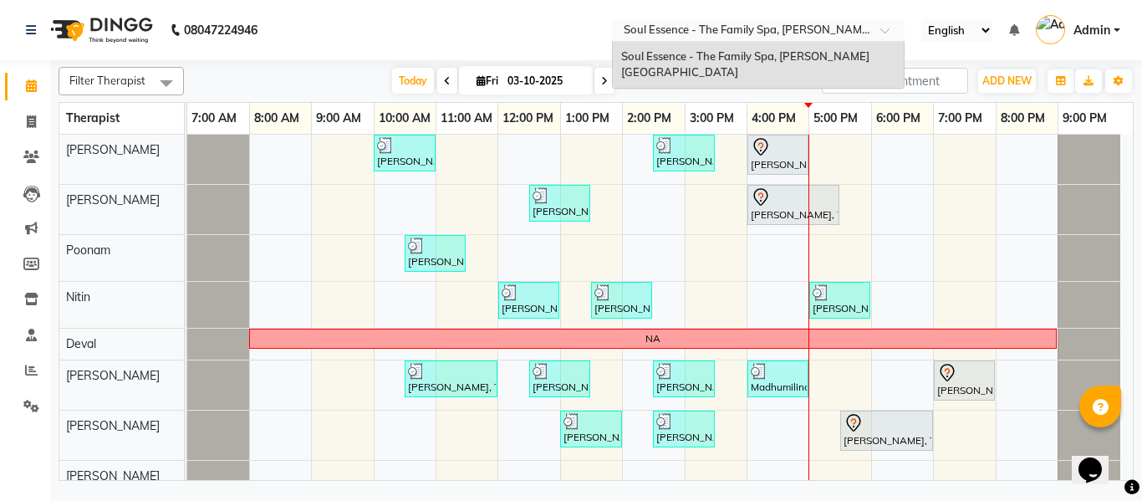
click at [546, 26] on nav "08047224946 Select Location × Soul Essence - The Family Spa, Mayur Colony Soul …" at bounding box center [571, 30] width 1142 height 60
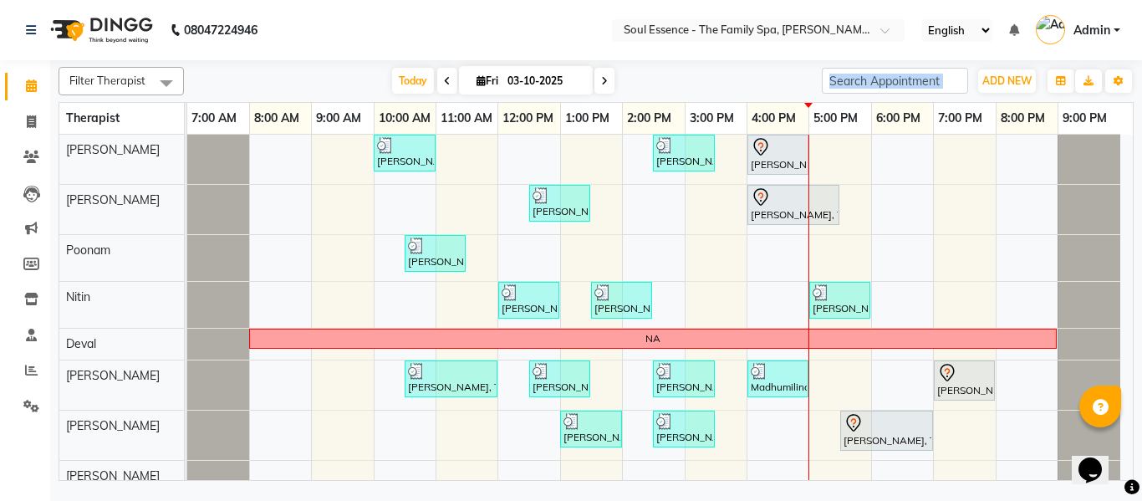
click at [706, 99] on div "Filter Therapist Select All Surma Gauri Thorath Poonam Nitin Deval pradyumna Sh…" at bounding box center [596, 270] width 1075 height 421
click at [722, 84] on div "Today Fri 03-10-2025" at bounding box center [502, 81] width 621 height 25
click at [727, 84] on div "Today Fri 03-10-2025" at bounding box center [502, 81] width 621 height 25
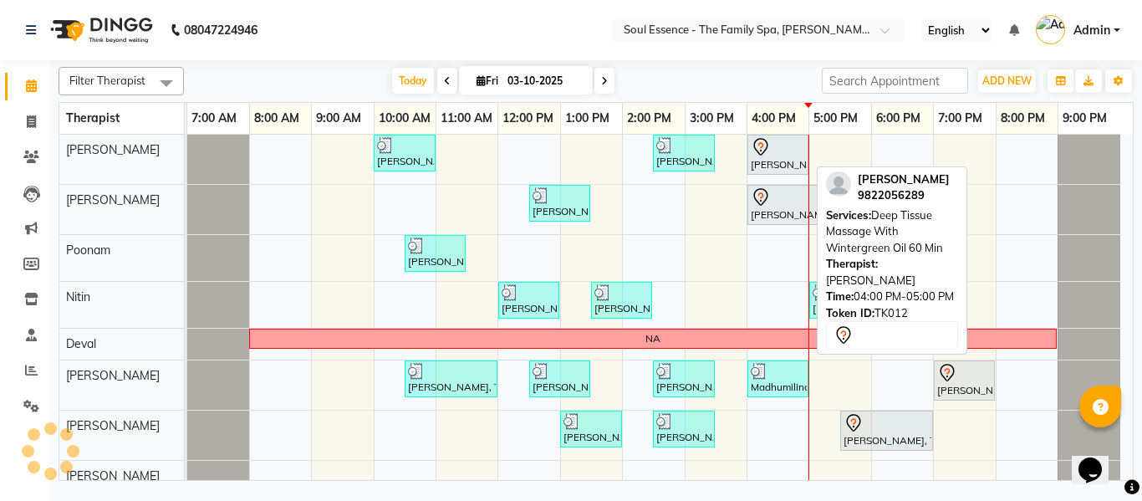
click at [782, 168] on div "Mohan Karpe, TK12, 04:00 PM-05:00 PM, Deep Tissue Massage With Wintergreen Oil …" at bounding box center [778, 154] width 58 height 35
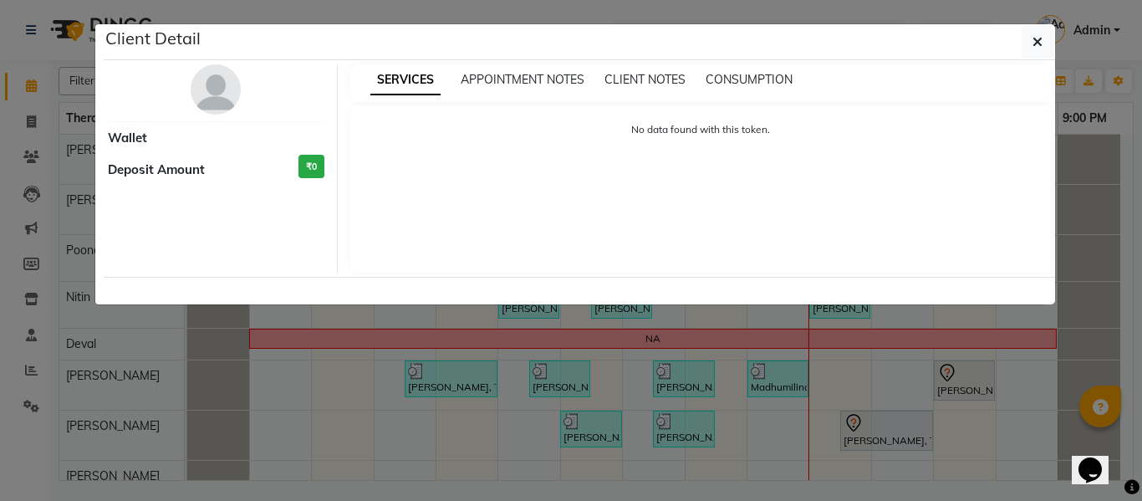
select select "7"
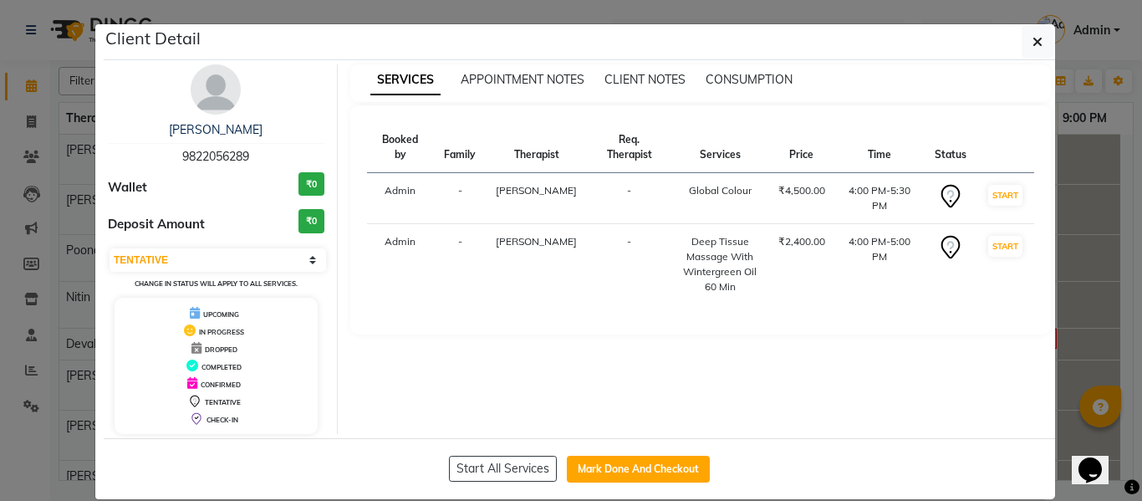
drag, startPoint x: 674, startPoint y: 471, endPoint x: 781, endPoint y: 261, distance: 235.6
click at [675, 471] on button "Mark Done And Checkout" at bounding box center [638, 469] width 143 height 27
select select "774"
select select "service"
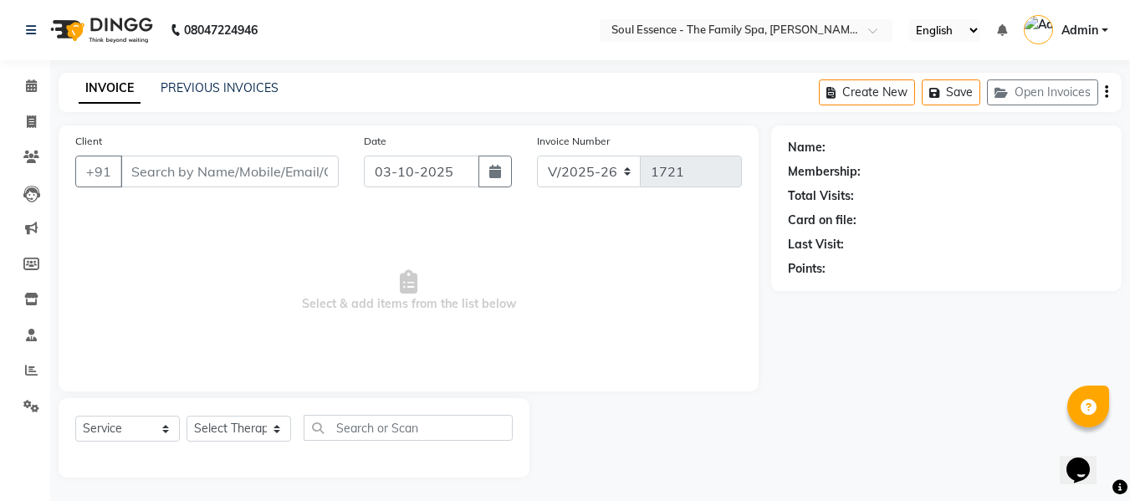
type input "9822056289"
select select "12594"
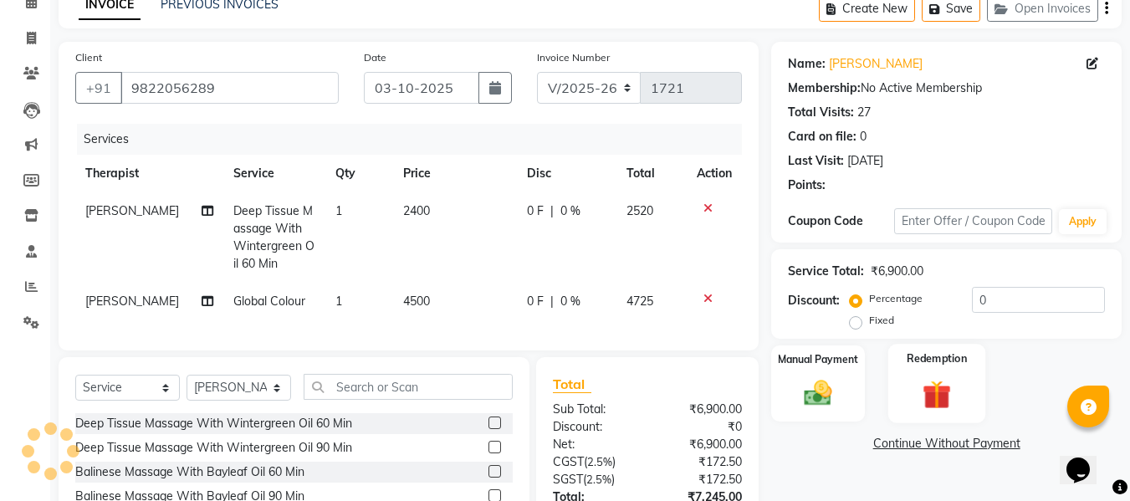
click at [973, 387] on div "Redemption" at bounding box center [937, 383] width 98 height 79
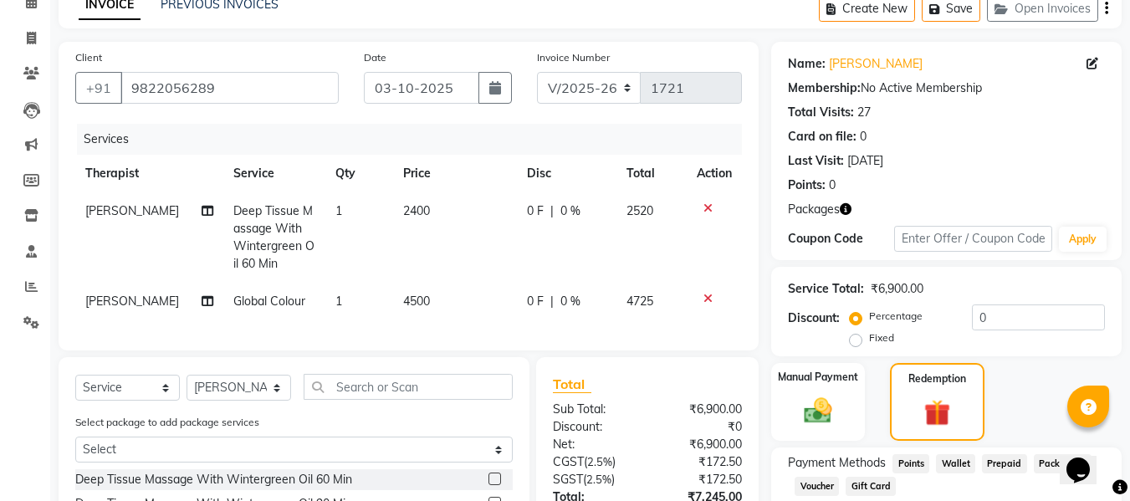
scroll to position [235, 0]
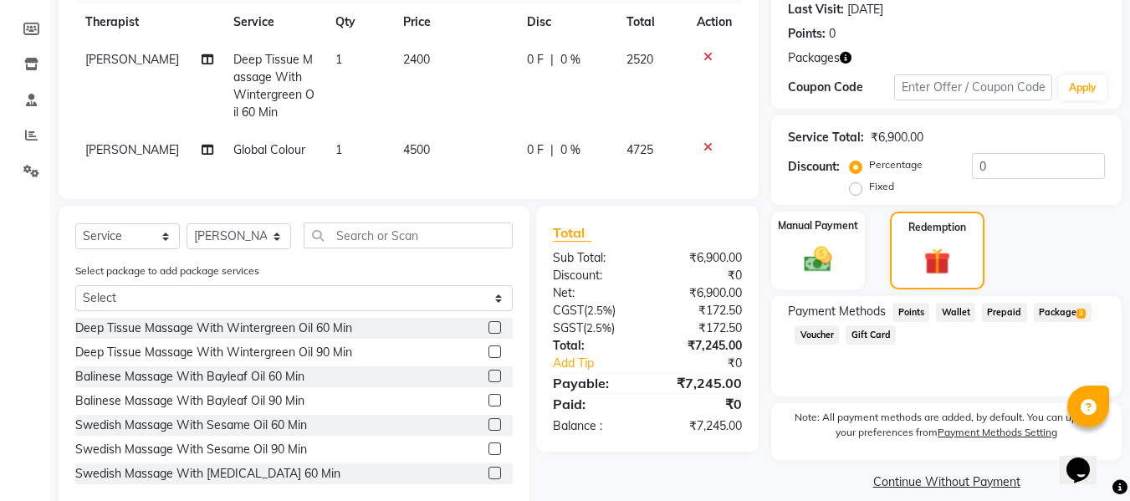
click at [1065, 307] on span "Package 2" at bounding box center [1063, 312] width 58 height 19
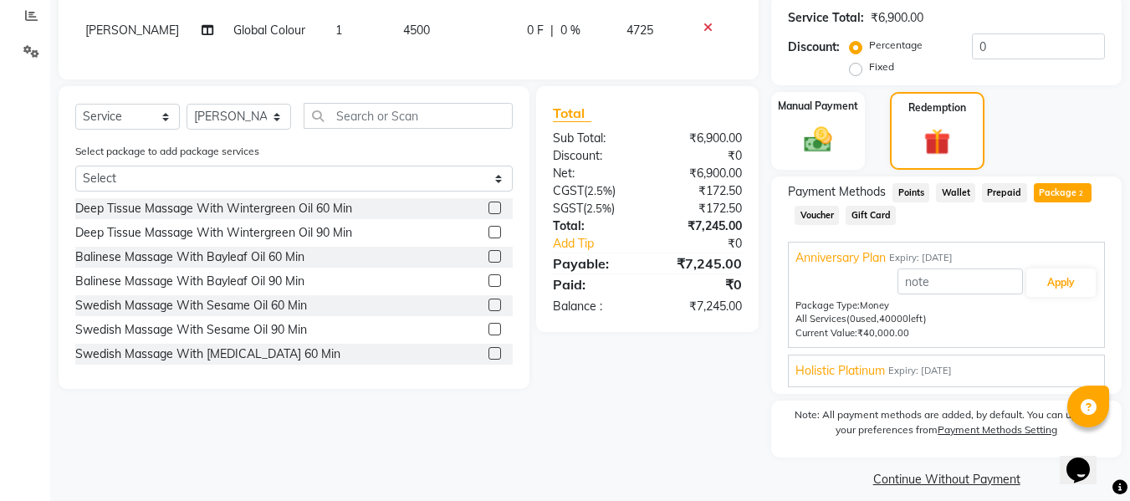
scroll to position [370, 0]
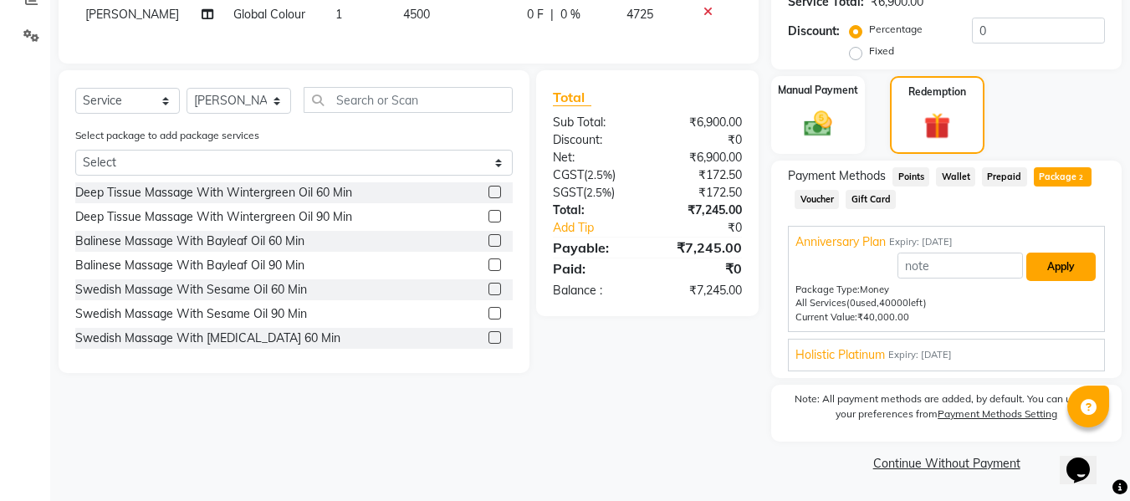
click at [1067, 275] on button "Apply" at bounding box center [1060, 267] width 69 height 28
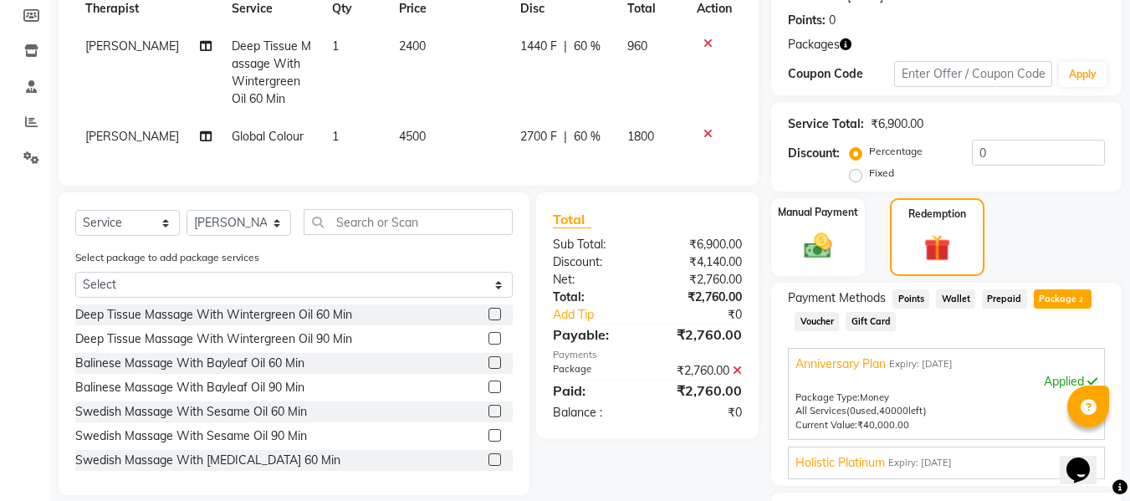
scroll to position [36, 0]
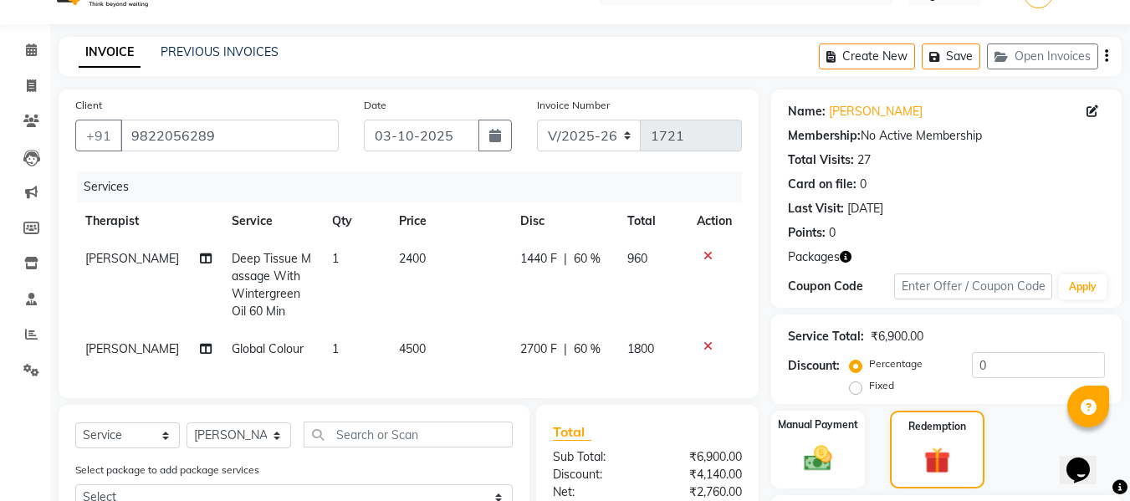
click at [605, 268] on td "1440 F | 60 %" at bounding box center [563, 285] width 107 height 90
select select "64215"
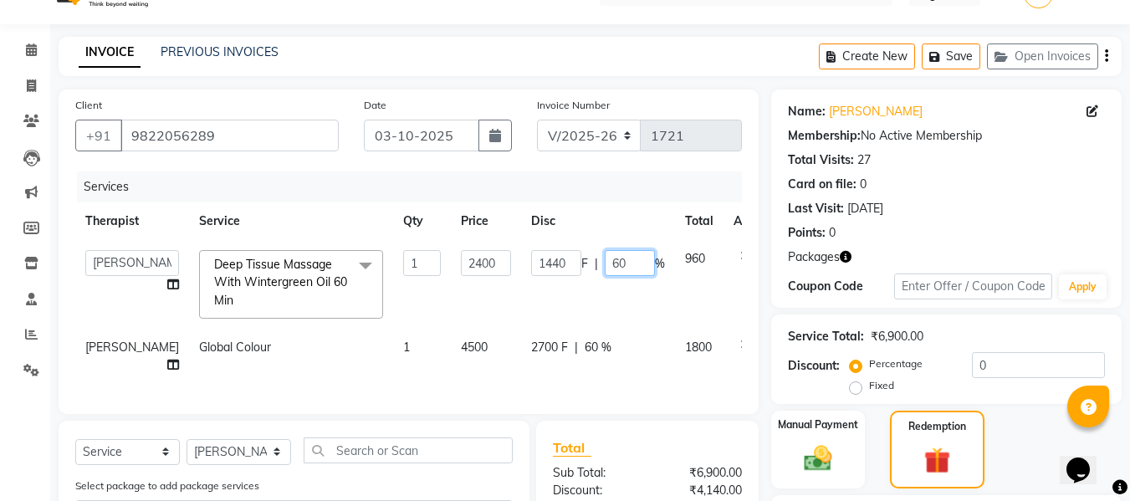
drag, startPoint x: 596, startPoint y: 264, endPoint x: 487, endPoint y: 249, distance: 109.7
click at [521, 251] on td "1440 F | 60 %" at bounding box center [598, 284] width 154 height 89
type input "50"
click at [570, 330] on td "2700 F | 60 %" at bounding box center [598, 356] width 154 height 55
select select "12594"
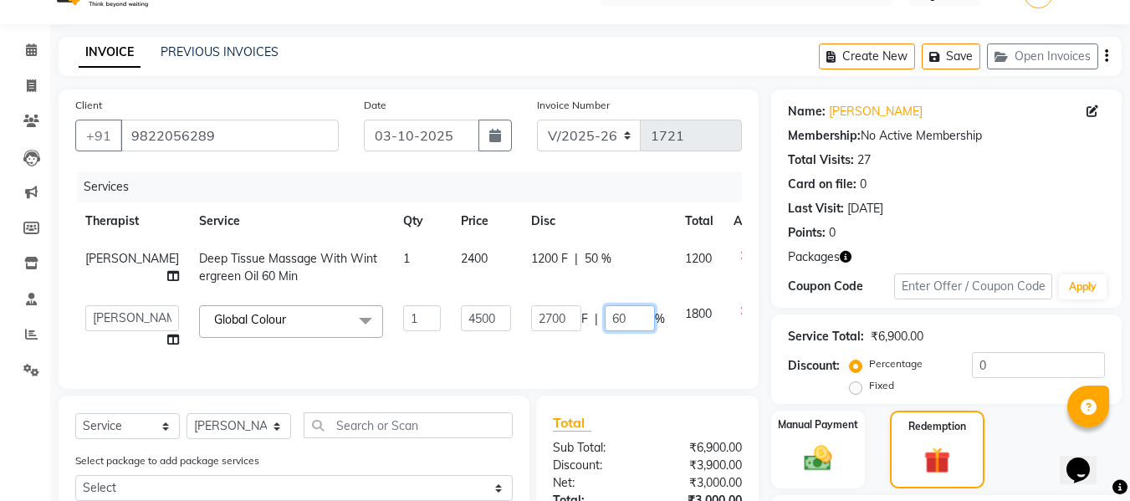
drag, startPoint x: 588, startPoint y: 319, endPoint x: 518, endPoint y: 314, distance: 70.4
click at [531, 314] on div "2700 F | 60 %" at bounding box center [598, 318] width 134 height 26
type input "30"
click at [619, 243] on tr "Surma Deep Tissue Massage With Wintergreen Oil 60 Min 1 2400 1200 F | 50 % 1200" at bounding box center [426, 267] width 703 height 55
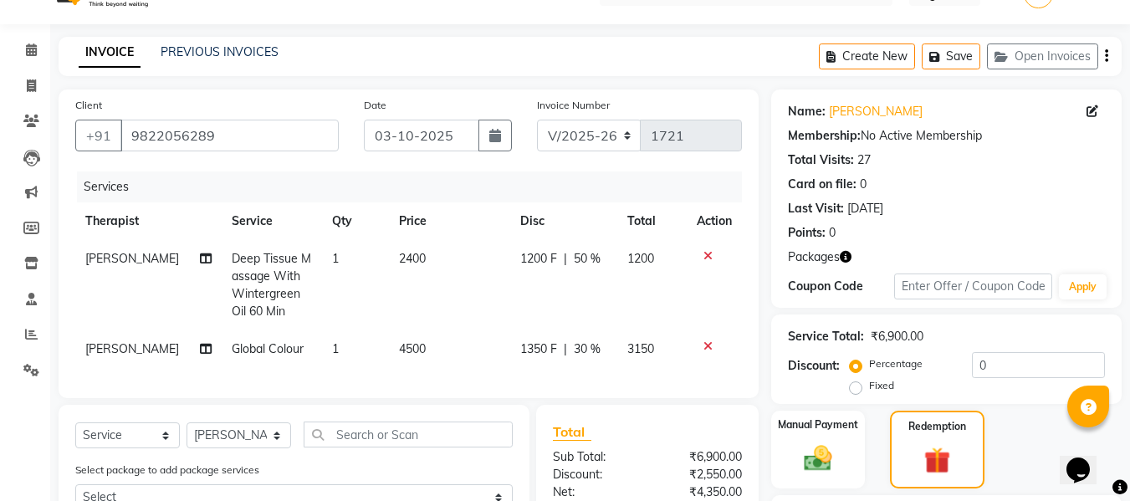
click at [536, 352] on span "1350 F" at bounding box center [538, 349] width 37 height 18
select select "12594"
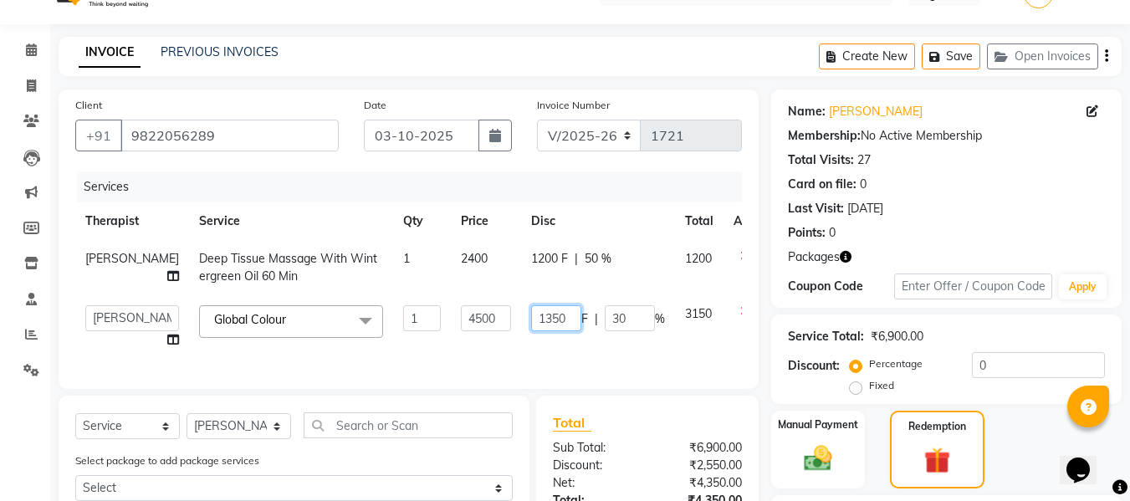
drag, startPoint x: 508, startPoint y: 311, endPoint x: 452, endPoint y: 298, distance: 57.6
click at [462, 299] on tr "Deval Gauri Thorath Nitin Poonam pradyumna Shivraj Sonali Surma Global Colour x…" at bounding box center [426, 327] width 703 height 64
type input "1000"
drag, startPoint x: 670, startPoint y: 186, endPoint x: 680, endPoint y: 179, distance: 12.1
click at [674, 184] on div "Services" at bounding box center [415, 186] width 677 height 31
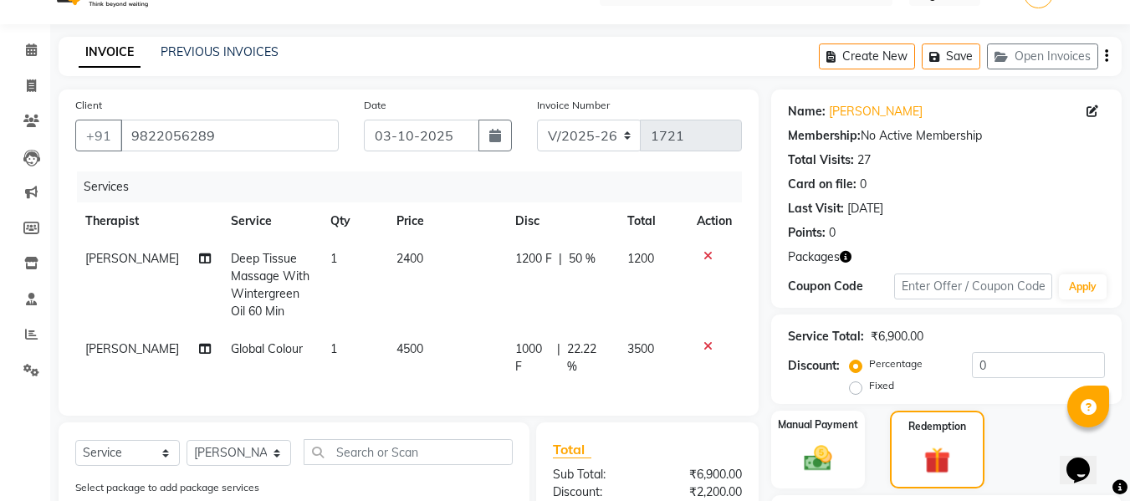
click at [541, 360] on span "1000 F" at bounding box center [532, 357] width 35 height 35
select select "12594"
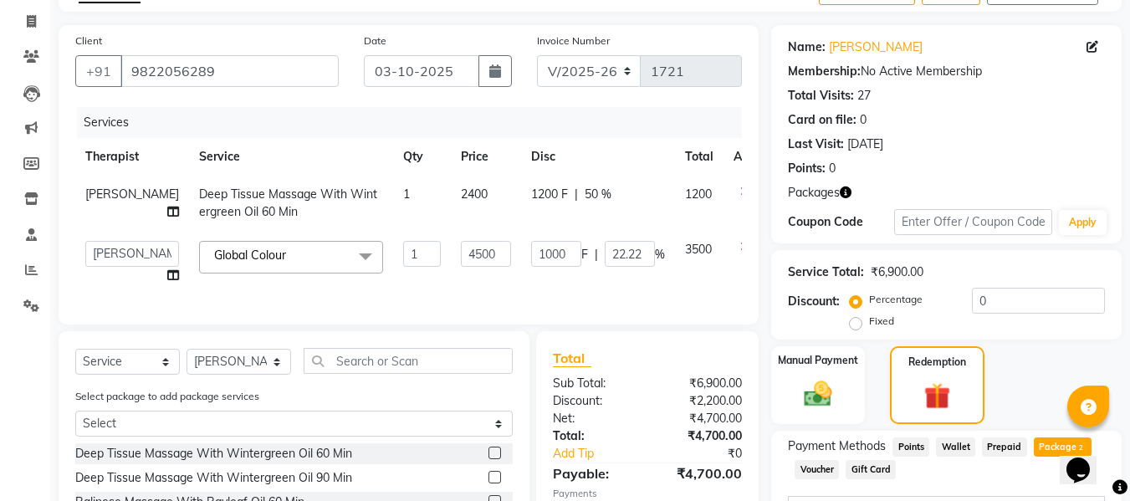
scroll to position [203, 0]
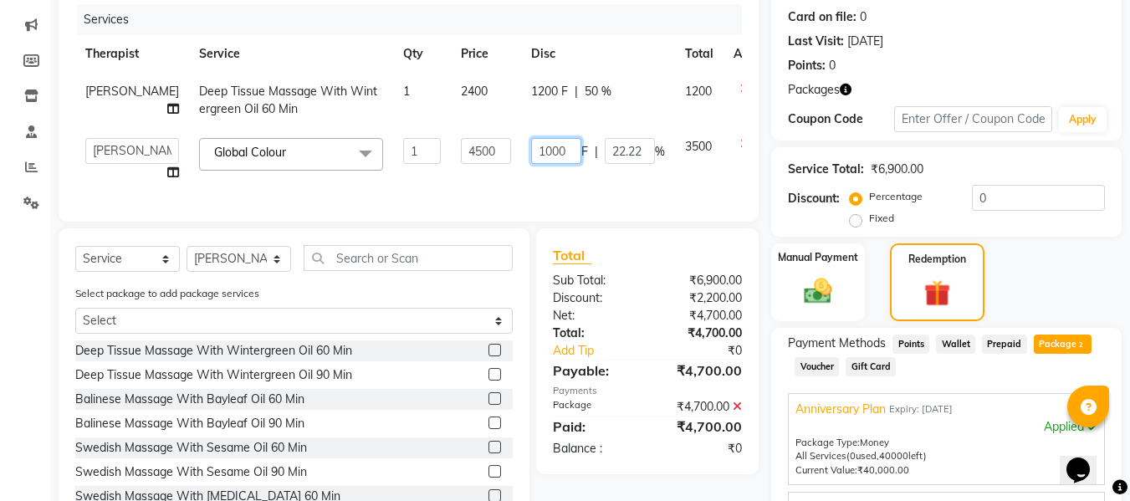
click at [531, 147] on input "1000" at bounding box center [556, 151] width 50 height 26
type input "1700"
click at [580, 11] on div "Services" at bounding box center [415, 19] width 677 height 31
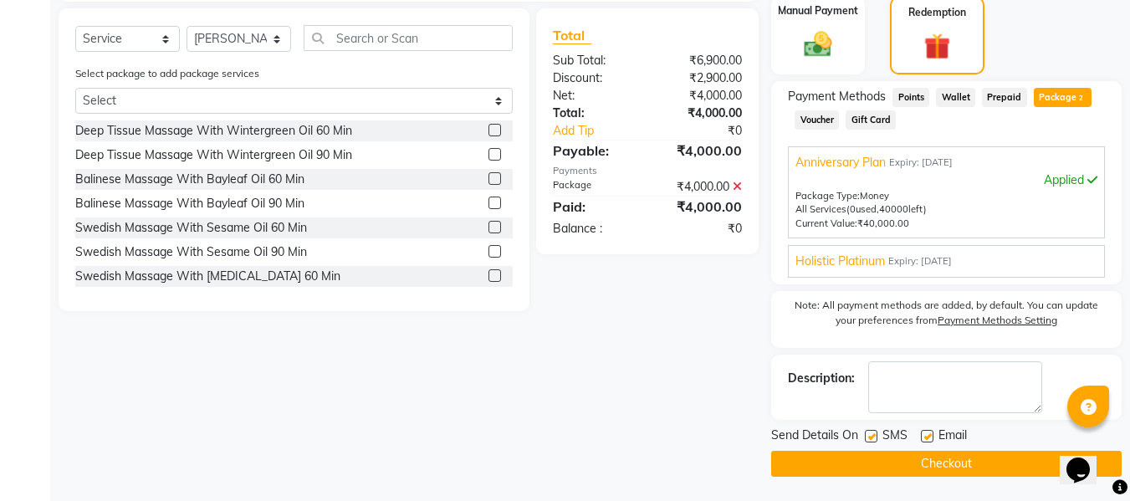
scroll to position [451, 0]
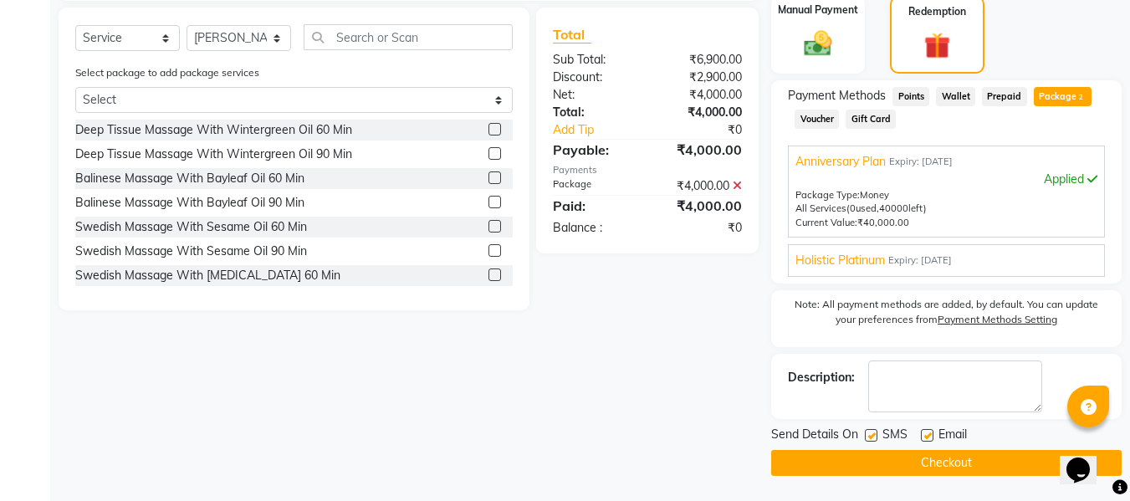
click at [874, 430] on label at bounding box center [871, 435] width 13 height 13
click at [874, 431] on input "checkbox" at bounding box center [870, 436] width 11 height 11
checkbox input "false"
click at [938, 441] on span "Email" at bounding box center [952, 436] width 28 height 21
click at [921, 435] on label at bounding box center [927, 435] width 13 height 13
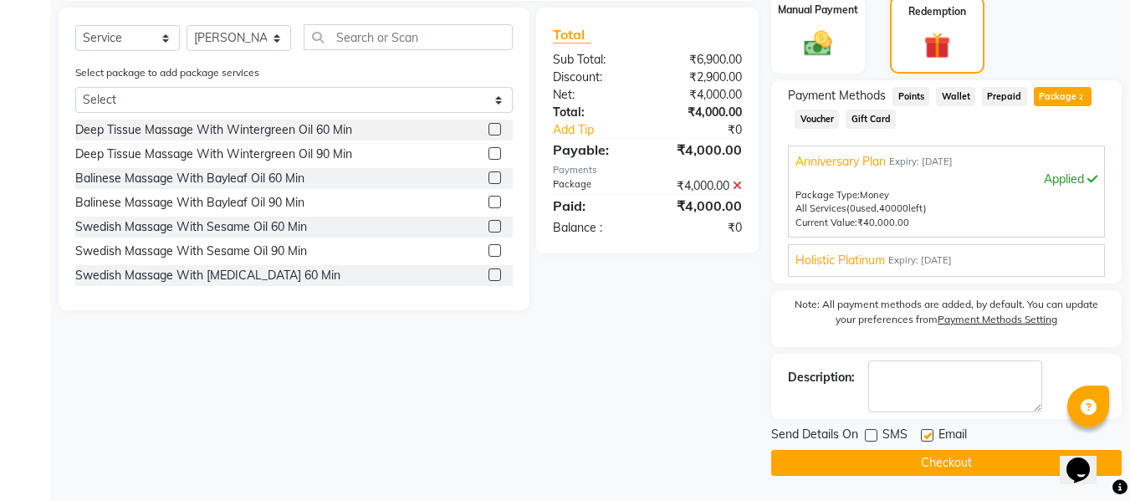
click at [921, 435] on input "checkbox" at bounding box center [926, 436] width 11 height 11
checkbox input "false"
click at [932, 457] on button "Checkout" at bounding box center [946, 463] width 350 height 26
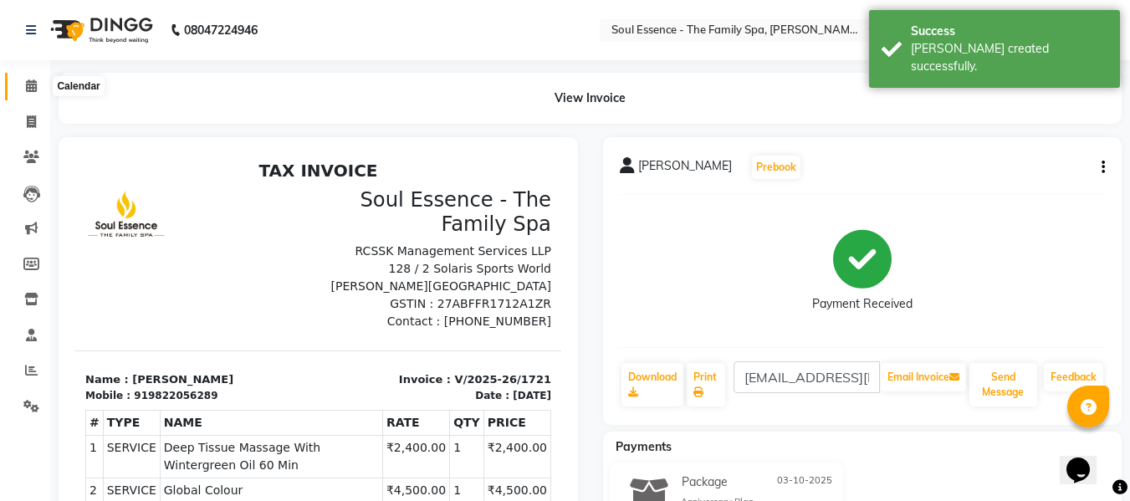
click at [28, 77] on link "Calendar" at bounding box center [25, 87] width 40 height 28
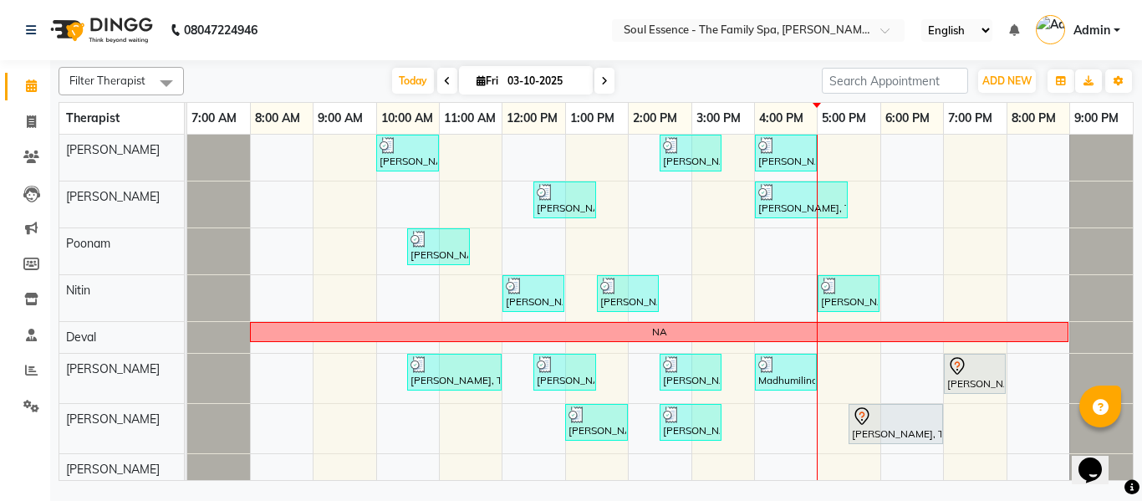
click at [436, 13] on nav "08047224946 Select Location × Soul Essence - The Family Spa, Mayur Colony Engli…" at bounding box center [571, 30] width 1142 height 60
click at [723, 87] on div "Today Fri 03-10-2025" at bounding box center [502, 81] width 621 height 25
click at [508, 9] on nav "08047224946 Select Location × Soul Essence - The Family Spa, Mayur Colony Engli…" at bounding box center [571, 30] width 1142 height 60
click at [624, 56] on nav "08047224946 Select Location × Soul Essence - The Family Spa, Mayur Colony Engli…" at bounding box center [571, 30] width 1142 height 60
click at [406, 38] on nav "08047224946 Select Location × Soul Essence - The Family Spa, Mayur Colony Engli…" at bounding box center [571, 30] width 1142 height 60
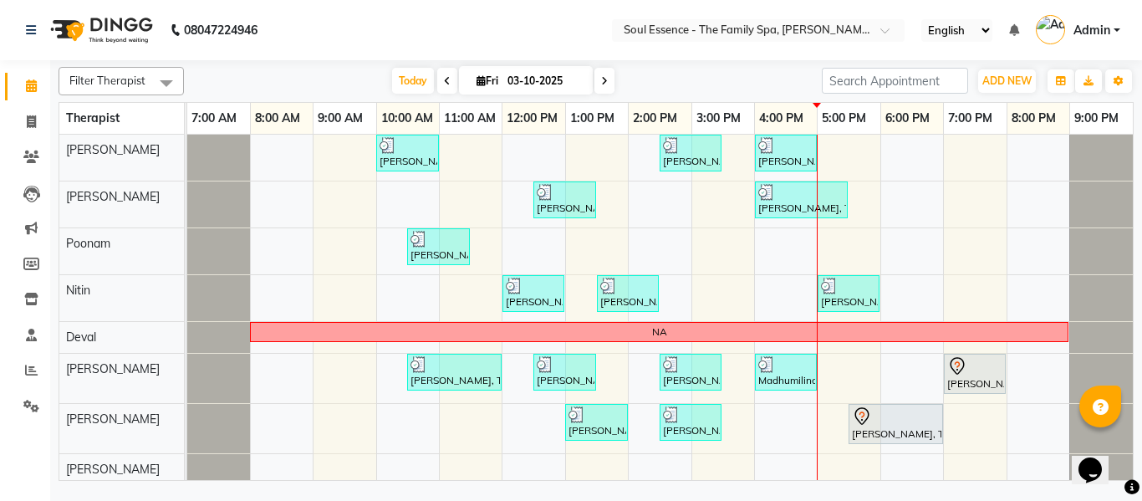
click at [434, 54] on nav "08047224946 Select Location × Soul Essence - The Family Spa, Mayur Colony Engli…" at bounding box center [571, 30] width 1142 height 60
click at [662, 59] on nav "08047224946 Select Location × Soul Essence - The Family Spa, Mayur Colony Engli…" at bounding box center [571, 30] width 1142 height 60
click at [655, 43] on nav "08047224946 Select Location × Soul Essence - The Family Spa, Mayur Colony Engli…" at bounding box center [571, 30] width 1142 height 60
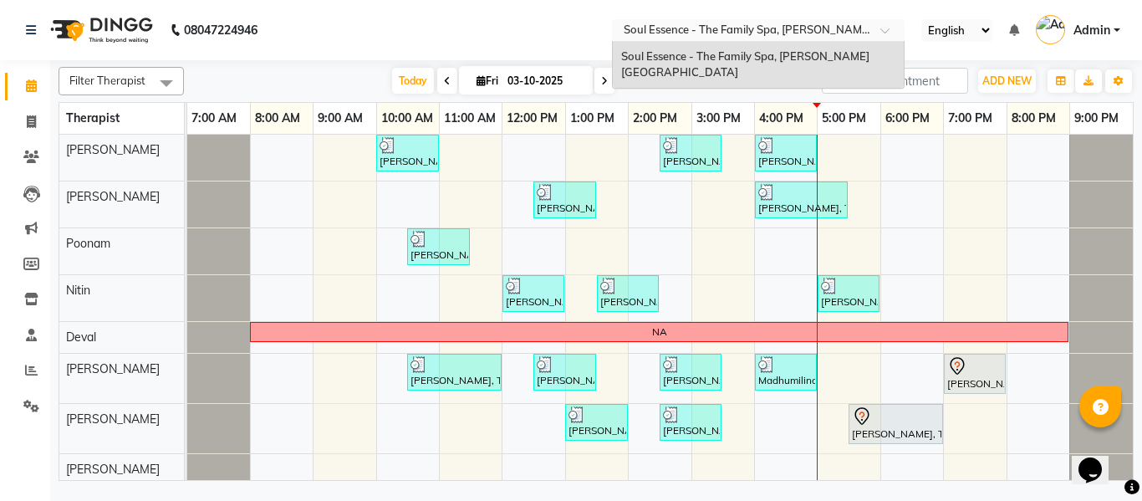
click at [646, 38] on input "text" at bounding box center [741, 31] width 242 height 17
click at [600, 35] on nav "08047224946 Select Location × Soul Essence - The Family Spa, Mayur Colony Soul …" at bounding box center [571, 30] width 1142 height 60
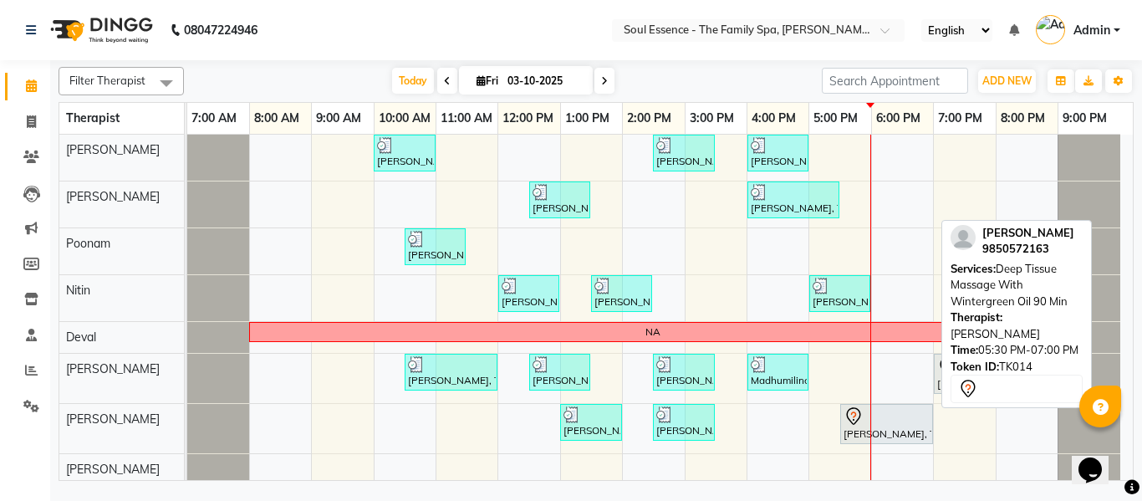
click at [901, 437] on div "Upendra Shrivastava, TK14, 05:30 PM-07:00 PM, Deep Tissue Massage With Wintergr…" at bounding box center [886, 423] width 89 height 35
select select "7"
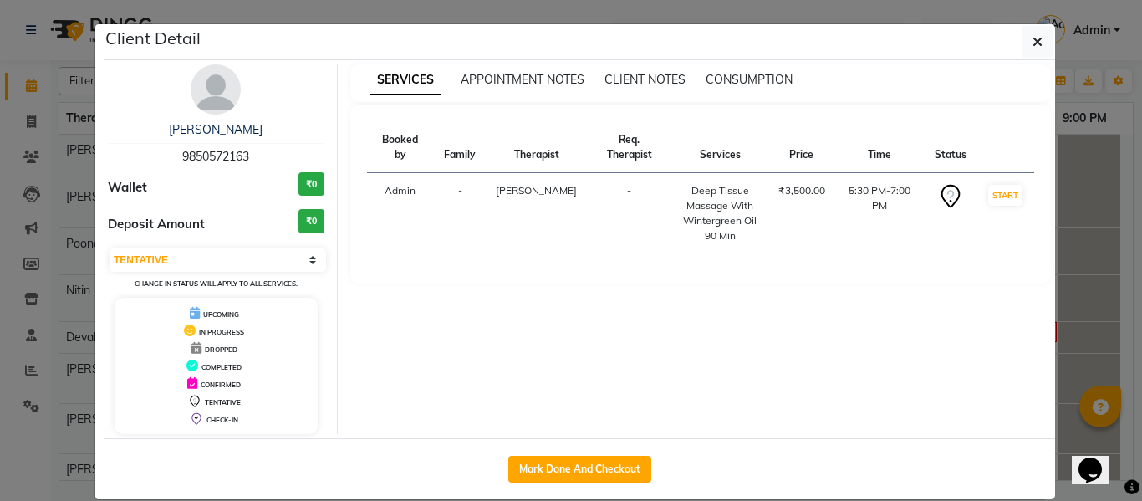
click at [560, 454] on div "Mark Done And Checkout" at bounding box center [580, 468] width 952 height 61
click at [562, 467] on button "Mark Done And Checkout" at bounding box center [579, 469] width 143 height 27
select select "service"
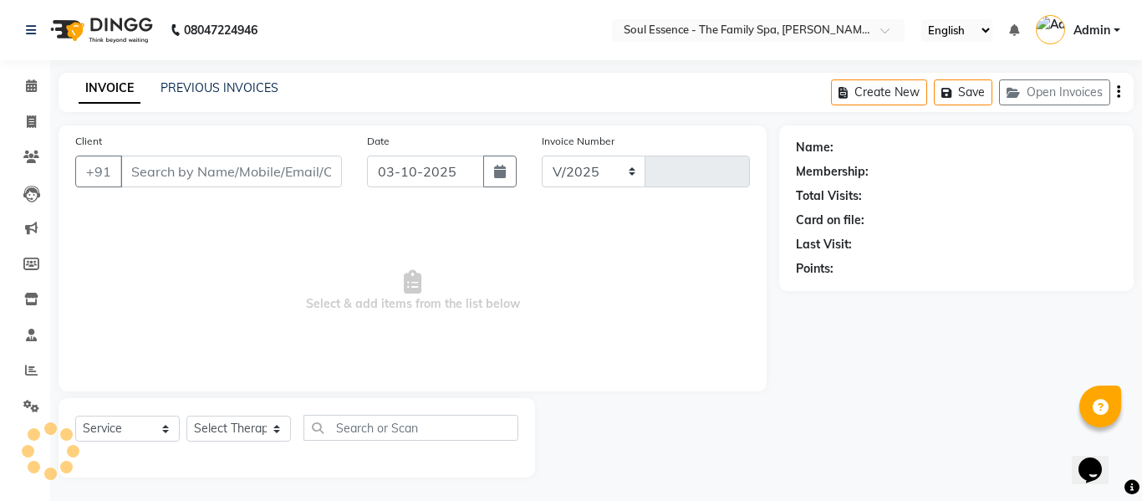
select select "774"
type input "1722"
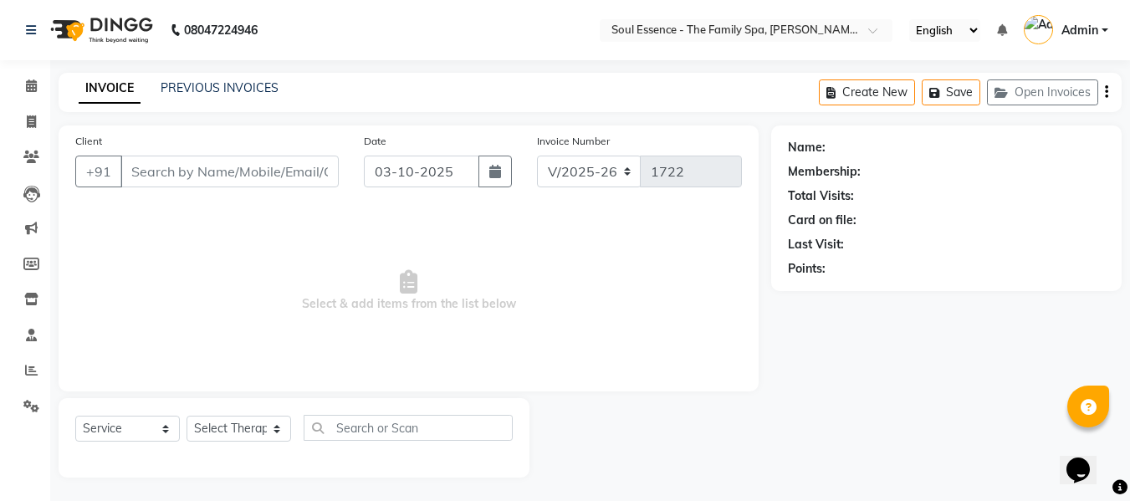
type input "9850572163"
select select "93406"
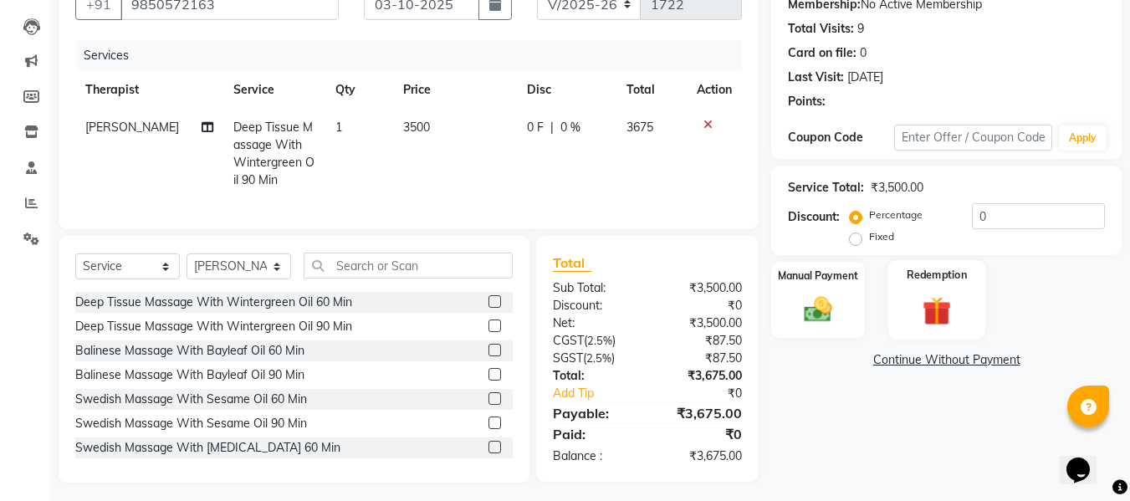
click at [949, 318] on img at bounding box center [936, 311] width 47 height 36
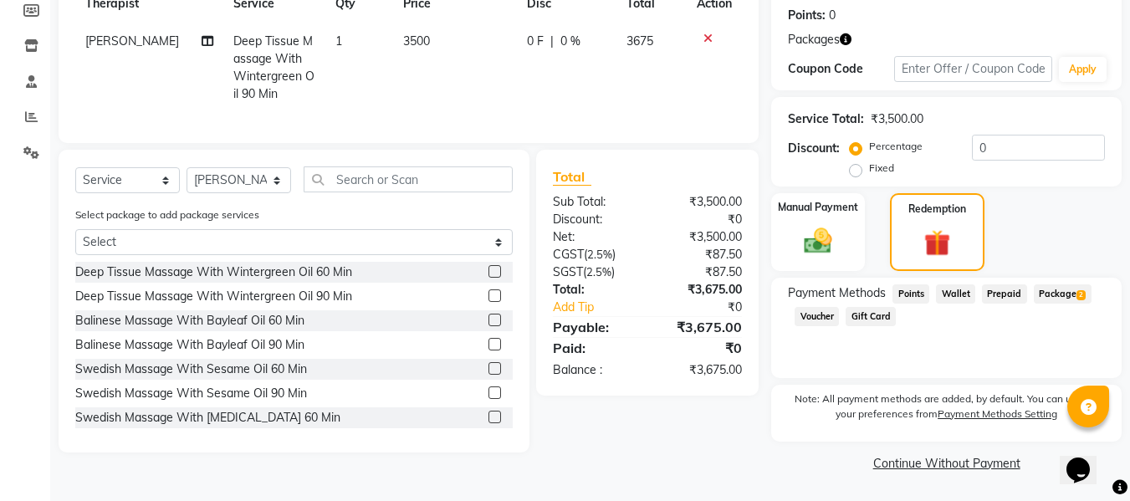
click at [1053, 296] on span "Package 2" at bounding box center [1063, 293] width 58 height 19
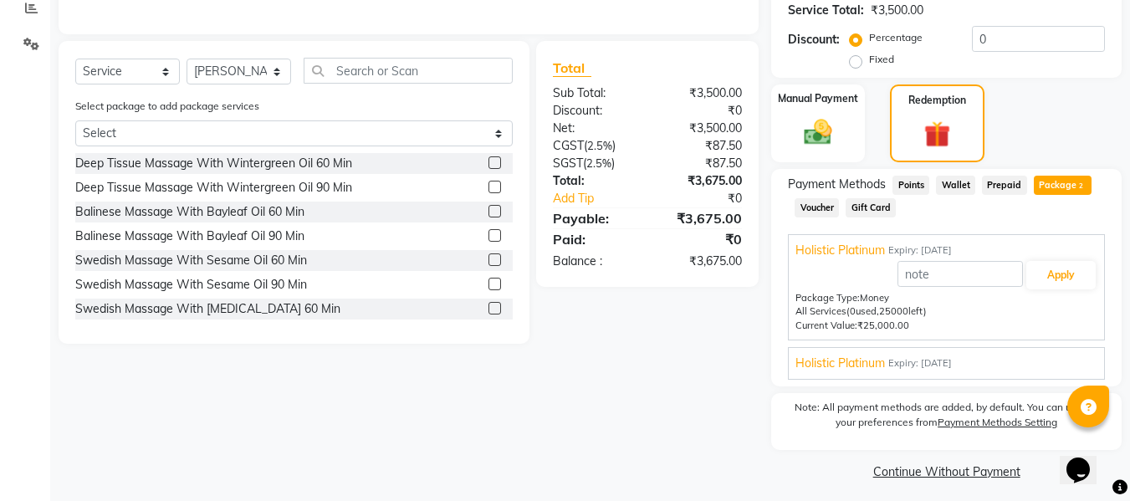
scroll to position [370, 0]
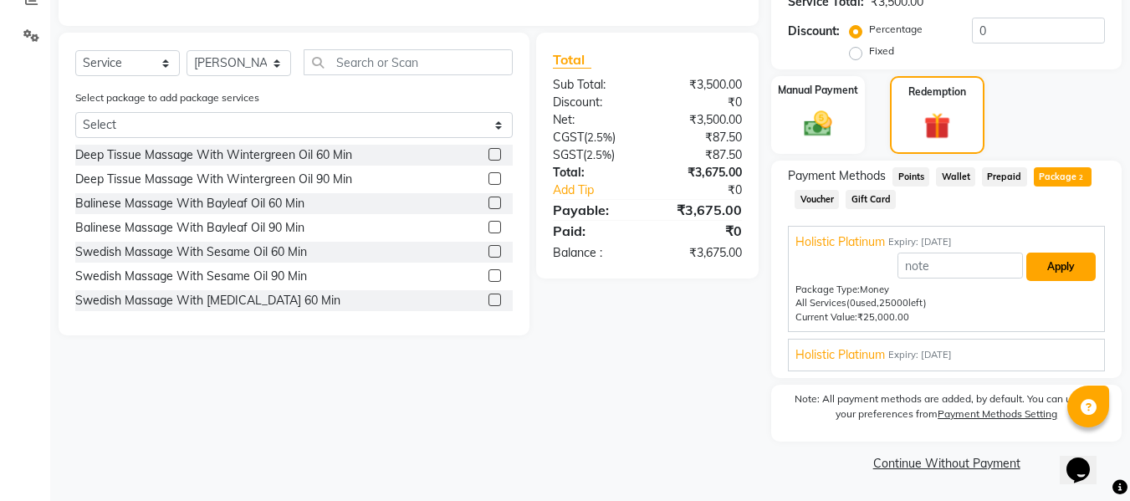
click at [1049, 270] on button "Apply" at bounding box center [1060, 267] width 69 height 28
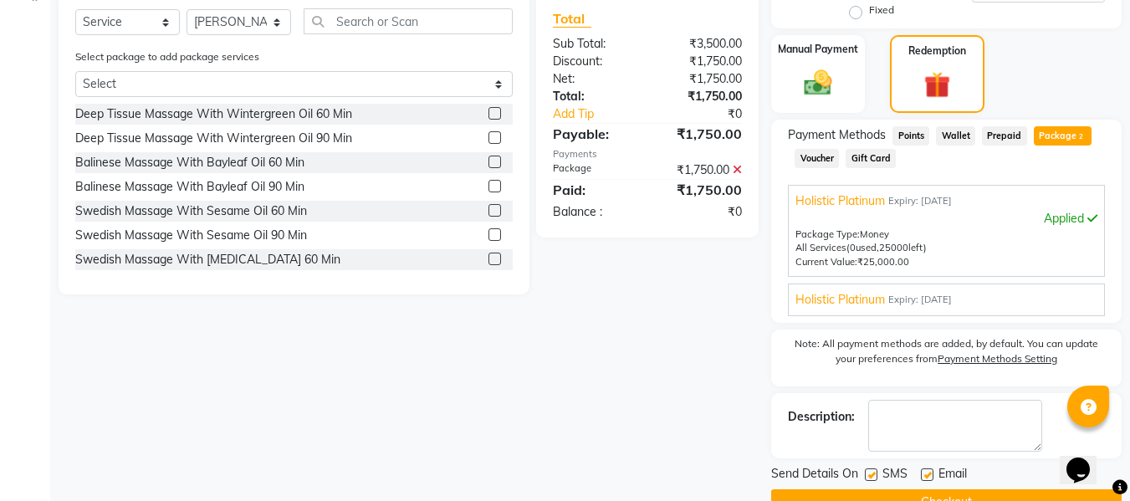
scroll to position [451, 0]
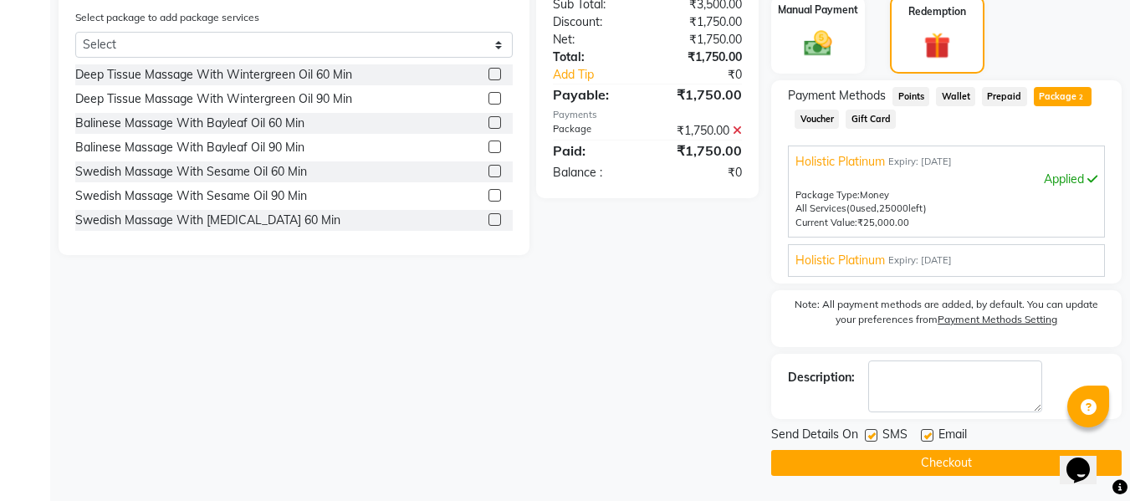
click at [869, 427] on div "SMS" at bounding box center [893, 436] width 56 height 21
click at [875, 447] on div "Send Details On SMS Email Checkout" at bounding box center [946, 451] width 350 height 50
click at [871, 417] on div "Description:" at bounding box center [946, 386] width 350 height 65
click at [867, 446] on div at bounding box center [870, 438] width 11 height 18
click at [870, 442] on div at bounding box center [870, 438] width 11 height 18
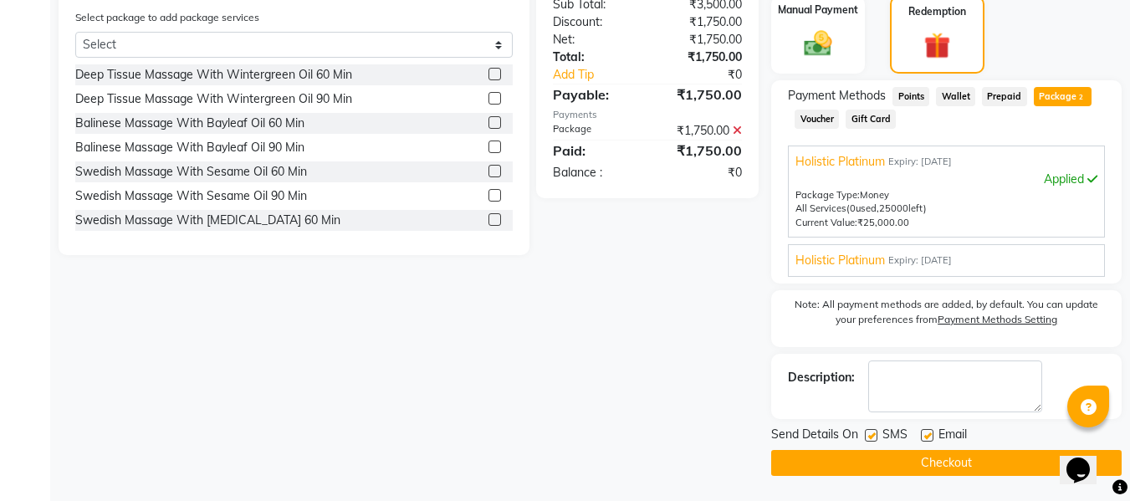
click at [871, 437] on label at bounding box center [871, 435] width 13 height 13
click at [871, 437] on input "checkbox" at bounding box center [870, 436] width 11 height 11
checkbox input "false"
click at [922, 432] on label at bounding box center [927, 435] width 13 height 13
click at [922, 432] on input "checkbox" at bounding box center [926, 436] width 11 height 11
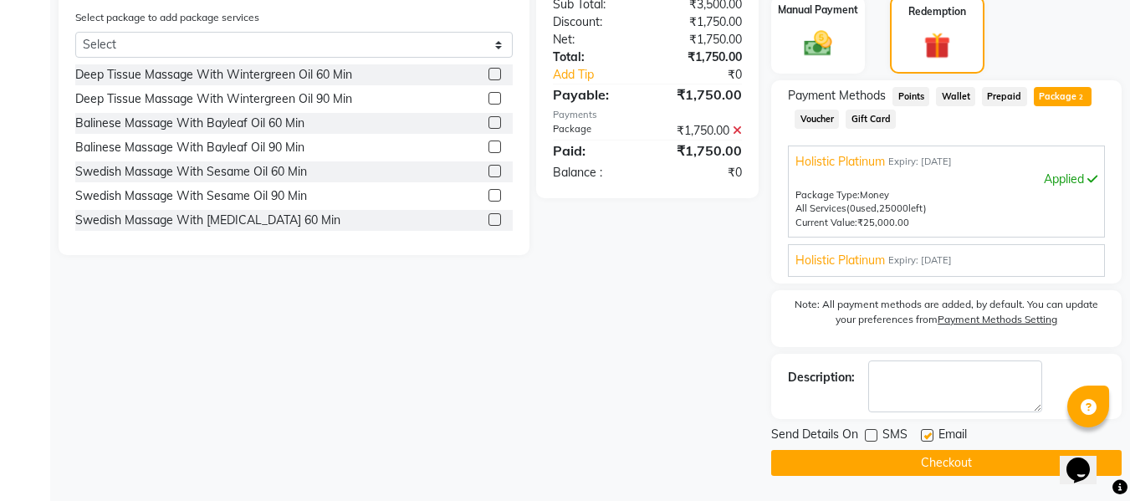
checkbox input "false"
click at [915, 459] on button "Checkout" at bounding box center [946, 463] width 350 height 26
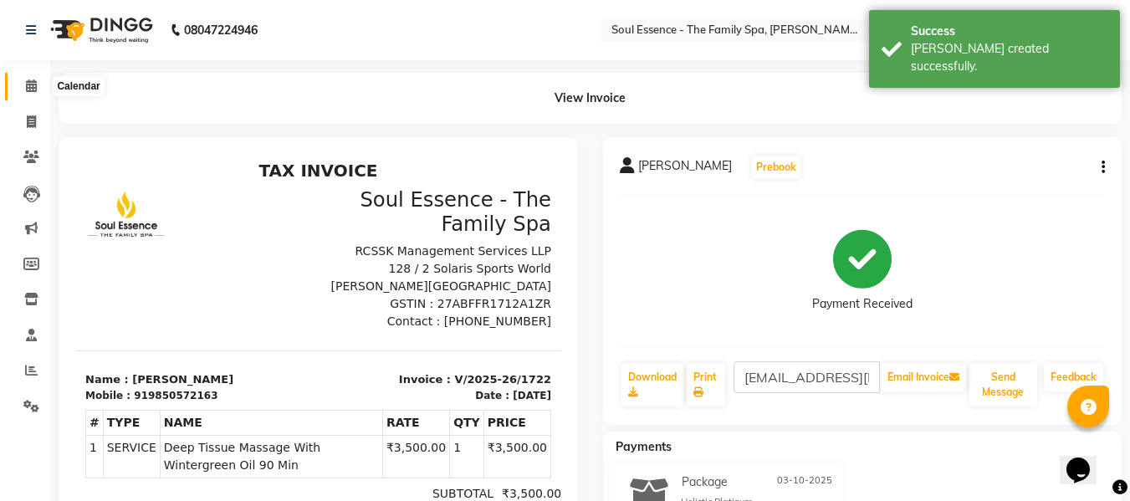
drag, startPoint x: 31, startPoint y: 92, endPoint x: 33, endPoint y: 105, distance: 12.8
click at [31, 92] on span at bounding box center [31, 86] width 29 height 19
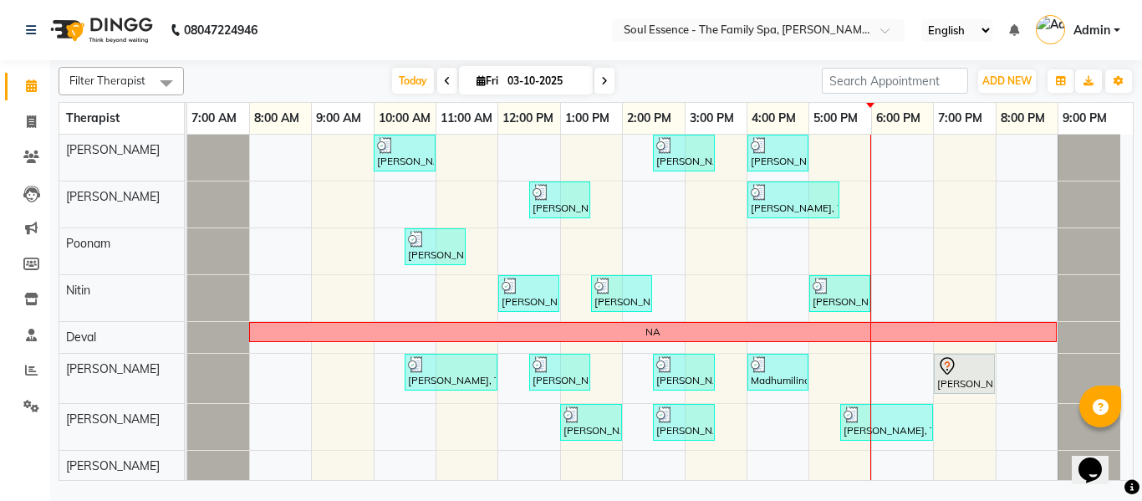
click at [584, 39] on nav "08047224946 Select Location × Soul Essence - The Family Spa, Mayur Colony Engli…" at bounding box center [571, 30] width 1142 height 60
click at [624, 60] on div "Filter Therapist Select All Surma Gauri Thorath Poonam Nitin Deval pradyumna Sh…" at bounding box center [596, 270] width 1075 height 421
click at [646, 43] on nav "08047224946 Select Location × Soul Essence - The Family Spa, Mayur Colony Engli…" at bounding box center [571, 30] width 1142 height 60
click at [560, 44] on nav "08047224946 Select Location × Soul Essence - The Family Spa, Mayur Colony Engli…" at bounding box center [571, 30] width 1142 height 60
click at [862, 358] on div "Kartiki Umrani, TK04, 10:00 AM-11:00 AM, Swedish Massage With Sesame Oil 60 Min…" at bounding box center [660, 308] width 946 height 347
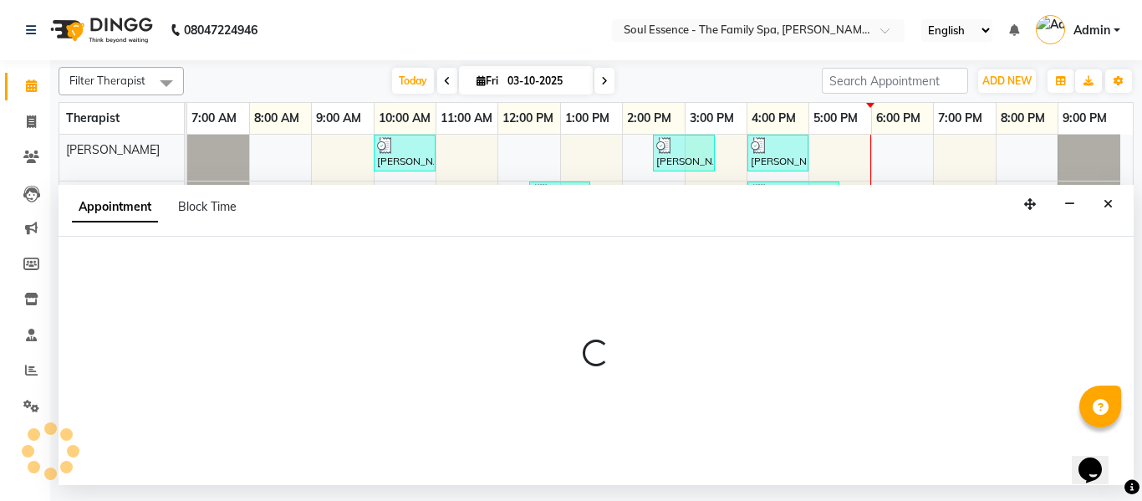
select select "37932"
select select "tentative"
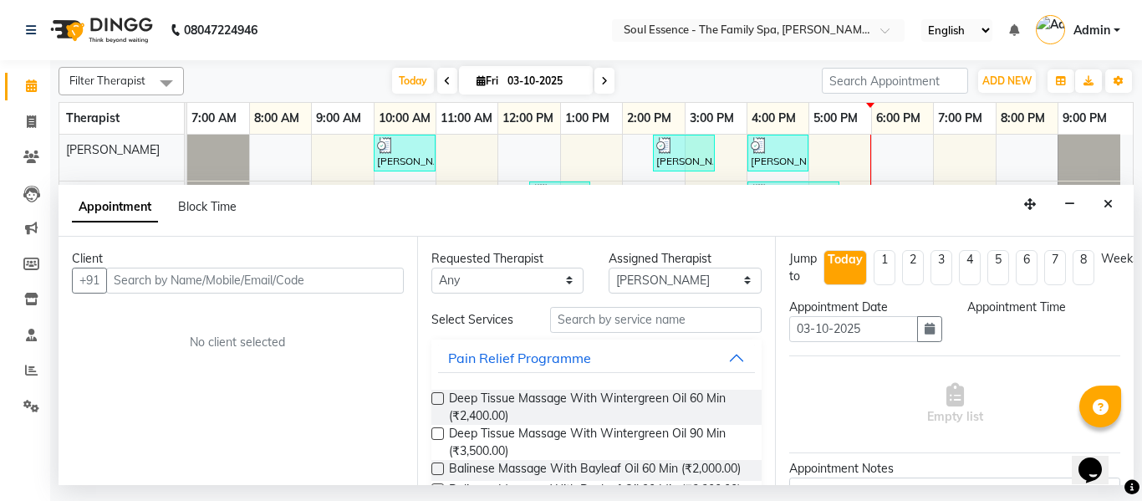
click at [199, 294] on div "Client +91 No client selected" at bounding box center [238, 361] width 359 height 248
select select "1020"
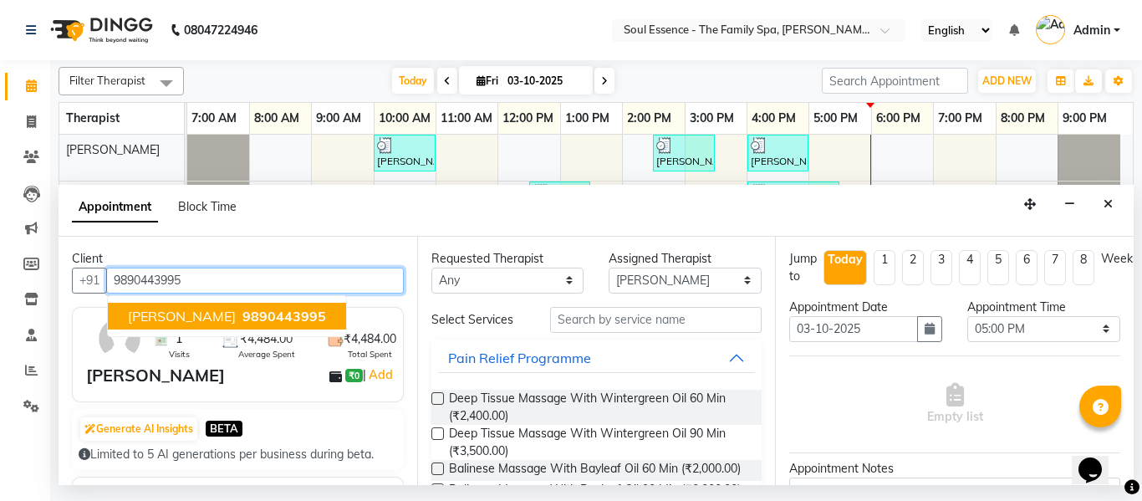
click at [232, 304] on button "Sunil Kulkarni 9890443995" at bounding box center [227, 316] width 238 height 27
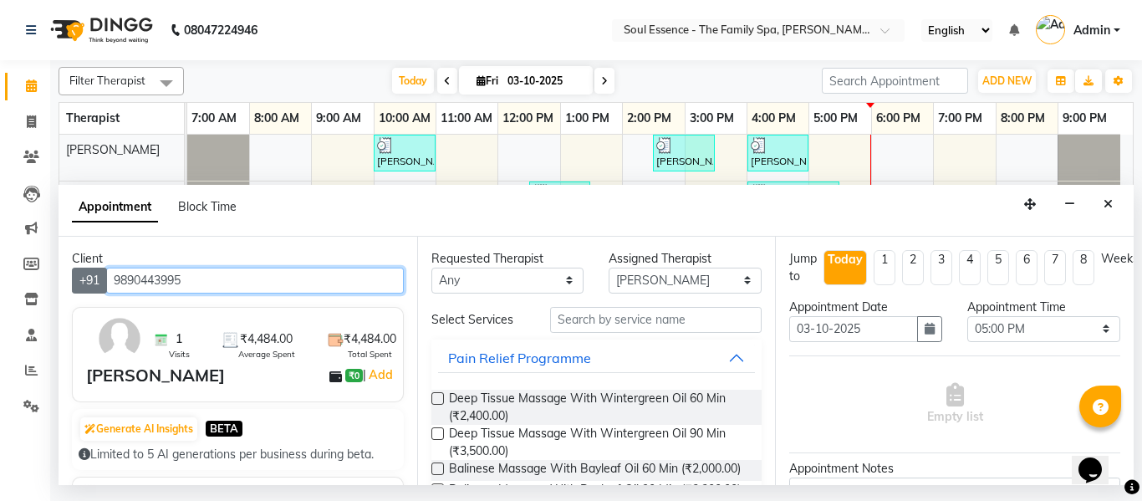
drag, startPoint x: 202, startPoint y: 275, endPoint x: 89, endPoint y: 278, distance: 112.9
click at [89, 278] on div "+91 9890443995" at bounding box center [238, 281] width 332 height 26
type input "9890443995"
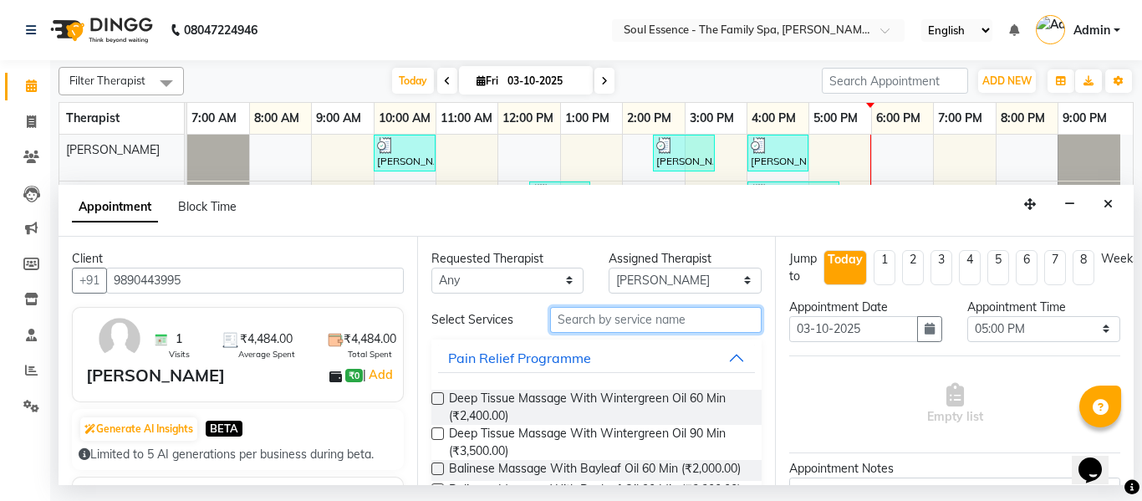
click at [598, 325] on input "text" at bounding box center [656, 320] width 212 height 26
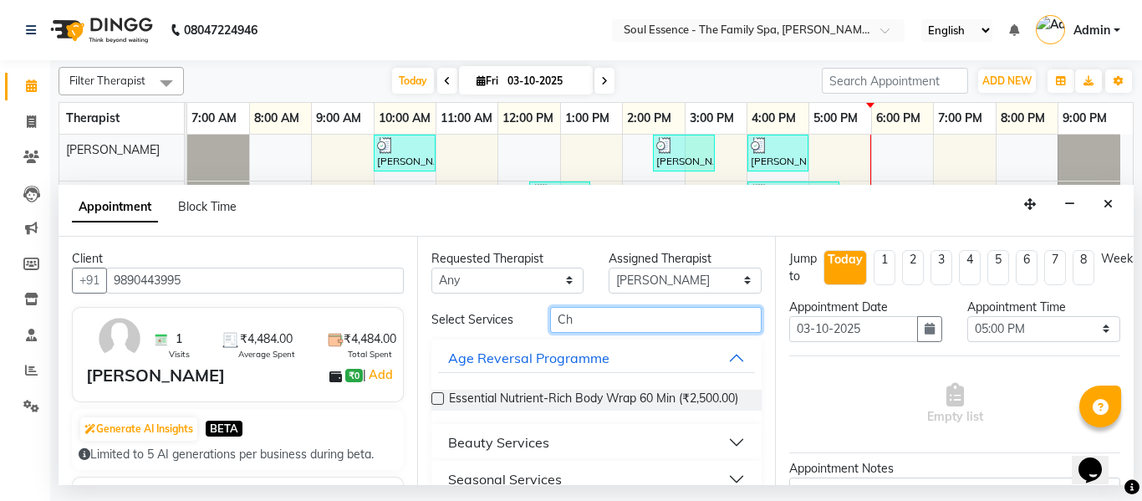
type input "Cho"
drag, startPoint x: 629, startPoint y: 329, endPoint x: 503, endPoint y: 309, distance: 127.2
click at [503, 309] on div "Select Services Cho" at bounding box center [597, 320] width 356 height 26
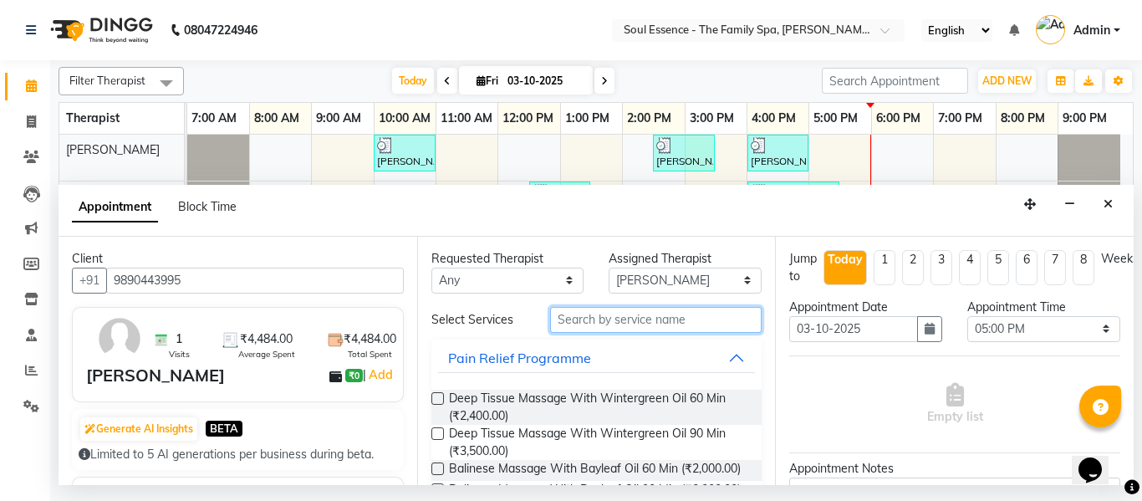
click at [643, 315] on input "text" at bounding box center [656, 320] width 212 height 26
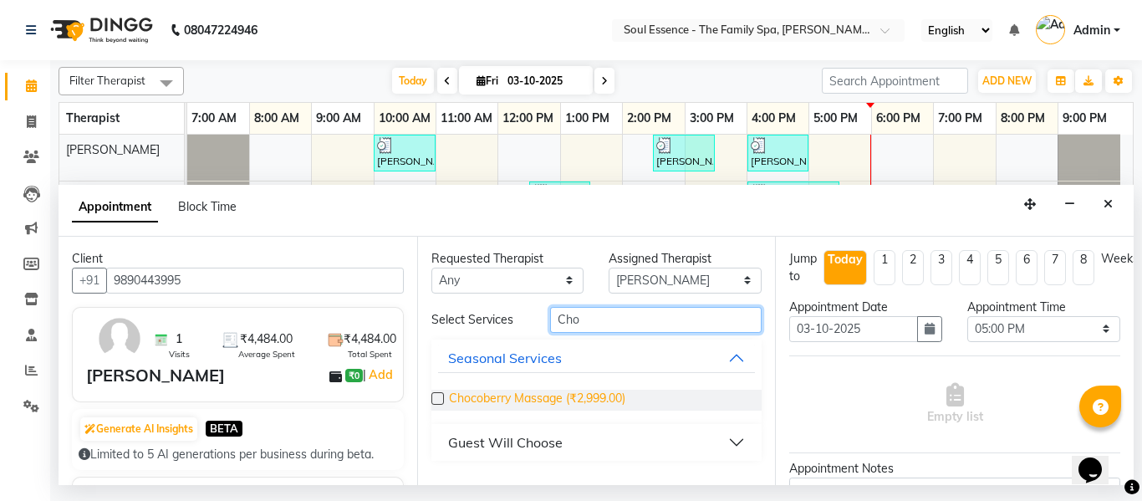
type input "Cho"
click at [557, 390] on span "Chocoberry Massage (₹2,999.00)" at bounding box center [537, 400] width 176 height 21
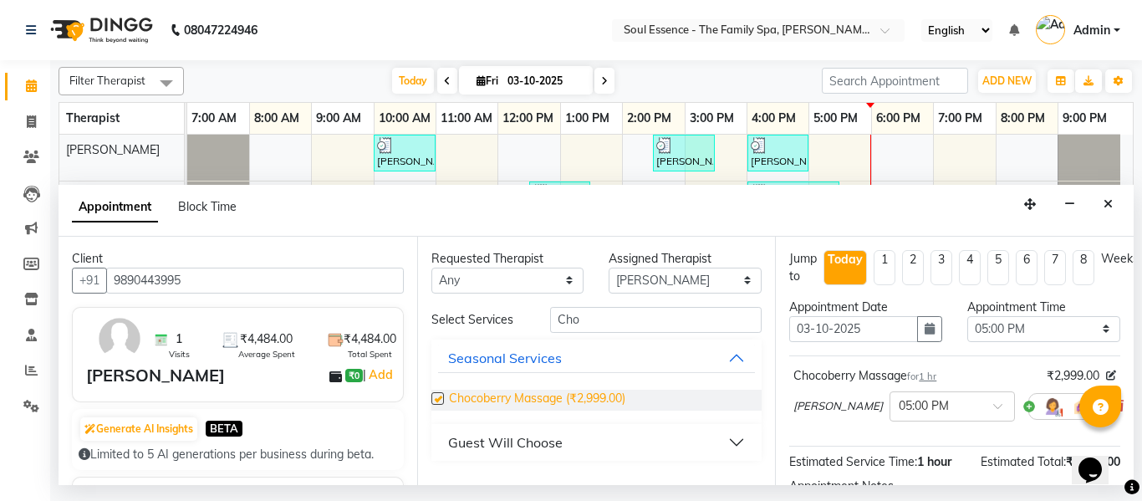
checkbox input "false"
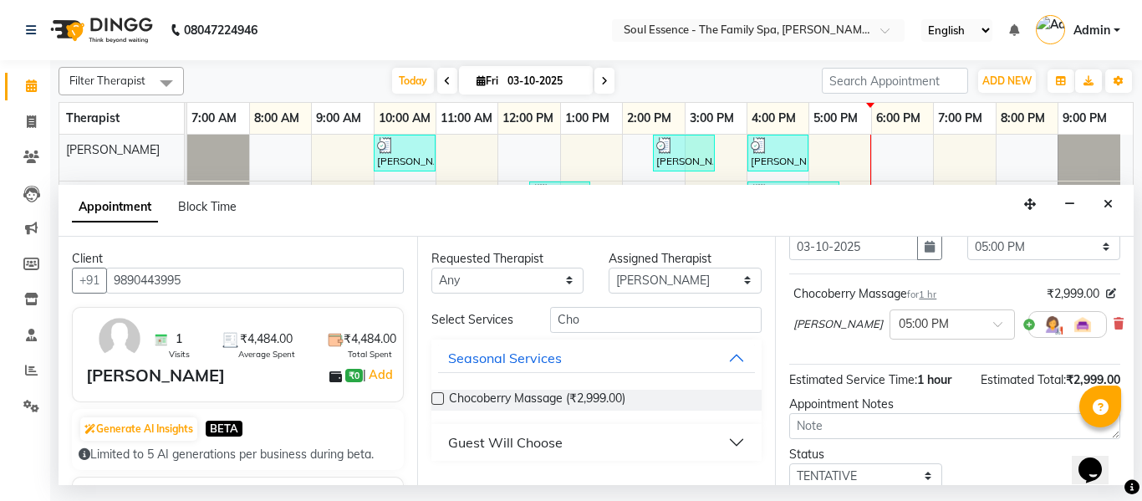
scroll to position [167, 0]
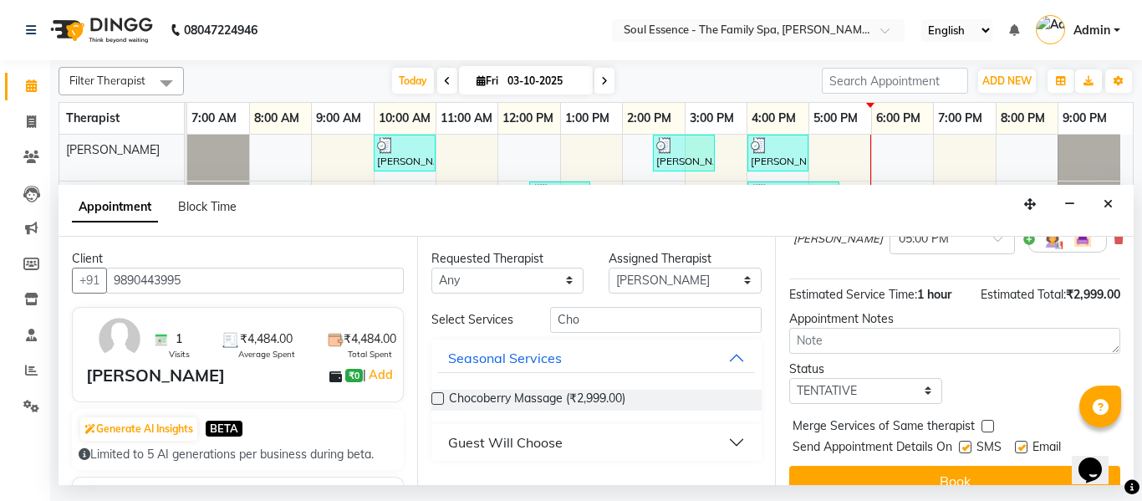
click at [959, 444] on div "Send Appointment Details On SMS Email" at bounding box center [957, 448] width 328 height 21
click at [967, 445] on label at bounding box center [965, 447] width 13 height 13
click at [967, 445] on input "checkbox" at bounding box center [964, 448] width 11 height 11
checkbox input "false"
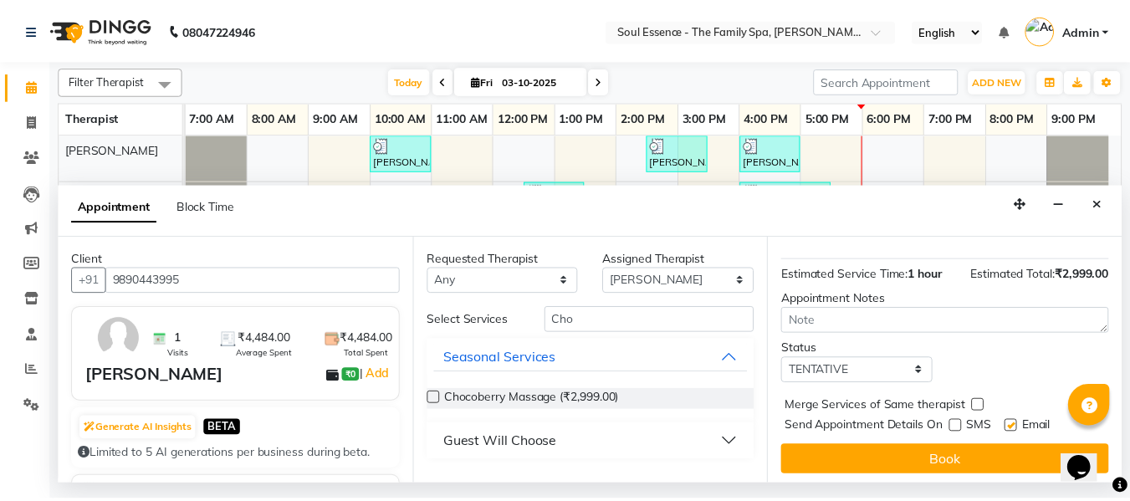
scroll to position [204, 0]
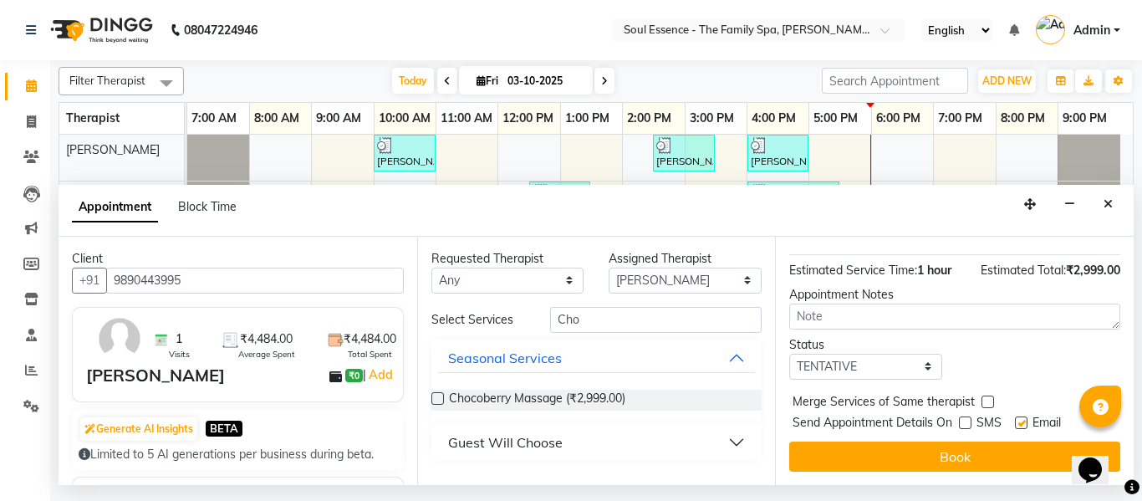
click at [1023, 416] on label at bounding box center [1021, 422] width 13 height 13
click at [1023, 419] on input "checkbox" at bounding box center [1020, 424] width 11 height 11
checkbox input "false"
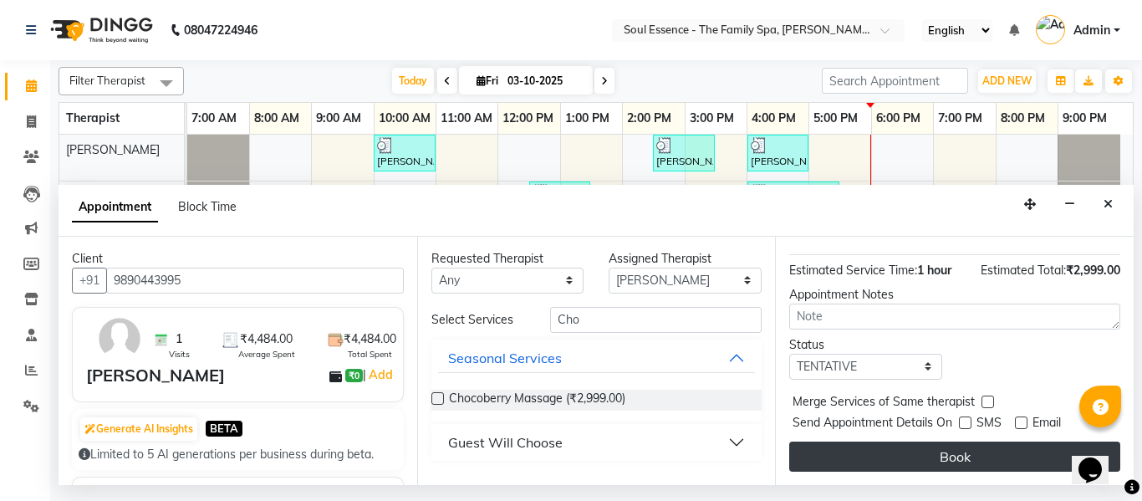
click at [1004, 443] on button "Book" at bounding box center [954, 456] width 331 height 30
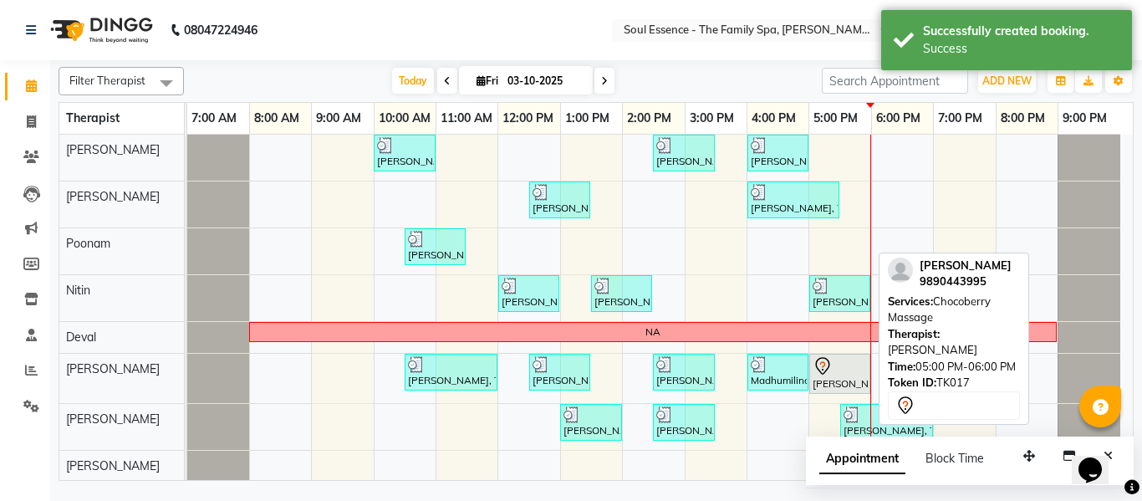
click at [850, 375] on div at bounding box center [840, 366] width 54 height 20
select select "7"
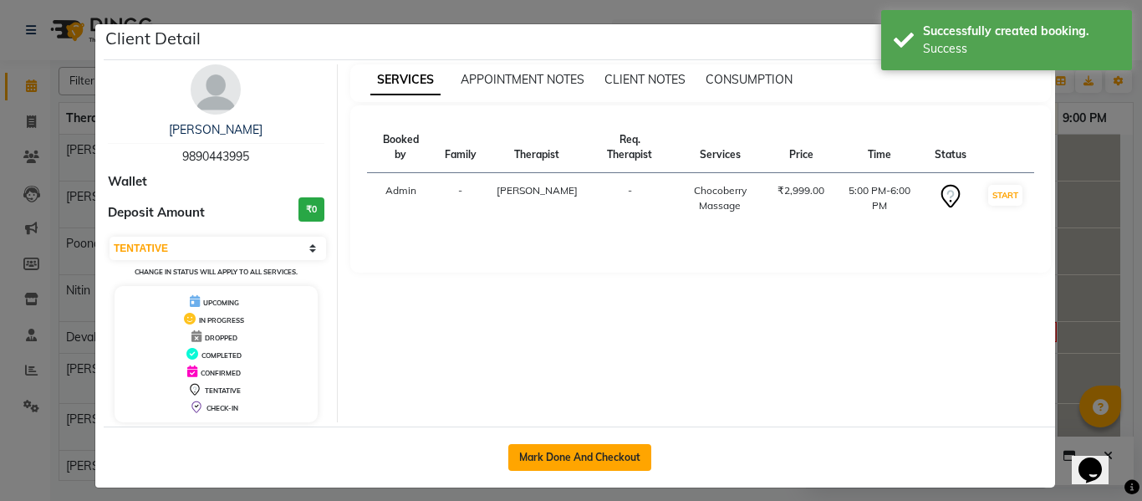
click at [626, 447] on button "Mark Done And Checkout" at bounding box center [579, 457] width 143 height 27
select select "service"
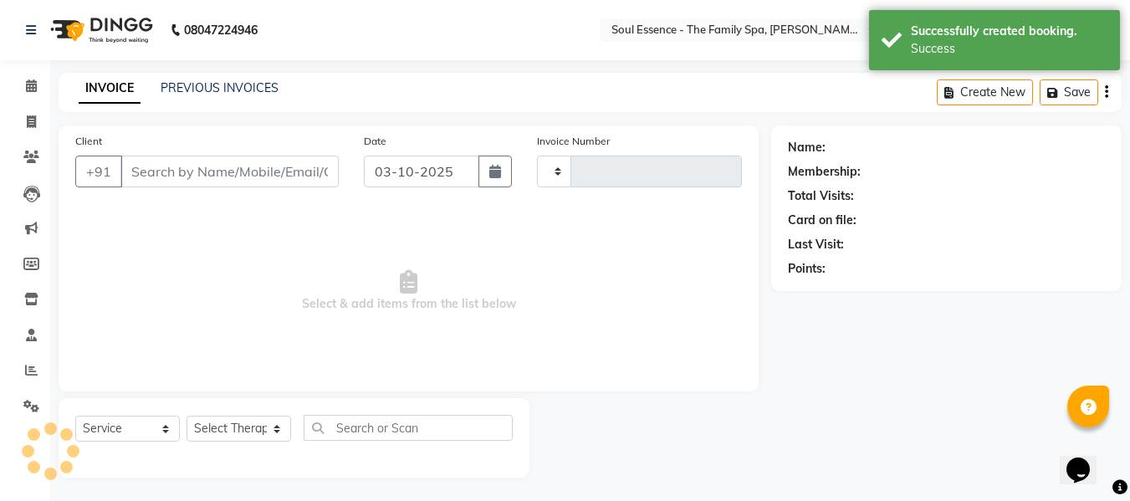
type input "1723"
select select "774"
type input "9890443995"
select select "37932"
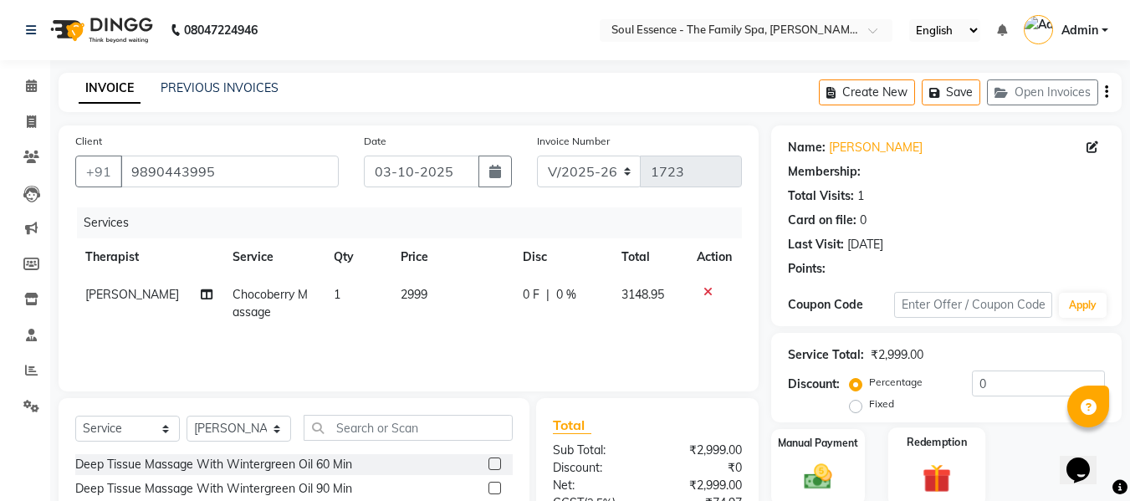
scroll to position [167, 0]
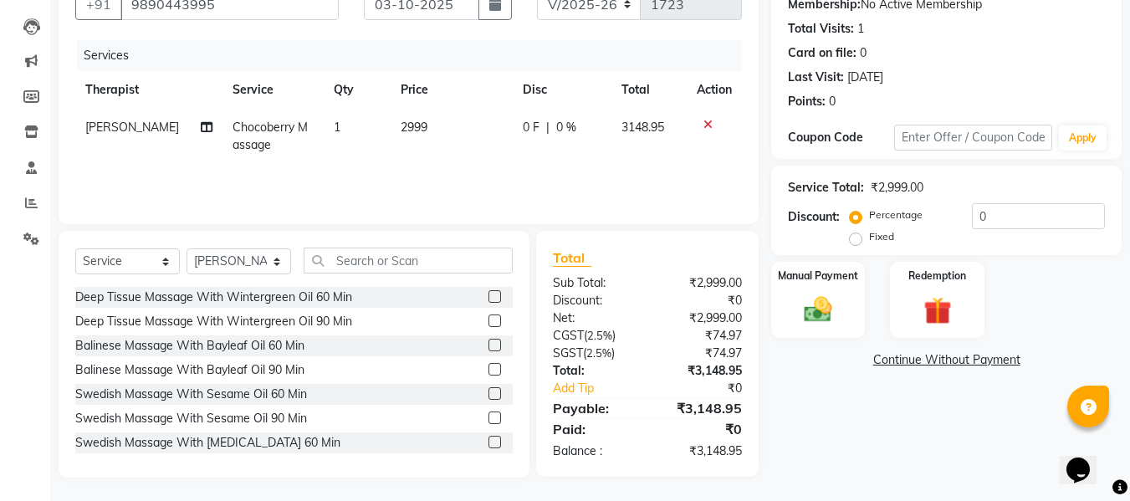
click at [401, 140] on td "2999" at bounding box center [451, 136] width 122 height 55
select select "37932"
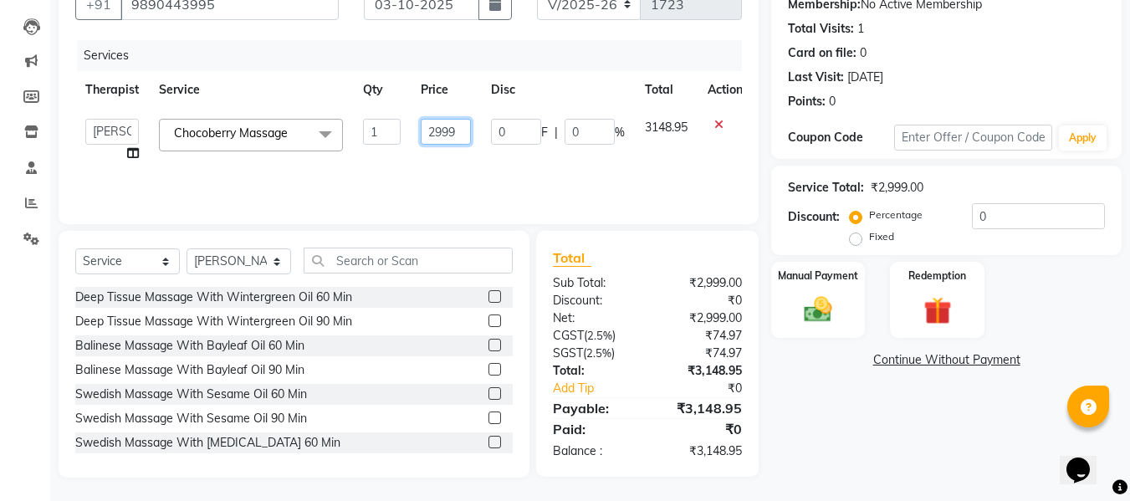
drag, startPoint x: 461, startPoint y: 131, endPoint x: 411, endPoint y: 135, distance: 50.3
click at [411, 135] on td "2999" at bounding box center [446, 141] width 70 height 64
type input "4000"
click at [481, 85] on tr "Therapist Service Qty Price Disc Total Action" at bounding box center [413, 90] width 677 height 38
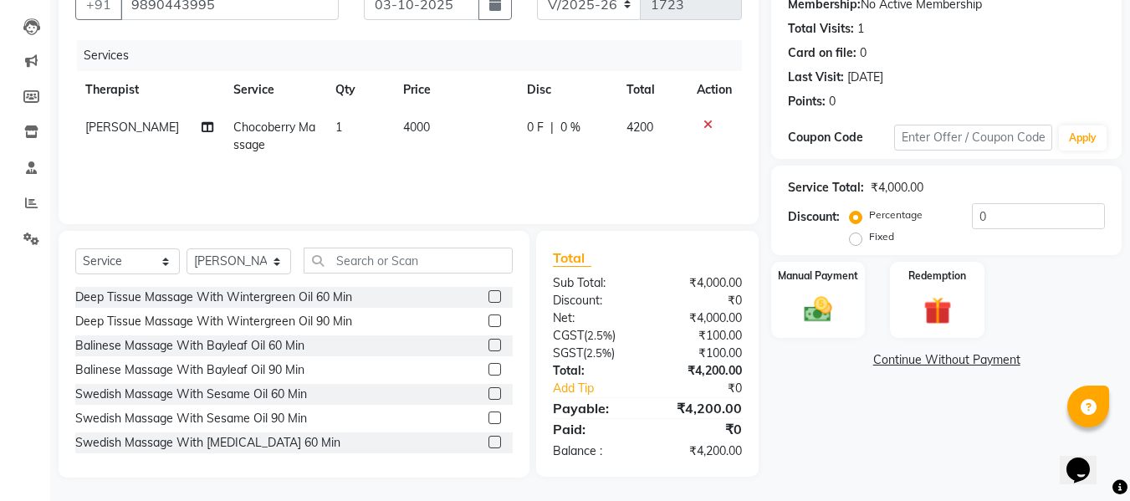
click at [553, 137] on td "0 F | 0 %" at bounding box center [567, 136] width 100 height 55
select select "37932"
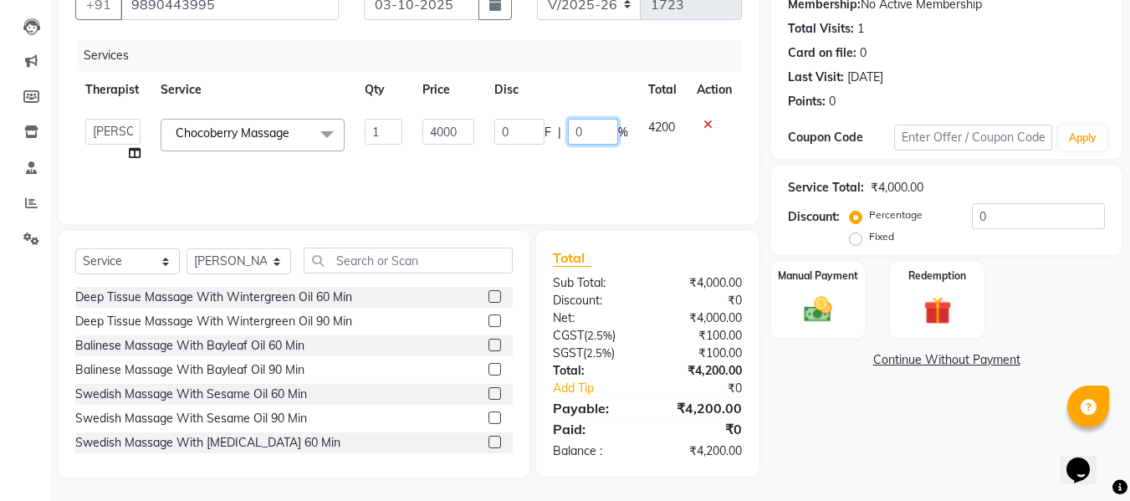
click at [571, 127] on input "0" at bounding box center [593, 132] width 50 height 26
type input "50"
click at [610, 48] on div "Services" at bounding box center [415, 55] width 677 height 31
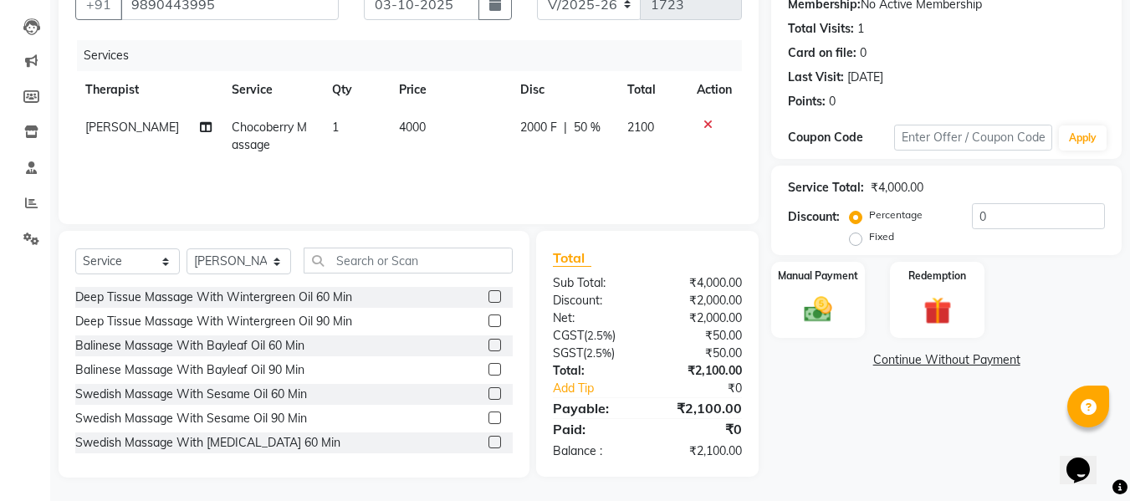
click at [584, 124] on span "50 %" at bounding box center [587, 128] width 27 height 18
select select "37932"
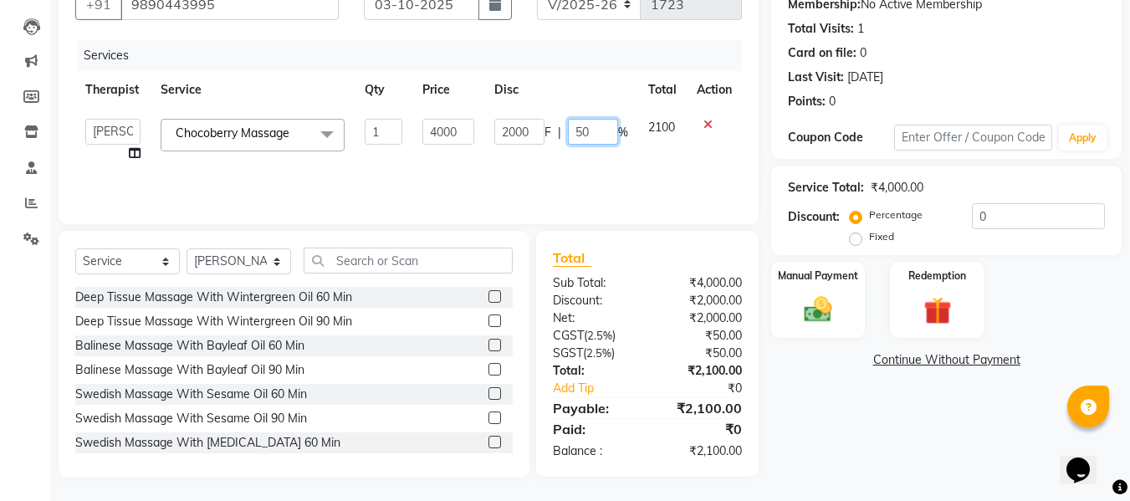
click at [590, 124] on input "50" at bounding box center [593, 132] width 50 height 26
type input "5"
click at [600, 63] on div "Services" at bounding box center [415, 55] width 677 height 31
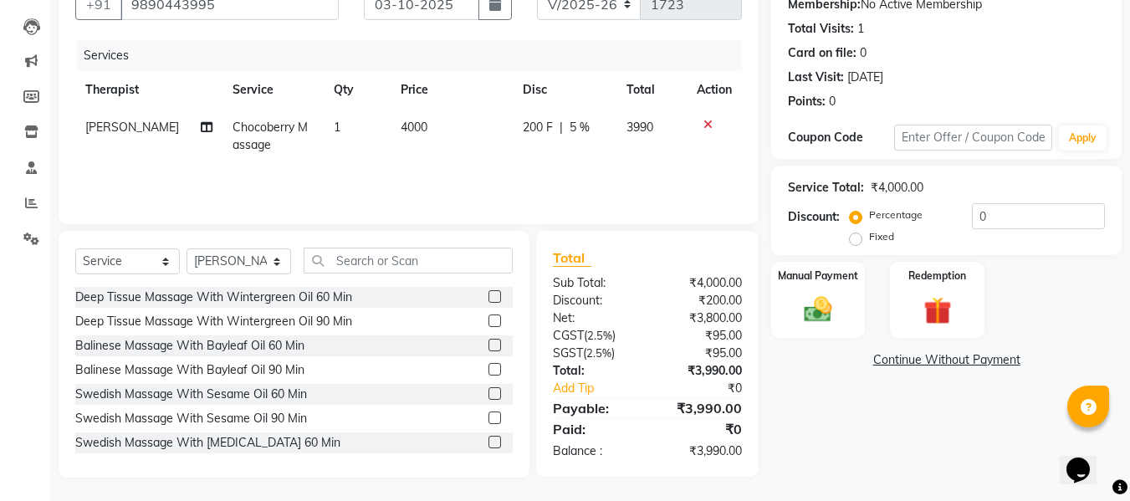
click at [569, 132] on span "5 %" at bounding box center [579, 128] width 20 height 18
select select "37932"
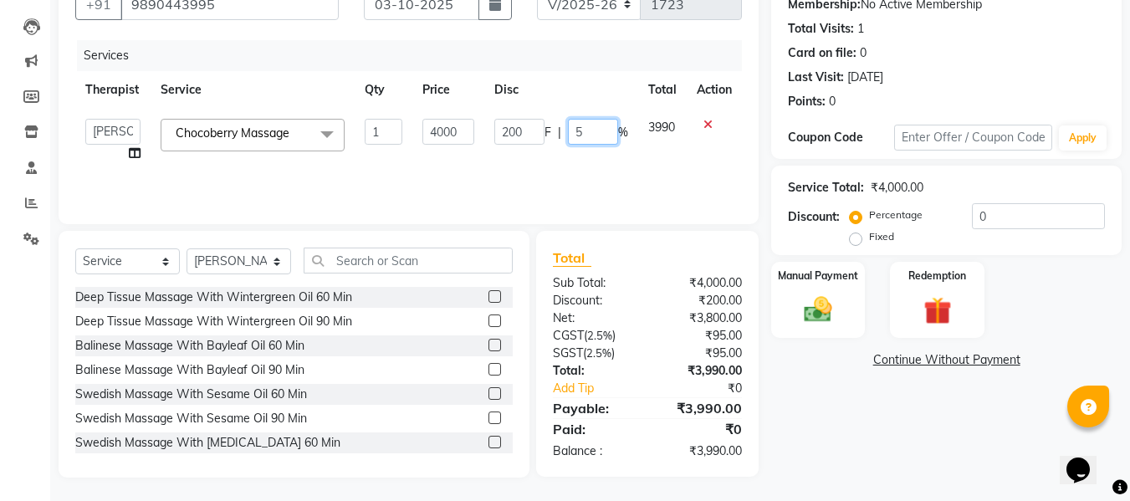
drag, startPoint x: 569, startPoint y: 132, endPoint x: 551, endPoint y: 134, distance: 18.5
click at [559, 133] on div "200 F | 5 %" at bounding box center [561, 132] width 134 height 26
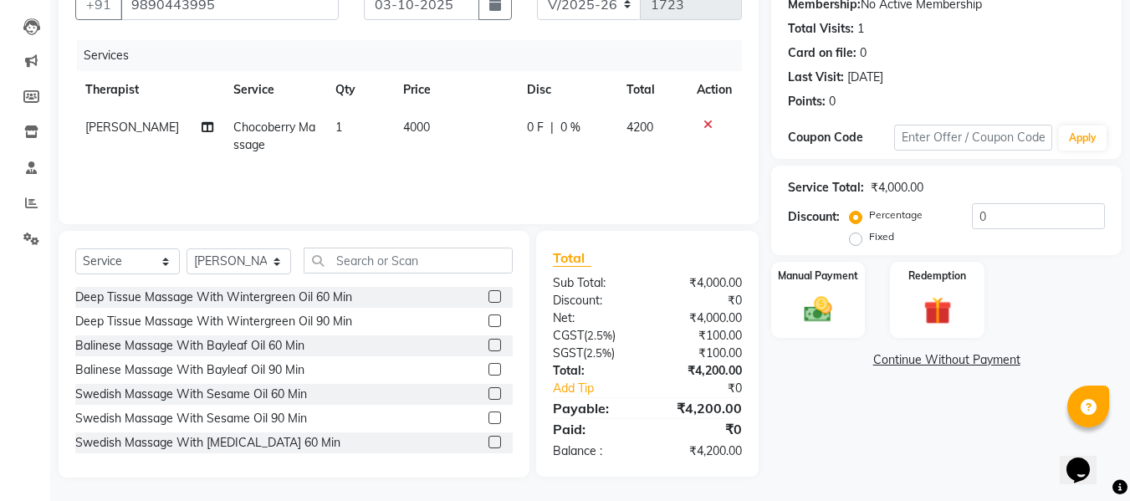
click at [527, 128] on span "0 F" at bounding box center [535, 128] width 17 height 18
select select "37932"
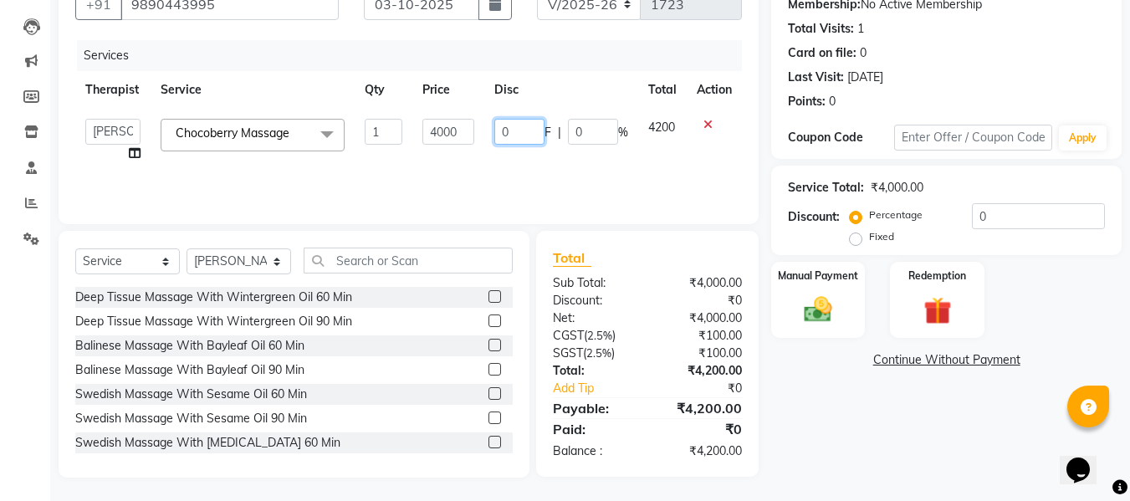
click at [506, 128] on input "0" at bounding box center [519, 132] width 50 height 26
type input "200"
click at [577, 61] on div "Services" at bounding box center [415, 55] width 677 height 31
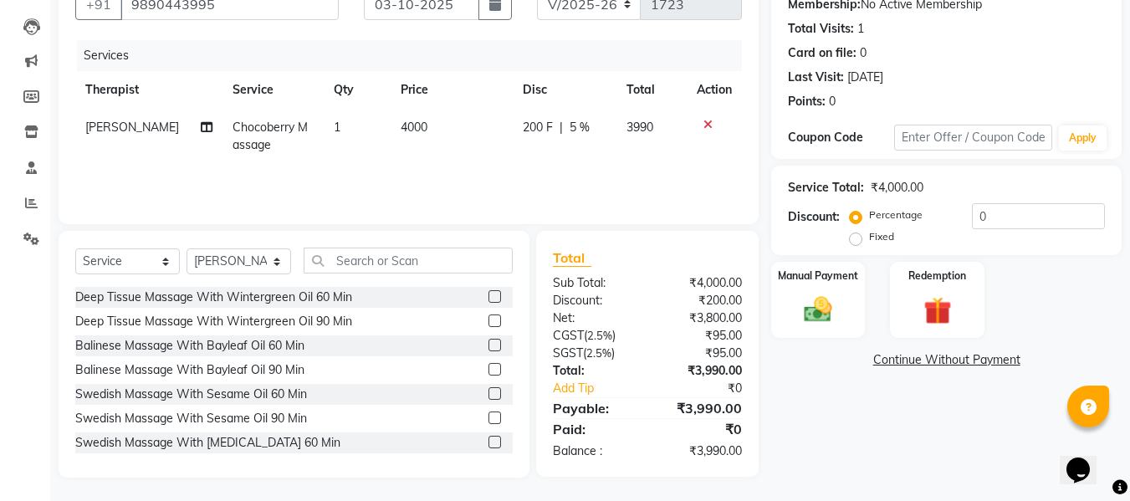
click at [697, 64] on div "Services" at bounding box center [415, 55] width 677 height 31
click at [528, 129] on span "200 F" at bounding box center [538, 128] width 30 height 18
select select "37932"
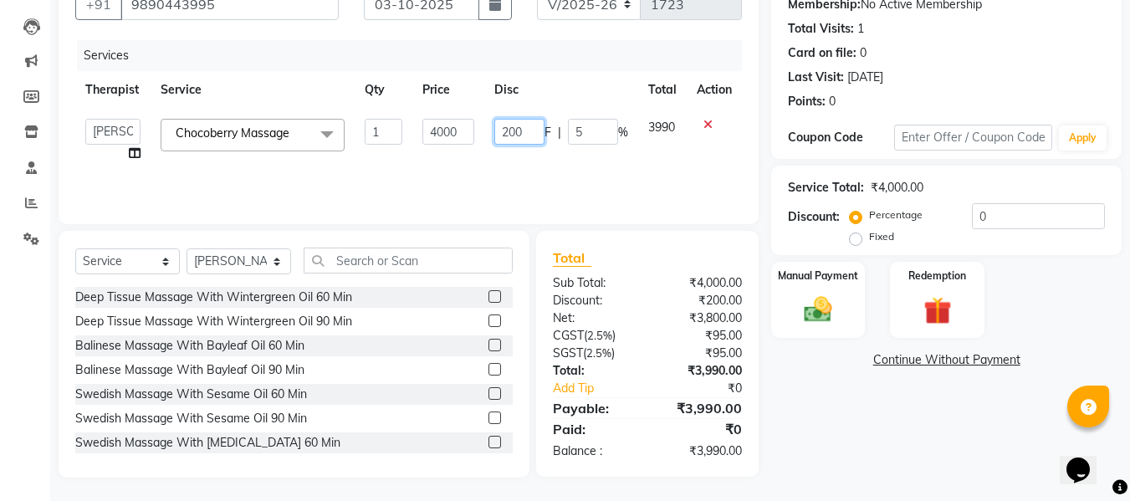
drag, startPoint x: 528, startPoint y: 130, endPoint x: 351, endPoint y: 115, distance: 177.8
click at [354, 117] on tr "Deval Gauri Thorath Nitin Poonam pradyumna Shivraj Sonali Surma Chocoberry Mass…" at bounding box center [408, 141] width 666 height 64
click at [521, 54] on div "Services" at bounding box center [415, 55] width 677 height 31
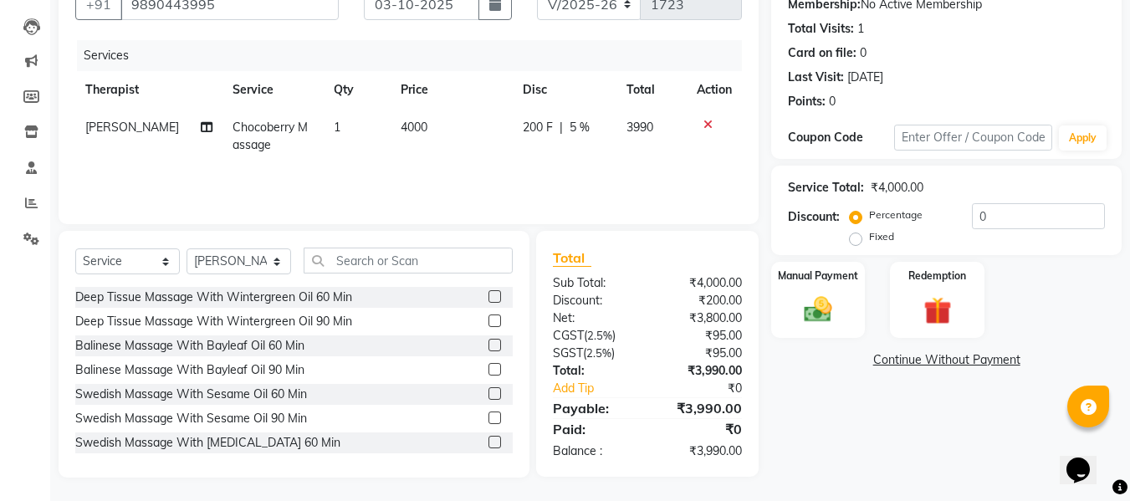
click at [513, 145] on td "200 F | 5 %" at bounding box center [565, 136] width 104 height 55
select select "37932"
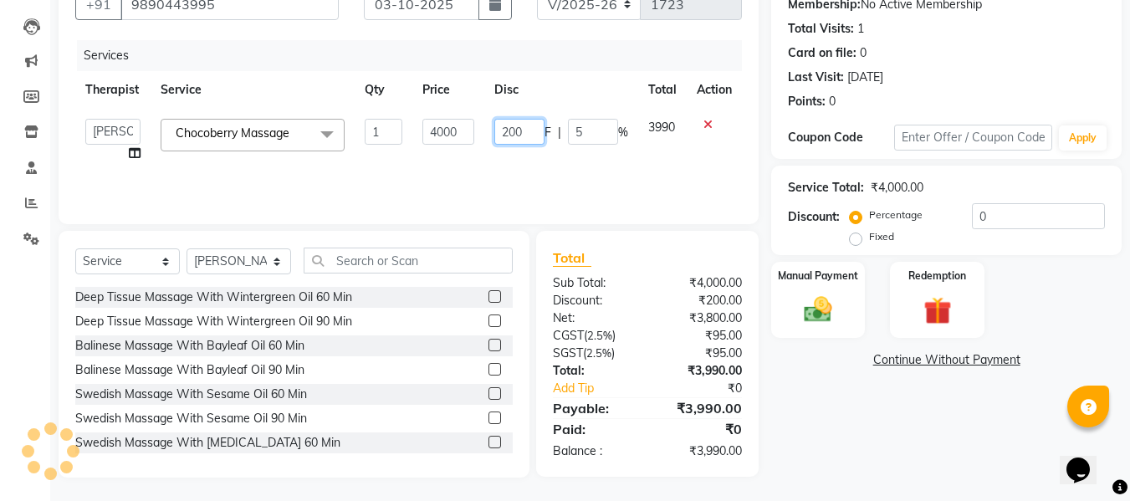
click at [478, 120] on tr "Deval Gauri Thorath Nitin Poonam pradyumna Shivraj Sonali Surma Chocoberry Mass…" at bounding box center [408, 141] width 666 height 64
click at [677, 57] on div "Services" at bounding box center [415, 55] width 677 height 31
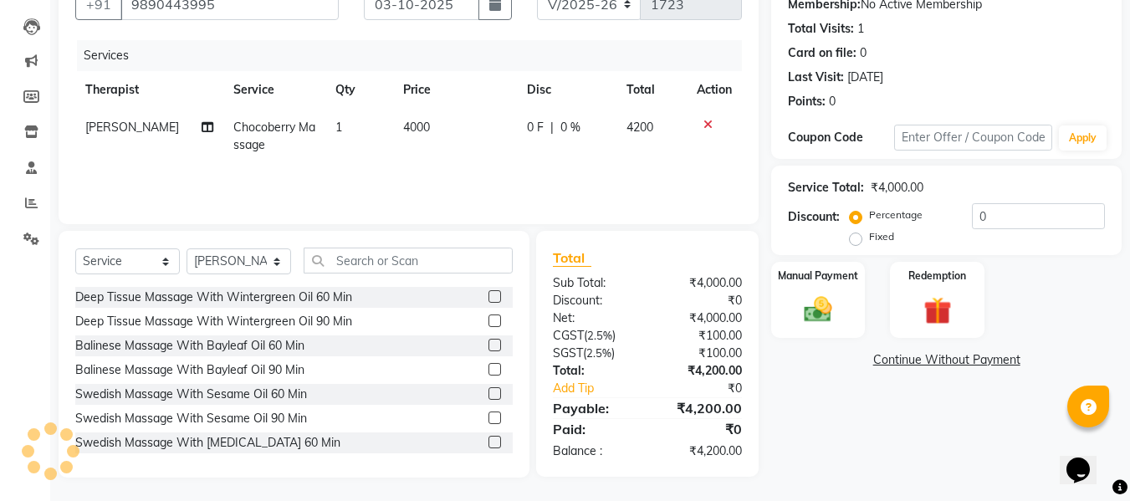
click at [869, 241] on label "Fixed" at bounding box center [881, 236] width 25 height 15
click at [859, 241] on input "Fixed" at bounding box center [859, 237] width 12 height 12
radio input "true"
click at [977, 221] on input "0" at bounding box center [1038, 216] width 133 height 26
type input "200"
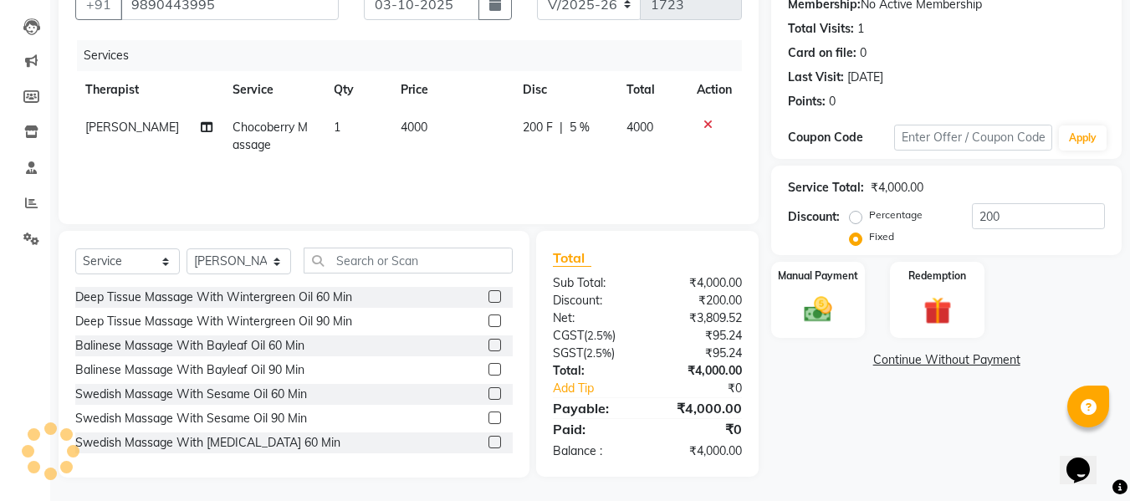
click at [1014, 171] on div "Service Total: ₹4,000.00 Discount: Percentage Fixed 200" at bounding box center [946, 210] width 350 height 89
click at [783, 319] on div "Manual Payment" at bounding box center [818, 299] width 98 height 79
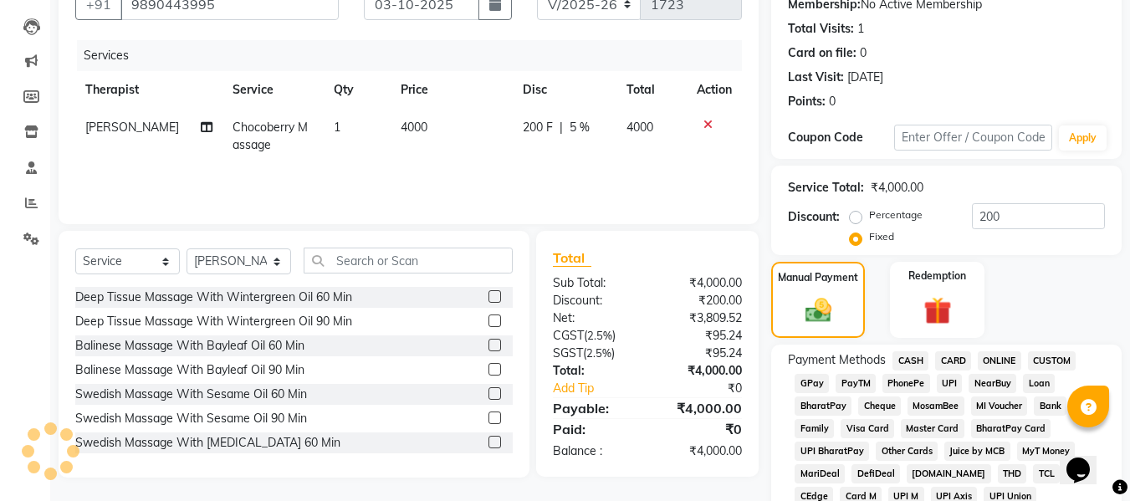
scroll to position [334, 0]
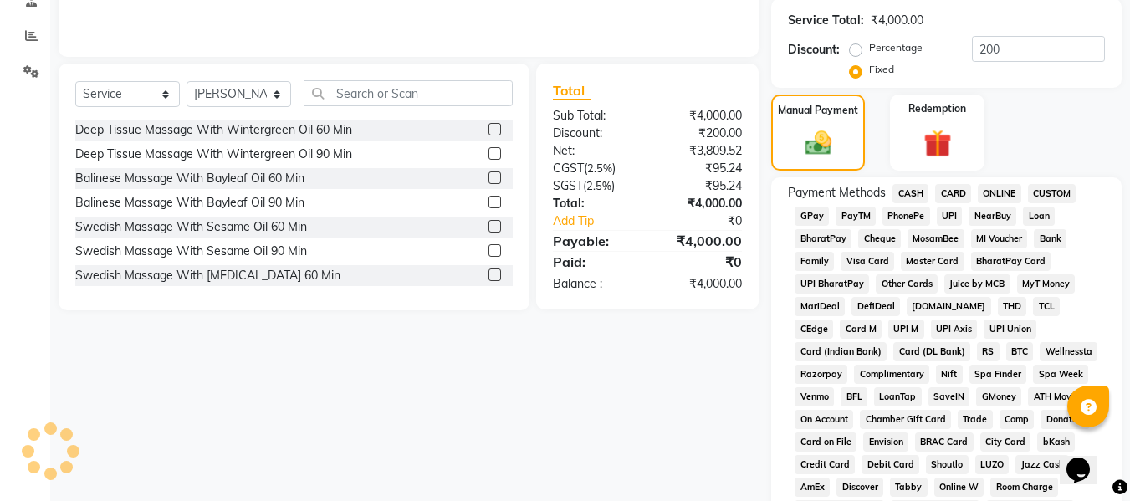
click at [808, 222] on span "GPay" at bounding box center [811, 216] width 34 height 19
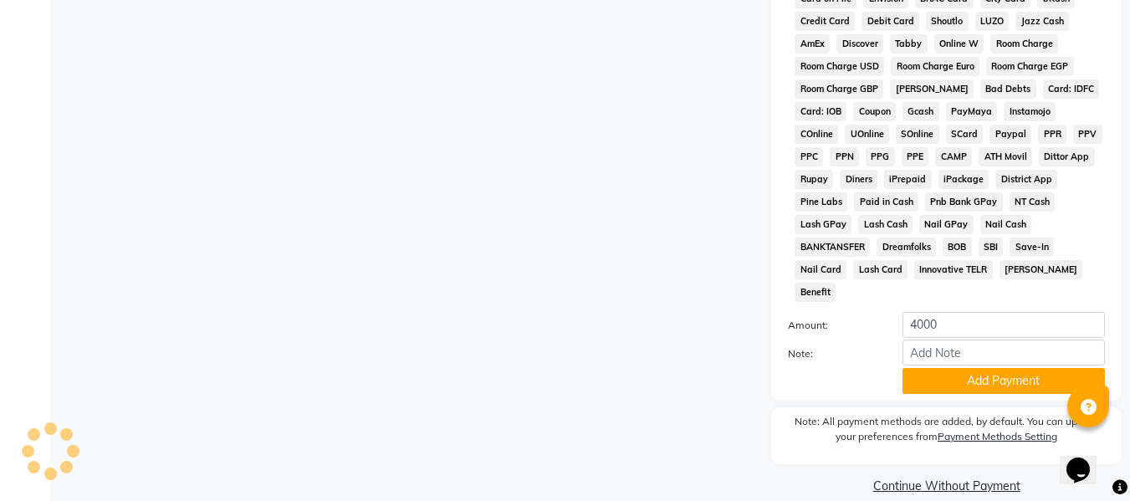
click at [924, 368] on button "Add Payment" at bounding box center [1003, 381] width 202 height 26
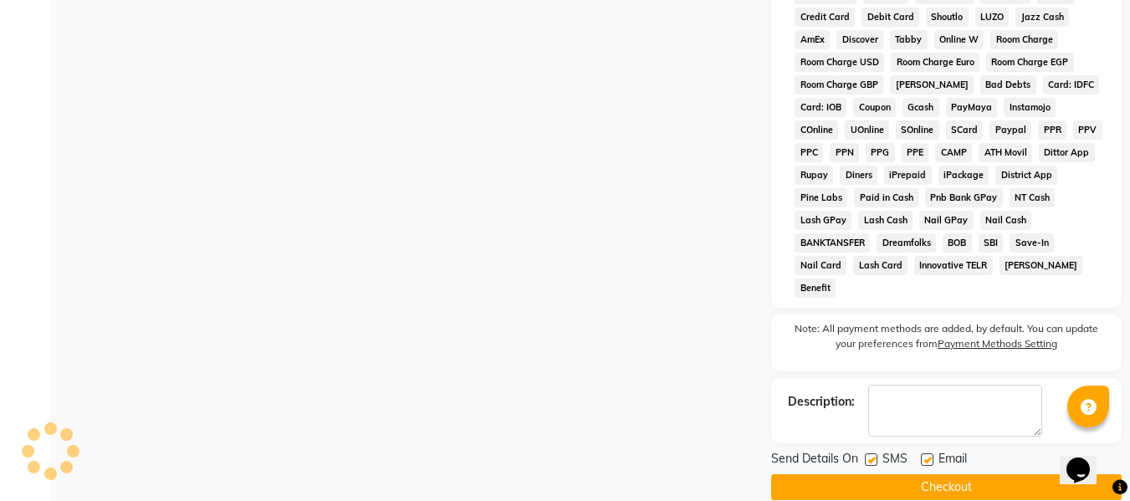
scroll to position [783, 0]
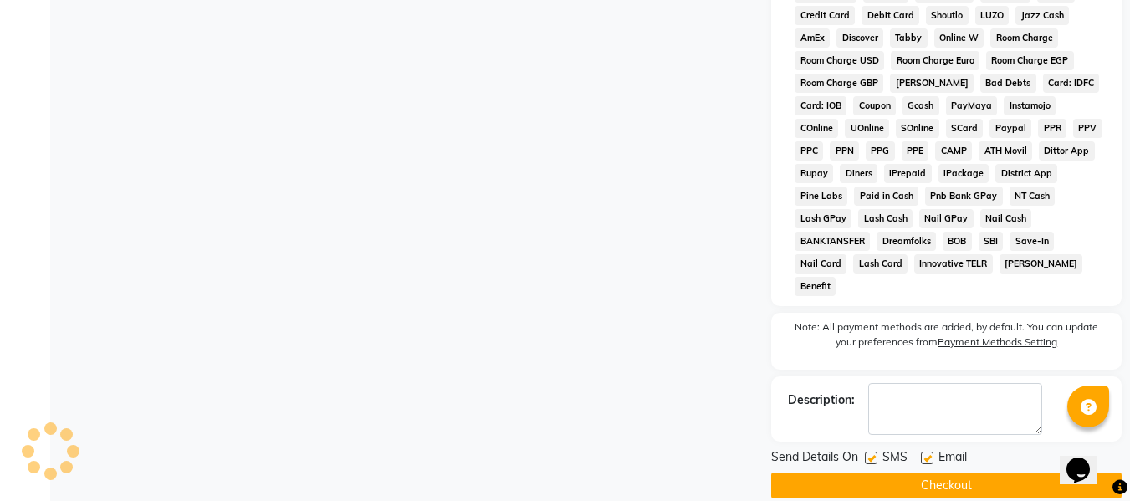
click at [874, 452] on label at bounding box center [871, 458] width 13 height 13
click at [874, 453] on input "checkbox" at bounding box center [870, 458] width 11 height 11
checkbox input "false"
click at [931, 448] on div "Email" at bounding box center [950, 458] width 59 height 21
click at [930, 452] on label at bounding box center [927, 458] width 13 height 13
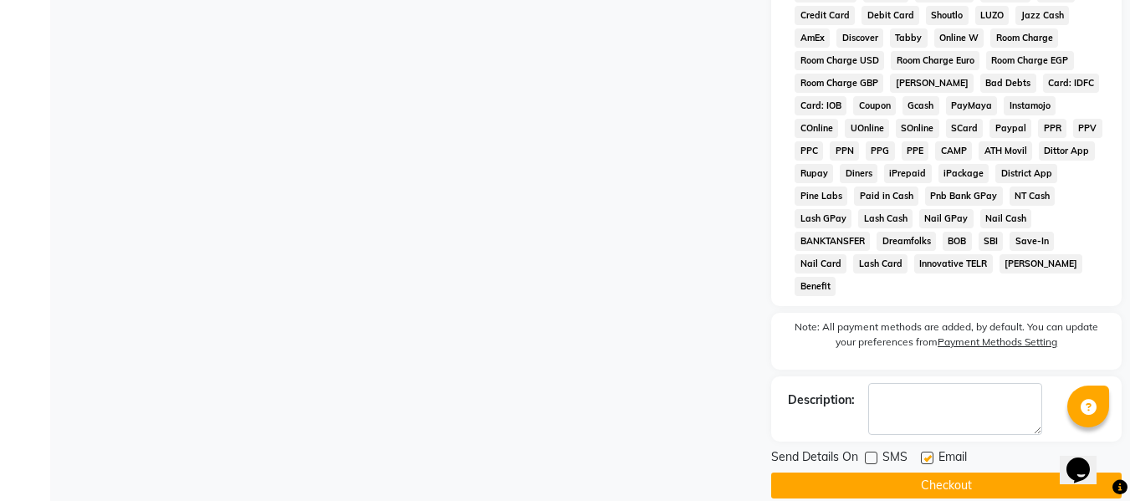
click at [930, 453] on input "checkbox" at bounding box center [926, 458] width 11 height 11
checkbox input "false"
click at [924, 472] on button "Checkout" at bounding box center [946, 485] width 350 height 26
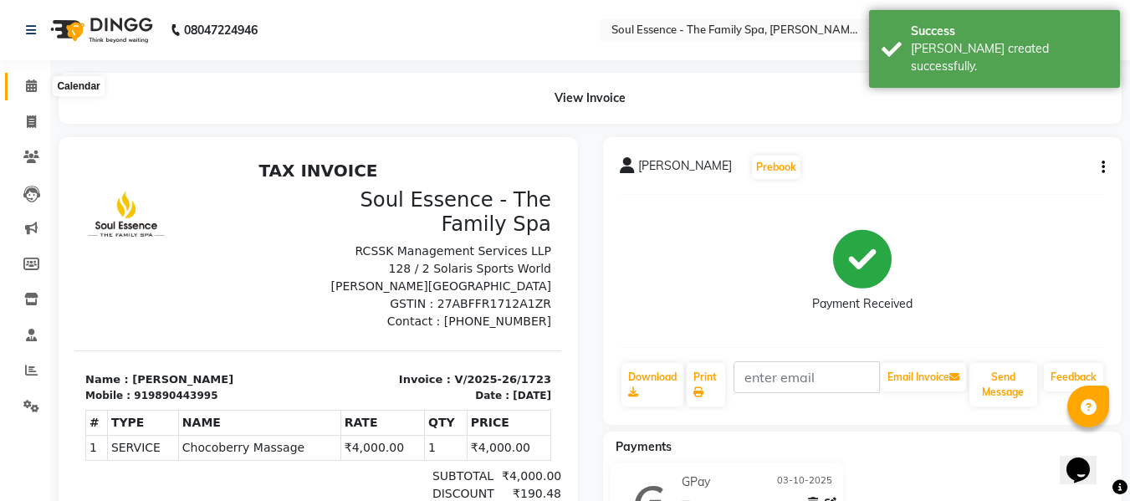
drag, startPoint x: 39, startPoint y: 87, endPoint x: 55, endPoint y: 83, distance: 16.4
click at [39, 87] on span at bounding box center [31, 86] width 29 height 19
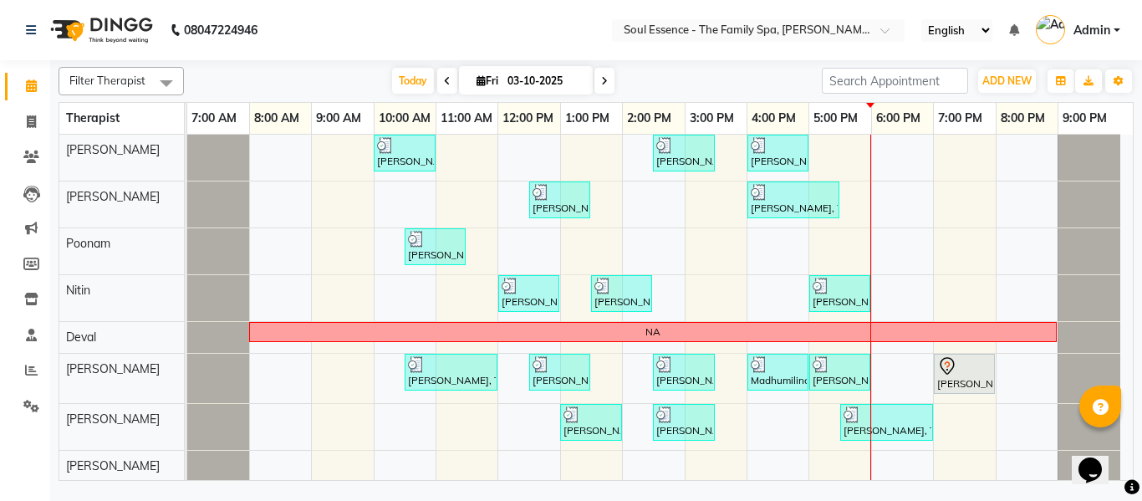
click at [661, 79] on div "Today Fri 03-10-2025" at bounding box center [502, 81] width 621 height 25
click at [409, 83] on span "Today" at bounding box center [413, 81] width 42 height 26
click at [740, 105] on div "3:00 PM" at bounding box center [716, 118] width 61 height 31
click at [771, 84] on div "Today Fri 03-10-2025" at bounding box center [502, 81] width 621 height 25
click at [851, 83] on input "search" at bounding box center [895, 81] width 146 height 26
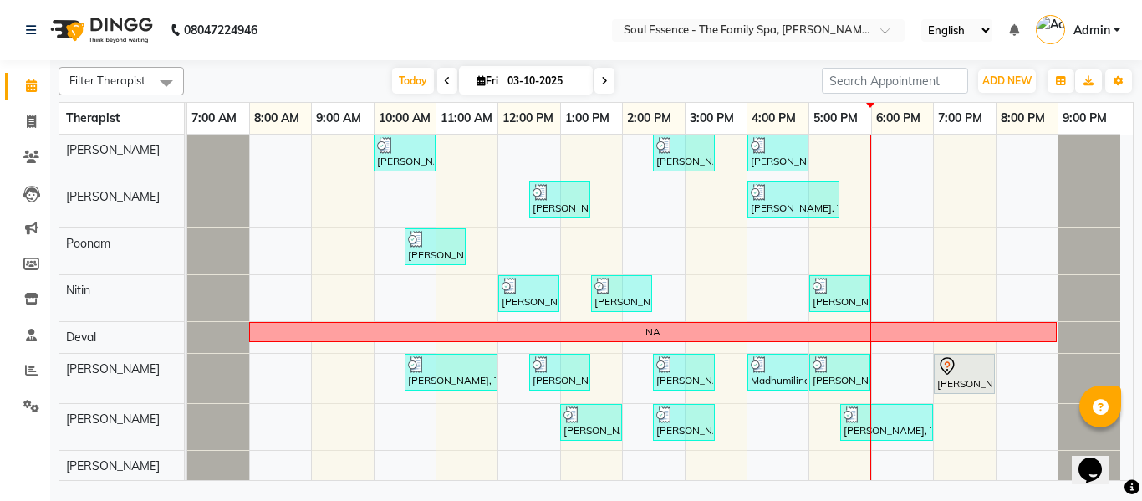
click at [769, 79] on div "Today Fri 03-10-2025" at bounding box center [502, 81] width 621 height 25
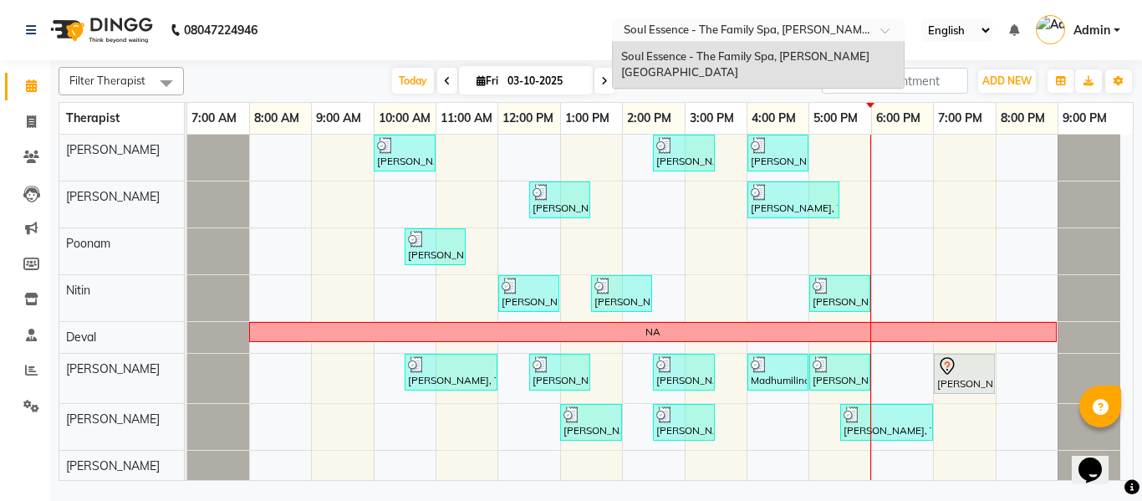
click at [689, 21] on div "Select Location × Soul Essence - The Family Spa, Mayur Colony" at bounding box center [758, 30] width 293 height 23
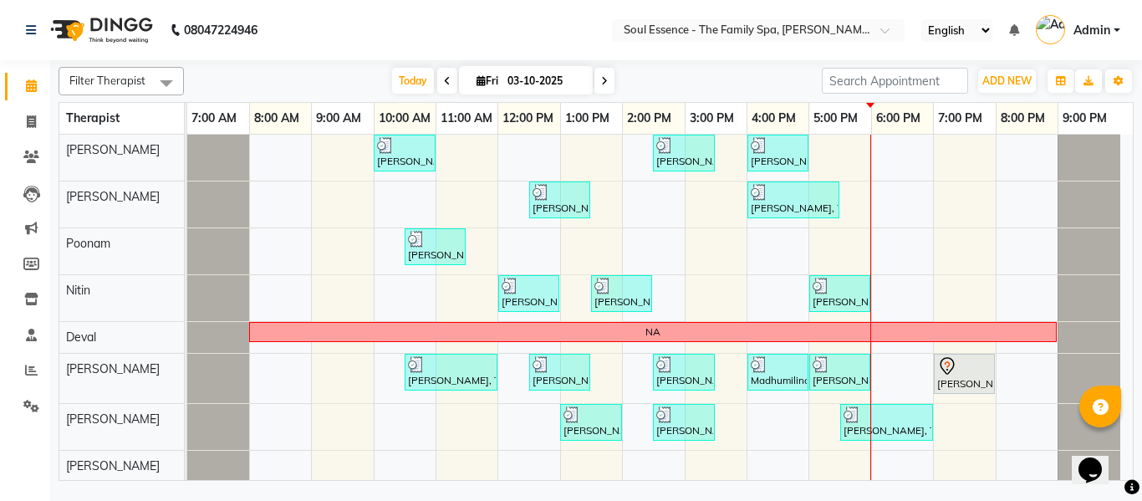
click at [584, 22] on nav "08047224946 Select Location × Soul Essence - The Family Spa, Mayur Colony Engli…" at bounding box center [571, 30] width 1142 height 60
click at [923, 193] on div "Kartiki Umrani, TK04, 10:00 AM-11:00 AM, Swedish Massage With Sesame Oil 60 Min…" at bounding box center [660, 308] width 946 height 347
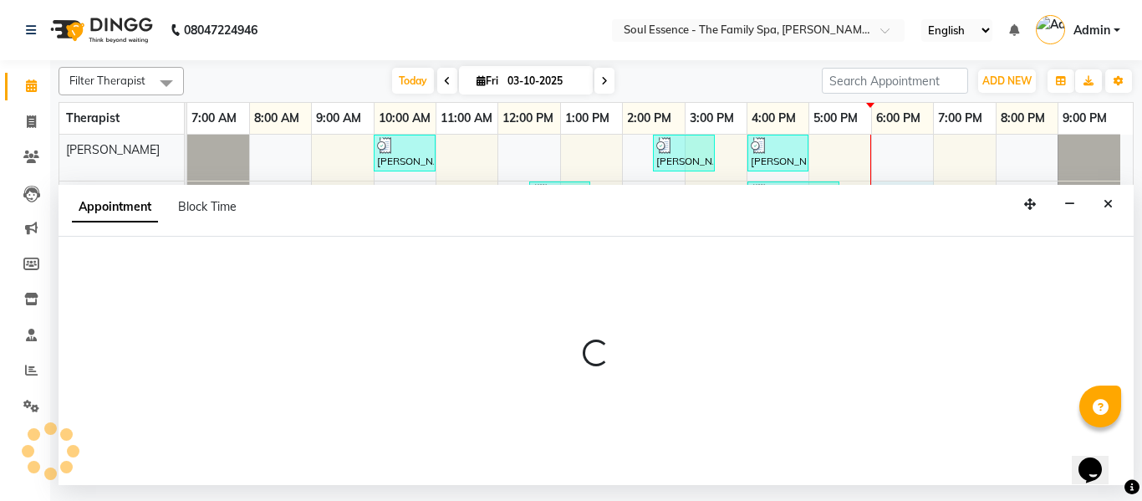
select select "12594"
select select "1080"
select select "tentative"
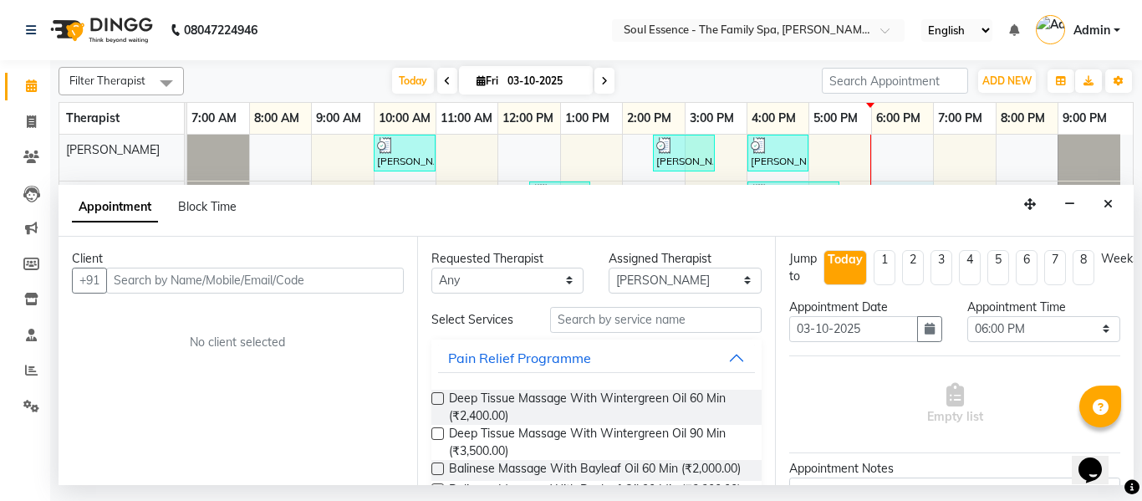
click at [380, 289] on input "text" at bounding box center [255, 281] width 298 height 26
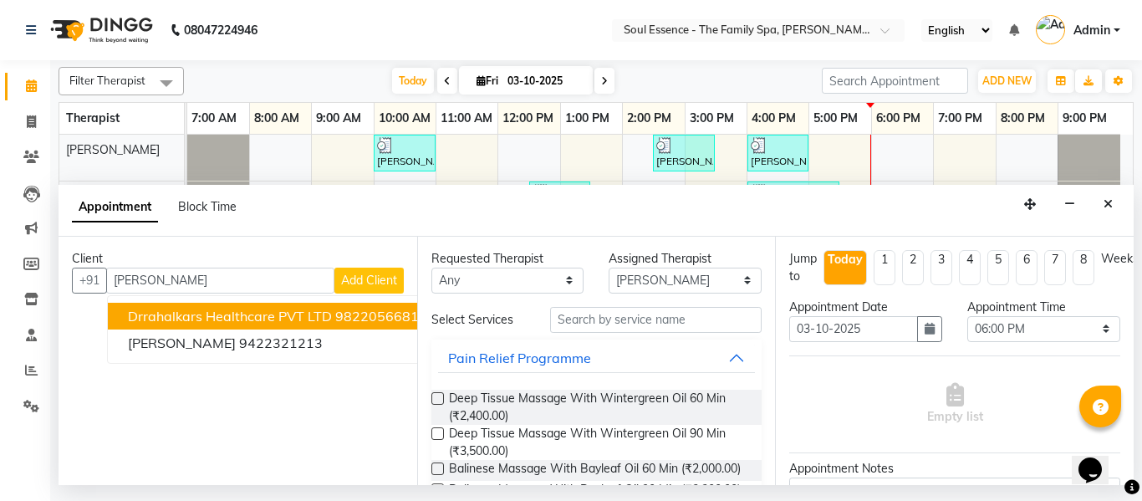
click at [269, 314] on span "drrahalkars Healthcare PVT LTD" at bounding box center [230, 316] width 204 height 17
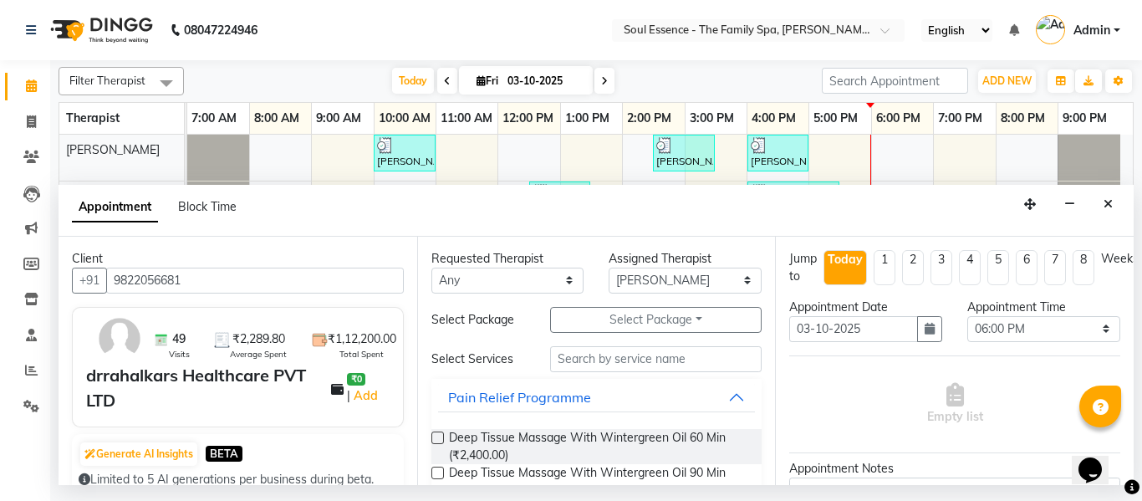
type input "9822056681"
click at [477, 447] on span "Deep Tissue Massage With Wintergreen Oil 60 Min (₹2,400.00)" at bounding box center [599, 446] width 300 height 35
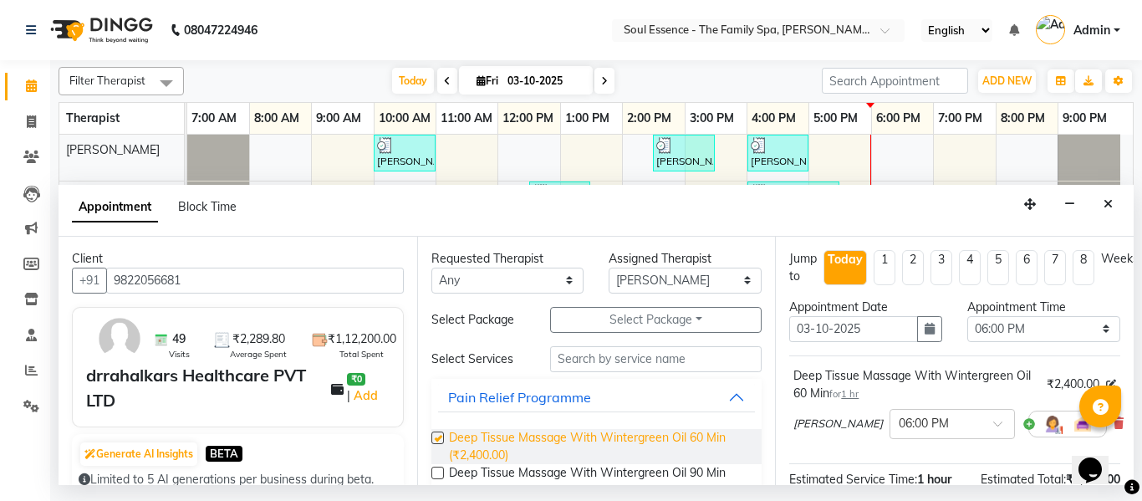
checkbox input "false"
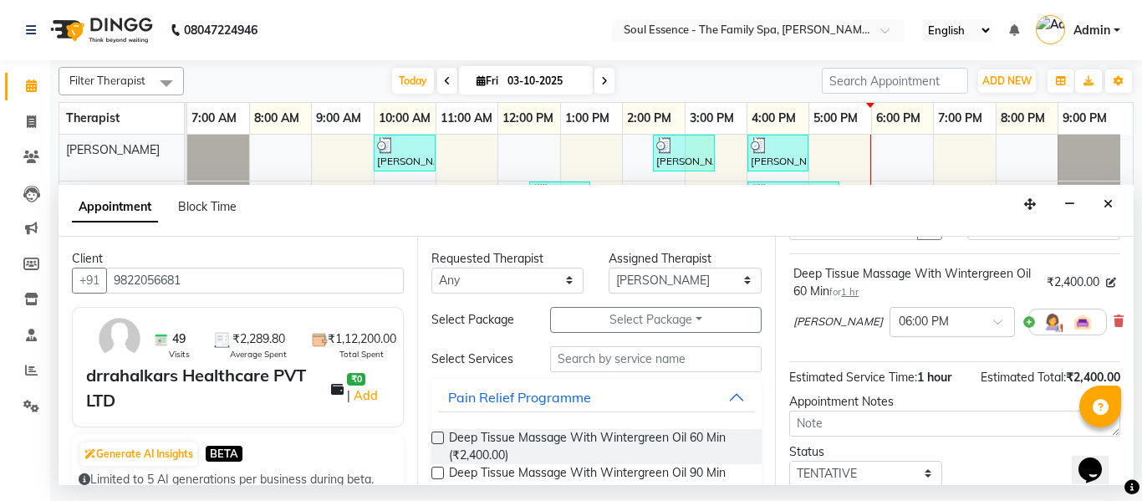
scroll to position [224, 0]
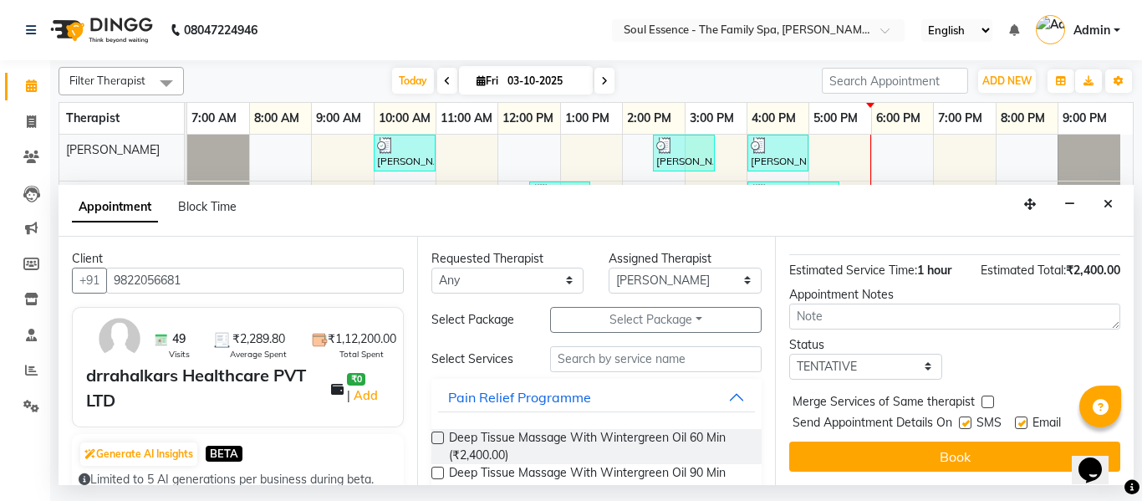
click at [967, 416] on label at bounding box center [965, 422] width 13 height 13
click at [967, 419] on input "checkbox" at bounding box center [964, 424] width 11 height 11
checkbox input "false"
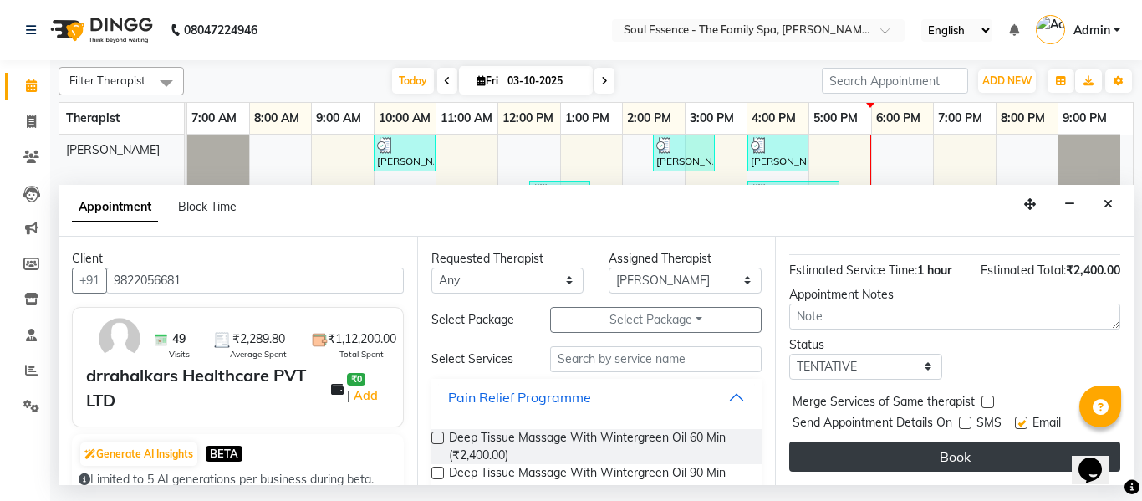
click at [1013, 441] on button "Book" at bounding box center [954, 456] width 331 height 30
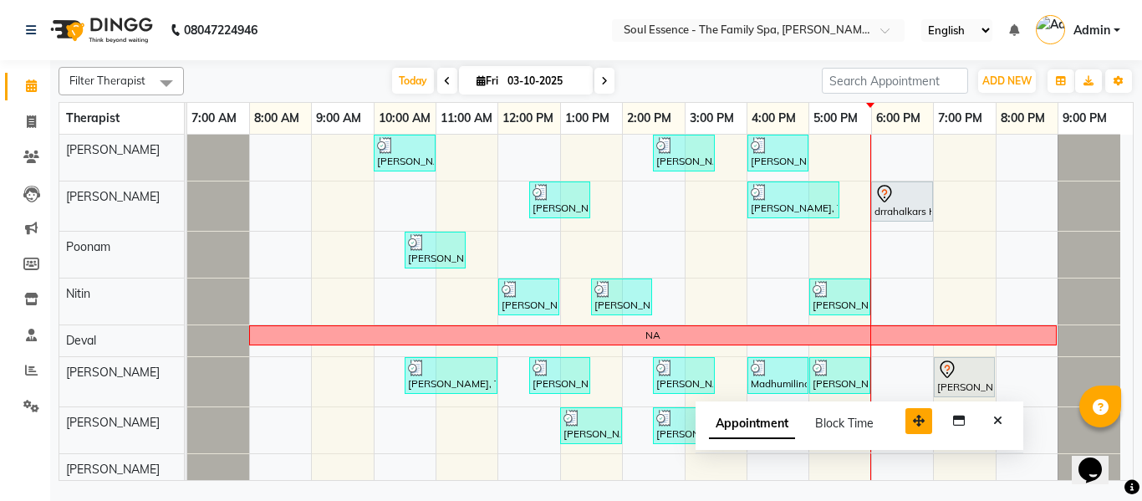
drag, startPoint x: 1025, startPoint y: 447, endPoint x: 917, endPoint y: 412, distance: 113.2
click at [911, 411] on button "button" at bounding box center [919, 421] width 27 height 26
click at [997, 421] on icon "Close" at bounding box center [994, 420] width 9 height 12
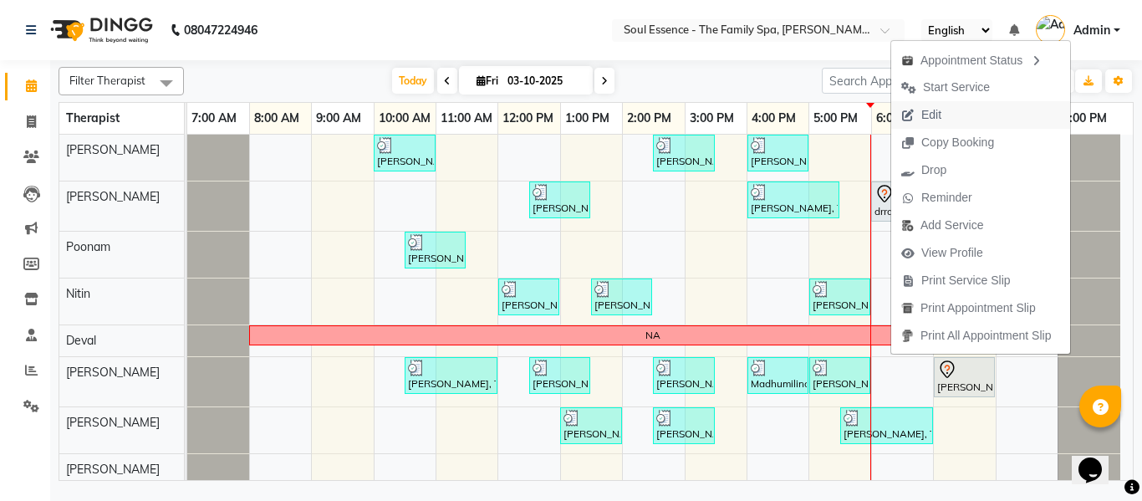
click at [926, 116] on span "Edit" at bounding box center [931, 115] width 20 height 18
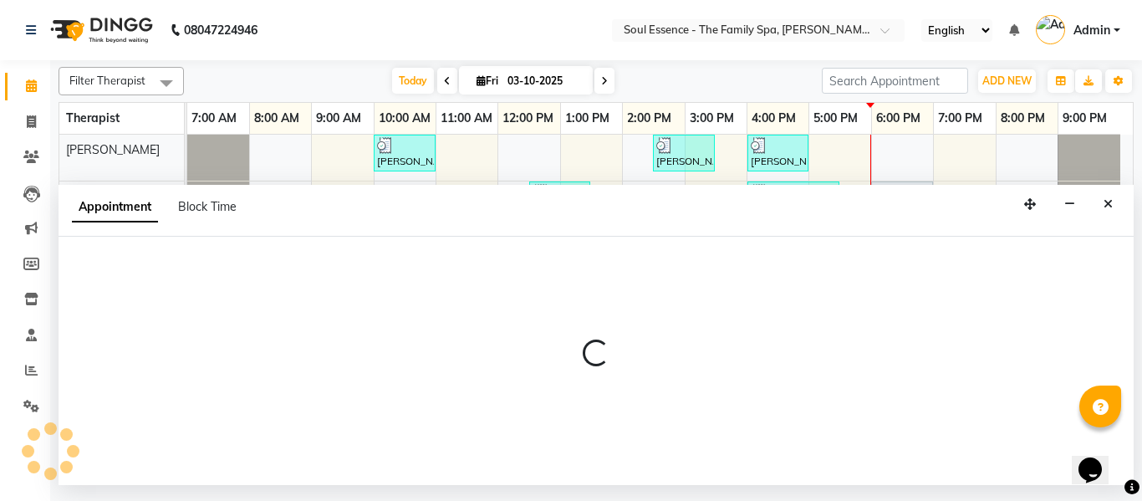
select select "tentative"
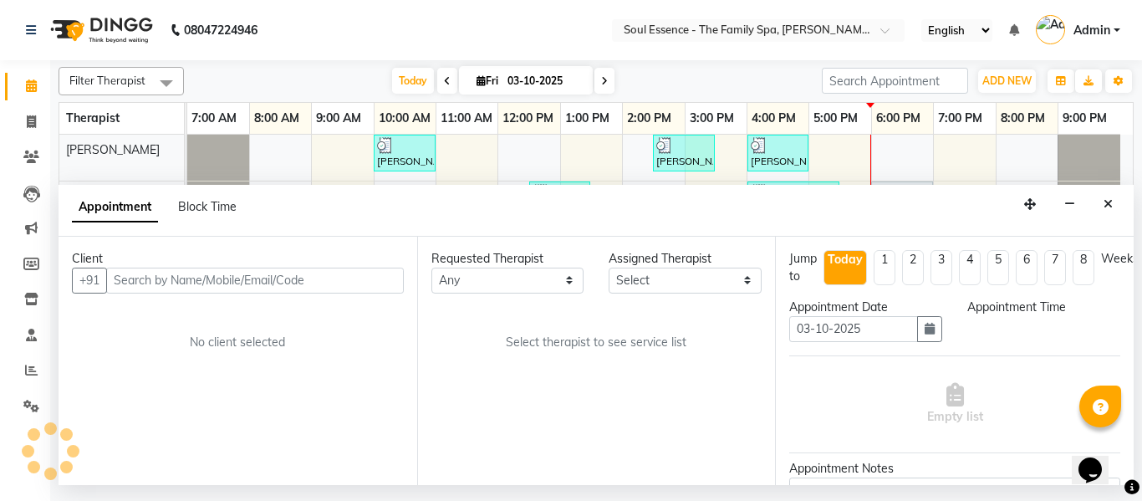
select select "1080"
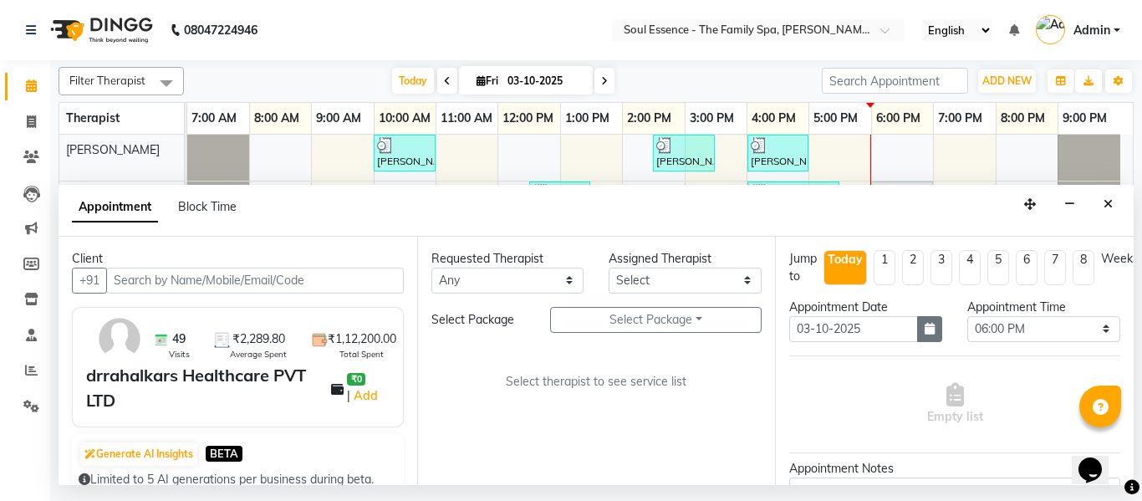
select select "12594"
select select "1188"
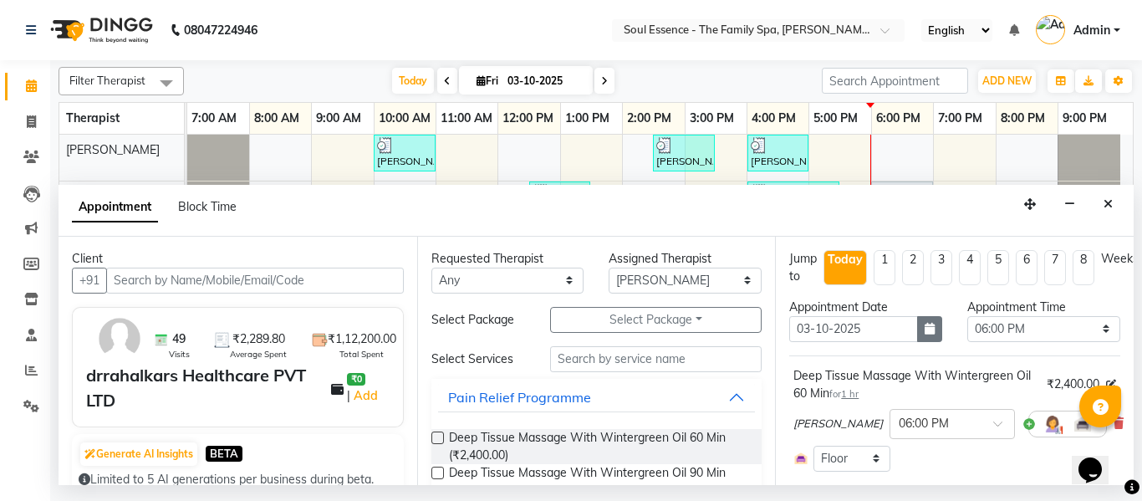
click at [930, 324] on button "button" at bounding box center [929, 329] width 25 height 26
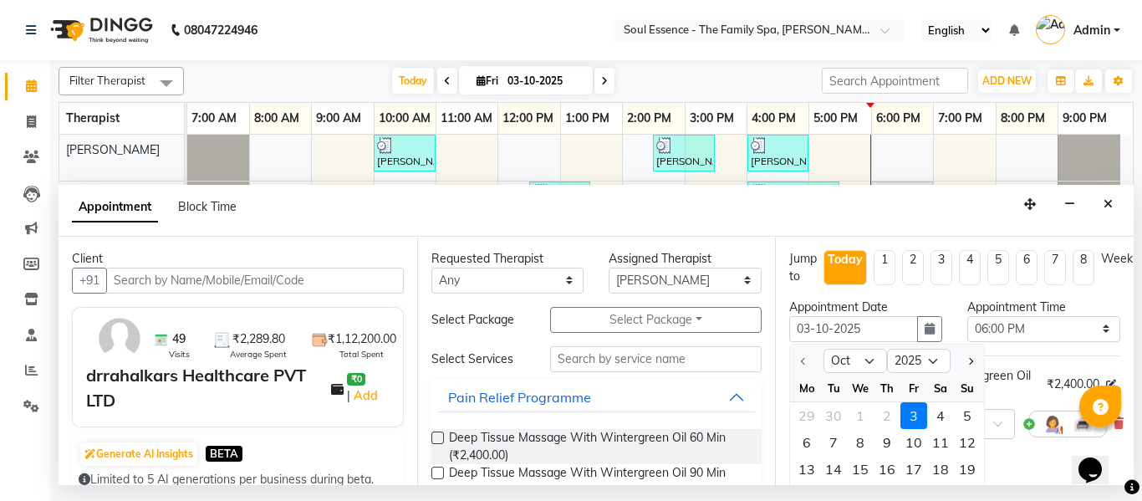
click at [946, 299] on div "Appointment Date 03-10-2025 Oct Nov Dec 2025 2026 2027 2028 2029 2030 2031 2032…" at bounding box center [866, 327] width 178 height 57
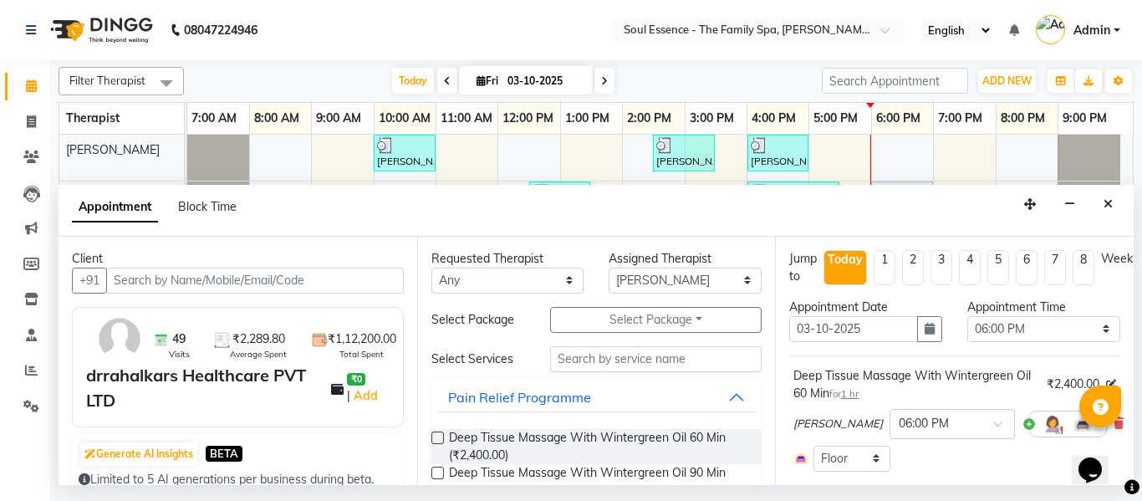
scroll to position [84, 0]
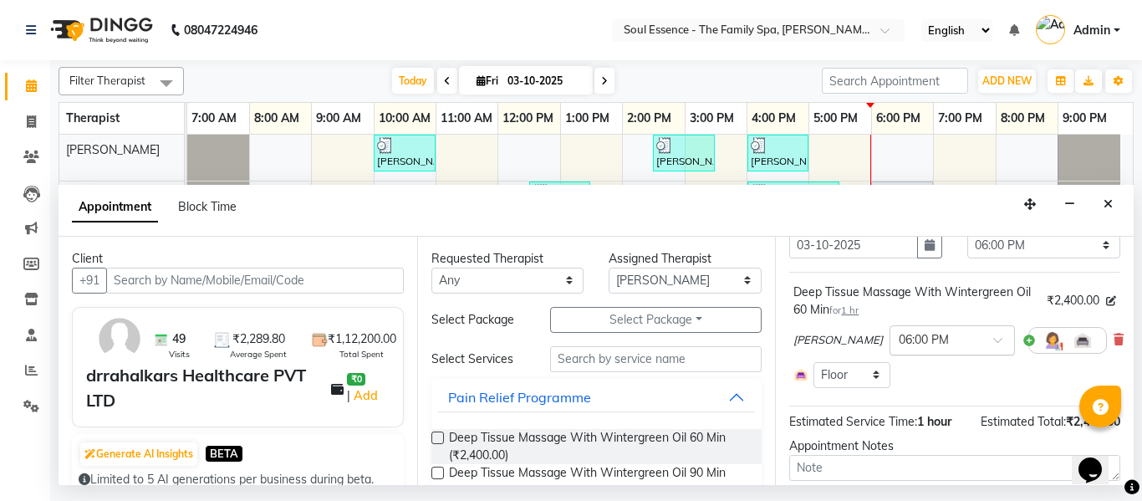
click at [941, 331] on input "text" at bounding box center [936, 339] width 74 height 18
click at [921, 432] on div "06:30 PM" at bounding box center [953, 432] width 124 height 31
click at [612, 348] on input "text" at bounding box center [656, 359] width 212 height 26
click at [497, 457] on span "Deep Tissue Massage With Wintergreen Oil 60 Min (₹2,400.00)" at bounding box center [599, 446] width 300 height 35
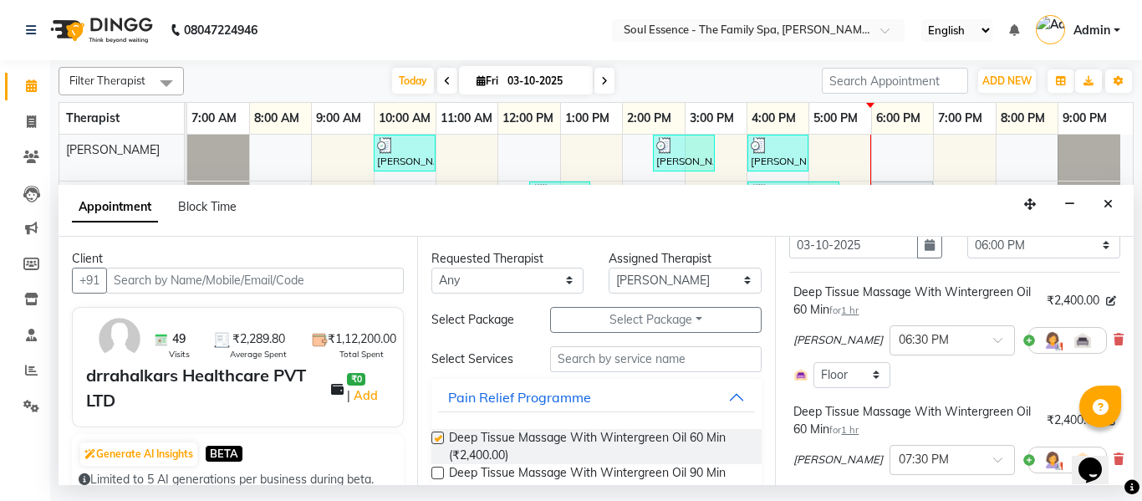
checkbox input "false"
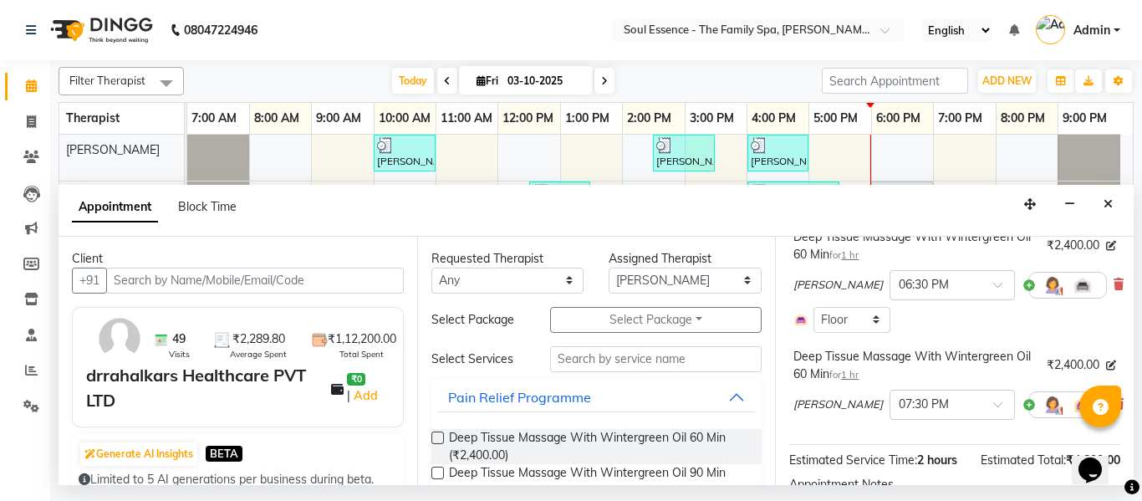
scroll to position [167, 0]
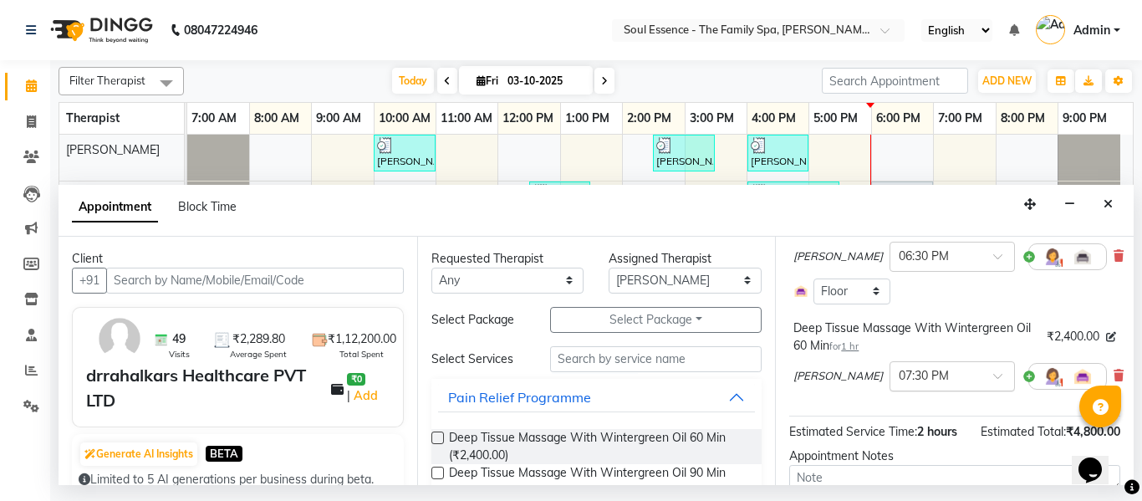
click at [918, 380] on input "text" at bounding box center [936, 375] width 74 height 18
click at [914, 451] on div "06:30 PM" at bounding box center [953, 450] width 124 height 31
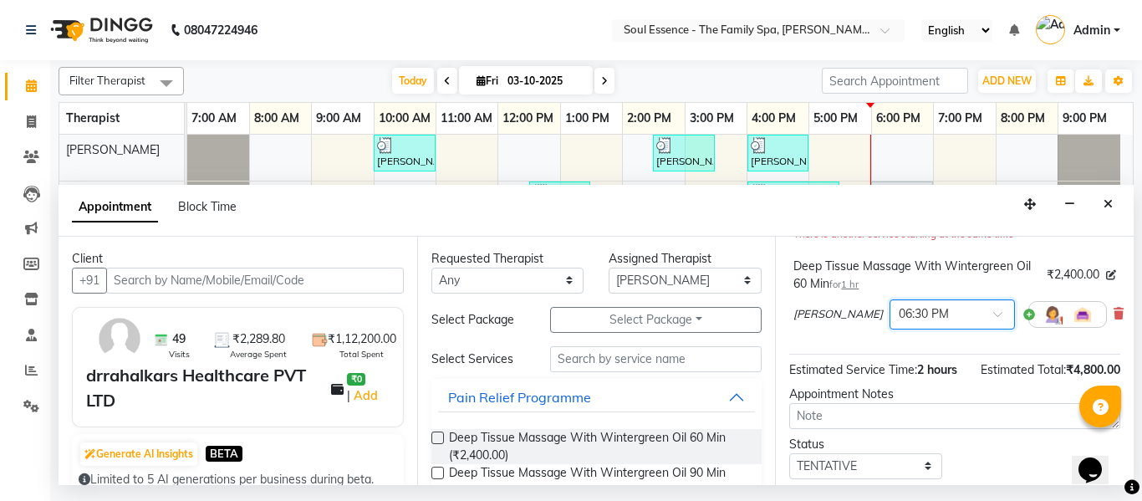
scroll to position [333, 0]
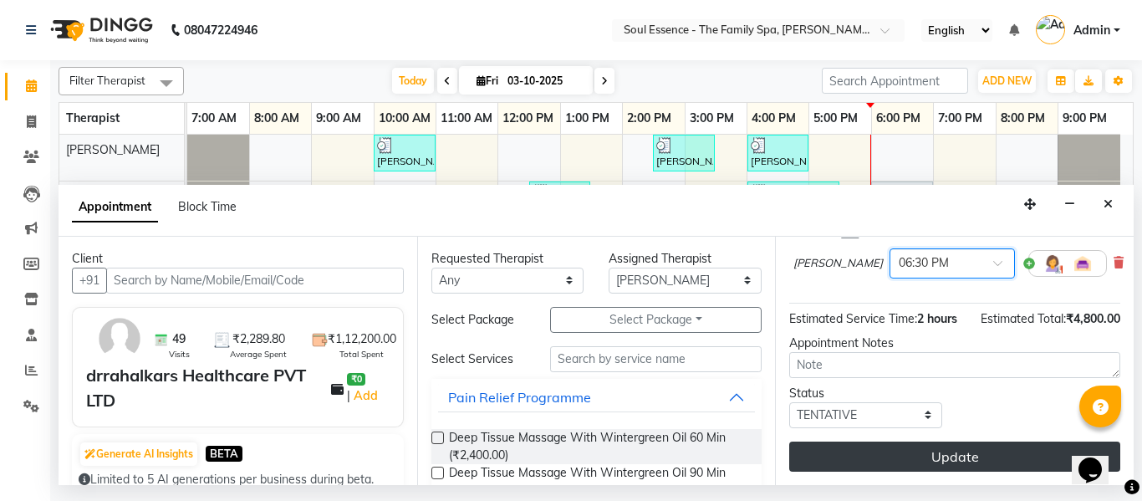
click at [972, 447] on button "Update" at bounding box center [954, 456] width 331 height 30
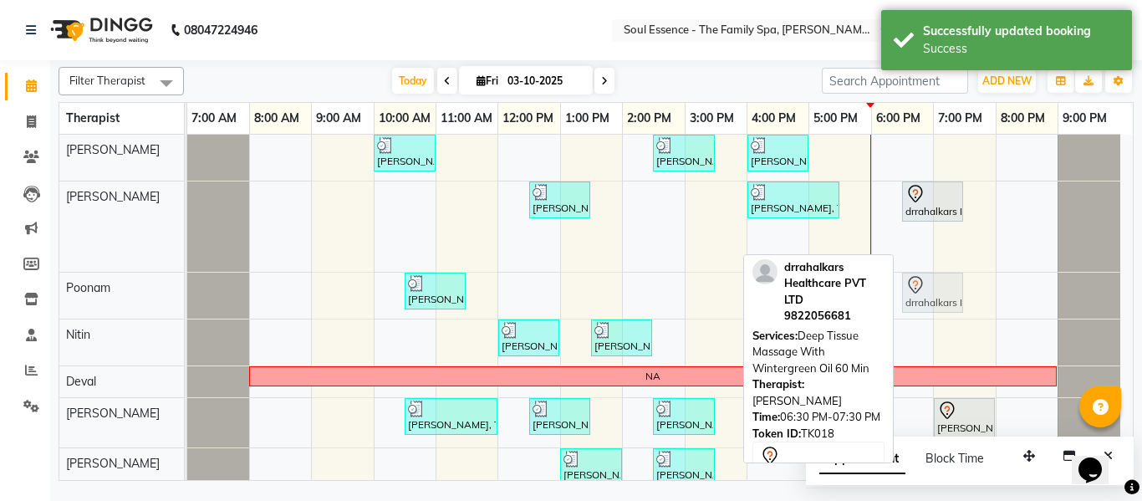
drag, startPoint x: 926, startPoint y: 238, endPoint x: 937, endPoint y: 280, distance: 43.2
click at [941, 303] on tbody "Kartiki Umrani, TK04, 10:00 AM-11:00 AM, Swedish Massage With Sesame Oil 60 Min…" at bounding box center [653, 330] width 933 height 391
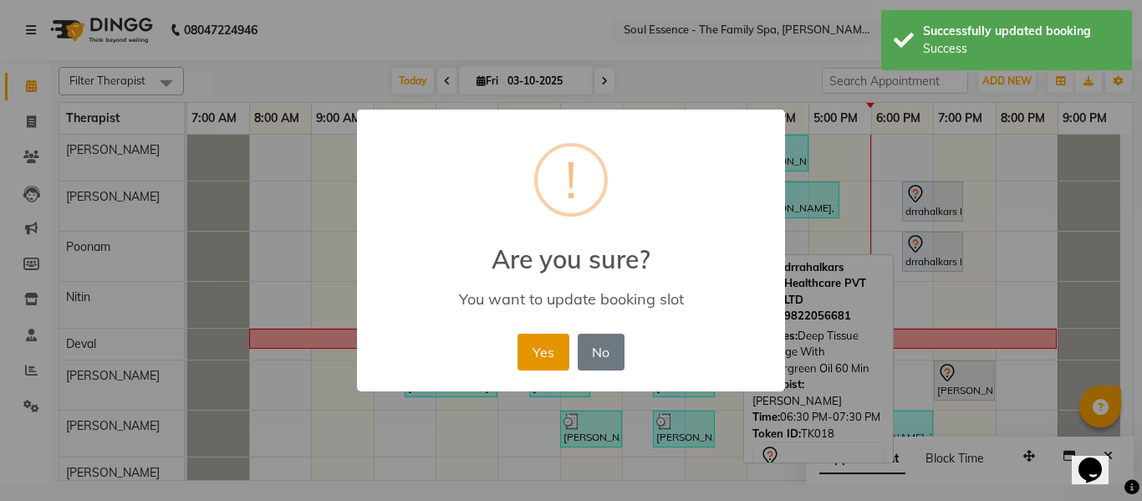
click at [565, 366] on button "Yes" at bounding box center [543, 352] width 51 height 37
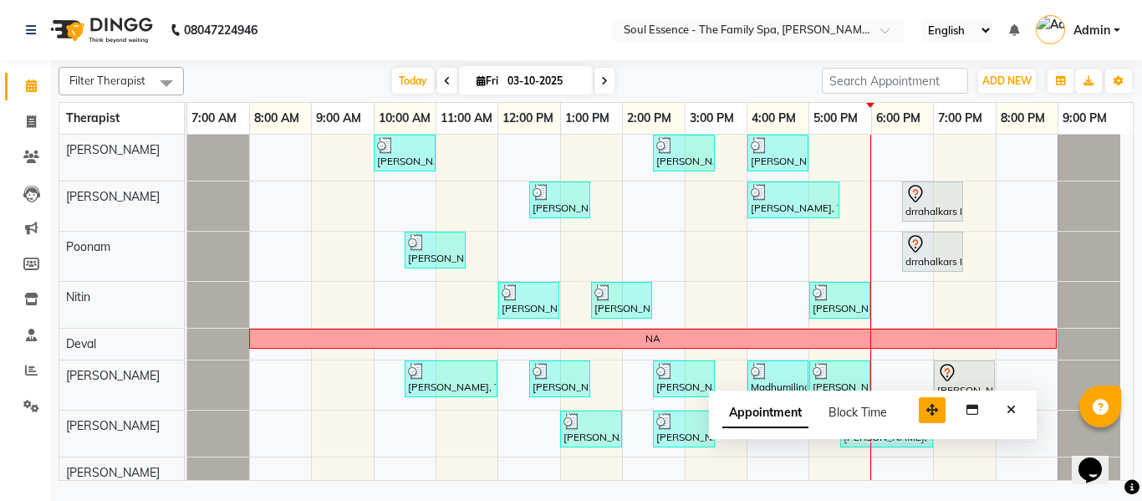
drag, startPoint x: 1023, startPoint y: 453, endPoint x: 925, endPoint y: 404, distance: 110.3
click at [926, 404] on icon "button" at bounding box center [932, 410] width 12 height 12
click at [1012, 407] on icon "Close" at bounding box center [1009, 407] width 9 height 12
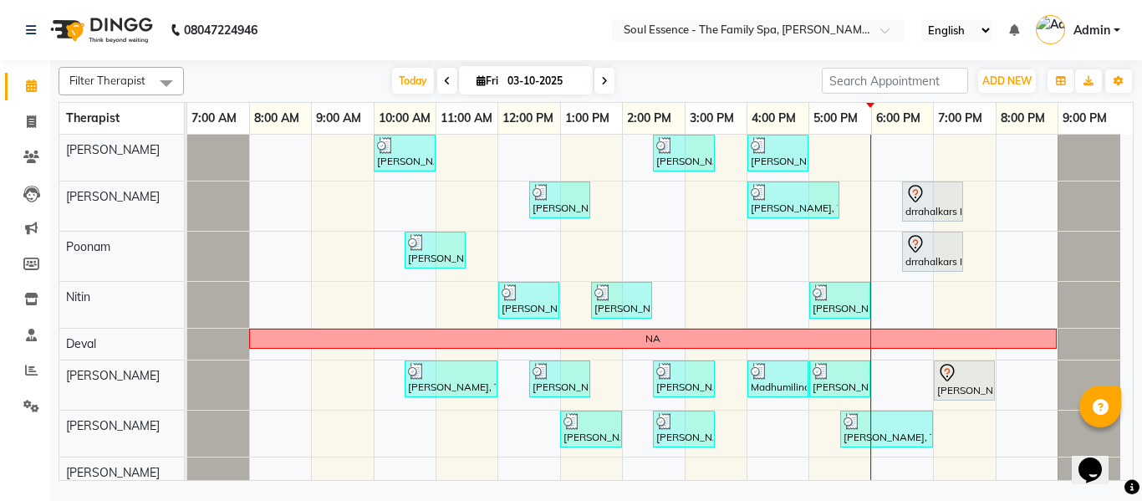
click at [598, 84] on span at bounding box center [605, 81] width 20 height 26
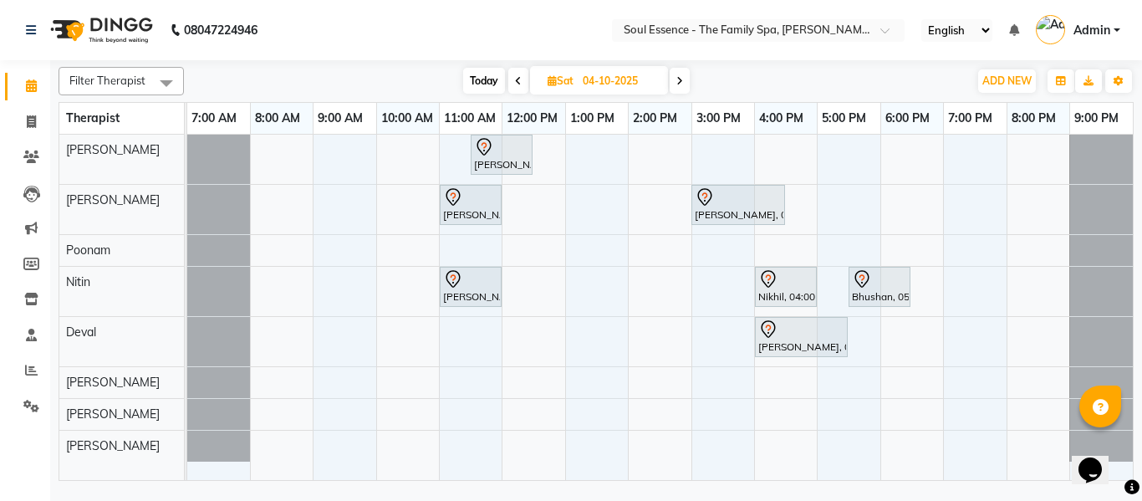
click at [681, 78] on icon at bounding box center [679, 81] width 7 height 10
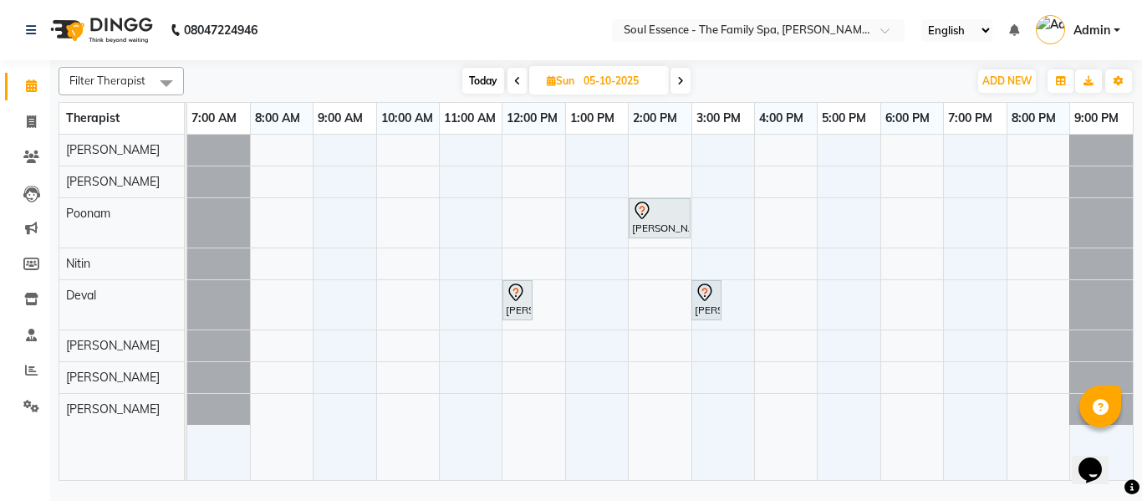
click at [519, 77] on span at bounding box center [518, 81] width 20 height 26
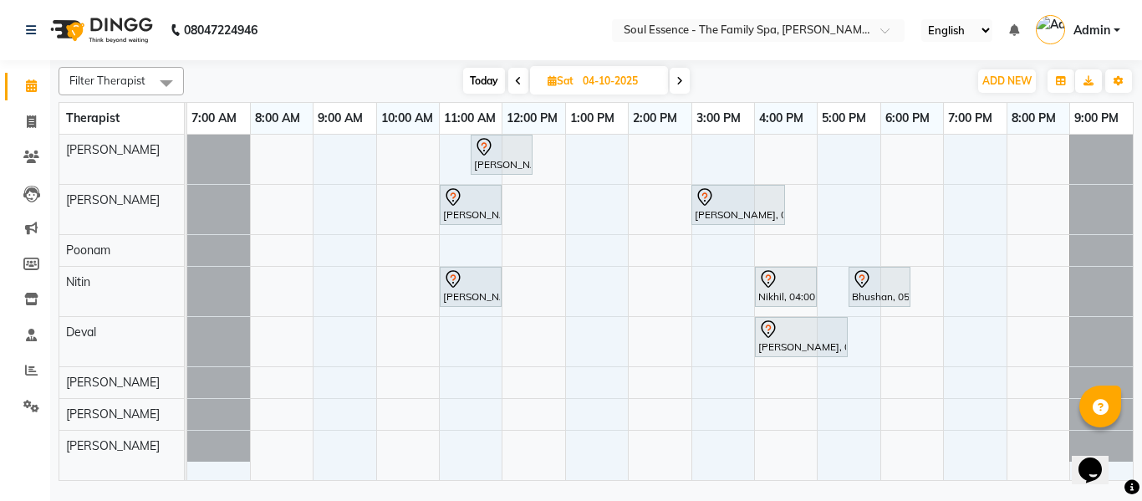
click at [674, 82] on span at bounding box center [680, 81] width 20 height 26
type input "05-10-2025"
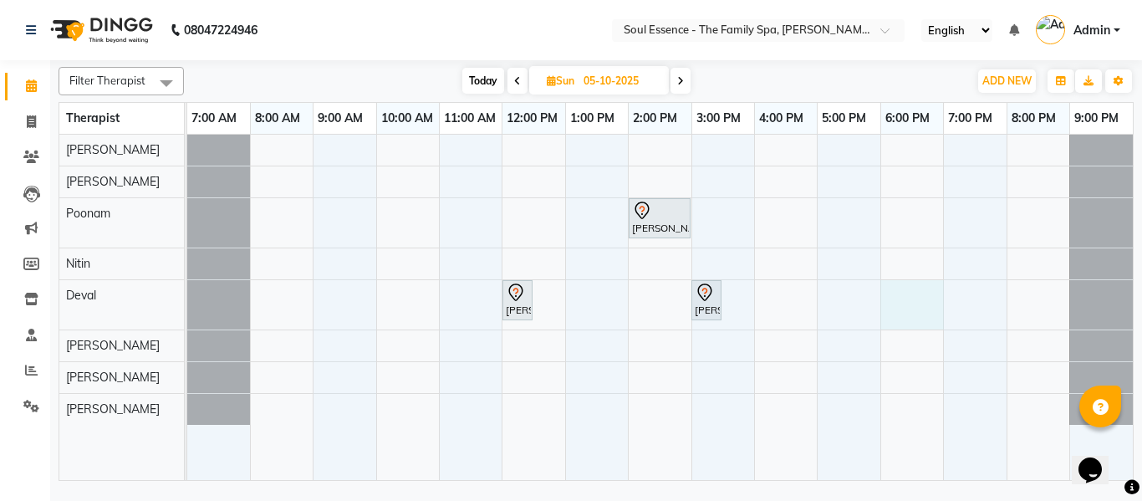
click at [911, 310] on div "Anuja Puranik, 02:00 PM-03:00 PM, Deep Tissue Massage With Wintergreen Oil 60 M…" at bounding box center [660, 307] width 946 height 345
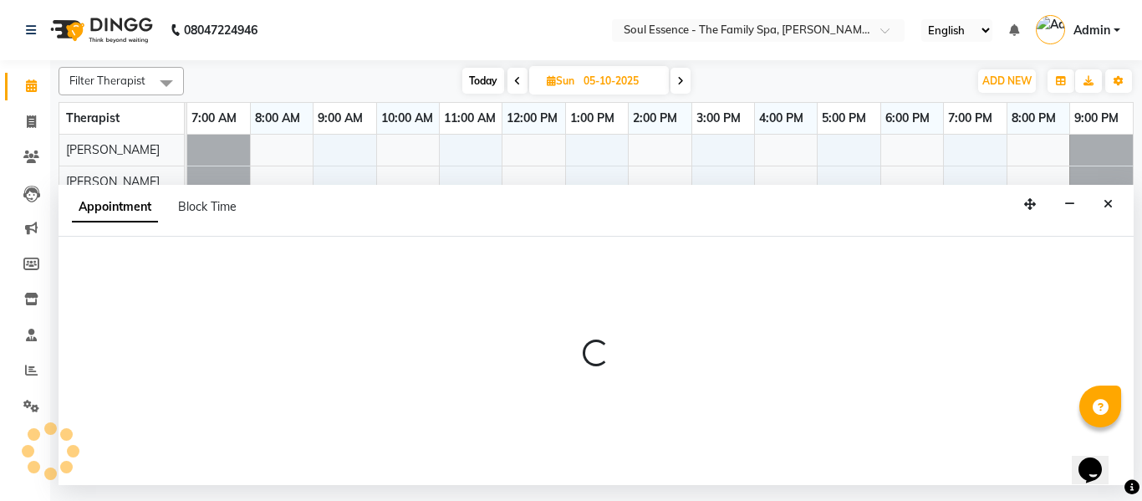
select select "66088"
select select "1080"
select select "tentative"
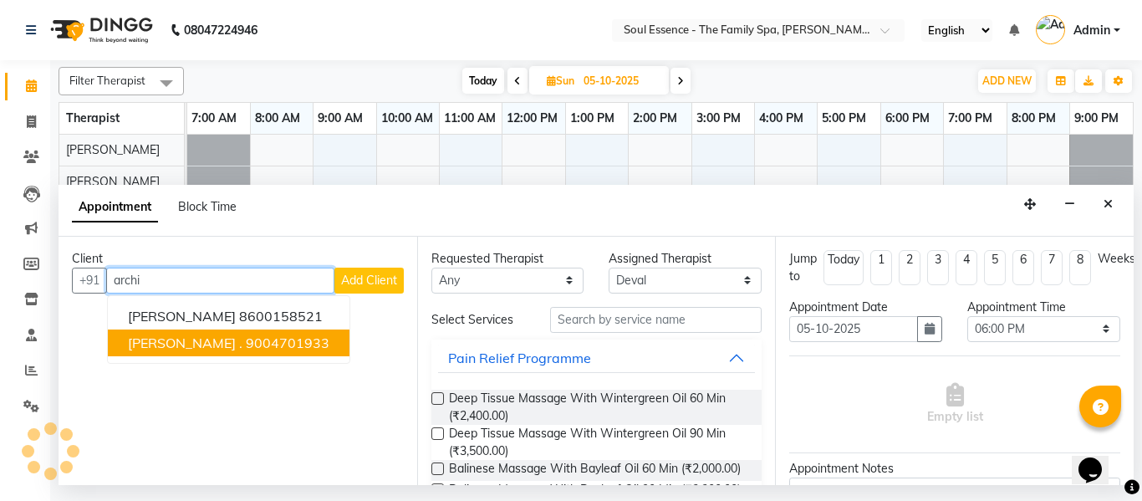
click at [270, 339] on button "Archit . 9004701933" at bounding box center [229, 342] width 242 height 27
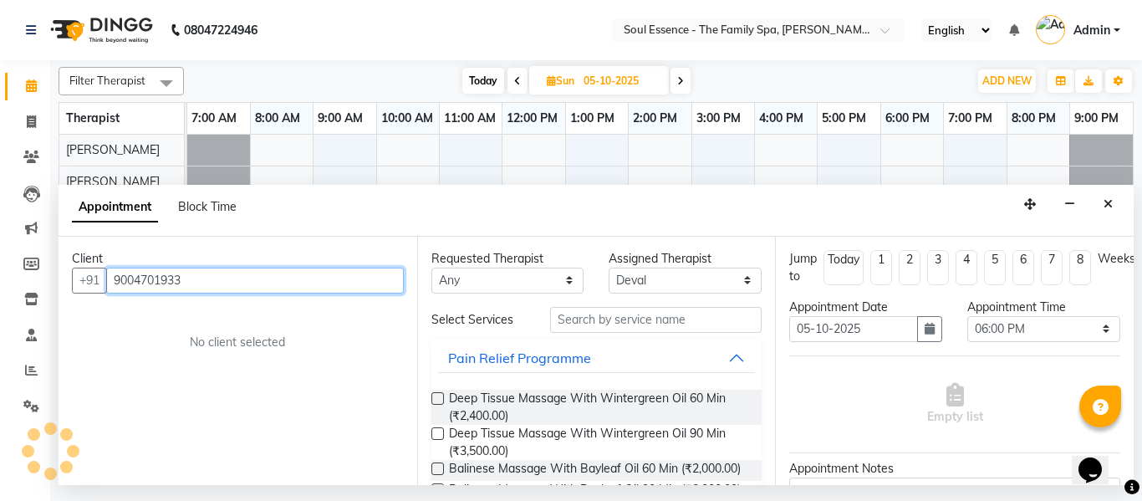
type input "9004701933"
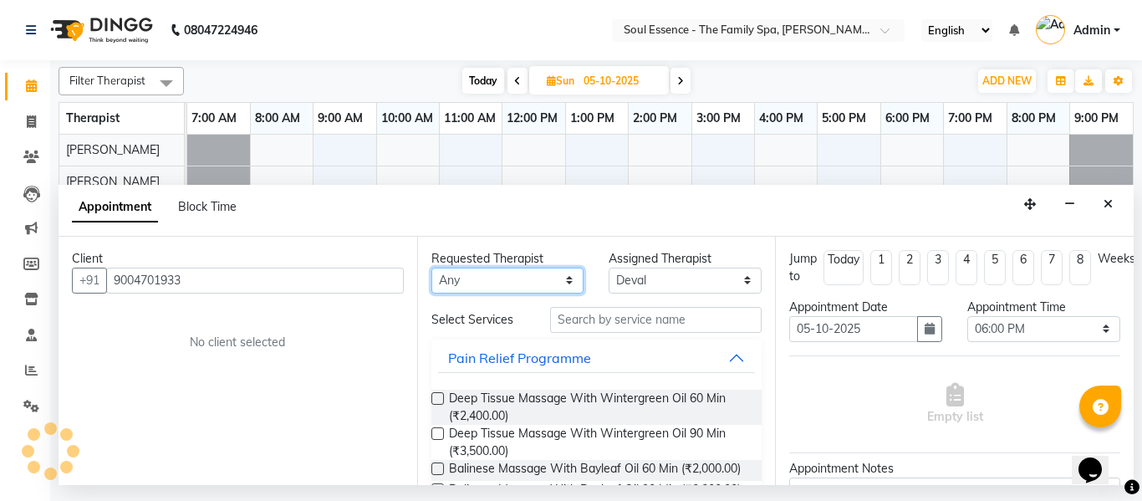
click at [492, 285] on select "Any Deval Gauri Thorath Nitin Poonam pradyumna Shivraj Sonali Surma" at bounding box center [507, 281] width 153 height 26
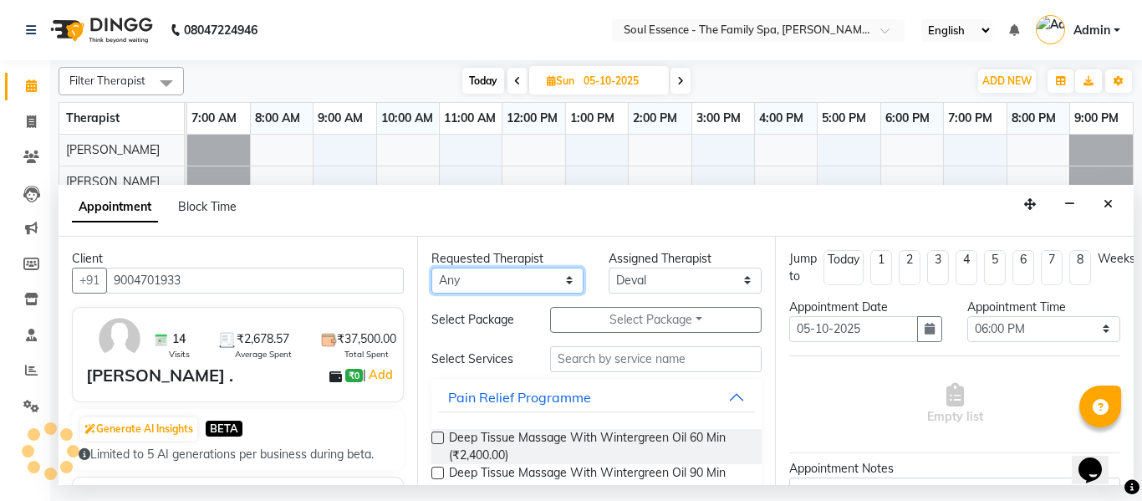
select select "66088"
click at [431, 268] on select "Any Deval Gauri Thorath Nitin Poonam pradyumna Shivraj Sonali Surma" at bounding box center [507, 281] width 153 height 26
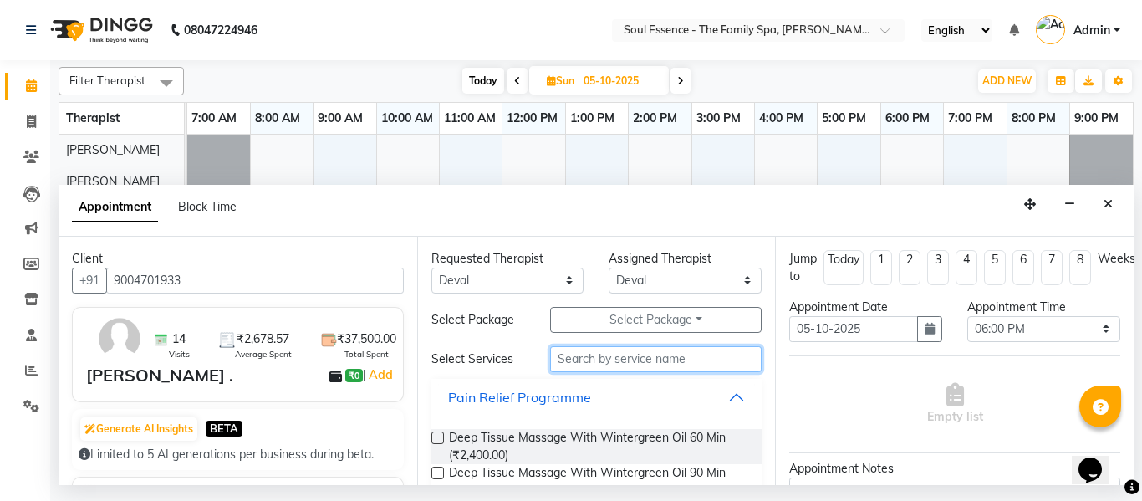
click at [560, 360] on input "text" at bounding box center [656, 359] width 212 height 26
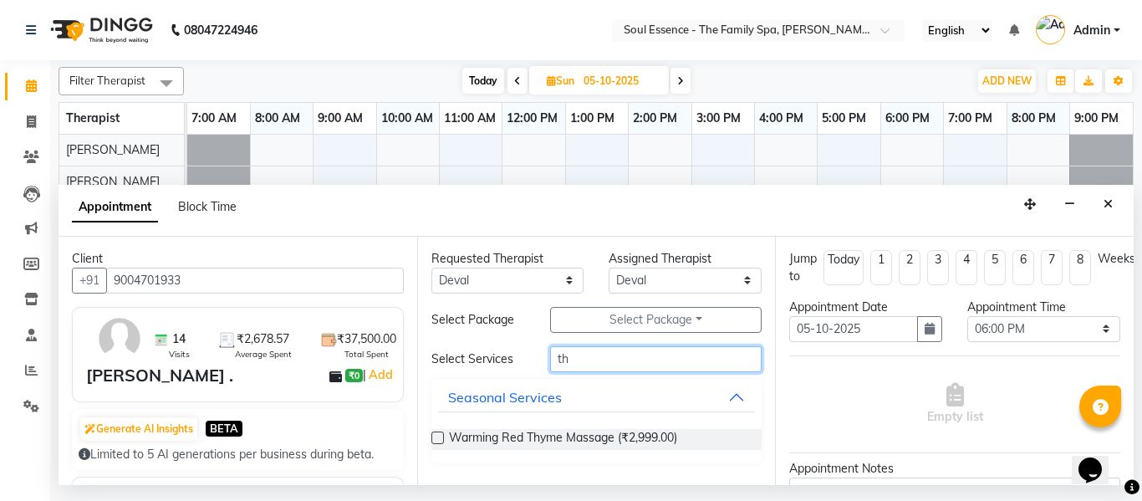
type input "t"
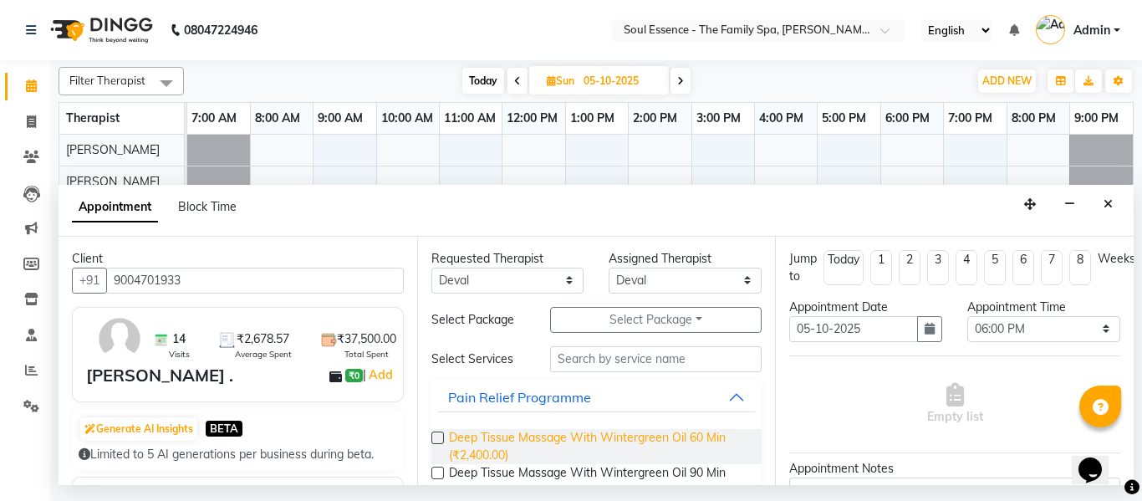
click at [671, 437] on span "Deep Tissue Massage With Wintergreen Oil 60 Min (₹2,400.00)" at bounding box center [599, 446] width 300 height 35
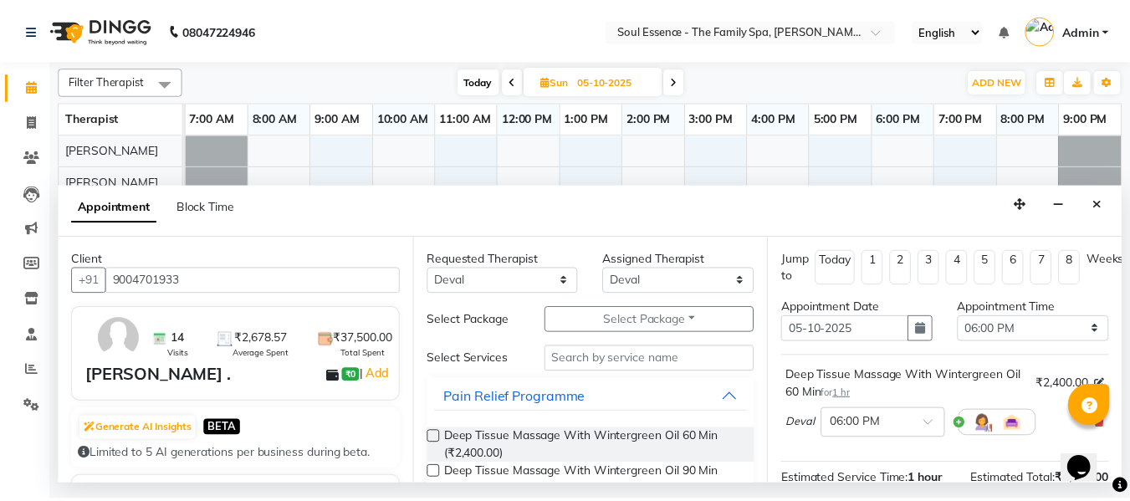
scroll to position [222, 0]
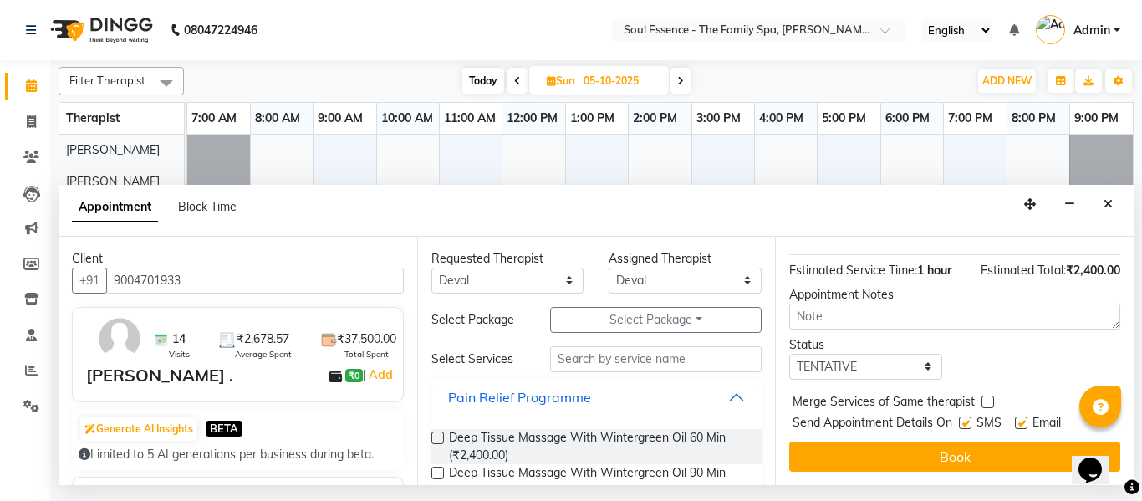
click at [919, 449] on button "Book" at bounding box center [954, 456] width 331 height 30
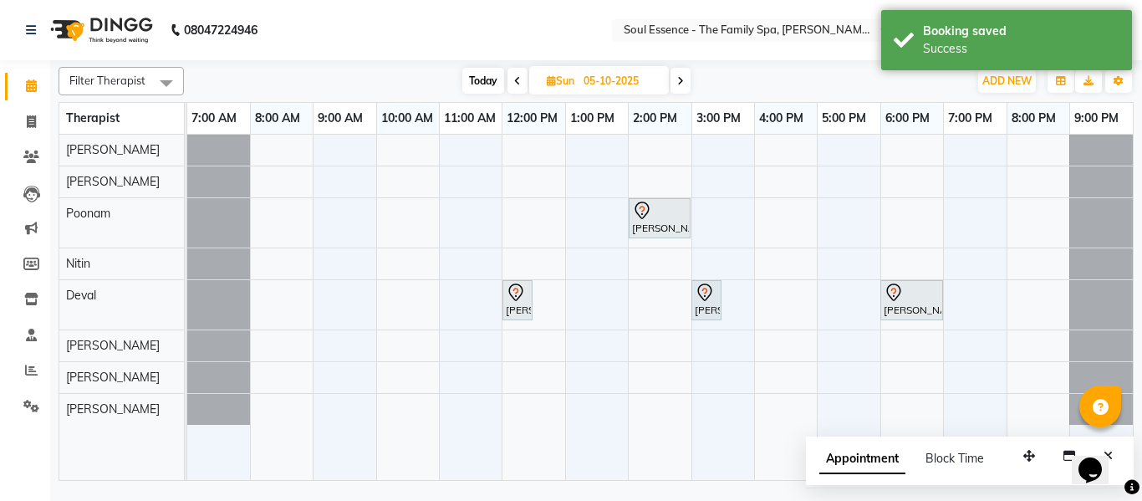
click at [511, 69] on span at bounding box center [518, 81] width 20 height 26
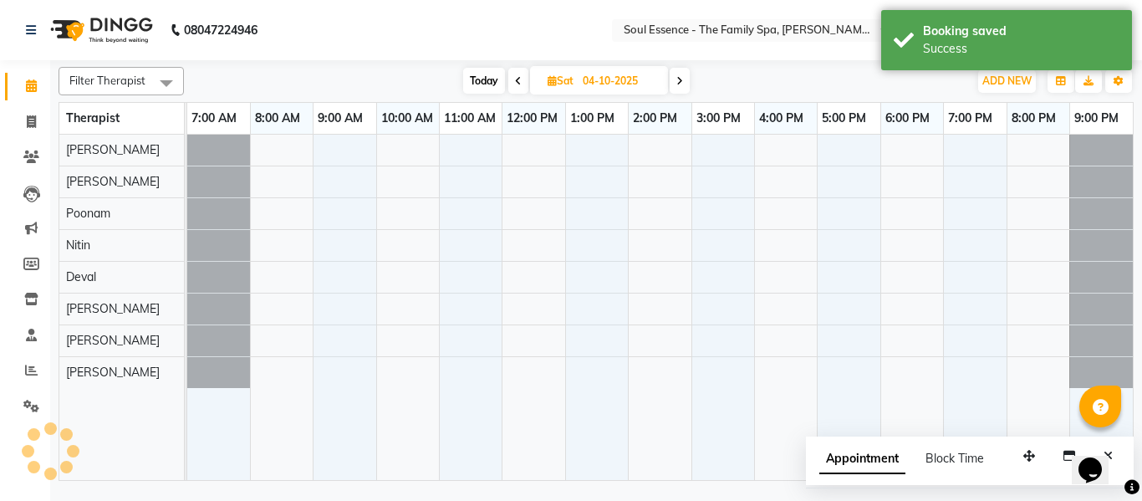
click at [511, 69] on span at bounding box center [518, 81] width 20 height 26
click at [578, 69] on input "04-10-2025" at bounding box center [620, 81] width 84 height 25
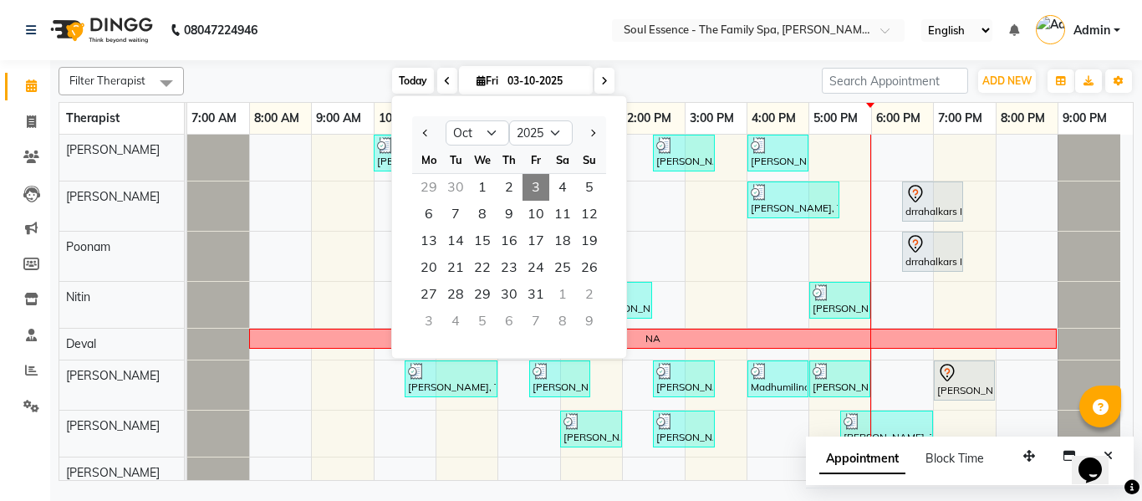
click at [406, 71] on span "Today" at bounding box center [413, 81] width 42 height 26
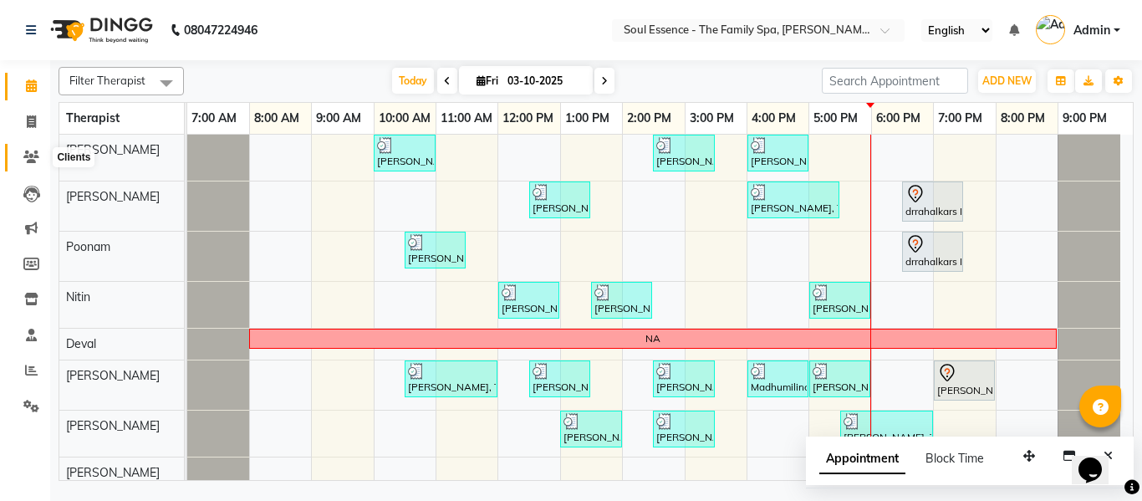
drag, startPoint x: 18, startPoint y: 161, endPoint x: 28, endPoint y: 156, distance: 10.5
click at [18, 161] on span at bounding box center [31, 157] width 29 height 19
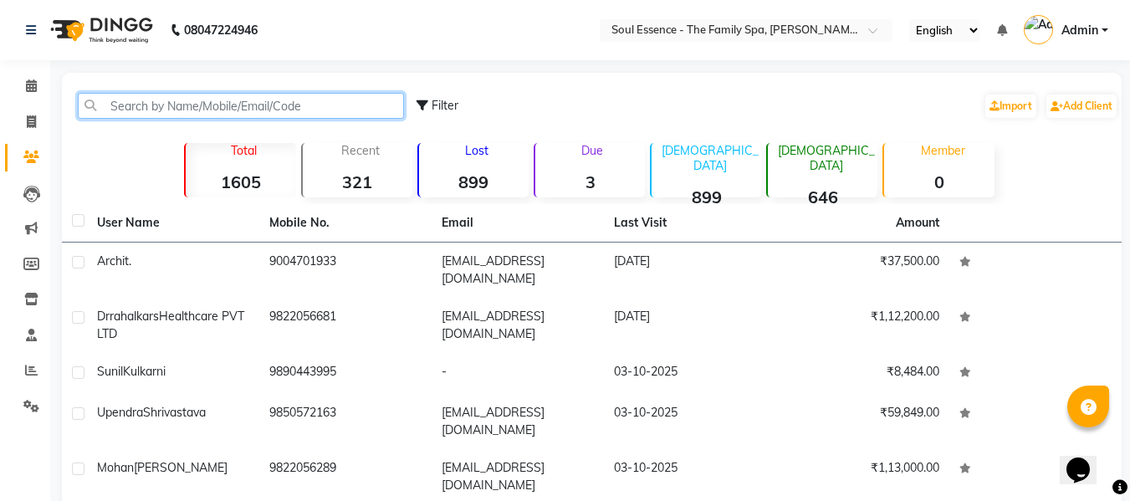
click at [212, 109] on input "text" at bounding box center [241, 106] width 326 height 26
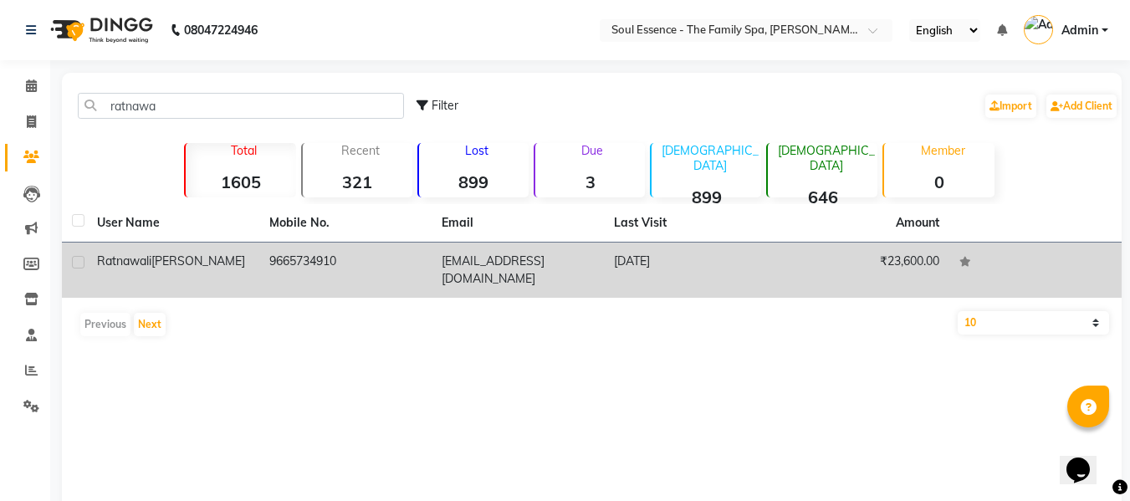
click at [520, 252] on td "ratuamol@gmail.com" at bounding box center [517, 269] width 172 height 55
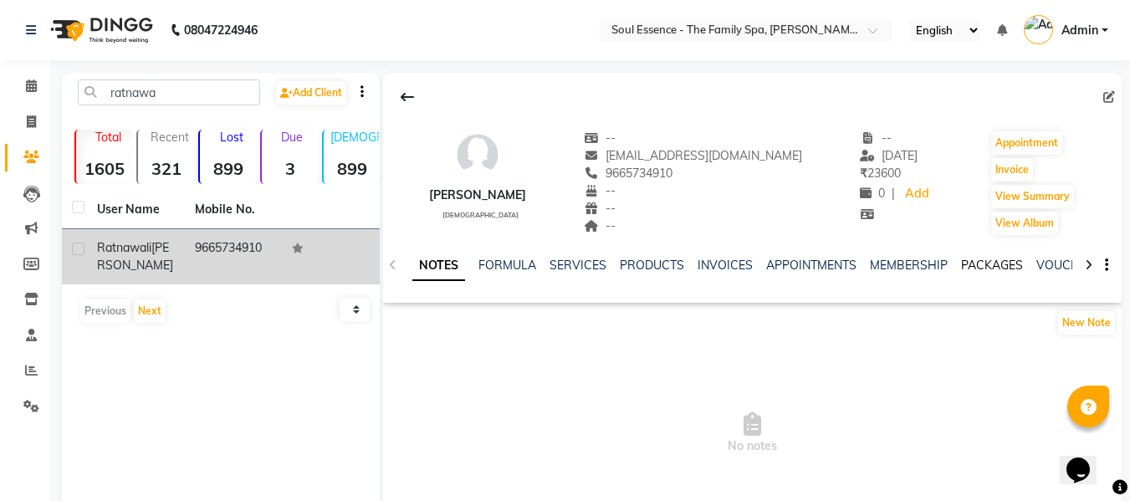
click at [992, 264] on link "PACKAGES" at bounding box center [992, 265] width 62 height 15
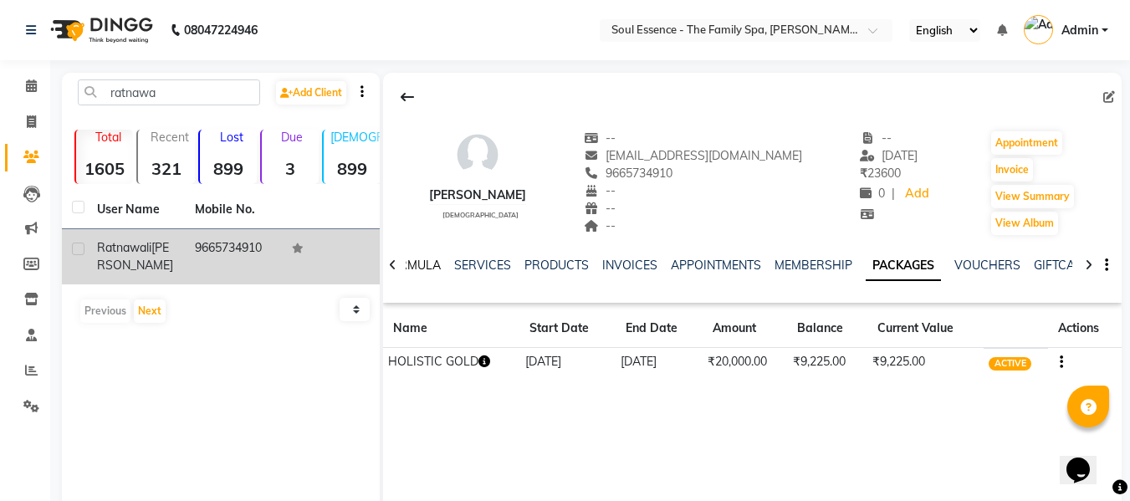
click at [416, 271] on link "FORMULA" at bounding box center [412, 265] width 58 height 15
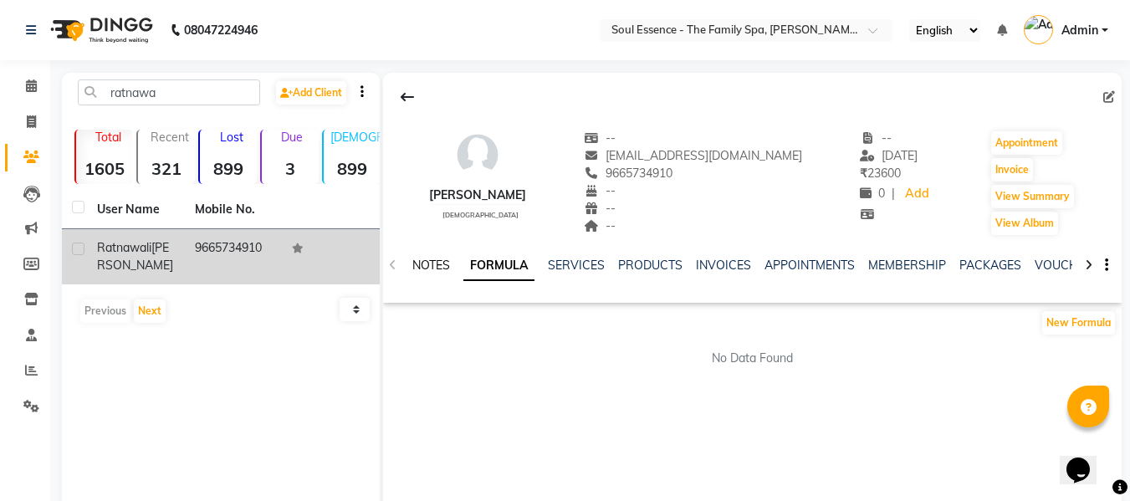
click at [429, 264] on link "NOTES" at bounding box center [431, 265] width 38 height 15
click at [737, 263] on link "INVOICES" at bounding box center [724, 265] width 55 height 15
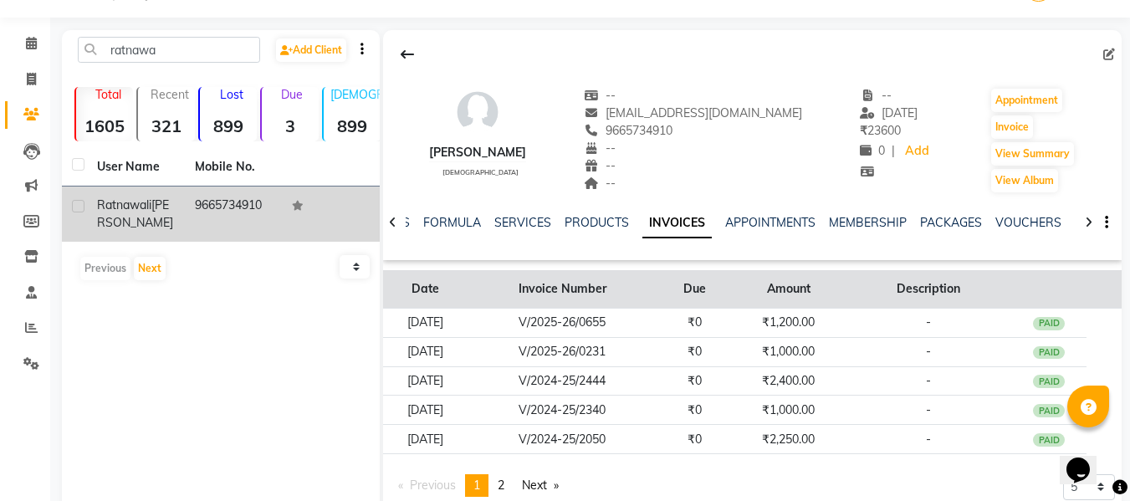
scroll to position [84, 0]
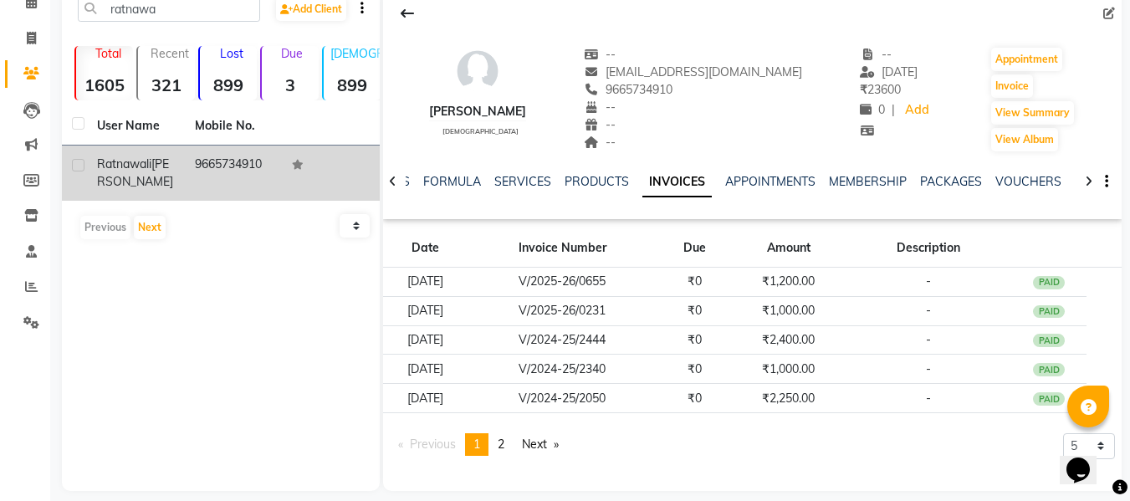
click at [498, 143] on div "Ratnawali Suvarnkar female" at bounding box center [477, 99] width 97 height 107
click at [672, 93] on span "9665734910" at bounding box center [628, 89] width 89 height 15
copy span "9665734910"
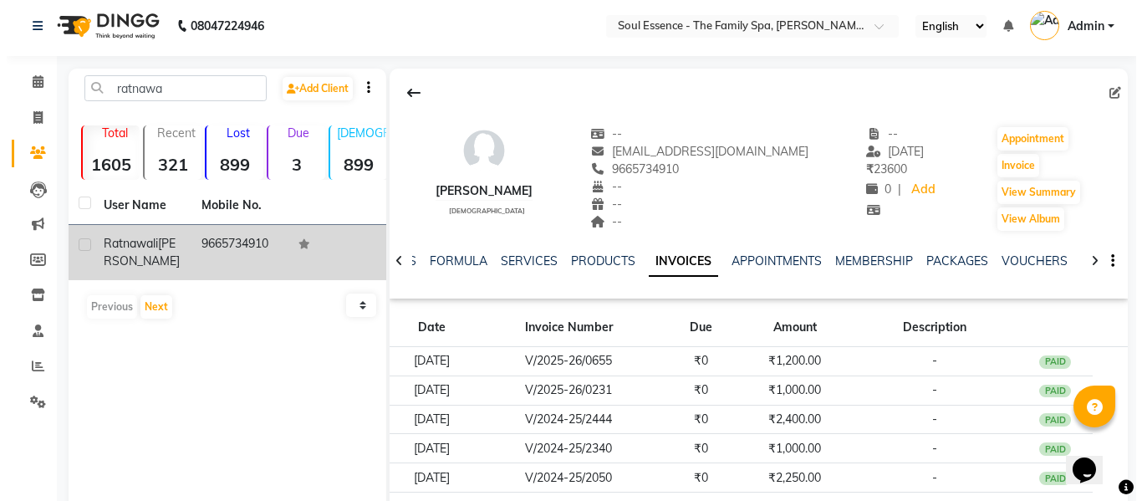
scroll to position [0, 0]
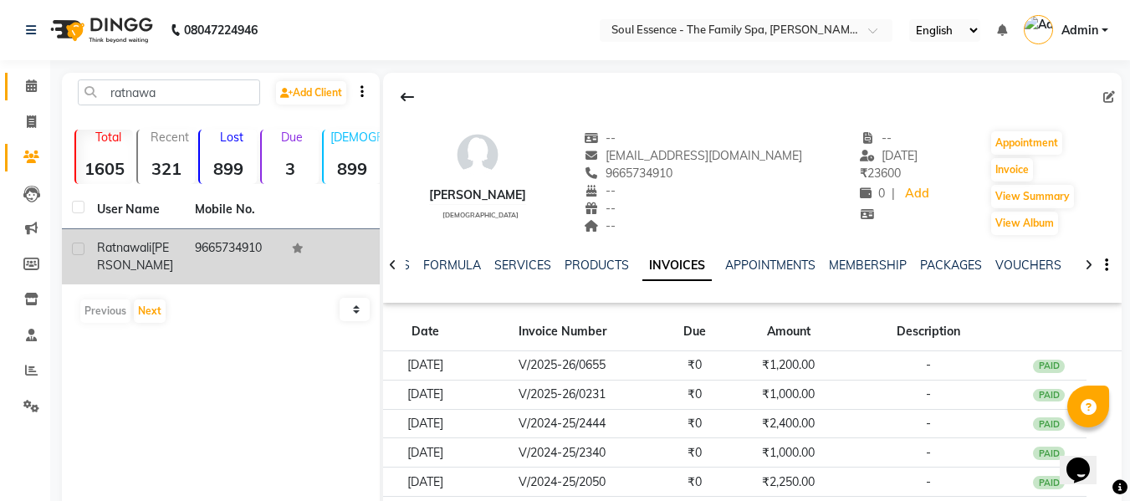
click at [34, 77] on link "Calendar" at bounding box center [25, 87] width 40 height 28
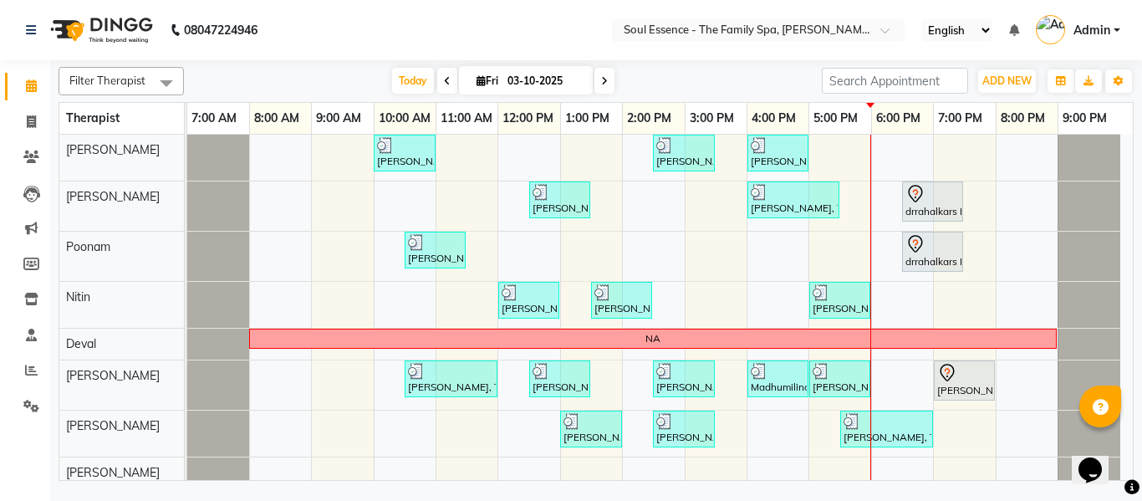
click at [605, 76] on icon at bounding box center [604, 81] width 7 height 10
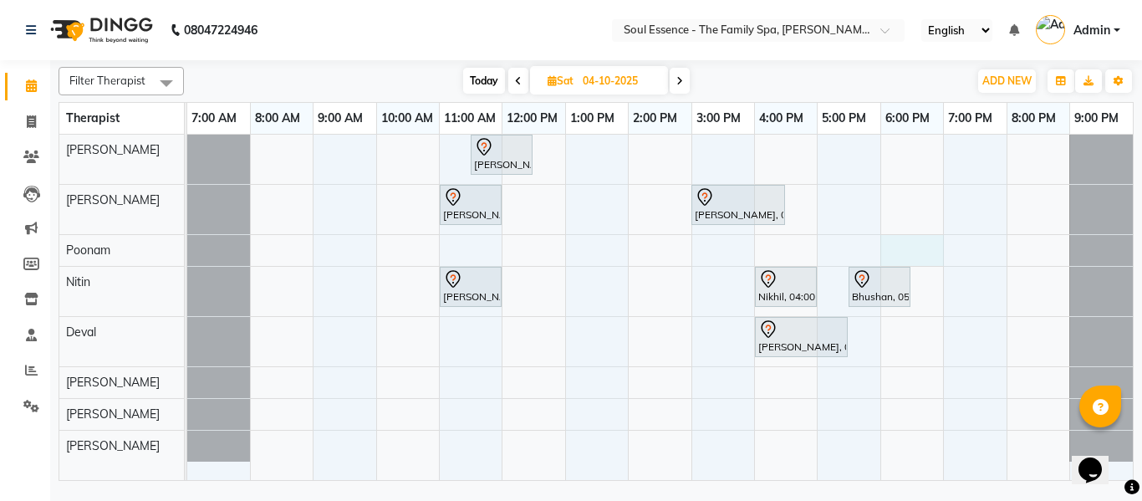
click at [906, 245] on div "Jayshree Diwakar, 11:30 AM-12:30 PM, Deep Tissue Massage With Wintergreen Oil 6…" at bounding box center [660, 307] width 946 height 345
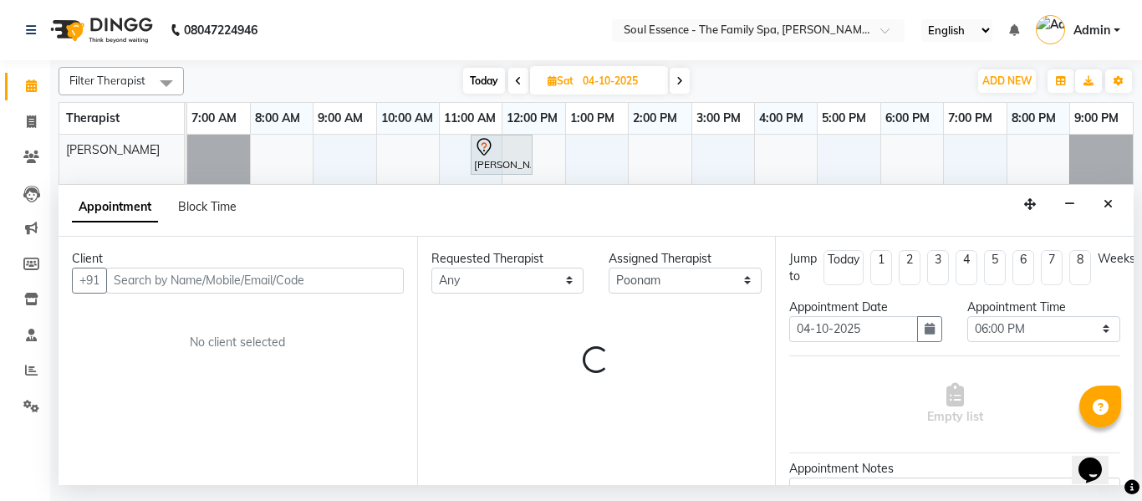
drag, startPoint x: 357, startPoint y: 286, endPoint x: 409, endPoint y: 304, distance: 55.0
click at [357, 286] on input "text" at bounding box center [255, 281] width 298 height 26
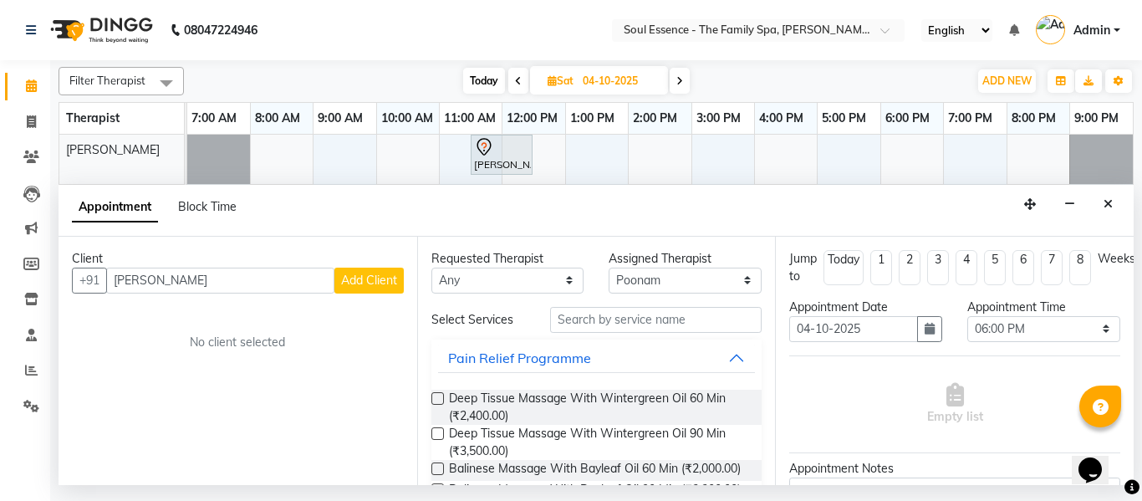
click at [156, 282] on input "Suvarnakar" at bounding box center [220, 281] width 228 height 26
click at [195, 276] on input "Suvarnkar" at bounding box center [220, 281] width 228 height 26
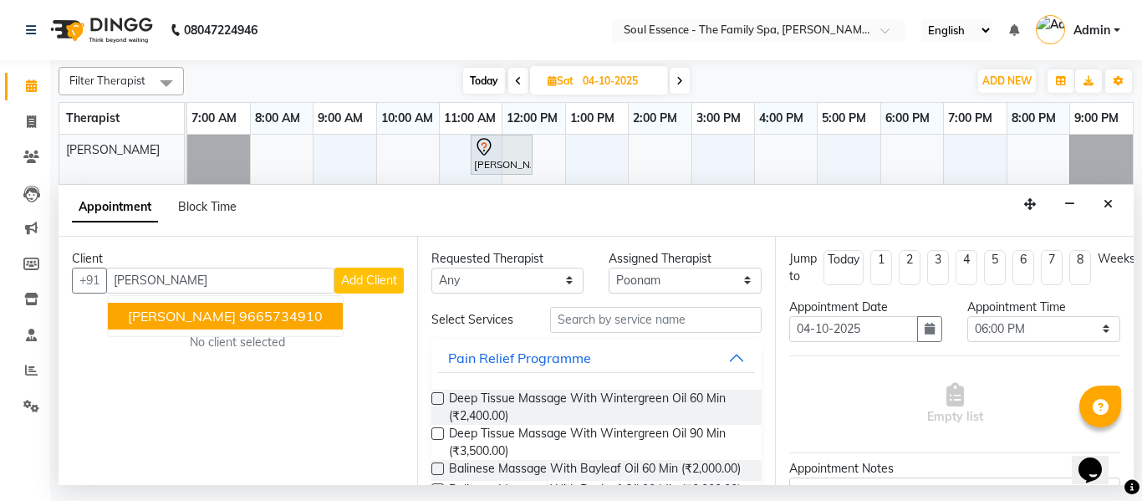
click at [201, 319] on span "Ratnawali Suvarnkar" at bounding box center [182, 316] width 108 height 17
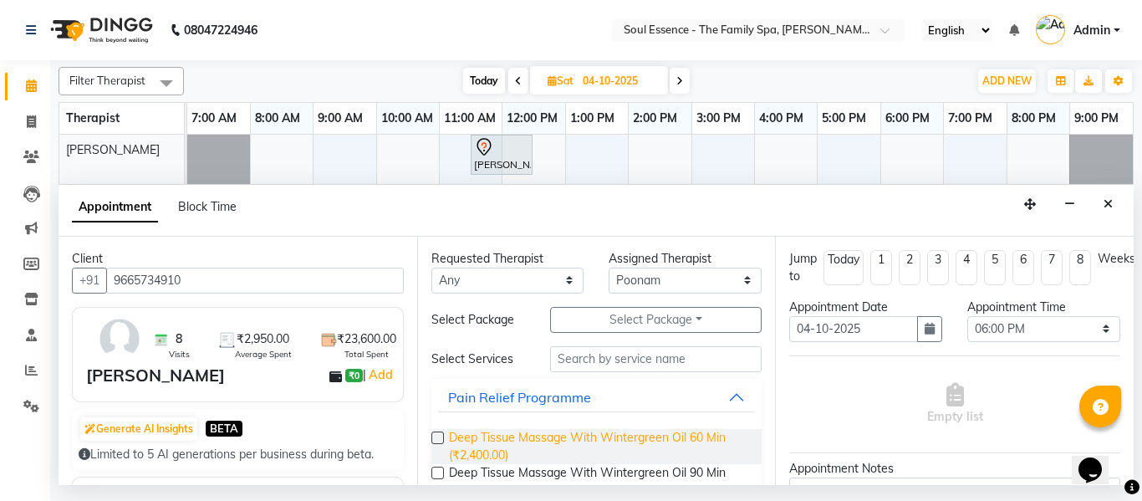
click at [469, 443] on span "Deep Tissue Massage With Wintergreen Oil 60 Min (₹2,400.00)" at bounding box center [599, 446] width 300 height 35
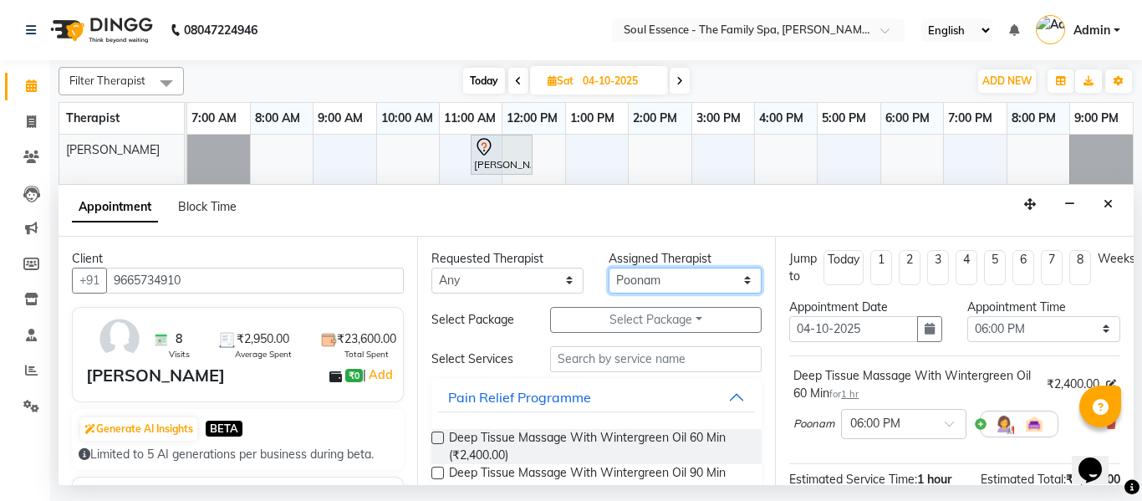
click at [659, 283] on select "Select Deval Gauri Thorath Nitin Poonam pradyumna Shivraj Sonali Surma" at bounding box center [685, 281] width 153 height 26
click at [609, 268] on select "Select Deval Gauri Thorath Nitin Poonam pradyumna Shivraj Sonali Surma" at bounding box center [685, 281] width 153 height 26
drag, startPoint x: 492, startPoint y: 445, endPoint x: 778, endPoint y: 296, distance: 323.1
click at [492, 447] on span "Deep Tissue Massage With Wintergreen Oil 60 Min (₹2,400.00)" at bounding box center [599, 446] width 300 height 35
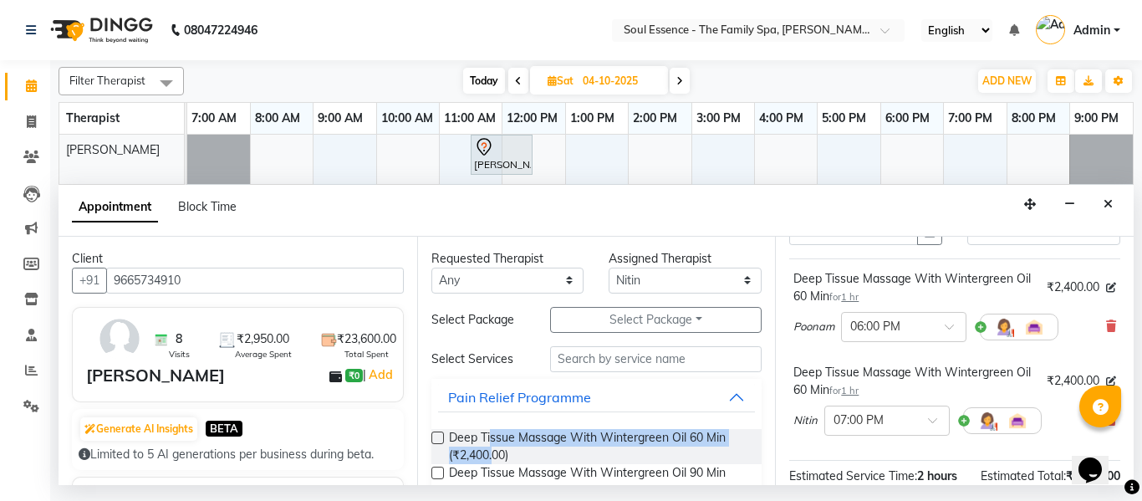
scroll to position [167, 0]
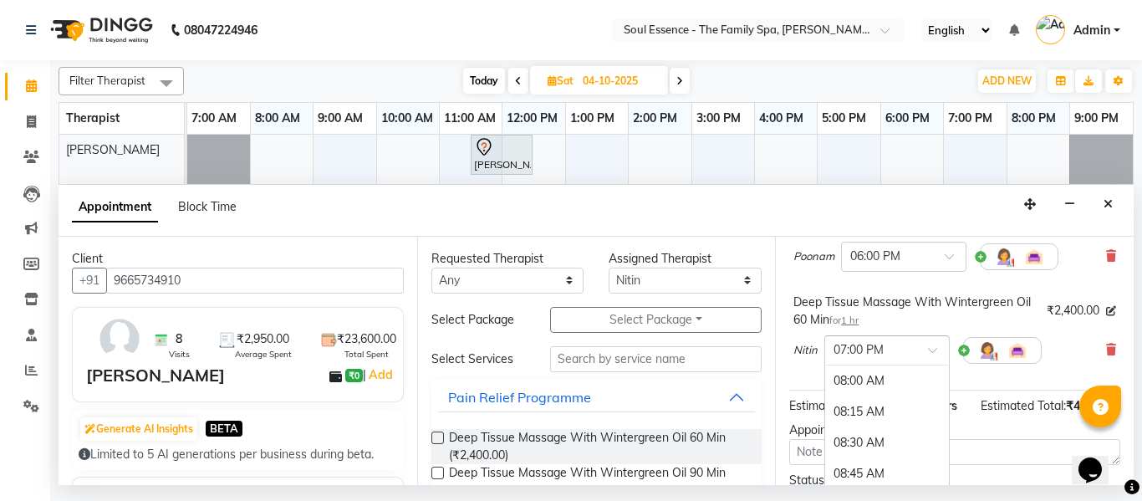
click at [886, 344] on input "text" at bounding box center [871, 349] width 74 height 18
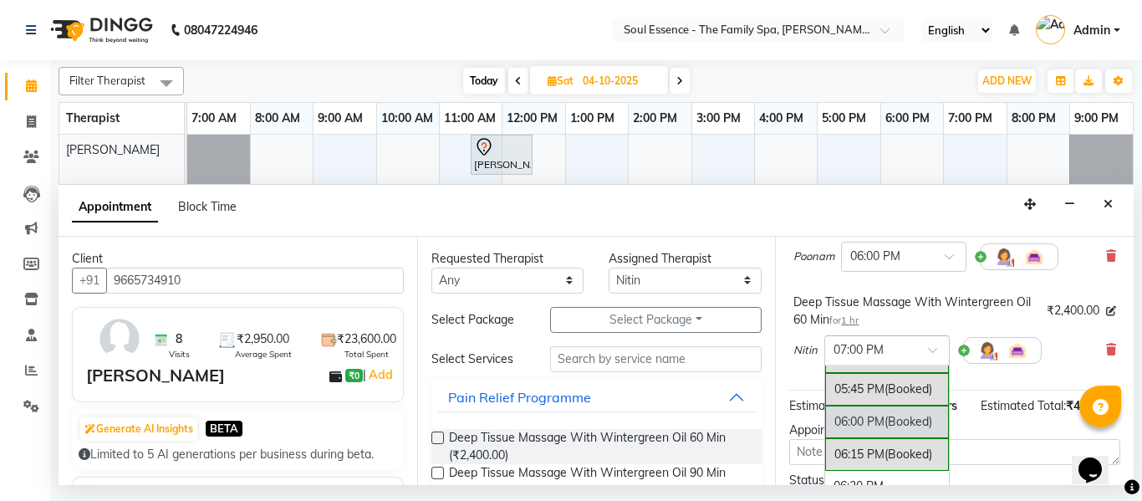
scroll to position [1298, 0]
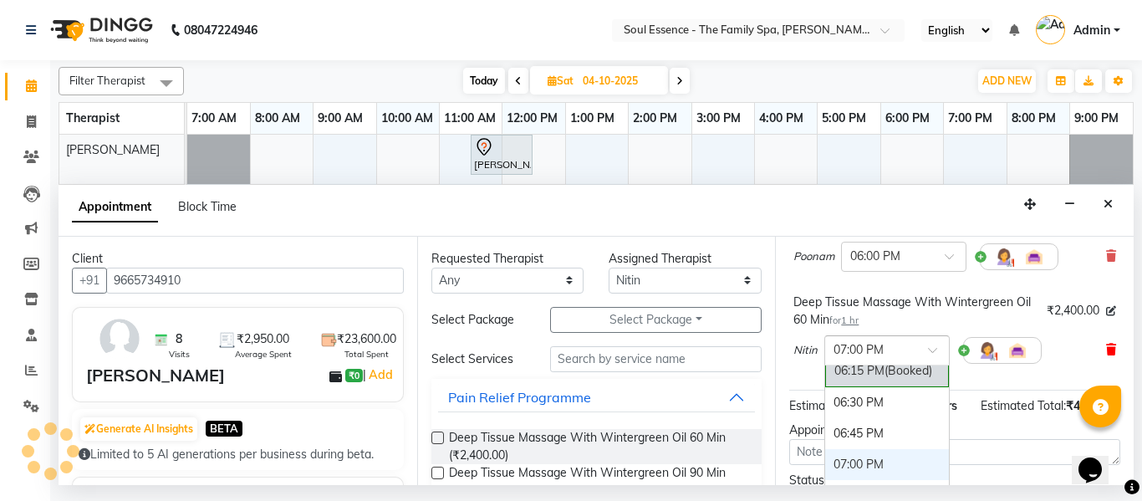
click at [1106, 346] on icon at bounding box center [1111, 350] width 10 height 12
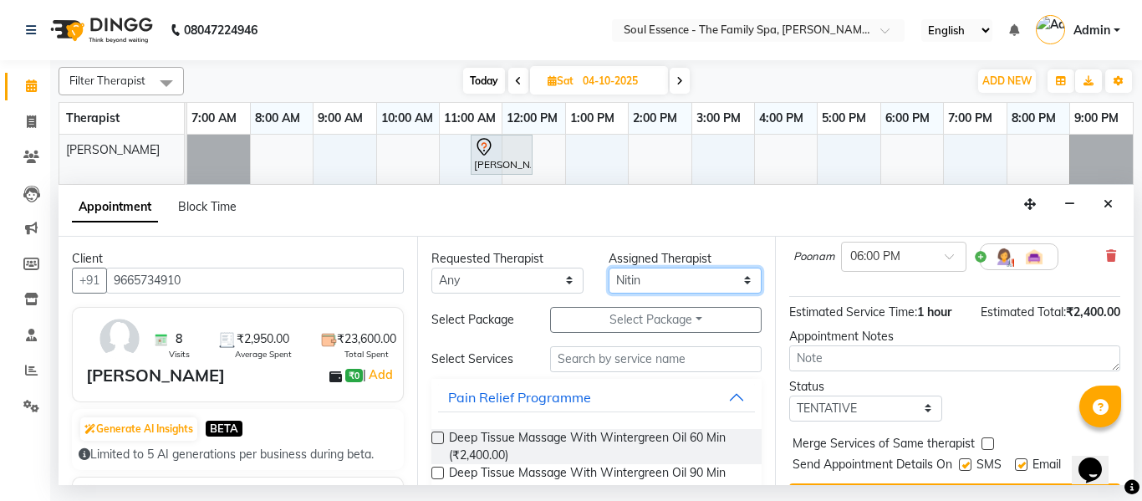
click at [621, 274] on select "Select Deval Gauri Thorath Nitin Poonam pradyumna Shivraj Sonali Surma" at bounding box center [685, 281] width 153 height 26
click at [609, 268] on select "Select Deval Gauri Thorath Nitin Poonam pradyumna Shivraj Sonali Surma" at bounding box center [685, 281] width 153 height 26
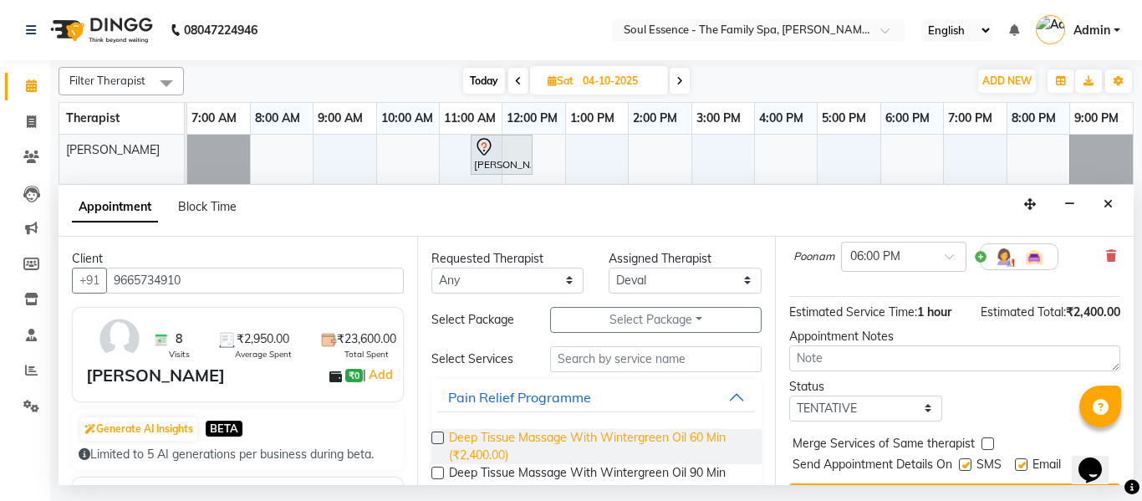
click at [509, 432] on span "Deep Tissue Massage With Wintergreen Oil 60 Min (₹2,400.00)" at bounding box center [599, 446] width 300 height 35
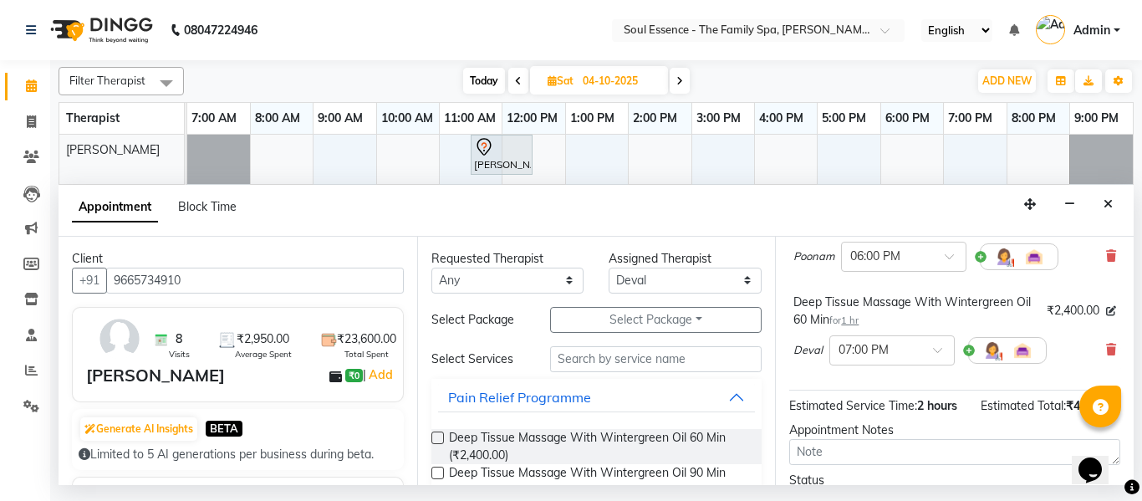
click at [890, 366] on div "Deval × 07:00 PM" at bounding box center [920, 350] width 253 height 43
click at [890, 355] on input "text" at bounding box center [876, 349] width 74 height 18
click at [865, 421] on div "06:00 PM" at bounding box center [892, 424] width 124 height 31
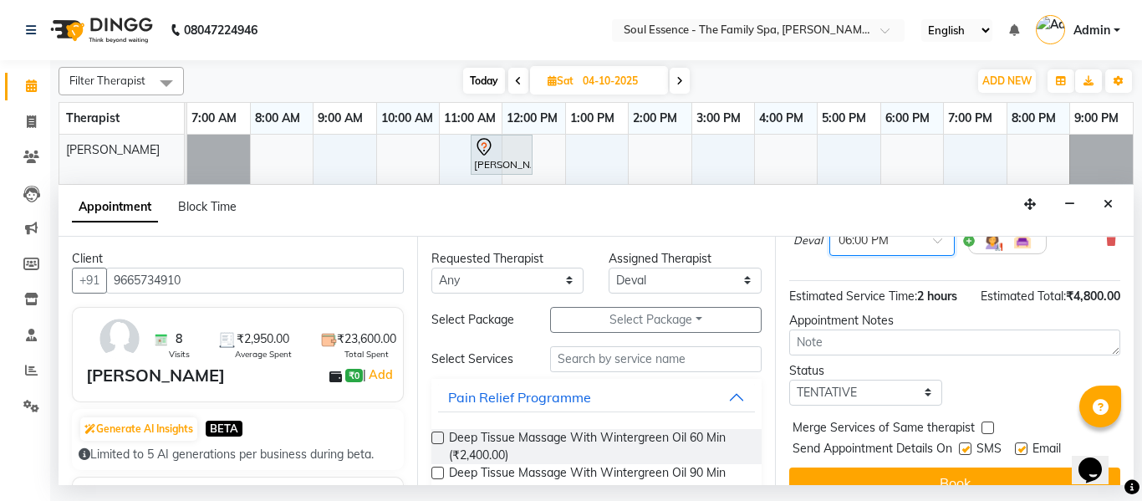
scroll to position [334, 0]
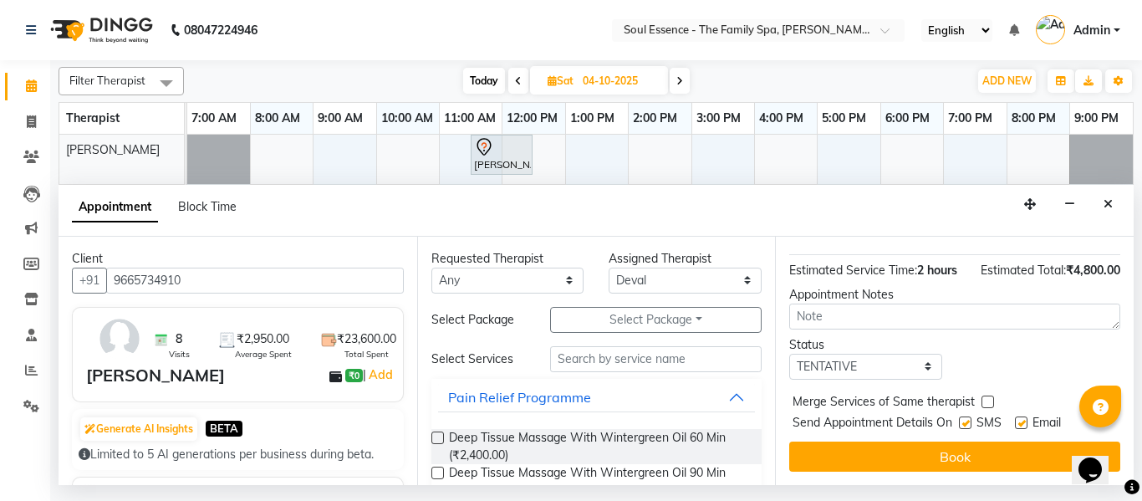
click at [964, 422] on label at bounding box center [965, 422] width 13 height 13
click at [964, 422] on input "checkbox" at bounding box center [964, 424] width 11 height 11
click at [1021, 422] on label at bounding box center [1021, 422] width 13 height 13
click at [1021, 422] on input "checkbox" at bounding box center [1020, 424] width 11 height 11
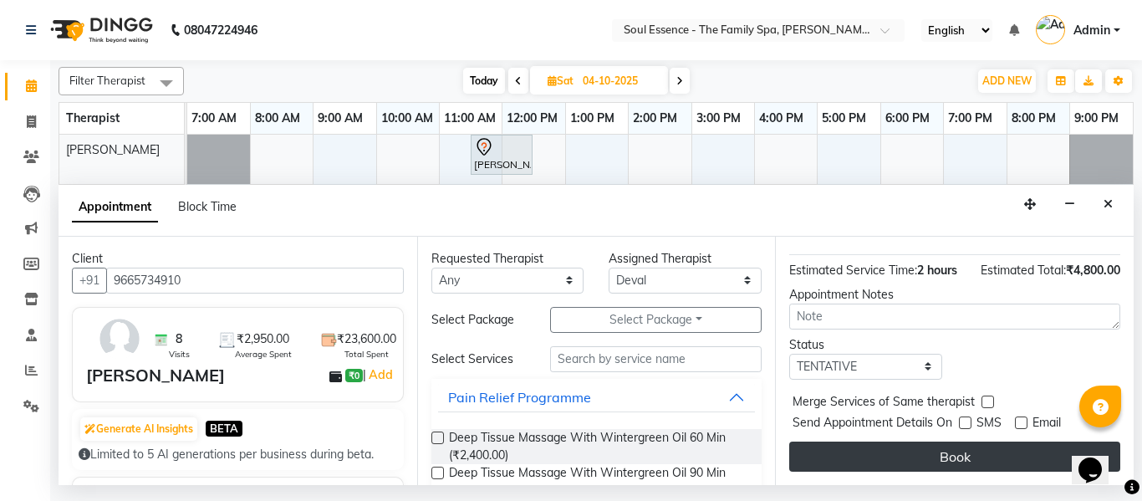
click at [1002, 456] on button "Book" at bounding box center [954, 456] width 331 height 30
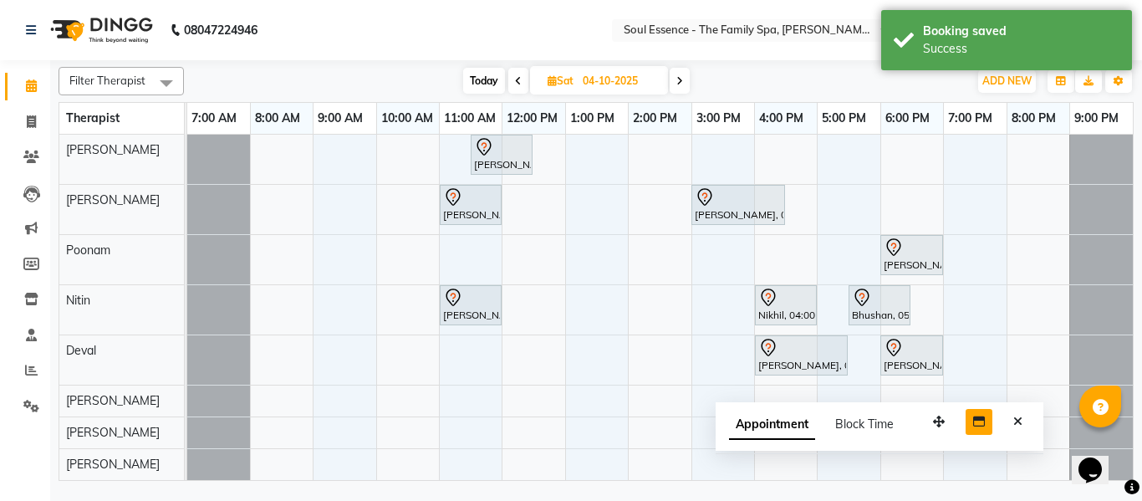
drag, startPoint x: 1018, startPoint y: 457, endPoint x: 946, endPoint y: 404, distance: 90.3
click at [926, 414] on button "button" at bounding box center [939, 422] width 27 height 26
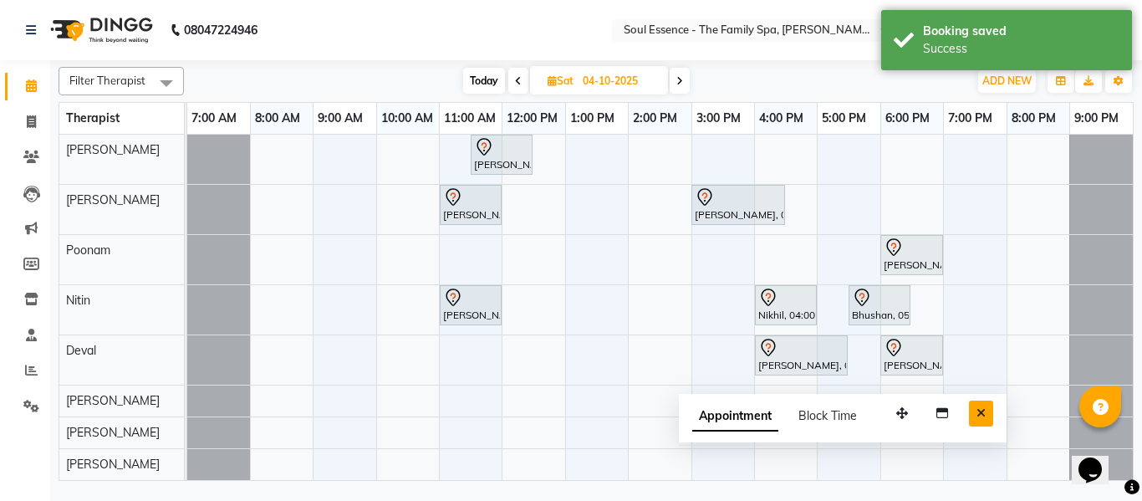
click at [983, 407] on icon "Close" at bounding box center [981, 413] width 9 height 12
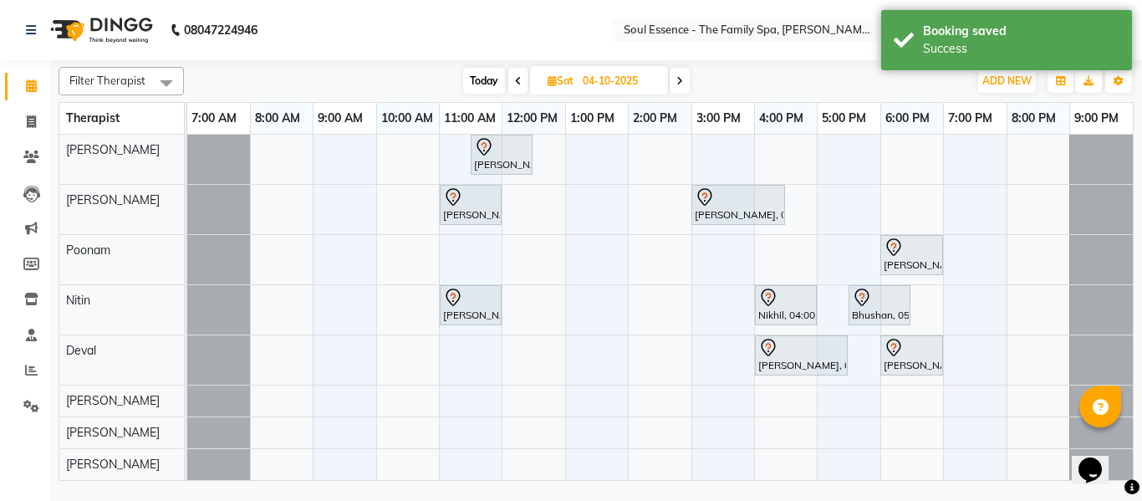
click at [479, 84] on span "Today" at bounding box center [484, 81] width 42 height 26
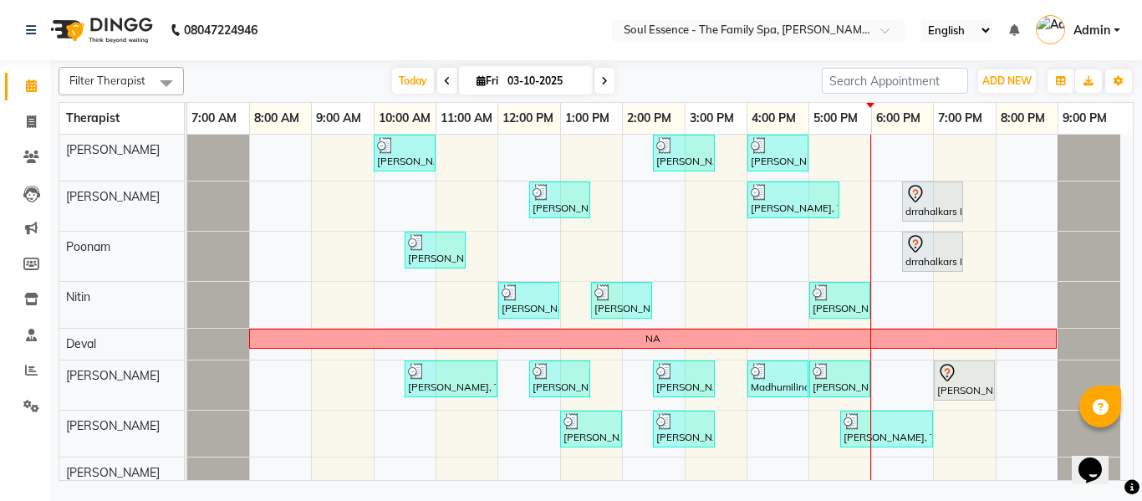
click at [561, 47] on nav "08047224946 Select Location × Soul Essence - The Family Spa, Mayur Colony Engli…" at bounding box center [571, 30] width 1142 height 60
click at [559, 45] on nav "08047224946 Select Location × Soul Essence - The Family Spa, Mayur Colony Engli…" at bounding box center [571, 30] width 1142 height 60
click at [445, 30] on nav "08047224946 Select Location × Soul Essence - The Family Spa, Mayur Colony Engli…" at bounding box center [571, 30] width 1142 height 60
click at [426, 71] on span "Today" at bounding box center [413, 81] width 42 height 26
click at [694, 75] on div "Today Fri 03-10-2025" at bounding box center [502, 81] width 621 height 25
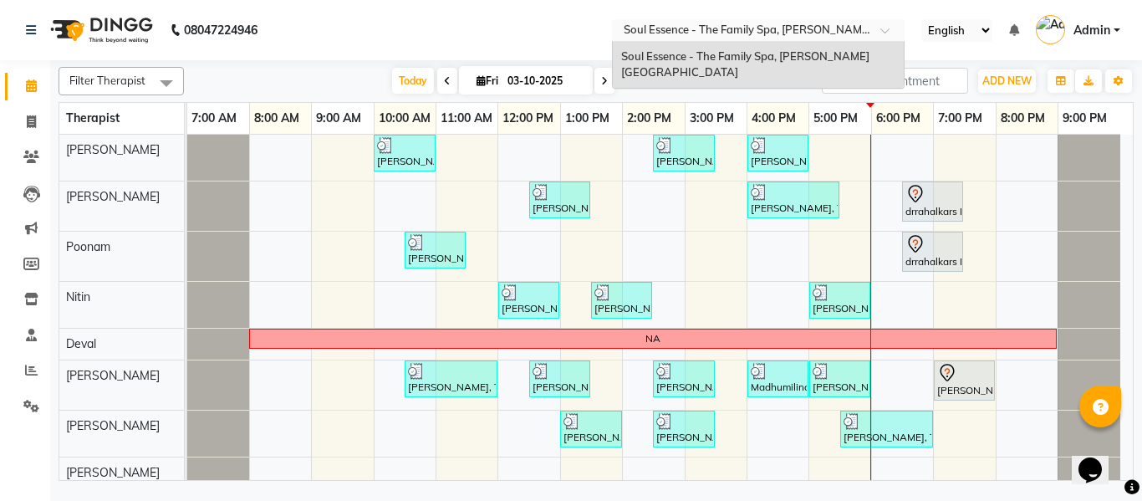
click at [688, 19] on div "Select Location × Soul Essence - The Family Spa, Mayur Colony" at bounding box center [758, 30] width 293 height 23
click at [573, 15] on nav "08047224946 Select Location × Soul Essence - The Family Spa, Mayur Colony Soul …" at bounding box center [571, 30] width 1142 height 60
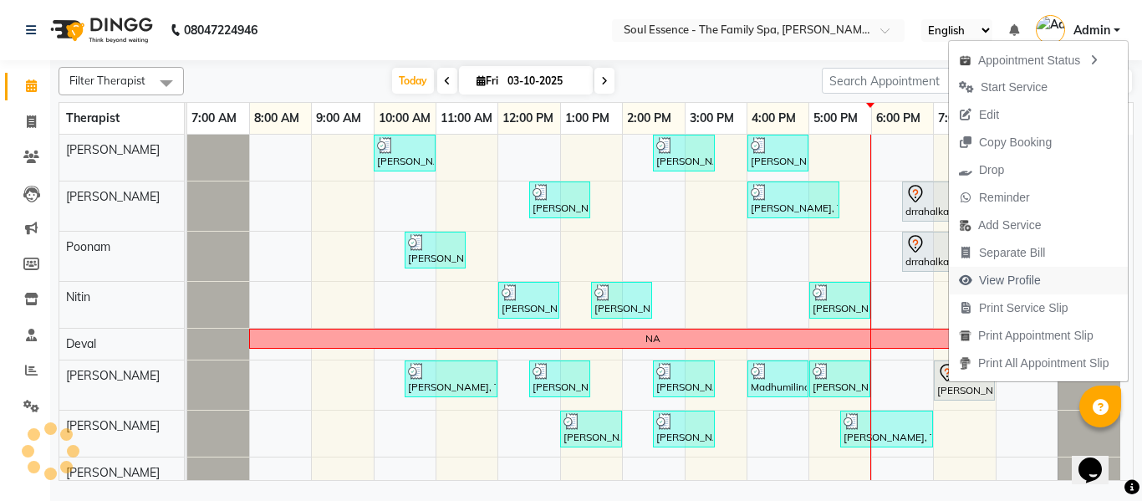
click at [993, 283] on span "View Profile" at bounding box center [1010, 281] width 62 height 18
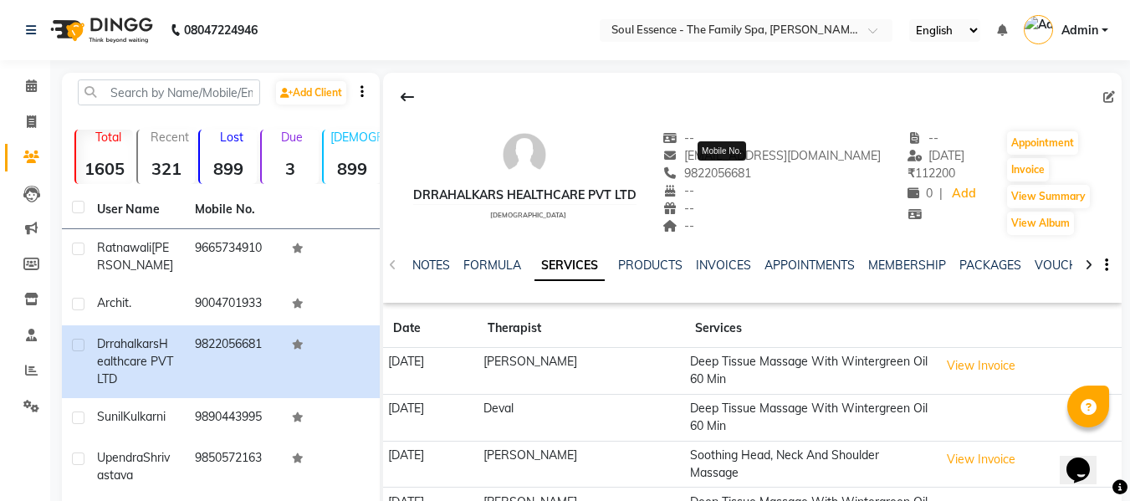
click at [752, 175] on span "9822056681" at bounding box center [707, 173] width 89 height 15
copy span "9822056681"
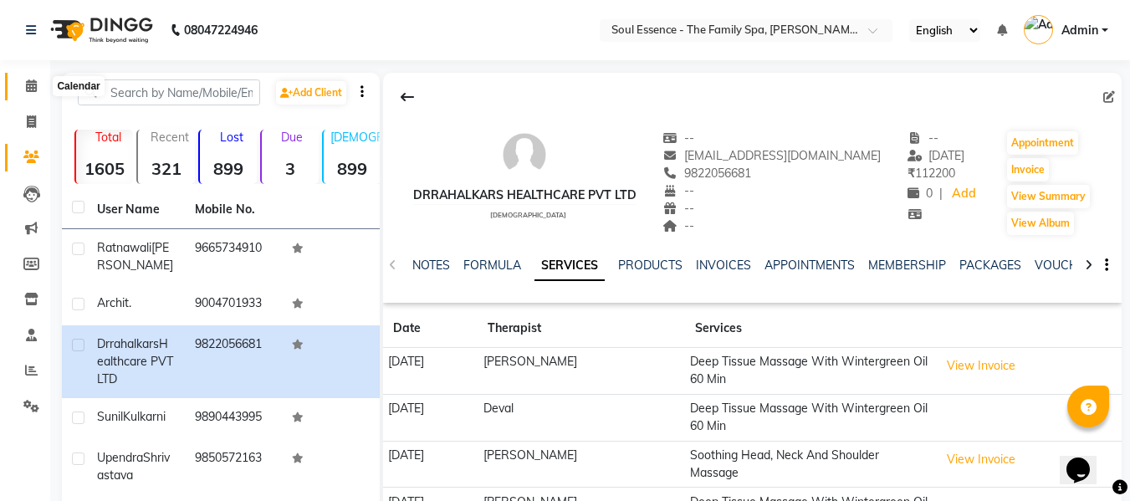
click at [38, 81] on span at bounding box center [31, 86] width 29 height 19
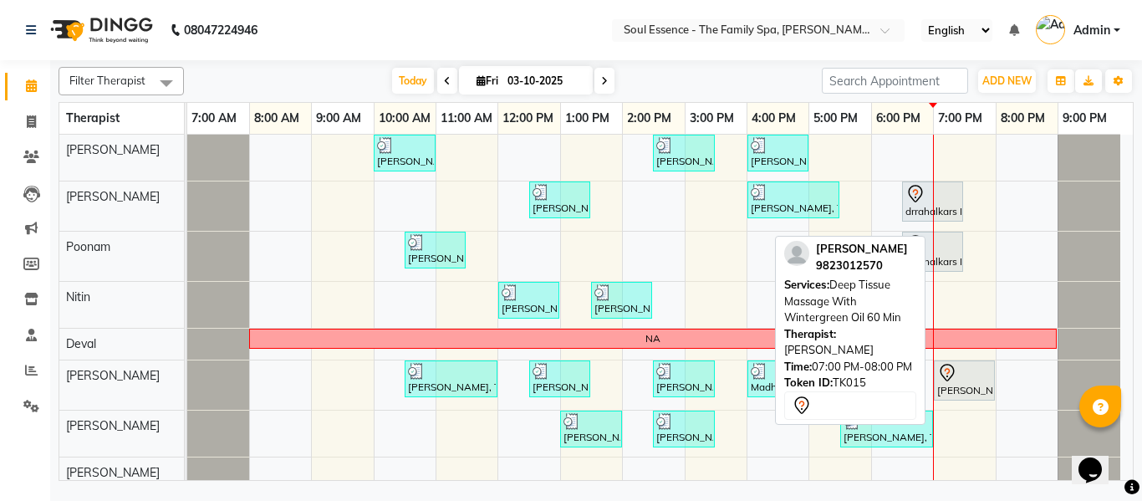
click at [952, 381] on icon at bounding box center [947, 373] width 20 height 20
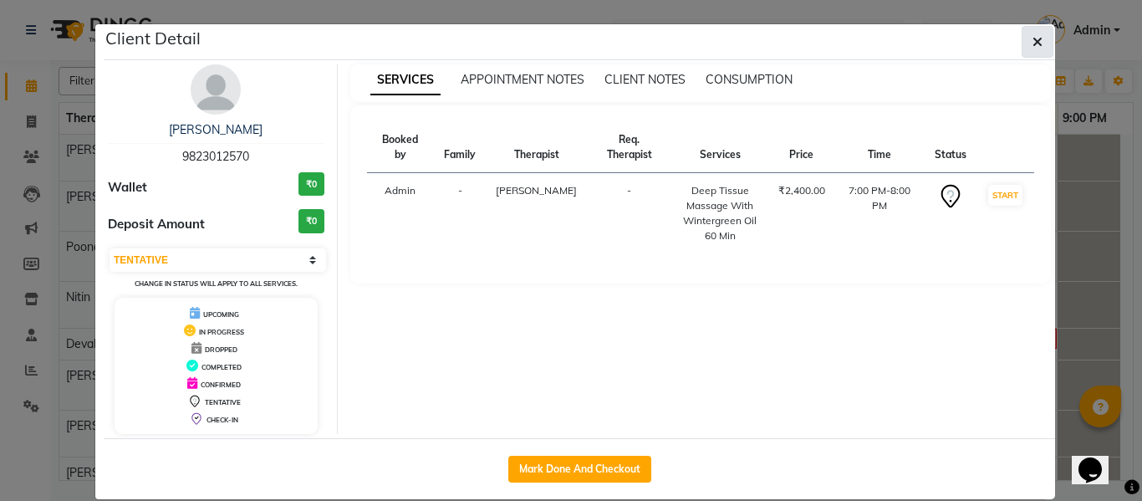
click at [1035, 33] on span "button" at bounding box center [1038, 41] width 10 height 17
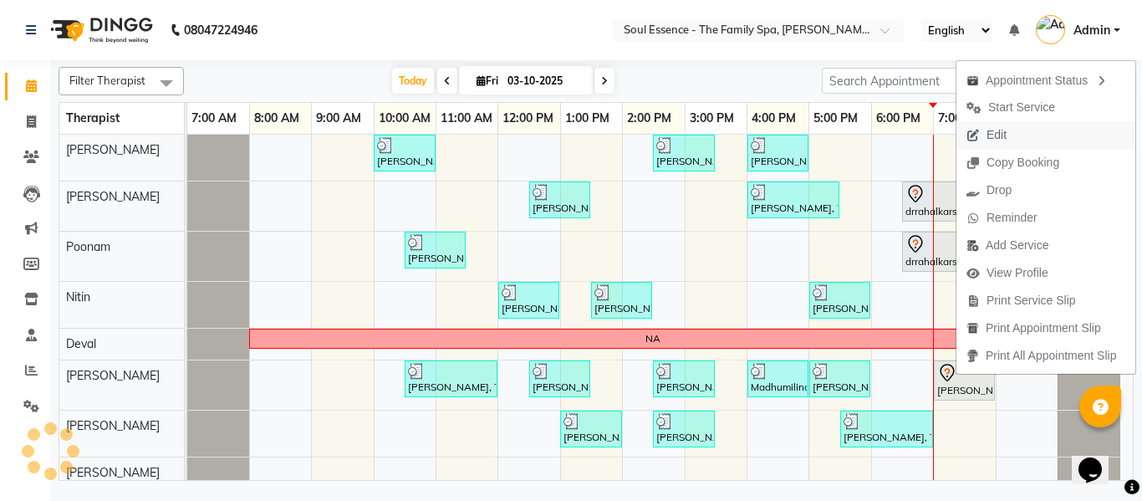
click at [979, 138] on icon "button" at bounding box center [973, 136] width 13 height 12
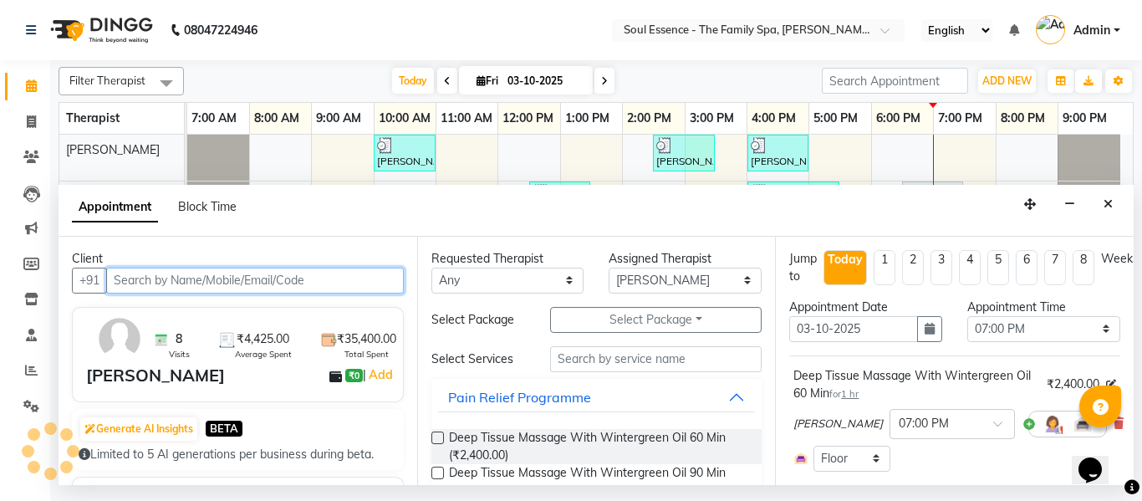
scroll to position [84, 0]
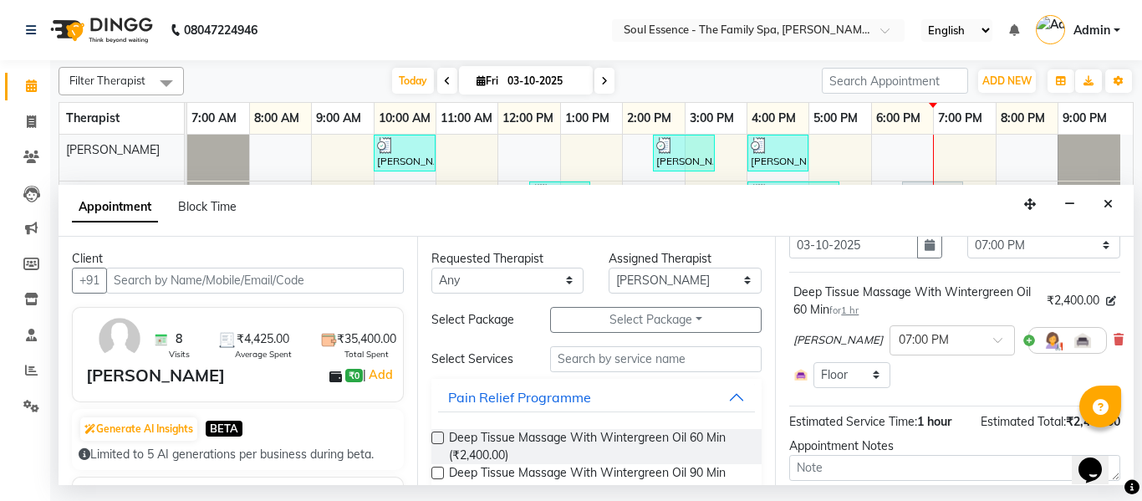
drag, startPoint x: 1097, startPoint y: 336, endPoint x: 856, endPoint y: 328, distance: 241.0
click at [1114, 336] on icon at bounding box center [1119, 340] width 10 height 12
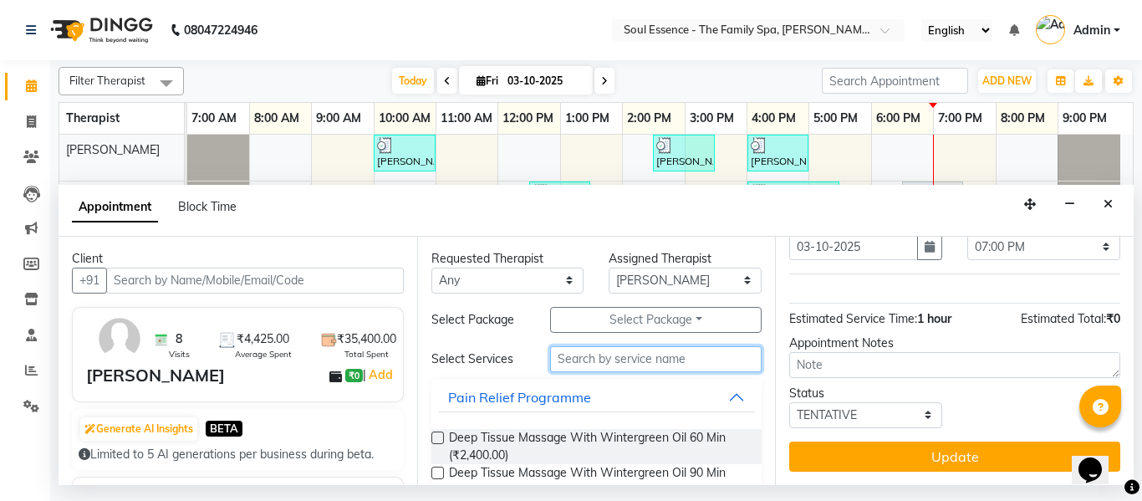
click at [697, 349] on input "text" at bounding box center [656, 359] width 212 height 26
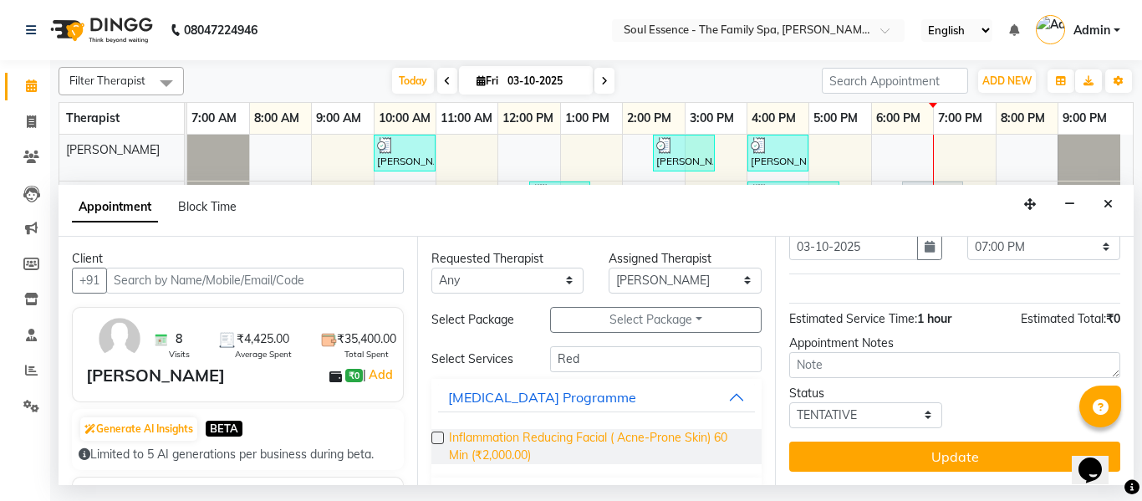
click at [553, 447] on span "Inflammation Reducing Facial ( Acne-Prone Skin) 60 Min (₹2,000.00)" at bounding box center [599, 446] width 300 height 35
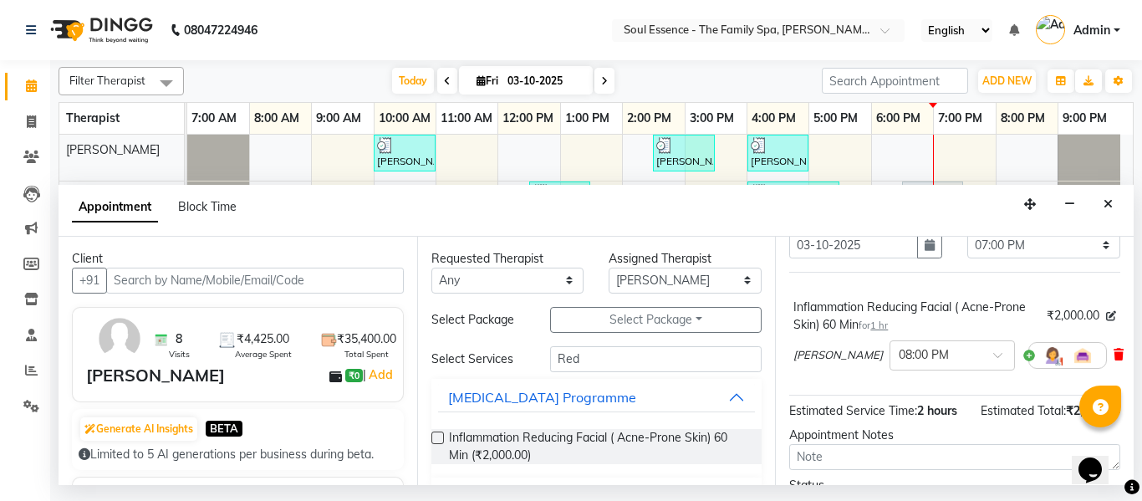
click at [1114, 355] on icon at bounding box center [1119, 355] width 10 height 12
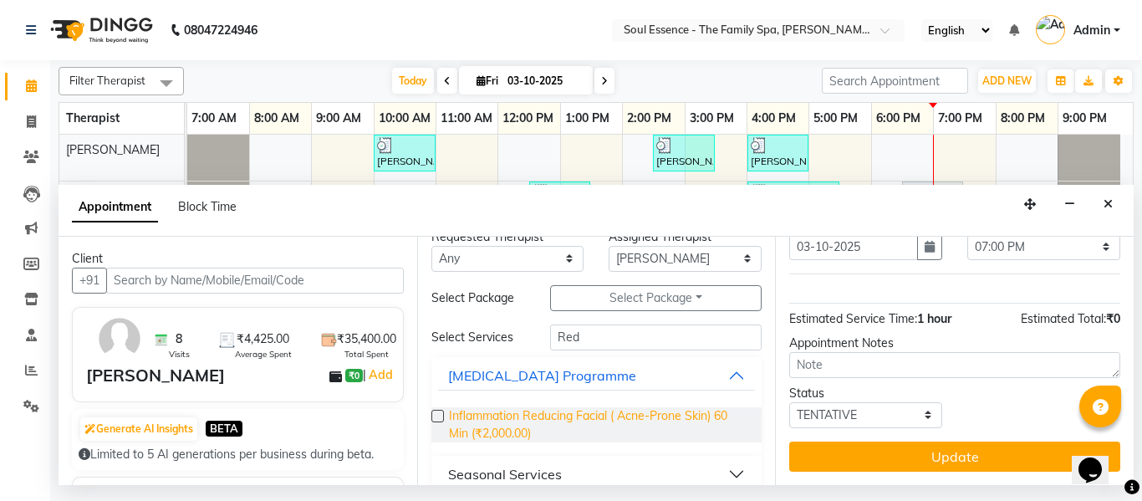
scroll to position [43, 0]
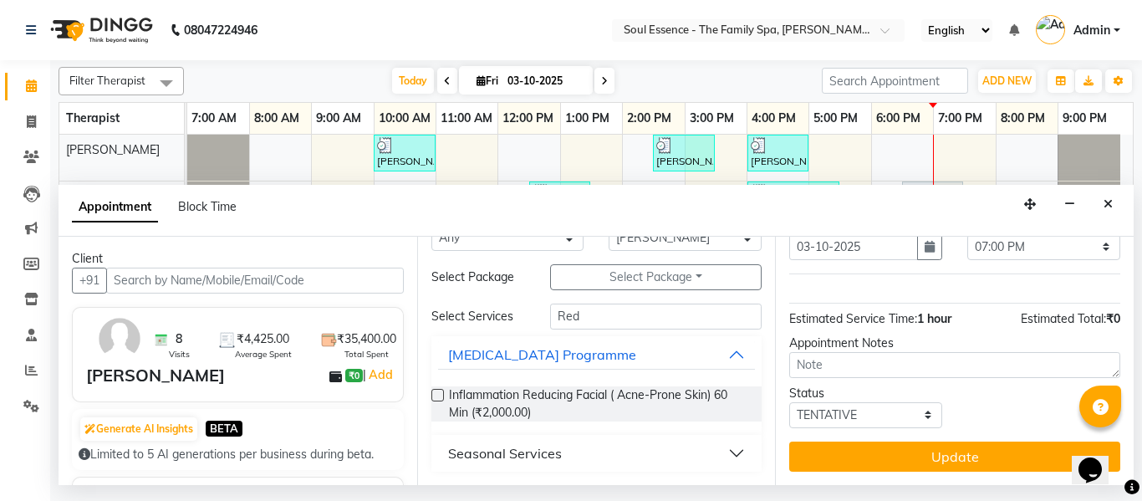
click at [612, 465] on button "Seasonal Services" at bounding box center [597, 453] width 318 height 30
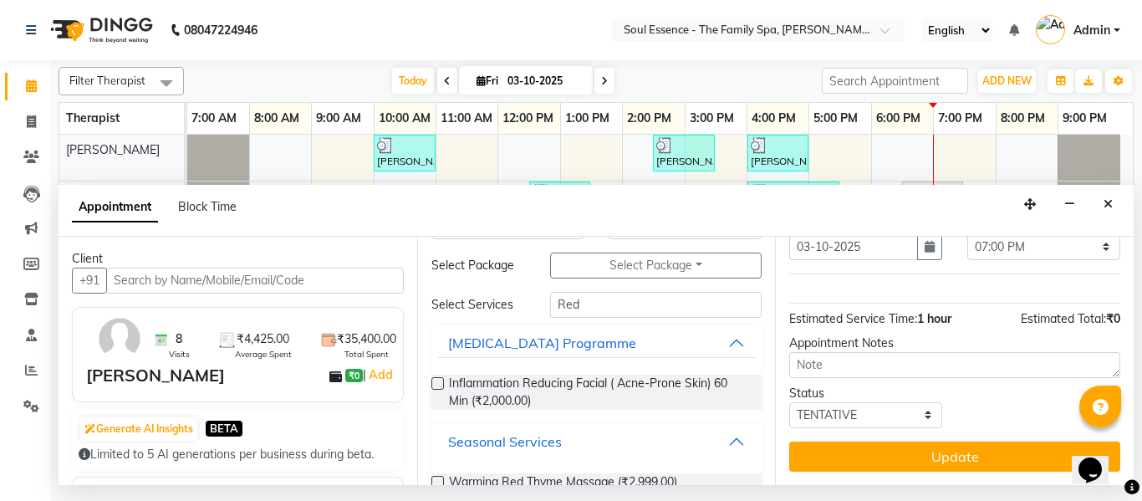
scroll to position [90, 0]
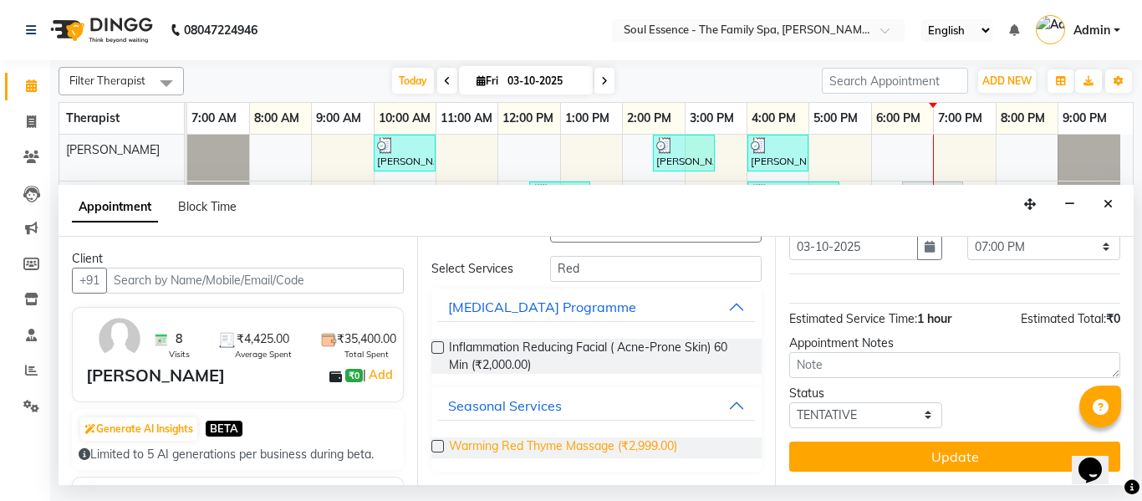
click at [553, 443] on span "Warming Red Thyme Massage (₹2,999.00)" at bounding box center [563, 447] width 228 height 21
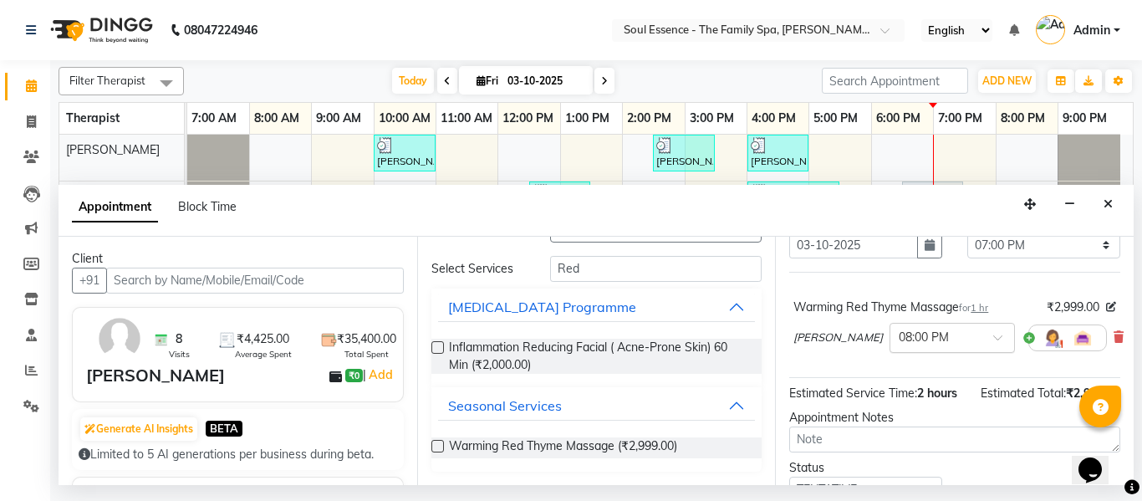
click at [973, 323] on div "pradyumna × 08:00 PM Add Secondary Therapist" at bounding box center [951, 337] width 314 height 43
click at [942, 328] on div at bounding box center [953, 337] width 124 height 18
click at [892, 449] on div "07:00 PM" at bounding box center [953, 456] width 124 height 31
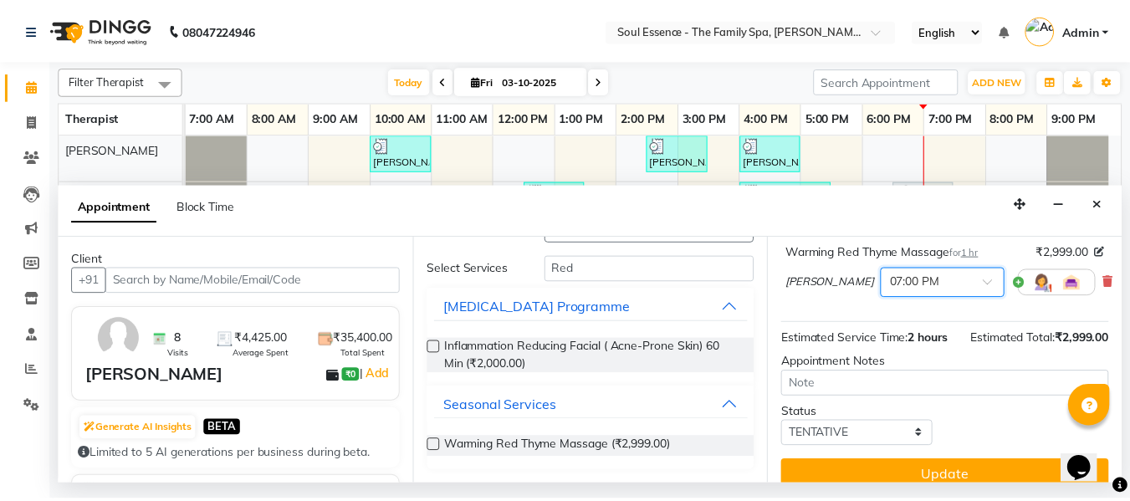
scroll to position [188, 0]
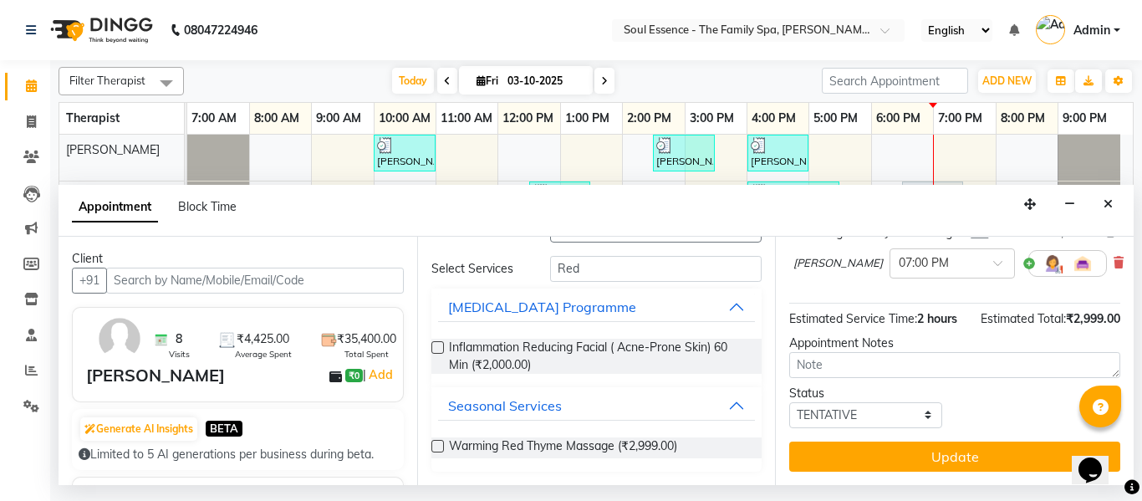
click at [964, 441] on button "Update" at bounding box center [954, 456] width 331 height 30
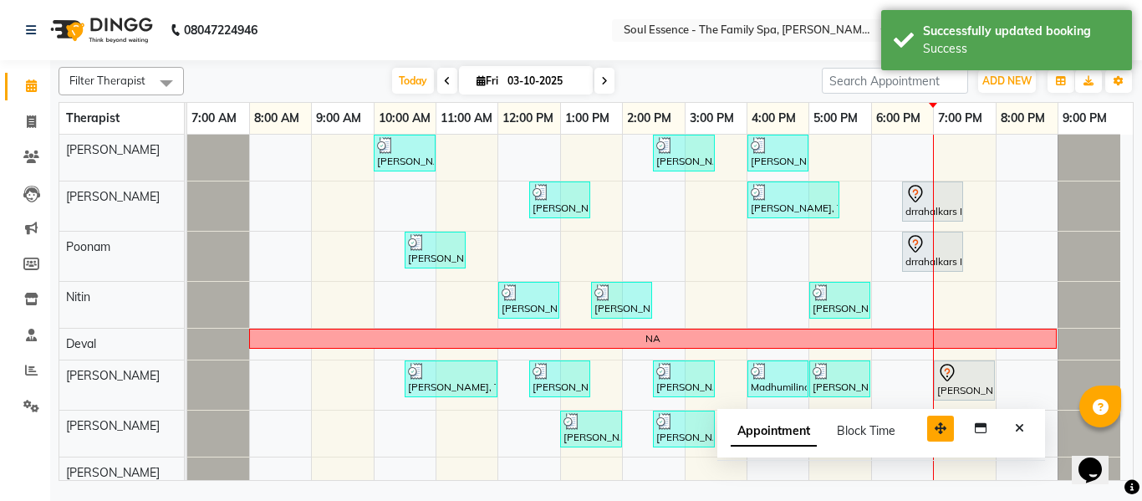
drag, startPoint x: 1033, startPoint y: 452, endPoint x: 875, endPoint y: 409, distance: 163.7
click at [935, 422] on icon "button" at bounding box center [941, 428] width 12 height 12
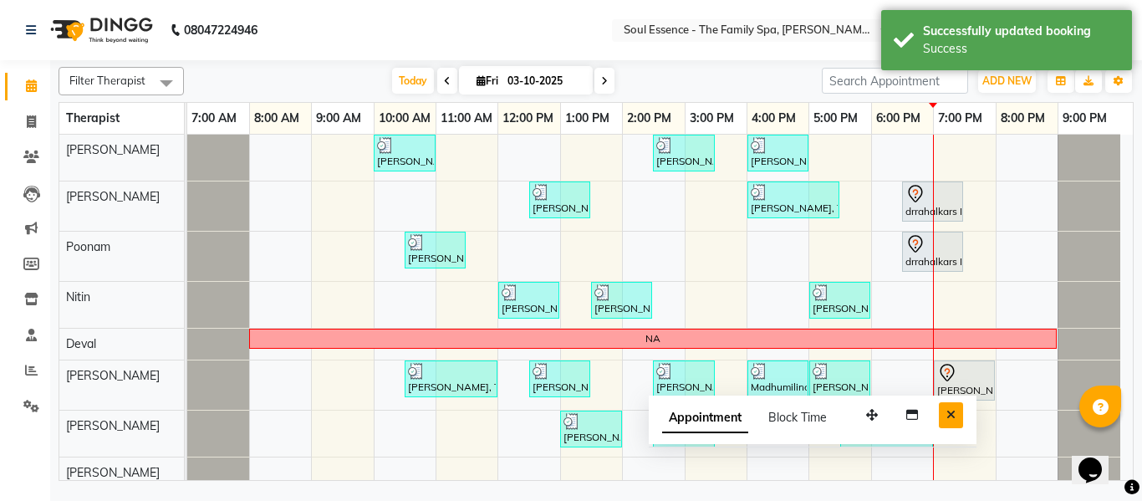
click at [957, 411] on button "Close" at bounding box center [951, 415] width 24 height 26
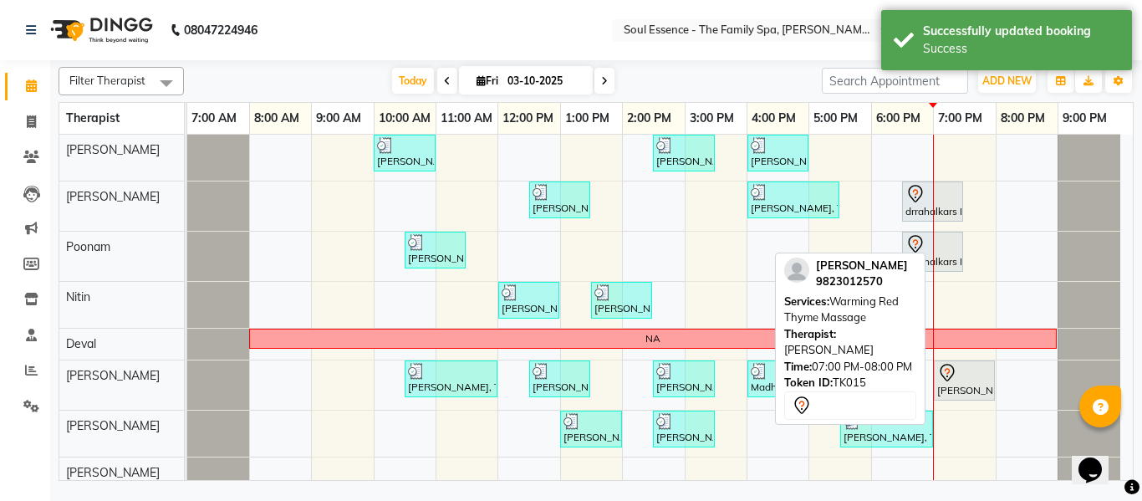
click at [958, 383] on div "Hemanand Gadgil, TK15, 07:00 PM-08:00 PM, Warming Red Thyme Massage" at bounding box center [965, 380] width 58 height 35
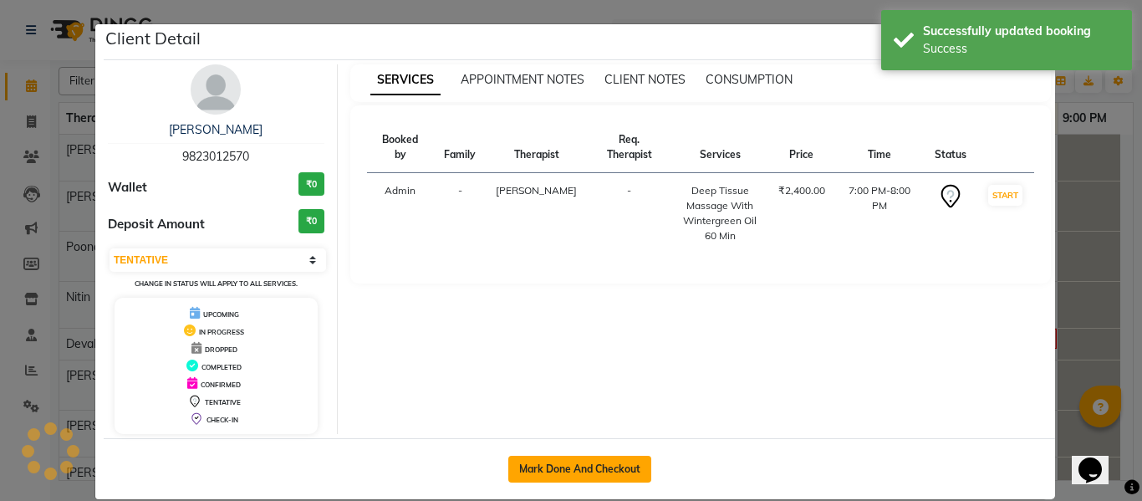
click at [605, 466] on button "Mark Done And Checkout" at bounding box center [579, 469] width 143 height 27
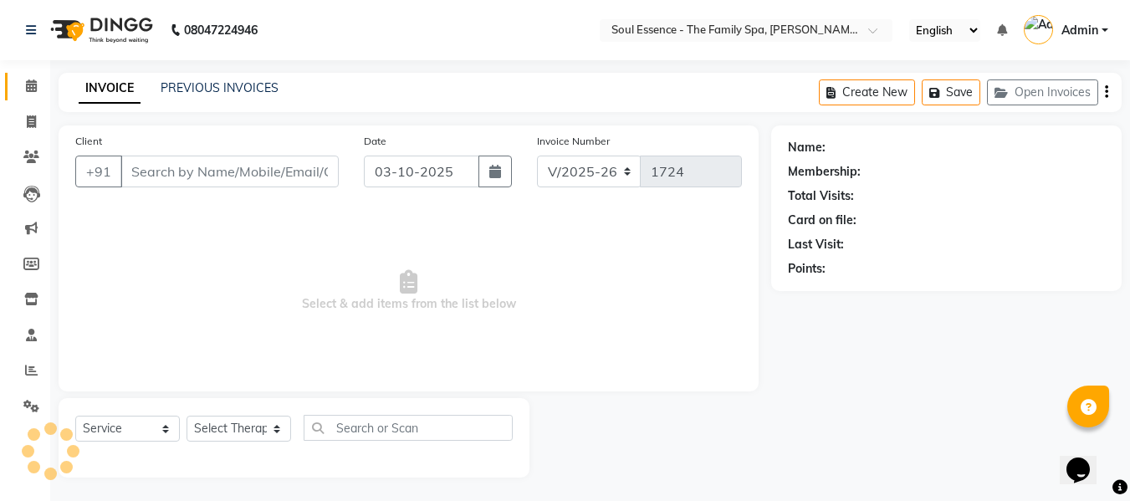
click at [43, 97] on link "Calendar" at bounding box center [25, 87] width 40 height 28
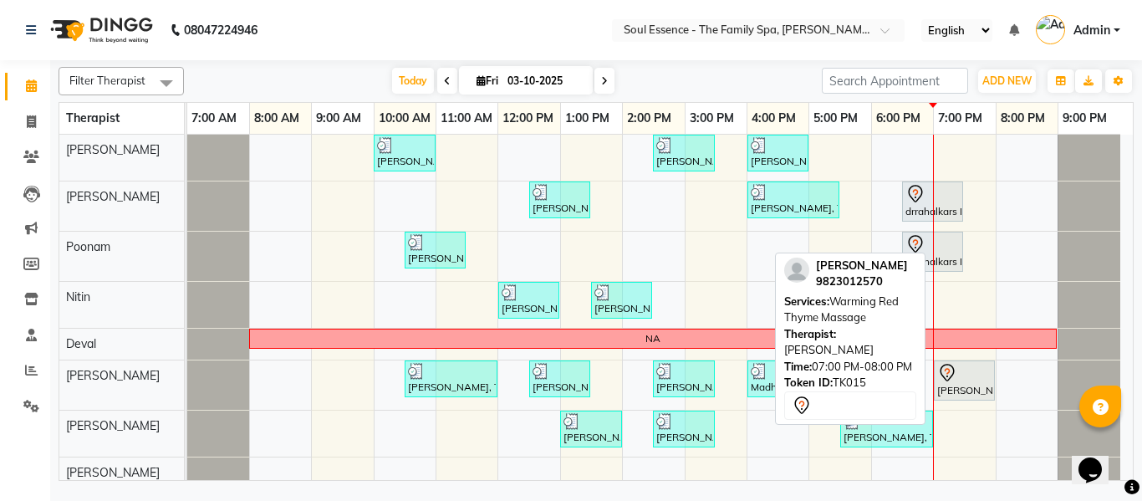
click at [969, 379] on div at bounding box center [964, 373] width 54 height 20
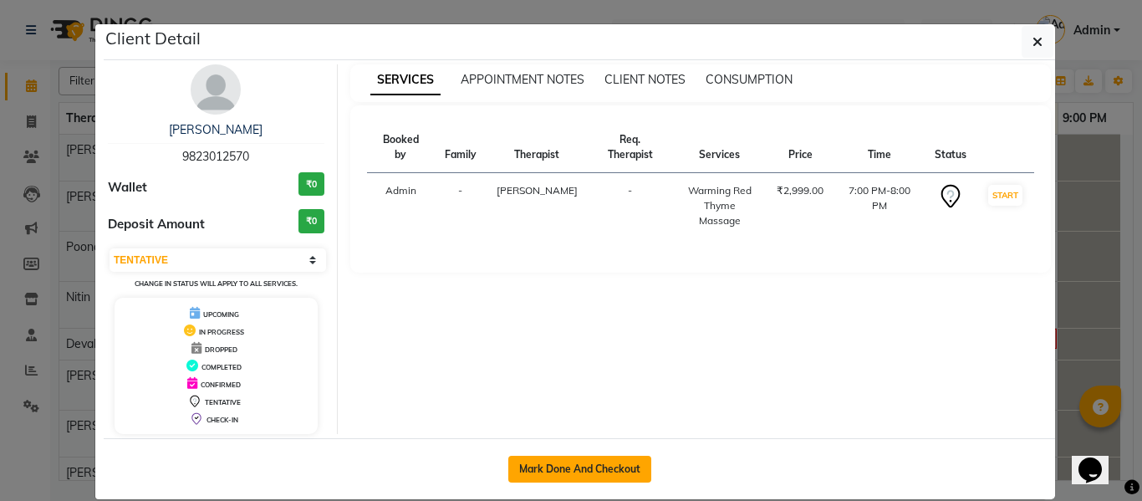
click at [620, 474] on button "Mark Done And Checkout" at bounding box center [579, 469] width 143 height 27
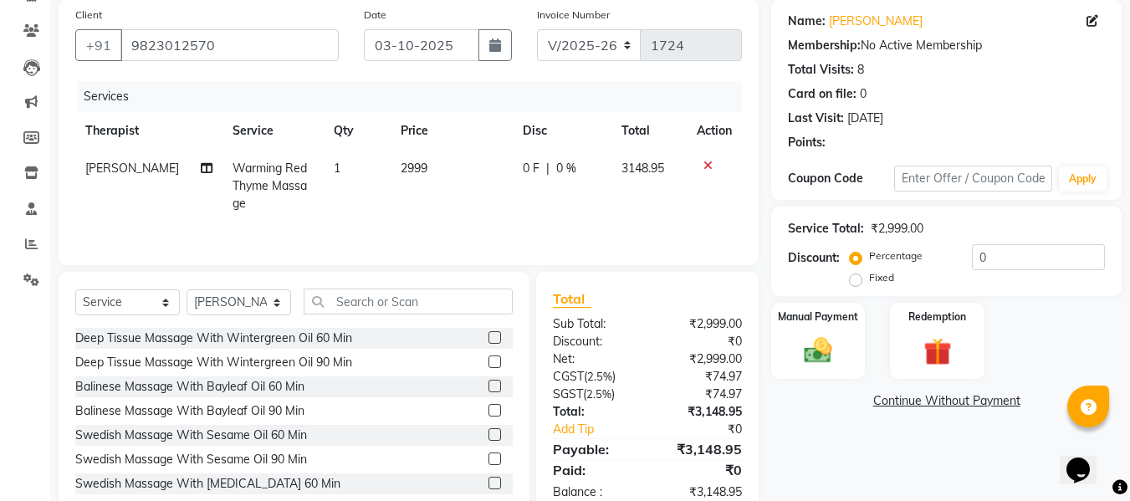
scroll to position [169, 0]
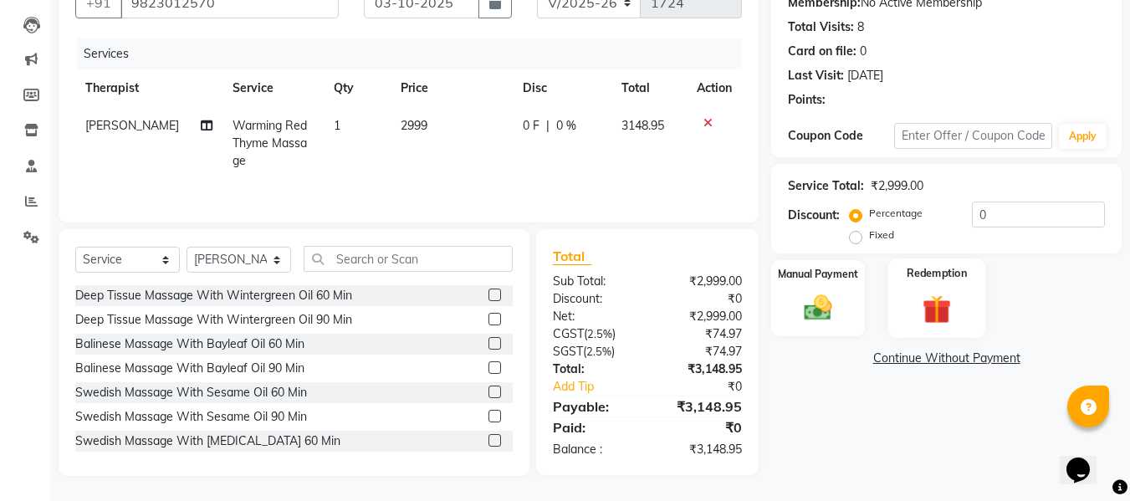
click at [967, 307] on div "Redemption" at bounding box center [937, 297] width 98 height 79
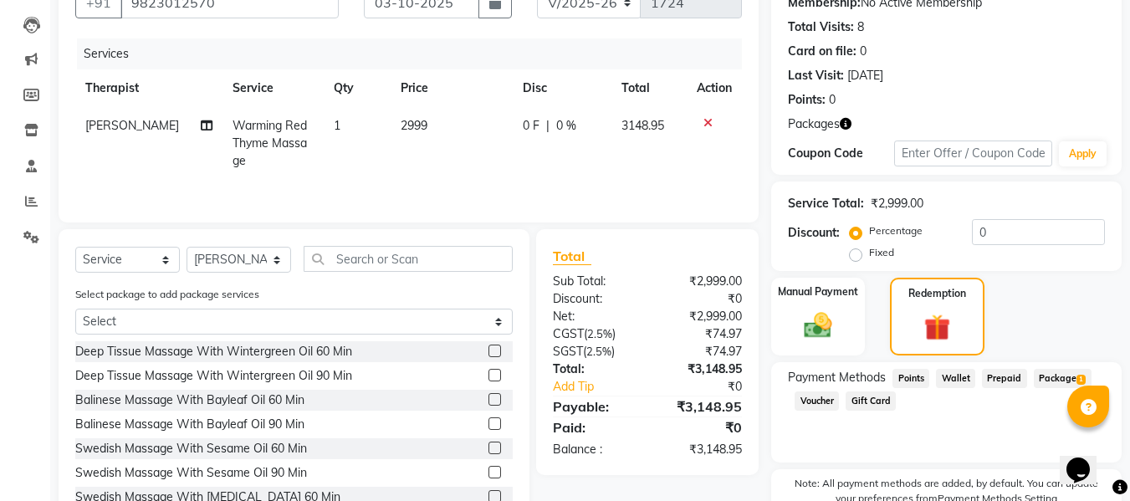
click at [1052, 367] on div "Payment Methods Points Wallet Prepaid Package 1 Voucher Gift Card" at bounding box center [946, 412] width 350 height 100
click at [1051, 375] on span "Package 1" at bounding box center [1063, 378] width 58 height 19
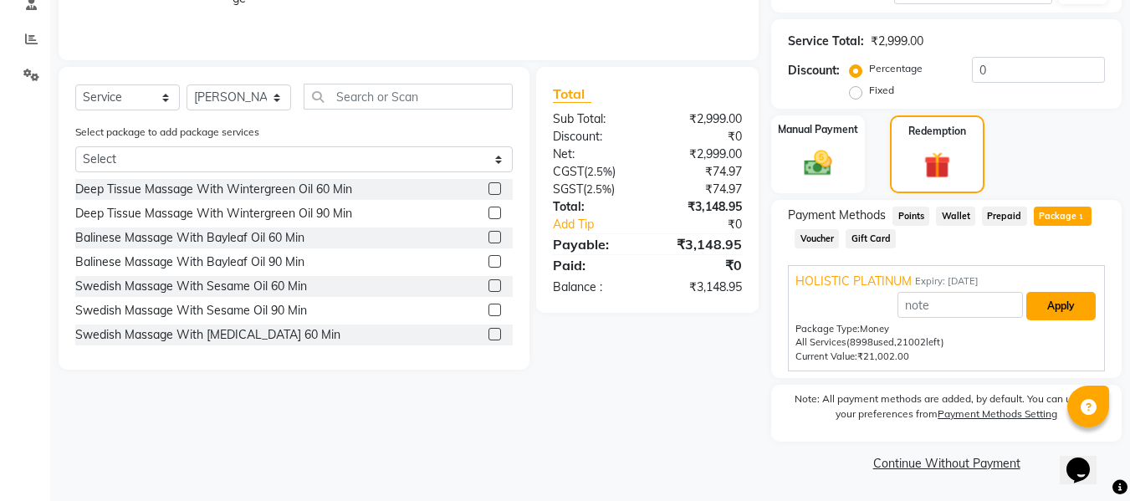
click at [1048, 316] on button "Apply" at bounding box center [1060, 306] width 69 height 28
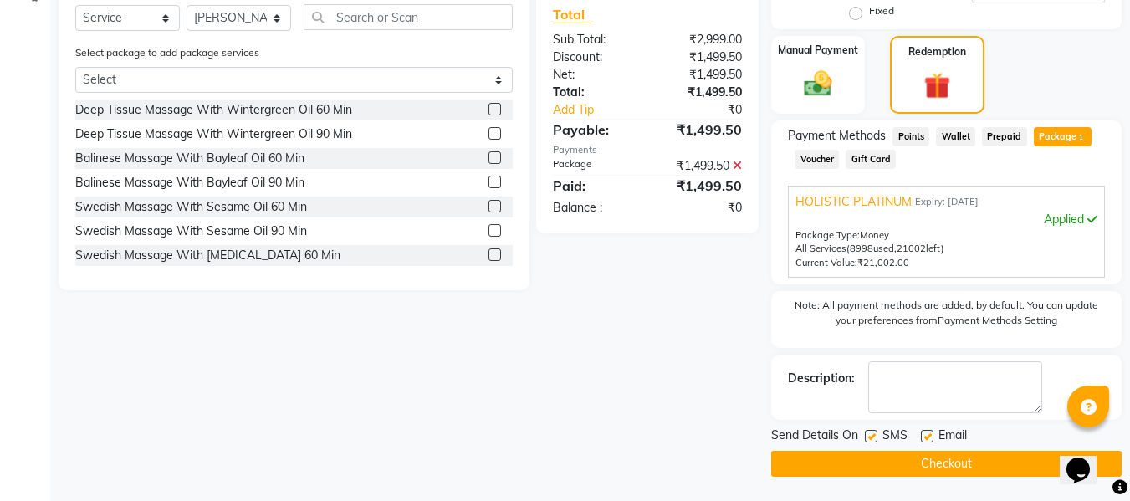
scroll to position [411, 0]
click at [875, 426] on div "SMS" at bounding box center [893, 436] width 56 height 21
click at [875, 431] on label at bounding box center [871, 435] width 13 height 13
click at [875, 431] on input "checkbox" at bounding box center [870, 436] width 11 height 11
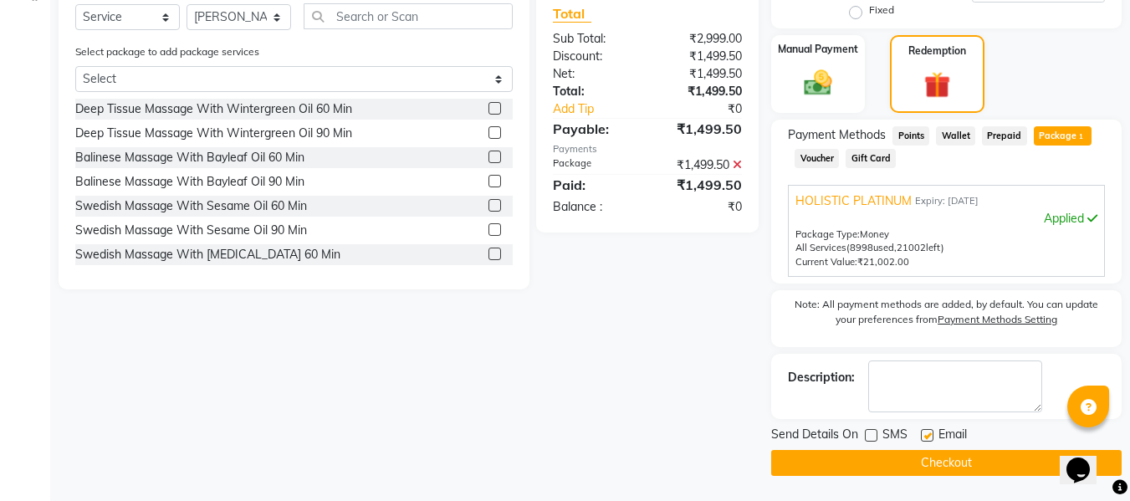
click at [926, 436] on label at bounding box center [927, 435] width 13 height 13
click at [926, 436] on input "checkbox" at bounding box center [926, 436] width 11 height 11
click at [925, 451] on button "Checkout" at bounding box center [946, 463] width 350 height 26
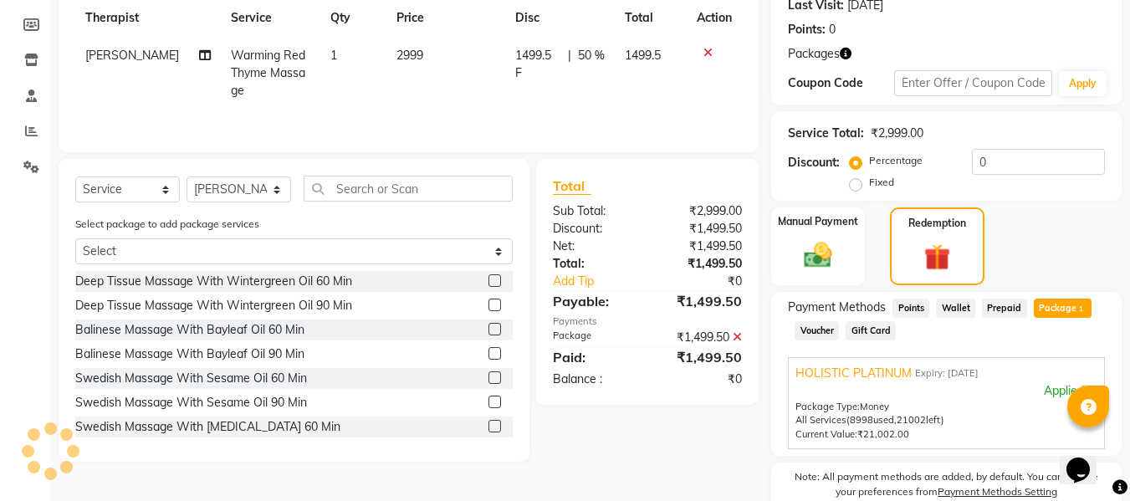
scroll to position [77, 0]
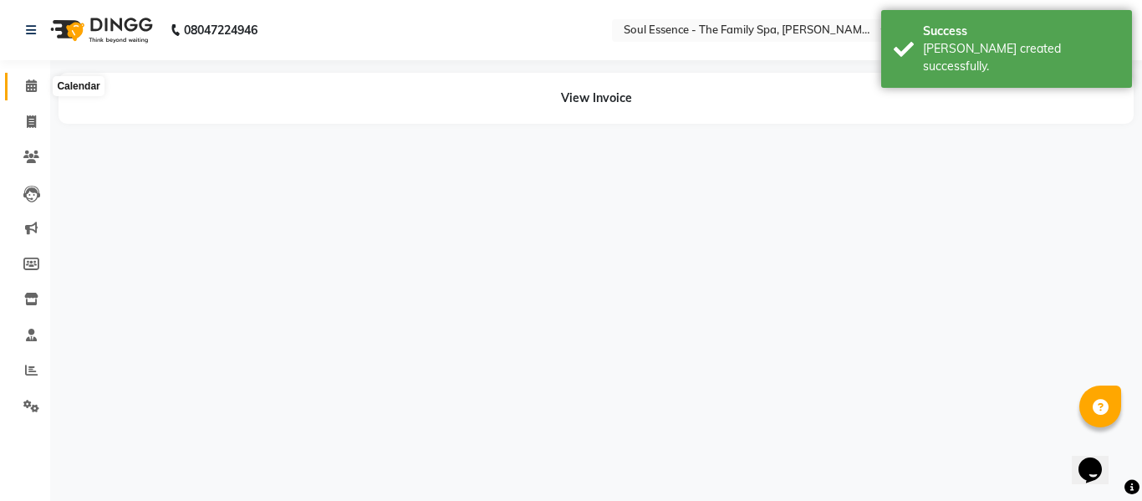
click at [34, 87] on icon at bounding box center [31, 85] width 11 height 13
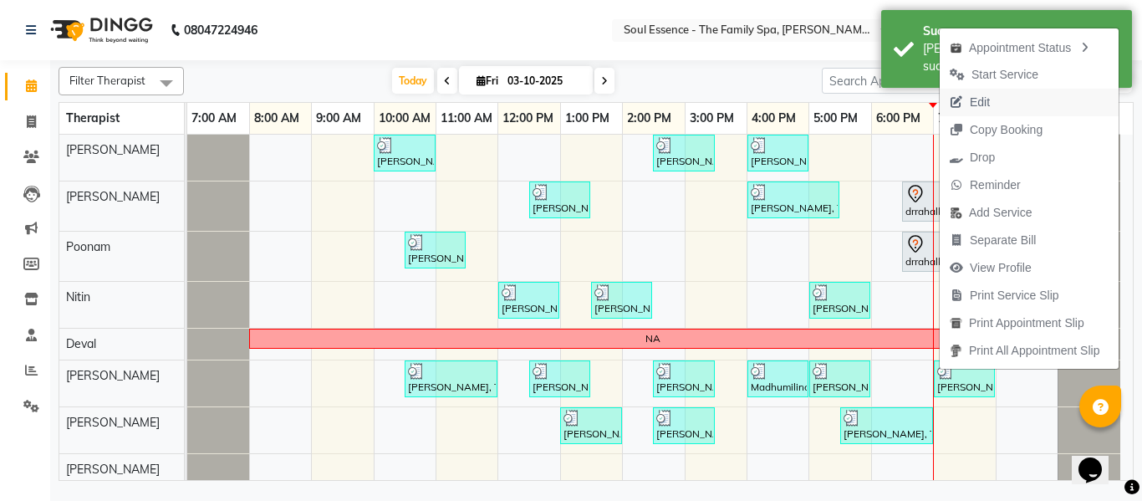
click at [988, 110] on span "Edit" at bounding box center [980, 103] width 20 height 18
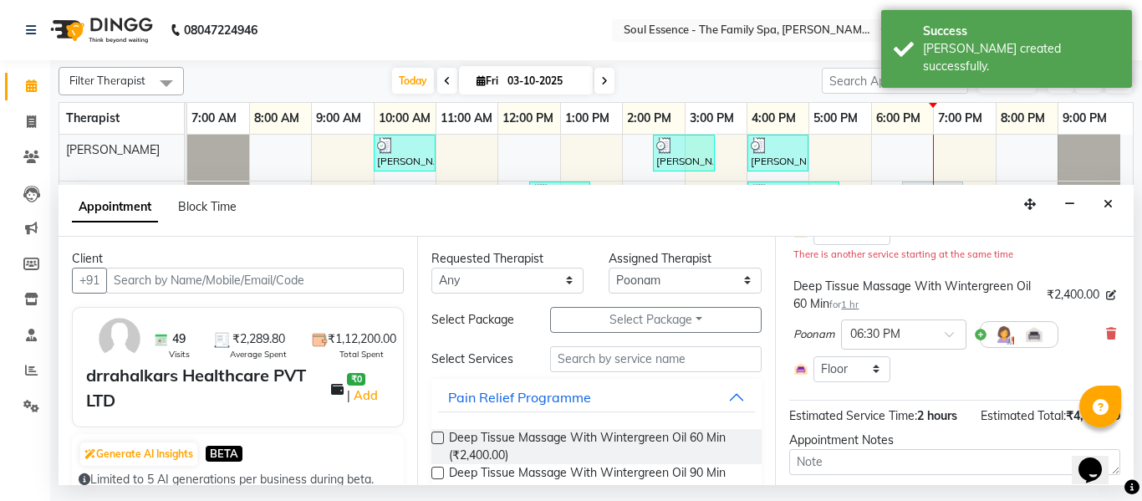
scroll to position [251, 0]
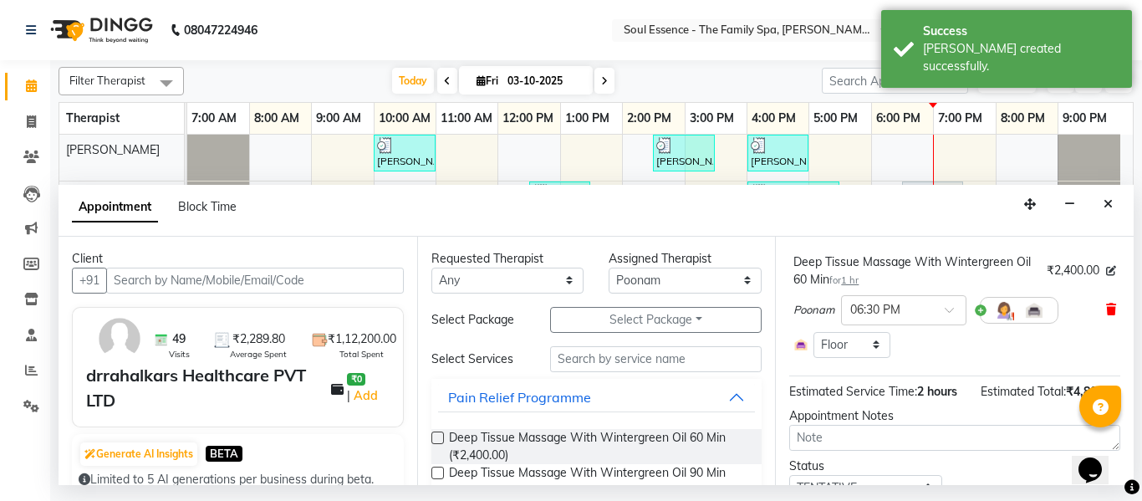
click at [1106, 319] on span at bounding box center [1111, 310] width 10 height 18
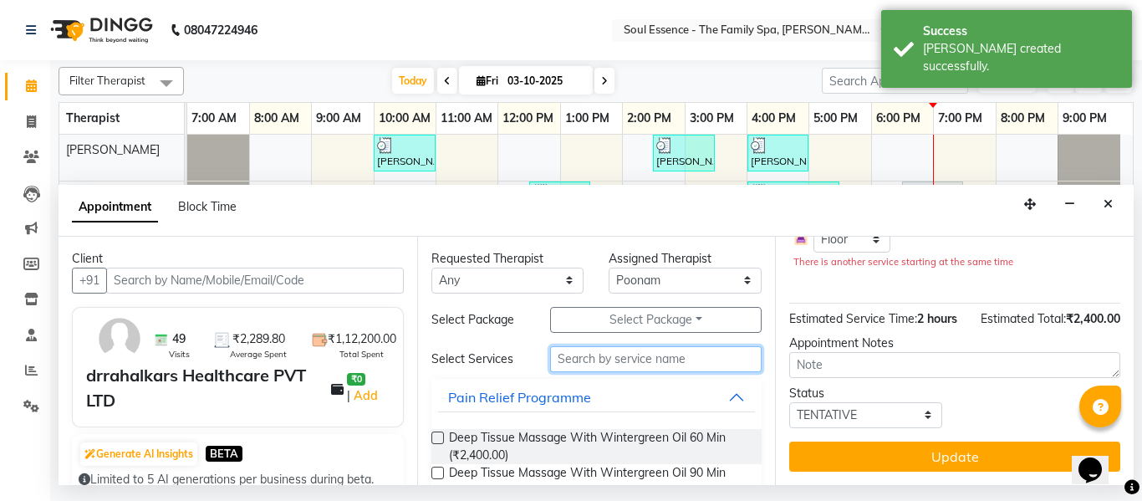
click at [644, 365] on input "text" at bounding box center [656, 359] width 212 height 26
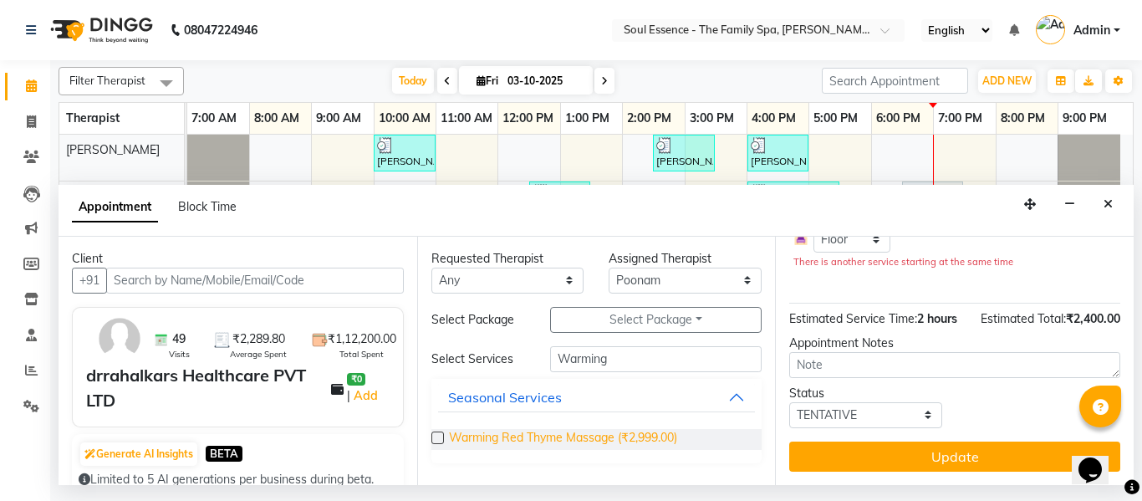
click at [658, 442] on span "Warming Red Thyme Massage (₹2,999.00)" at bounding box center [563, 439] width 228 height 21
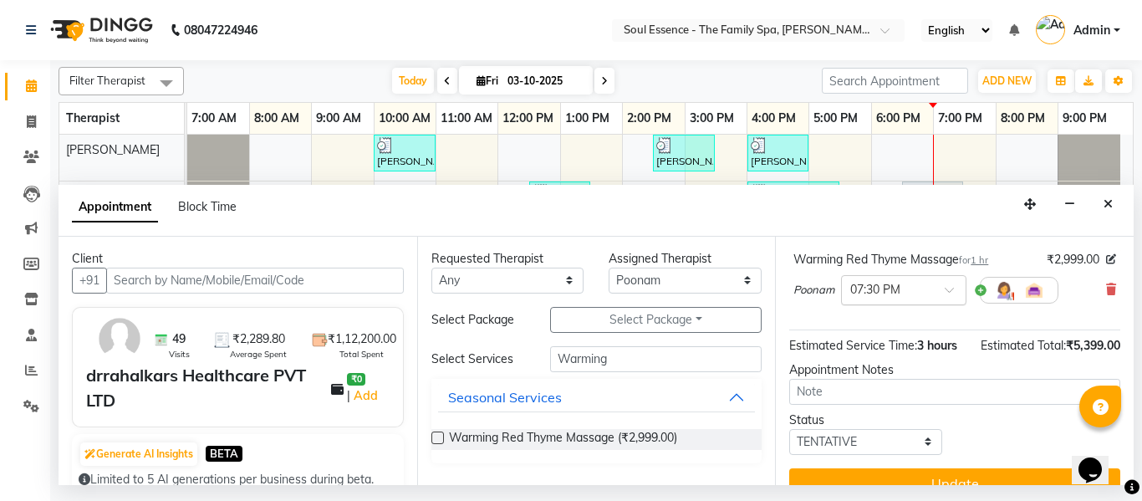
click at [880, 293] on input "text" at bounding box center [887, 289] width 74 height 18
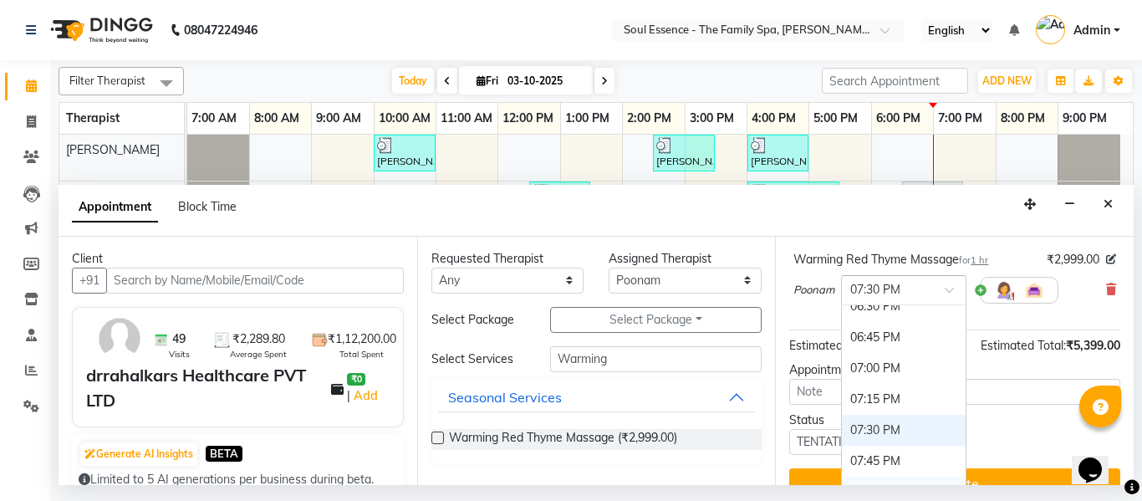
scroll to position [1263, 0]
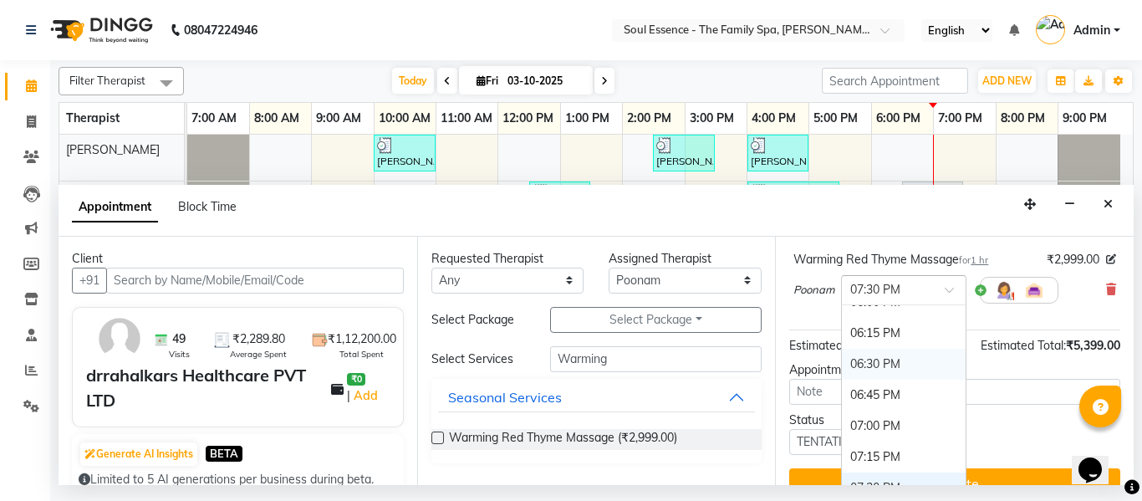
click at [900, 371] on div "06:30 PM" at bounding box center [904, 364] width 124 height 31
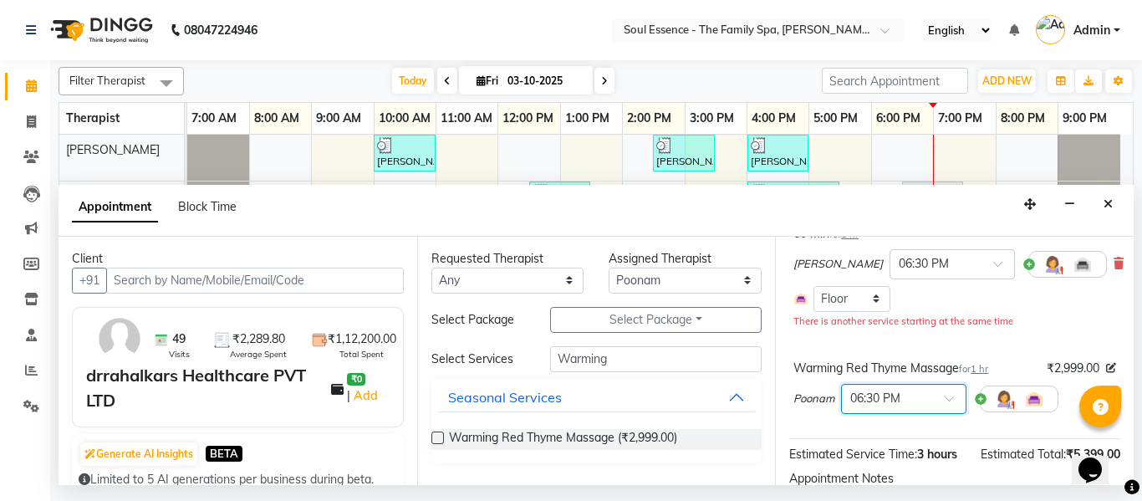
scroll to position [185, 0]
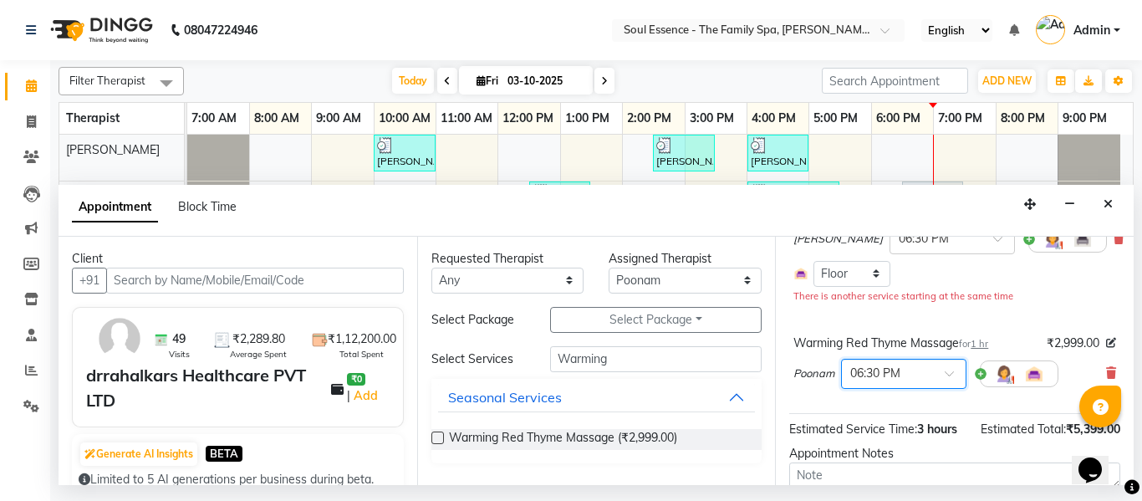
click at [911, 368] on input "text" at bounding box center [887, 373] width 74 height 18
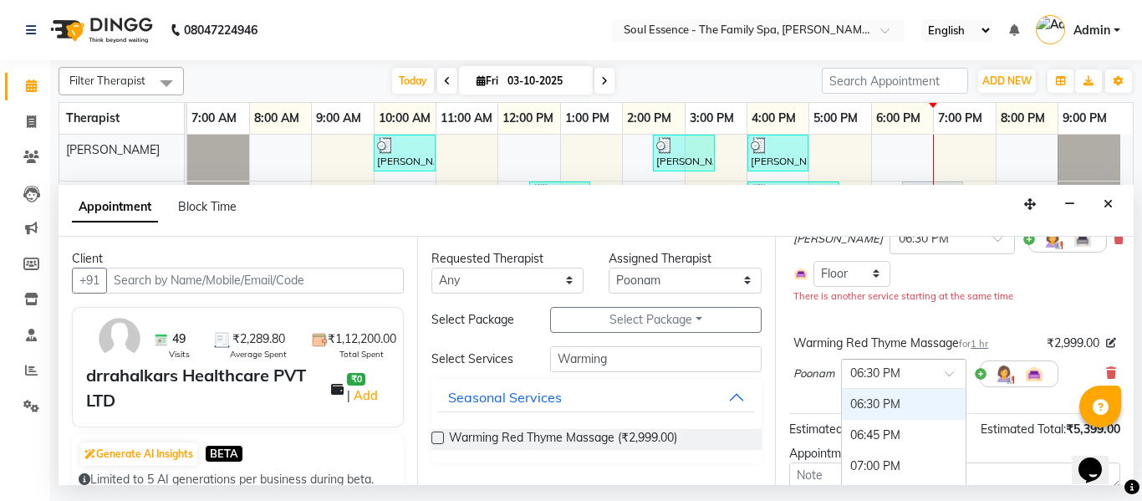
scroll to position [268, 0]
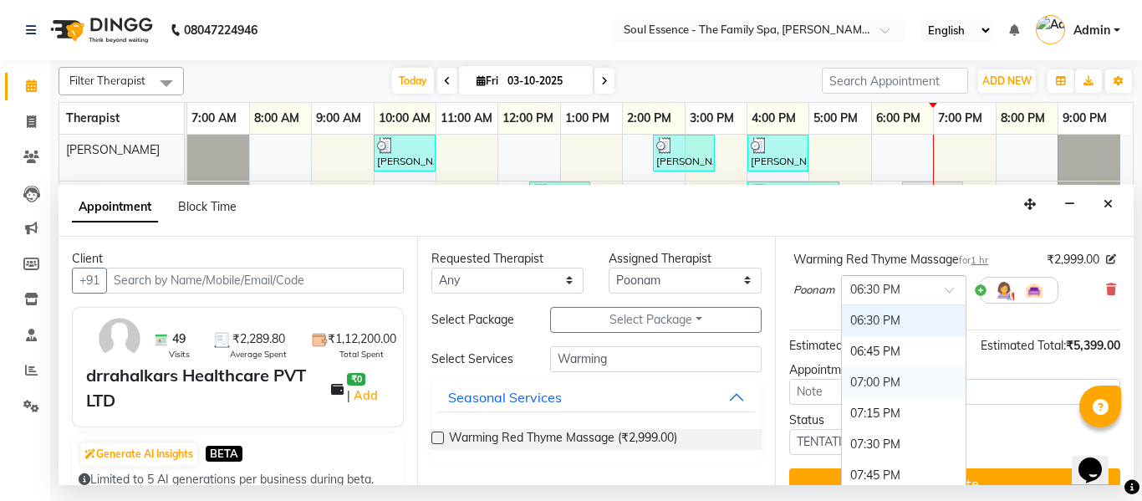
click at [889, 375] on div "07:00 PM" at bounding box center [904, 382] width 124 height 31
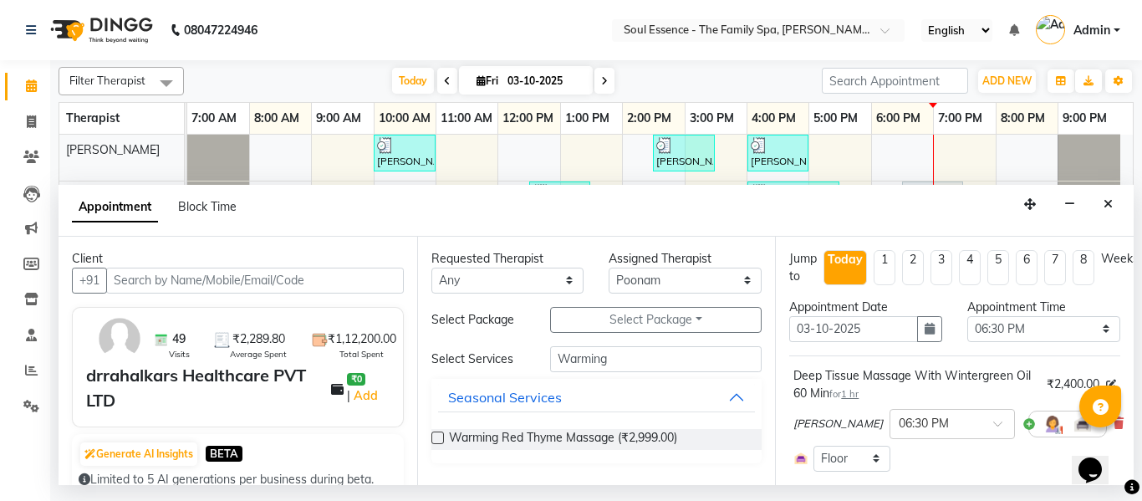
scroll to position [84, 0]
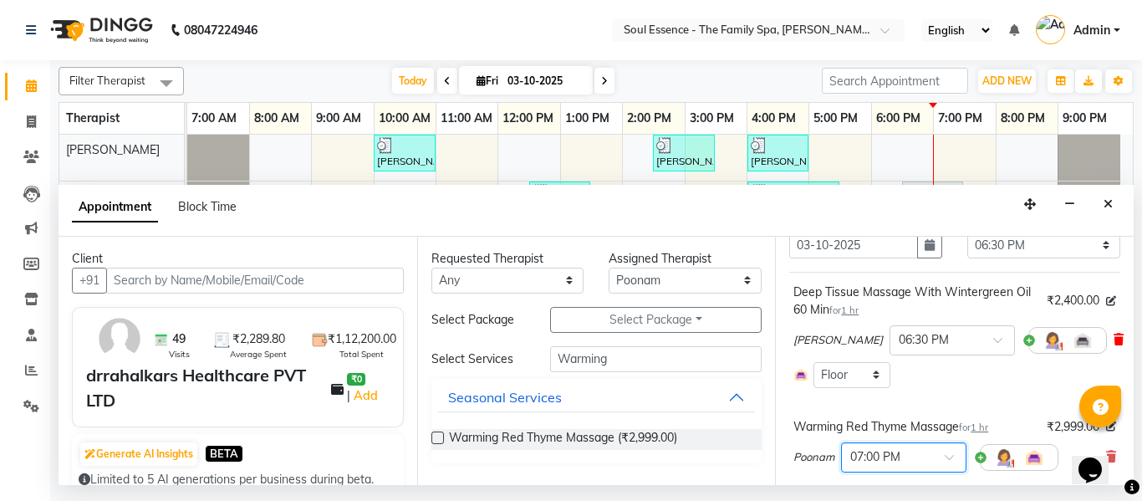
click at [1114, 337] on icon at bounding box center [1119, 340] width 10 height 12
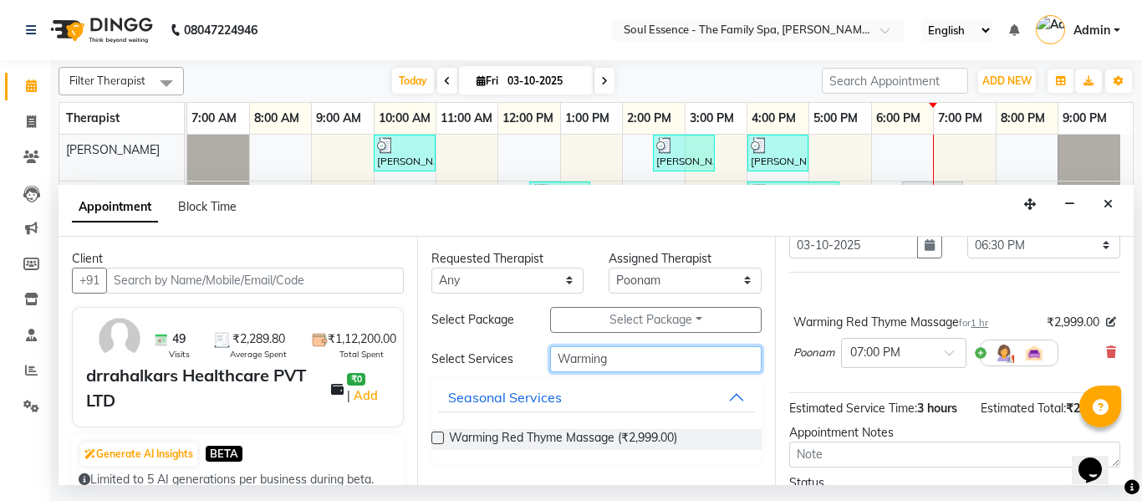
drag, startPoint x: 655, startPoint y: 351, endPoint x: 320, endPoint y: 299, distance: 338.5
click at [375, 303] on div "Client +91 49 Visits ₹2,289.80 Average Spent ₹1,12,200.00 Total Spent drrahalka…" at bounding box center [596, 361] width 1075 height 248
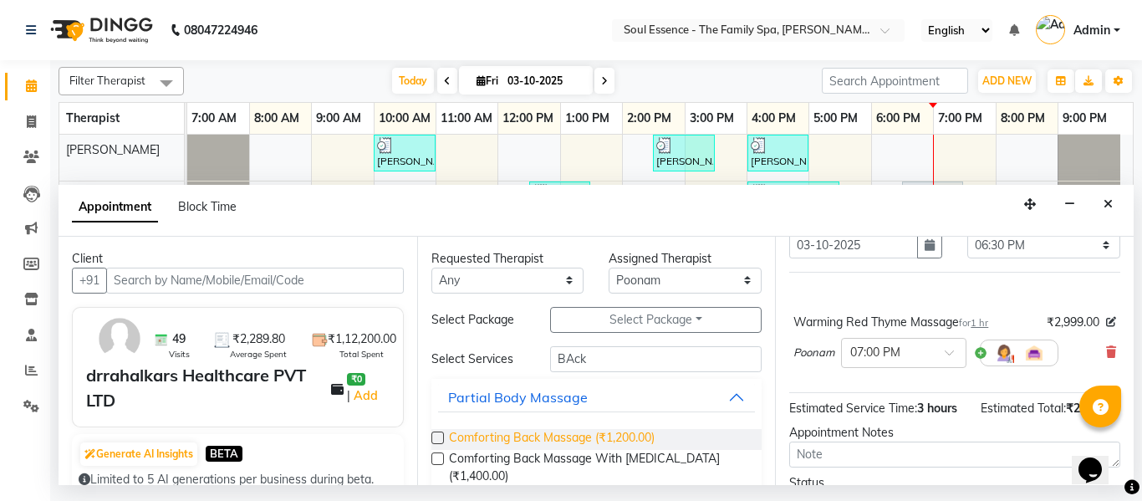
click at [503, 431] on span "Comforting Back Massage (₹1,200.00)" at bounding box center [552, 439] width 206 height 21
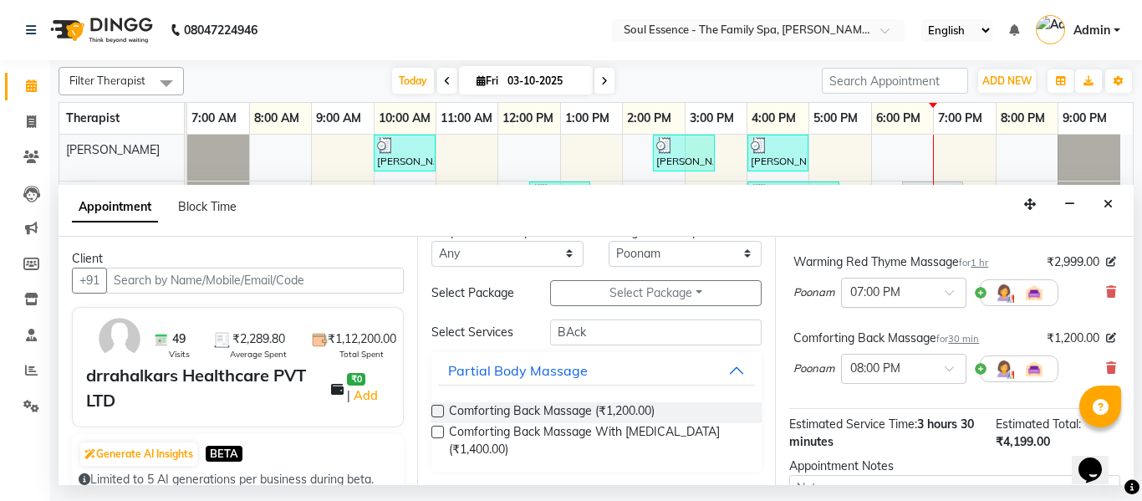
scroll to position [167, 0]
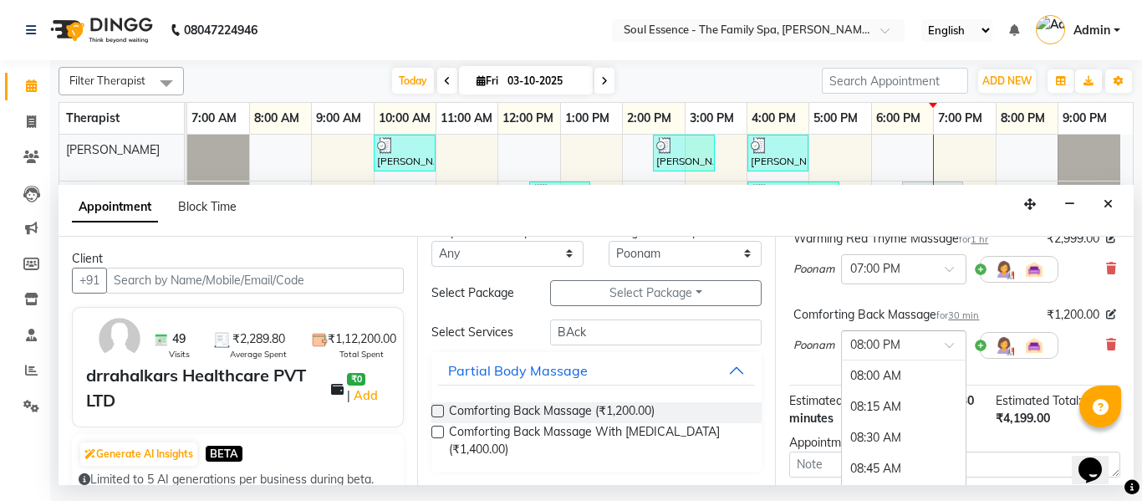
click at [900, 350] on input "text" at bounding box center [887, 344] width 74 height 18
click at [864, 468] on div "07:00 PM" at bounding box center [904, 463] width 124 height 31
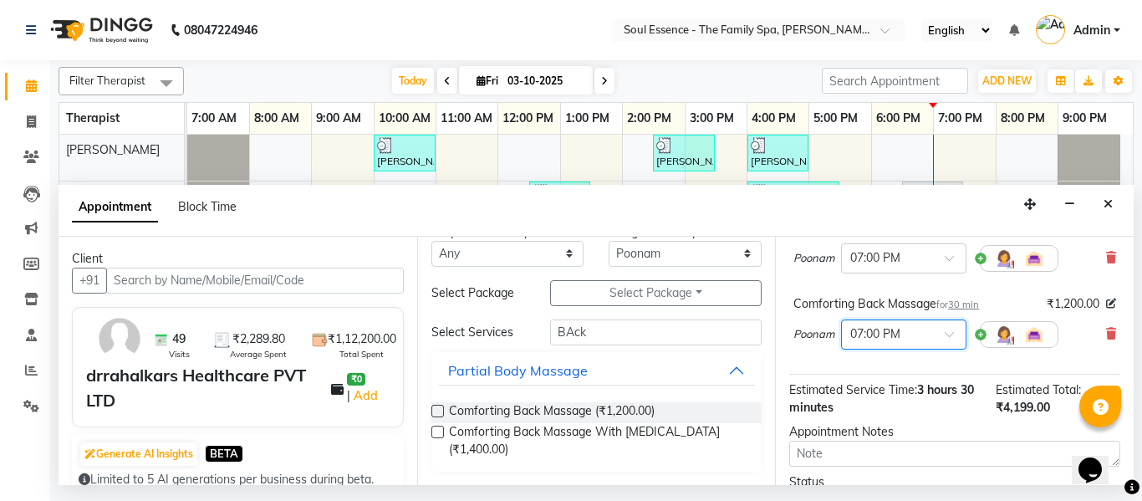
scroll to position [279, 0]
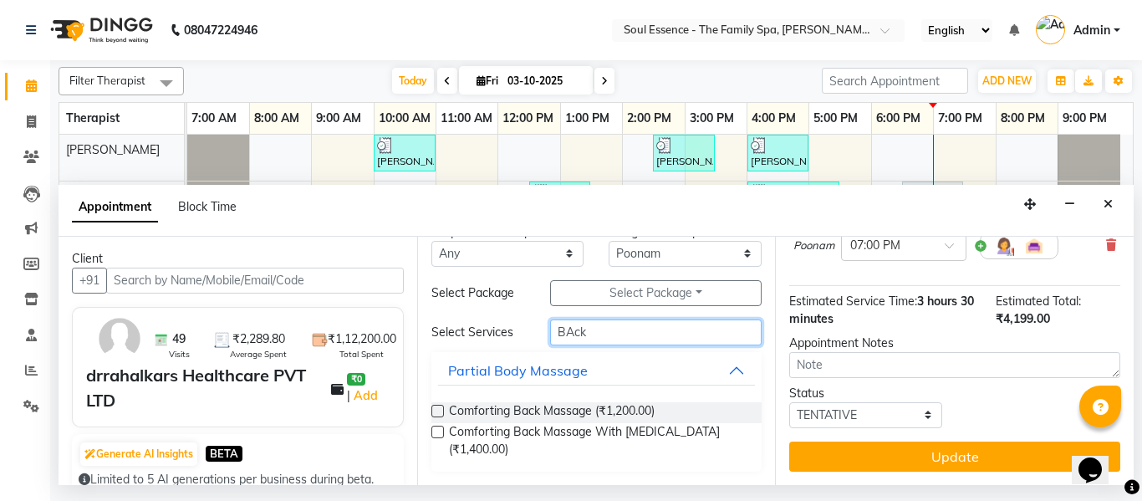
drag, startPoint x: 598, startPoint y: 336, endPoint x: 277, endPoint y: 288, distance: 324.7
click at [319, 299] on div "Client +91 49 Visits ₹2,289.80 Average Spent ₹1,12,200.00 Total Spent drrahalka…" at bounding box center [596, 361] width 1075 height 248
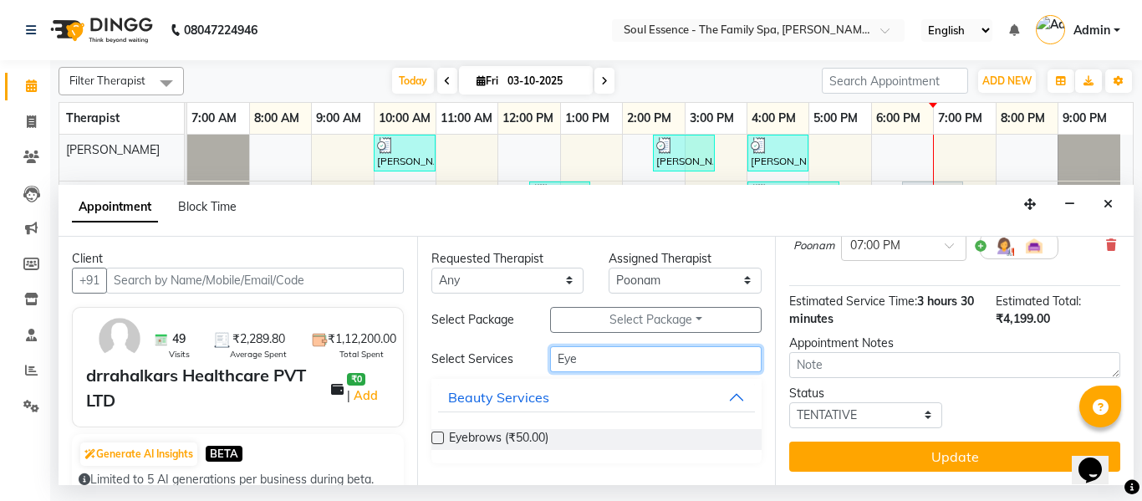
scroll to position [0, 0]
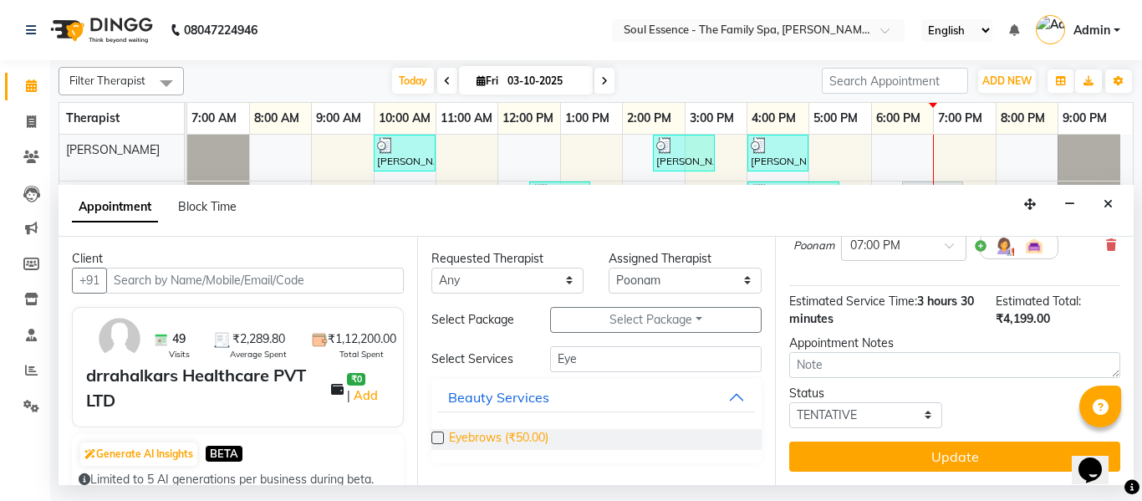
click at [454, 431] on span "Eyebrows (₹50.00)" at bounding box center [499, 439] width 100 height 21
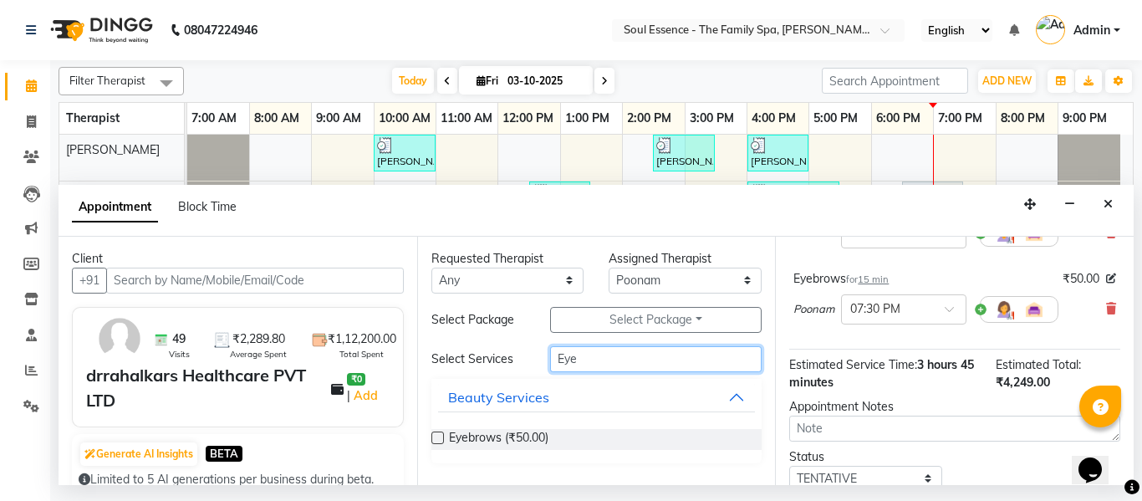
drag, startPoint x: 641, startPoint y: 358, endPoint x: 318, endPoint y: 334, distance: 323.6
click at [348, 335] on div "Client +91 49 Visits ₹2,289.80 Average Spent ₹1,12,200.00 Total Spent drrahalka…" at bounding box center [596, 361] width 1075 height 248
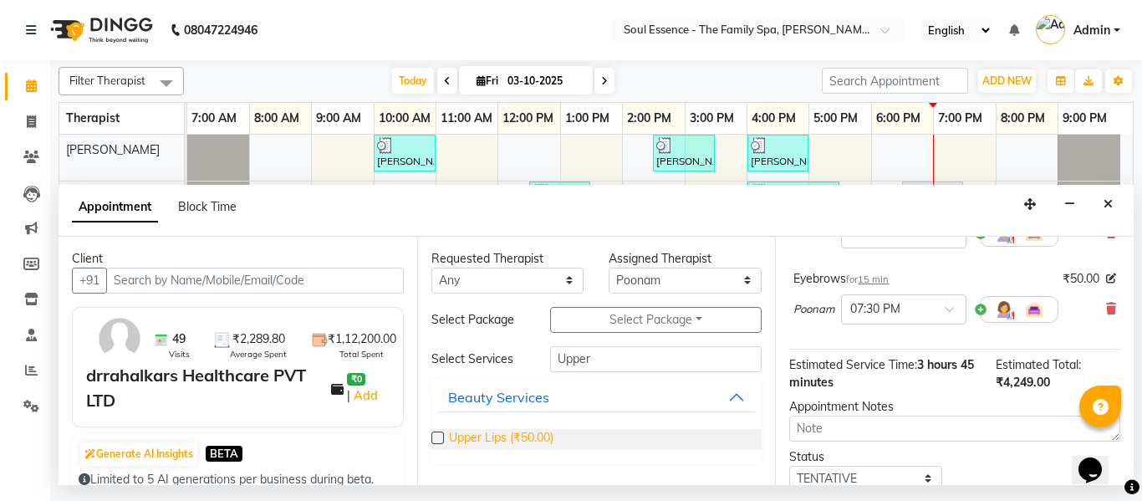
click at [478, 432] on span "Upper Lips (₹50.00)" at bounding box center [501, 439] width 105 height 21
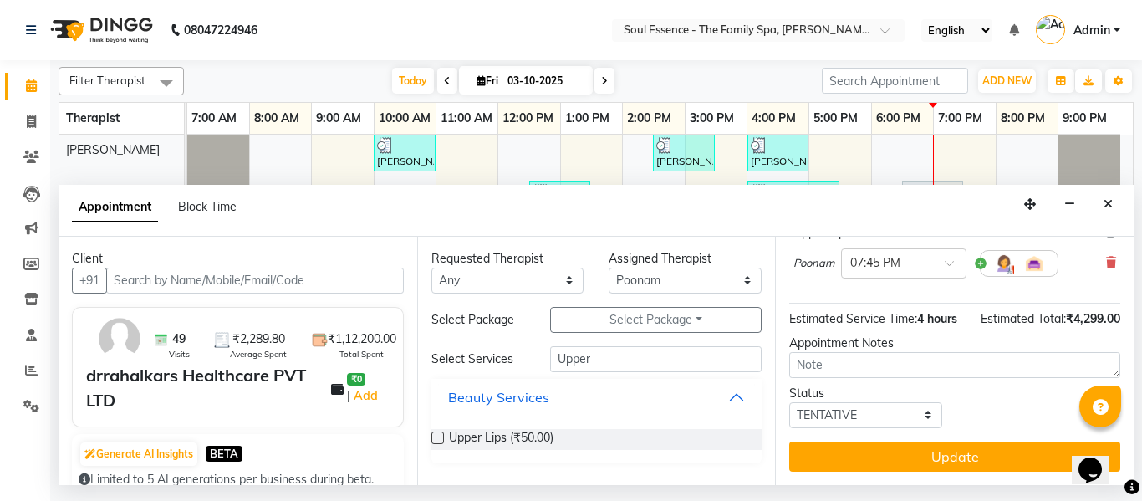
scroll to position [431, 0]
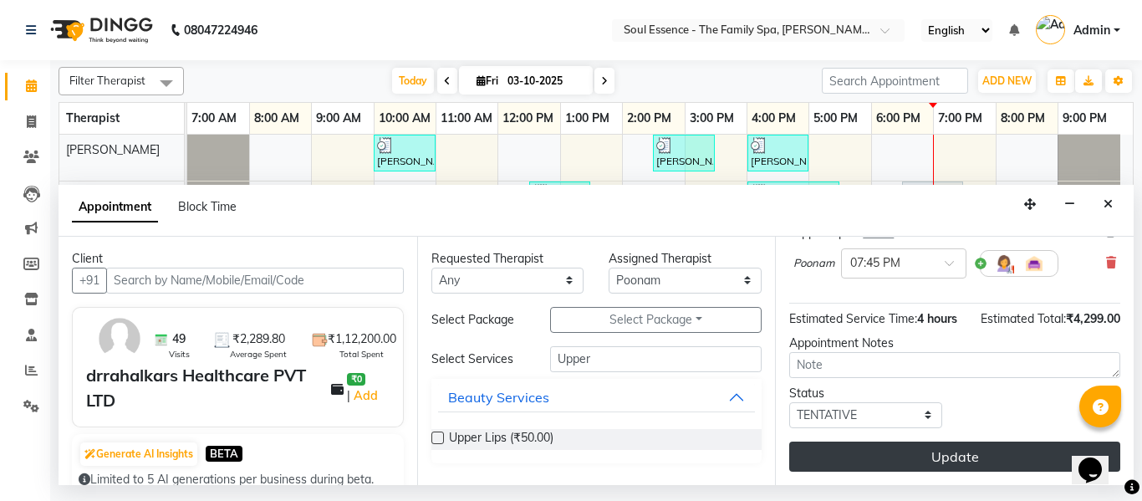
click at [976, 441] on button "Update" at bounding box center [954, 456] width 331 height 30
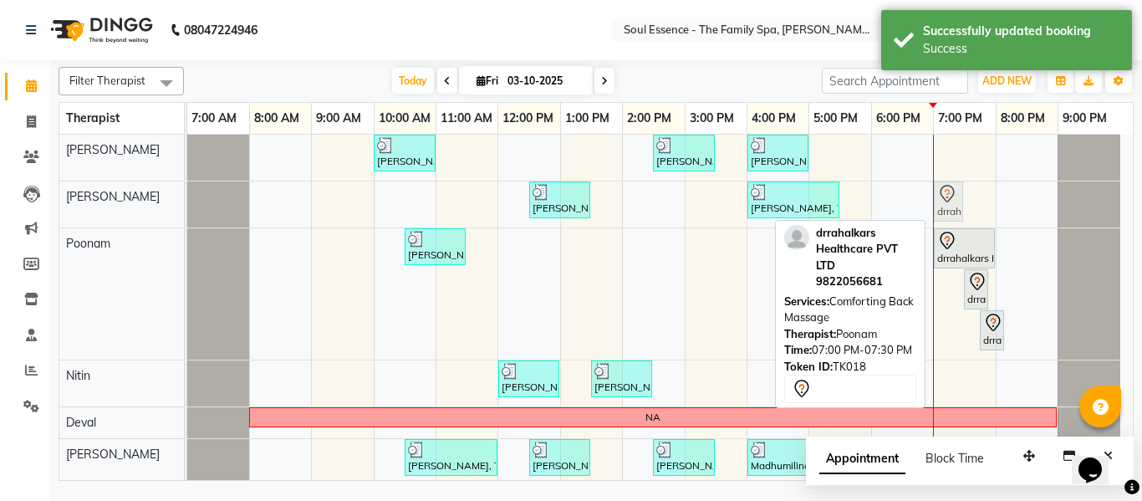
drag, startPoint x: 946, startPoint y: 286, endPoint x: 951, endPoint y: 202, distance: 84.6
click at [951, 202] on tbody "Kartiki Umrani, TK04, 10:00 AM-11:00 AM, Swedish Massage With Sesame Oil 60 Min…" at bounding box center [653, 349] width 933 height 429
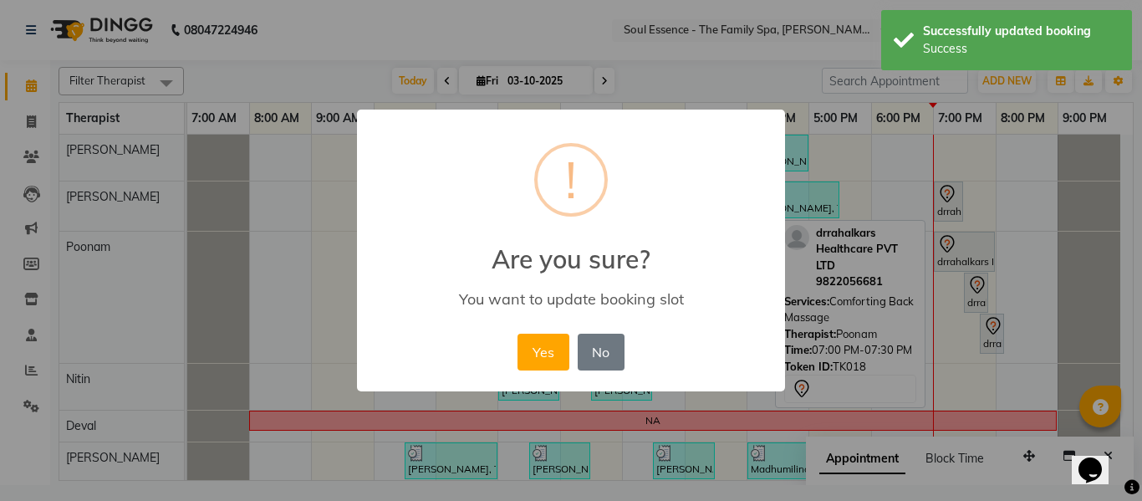
click at [530, 352] on button "Yes" at bounding box center [543, 352] width 51 height 37
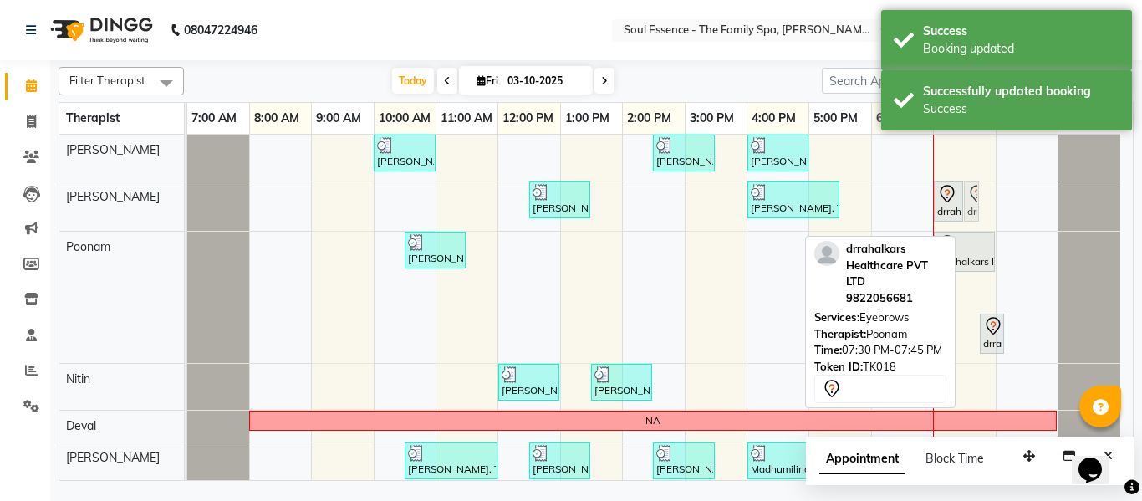
drag, startPoint x: 977, startPoint y: 303, endPoint x: 979, endPoint y: 218, distance: 84.5
click at [979, 218] on tbody "Kartiki Umrani, TK04, 10:00 AM-11:00 AM, Swedish Massage With Sesame Oil 60 Min…" at bounding box center [653, 351] width 933 height 432
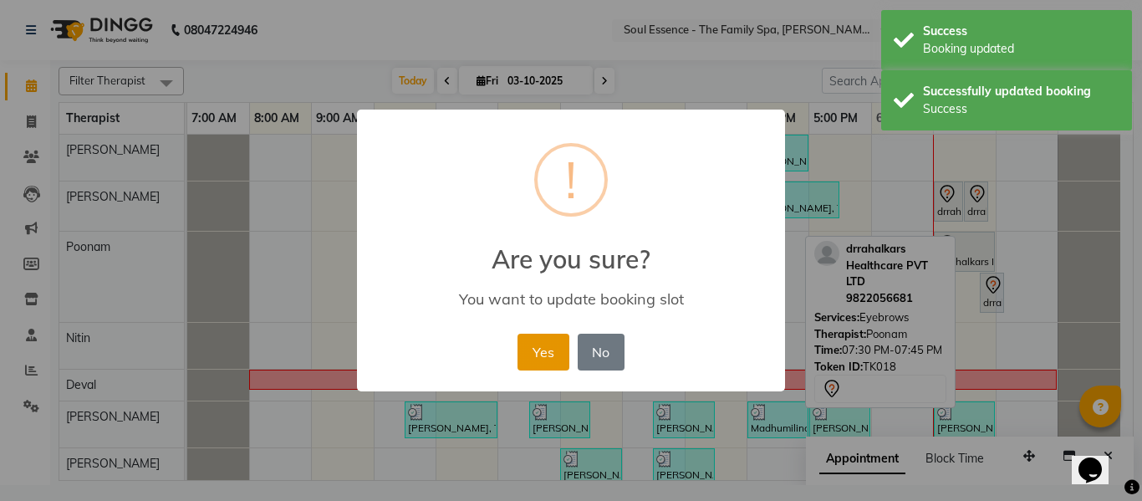
click at [532, 353] on button "Yes" at bounding box center [543, 352] width 51 height 37
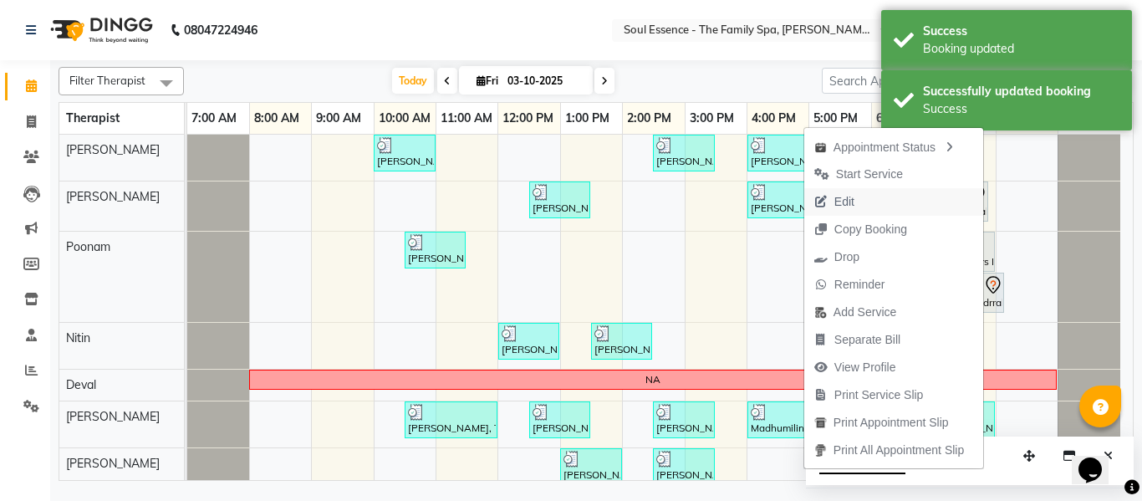
click at [847, 207] on span "Edit" at bounding box center [844, 202] width 20 height 18
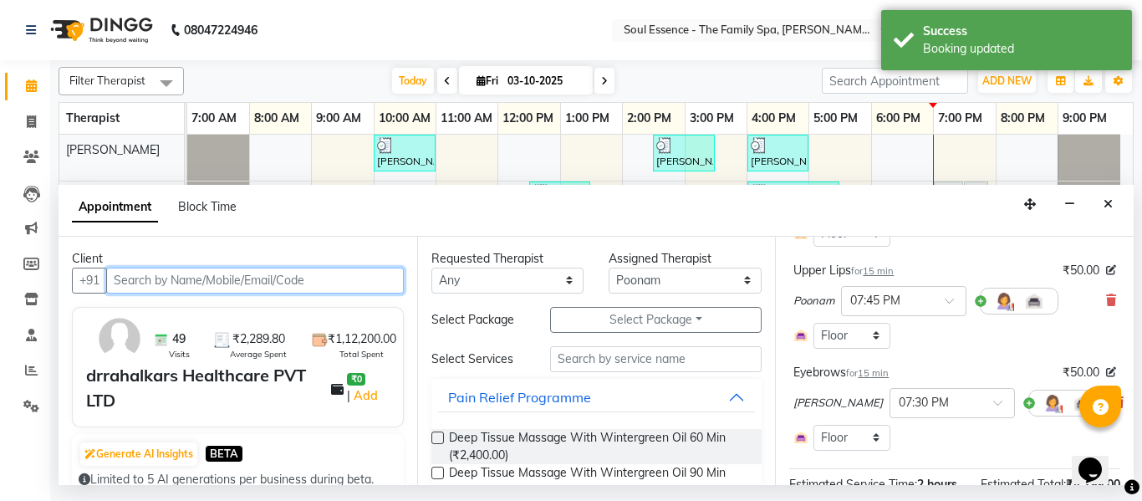
scroll to position [334, 0]
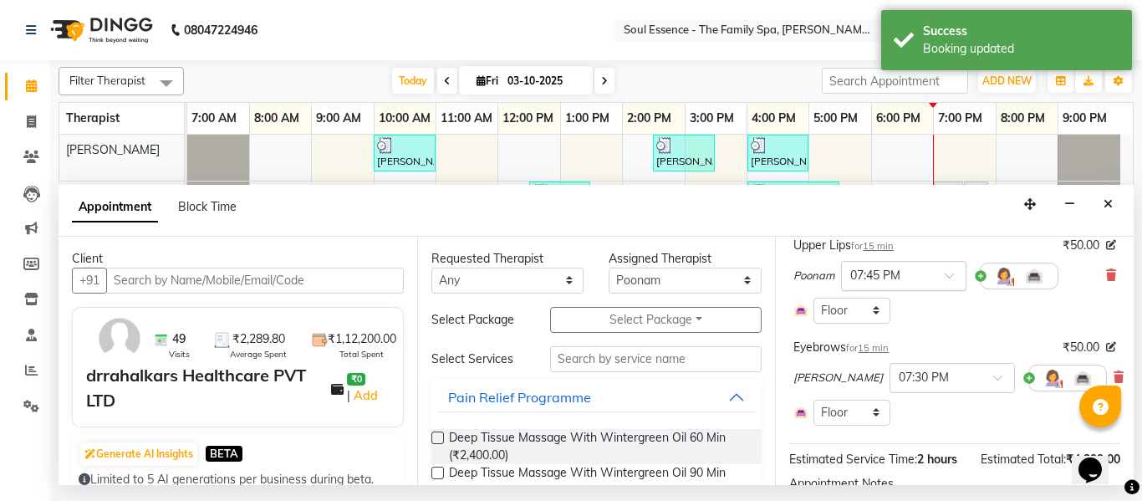
click at [921, 283] on input "text" at bounding box center [887, 275] width 74 height 18
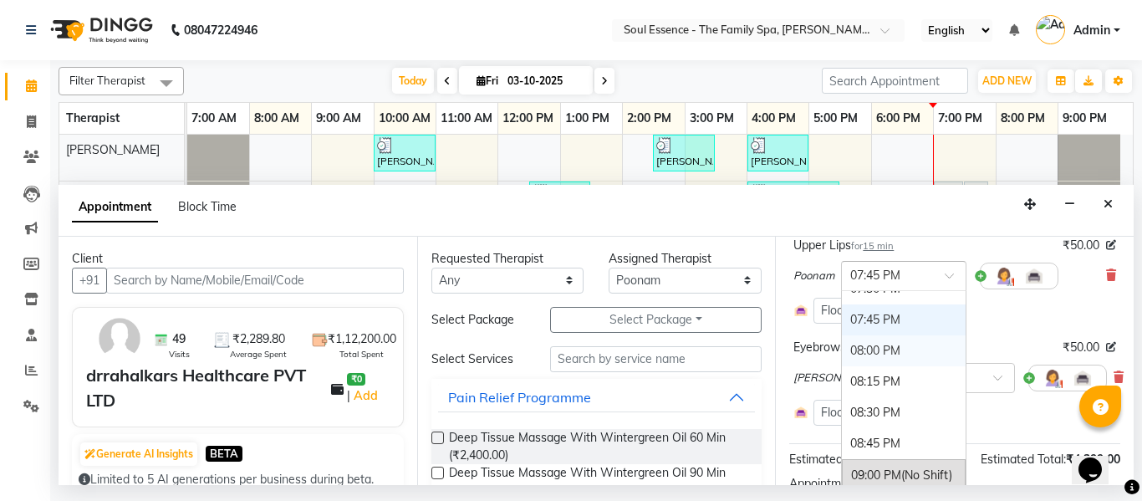
click at [865, 357] on div "08:00 PM" at bounding box center [904, 350] width 124 height 31
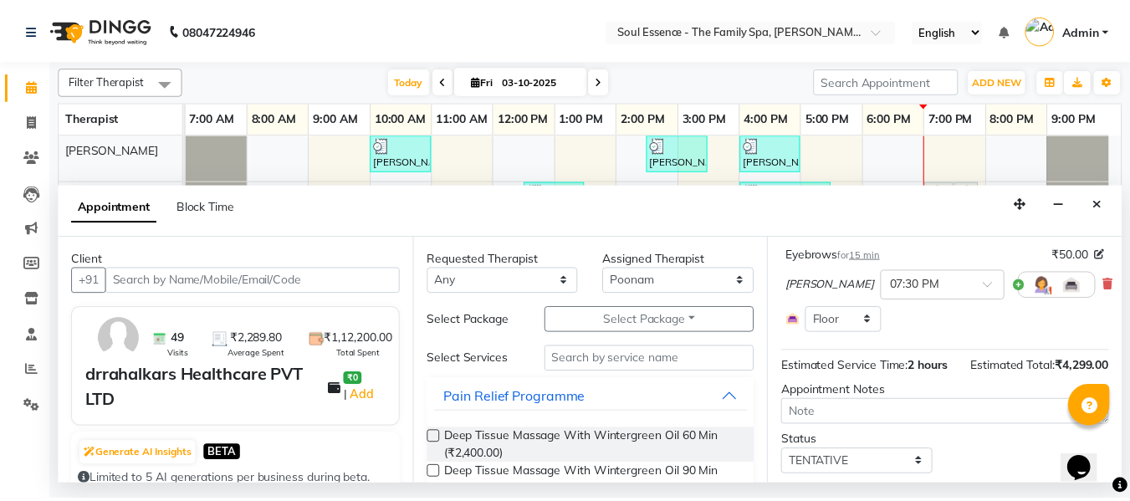
scroll to position [510, 0]
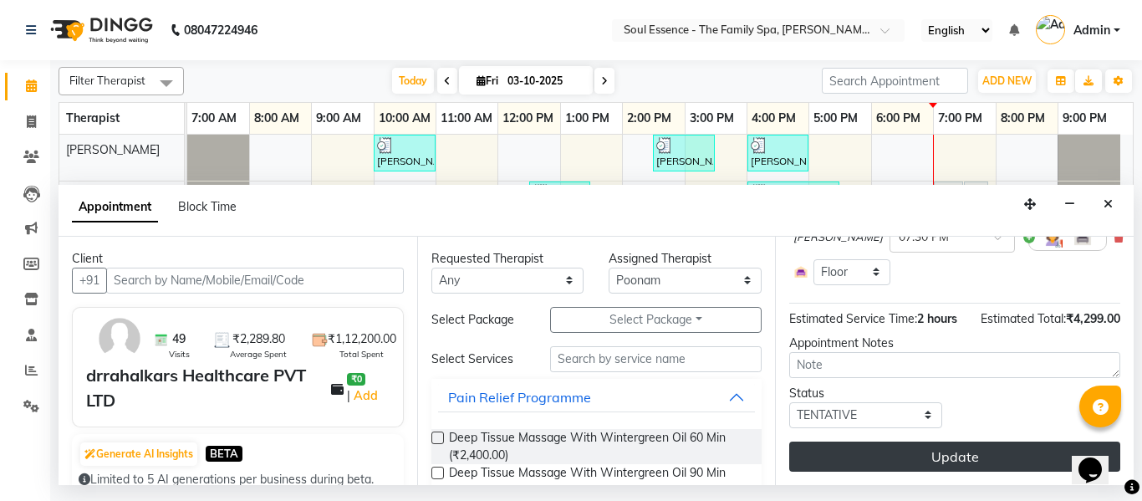
click at [941, 441] on button "Update" at bounding box center [954, 456] width 331 height 30
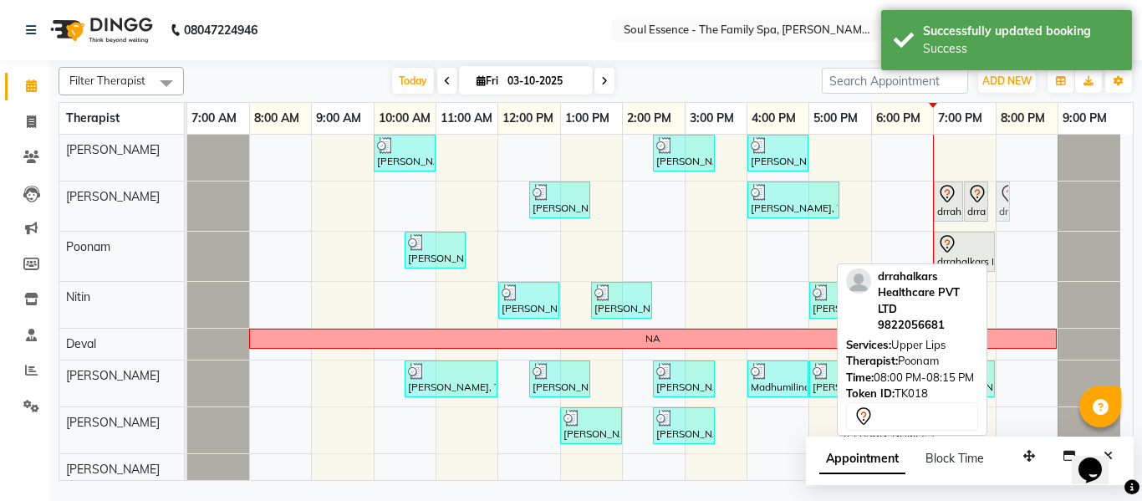
drag, startPoint x: 1007, startPoint y: 250, endPoint x: 1005, endPoint y: 202, distance: 48.5
click at [1005, 202] on tbody "Kartiki Umrani, TK04, 10:00 AM-11:00 AM, Swedish Massage With Sesame Oil 60 Min…" at bounding box center [653, 310] width 933 height 350
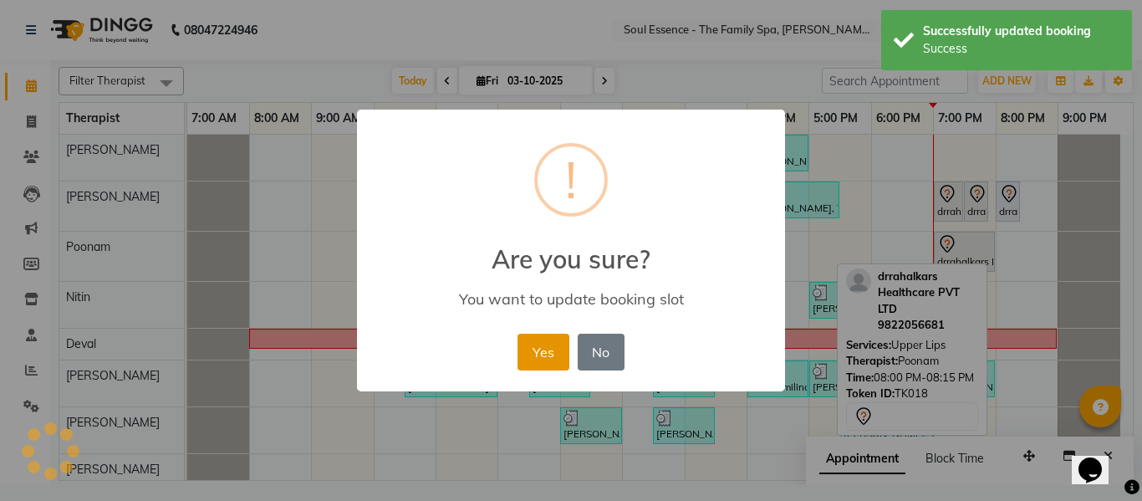
click at [531, 350] on button "Yes" at bounding box center [543, 352] width 51 height 37
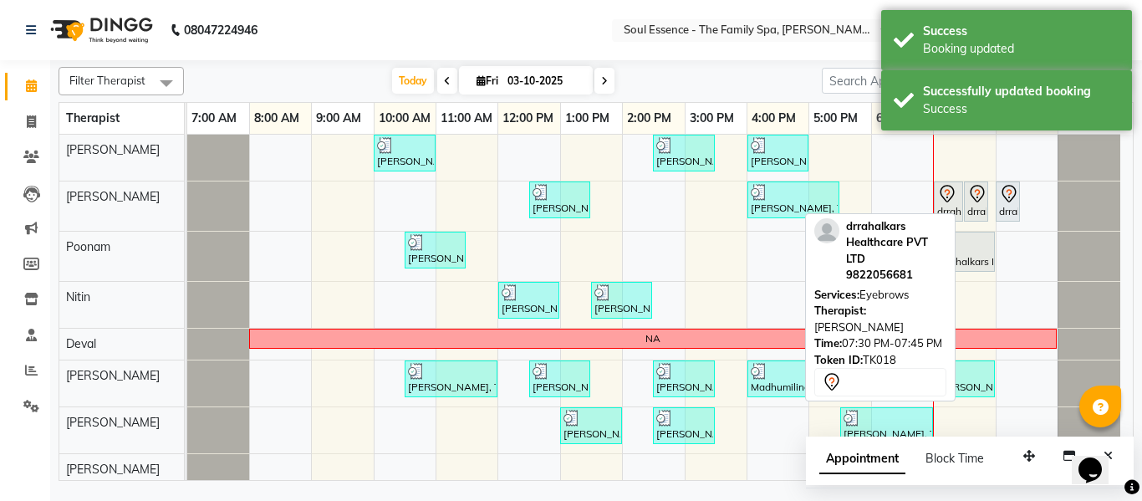
click at [974, 198] on icon at bounding box center [977, 194] width 14 height 18
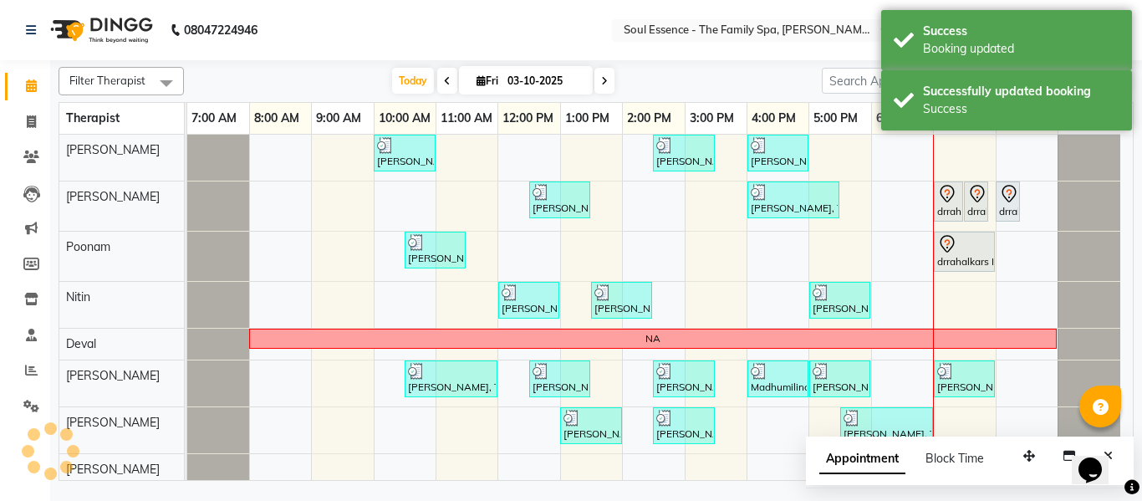
click at [944, 199] on icon at bounding box center [947, 194] width 20 height 20
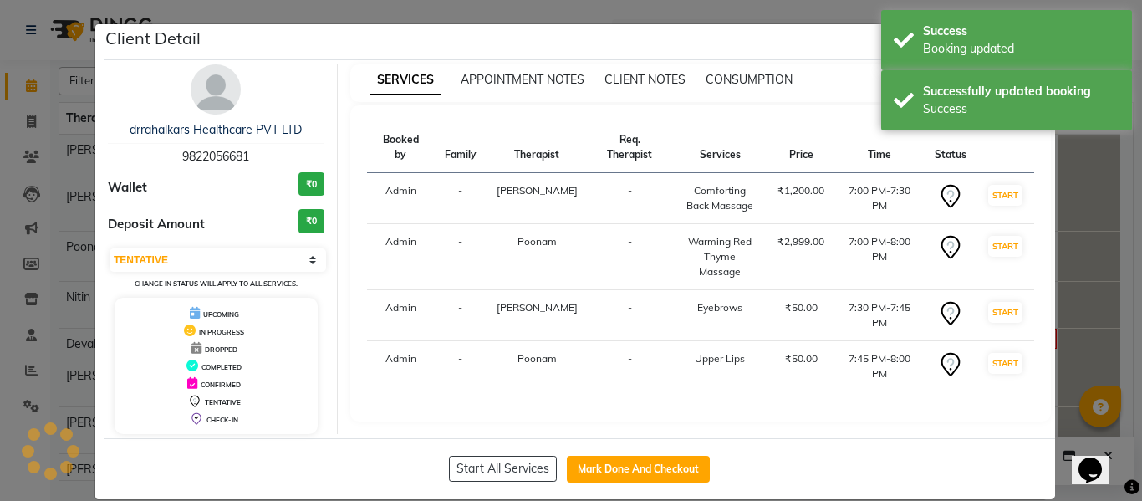
click at [648, 450] on div "Start All Services Mark Done And Checkout" at bounding box center [580, 468] width 952 height 61
drag, startPoint x: 654, startPoint y: 474, endPoint x: 653, endPoint y: 462, distance: 12.6
click at [655, 476] on button "Mark Done And Checkout" at bounding box center [638, 469] width 143 height 27
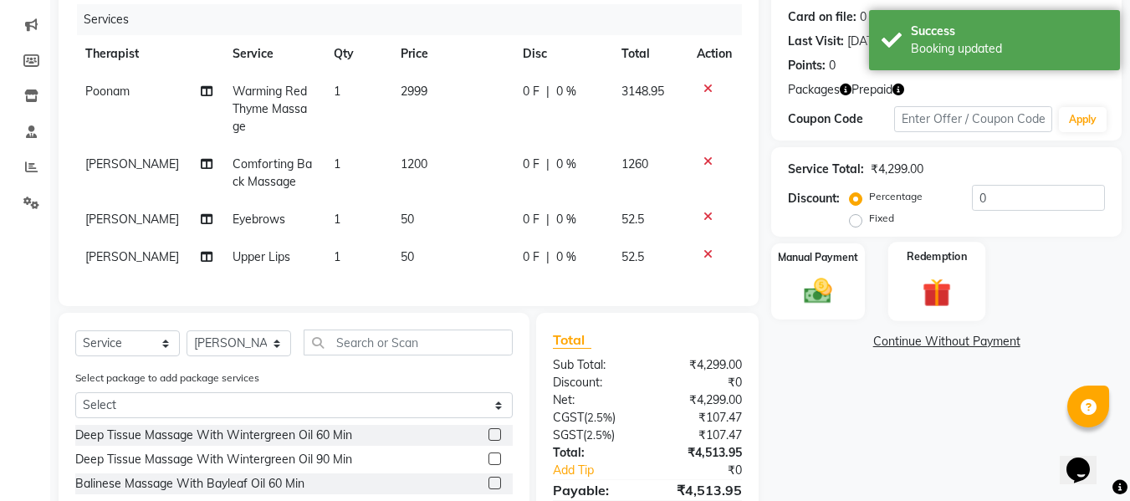
scroll to position [251, 0]
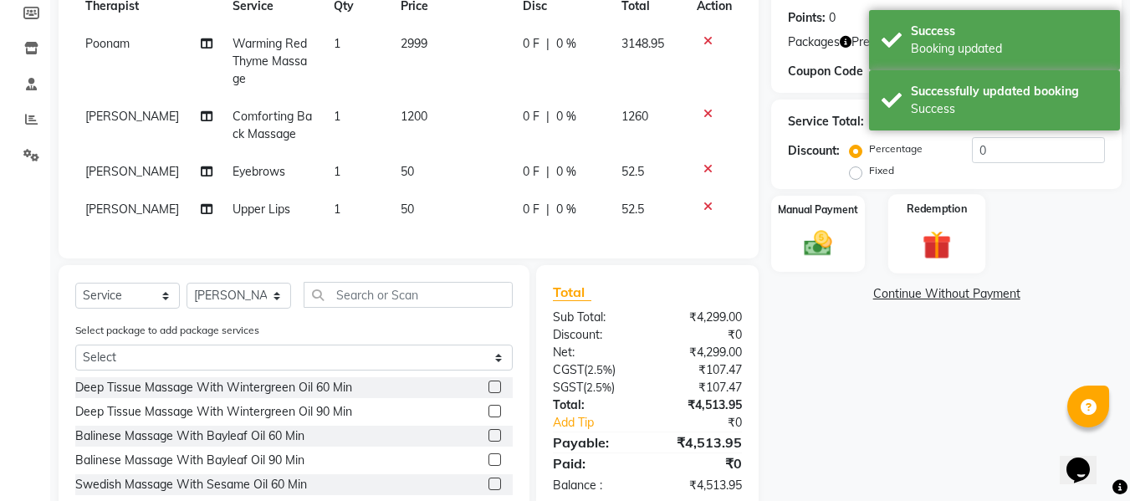
click at [933, 232] on img at bounding box center [936, 245] width 47 height 36
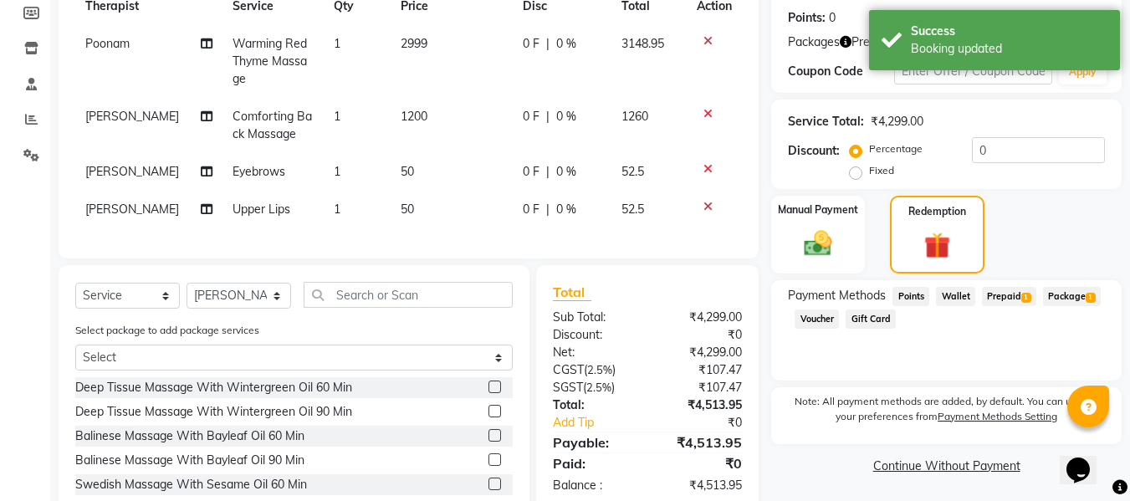
click at [1063, 294] on span "Package 1" at bounding box center [1072, 296] width 58 height 19
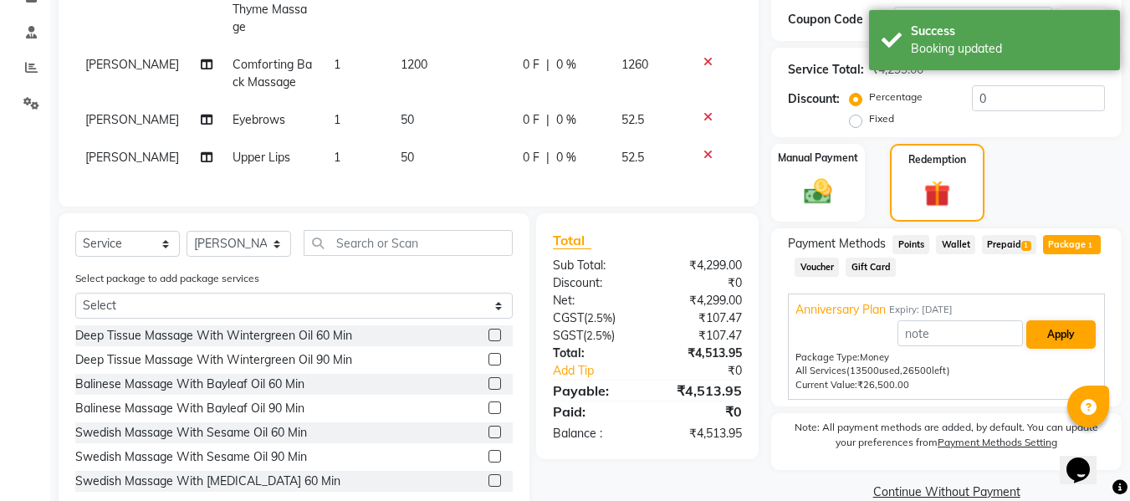
scroll to position [355, 0]
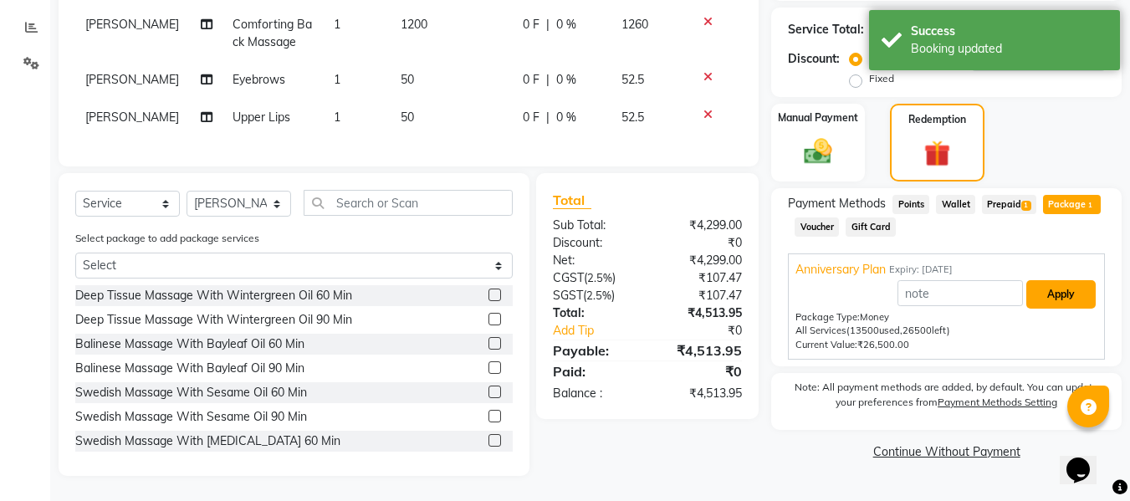
click at [1065, 282] on button "Apply" at bounding box center [1060, 294] width 69 height 28
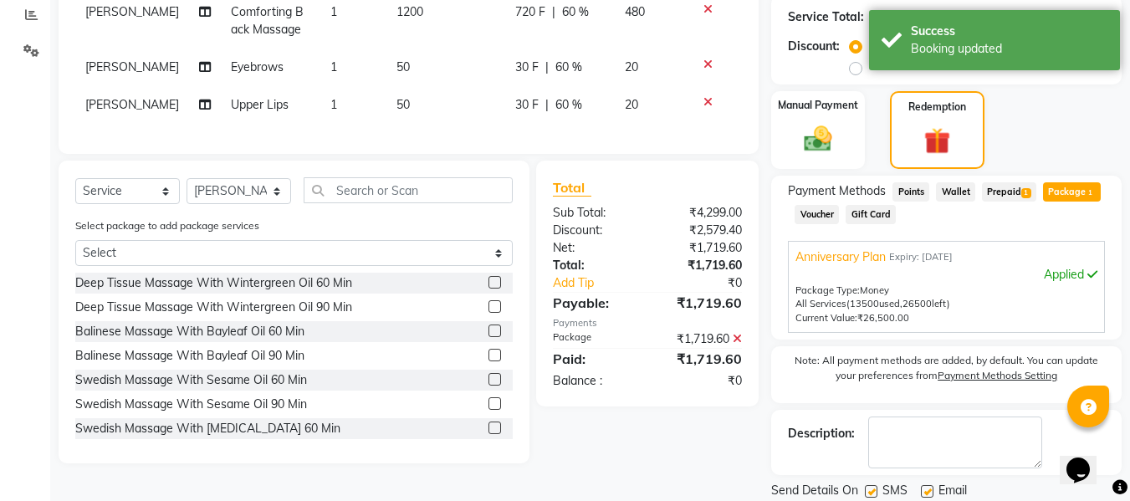
scroll to position [105, 0]
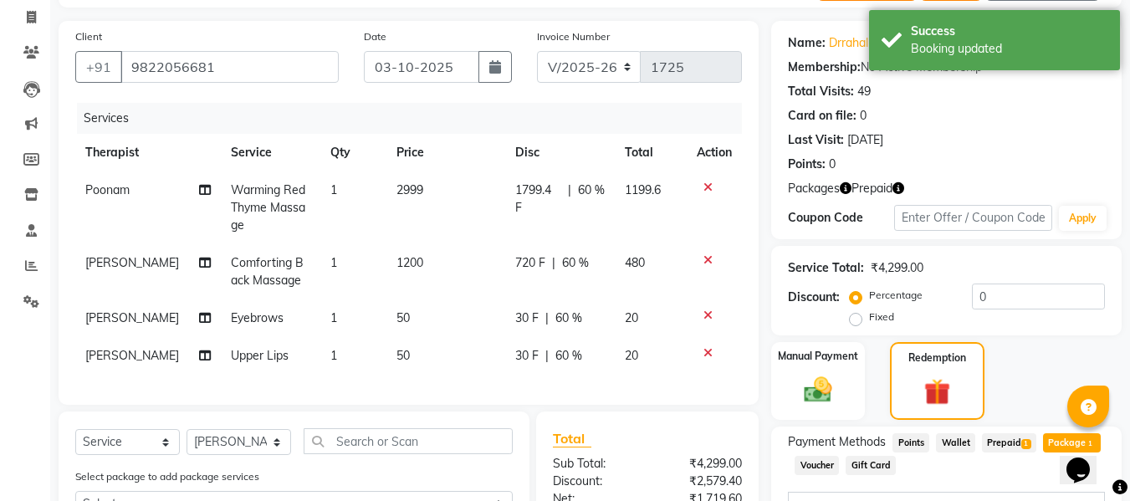
click at [588, 177] on td "1799.4 F | 60 %" at bounding box center [560, 207] width 110 height 73
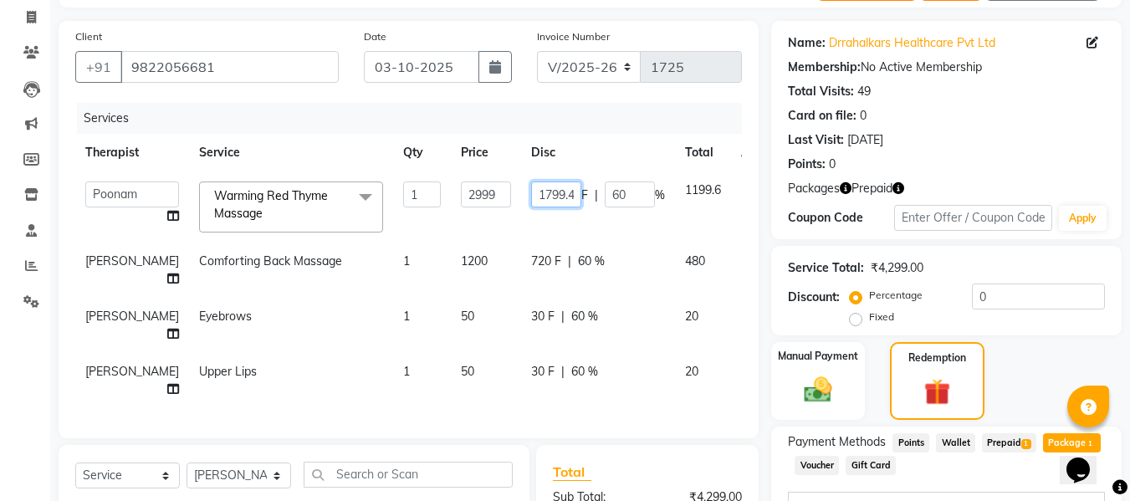
drag, startPoint x: 525, startPoint y: 186, endPoint x: 445, endPoint y: 181, distance: 80.5
click at [446, 181] on tr "Deval Gauri Thorath Nitin Poonam pradyumna Shivraj Sonali Surma Warming Red Thy…" at bounding box center [430, 206] width 711 height 71
click at [535, 259] on div "720 F | 60 %" at bounding box center [598, 262] width 134 height 18
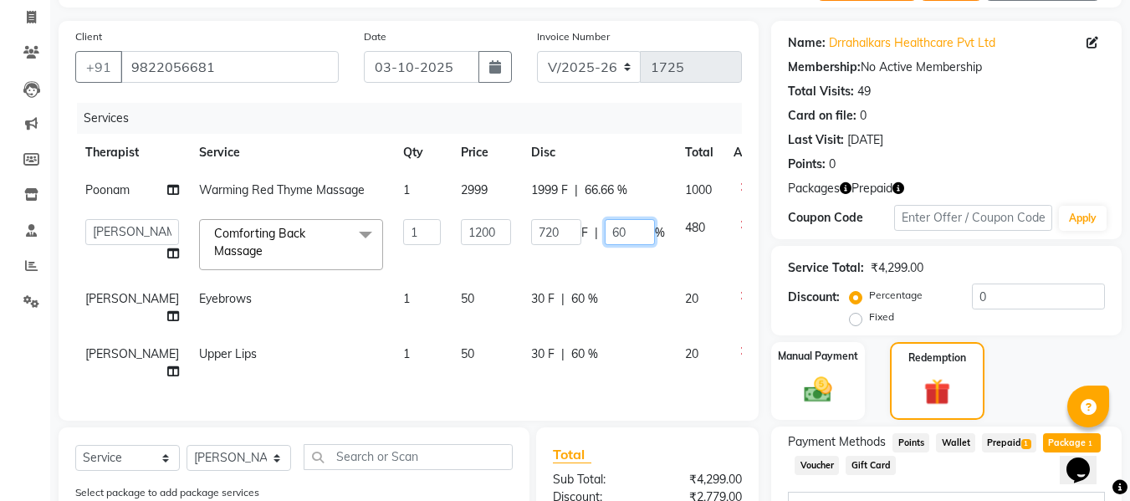
drag, startPoint x: 579, startPoint y: 257, endPoint x: 546, endPoint y: 254, distance: 33.5
click at [549, 245] on div "720 F | 60 %" at bounding box center [598, 232] width 134 height 26
click at [564, 280] on td "720 F | 30 %" at bounding box center [598, 244] width 154 height 71
click at [531, 245] on input "360" at bounding box center [556, 232] width 50 height 26
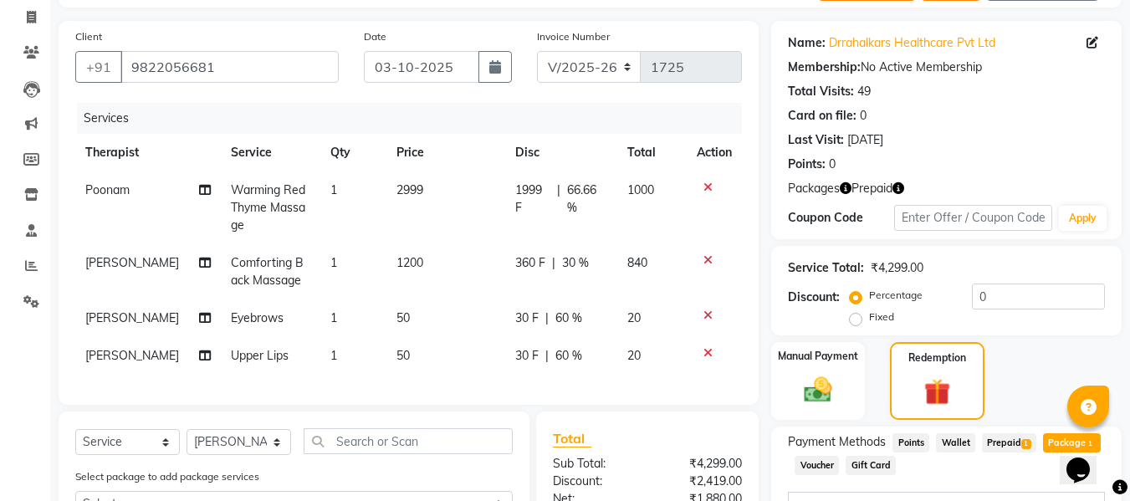
click at [507, 270] on td "360 F | 30 %" at bounding box center [561, 271] width 112 height 55
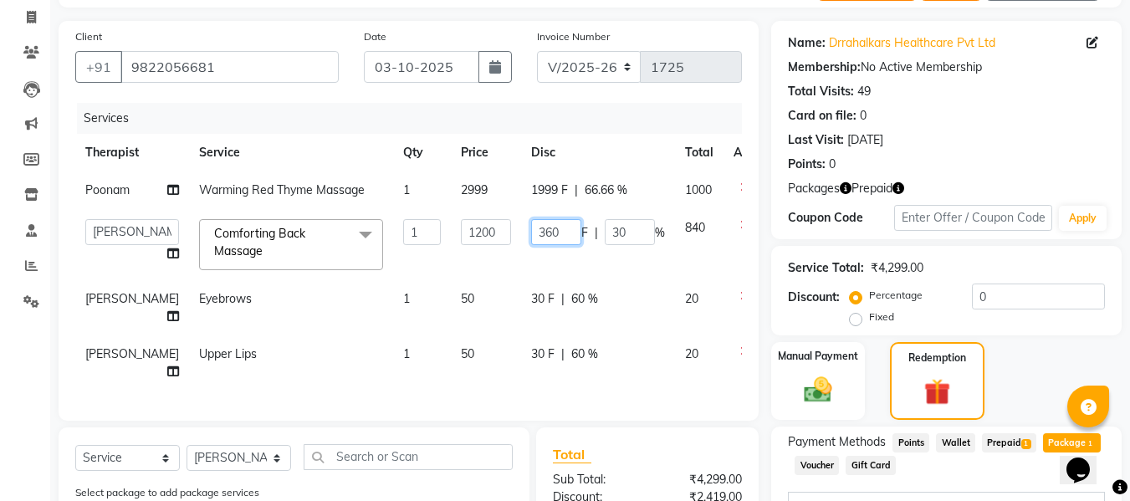
drag, startPoint x: 516, startPoint y: 251, endPoint x: 434, endPoint y: 245, distance: 82.2
click at [434, 245] on tr "Deval Gauri Thorath Nitin Poonam pradyumna Shivraj Sonali Surma Comforting Back…" at bounding box center [426, 244] width 703 height 71
click at [643, 130] on div "Services" at bounding box center [415, 118] width 677 height 31
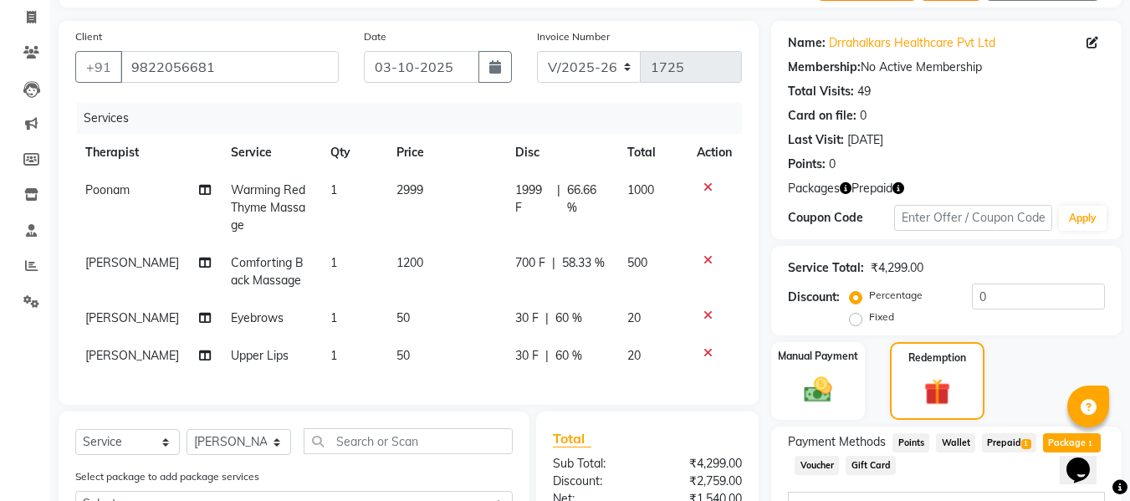
click at [582, 354] on div "30 F | 60 %" at bounding box center [561, 356] width 92 height 18
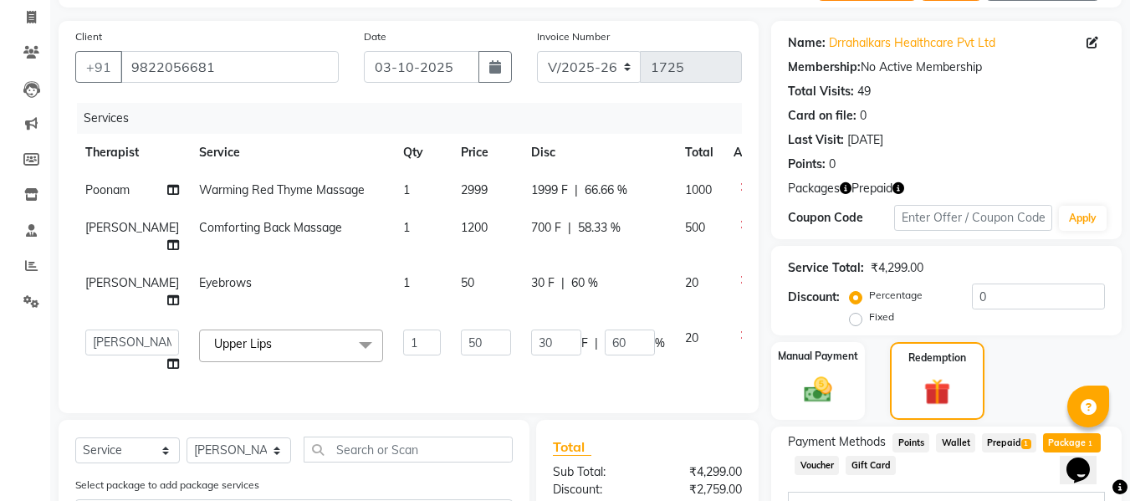
click at [574, 312] on td "30 F | 60 %" at bounding box center [598, 291] width 154 height 55
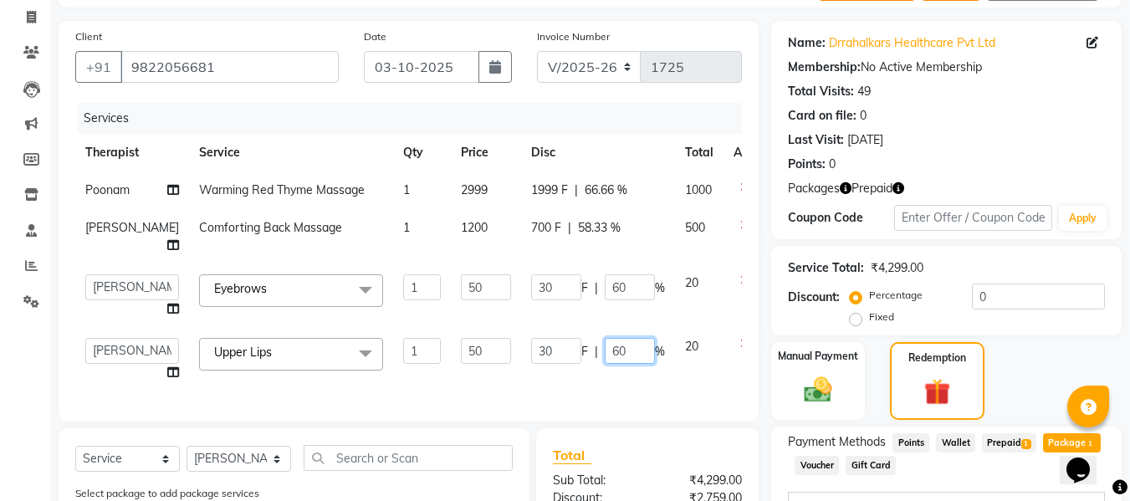
drag, startPoint x: 587, startPoint y: 371, endPoint x: 569, endPoint y: 368, distance: 17.9
click at [605, 364] on input "60" at bounding box center [630, 351] width 50 height 26
click at [605, 300] on input "60" at bounding box center [630, 287] width 50 height 26
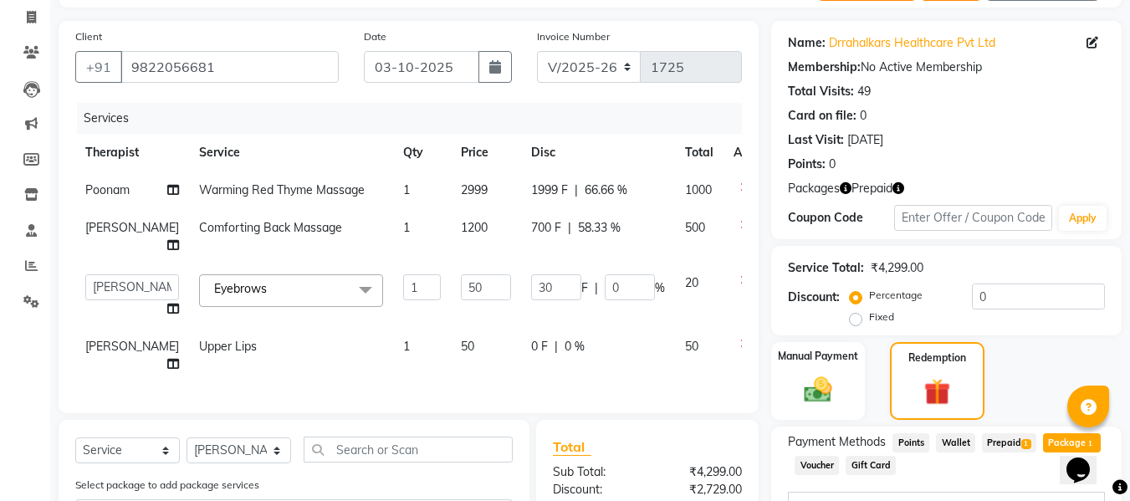
click at [646, 112] on div "Services" at bounding box center [415, 118] width 677 height 31
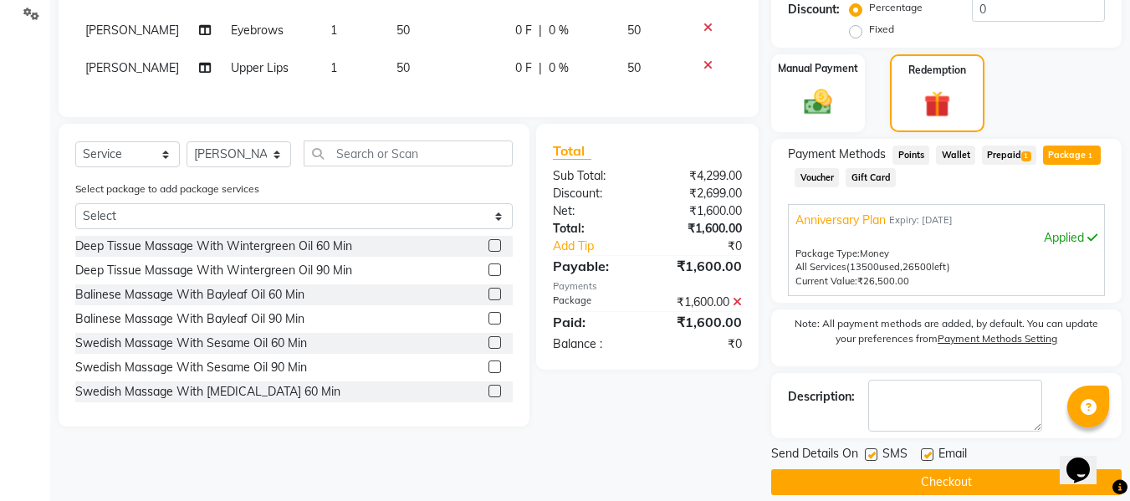
scroll to position [411, 0]
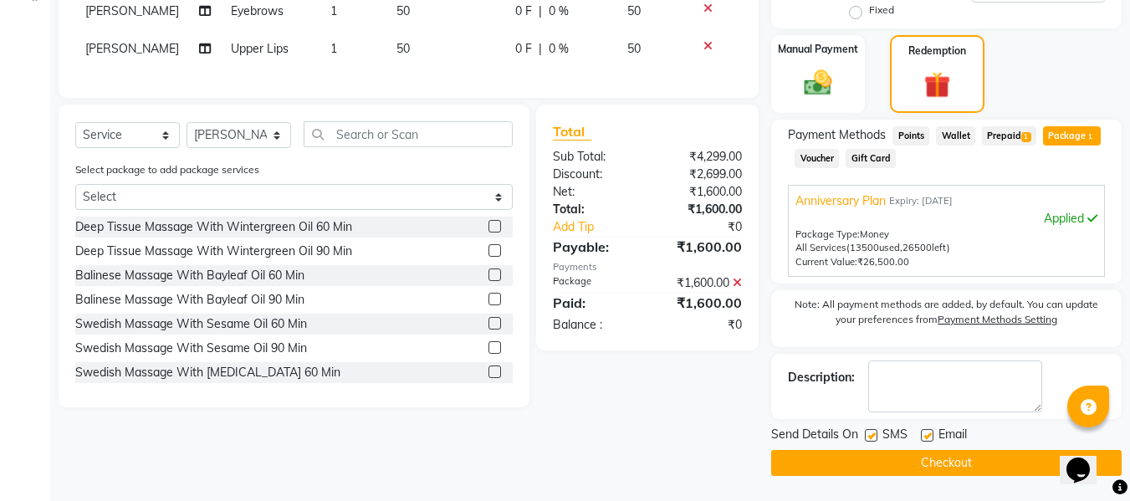
click at [876, 436] on label at bounding box center [871, 435] width 13 height 13
click at [875, 436] on input "checkbox" at bounding box center [870, 436] width 11 height 11
click at [924, 429] on label at bounding box center [927, 435] width 13 height 13
click at [924, 431] on input "checkbox" at bounding box center [926, 436] width 11 height 11
click at [930, 487] on main "INVOICE PREVIOUS INVOICES Create New Save Open Invoices Client +91 9822056681 D…" at bounding box center [589, 81] width 1079 height 840
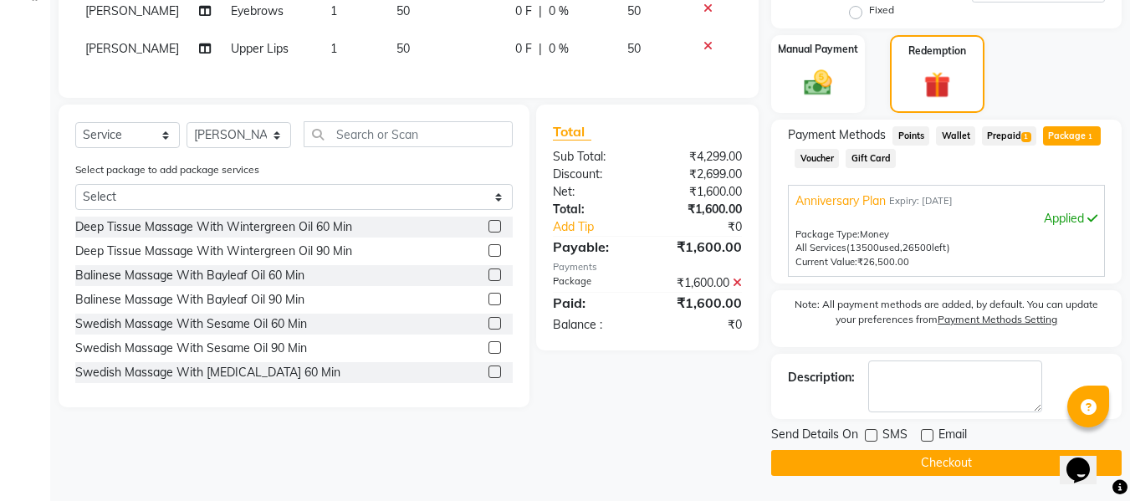
click at [936, 465] on button "Checkout" at bounding box center [946, 463] width 350 height 26
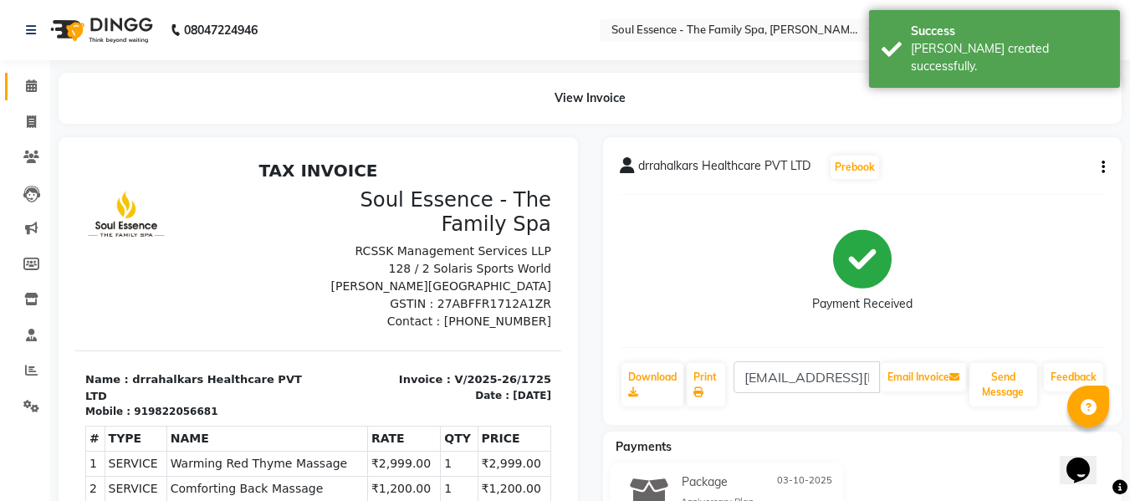
click at [38, 80] on span at bounding box center [31, 86] width 29 height 19
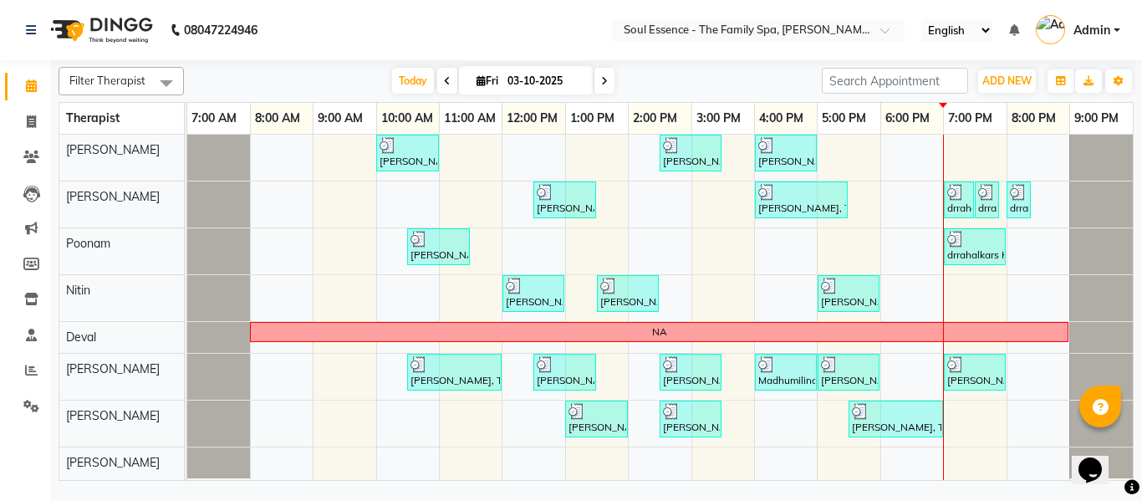
click at [606, 75] on span at bounding box center [605, 81] width 20 height 26
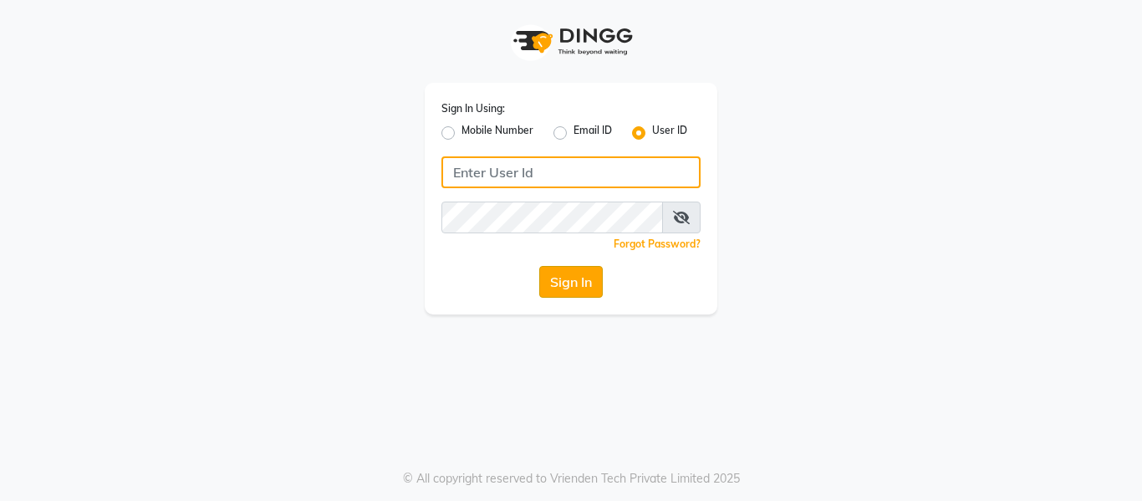
type input "soul"
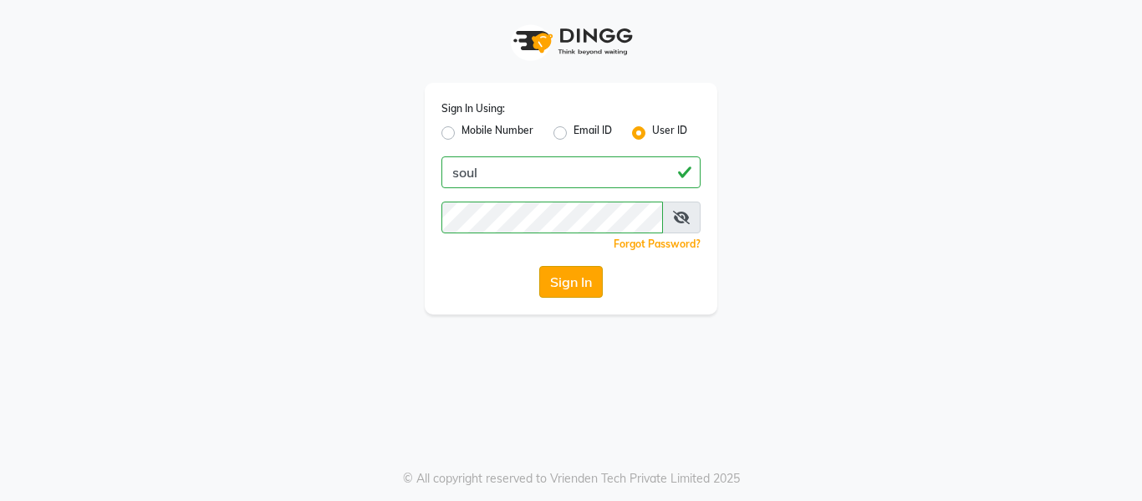
click at [555, 282] on button "Sign In" at bounding box center [571, 282] width 64 height 32
